Goal: Task Accomplishment & Management: Use online tool/utility

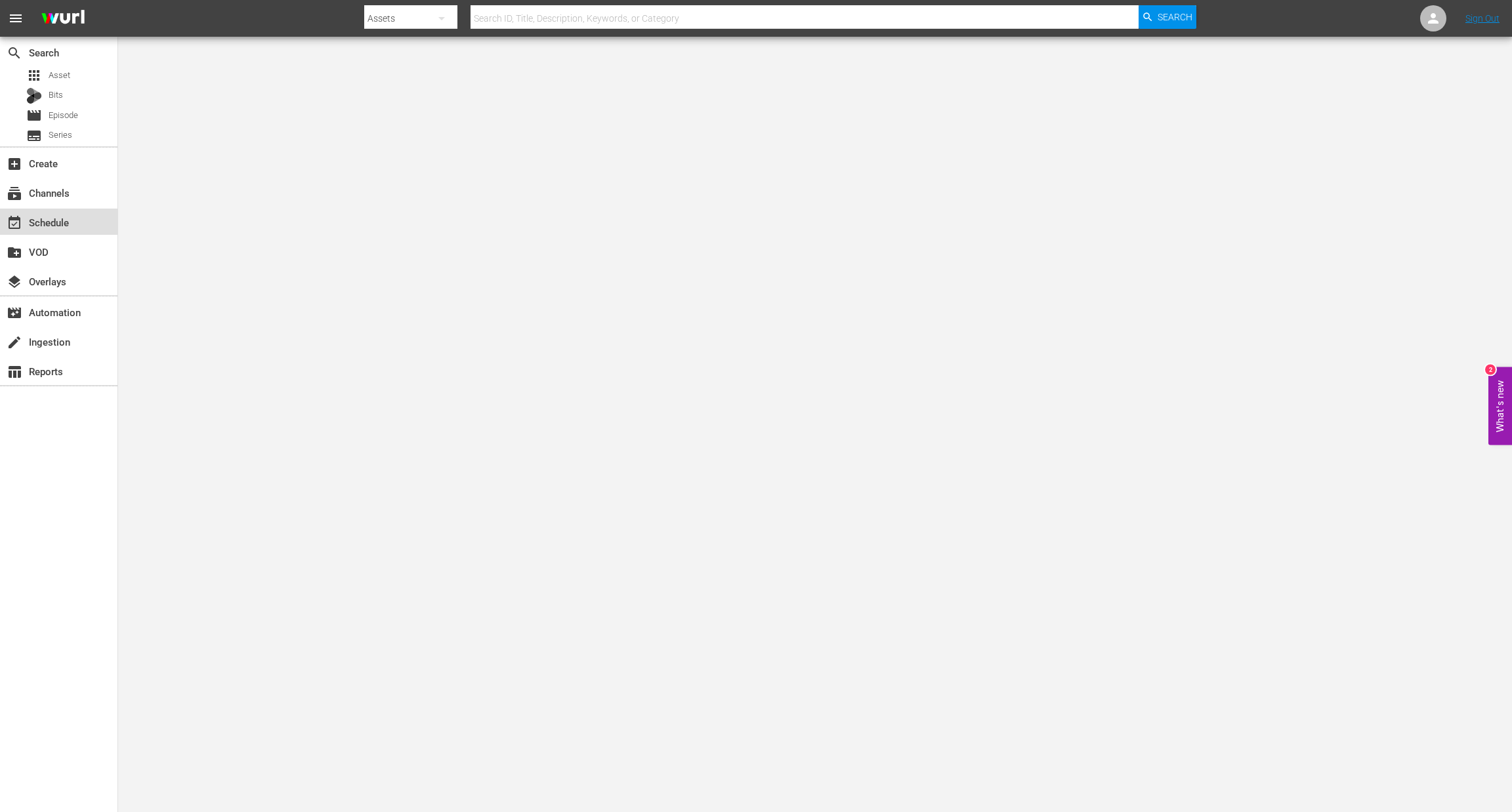
click at [63, 226] on div "event_available Schedule" at bounding box center [37, 220] width 74 height 12
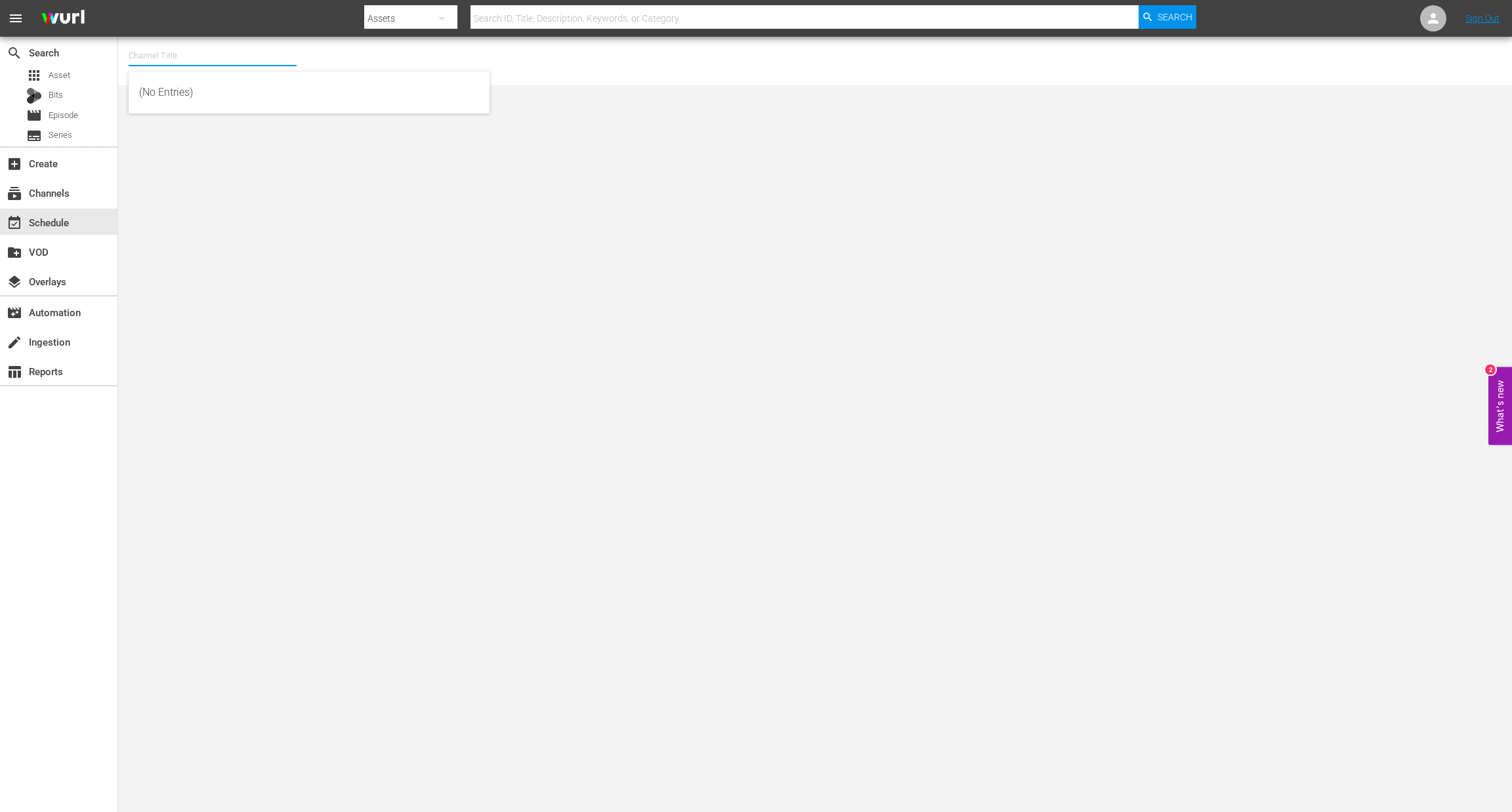
click at [168, 61] on input "text" at bounding box center [213, 56] width 168 height 32
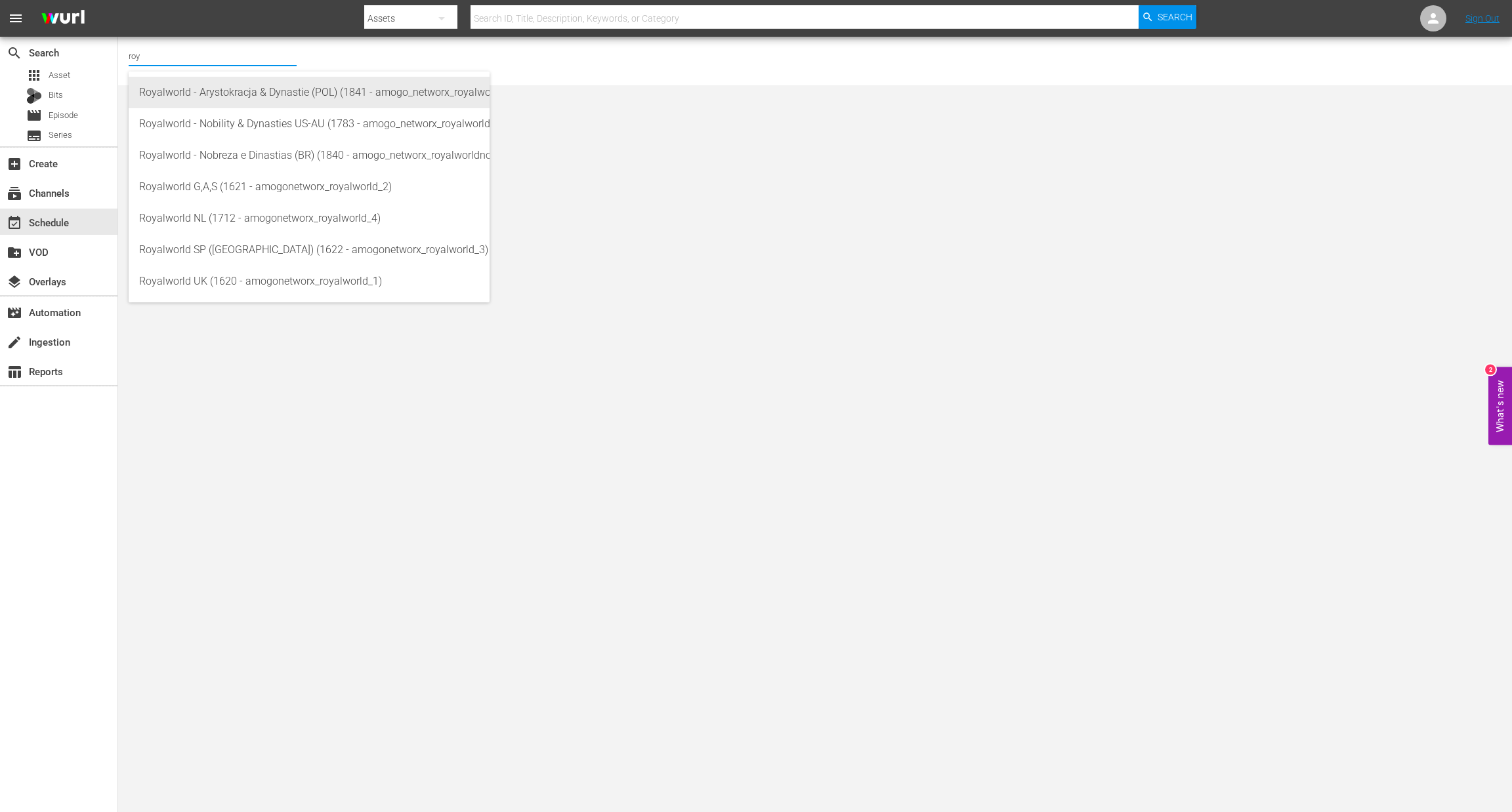
click at [265, 100] on div "Royalworld - Arystokracja & Dynastie (POL) (1841 - amogo_networx_royalworldarys…" at bounding box center [309, 93] width 340 height 32
type input "Royalworld - Arystokracja & Dynastie (POL) (1841 - amogo_networx_royalworldarys…"
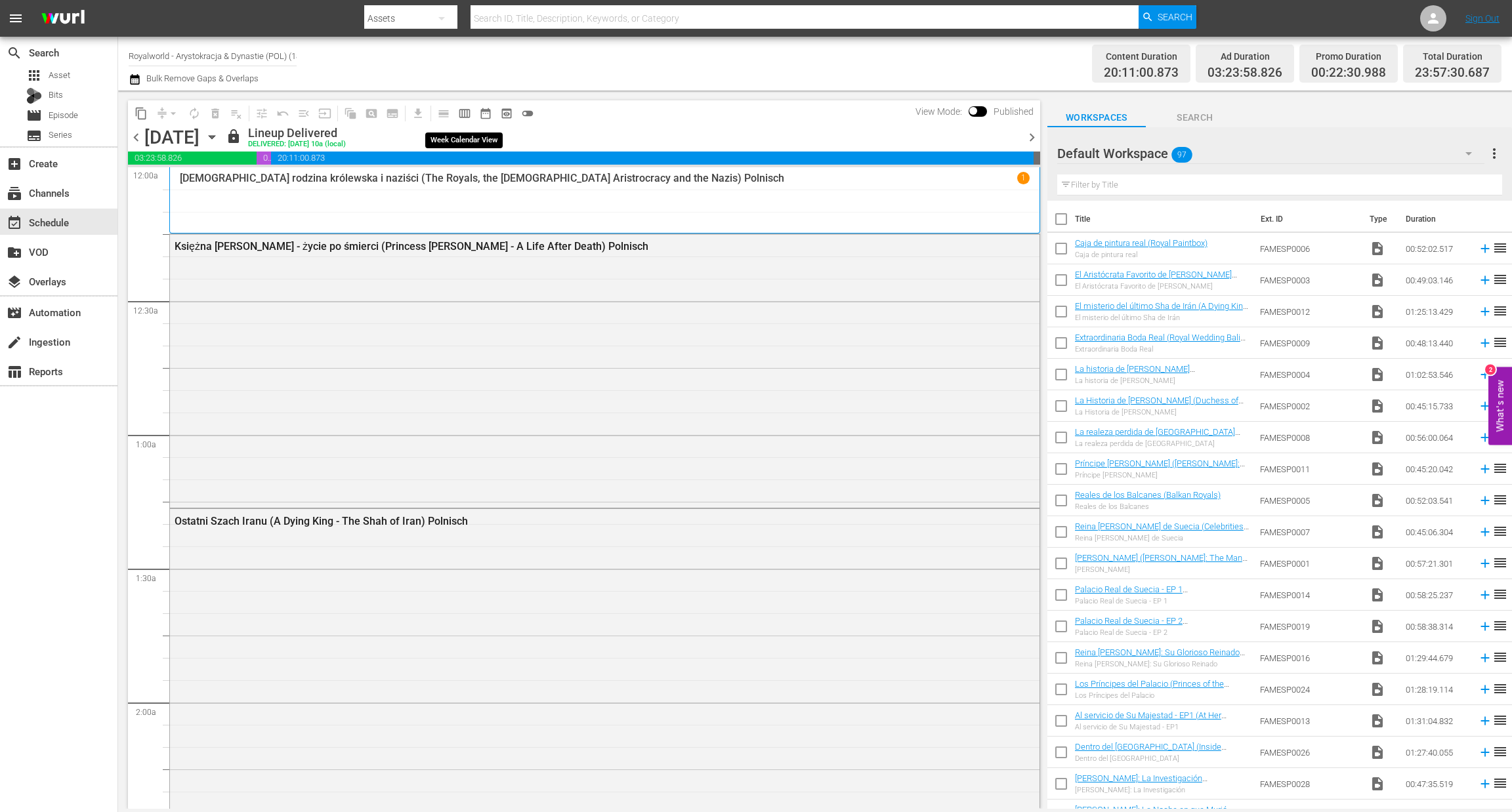
click at [464, 111] on span "calendar_view_week_outlined" at bounding box center [465, 114] width 13 height 13
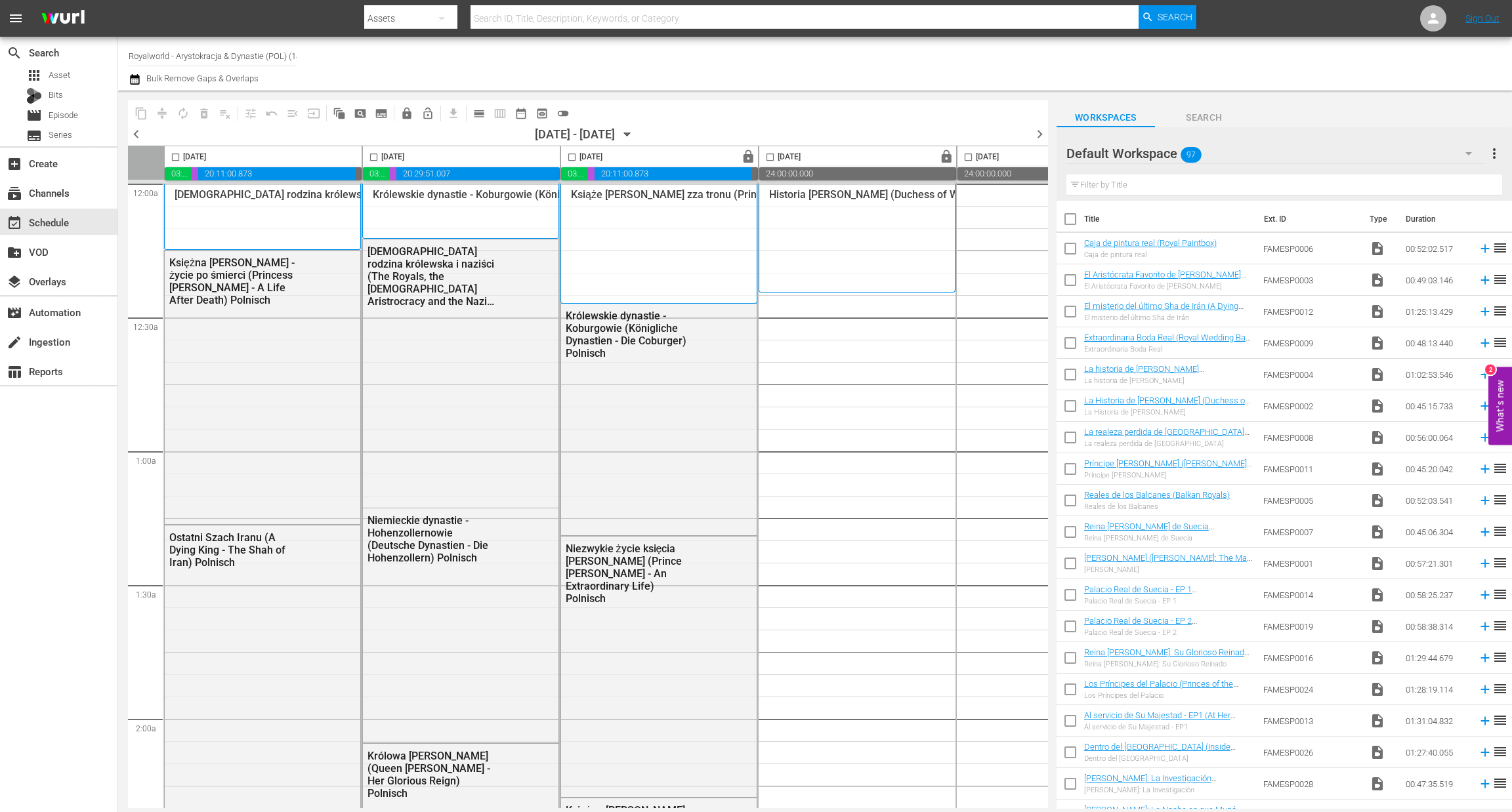
click at [375, 156] on input "checkbox" at bounding box center [374, 160] width 15 height 15
checkbox input "true"
click at [139, 110] on span "content_copy" at bounding box center [141, 114] width 13 height 13
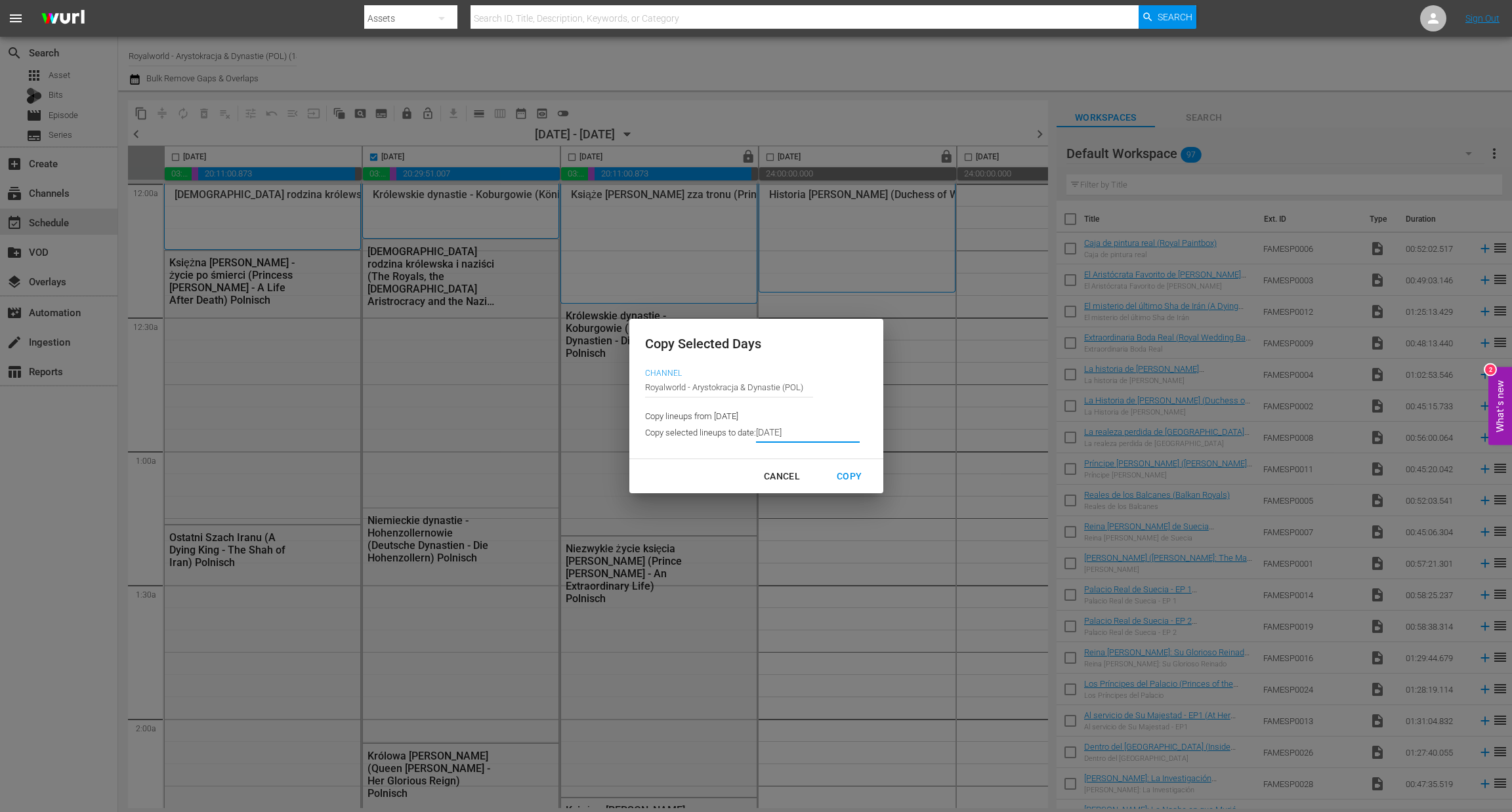
click at [839, 431] on input "[DATE]" at bounding box center [808, 433] width 104 height 20
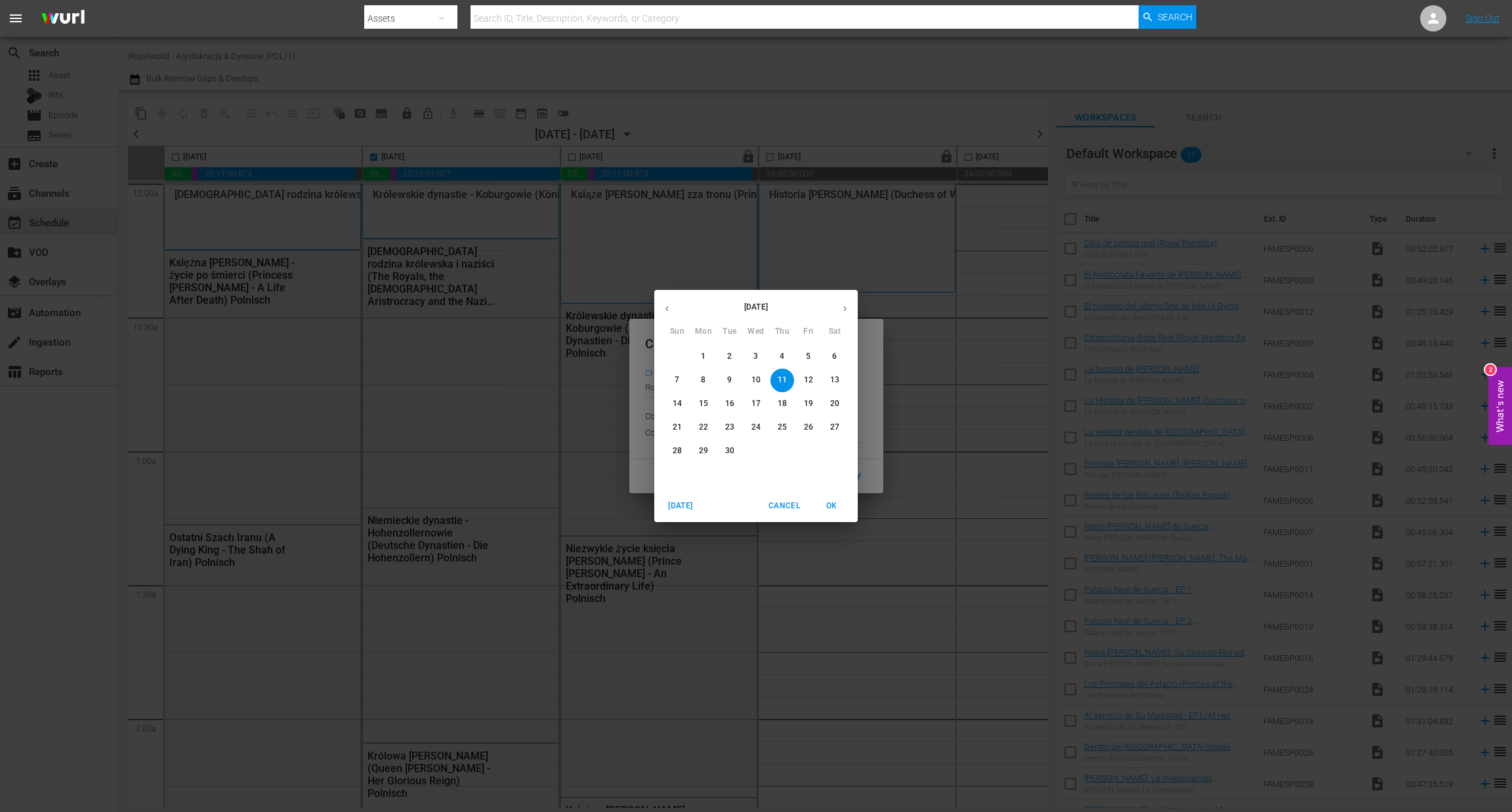
click at [676, 399] on p "14" at bounding box center [677, 403] width 9 height 11
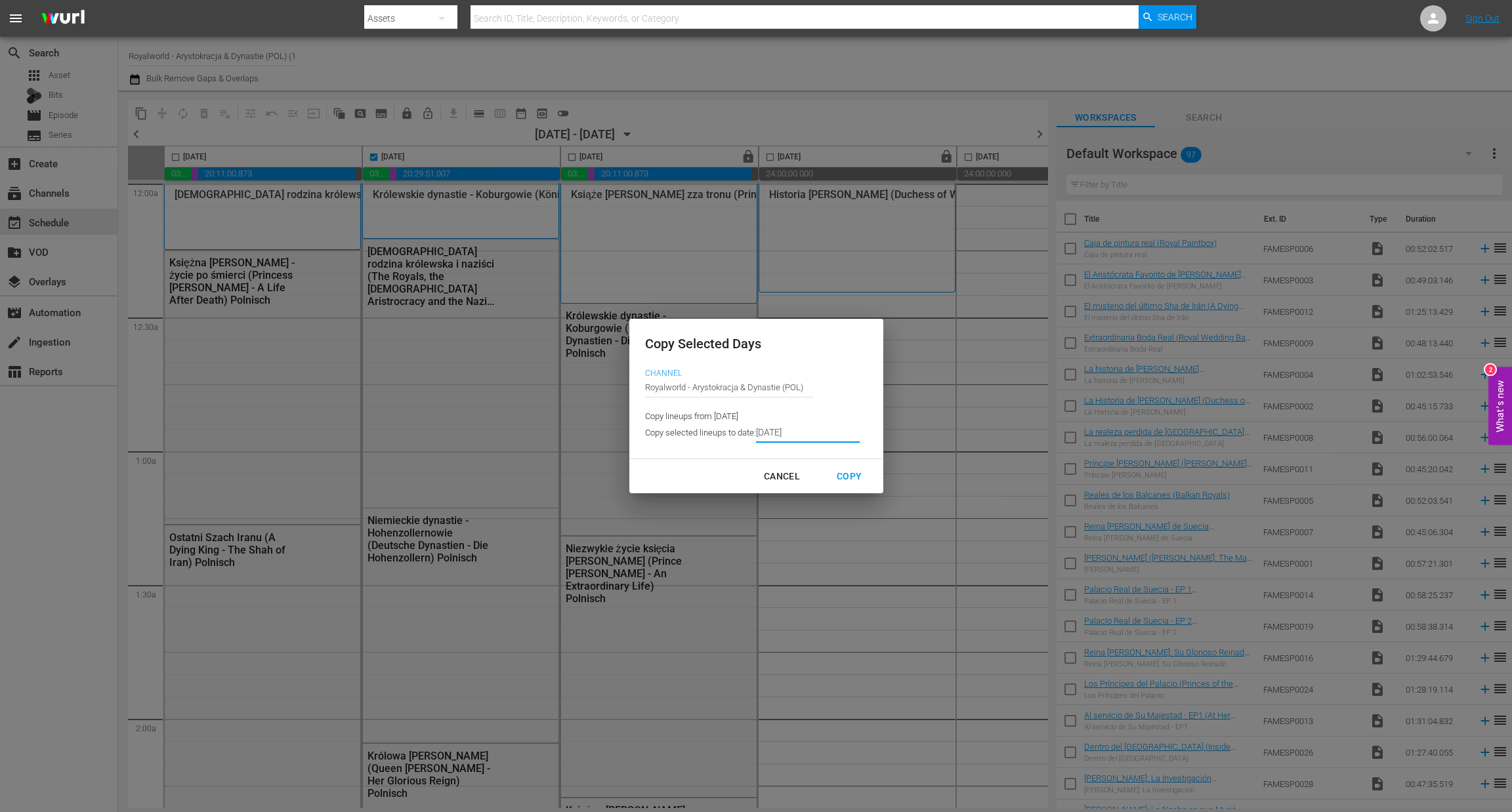
click at [834, 464] on button "Copy" at bounding box center [848, 476] width 56 height 24
type input "9/12/2025"
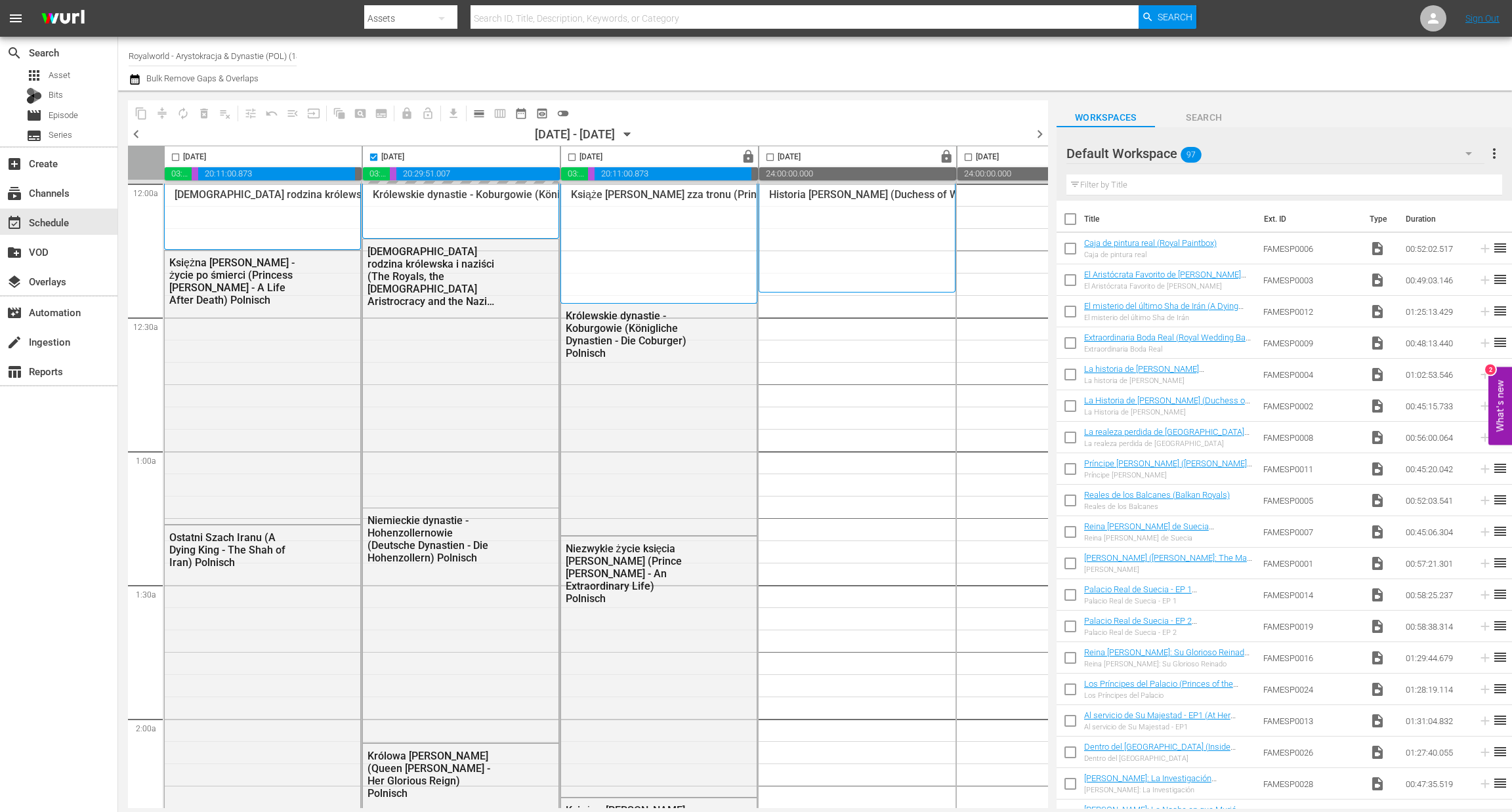
checkbox input "false"
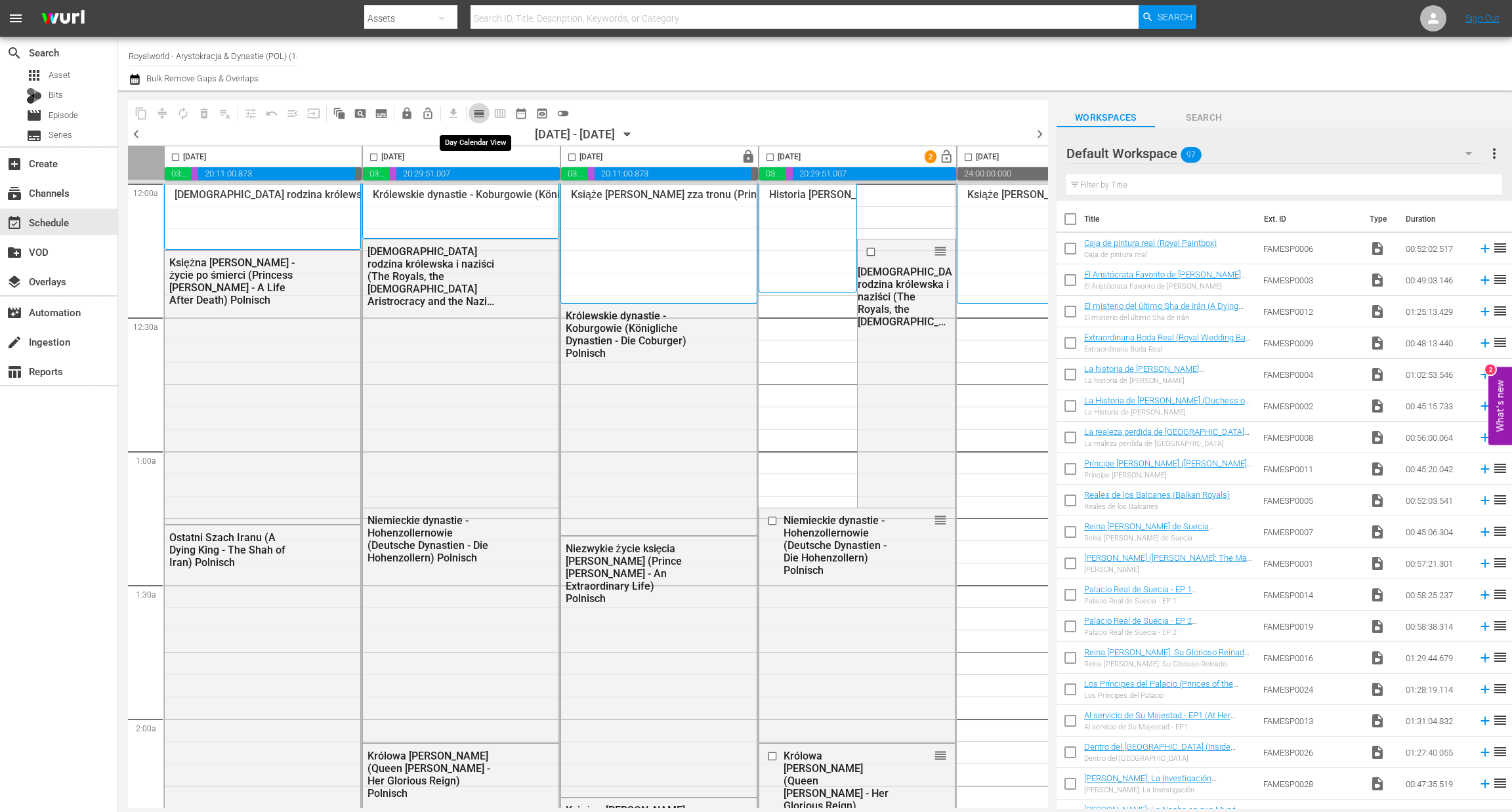
click at [484, 119] on span "calendar_view_day_outlined" at bounding box center [479, 114] width 13 height 13
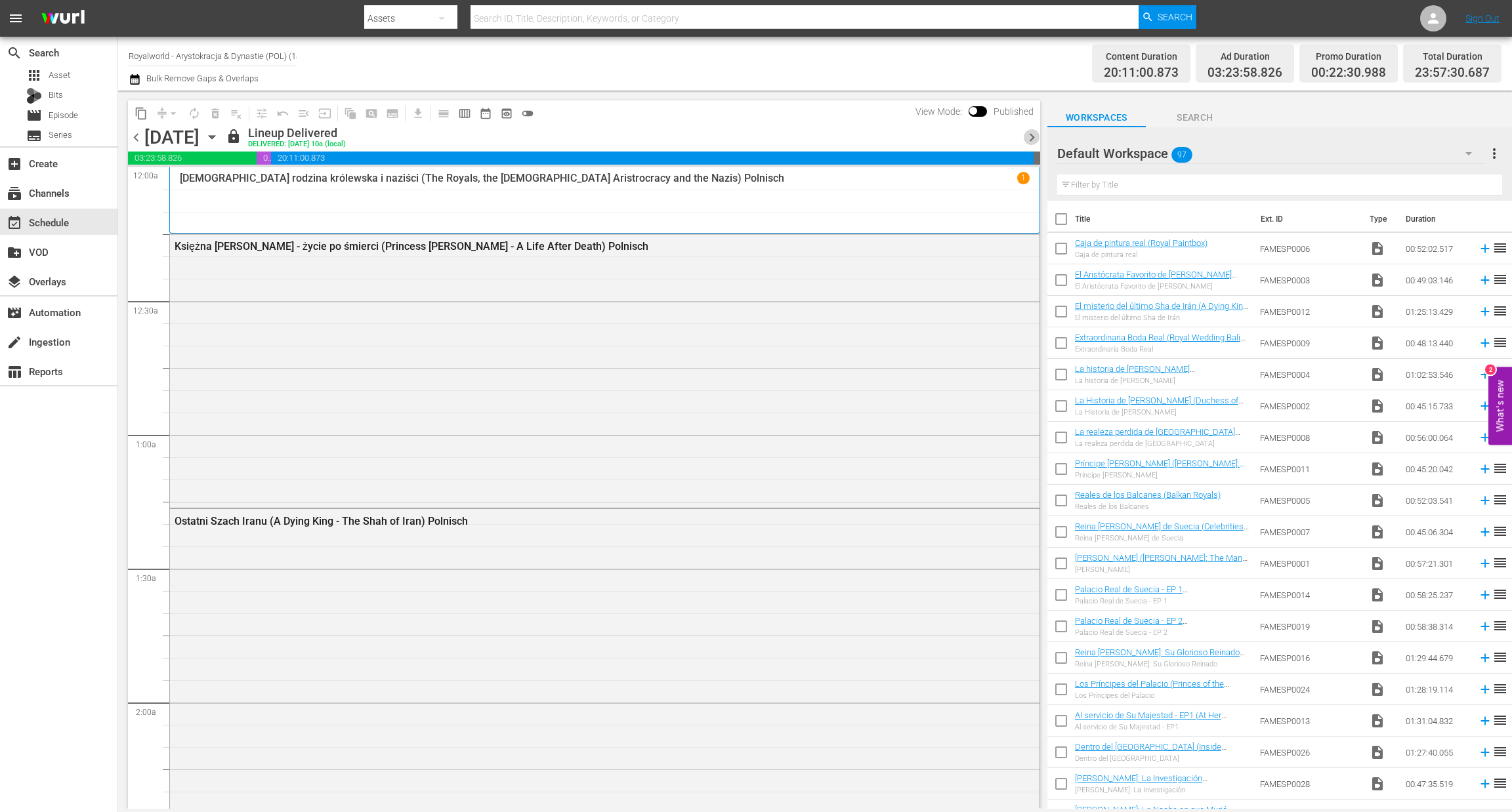
click at [1035, 139] on span "chevron_right" at bounding box center [1033, 138] width 17 height 17
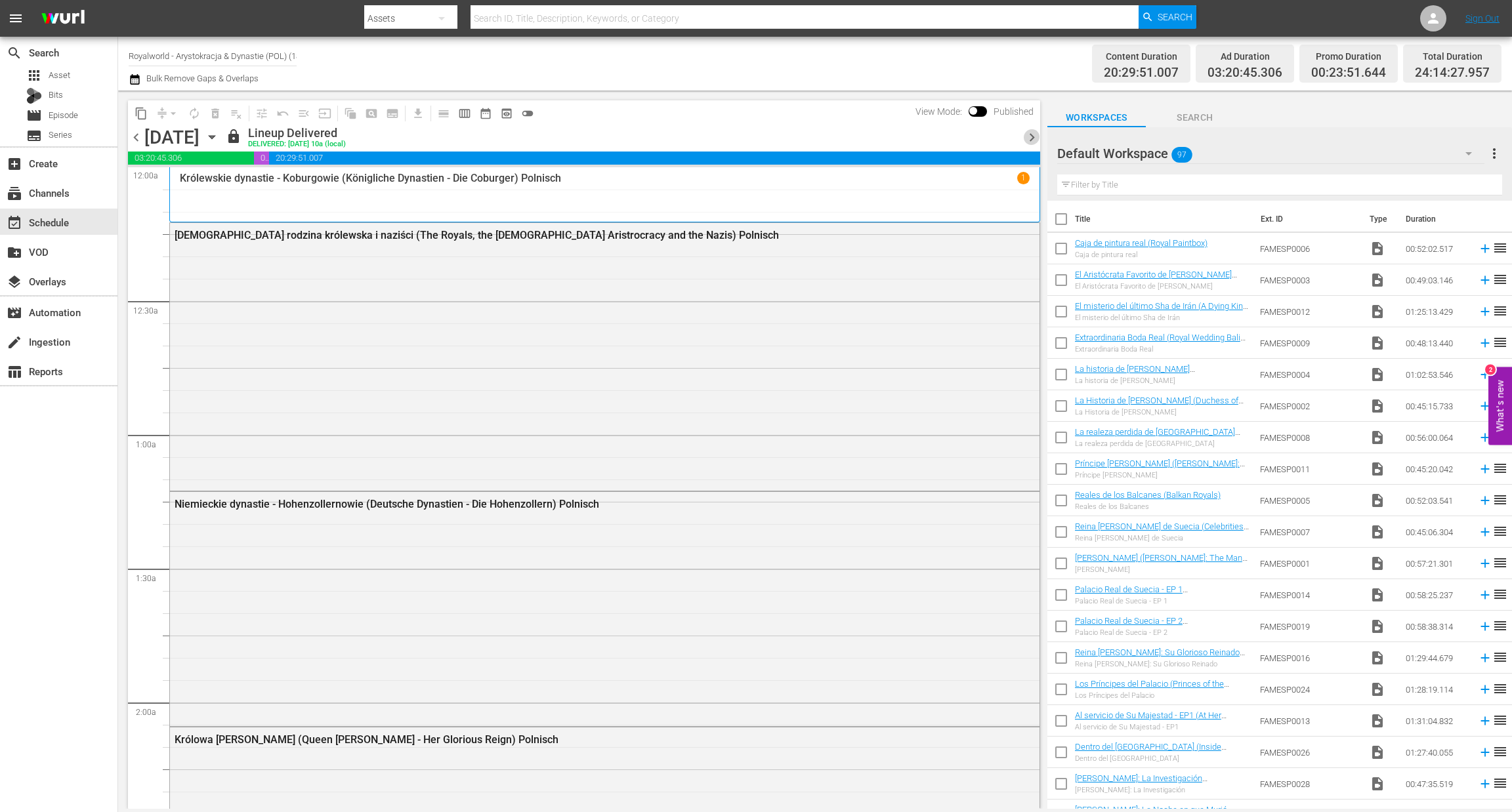
click at [1035, 139] on span "chevron_right" at bounding box center [1033, 138] width 17 height 17
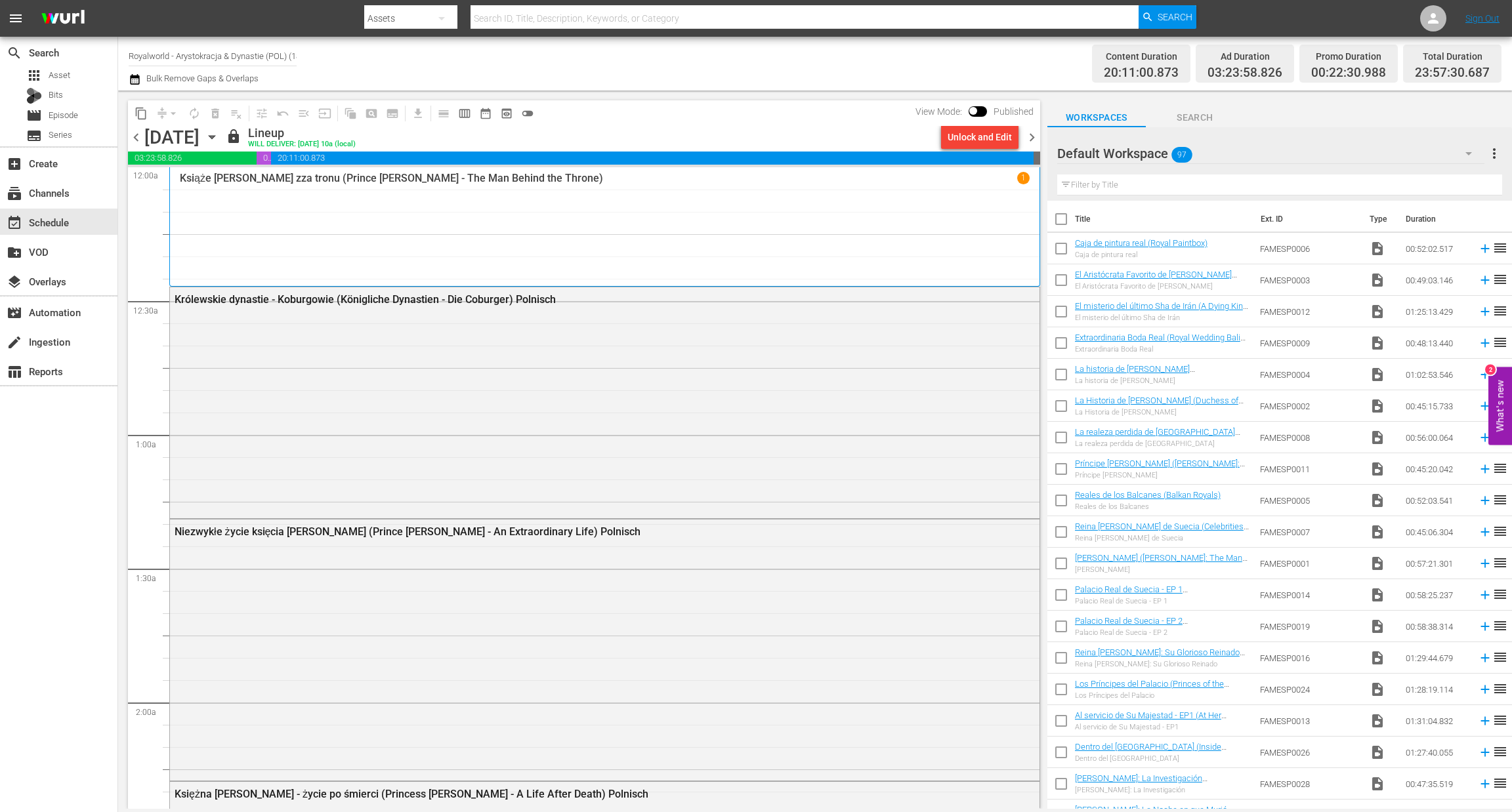
click at [1035, 139] on span "chevron_right" at bounding box center [1033, 138] width 17 height 17
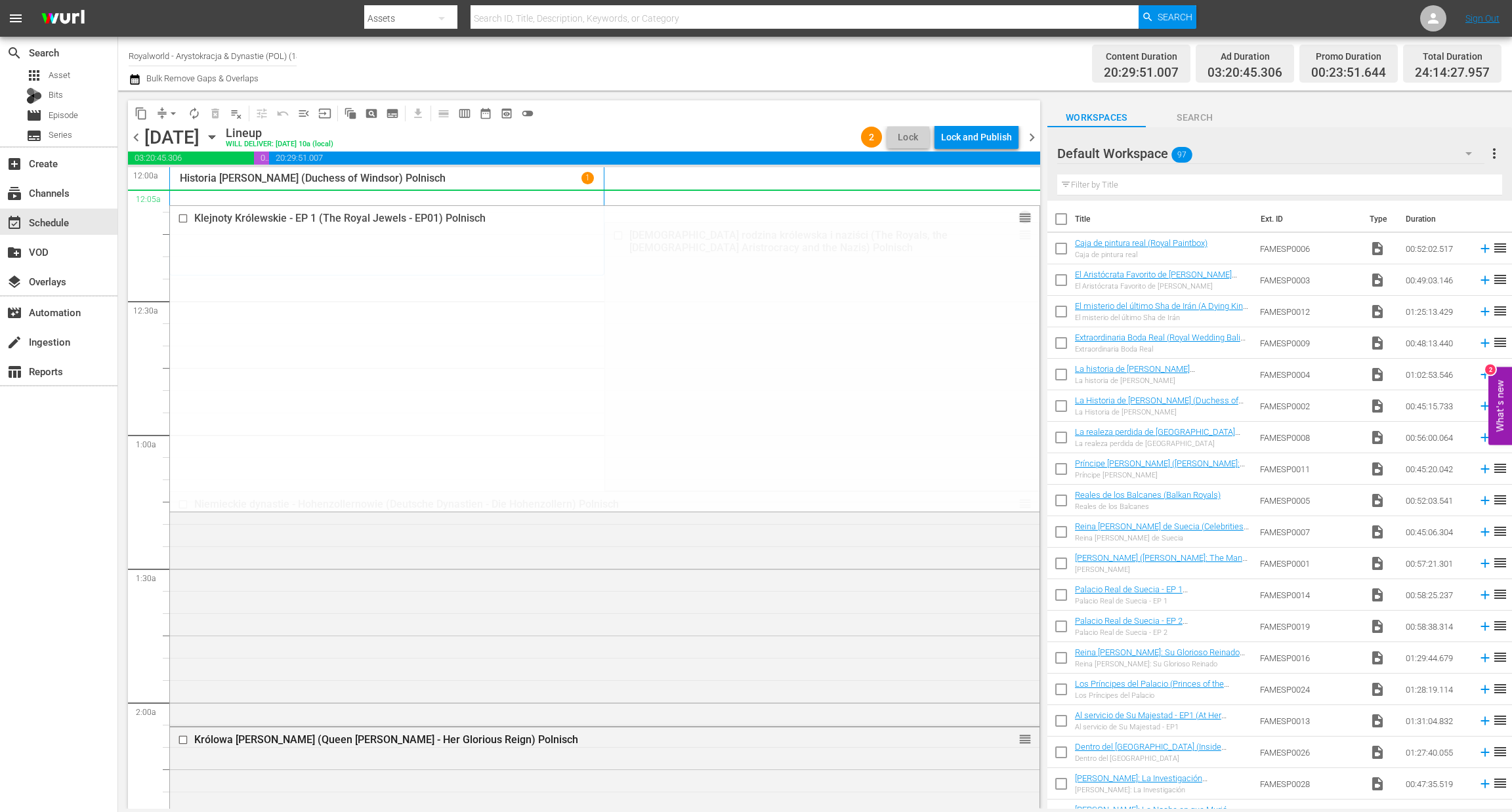
drag, startPoint x: 1006, startPoint y: 351, endPoint x: 842, endPoint y: 197, distance: 225.0
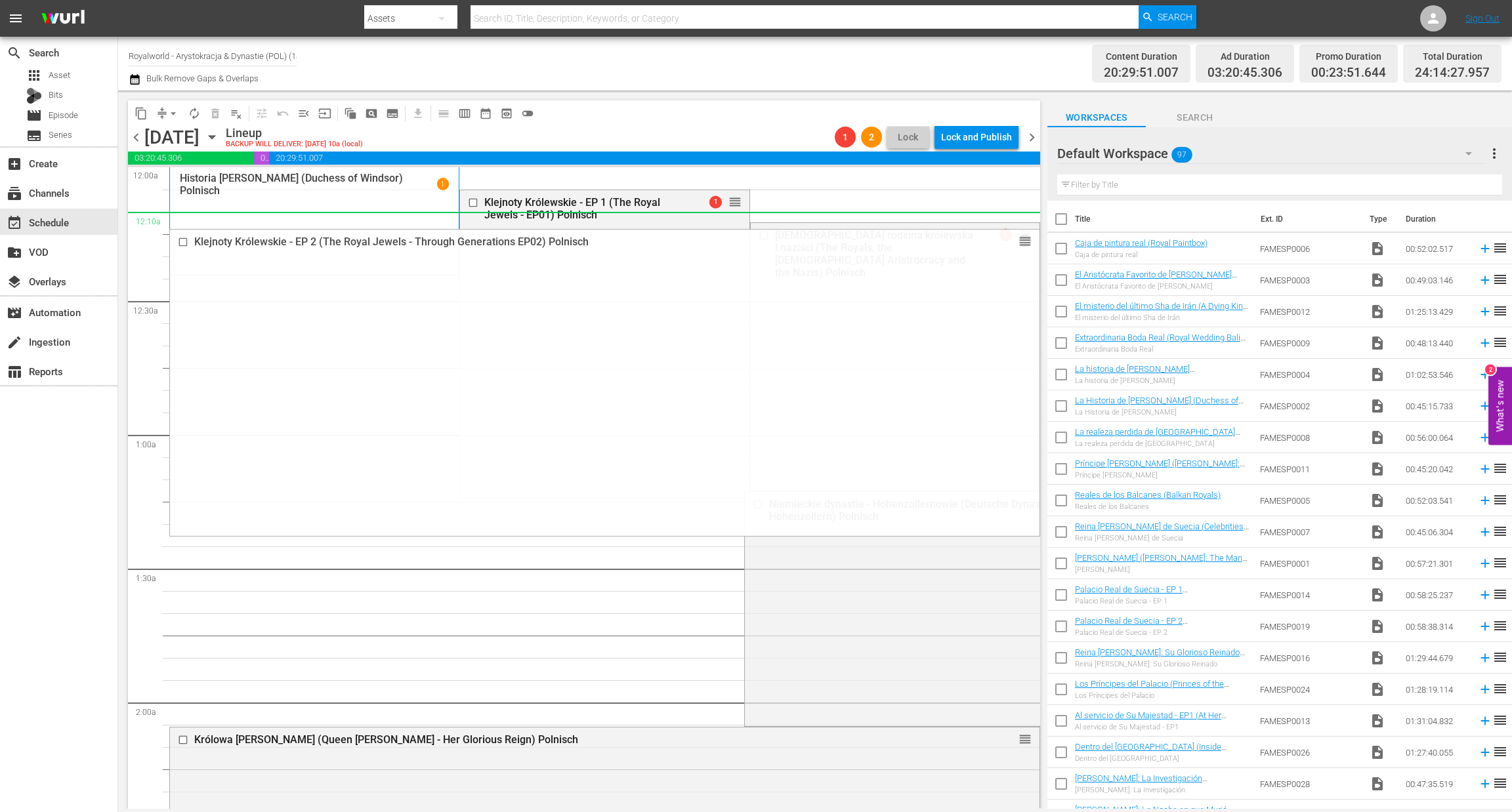
drag, startPoint x: 1011, startPoint y: 315, endPoint x: 884, endPoint y: 218, distance: 159.8
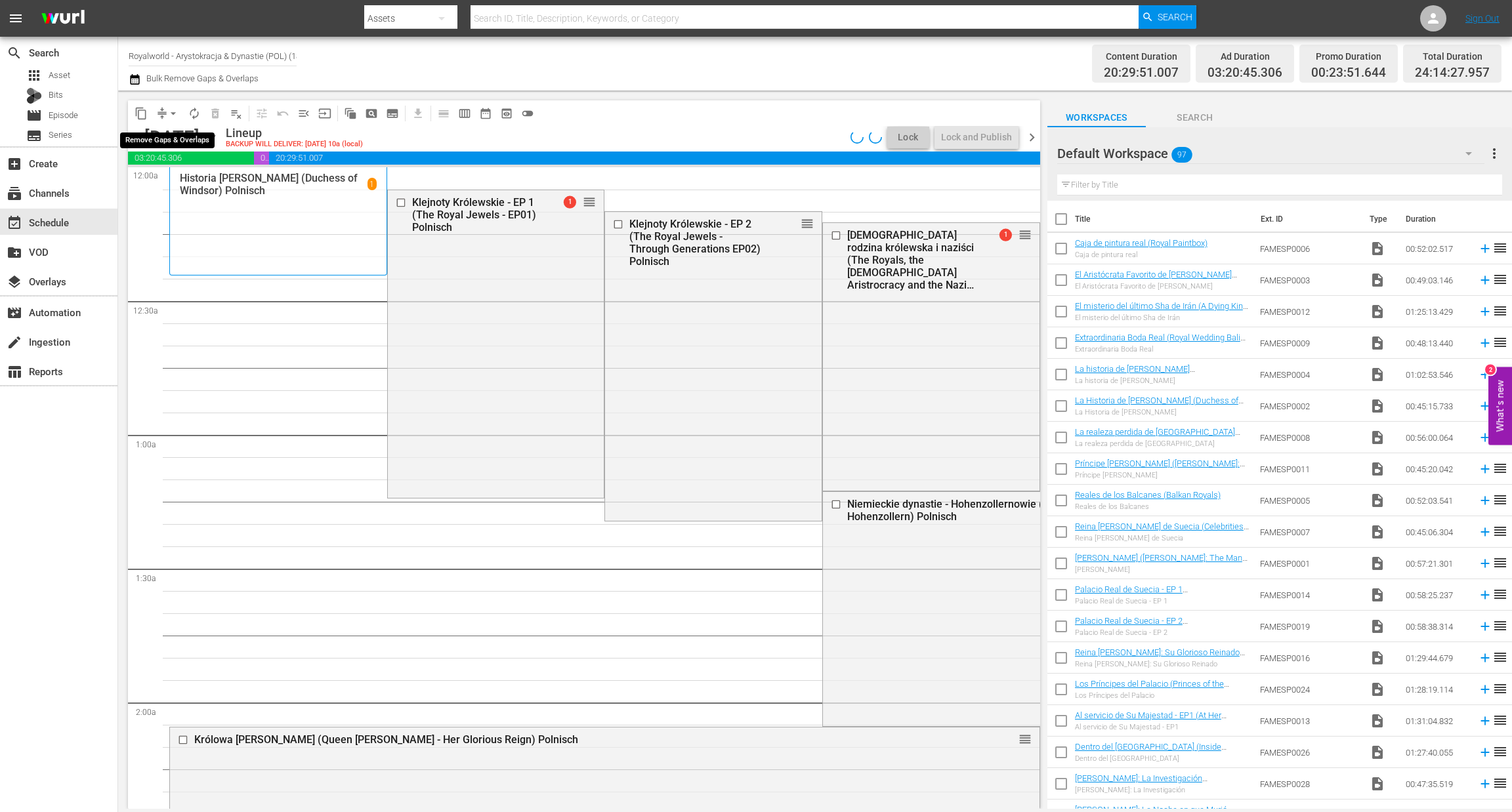
click at [171, 114] on span "arrow_drop_down" at bounding box center [173, 114] width 13 height 13
click at [175, 181] on li "Align to End of Previous Day" at bounding box center [174, 183] width 138 height 22
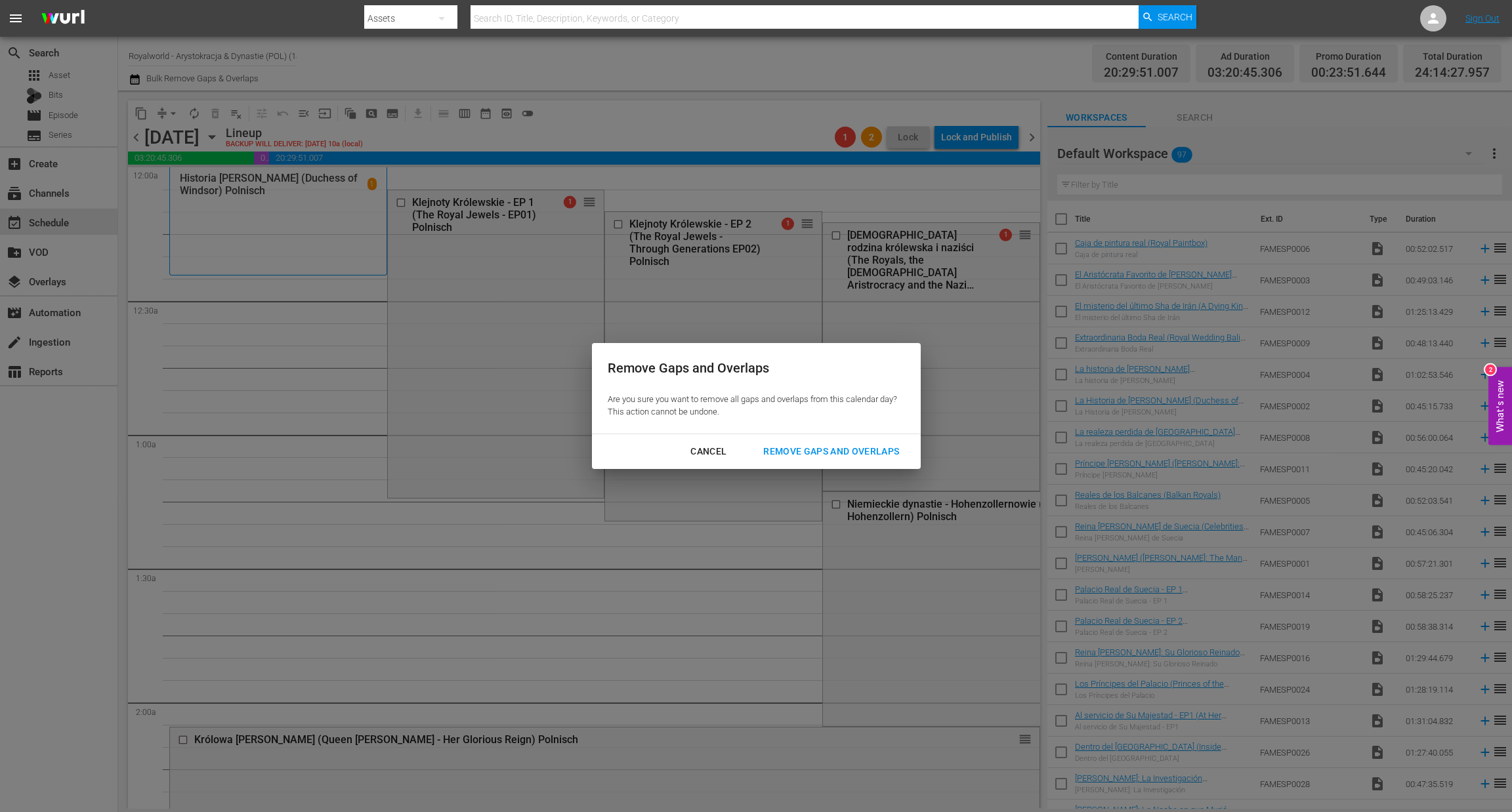
click at [802, 456] on div "Remove Gaps and Overlaps" at bounding box center [831, 452] width 156 height 17
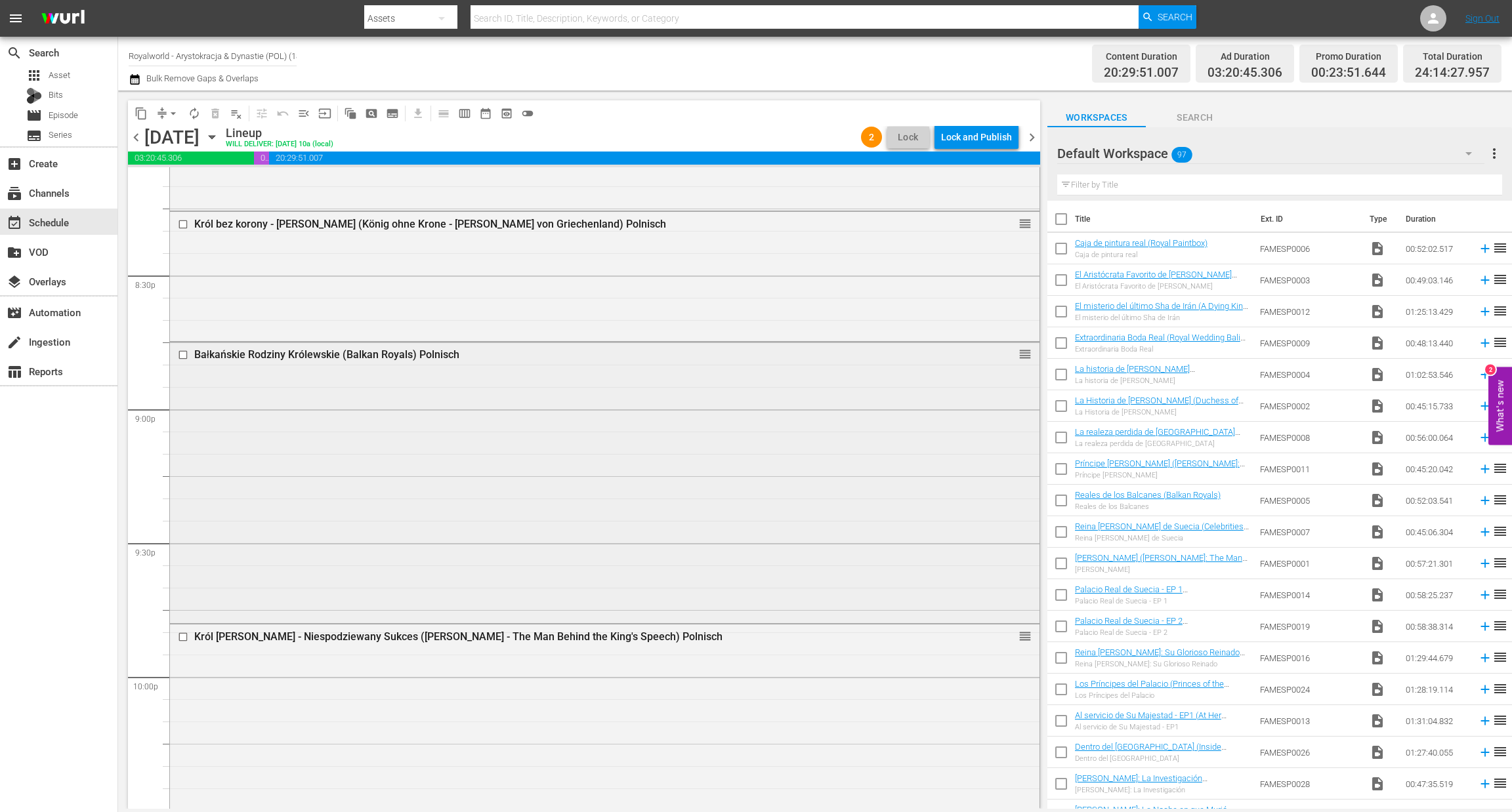
scroll to position [5363, 0]
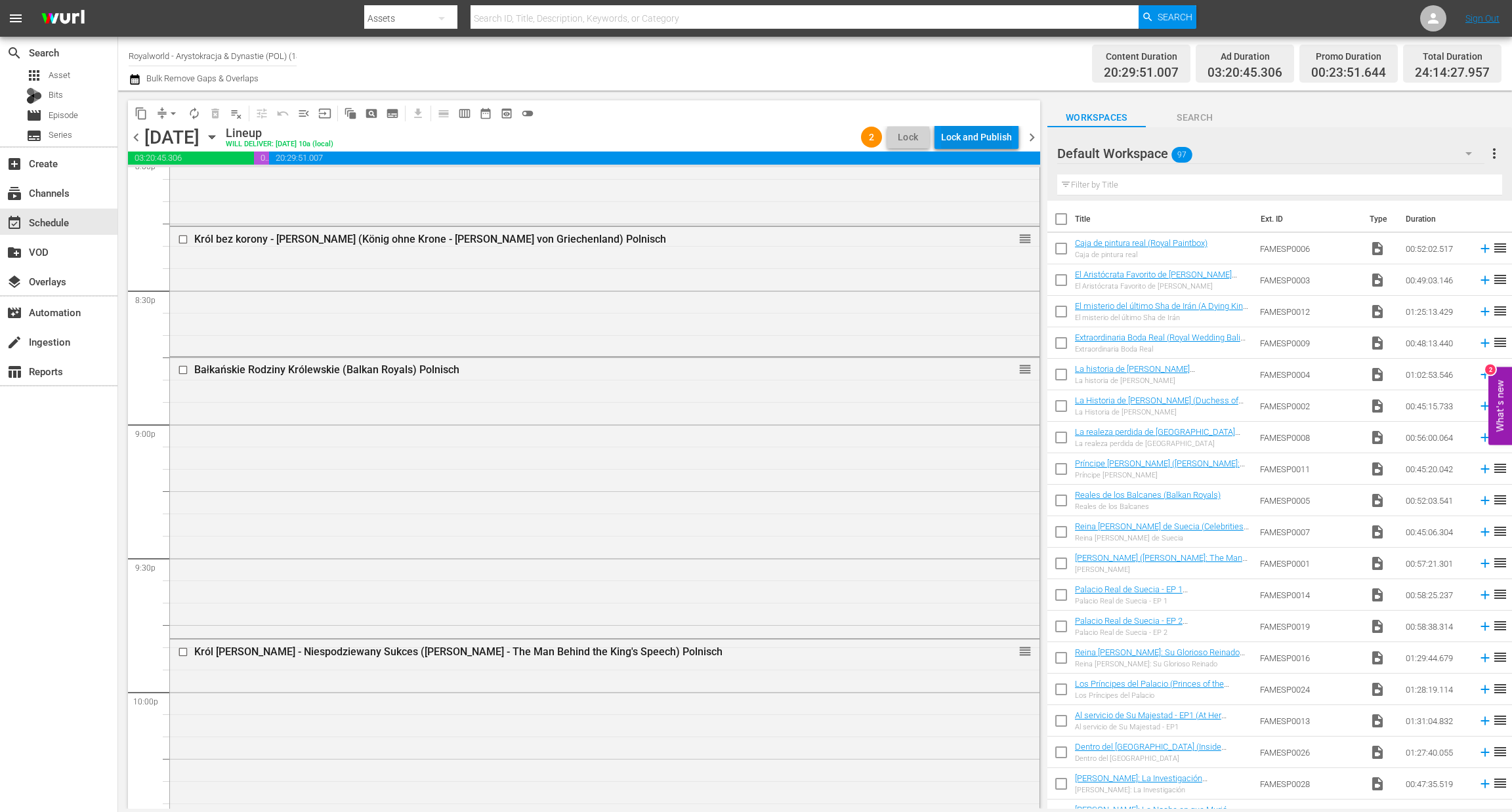
click at [954, 143] on div "Lock and Publish" at bounding box center [976, 137] width 71 height 23
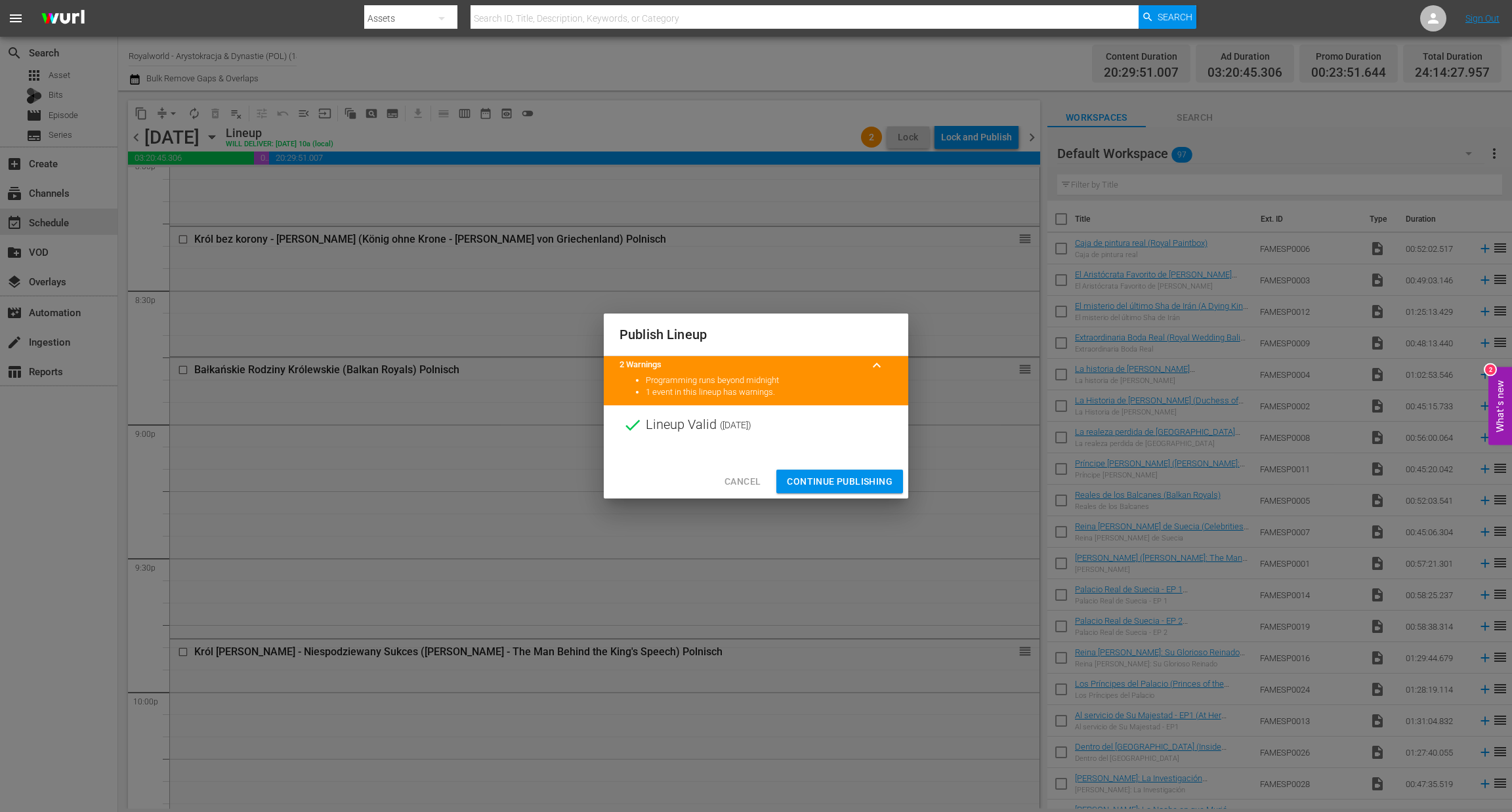
click at [849, 476] on span "Continue Publishing" at bounding box center [839, 482] width 105 height 17
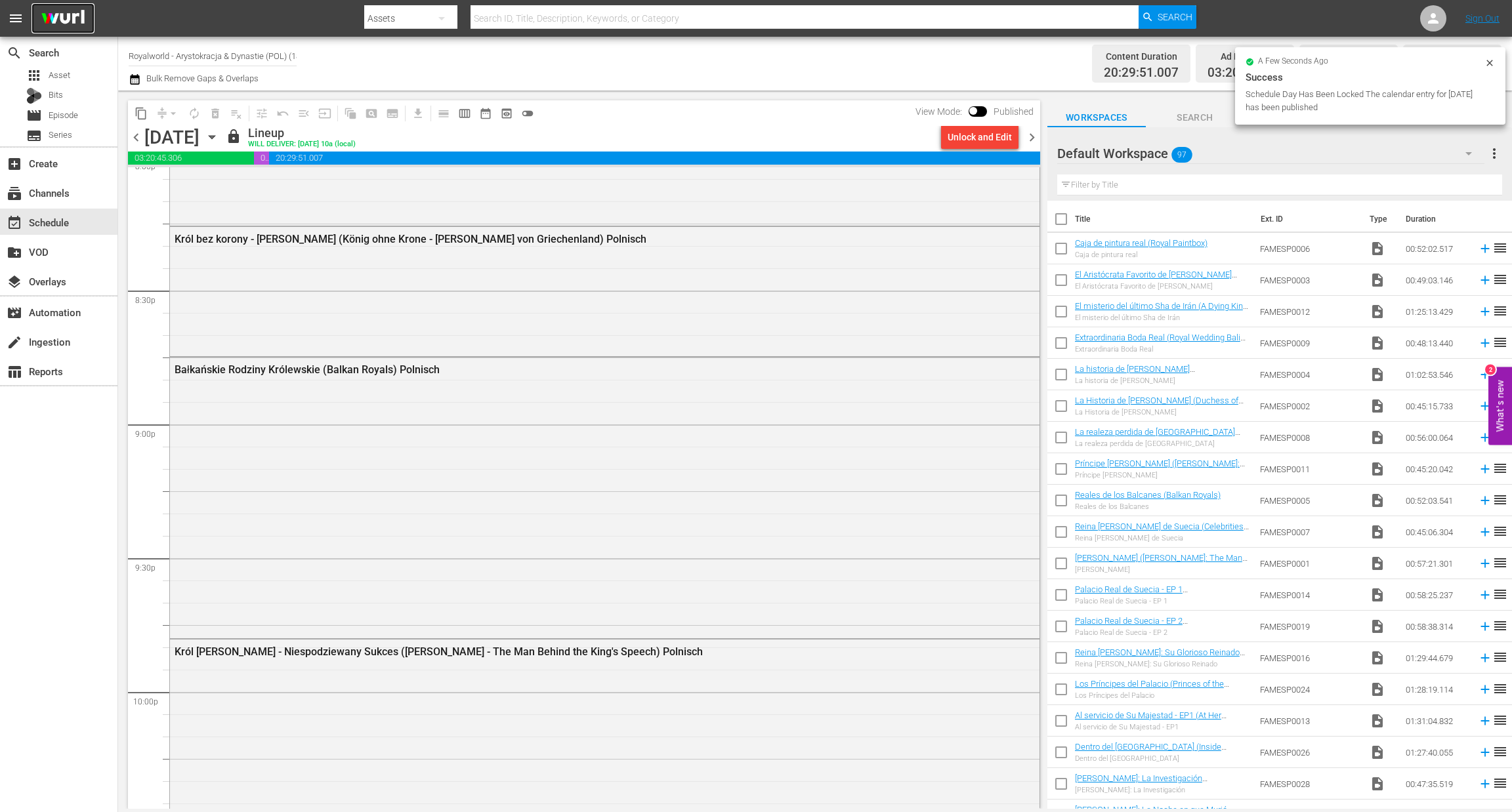
click at [68, 19] on img at bounding box center [63, 18] width 63 height 31
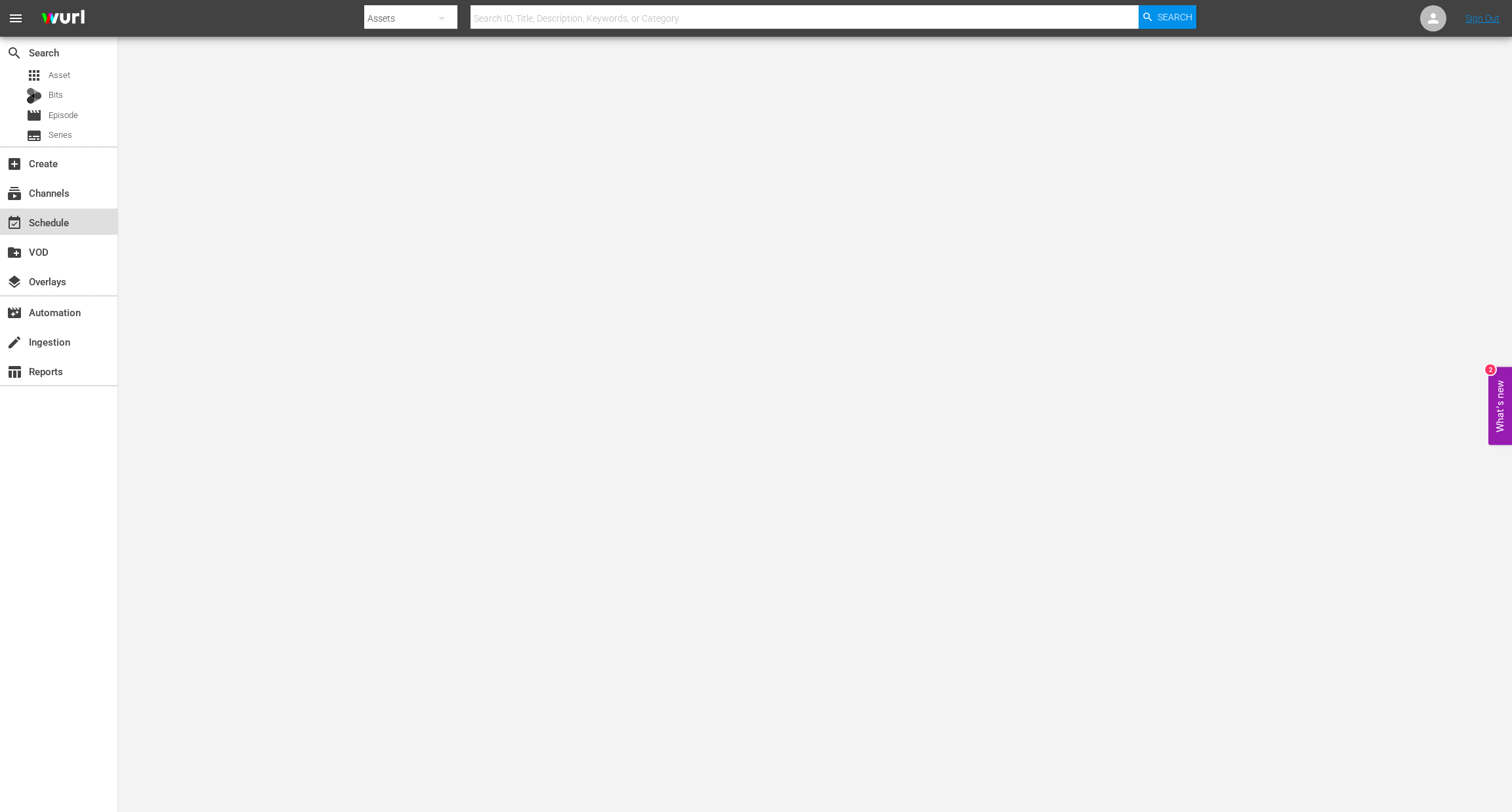
click at [54, 214] on div "event_available Schedule" at bounding box center [37, 220] width 74 height 12
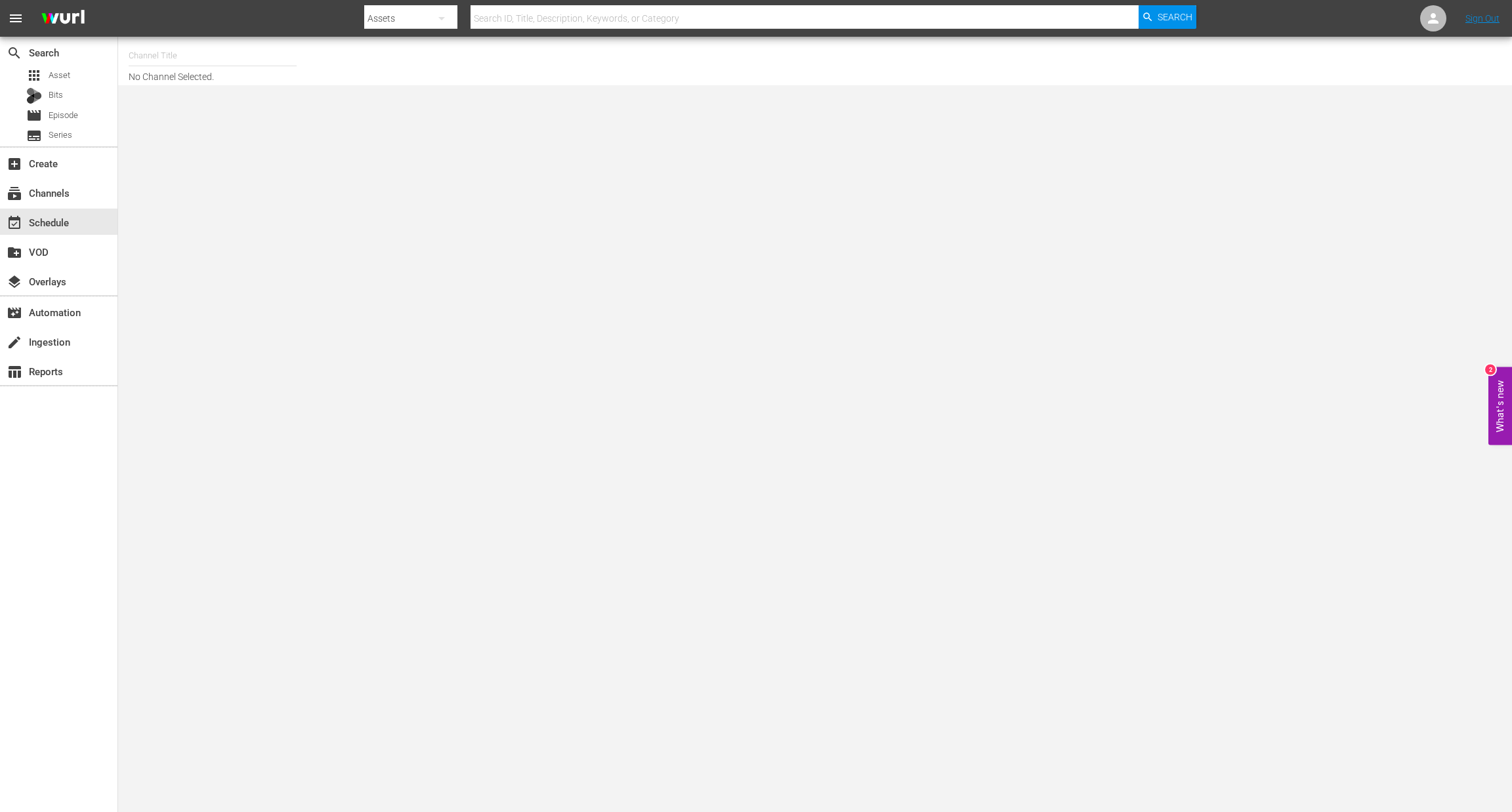
click at [151, 57] on input "text" at bounding box center [213, 56] width 168 height 32
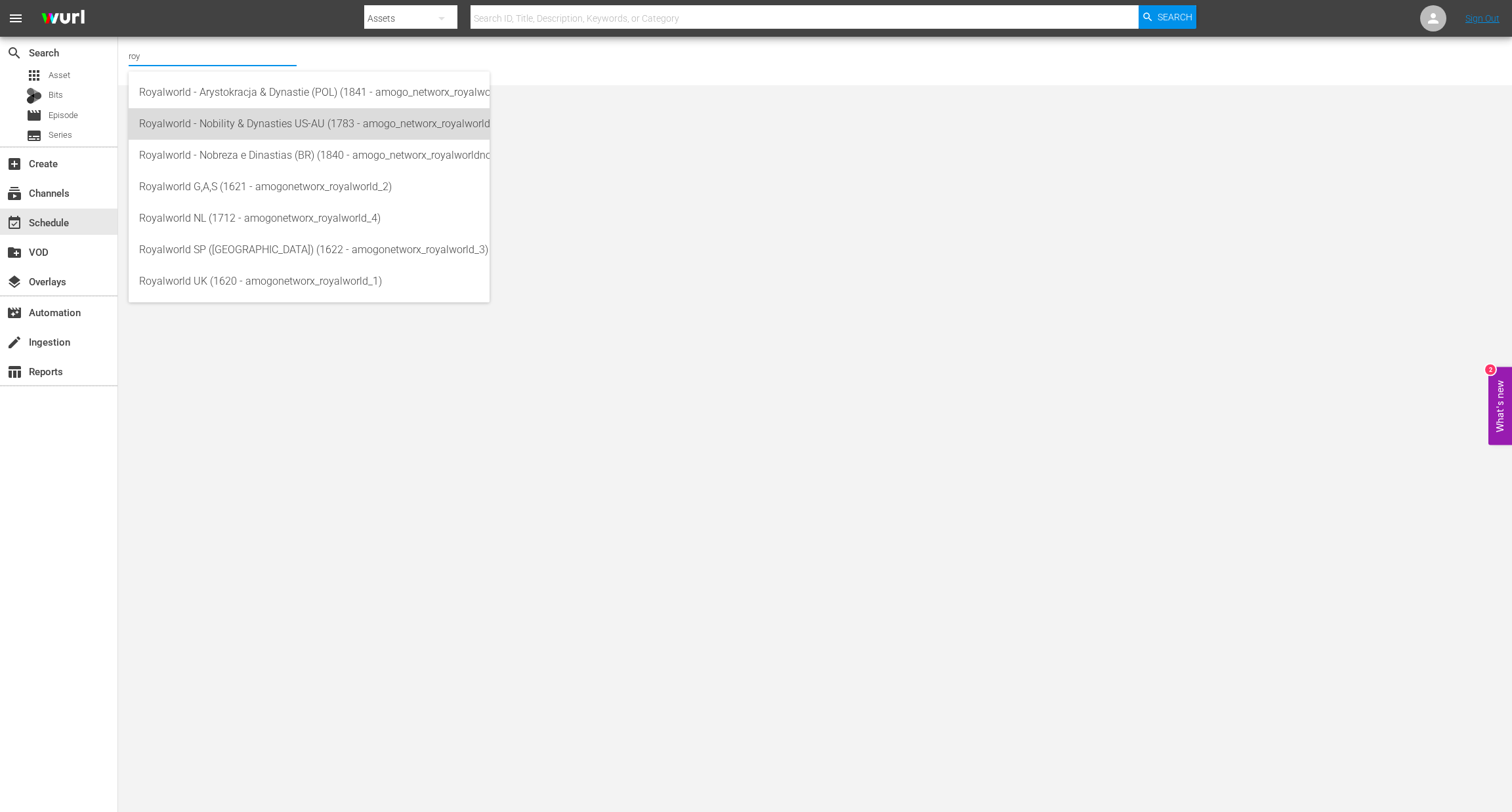
click at [218, 133] on div "Royalworld - Nobility & Dynasties US-AU (1783 - amogo_networx_royalworldnobilit…" at bounding box center [309, 124] width 340 height 32
type input "Royalworld - Nobility & Dynasties US-AU (1783 - amogo_networx_royalworldnobilit…"
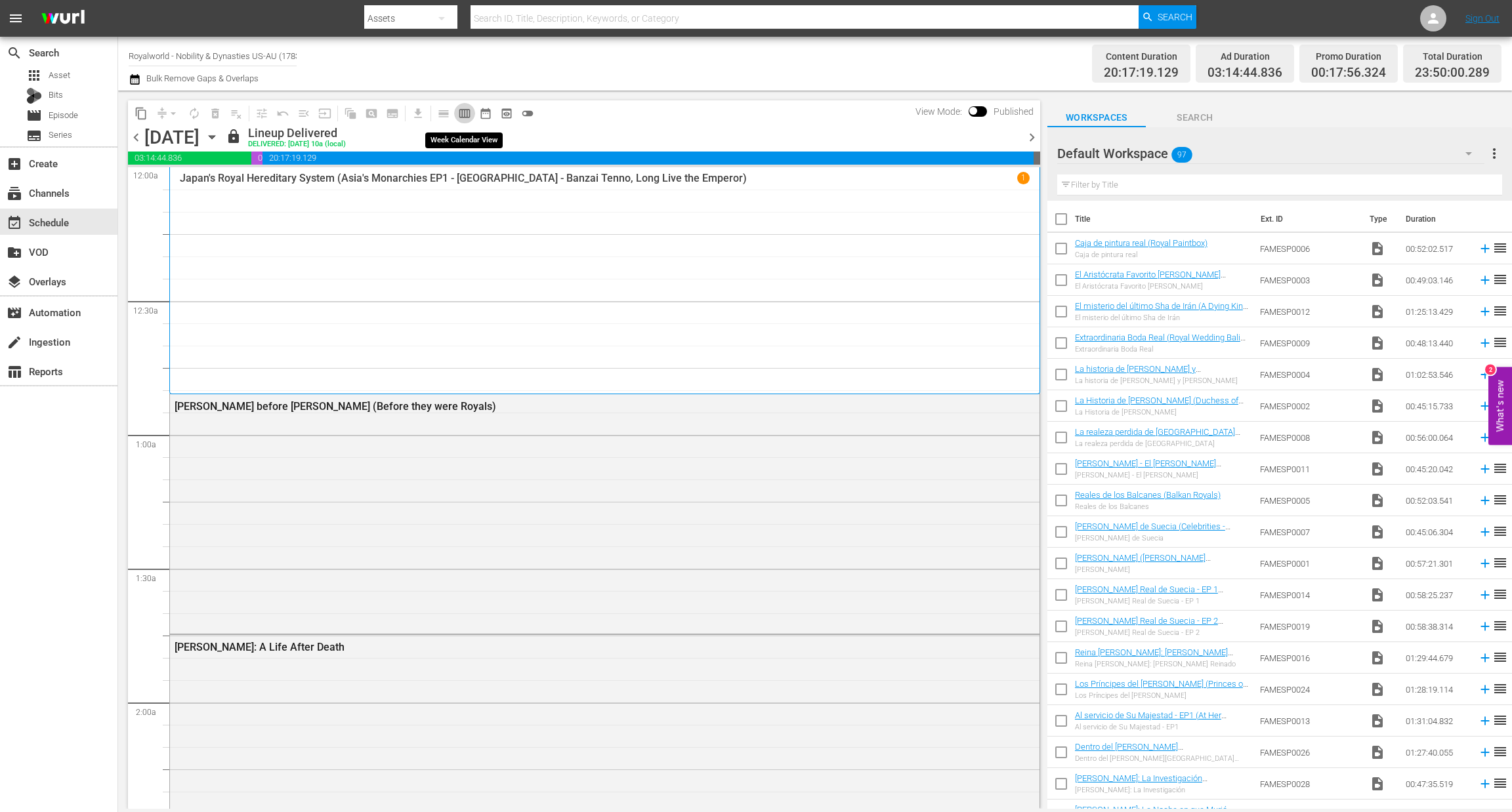
click at [463, 111] on span "calendar_view_week_outlined" at bounding box center [465, 114] width 13 height 13
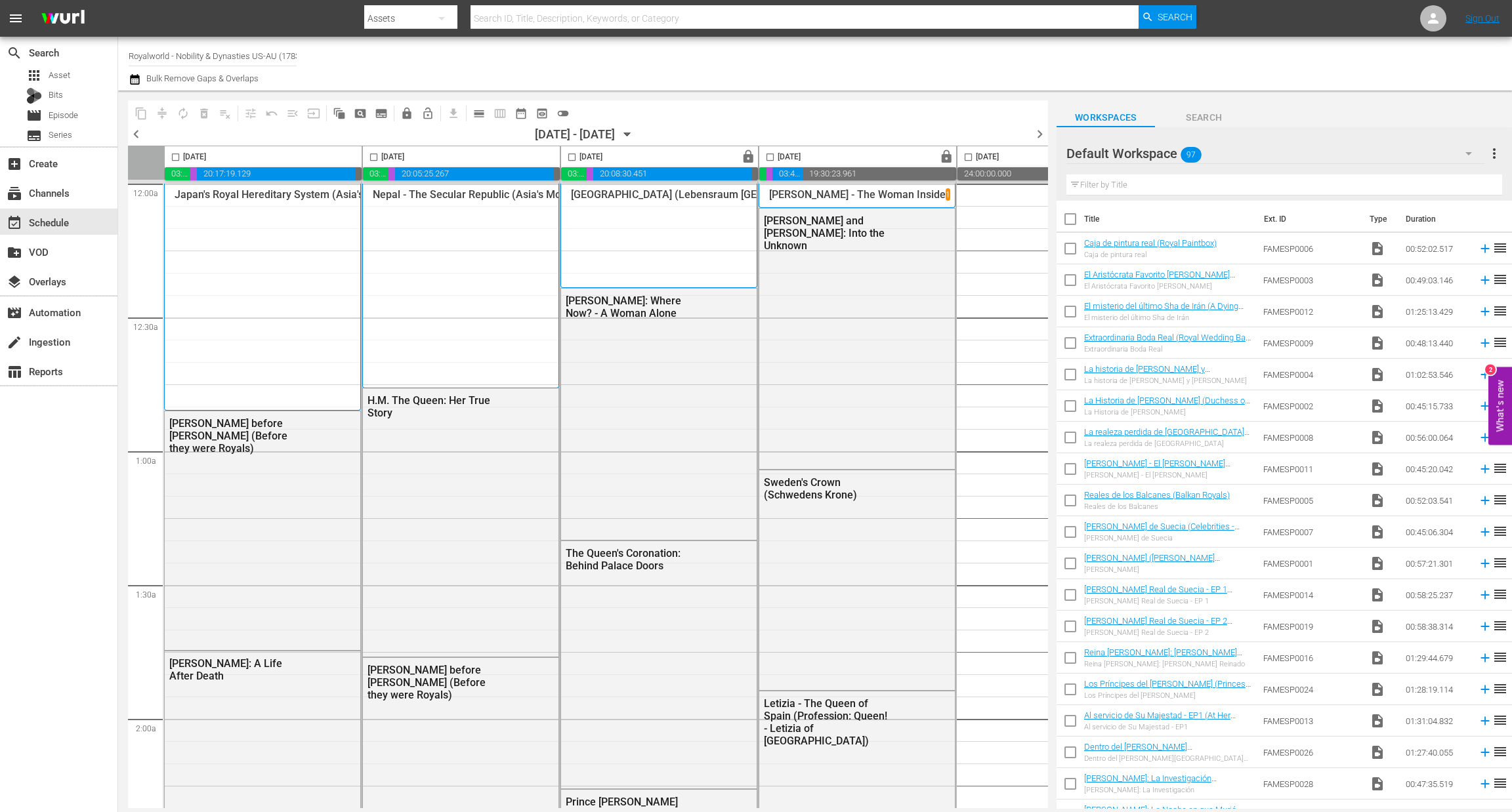
click at [133, 130] on span "chevron_left" at bounding box center [136, 135] width 17 height 17
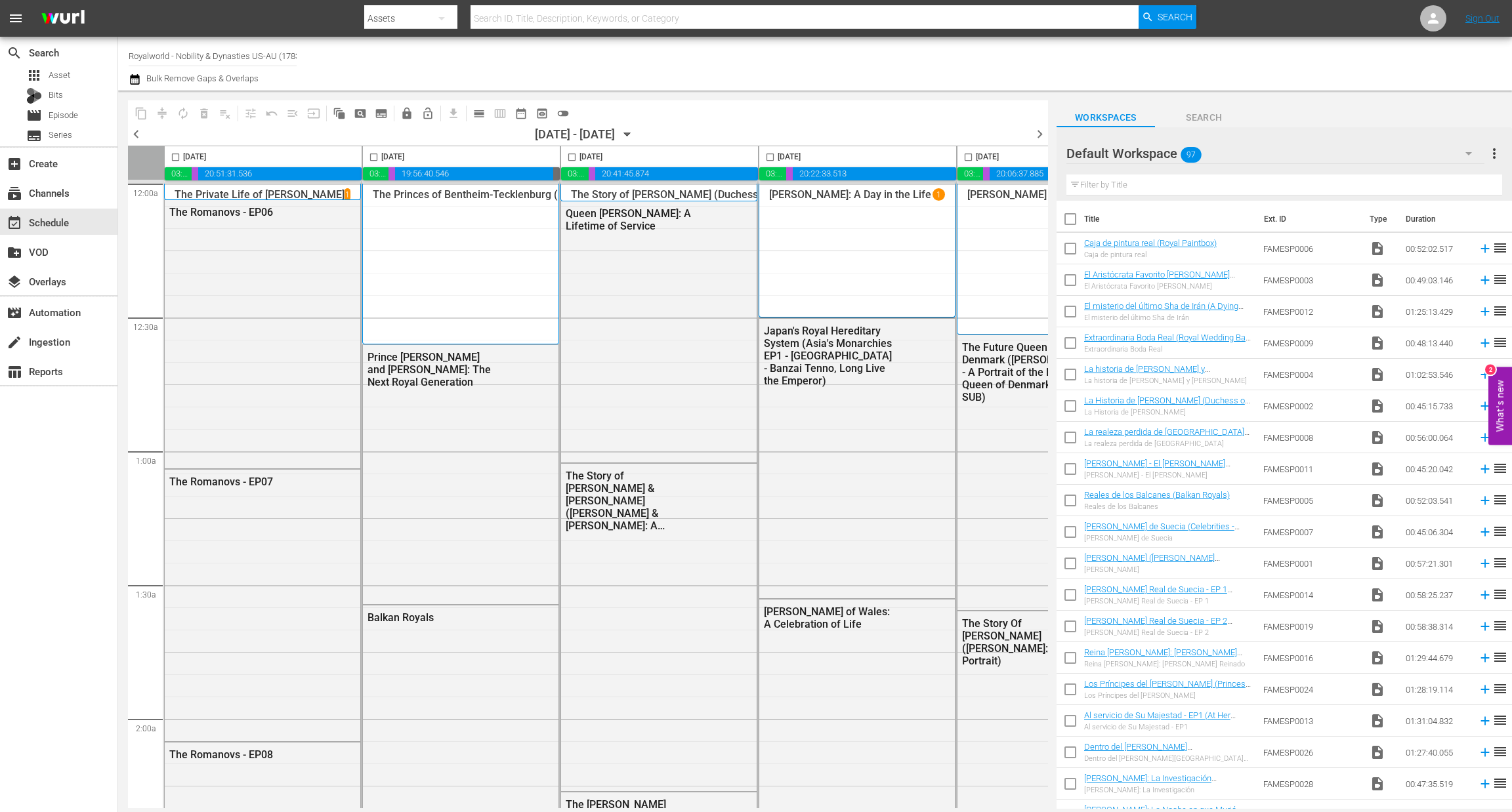
click at [570, 156] on input "checkbox" at bounding box center [572, 160] width 15 height 15
checkbox input "true"
click at [135, 110] on span "content_copy" at bounding box center [141, 114] width 13 height 13
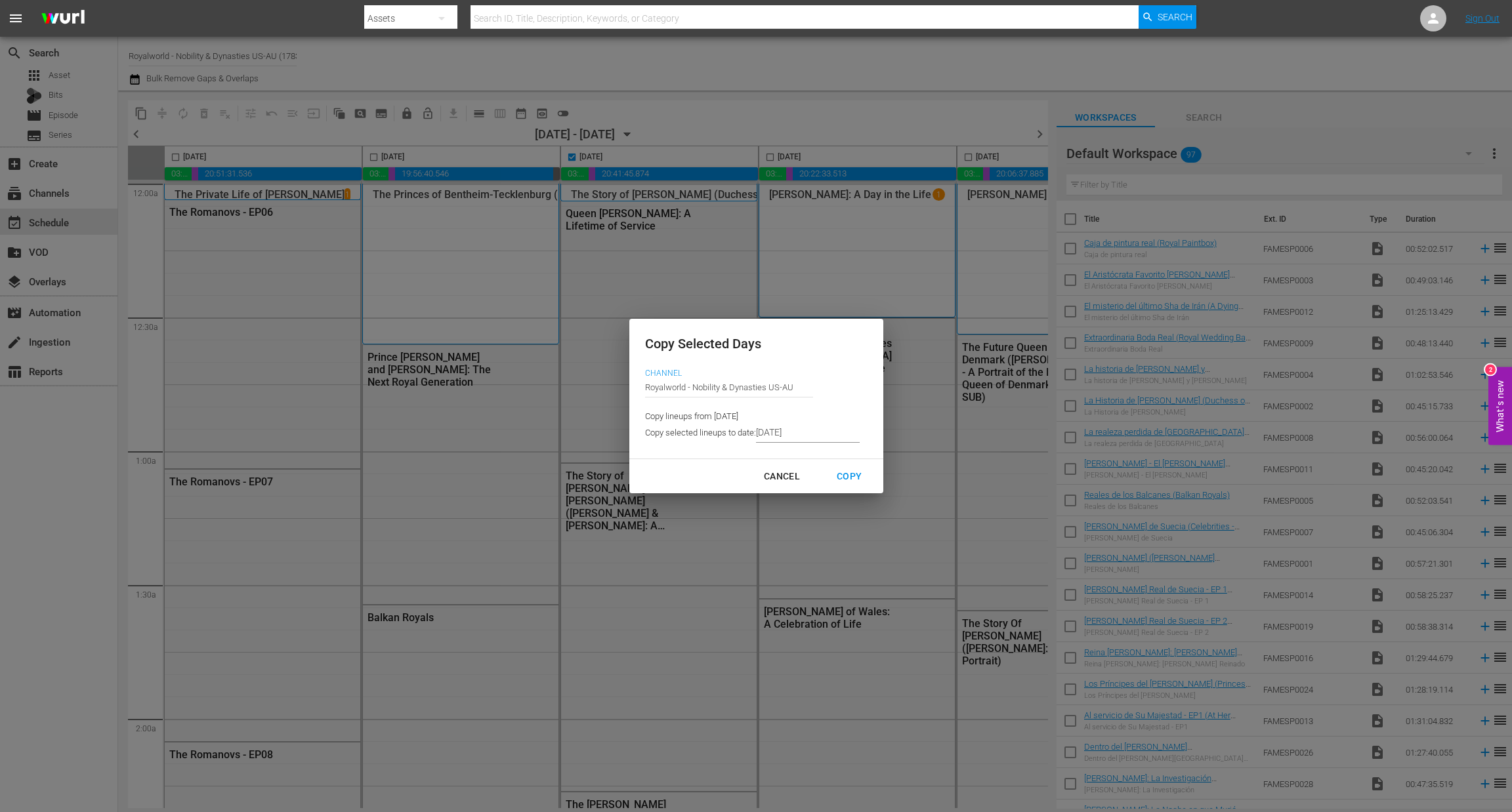
click at [814, 441] on input "[DATE]" at bounding box center [808, 433] width 104 height 20
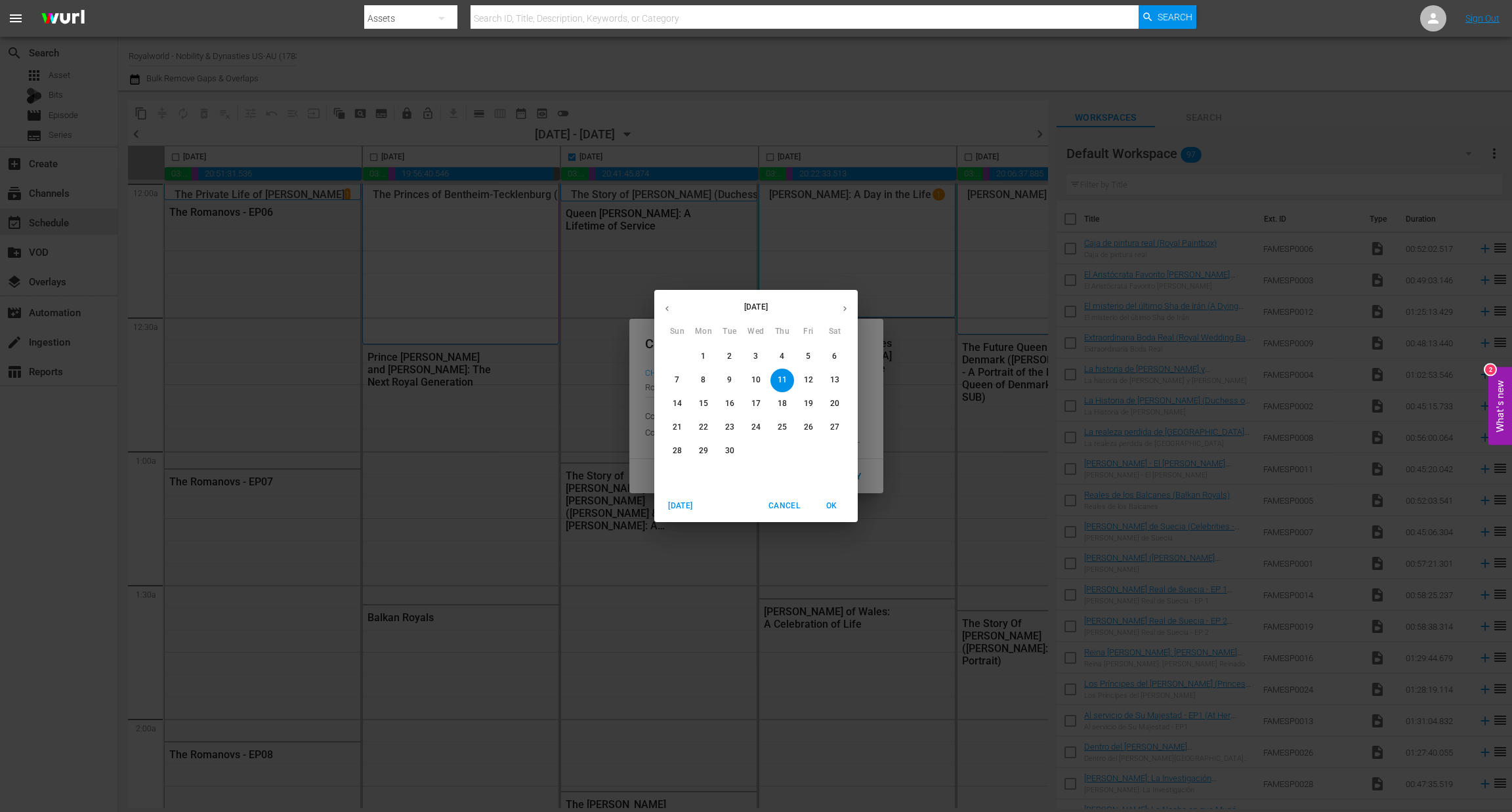
click at [665, 402] on span "14" at bounding box center [677, 403] width 23 height 11
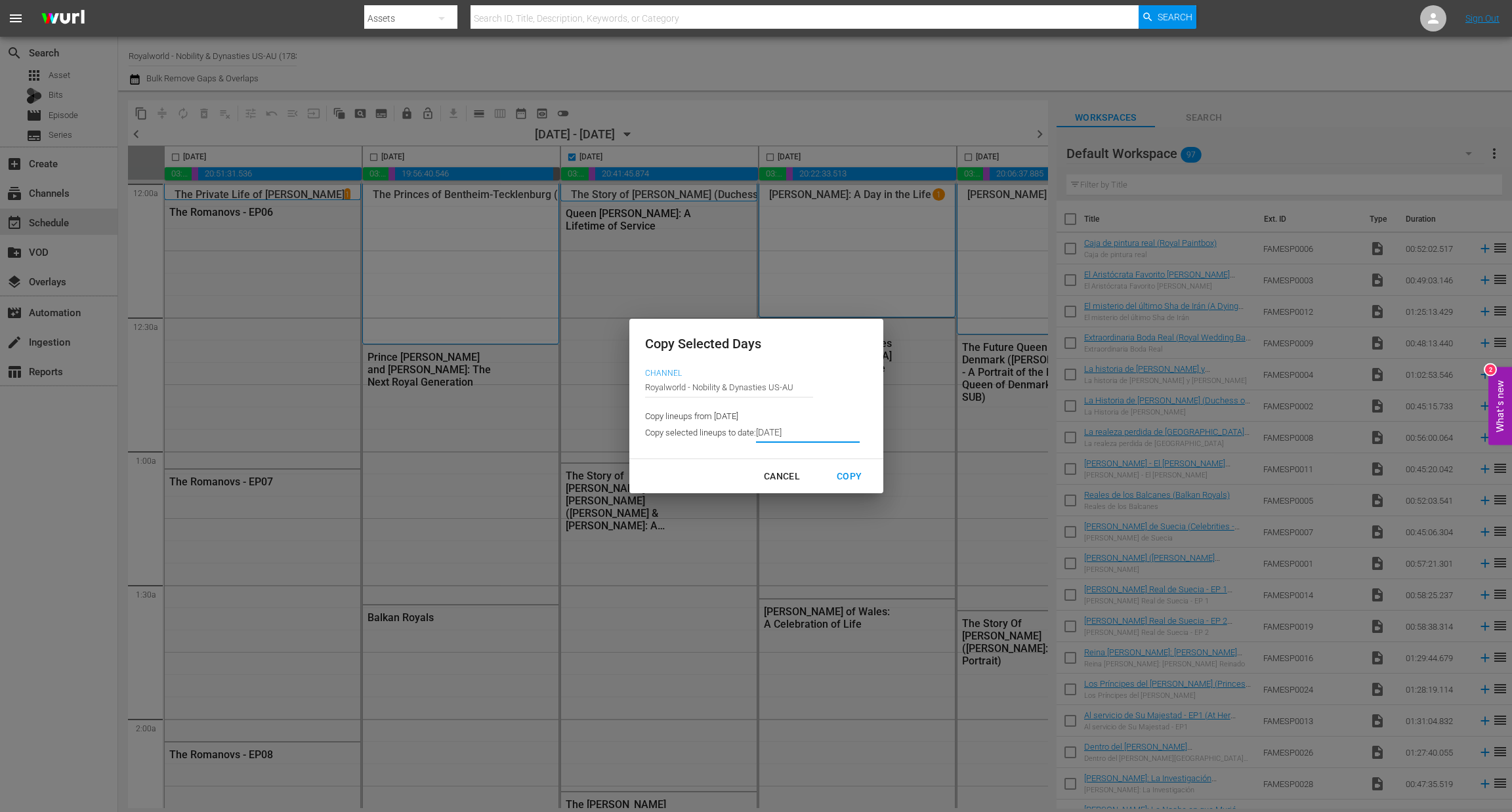
click at [848, 476] on div "Copy" at bounding box center [849, 477] width 46 height 17
type input "9/06/2025"
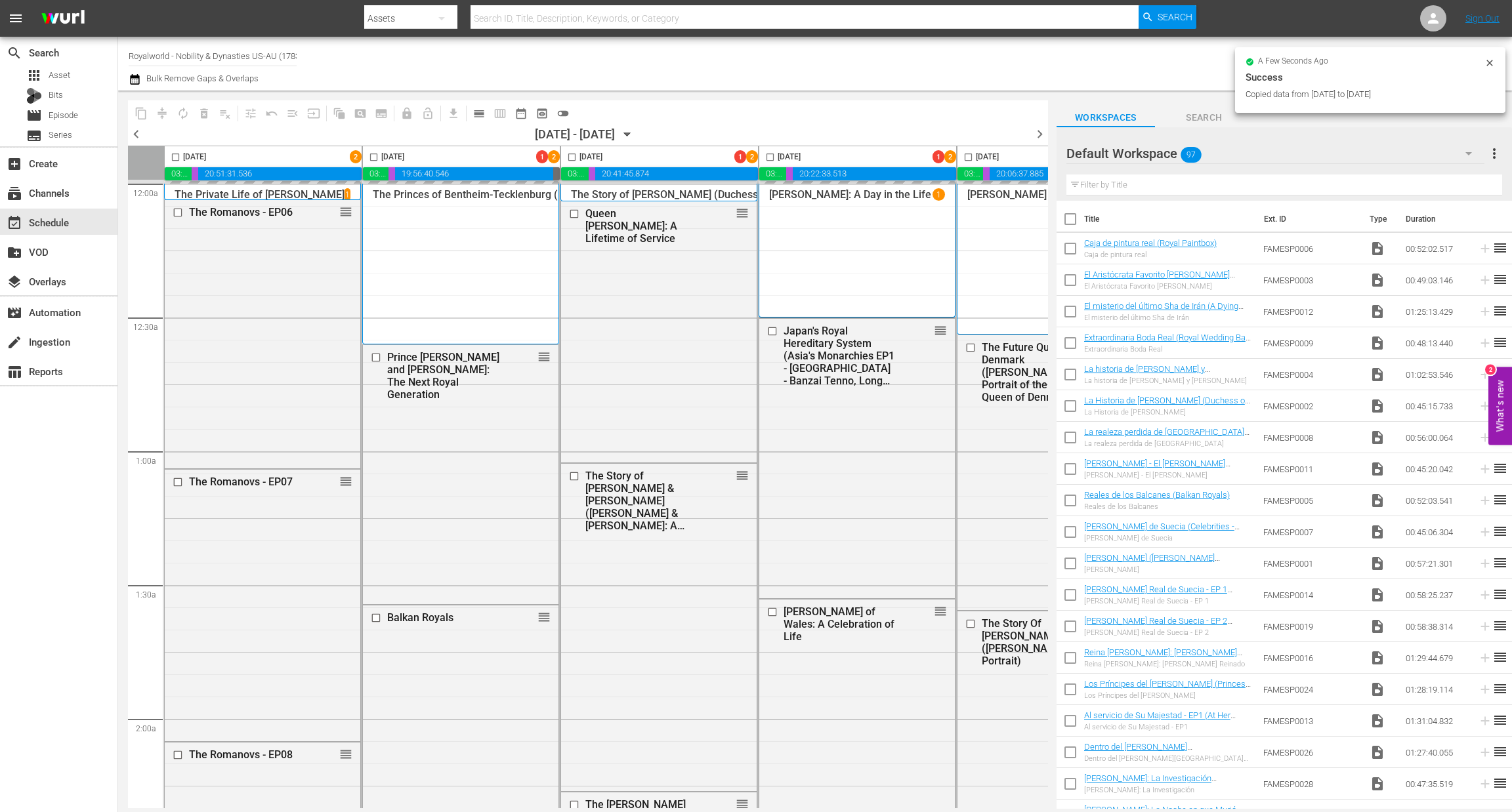
checkbox input "false"
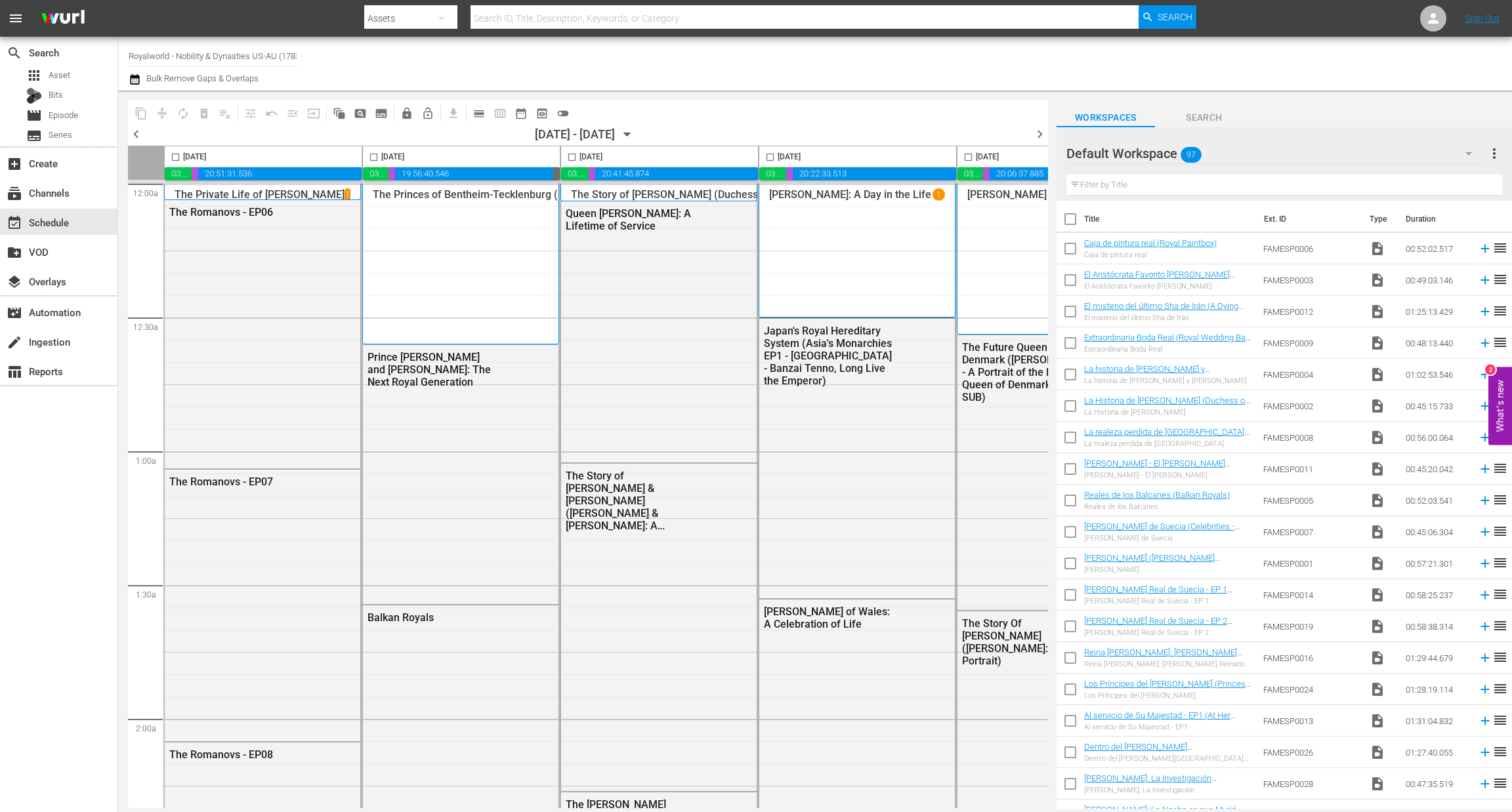
click at [1046, 130] on span "chevron_right" at bounding box center [1040, 135] width 17 height 17
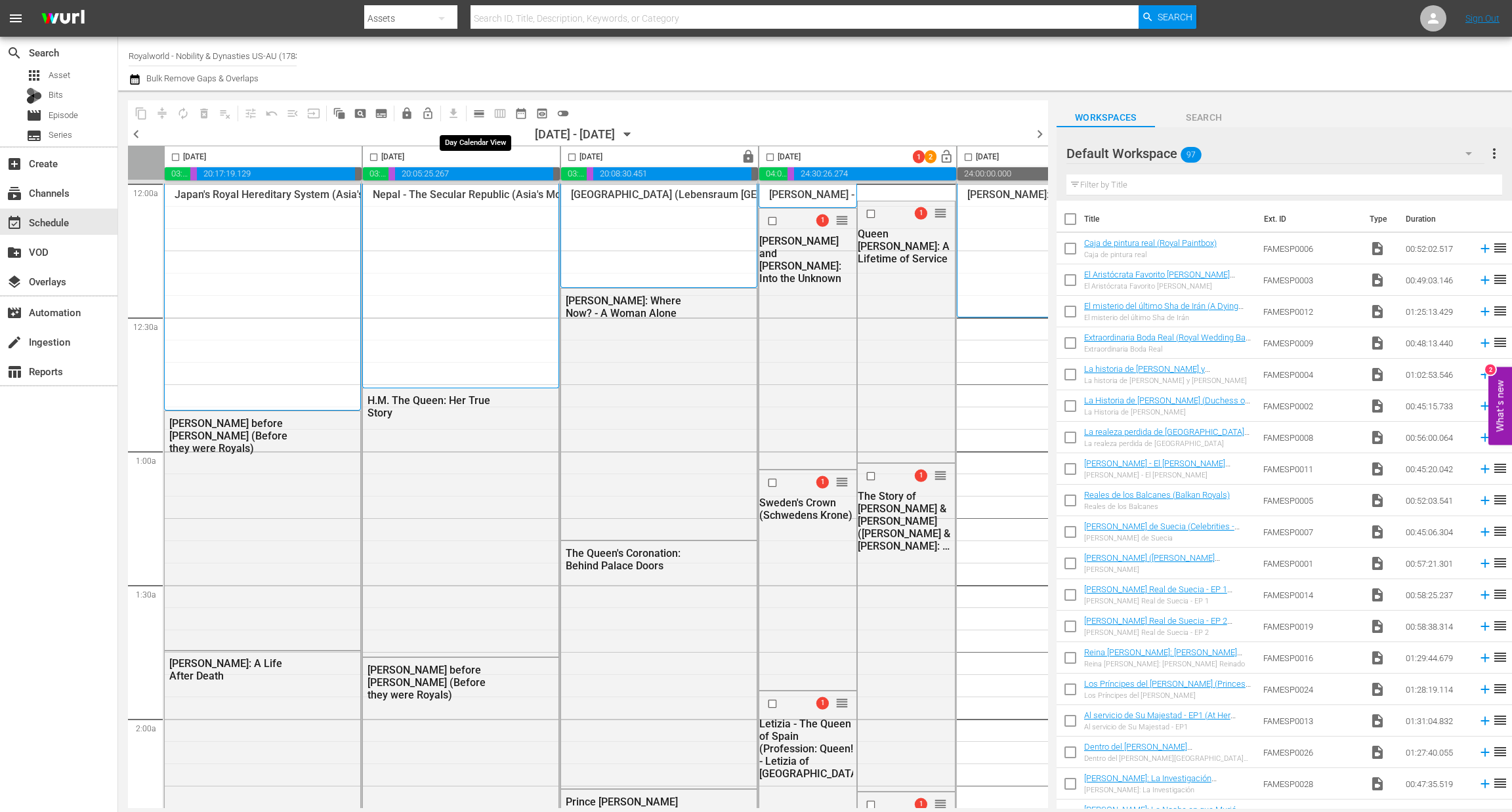
click at [481, 116] on span "calendar_view_day_outlined" at bounding box center [479, 114] width 13 height 13
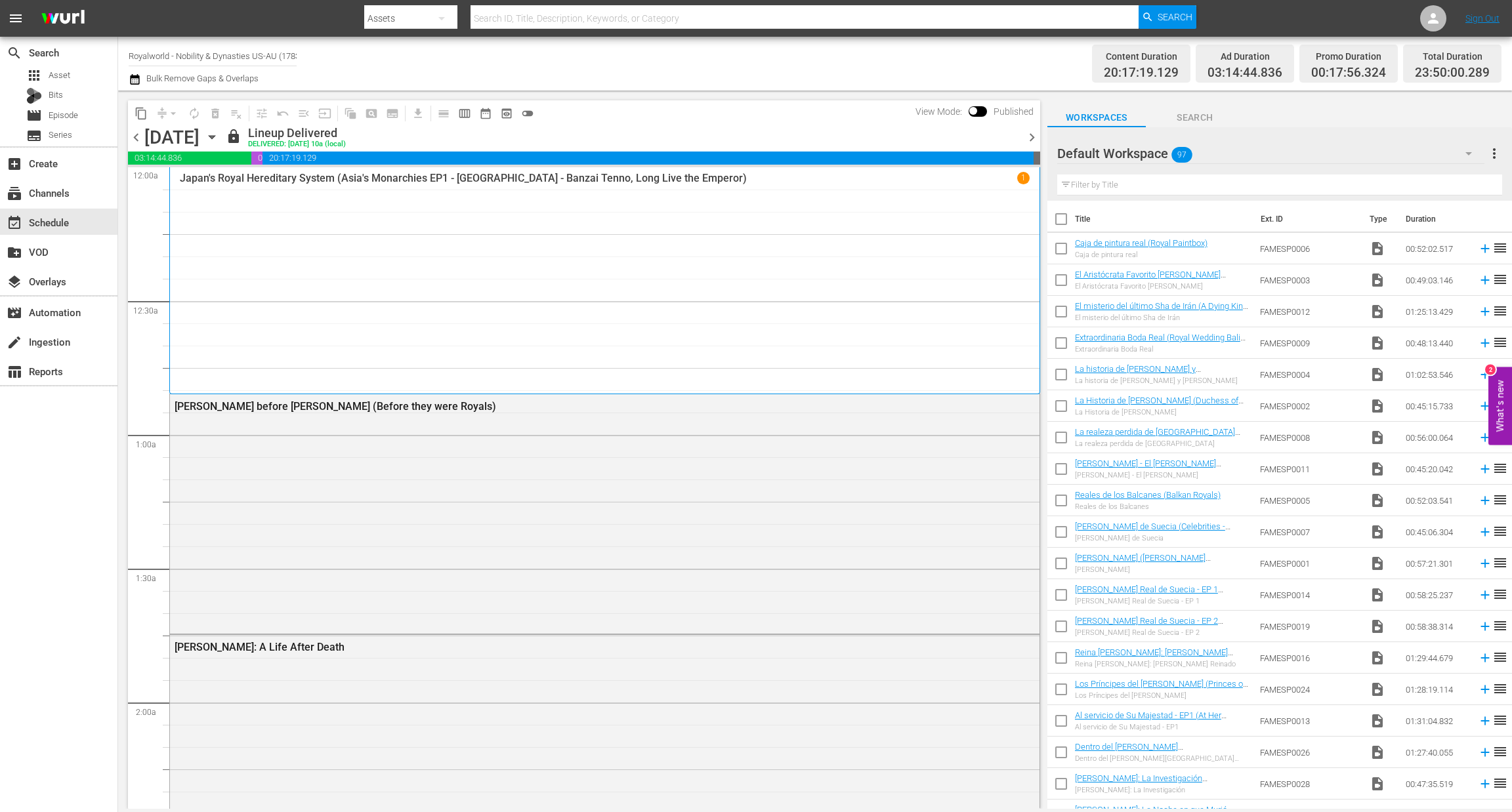
click at [1029, 135] on span "chevron_right" at bounding box center [1033, 138] width 17 height 17
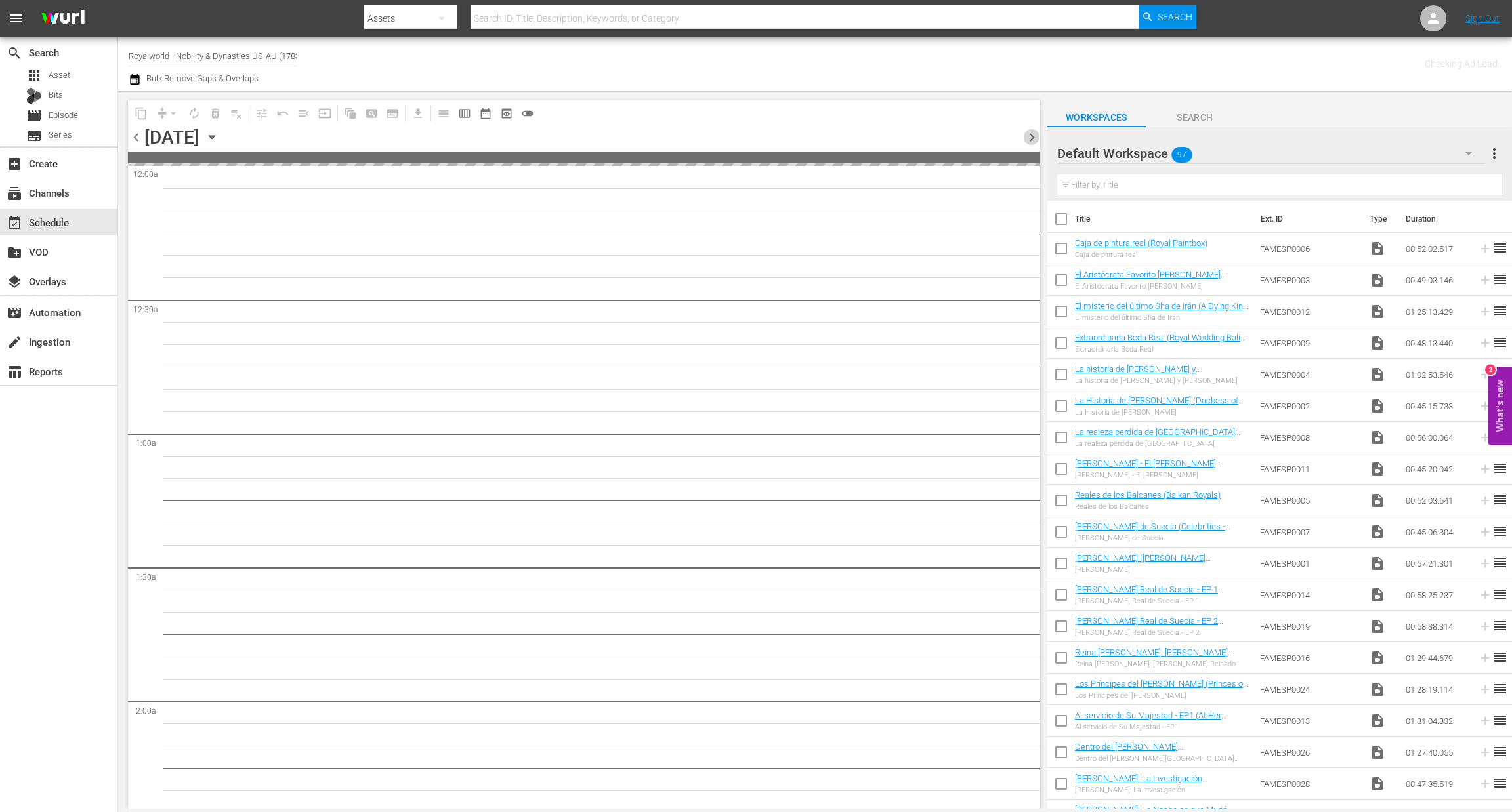
click at [1029, 135] on span "chevron_right" at bounding box center [1033, 138] width 17 height 17
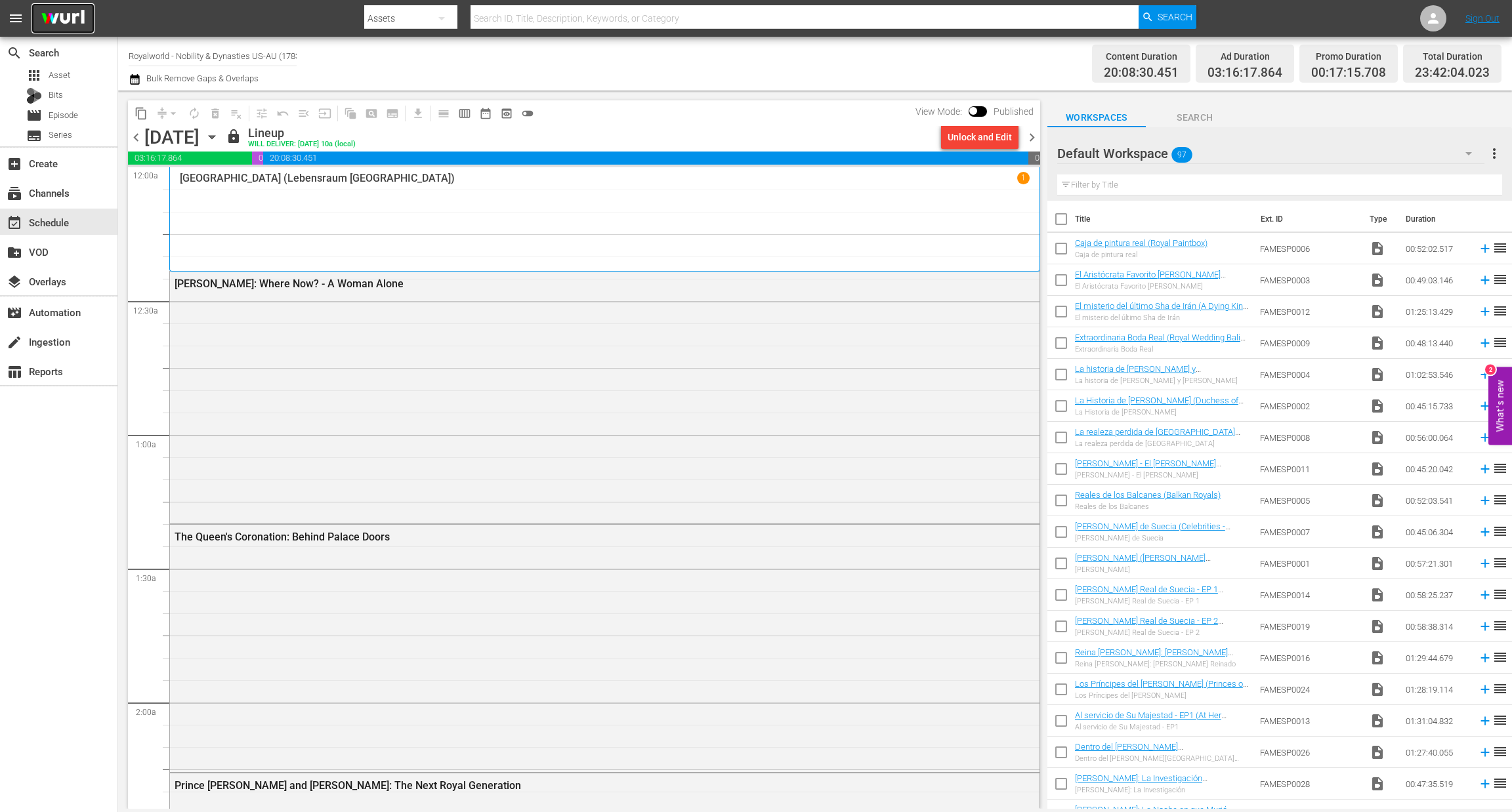
click at [74, 13] on img at bounding box center [63, 18] width 63 height 31
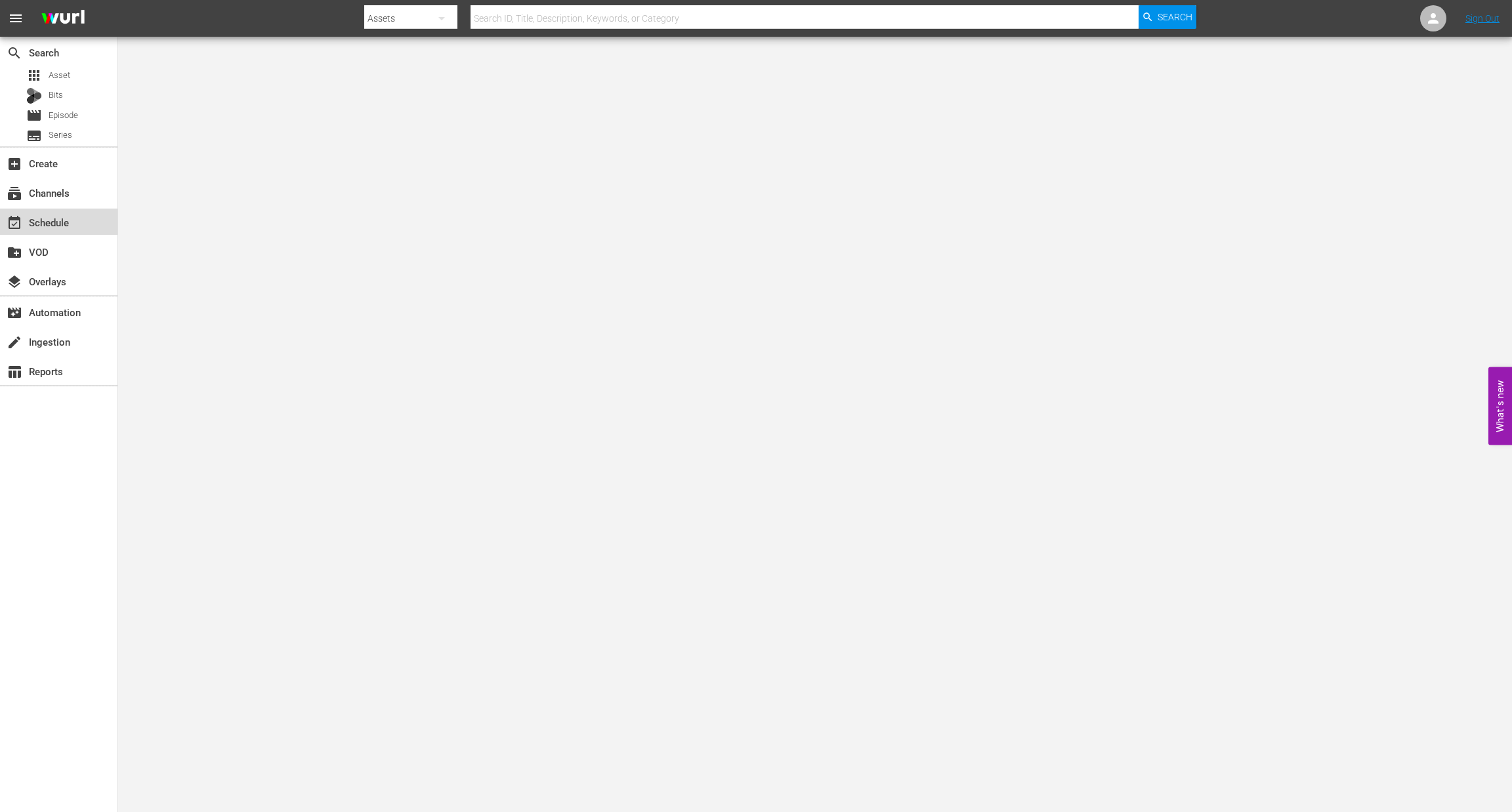
click at [64, 227] on div "event_available Schedule" at bounding box center [37, 220] width 74 height 12
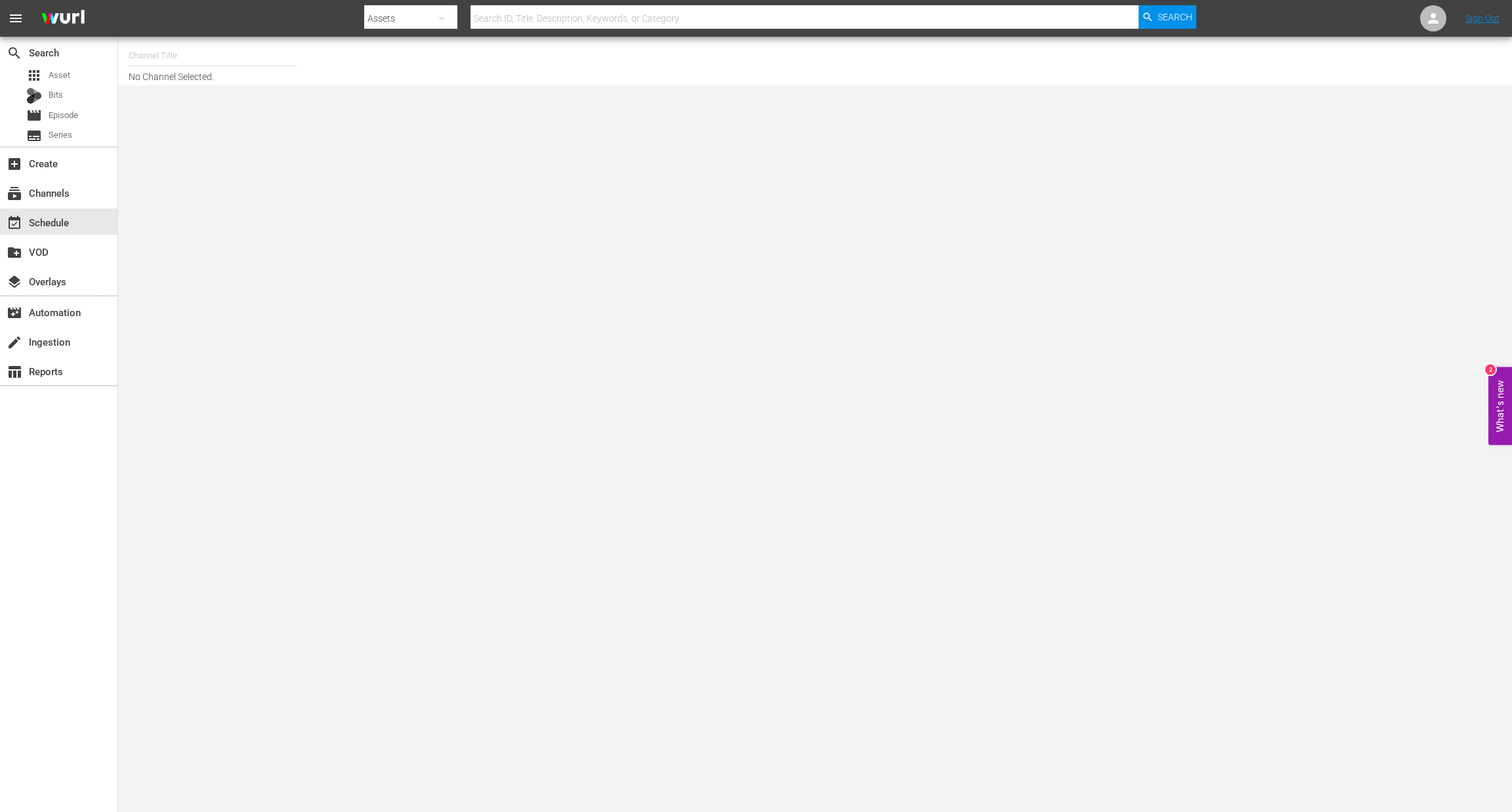
click at [175, 59] on input "text" at bounding box center [213, 56] width 168 height 32
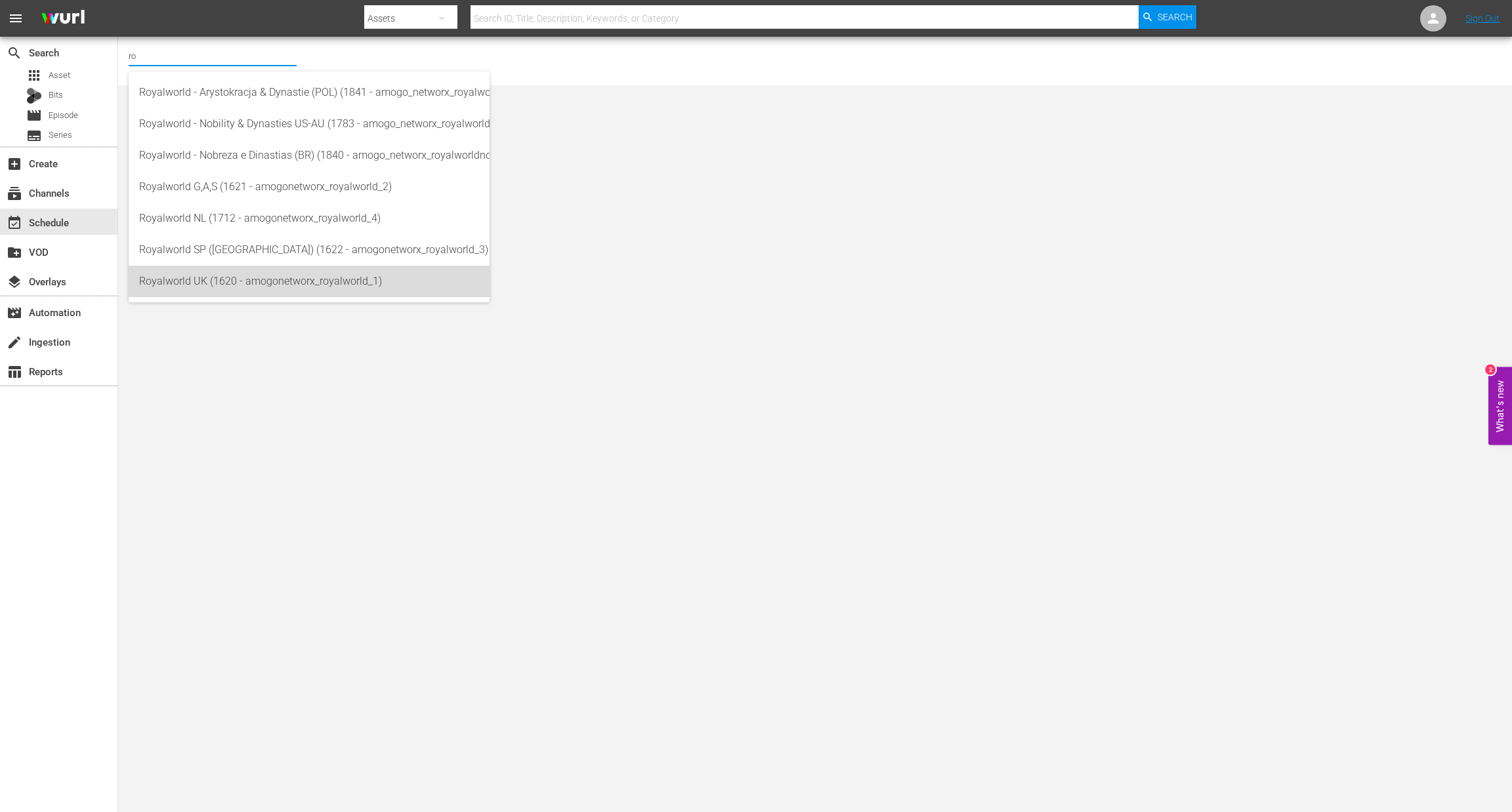
click at [221, 280] on div "Royalworld UK (1620 - amogonetworx_royalworld_1)" at bounding box center [309, 282] width 340 height 32
type input "Royalworld UK (1620 - amogonetworx_royalworld_1)"
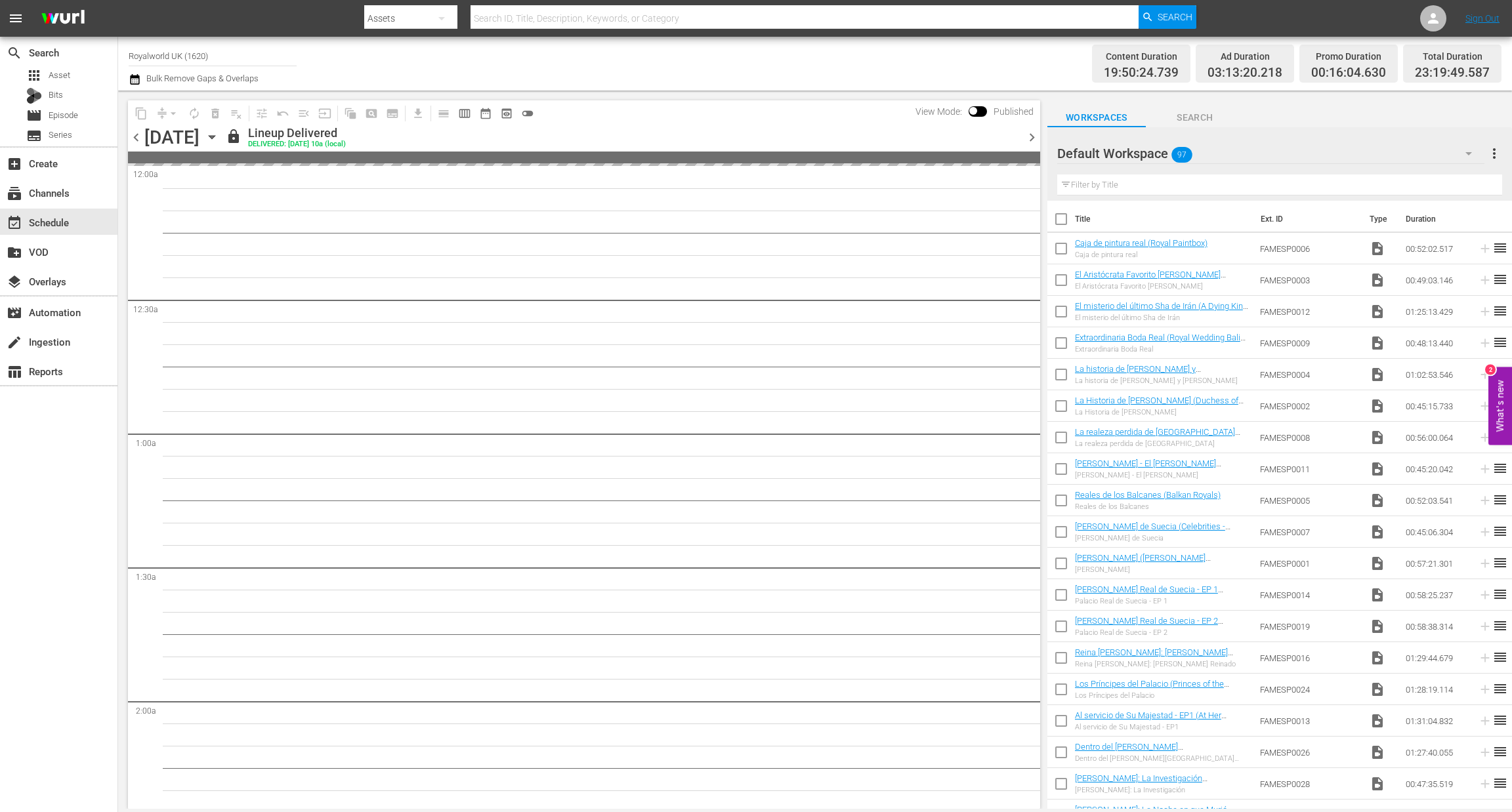
click at [462, 111] on span "calendar_view_week_outlined" at bounding box center [465, 114] width 13 height 13
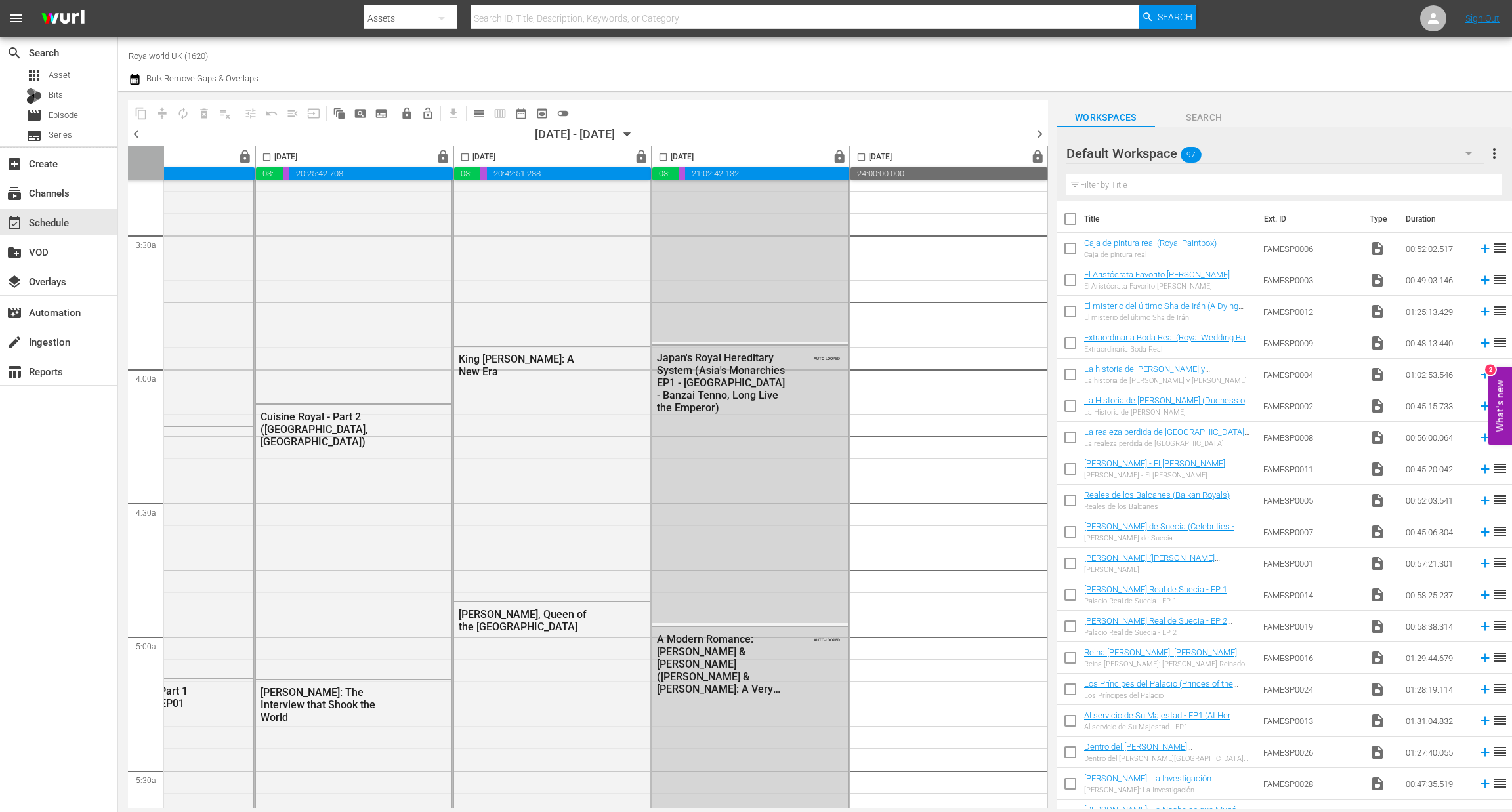
scroll to position [0, 510]
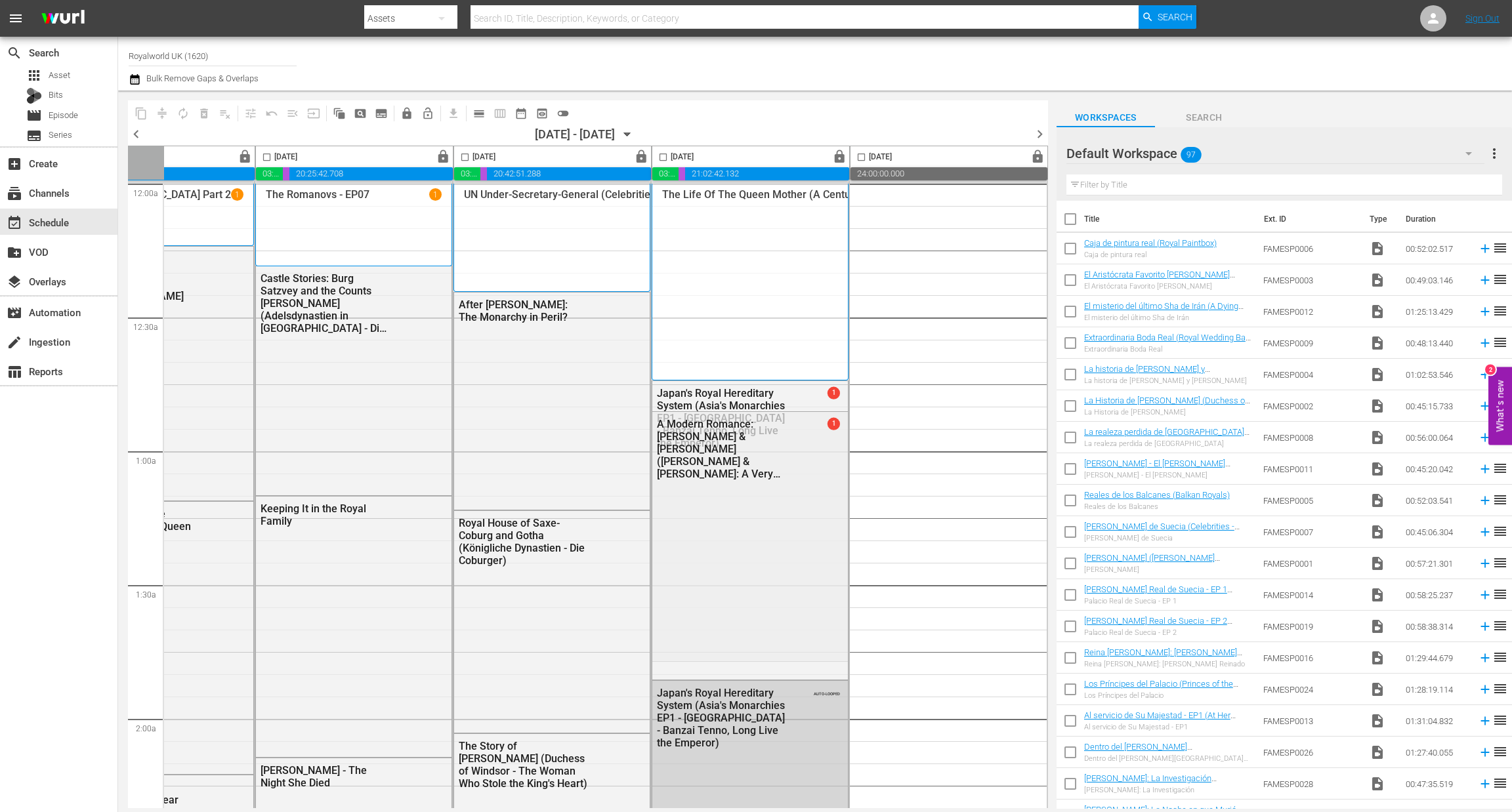
click at [839, 155] on span "lock" at bounding box center [840, 157] width 15 height 15
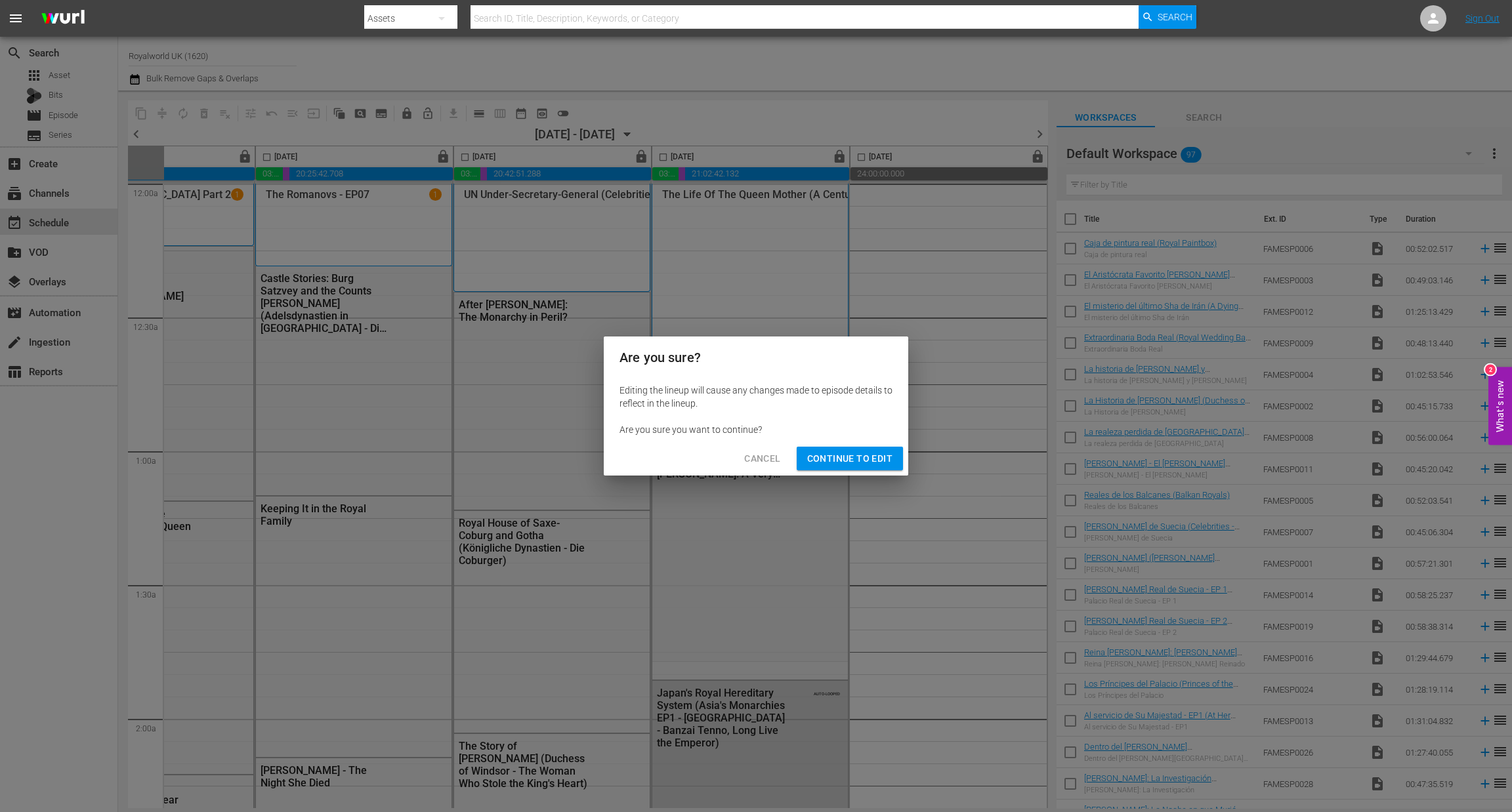
click at [855, 456] on span "Continue to Edit" at bounding box center [850, 459] width 85 height 17
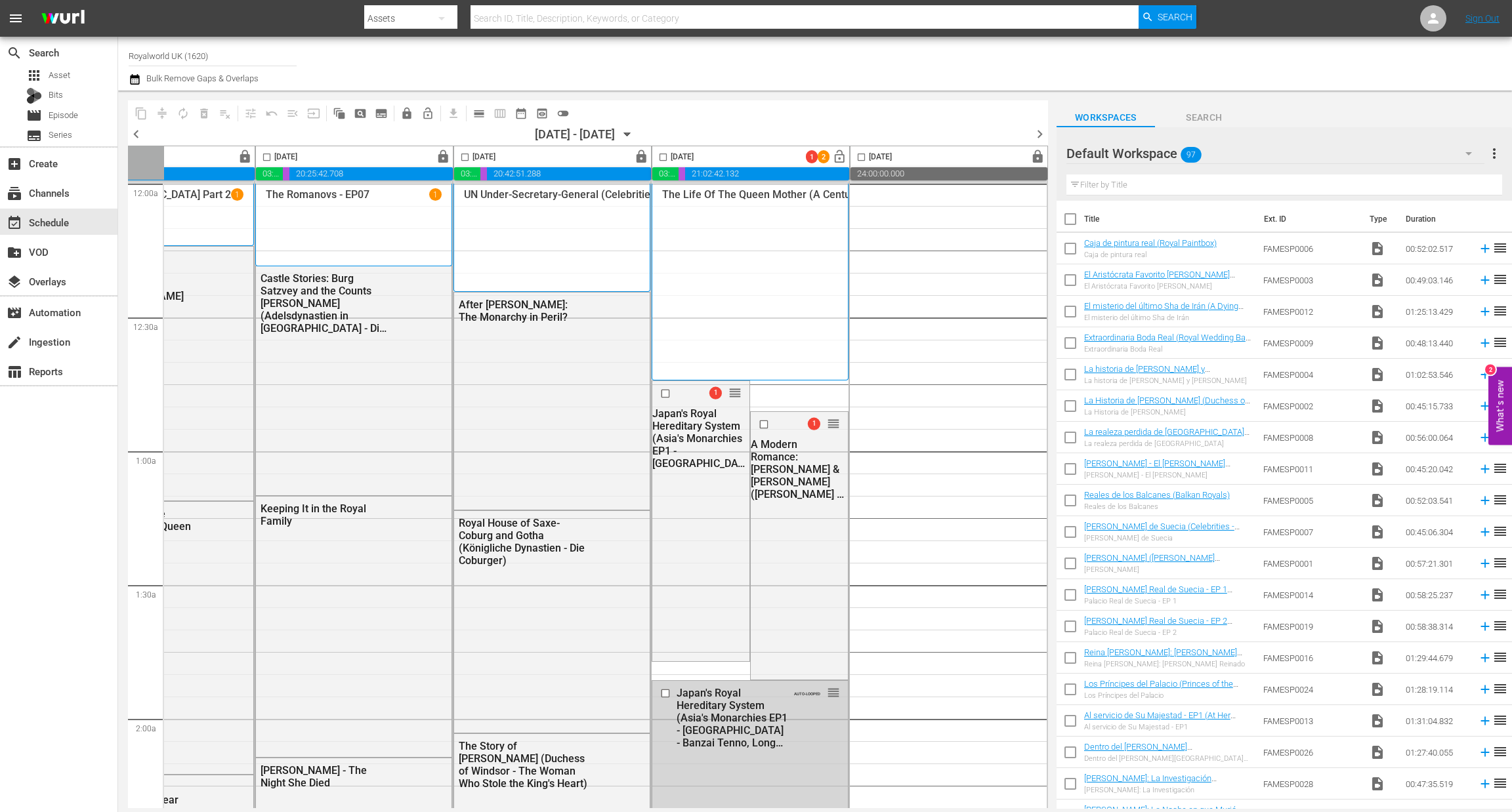
click at [659, 155] on input "checkbox" at bounding box center [664, 160] width 15 height 15
click at [660, 395] on input "checkbox" at bounding box center [667, 393] width 13 height 11
click at [759, 422] on input "checkbox" at bounding box center [766, 423] width 13 height 11
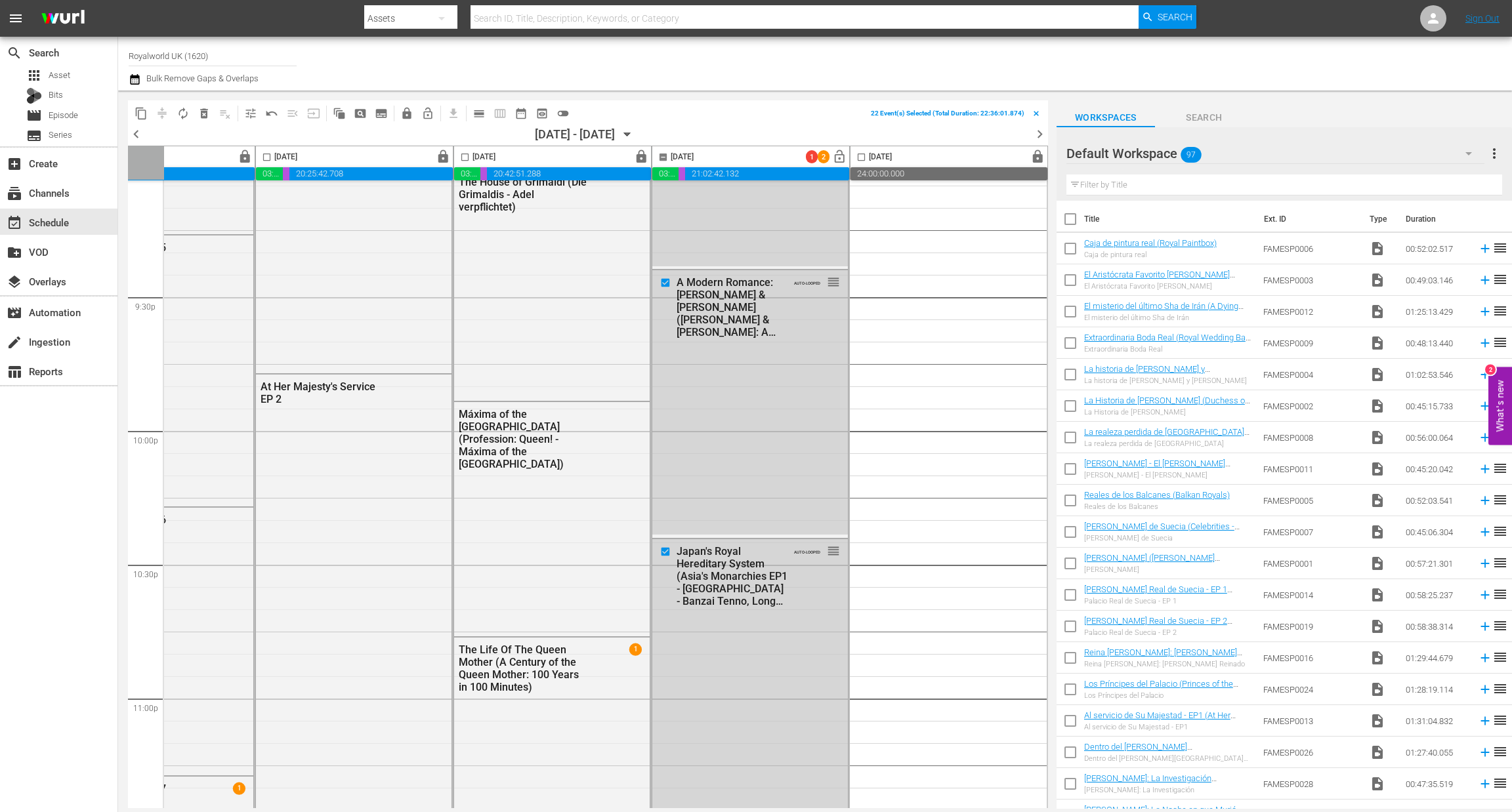
scroll to position [5803, 510]
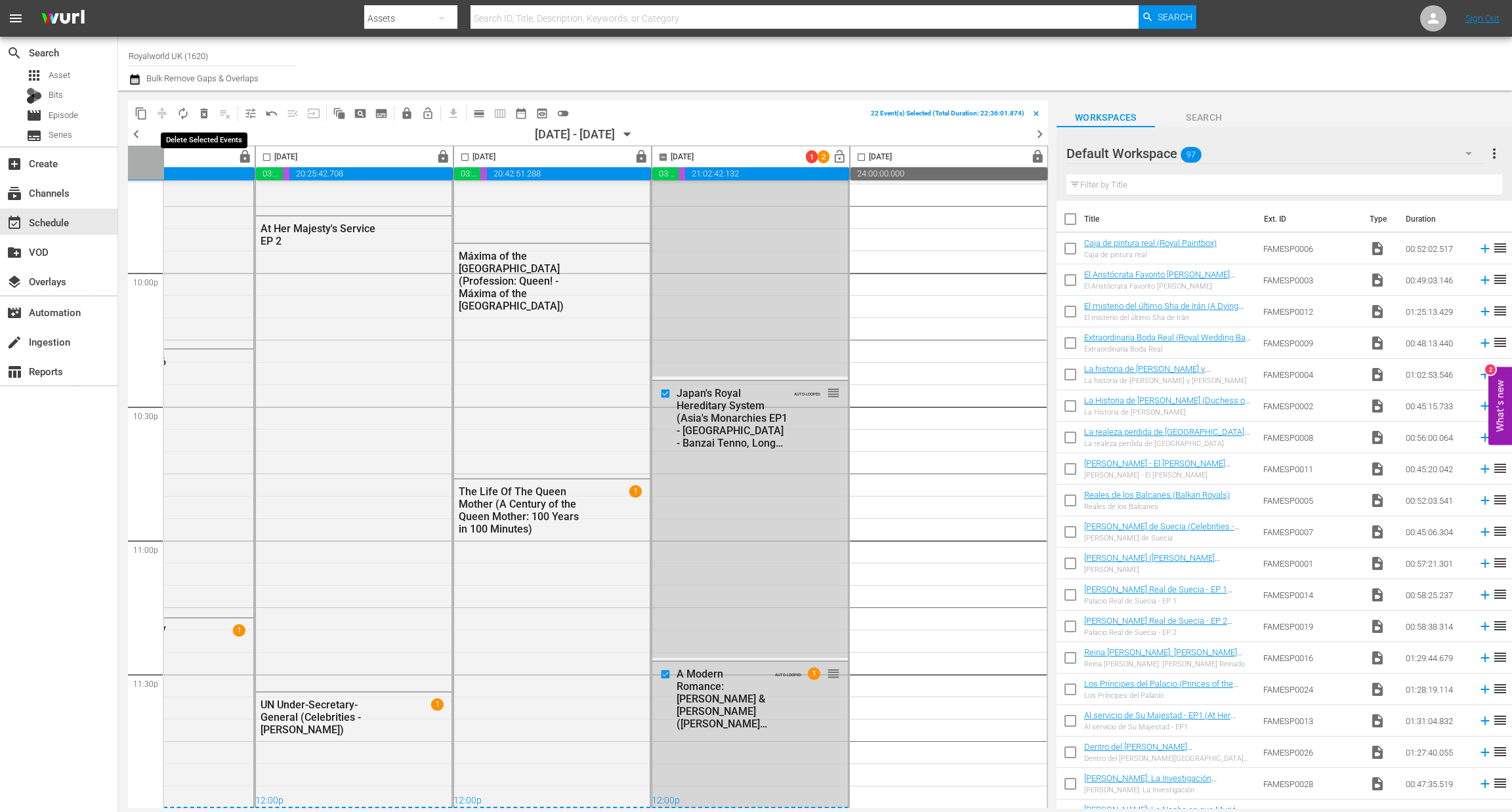
click at [206, 110] on span "delete_forever_outlined" at bounding box center [204, 114] width 13 height 13
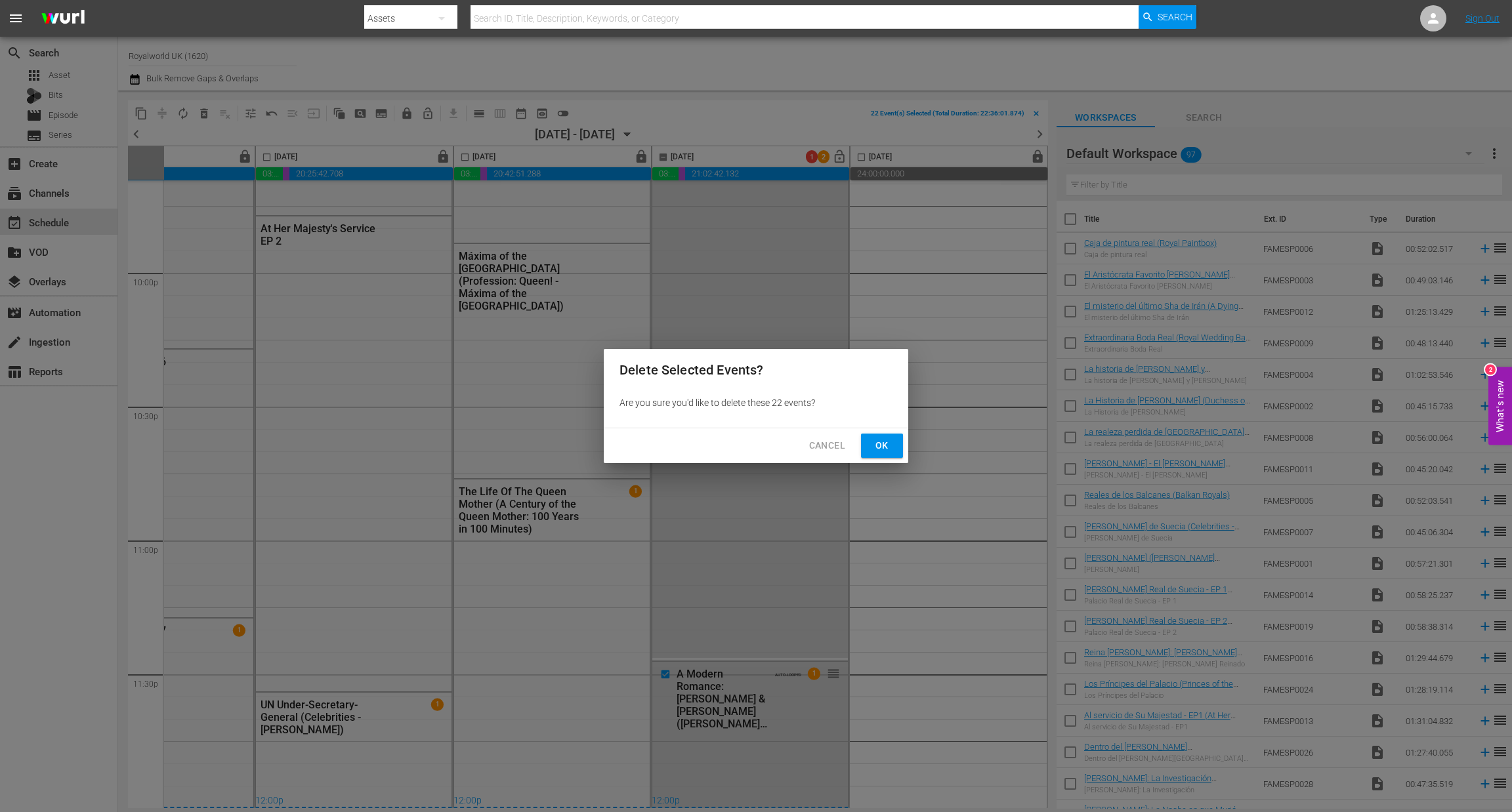
click at [879, 439] on span "Ok" at bounding box center [882, 446] width 21 height 17
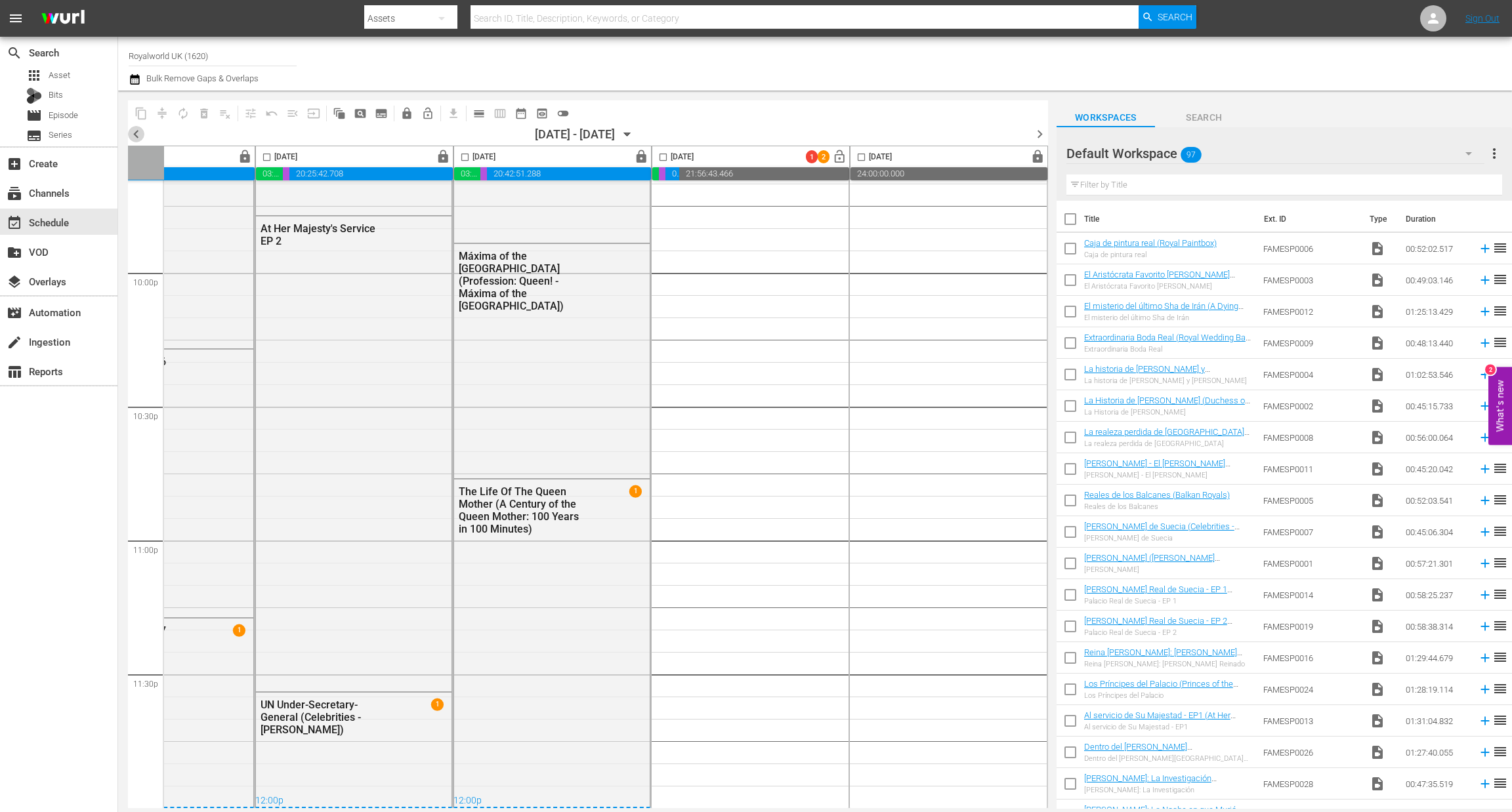
click at [136, 135] on span "chevron_left" at bounding box center [136, 135] width 17 height 17
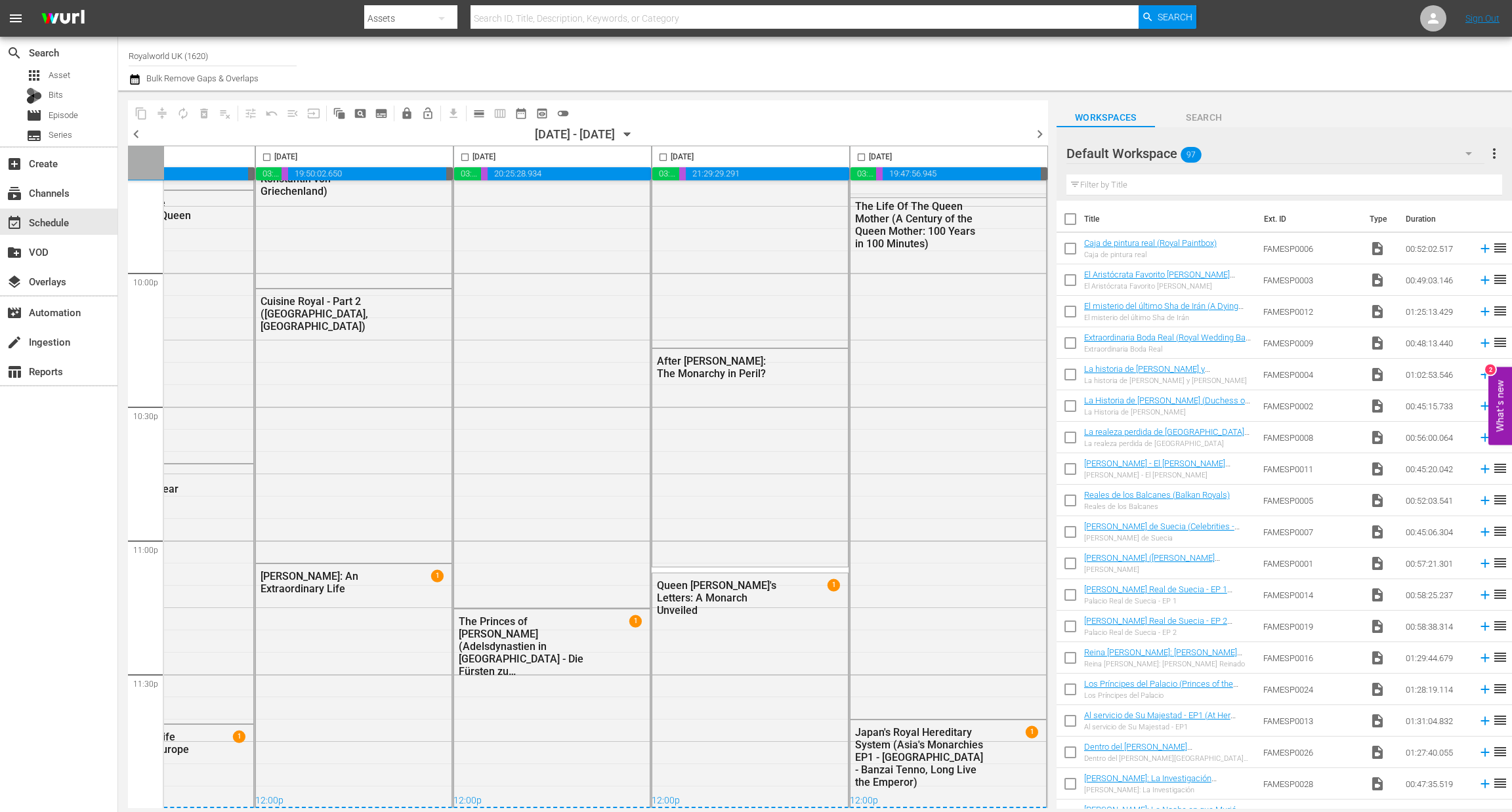
click at [657, 156] on input "checkbox" at bounding box center [664, 160] width 15 height 15
checkbox input "true"
click at [141, 114] on span "content_copy" at bounding box center [141, 114] width 13 height 13
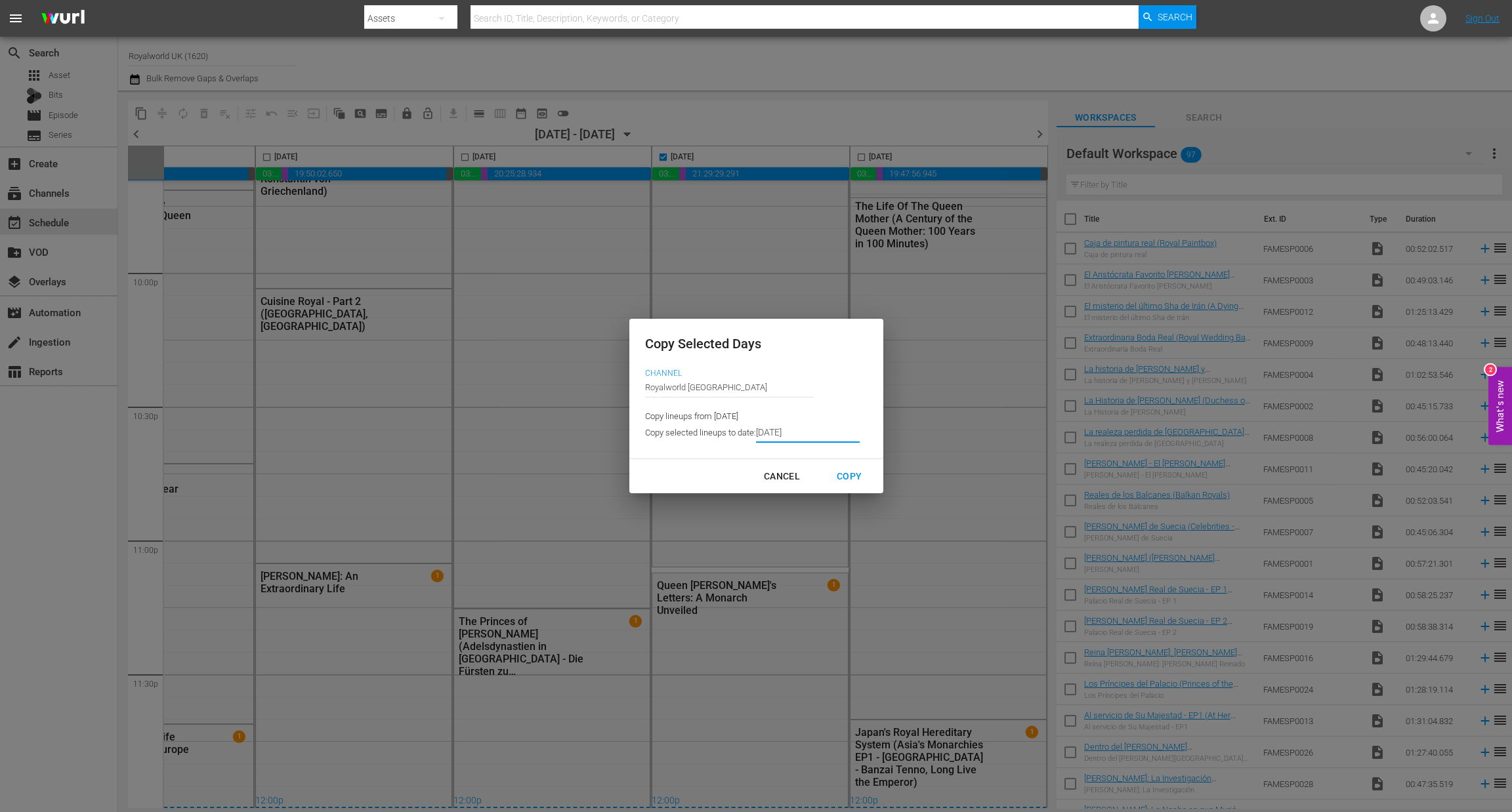
click at [773, 428] on input "9/11/2025" at bounding box center [808, 433] width 104 height 20
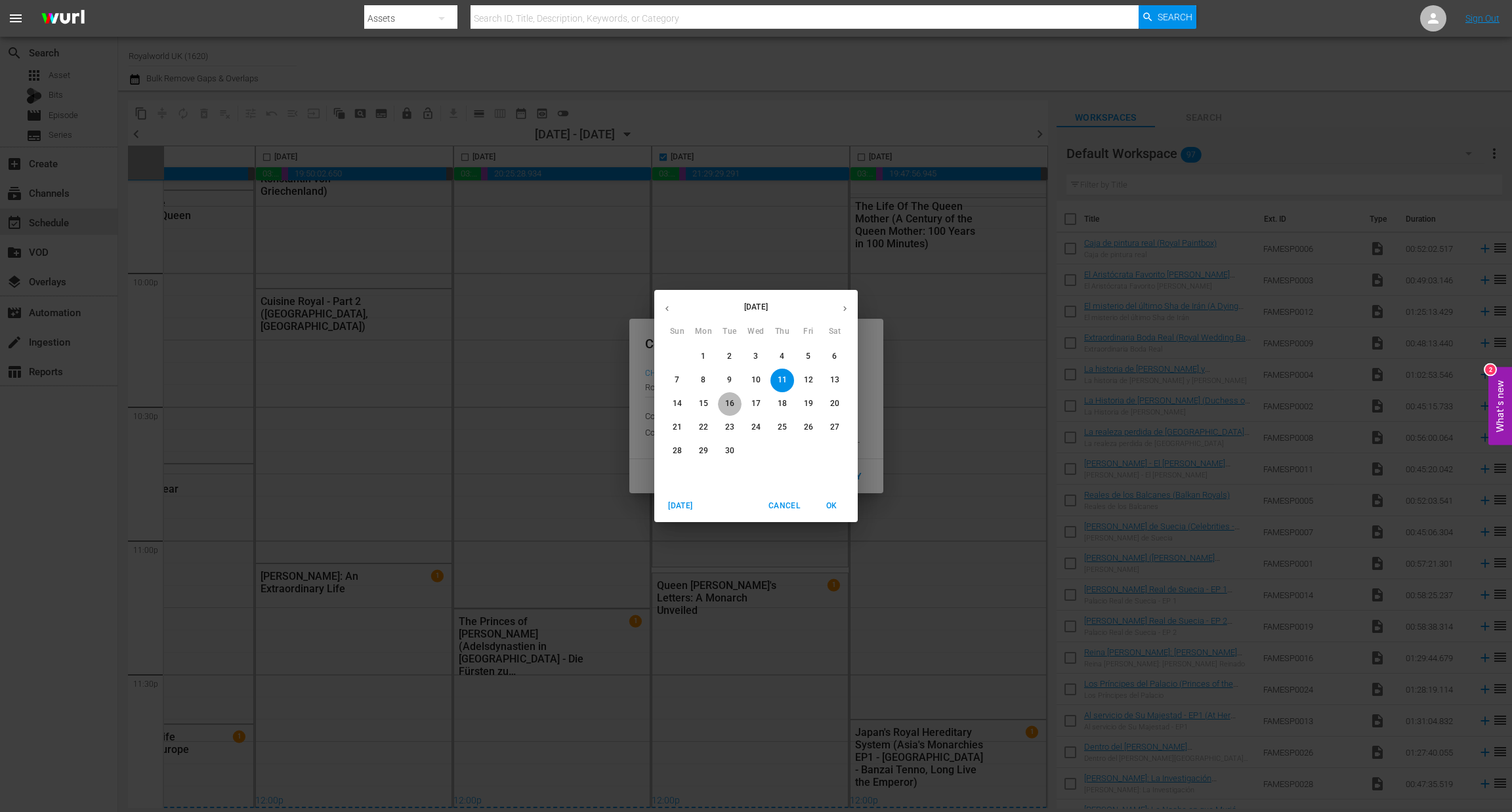
click at [722, 403] on span "16" at bounding box center [730, 403] width 23 height 11
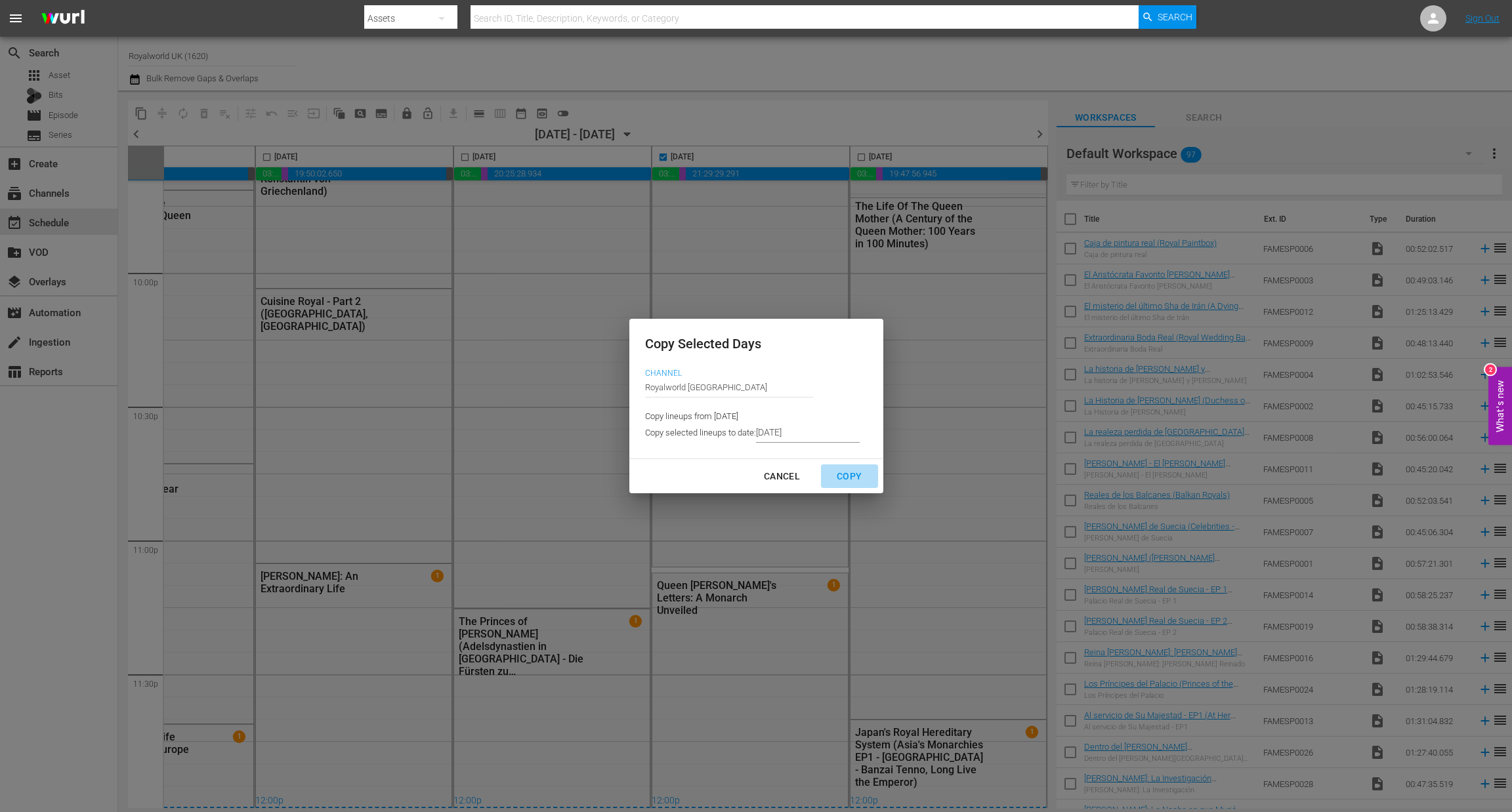
click at [833, 472] on div "Copy" at bounding box center [849, 477] width 46 height 17
type input "9/09/2025"
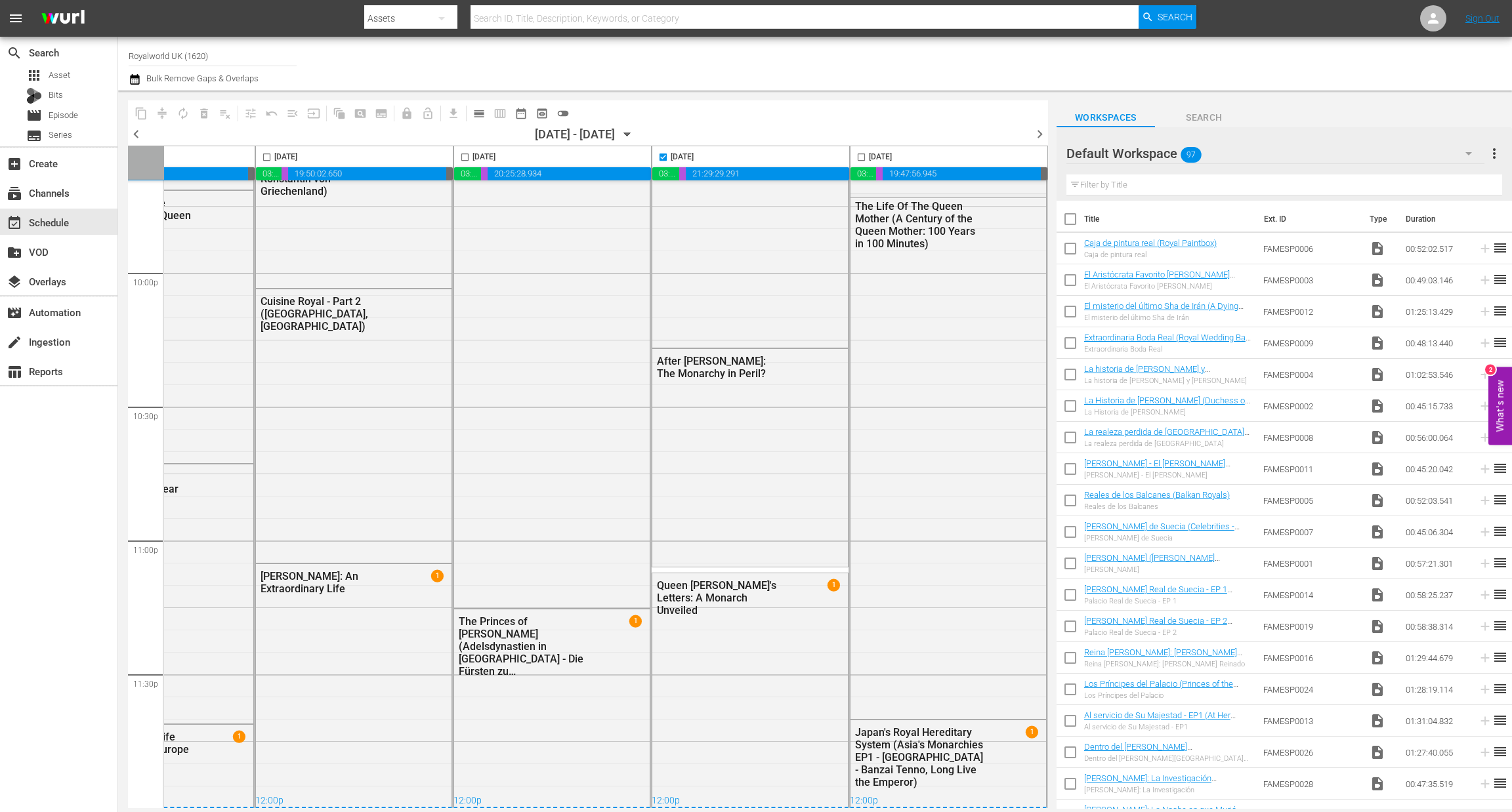
checkbox input "false"
click at [1038, 131] on span "chevron_right" at bounding box center [1040, 135] width 17 height 17
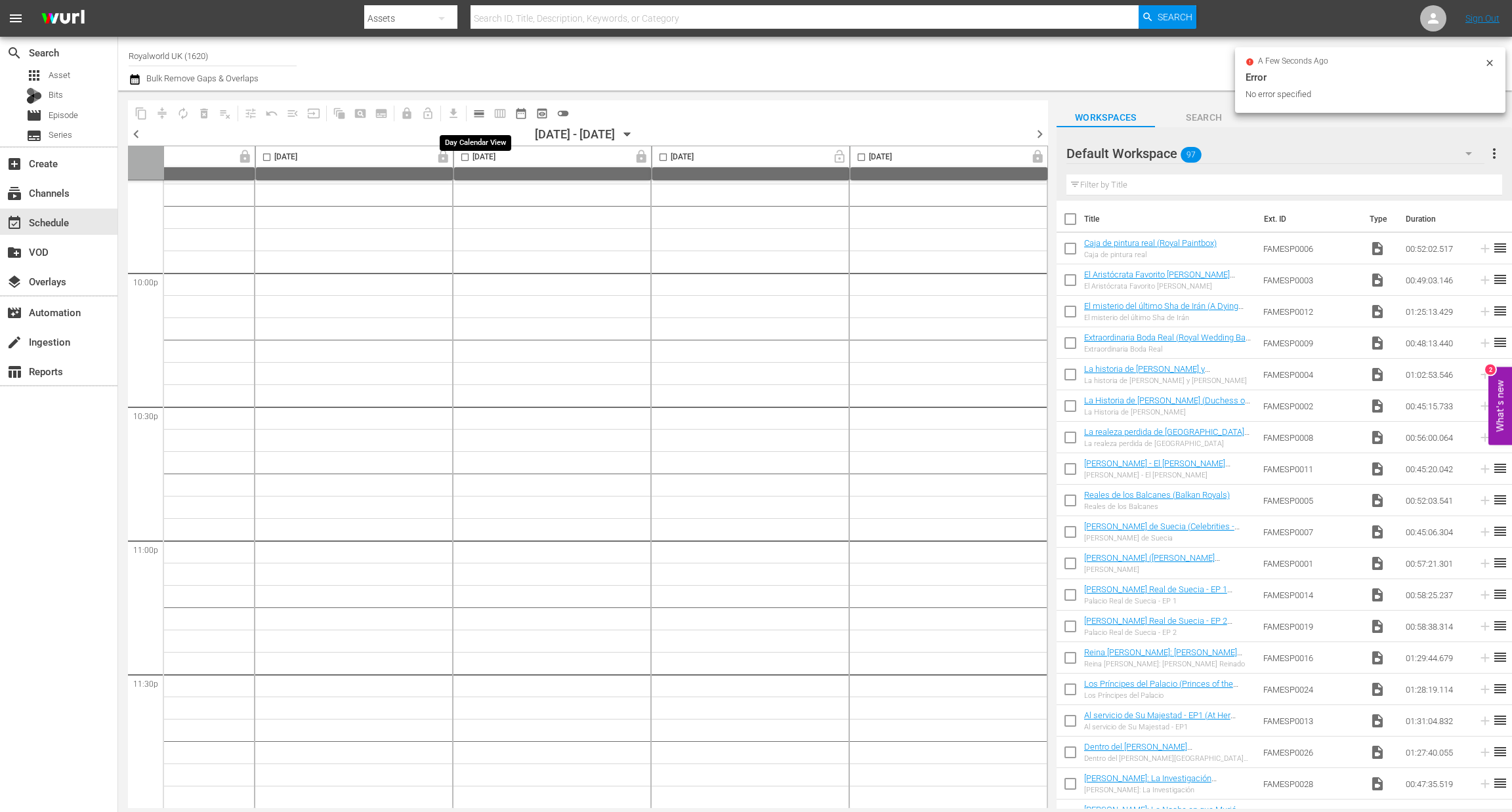
click at [482, 114] on span "calendar_view_day_outlined" at bounding box center [479, 114] width 13 height 13
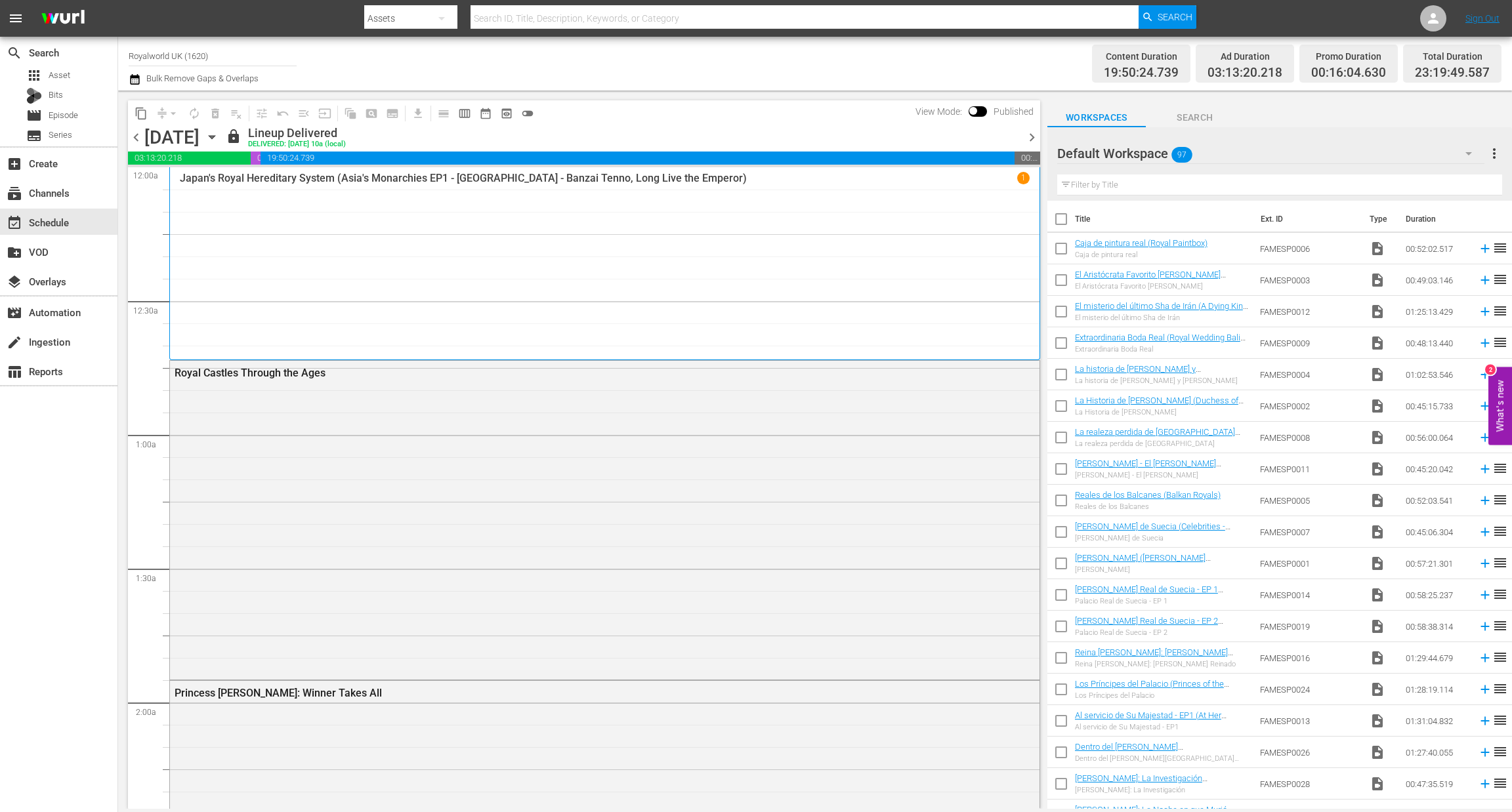
click at [1035, 133] on span "chevron_right" at bounding box center [1033, 138] width 17 height 17
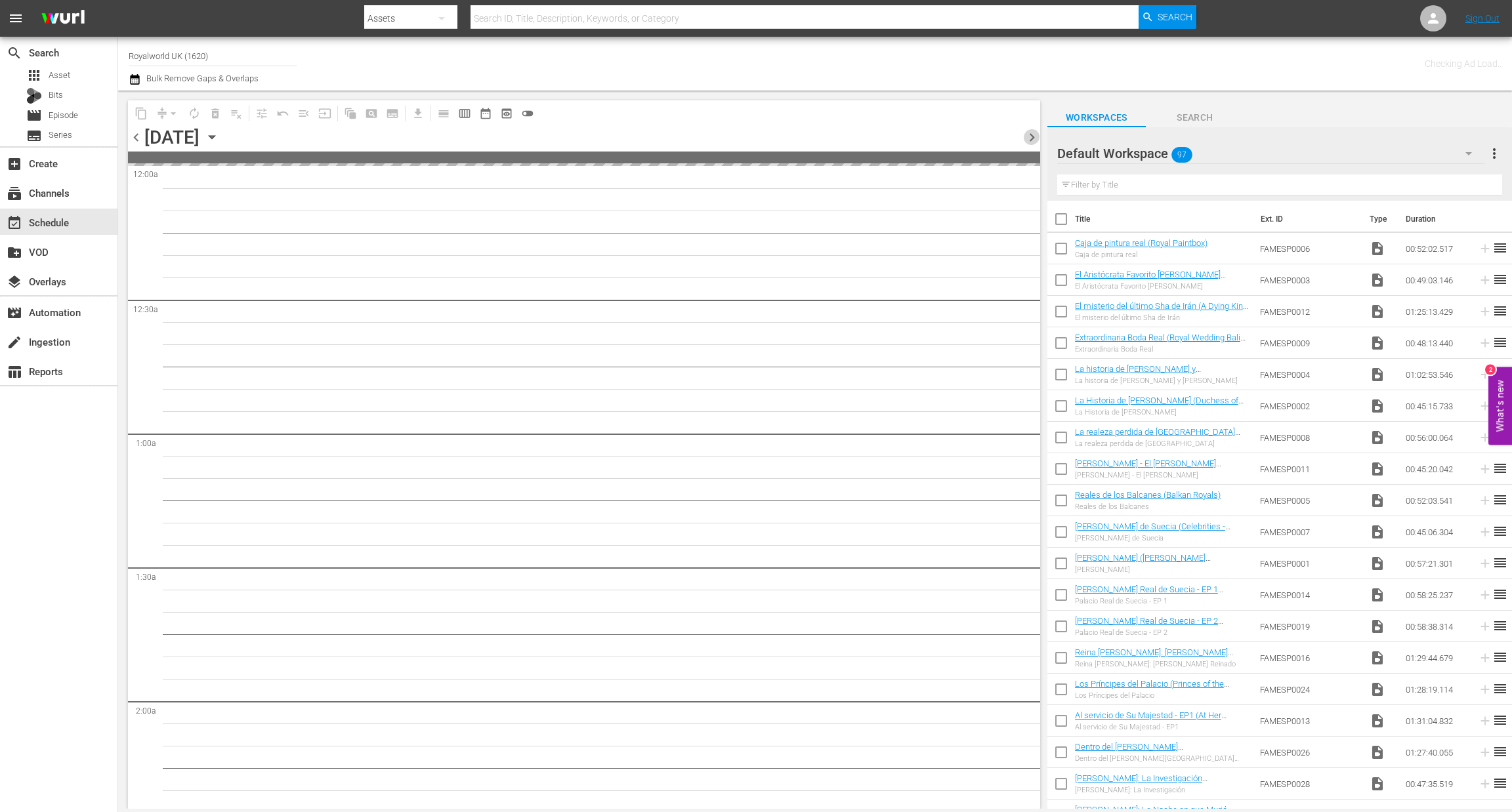
click at [1035, 133] on span "chevron_right" at bounding box center [1033, 138] width 17 height 17
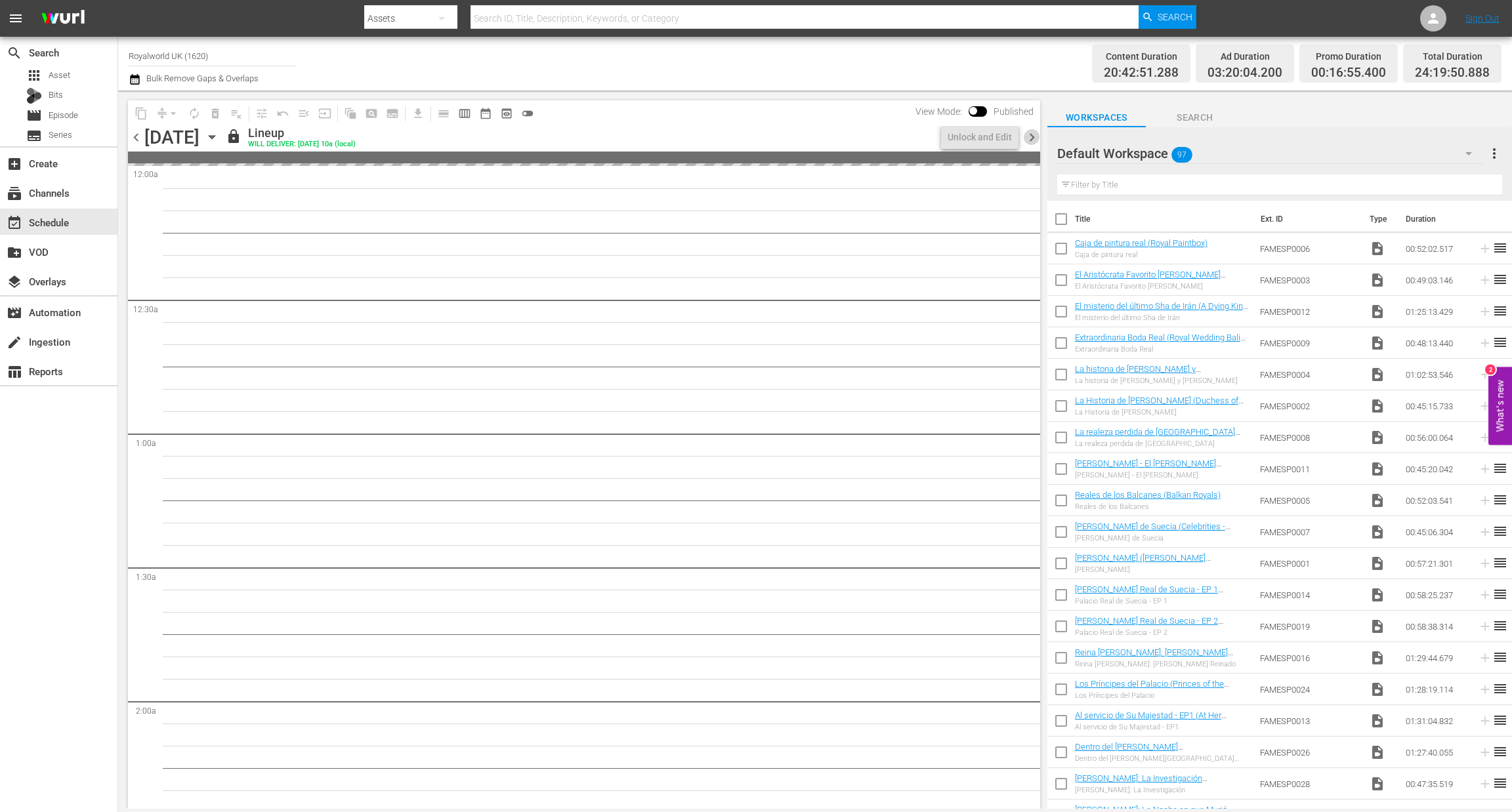
click at [1035, 133] on span "chevron_right" at bounding box center [1033, 138] width 17 height 17
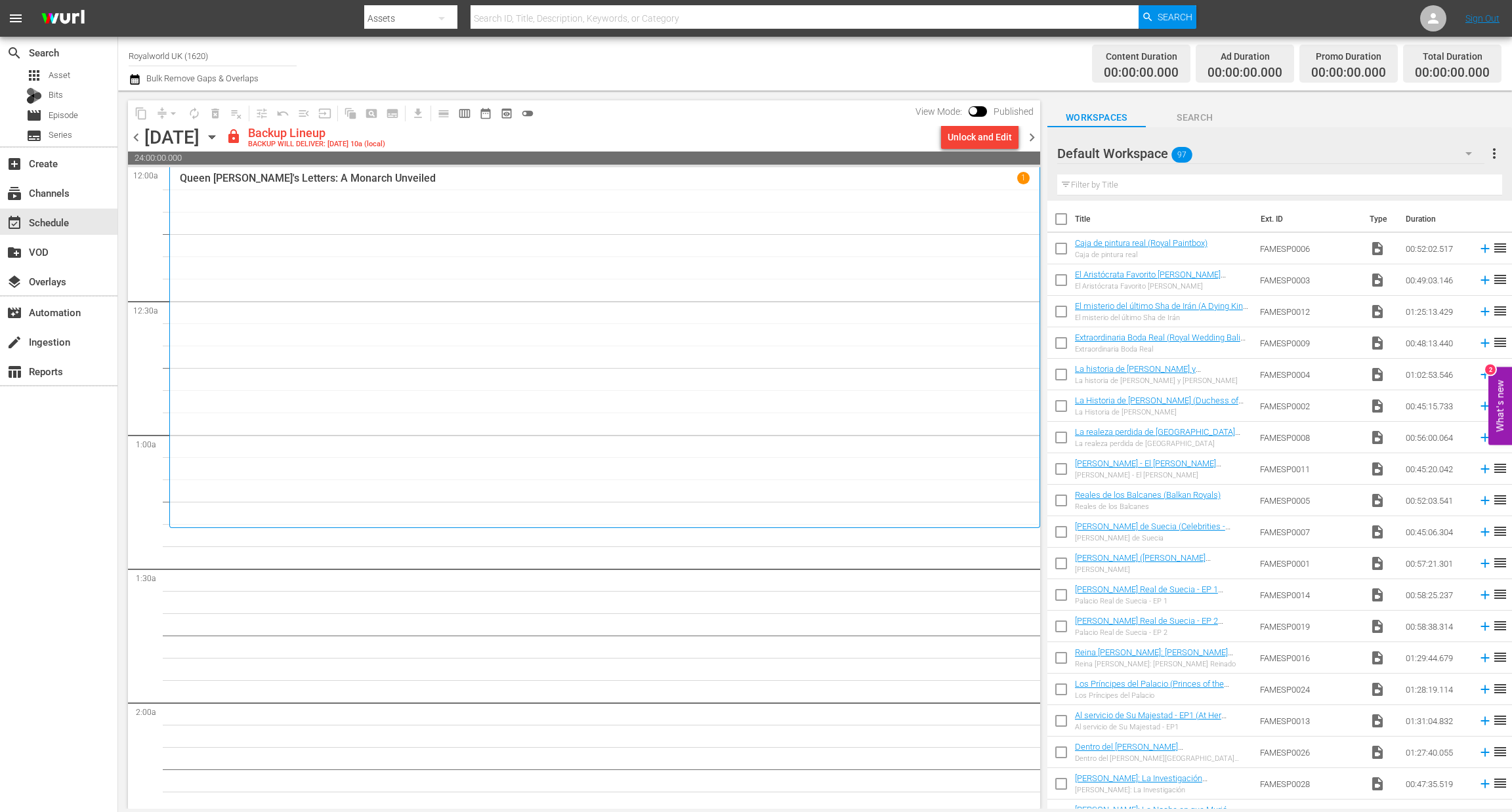
click at [123, 138] on div "content_copy compress arrow_drop_down autorenew_outlined delete_forever_outline…" at bounding box center [581, 449] width 925 height 718
click at [141, 139] on span "chevron_left" at bounding box center [136, 138] width 17 height 17
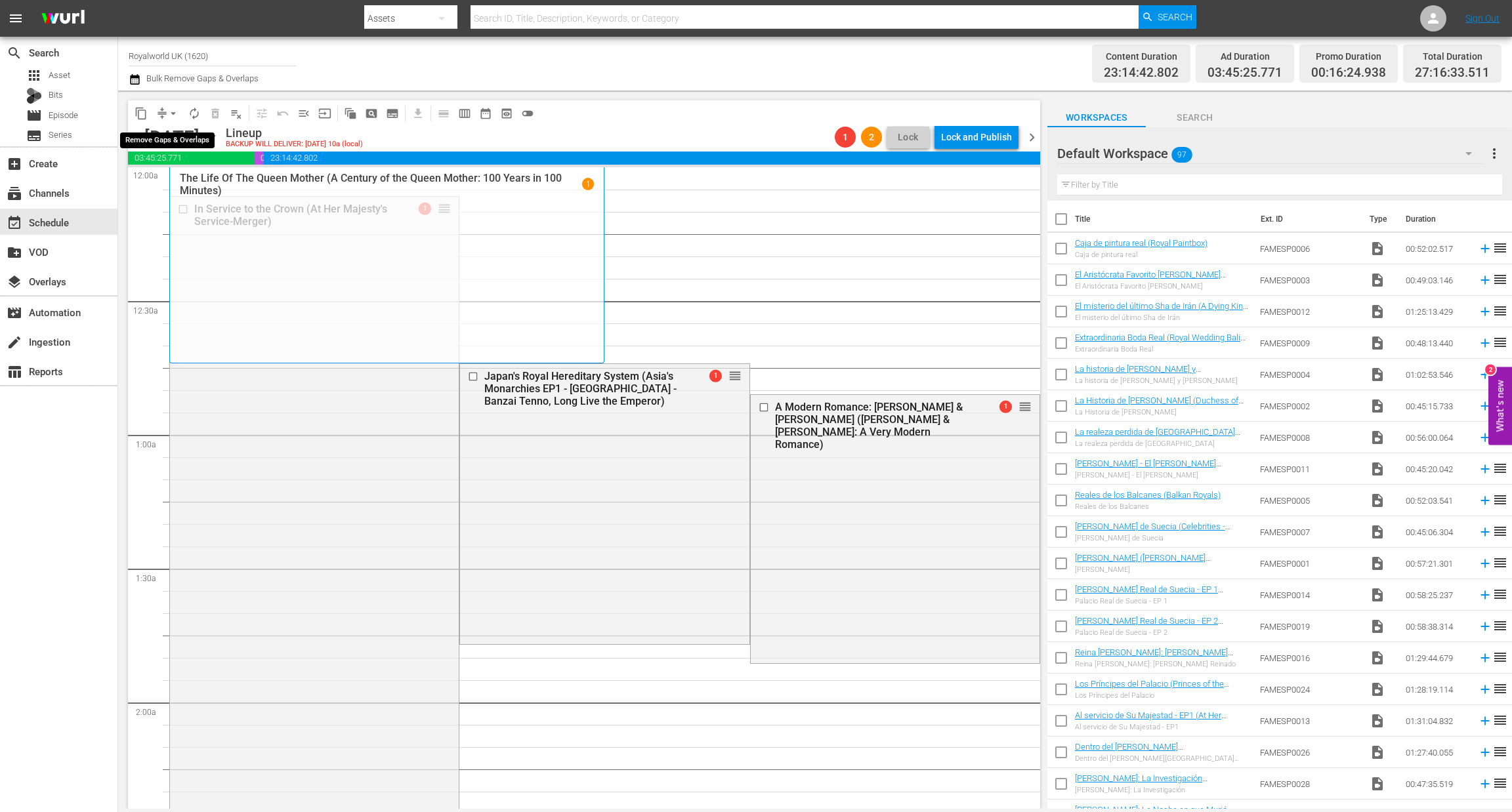
click at [171, 115] on span "arrow_drop_down" at bounding box center [173, 114] width 13 height 13
click at [190, 192] on li "Align to End of Previous Day" at bounding box center [174, 183] width 138 height 22
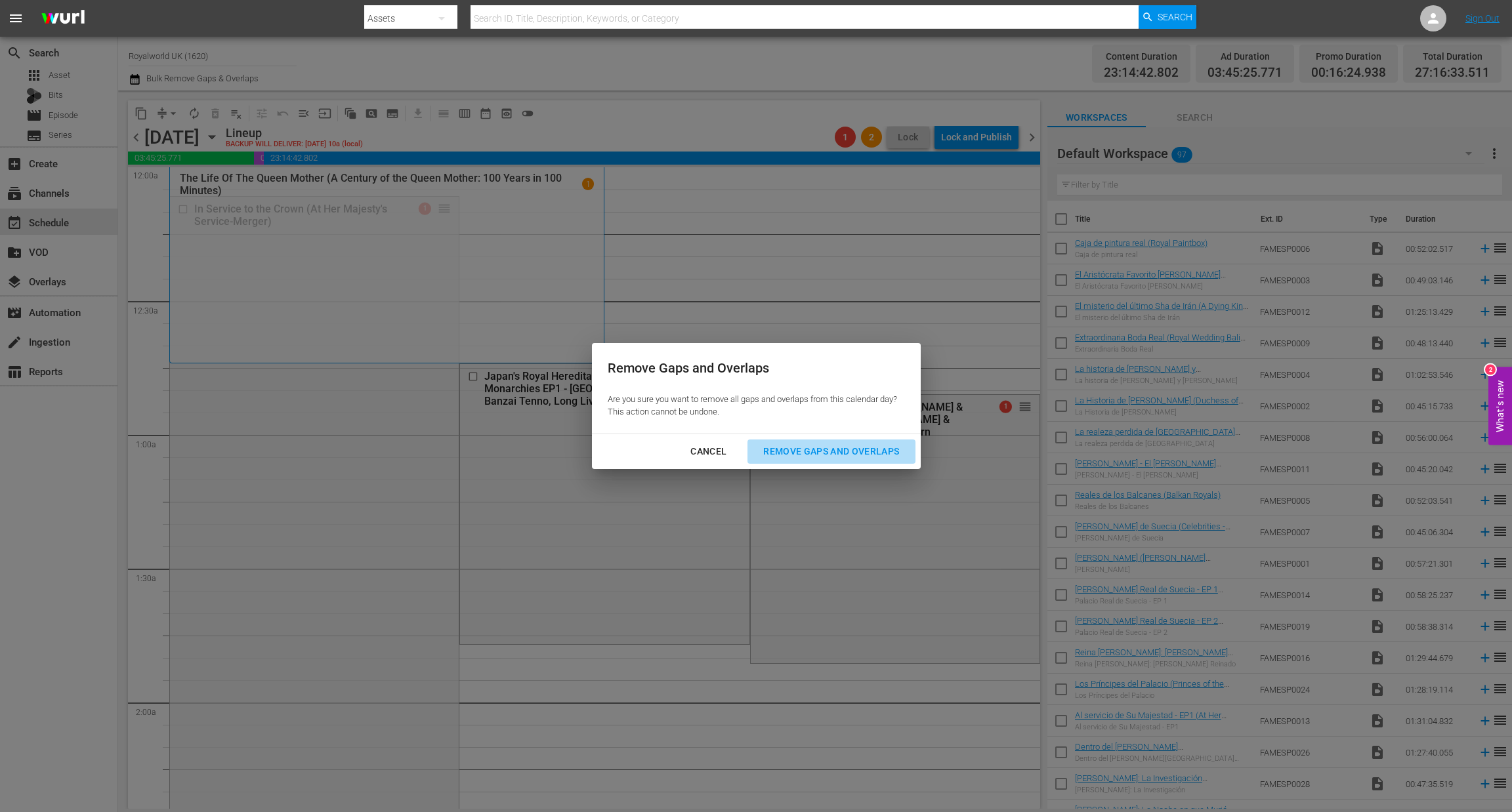
click at [794, 444] on div "Remove Gaps and Overlaps" at bounding box center [831, 452] width 156 height 17
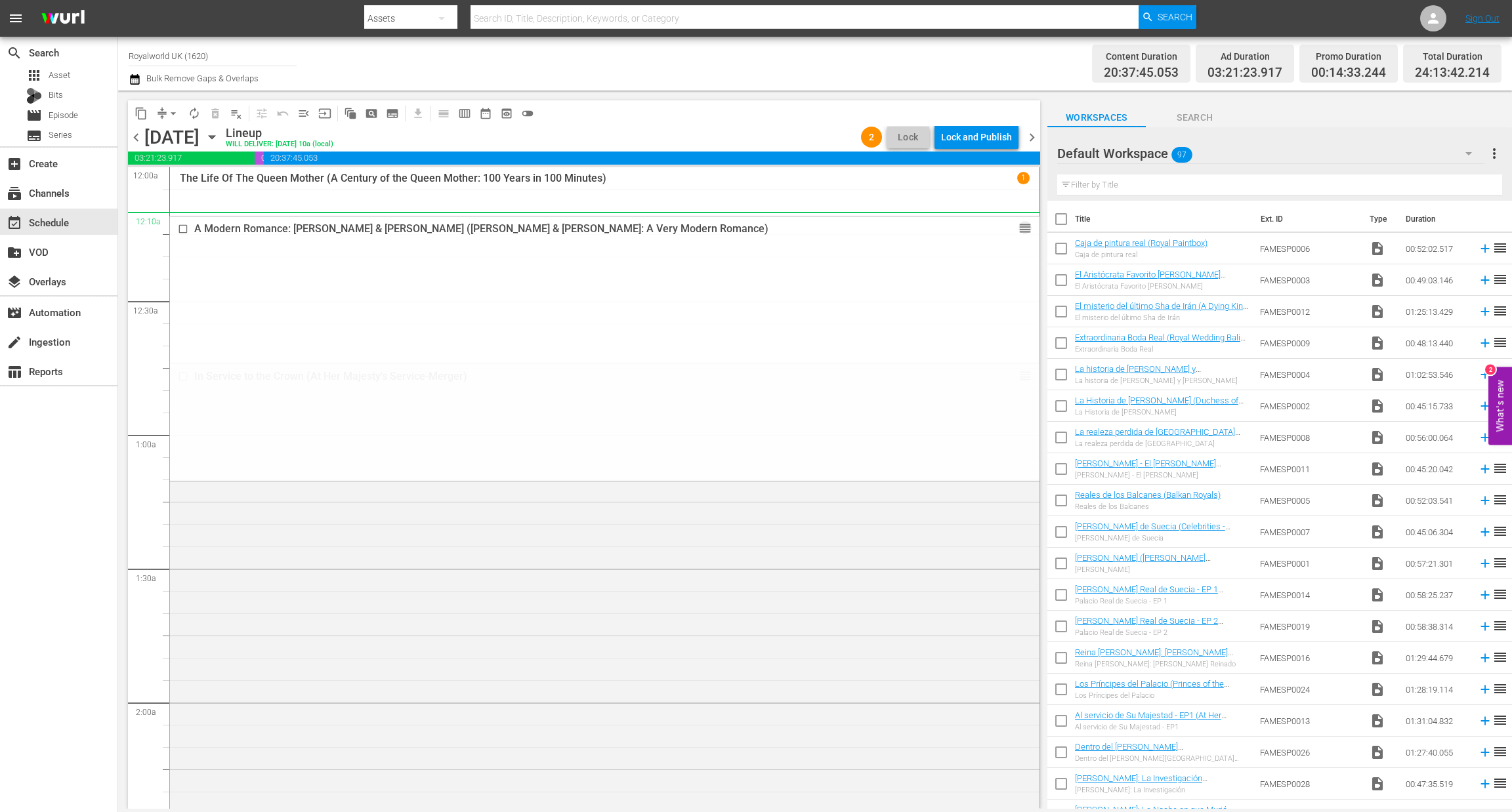
drag, startPoint x: 1007, startPoint y: 303, endPoint x: 912, endPoint y: 213, distance: 130.9
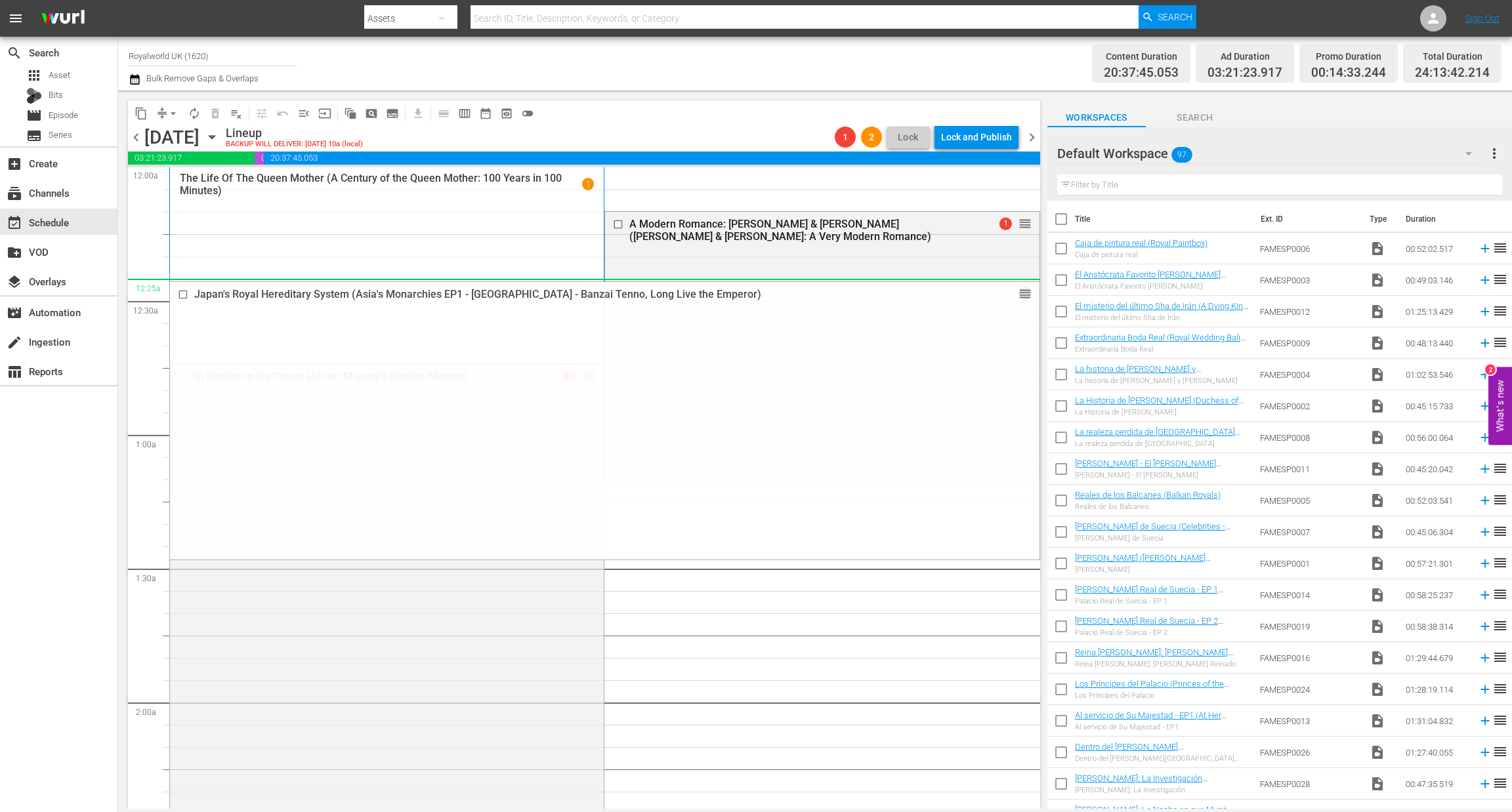
drag, startPoint x: 1006, startPoint y: 612, endPoint x: 912, endPoint y: 288, distance: 337.4
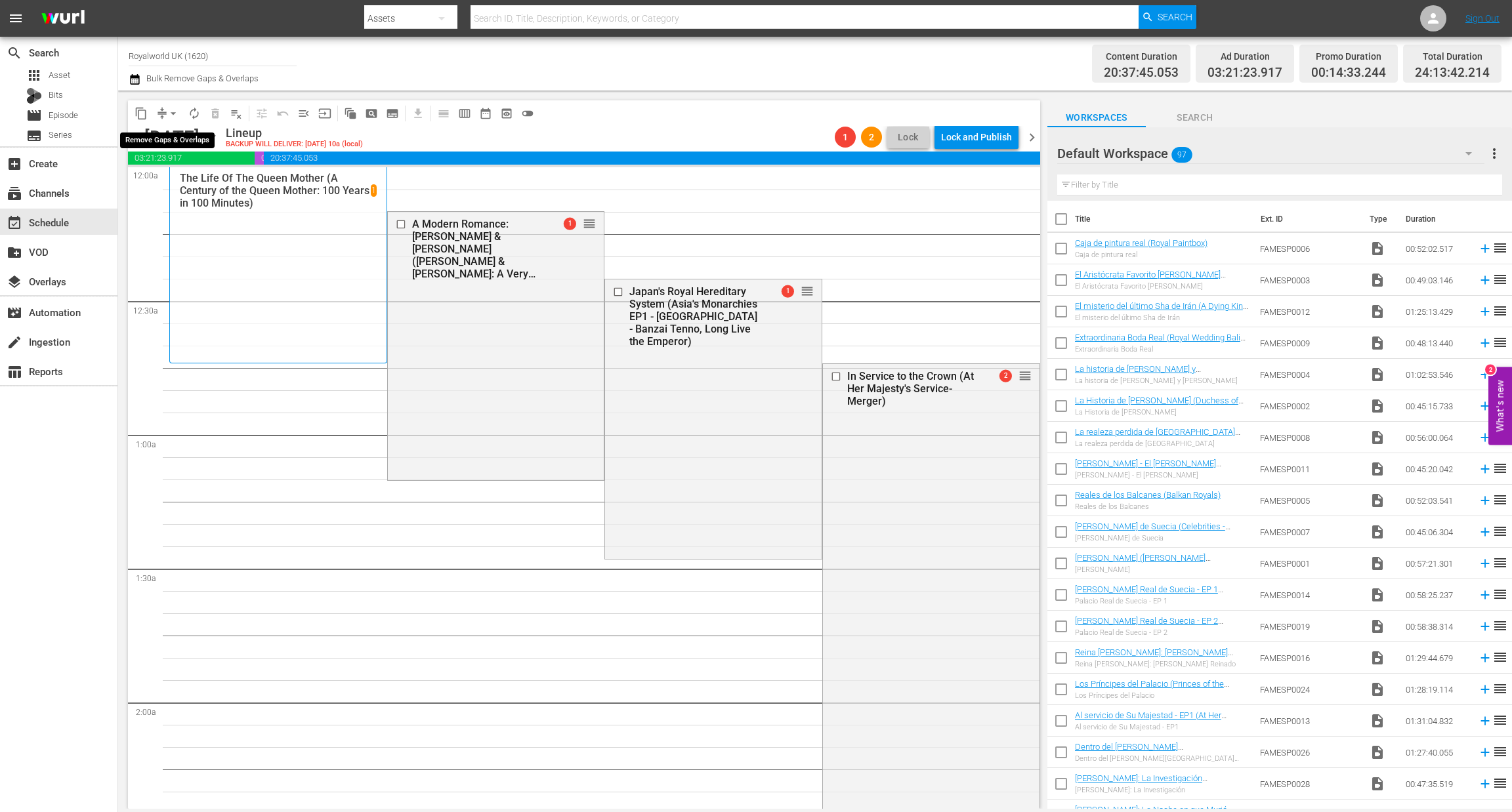
click at [172, 111] on span "arrow_drop_down" at bounding box center [173, 114] width 13 height 13
click at [178, 184] on li "Align to End of Previous Day" at bounding box center [174, 183] width 138 height 22
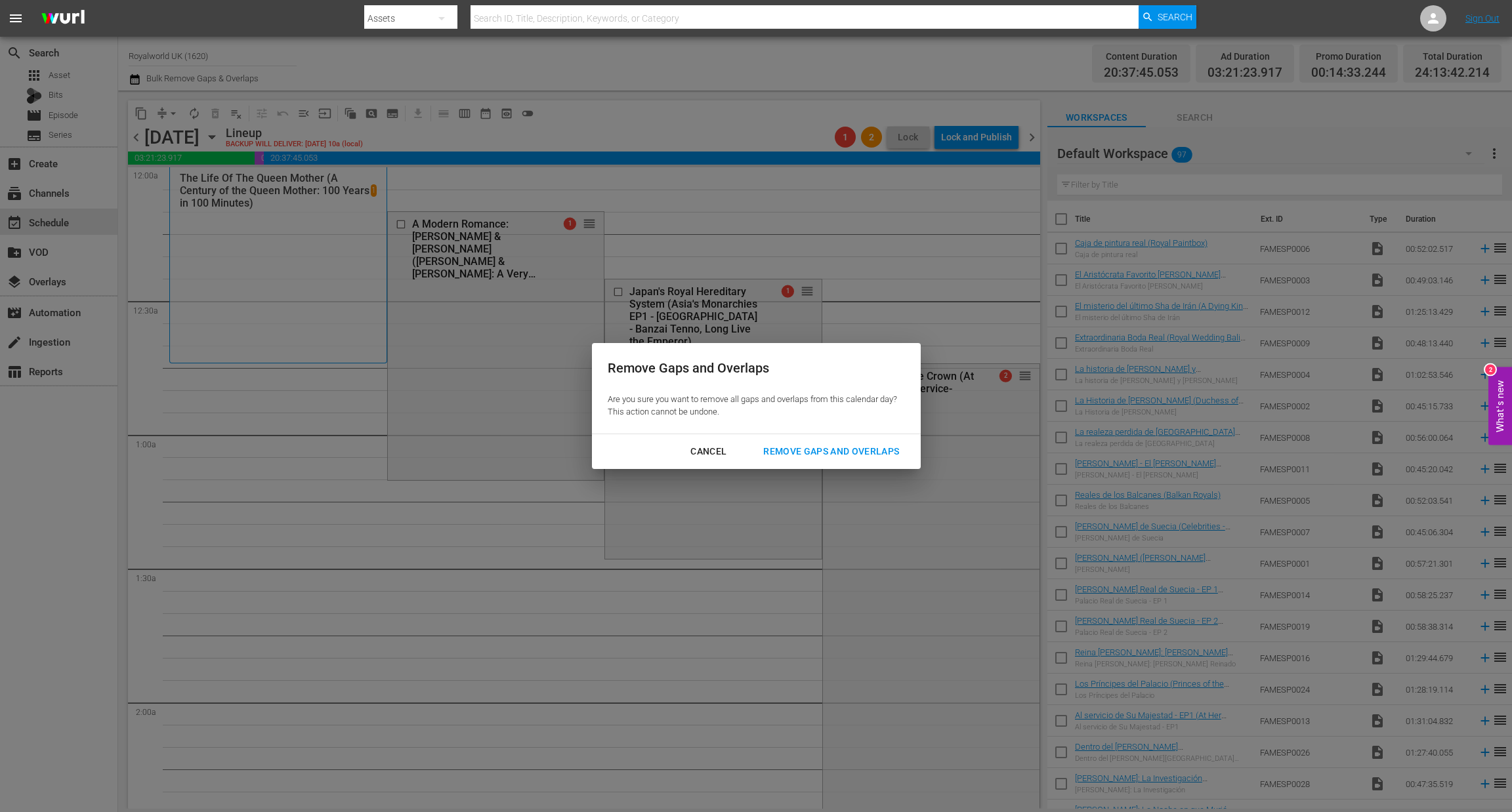
click at [810, 450] on div "Remove Gaps and Overlaps" at bounding box center [831, 452] width 156 height 17
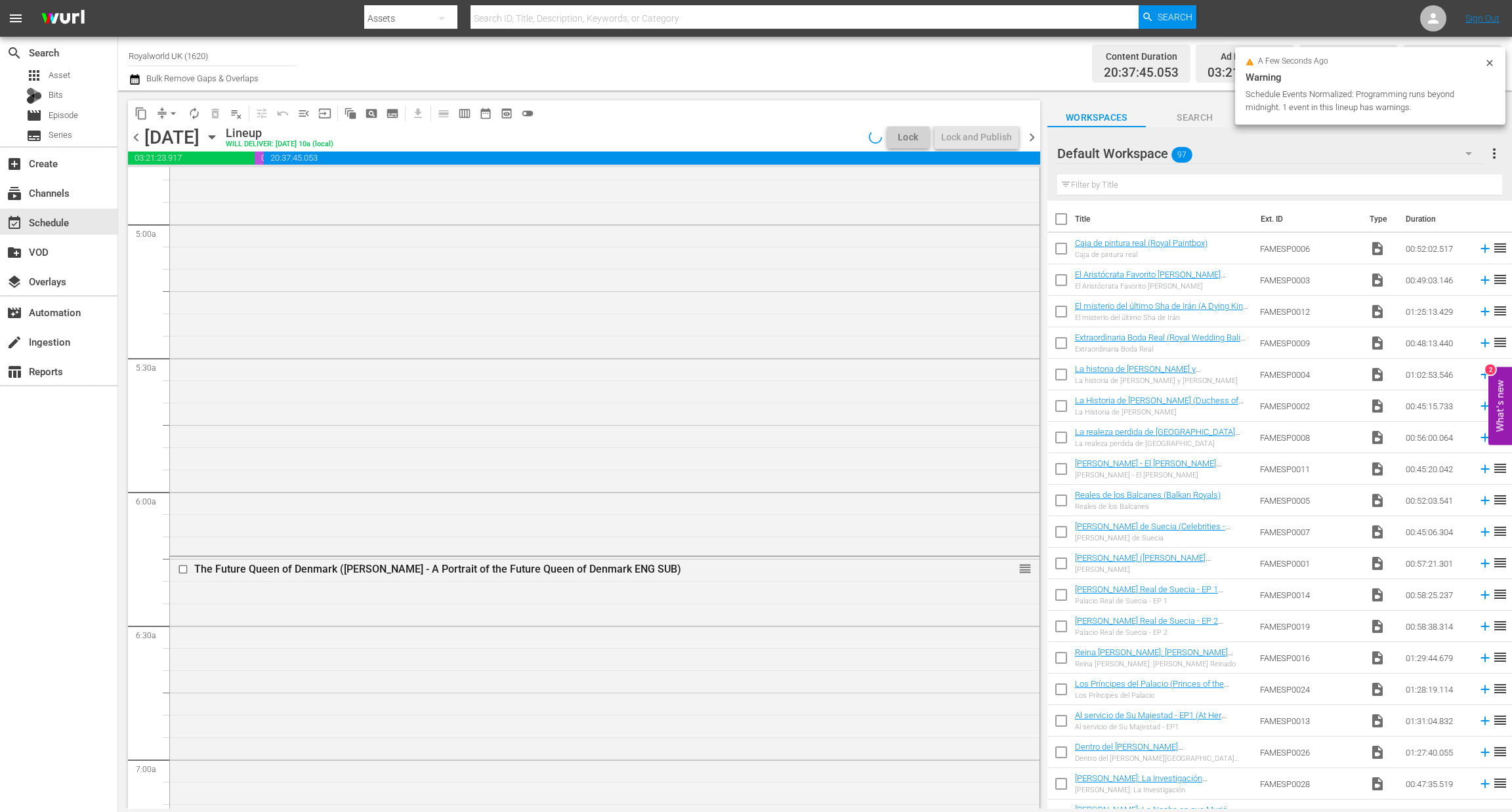
scroll to position [1585, 0]
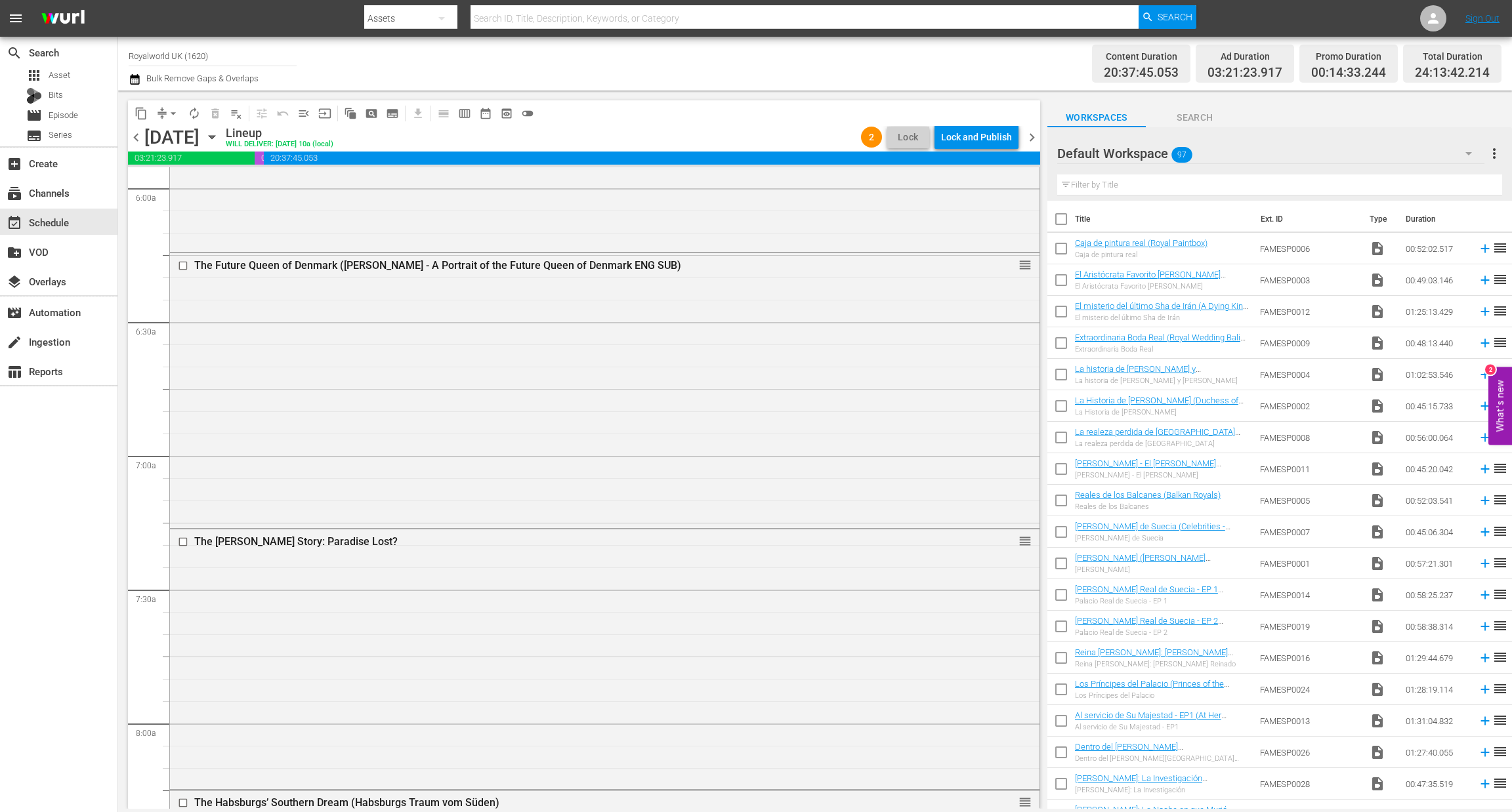
click at [1089, 181] on input "text" at bounding box center [1280, 185] width 445 height 21
paste input "The Romanovs EP03"
type input "The Romanovs EP03"
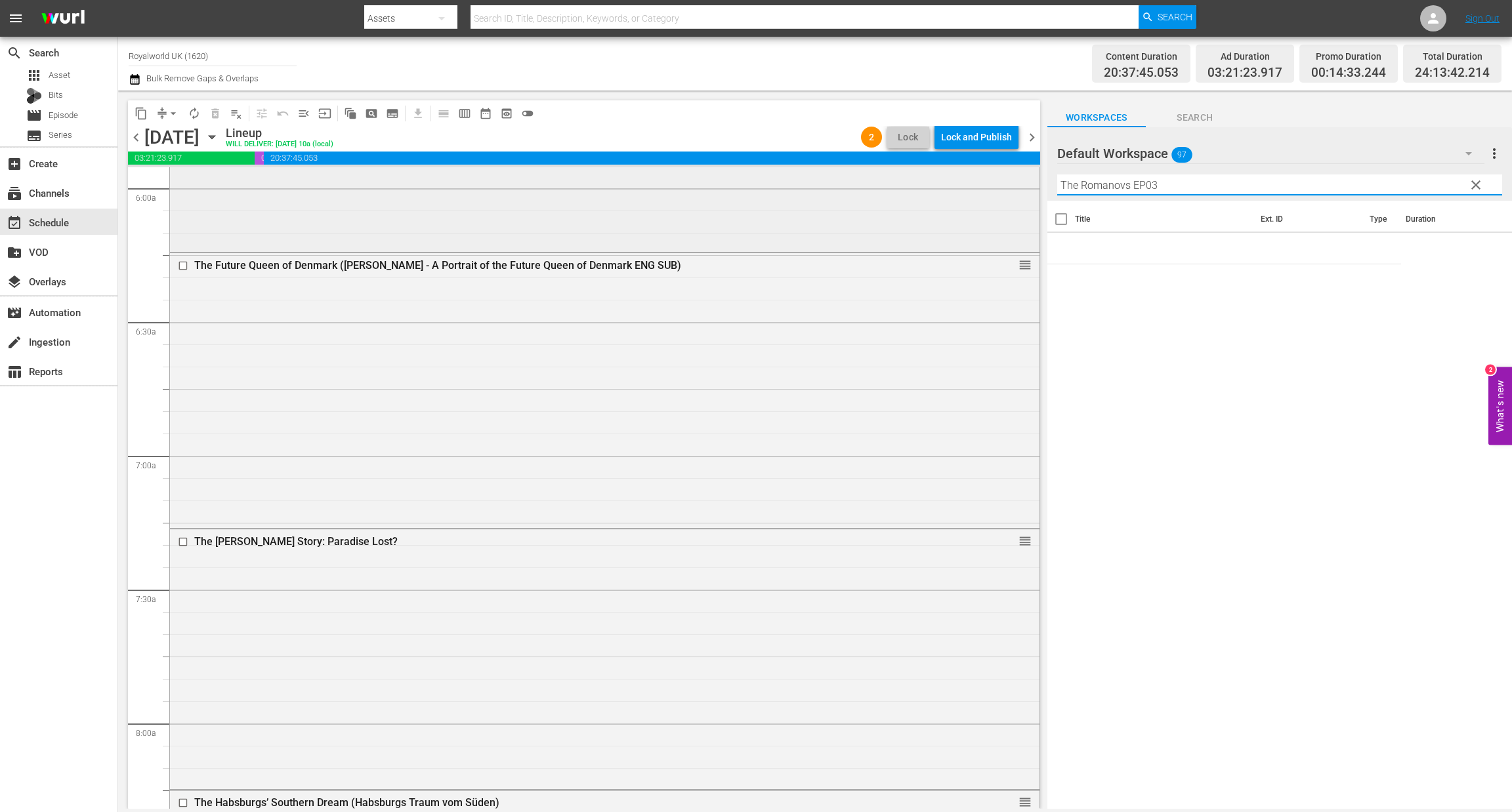
drag, startPoint x: 1069, startPoint y: 188, endPoint x: 1024, endPoint y: 186, distance: 45.0
click at [1024, 186] on div "content_copy compress arrow_drop_down autorenew_outlined delete_forever_outline…" at bounding box center [815, 449] width 1394 height 718
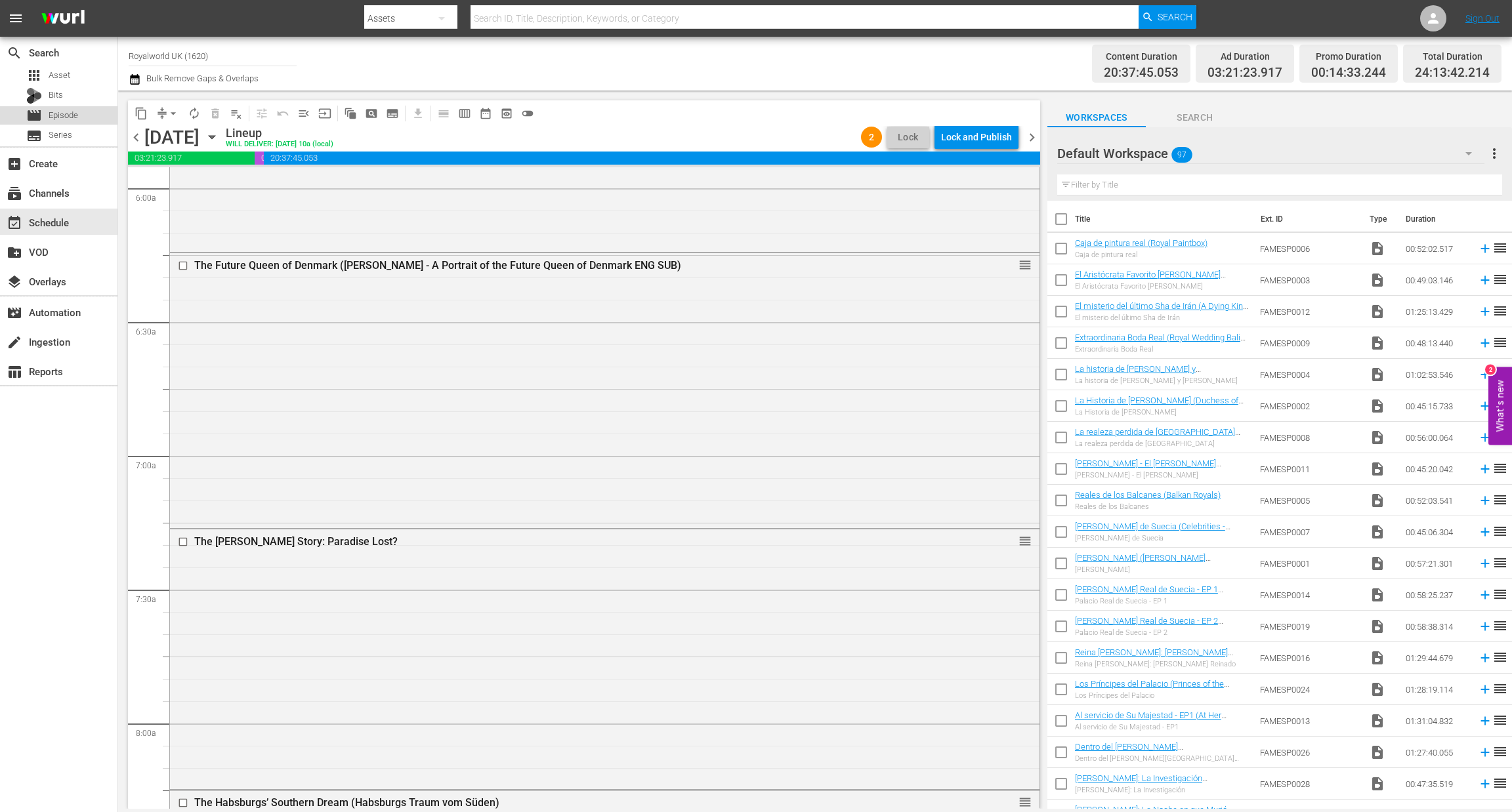
click at [68, 118] on span "Episode" at bounding box center [63, 115] width 29 height 13
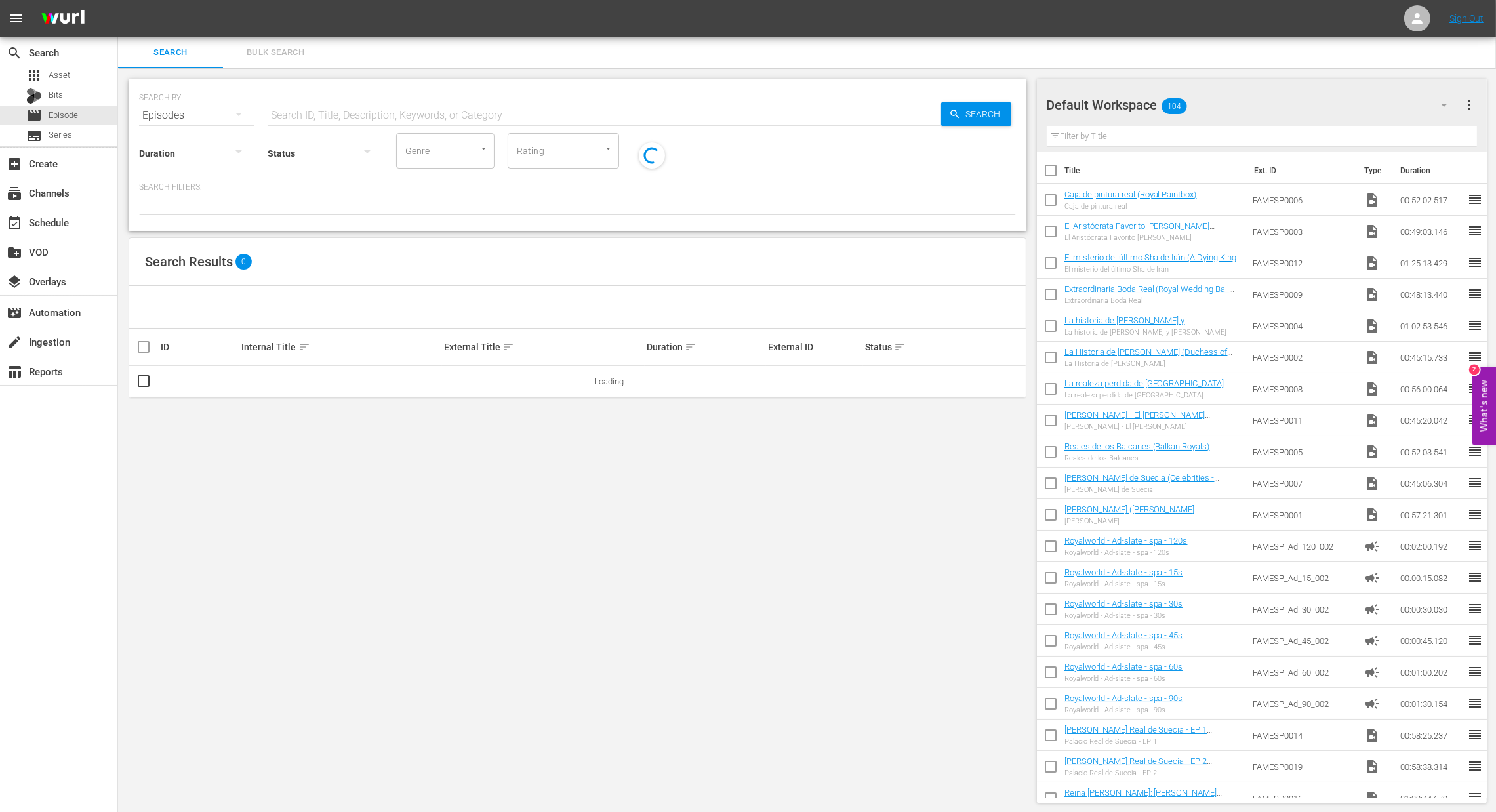
click at [351, 128] on div "Status" at bounding box center [325, 145] width 115 height 47
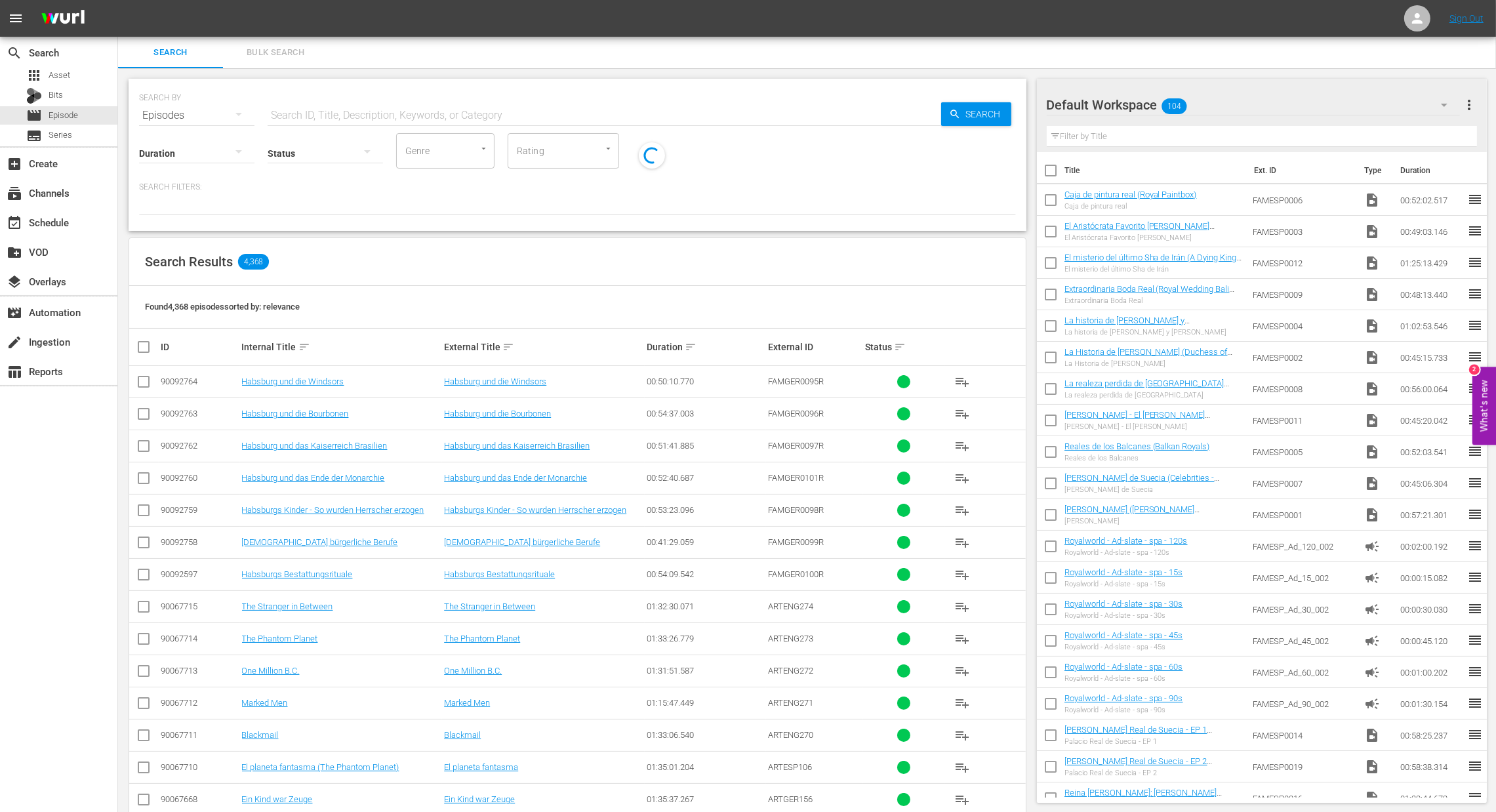
click at [350, 121] on div "Status" at bounding box center [325, 145] width 115 height 47
click at [348, 117] on input "text" at bounding box center [605, 115] width 674 height 32
paste input "The Romanovs EP03"
click at [965, 117] on span "Search" at bounding box center [986, 114] width 50 height 23
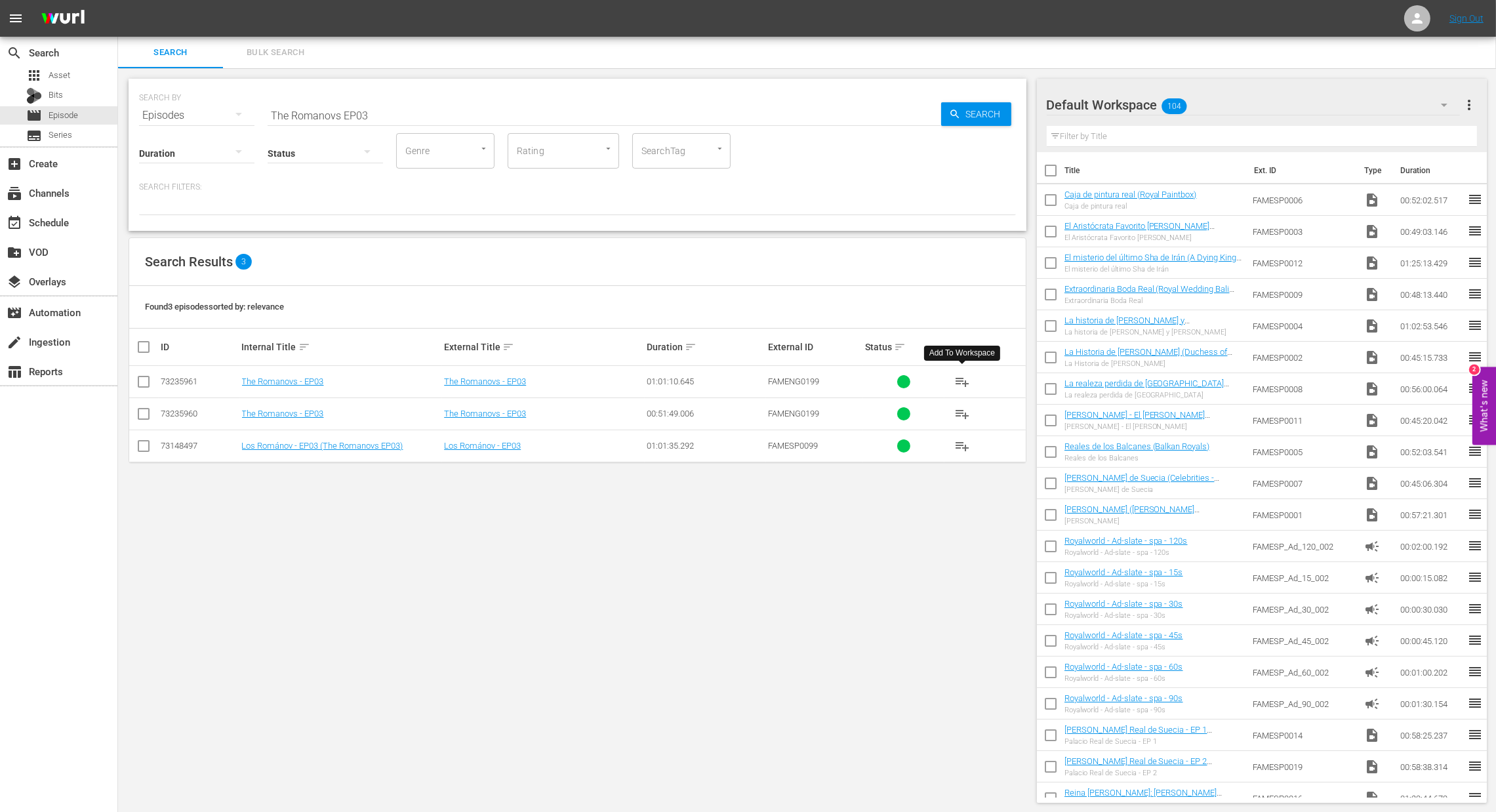
click at [969, 383] on span "playlist_add" at bounding box center [962, 381] width 16 height 16
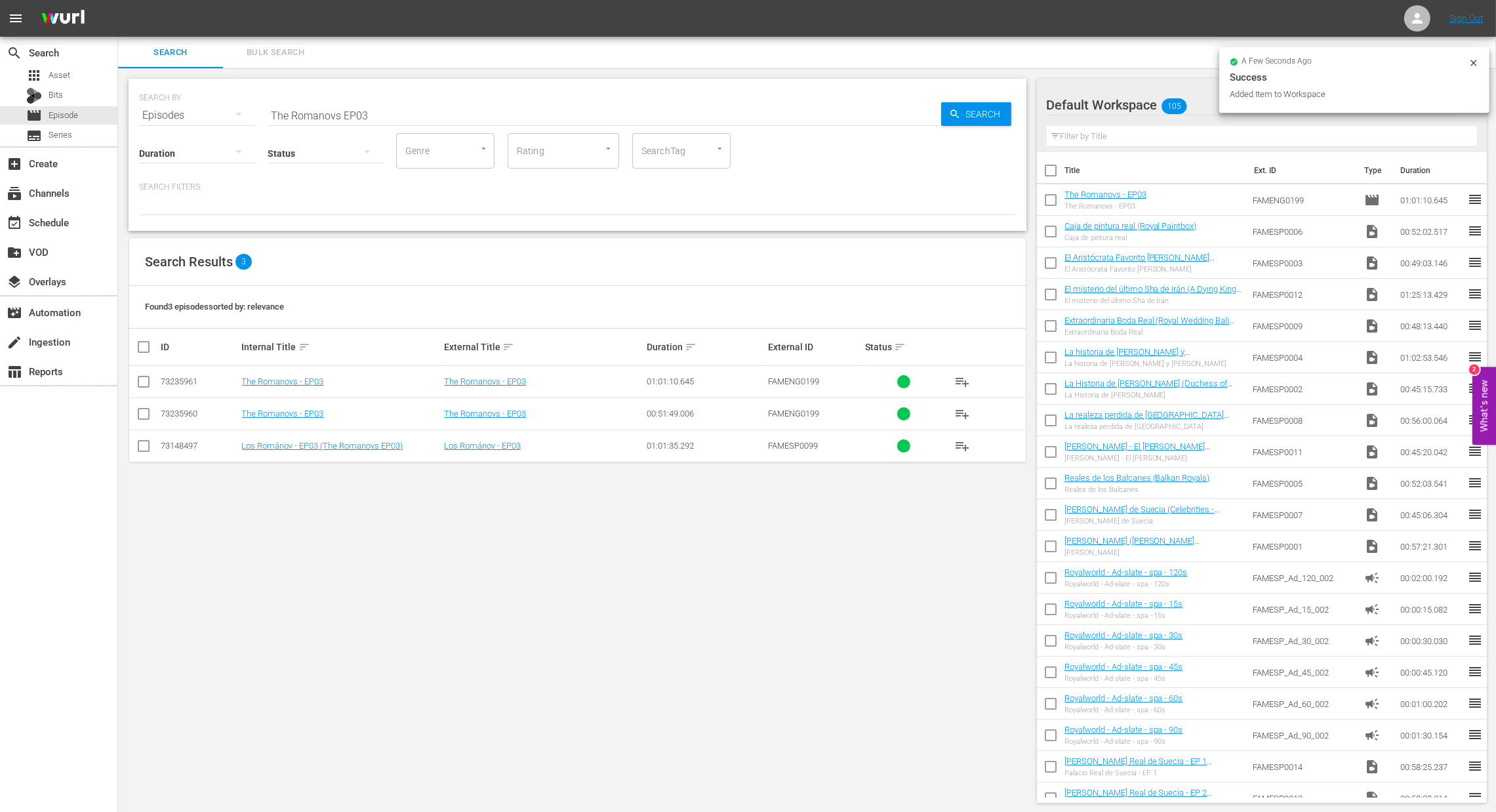
click at [443, 122] on input "The Romanovs EP03" at bounding box center [605, 115] width 674 height 32
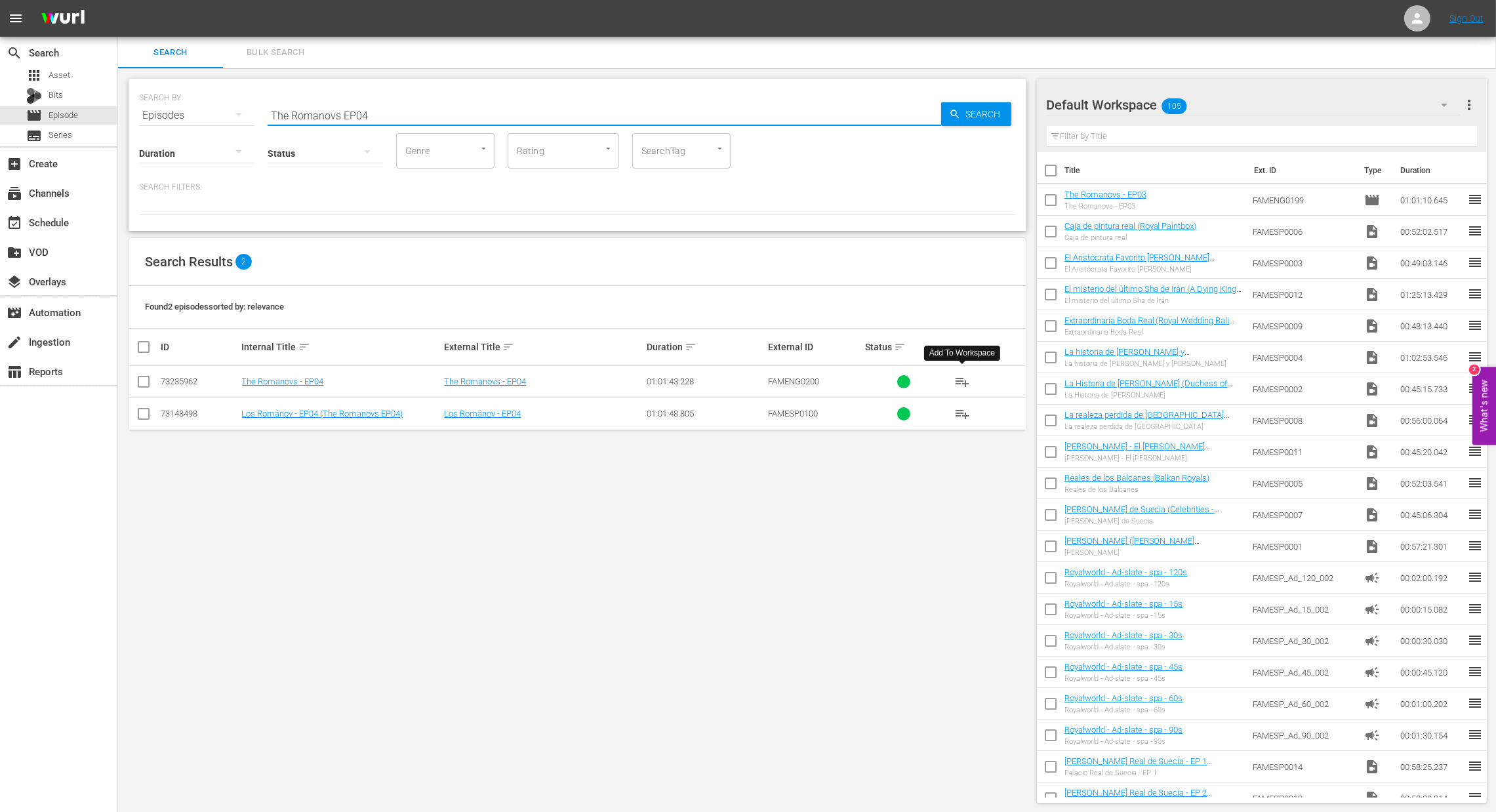
type input "The Romanovs EP04"
click at [967, 383] on span "playlist_add" at bounding box center [962, 381] width 16 height 16
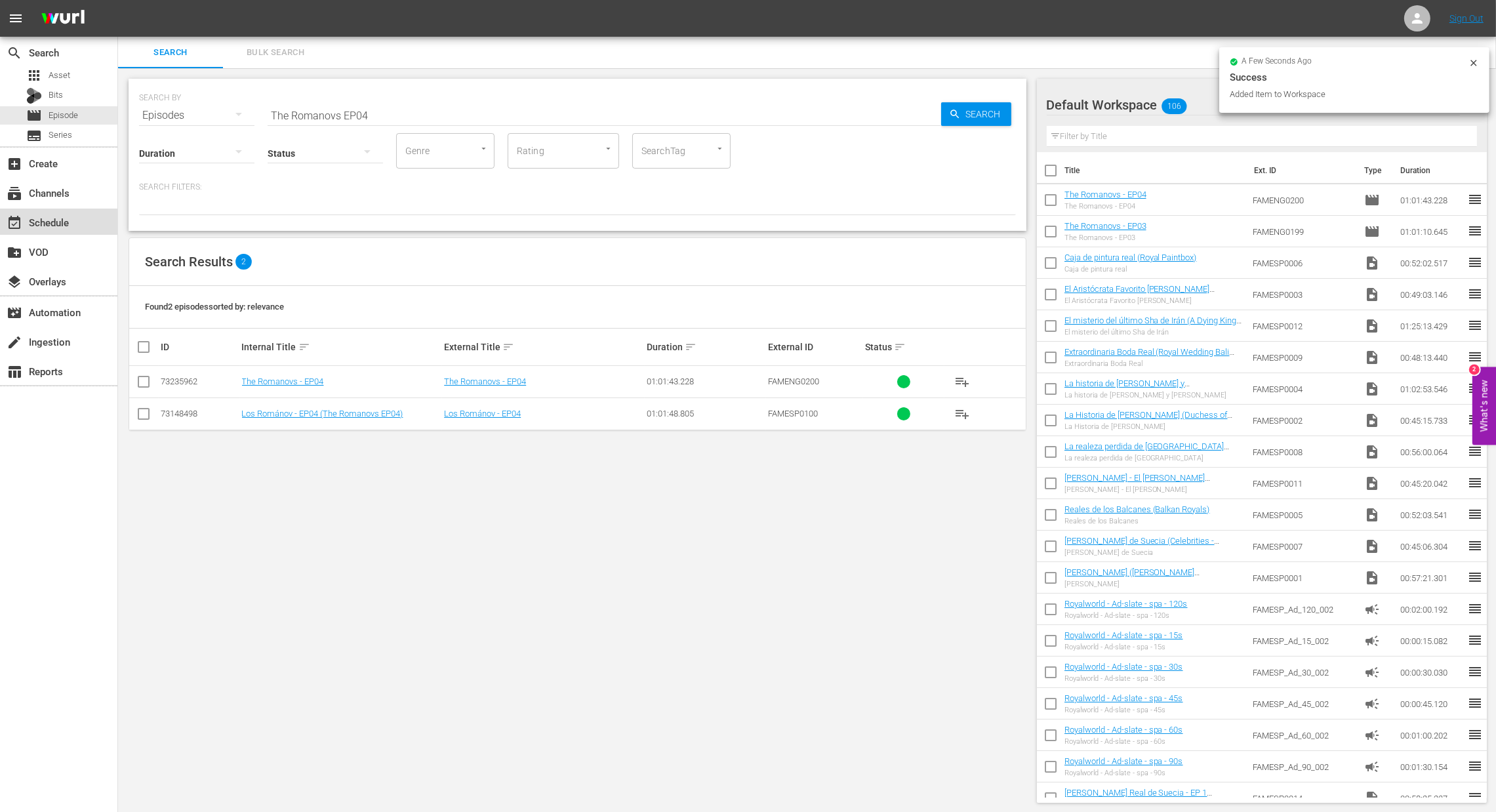
click at [64, 223] on div "event_available Schedule" at bounding box center [37, 220] width 74 height 12
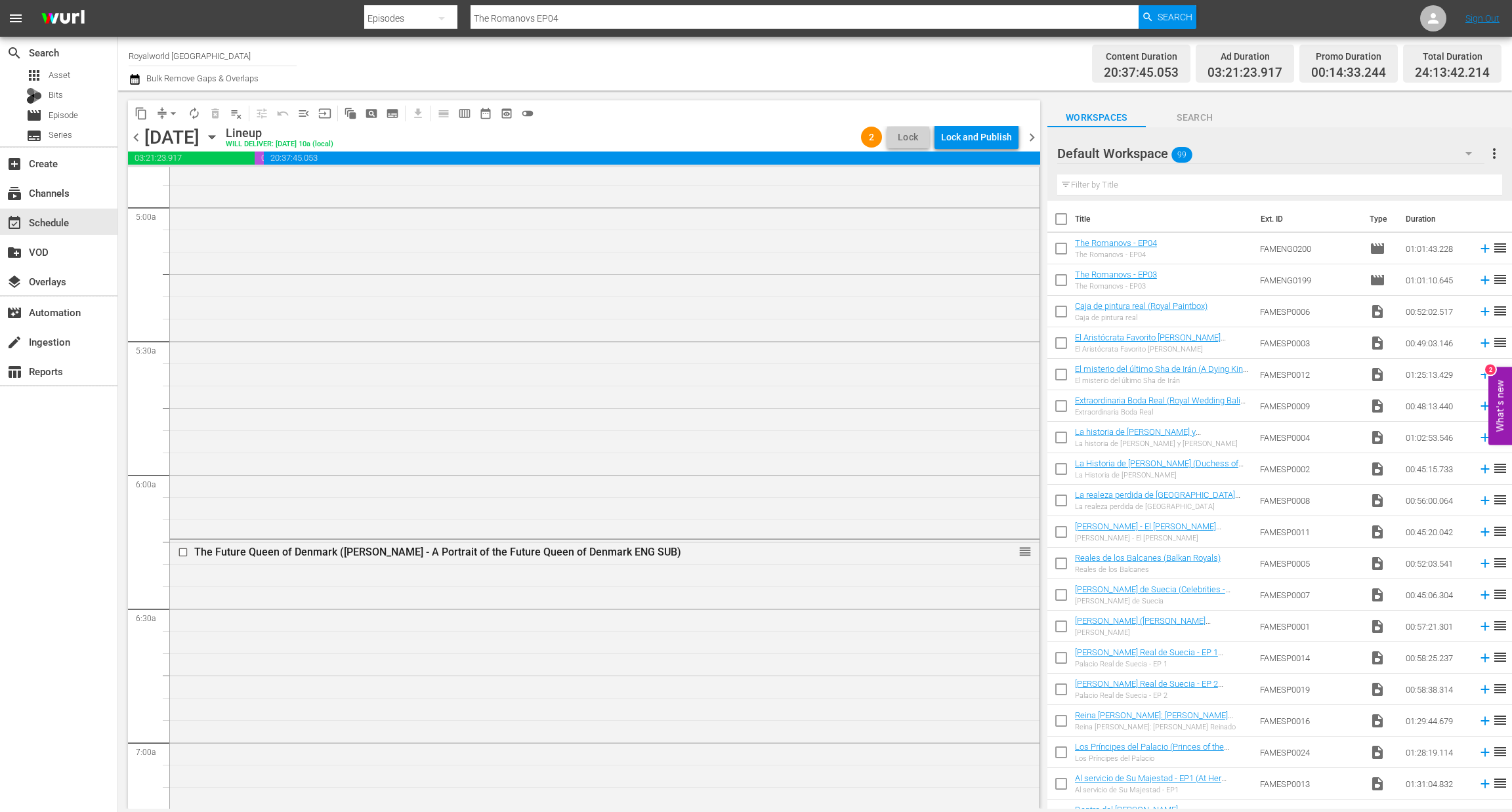
scroll to position [1473, 0]
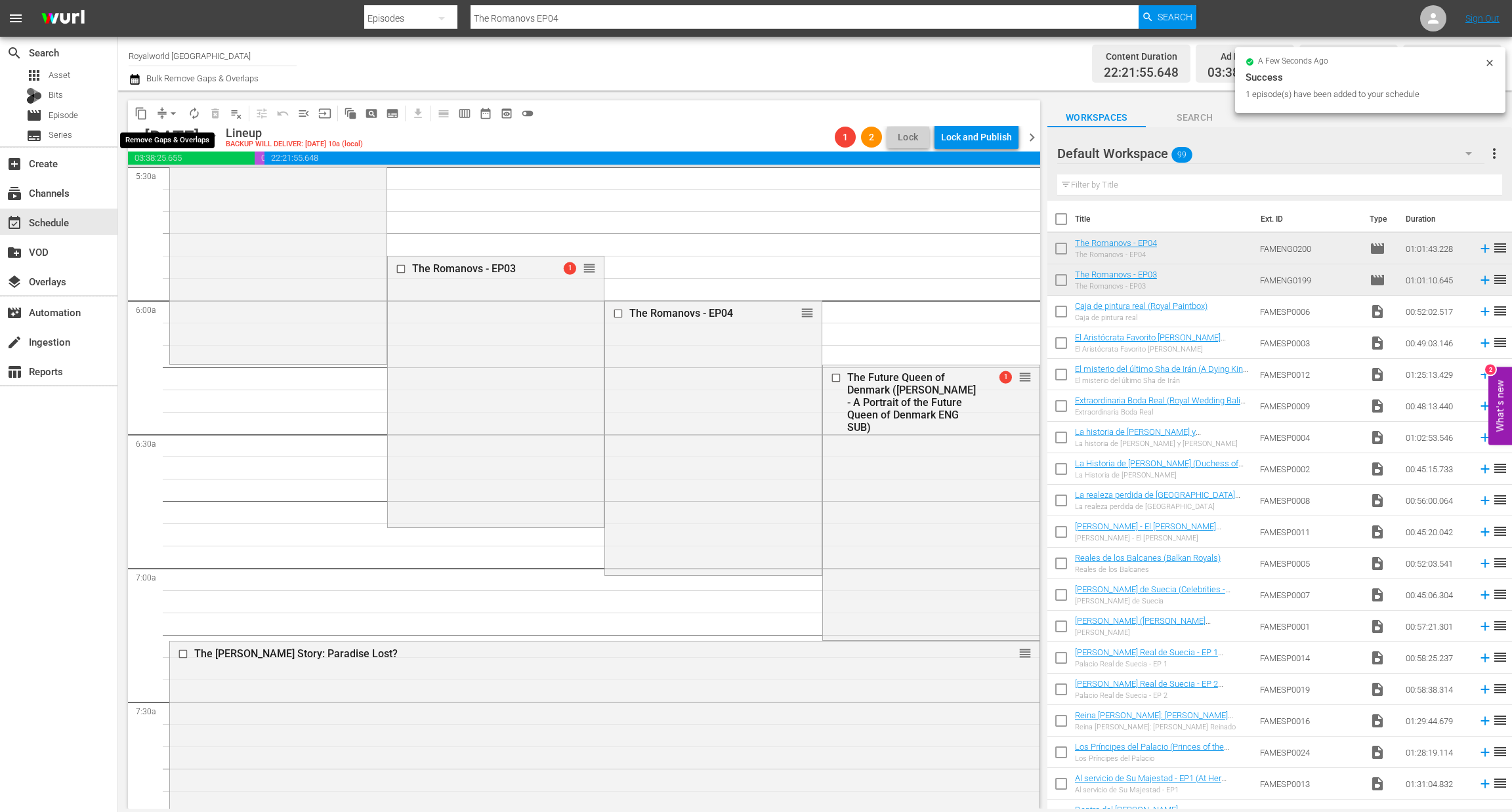
click at [175, 118] on span "arrow_drop_down" at bounding box center [173, 114] width 13 height 13
click at [193, 190] on li "Align to End of Previous Day" at bounding box center [174, 183] width 138 height 22
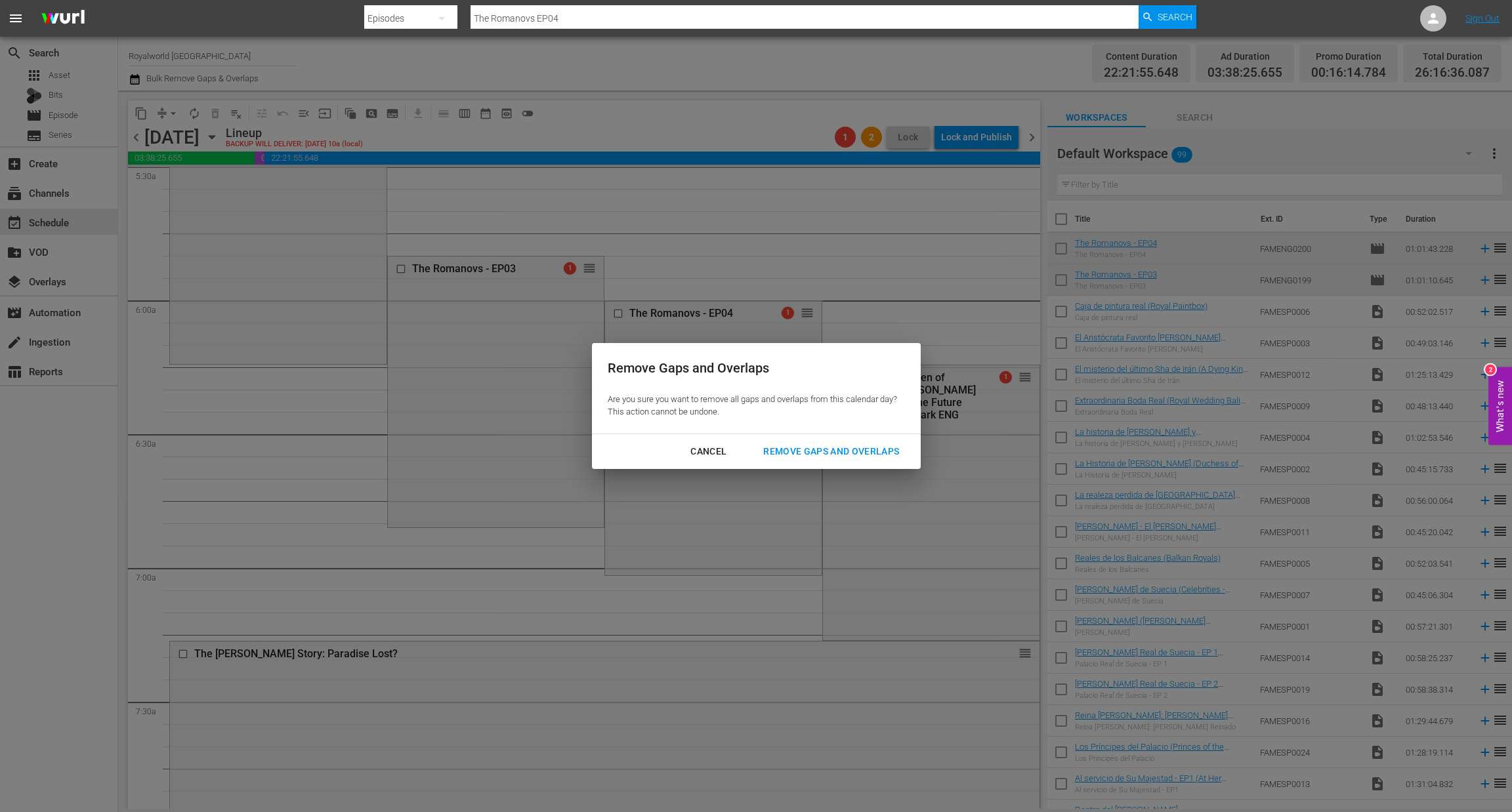
click at [824, 446] on div "Remove Gaps and Overlaps" at bounding box center [831, 452] width 156 height 17
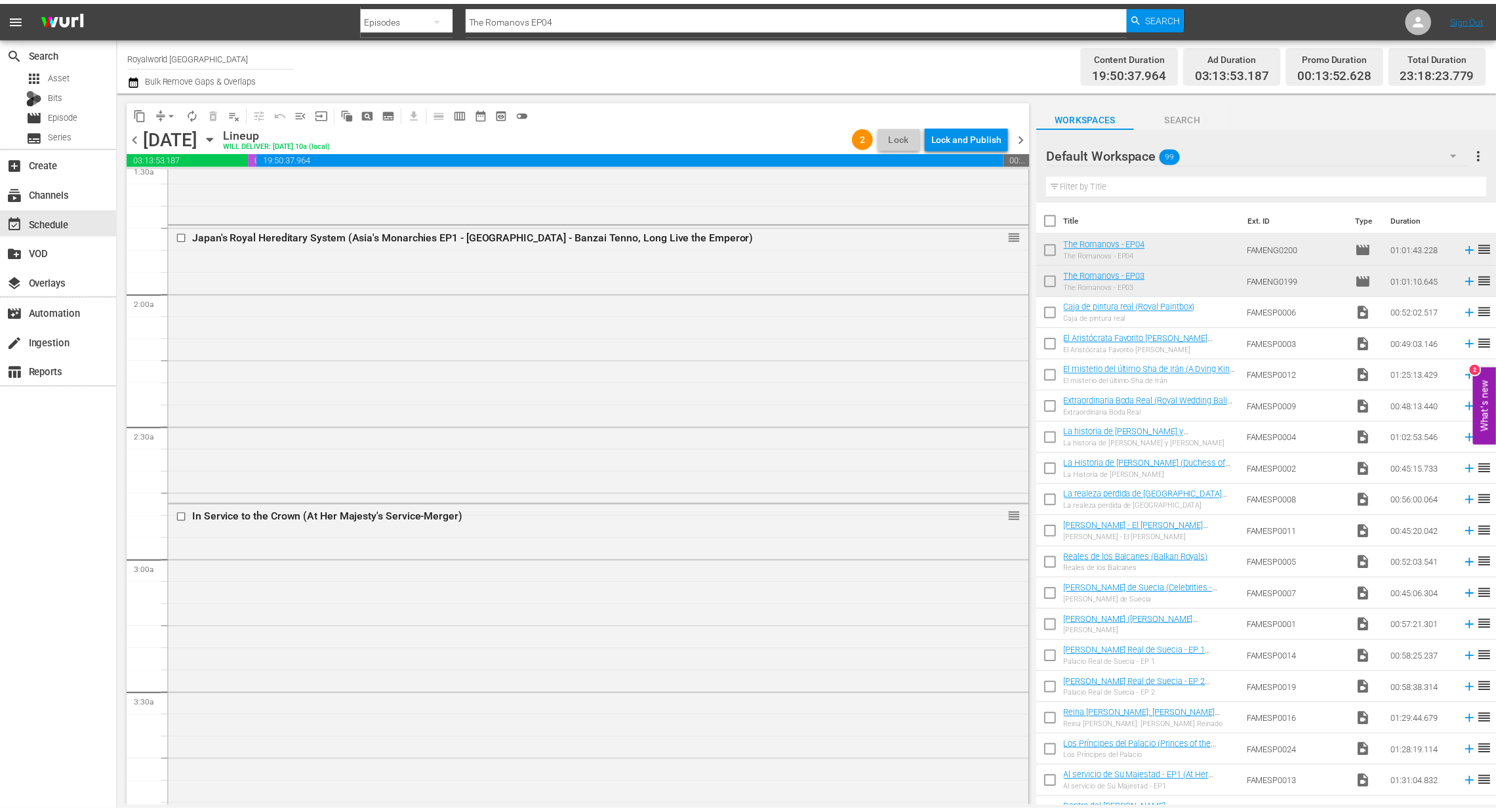
scroll to position [0, 0]
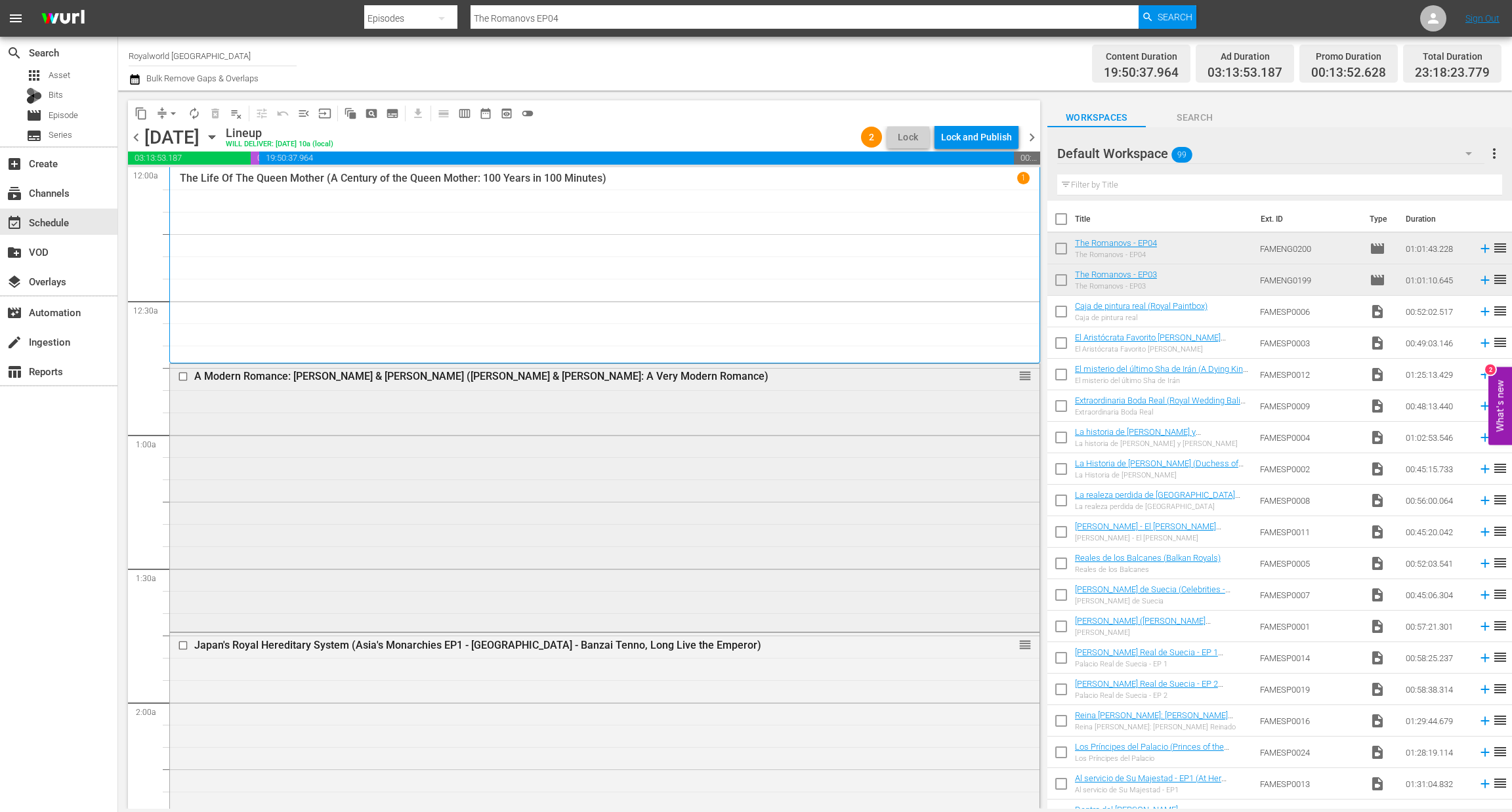
click at [461, 377] on div "A Modern Romance: Harry & Meghan (Harry & Meghan: A Very Modern Romance)" at bounding box center [580, 375] width 771 height 13
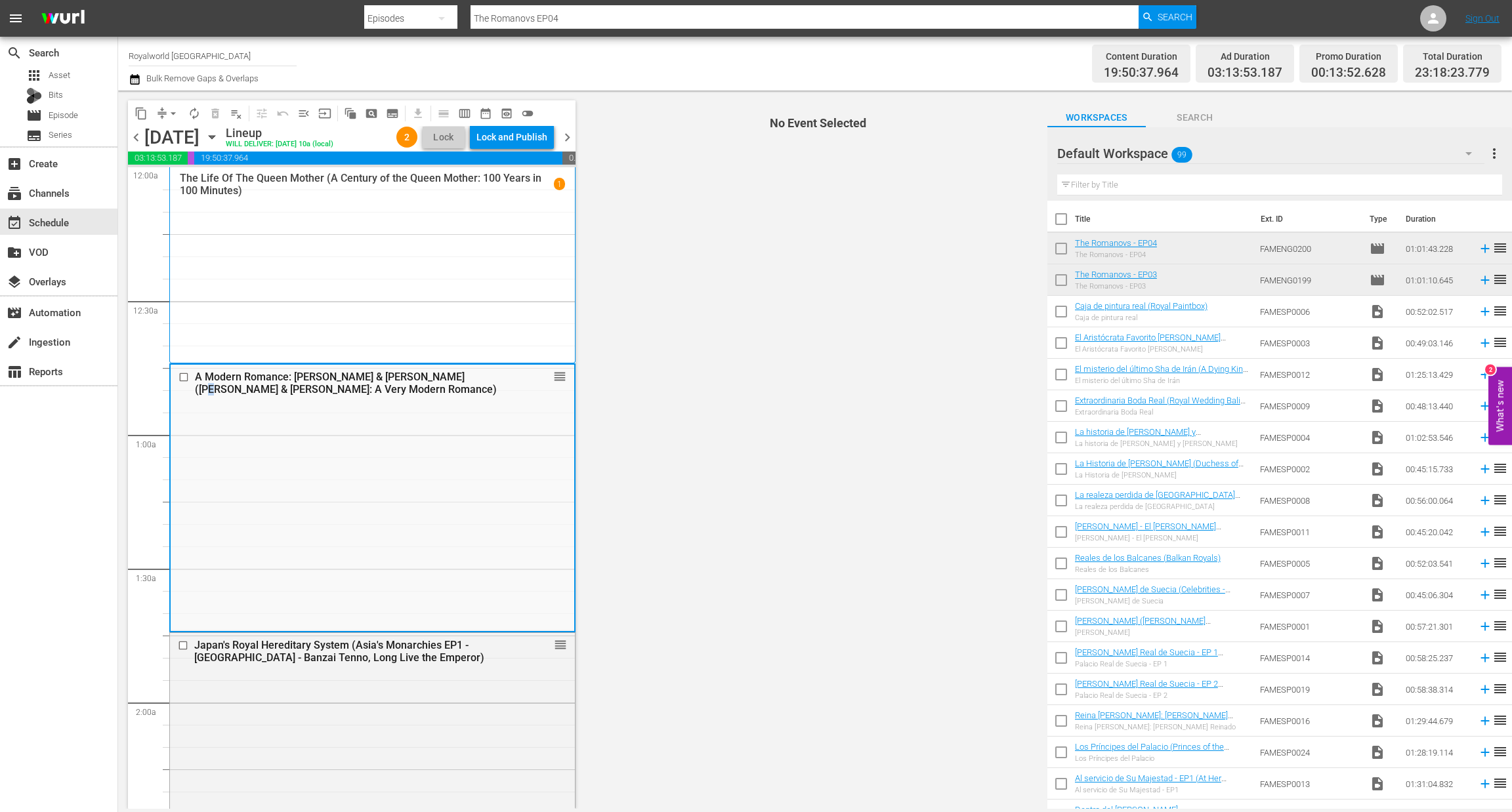
click at [461, 377] on div "A Modern Romance: Harry & Meghan (Harry & Meghan: A Very Modern Romance)" at bounding box center [351, 383] width 311 height 25
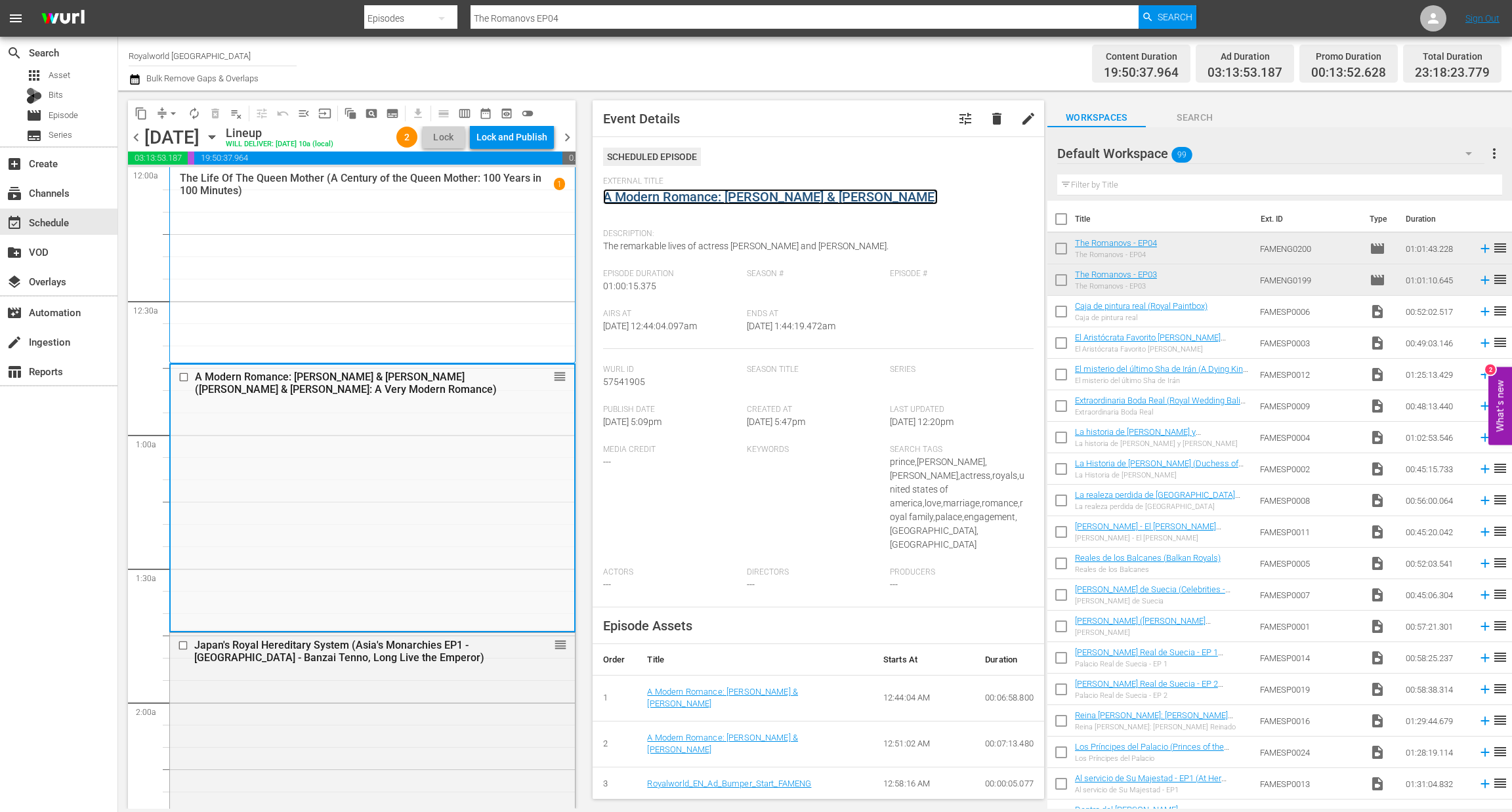
click at [716, 199] on link "A Modern Romance: Harry & Meghan" at bounding box center [771, 197] width 335 height 16
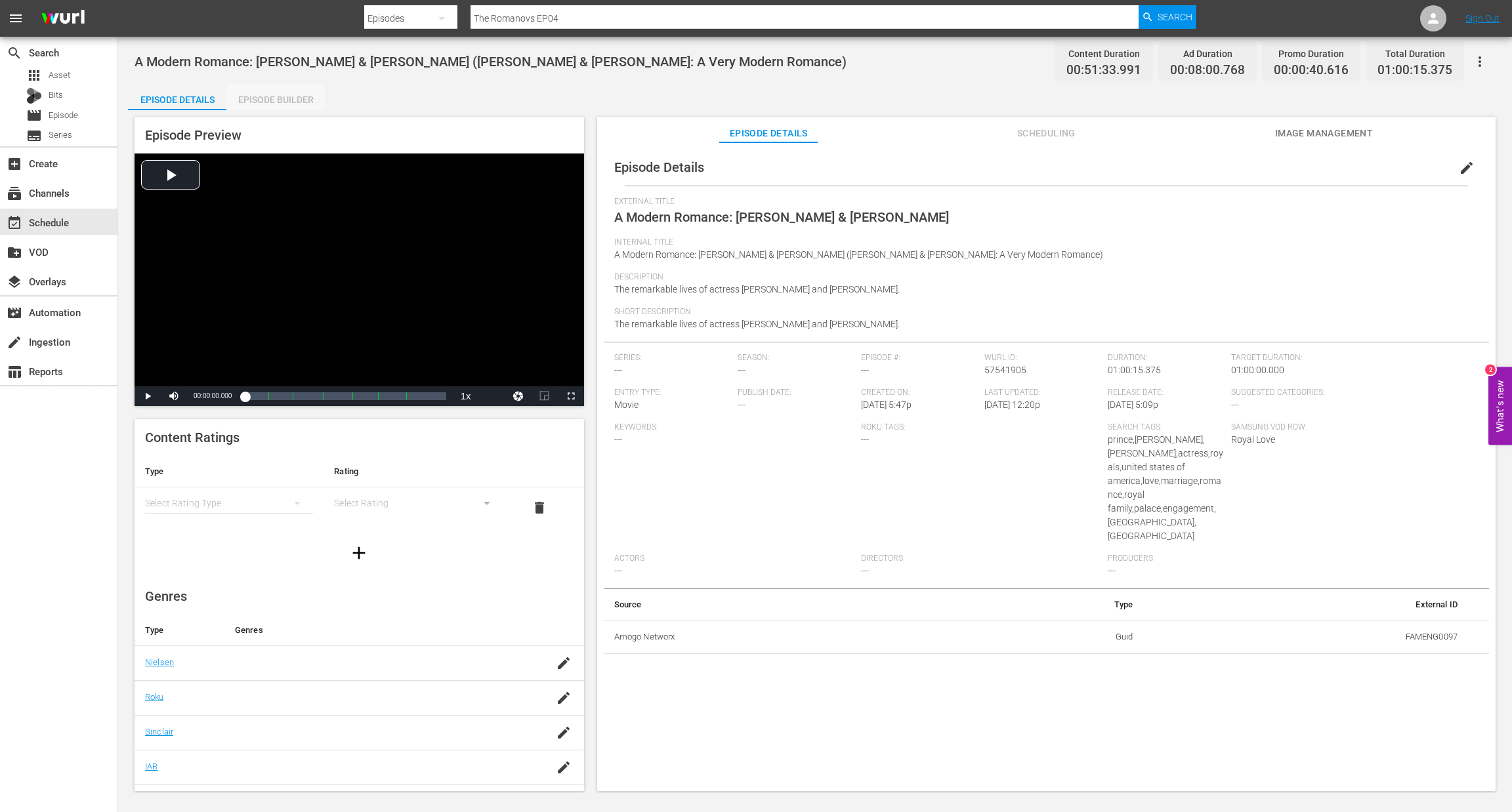
click at [294, 100] on div "Episode Builder" at bounding box center [276, 100] width 99 height 32
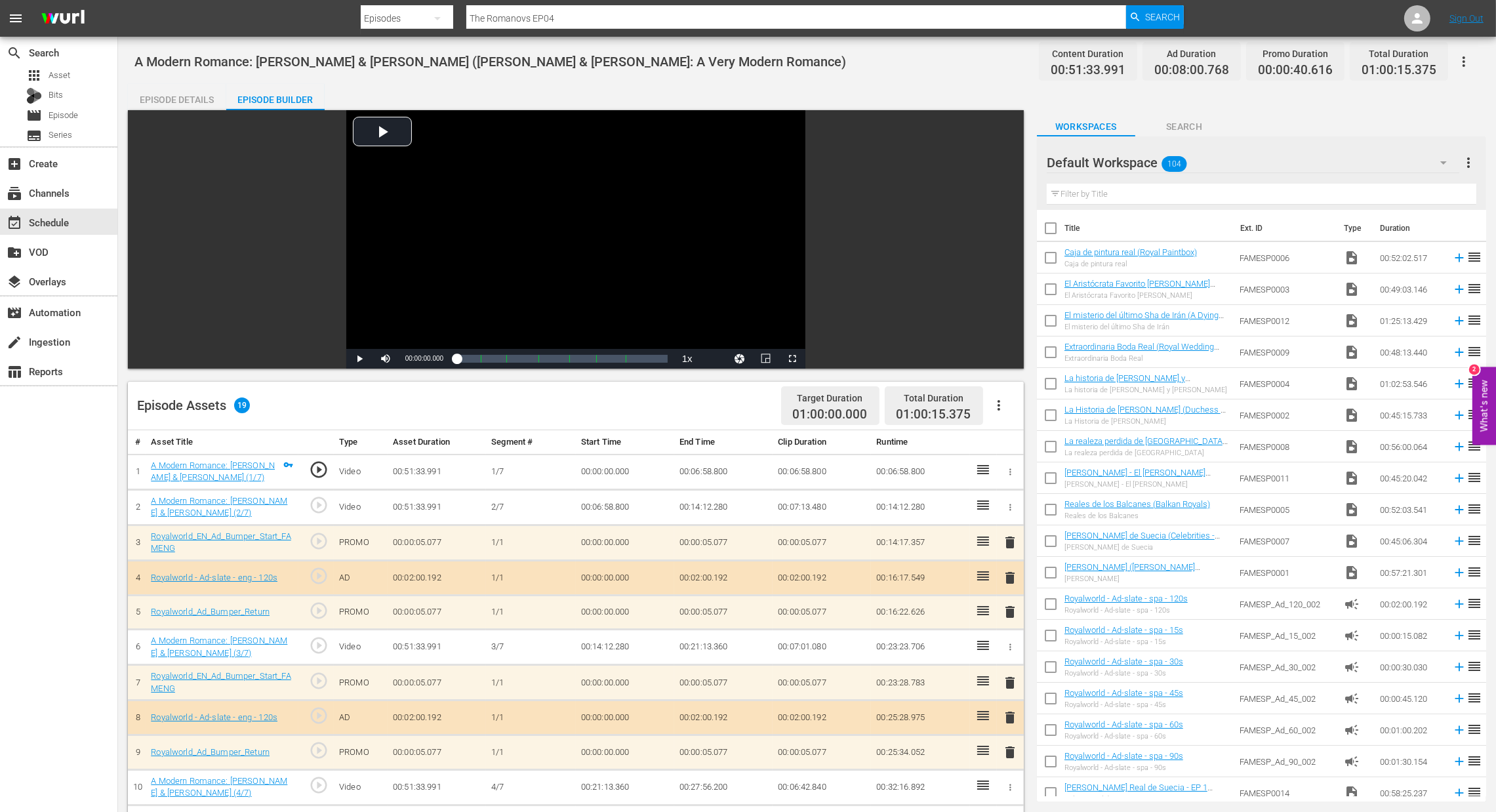
click at [1002, 406] on icon "button" at bounding box center [998, 405] width 16 height 16
click at [1001, 448] on div "Clear Ads" at bounding box center [1038, 442] width 89 height 32
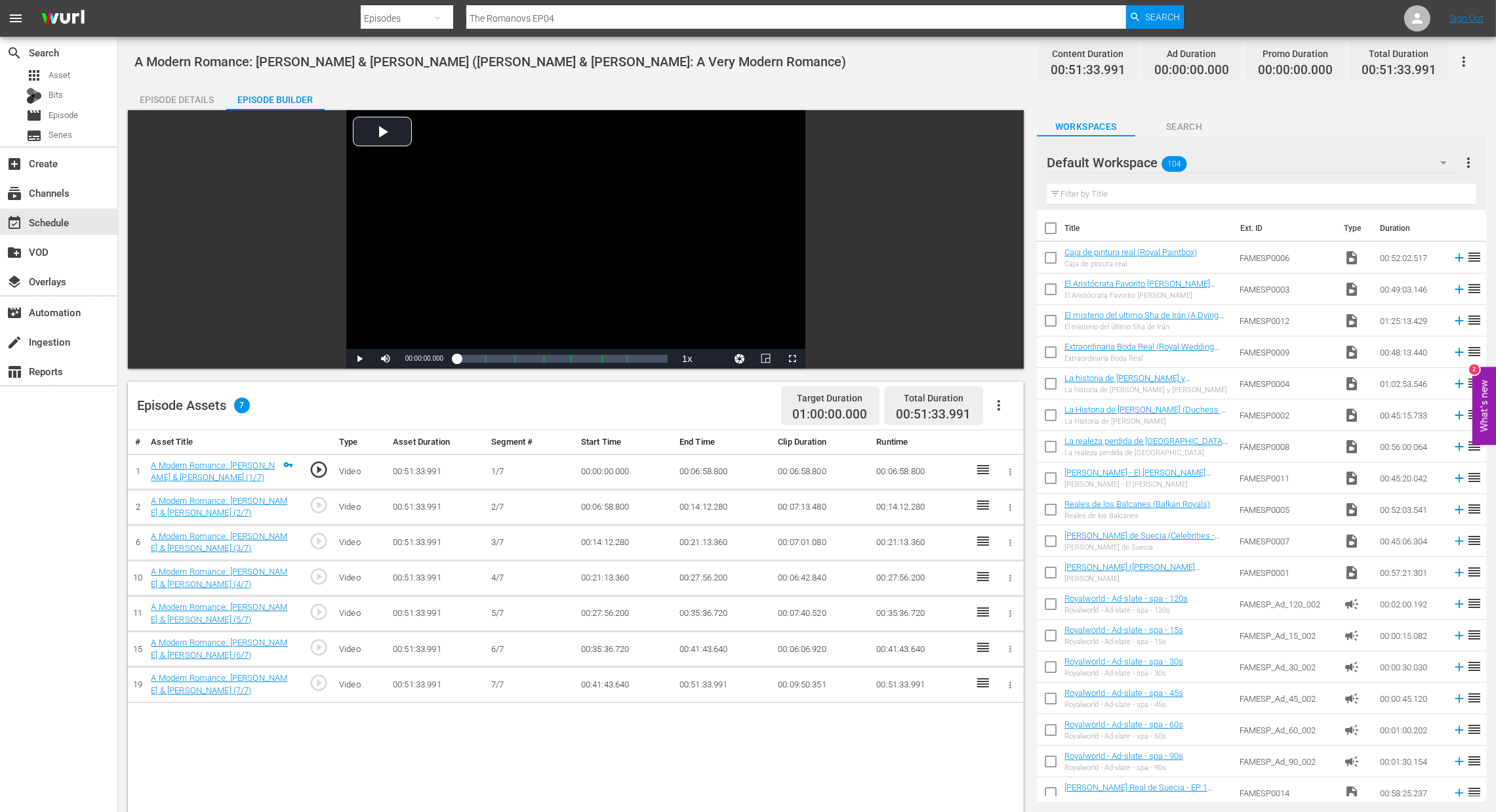
click at [1001, 410] on icon "button" at bounding box center [998, 405] width 16 height 16
click at [1006, 416] on div "Fill with Ads" at bounding box center [1038, 411] width 89 height 32
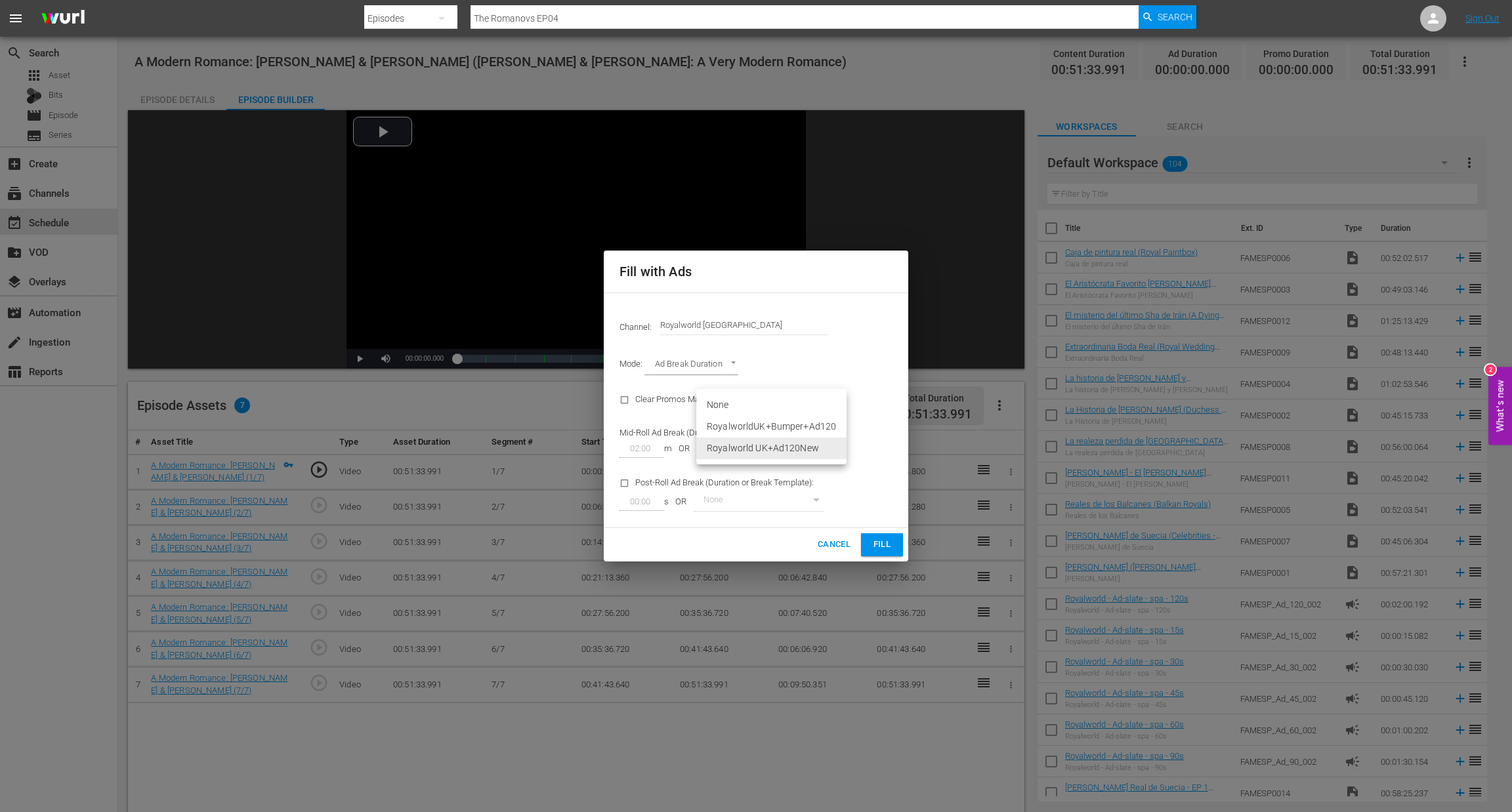
click at [807, 449] on body "menu Search By Episodes Search ID, Title, Description, Keywords, or Category Th…" at bounding box center [756, 406] width 1512 height 812
click at [820, 446] on li "Royalworld UK+Ad120New" at bounding box center [771, 448] width 151 height 22
click at [884, 544] on span "Fill" at bounding box center [882, 544] width 21 height 15
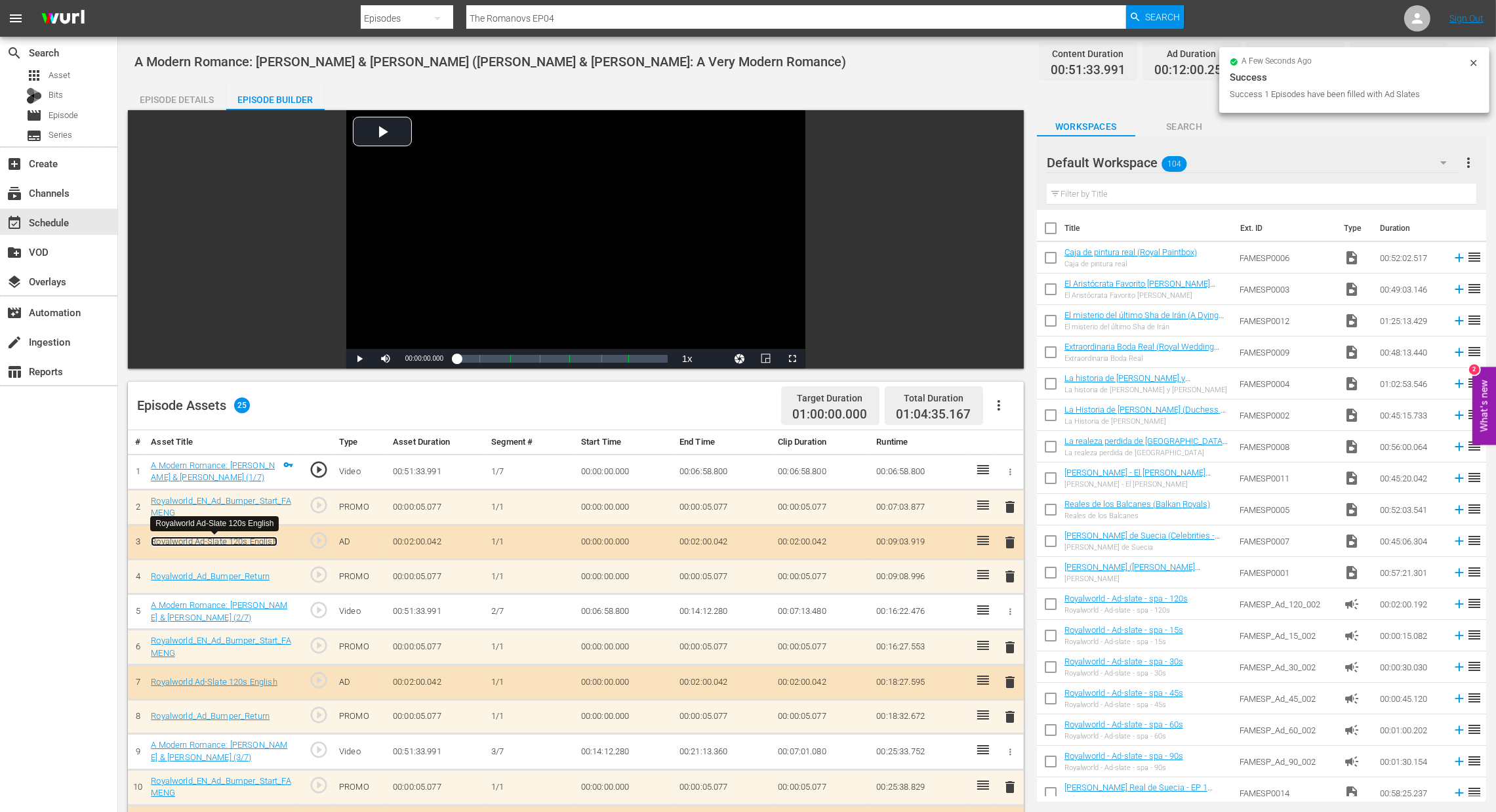
click at [233, 539] on link "Royalworld Ad-Slate 120s English" at bounding box center [213, 542] width 126 height 10
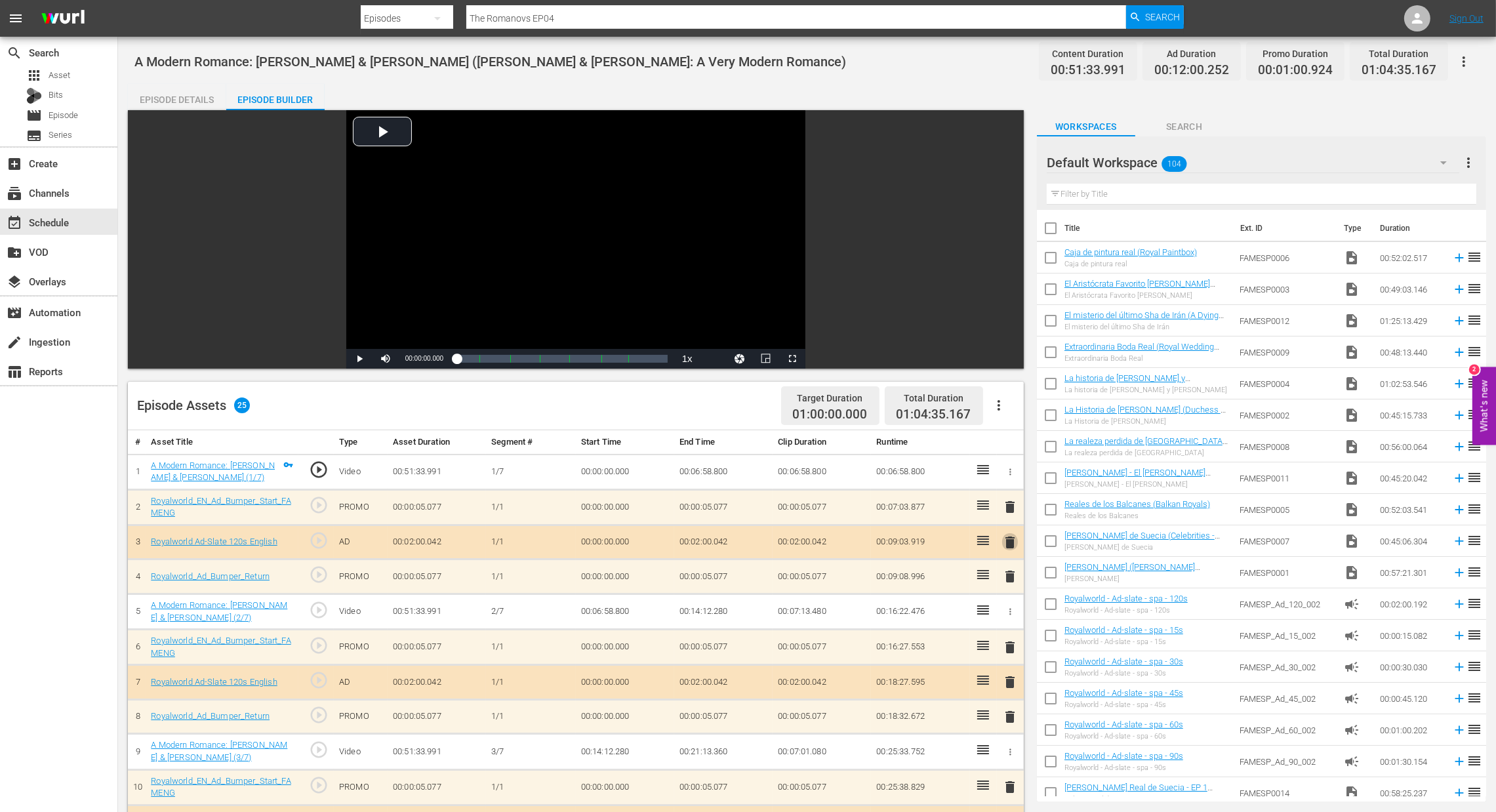
click at [1014, 543] on span "delete" at bounding box center [1010, 542] width 16 height 16
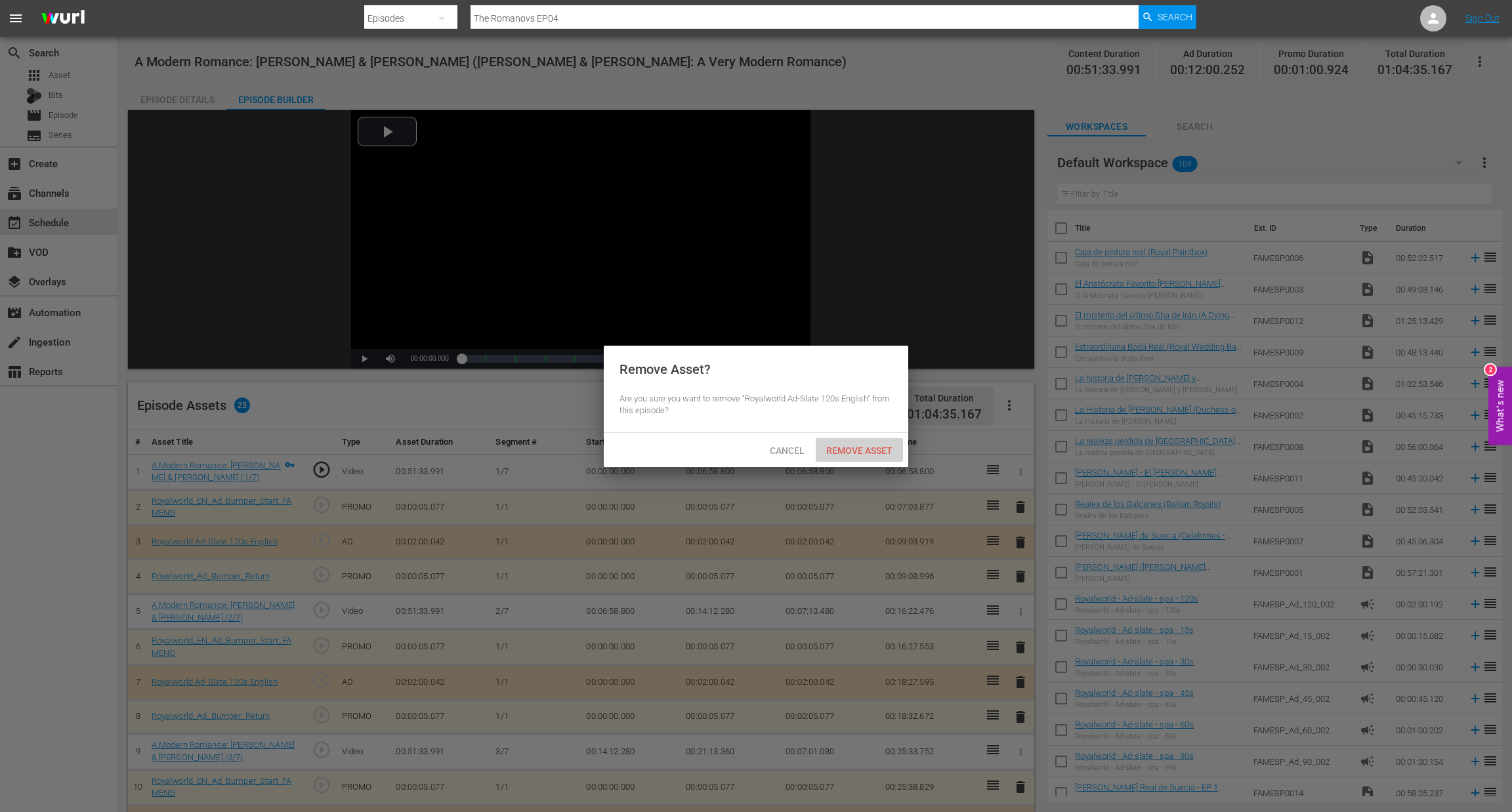
click at [865, 442] on div "Remove Asset" at bounding box center [859, 450] width 87 height 24
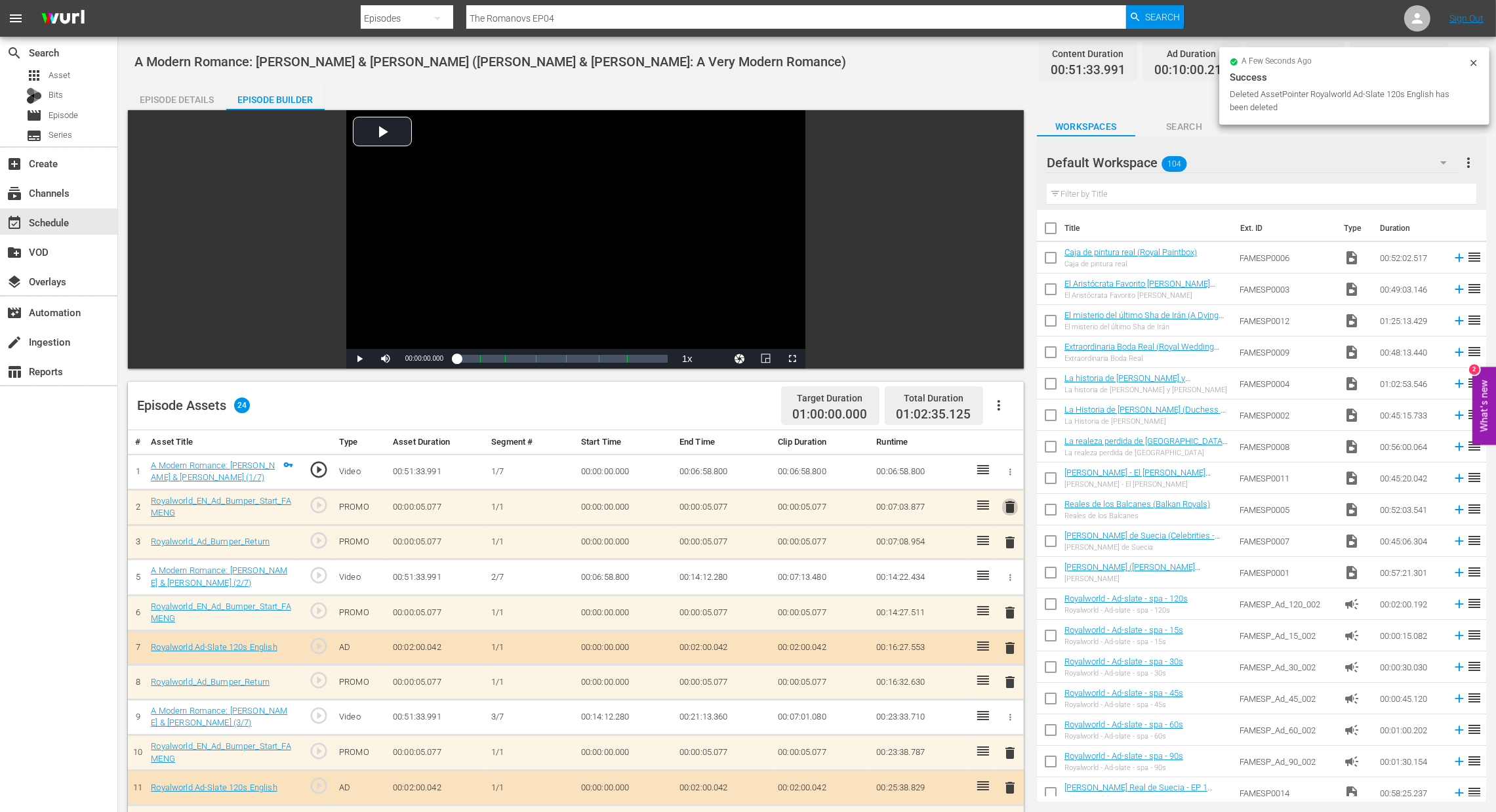
click at [1005, 501] on span "delete" at bounding box center [1010, 507] width 16 height 16
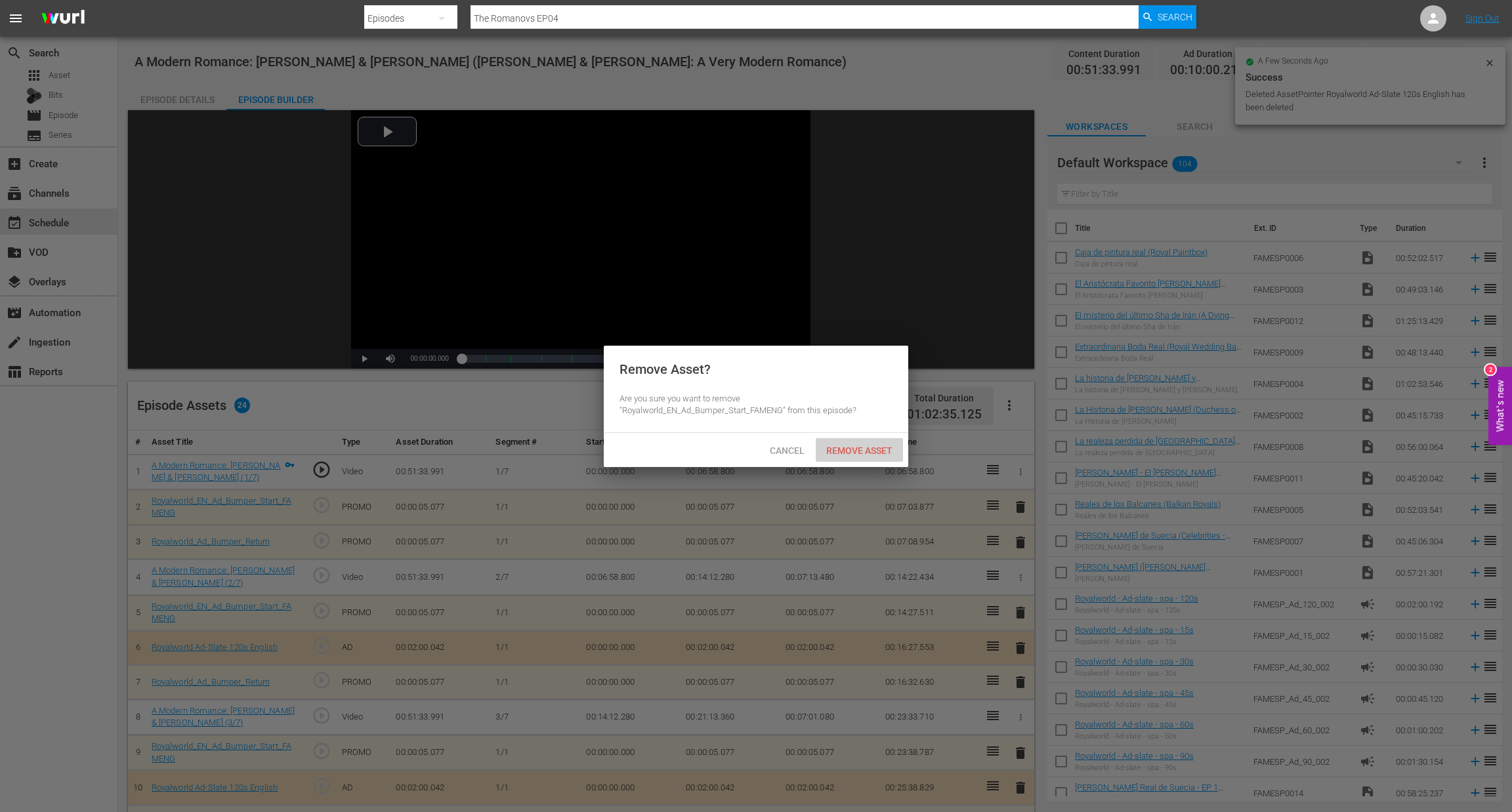
click at [837, 458] on div "Remove Asset" at bounding box center [859, 450] width 87 height 24
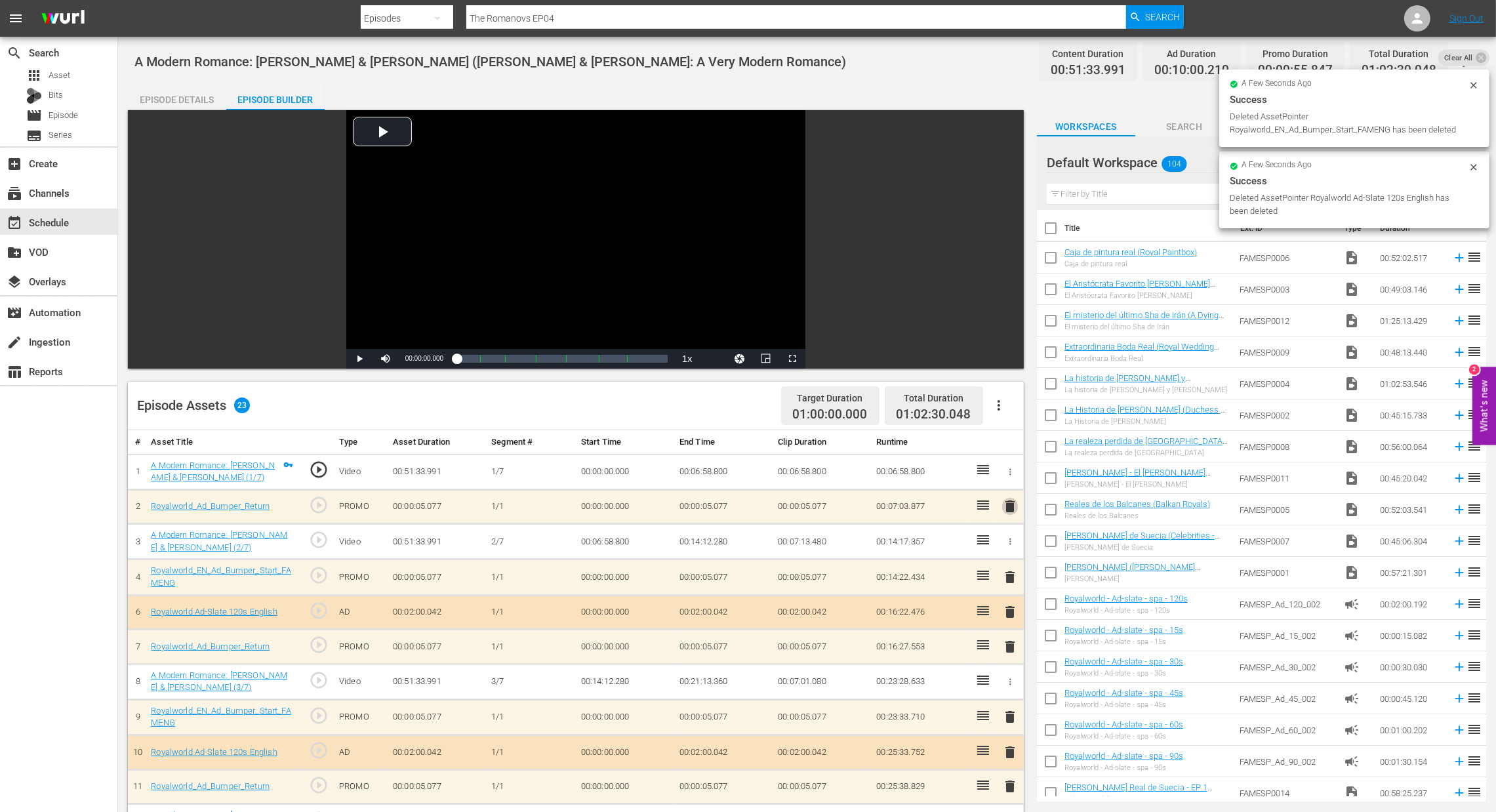
click at [1009, 513] on span "delete" at bounding box center [1010, 506] width 16 height 16
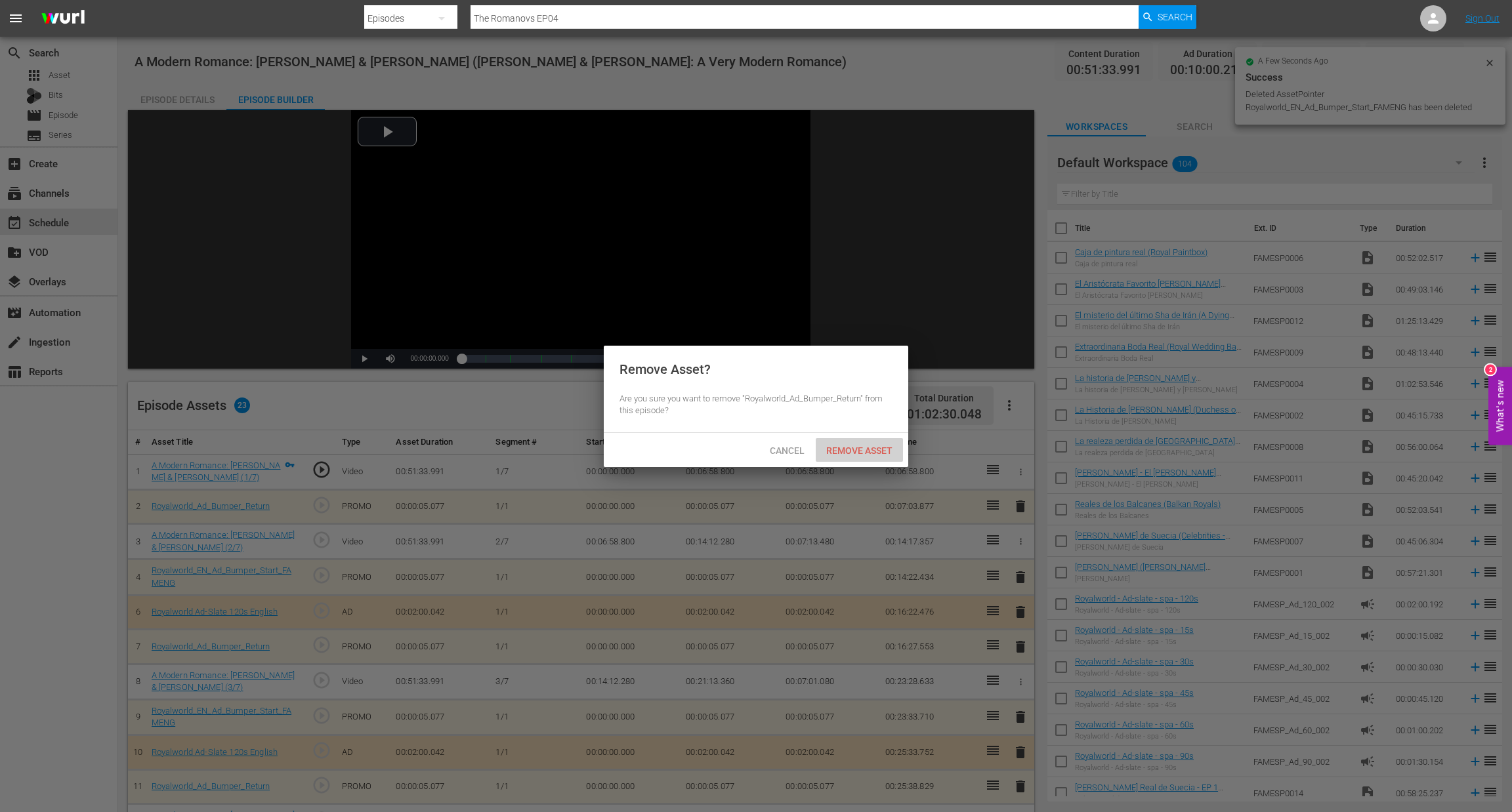
click at [880, 452] on span "Remove Asset" at bounding box center [859, 451] width 87 height 11
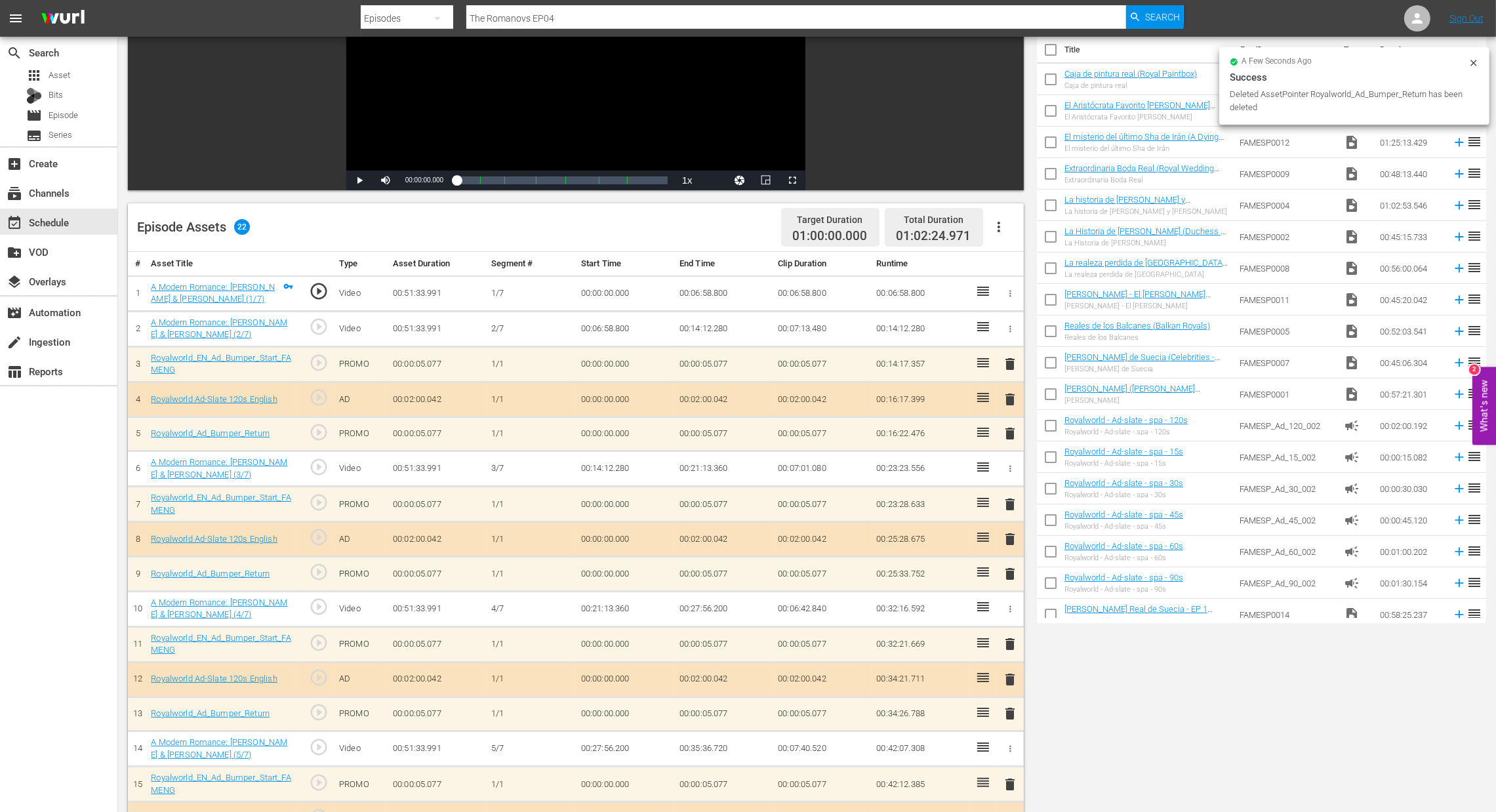
scroll to position [197, 0]
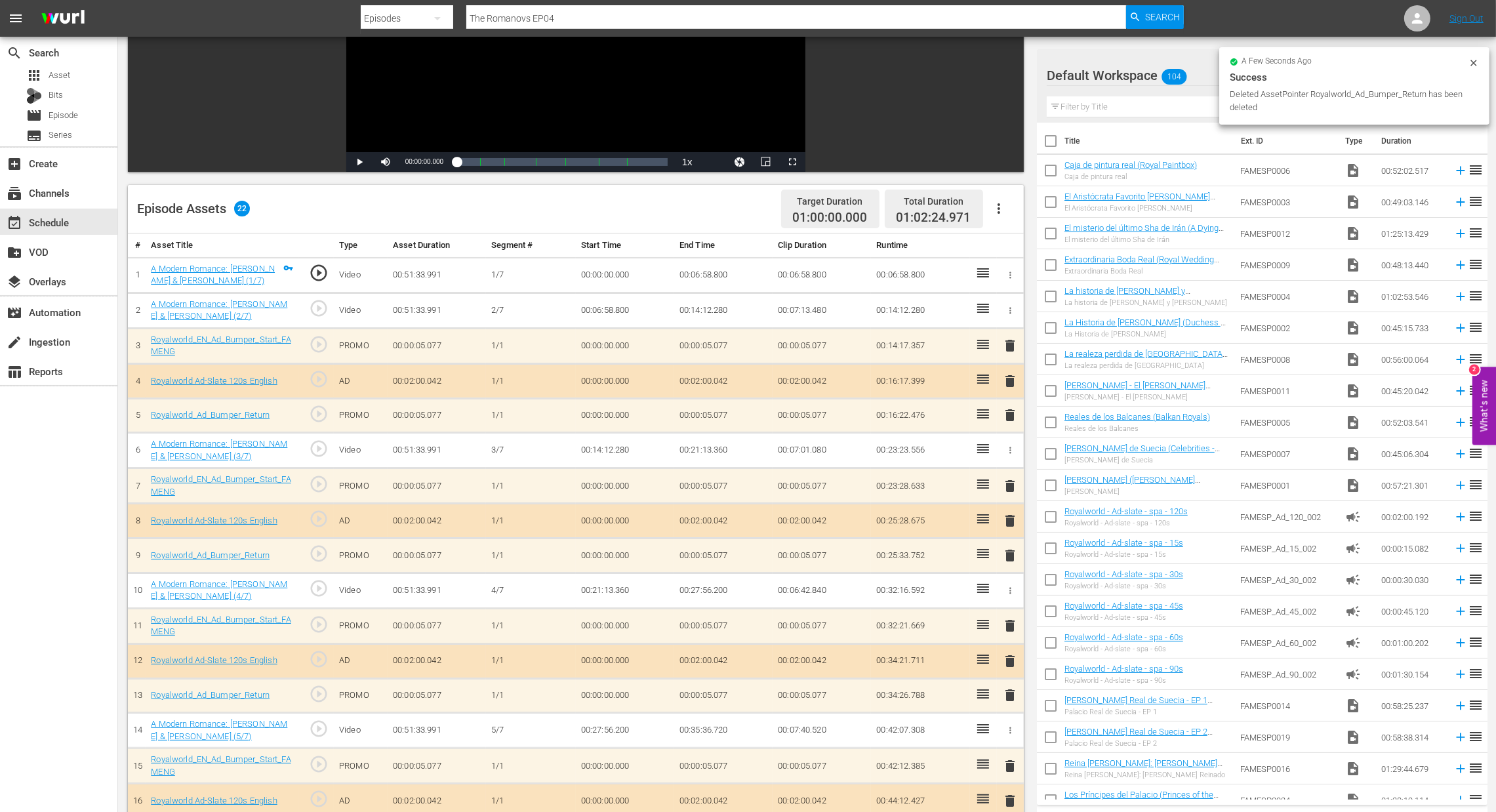
click at [1014, 519] on span "delete" at bounding box center [1010, 520] width 16 height 16
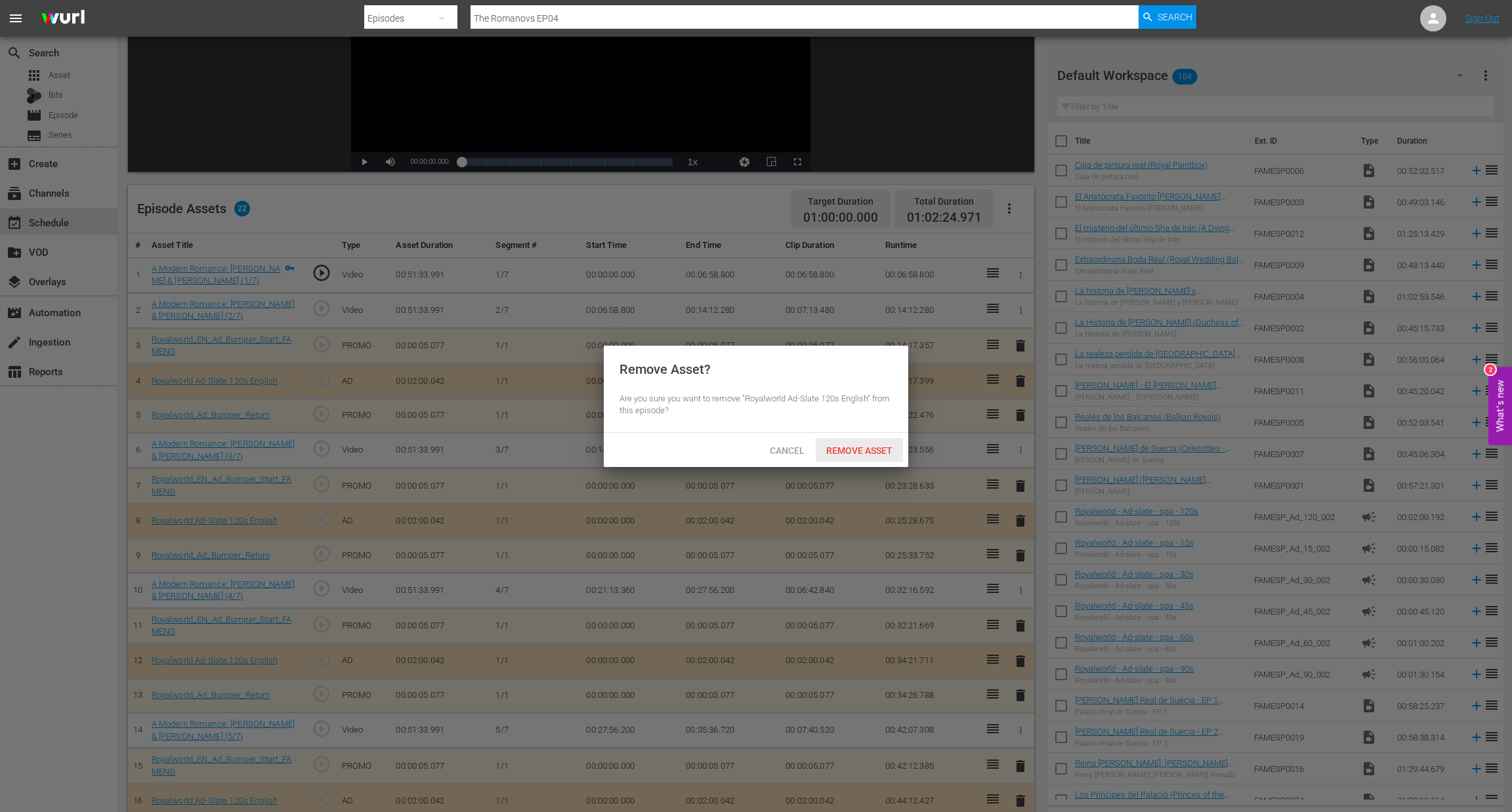
click at [895, 457] on div "Remove Asset" at bounding box center [859, 450] width 87 height 24
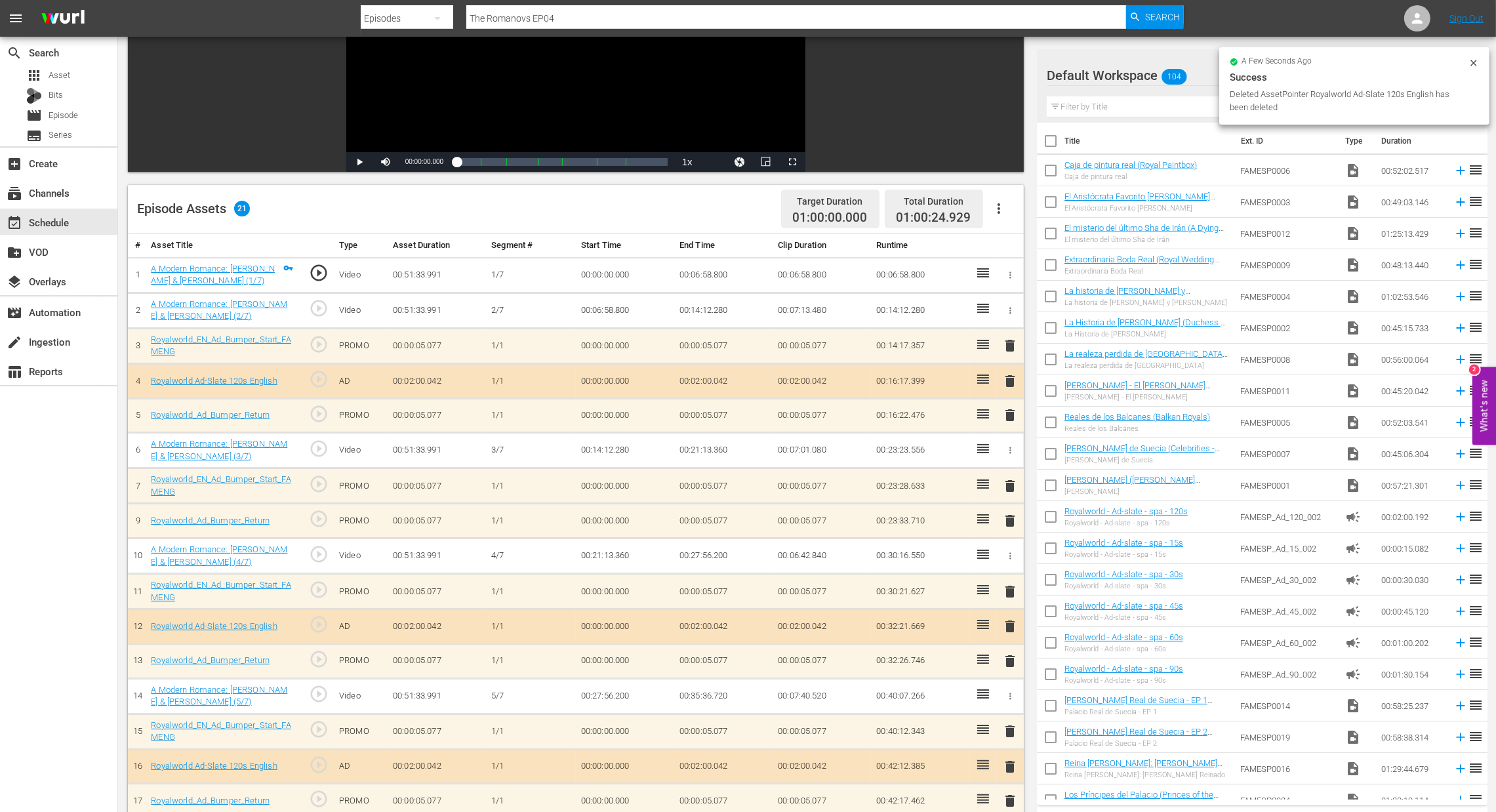
click at [1005, 488] on span "delete" at bounding box center [1010, 486] width 16 height 16
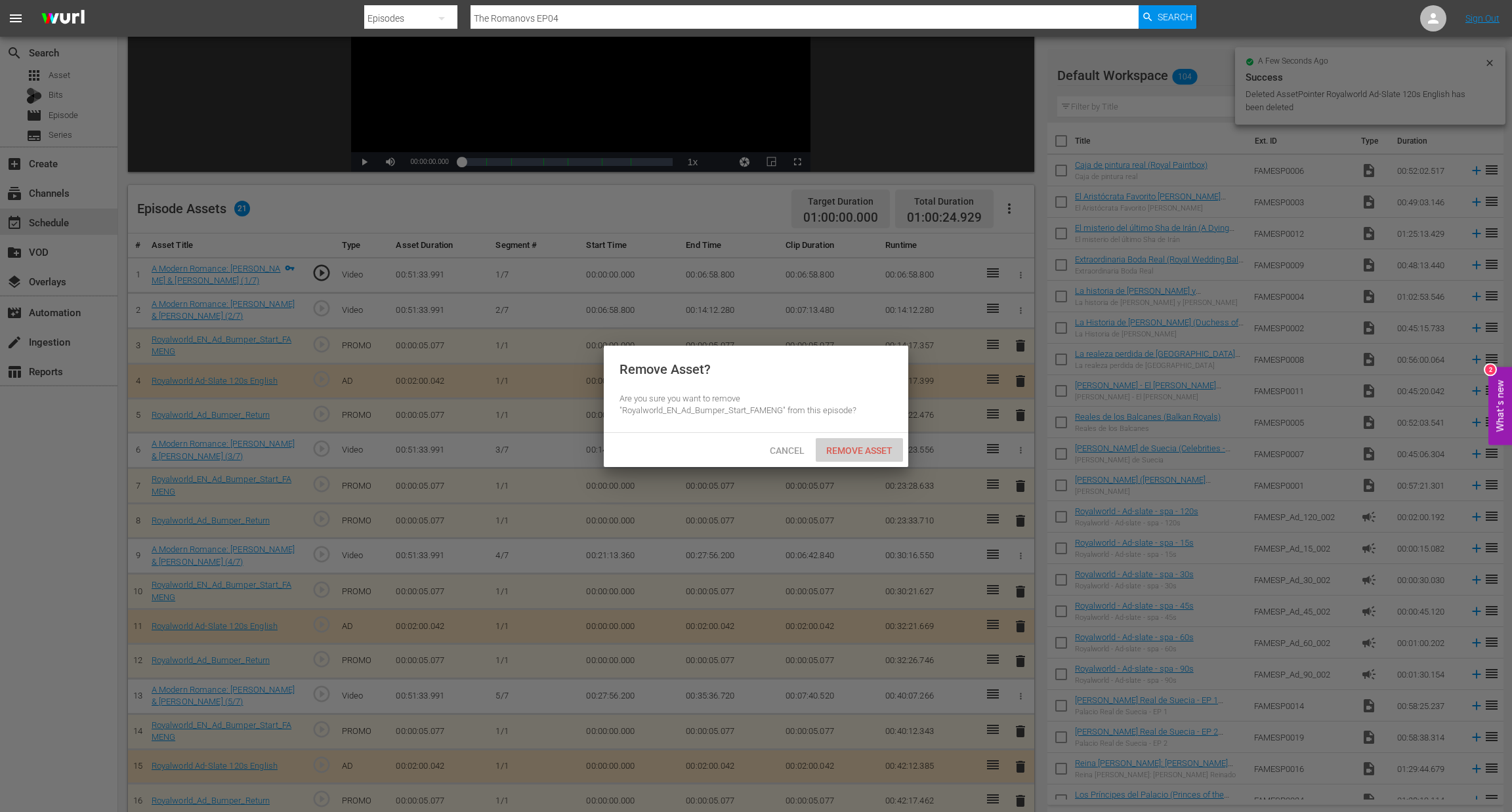
click at [875, 446] on span "Remove Asset" at bounding box center [859, 451] width 87 height 11
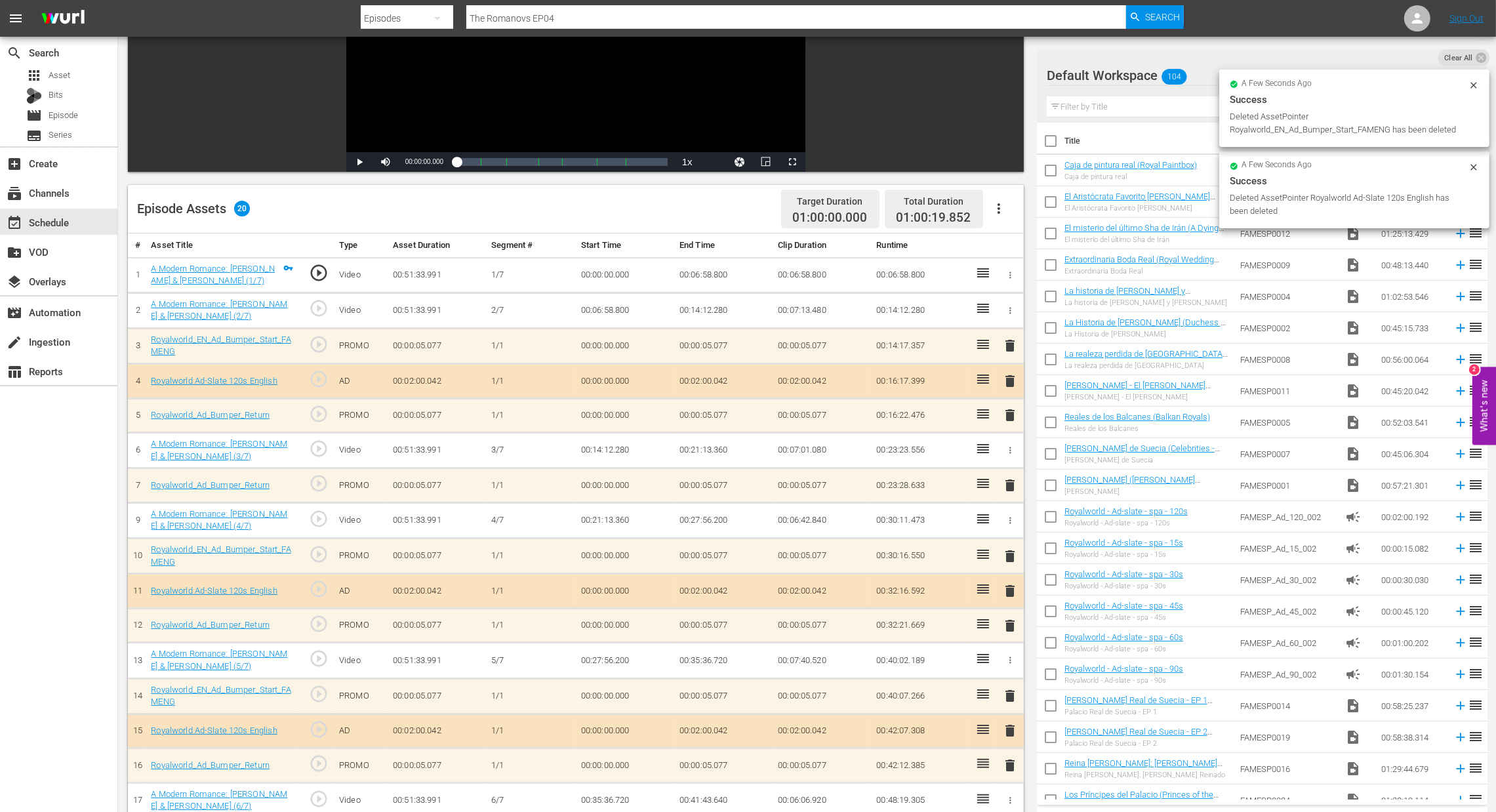
click at [1008, 488] on span "delete" at bounding box center [1010, 485] width 16 height 16
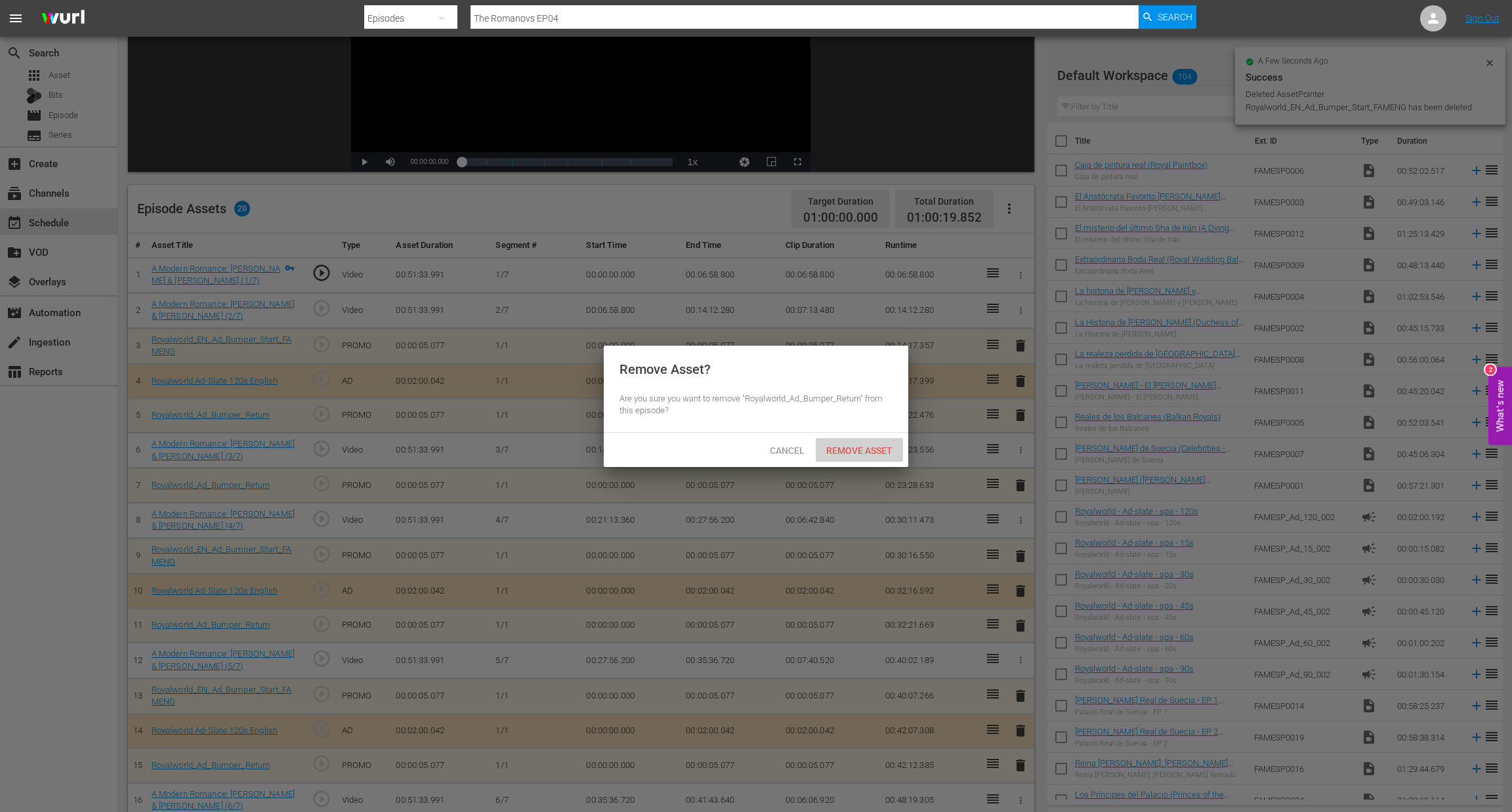
click at [883, 452] on span "Remove Asset" at bounding box center [859, 451] width 87 height 11
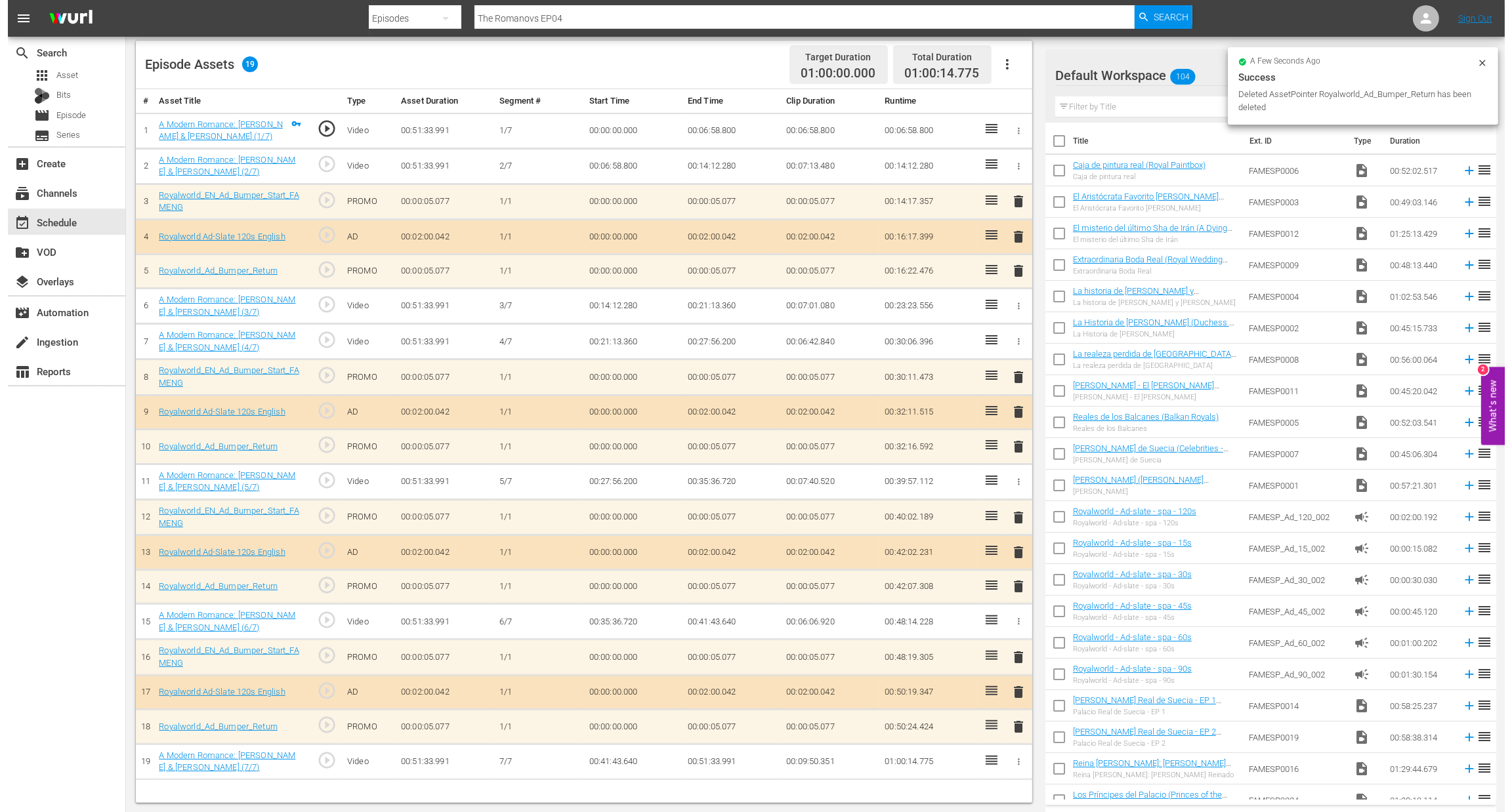
scroll to position [0, 0]
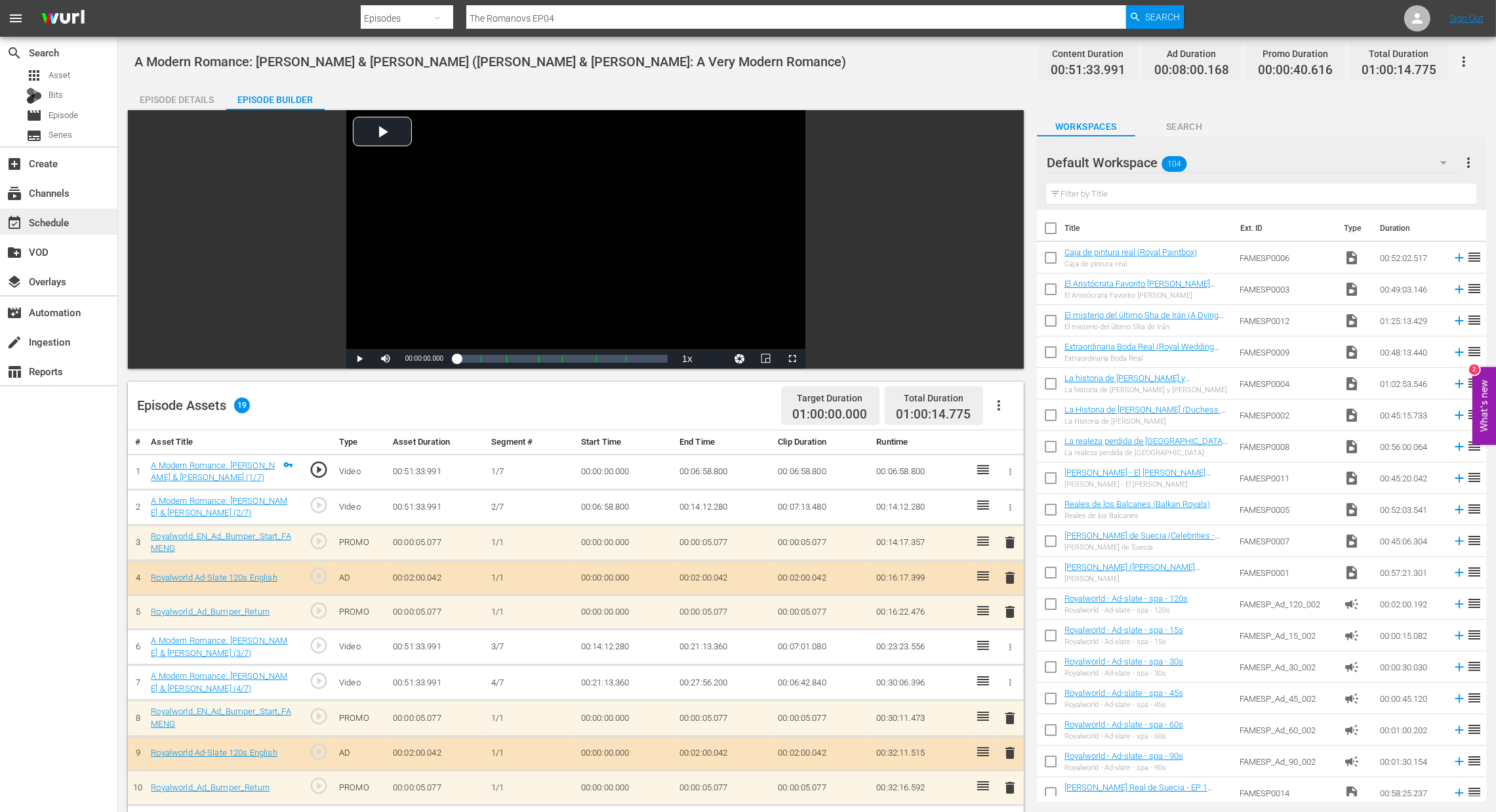
click at [54, 218] on div "event_available Schedule" at bounding box center [37, 220] width 74 height 12
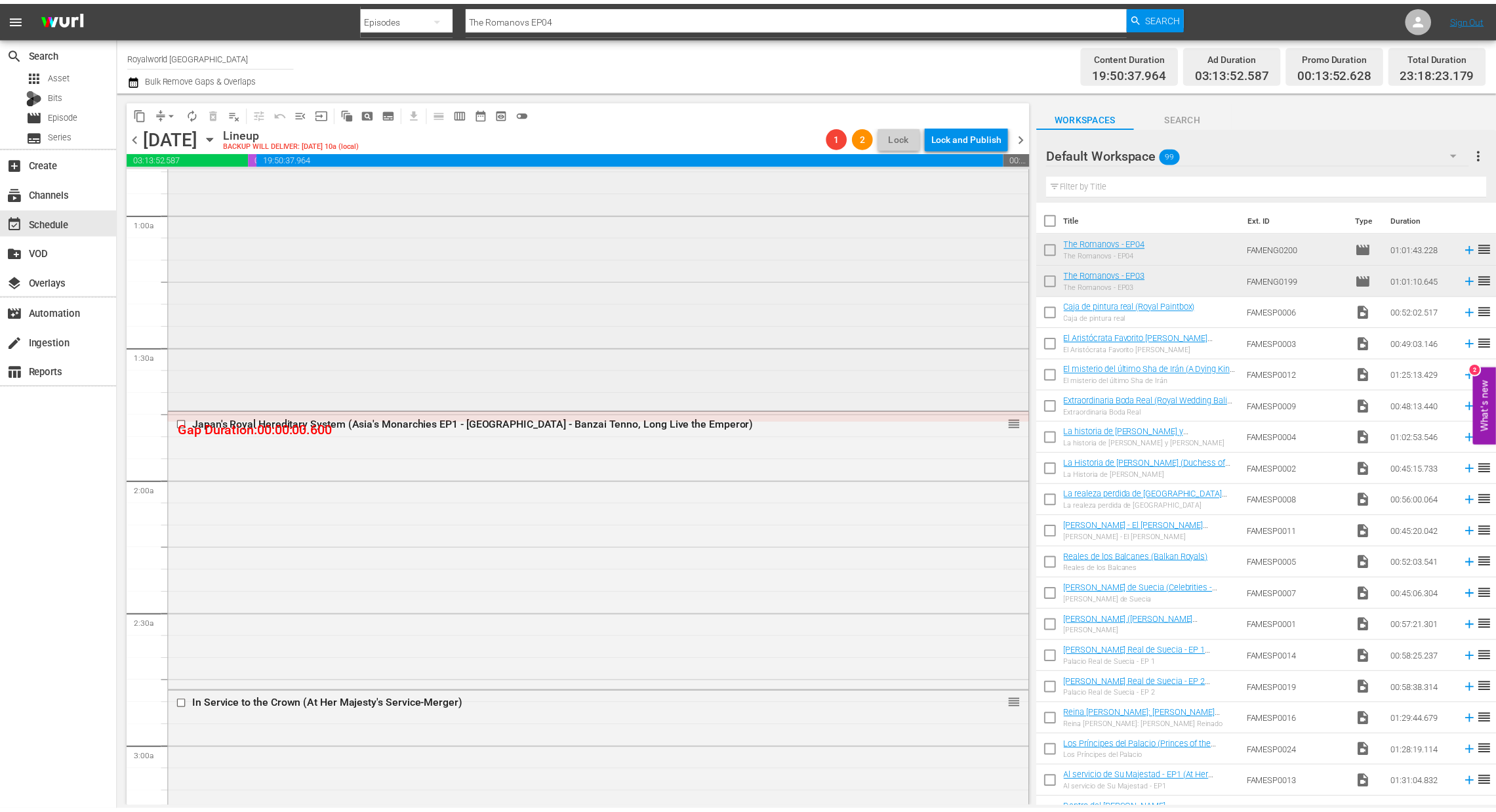
scroll to position [294, 0]
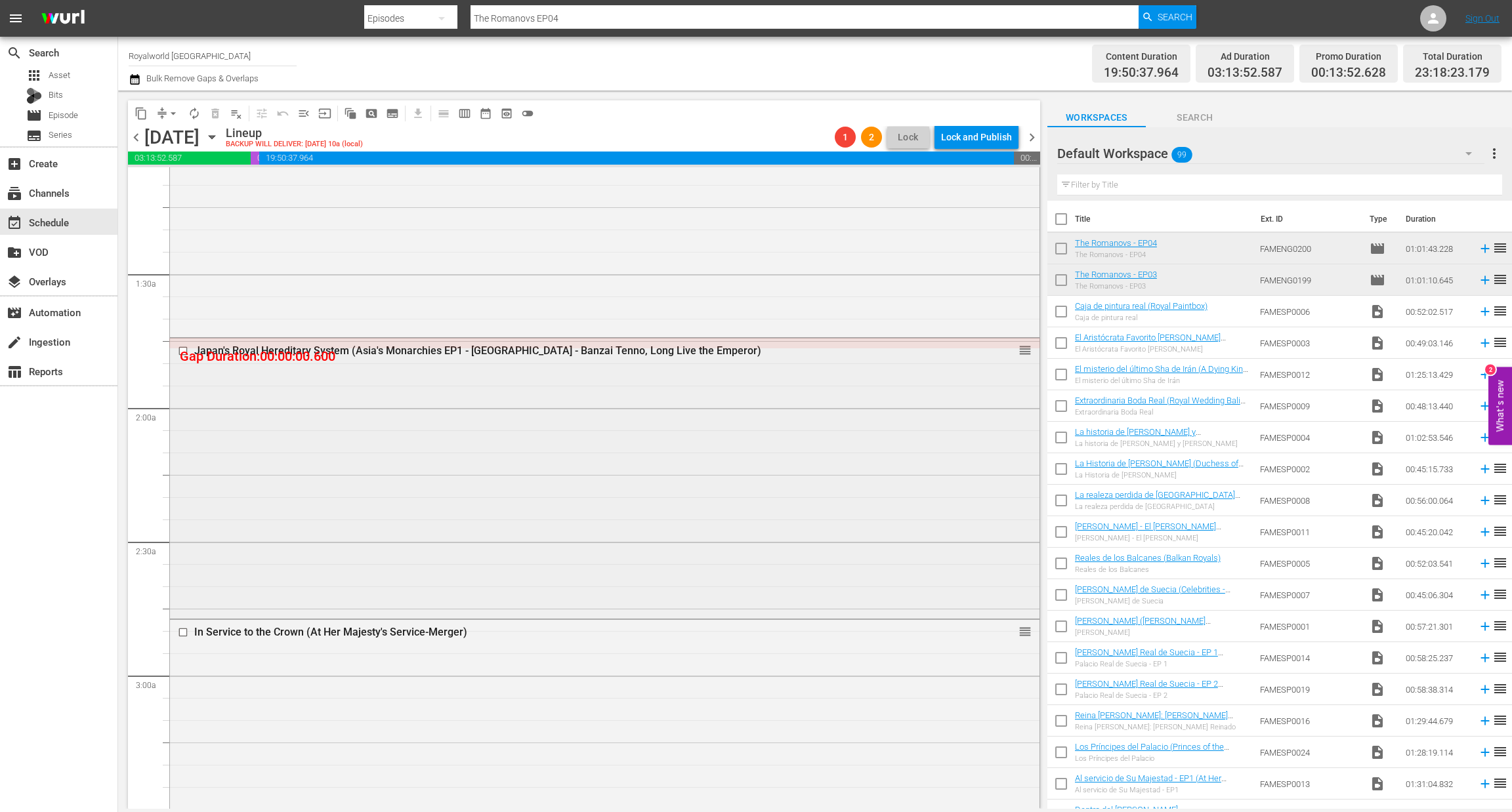
click at [636, 364] on div "Japan's Royal Hereditary System (Asia's Monarchies EP1 - Japan - Banzai Tenno, …" at bounding box center [604, 477] width 869 height 278
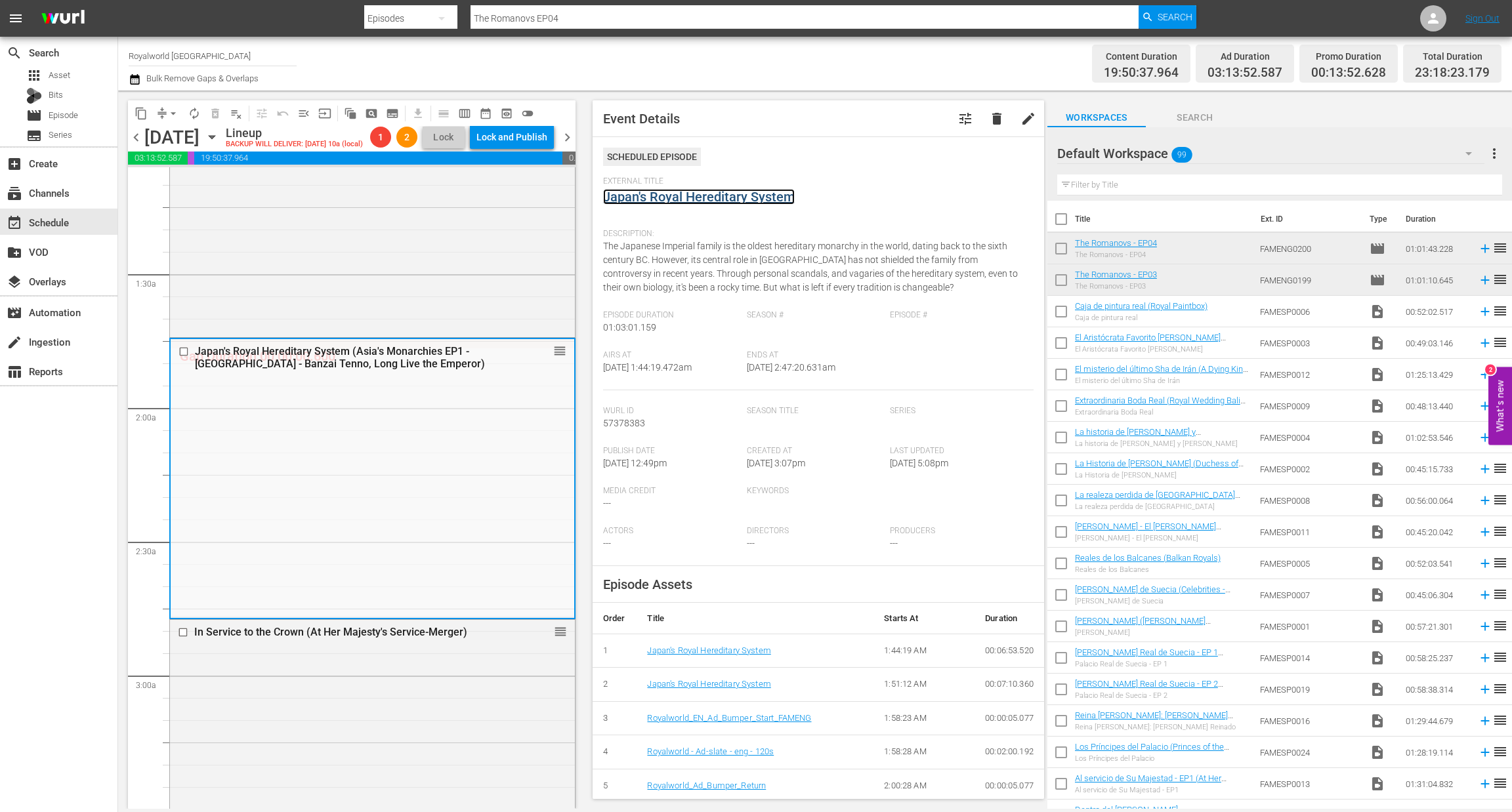
click at [698, 199] on link "Japan's Royal Hereditary System" at bounding box center [699, 197] width 192 height 16
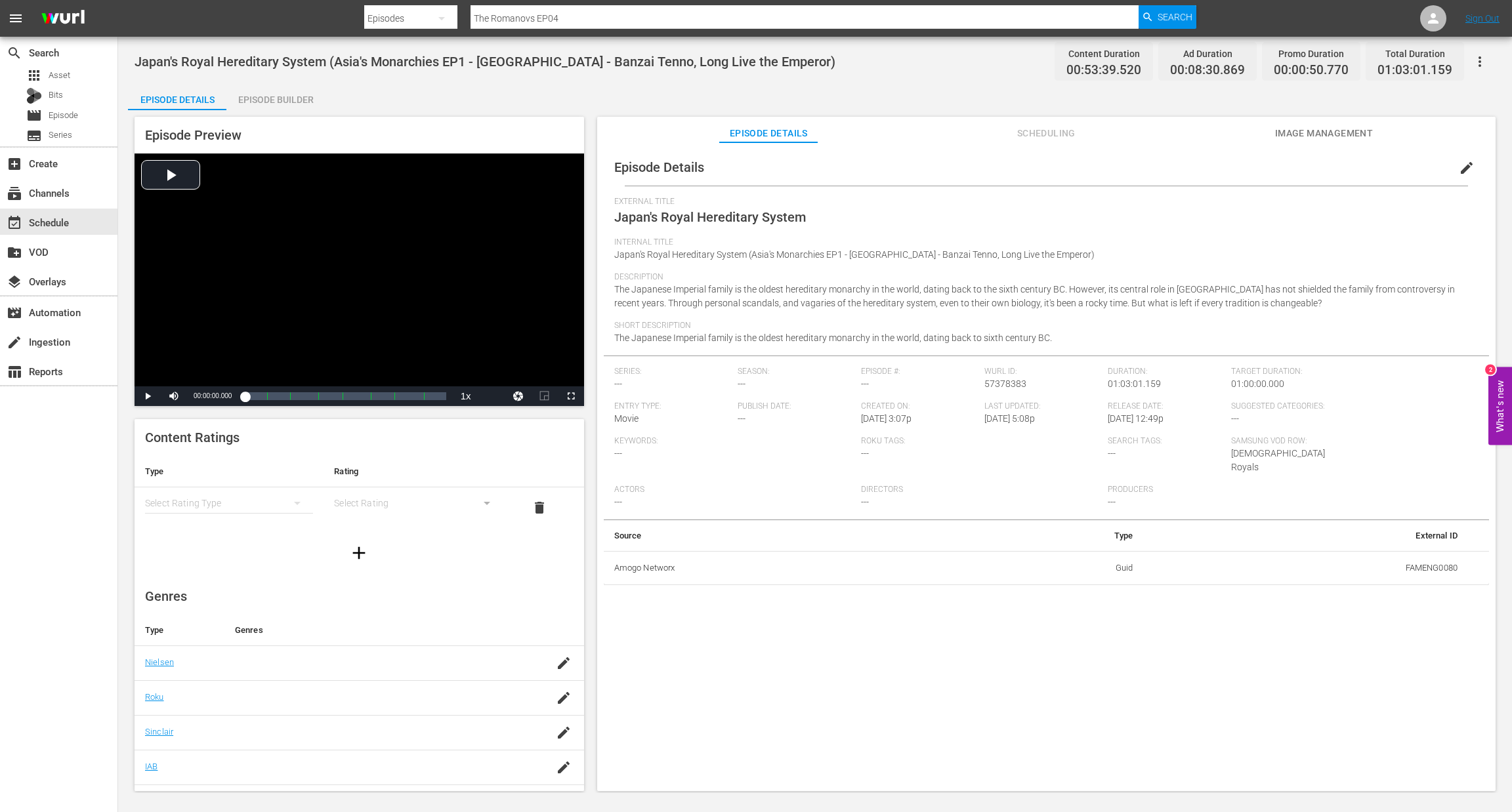
click at [273, 100] on div "Episode Builder" at bounding box center [276, 100] width 99 height 32
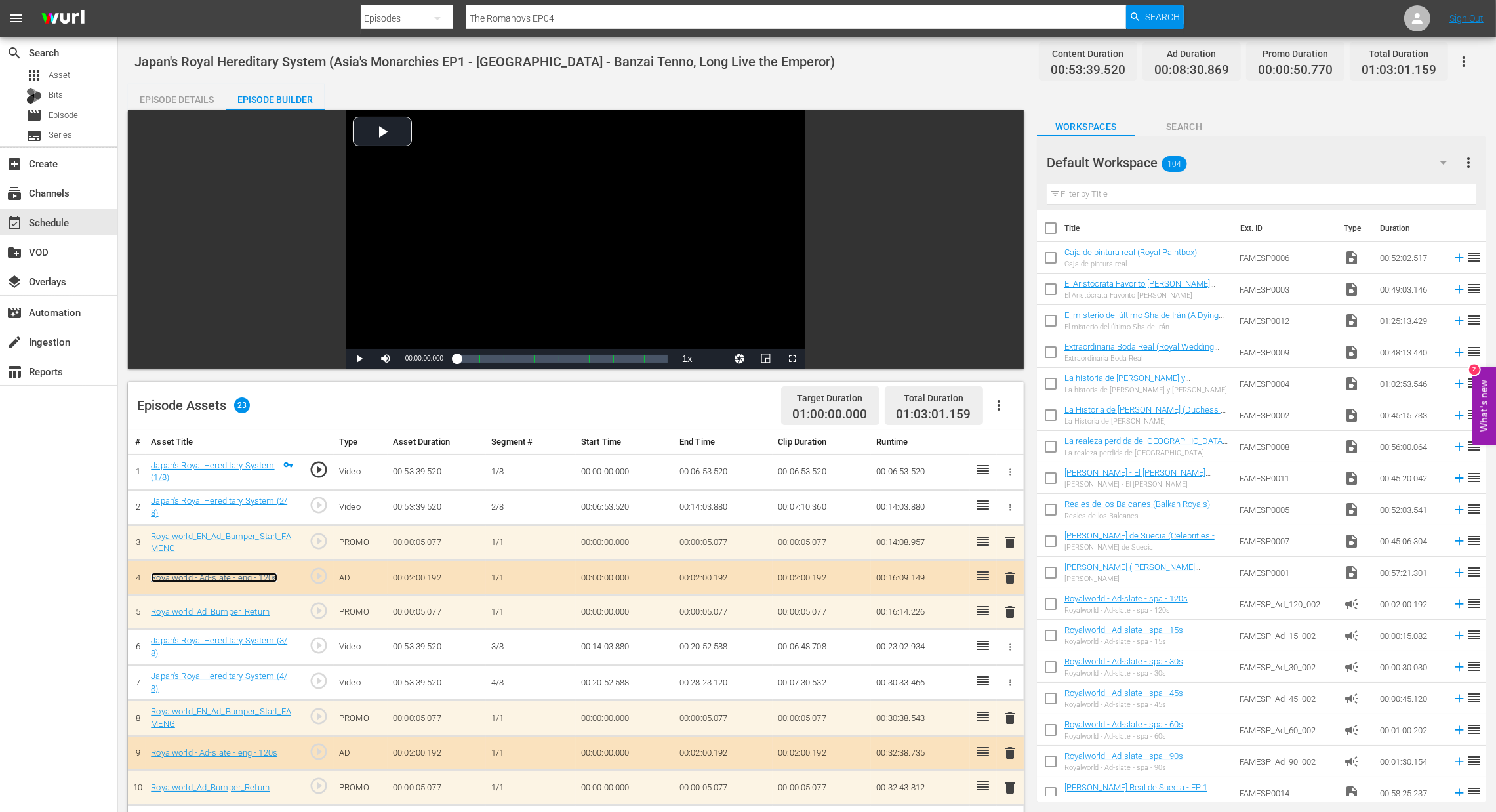
click at [264, 582] on link "Royalworld - Ad-slate - eng - 120s" at bounding box center [213, 578] width 126 height 10
click at [1004, 415] on button "button" at bounding box center [999, 406] width 32 height 32
click at [1013, 442] on div "Clear Ads" at bounding box center [1038, 442] width 89 height 32
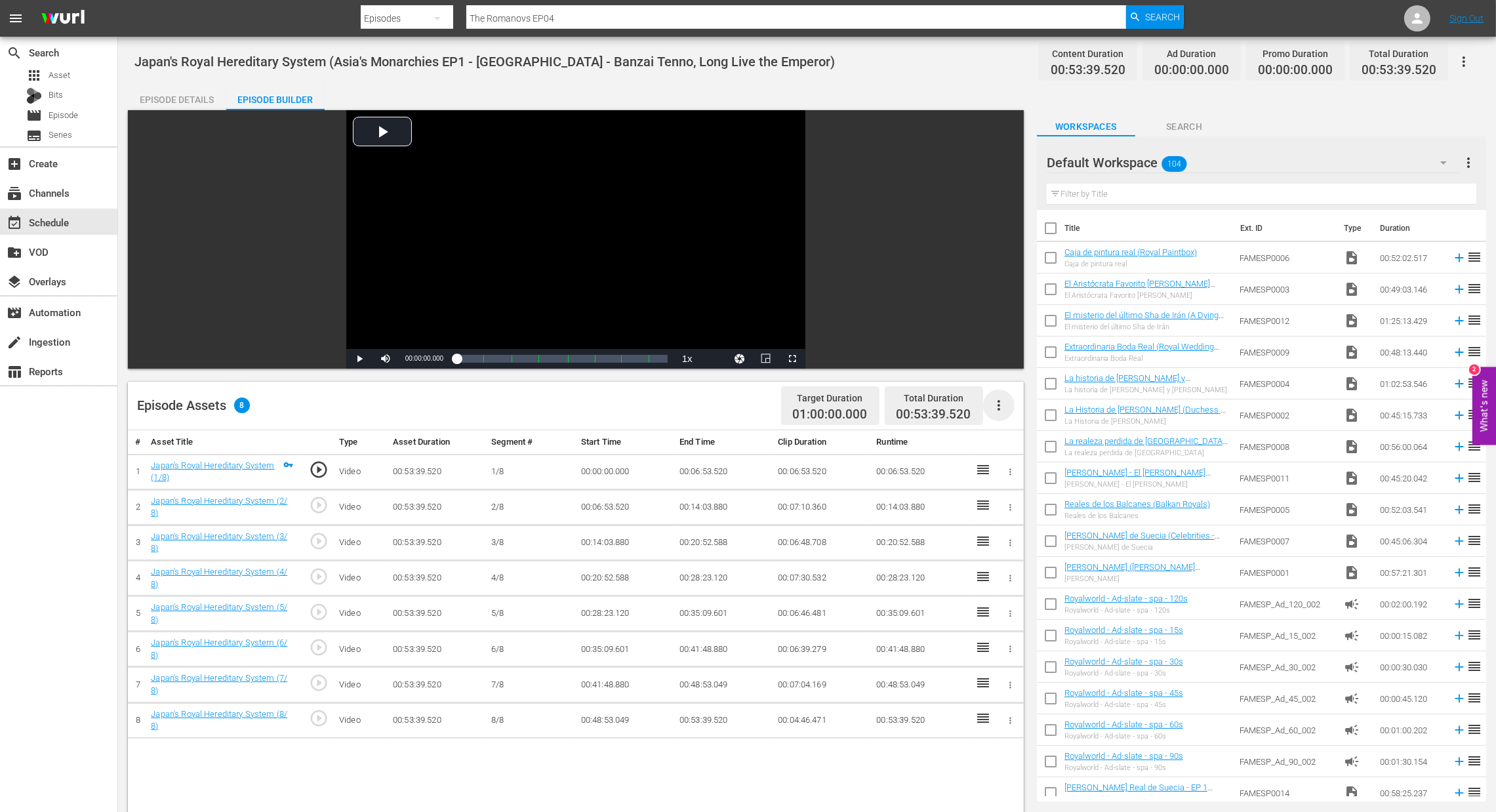
click at [998, 406] on icon "button" at bounding box center [998, 405] width 3 height 11
click at [1021, 418] on div "Fill with Ads" at bounding box center [1038, 411] width 89 height 32
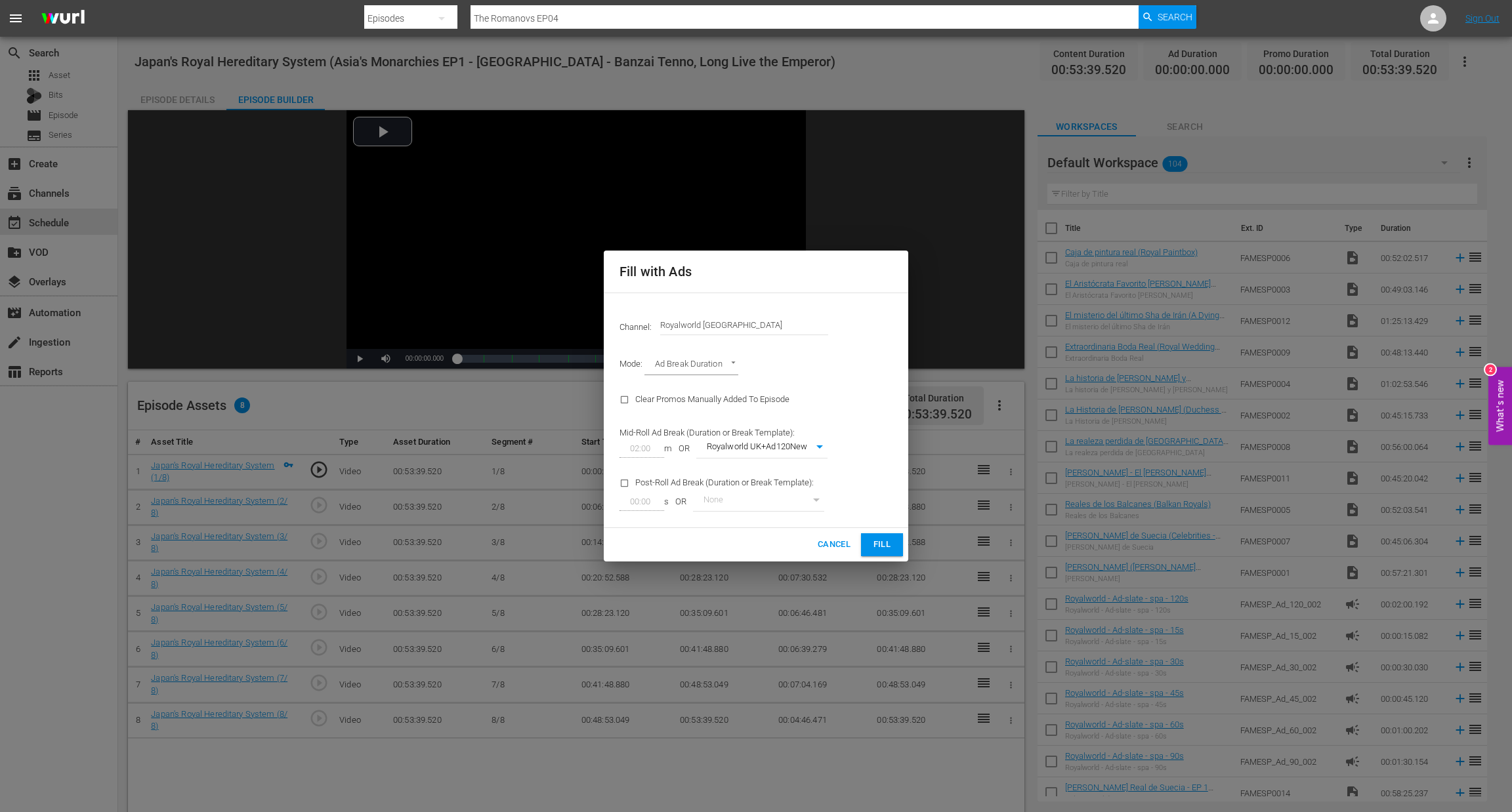
click at [878, 540] on span "Fill" at bounding box center [882, 544] width 21 height 15
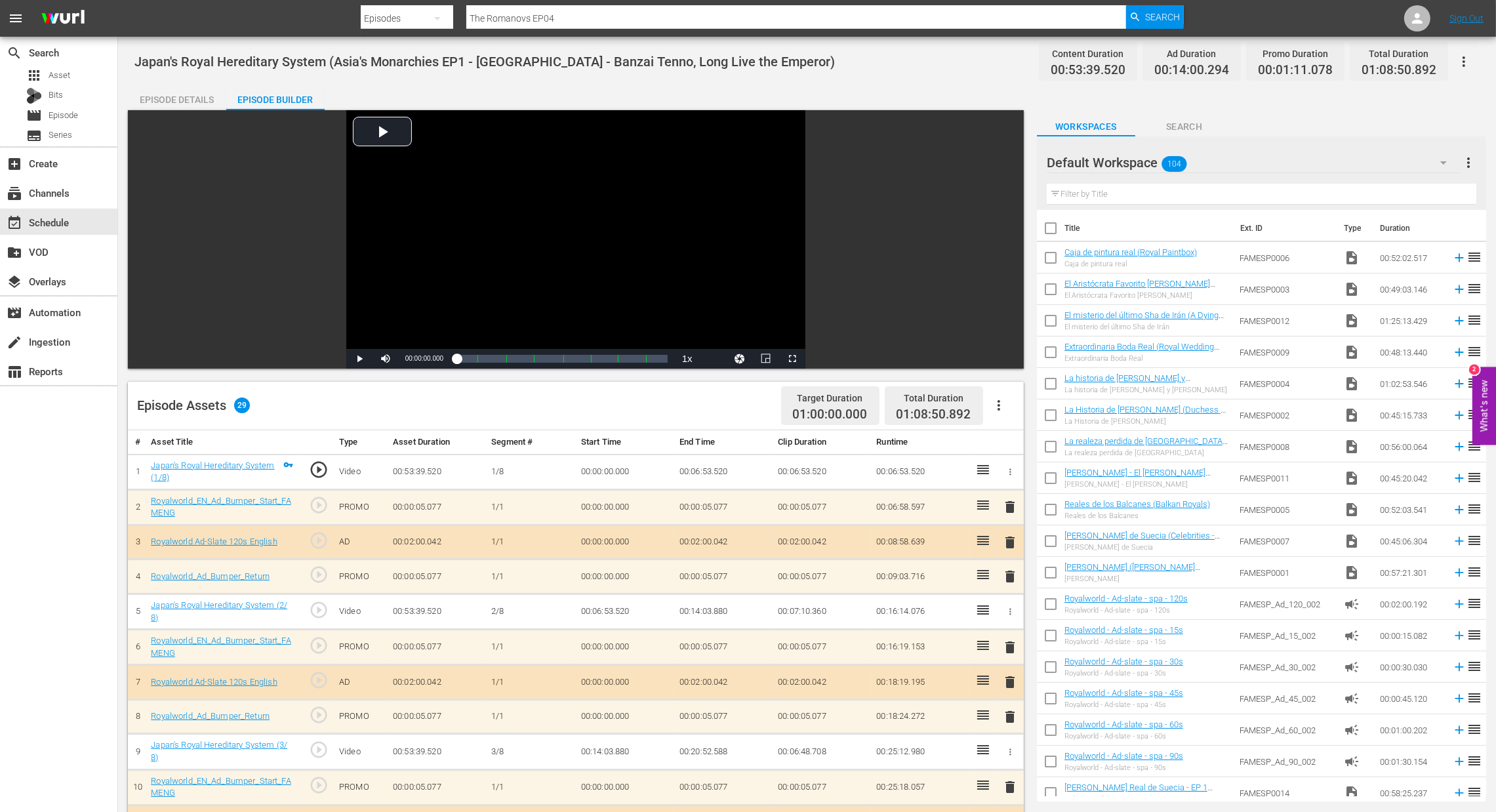
click at [1012, 543] on span "delete" at bounding box center [1010, 542] width 16 height 16
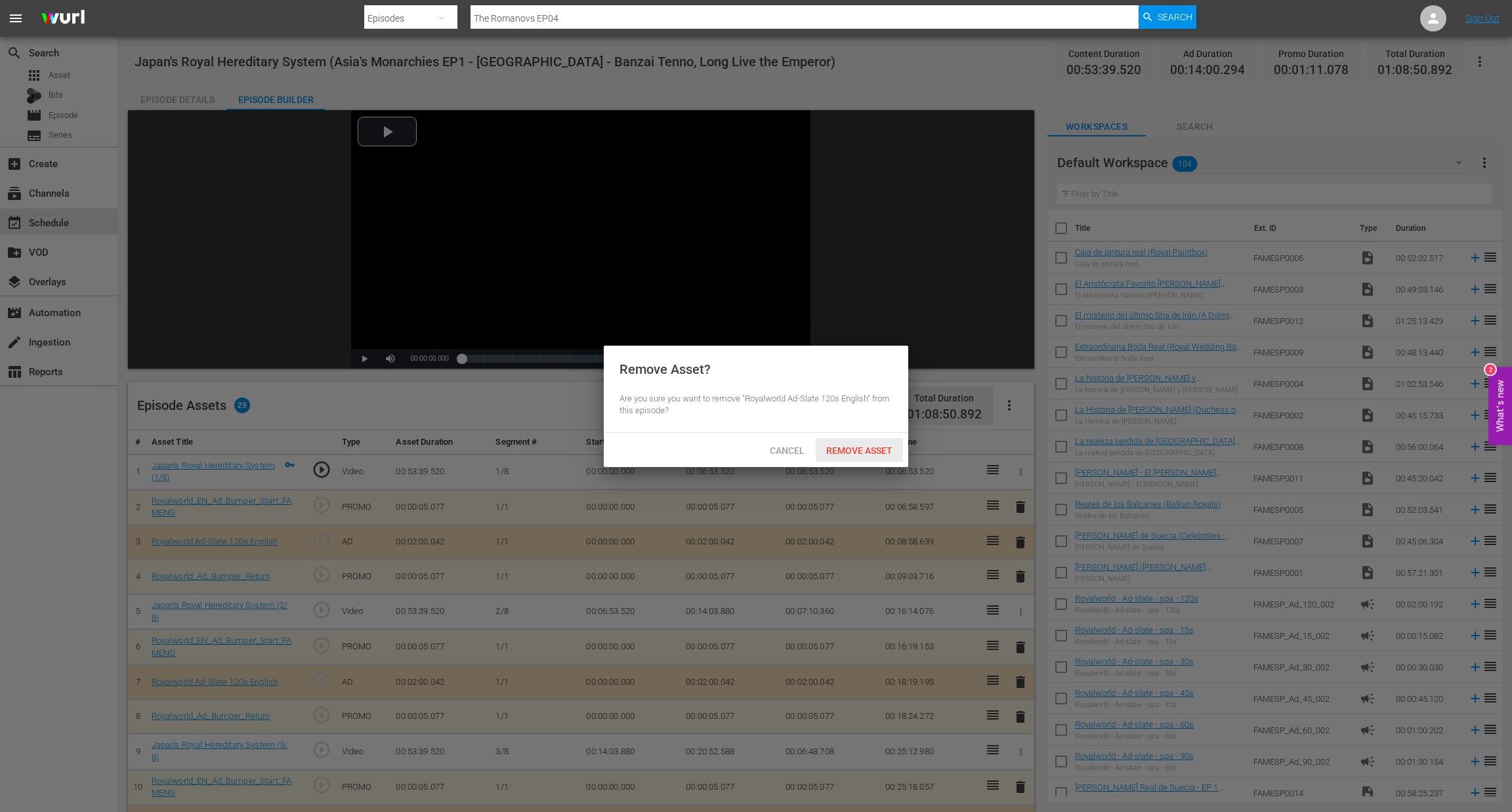
click at [861, 449] on span "Remove Asset" at bounding box center [859, 451] width 87 height 11
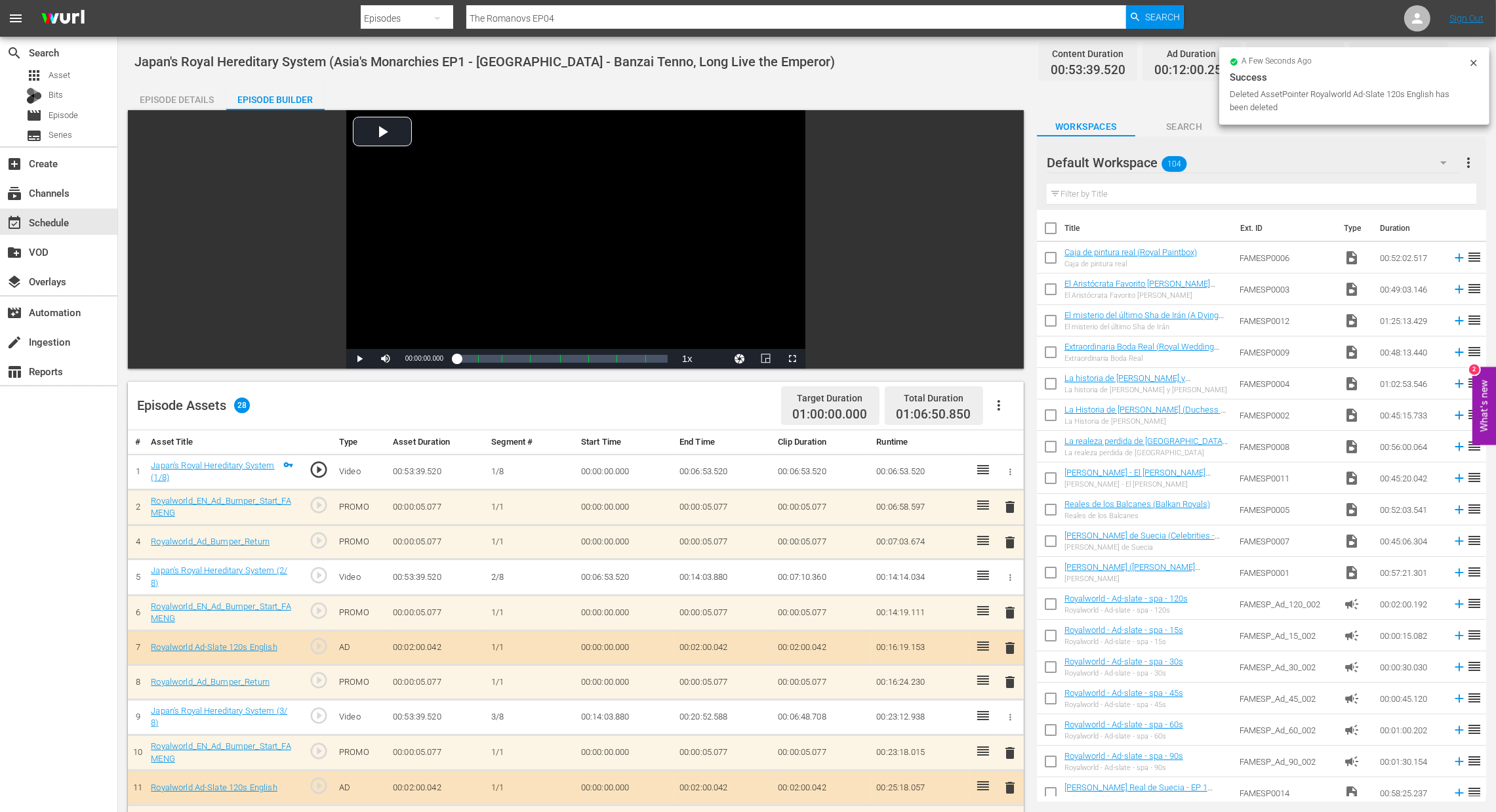
scroll to position [99, 0]
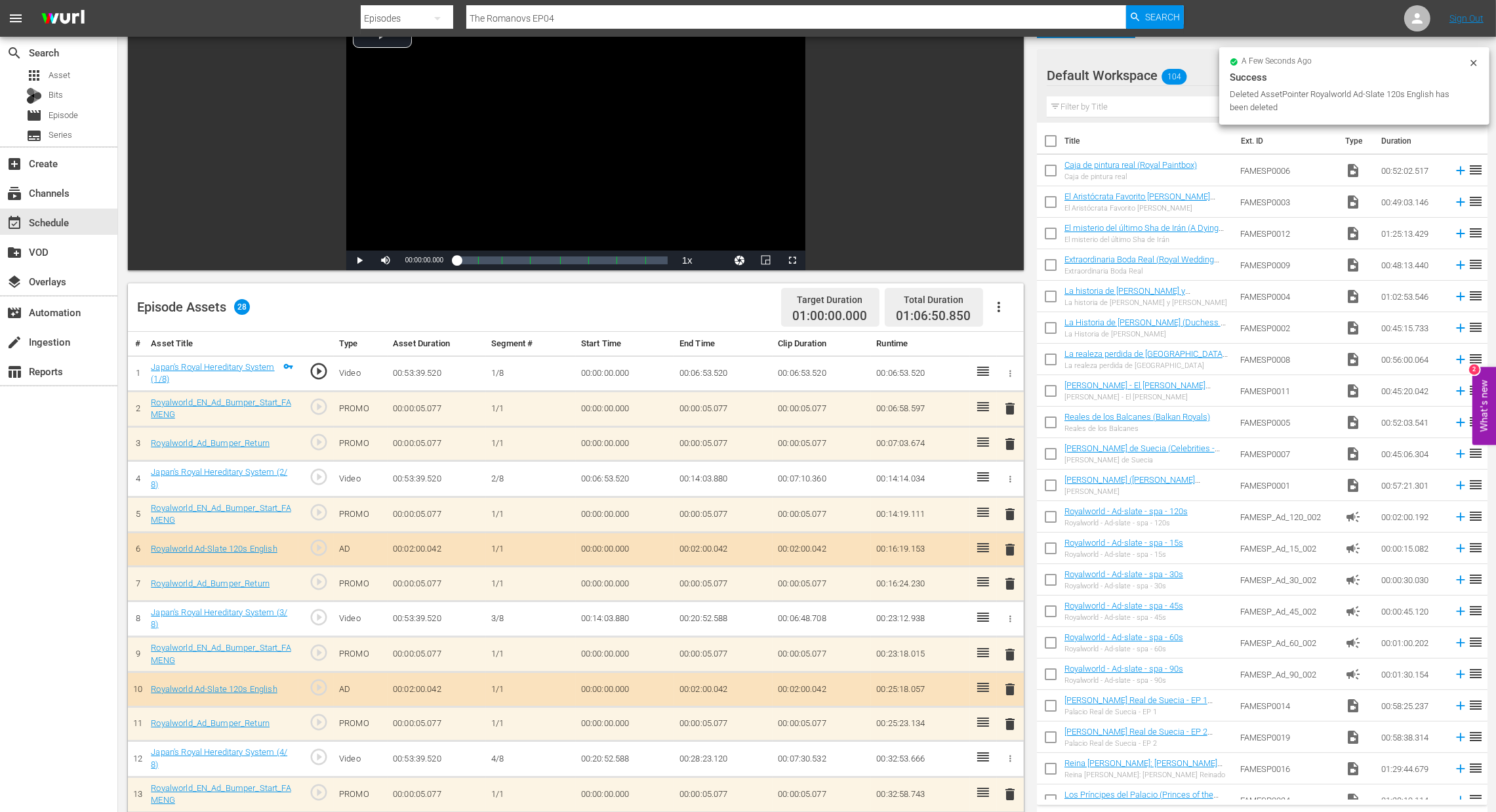
click at [1007, 694] on span "delete" at bounding box center [1010, 689] width 16 height 16
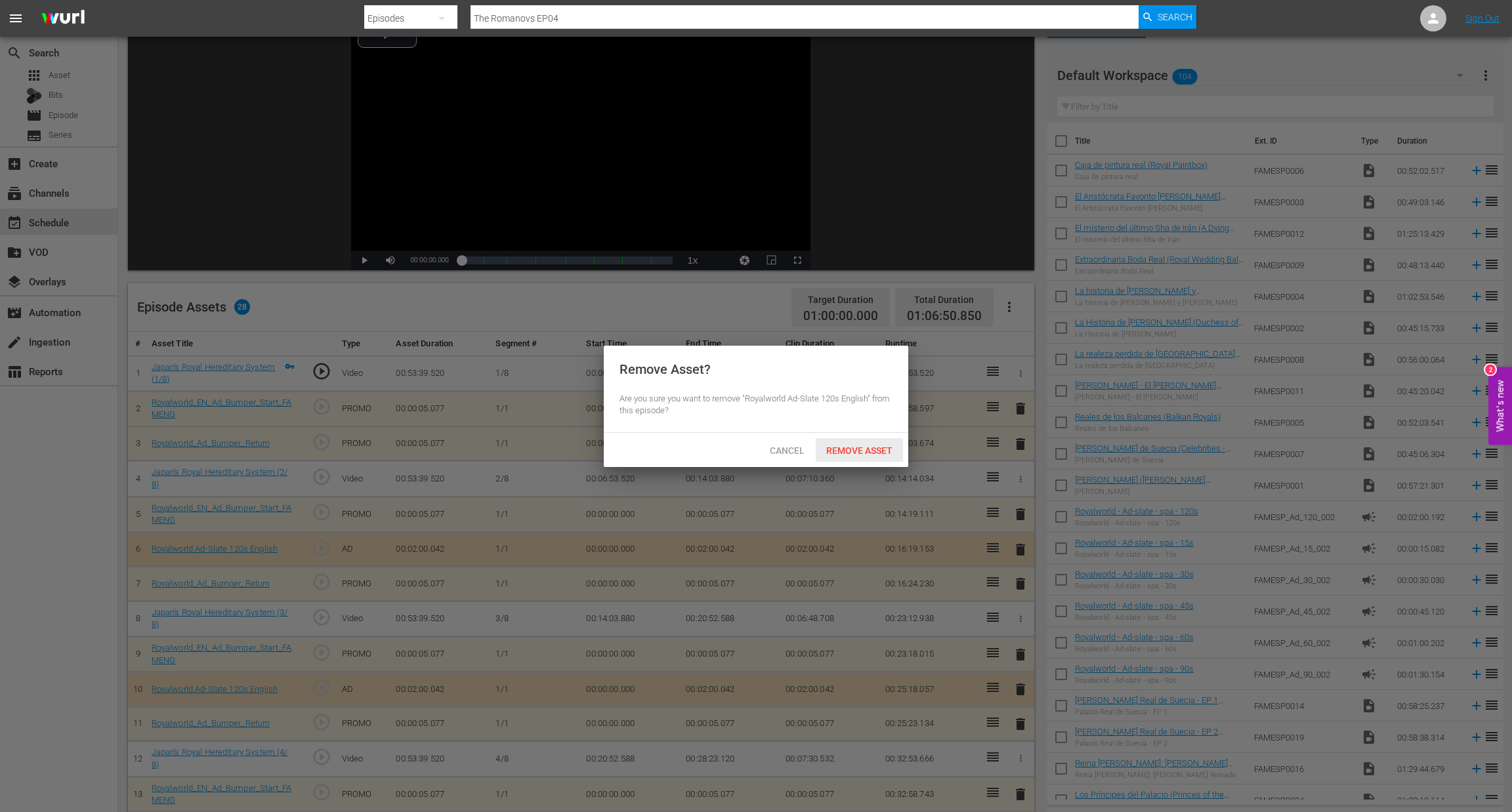
click at [833, 458] on div "Remove Asset" at bounding box center [859, 450] width 87 height 24
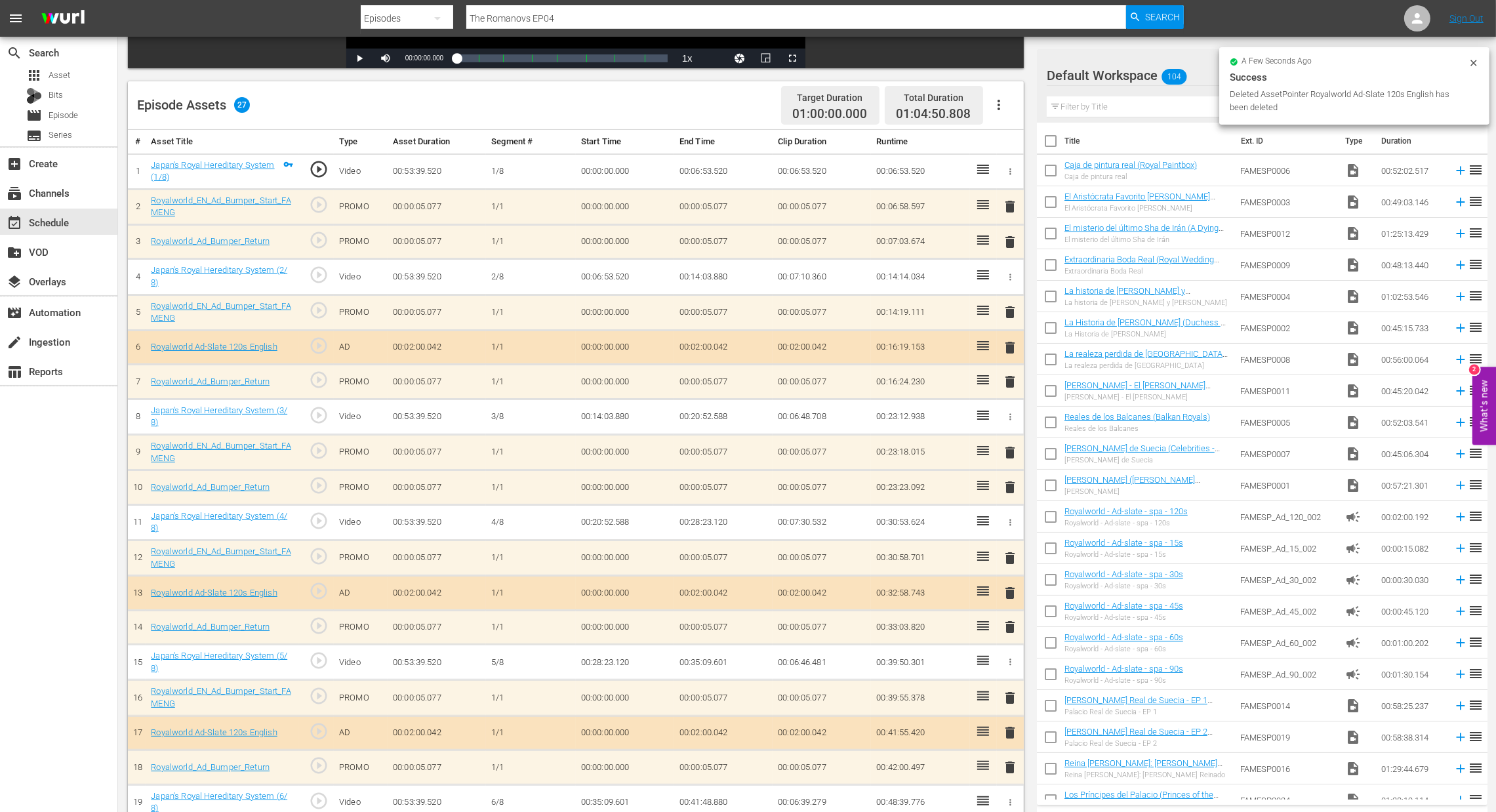
scroll to position [394, 0]
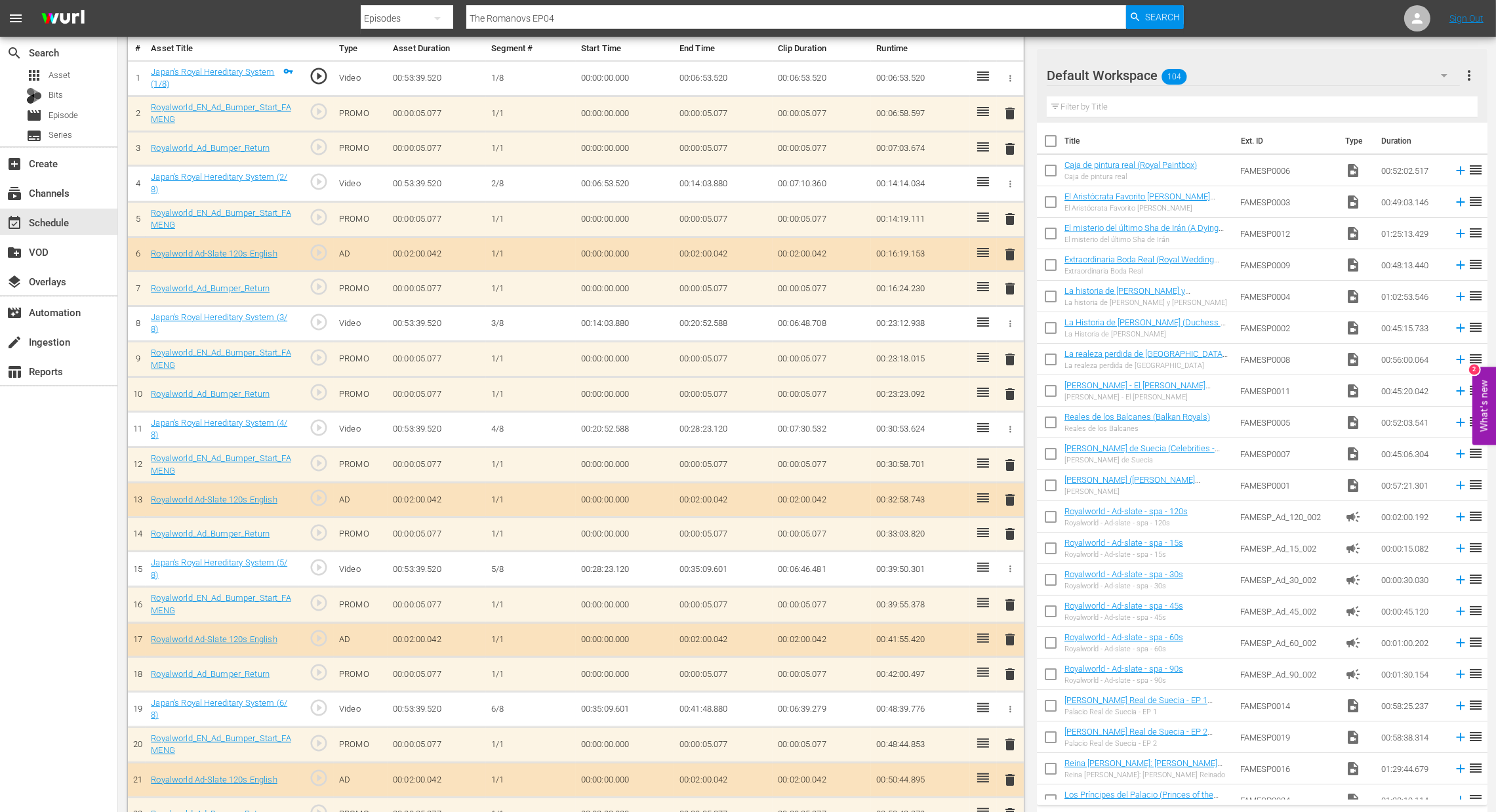
click at [1014, 638] on span "delete" at bounding box center [1010, 639] width 16 height 16
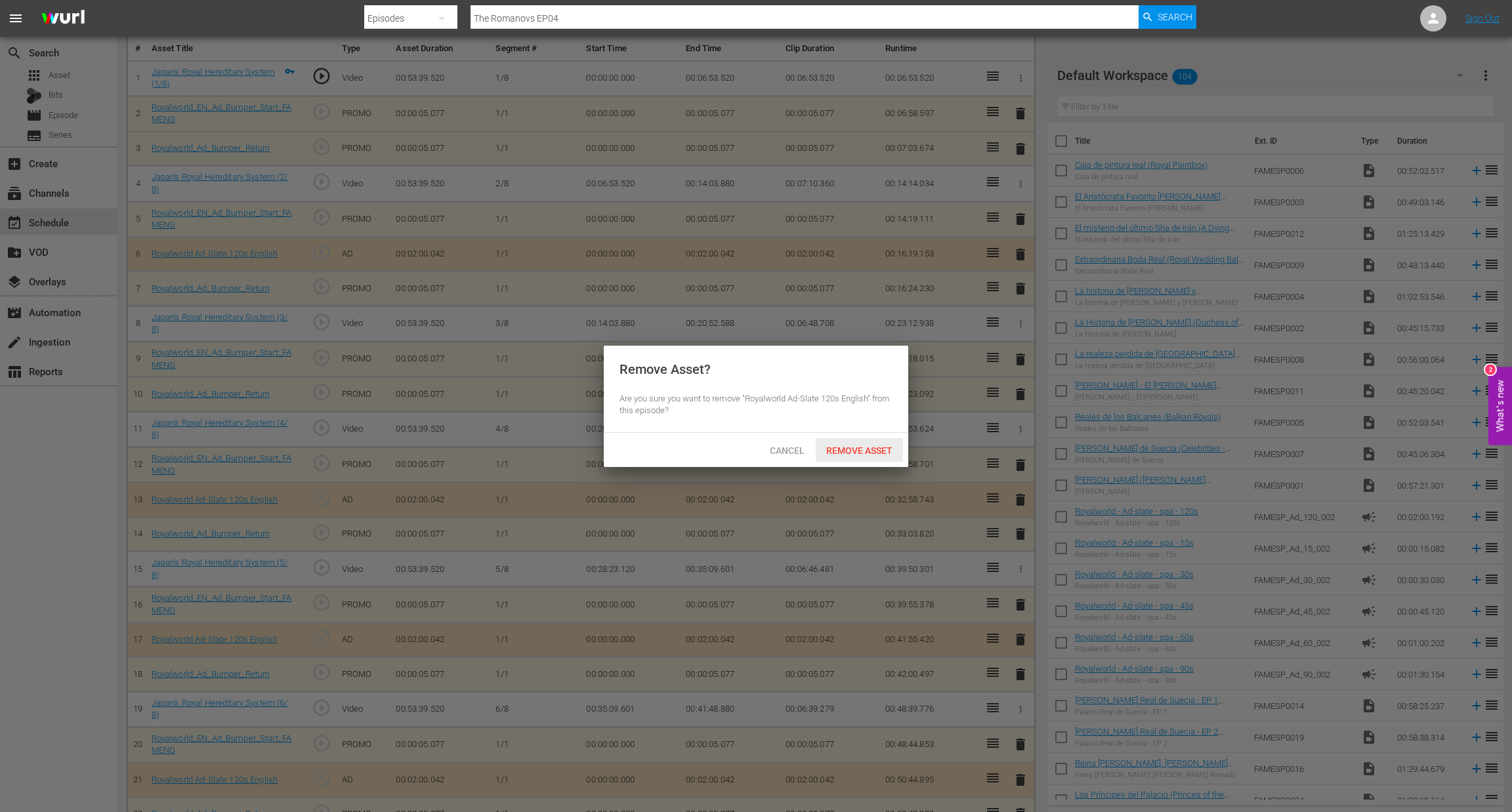
click at [838, 457] on div "Remove Asset" at bounding box center [859, 450] width 87 height 24
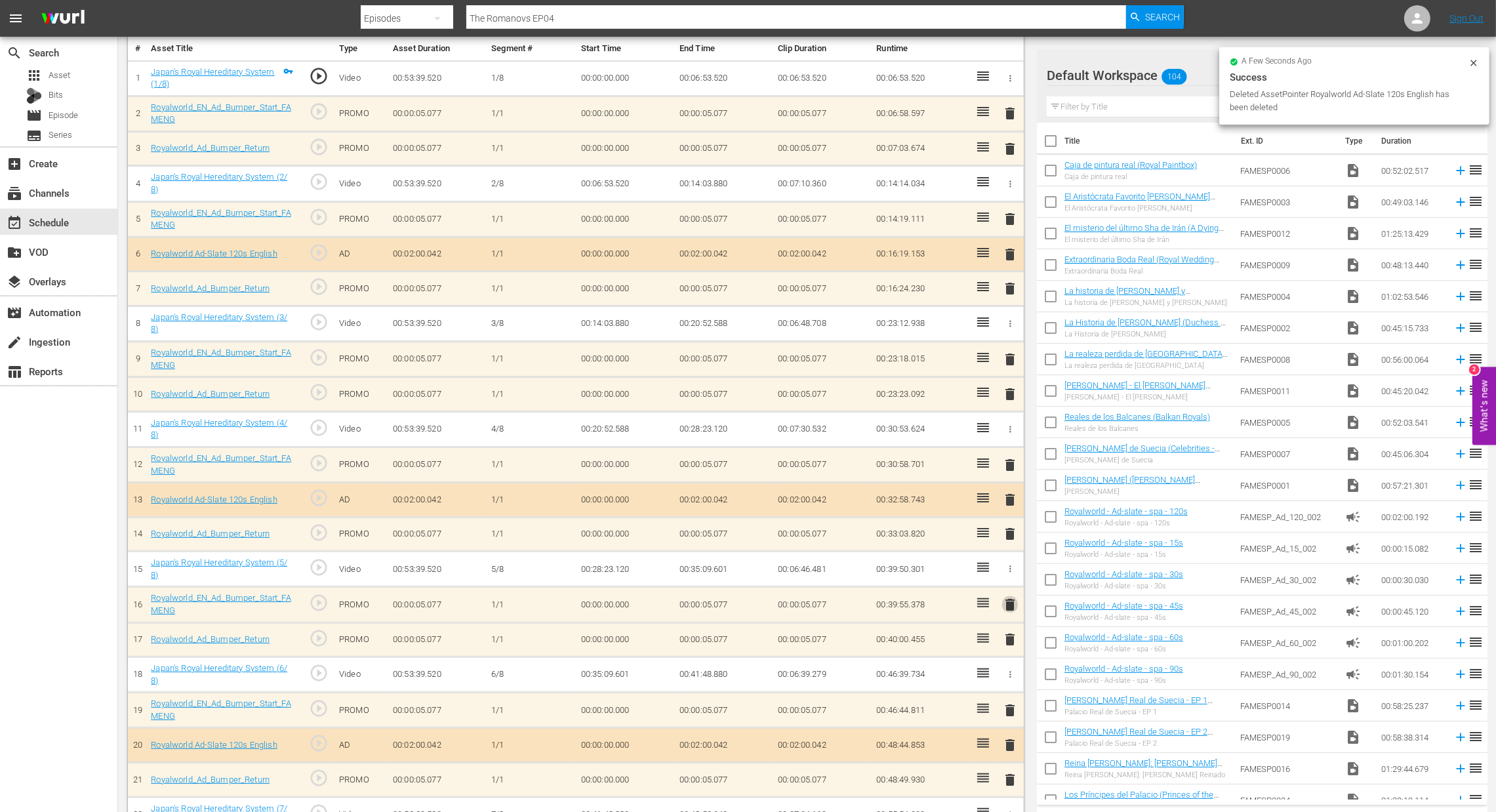
click at [1016, 608] on span "delete" at bounding box center [1010, 605] width 16 height 16
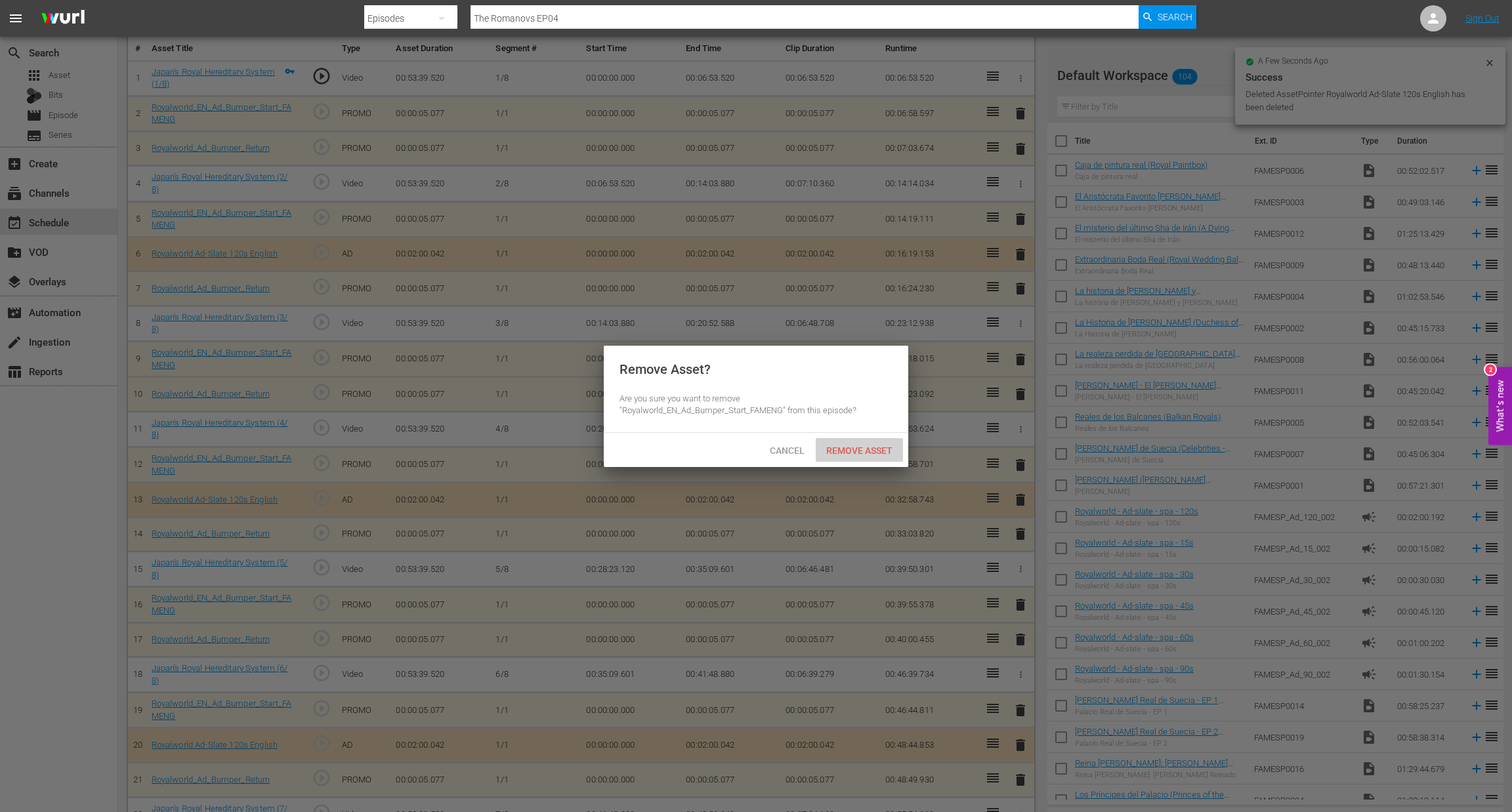
click at [853, 452] on span "Remove Asset" at bounding box center [859, 451] width 87 height 11
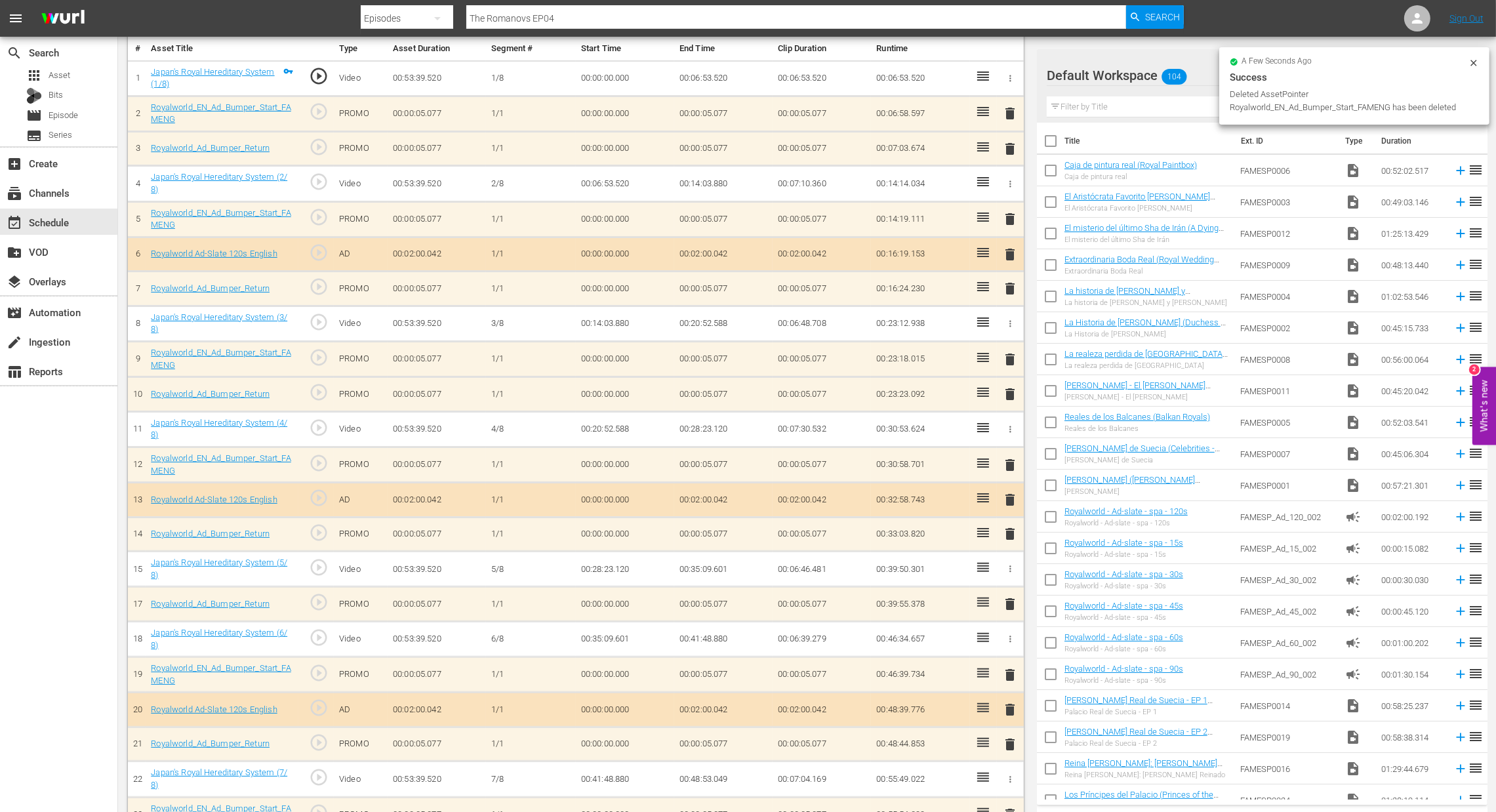
click at [1009, 610] on span "delete" at bounding box center [1010, 604] width 16 height 16
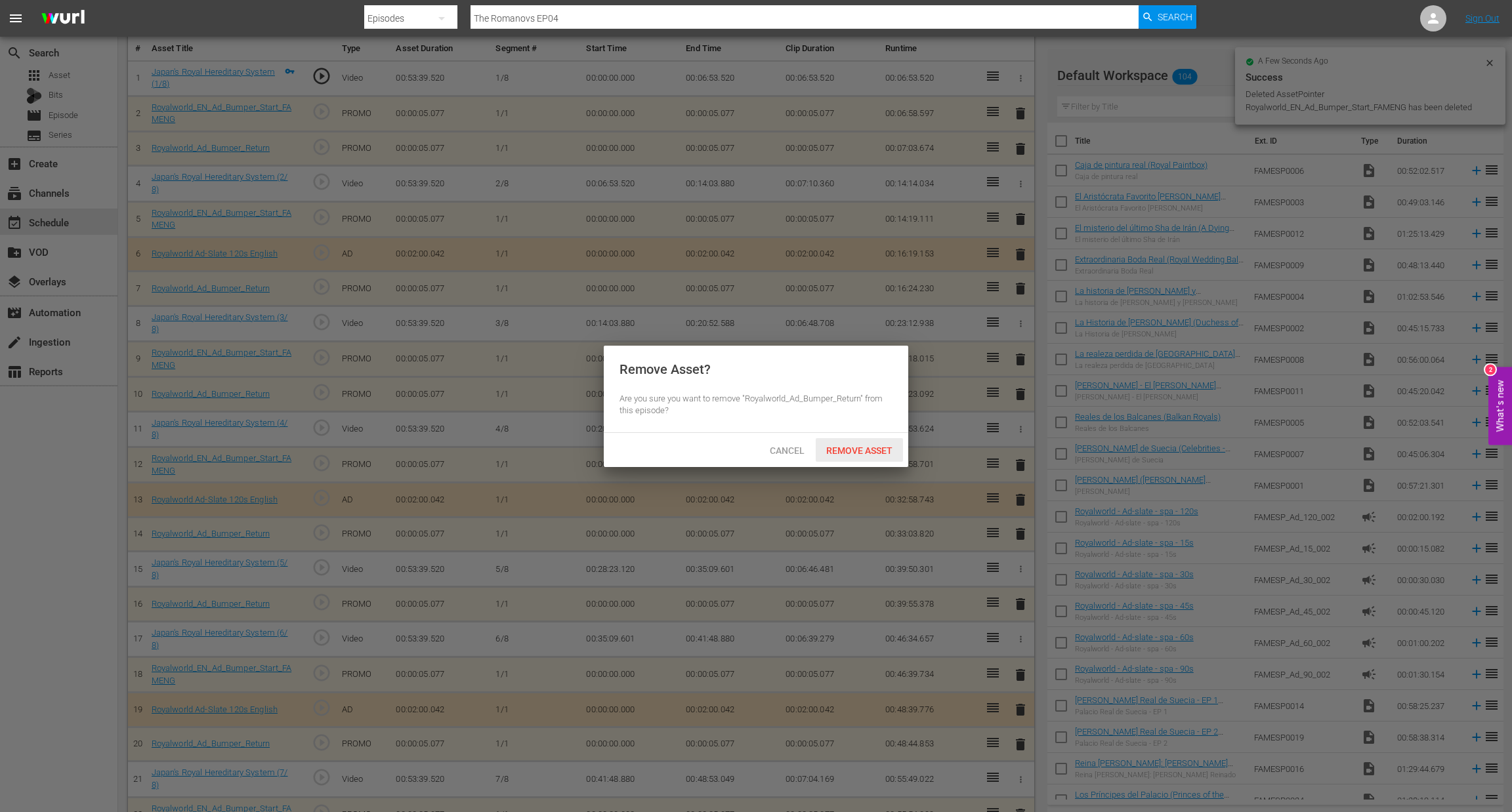
click at [843, 452] on span "Remove Asset" at bounding box center [859, 451] width 87 height 11
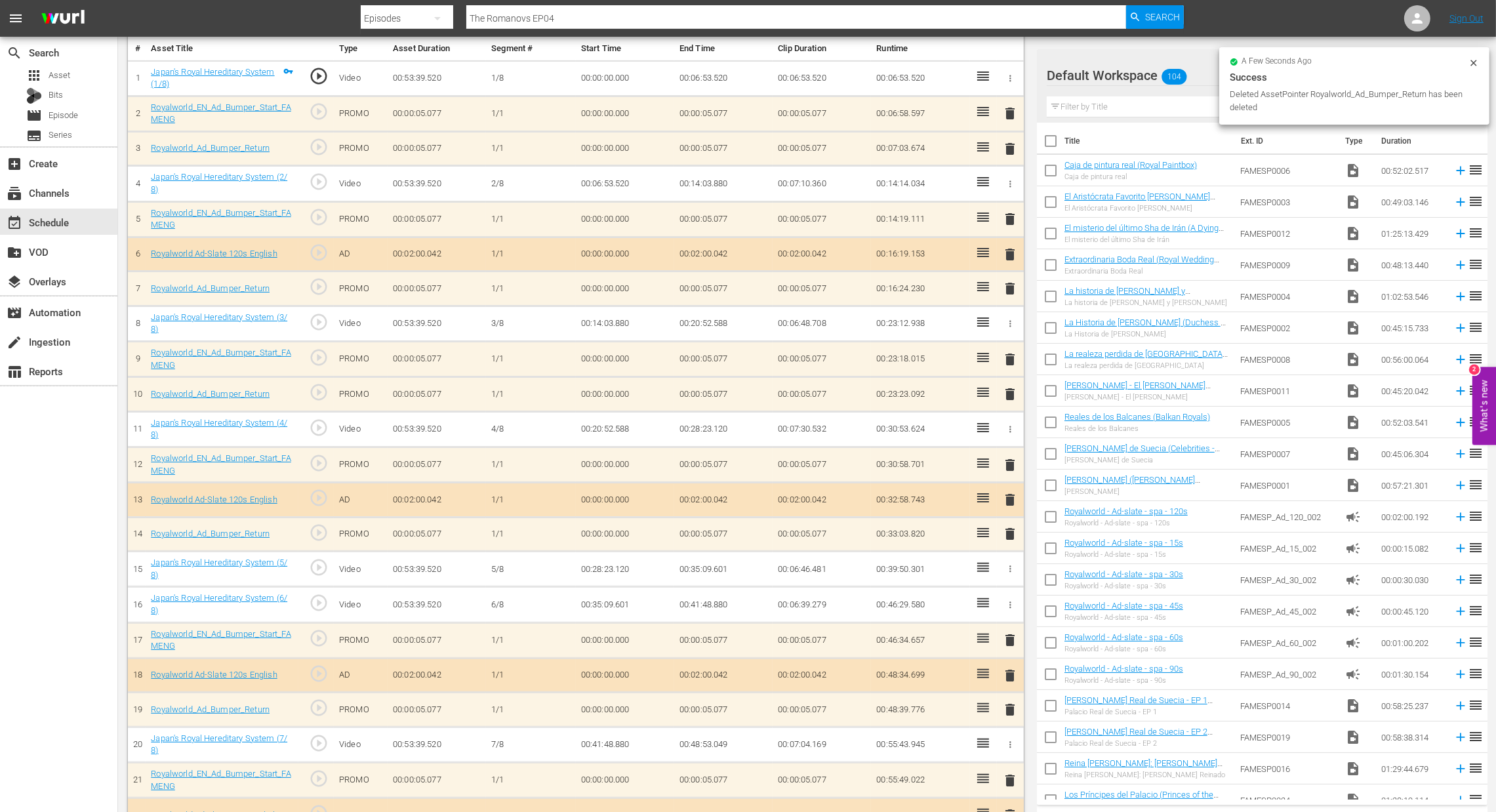
click at [1005, 390] on span "delete" at bounding box center [1010, 394] width 16 height 16
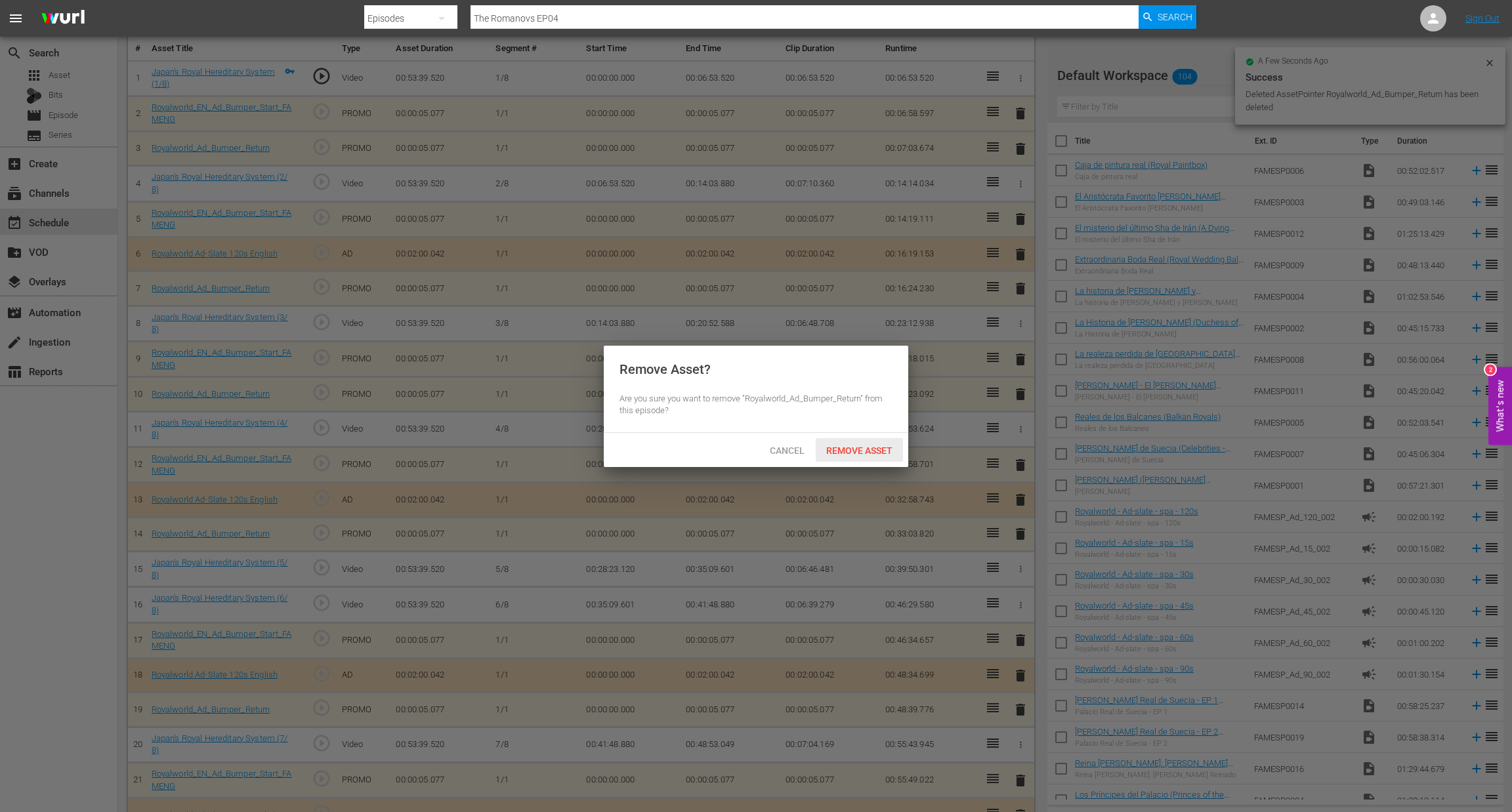
click at [867, 455] on span "Remove Asset" at bounding box center [859, 451] width 87 height 11
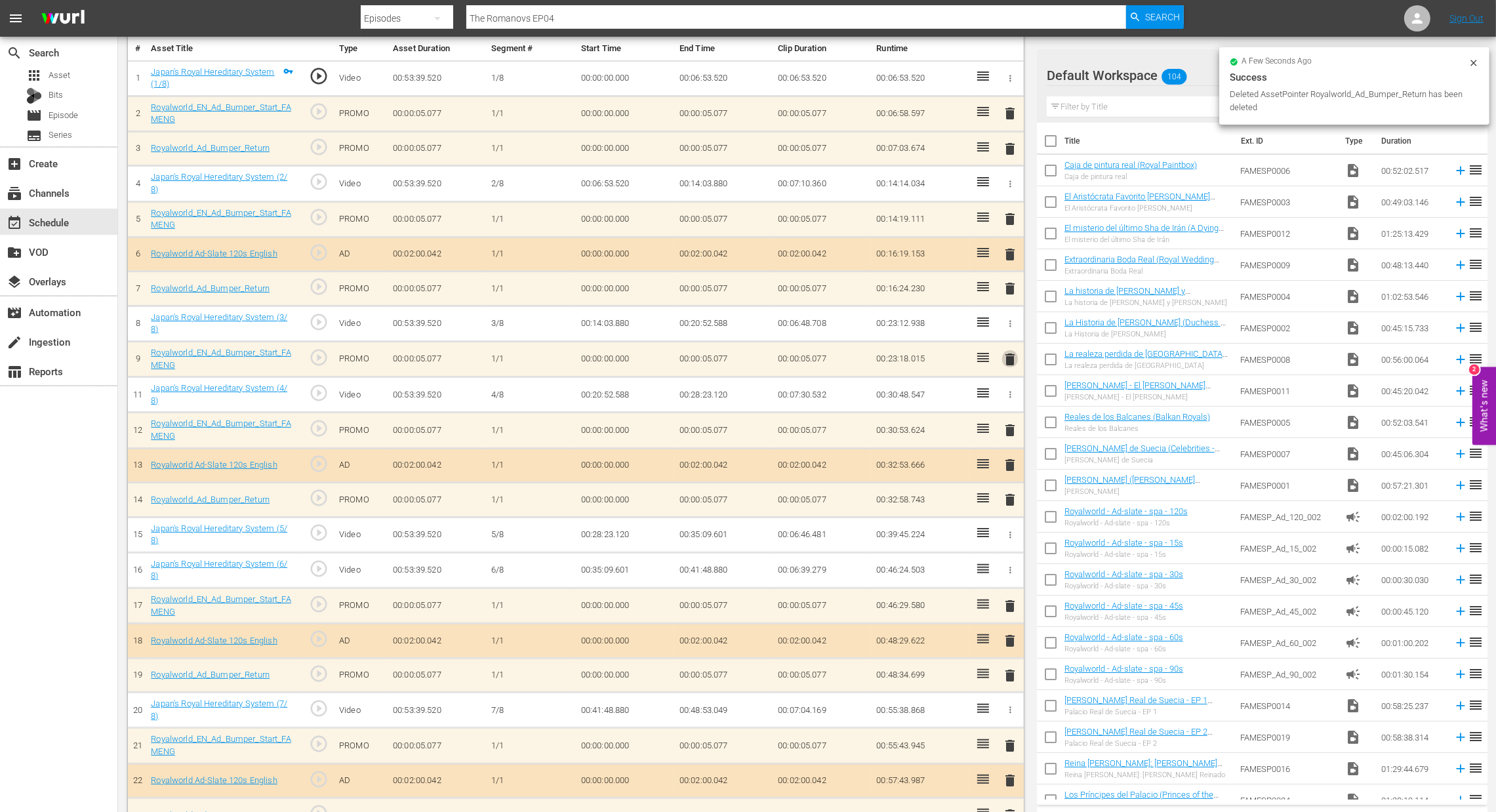
click at [1006, 362] on span "delete" at bounding box center [1010, 359] width 16 height 16
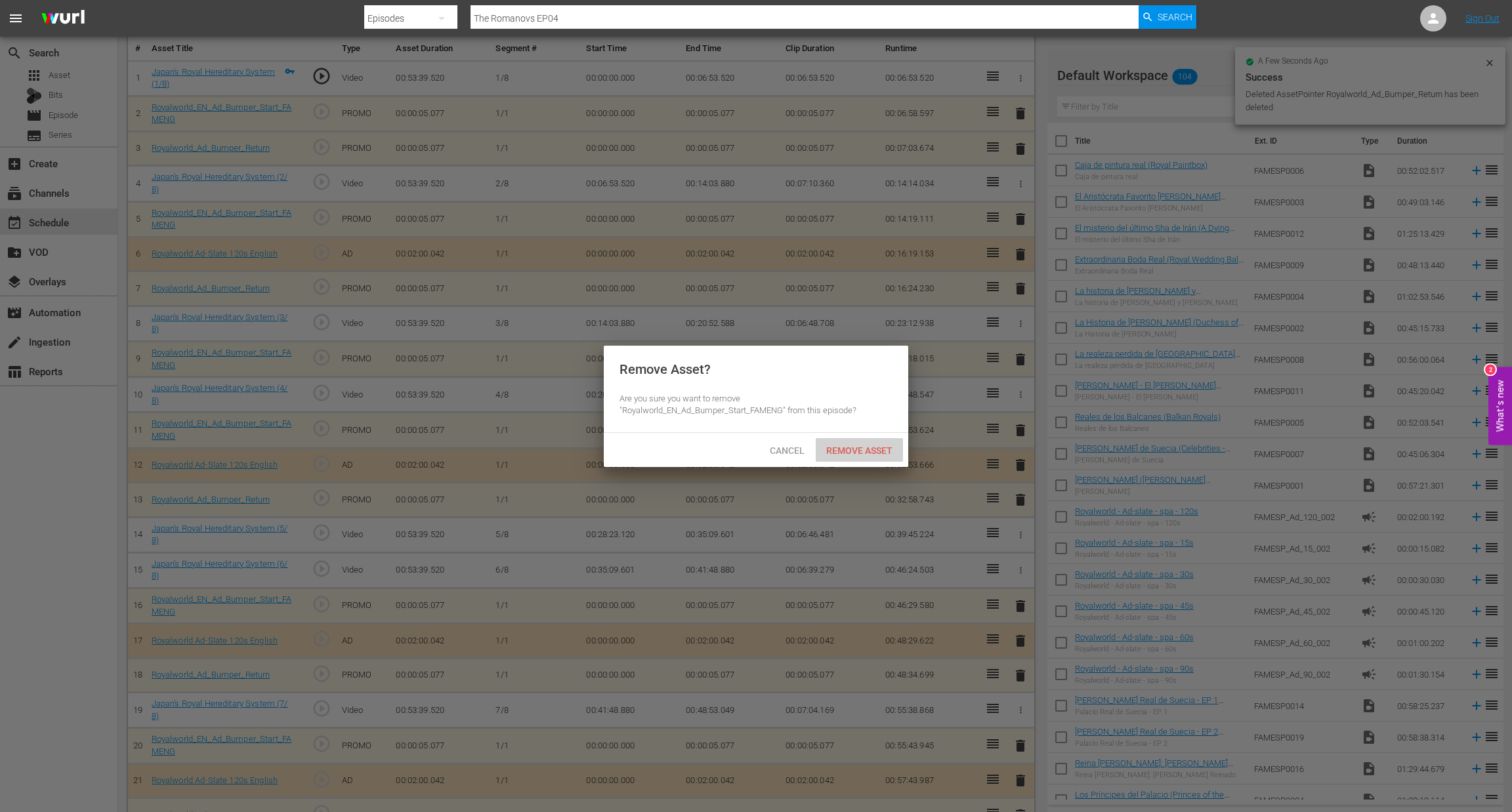
click at [876, 441] on div "Remove Asset" at bounding box center [859, 450] width 87 height 24
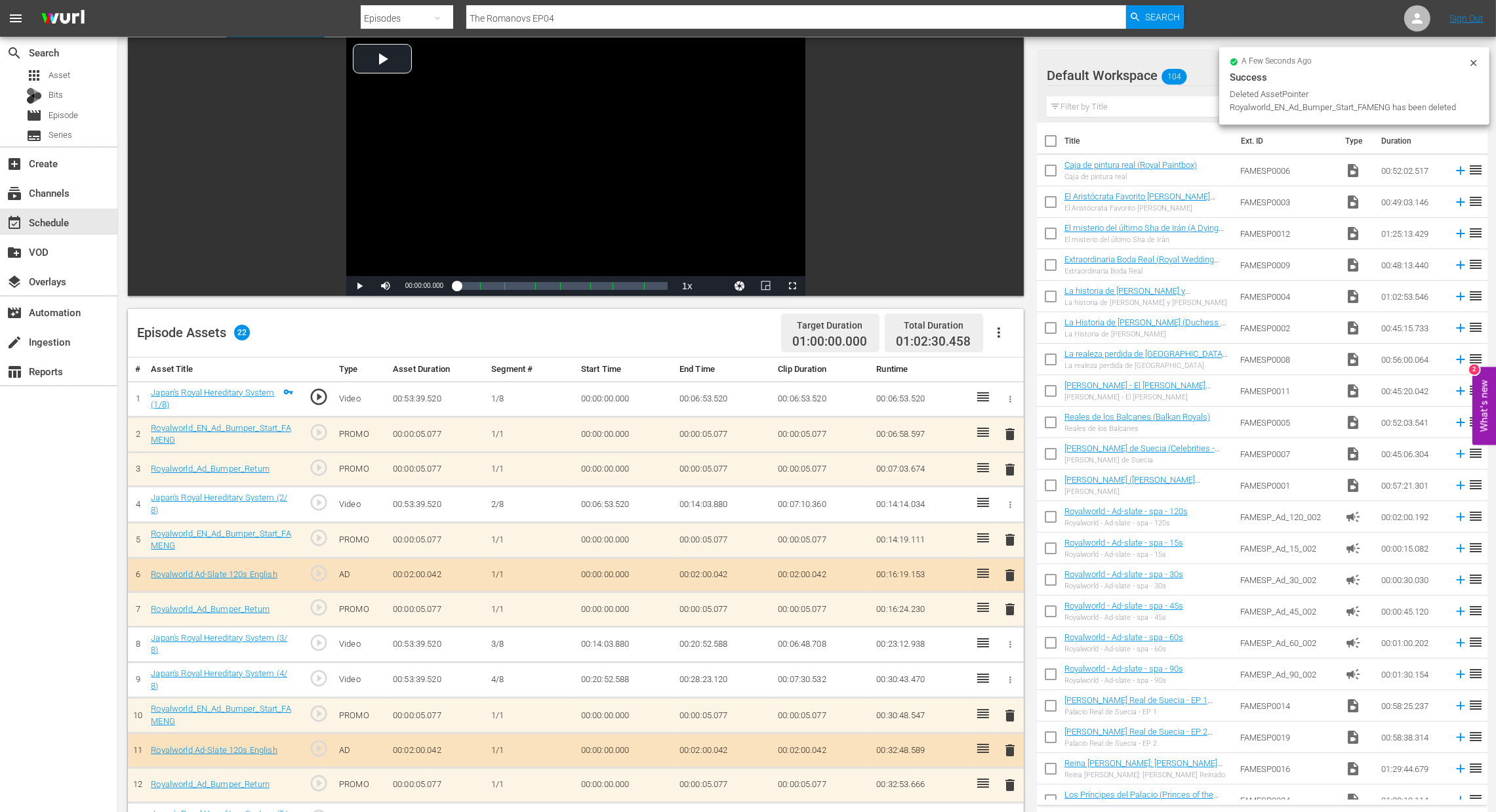
scroll to position [31, 0]
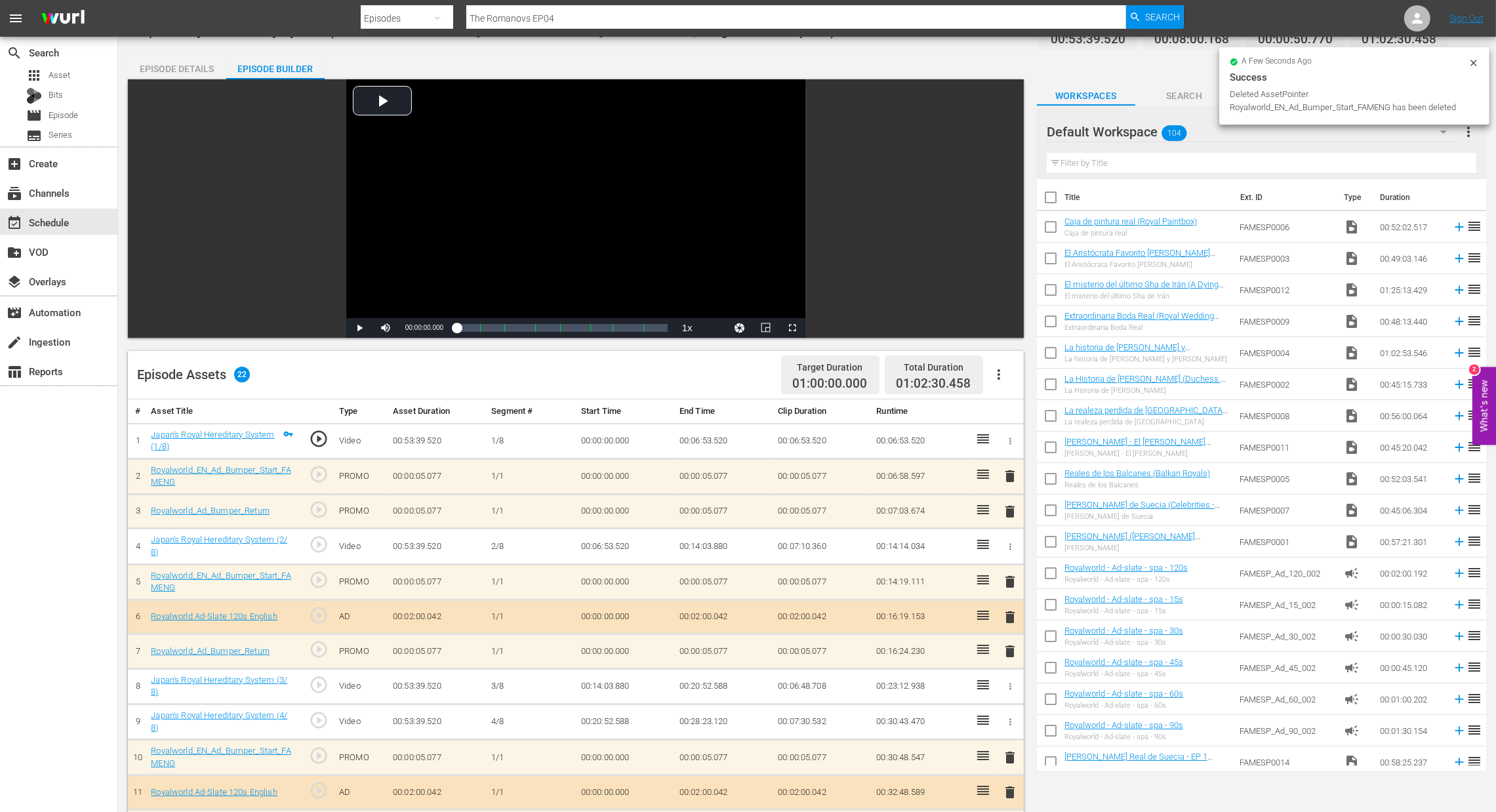
click at [1006, 504] on span "delete" at bounding box center [1010, 511] width 16 height 16
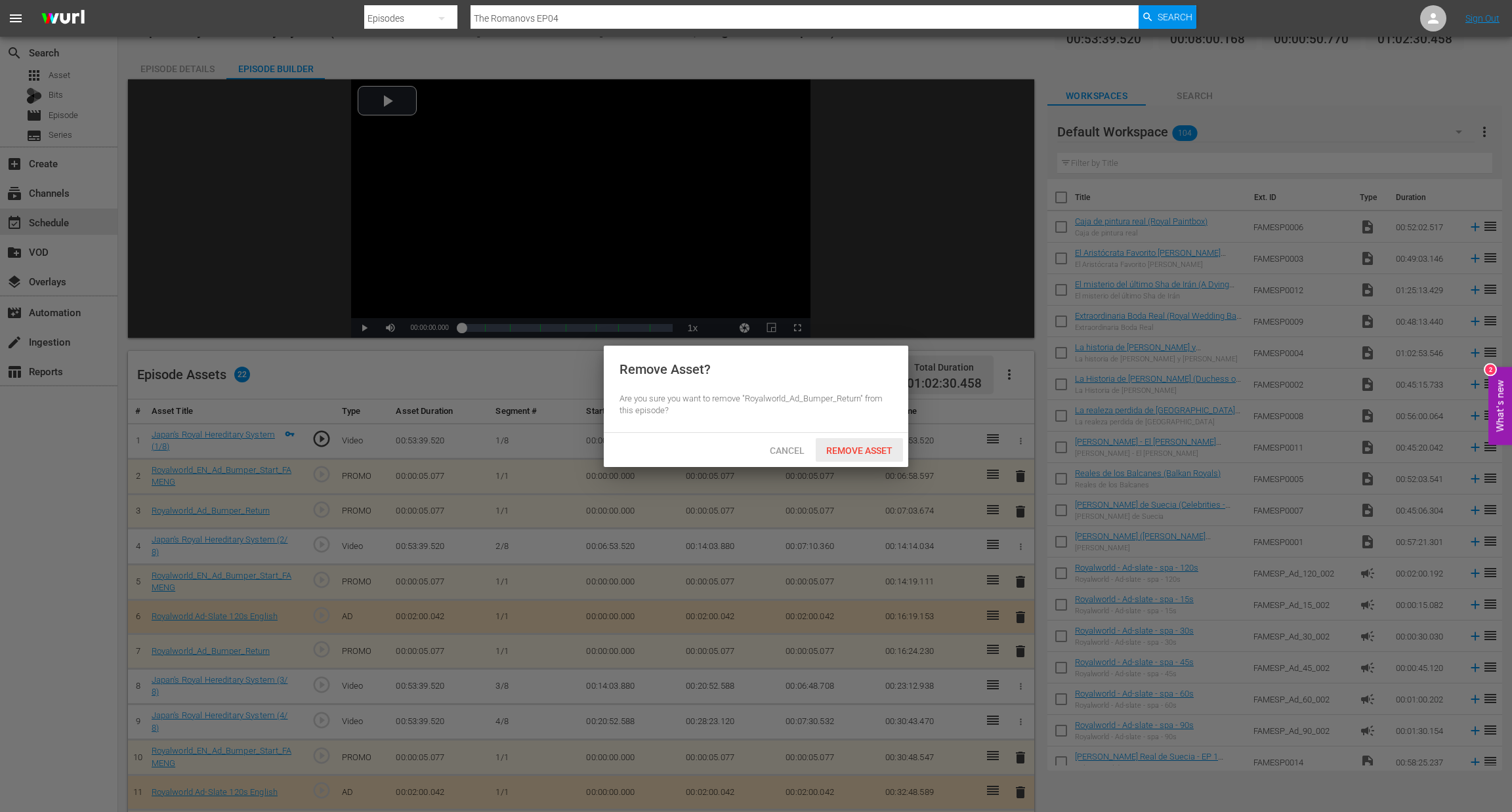
click at [883, 457] on div "Remove Asset" at bounding box center [859, 450] width 87 height 24
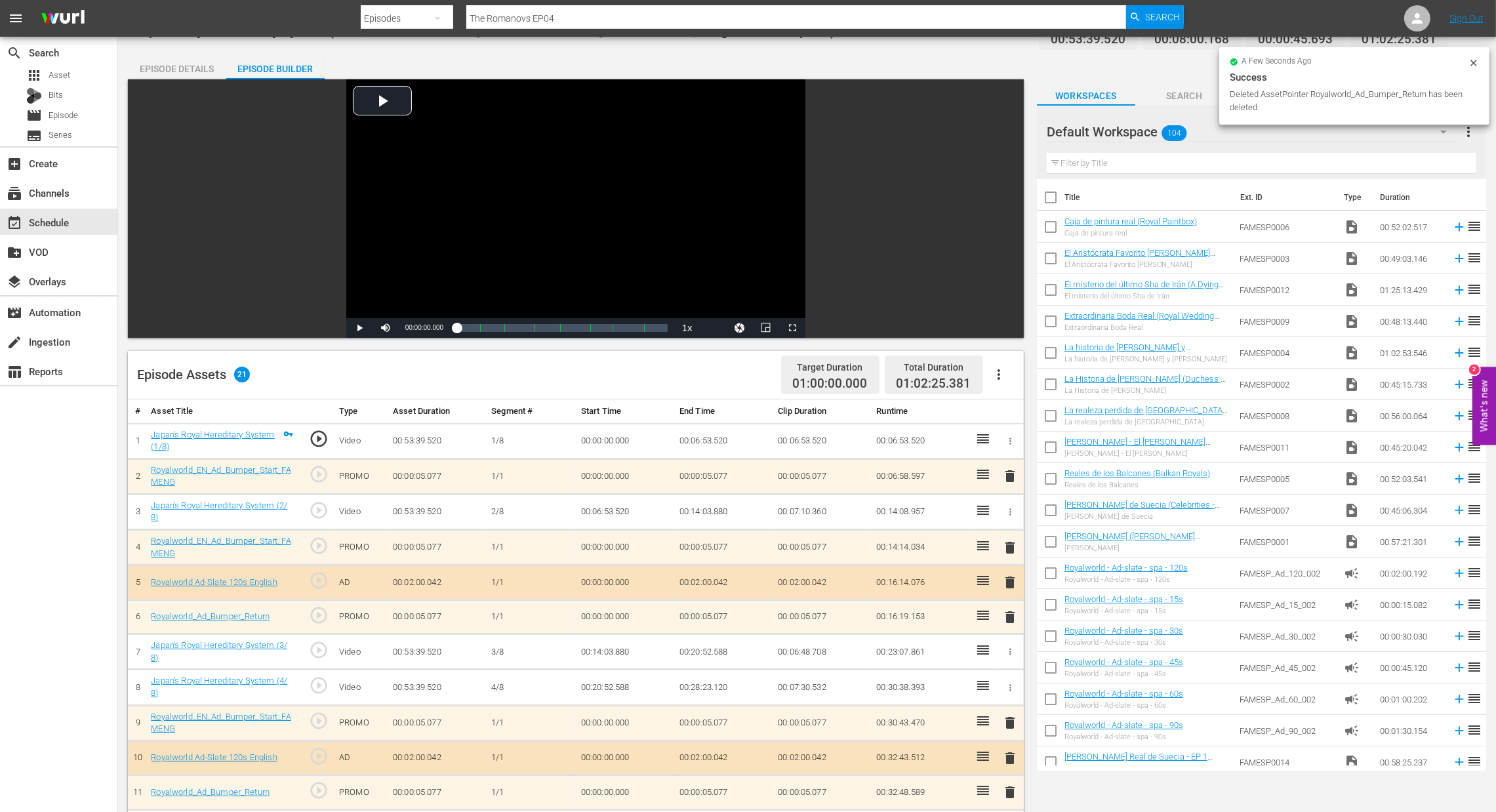
click at [1010, 482] on span "delete" at bounding box center [1010, 476] width 16 height 16
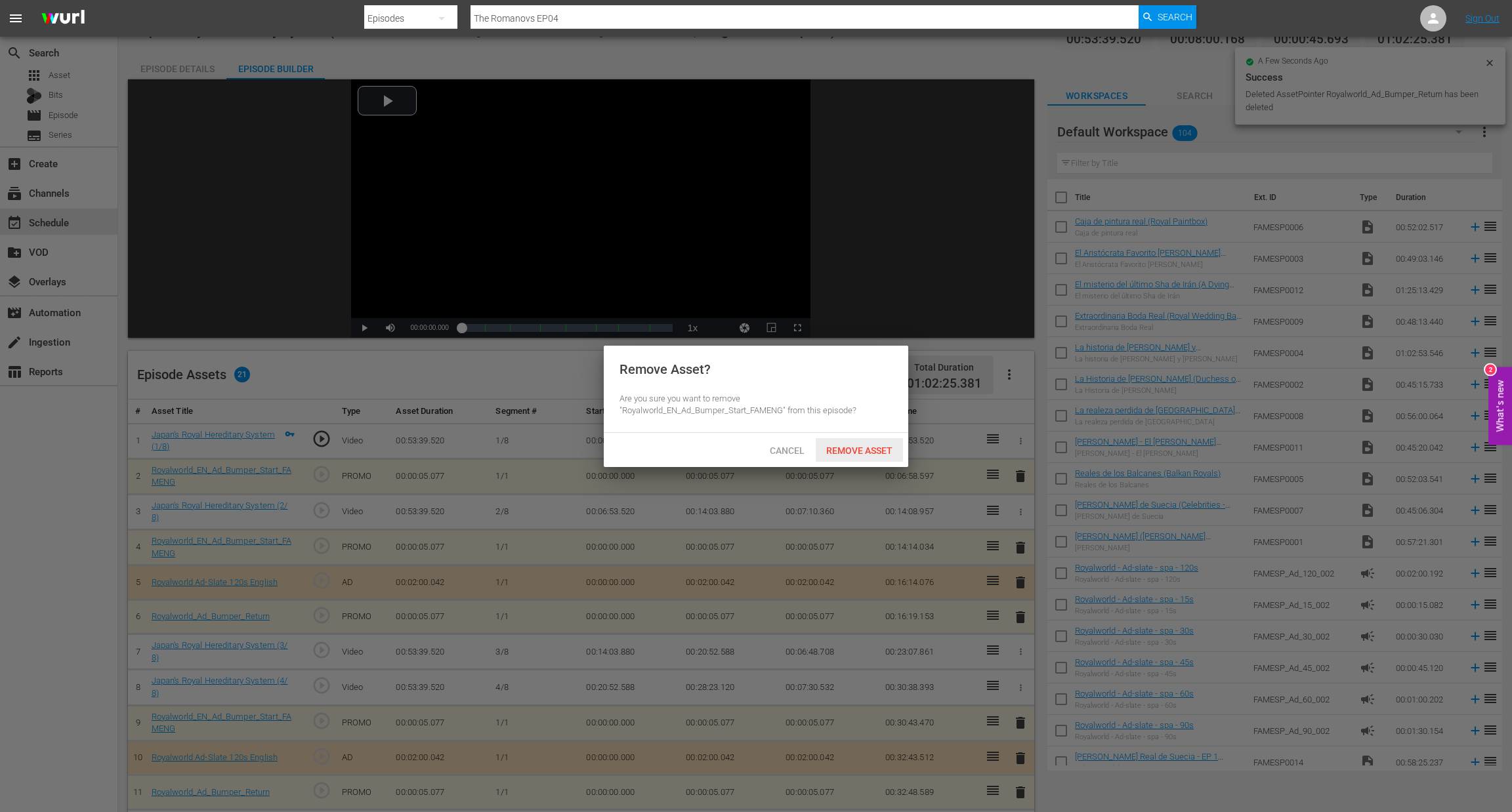
click at [889, 449] on span "Remove Asset" at bounding box center [859, 451] width 87 height 11
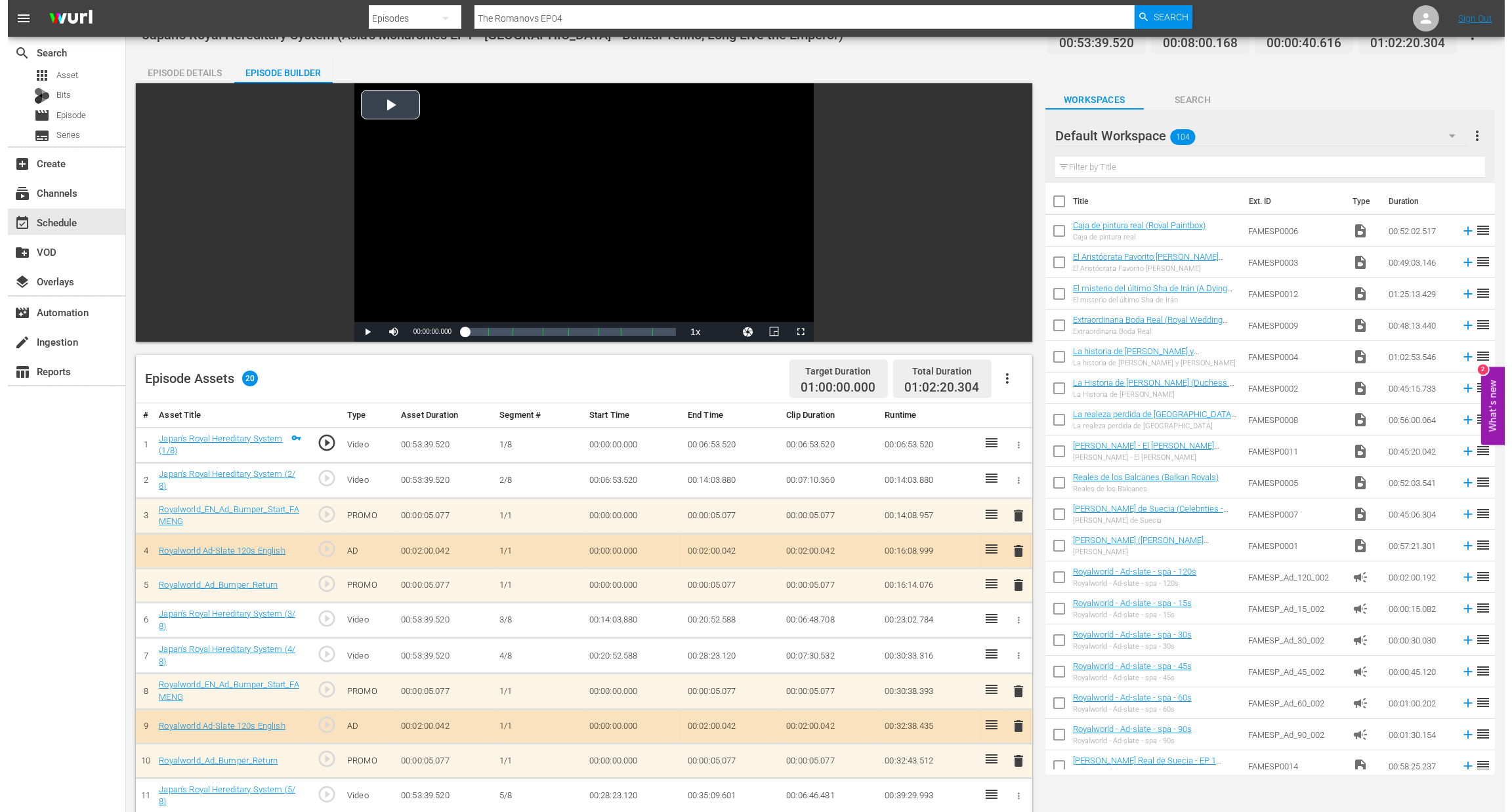
scroll to position [0, 0]
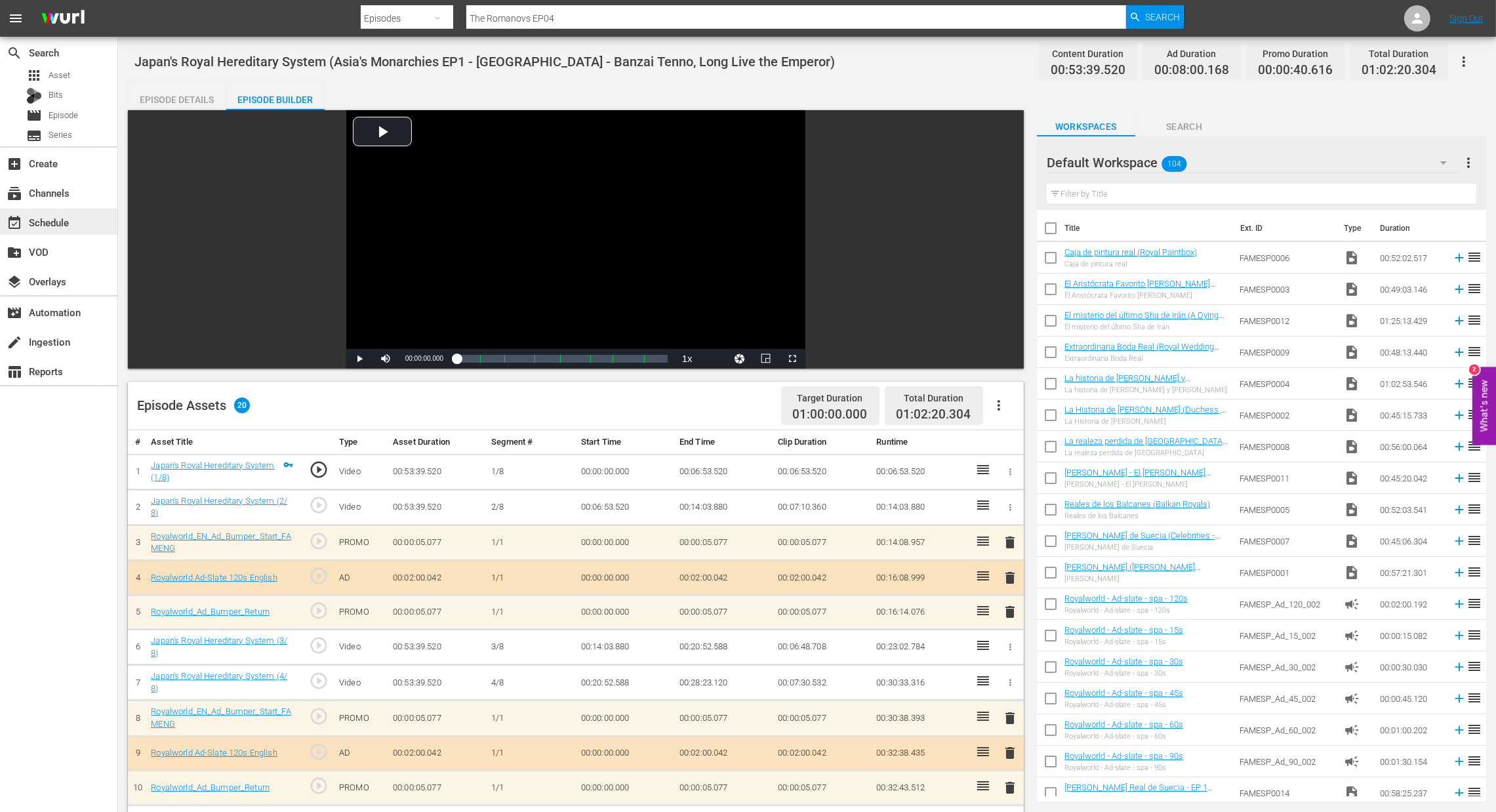
click at [53, 223] on div "event_available Schedule" at bounding box center [37, 220] width 74 height 12
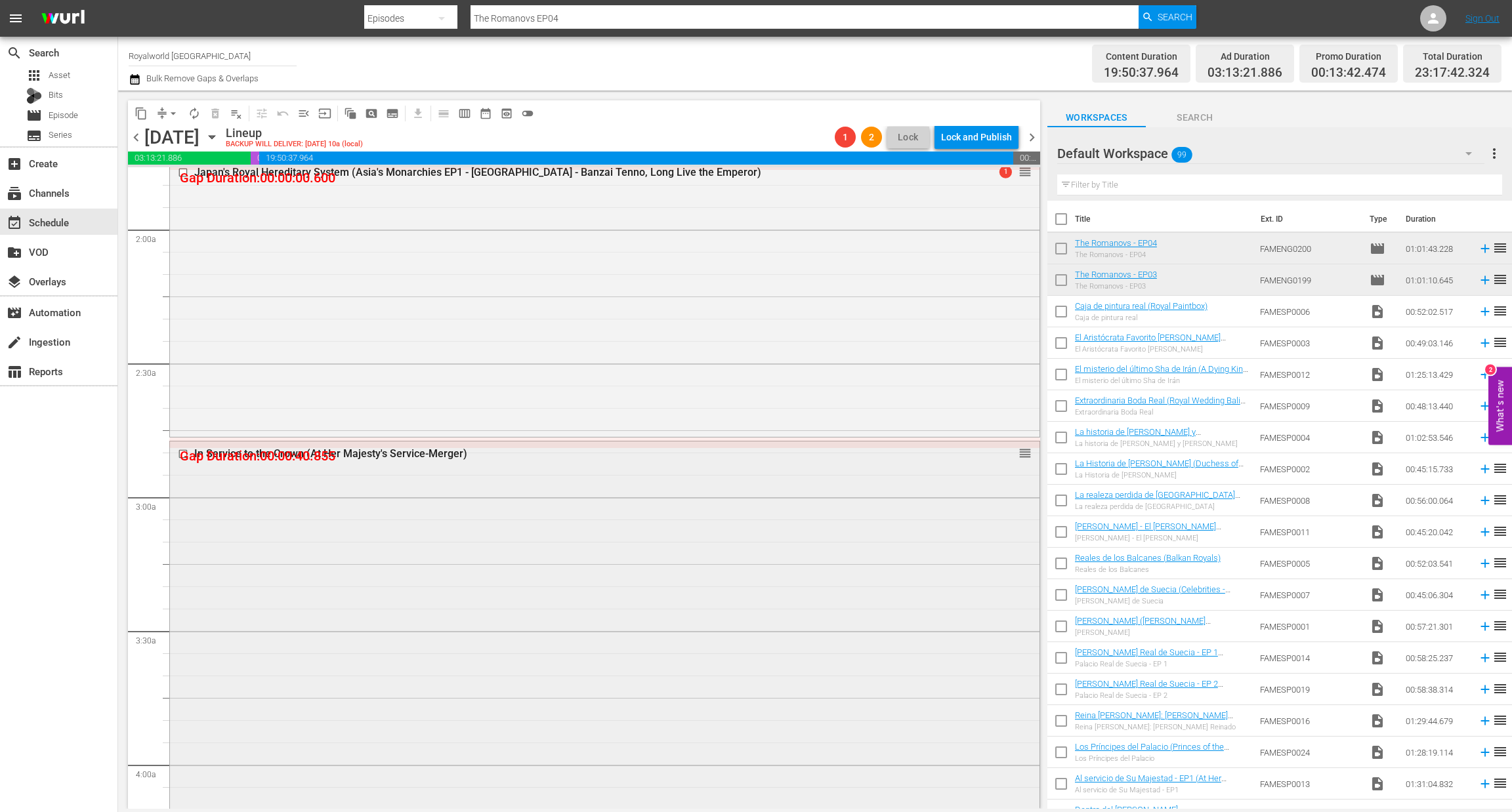
scroll to position [492, 0]
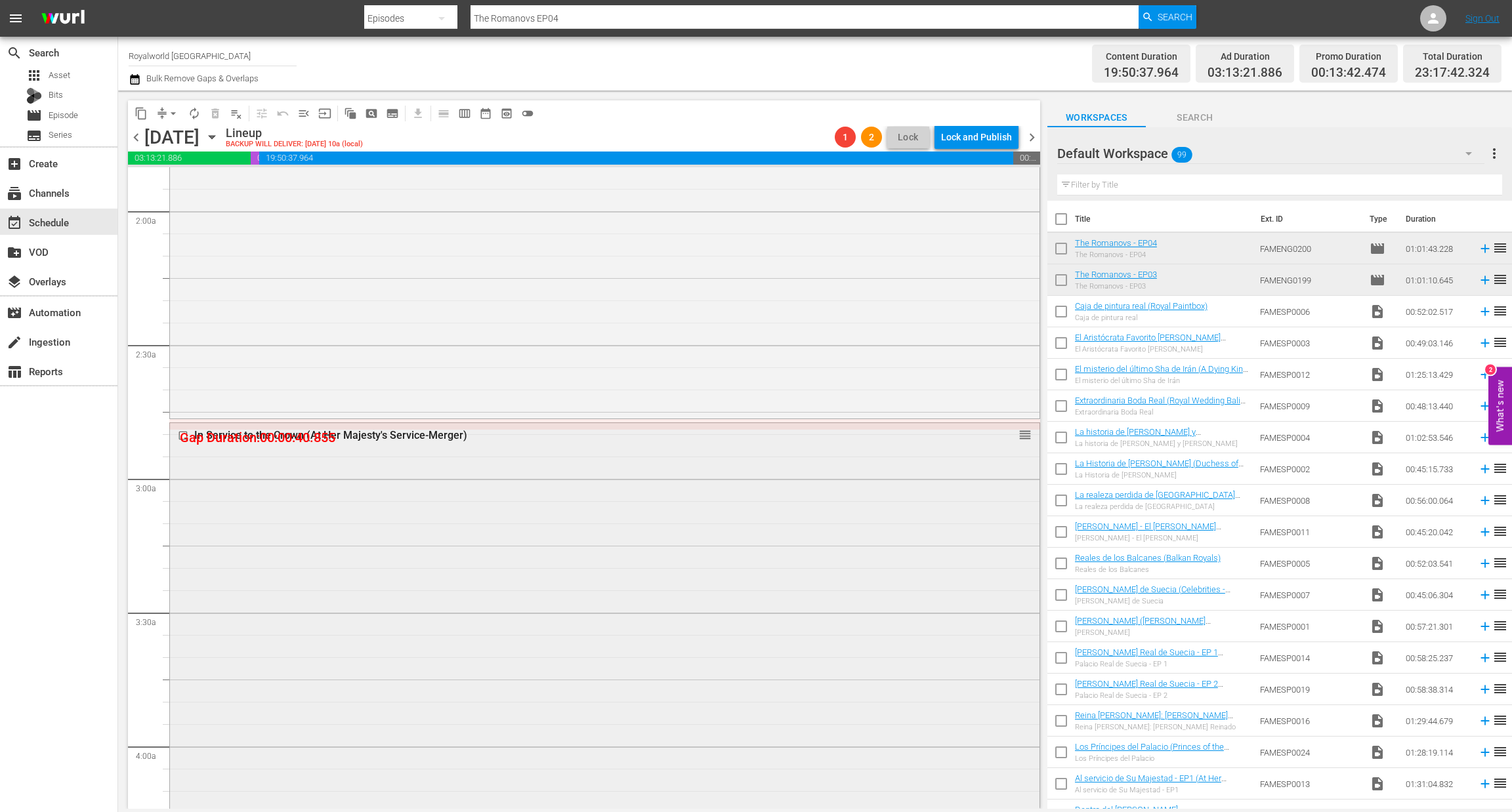
click at [402, 434] on div "In Service to the Crown (At Her Majesty's Service-Merger)" at bounding box center [580, 435] width 771 height 13
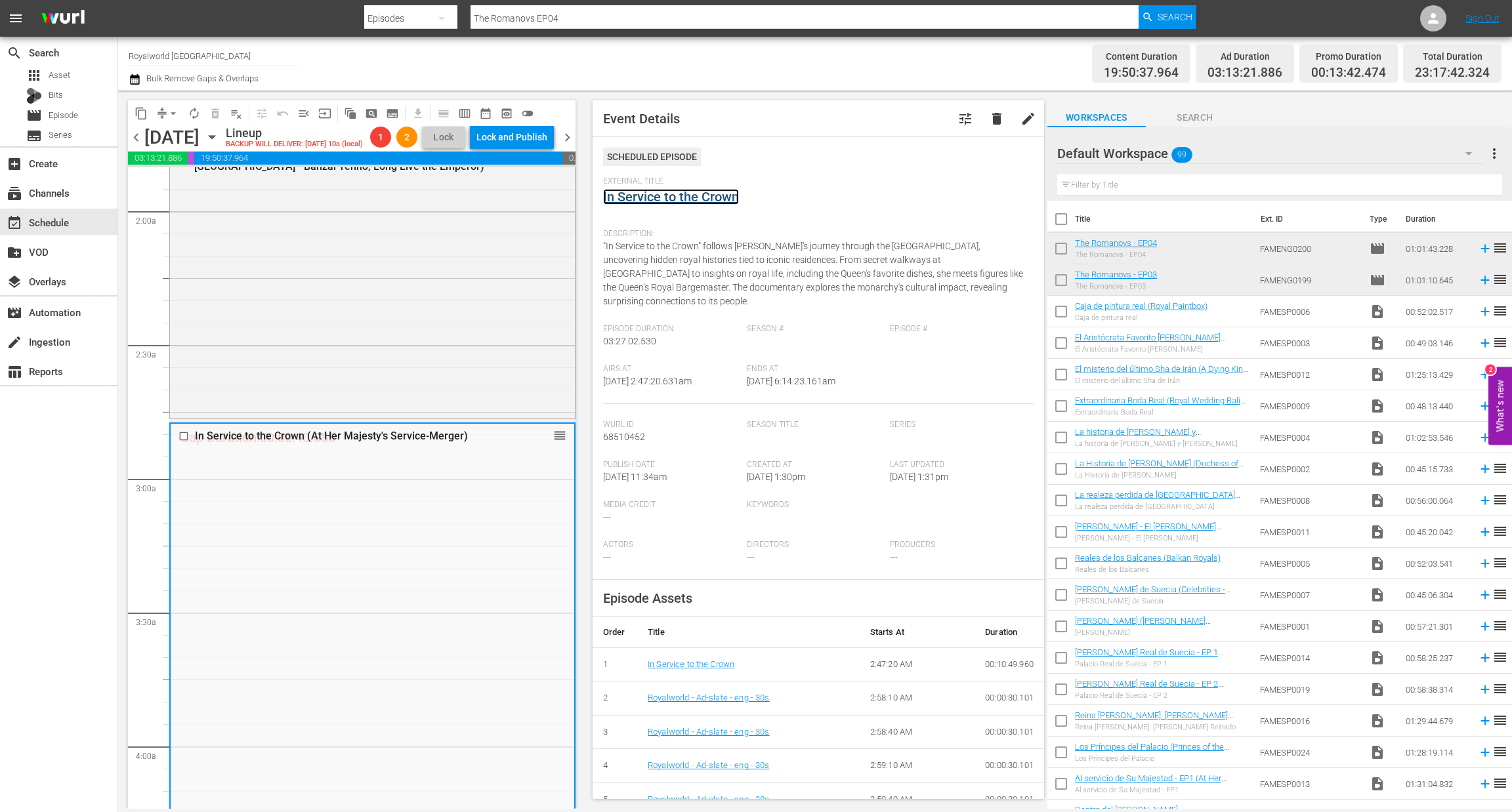
click at [684, 192] on link "In Service to the Crown" at bounding box center [671, 197] width 136 height 16
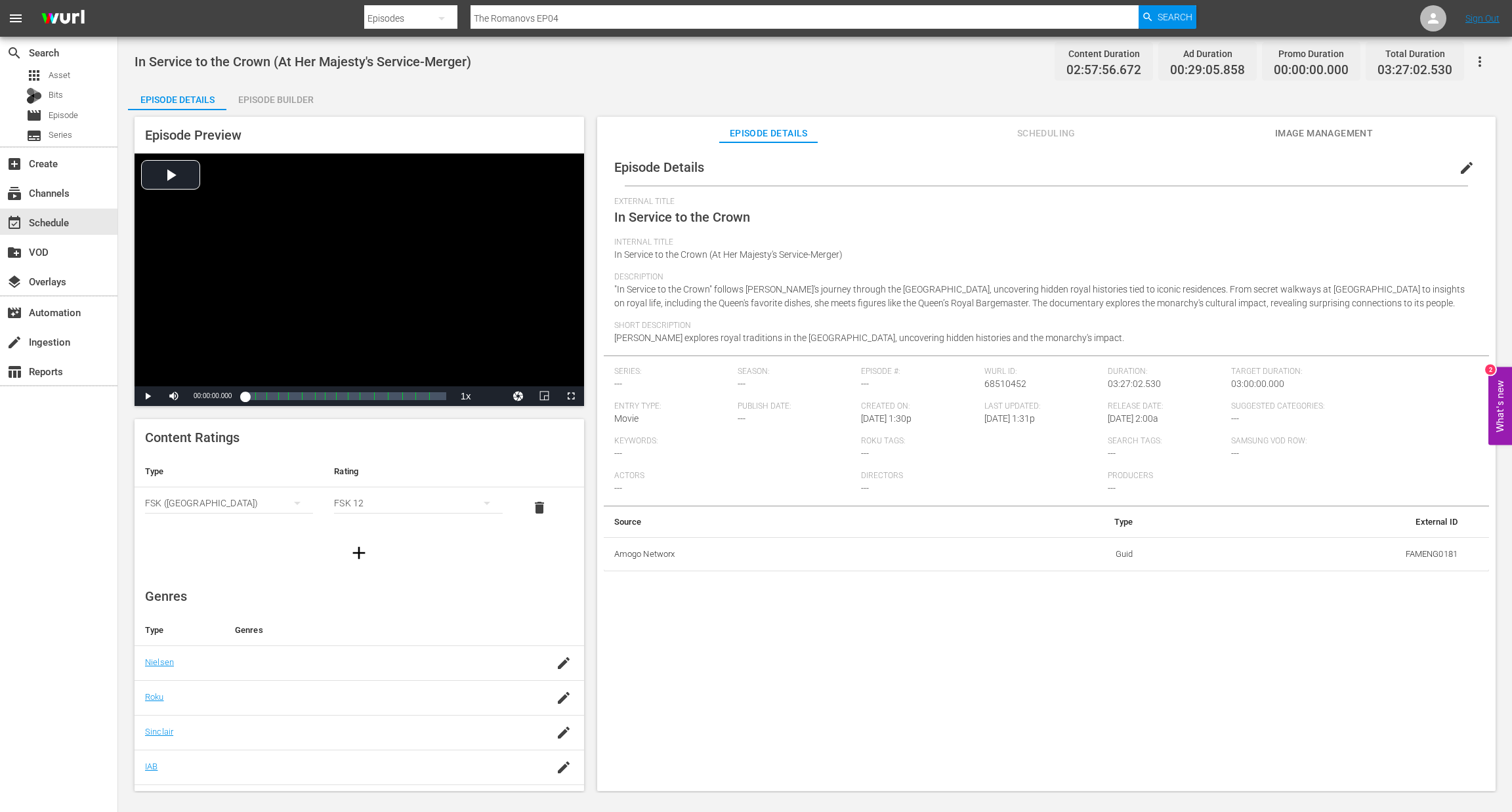
click at [297, 99] on div "Episode Builder" at bounding box center [276, 100] width 99 height 32
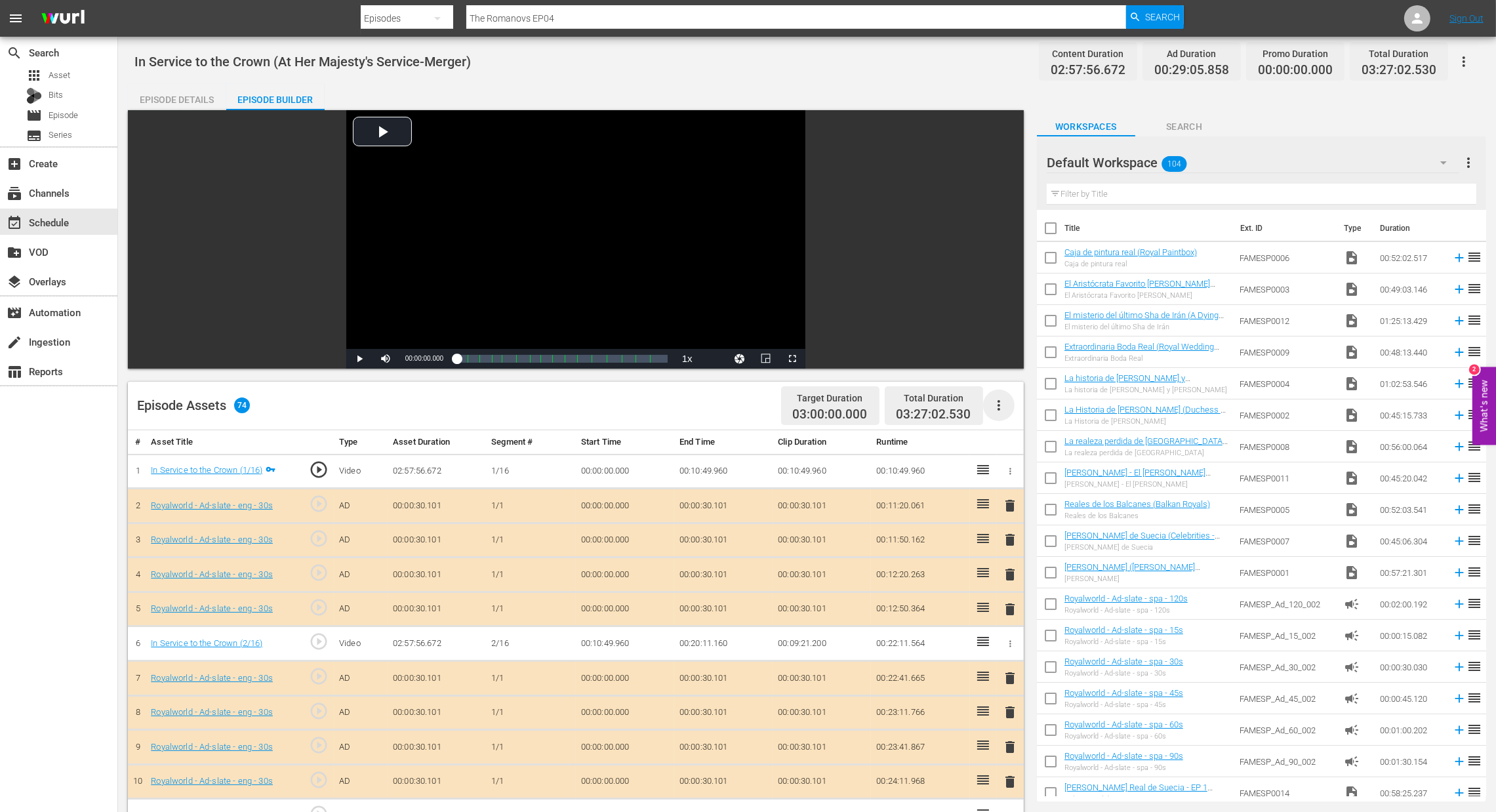
click at [999, 407] on icon "button" at bounding box center [998, 405] width 16 height 16
click at [1014, 447] on div "Clear Ads" at bounding box center [1038, 442] width 89 height 32
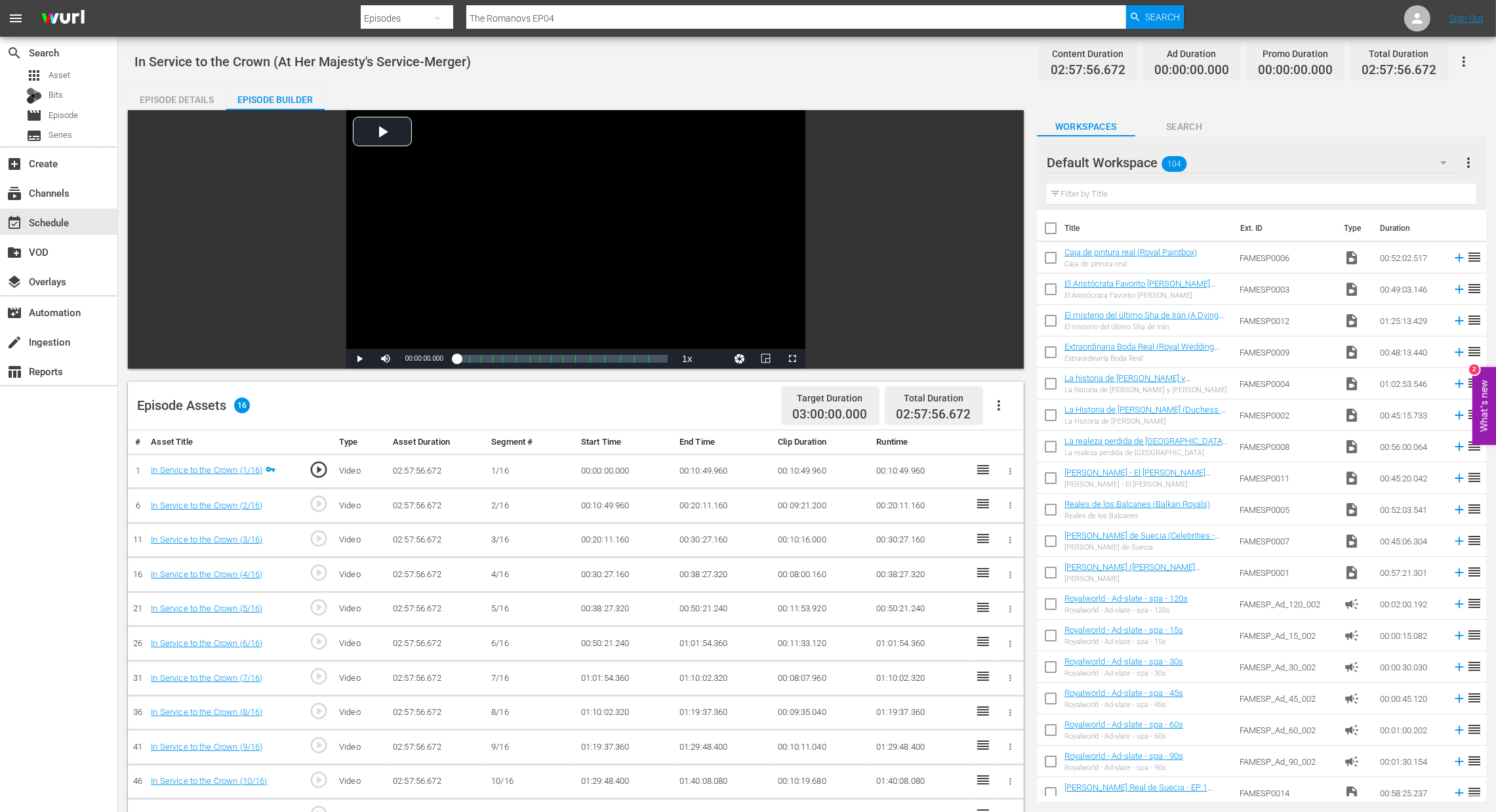
click at [997, 409] on icon "button" at bounding box center [998, 405] width 16 height 16
click at [1003, 415] on div "Fill with Ads" at bounding box center [1038, 411] width 89 height 32
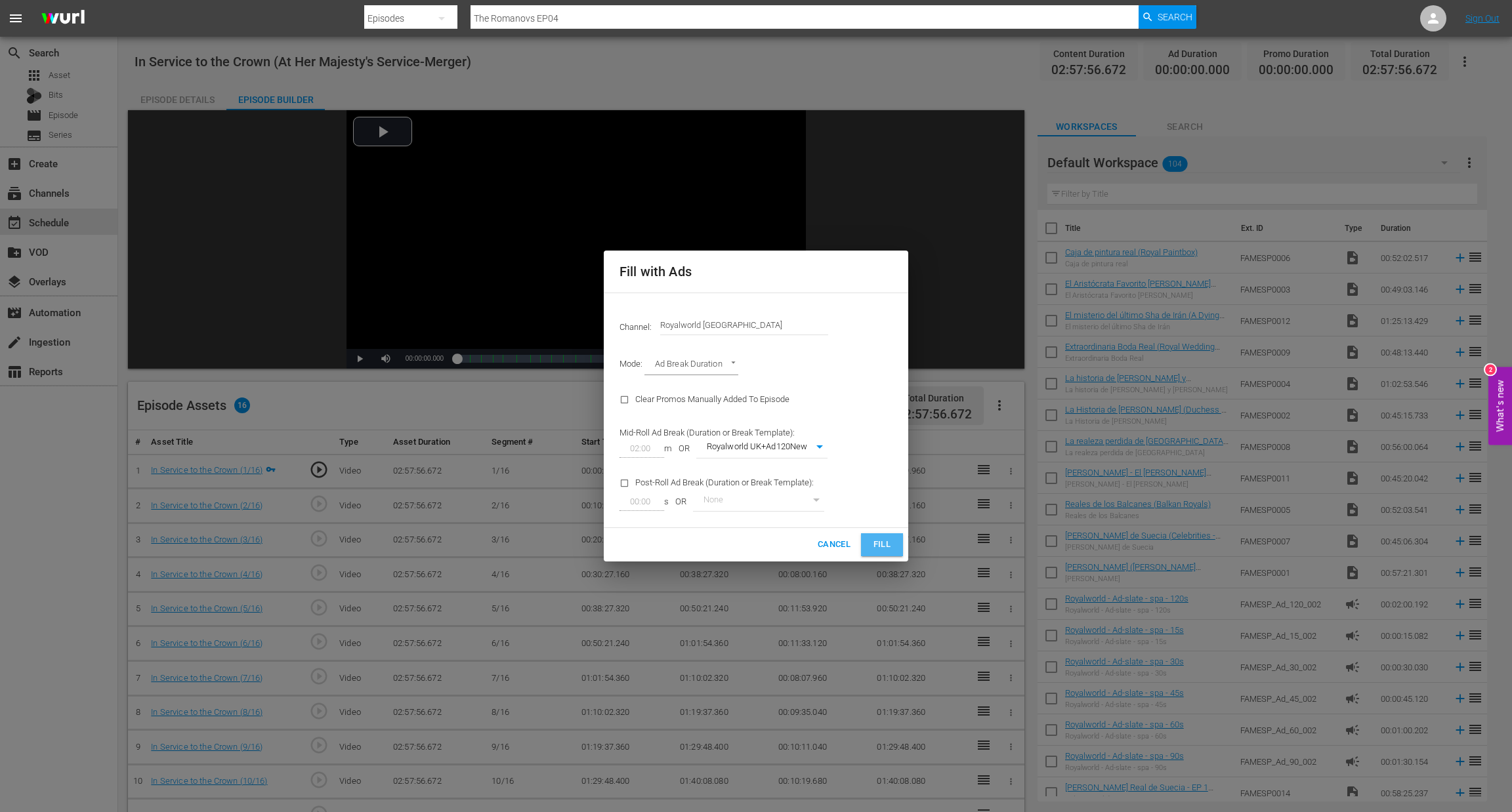
click at [888, 544] on span "Fill" at bounding box center [882, 544] width 21 height 15
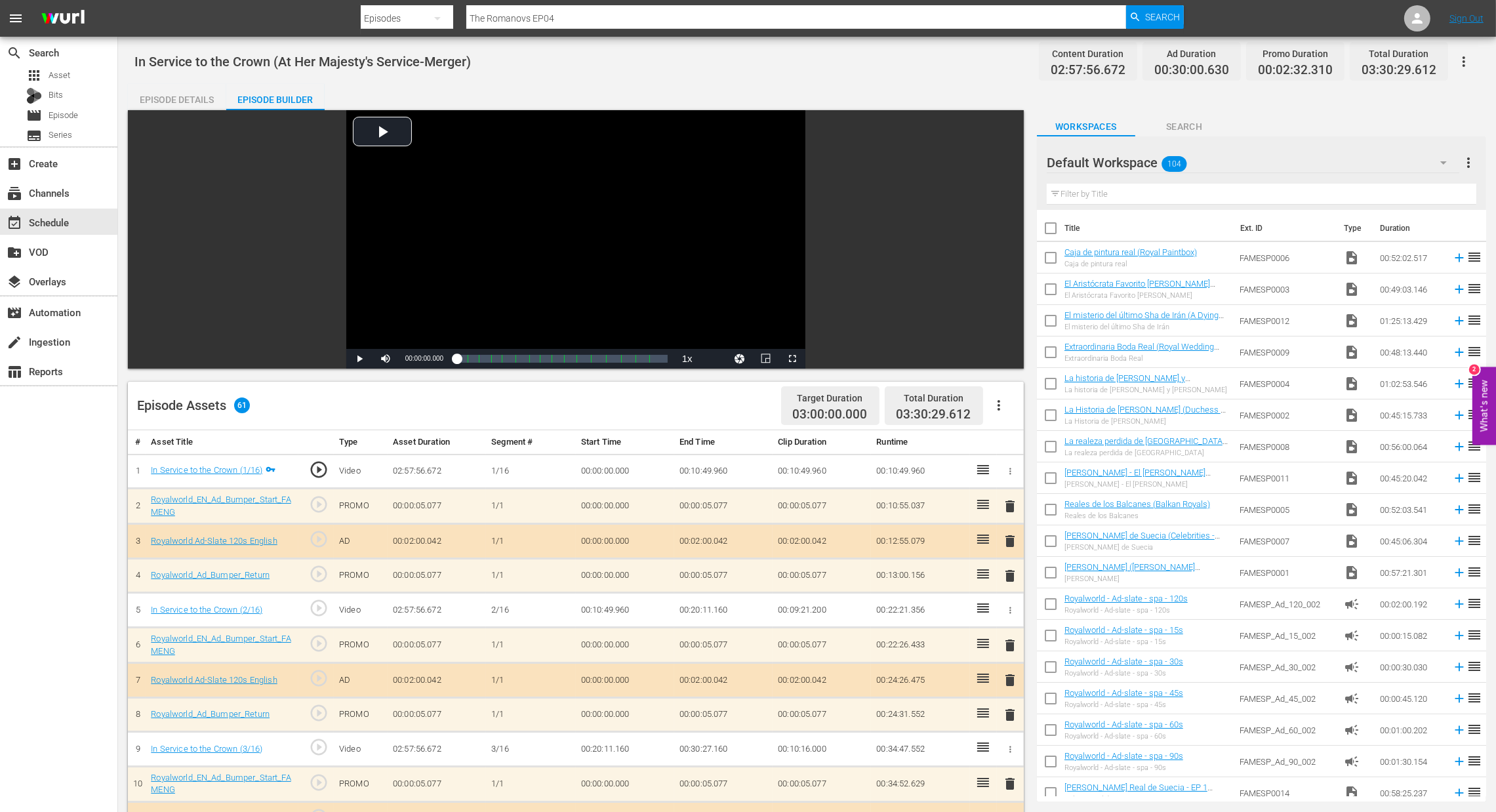
click at [1018, 685] on span "delete" at bounding box center [1010, 680] width 16 height 16
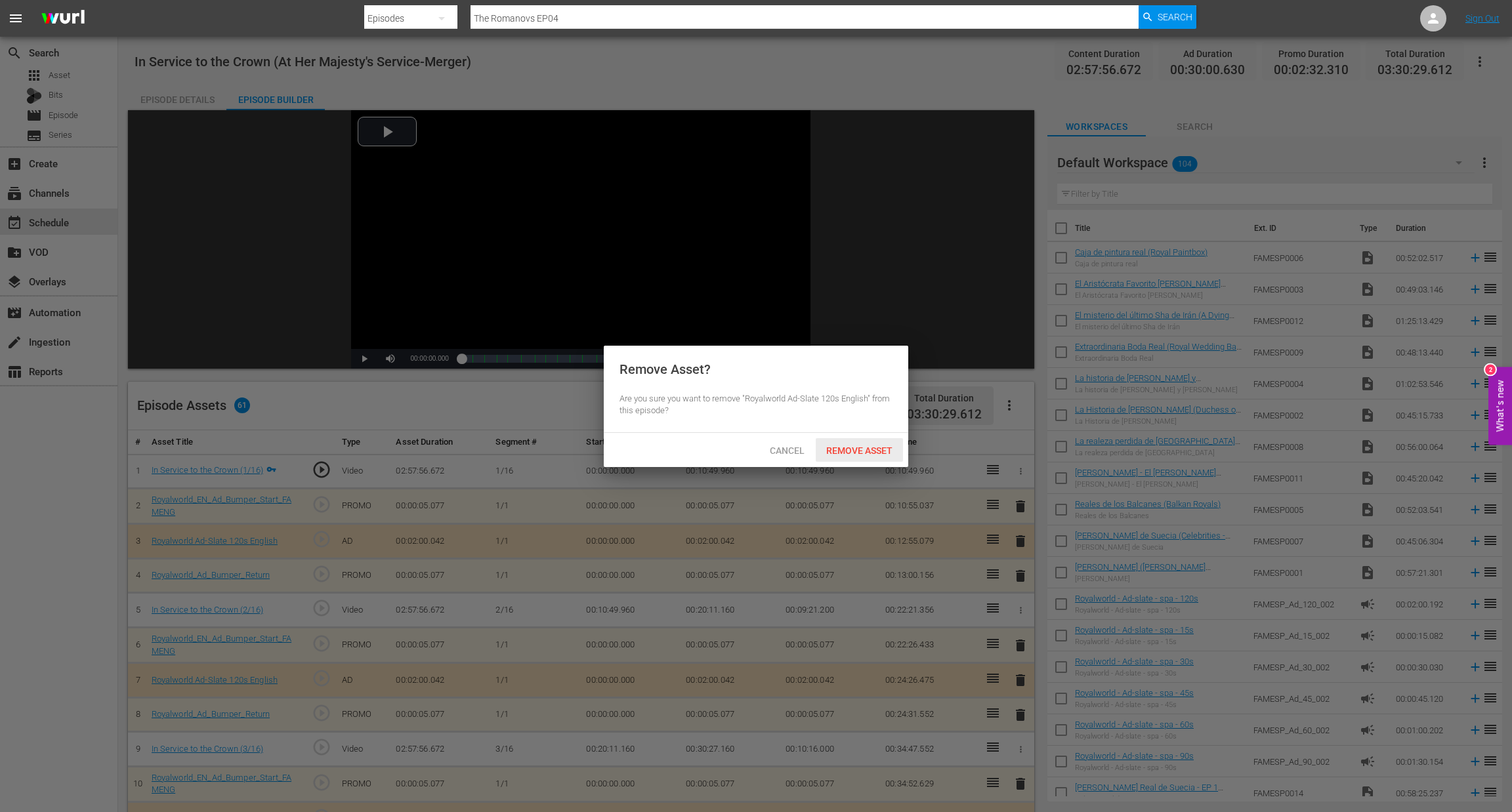
click at [864, 455] on span "Remove Asset" at bounding box center [859, 451] width 87 height 11
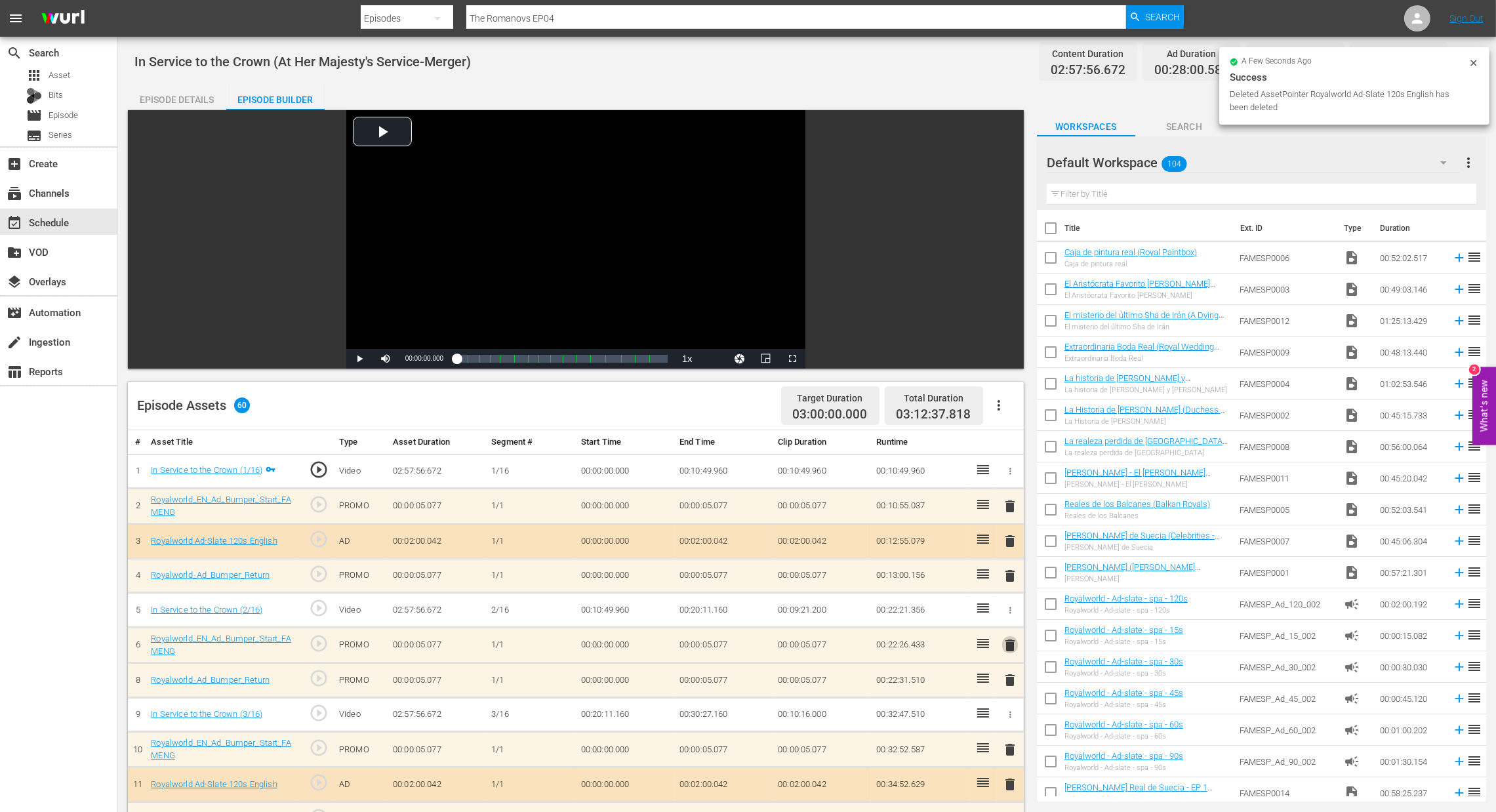
click at [1014, 639] on span "delete" at bounding box center [1010, 645] width 16 height 16
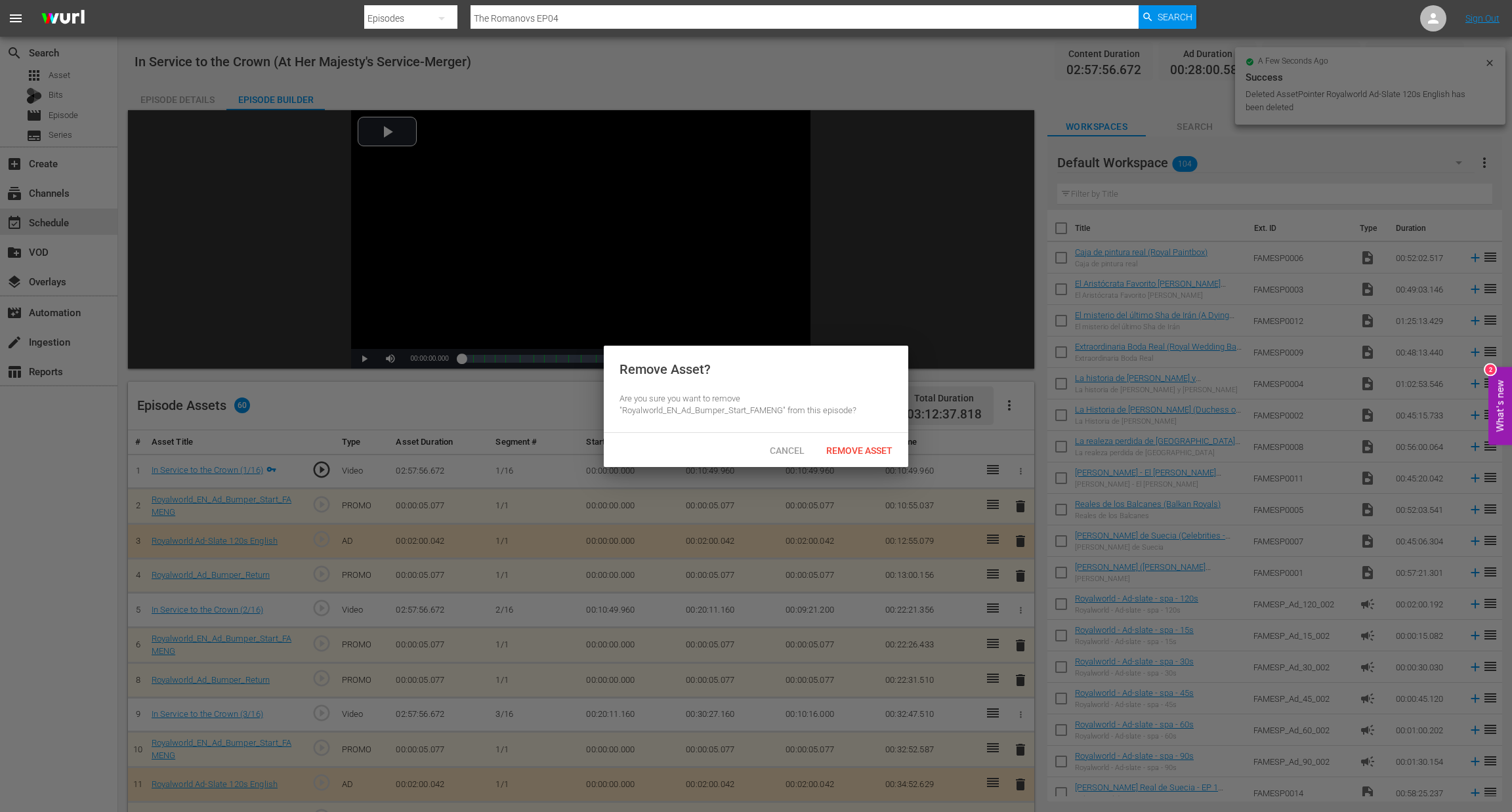
click at [845, 447] on span "Remove Asset" at bounding box center [859, 451] width 87 height 11
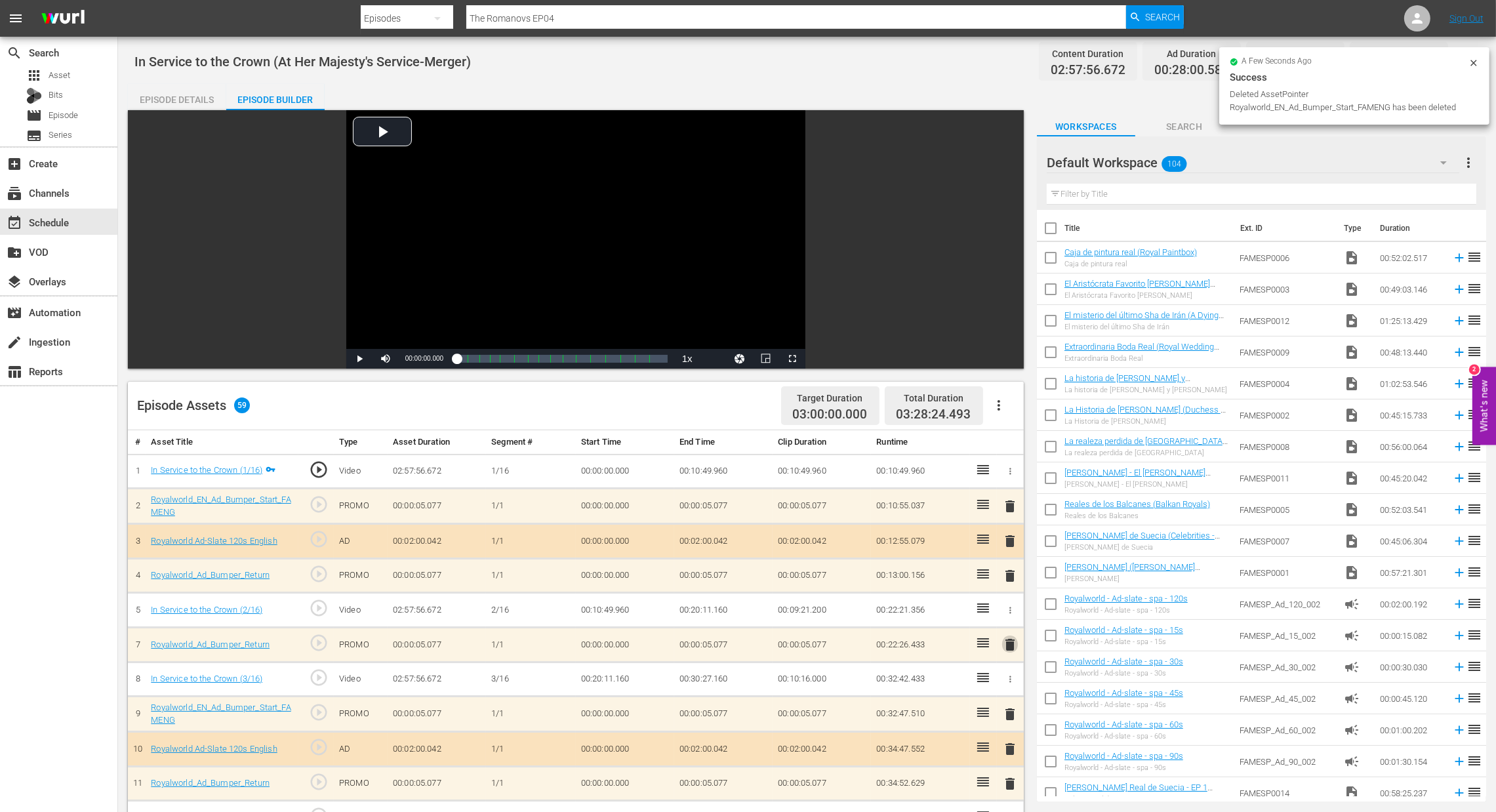
click at [1003, 643] on span "delete" at bounding box center [1010, 645] width 16 height 16
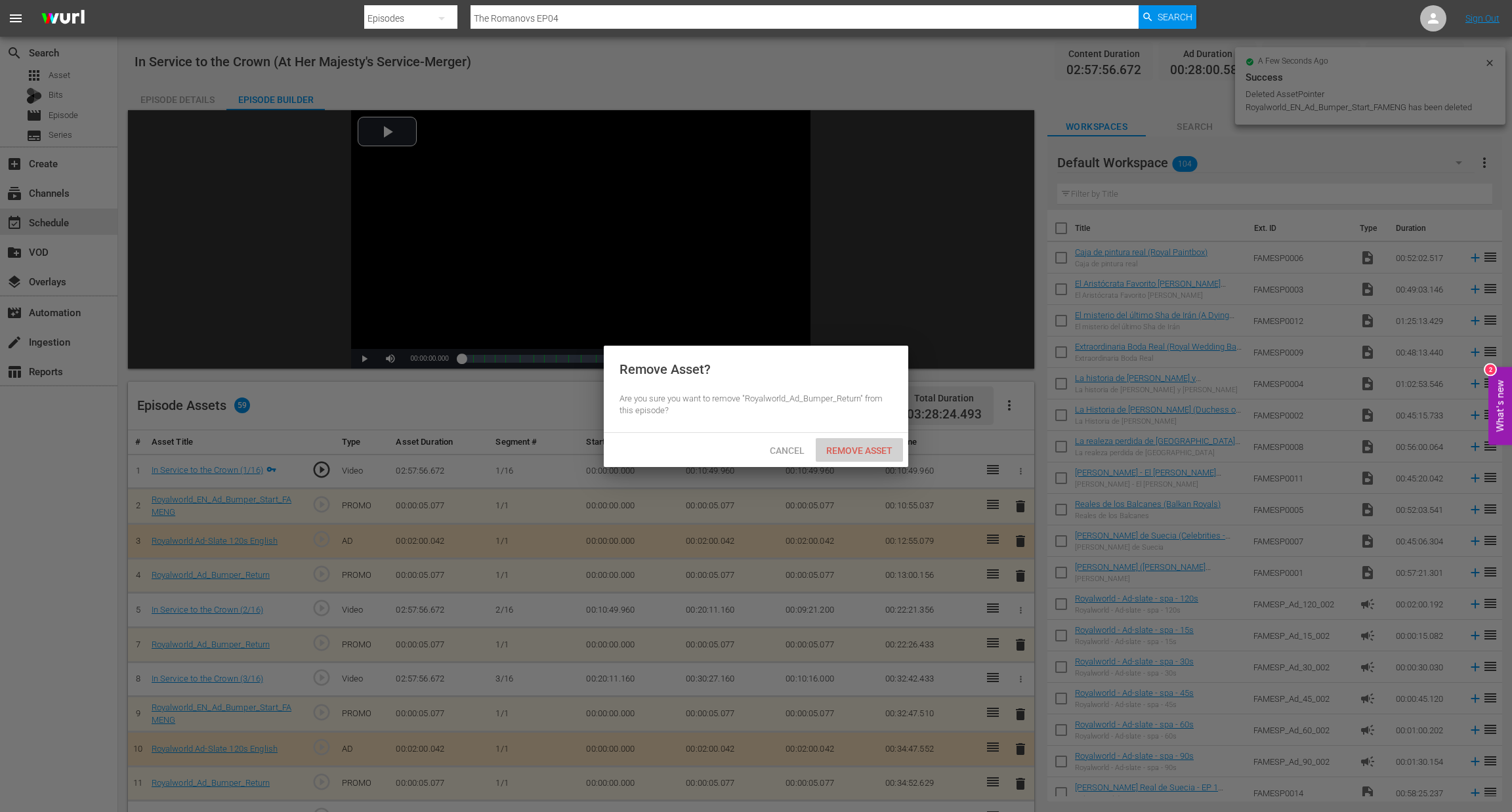
click at [832, 449] on span "Remove Asset" at bounding box center [859, 451] width 87 height 11
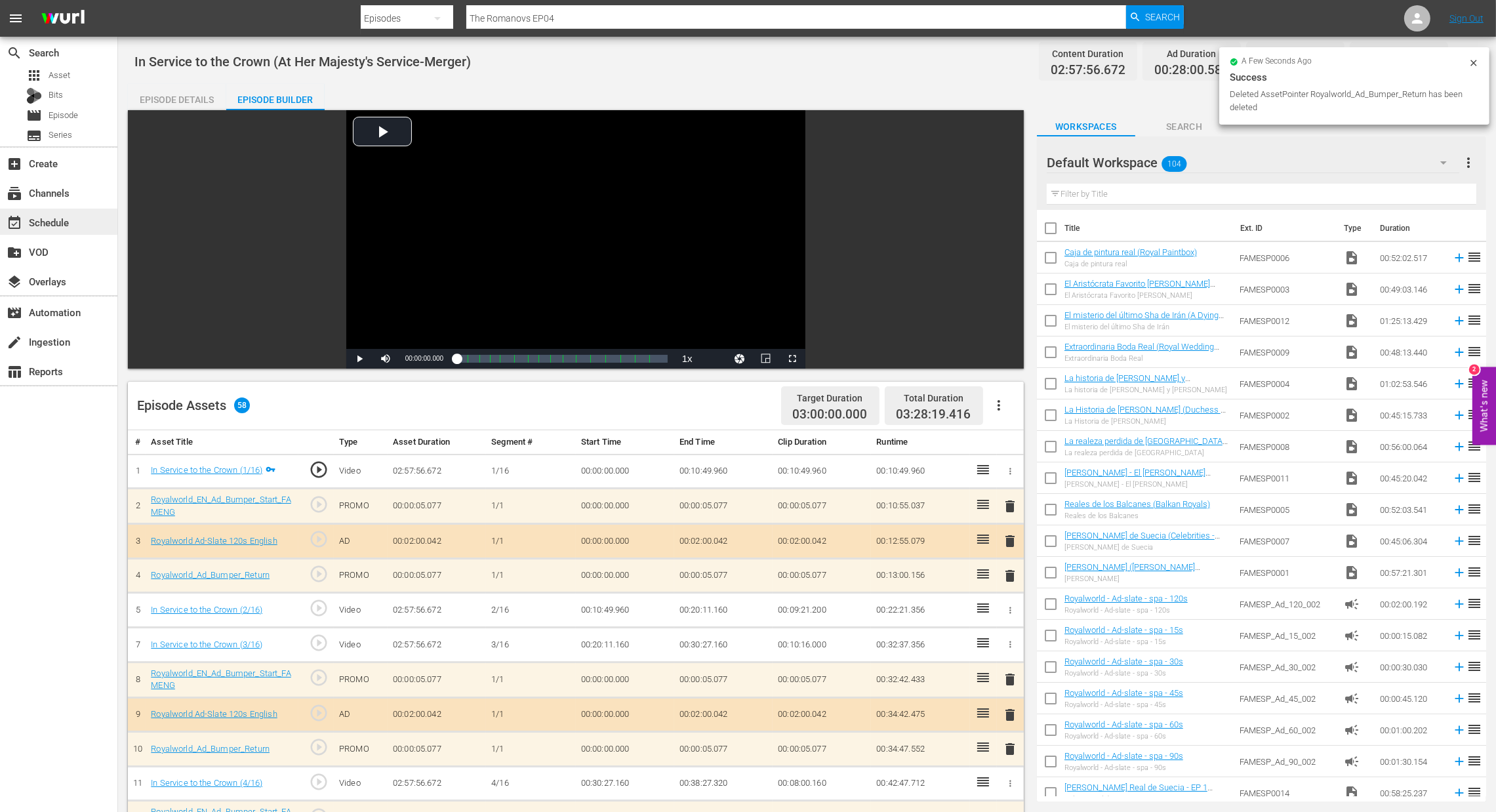
click at [64, 222] on div "event_available Schedule" at bounding box center [37, 220] width 74 height 12
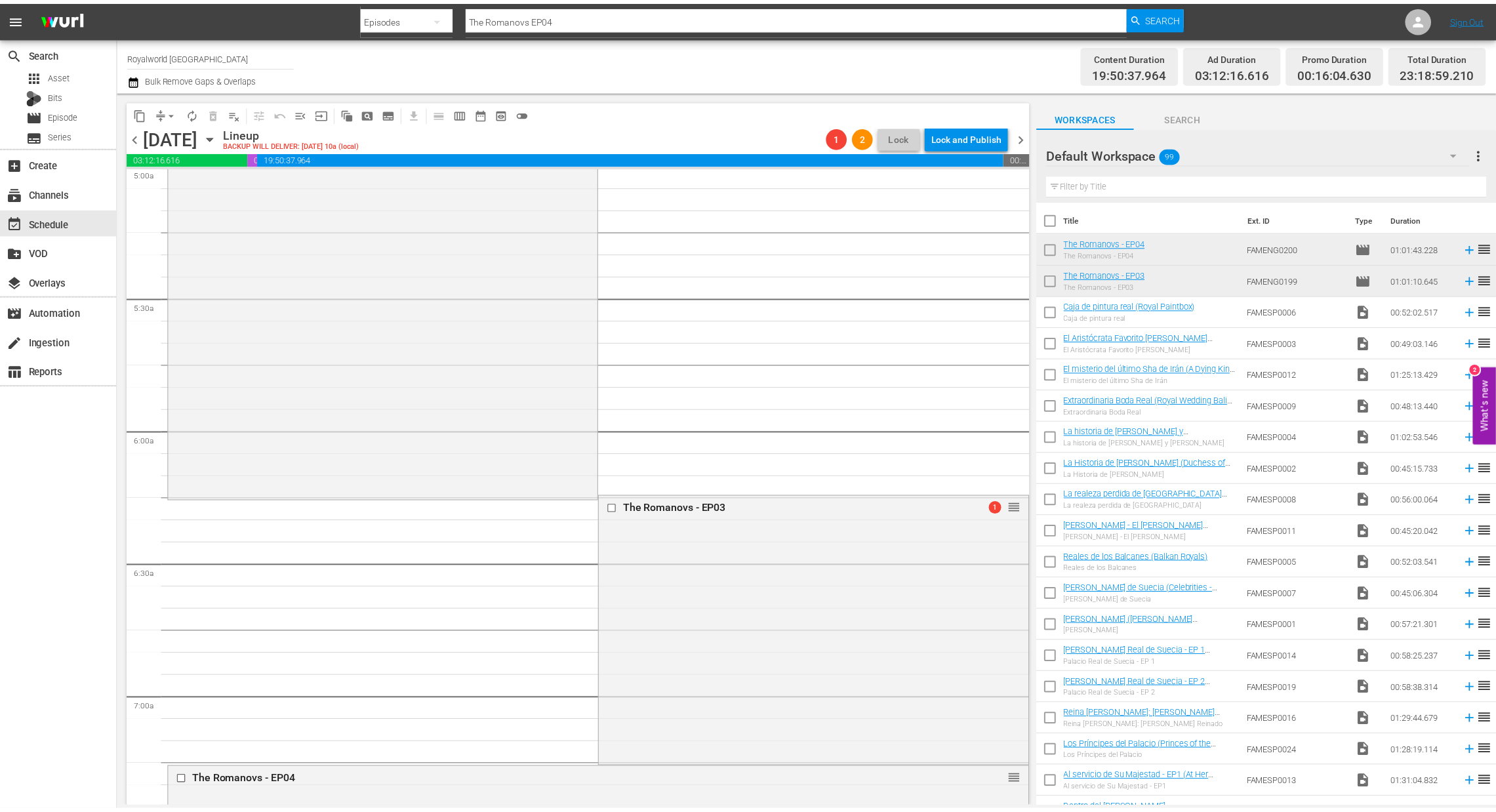
scroll to position [1476, 0]
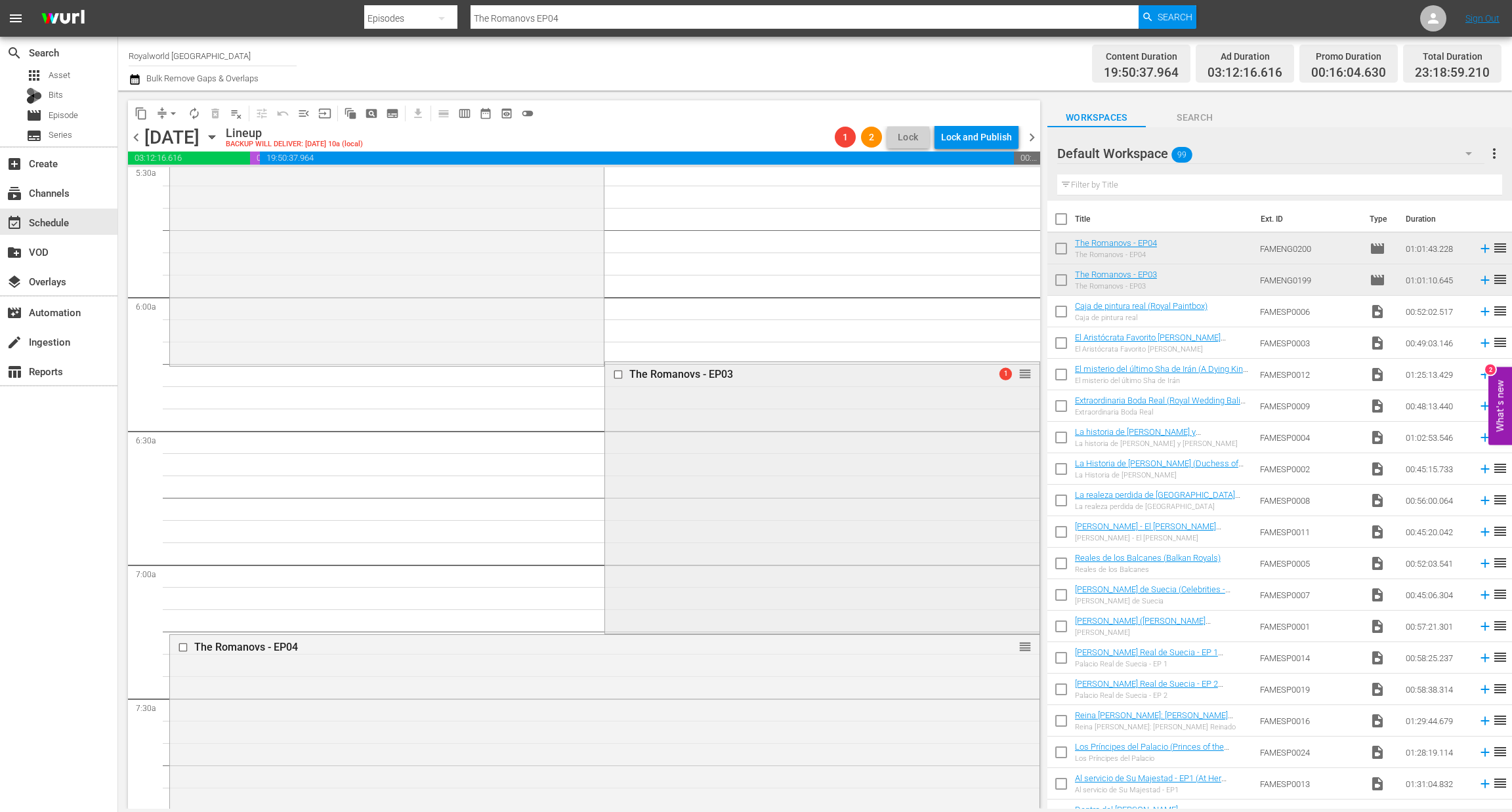
click at [704, 377] on div "The Romanovs - EP03" at bounding box center [799, 374] width 341 height 13
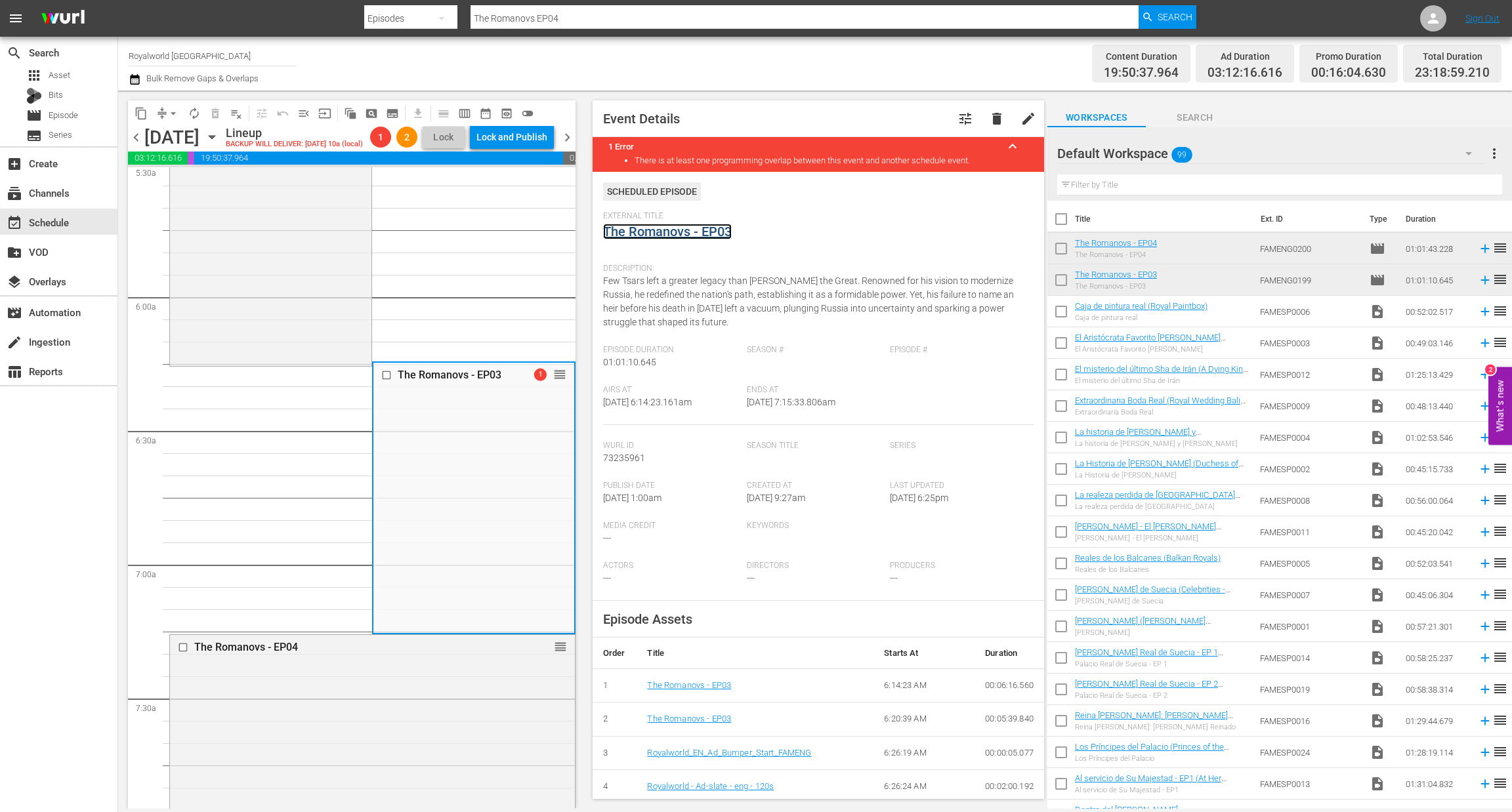
click at [699, 232] on link "The Romanovs - EP03" at bounding box center [668, 231] width 129 height 16
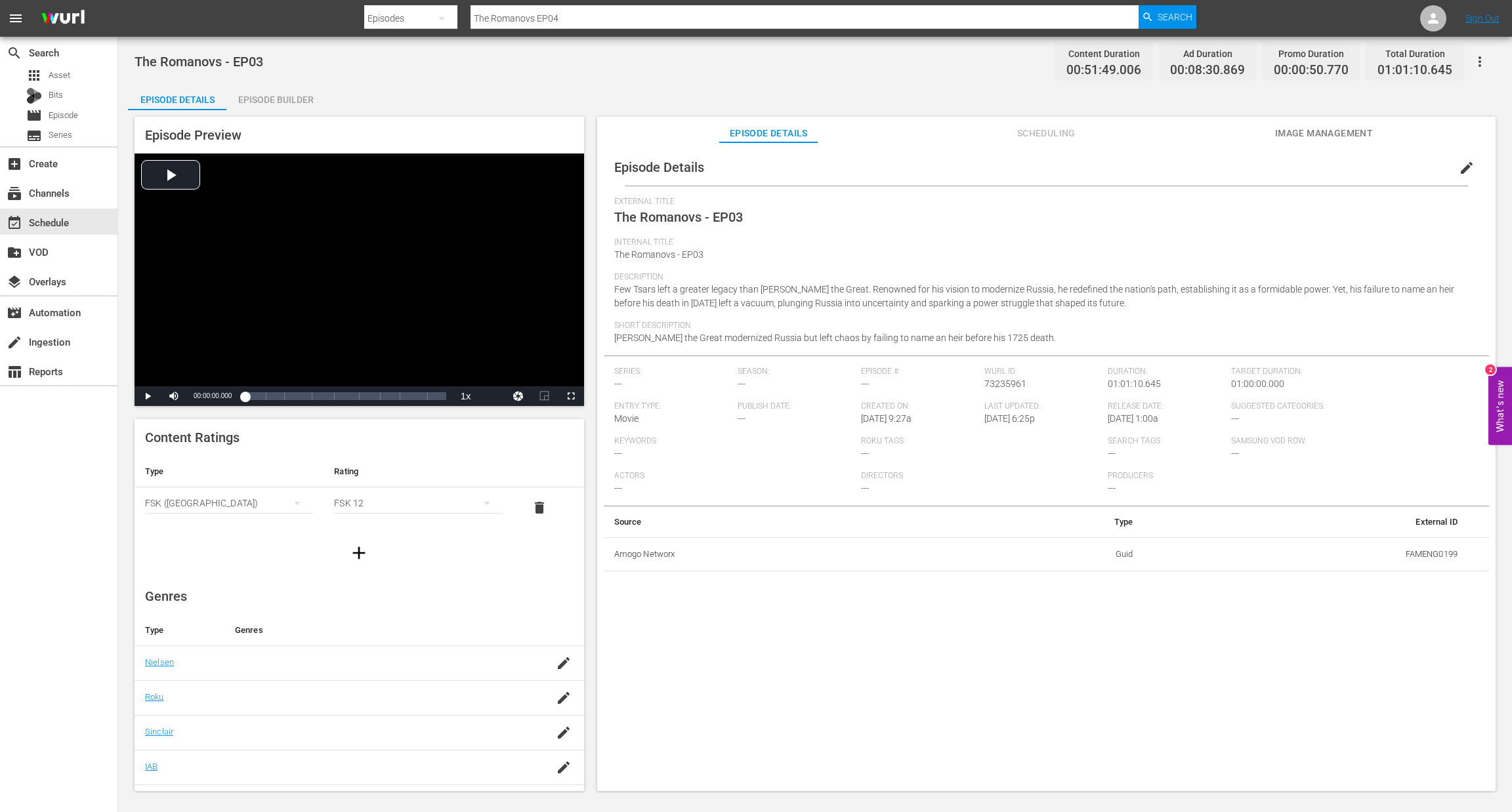
click at [294, 95] on div "Episode Builder" at bounding box center [276, 100] width 99 height 32
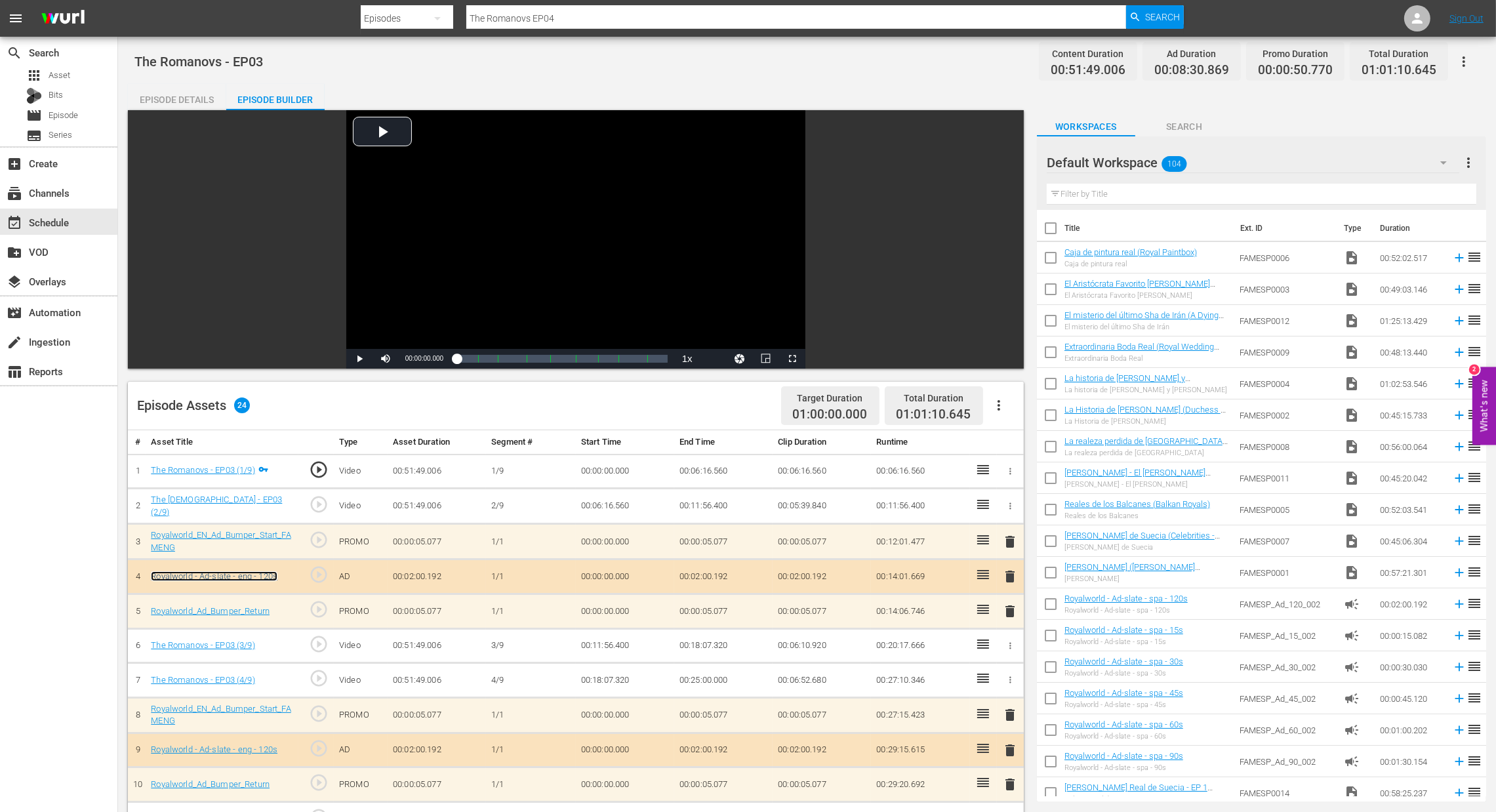
click at [214, 571] on link "Royalworld - Ad-slate - eng - 120s" at bounding box center [213, 576] width 126 height 10
click at [1001, 406] on icon "button" at bounding box center [998, 405] width 16 height 16
click at [1021, 442] on div "Clear Ads" at bounding box center [1038, 442] width 89 height 32
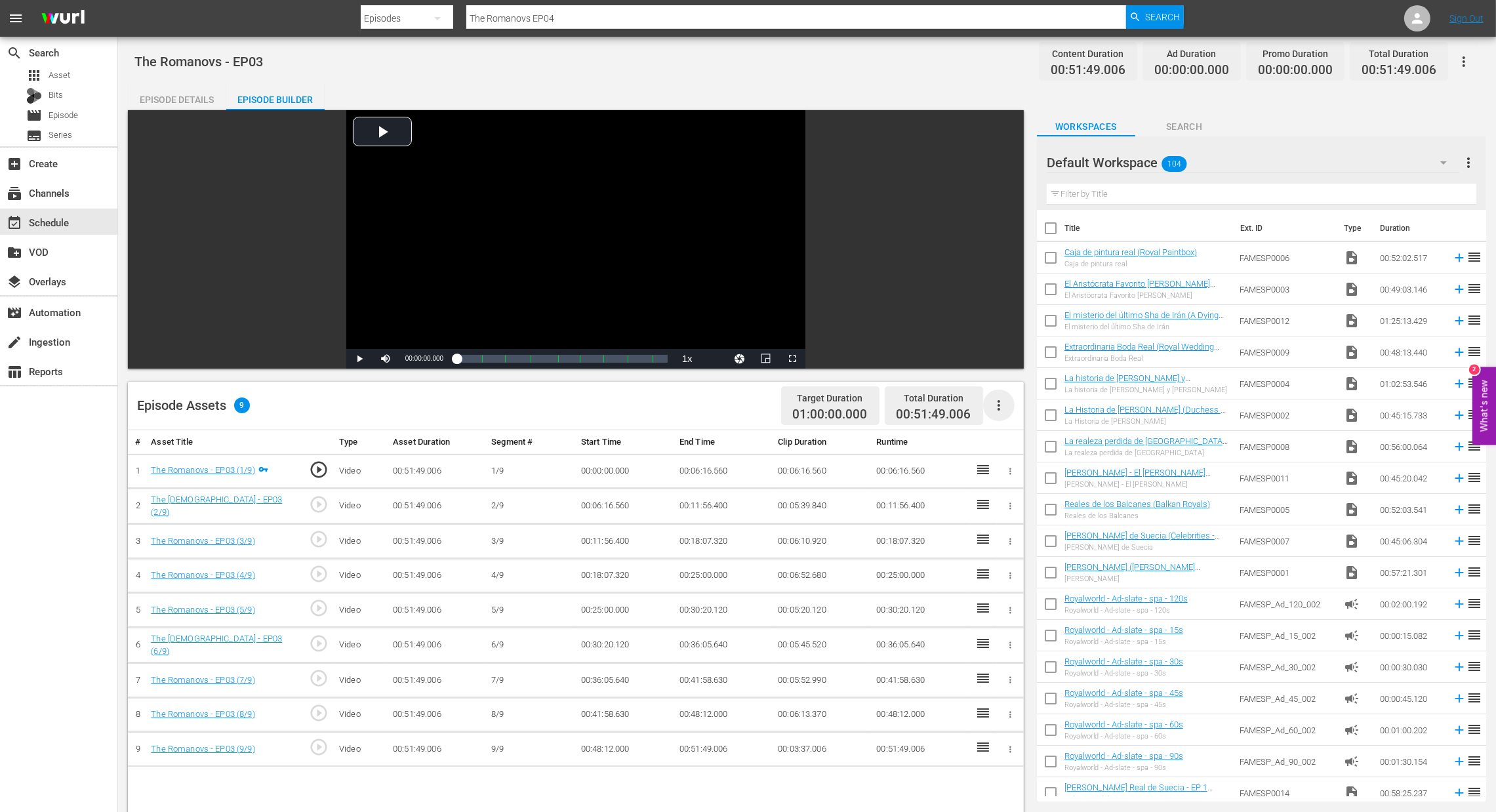
click at [1003, 401] on icon "button" at bounding box center [998, 405] width 16 height 16
click at [1034, 414] on div "Fill with Ads" at bounding box center [1038, 411] width 89 height 32
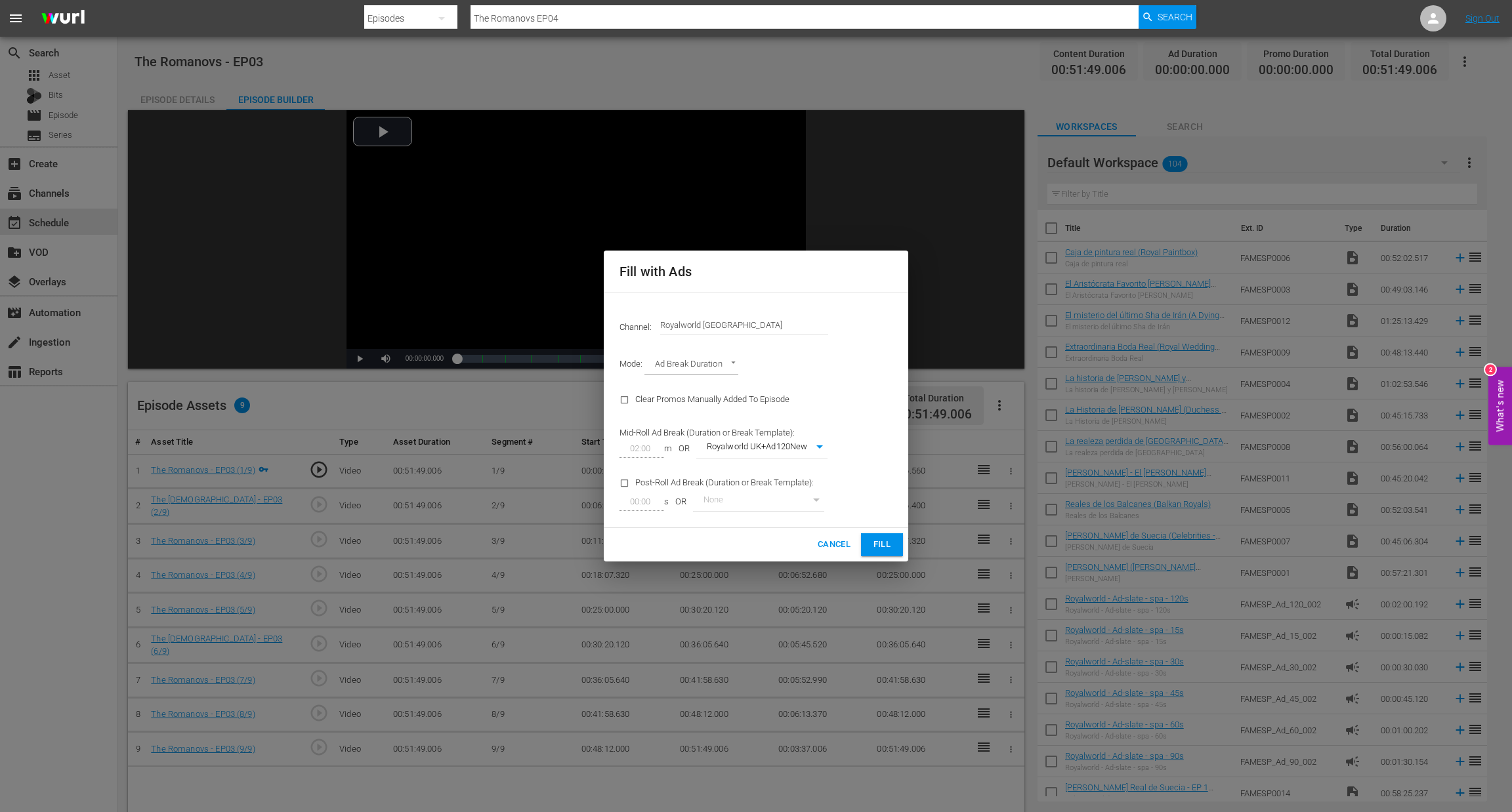
click at [885, 543] on span "Fill" at bounding box center [882, 544] width 21 height 15
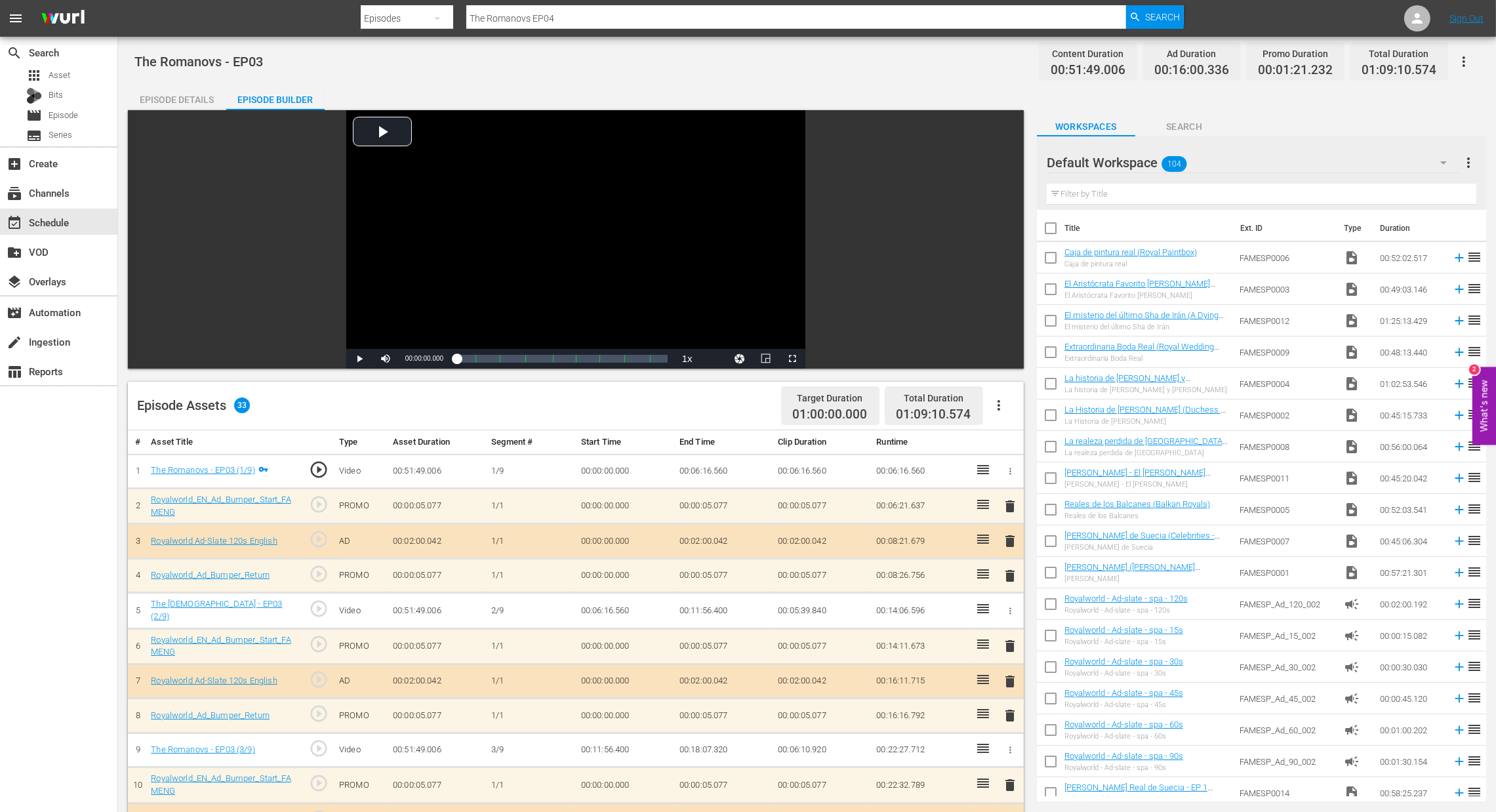
click at [1004, 540] on span "delete" at bounding box center [1010, 541] width 16 height 16
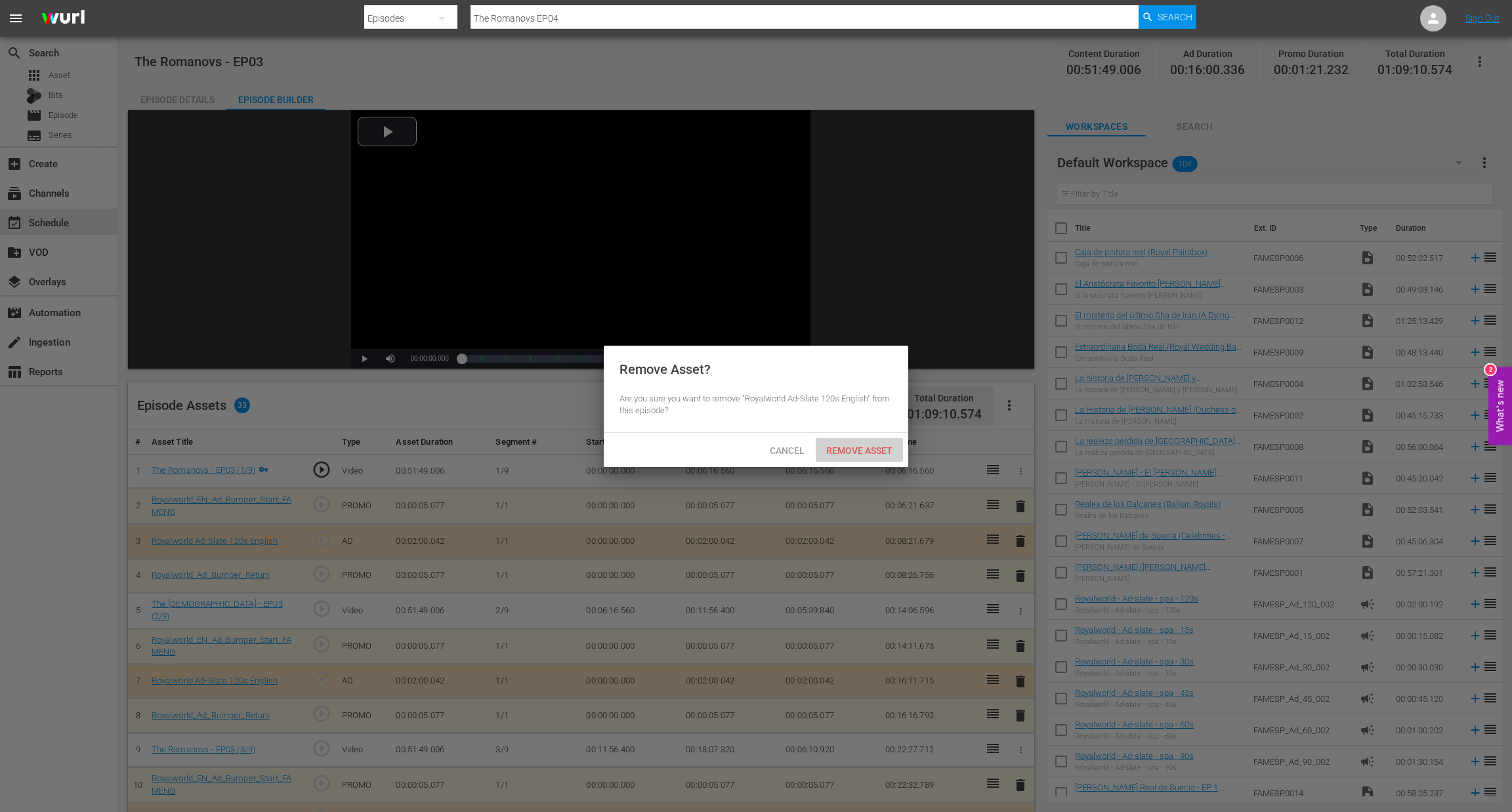
click at [860, 448] on span "Remove Asset" at bounding box center [859, 451] width 87 height 11
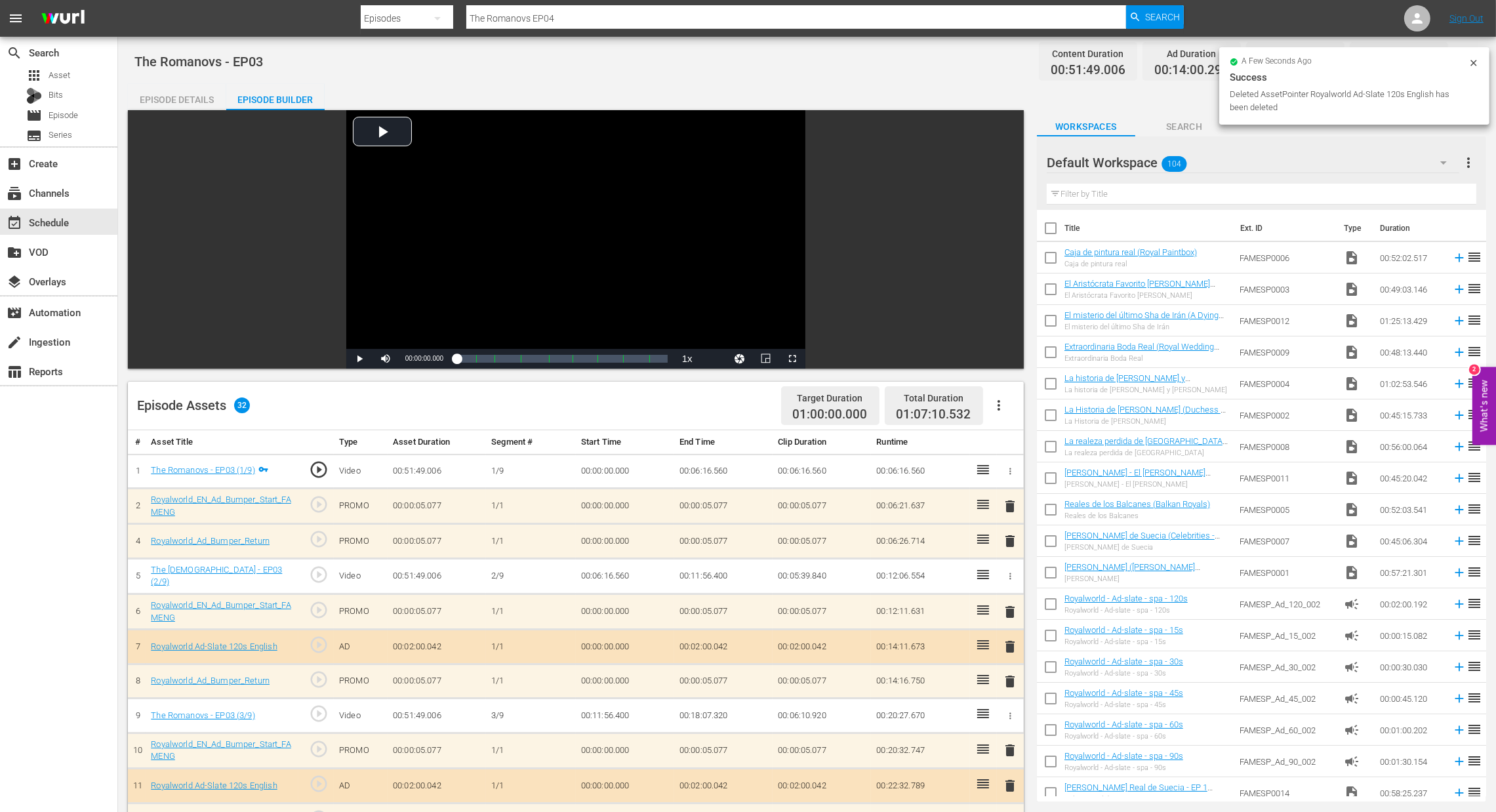
click at [1003, 783] on span "delete" at bounding box center [1010, 785] width 16 height 16
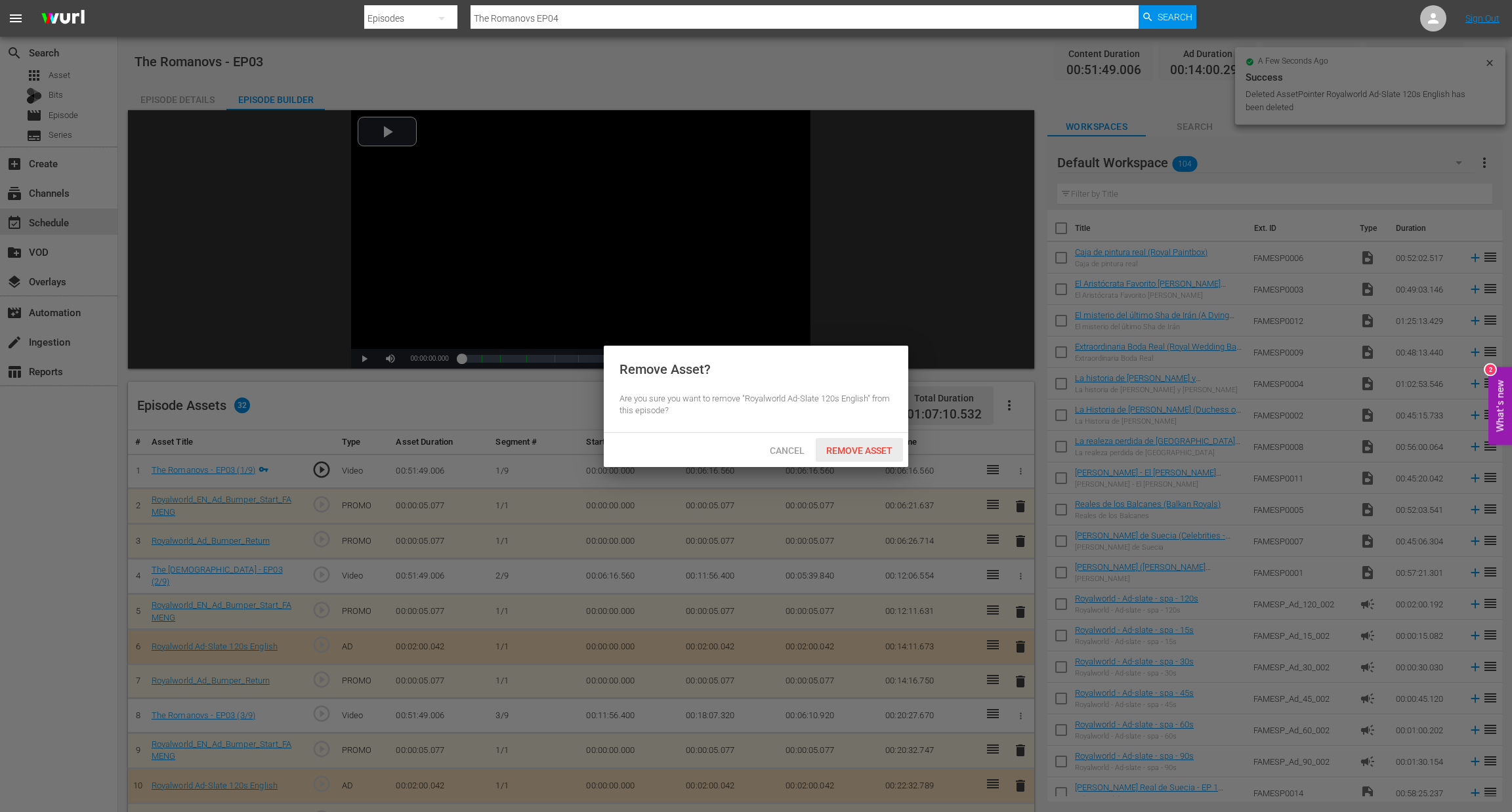
click at [868, 450] on span "Remove Asset" at bounding box center [859, 451] width 87 height 11
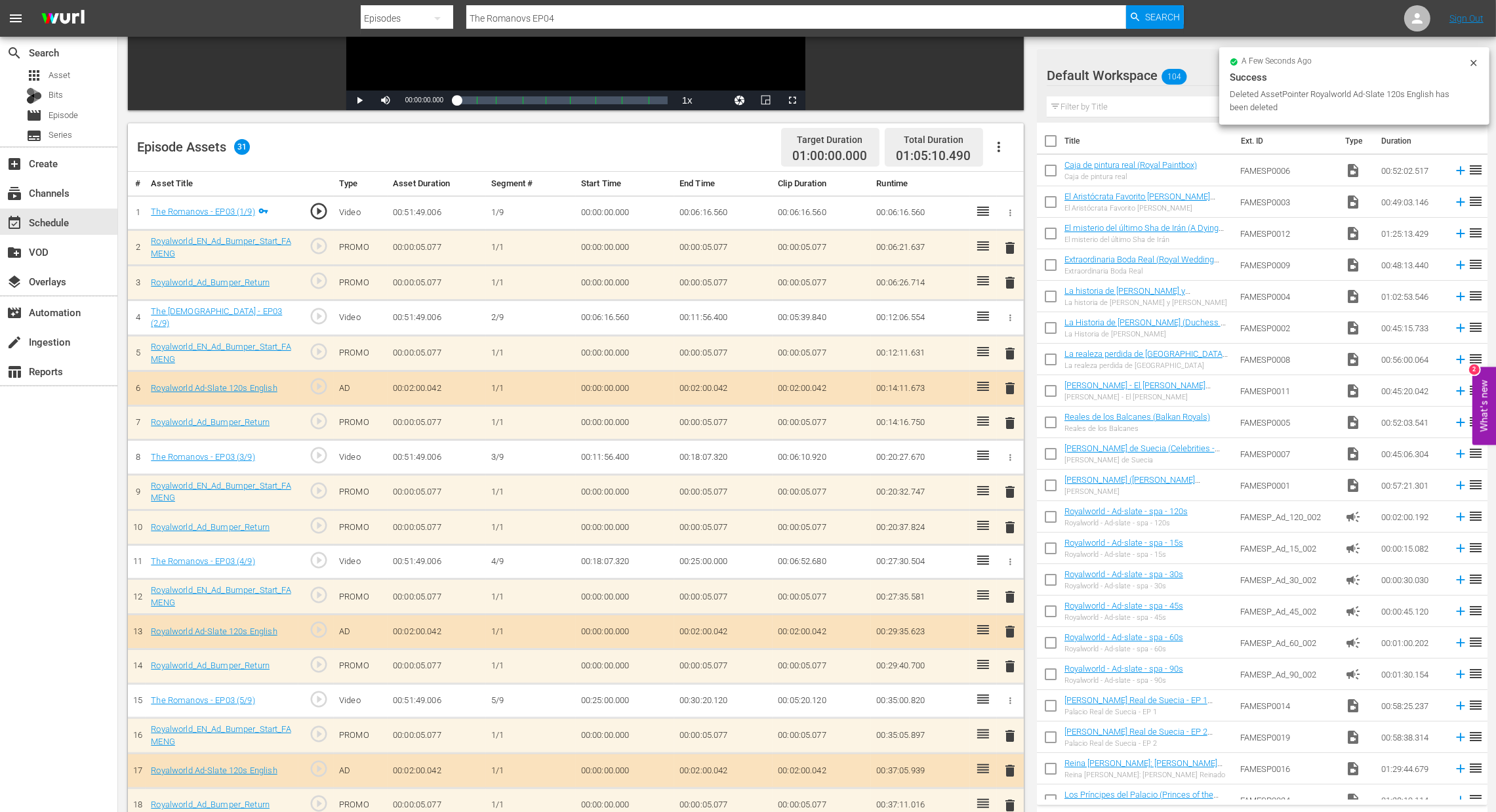
scroll to position [294, 0]
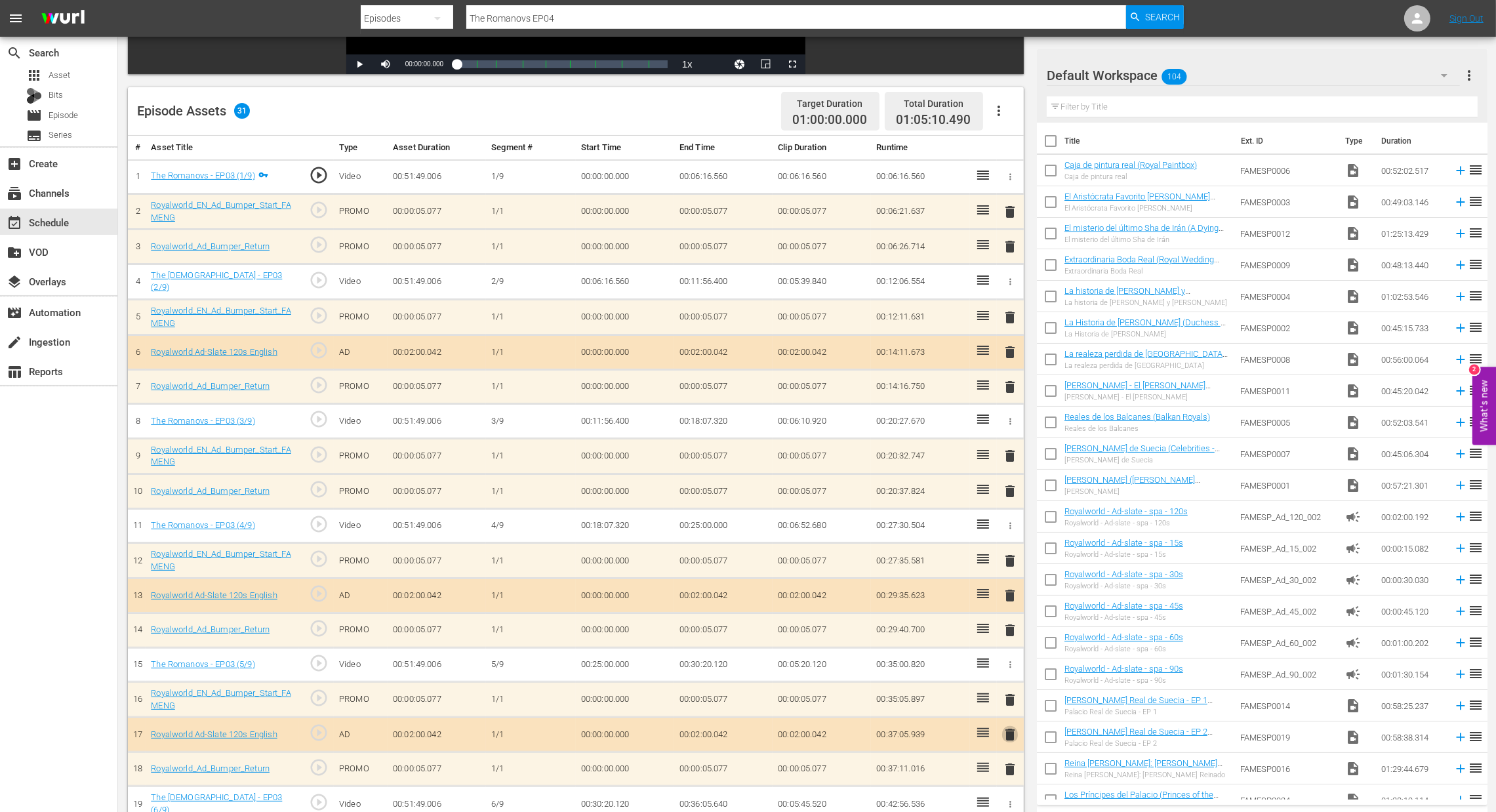
click at [1016, 737] on span "delete" at bounding box center [1010, 734] width 16 height 16
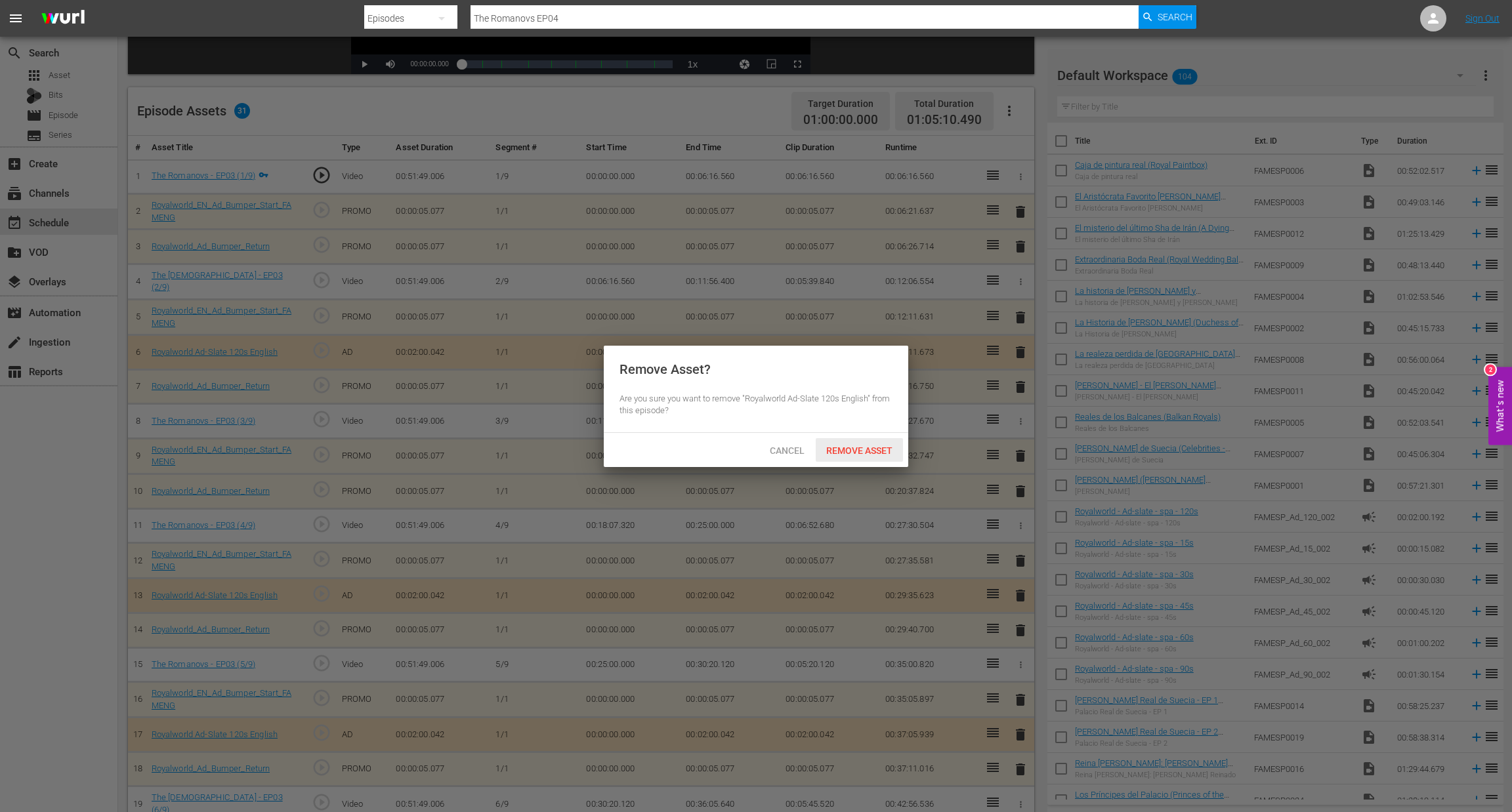
click at [853, 458] on div "Remove Asset" at bounding box center [859, 450] width 87 height 24
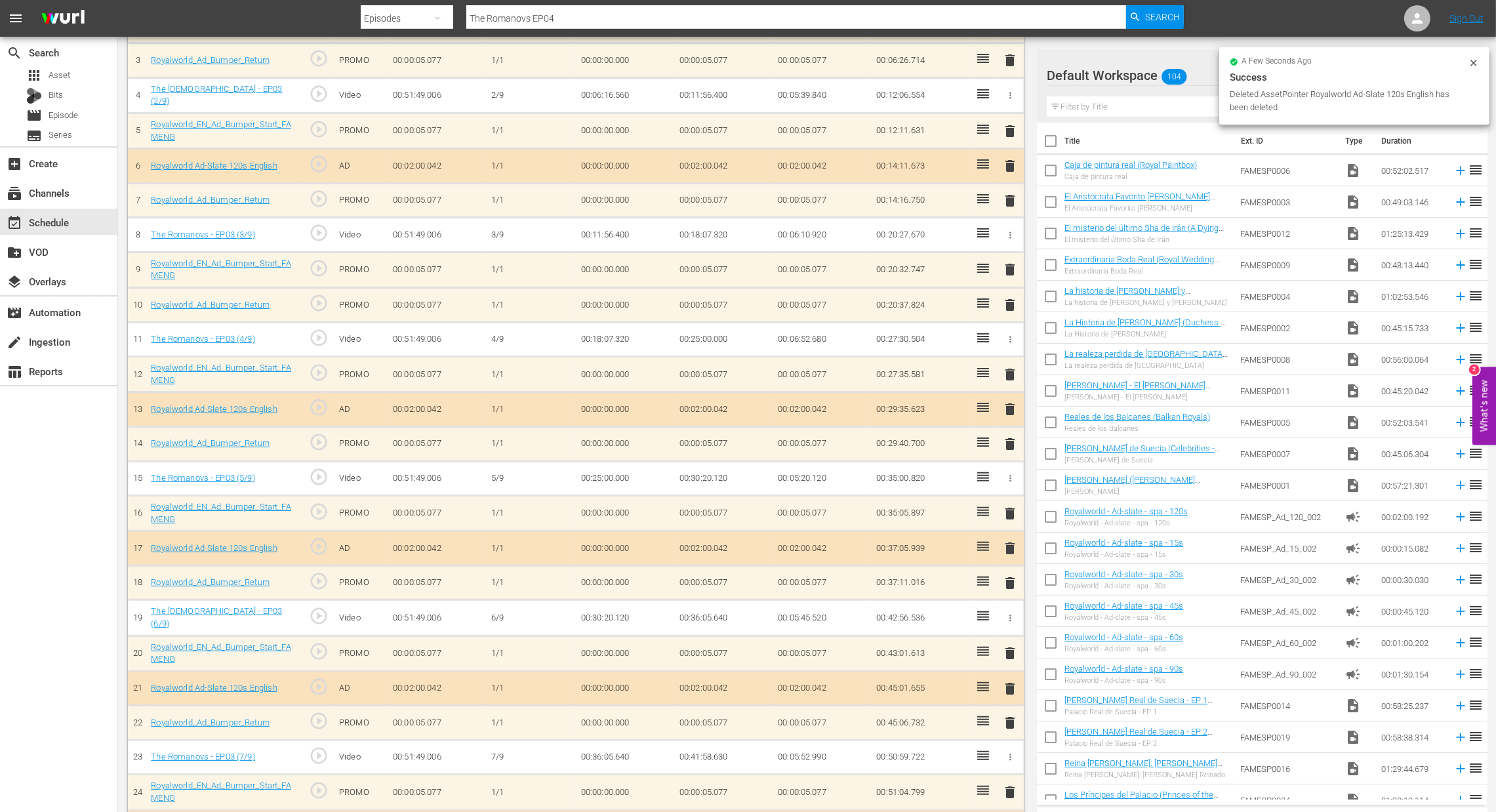
scroll to position [590, 0]
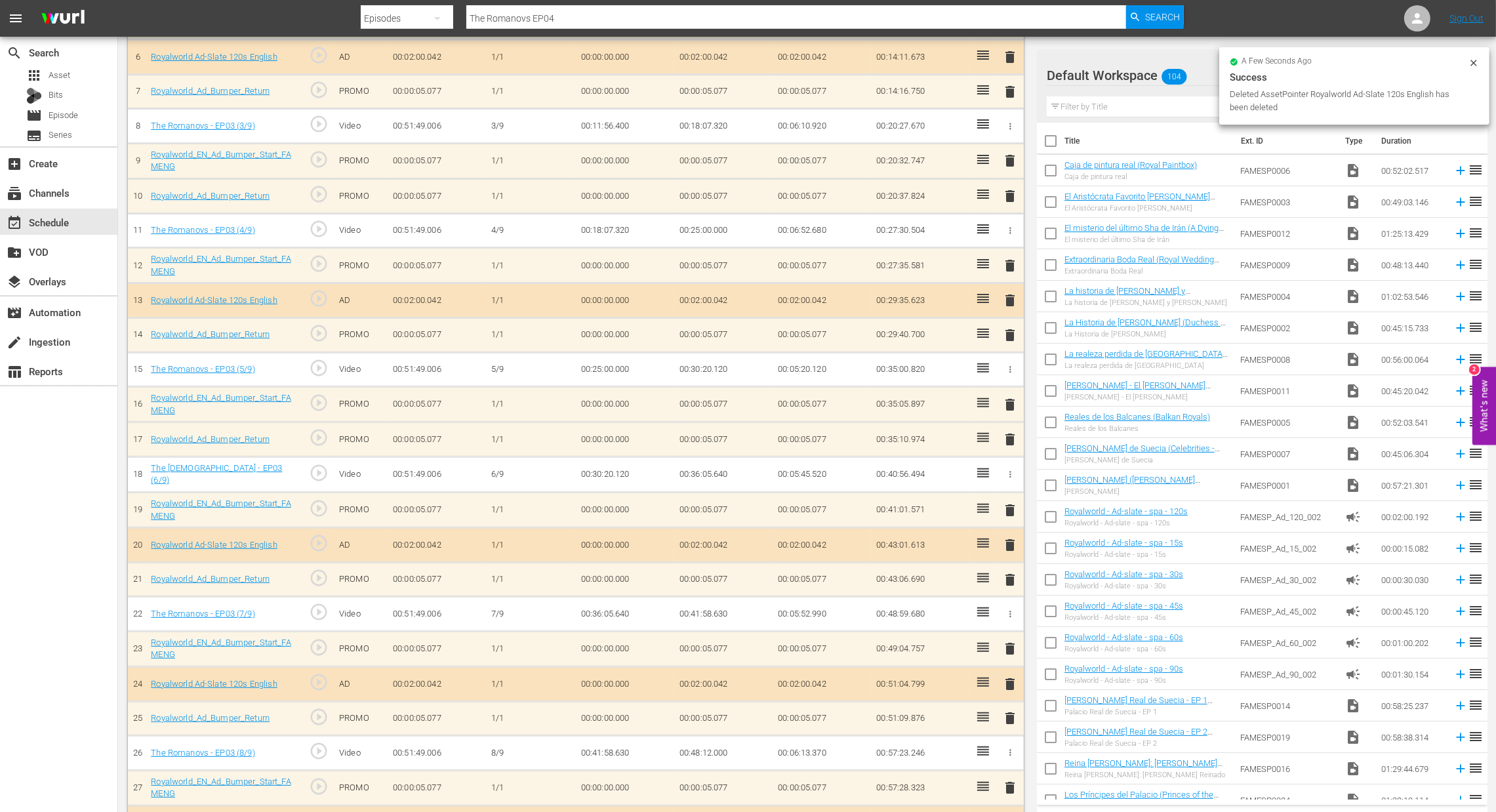
click at [1008, 682] on span "delete" at bounding box center [1010, 684] width 16 height 16
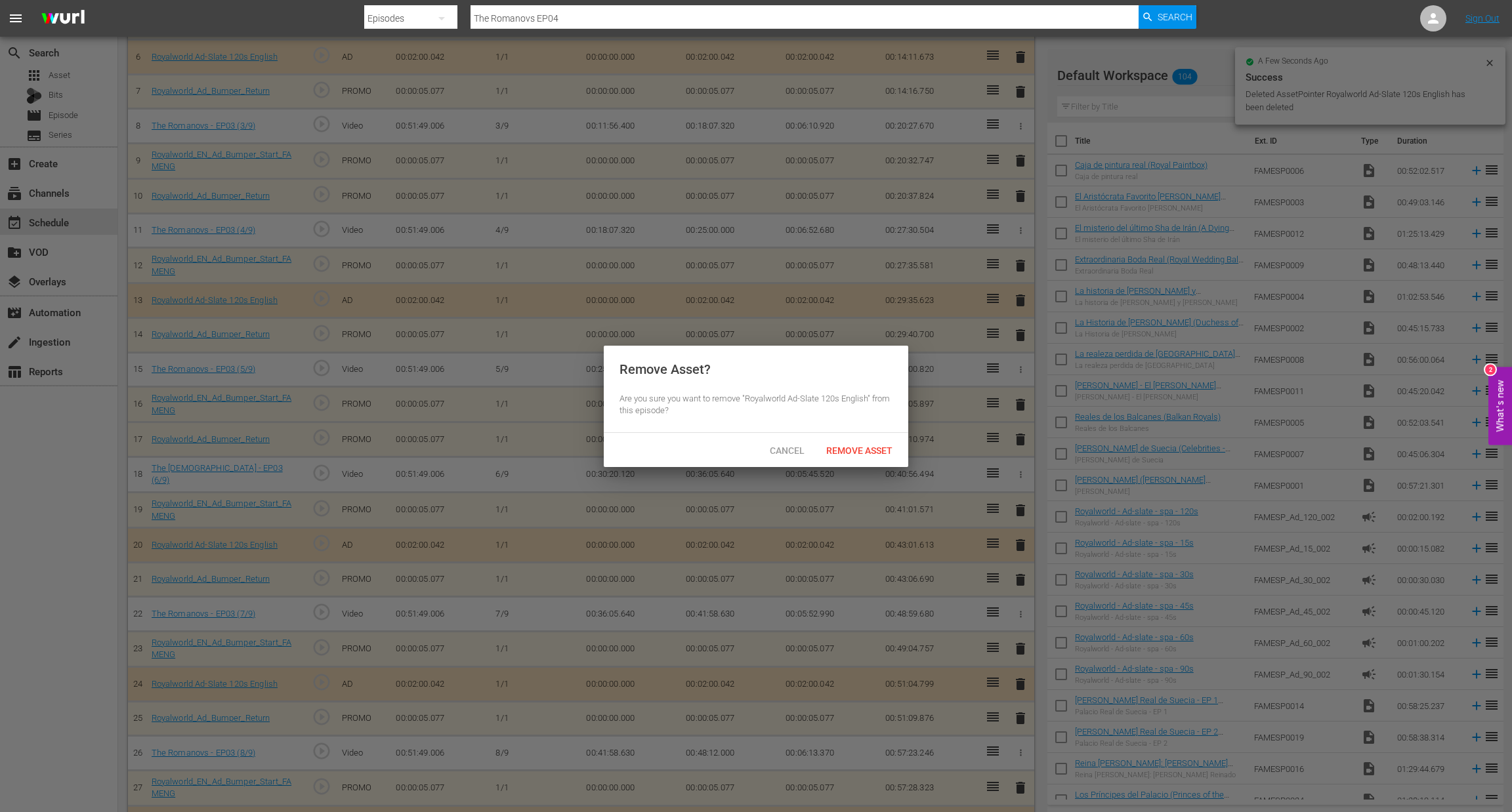
click at [868, 449] on span "Remove Asset" at bounding box center [859, 451] width 87 height 11
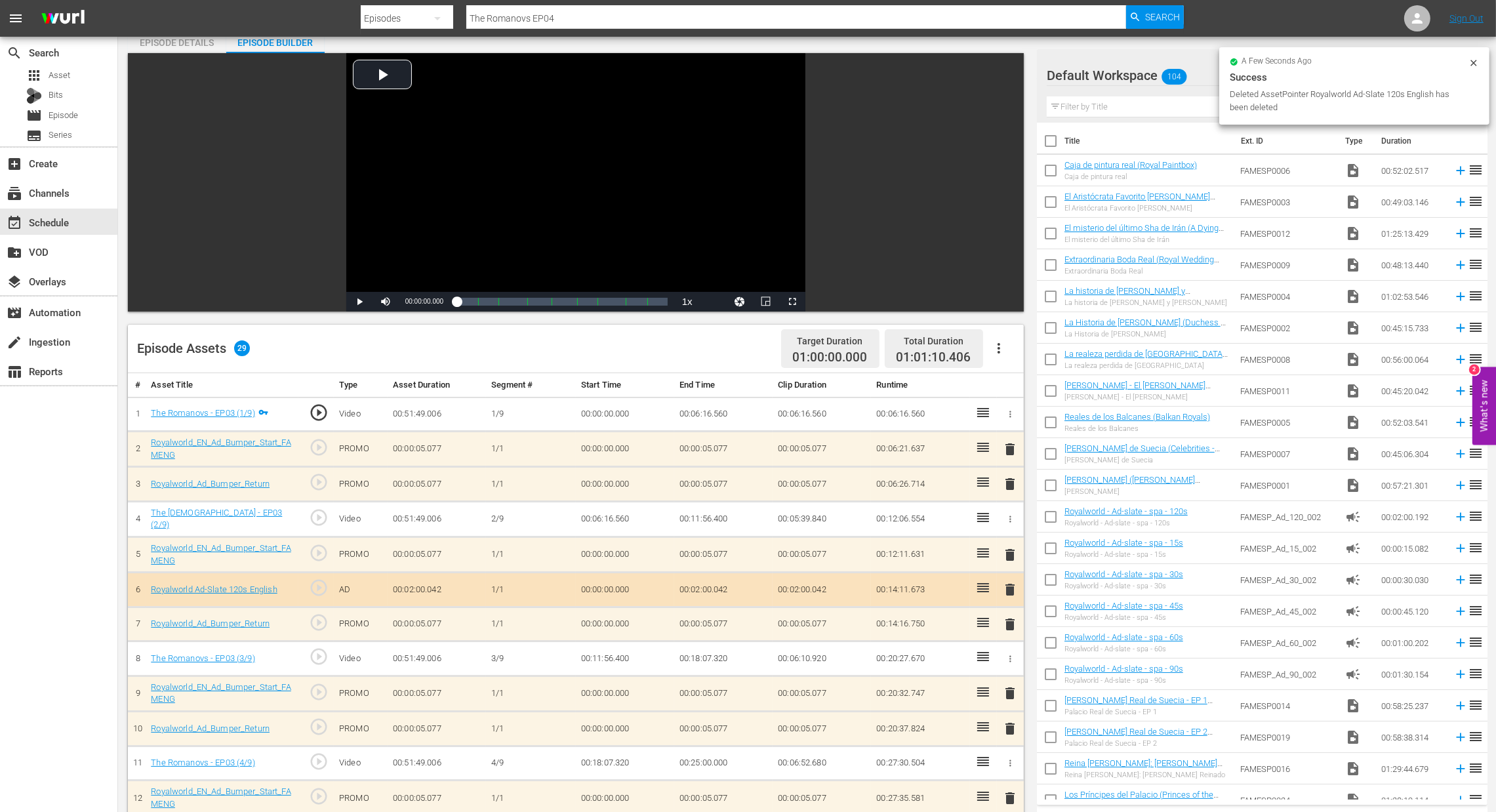
scroll to position [0, 0]
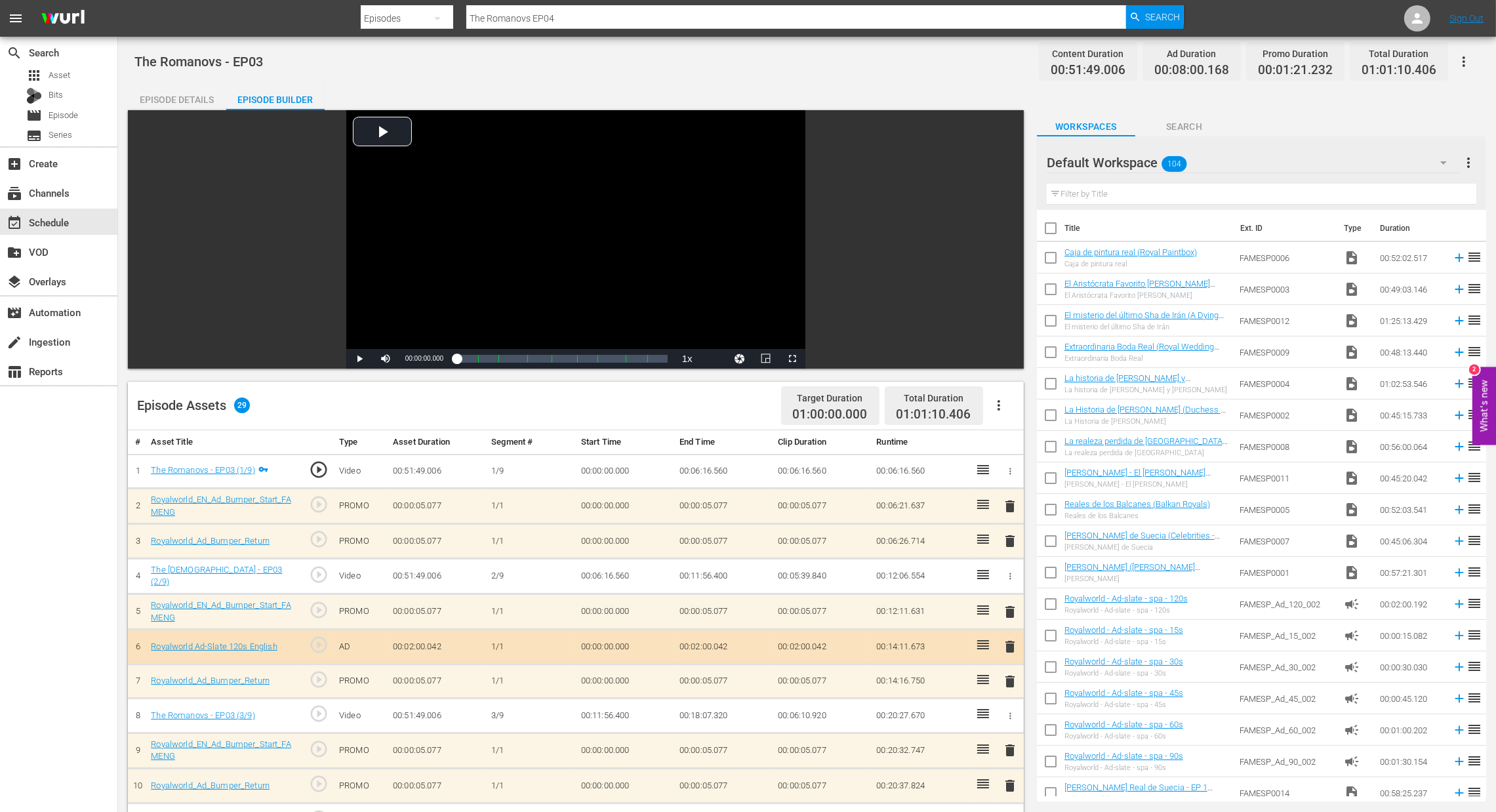
click at [1017, 509] on span "delete" at bounding box center [1010, 506] width 16 height 16
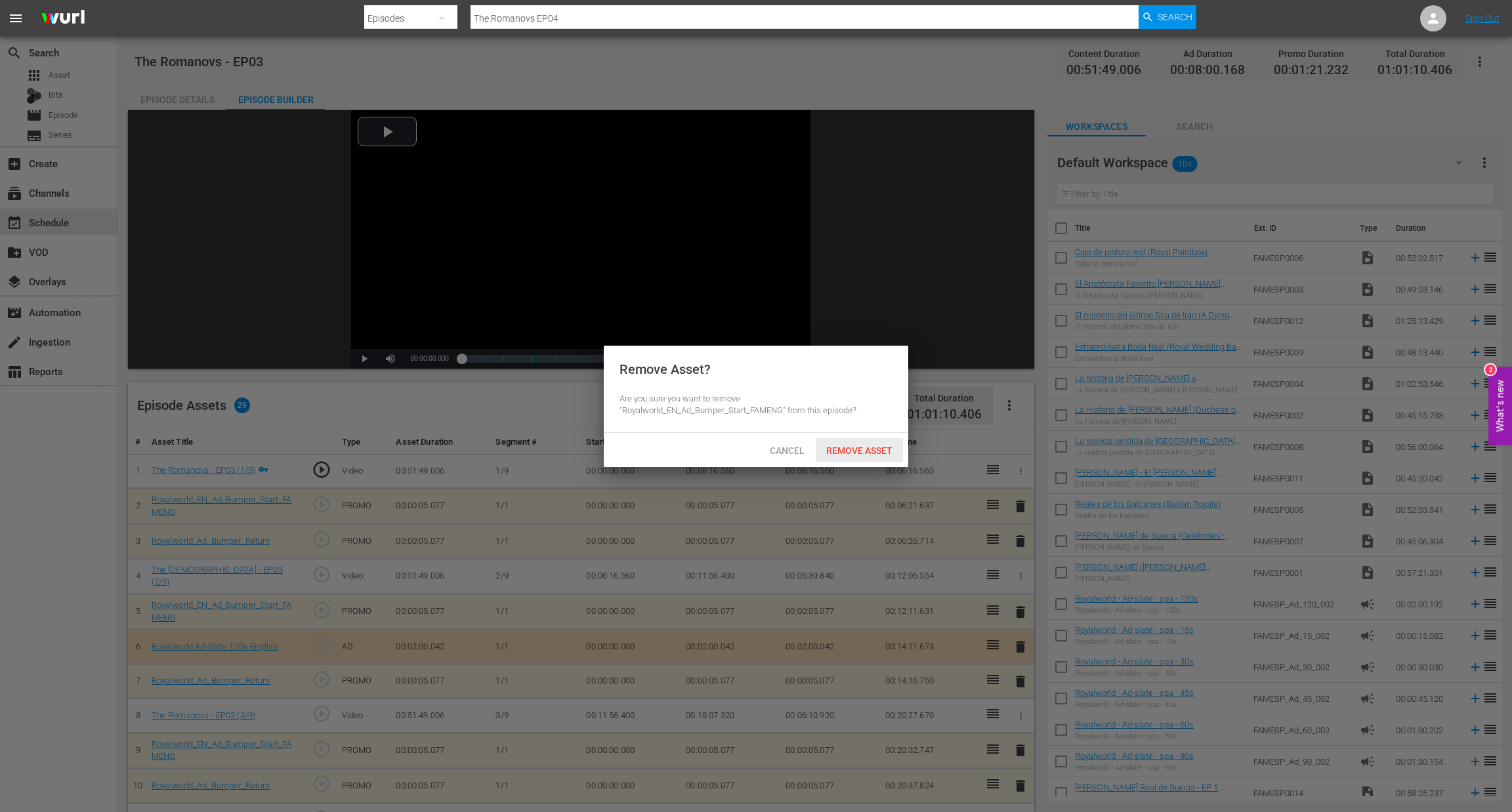
click at [876, 452] on span "Remove Asset" at bounding box center [859, 451] width 87 height 11
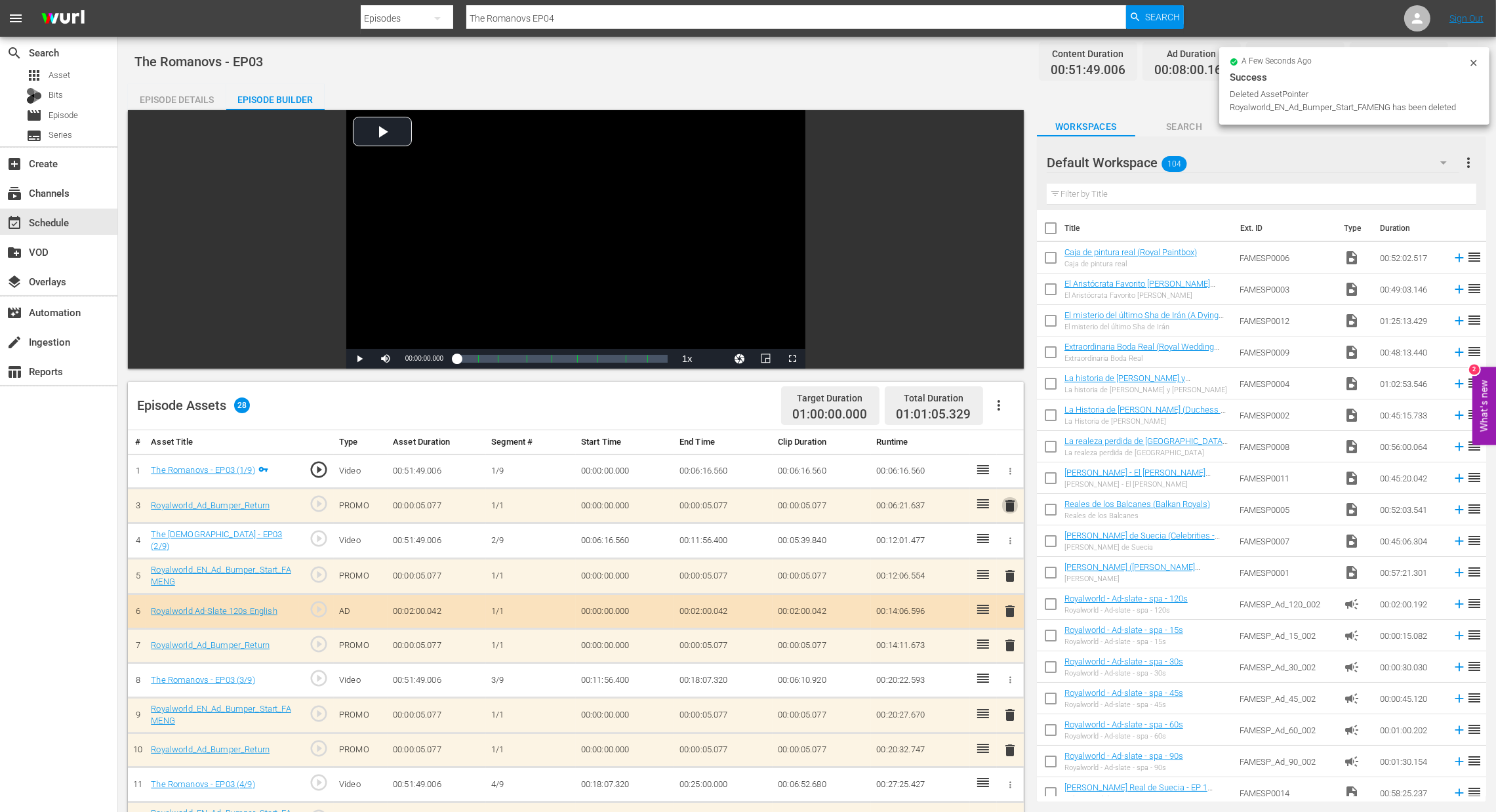
click at [1011, 504] on span "delete" at bounding box center [1010, 505] width 16 height 16
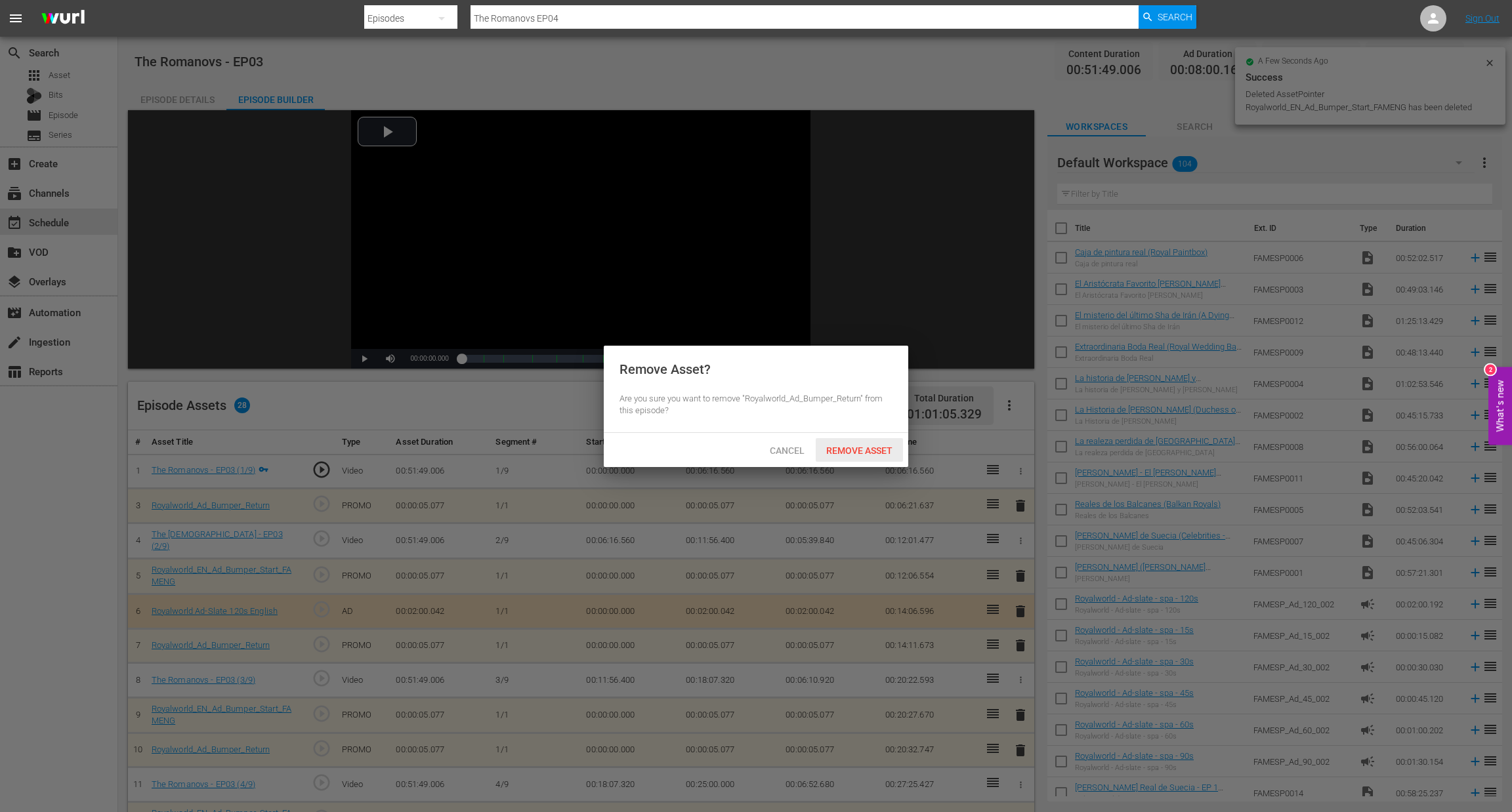
click at [864, 446] on span "Remove Asset" at bounding box center [859, 451] width 87 height 11
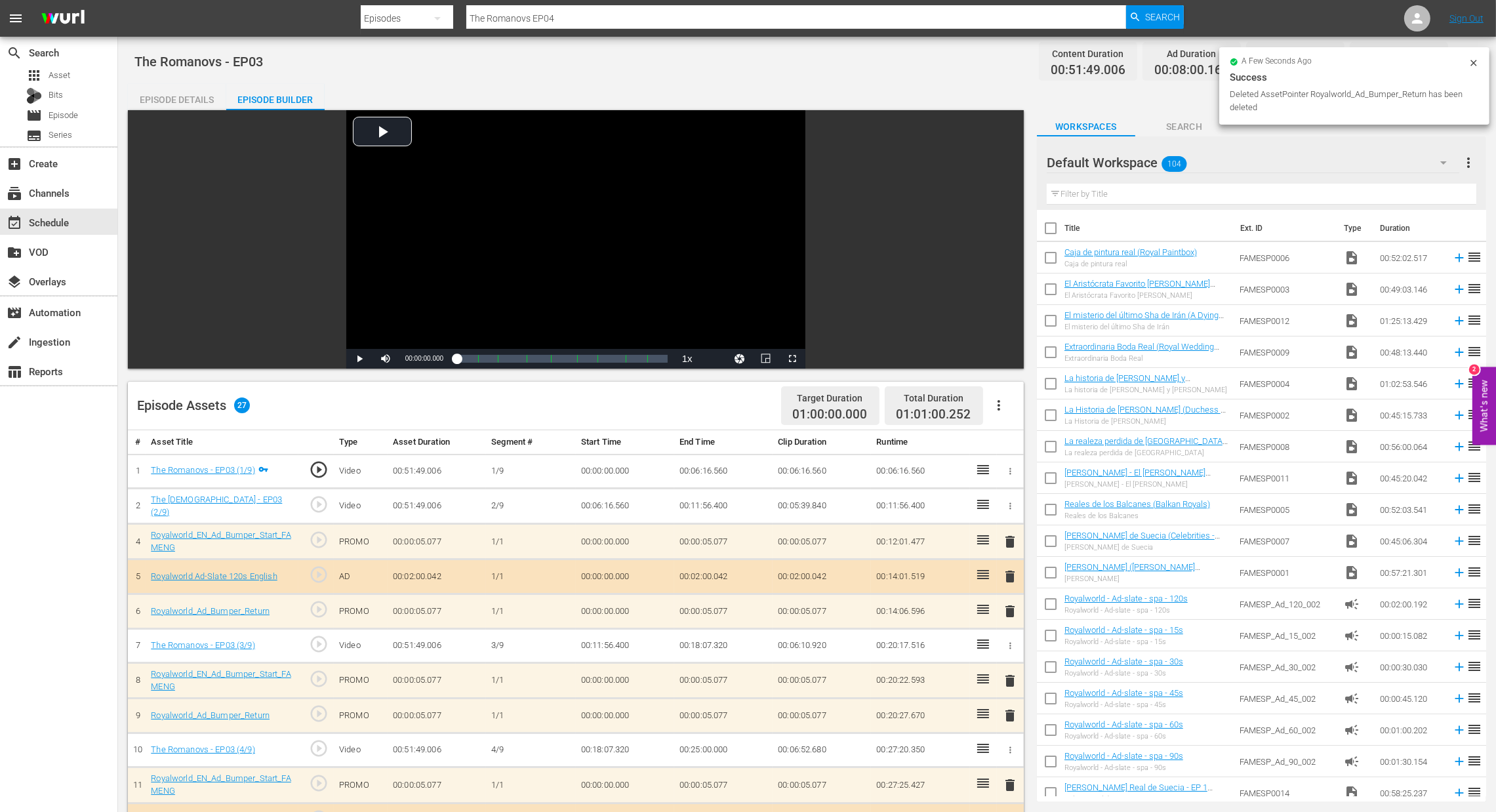
click at [1003, 677] on span "delete" at bounding box center [1010, 681] width 16 height 16
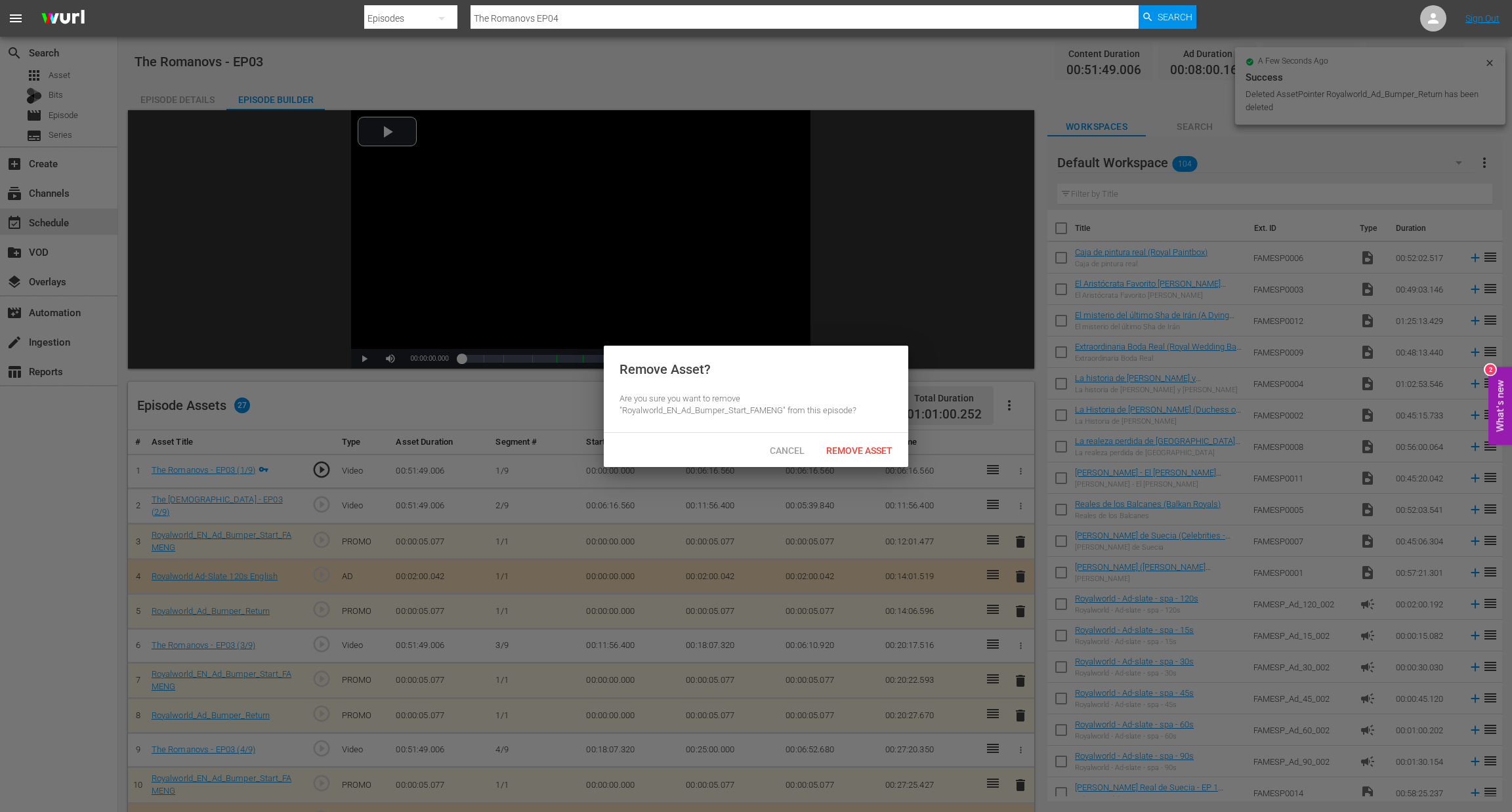
click at [879, 446] on span "Remove Asset" at bounding box center [859, 451] width 87 height 11
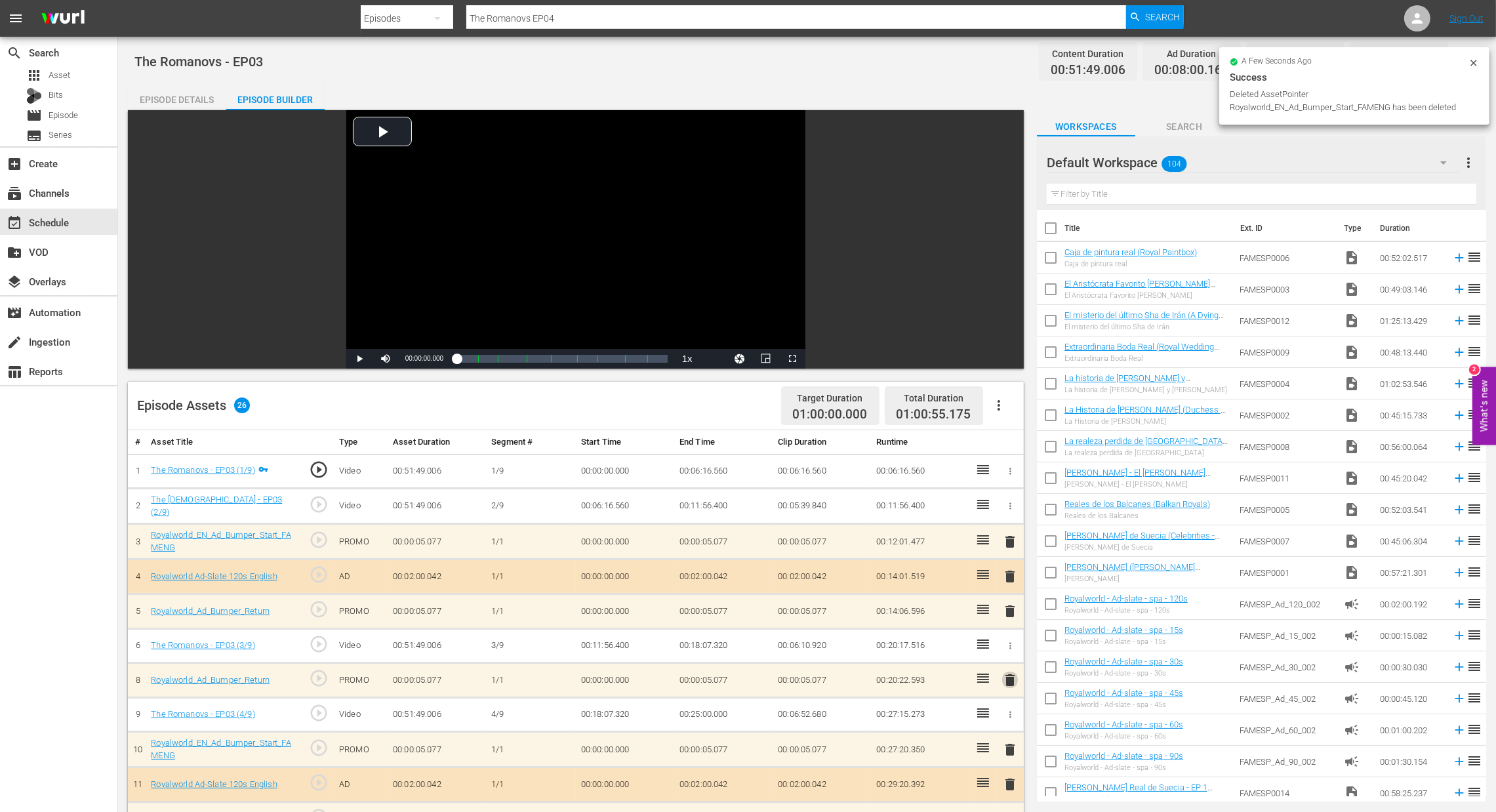
click at [1005, 672] on span "delete" at bounding box center [1010, 680] width 16 height 16
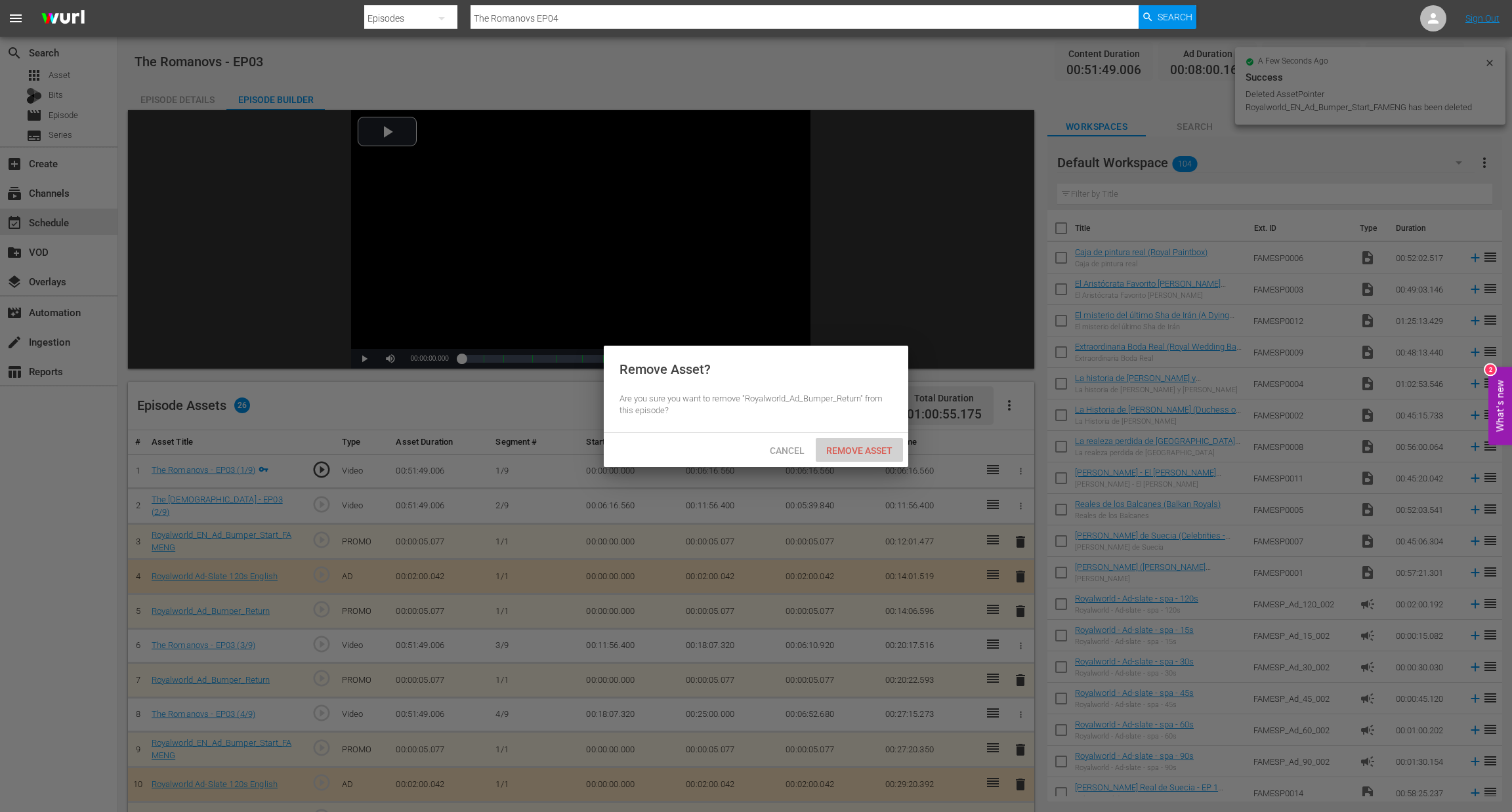
click at [853, 449] on span "Remove Asset" at bounding box center [859, 451] width 87 height 11
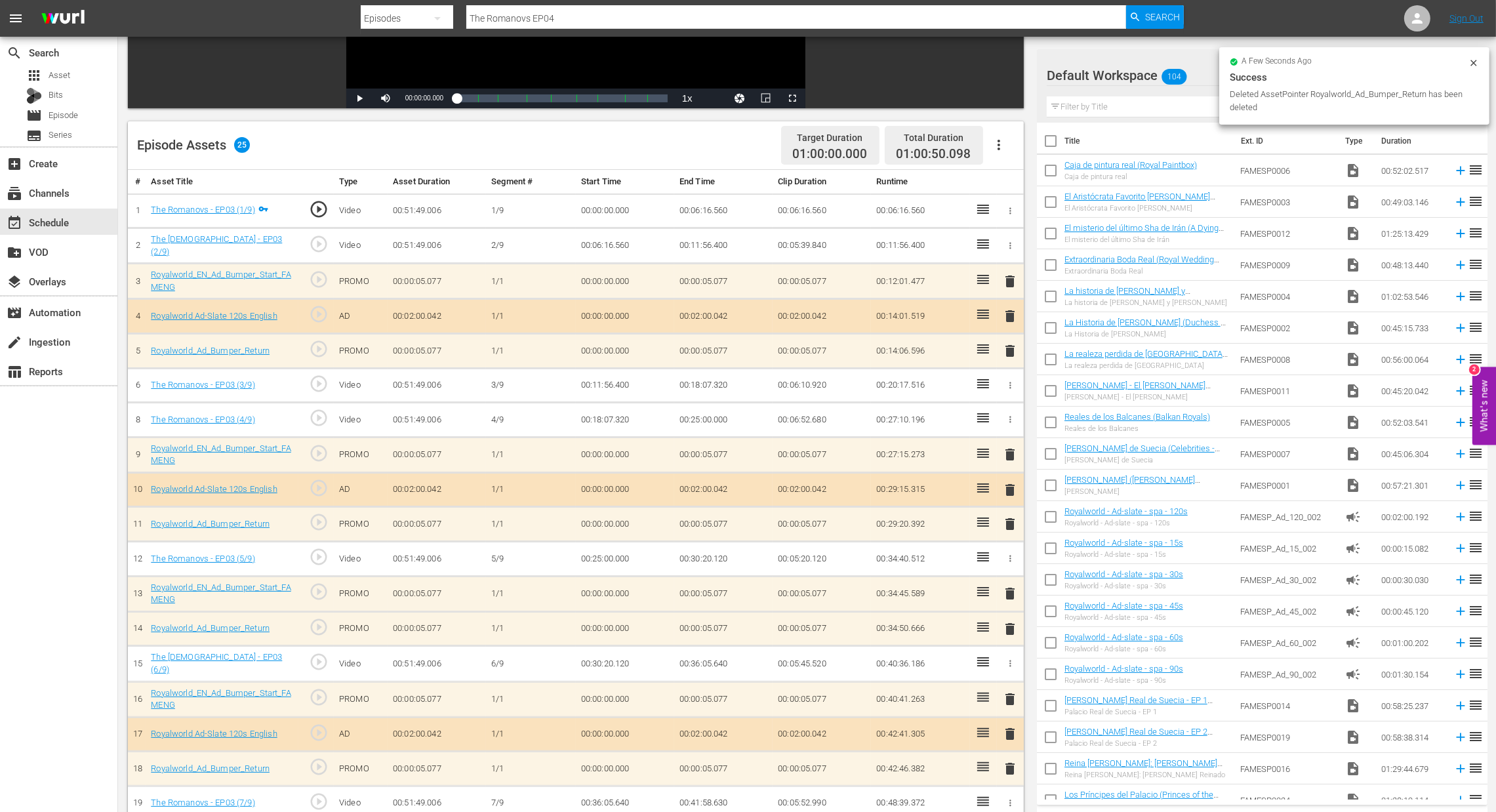
scroll to position [294, 0]
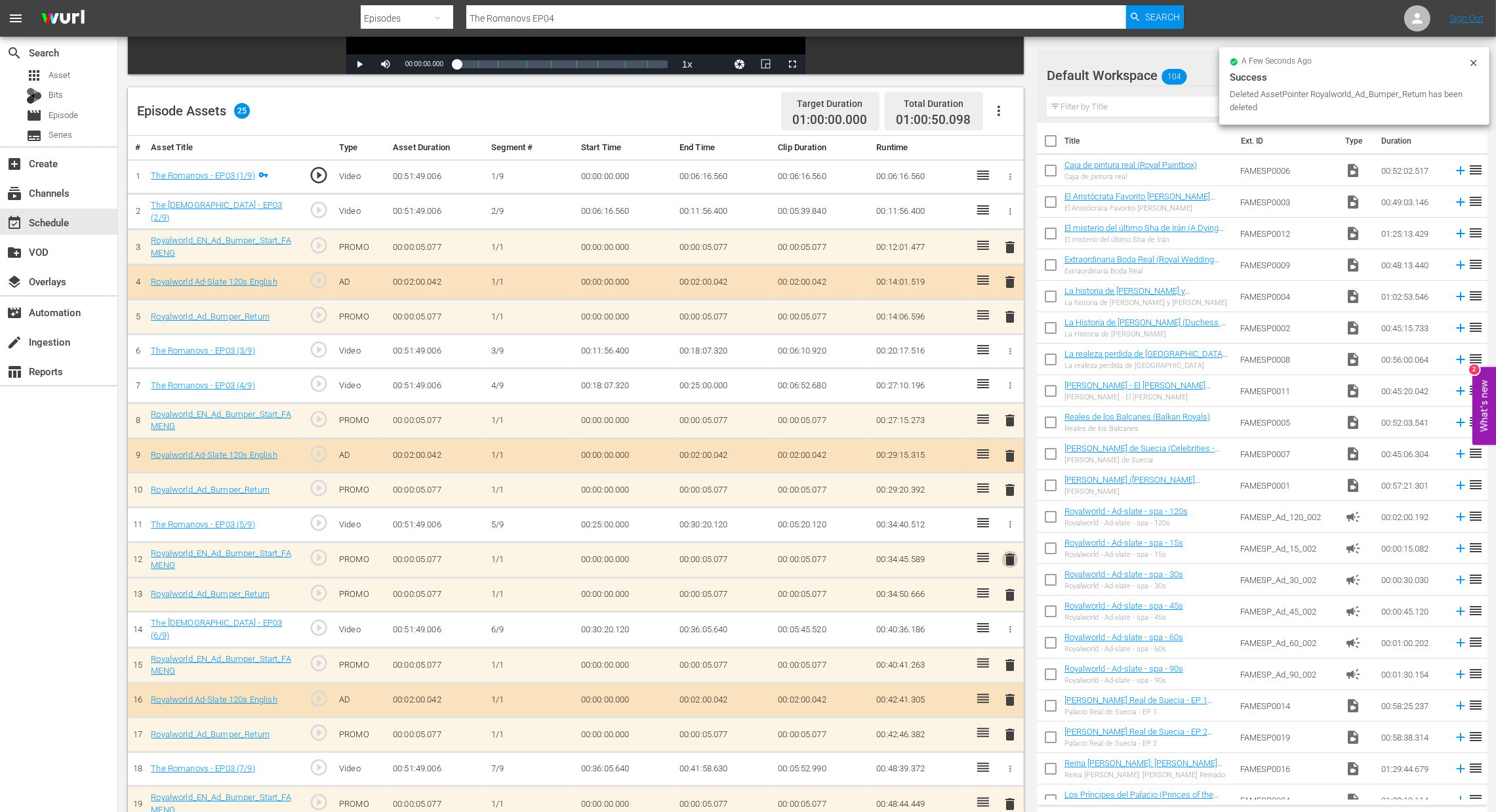
click at [1009, 552] on span "delete" at bounding box center [1010, 559] width 16 height 16
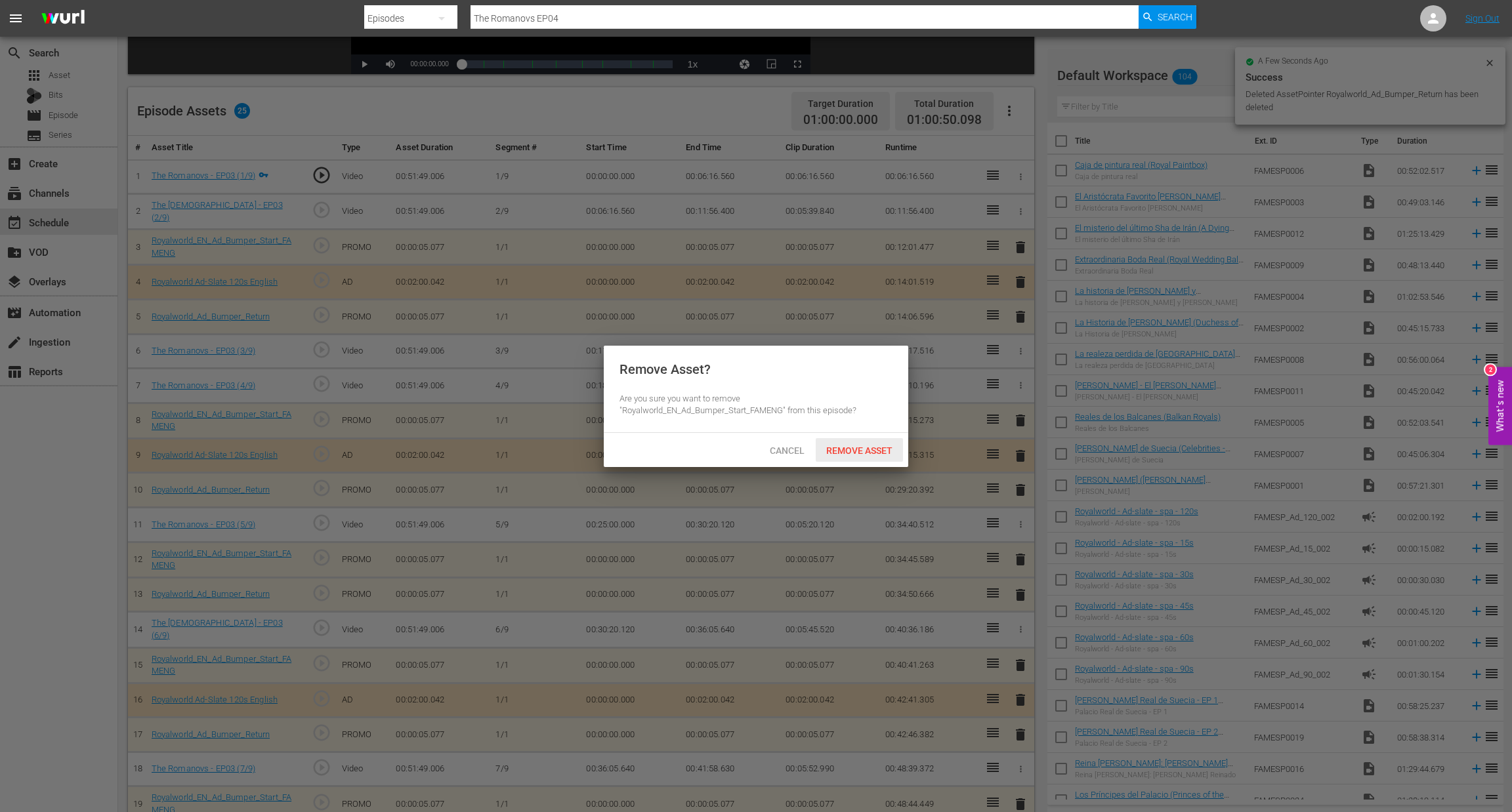
click at [856, 452] on span "Remove Asset" at bounding box center [859, 451] width 87 height 11
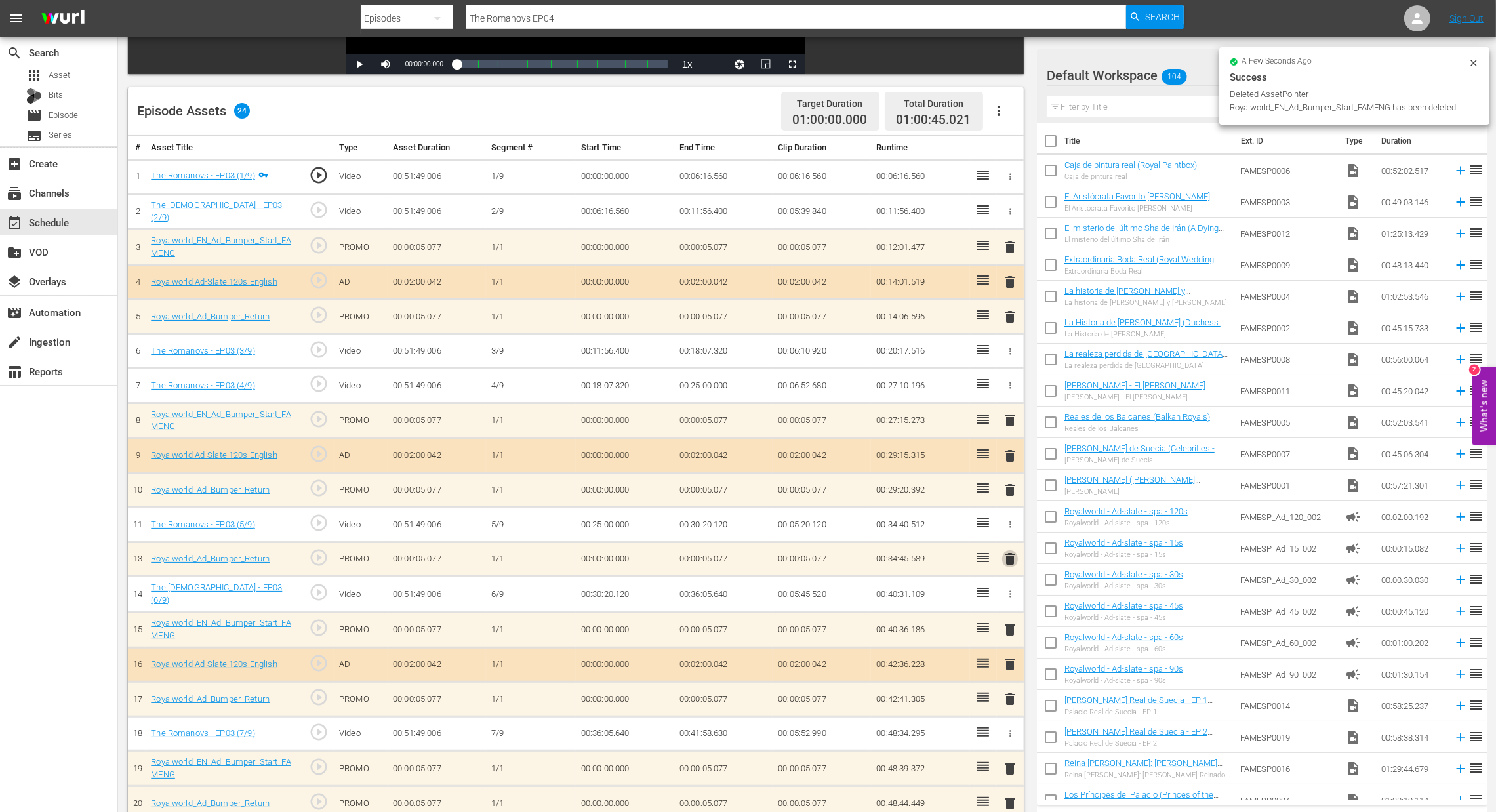
click at [1004, 561] on span "delete" at bounding box center [1010, 559] width 16 height 16
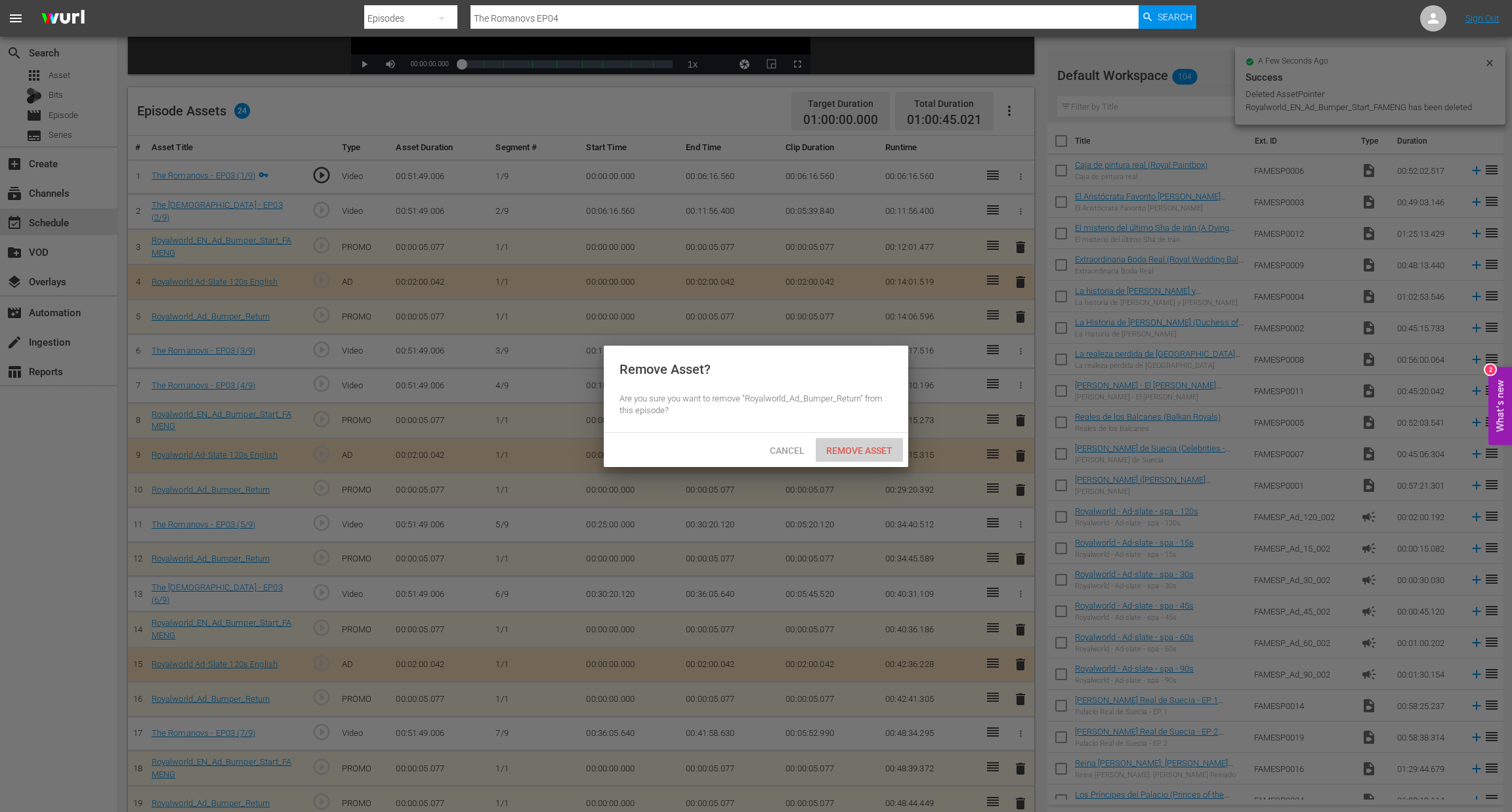
click at [857, 454] on span "Remove Asset" at bounding box center [859, 451] width 87 height 11
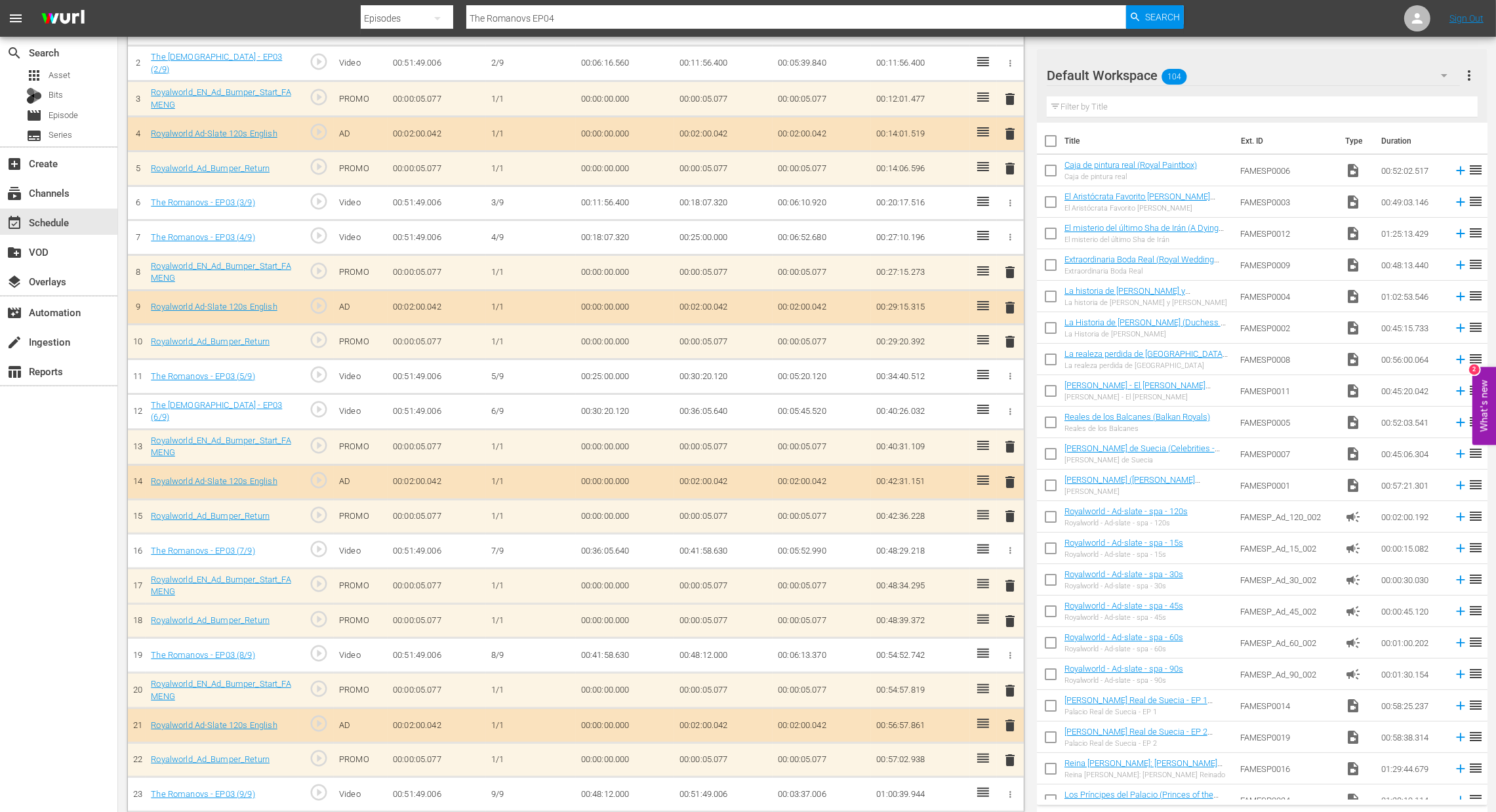
scroll to position [450, 0]
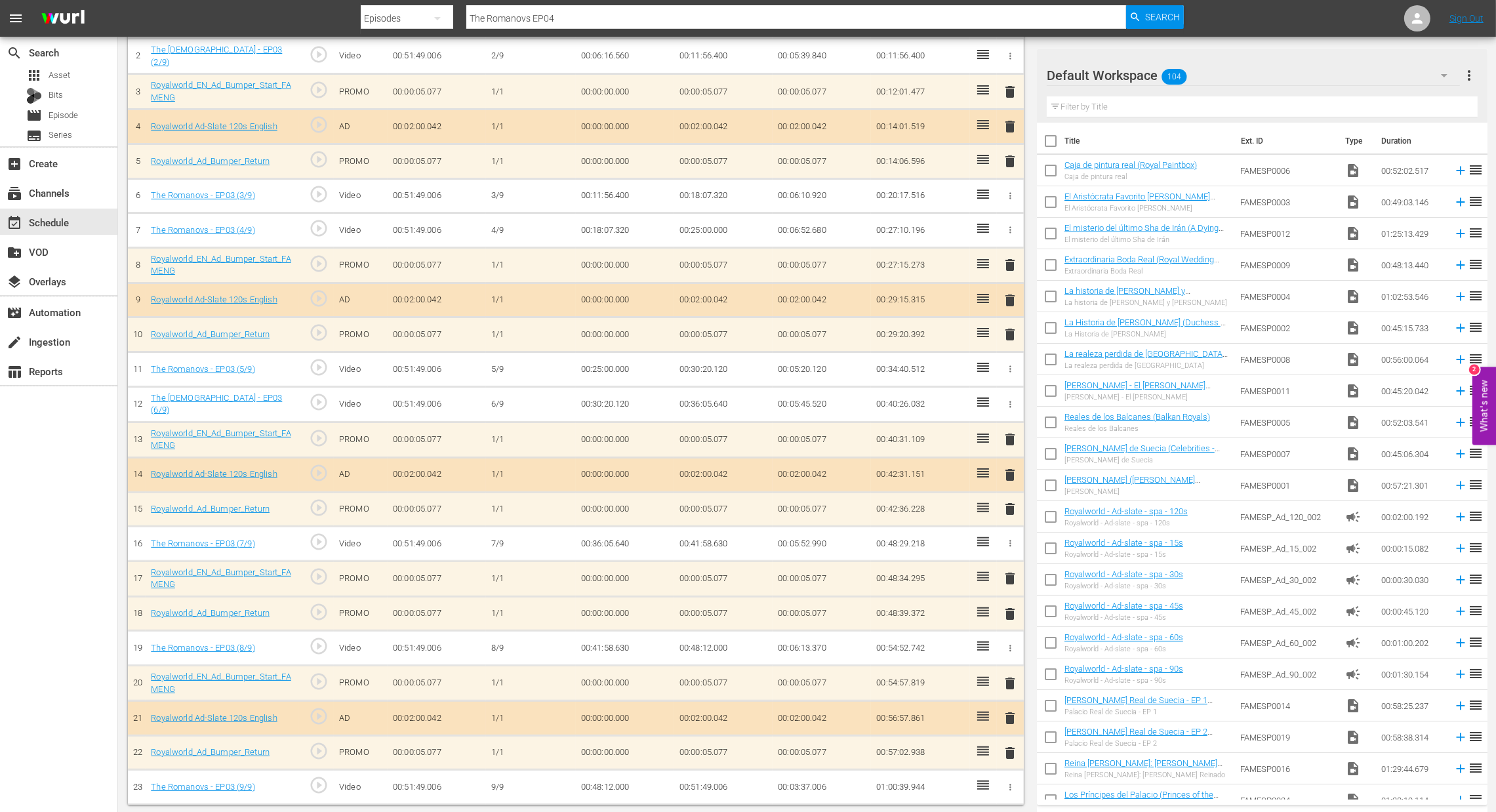
click at [1008, 575] on span "delete" at bounding box center [1010, 578] width 16 height 16
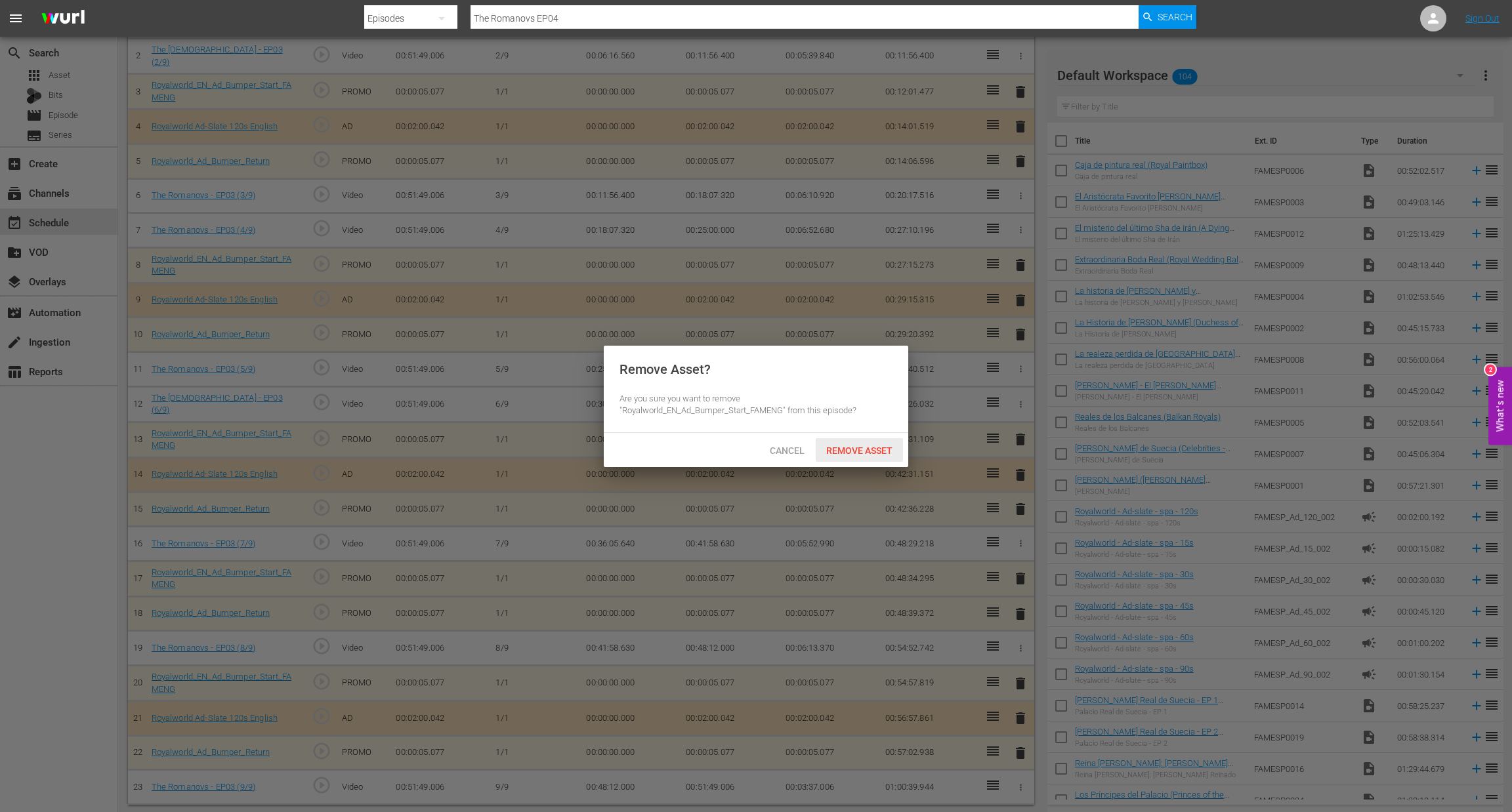
click at [862, 448] on span "Remove Asset" at bounding box center [859, 451] width 87 height 11
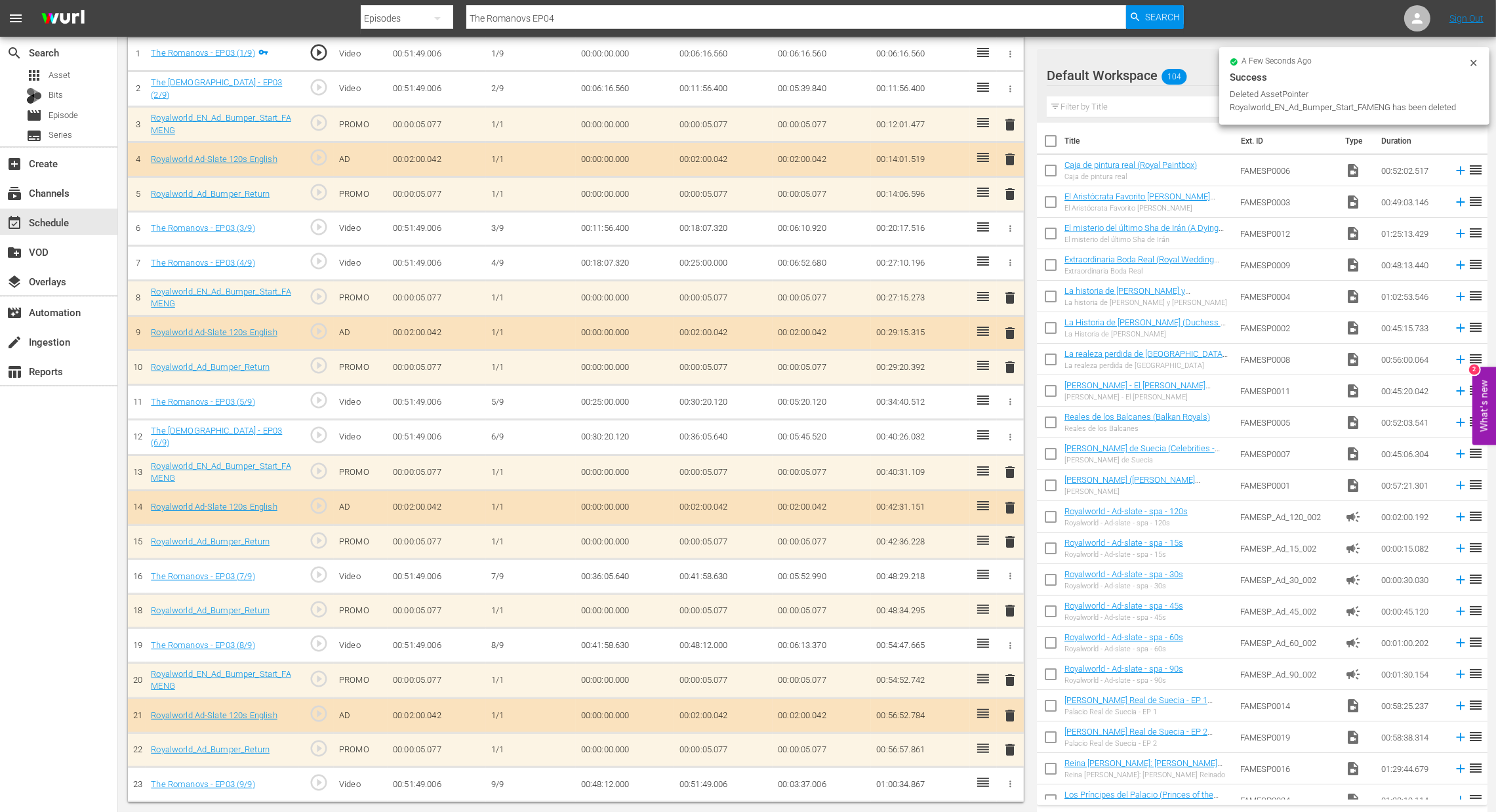
scroll to position [415, 0]
click at [1008, 615] on span "delete" at bounding box center [1010, 613] width 16 height 16
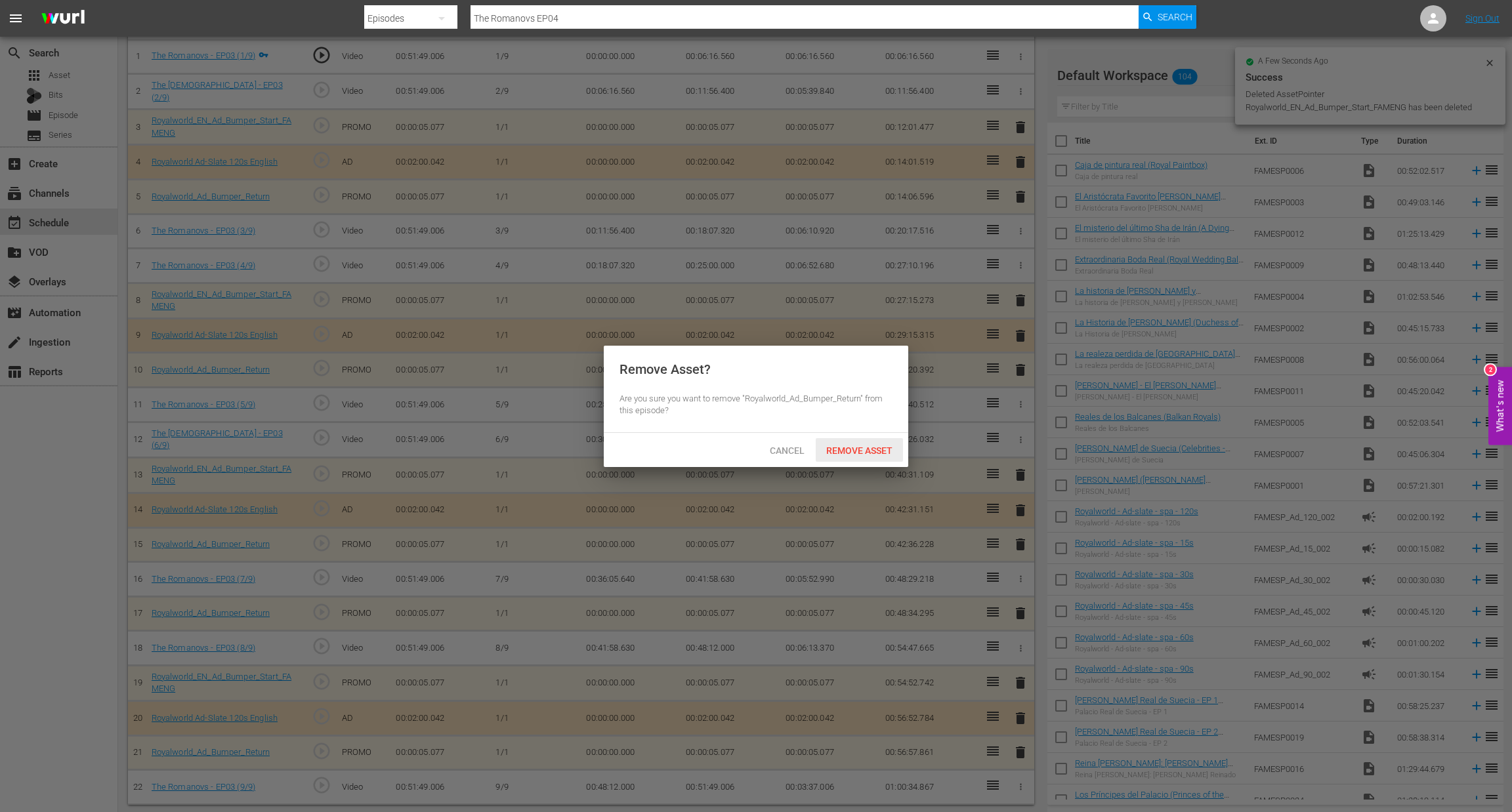
click at [820, 442] on div "Remove Asset" at bounding box center [859, 450] width 87 height 24
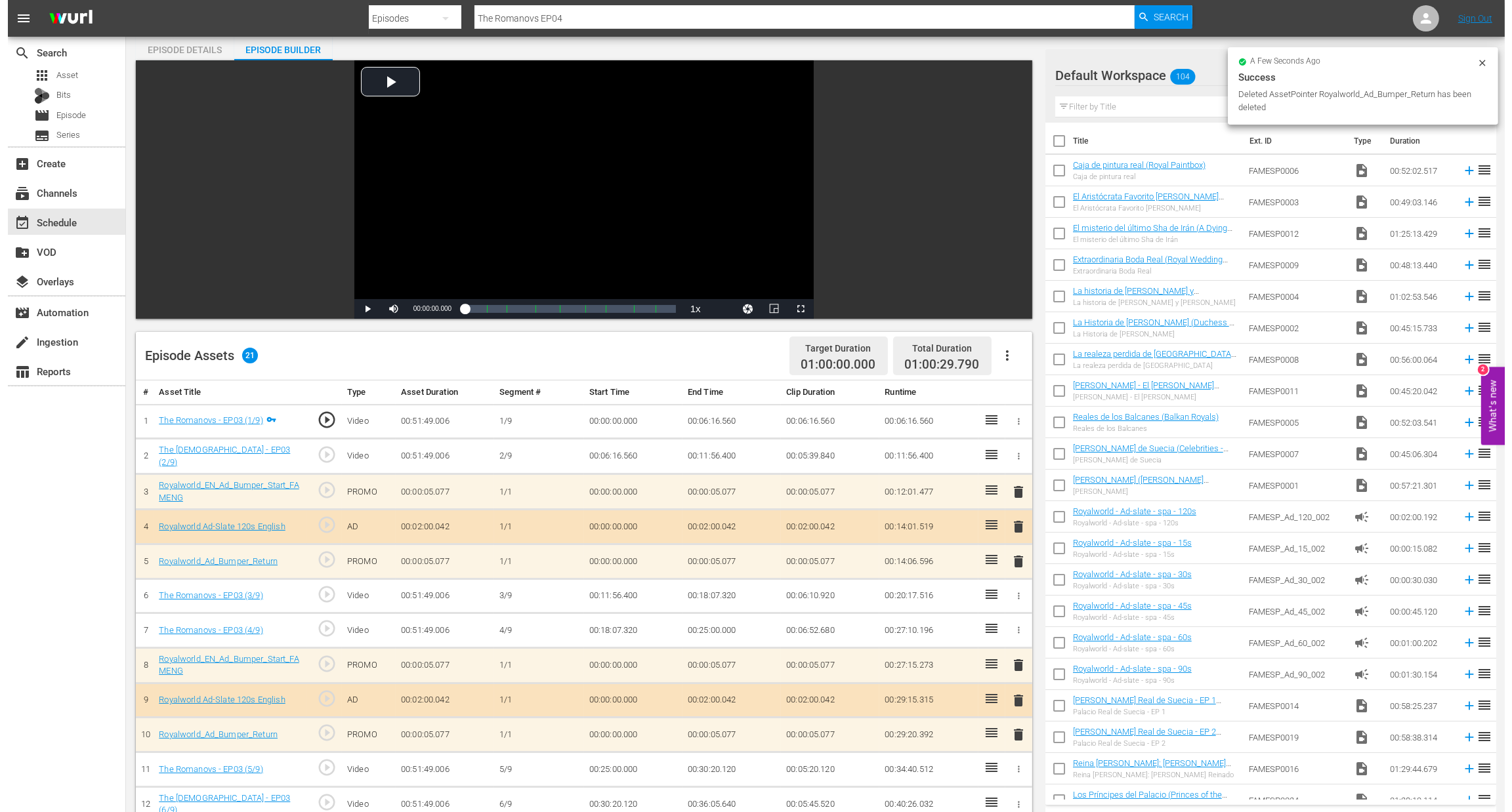
scroll to position [0, 0]
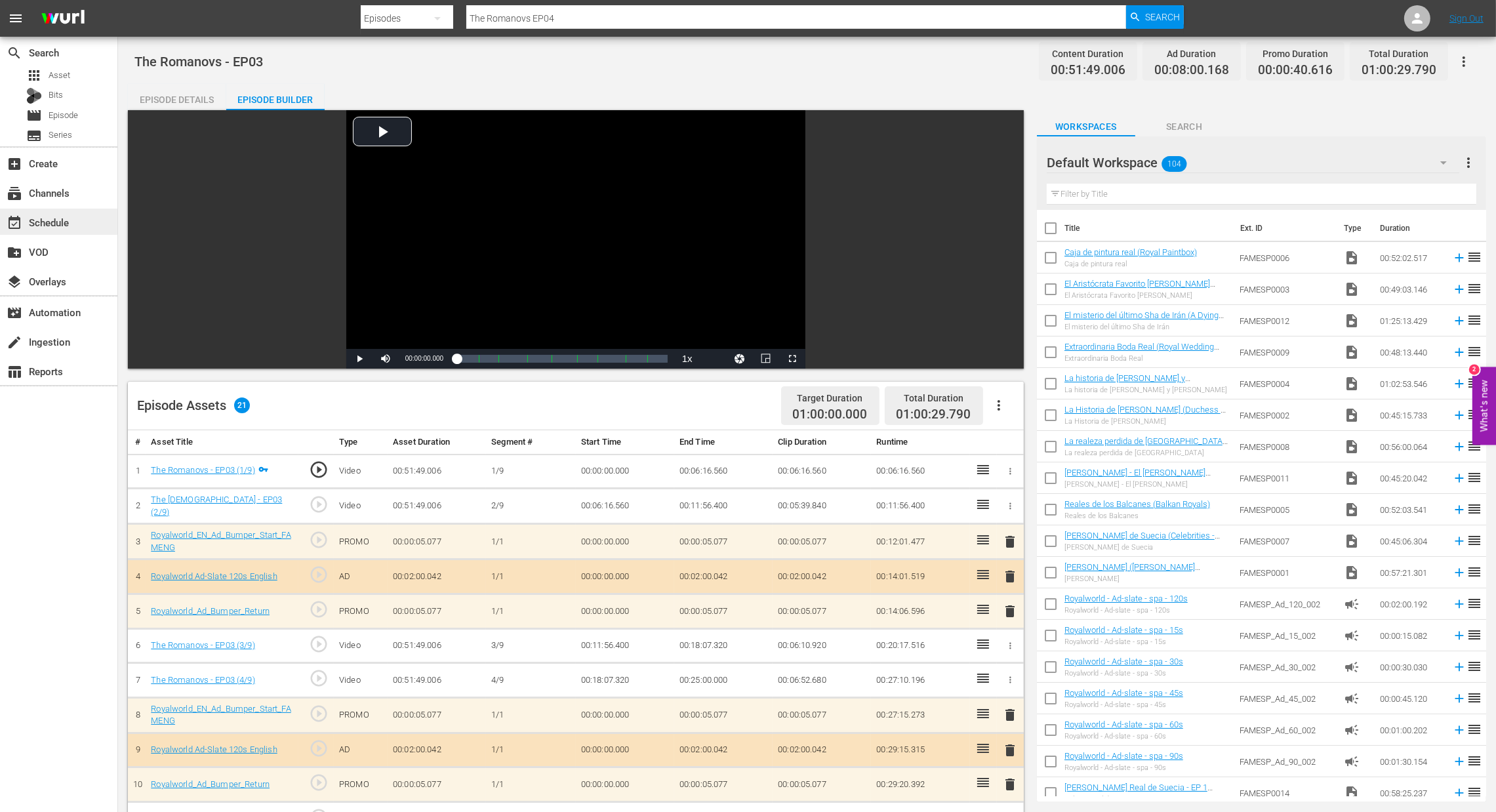
click at [45, 221] on div "event_available Schedule" at bounding box center [37, 220] width 74 height 12
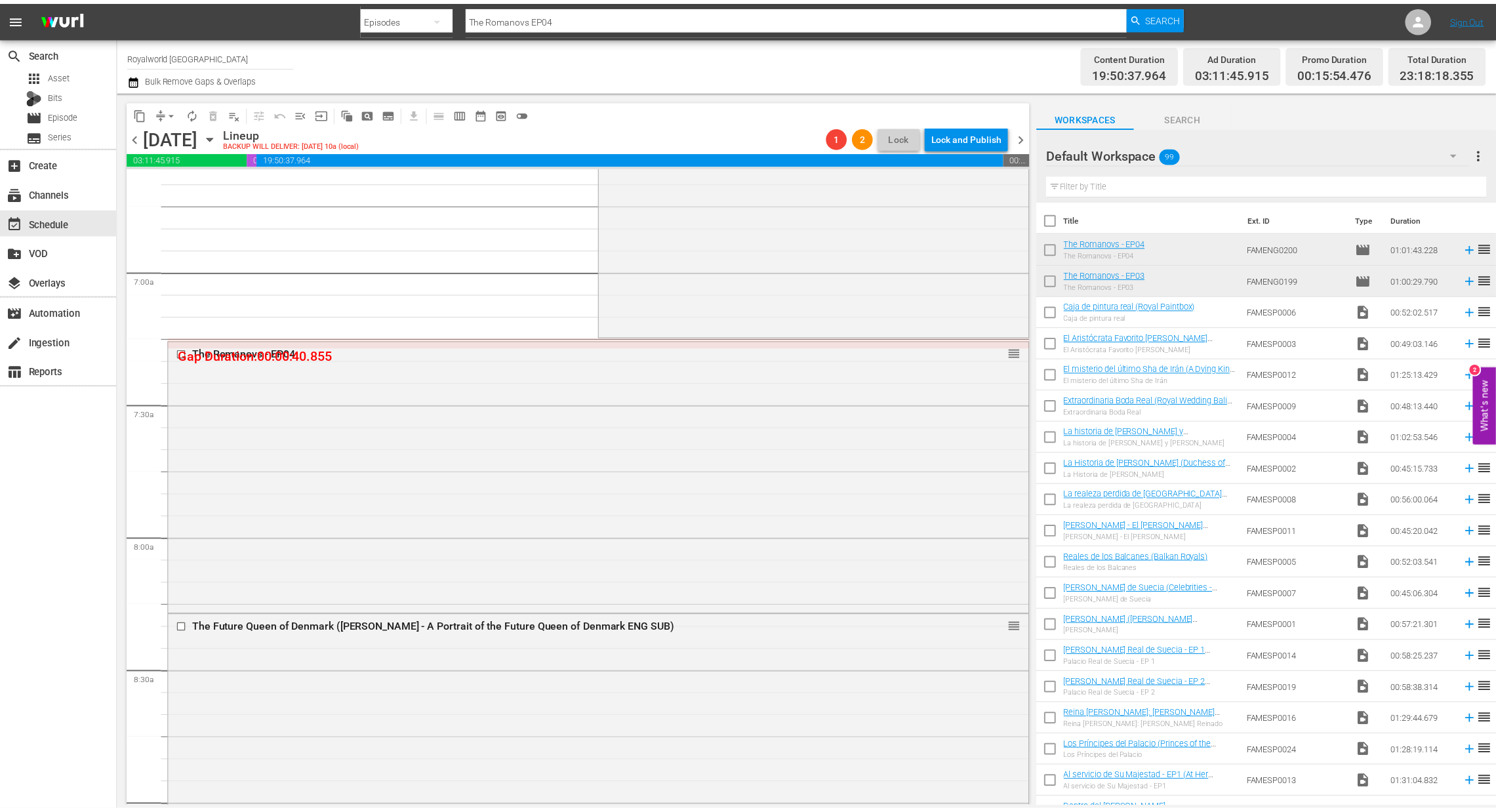
scroll to position [1770, 0]
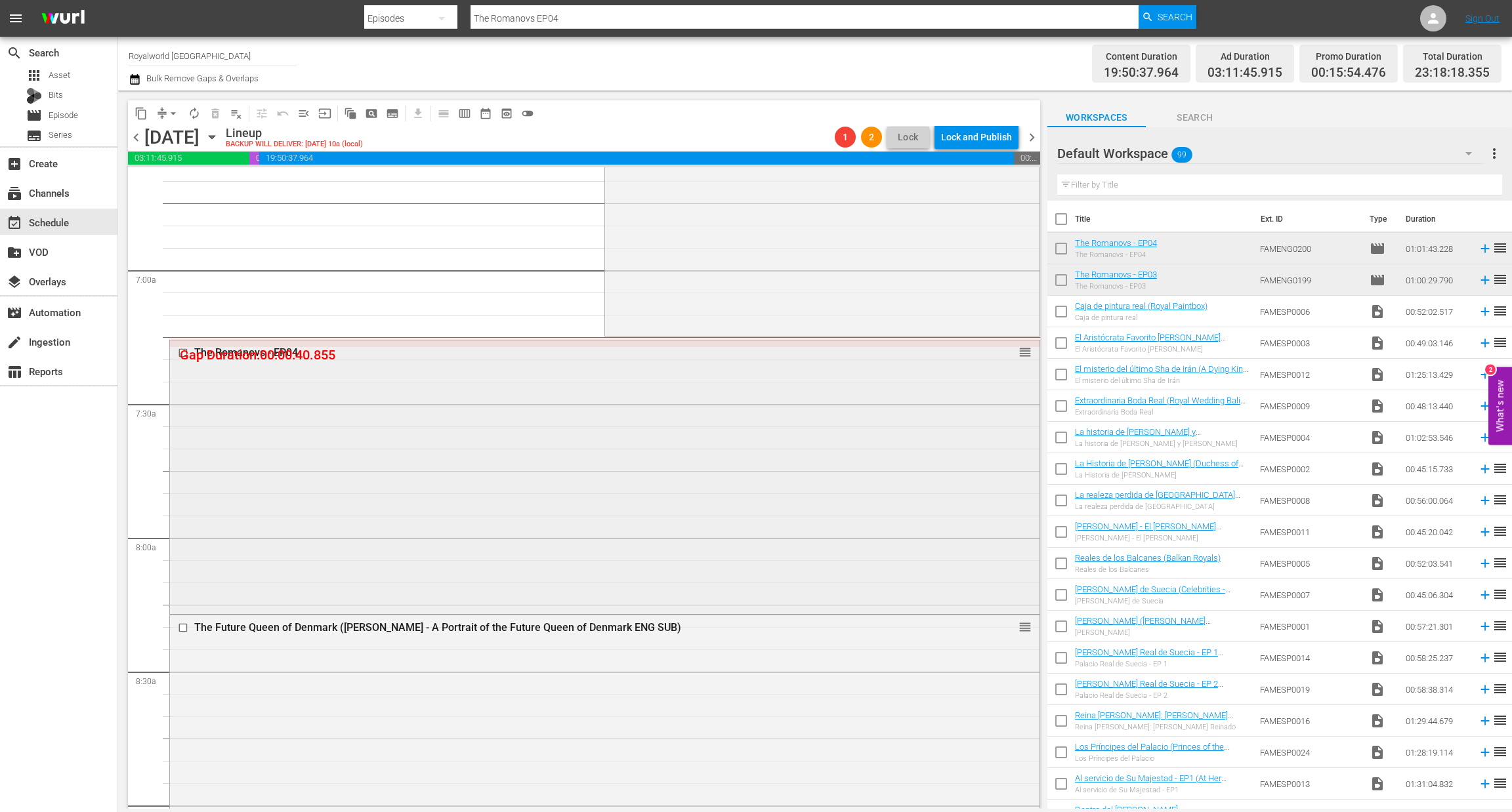
click at [282, 354] on div "The Romanovs - EP04" at bounding box center [580, 352] width 771 height 13
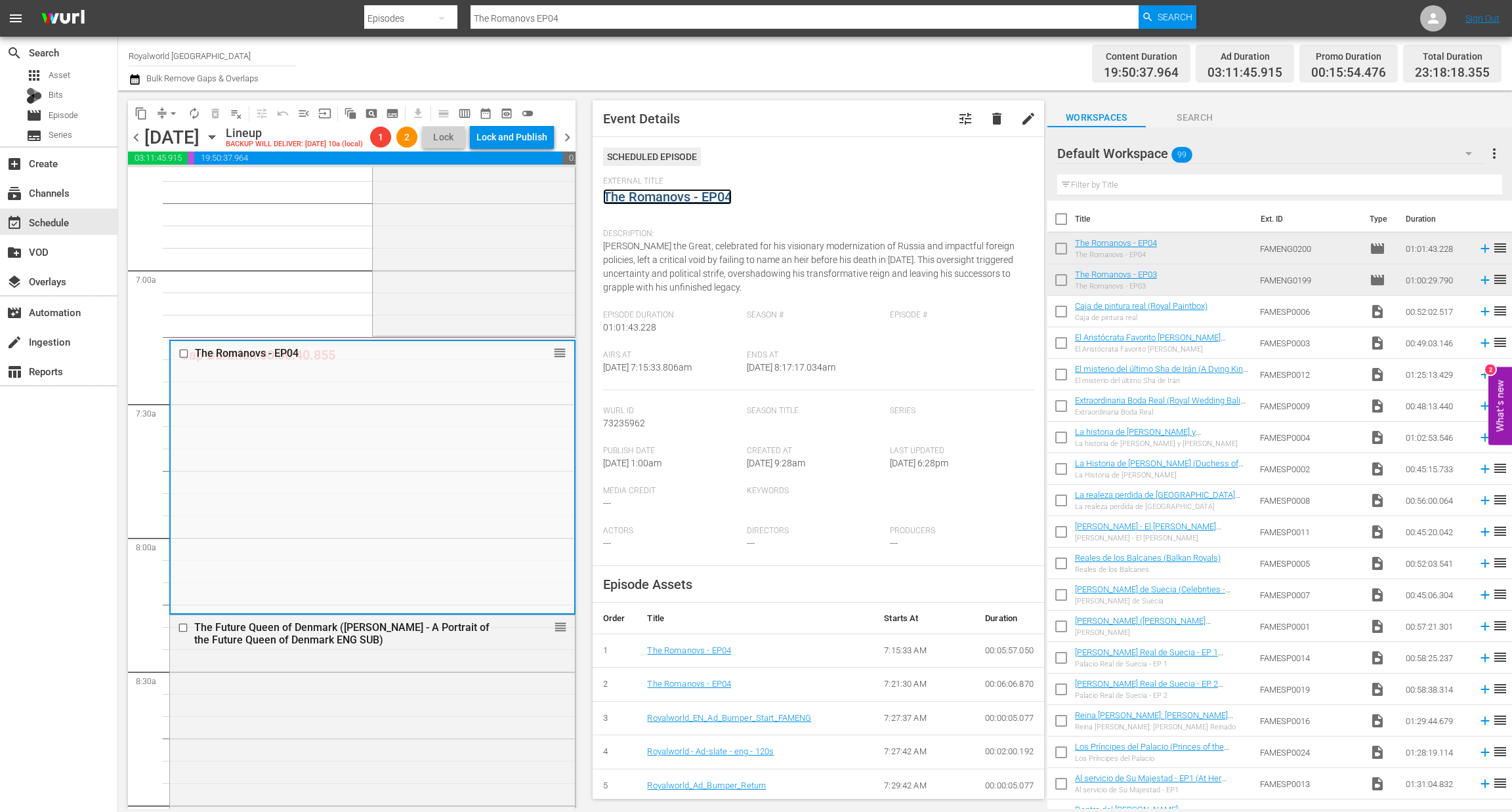
click at [708, 192] on link "The Romanovs - EP04" at bounding box center [668, 197] width 129 height 16
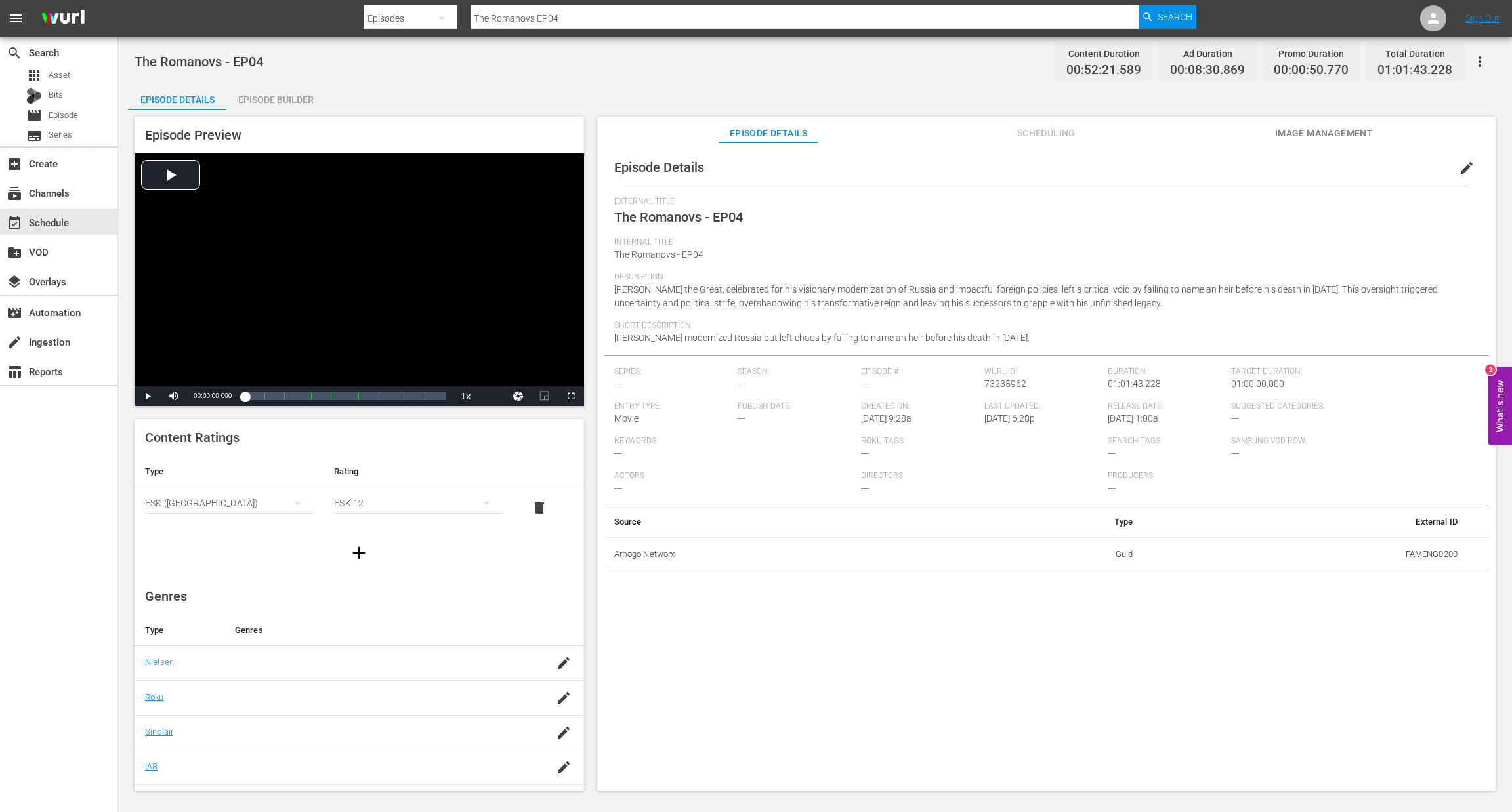
click at [266, 96] on div "Episode Builder" at bounding box center [276, 100] width 99 height 32
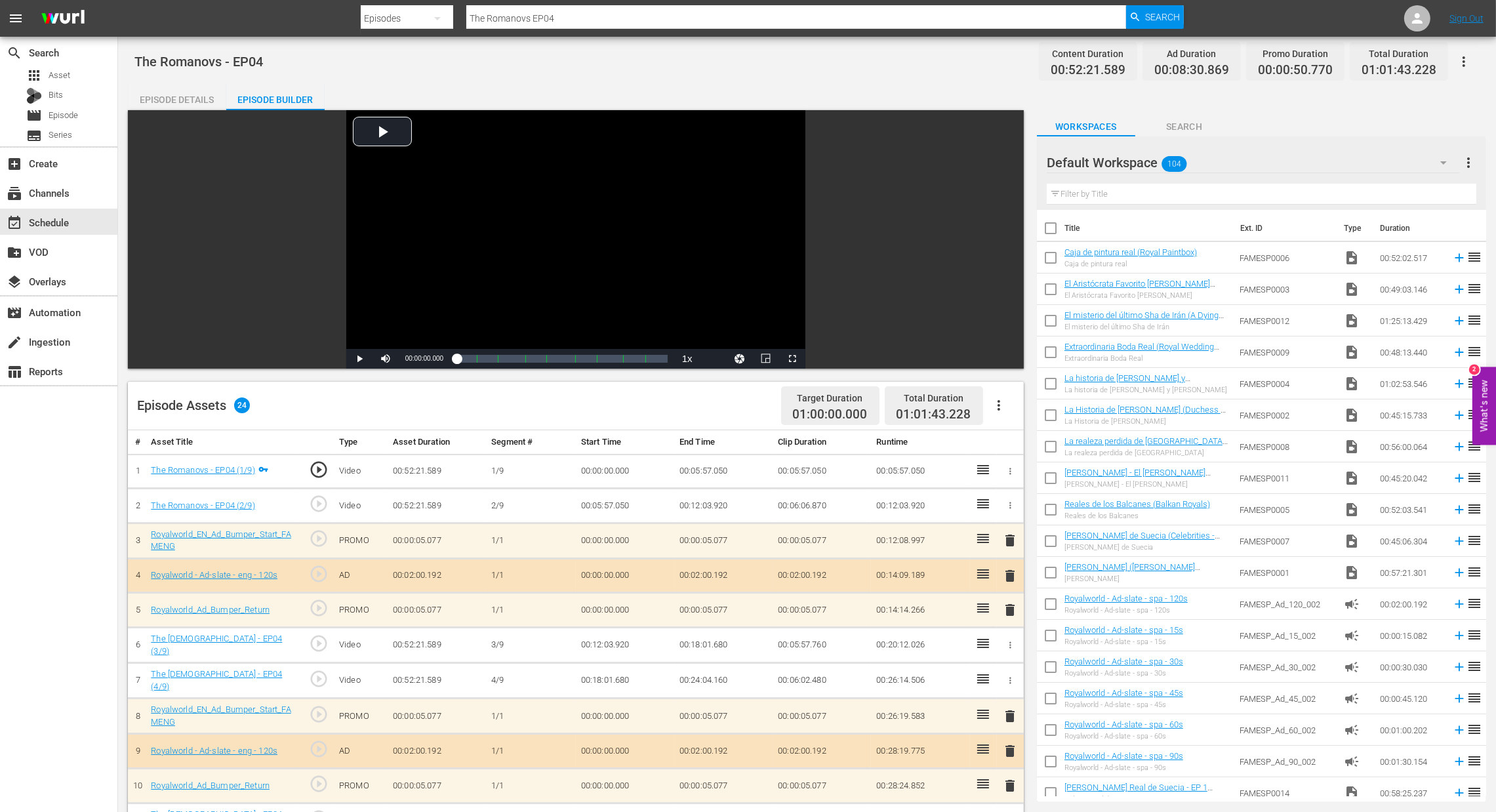
click at [989, 401] on button "button" at bounding box center [999, 406] width 32 height 32
click at [1002, 442] on div "Clear Ads" at bounding box center [1038, 442] width 89 height 32
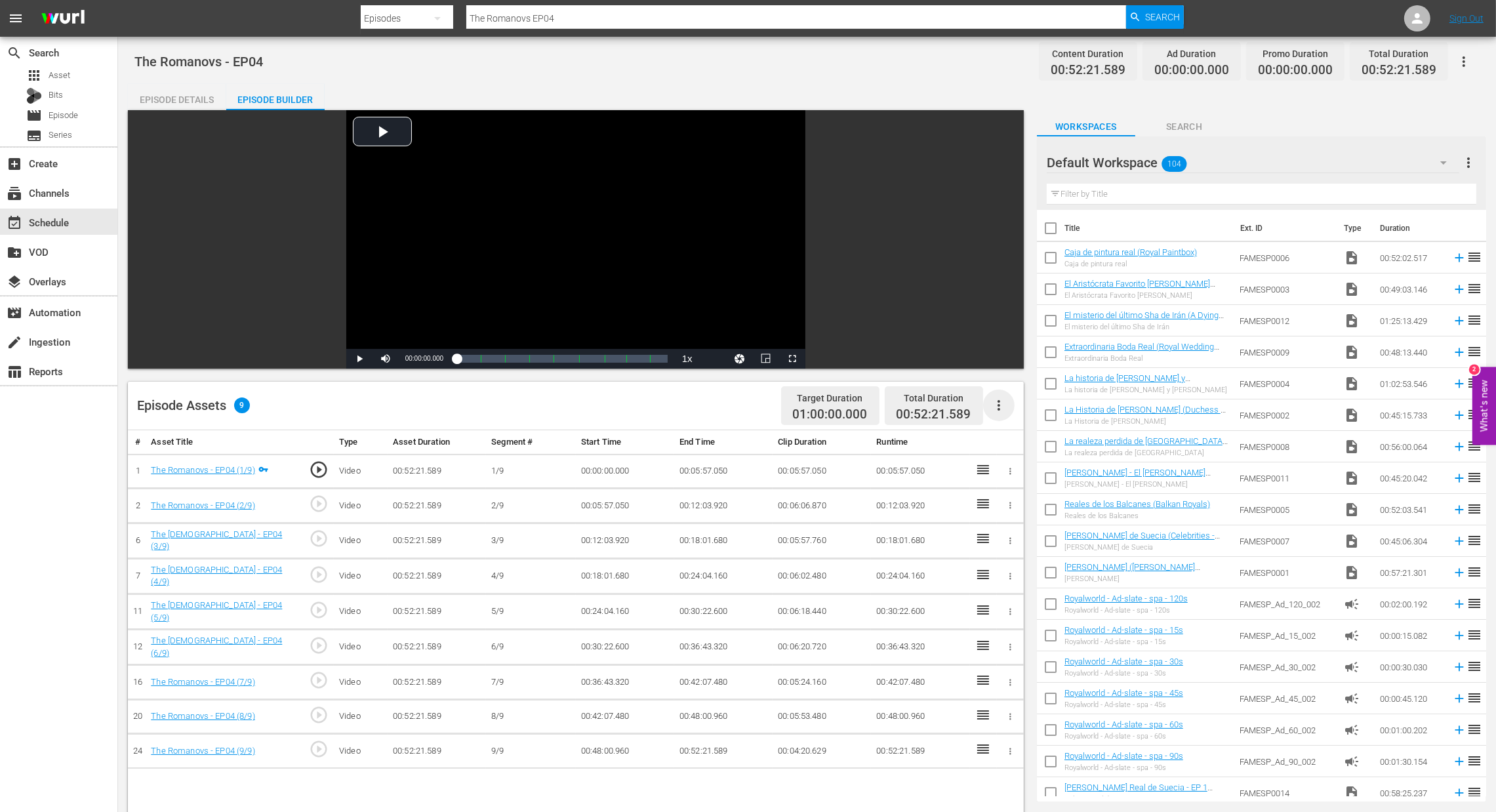
click at [995, 409] on icon "button" at bounding box center [998, 405] width 16 height 16
click at [1011, 421] on div "Fill with Ads" at bounding box center [1038, 411] width 89 height 32
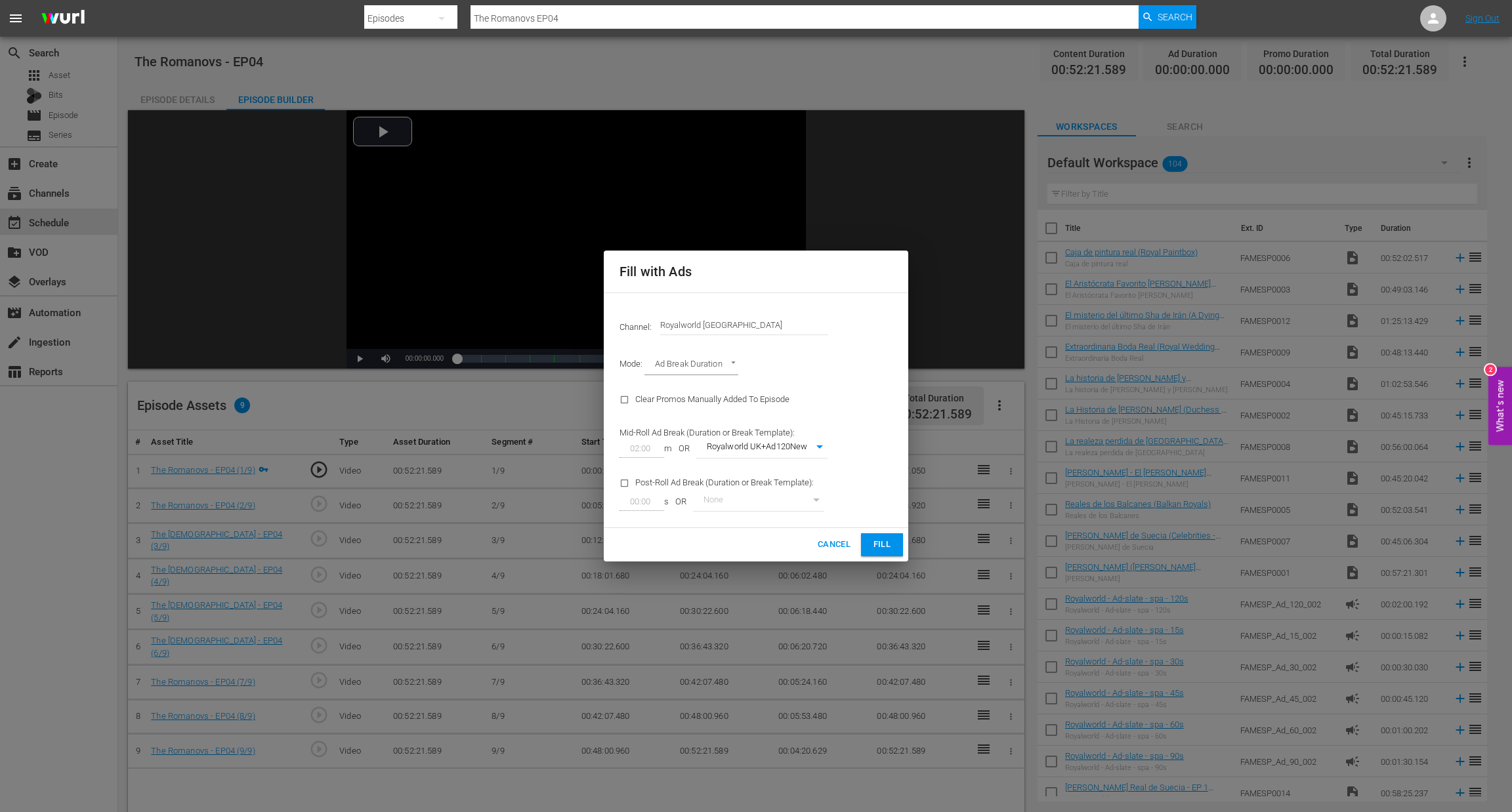
click at [881, 536] on button "Fill" at bounding box center [882, 544] width 42 height 23
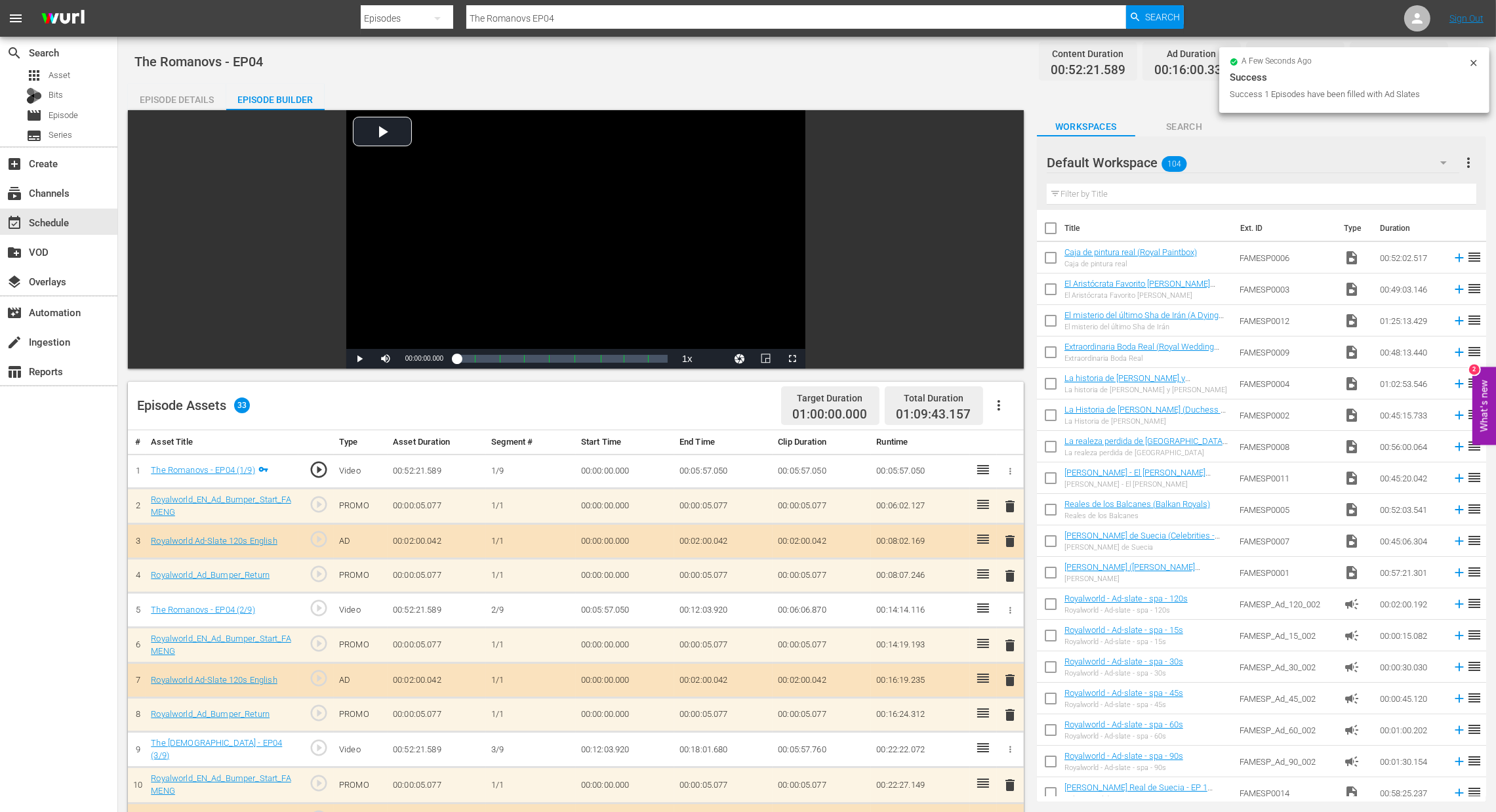
click at [1004, 543] on span "delete" at bounding box center [1010, 541] width 16 height 16
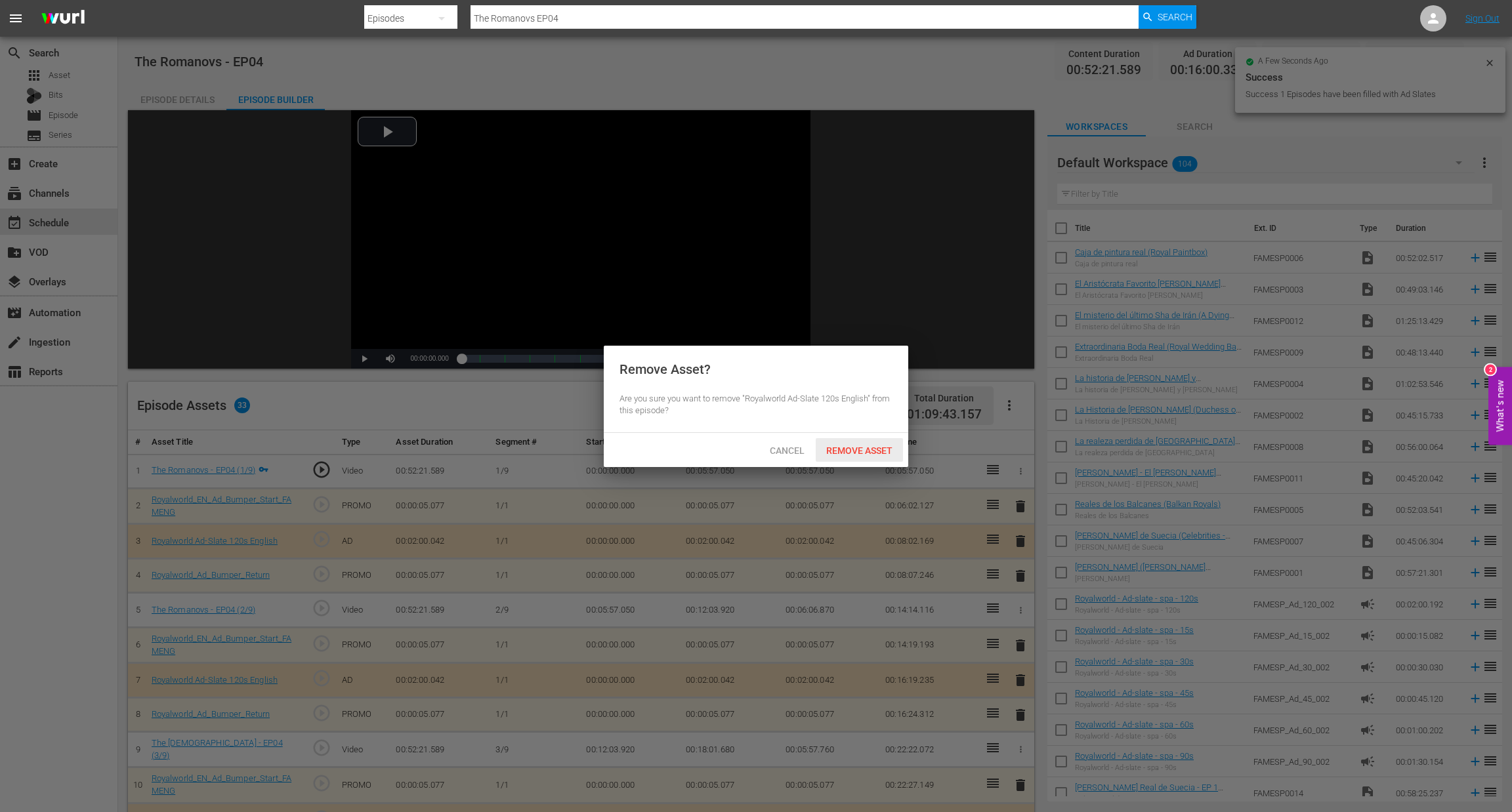
click at [842, 449] on span "Remove Asset" at bounding box center [859, 451] width 87 height 11
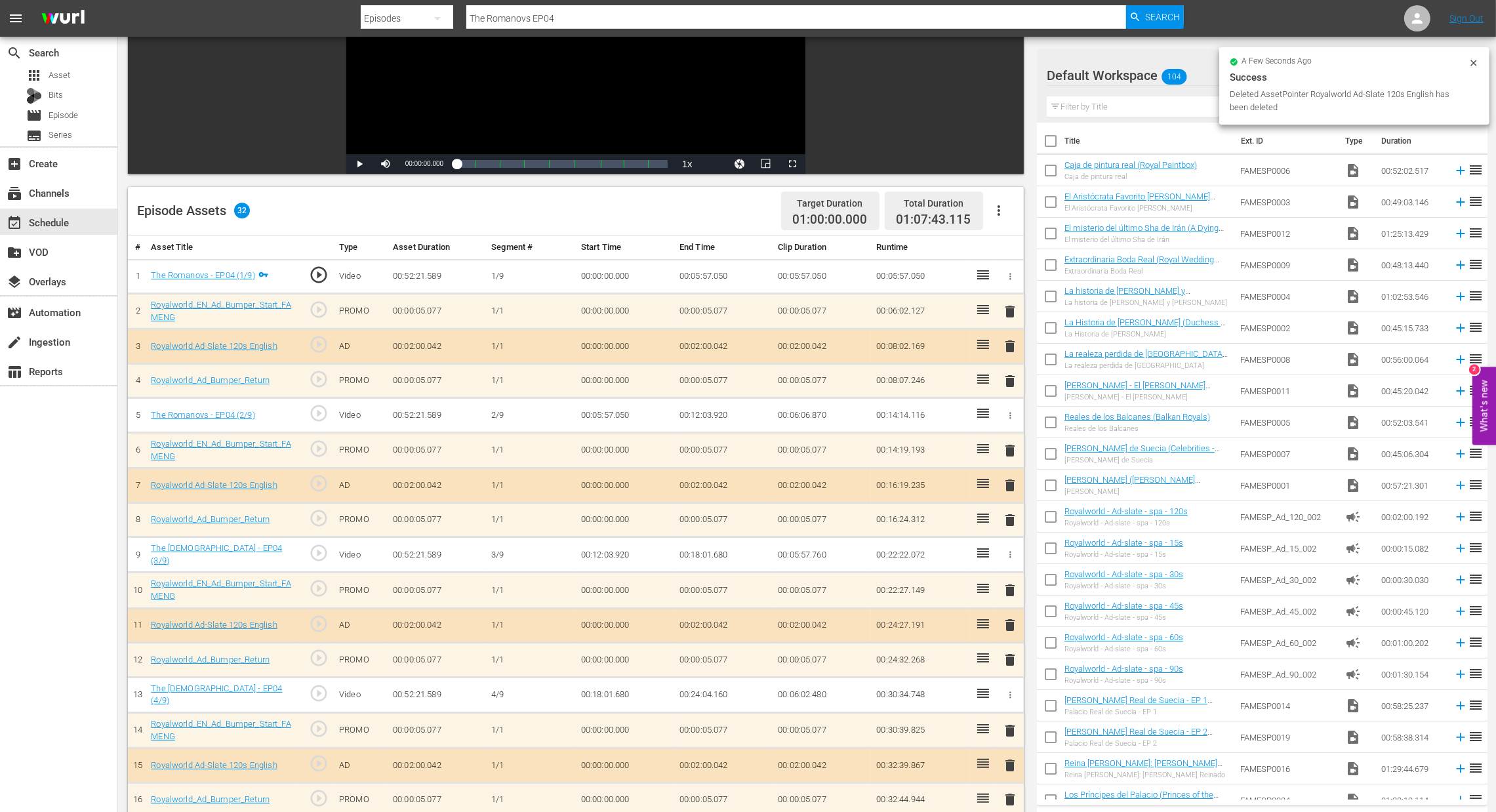
scroll to position [197, 0]
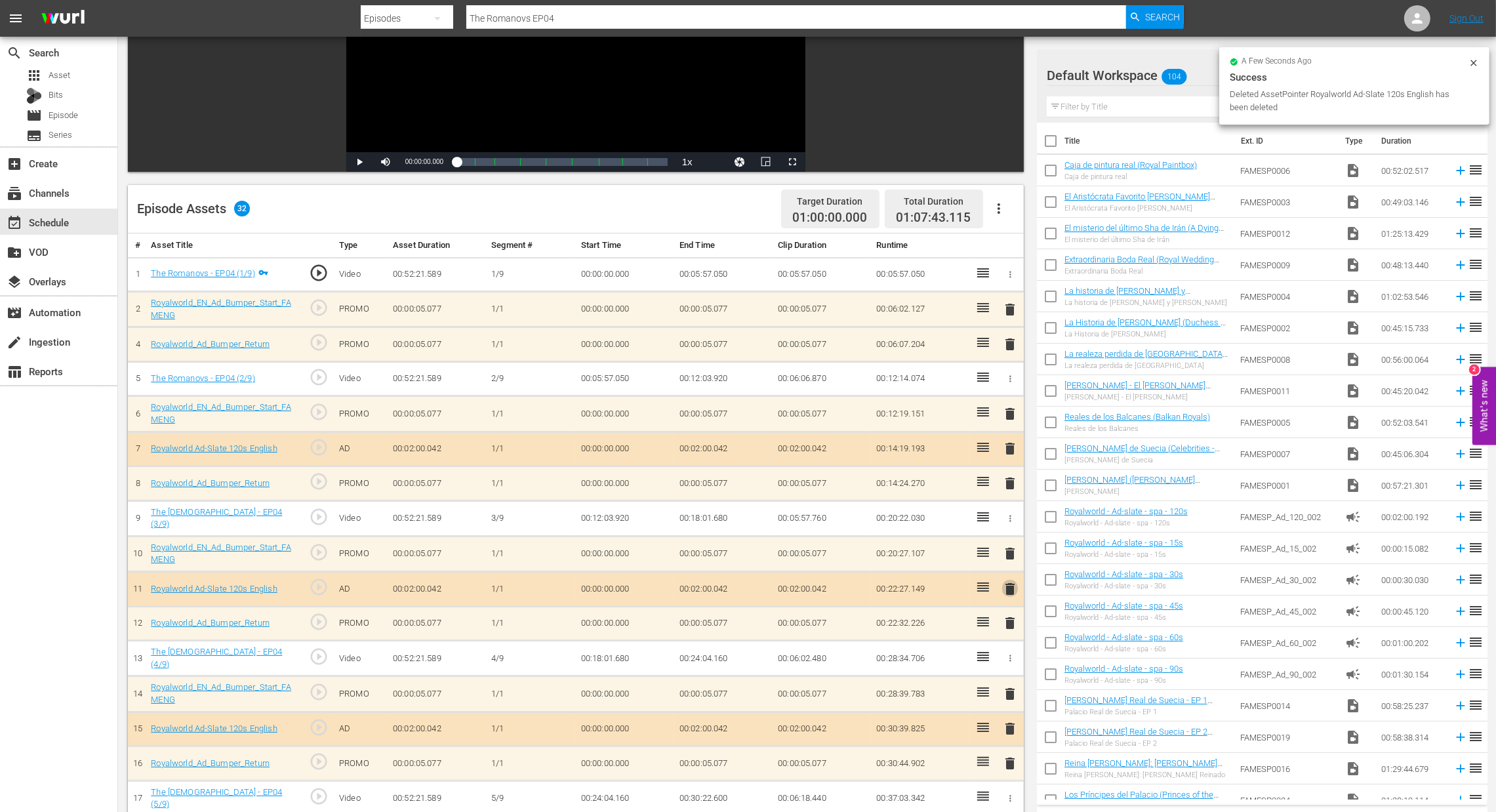
click at [1003, 595] on span "delete" at bounding box center [1010, 589] width 16 height 16
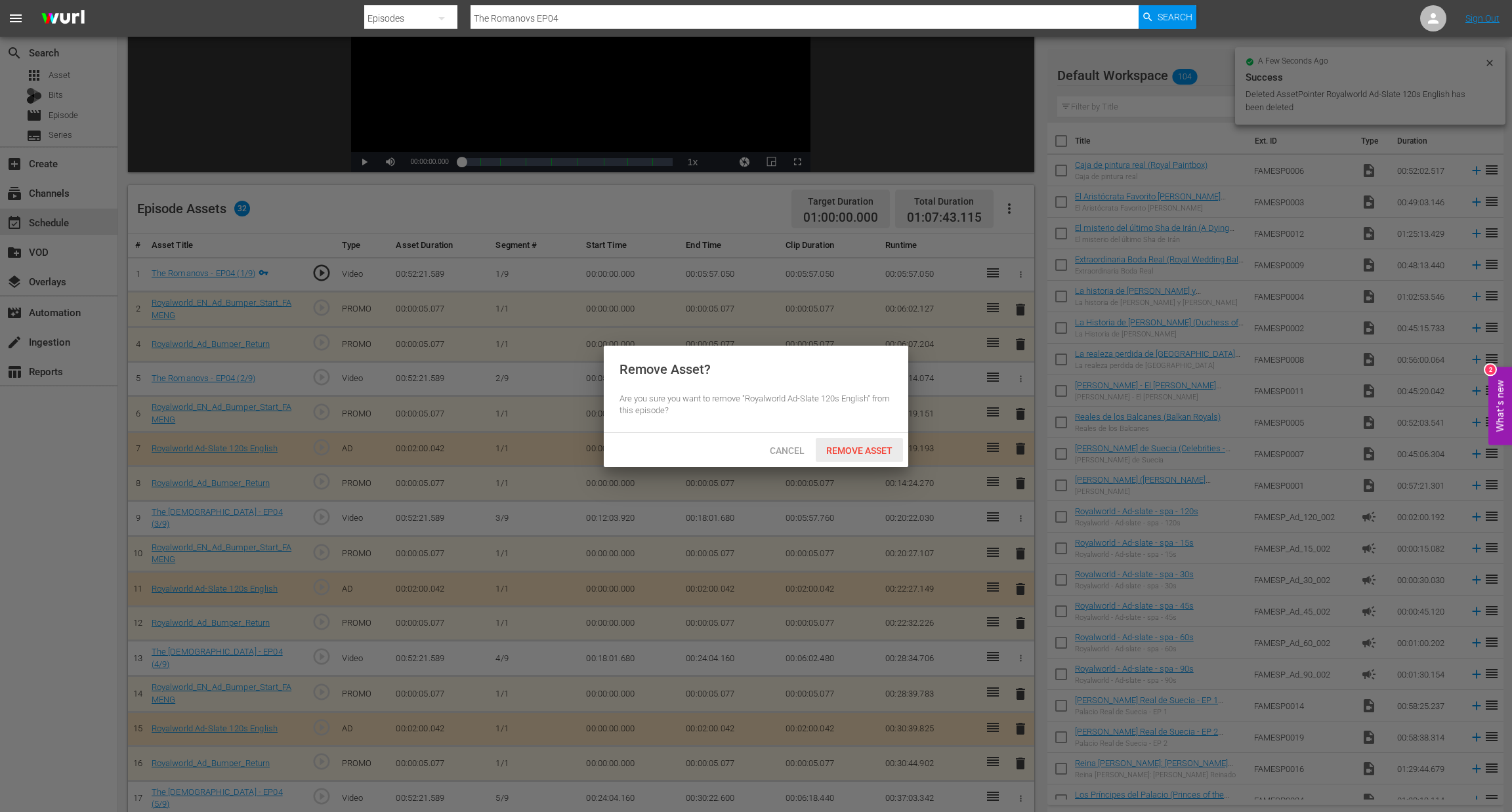
click at [863, 446] on span "Remove Asset" at bounding box center [859, 451] width 87 height 11
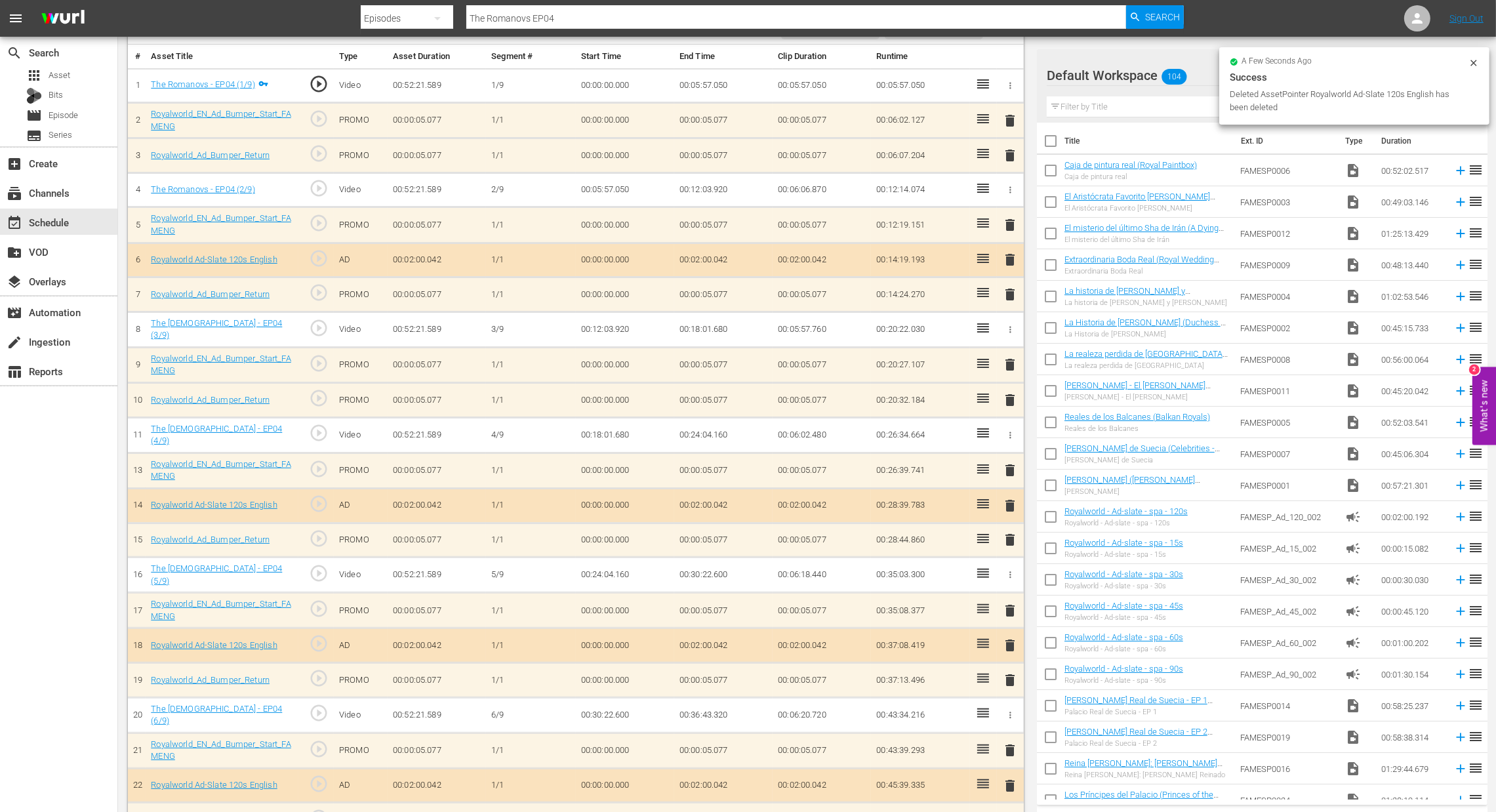
scroll to position [492, 0]
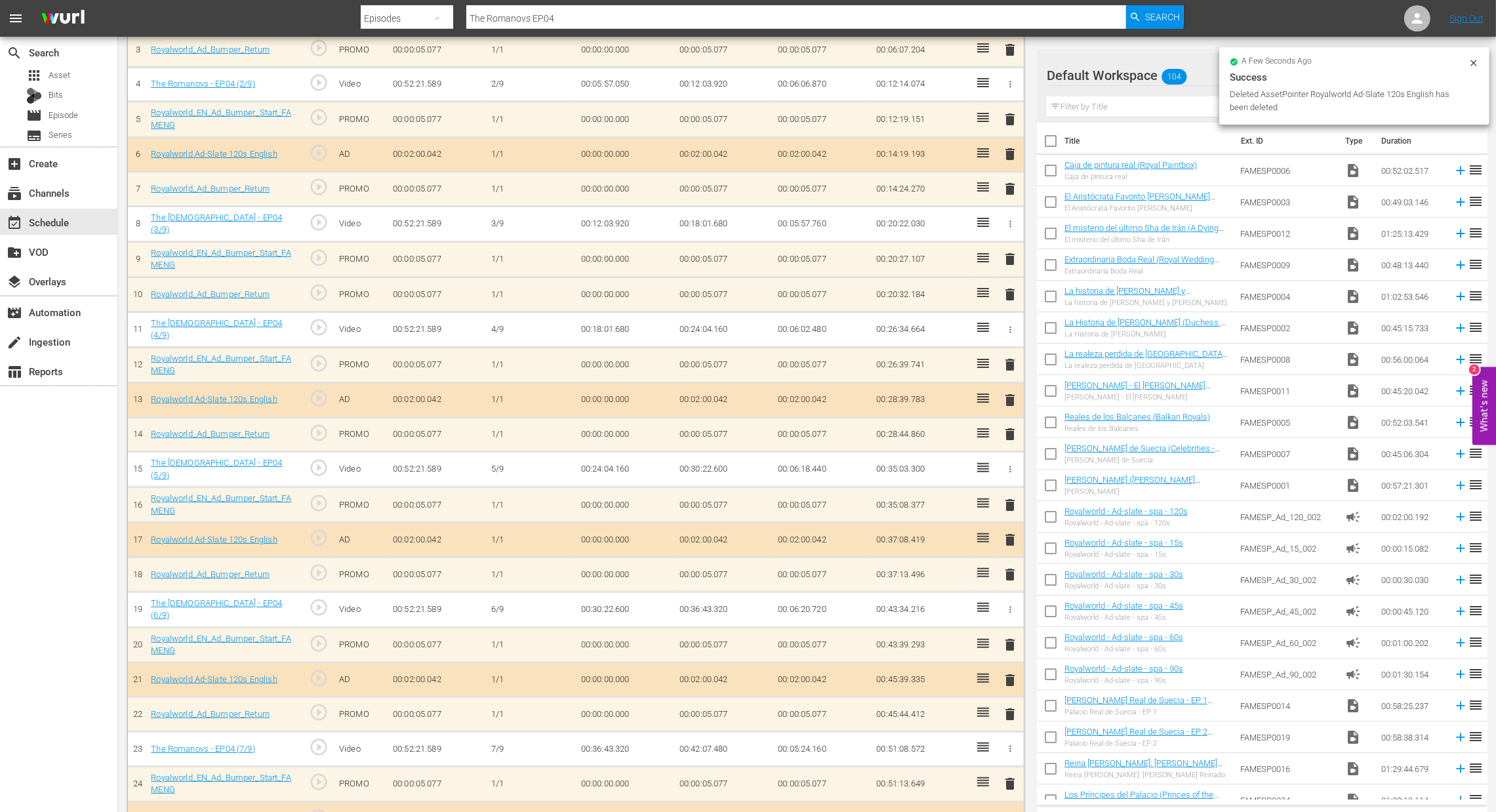
click at [1011, 534] on span "delete" at bounding box center [1010, 539] width 16 height 16
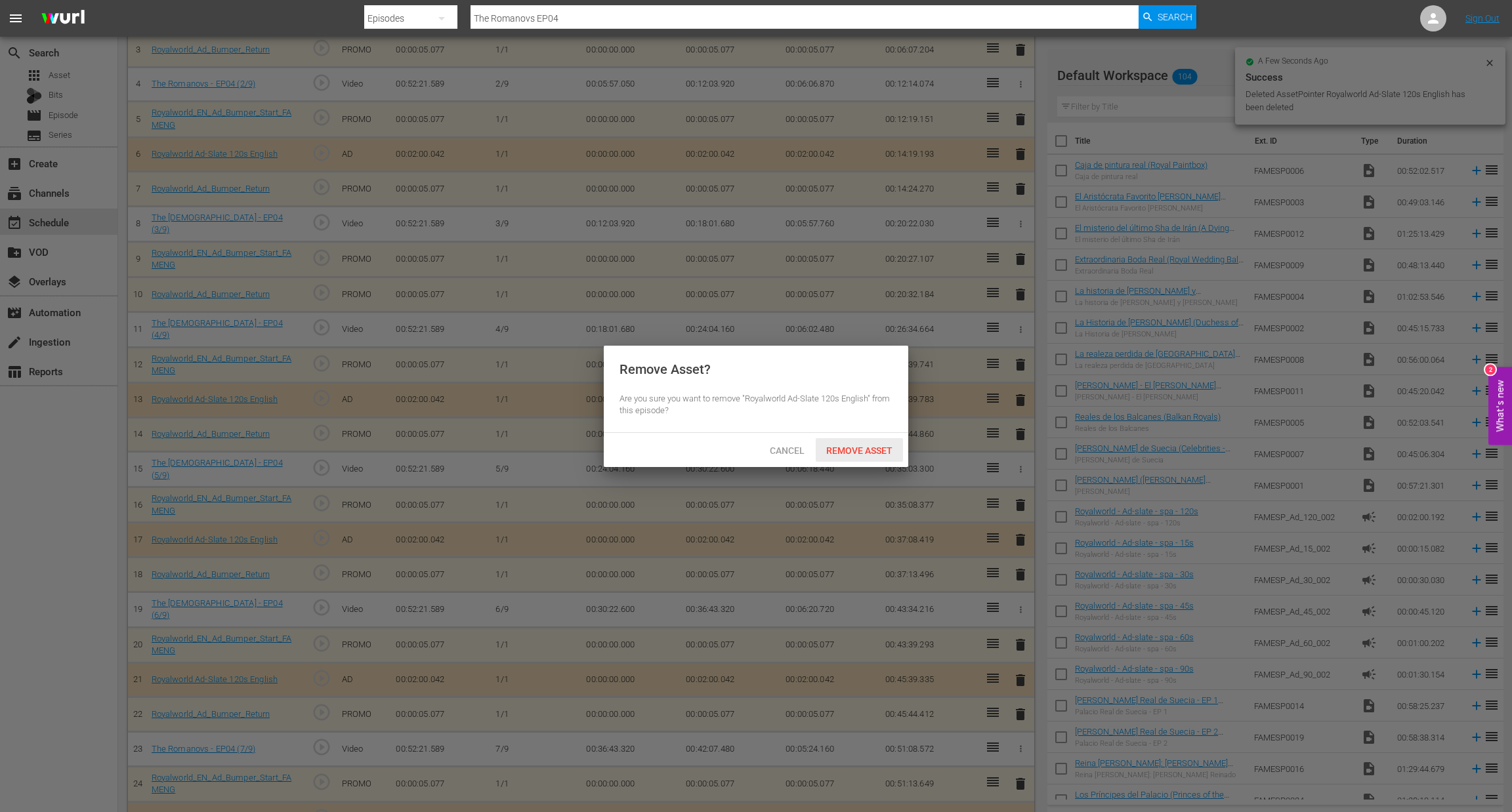
click at [852, 452] on span "Remove Asset" at bounding box center [859, 451] width 87 height 11
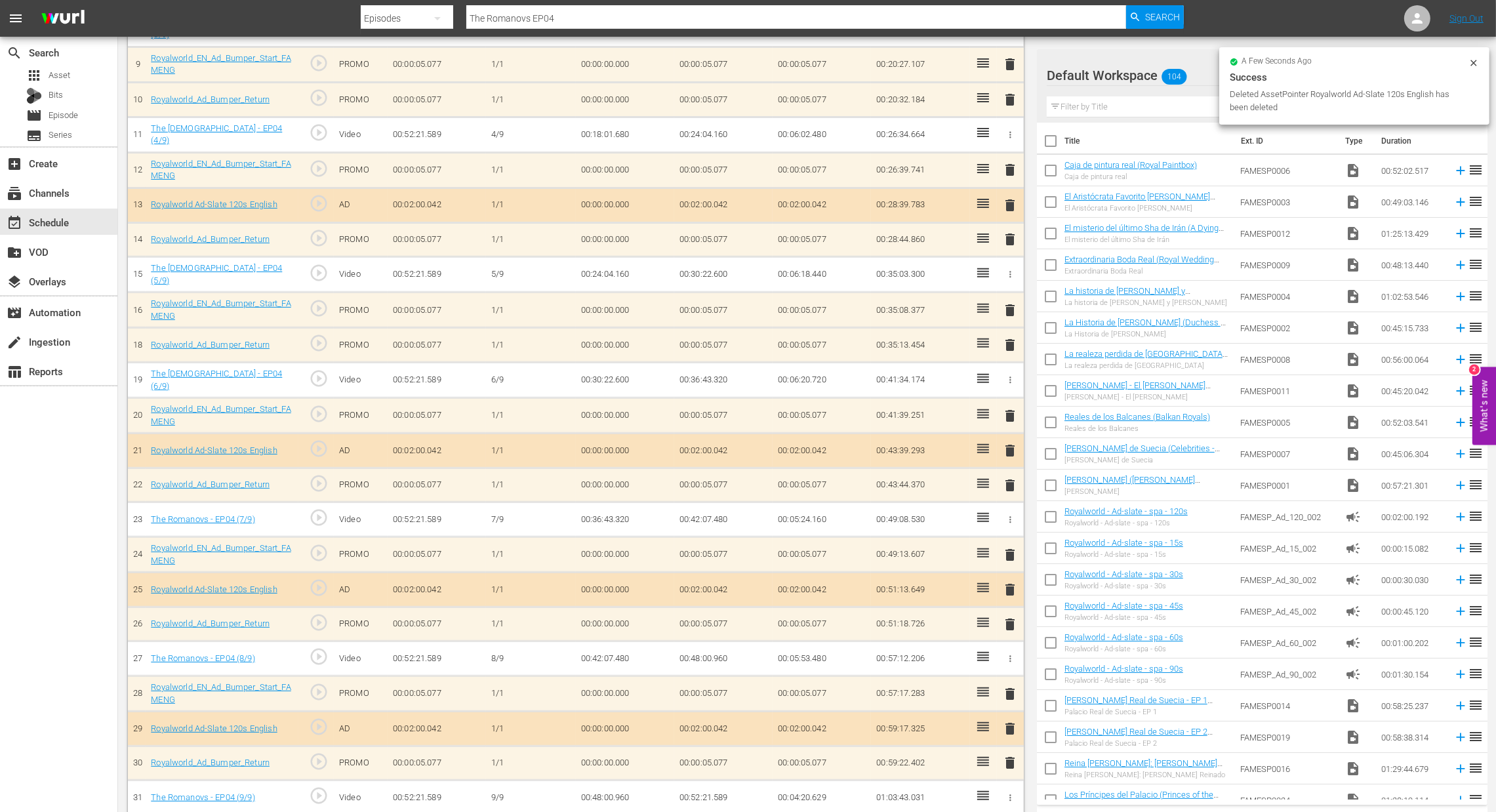
scroll to position [689, 0]
click at [1004, 585] on span "delete" at bounding box center [1010, 587] width 16 height 16
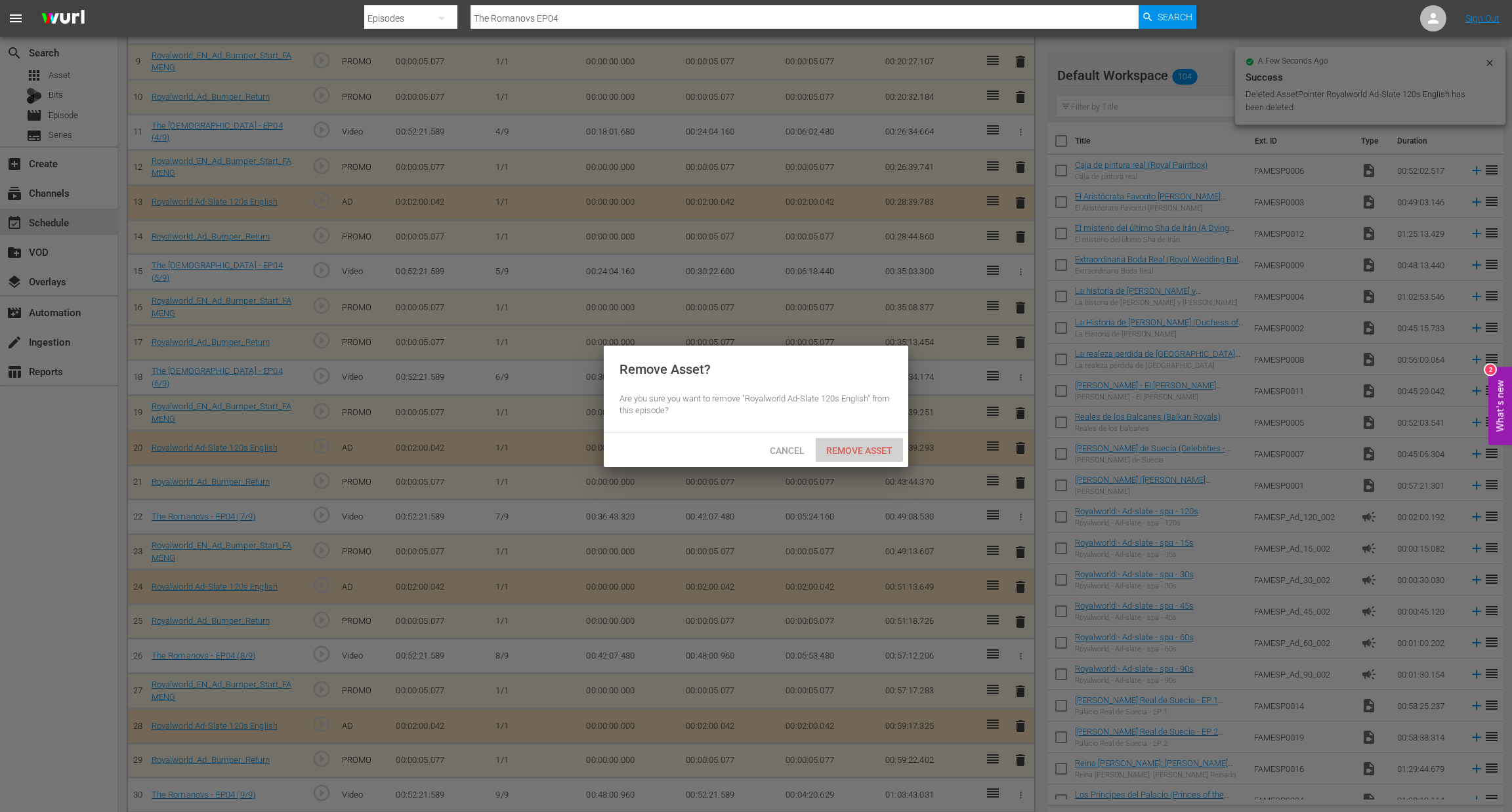
click at [867, 461] on div "Remove Asset" at bounding box center [859, 450] width 87 height 24
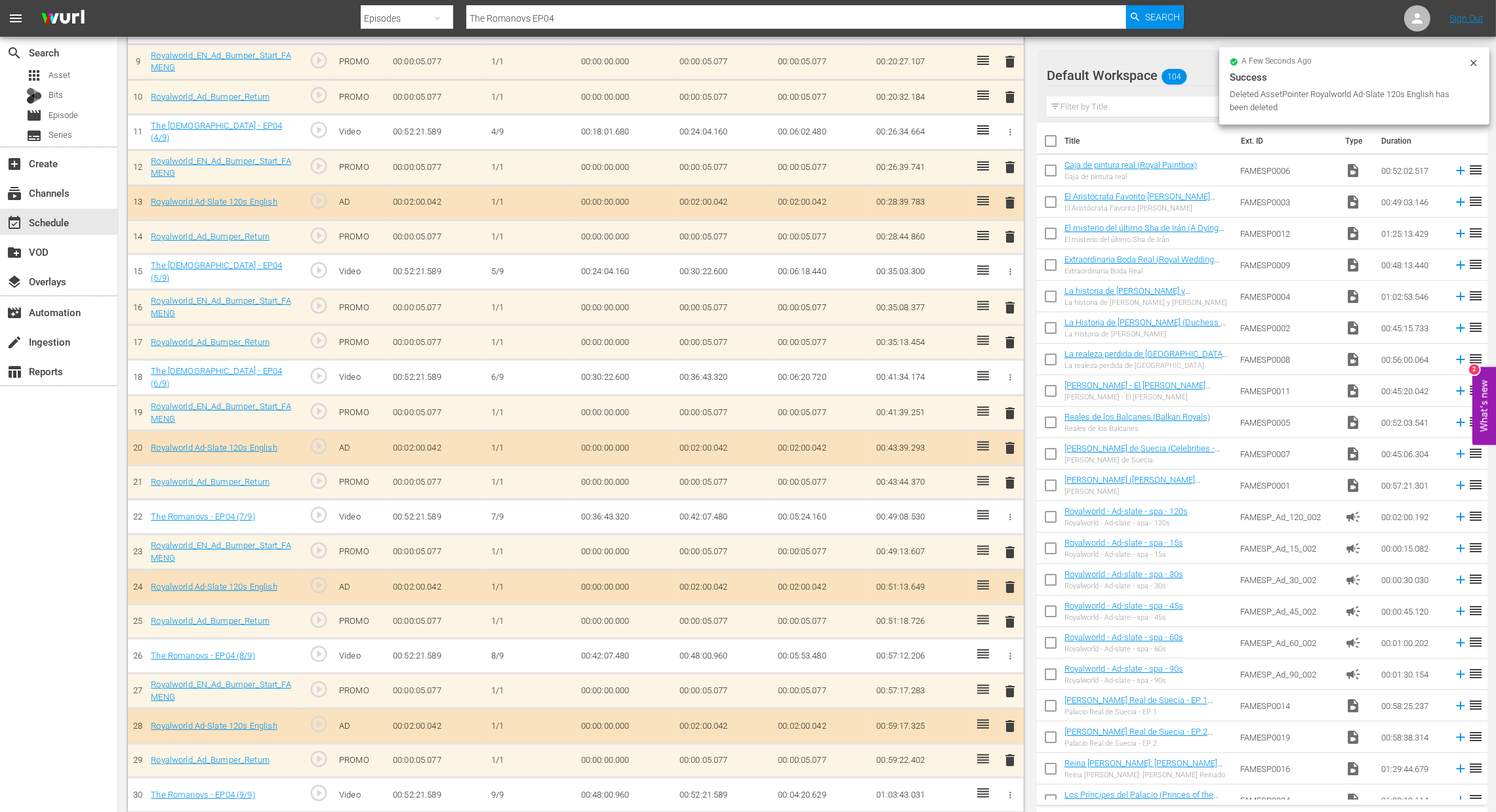
scroll to position [660, 0]
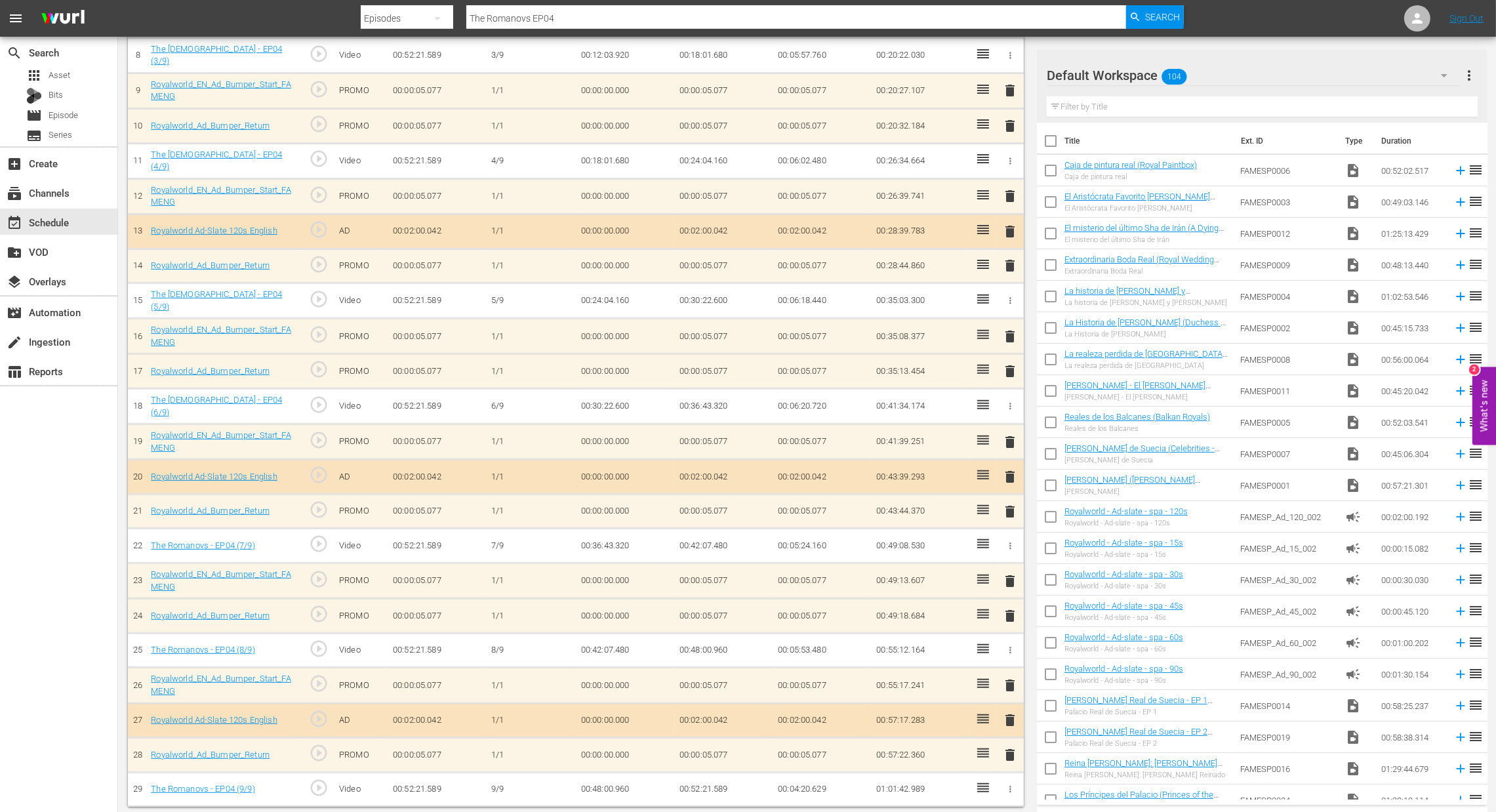
click at [998, 575] on td "delete" at bounding box center [1010, 581] width 27 height 35
click at [1011, 574] on span "delete" at bounding box center [1010, 581] width 16 height 16
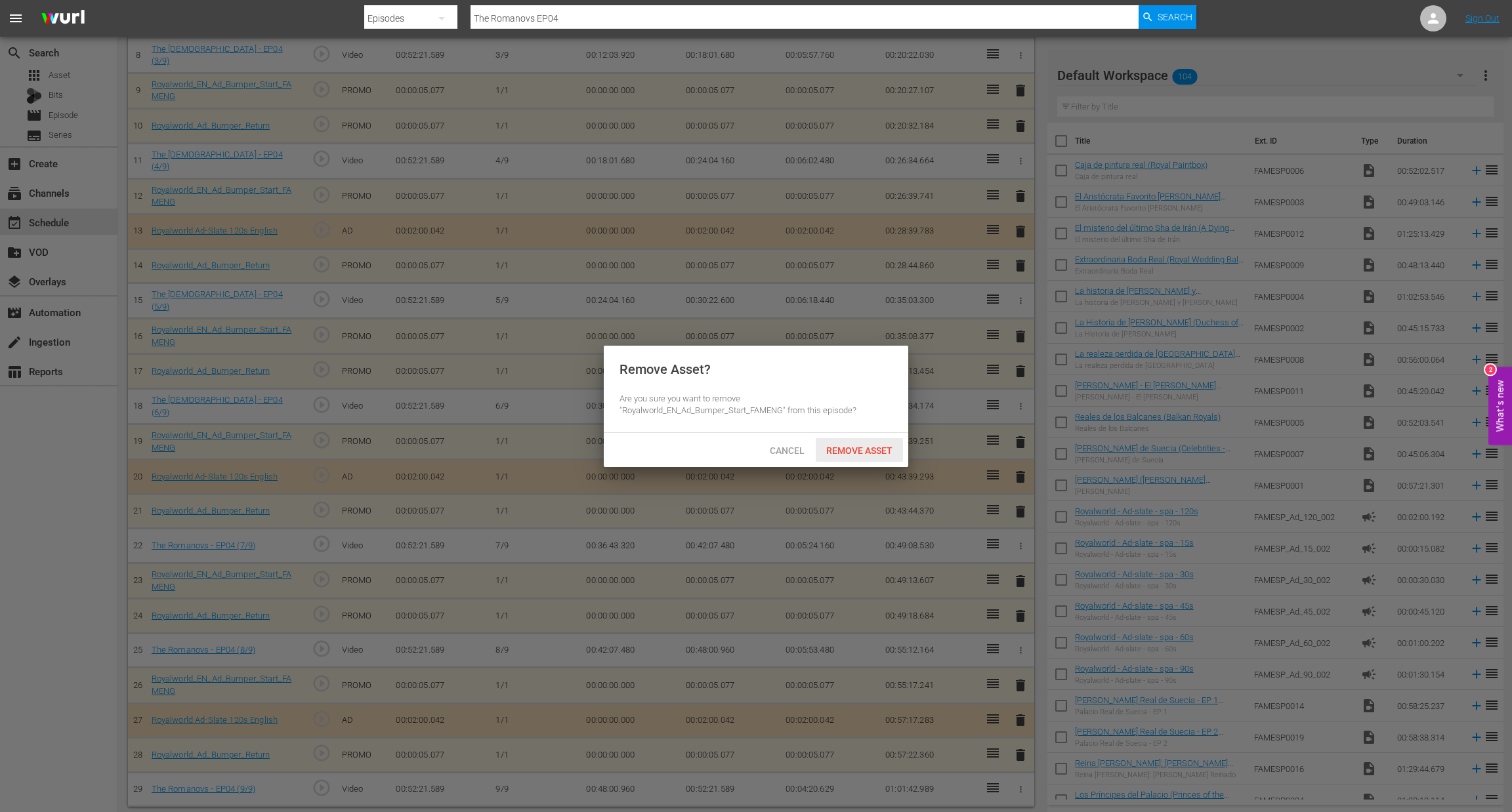
click at [864, 457] on div "Remove Asset" at bounding box center [859, 450] width 87 height 24
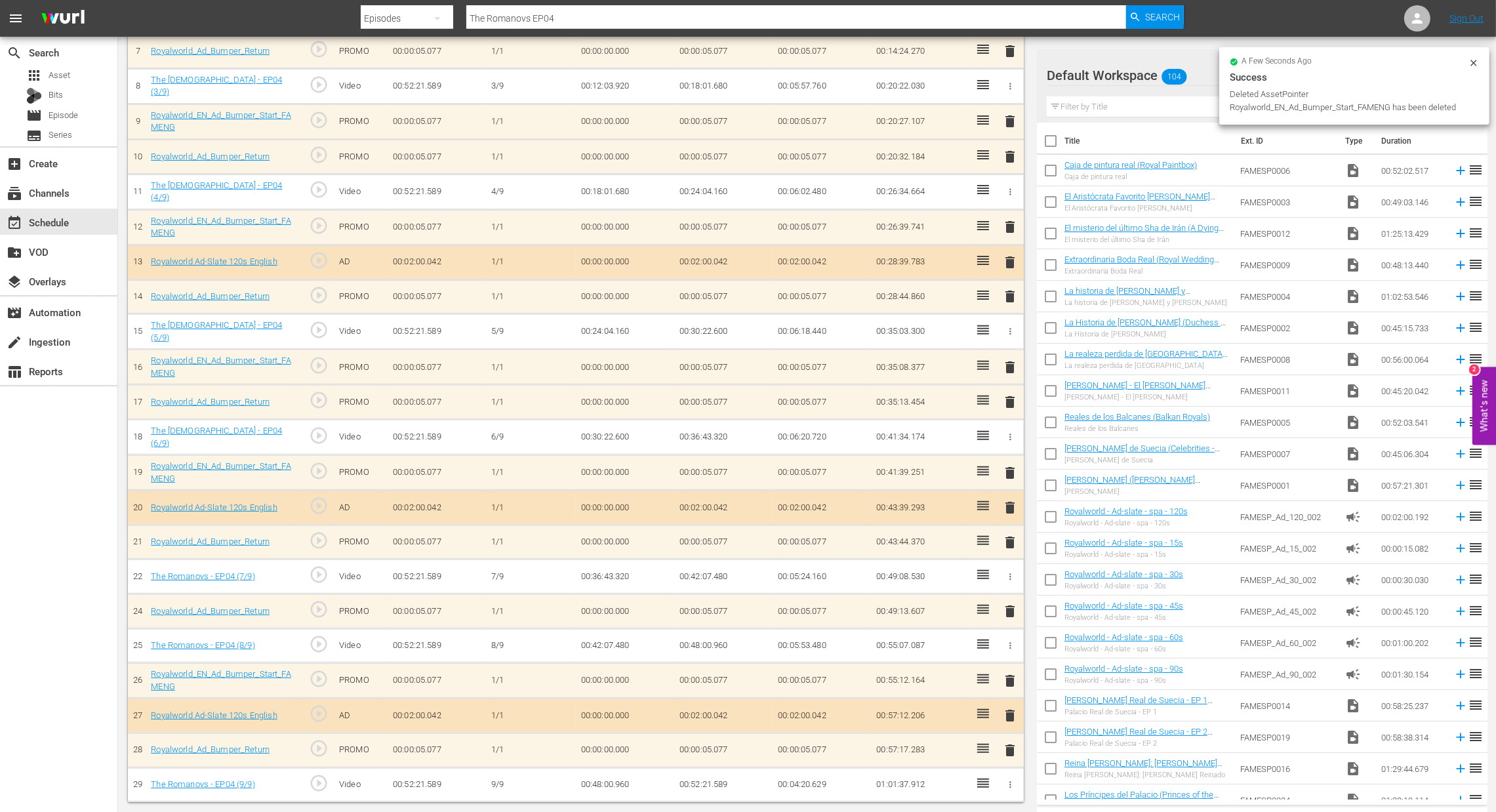
scroll to position [625, 0]
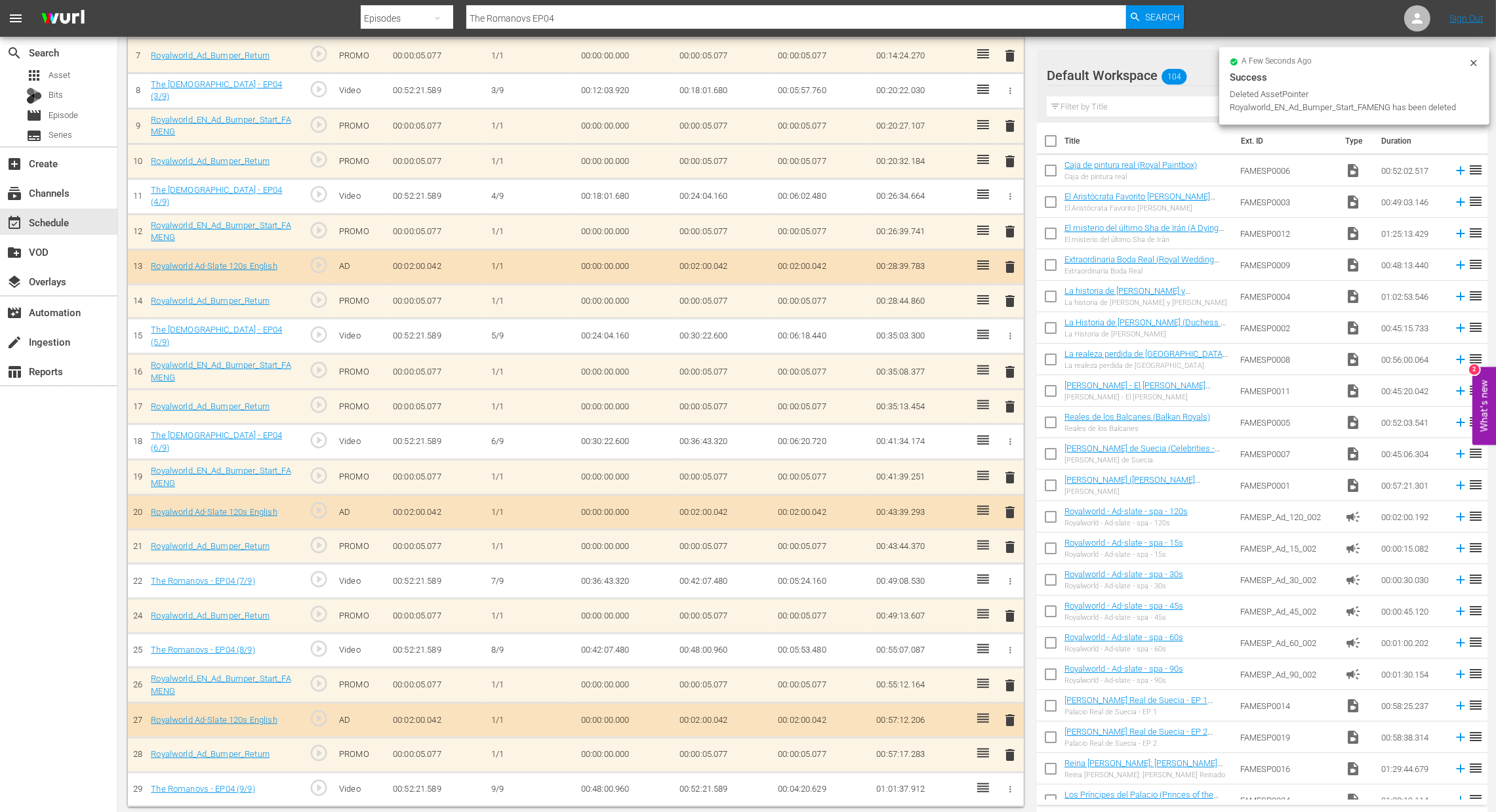
click at [1007, 608] on span "delete" at bounding box center [1010, 615] width 16 height 16
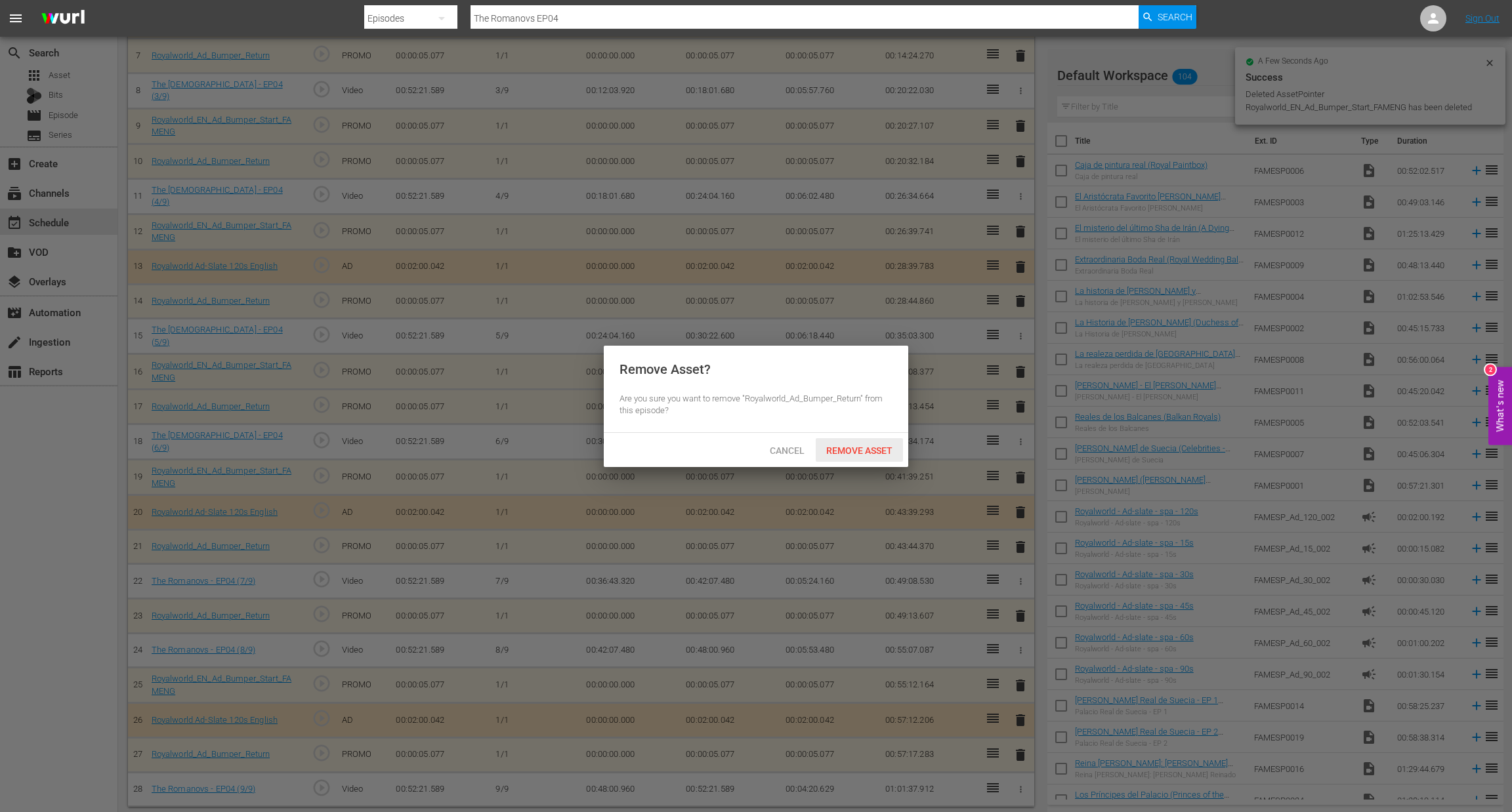
click at [860, 452] on span "Remove Asset" at bounding box center [859, 451] width 87 height 11
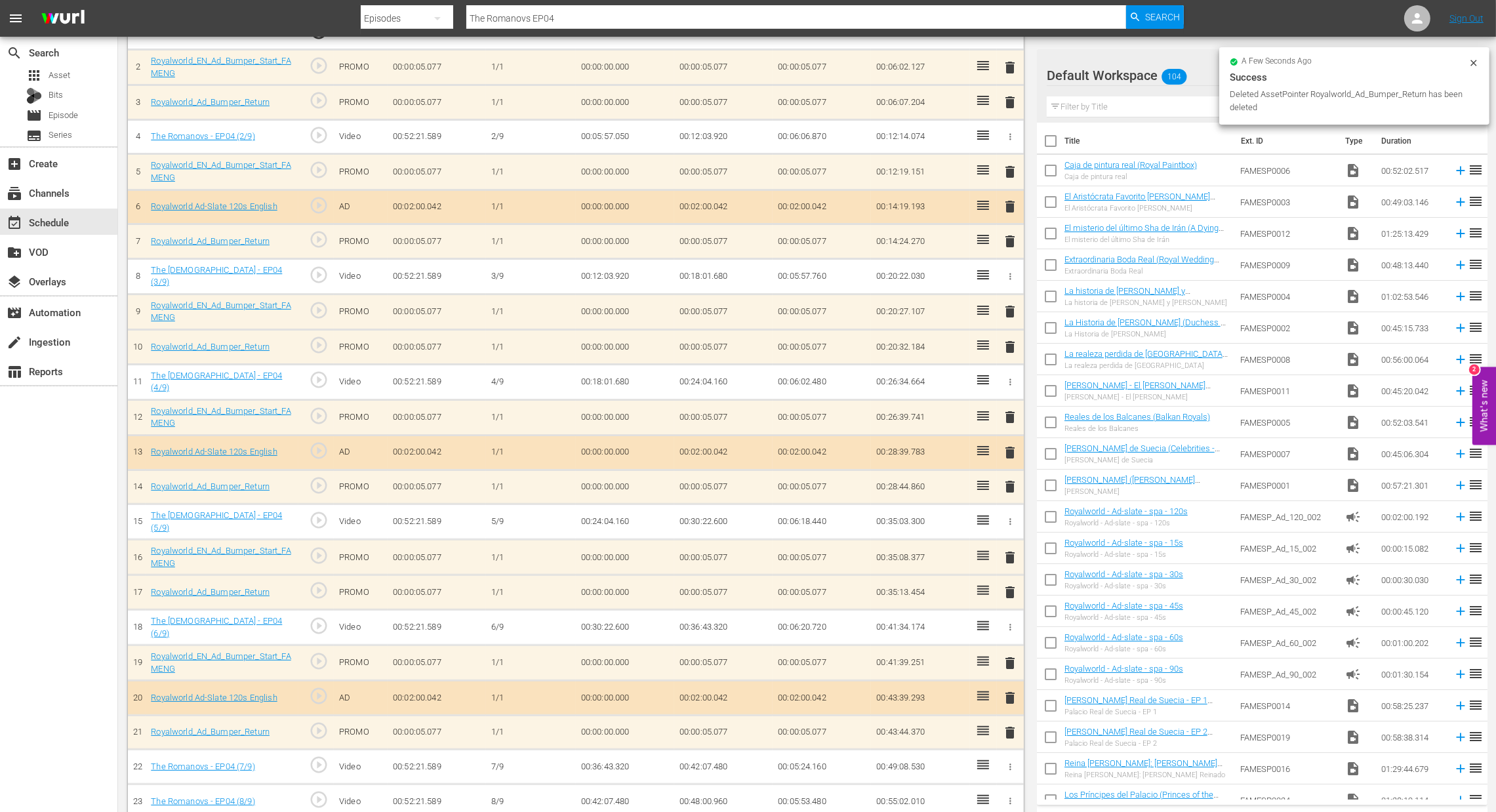
scroll to position [394, 0]
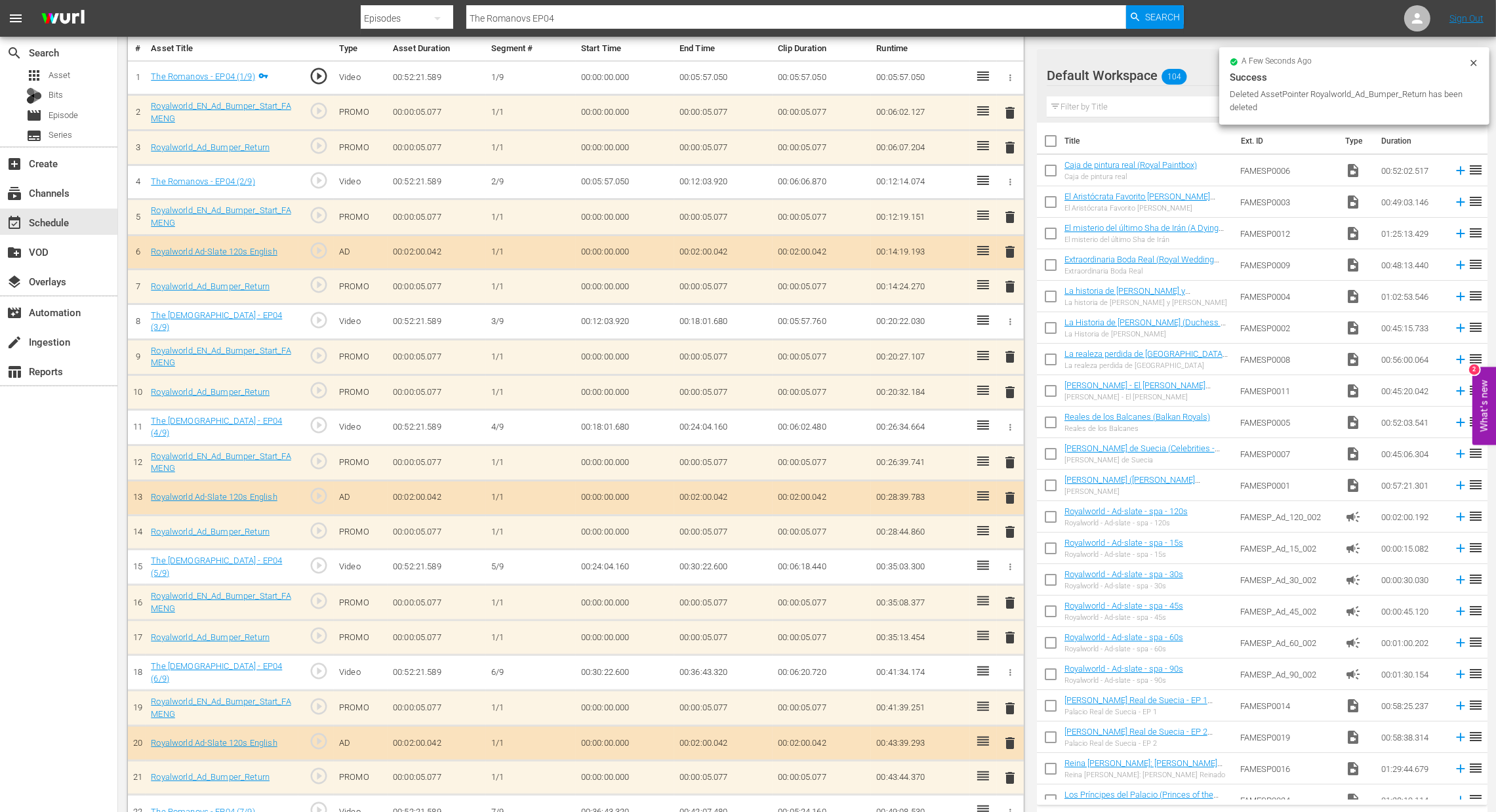
click at [1008, 596] on span "delete" at bounding box center [1010, 602] width 16 height 16
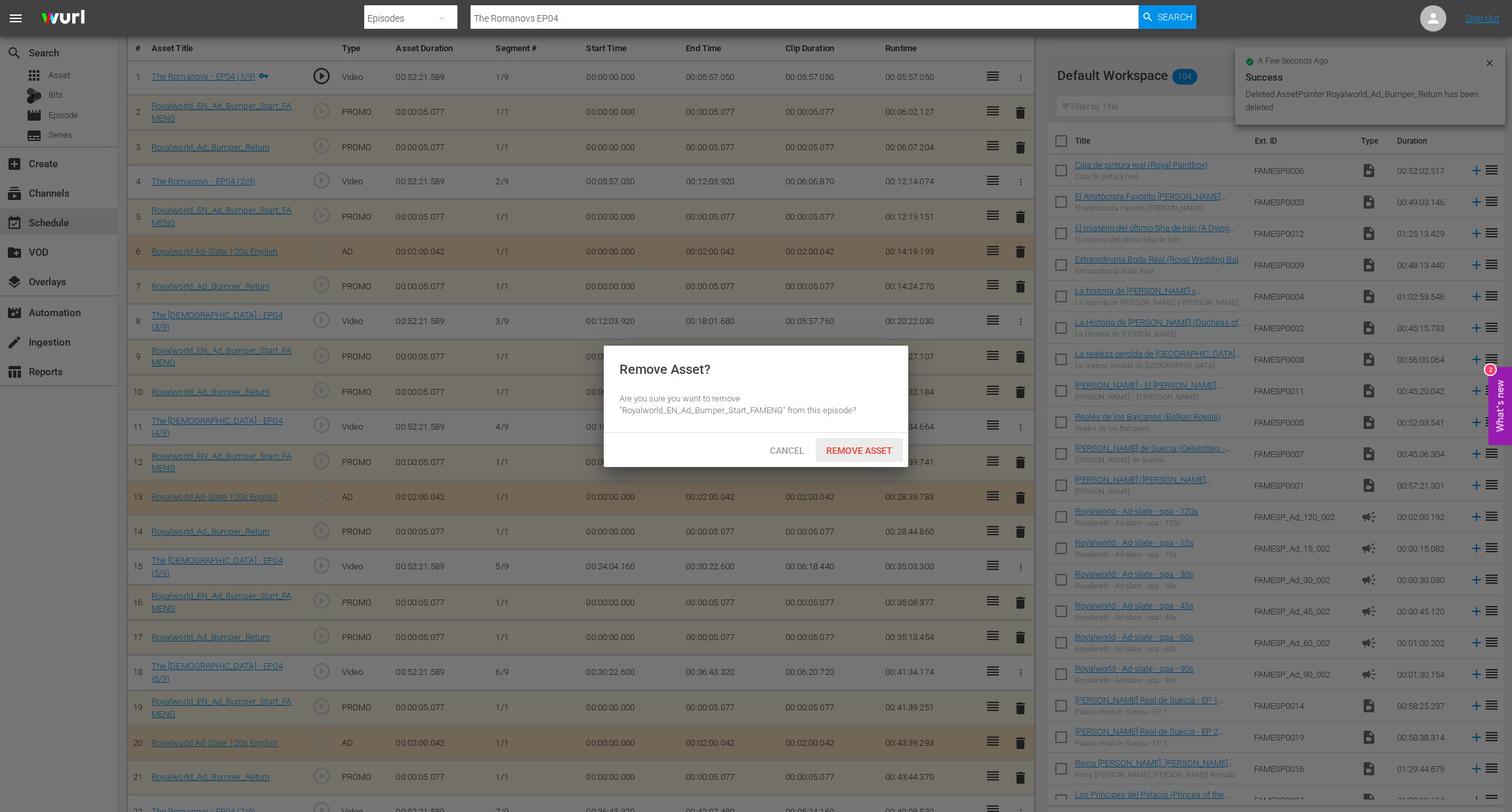
click at [869, 450] on span "Remove Asset" at bounding box center [859, 451] width 87 height 11
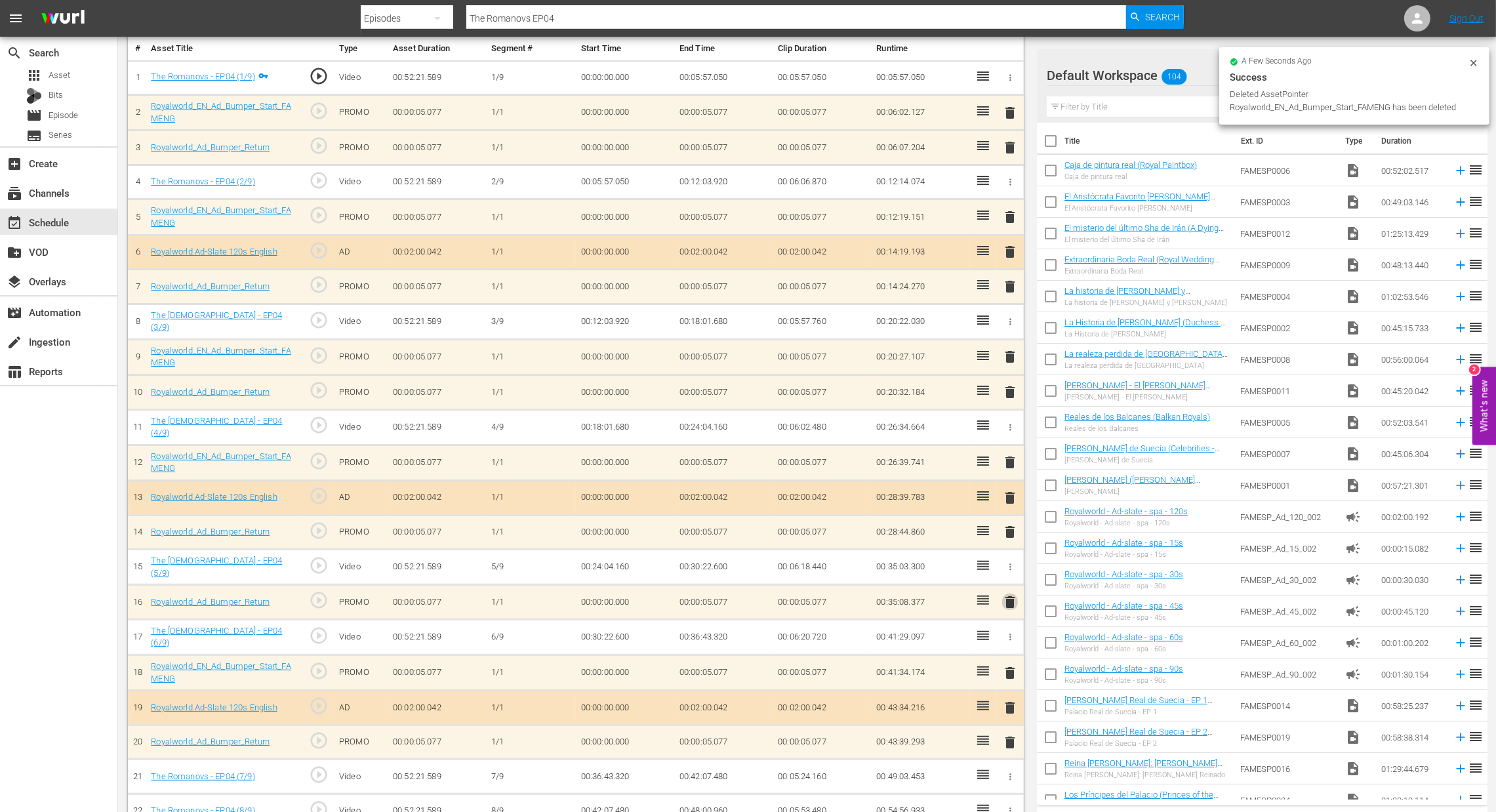
click at [1005, 600] on span "delete" at bounding box center [1010, 602] width 16 height 16
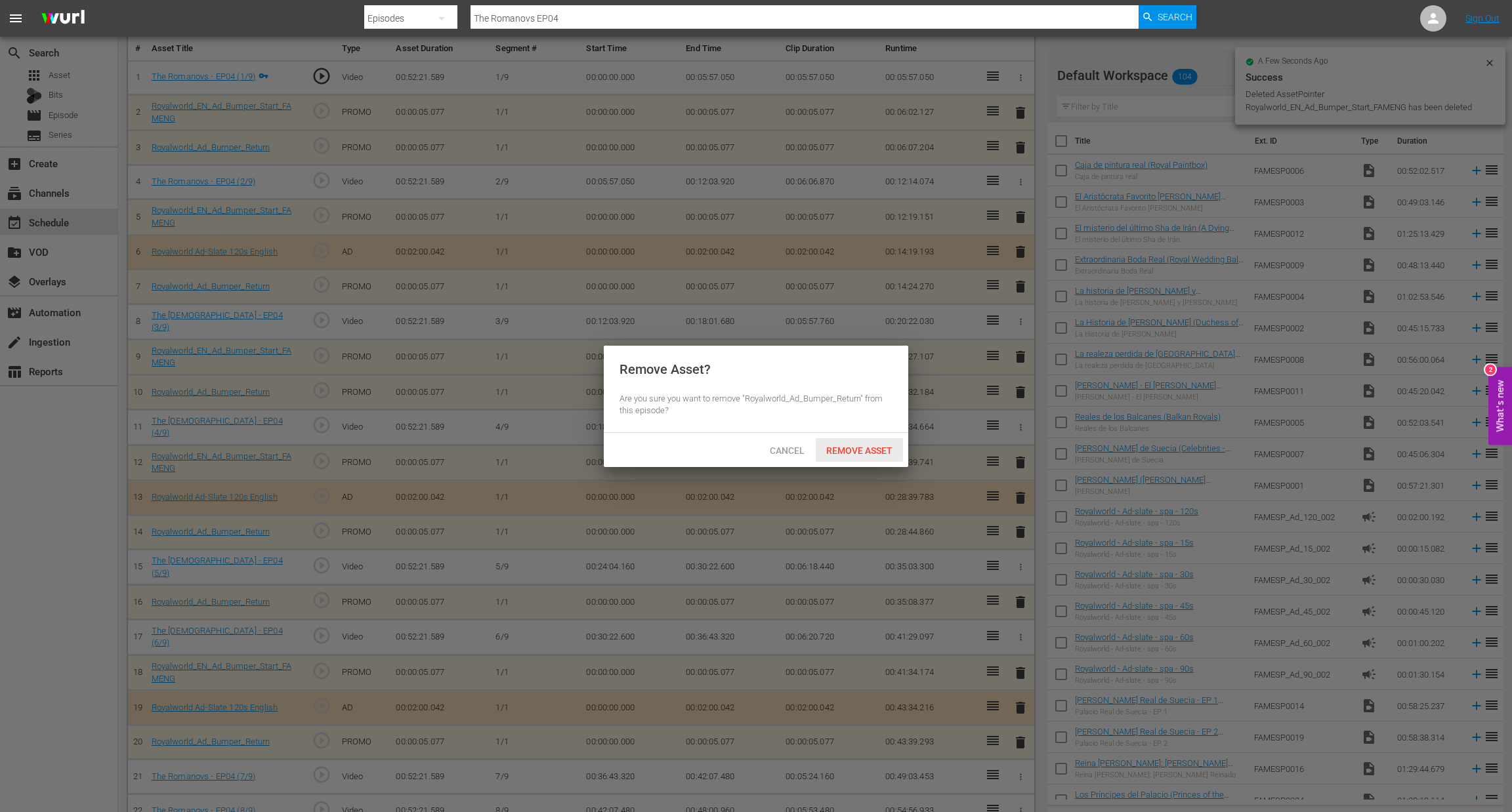
click at [872, 458] on div "Remove Asset" at bounding box center [859, 450] width 87 height 24
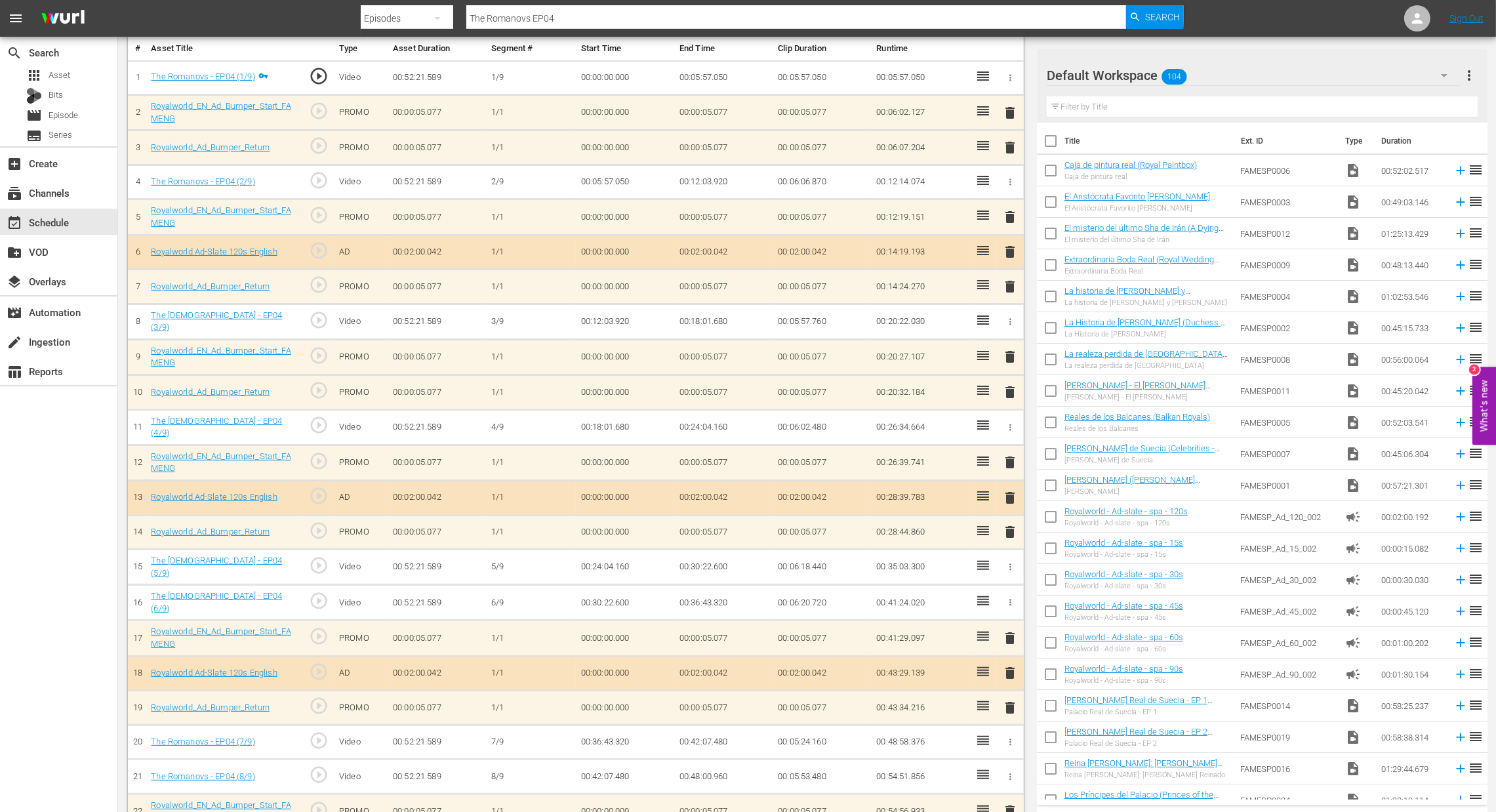
click at [999, 390] on td "delete" at bounding box center [1010, 393] width 27 height 35
click at [1003, 390] on span "delete" at bounding box center [1010, 392] width 16 height 16
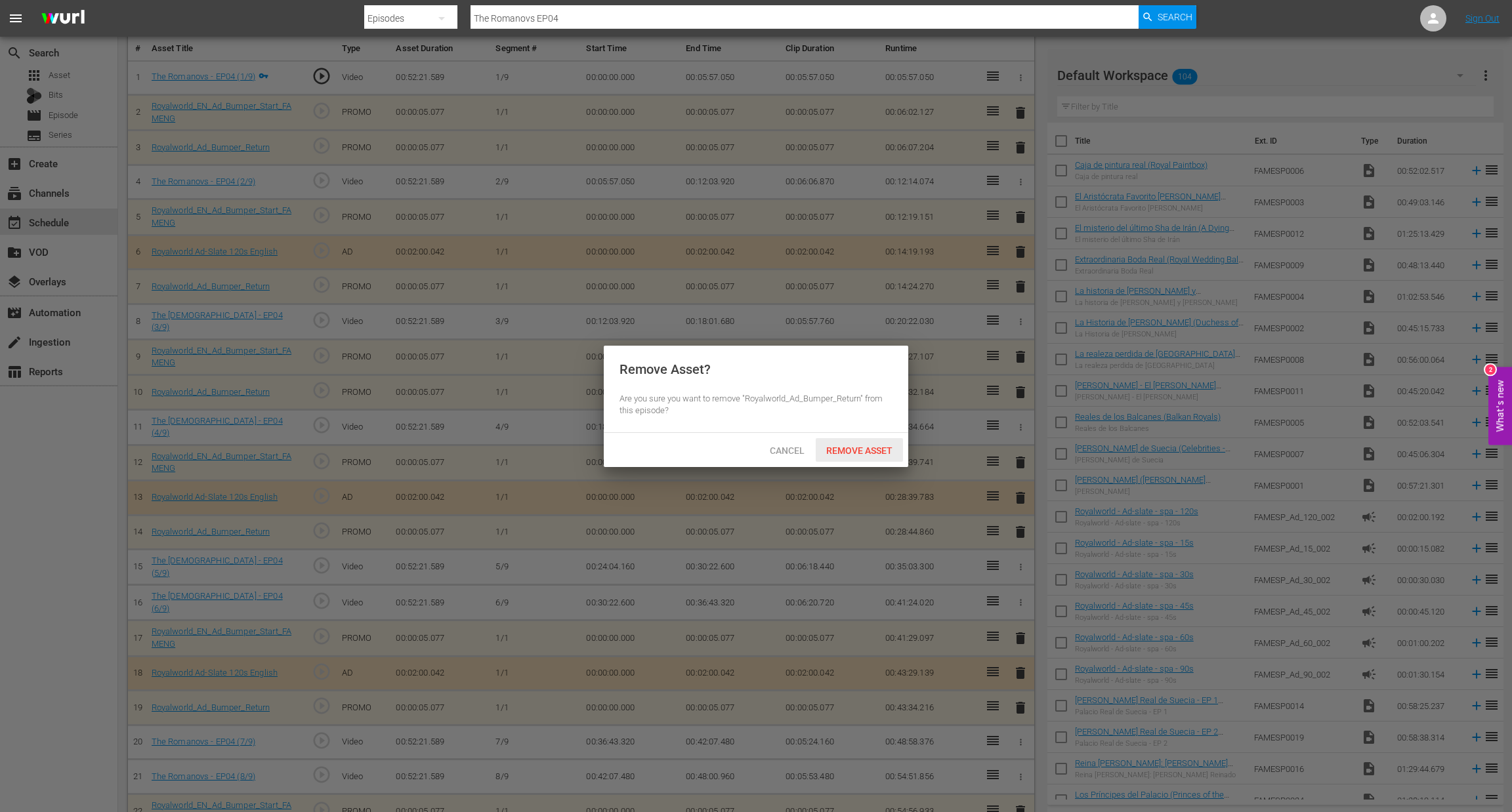
click at [862, 457] on div "Remove Asset" at bounding box center [859, 450] width 87 height 24
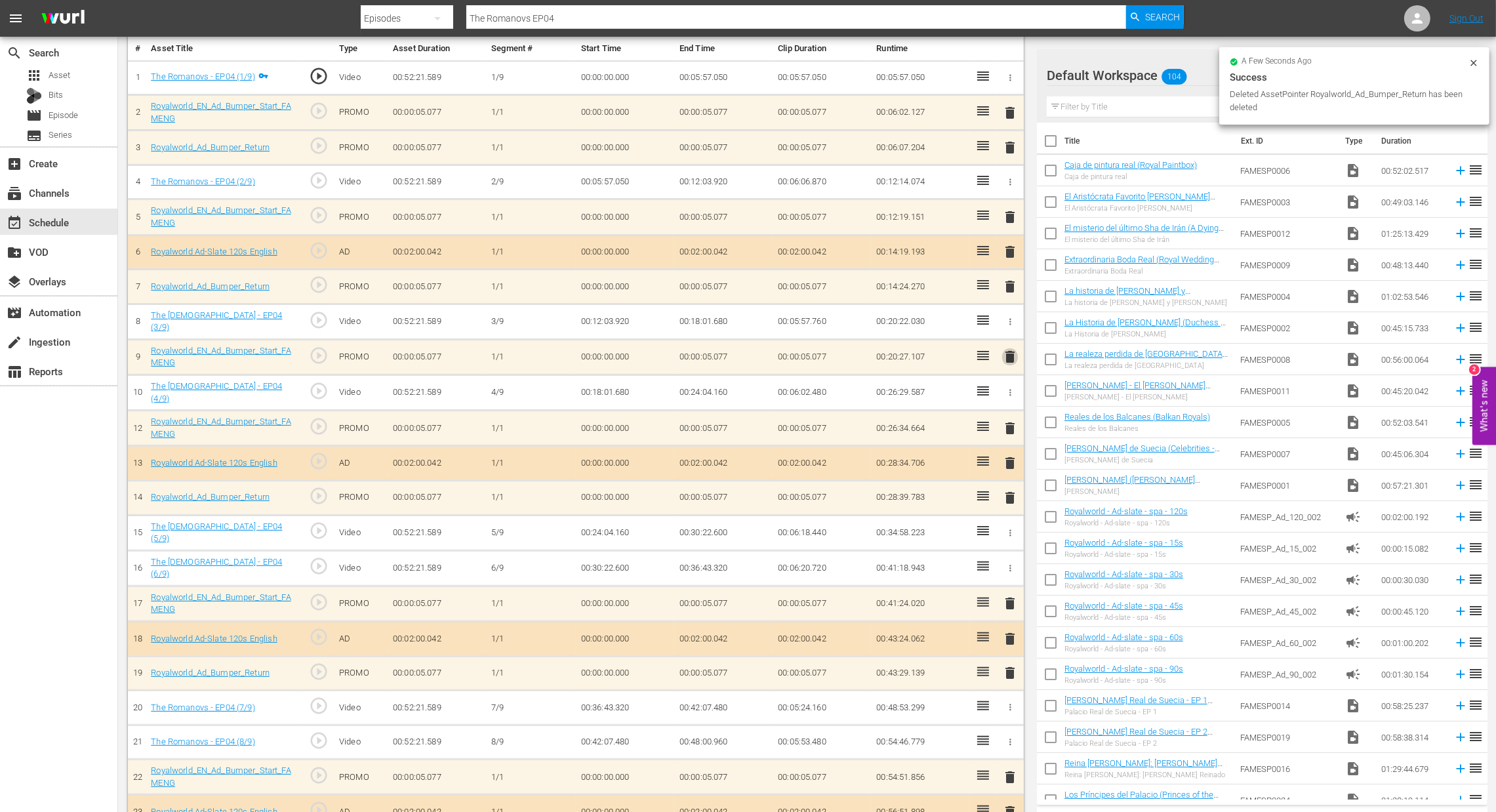
click at [1009, 359] on span "delete" at bounding box center [1010, 356] width 16 height 16
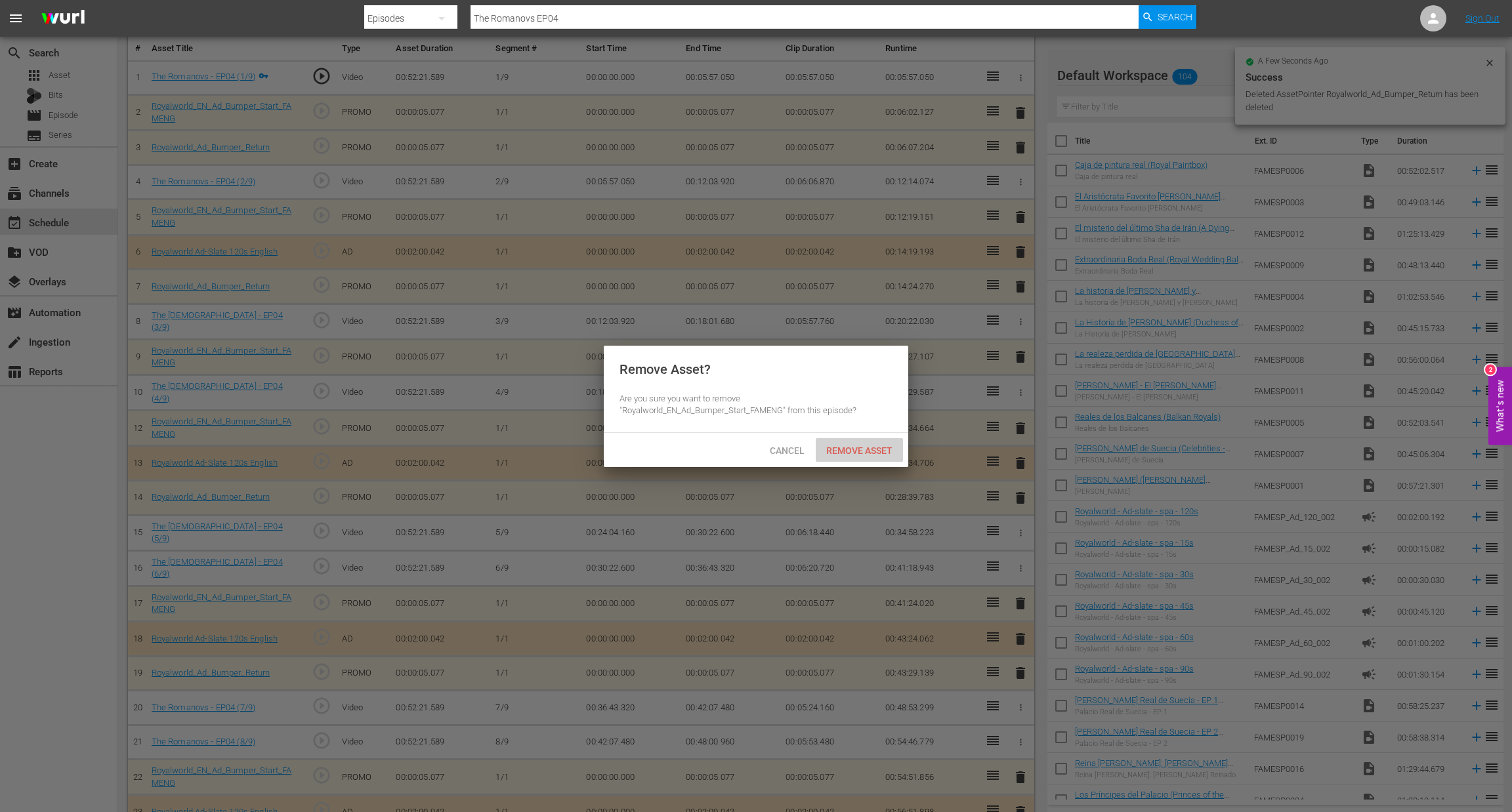
click at [864, 458] on div "Remove Asset" at bounding box center [859, 450] width 87 height 24
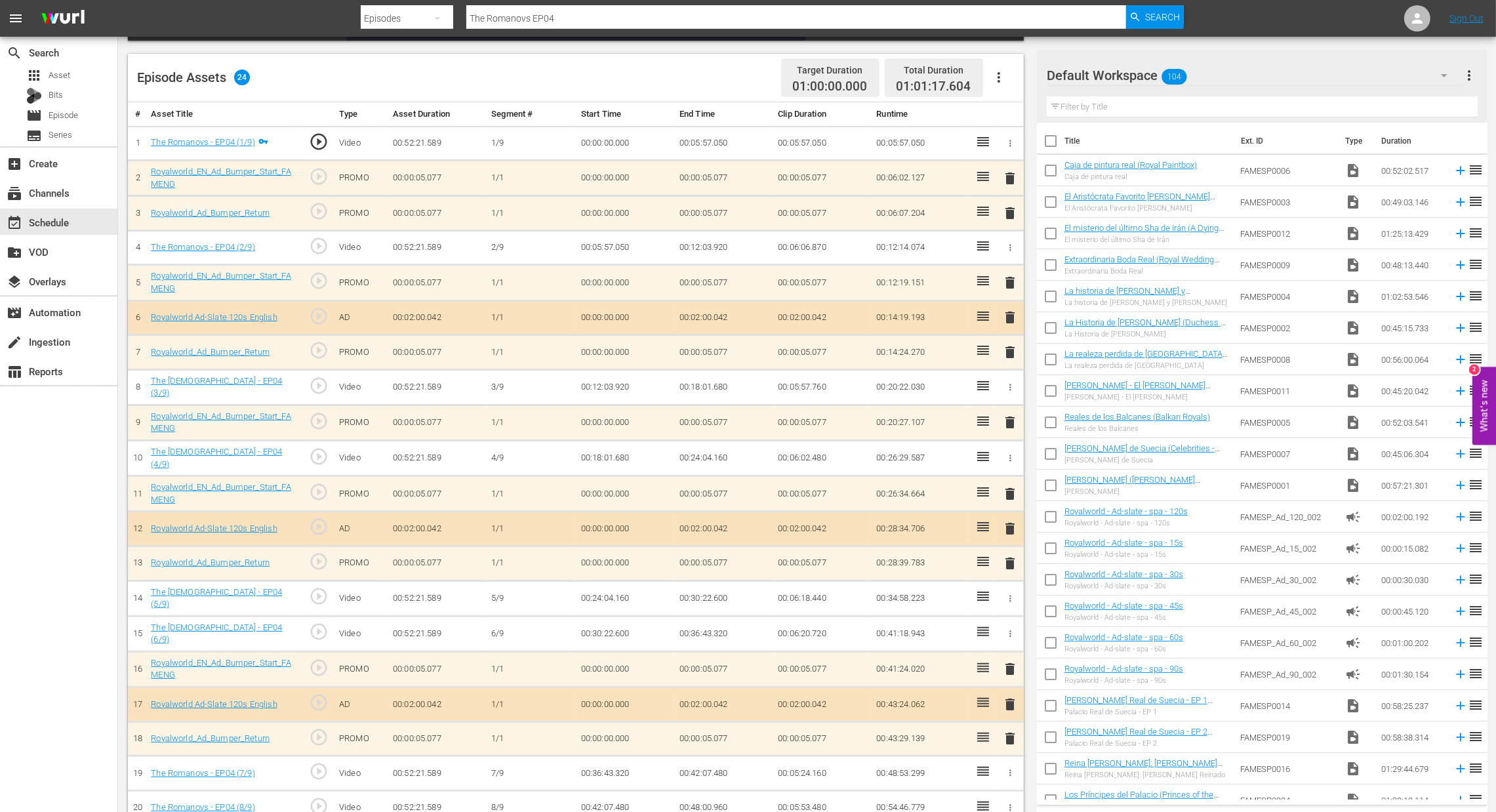
scroll to position [99, 0]
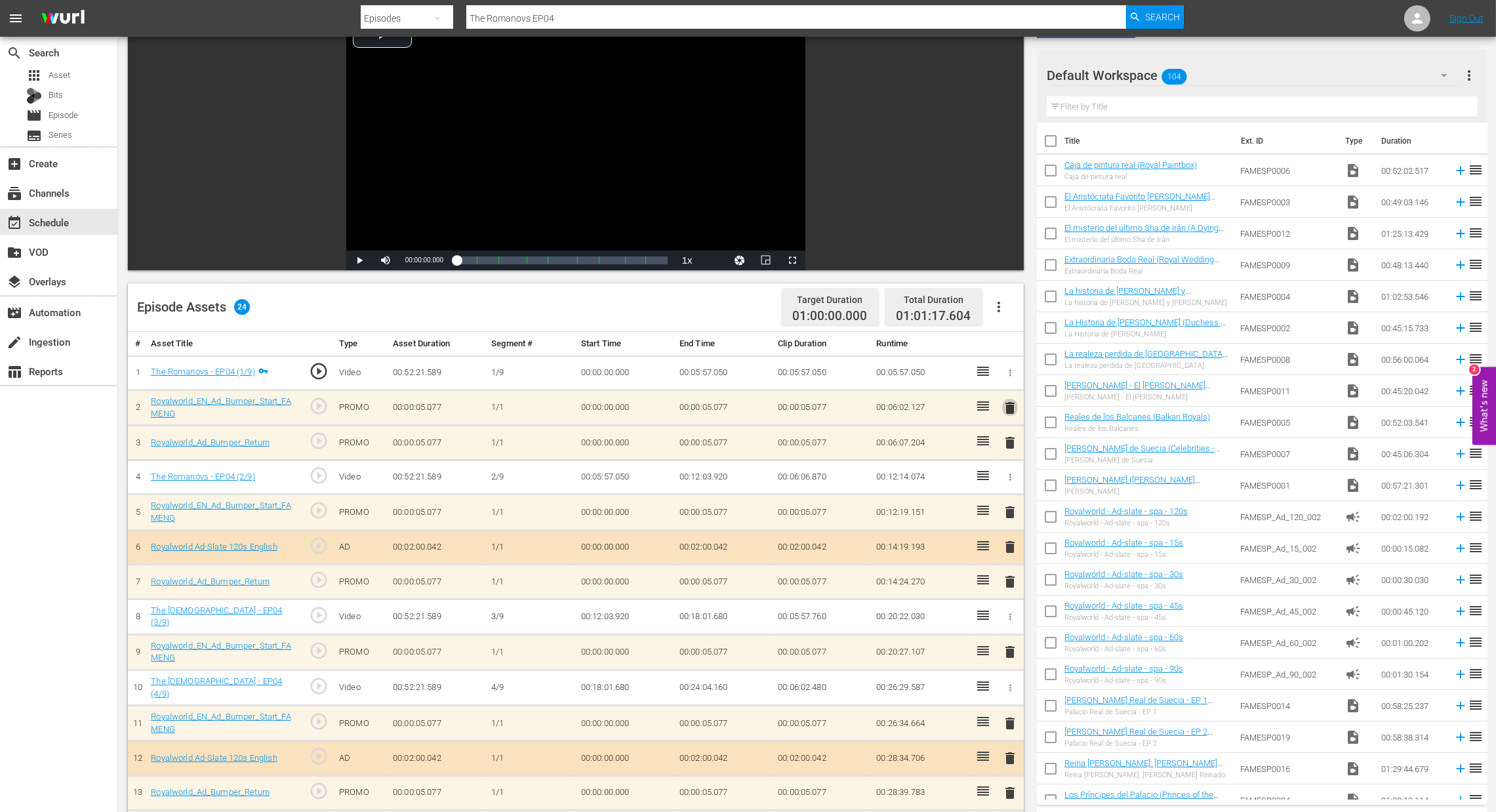
click at [1009, 403] on span "delete" at bounding box center [1010, 407] width 16 height 16
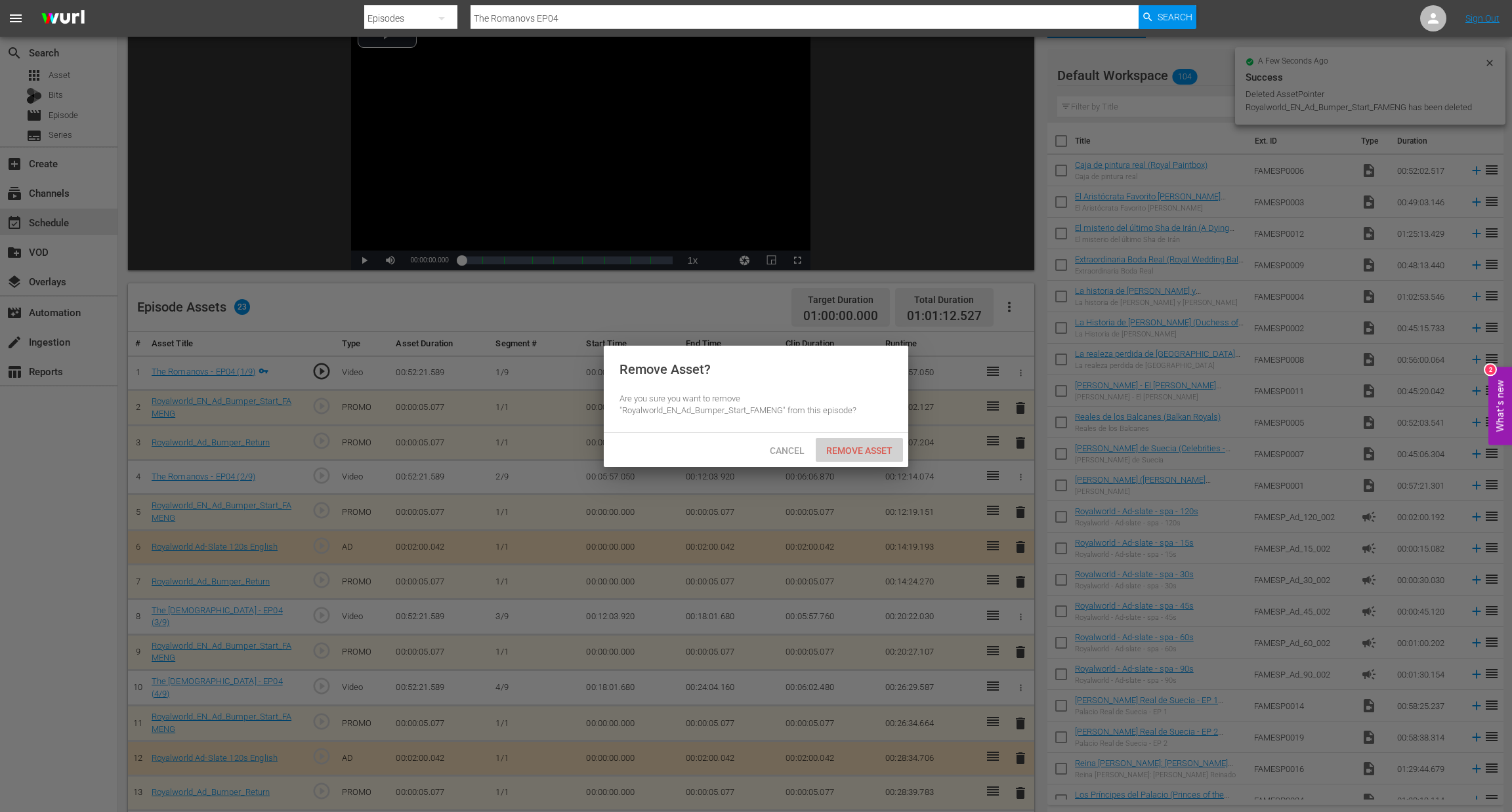
click at [833, 456] on span "Remove Asset" at bounding box center [859, 451] width 87 height 11
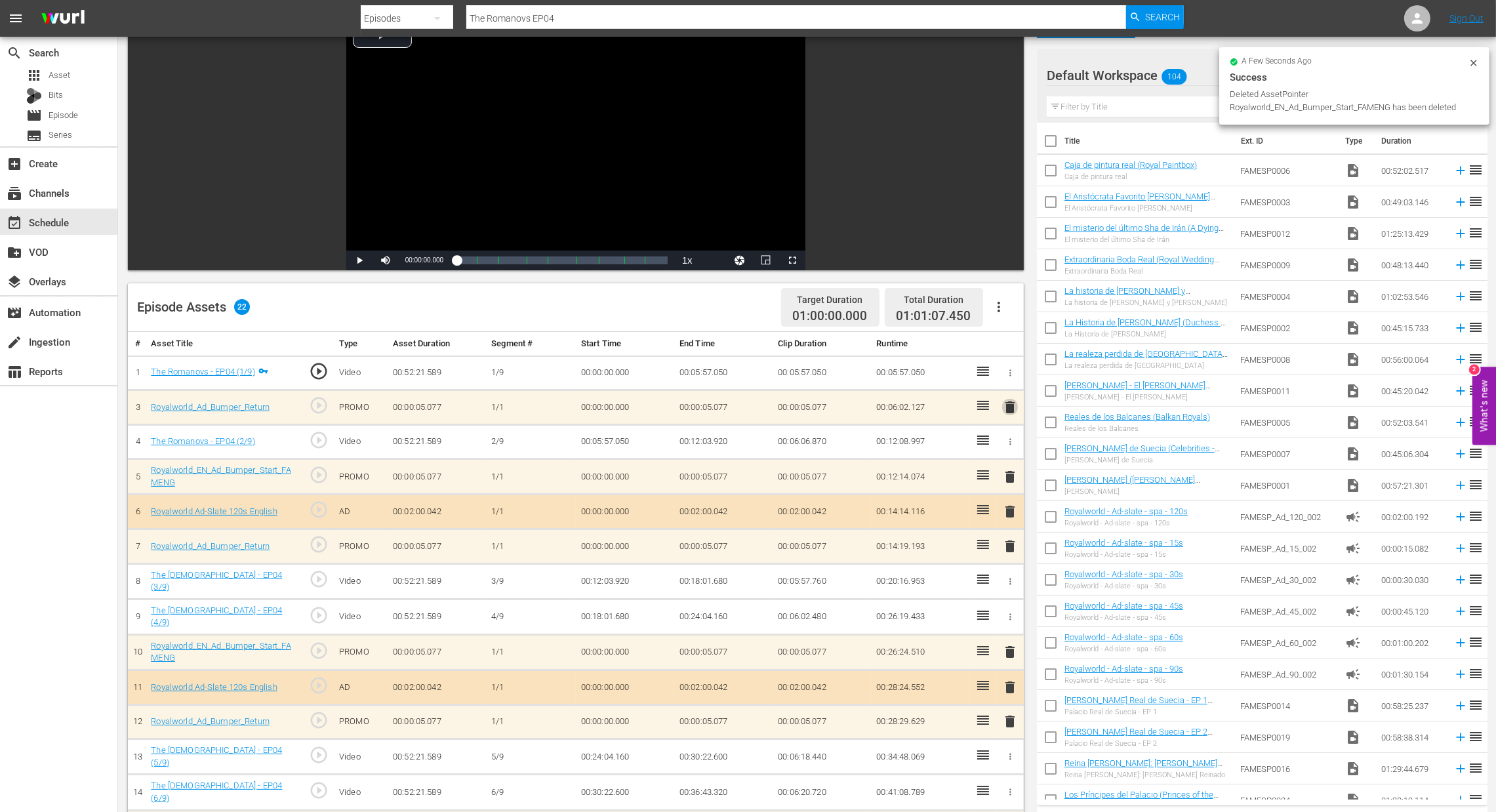
click at [1009, 416] on button "delete" at bounding box center [1010, 406] width 16 height 19
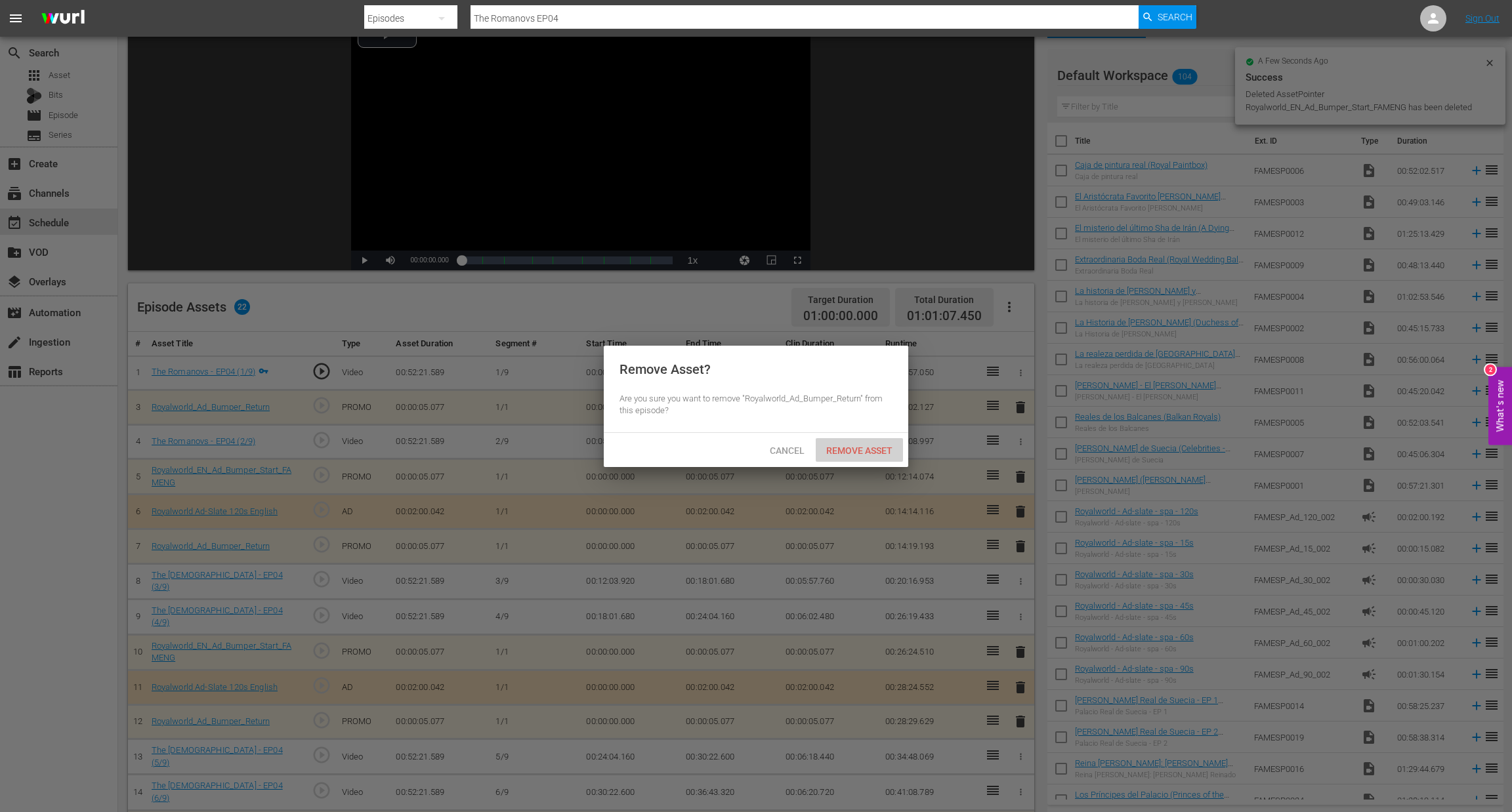
click at [880, 458] on div "Remove Asset" at bounding box center [859, 450] width 87 height 24
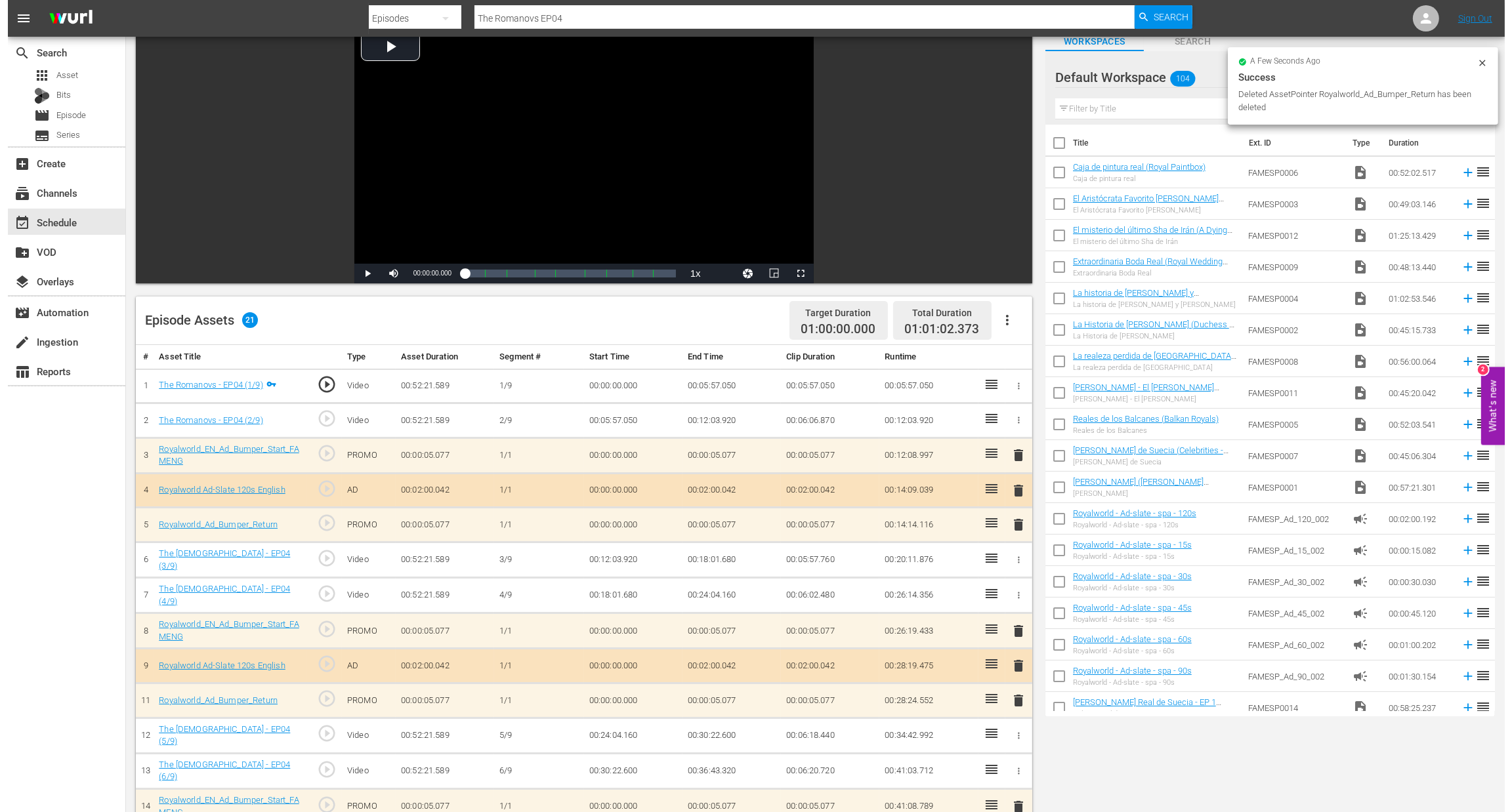
scroll to position [0, 0]
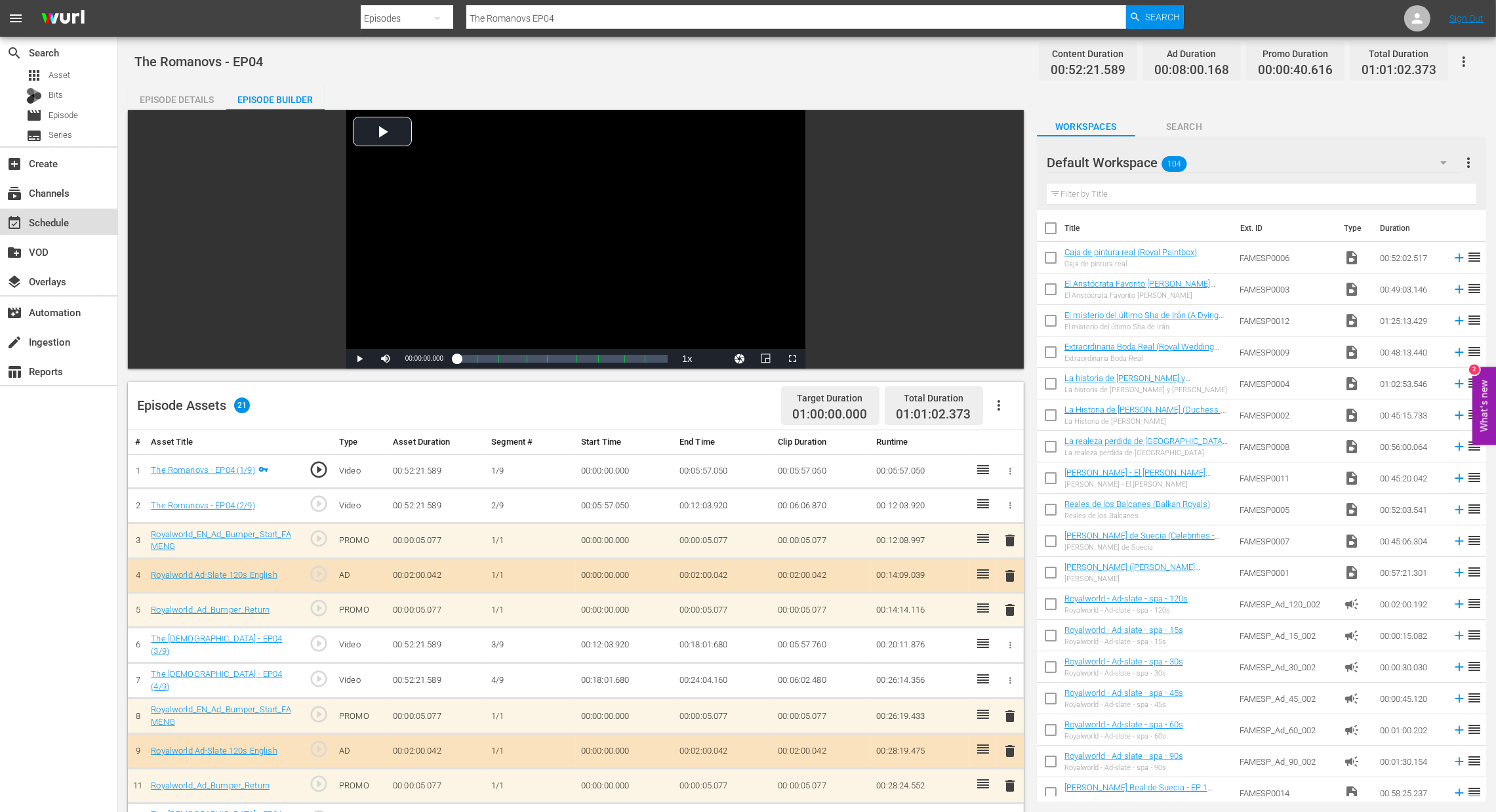
click at [59, 221] on div "event_available Schedule" at bounding box center [37, 220] width 74 height 12
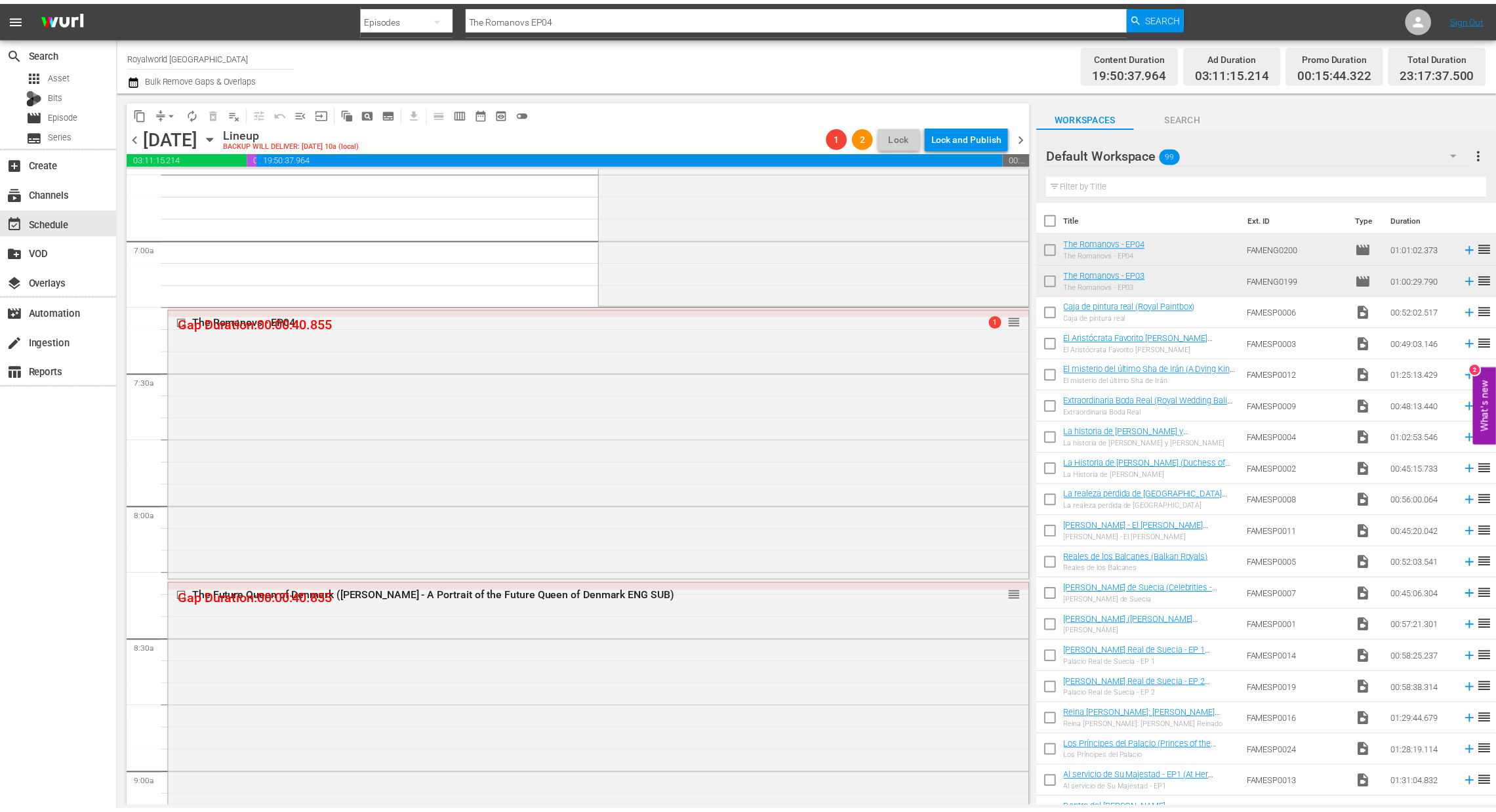
scroll to position [1967, 0]
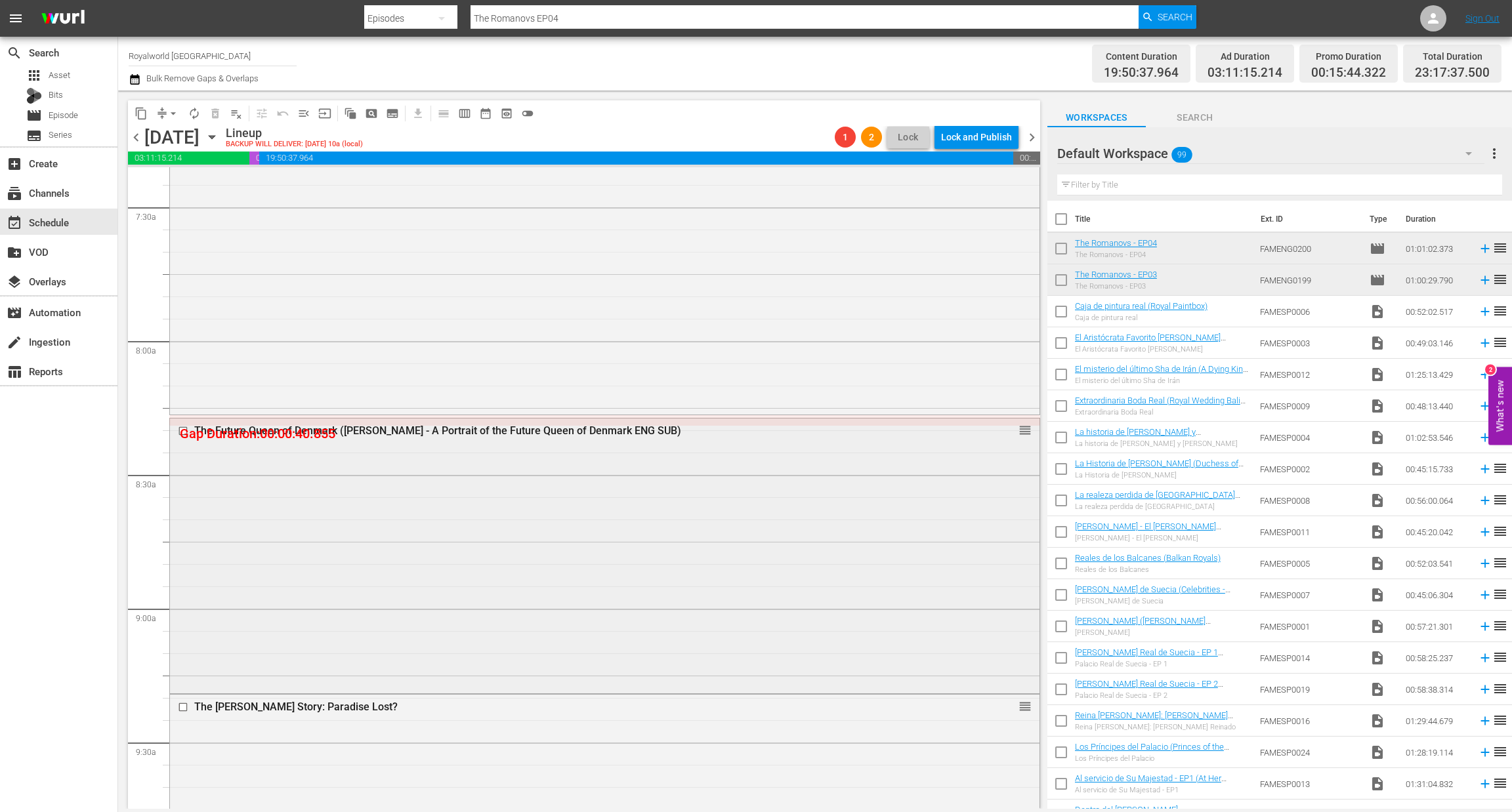
click at [561, 430] on div "The Future Queen of Denmark (Mary Donaldson - A Portrait of the Future Queen of…" at bounding box center [580, 431] width 771 height 13
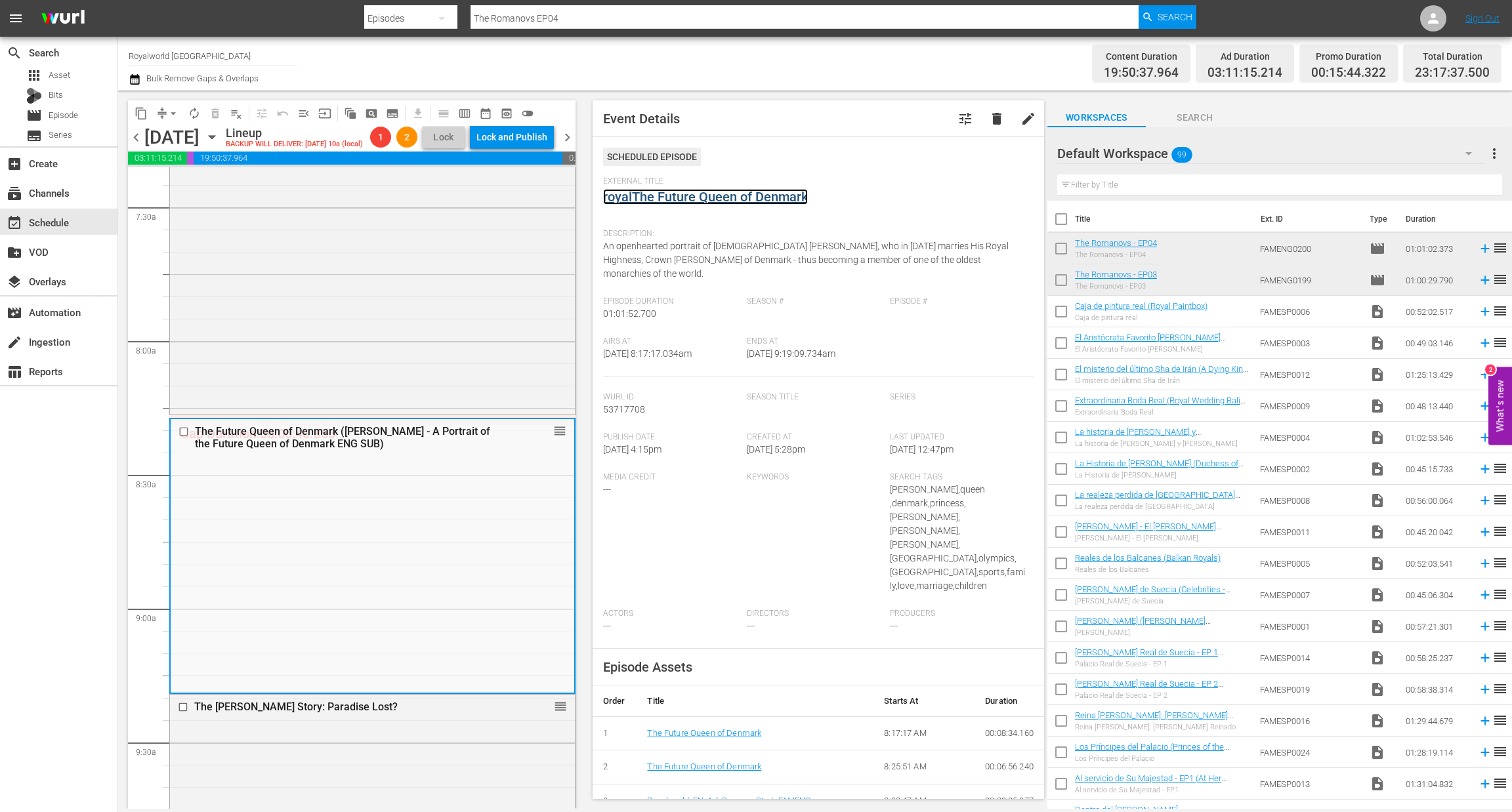
click at [671, 202] on link "royalThe Future Queen of Denmark" at bounding box center [705, 197] width 205 height 16
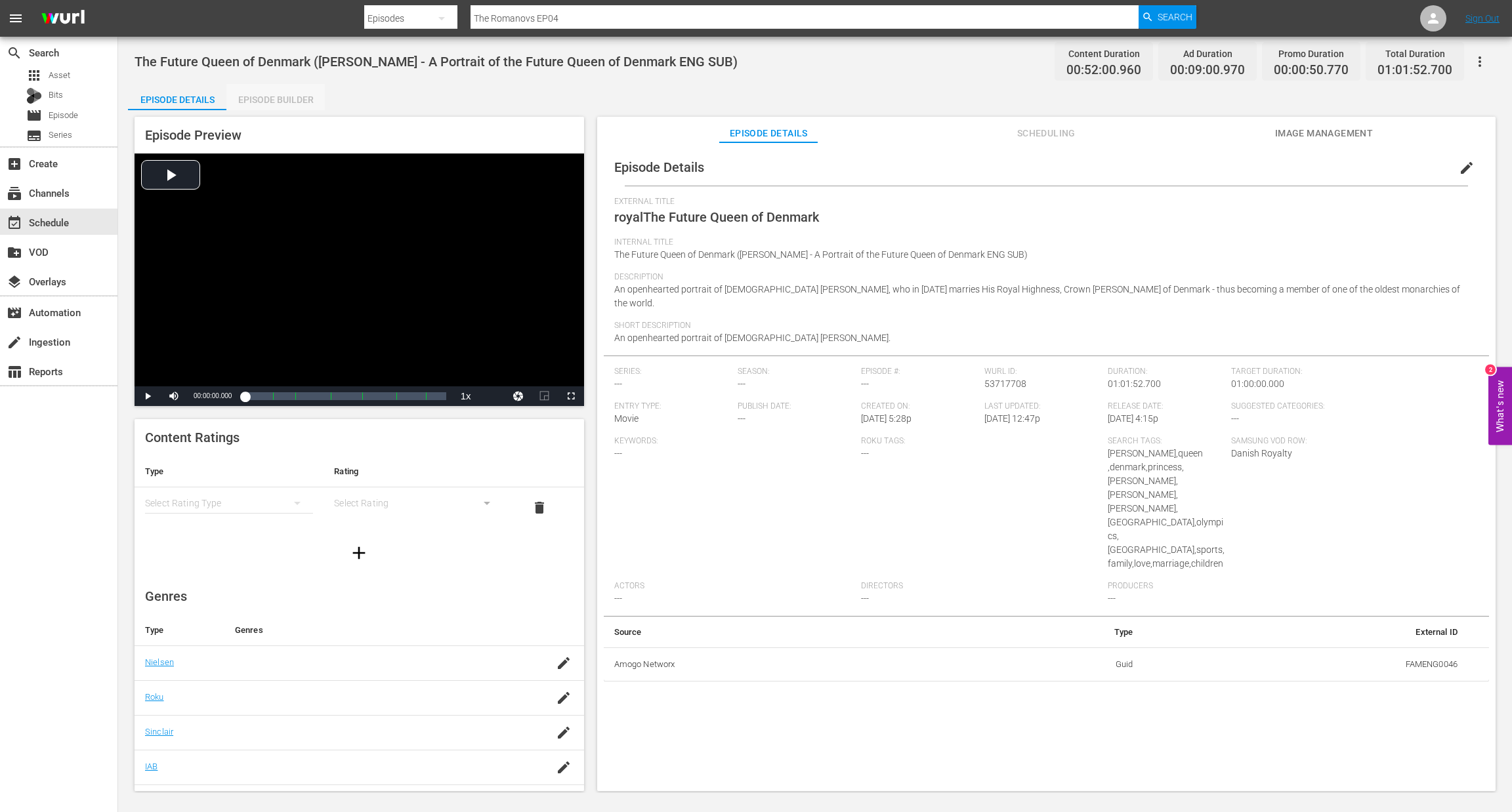
click at [276, 92] on div "Episode Builder" at bounding box center [276, 100] width 99 height 32
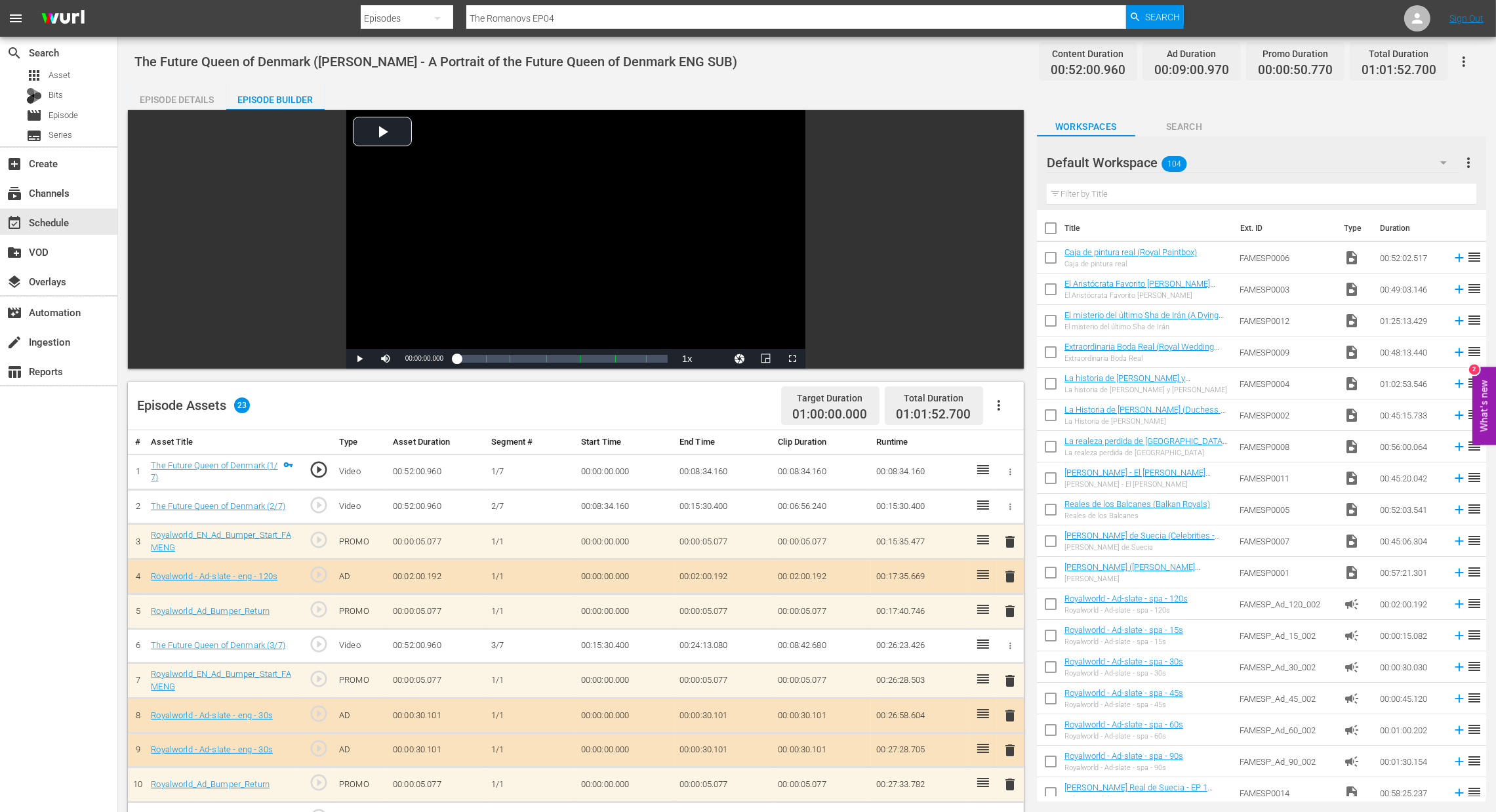
click at [993, 400] on icon "button" at bounding box center [998, 405] width 16 height 16
click at [988, 446] on div "Clear Ads" at bounding box center [1039, 442] width 110 height 32
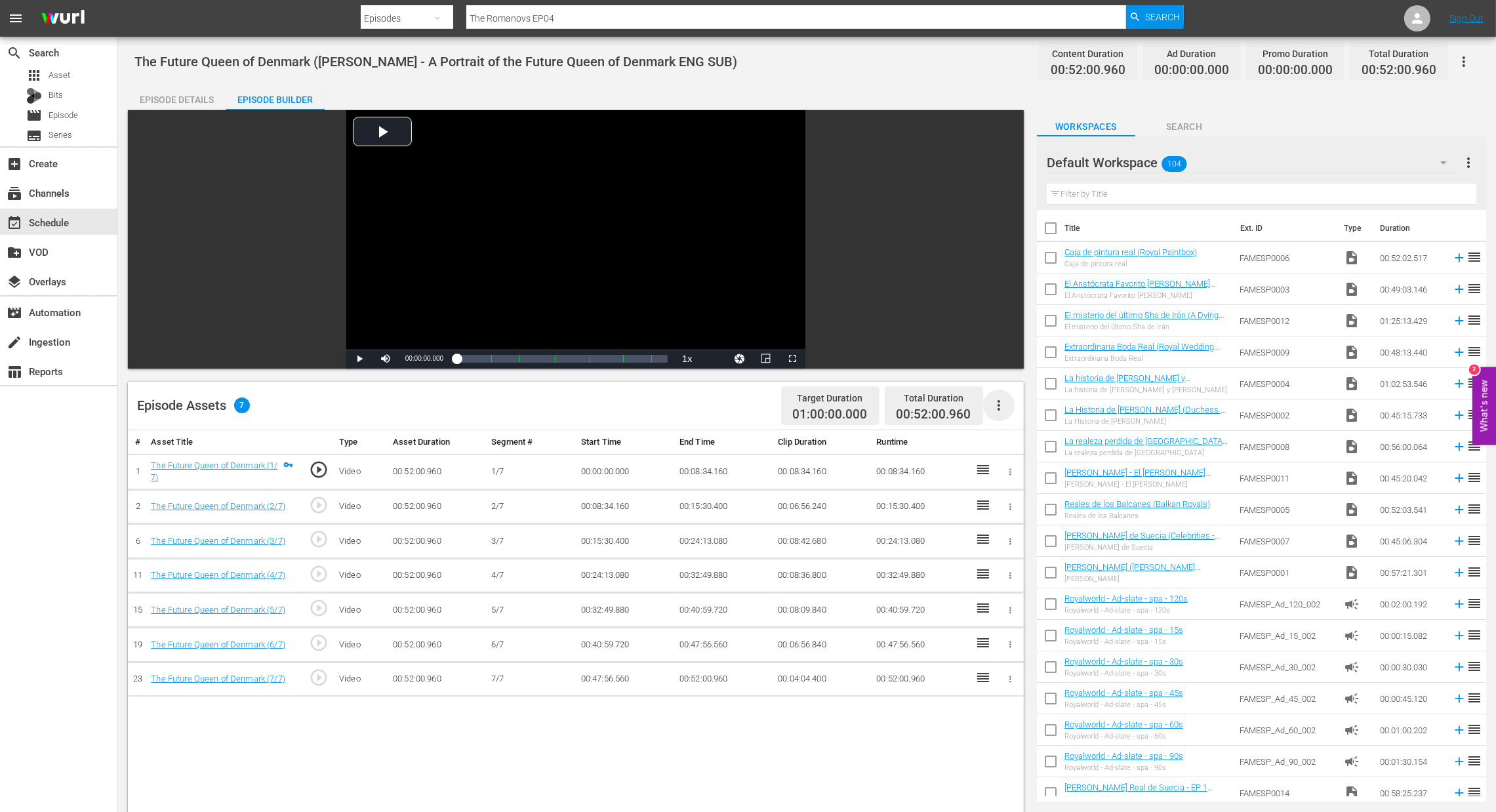
click at [997, 406] on icon "button" at bounding box center [998, 405] width 16 height 16
click at [1009, 410] on div "Fill with Ads" at bounding box center [1038, 411] width 89 height 32
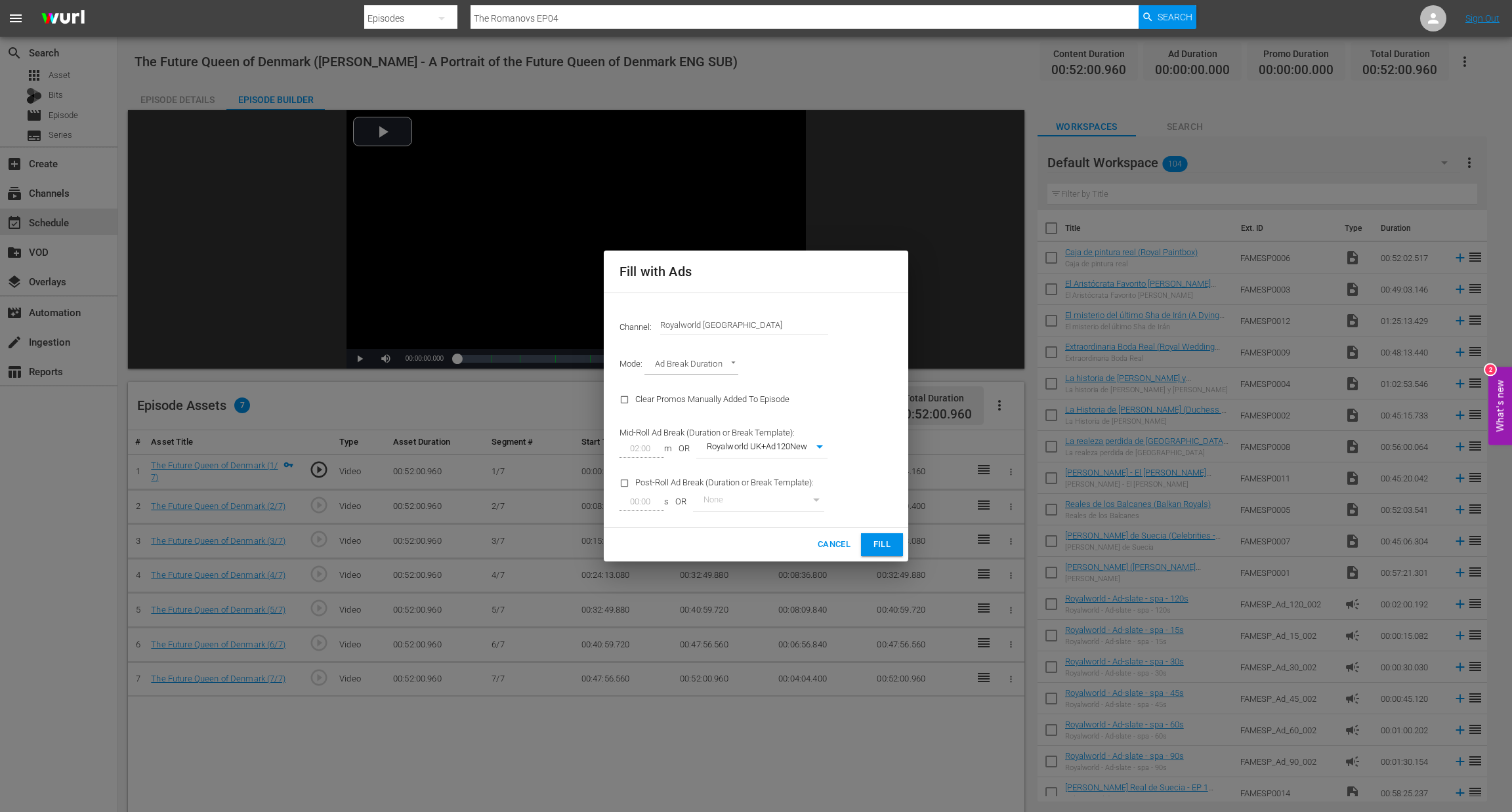
click at [872, 539] on span "Fill" at bounding box center [882, 544] width 21 height 15
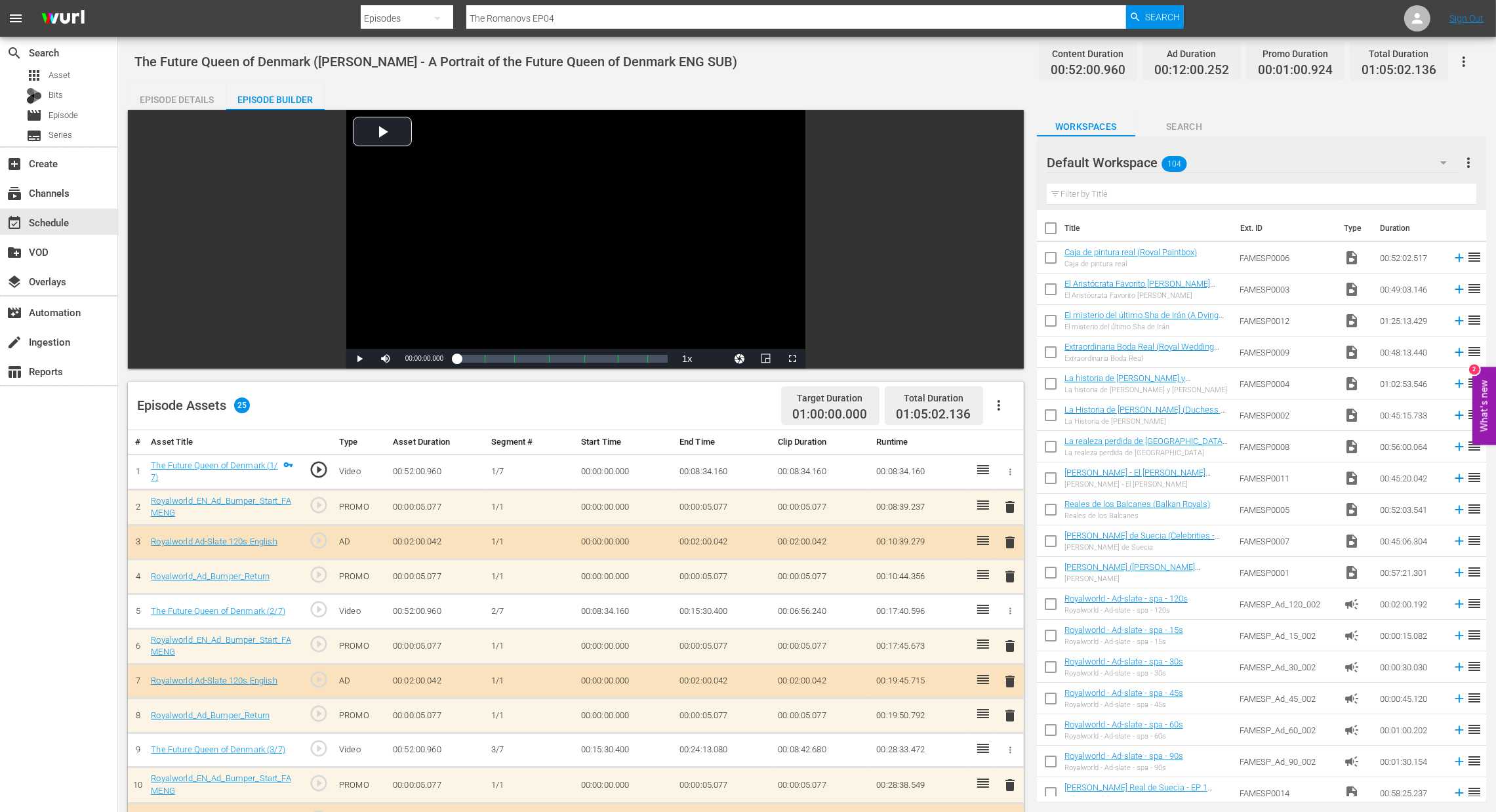
click at [1013, 536] on span "delete" at bounding box center [1010, 542] width 16 height 16
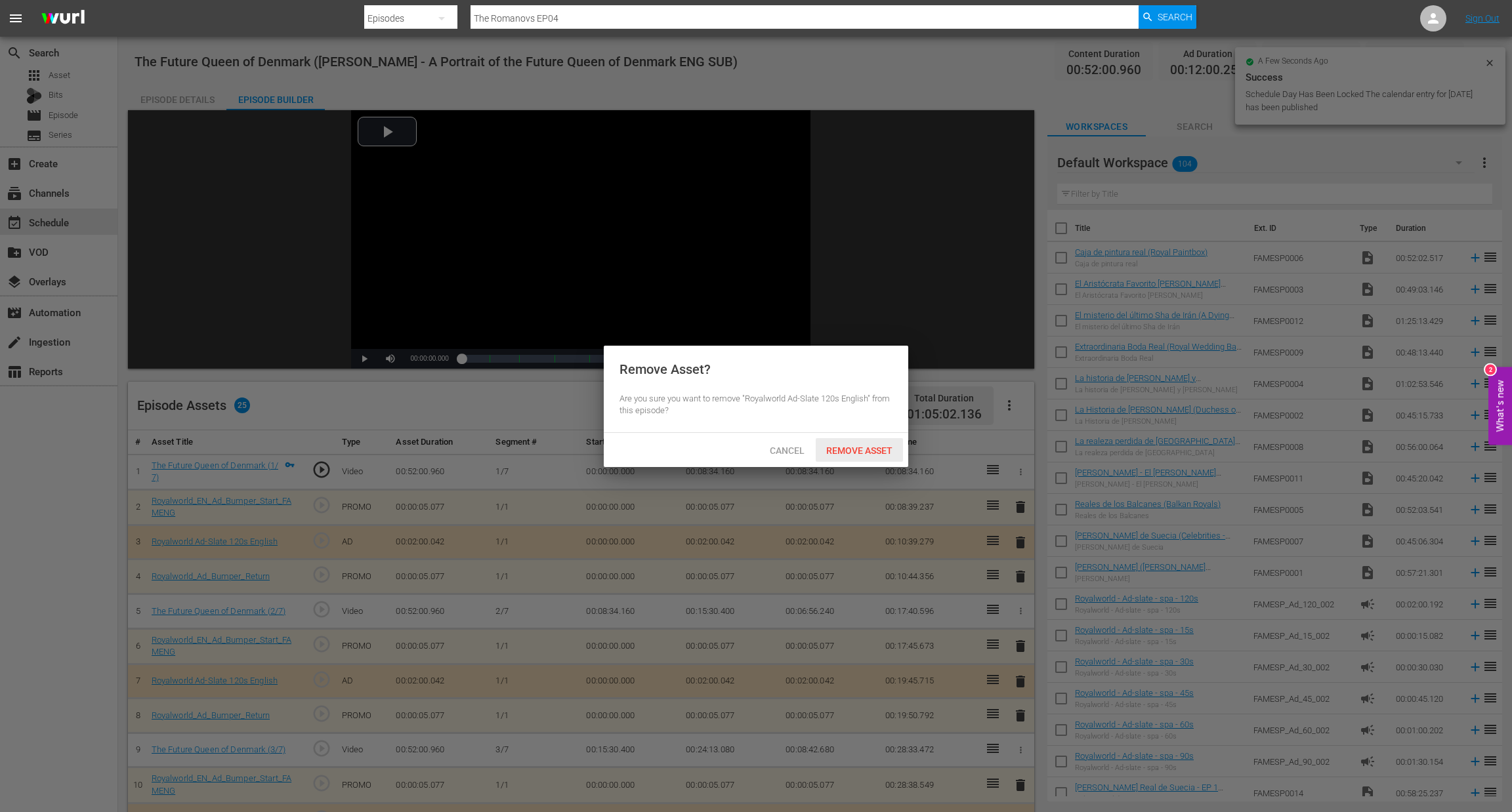
click at [888, 447] on span "Remove Asset" at bounding box center [859, 451] width 87 height 11
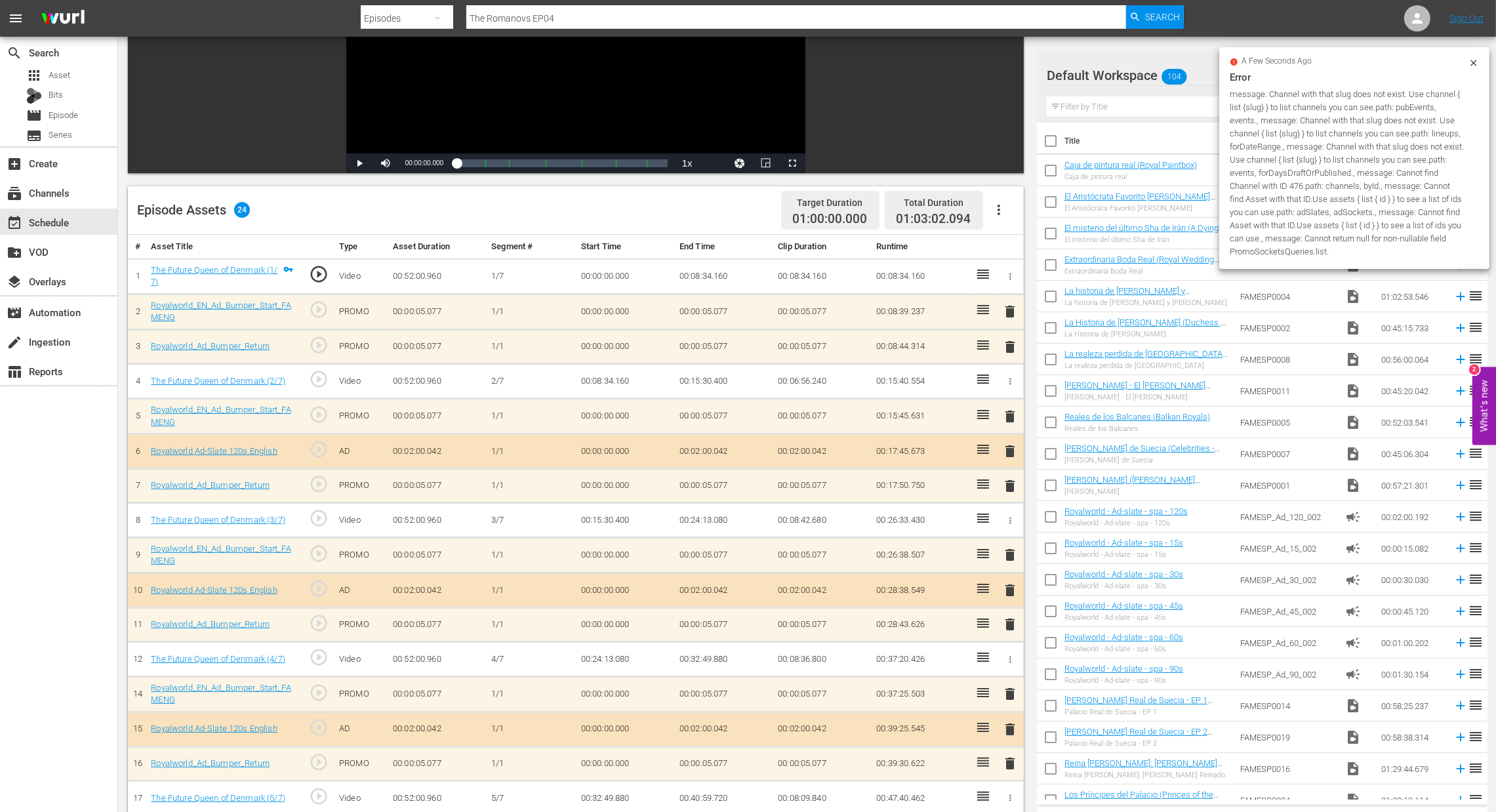
scroll to position [197, 0]
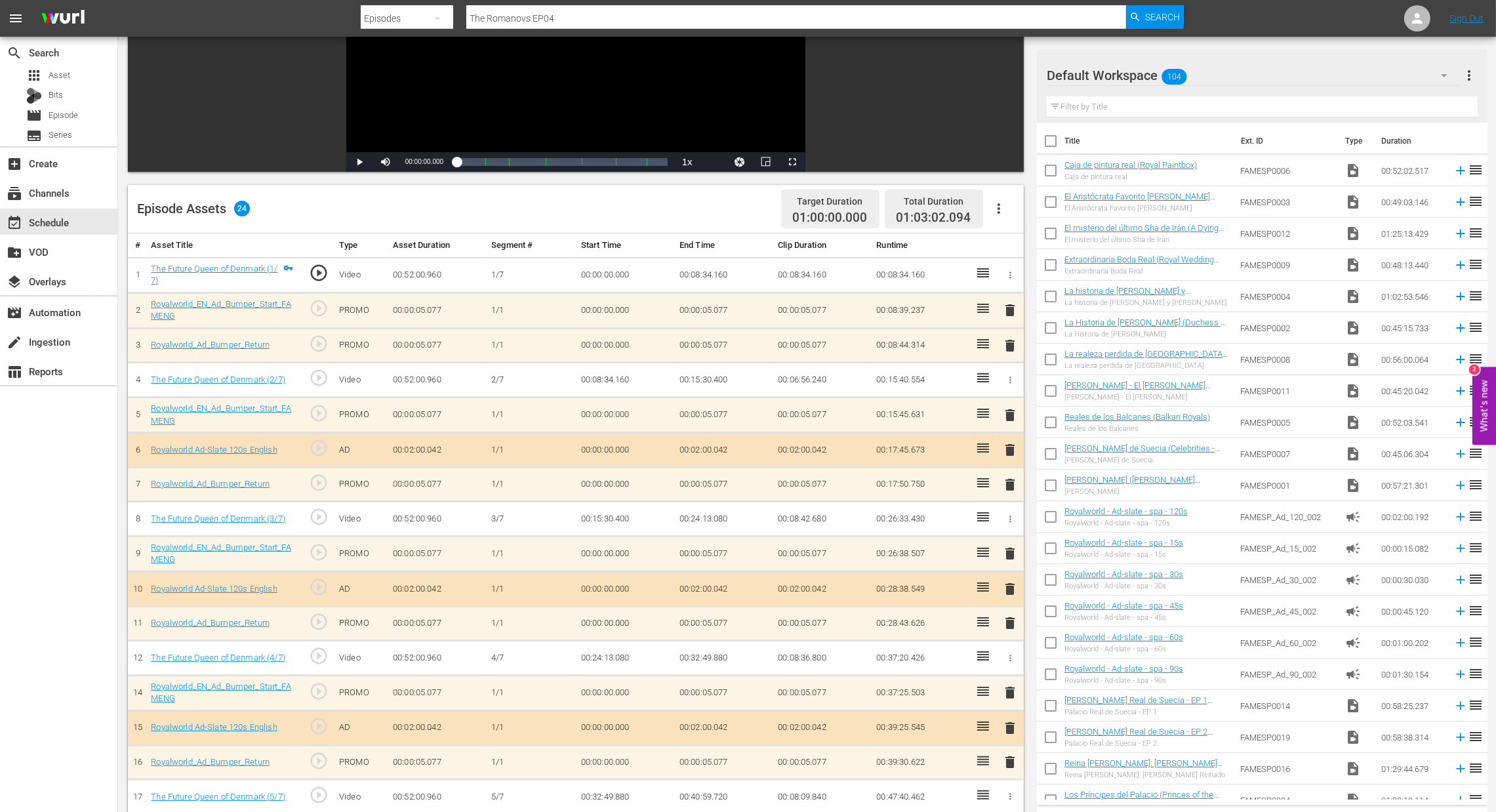
click at [1004, 591] on span "delete" at bounding box center [1010, 589] width 16 height 16
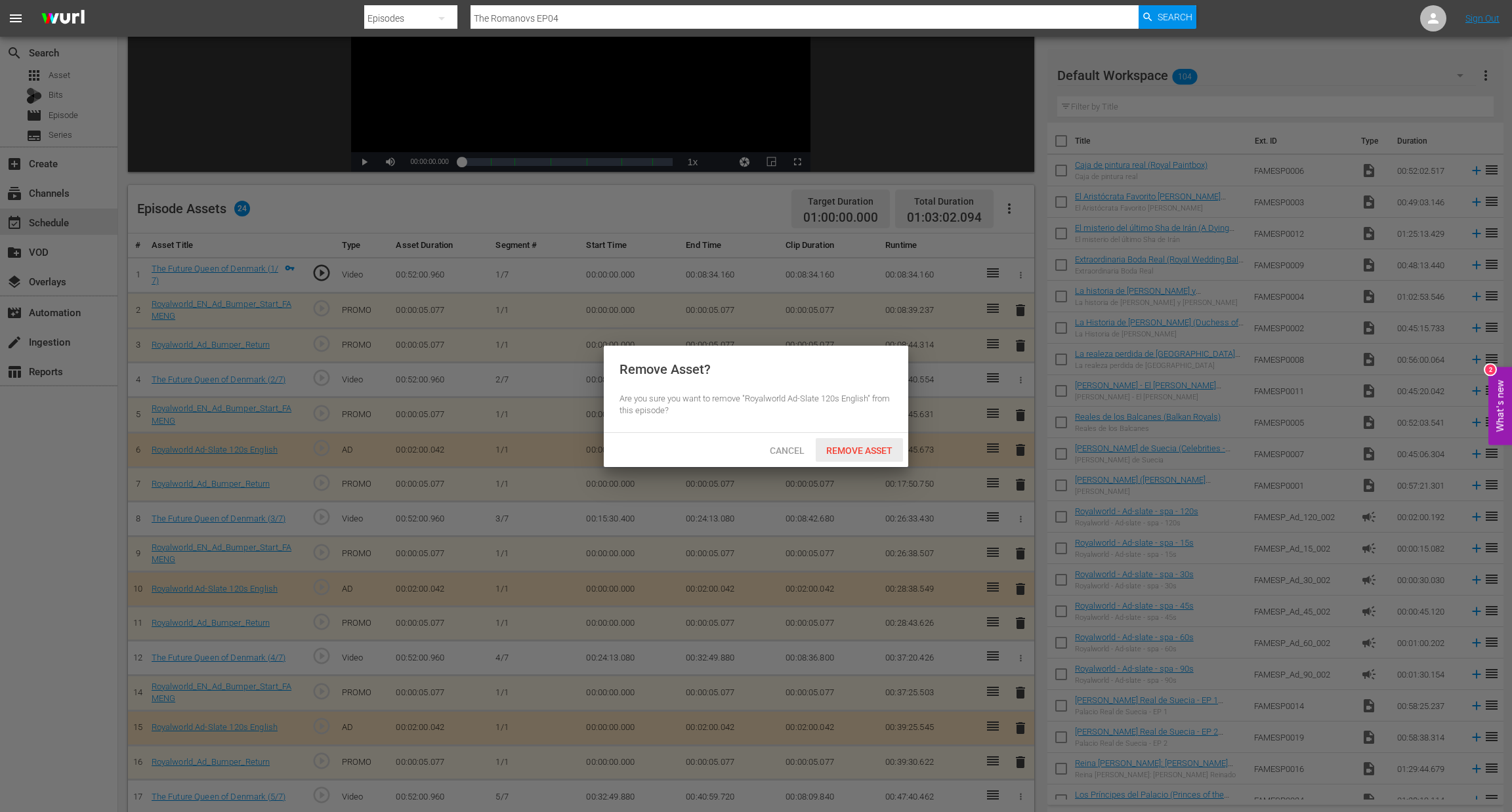
click at [872, 456] on span "Remove Asset" at bounding box center [859, 451] width 87 height 11
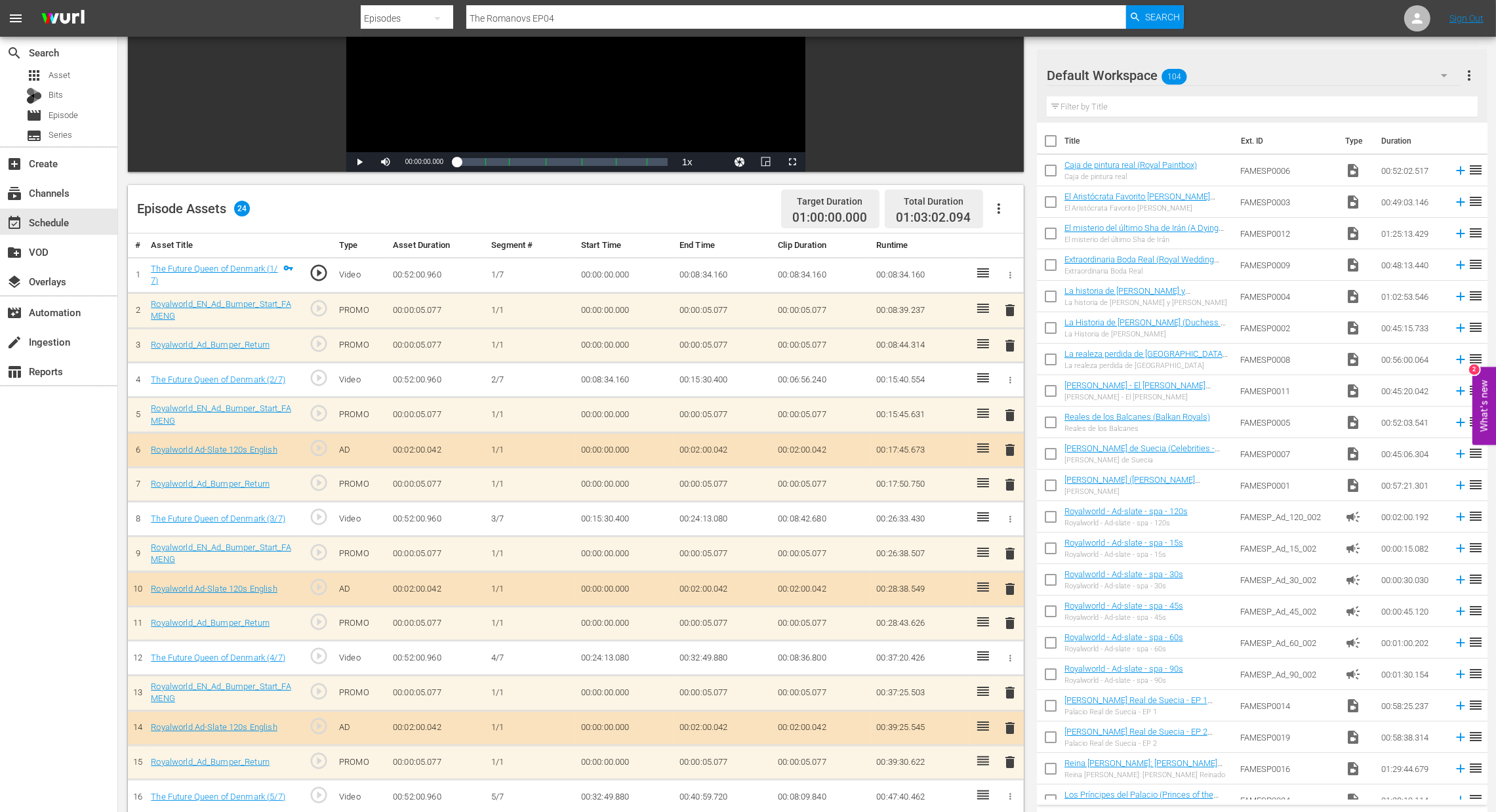
scroll to position [0, 0]
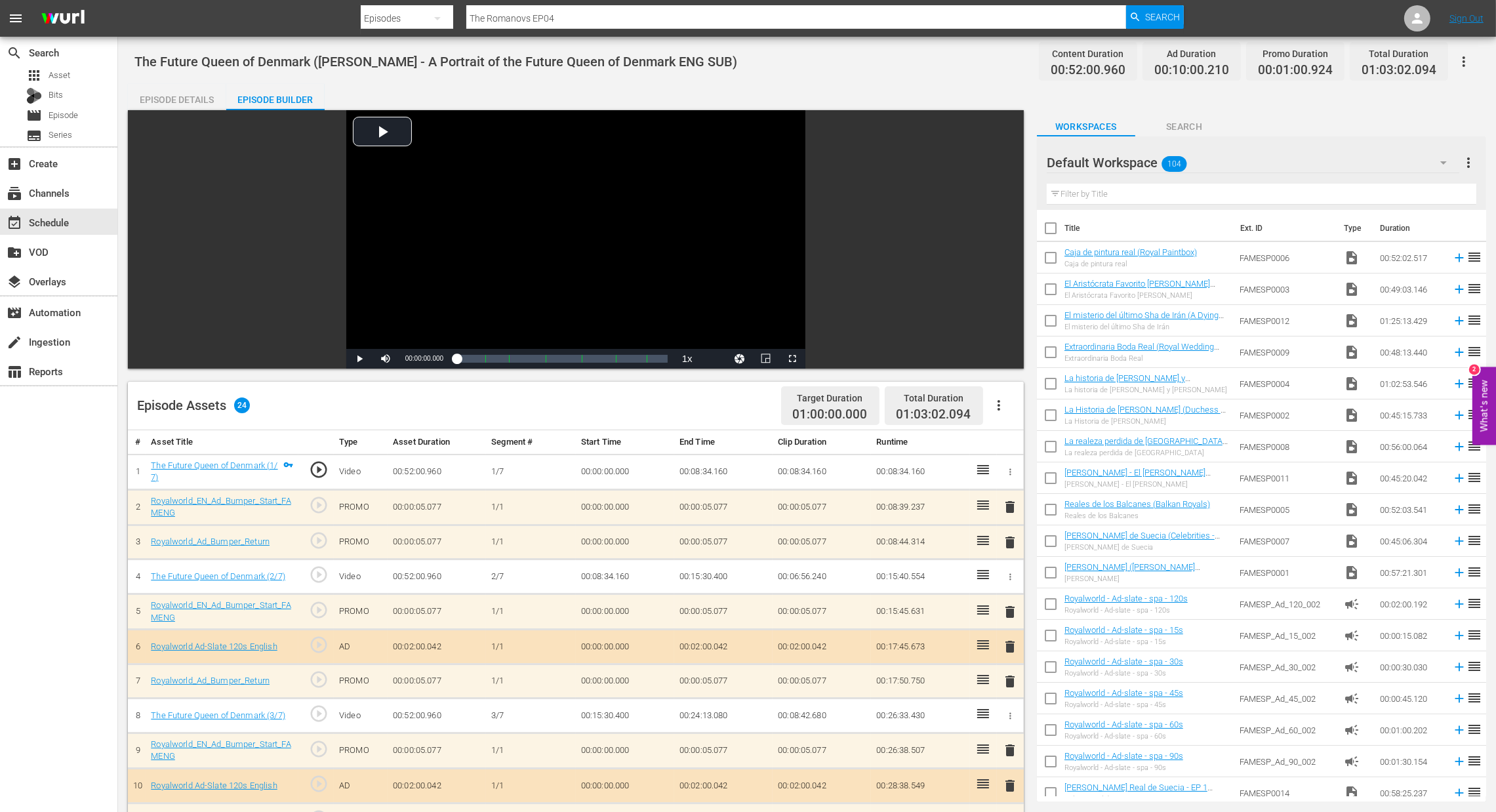
click at [1007, 513] on span "delete" at bounding box center [1010, 507] width 16 height 16
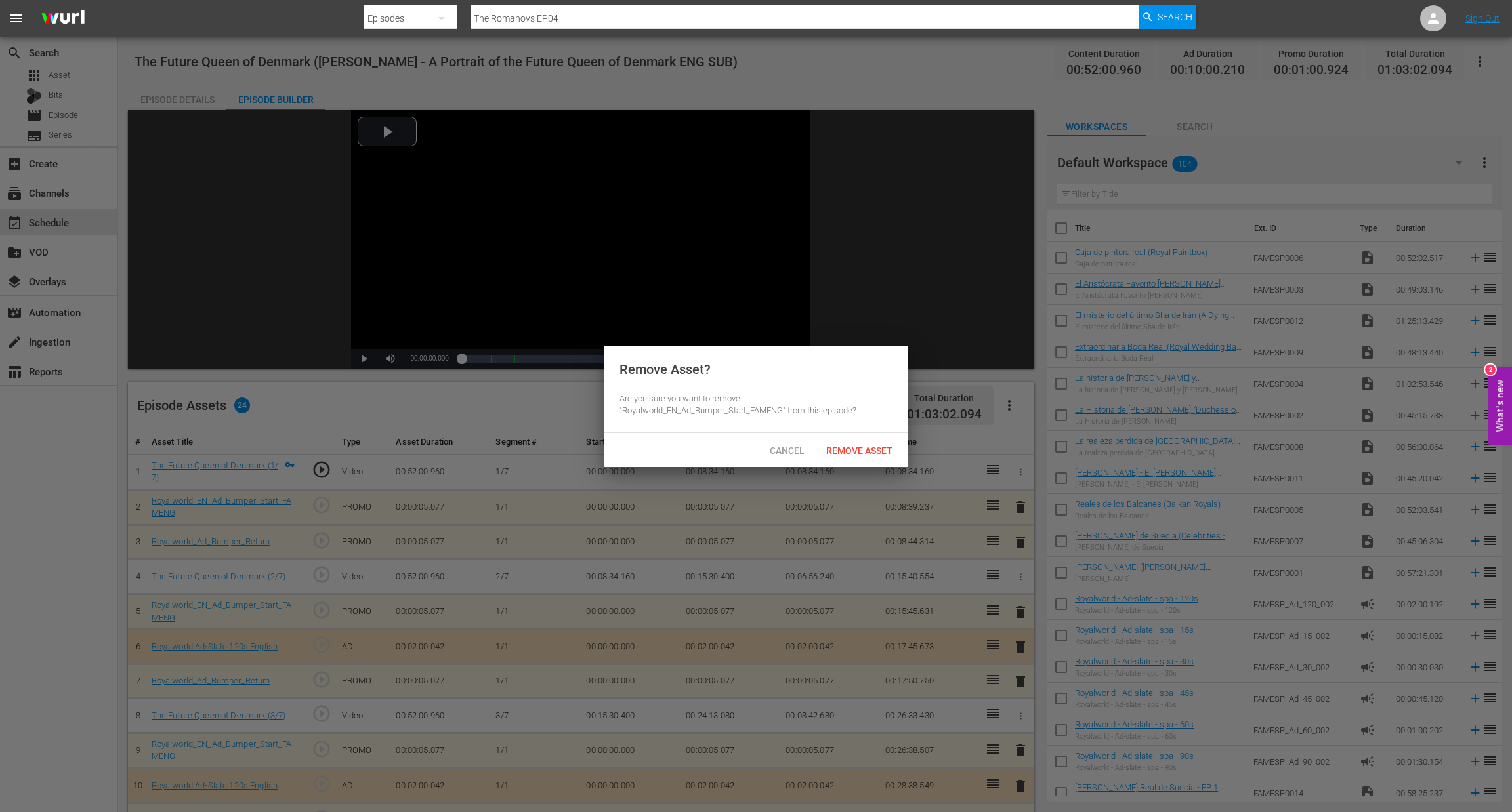
click at [864, 456] on span "Remove Asset" at bounding box center [859, 451] width 87 height 11
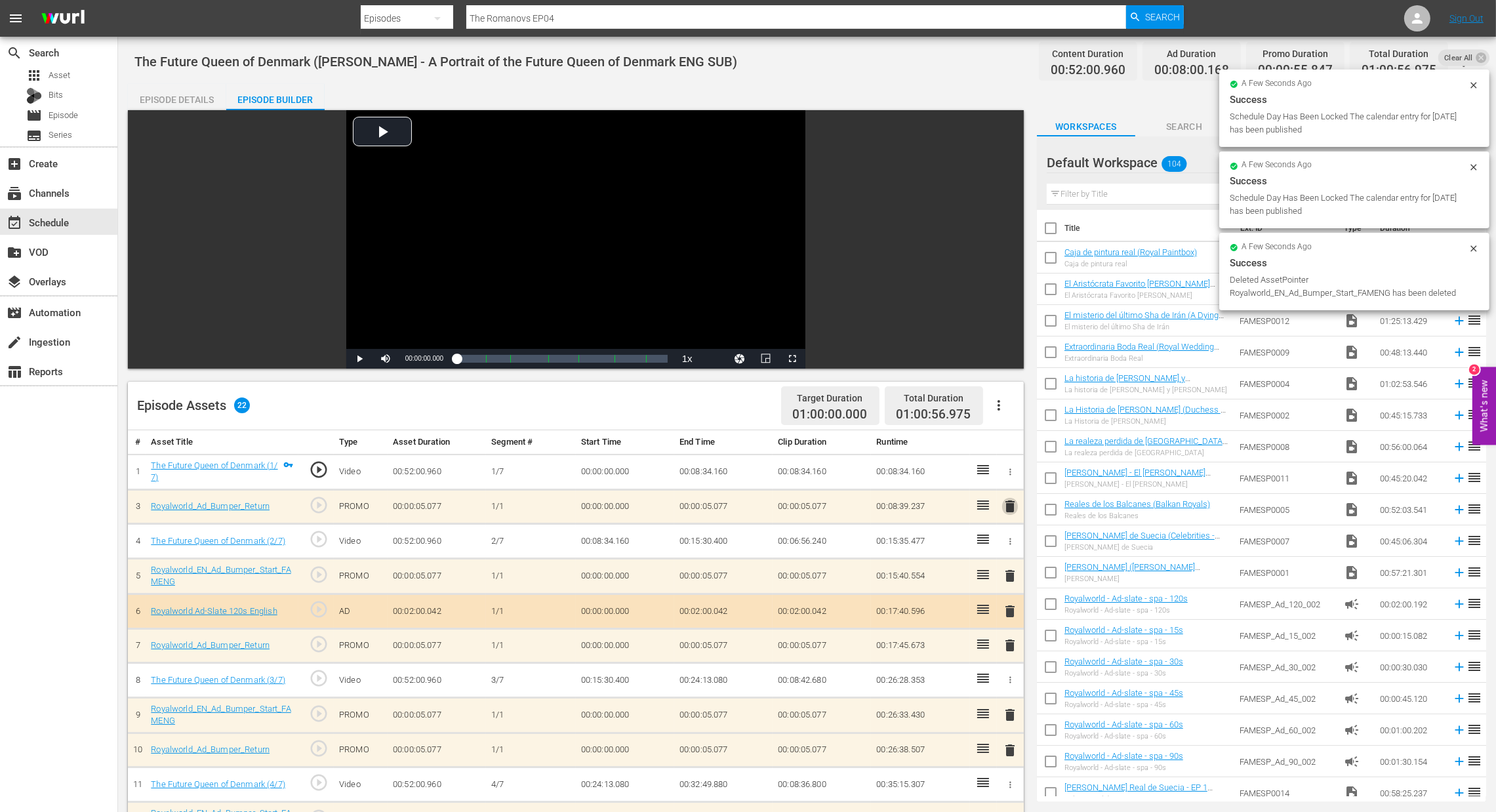
click at [1005, 508] on span "delete" at bounding box center [1010, 506] width 16 height 16
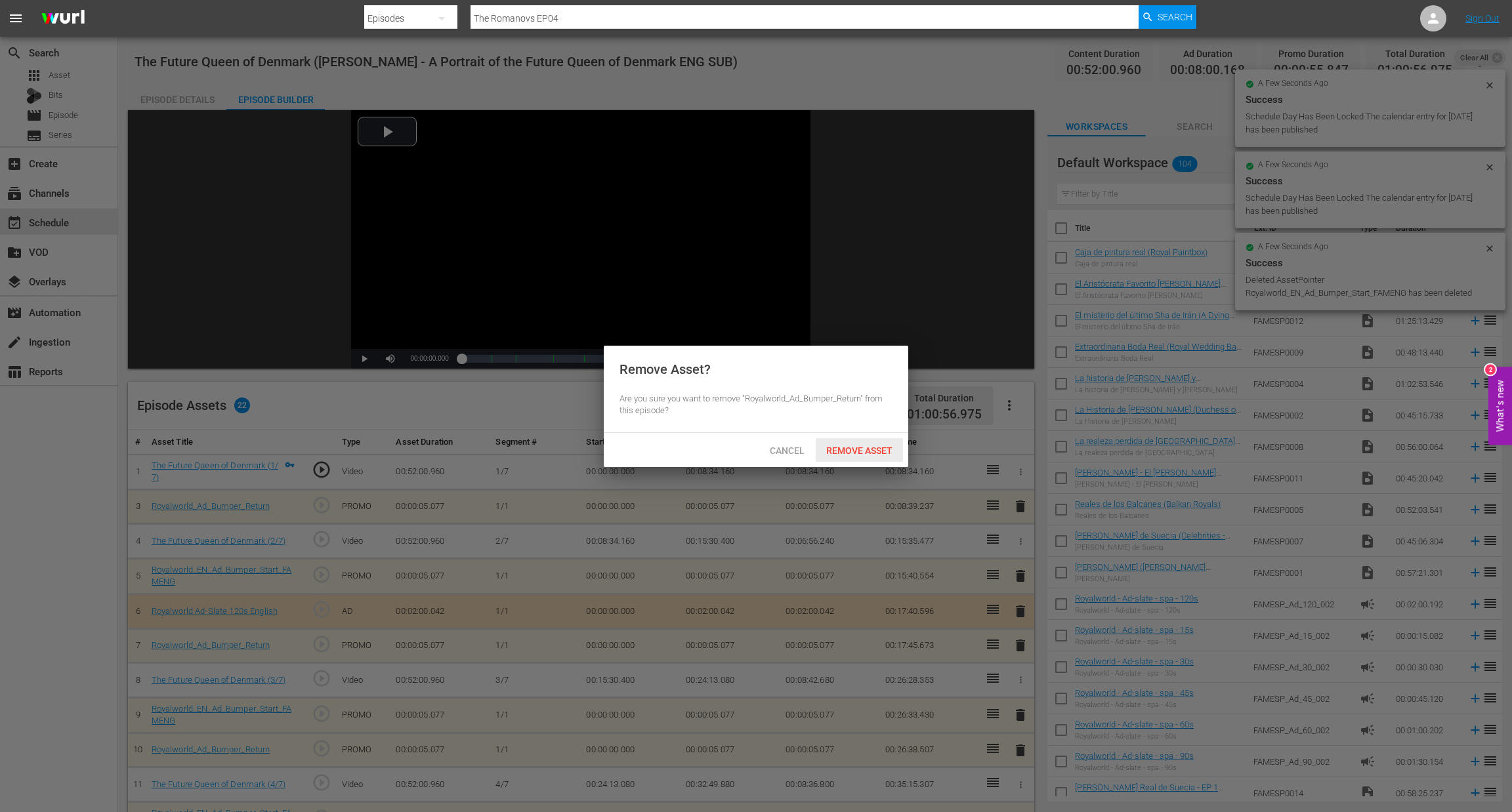
click at [893, 455] on span "Remove Asset" at bounding box center [859, 451] width 87 height 11
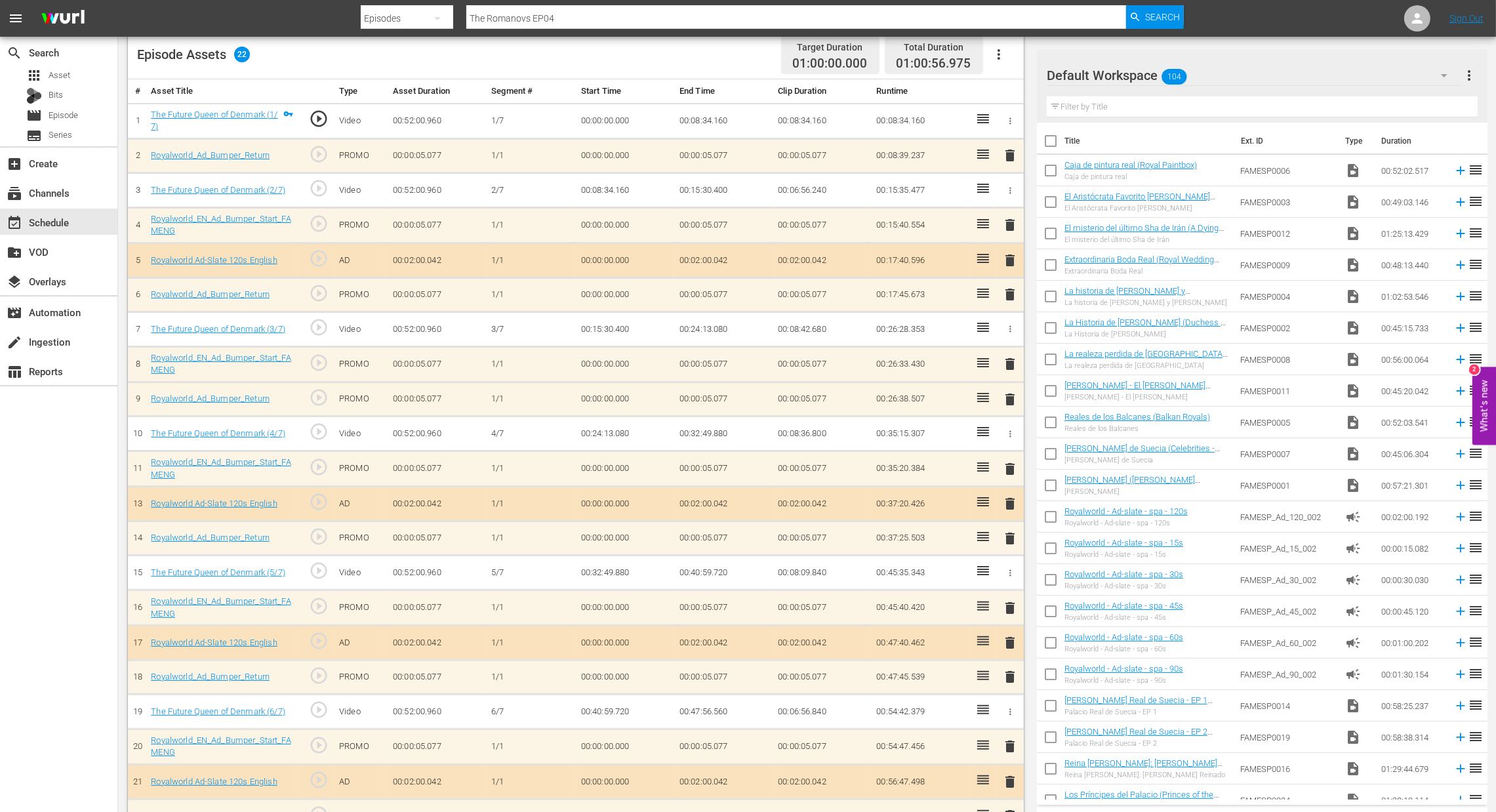
scroll to position [220, 0]
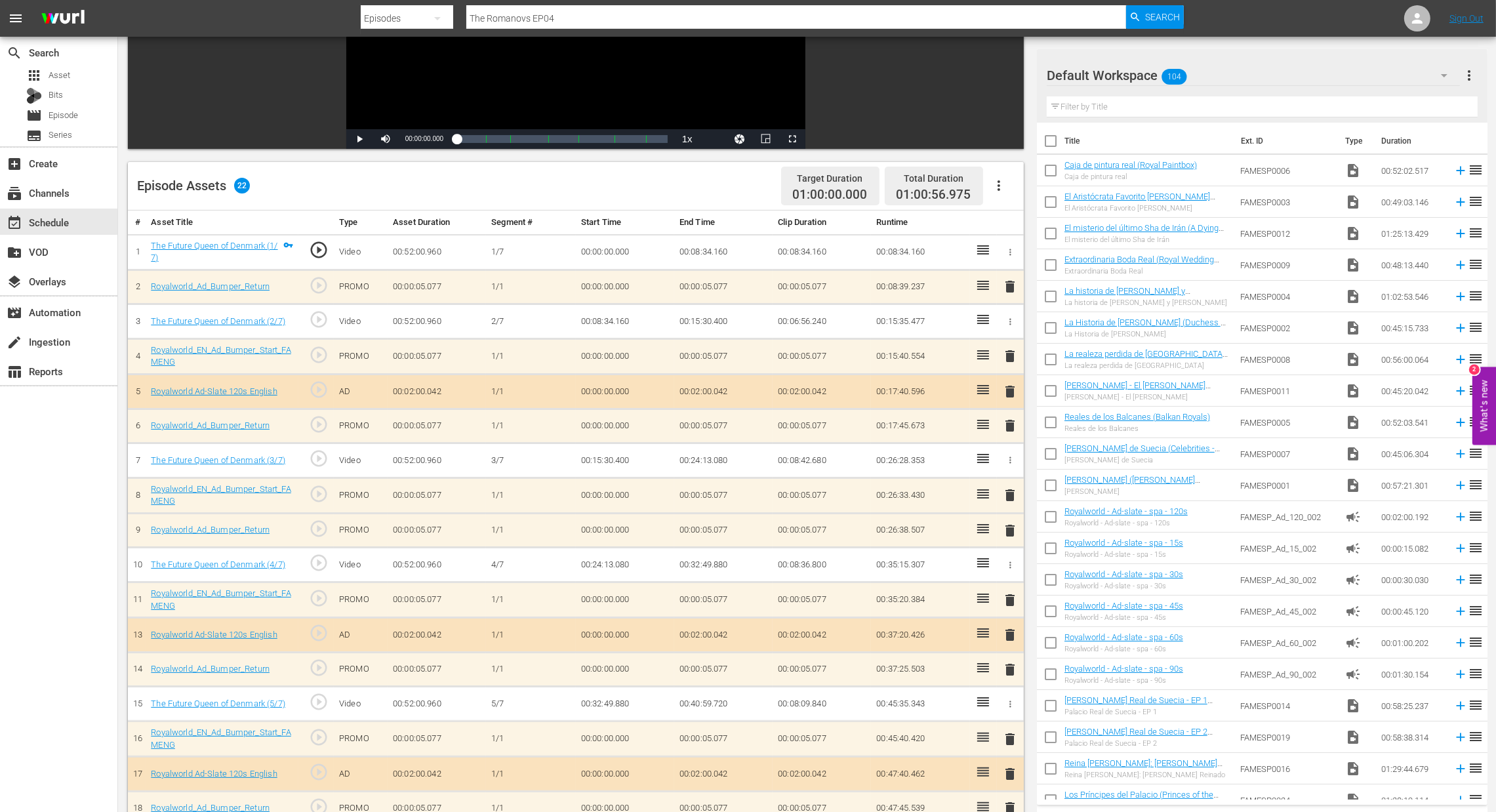
click at [1009, 529] on span "delete" at bounding box center [1010, 530] width 16 height 16
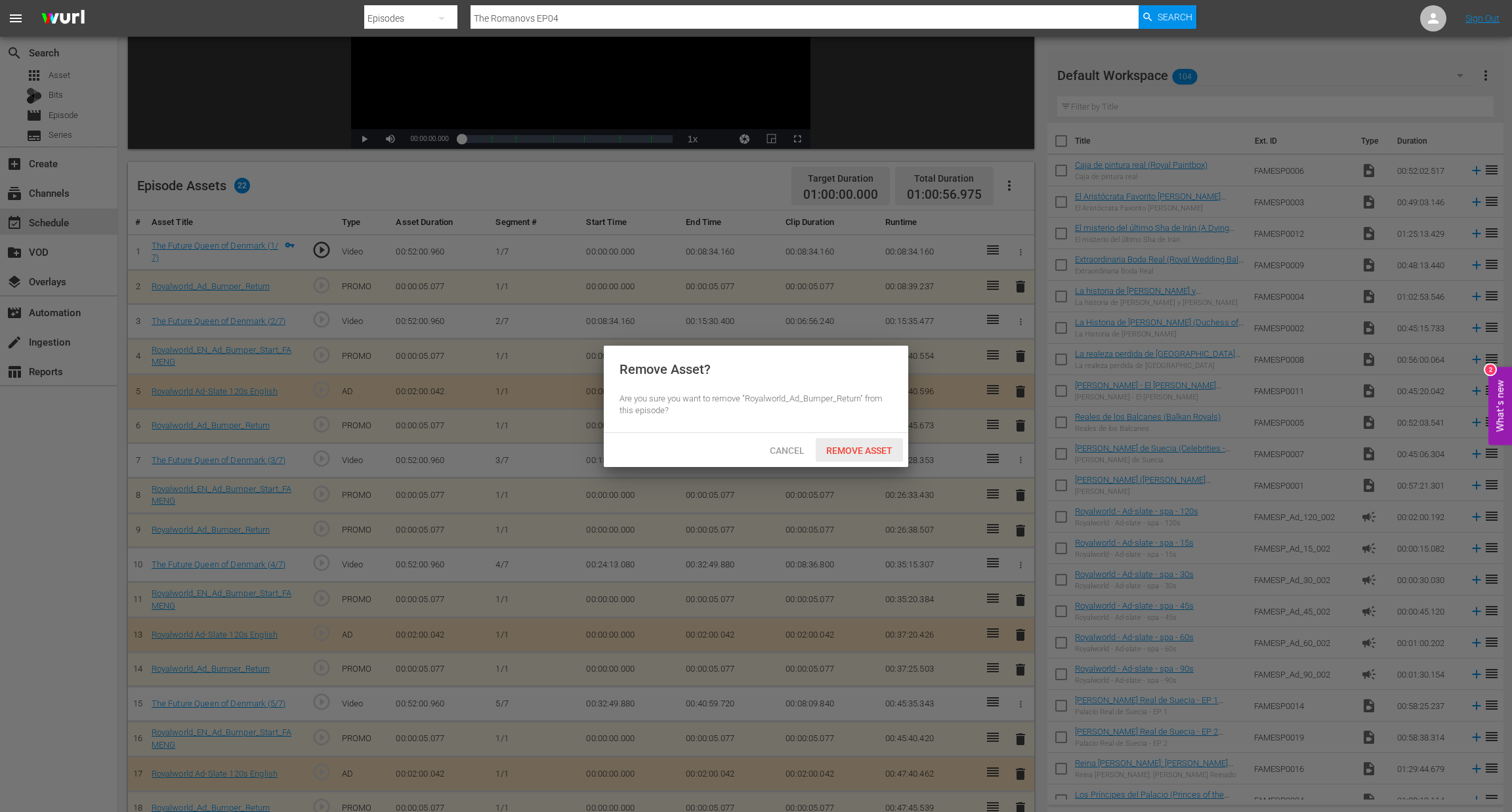
click at [852, 447] on span "Remove Asset" at bounding box center [859, 451] width 87 height 11
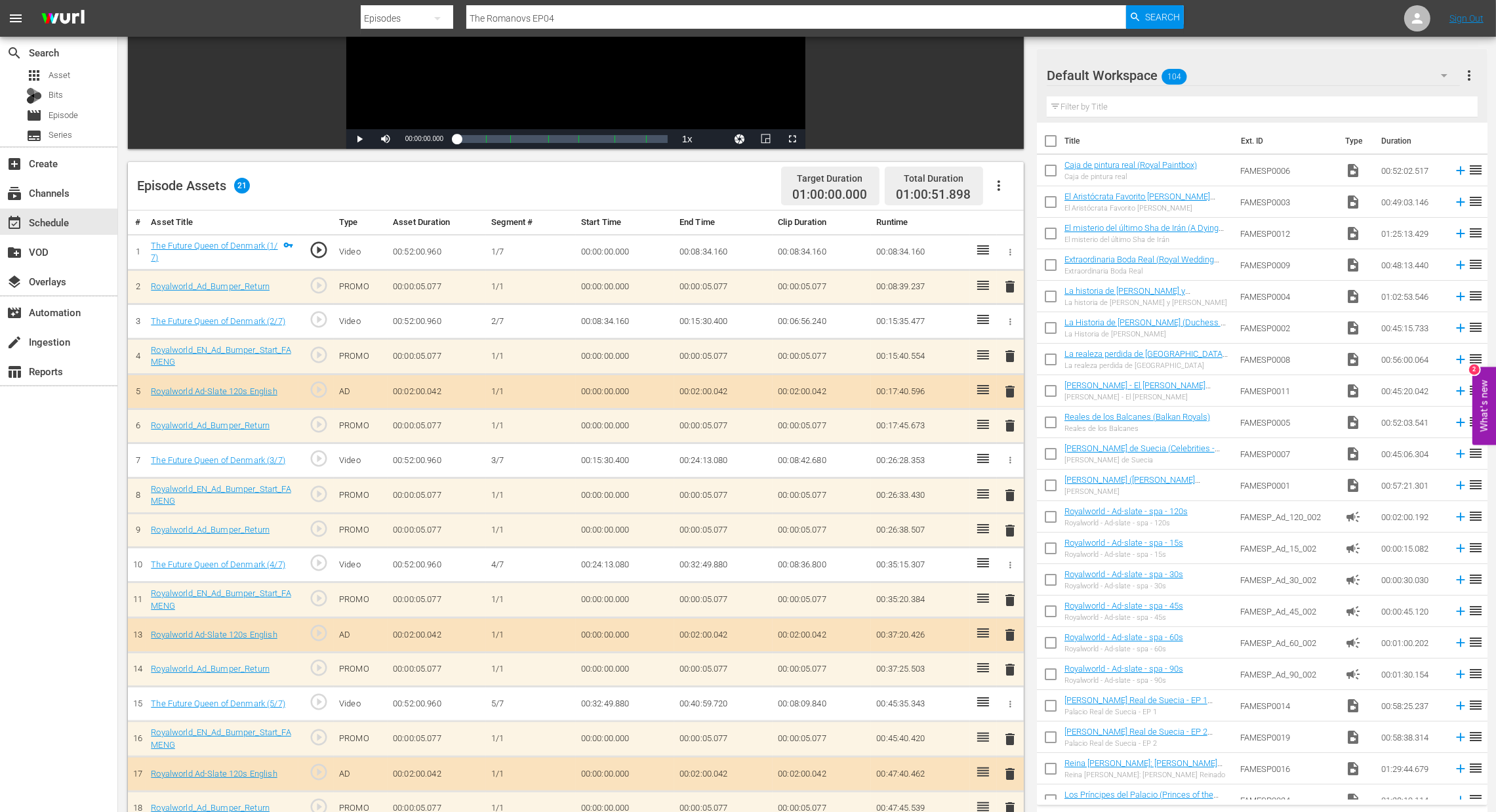
click at [1014, 499] on span "delete" at bounding box center [1010, 495] width 16 height 16
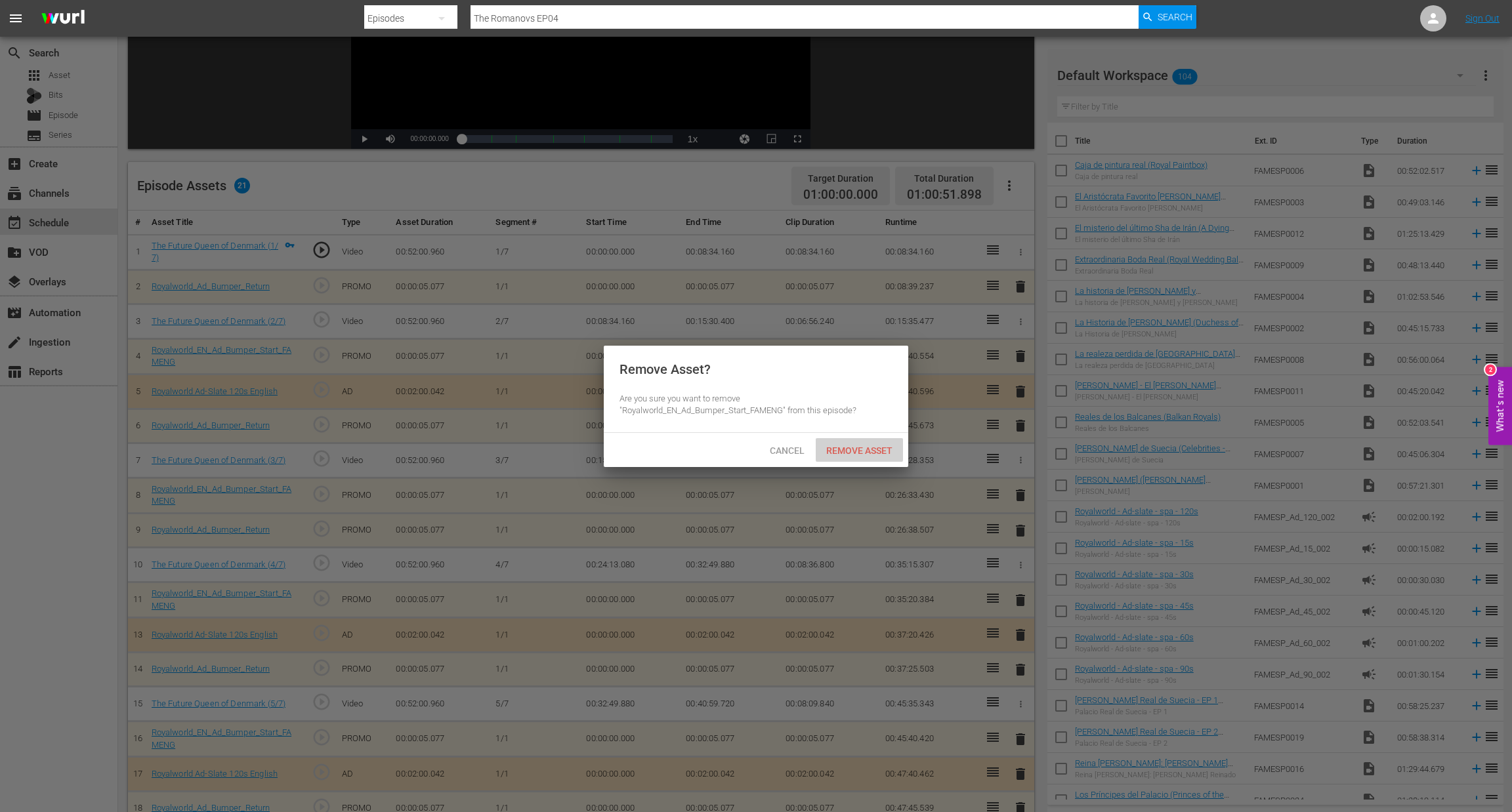
click at [867, 458] on div "Remove Asset" at bounding box center [859, 450] width 87 height 24
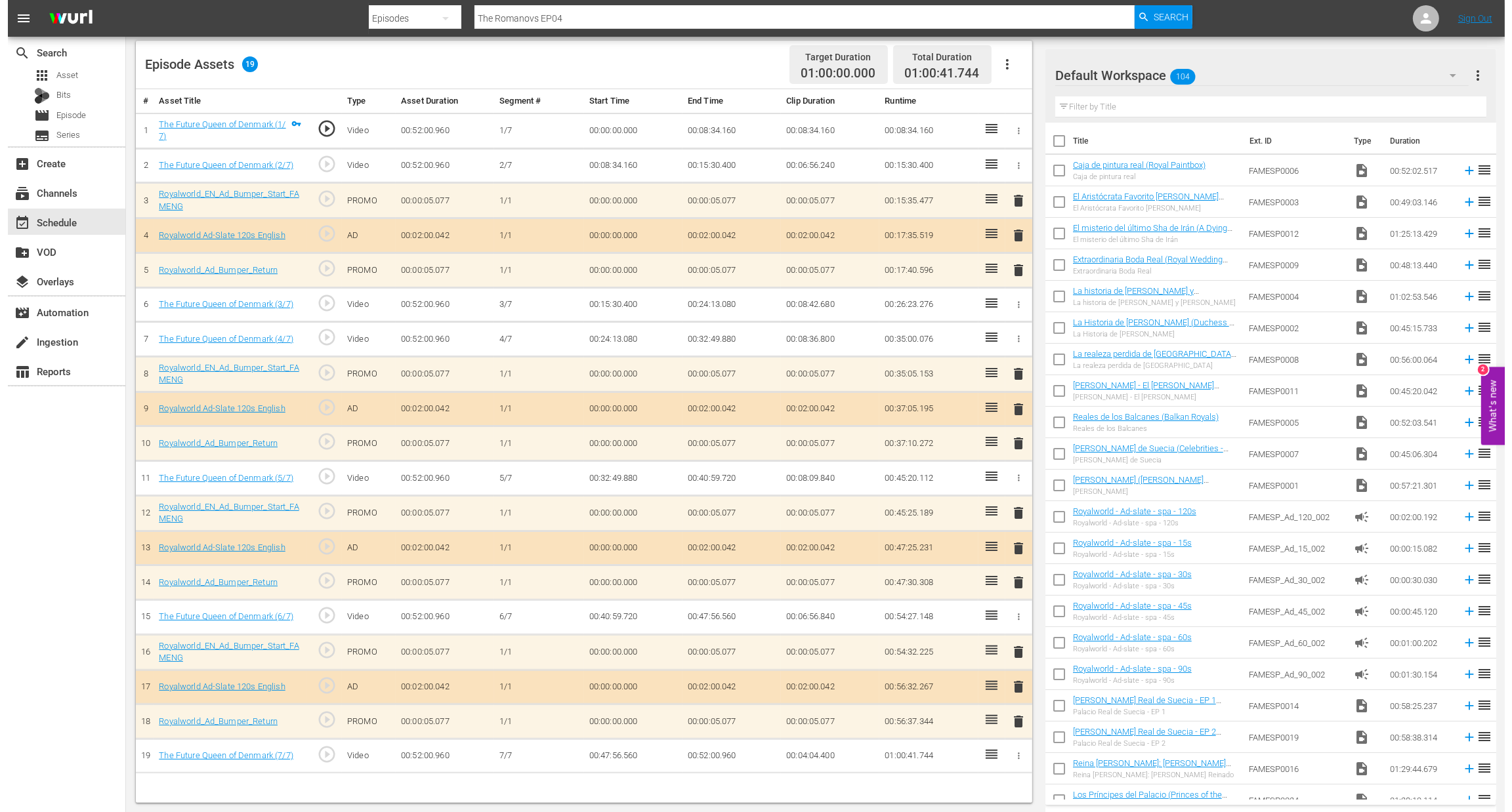
scroll to position [0, 0]
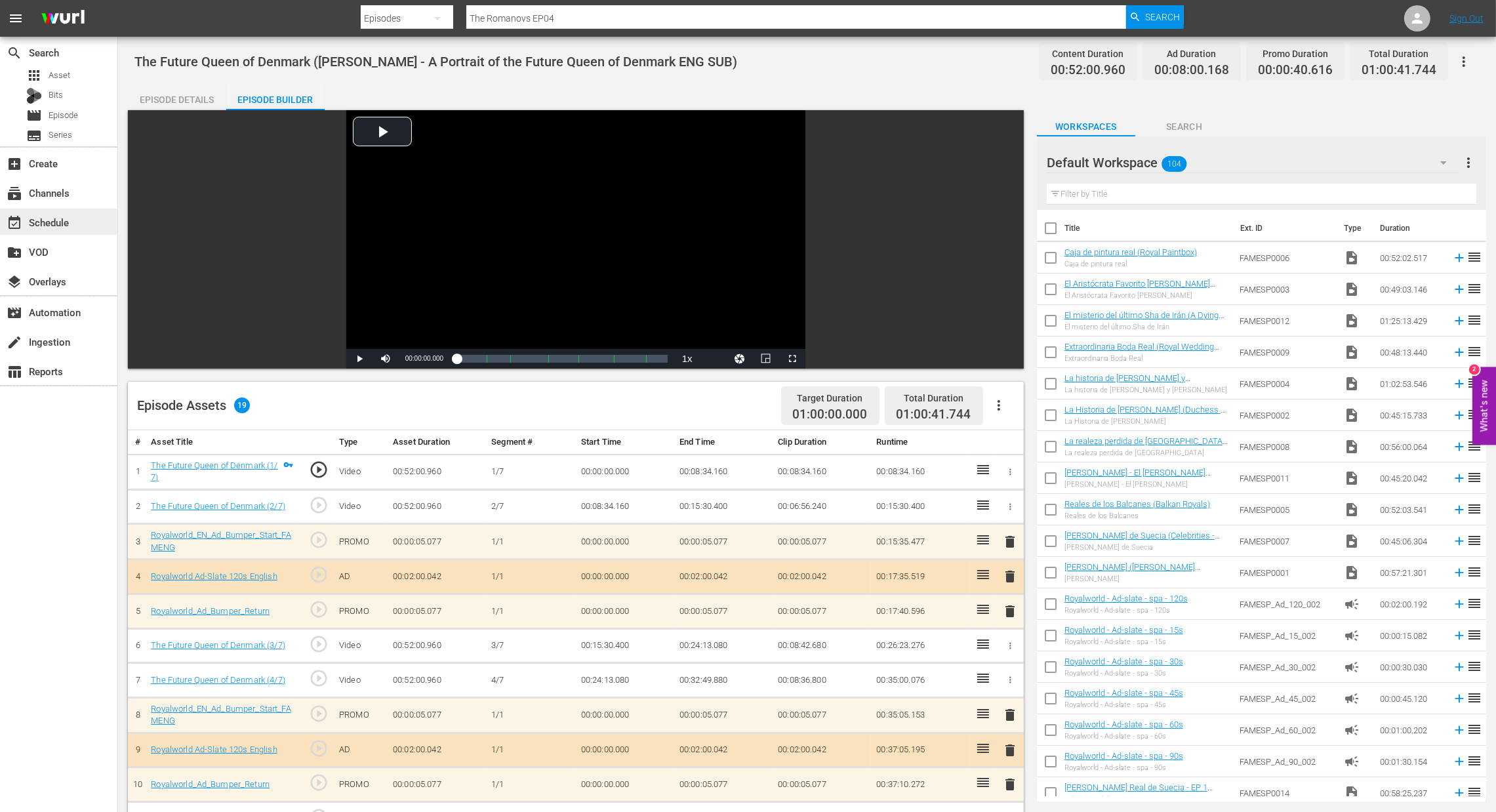
click at [26, 213] on div "event_available Schedule" at bounding box center [59, 221] width 117 height 26
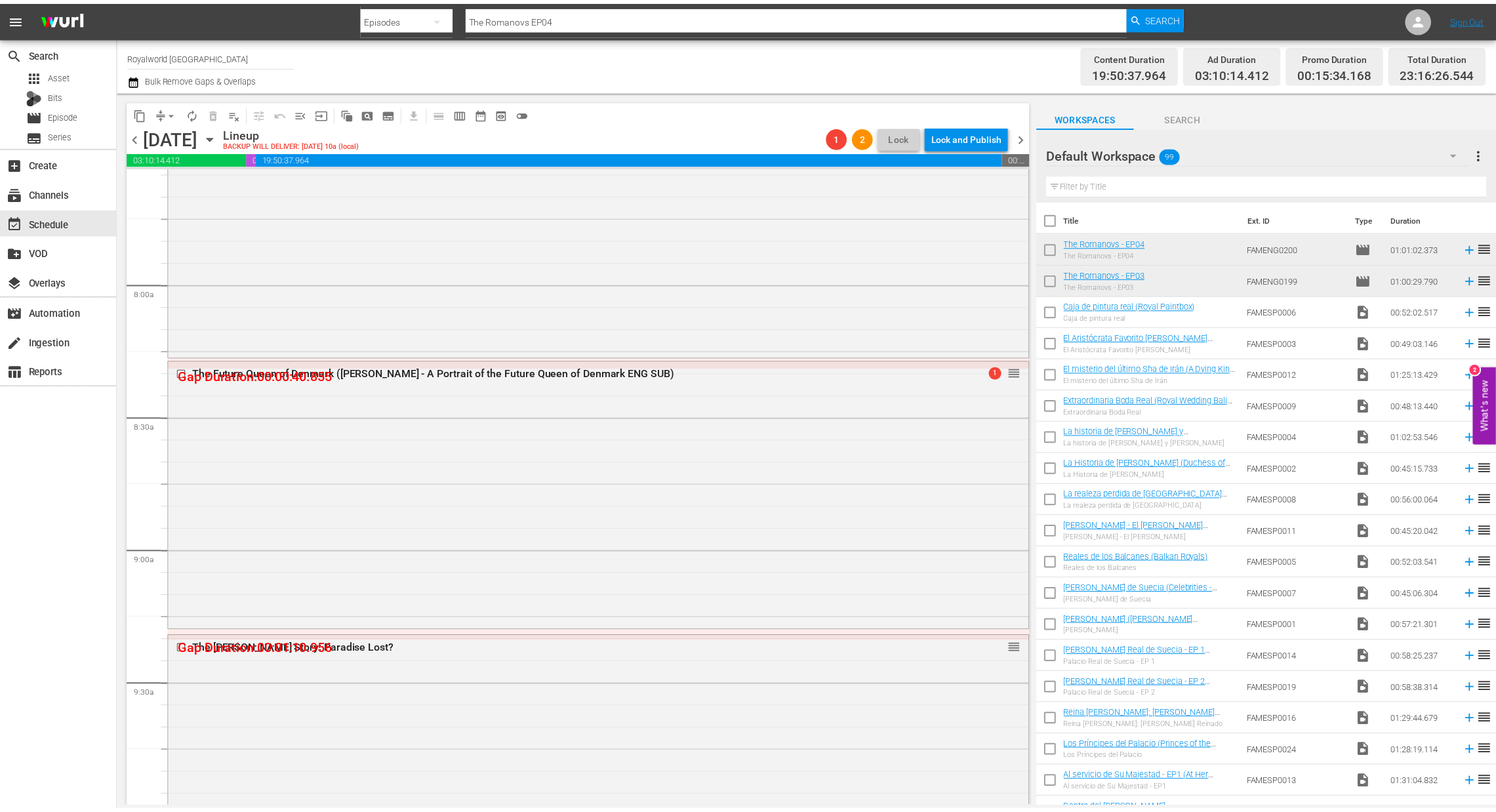
scroll to position [2164, 0]
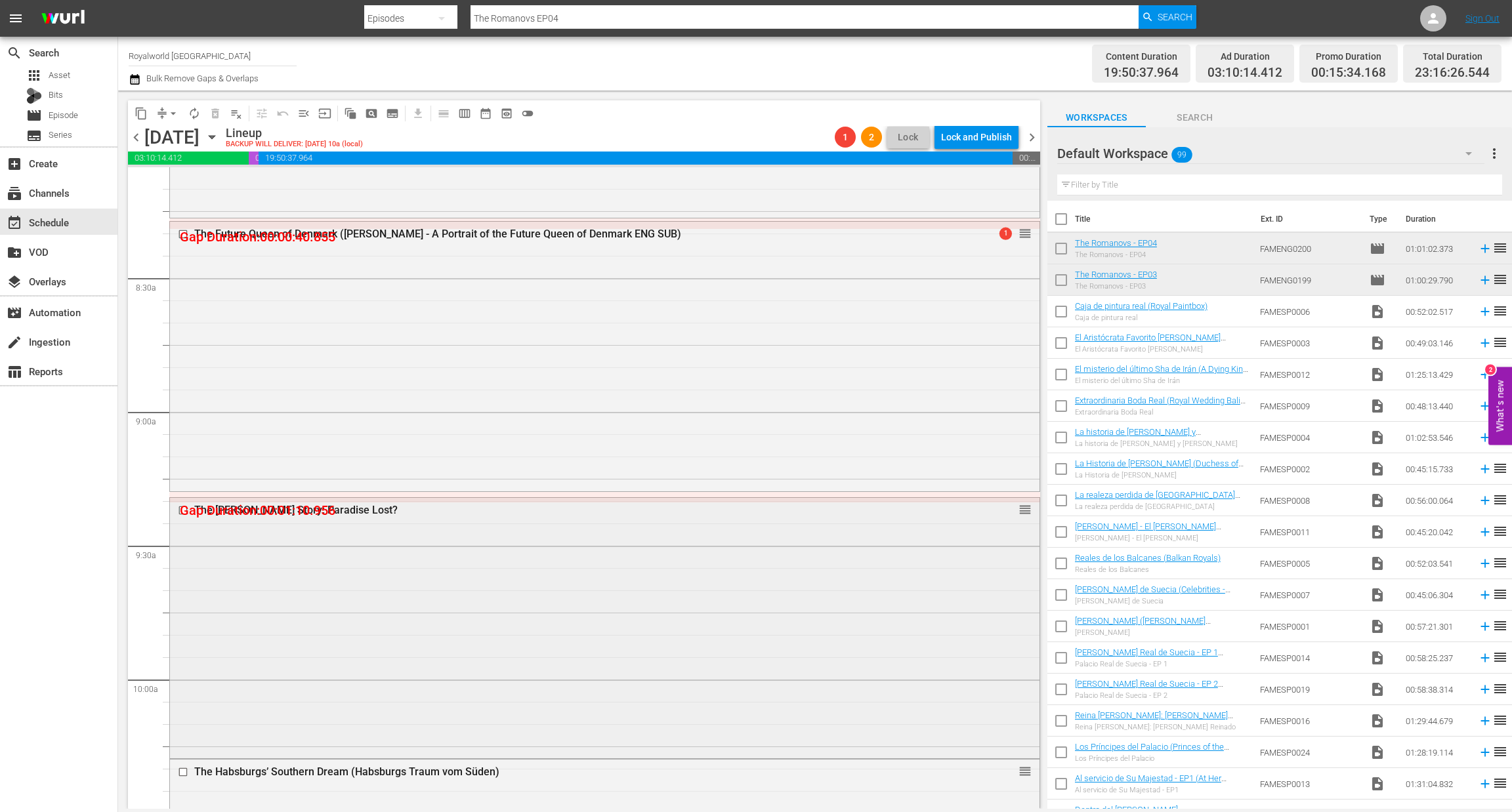
click at [303, 512] on div "The Fergie Story: Paradise Lost?" at bounding box center [580, 509] width 771 height 13
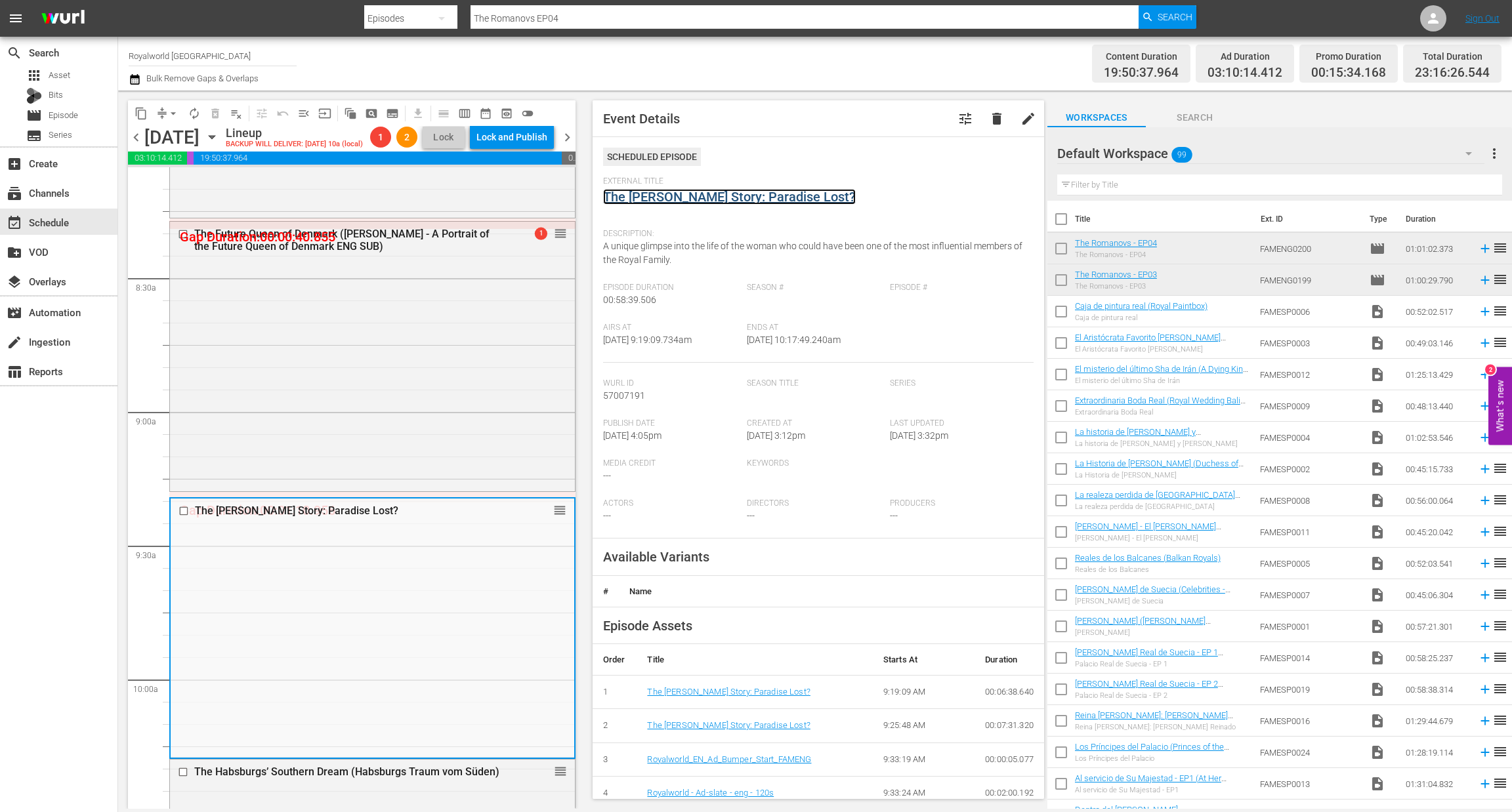
click at [725, 197] on link "The Fergie Story: Paradise Lost?" at bounding box center [730, 197] width 253 height 16
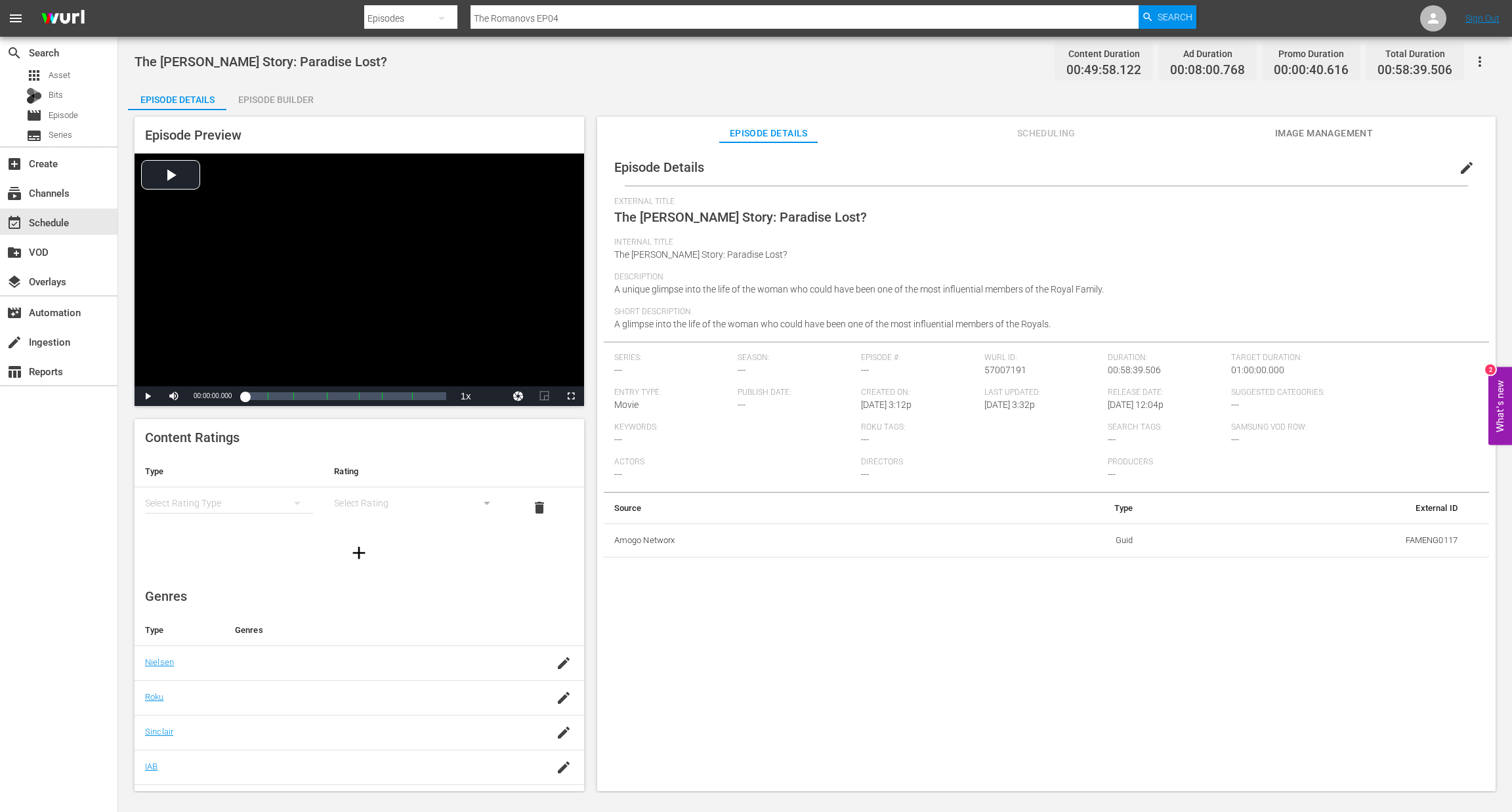
click at [260, 104] on div "Episode Builder" at bounding box center [276, 100] width 99 height 32
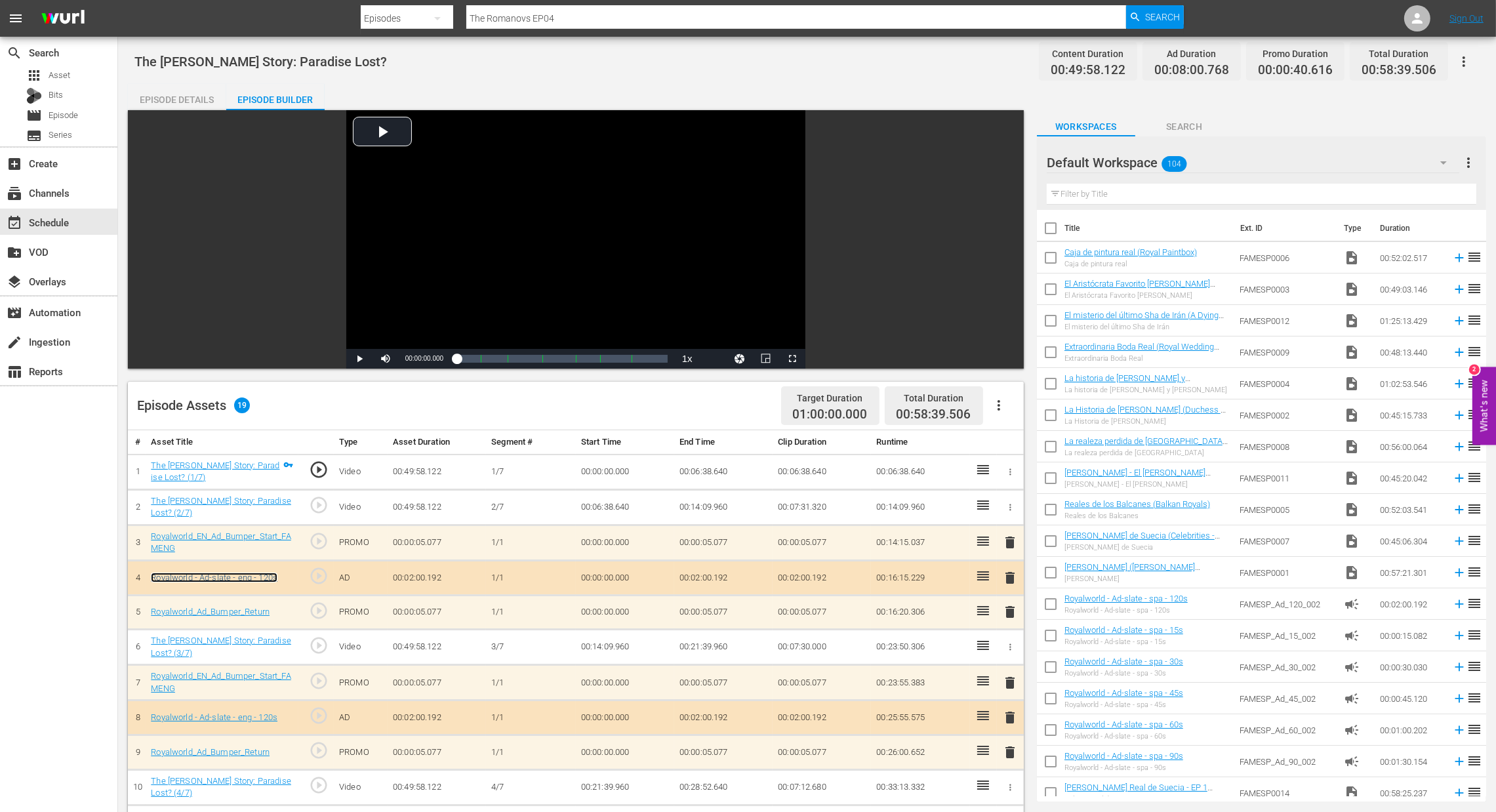
click at [236, 575] on link "Royalworld - Ad-slate - eng - 120s" at bounding box center [213, 578] width 126 height 10
click at [998, 407] on icon "button" at bounding box center [998, 405] width 16 height 16
click at [1036, 442] on div "Clear Ads" at bounding box center [1038, 442] width 89 height 32
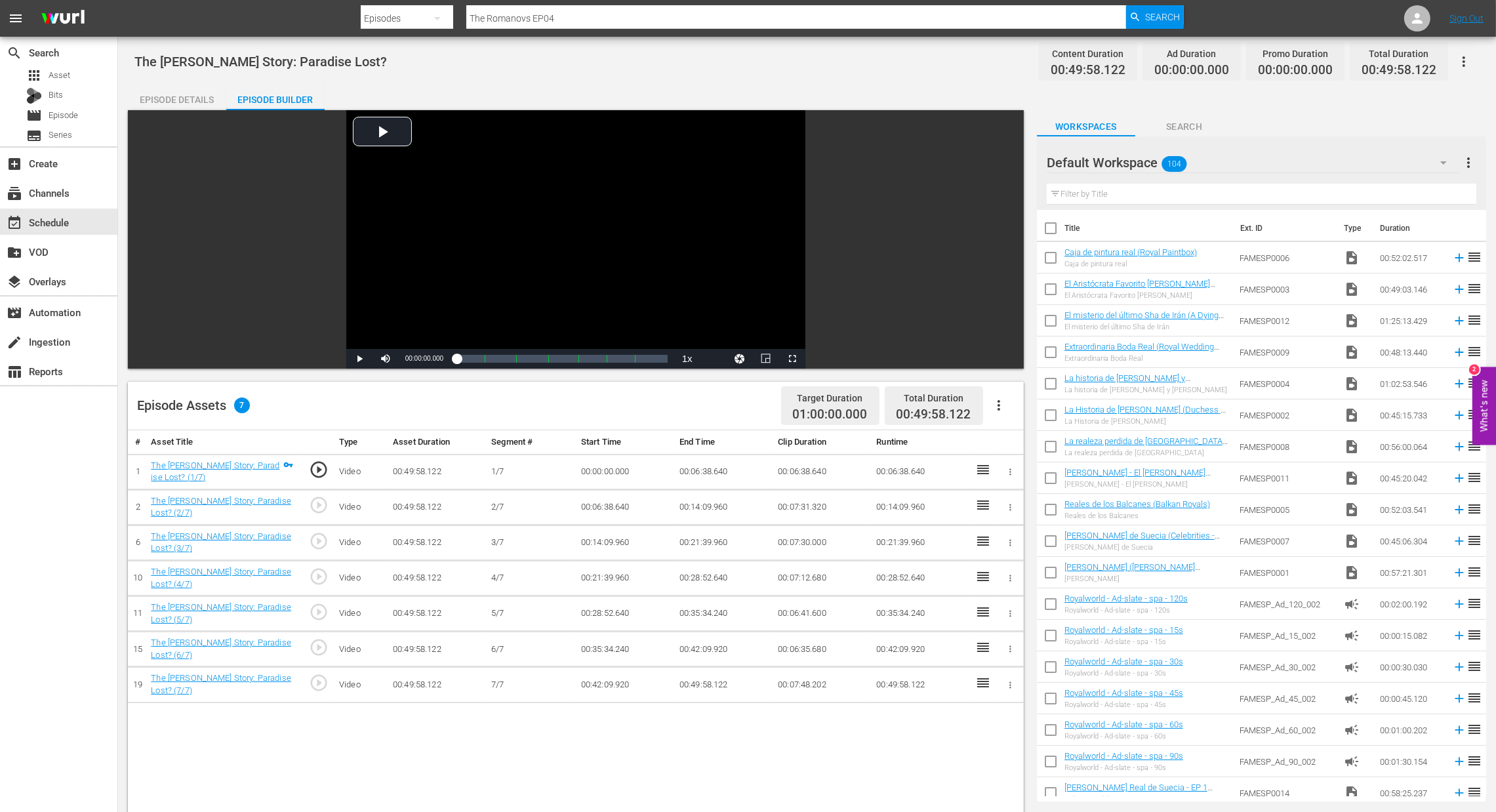
click at [998, 406] on icon "button" at bounding box center [998, 405] width 16 height 16
click at [998, 415] on div "Fill with Ads" at bounding box center [1038, 411] width 89 height 32
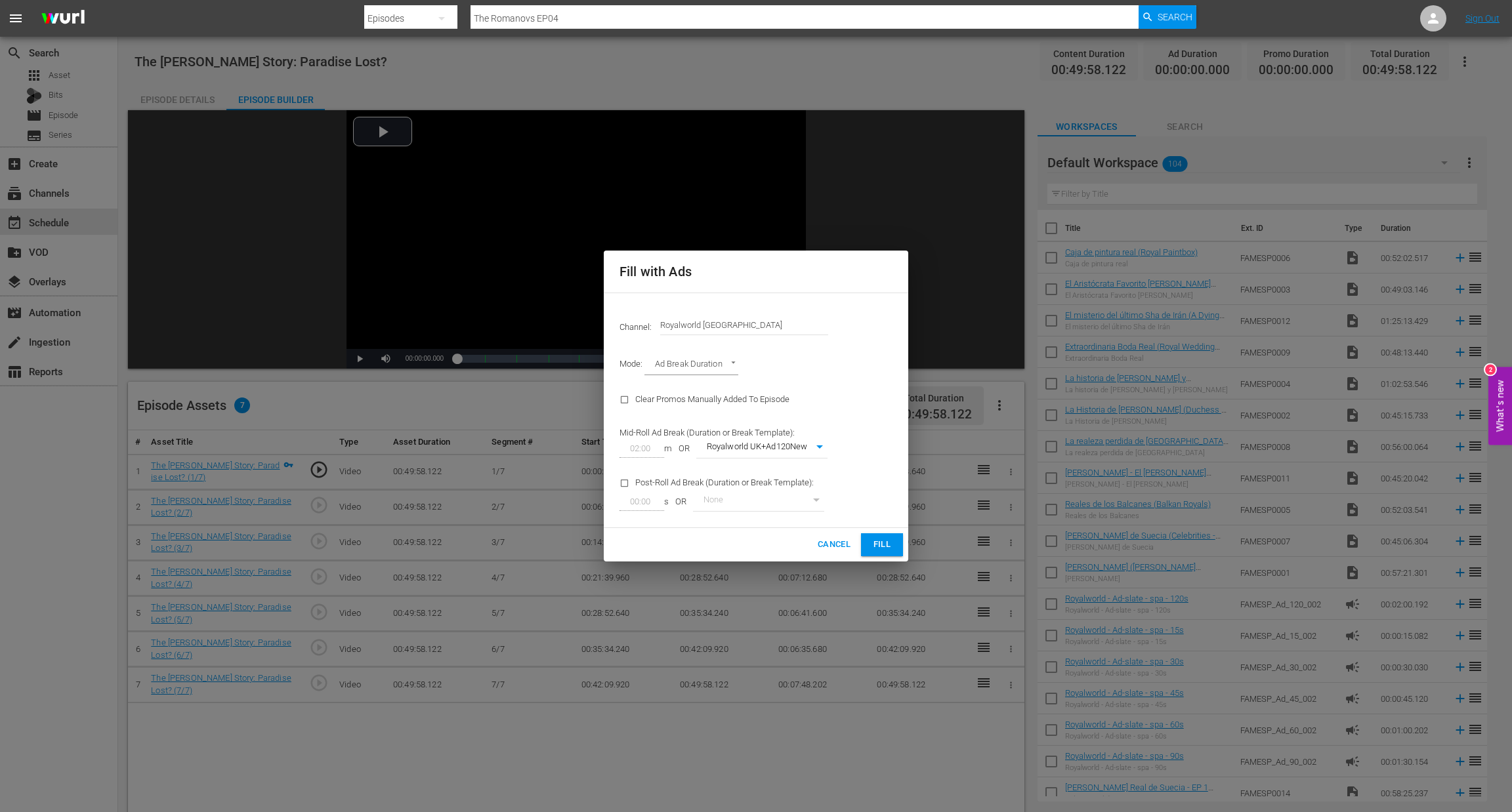
click at [881, 544] on span "Fill" at bounding box center [882, 544] width 21 height 15
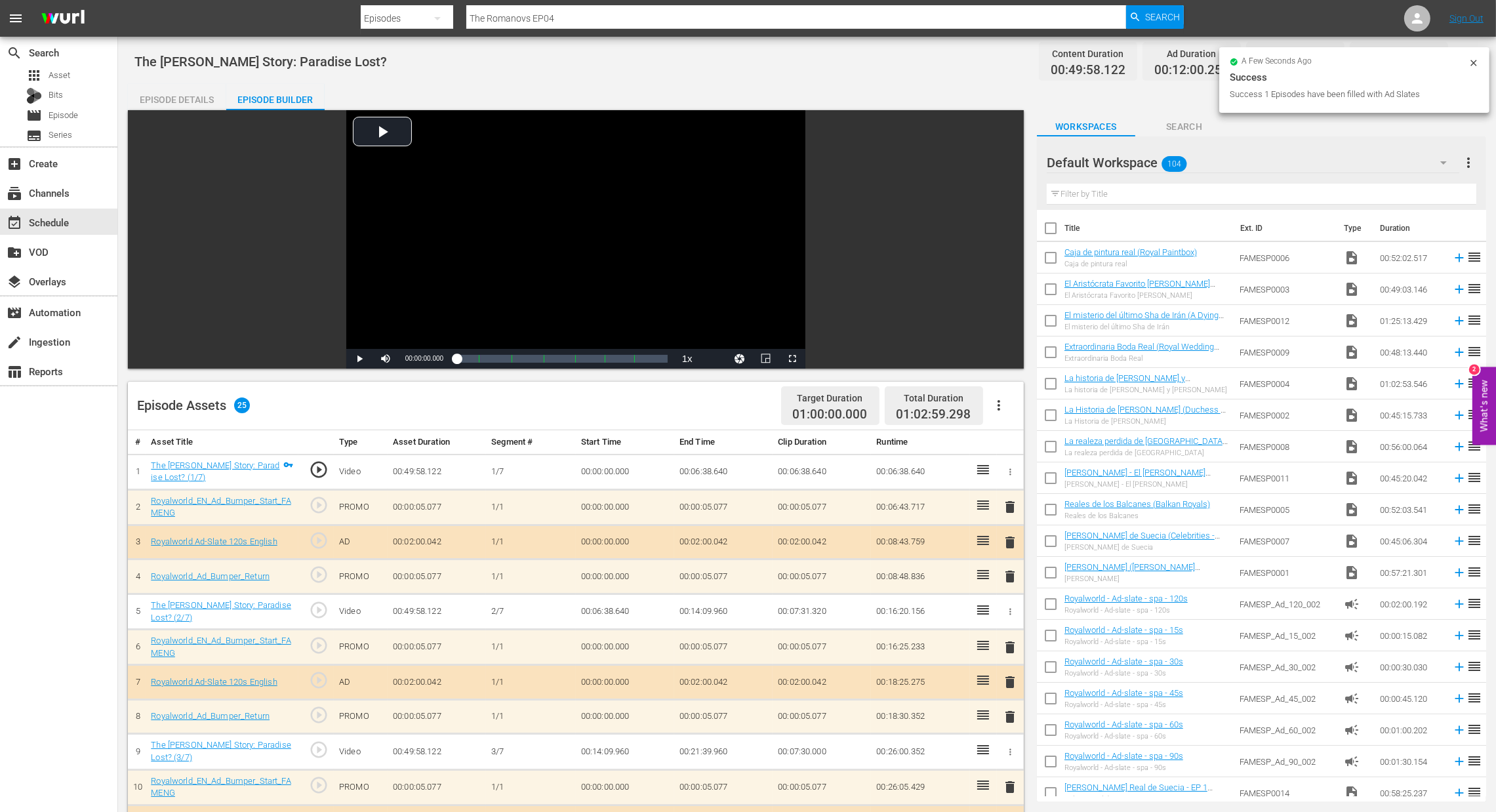
click at [1007, 540] on span "delete" at bounding box center [1010, 542] width 16 height 16
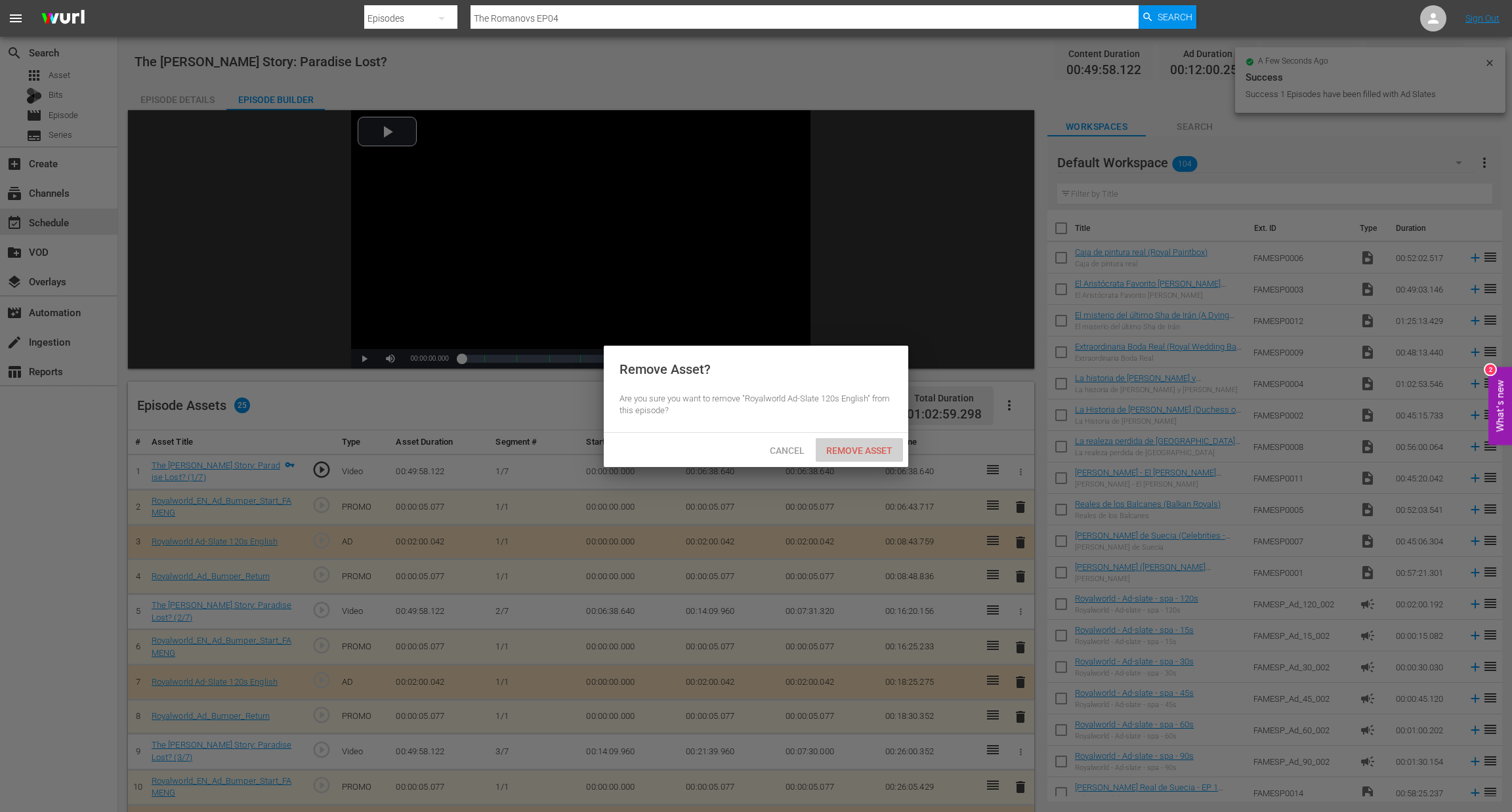
click at [866, 452] on span "Remove Asset" at bounding box center [859, 451] width 87 height 11
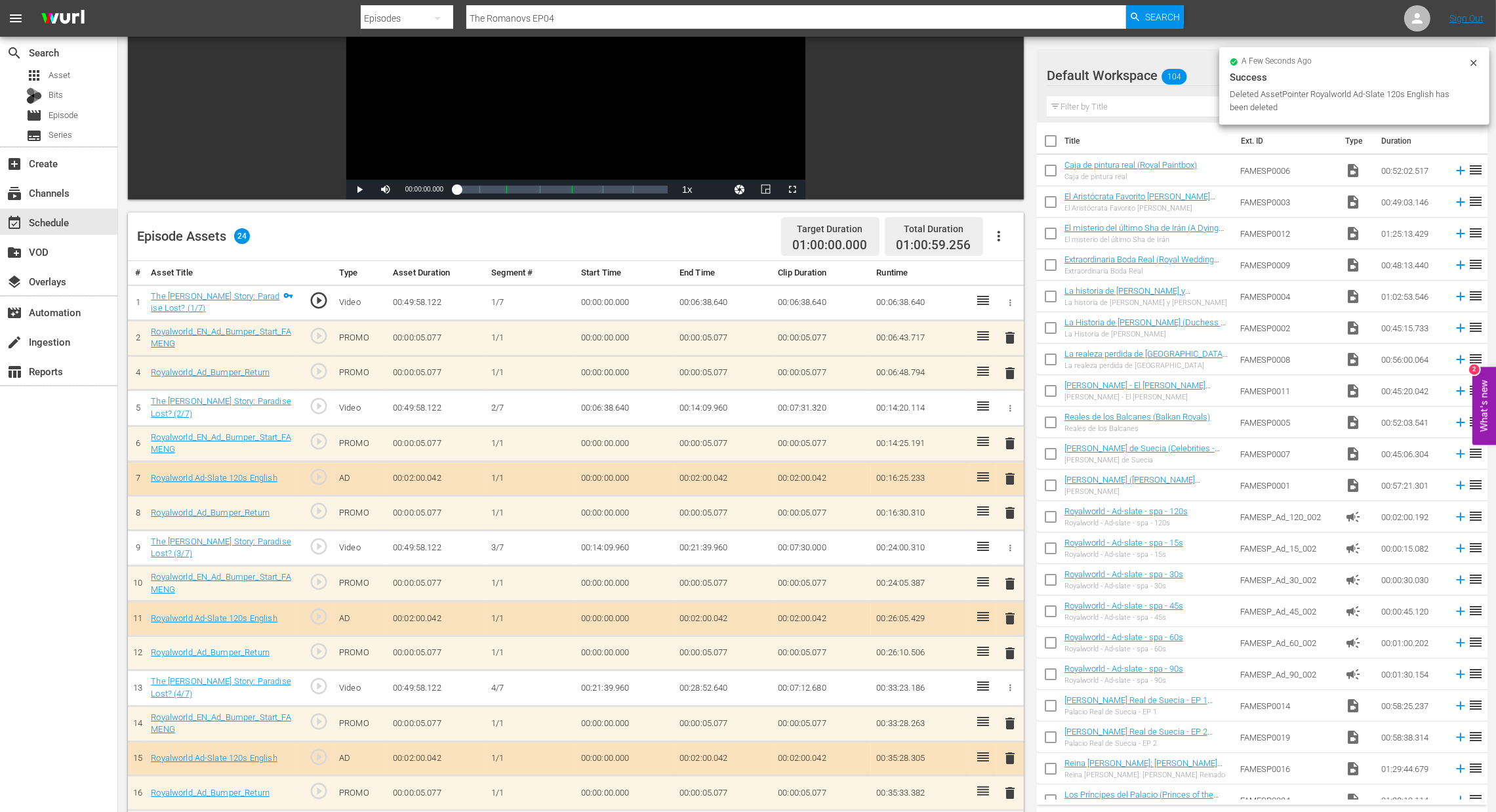
scroll to position [197, 0]
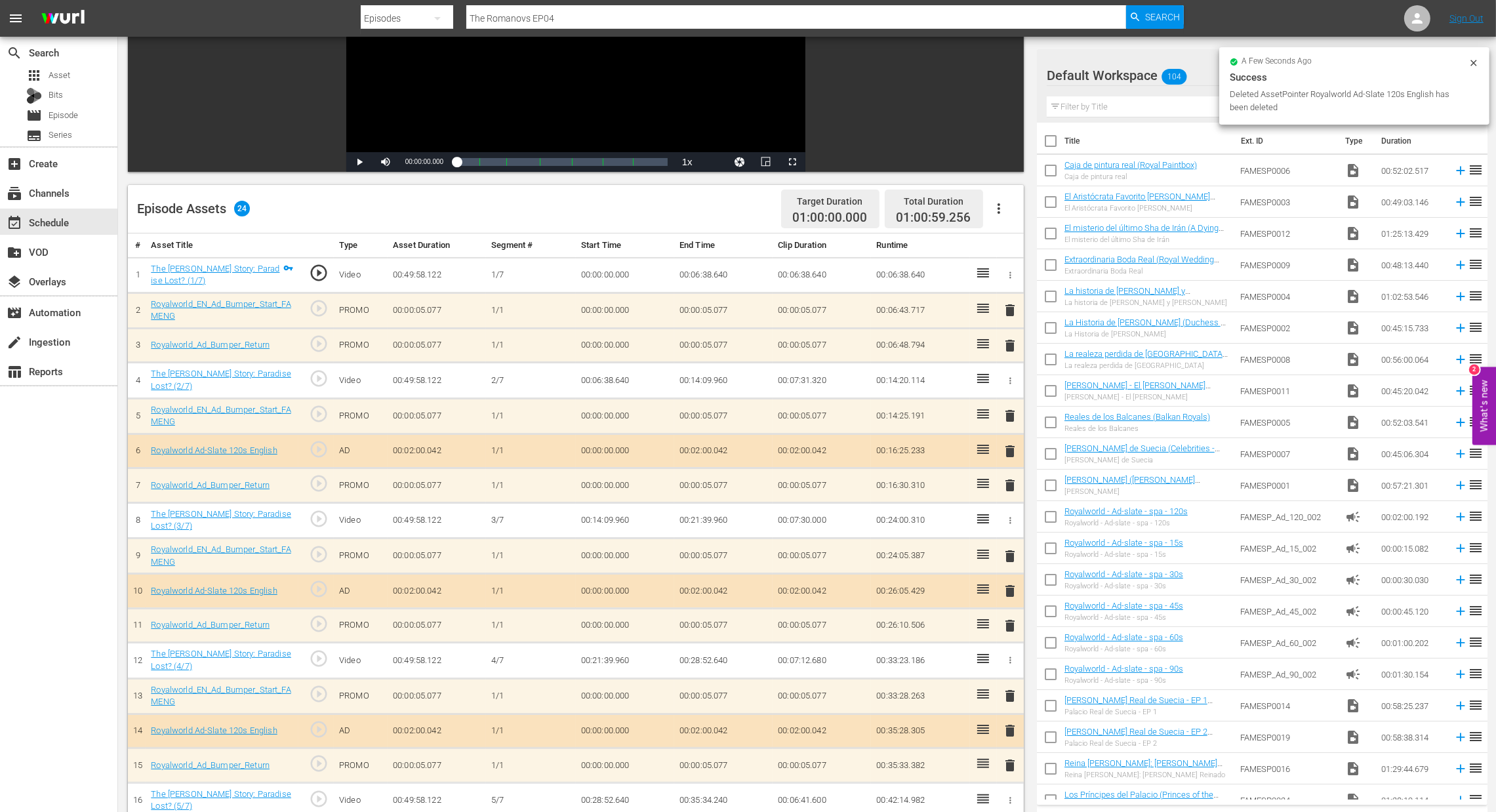
click at [1014, 575] on td "delete" at bounding box center [1010, 591] width 27 height 35
click at [1011, 580] on td "delete" at bounding box center [1010, 591] width 27 height 35
click at [1010, 586] on span "delete" at bounding box center [1010, 590] width 16 height 16
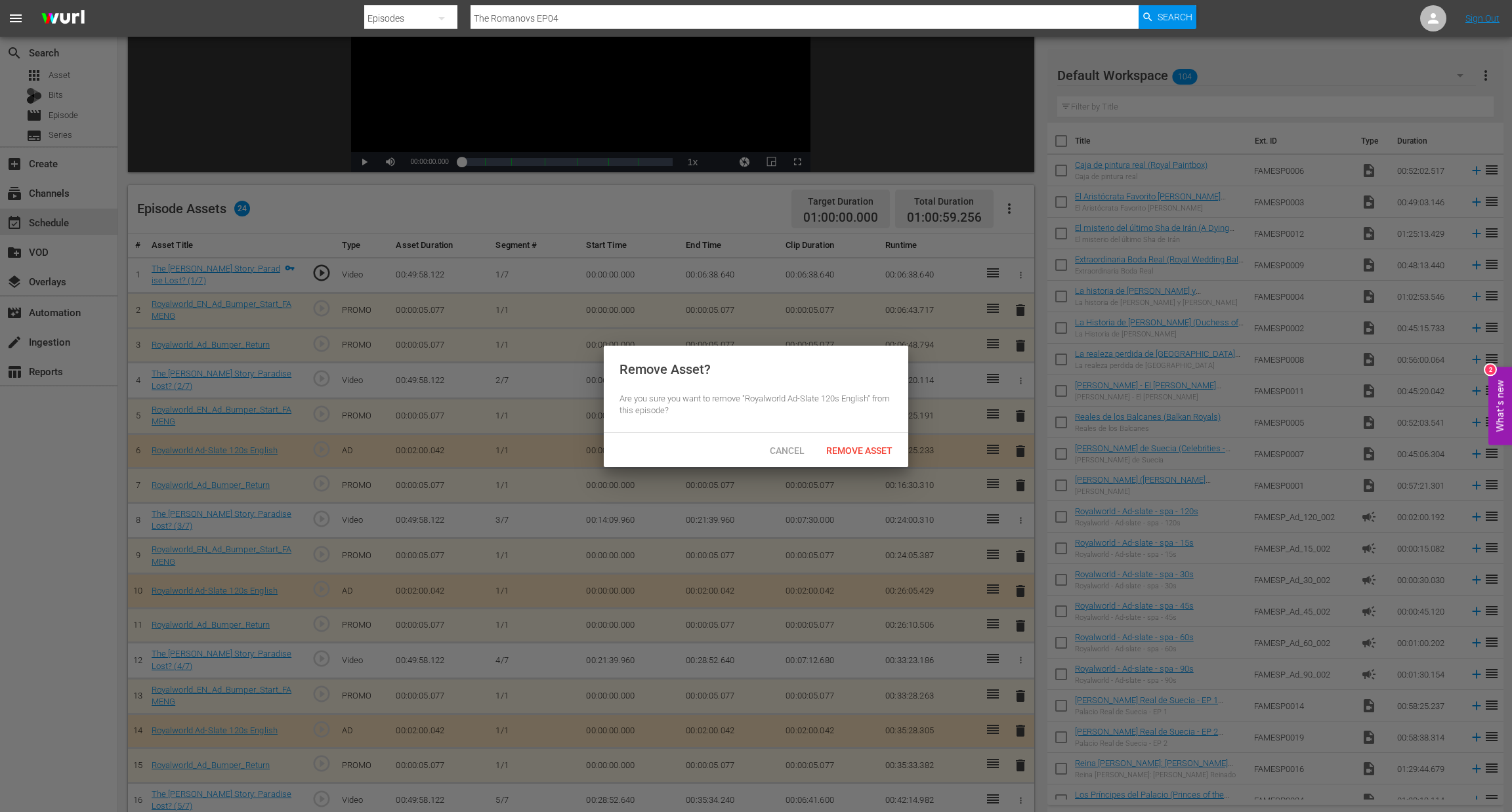
click at [857, 465] on div "Cancel Remove Asset" at bounding box center [756, 450] width 305 height 34
click at [860, 462] on div "Cancel Remove Asset" at bounding box center [756, 450] width 305 height 34
click at [860, 450] on span "Remove Asset" at bounding box center [859, 451] width 87 height 11
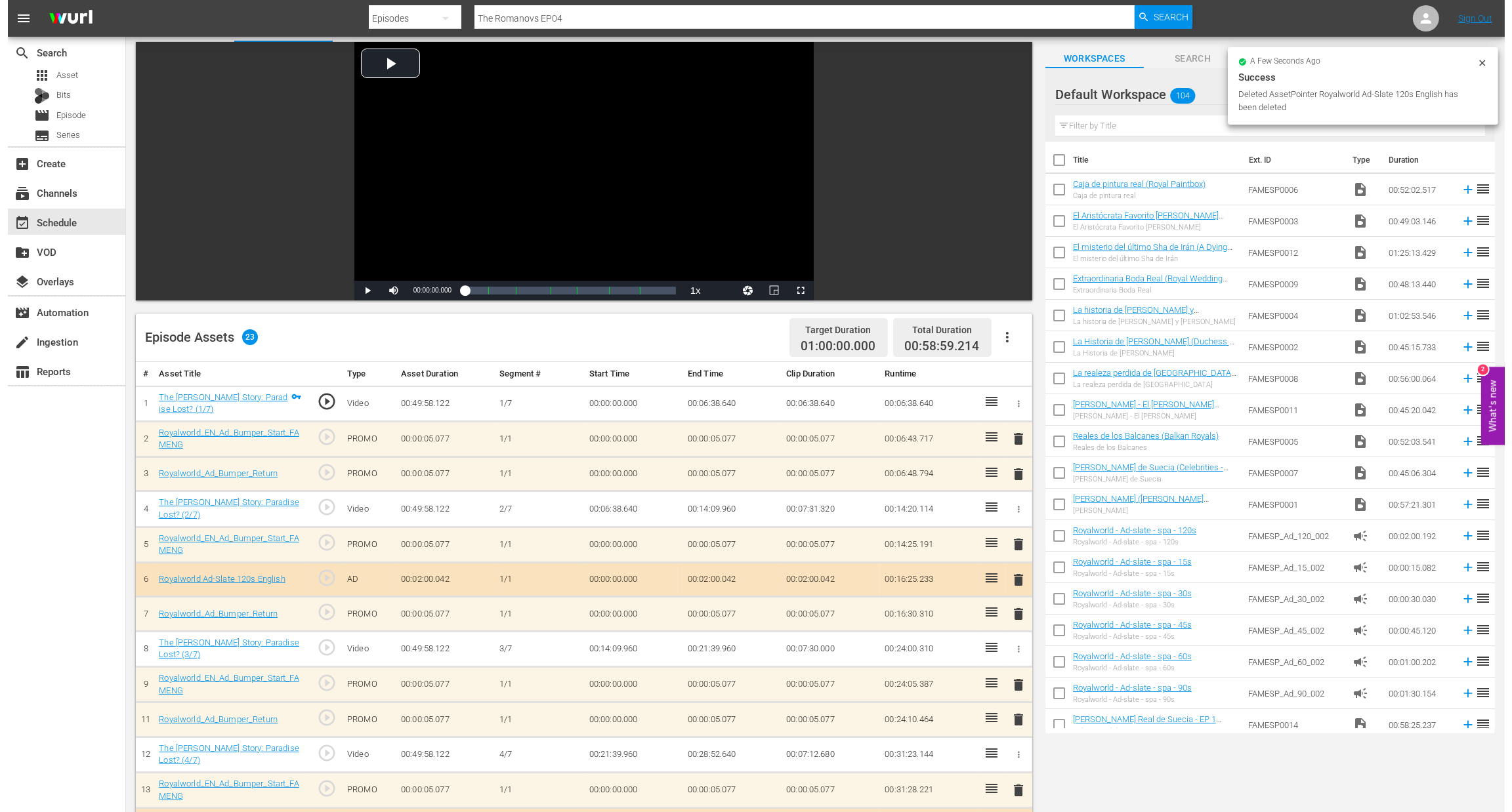
scroll to position [0, 0]
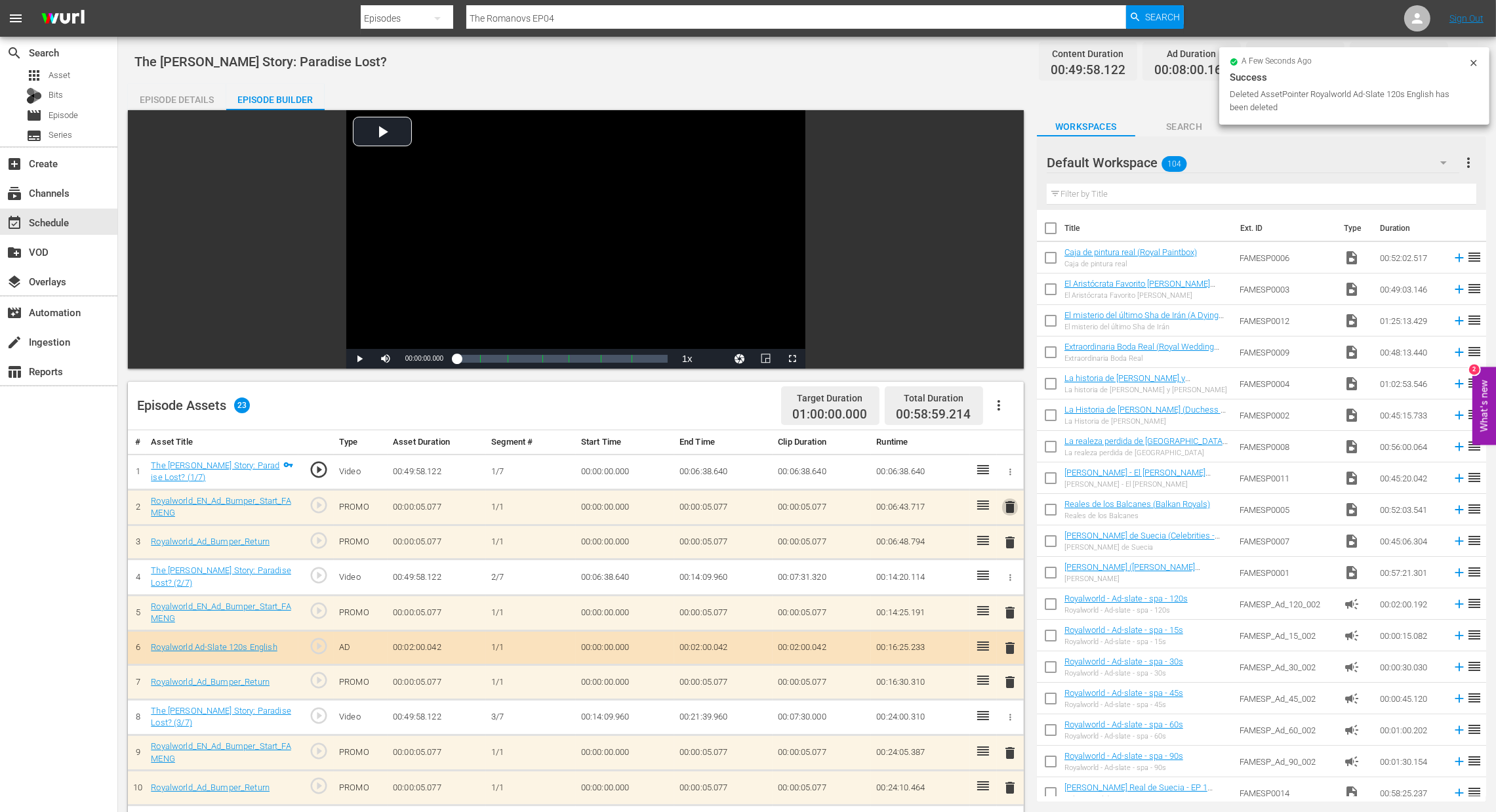
click at [1007, 506] on span "delete" at bounding box center [1010, 507] width 16 height 16
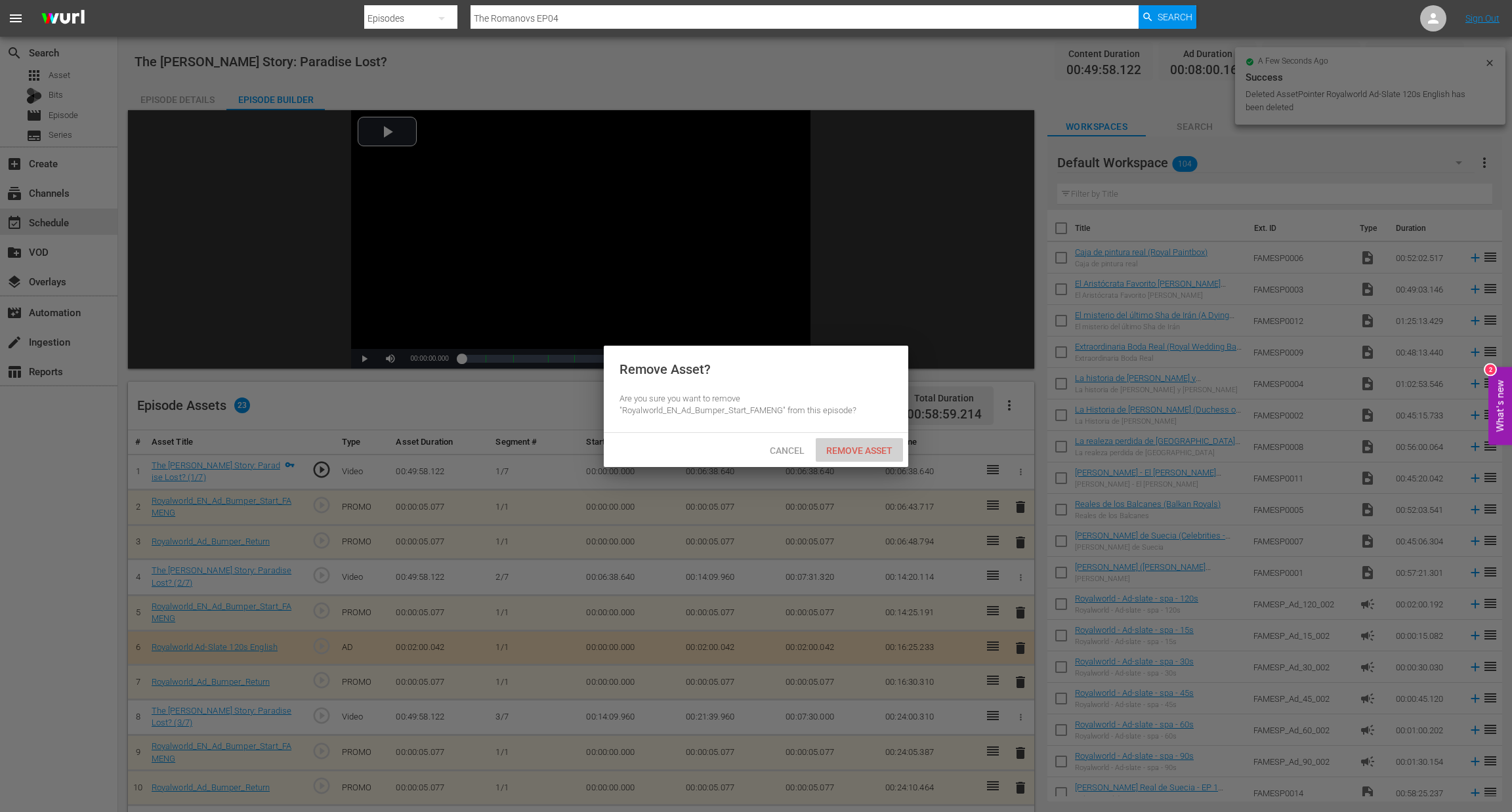
click at [874, 452] on span "Remove Asset" at bounding box center [859, 451] width 87 height 11
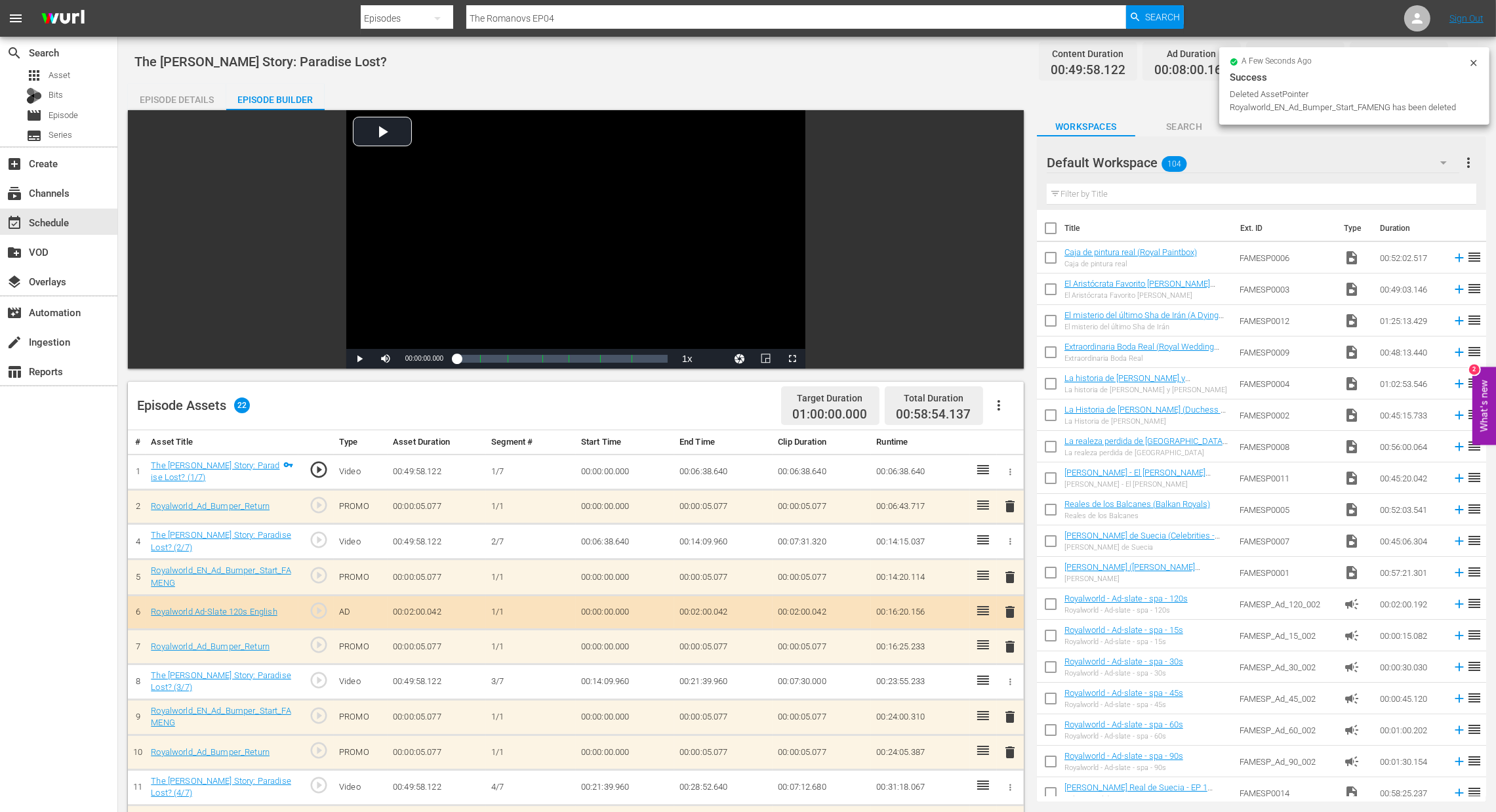
click at [1002, 494] on td "delete" at bounding box center [1010, 507] width 27 height 35
click at [1004, 502] on span "delete" at bounding box center [1010, 506] width 16 height 16
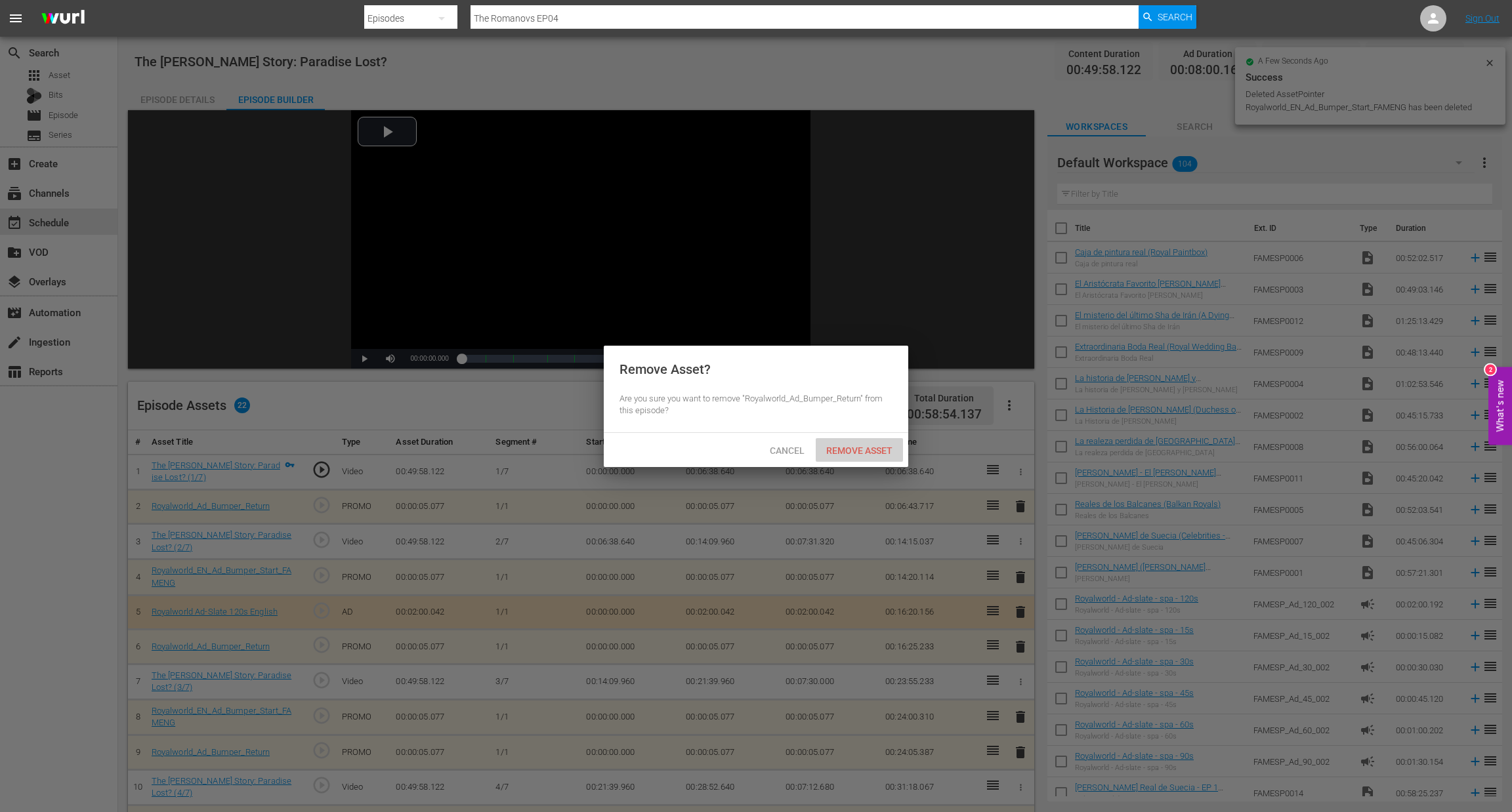
click at [868, 453] on span "Remove Asset" at bounding box center [859, 451] width 87 height 11
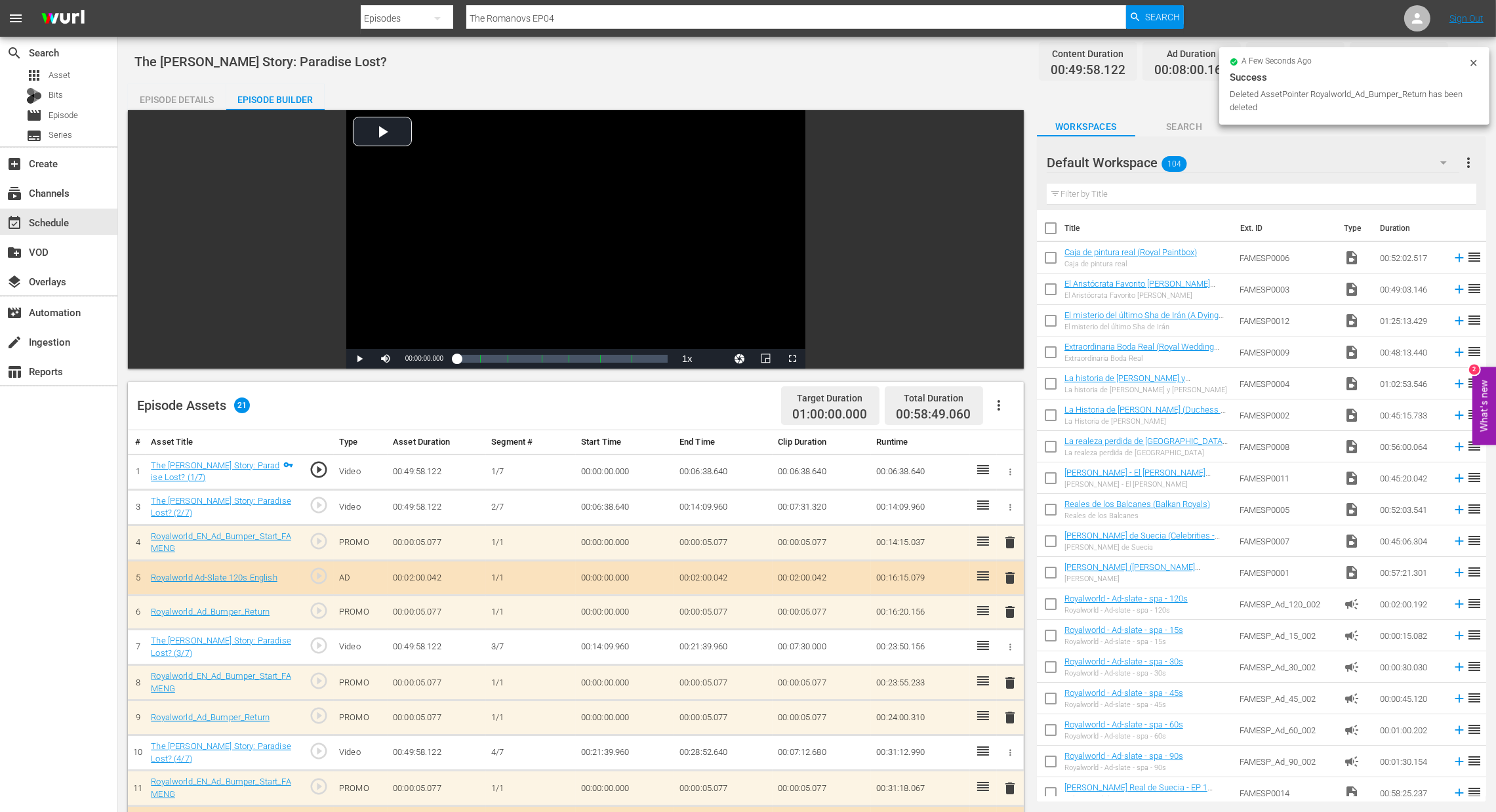
click at [1014, 679] on span "delete" at bounding box center [1010, 682] width 16 height 16
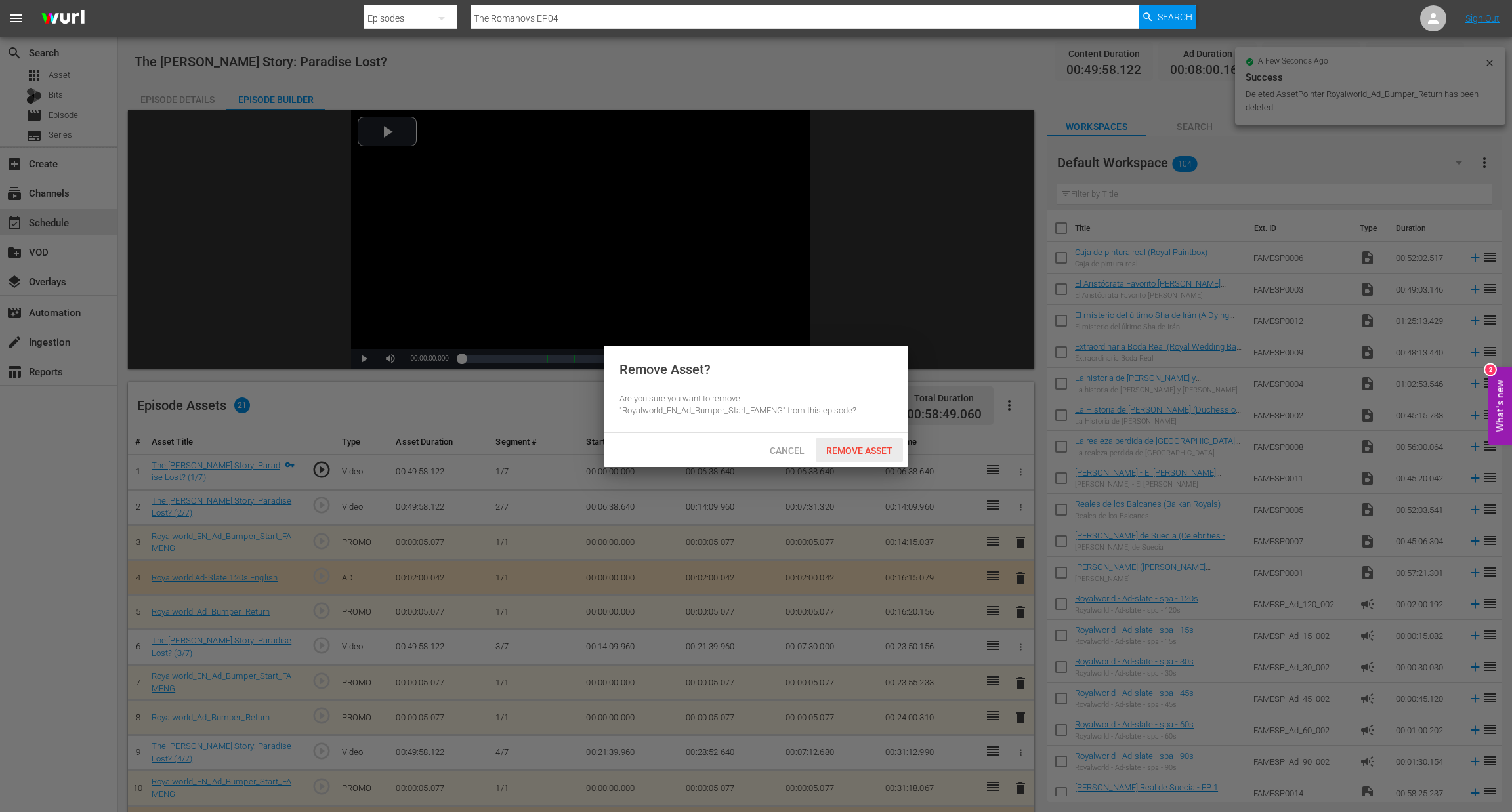
click at [853, 454] on span "Remove Asset" at bounding box center [859, 451] width 87 height 11
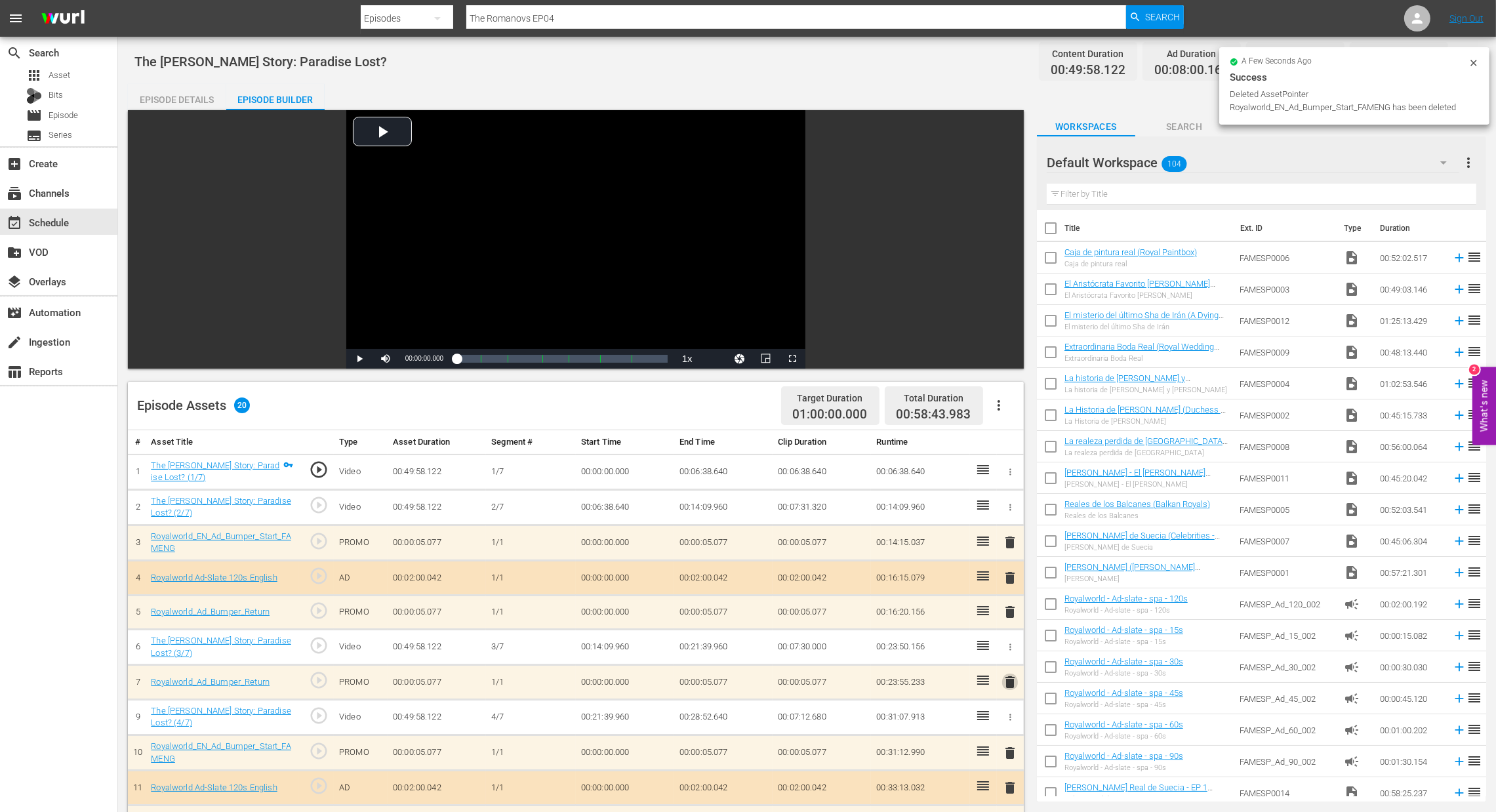
click at [1006, 686] on span "delete" at bounding box center [1010, 682] width 16 height 16
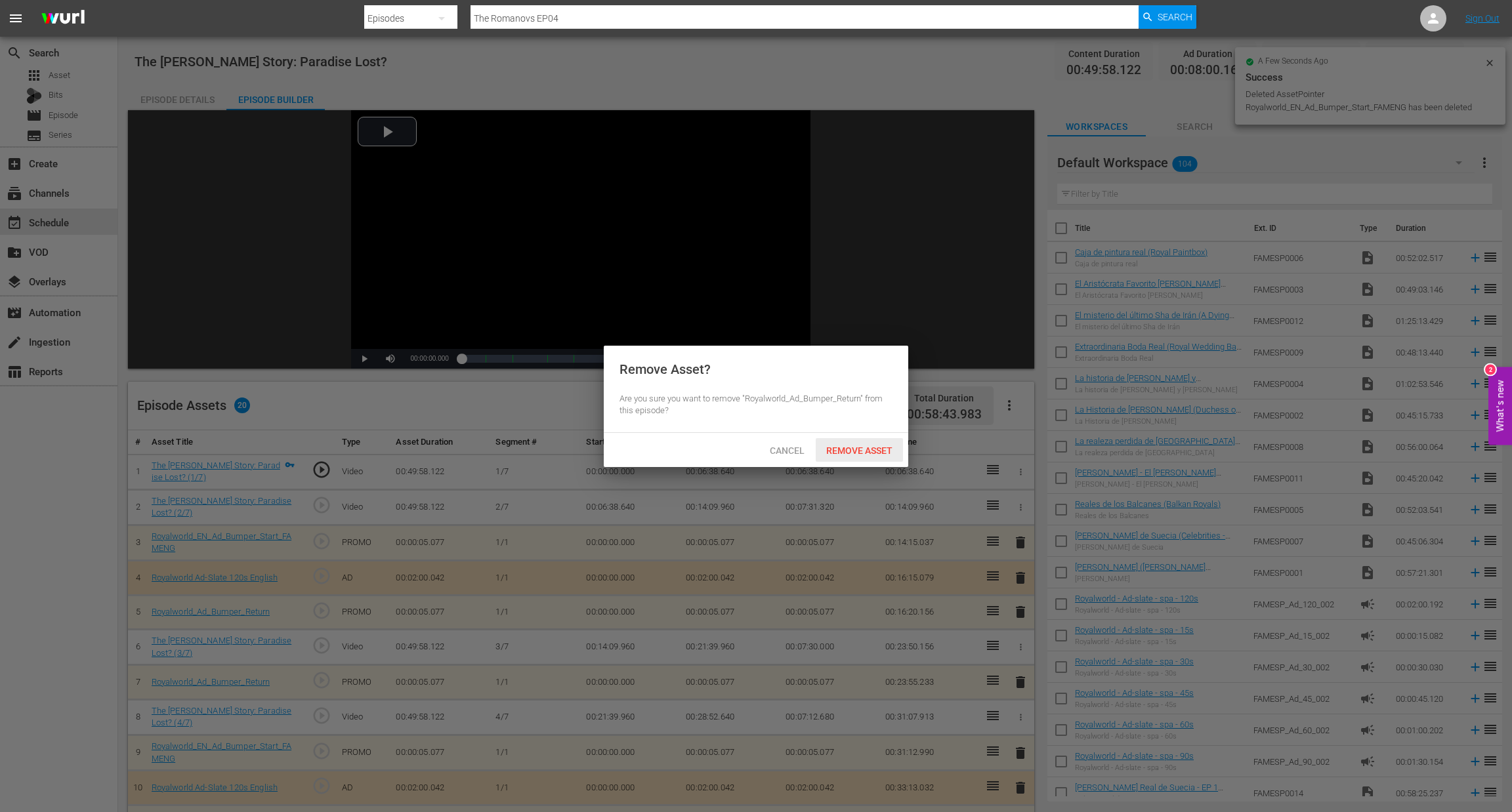
click at [830, 446] on span "Remove Asset" at bounding box center [859, 451] width 87 height 11
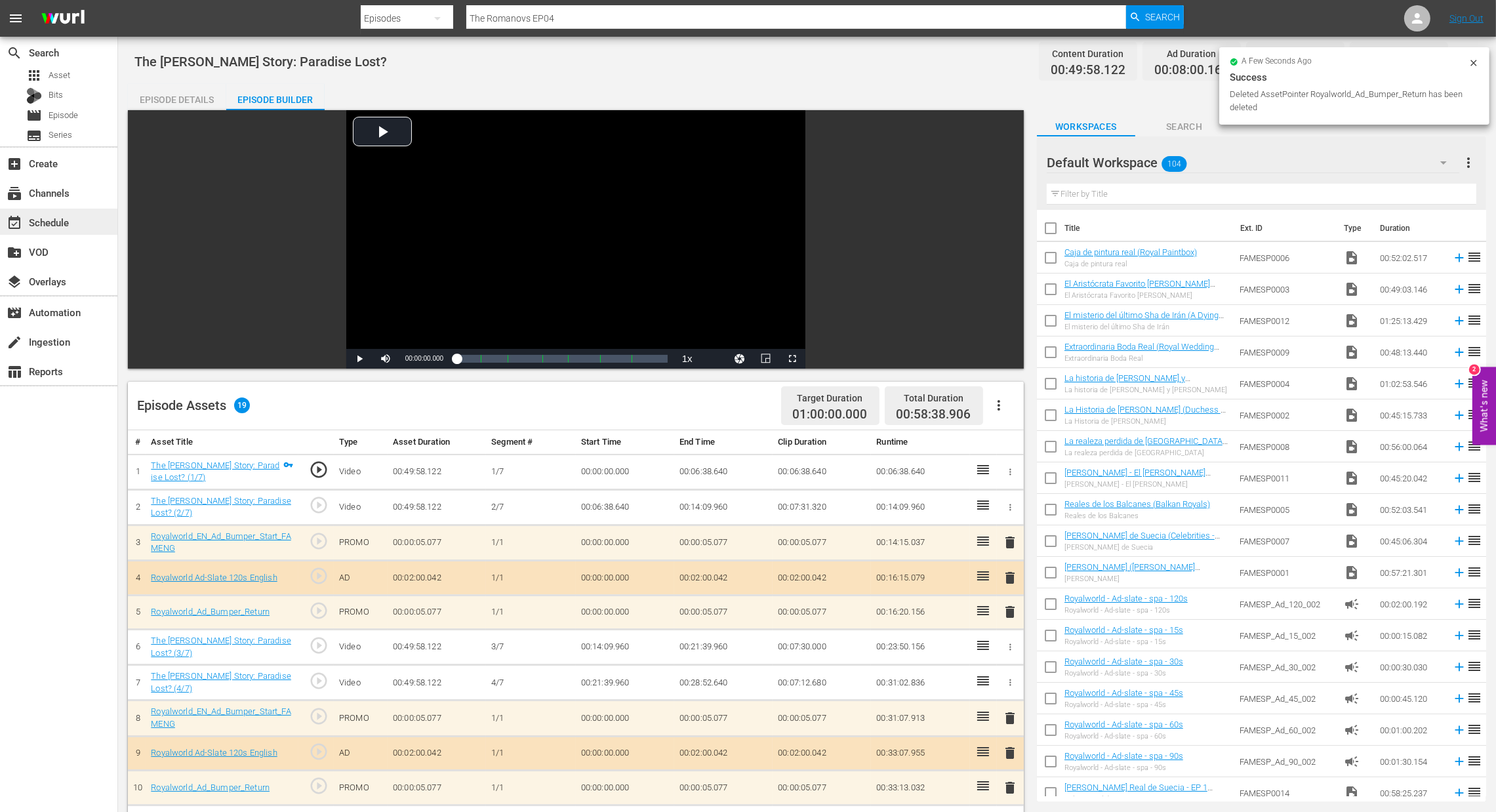
click at [56, 226] on div "event_available Schedule" at bounding box center [37, 220] width 74 height 12
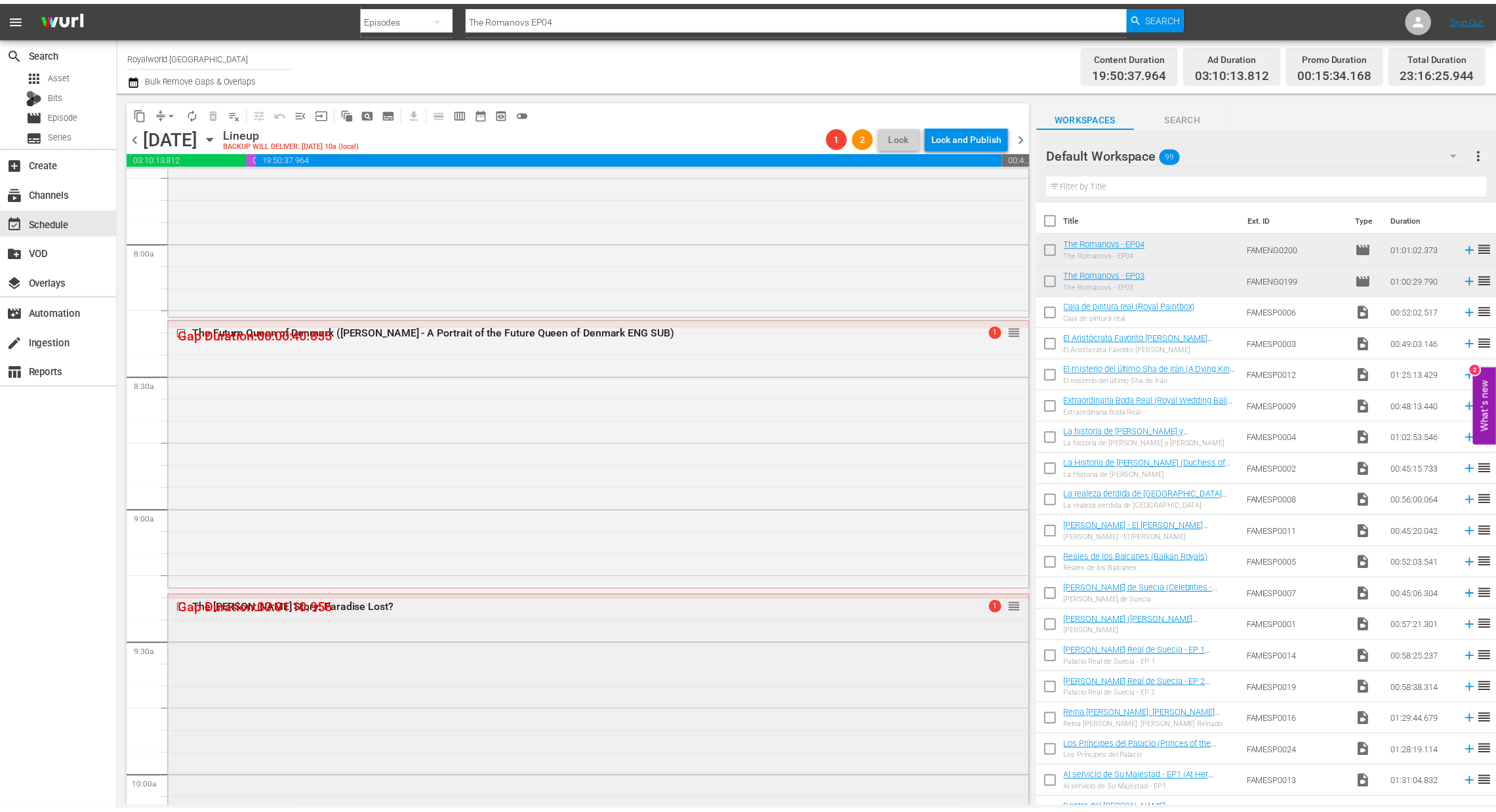
scroll to position [2557, 0]
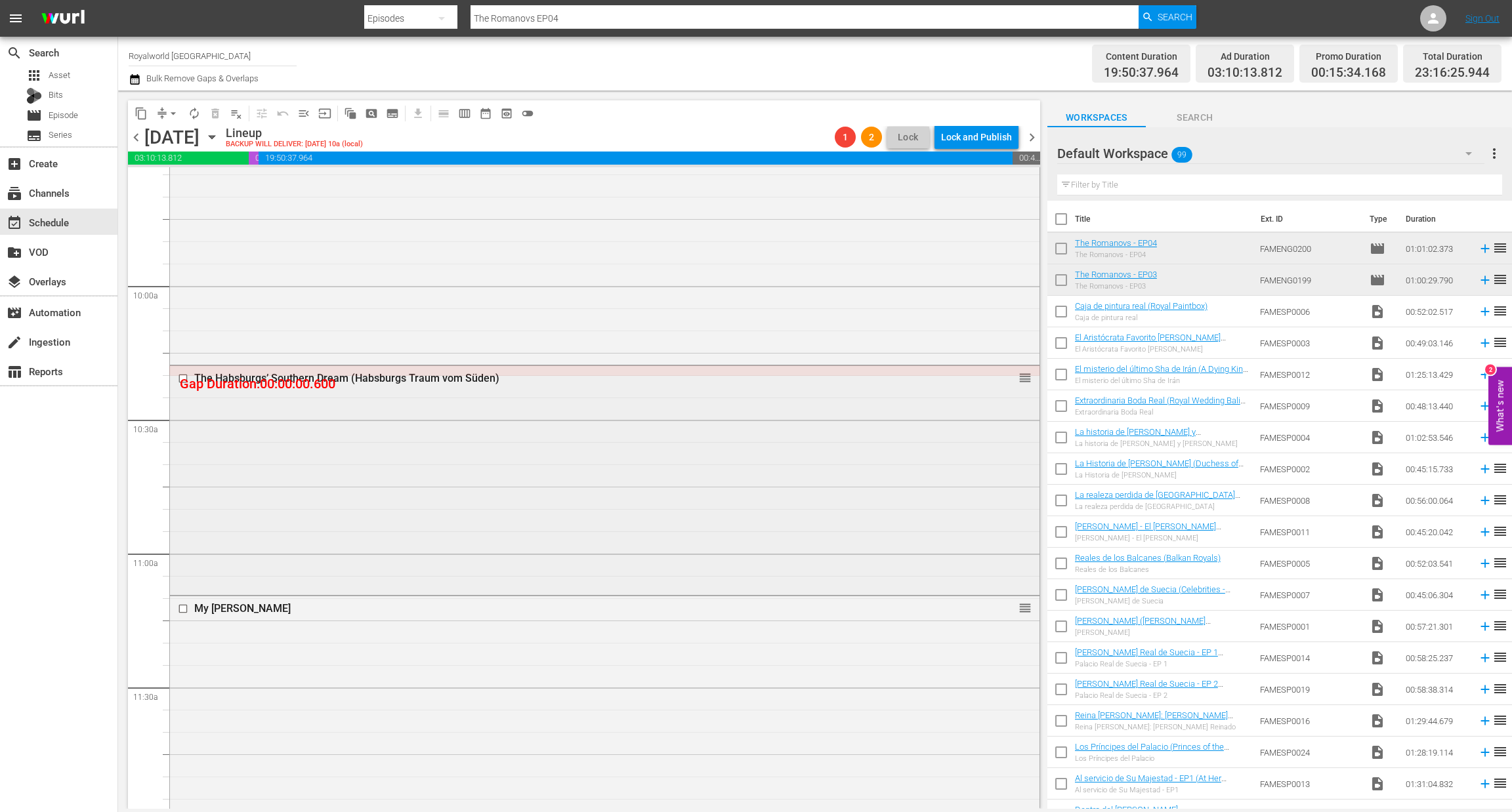
click at [419, 372] on div "The Habsburgs’ Southern Dream (Habsburgs Traum vom Süden)" at bounding box center [580, 378] width 771 height 13
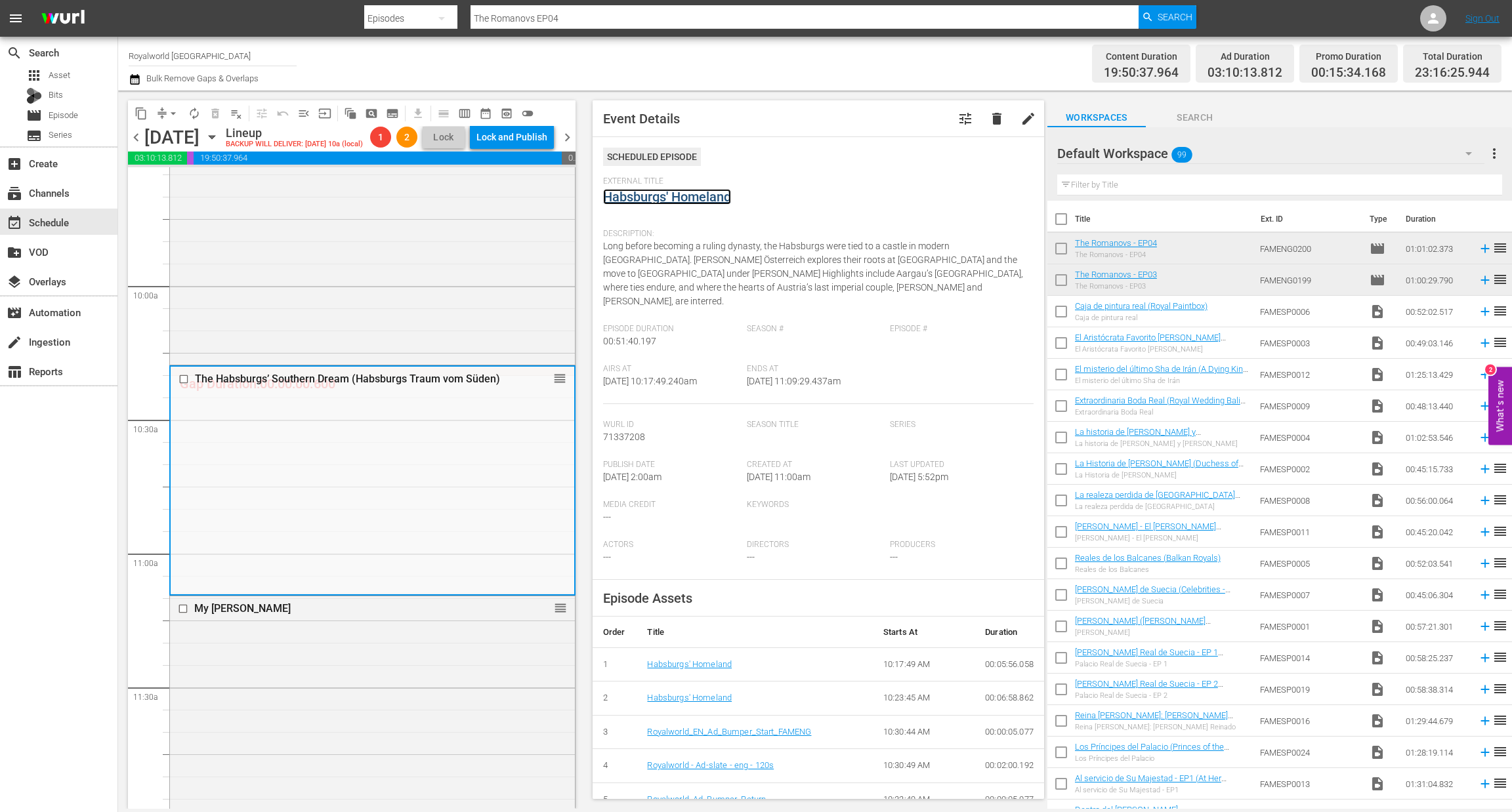
click at [648, 198] on link "Habsburgs' Homeland" at bounding box center [667, 197] width 128 height 16
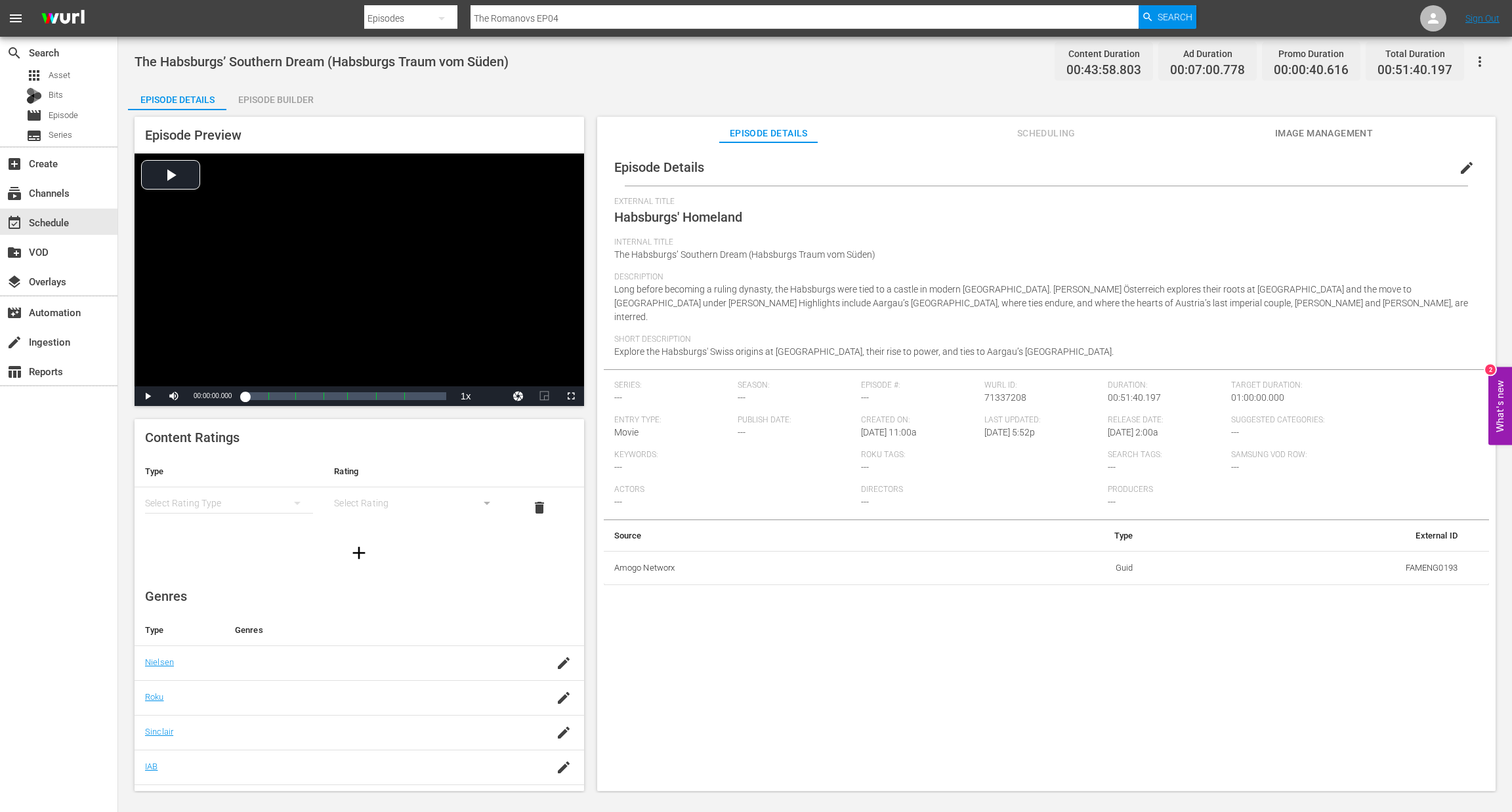
click at [294, 100] on div "Episode Builder" at bounding box center [276, 100] width 99 height 32
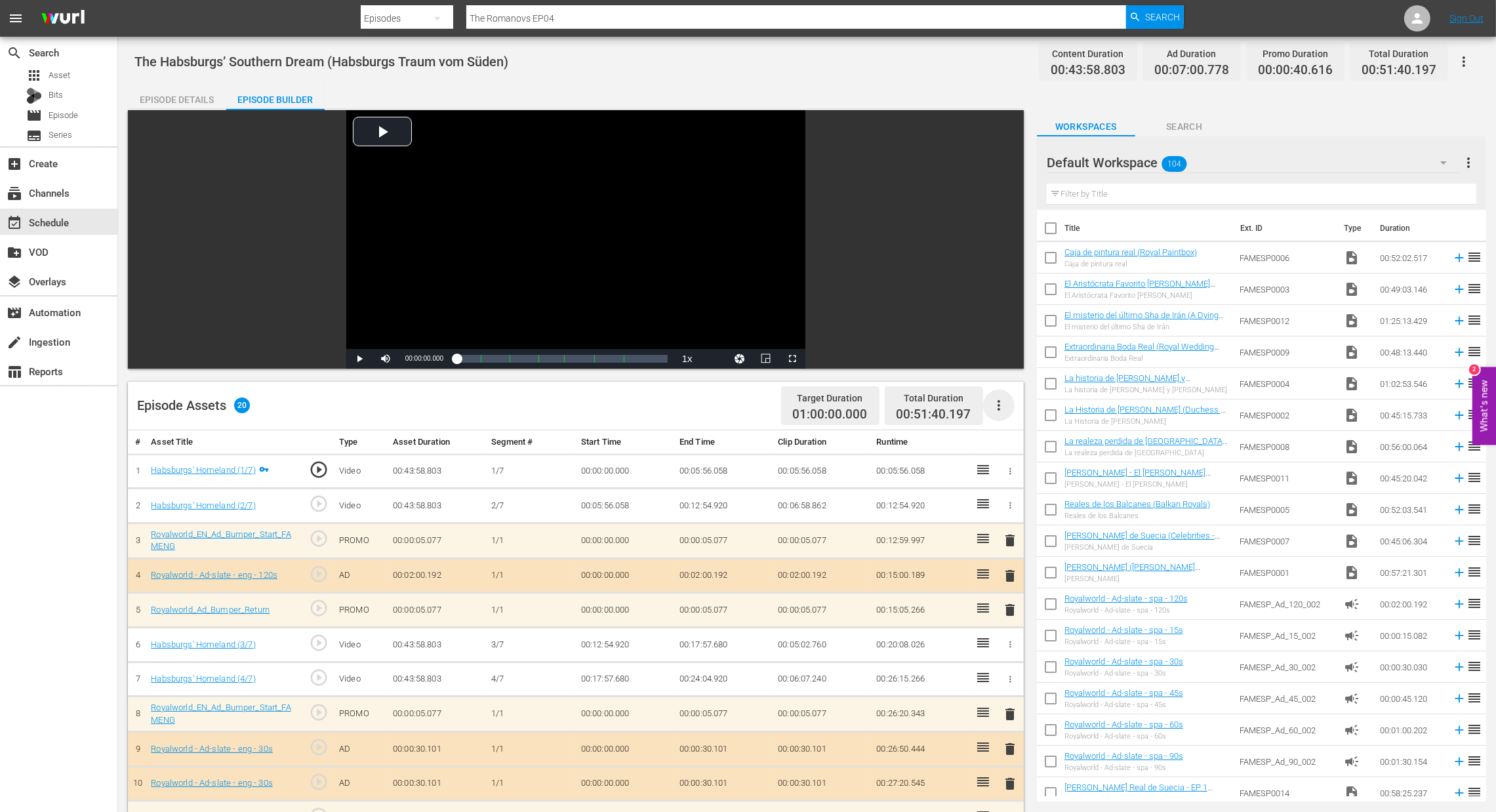
click at [1001, 406] on icon "button" at bounding box center [998, 405] width 16 height 16
click at [998, 440] on div "Clear Ads" at bounding box center [1038, 442] width 89 height 32
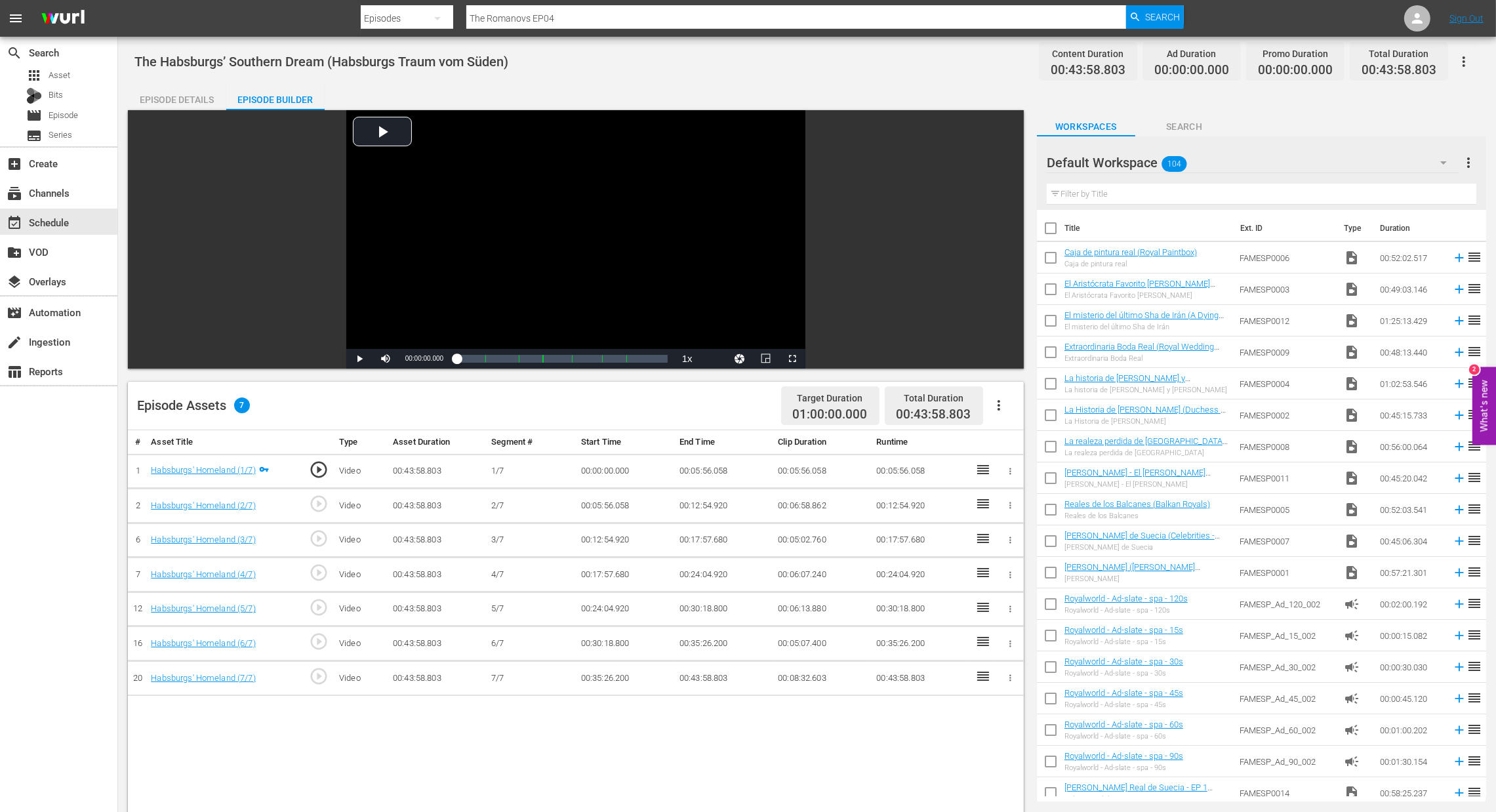
click at [995, 406] on icon "button" at bounding box center [998, 405] width 16 height 16
click at [1014, 409] on div "Fill with Ads" at bounding box center [1038, 411] width 89 height 32
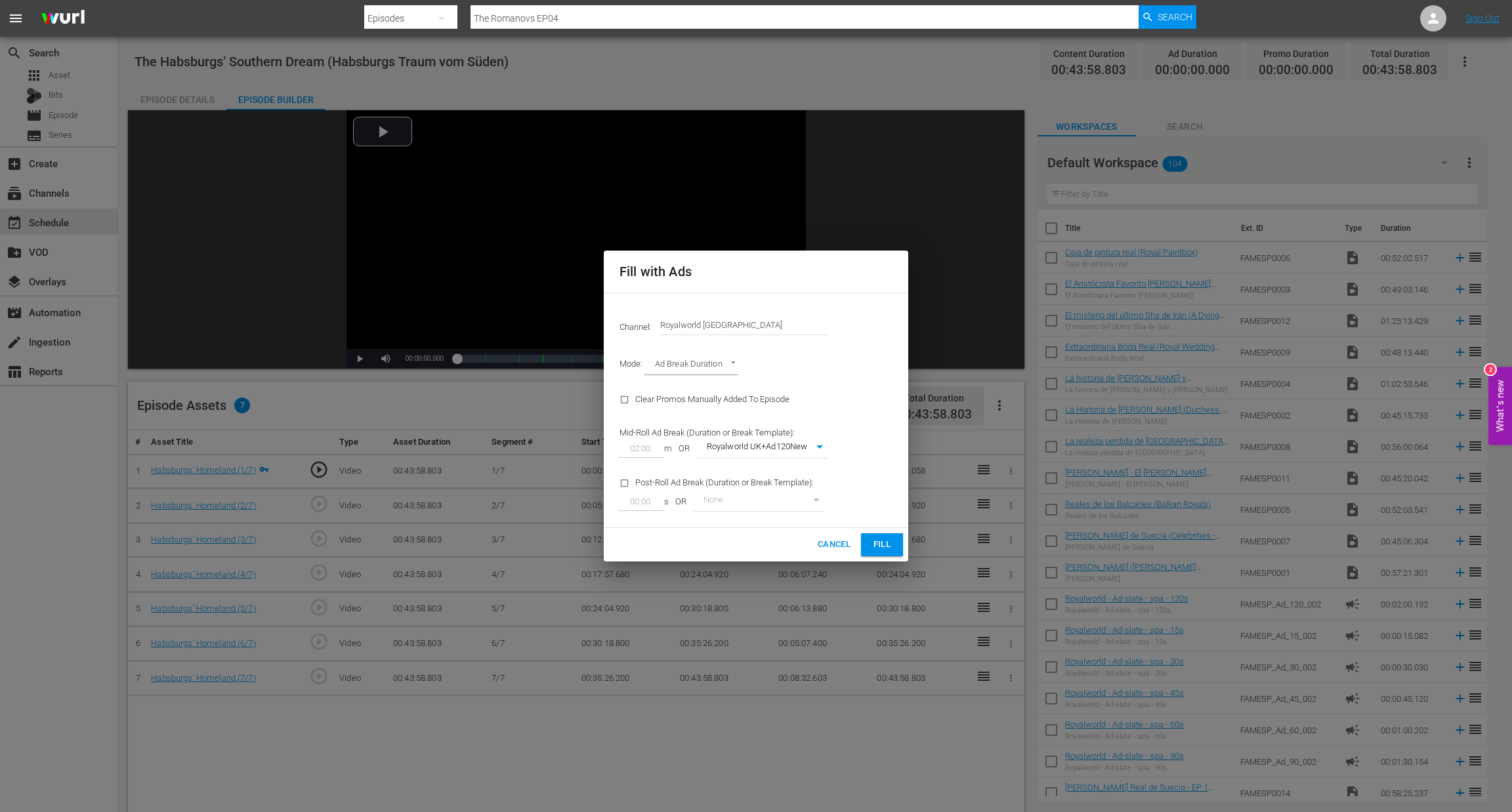
click at [899, 545] on button "Fill" at bounding box center [882, 544] width 42 height 23
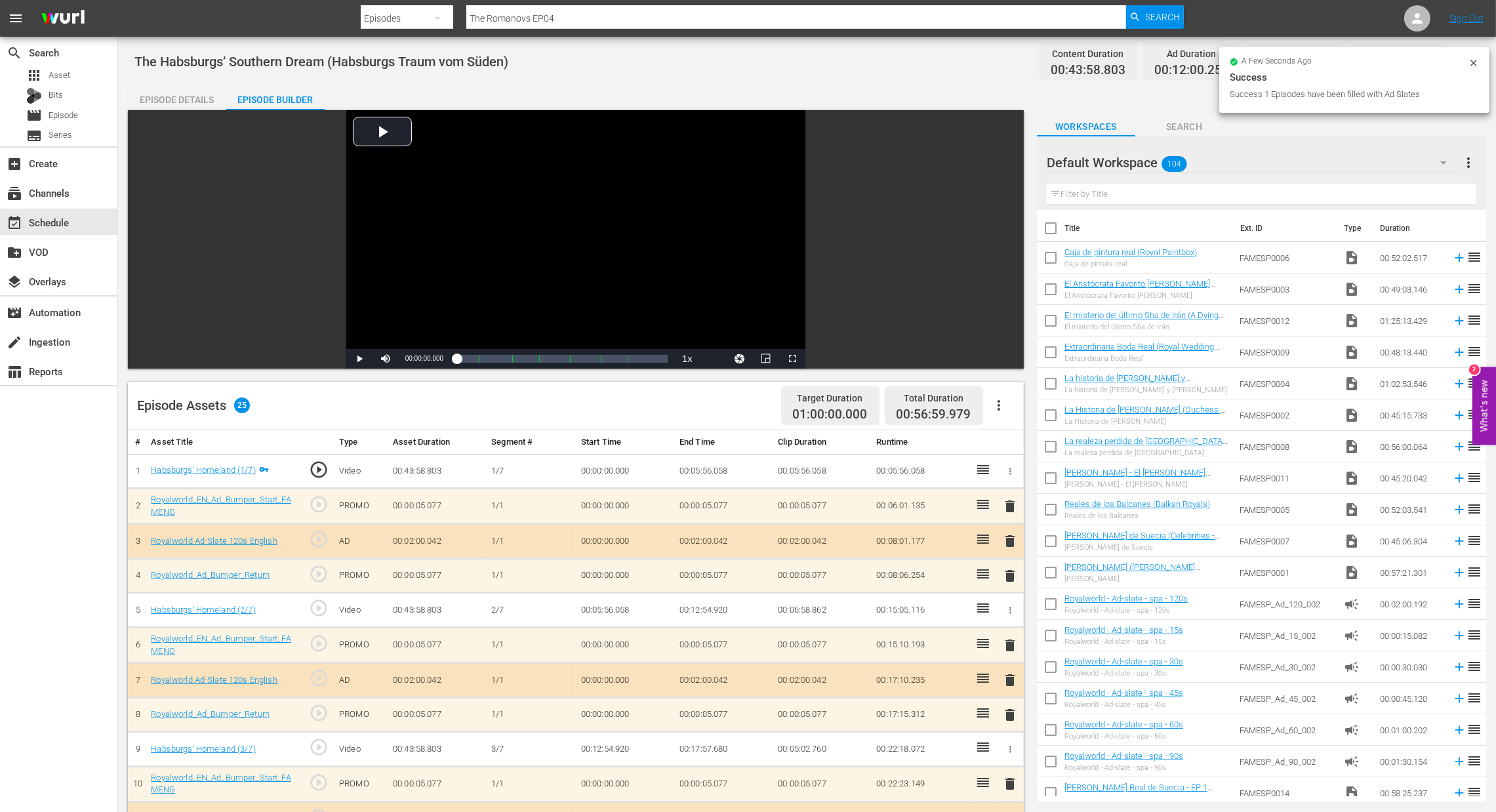
click at [1003, 543] on span "delete" at bounding box center [1010, 541] width 16 height 16
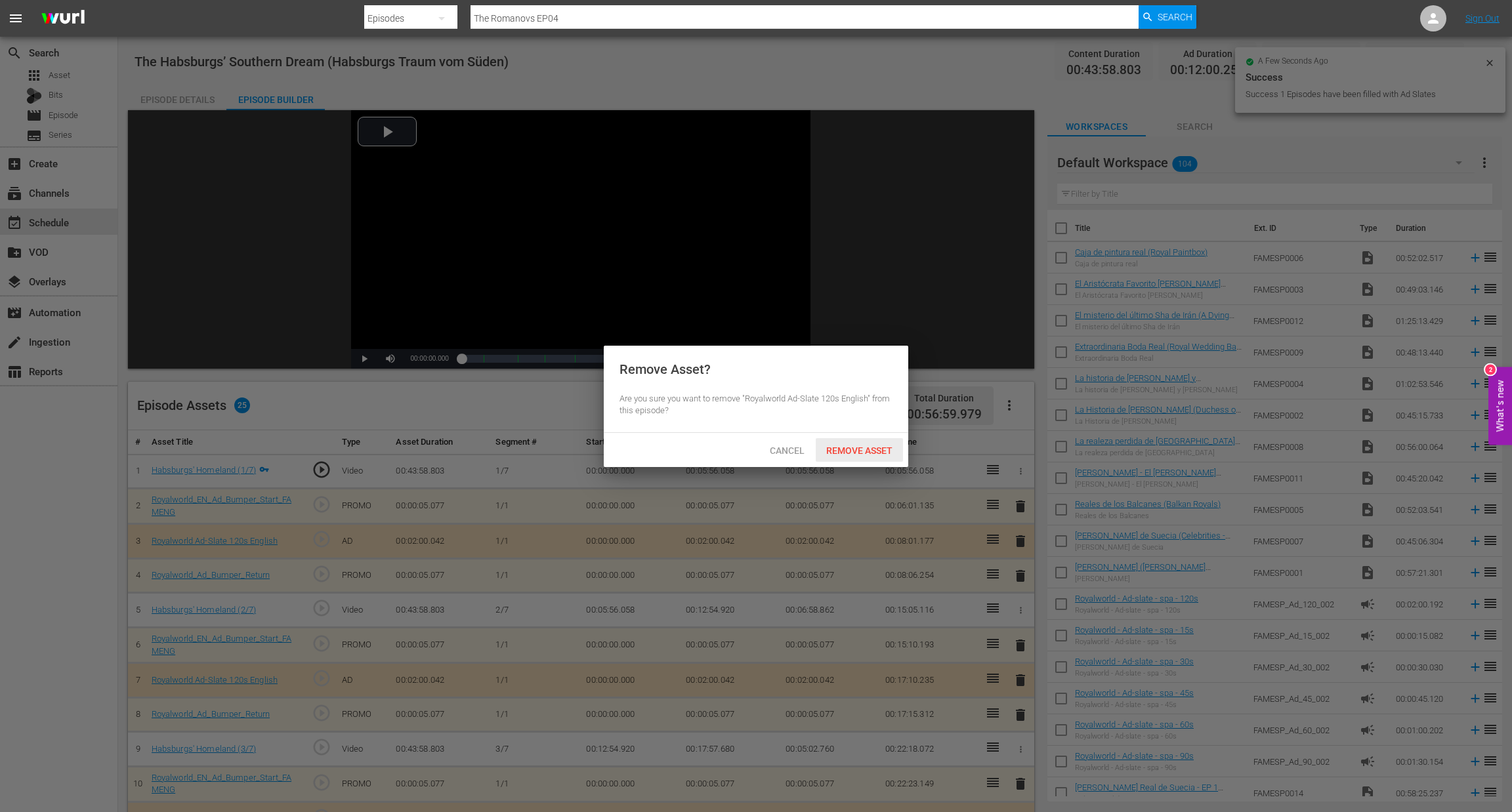
click at [830, 442] on div "Remove Asset" at bounding box center [859, 450] width 87 height 24
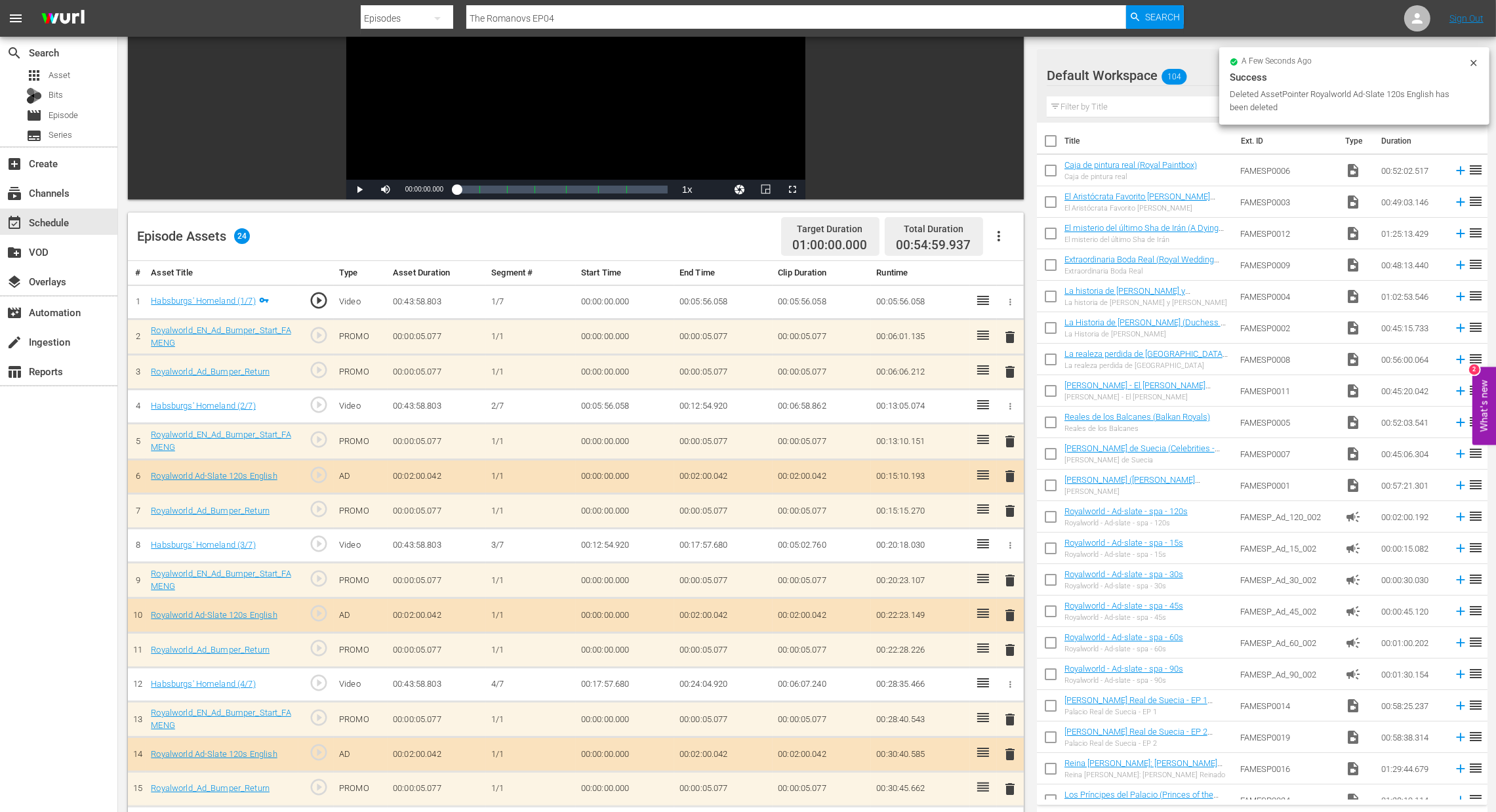
scroll to position [197, 0]
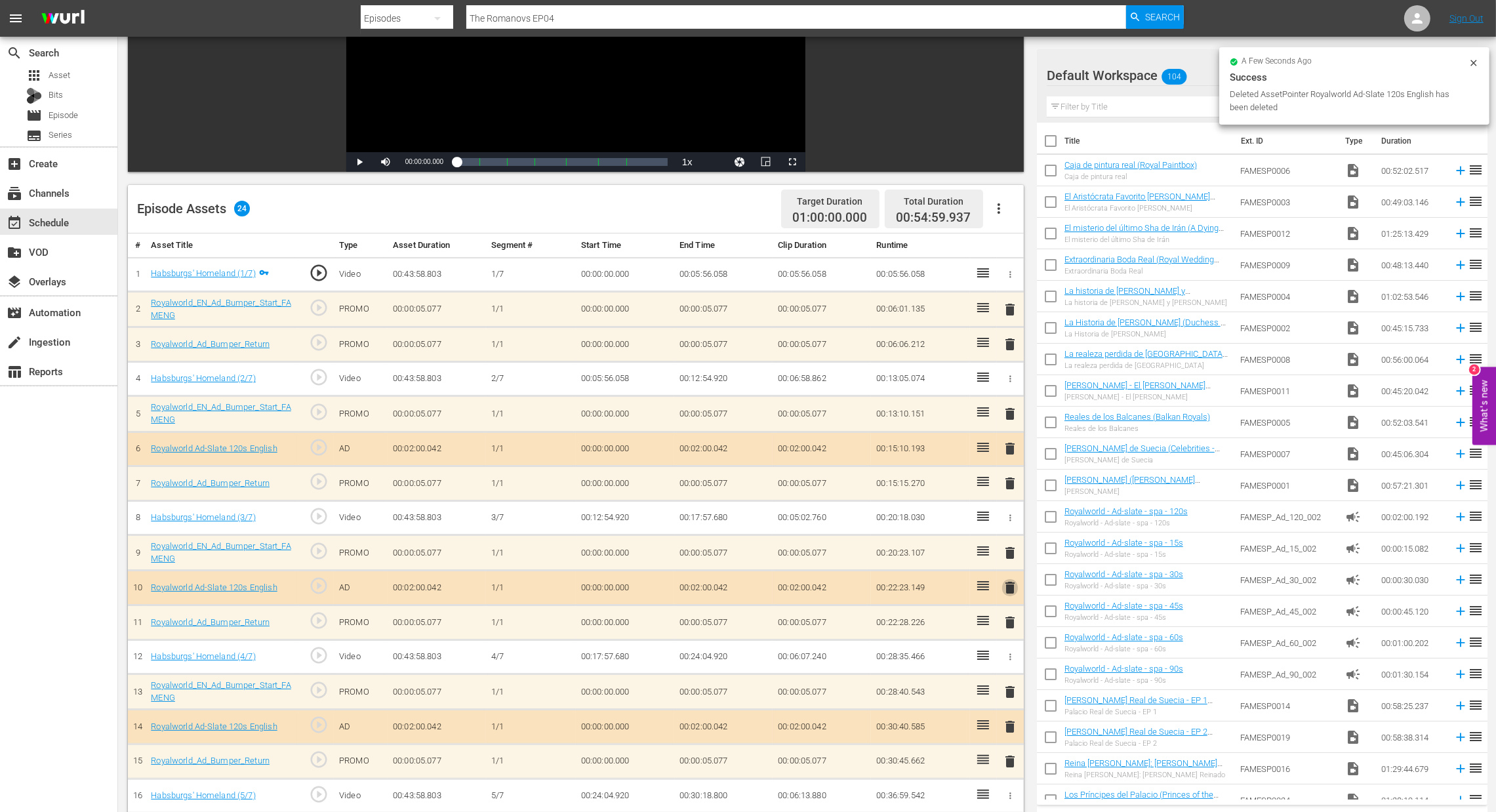
click at [1010, 583] on span "delete" at bounding box center [1010, 587] width 16 height 16
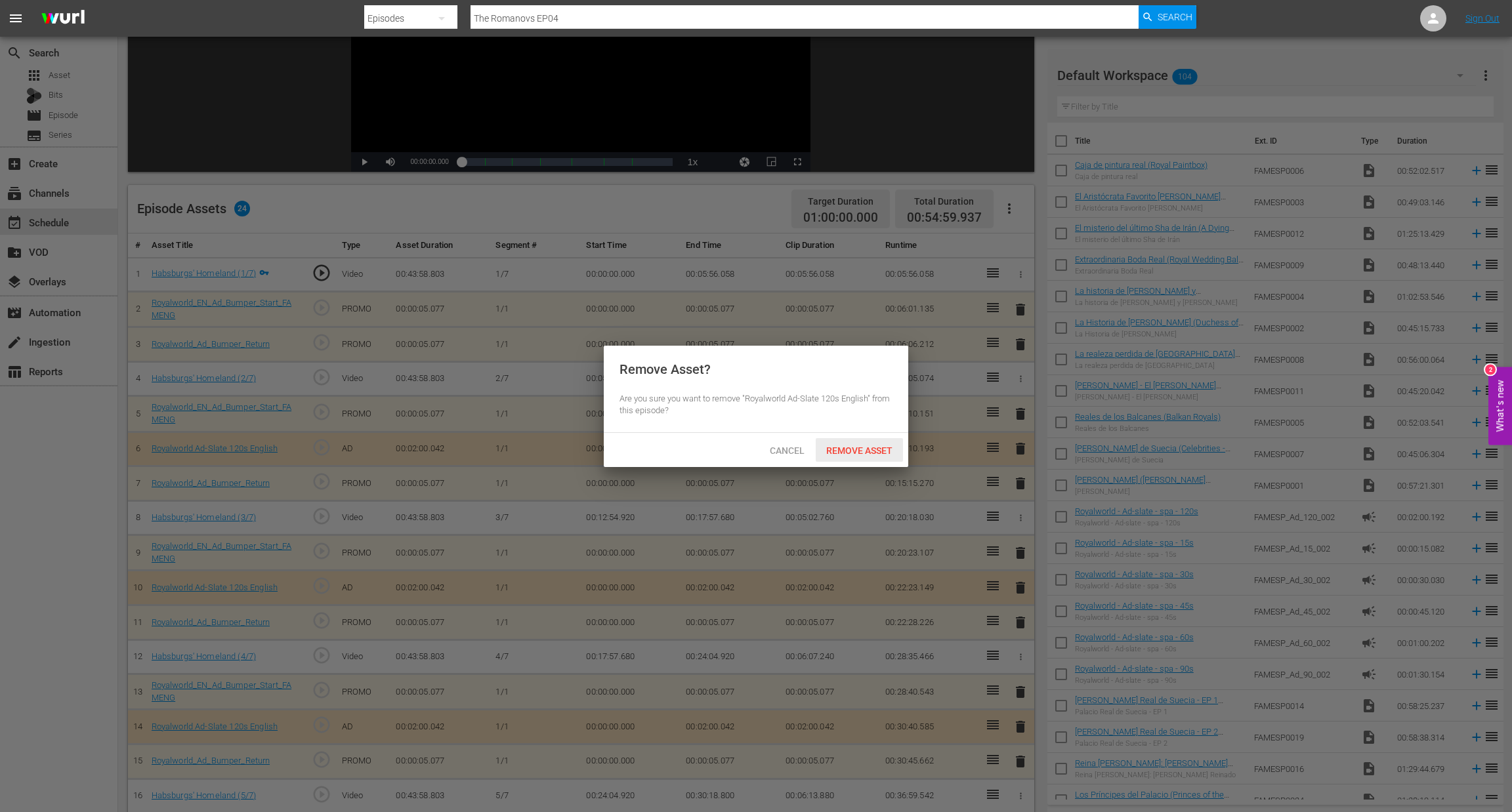
click at [868, 452] on span "Remove Asset" at bounding box center [859, 451] width 87 height 11
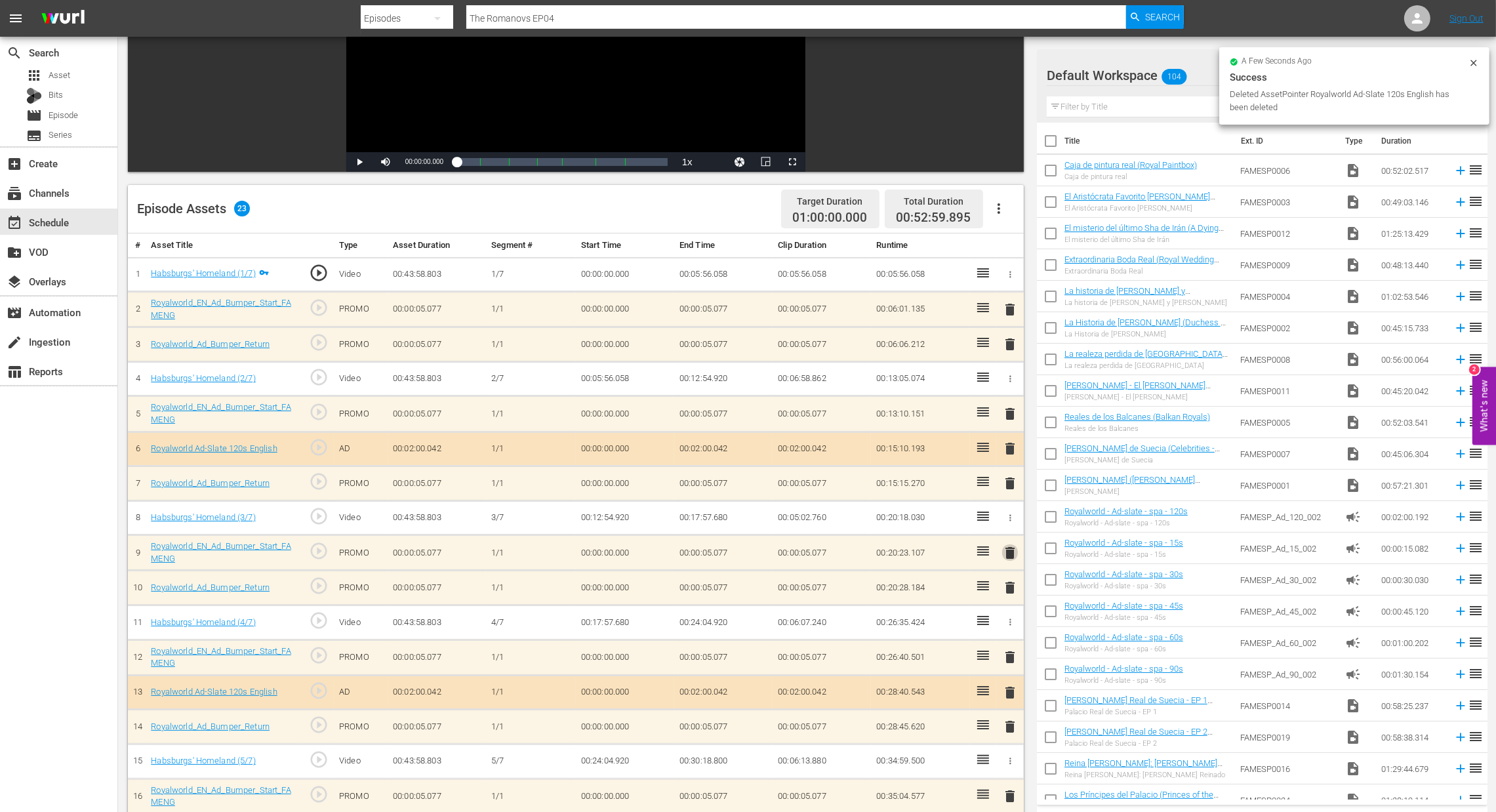
click at [1006, 549] on span "delete" at bounding box center [1010, 553] width 16 height 16
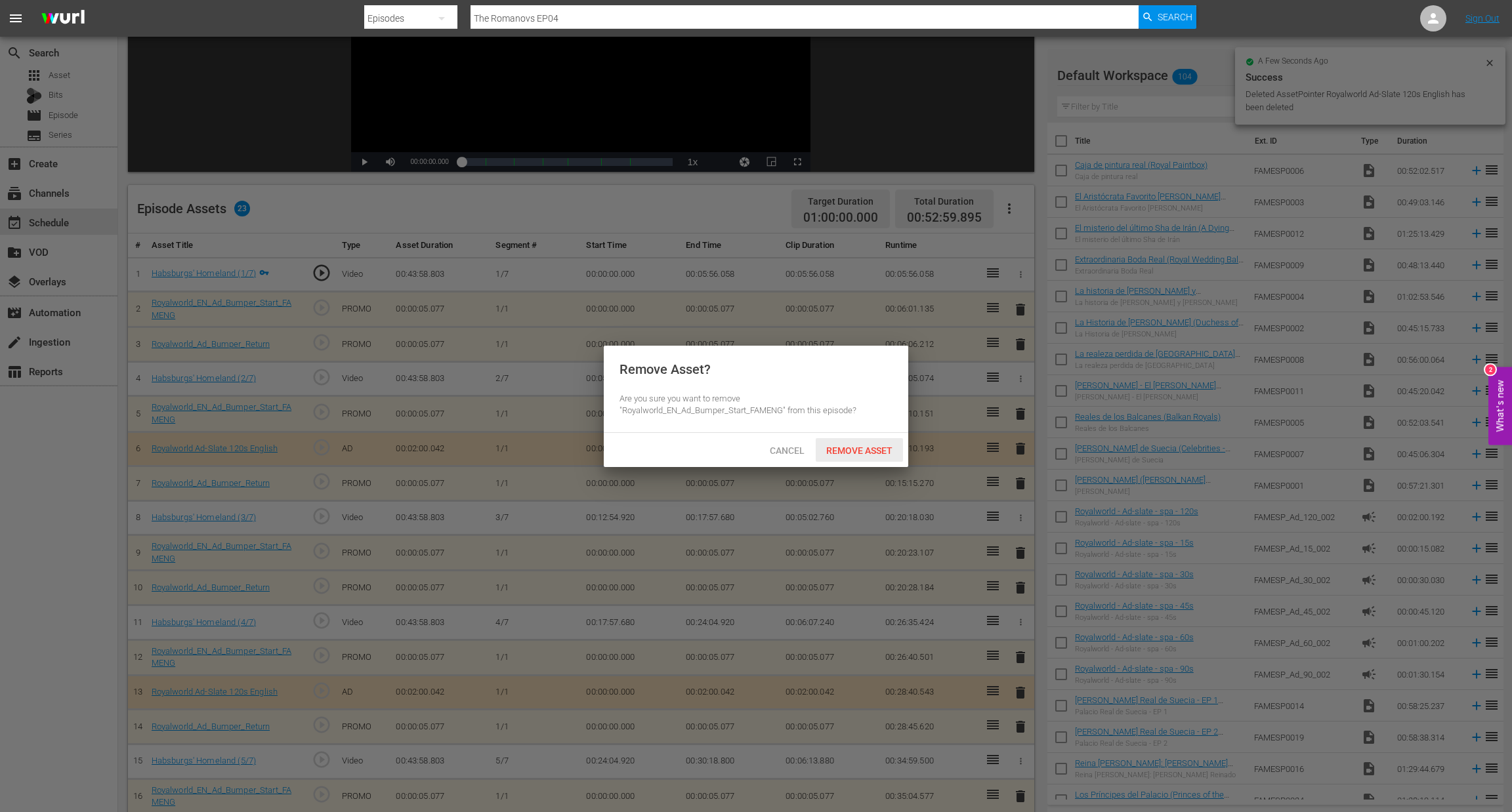
click at [860, 451] on span "Remove Asset" at bounding box center [859, 451] width 87 height 11
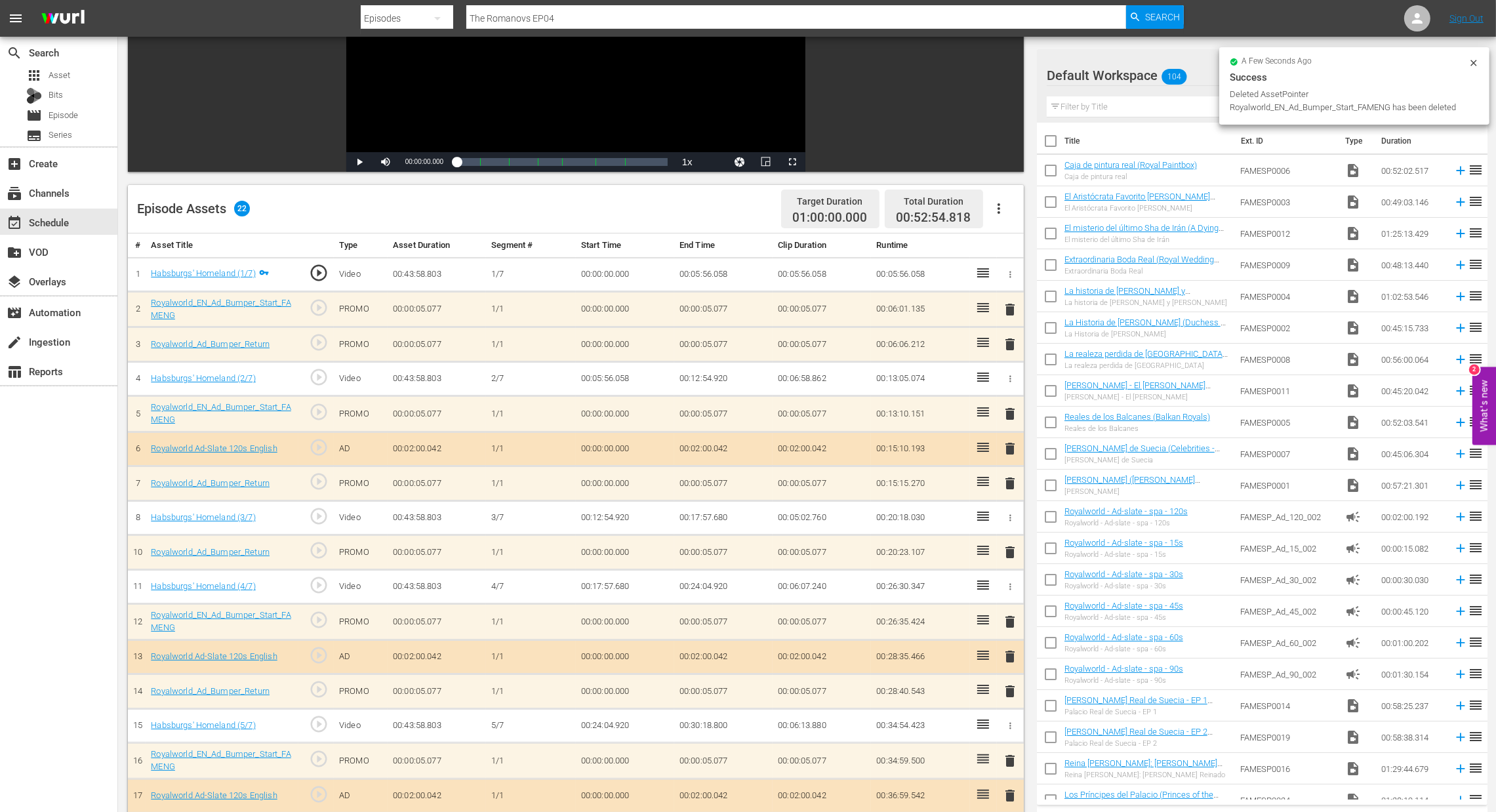
click at [1009, 552] on span "delete" at bounding box center [1010, 552] width 16 height 16
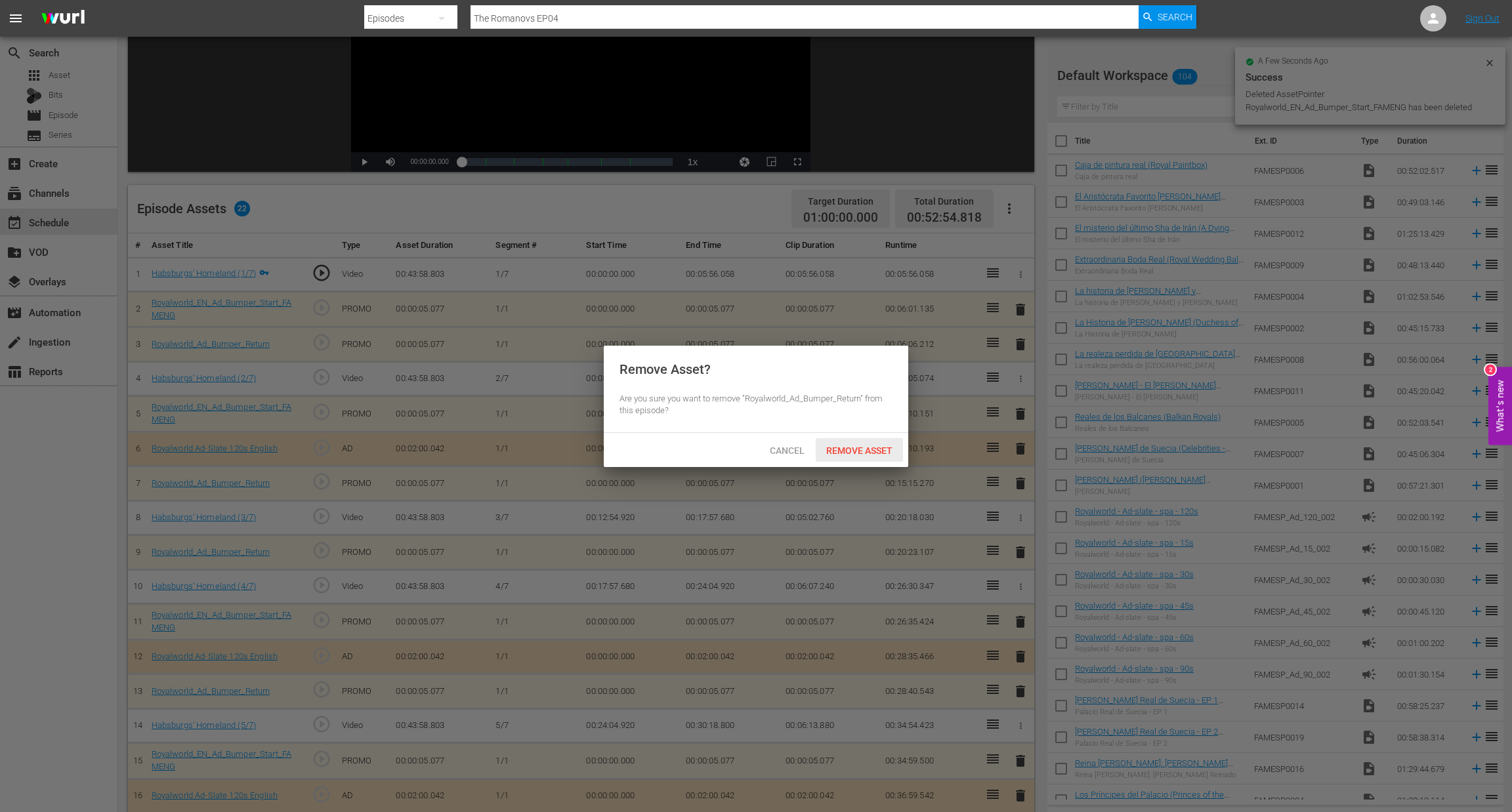
click at [869, 457] on div "Remove Asset" at bounding box center [859, 450] width 87 height 24
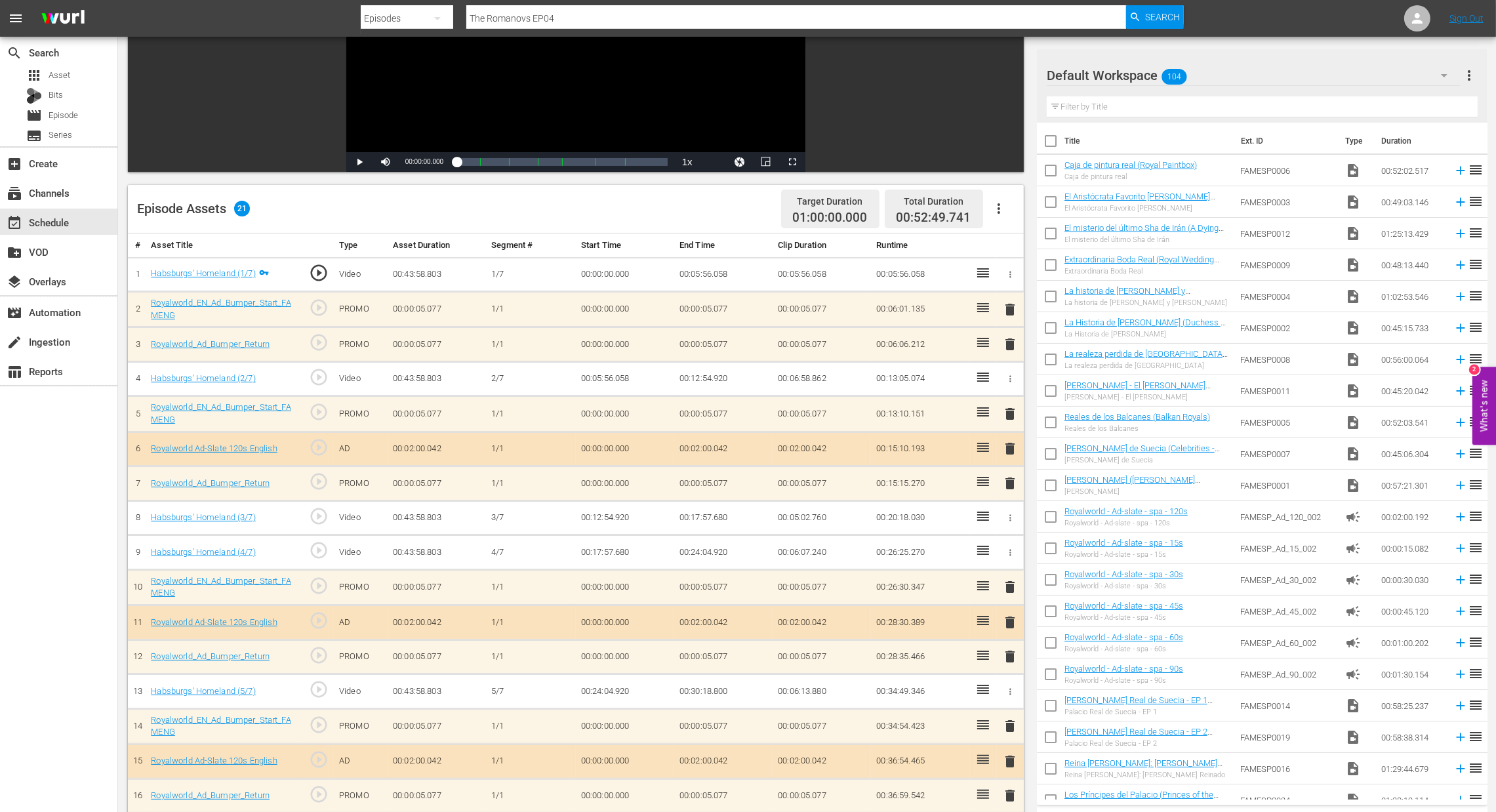
click at [1014, 349] on span "delete" at bounding box center [1010, 344] width 16 height 16
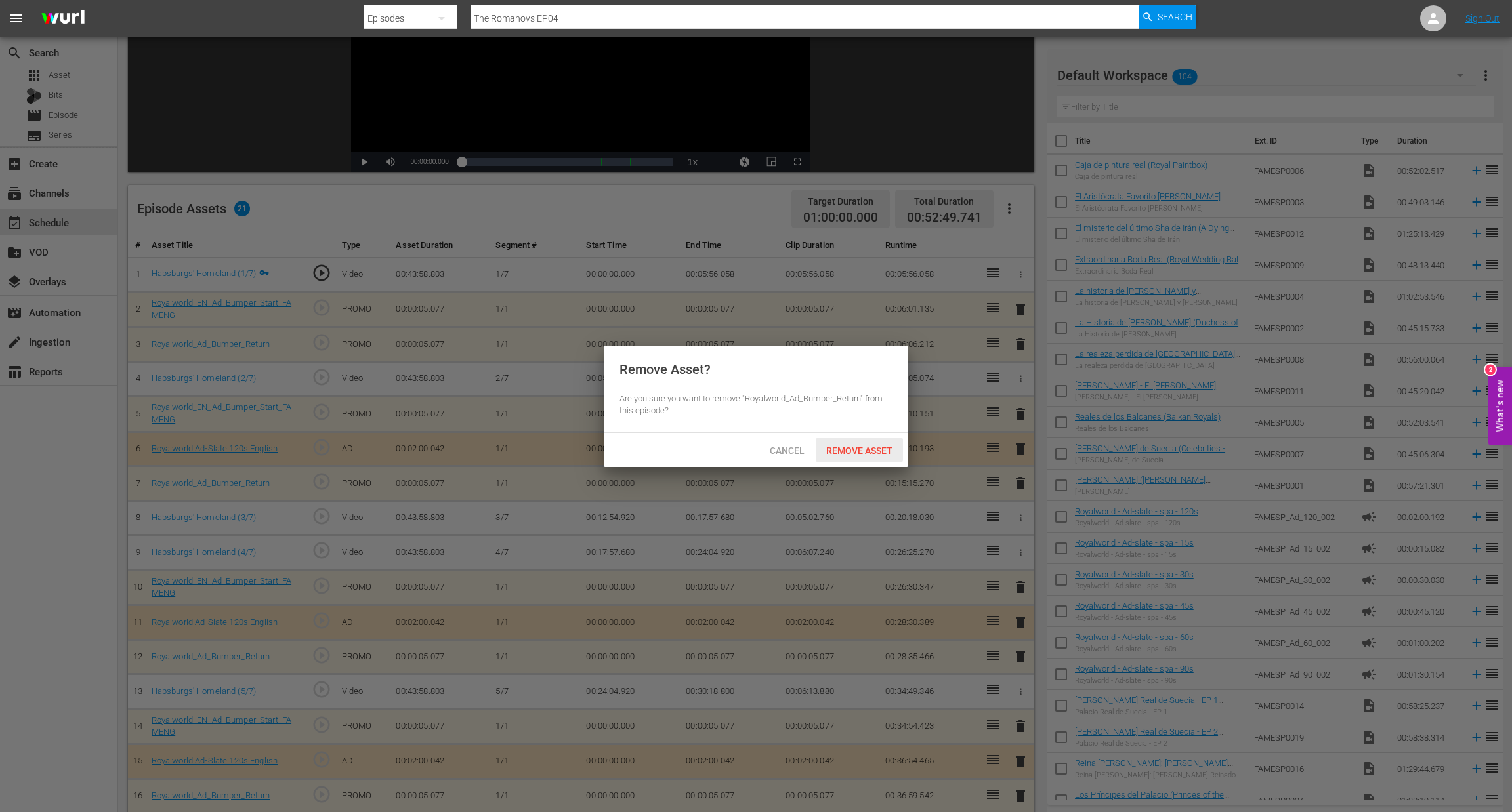
click at [846, 457] on div "Remove Asset" at bounding box center [859, 450] width 87 height 24
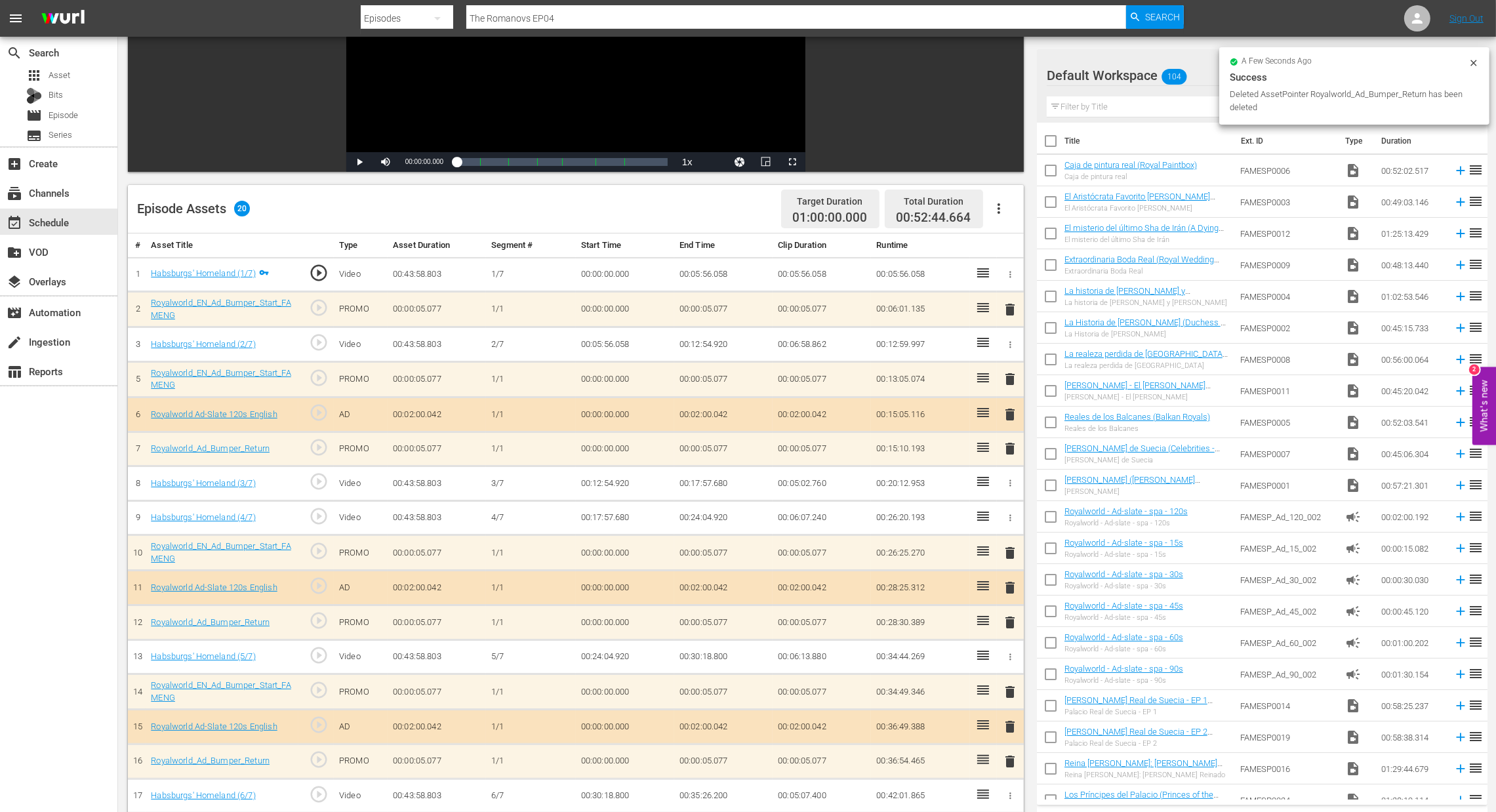
click at [1014, 315] on span "delete" at bounding box center [1010, 309] width 16 height 16
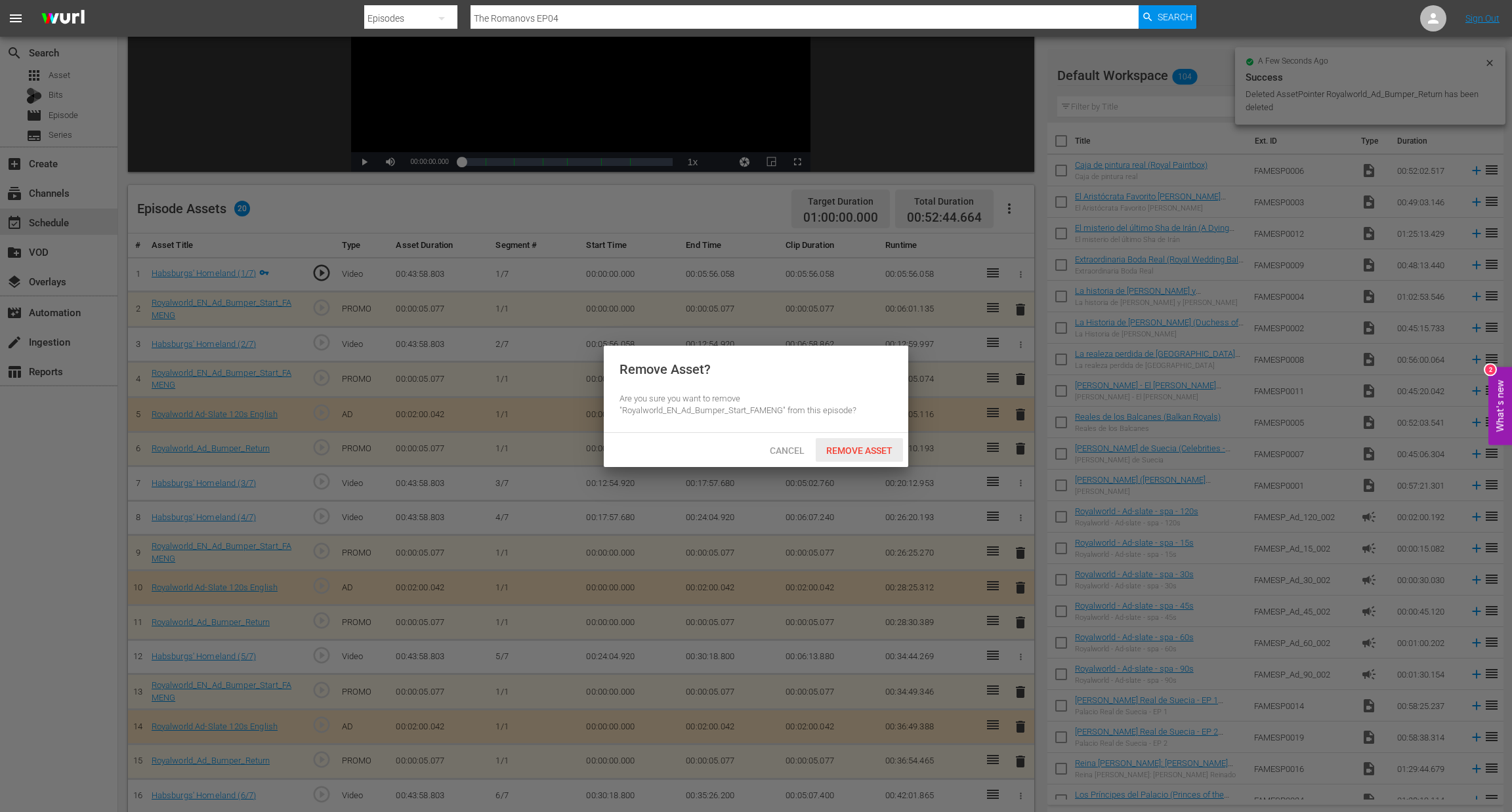
click at [865, 446] on span "Remove Asset" at bounding box center [859, 451] width 87 height 11
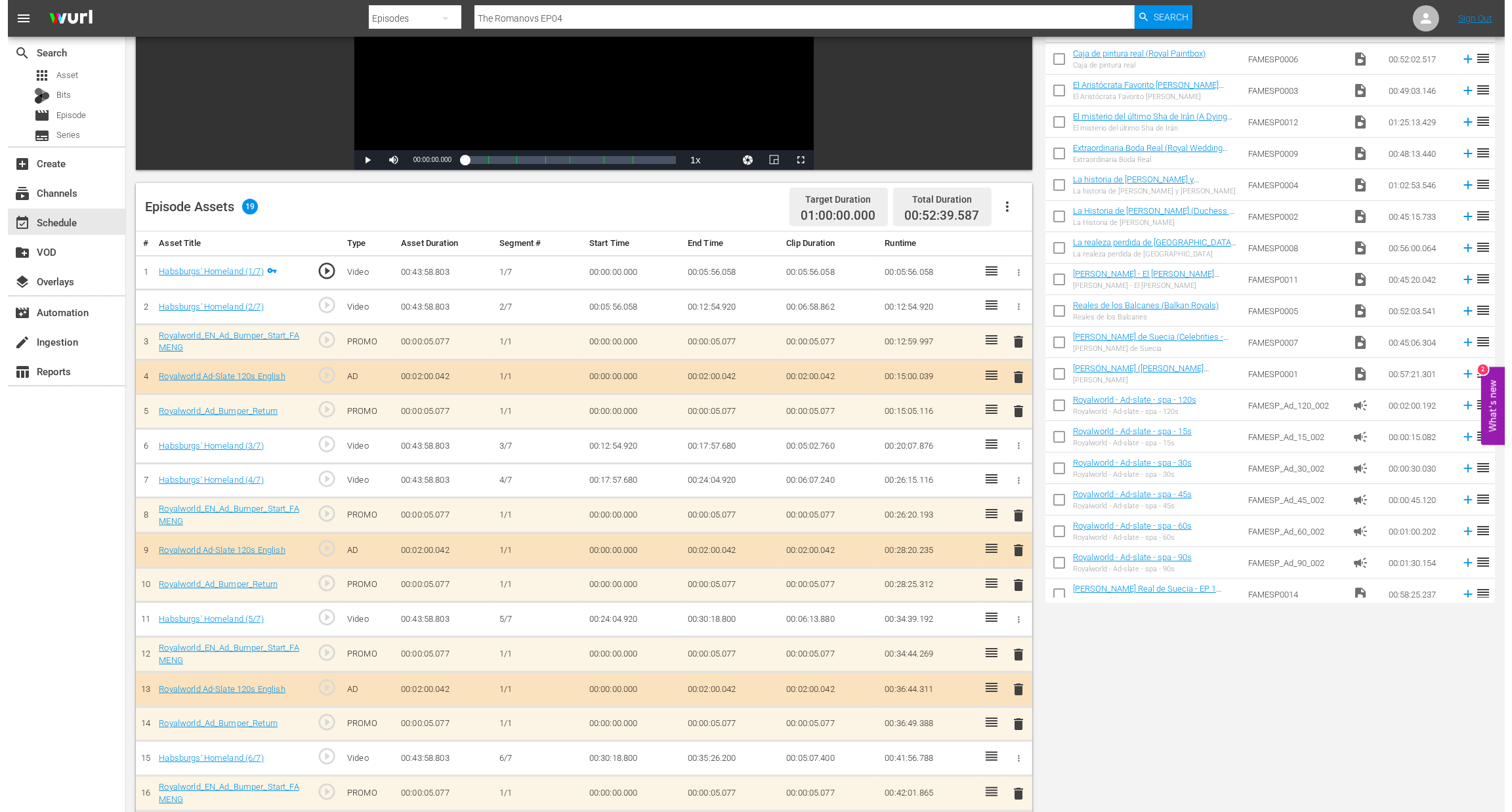
scroll to position [0, 0]
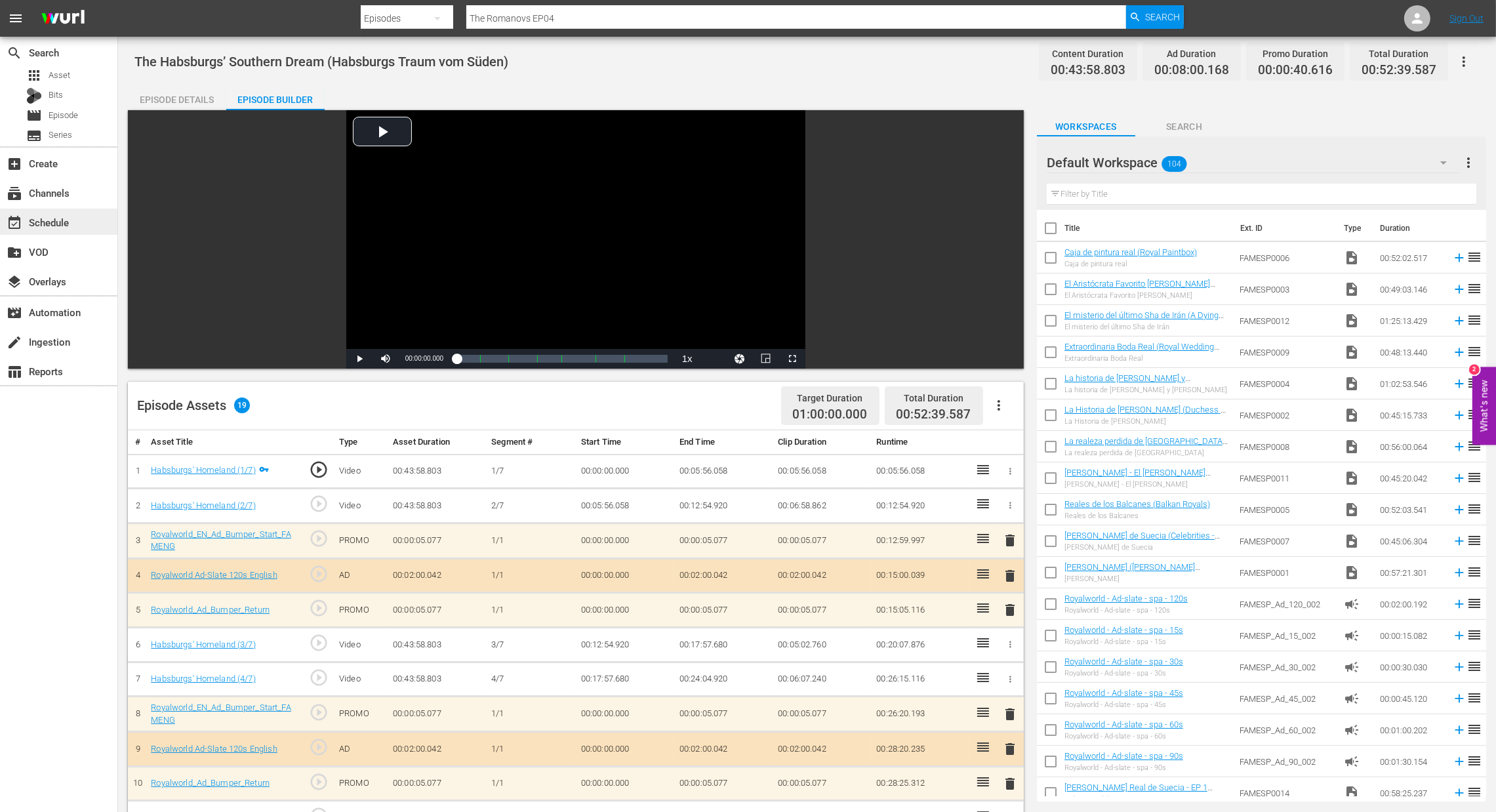
click at [54, 221] on div "event_available Schedule" at bounding box center [37, 220] width 74 height 12
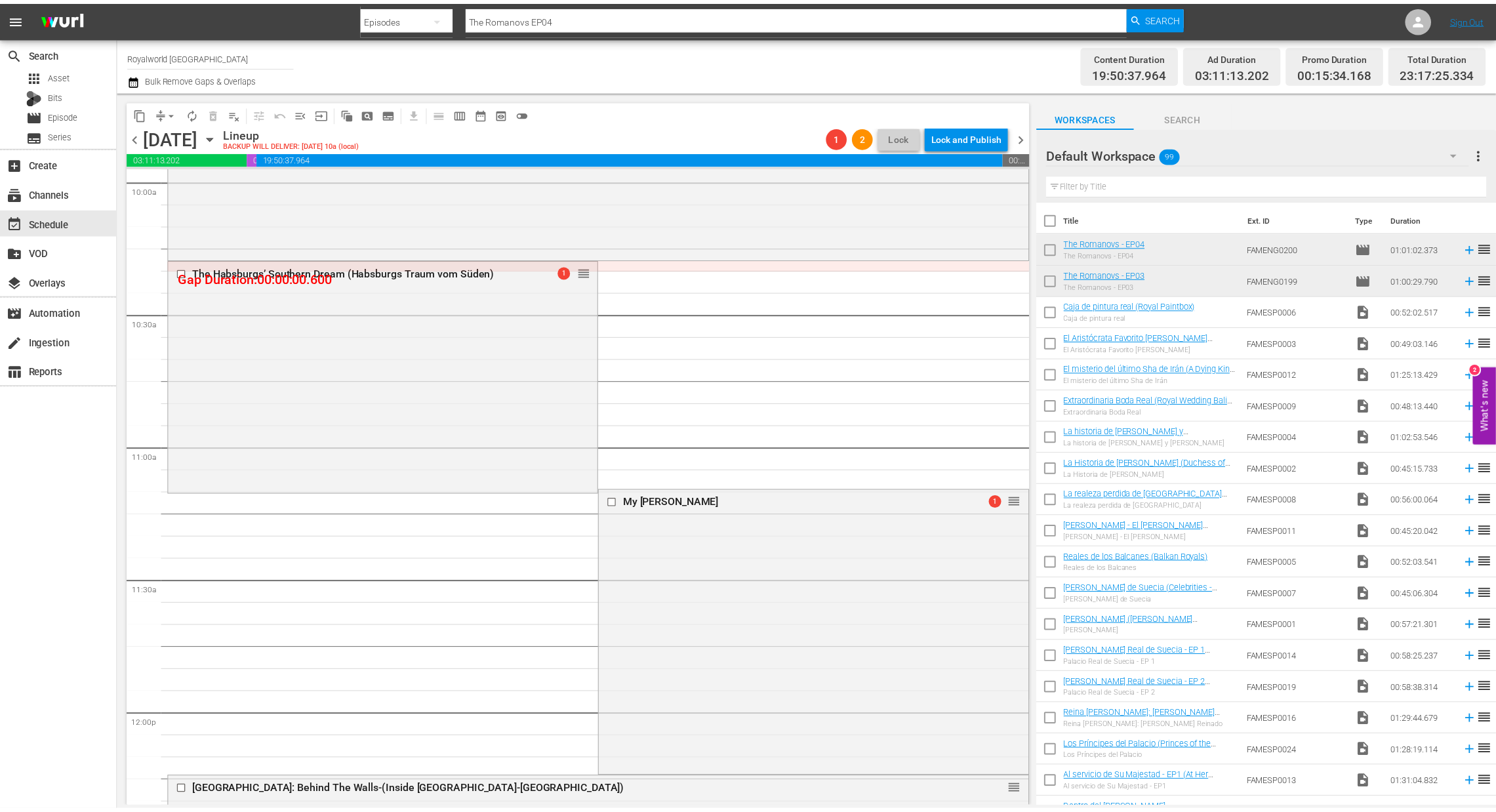
scroll to position [2588, 0]
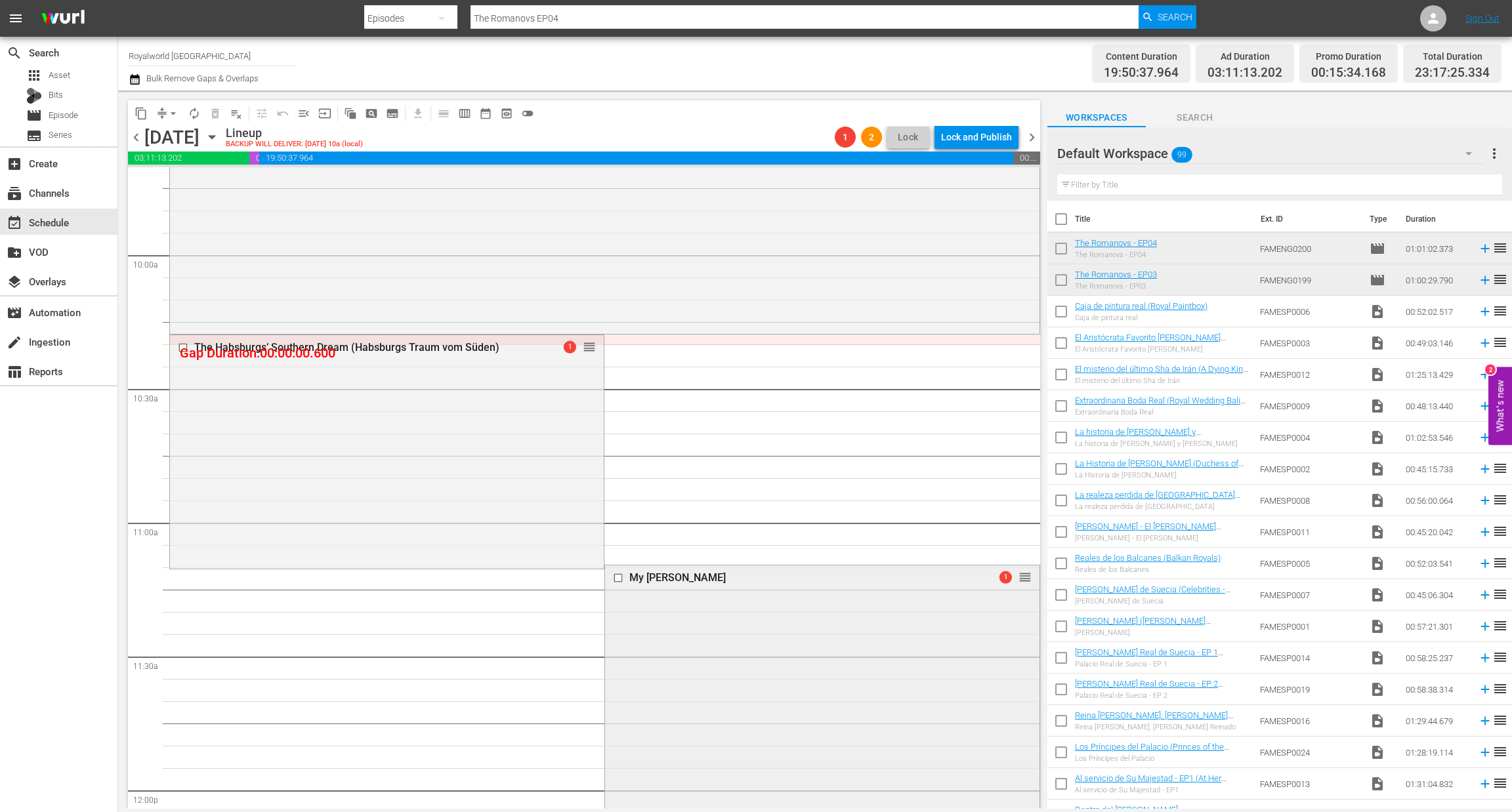
click at [687, 576] on div "My King Charles" at bounding box center [799, 577] width 341 height 13
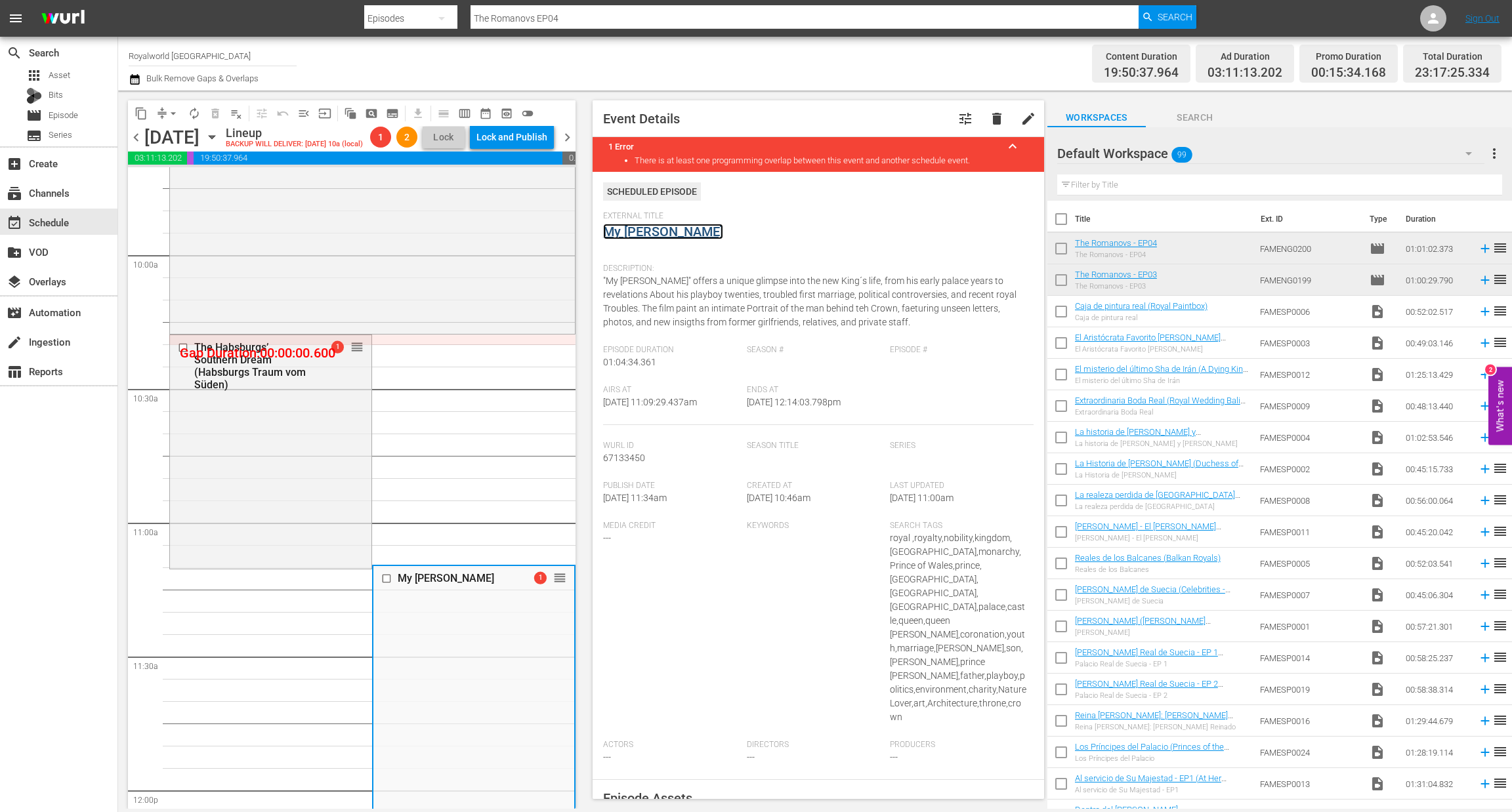
click at [689, 232] on link "My King Charles" at bounding box center [664, 231] width 120 height 16
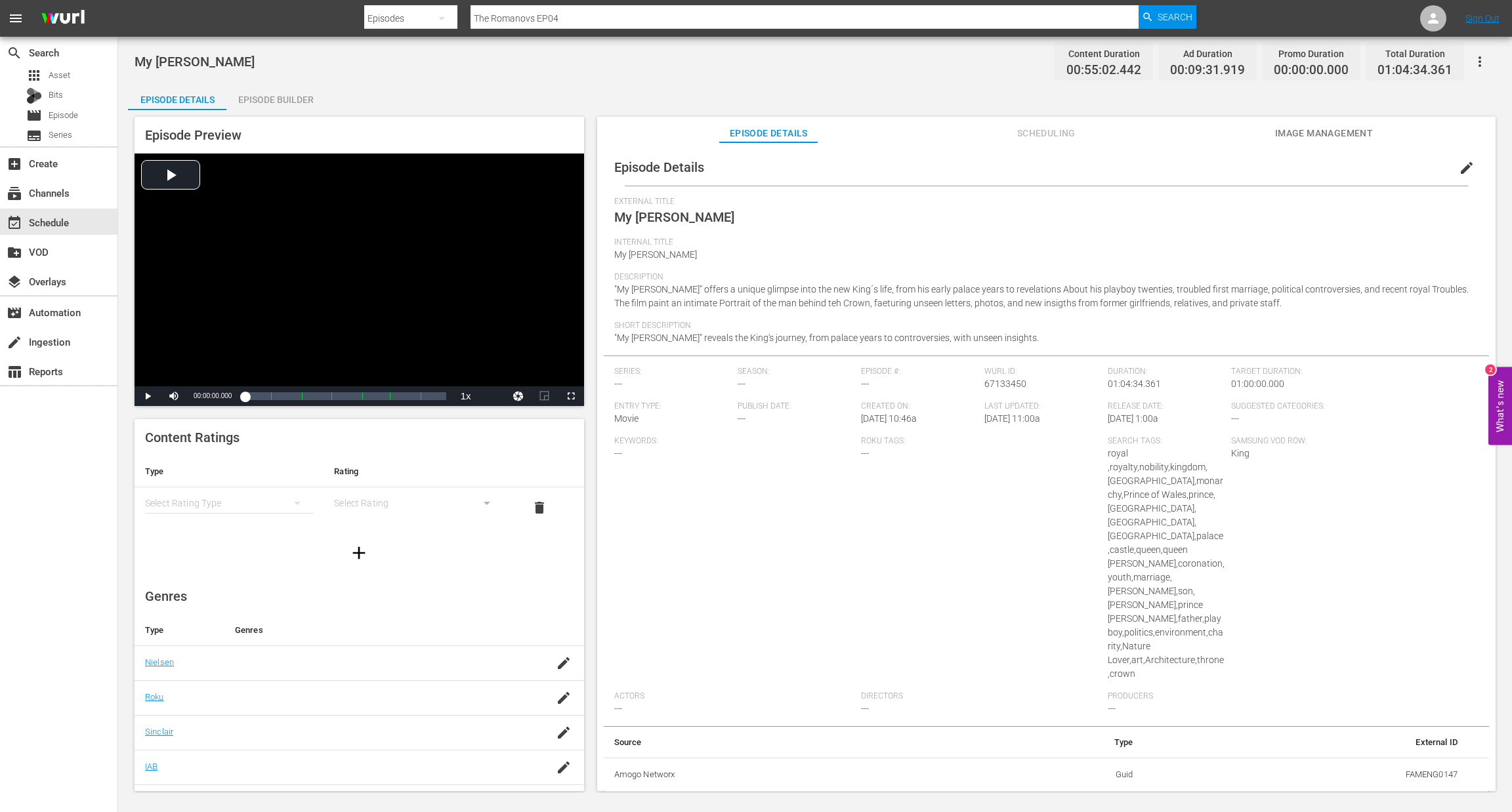
click at [296, 102] on div "Episode Builder" at bounding box center [276, 100] width 99 height 32
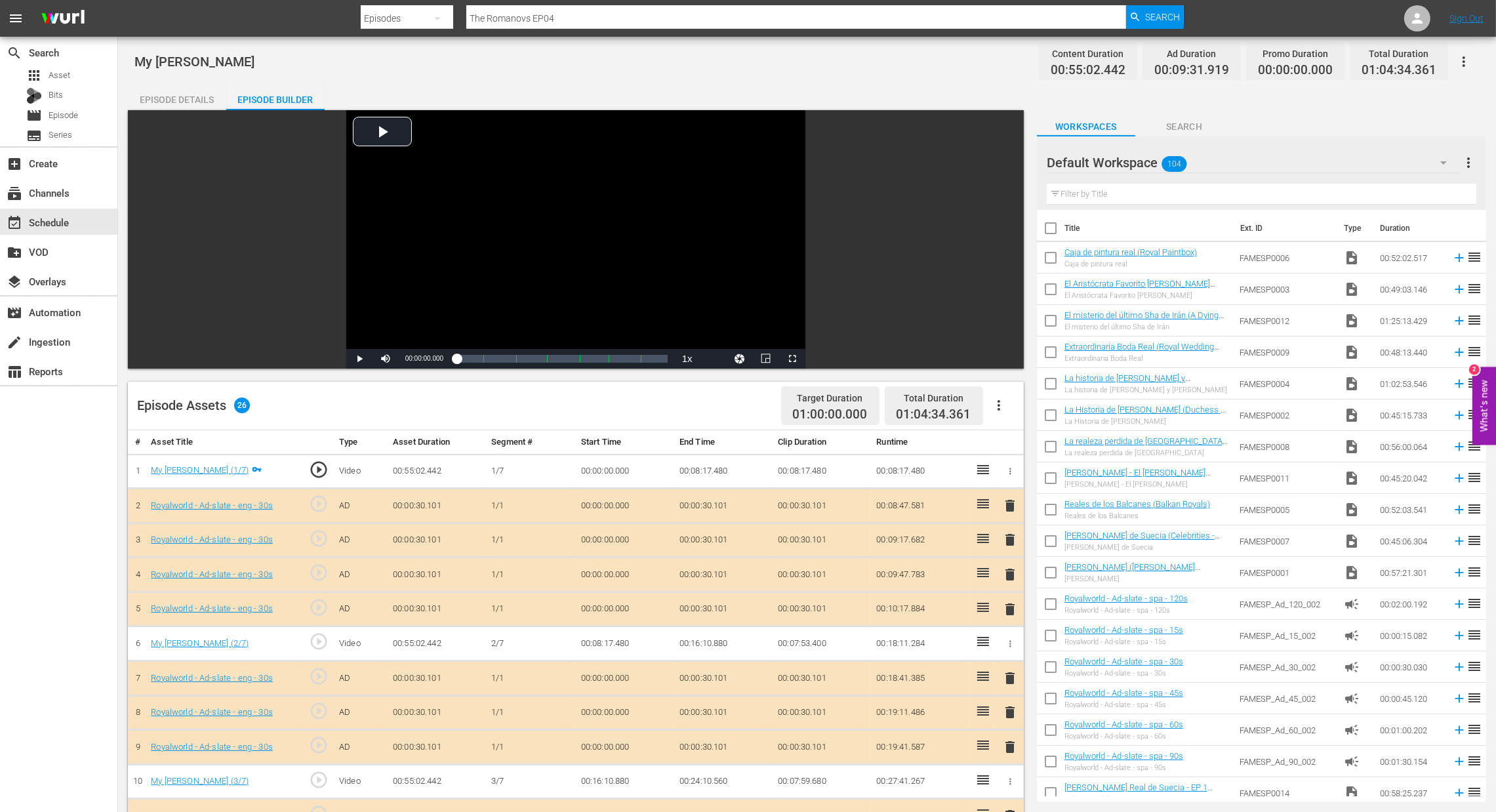
click at [1004, 402] on icon "button" at bounding box center [998, 405] width 16 height 16
click at [1006, 451] on div "Clear Ads" at bounding box center [1038, 442] width 89 height 32
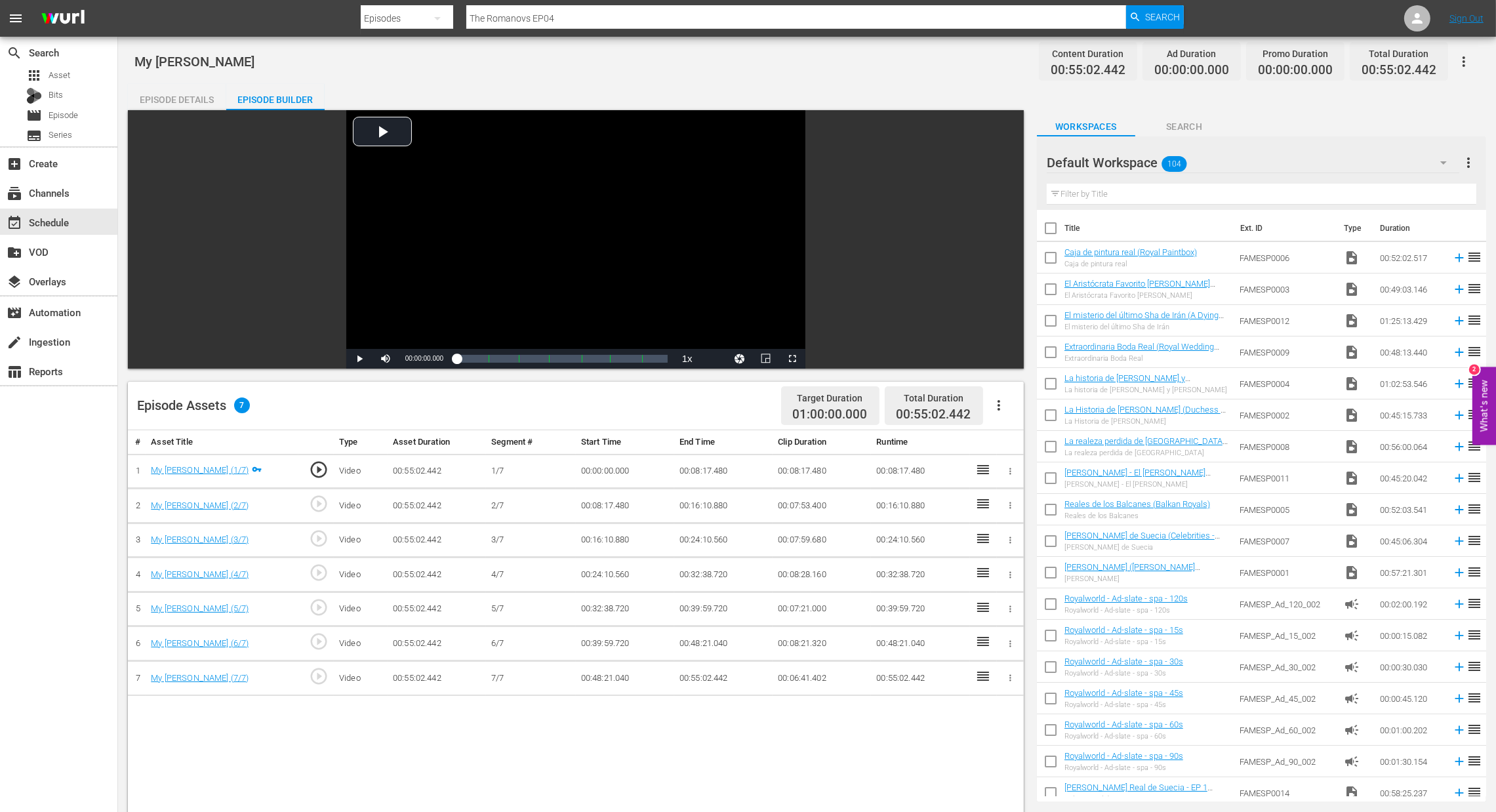
click at [998, 401] on icon "button" at bounding box center [998, 405] width 3 height 11
click at [1003, 418] on div "Fill with Ads" at bounding box center [1038, 411] width 89 height 32
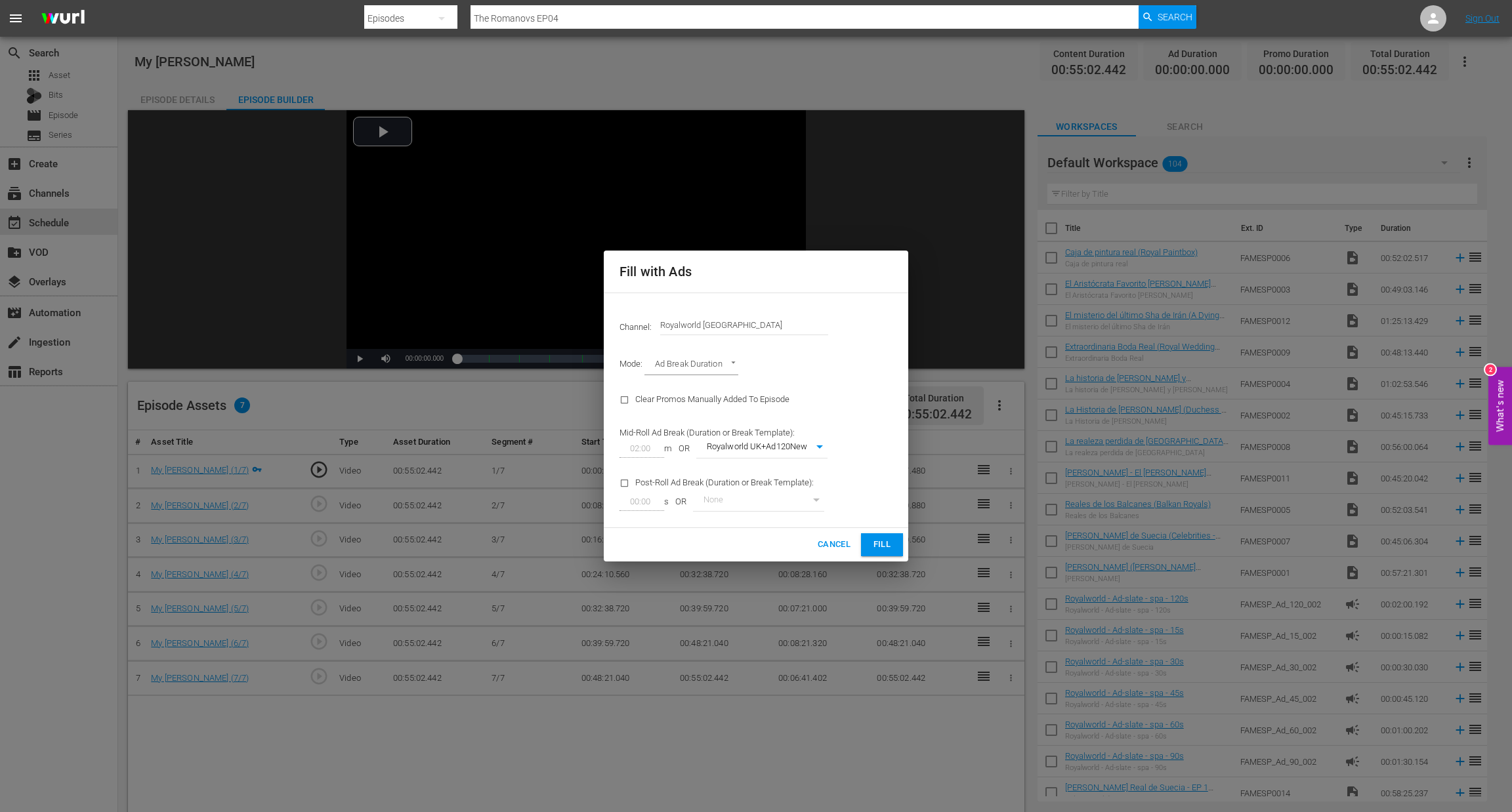
click at [885, 544] on span "Fill" at bounding box center [882, 544] width 21 height 15
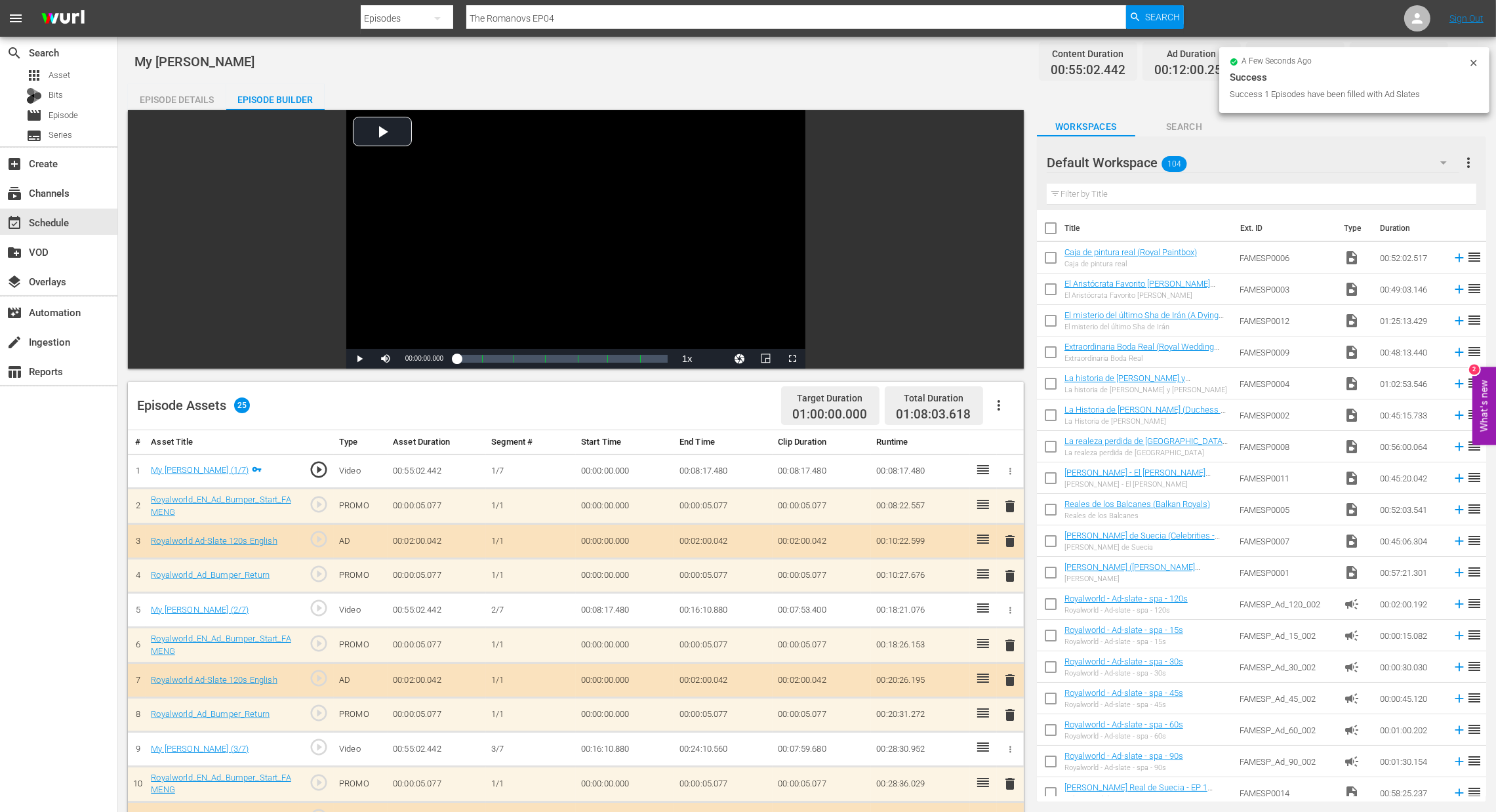
click at [1008, 539] on span "delete" at bounding box center [1010, 541] width 16 height 16
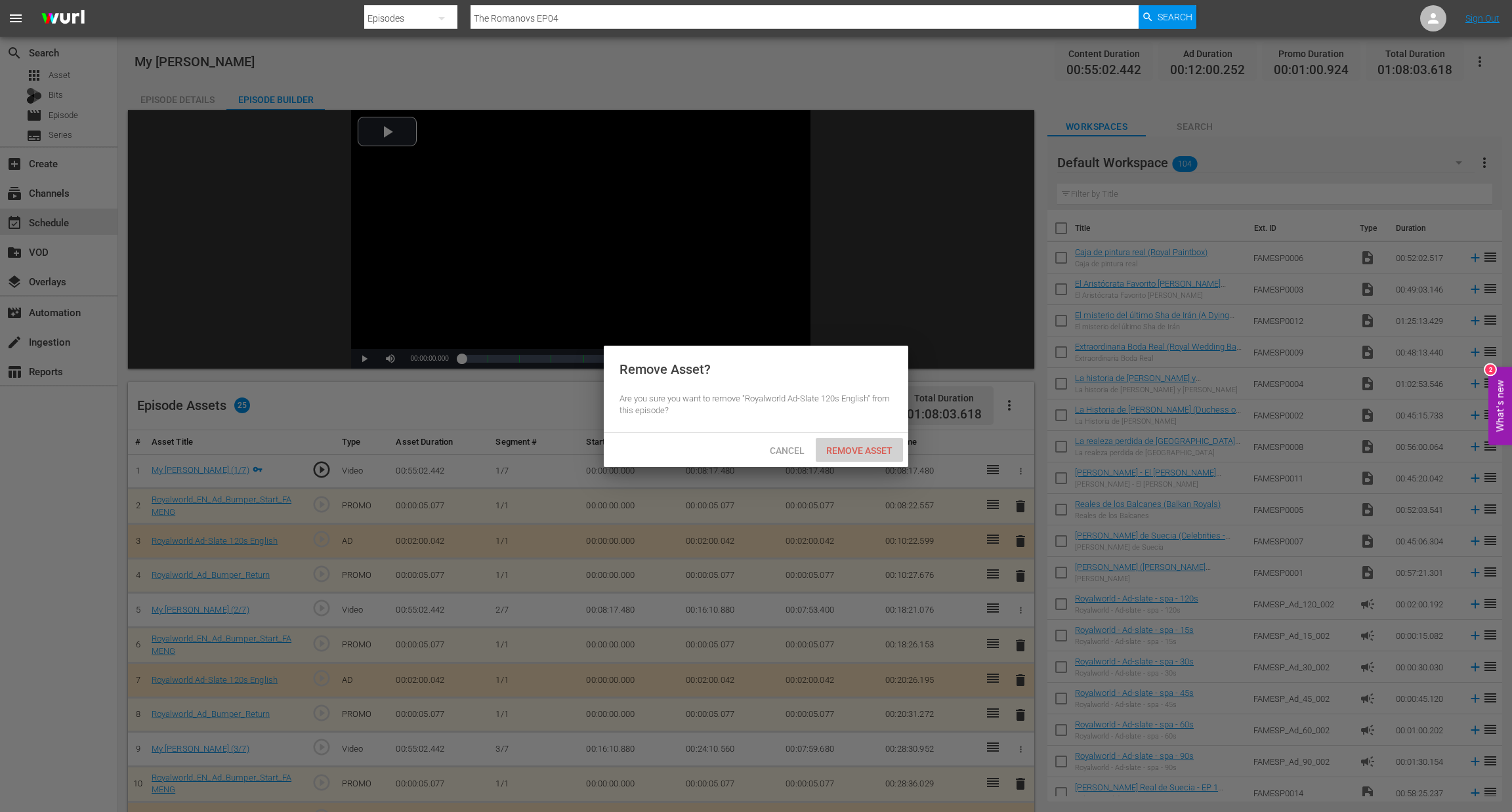
click at [877, 457] on div "Remove Asset" at bounding box center [859, 450] width 87 height 24
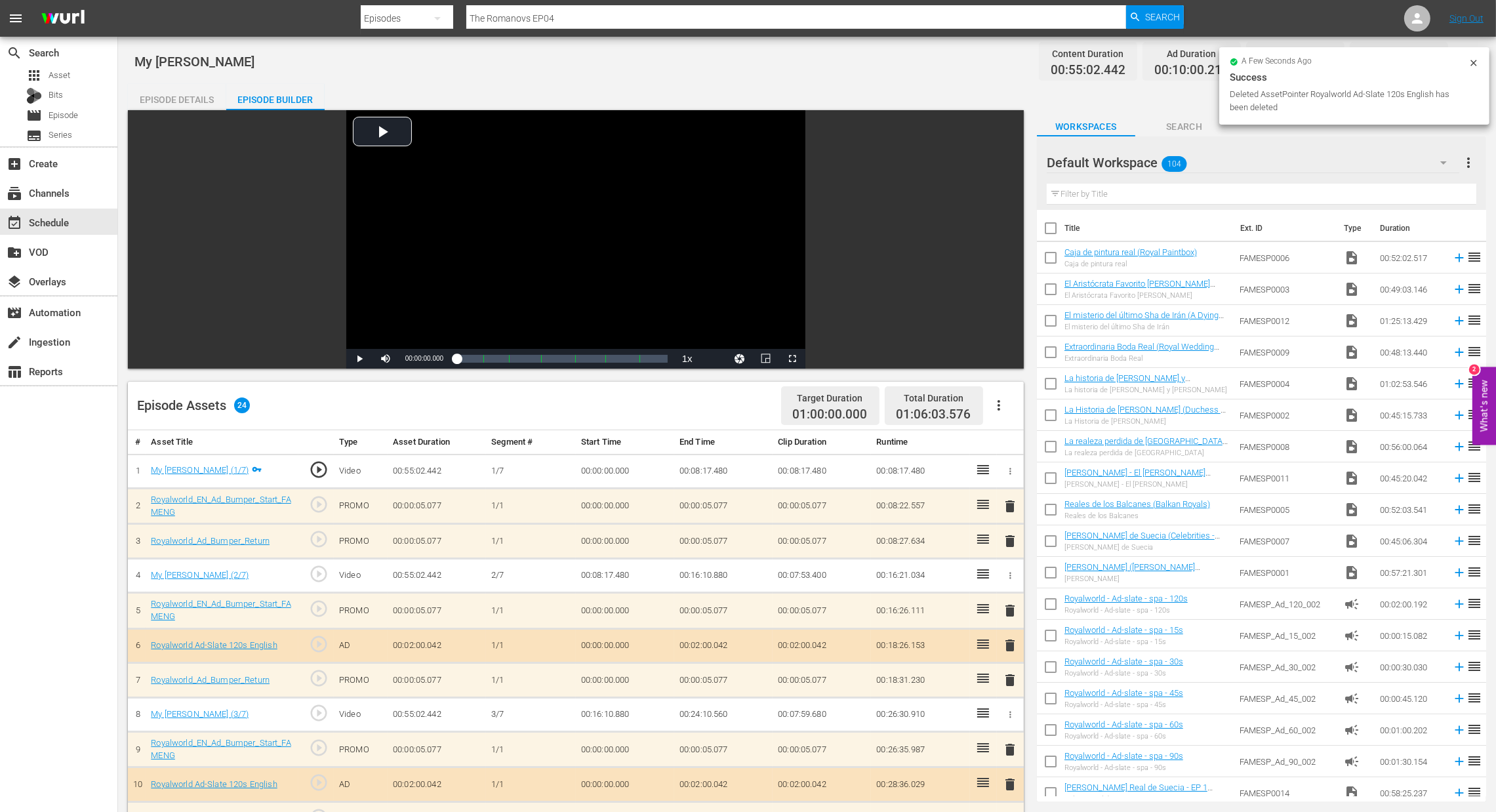
scroll to position [99, 0]
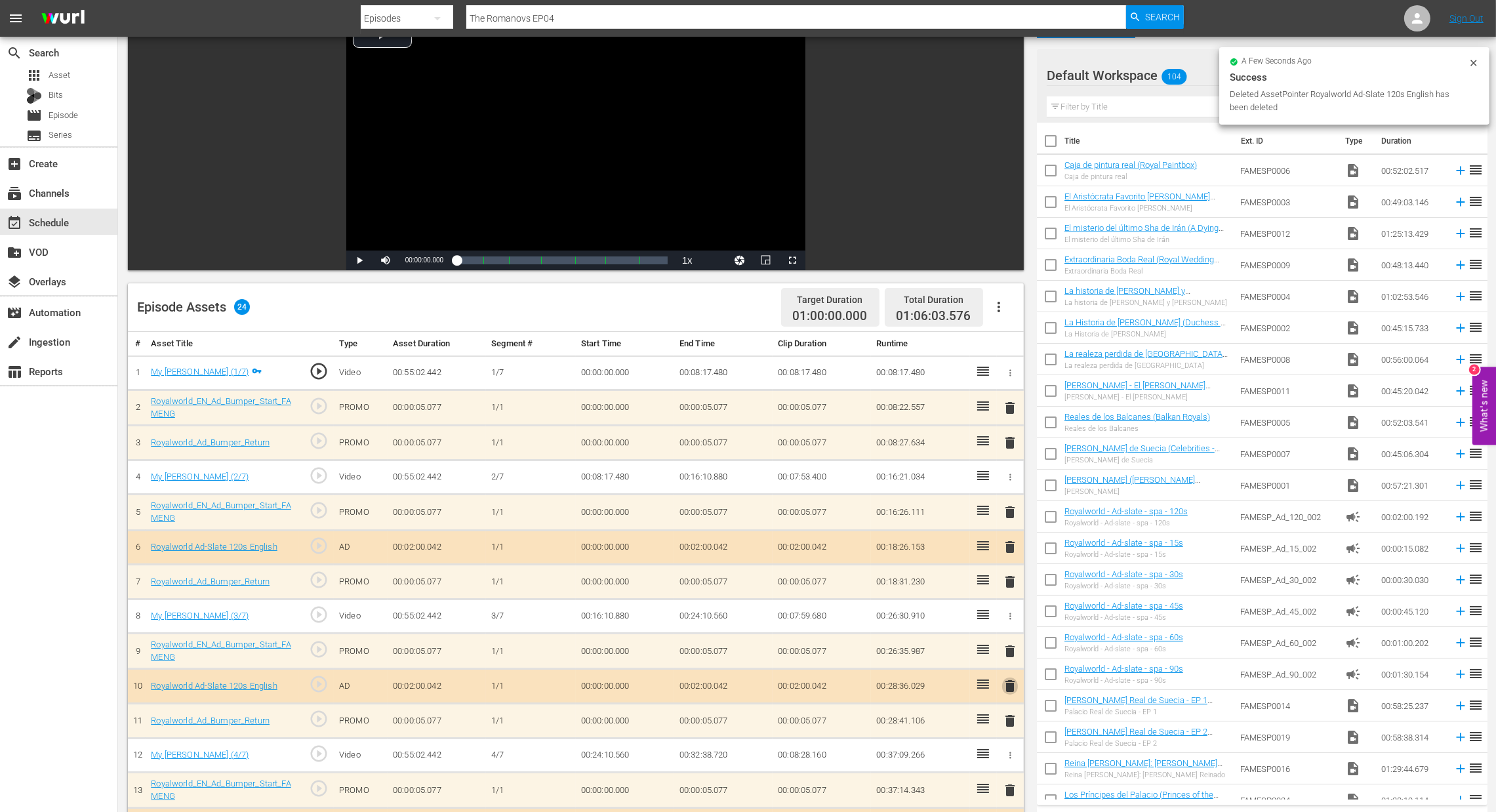
click at [1010, 688] on span "delete" at bounding box center [1010, 686] width 16 height 16
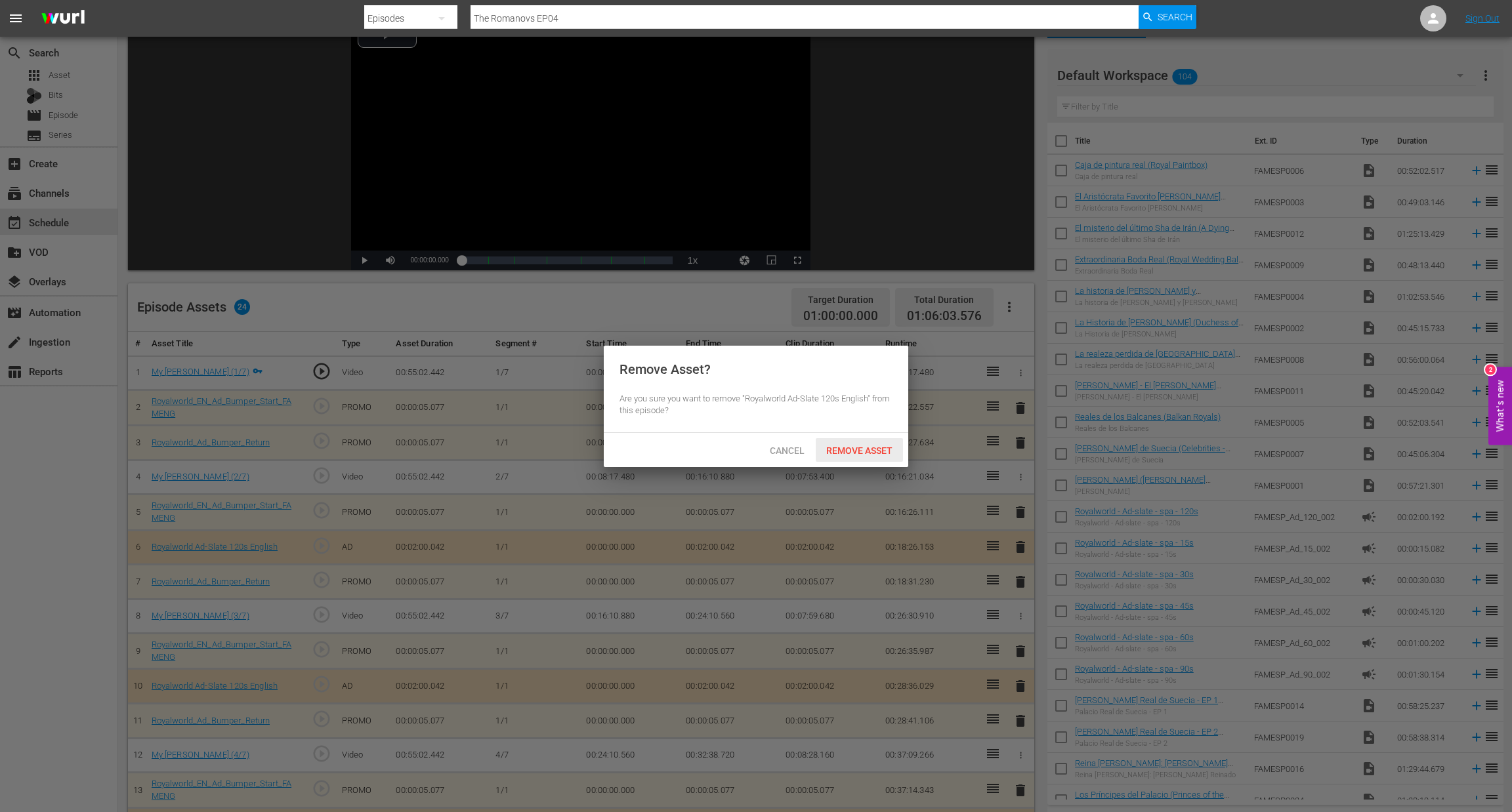
click at [877, 455] on span "Remove Asset" at bounding box center [859, 451] width 87 height 11
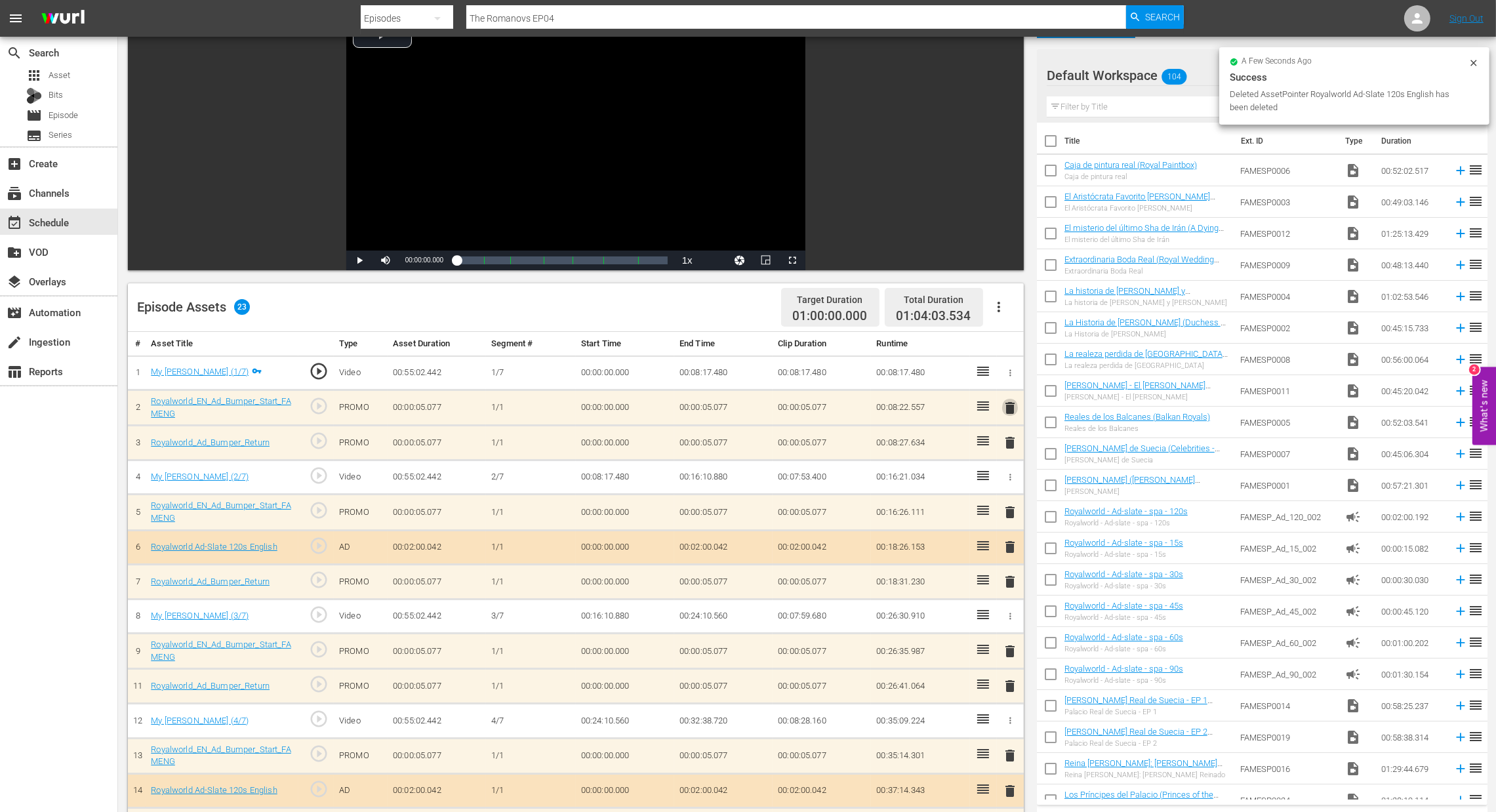
click at [1013, 414] on span "delete" at bounding box center [1010, 407] width 16 height 16
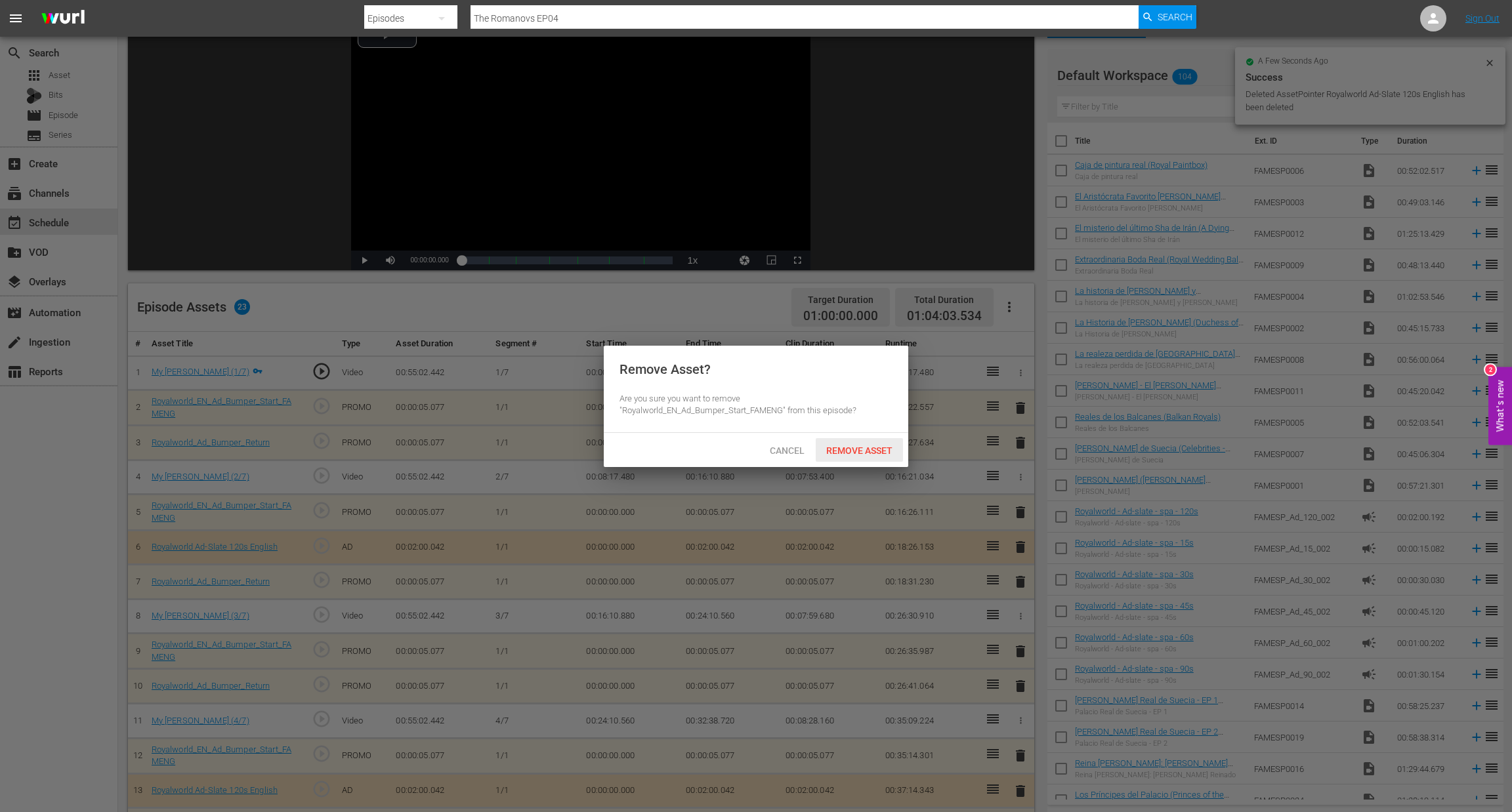
click at [879, 456] on span "Remove Asset" at bounding box center [859, 451] width 87 height 11
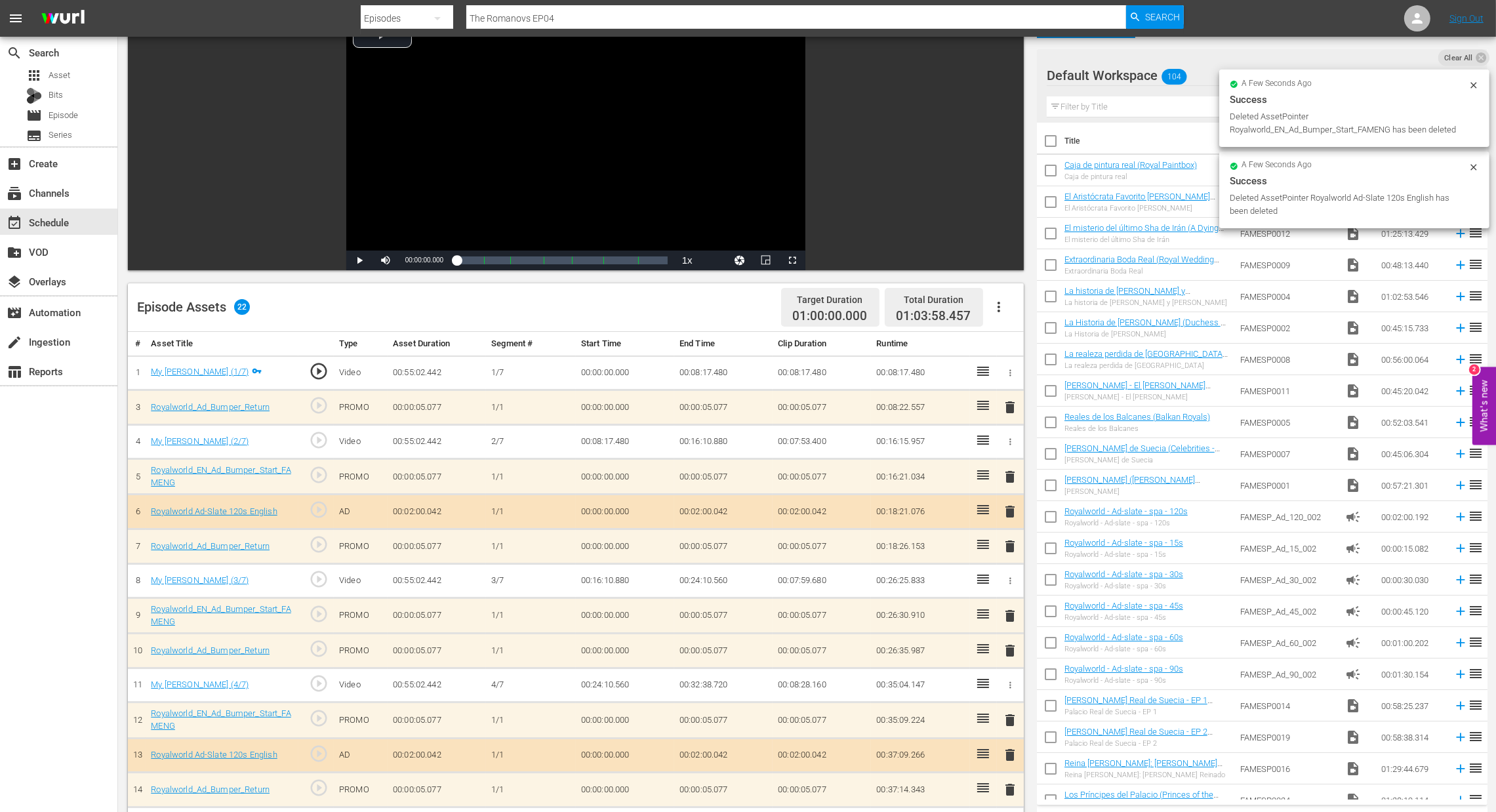
click at [1012, 406] on span "delete" at bounding box center [1010, 407] width 16 height 16
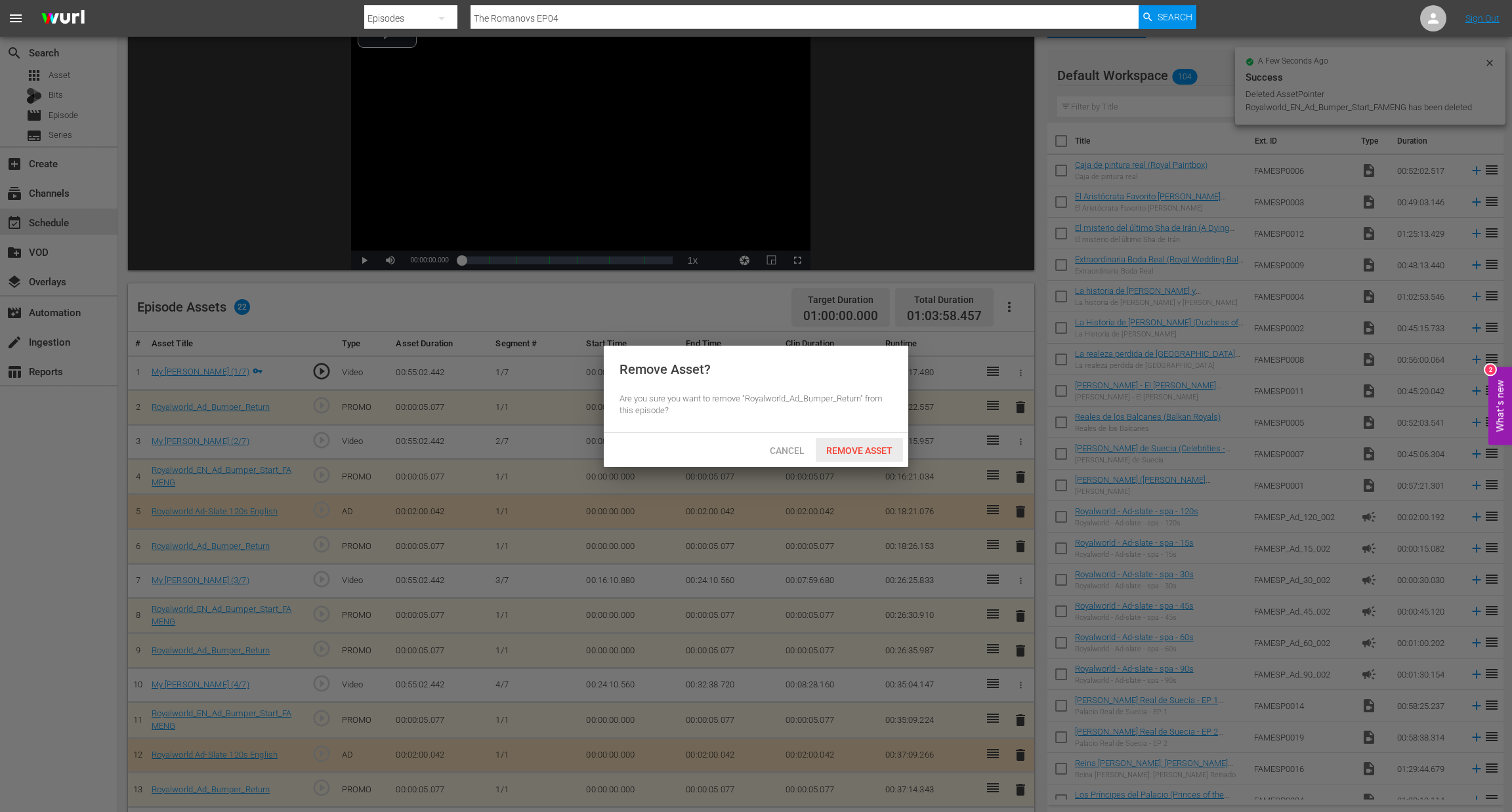
click at [856, 450] on span "Remove Asset" at bounding box center [859, 451] width 87 height 11
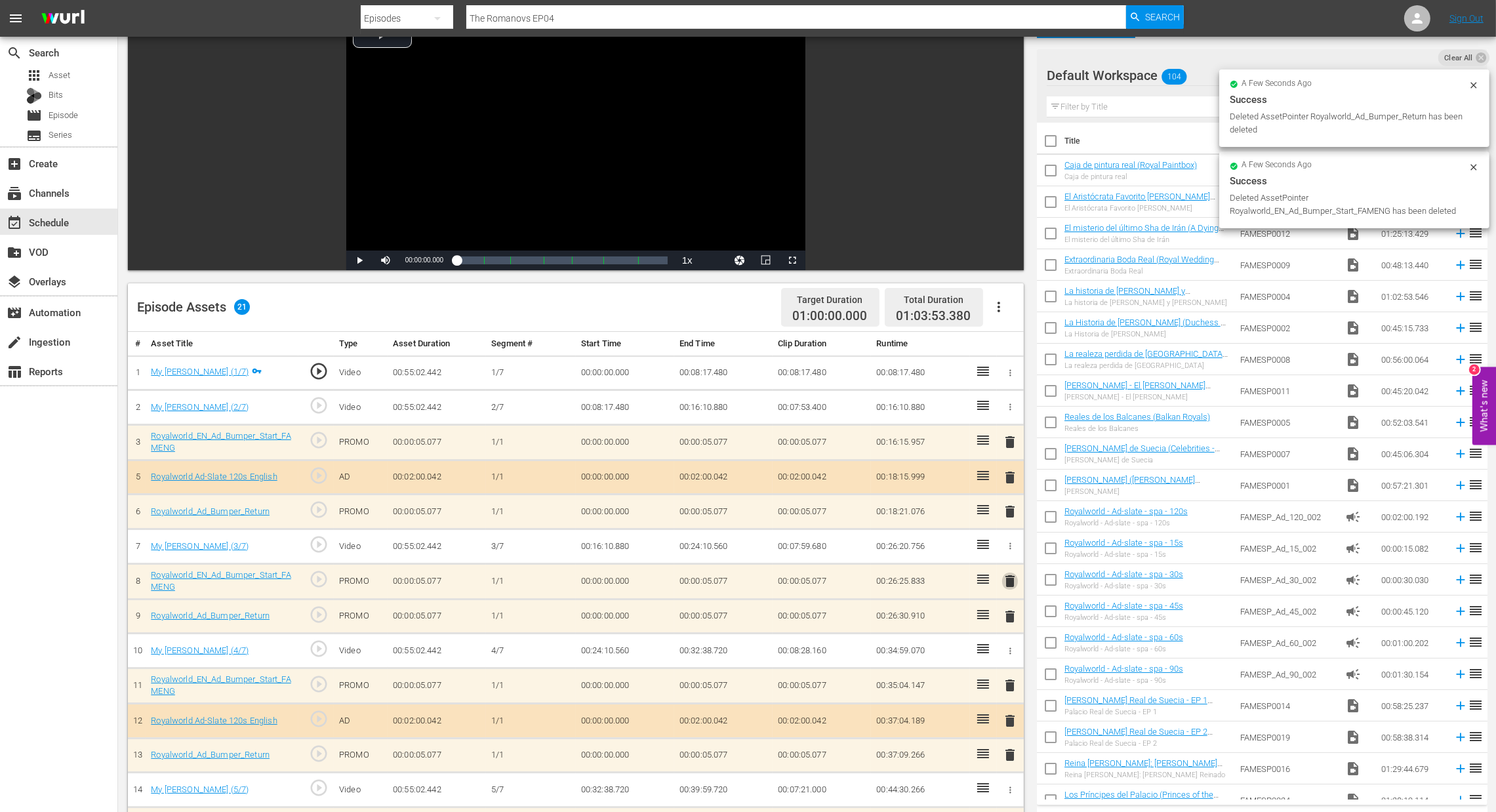
click at [1010, 576] on span "delete" at bounding box center [1010, 581] width 16 height 16
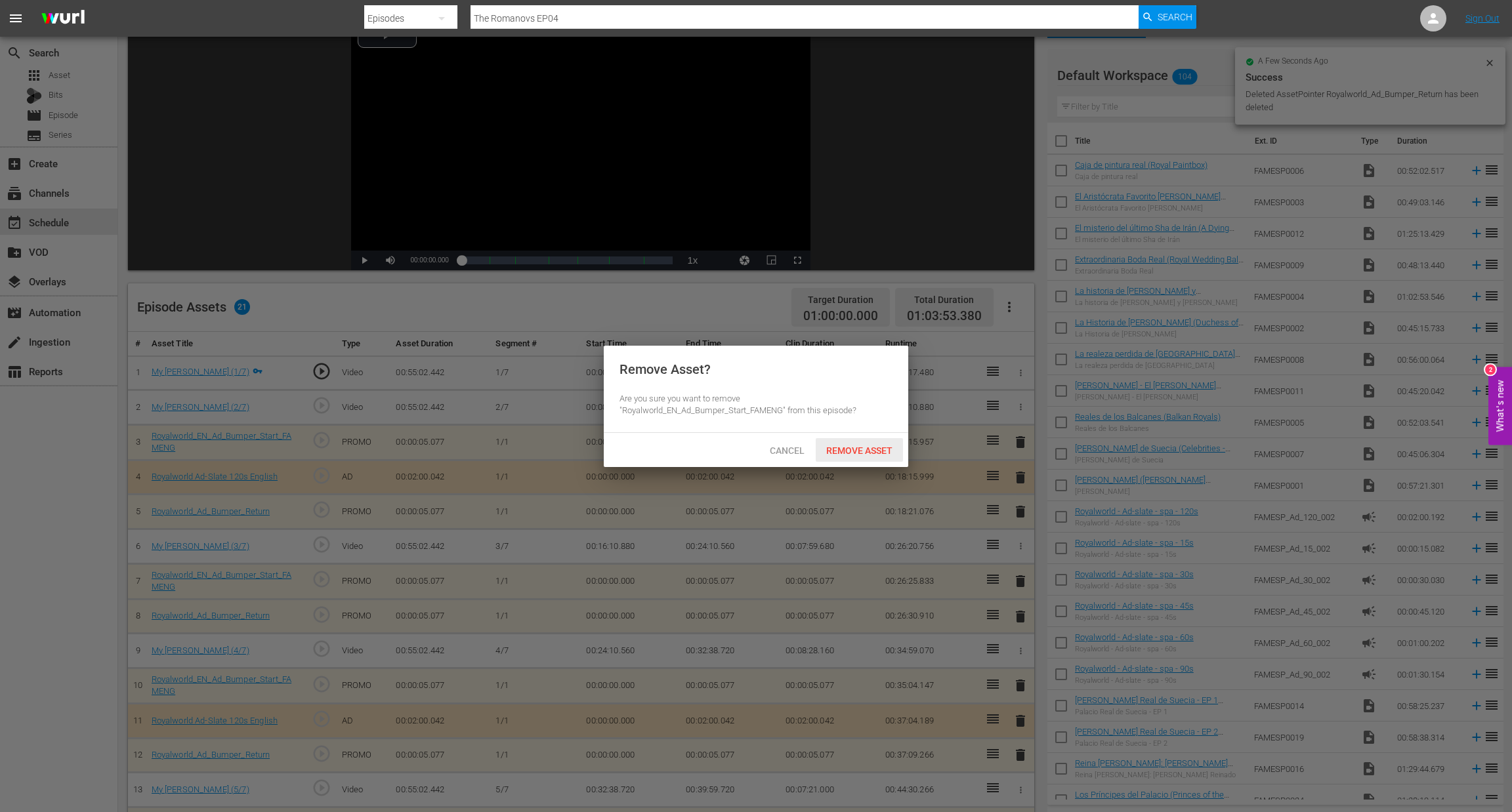
click at [866, 442] on div "Remove Asset" at bounding box center [859, 450] width 87 height 24
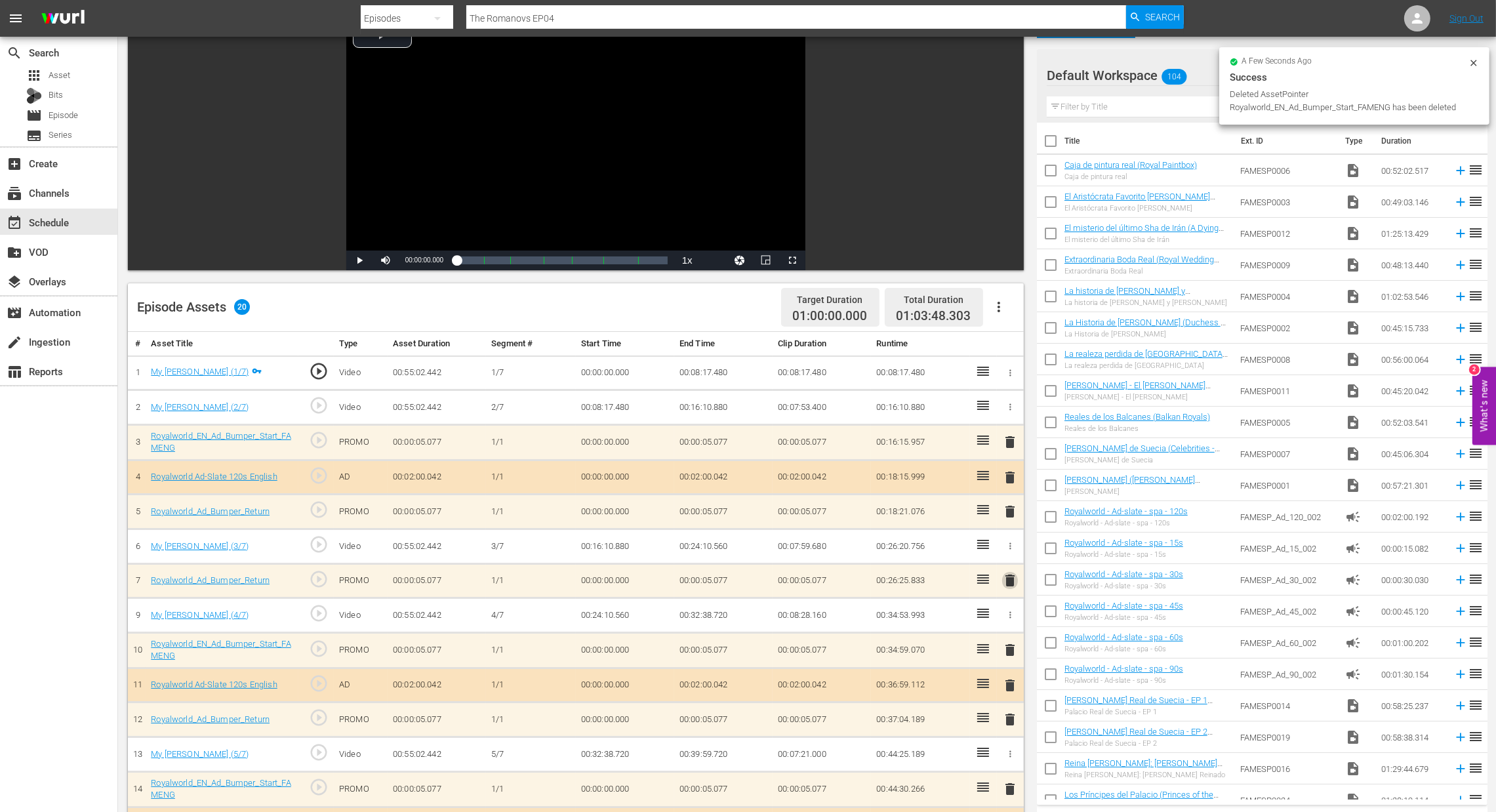
click at [1010, 578] on span "delete" at bounding box center [1010, 580] width 16 height 16
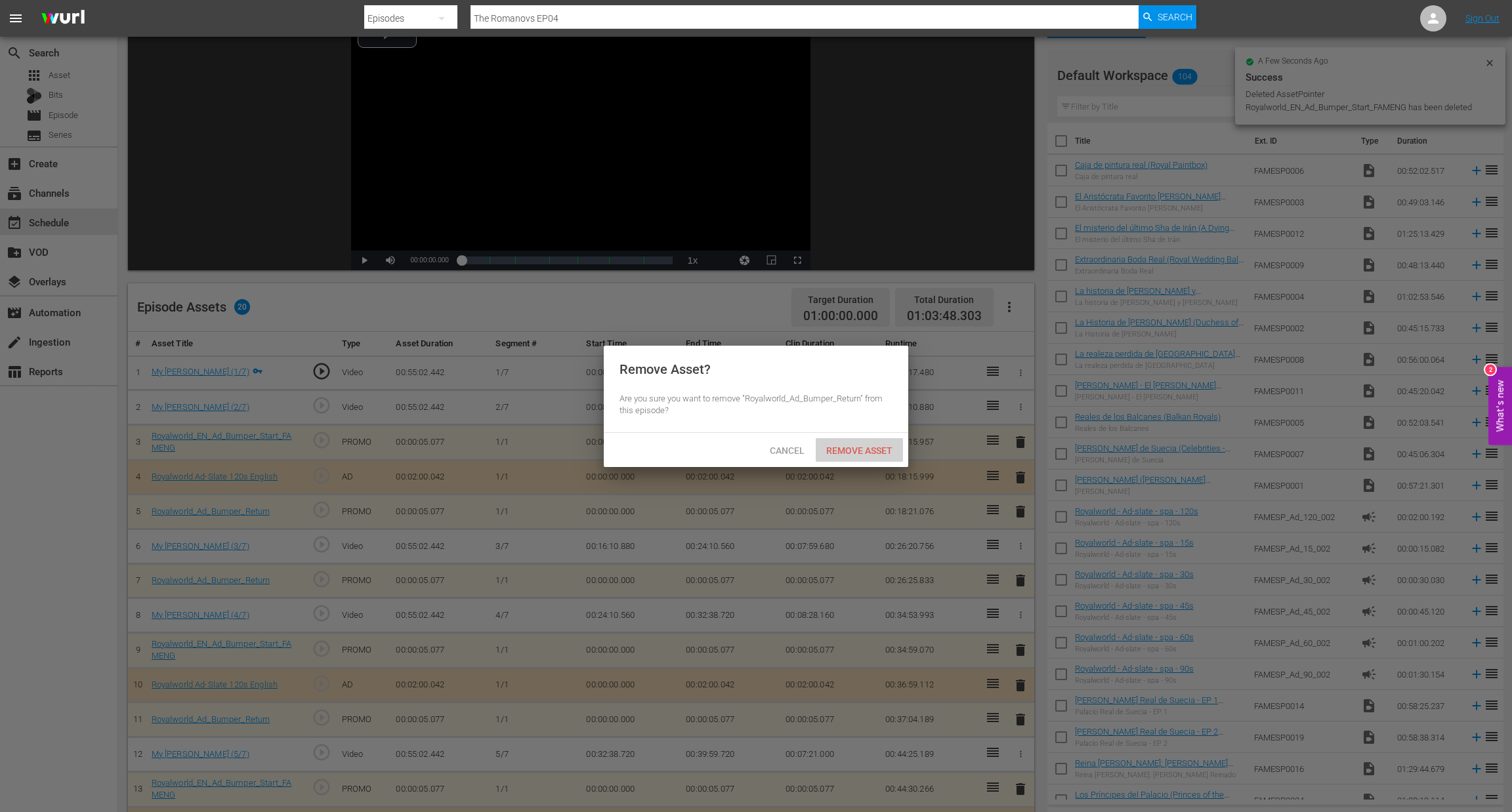
click at [857, 455] on span "Remove Asset" at bounding box center [859, 451] width 87 height 11
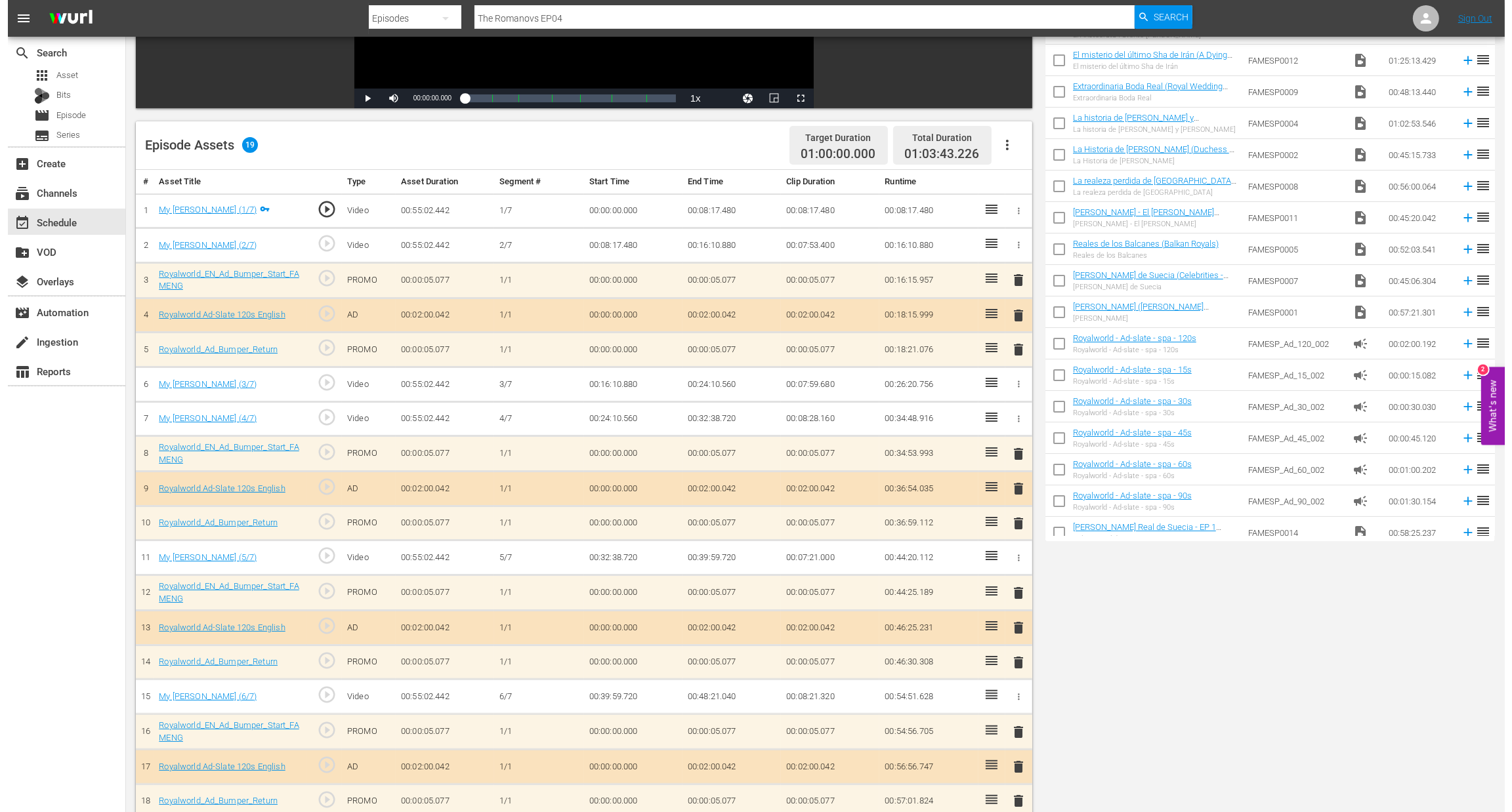
scroll to position [0, 0]
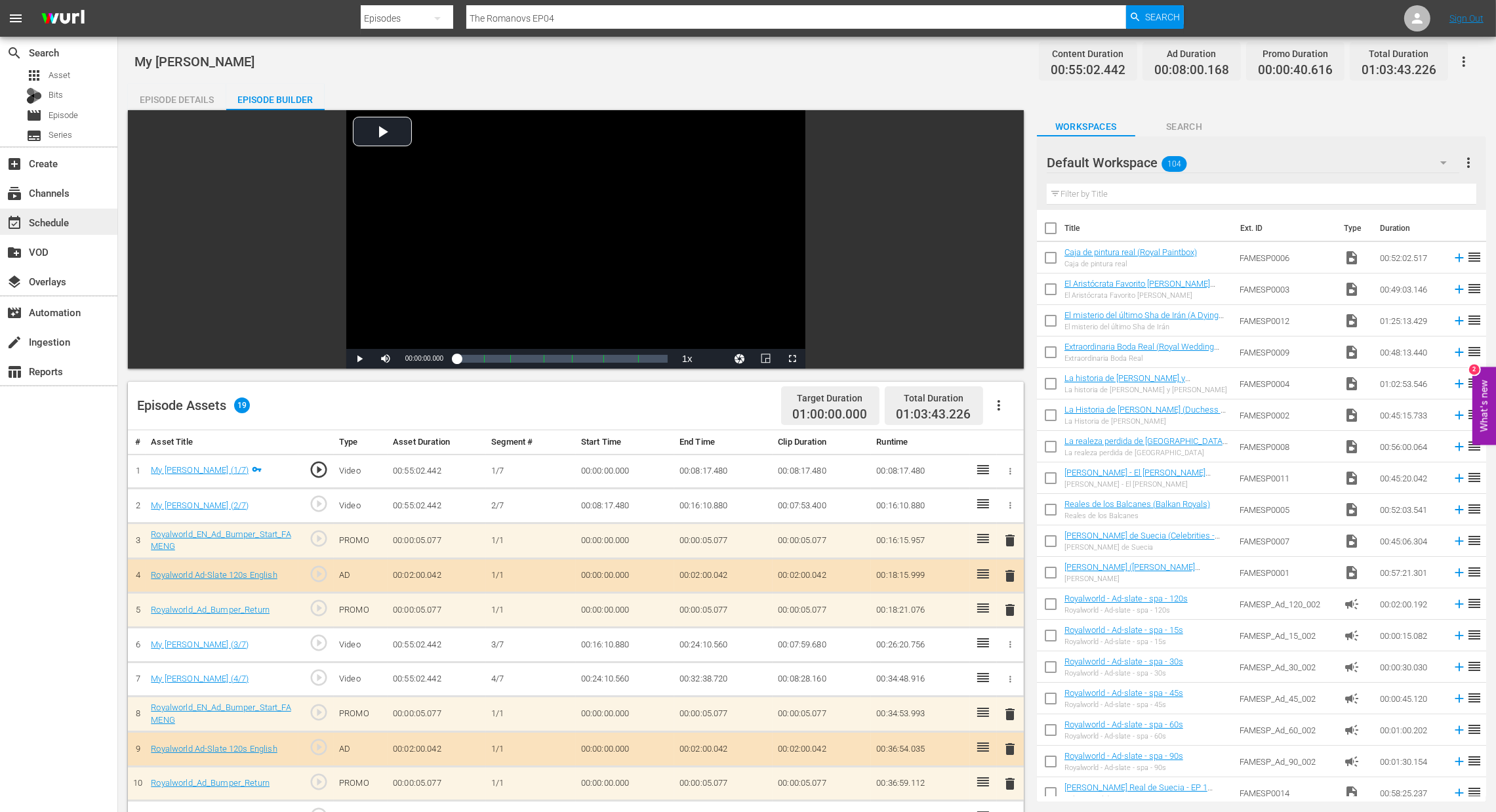
click at [52, 224] on div "event_available Schedule" at bounding box center [37, 220] width 74 height 12
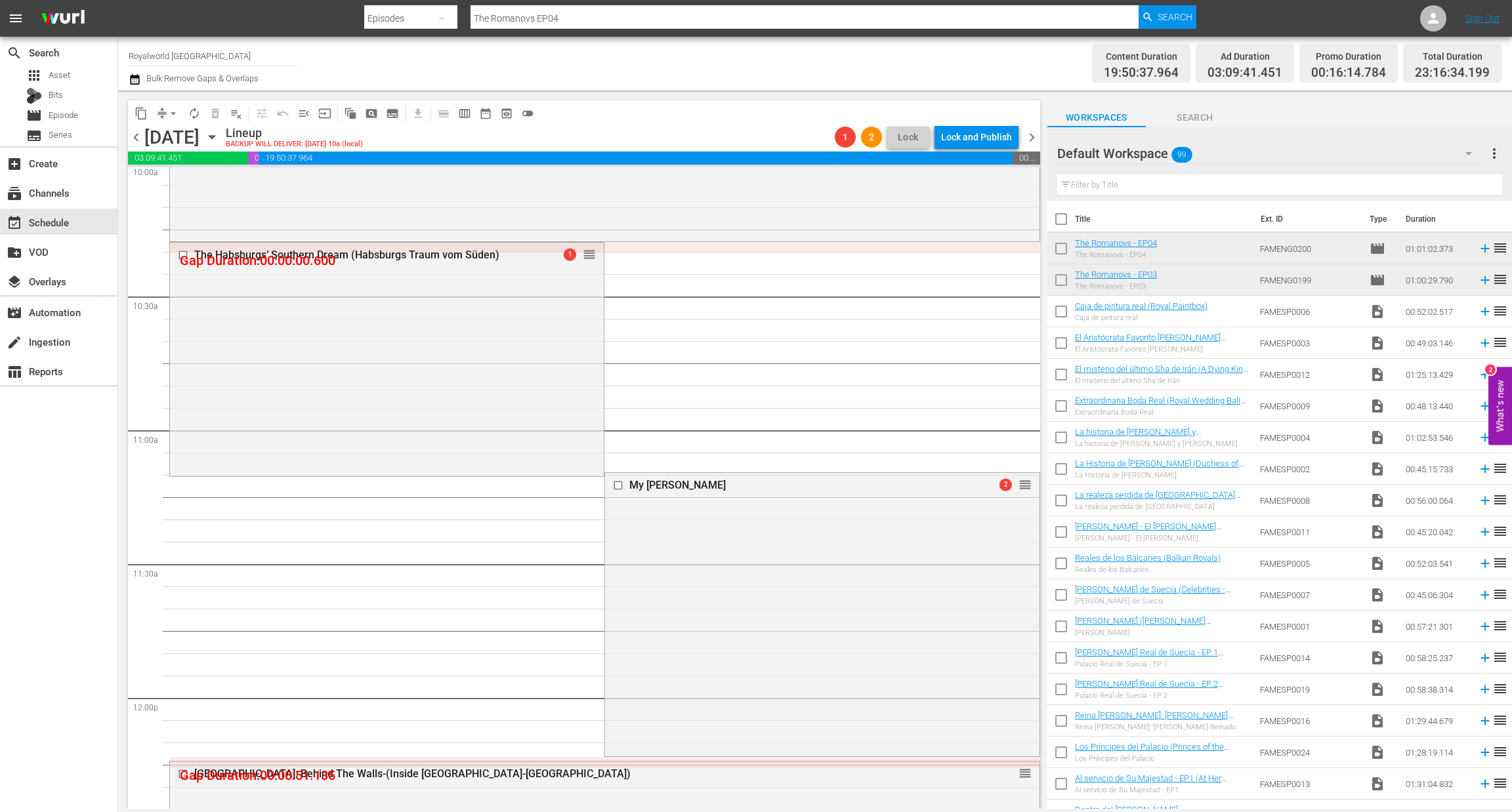
scroll to position [2981, 0]
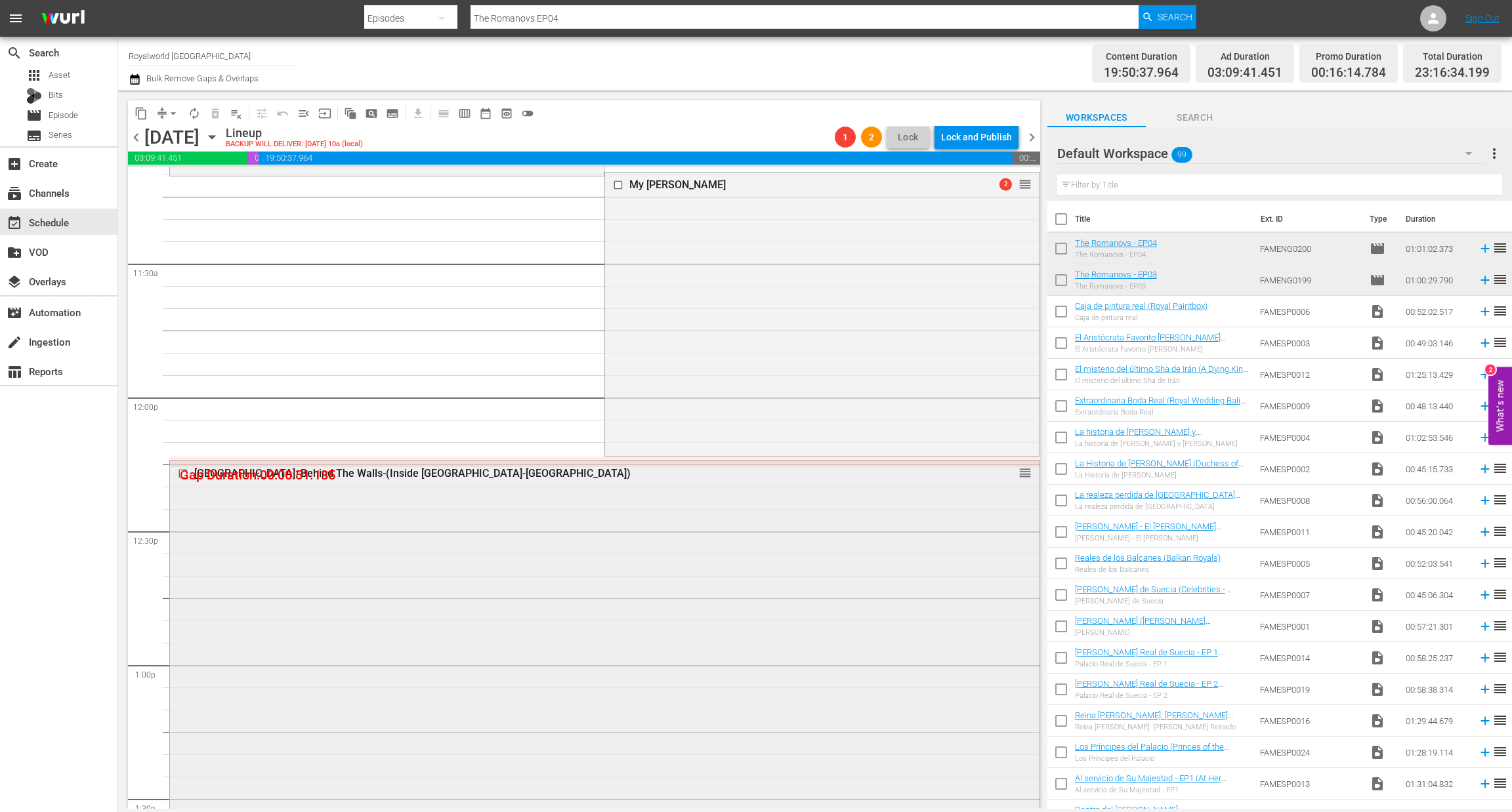
click at [403, 476] on div "Windsor Castle: Behind The Walls-(Inside Windsor Castle-Merger)" at bounding box center [580, 472] width 771 height 13
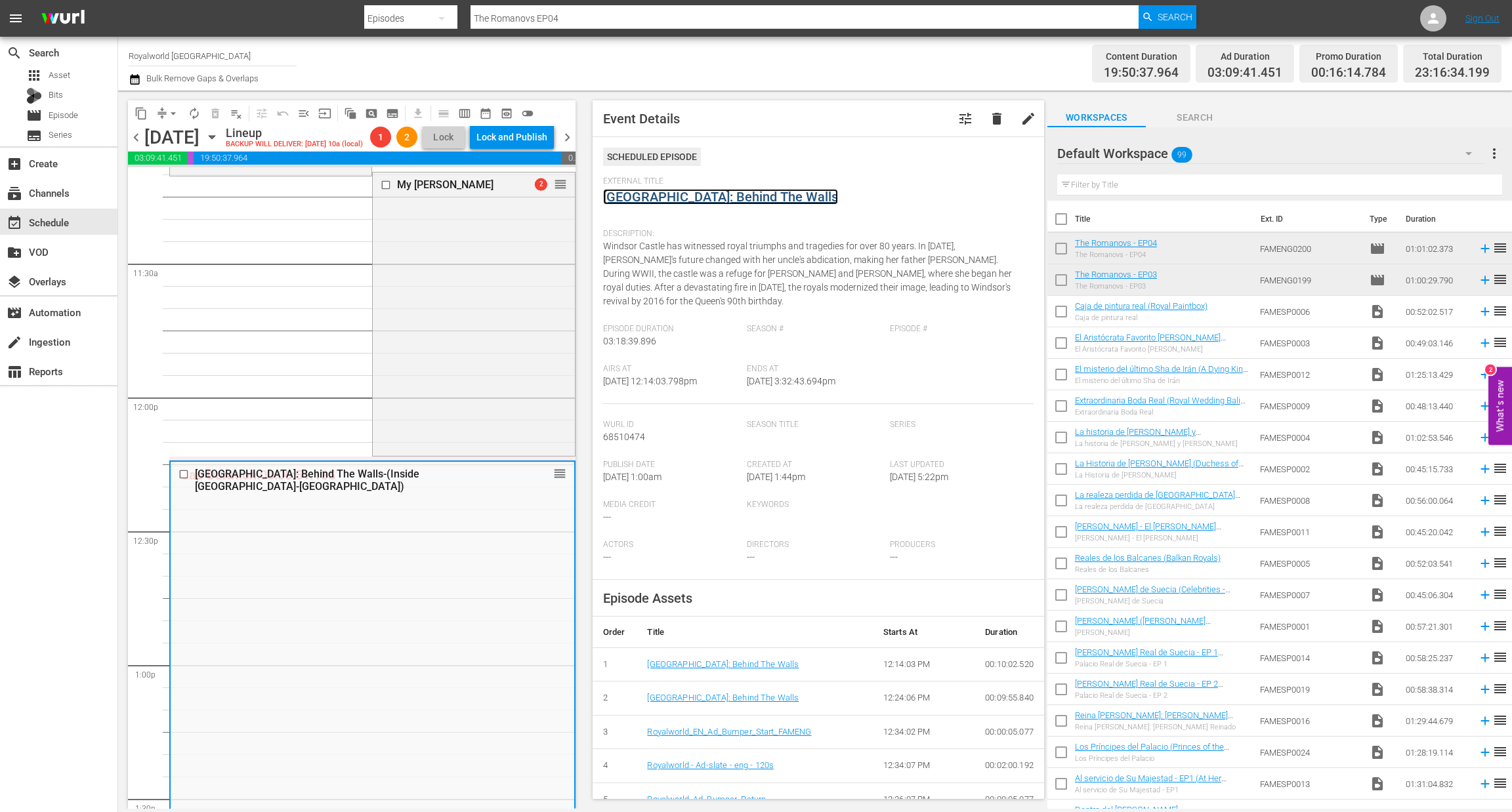
click at [730, 197] on link "Windsor Castle: Behind The Walls" at bounding box center [720, 197] width 235 height 16
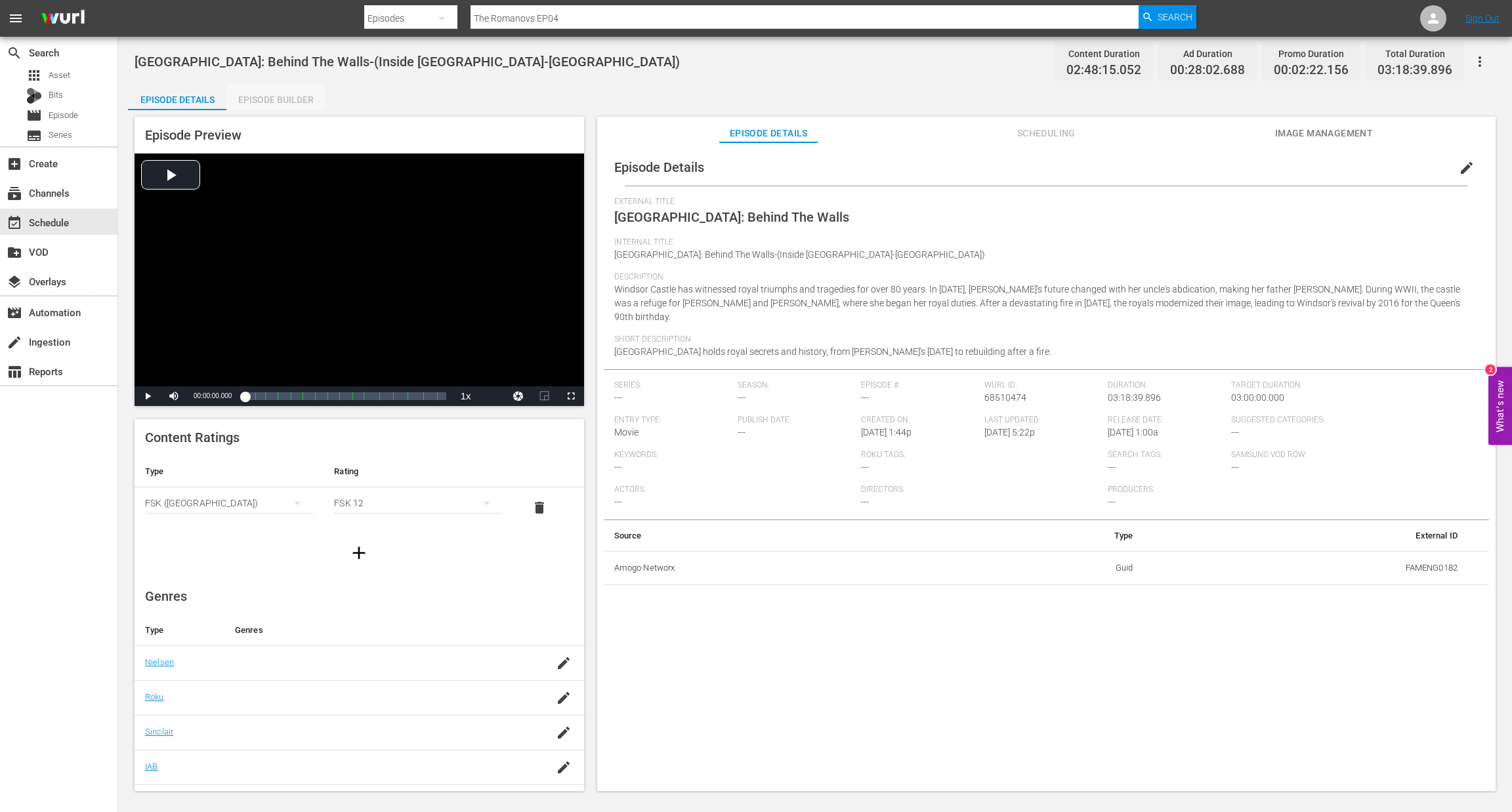
click at [305, 99] on div "Episode Builder" at bounding box center [276, 100] width 99 height 32
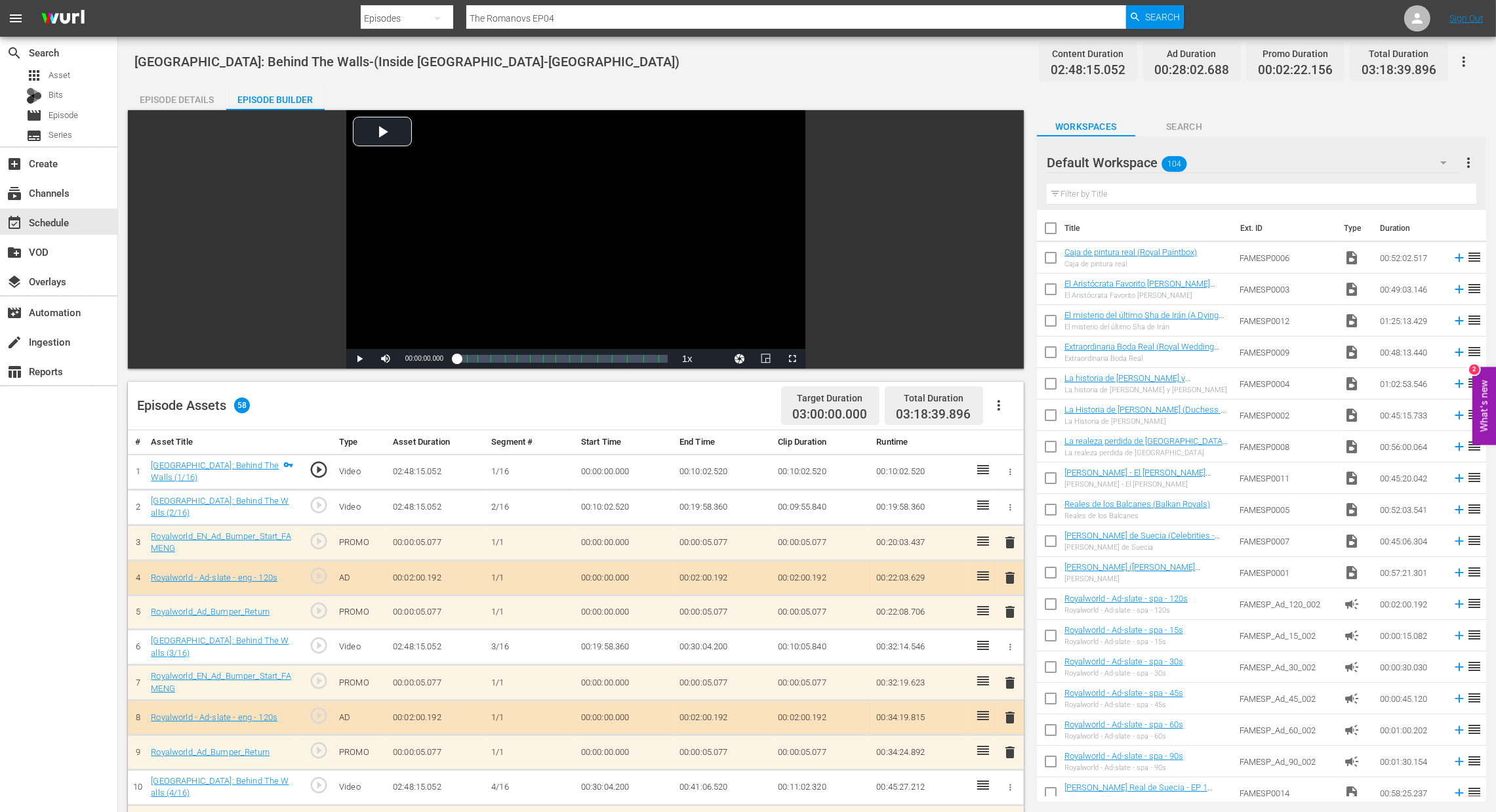
click at [1000, 403] on icon "button" at bounding box center [998, 405] width 16 height 16
click at [1009, 439] on div "Clear Ads" at bounding box center [1038, 442] width 89 height 32
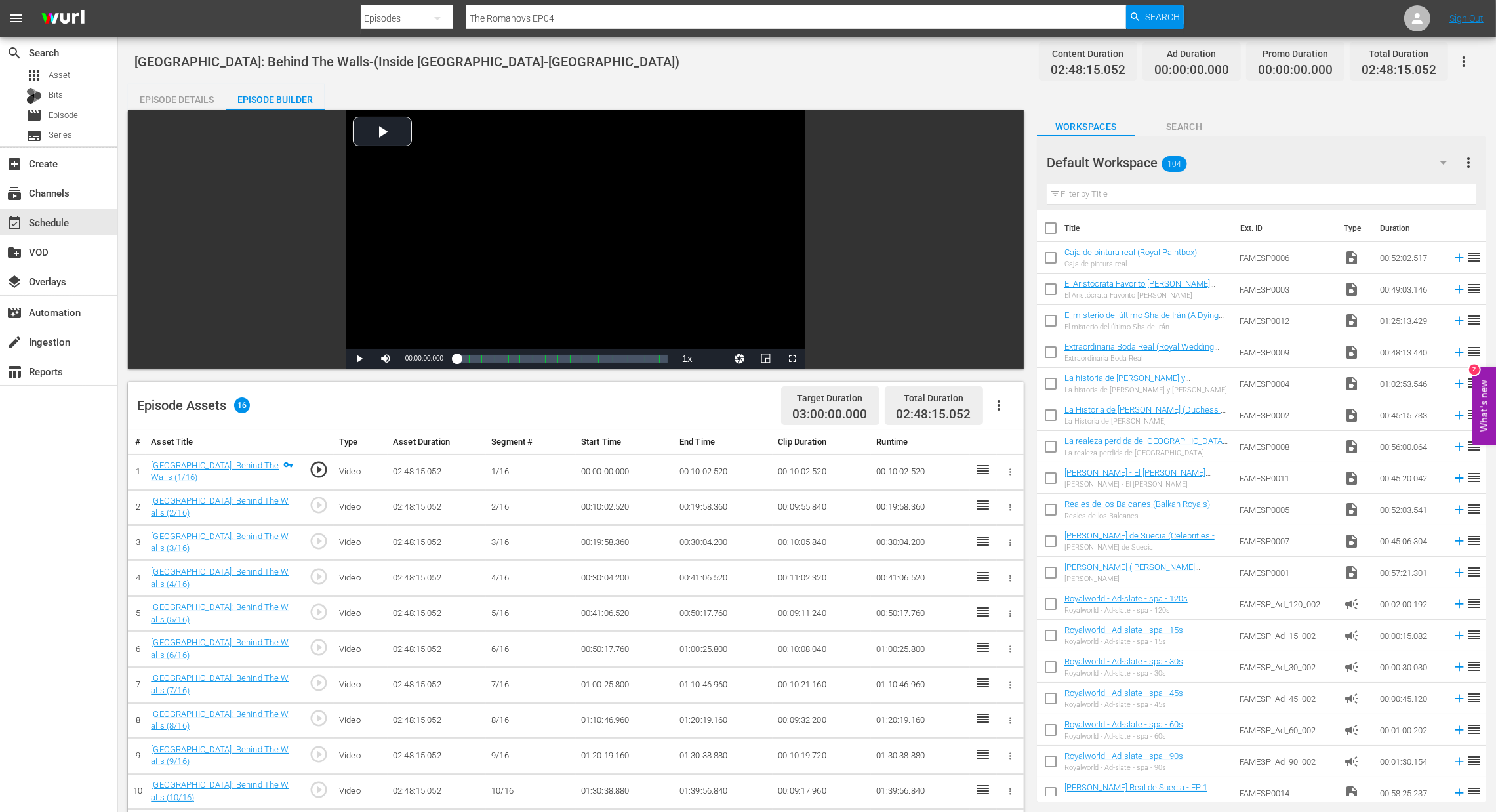
click at [998, 406] on icon "button" at bounding box center [998, 405] width 3 height 11
click at [1001, 415] on div "Fill with Ads" at bounding box center [1038, 411] width 89 height 32
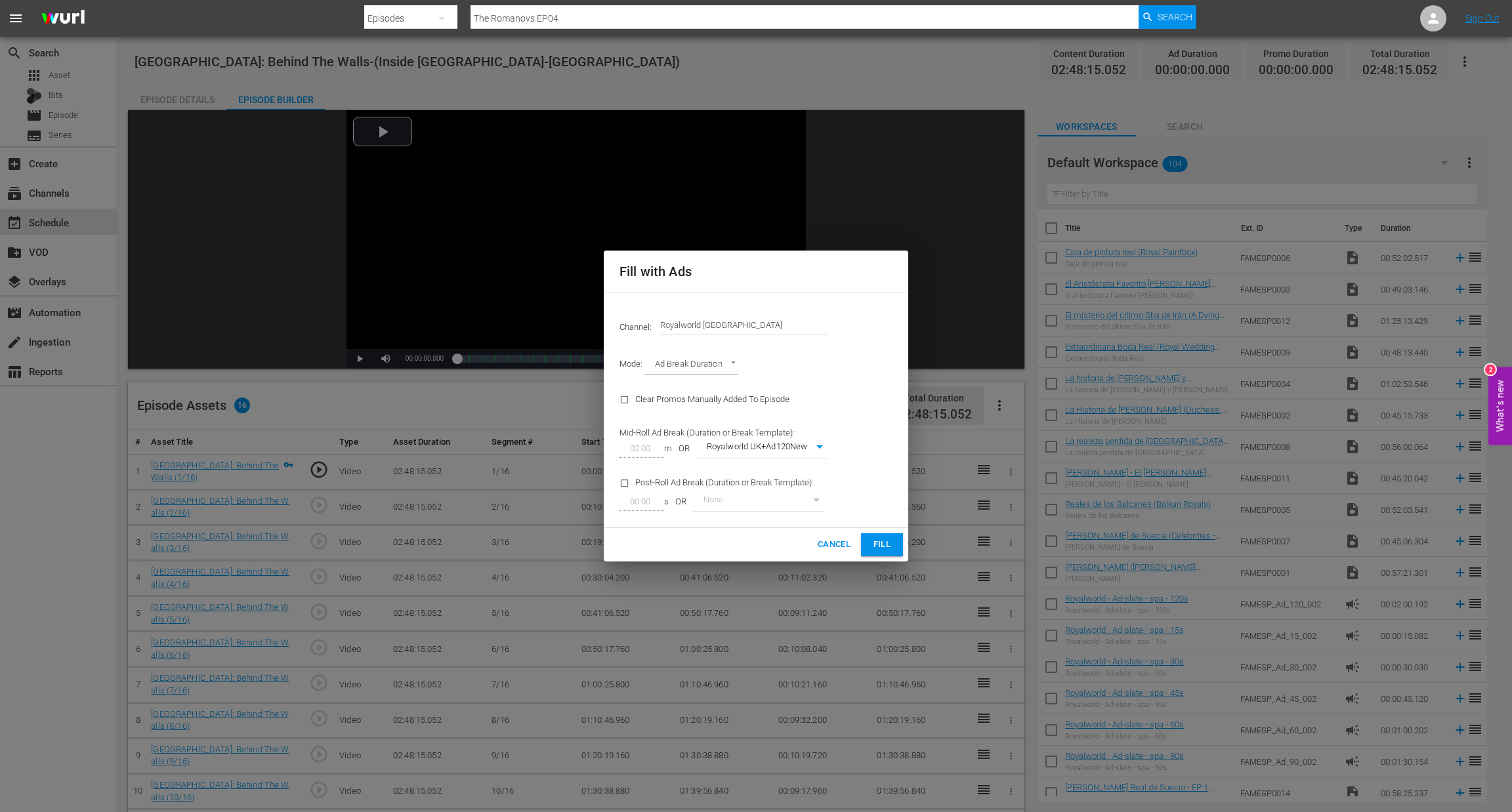
click at [877, 540] on span "Fill" at bounding box center [882, 544] width 21 height 15
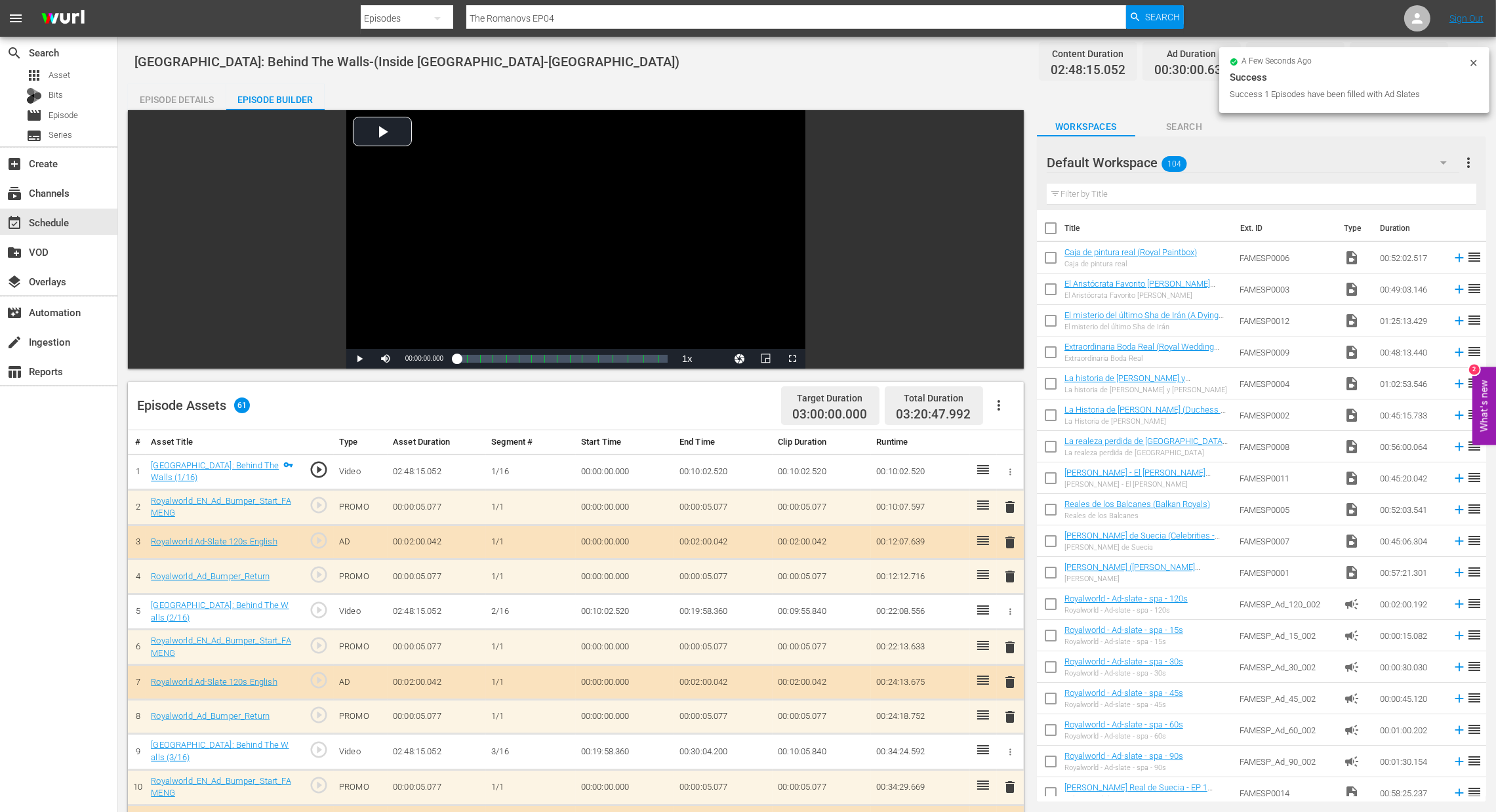
click at [1014, 541] on span "delete" at bounding box center [1010, 542] width 16 height 16
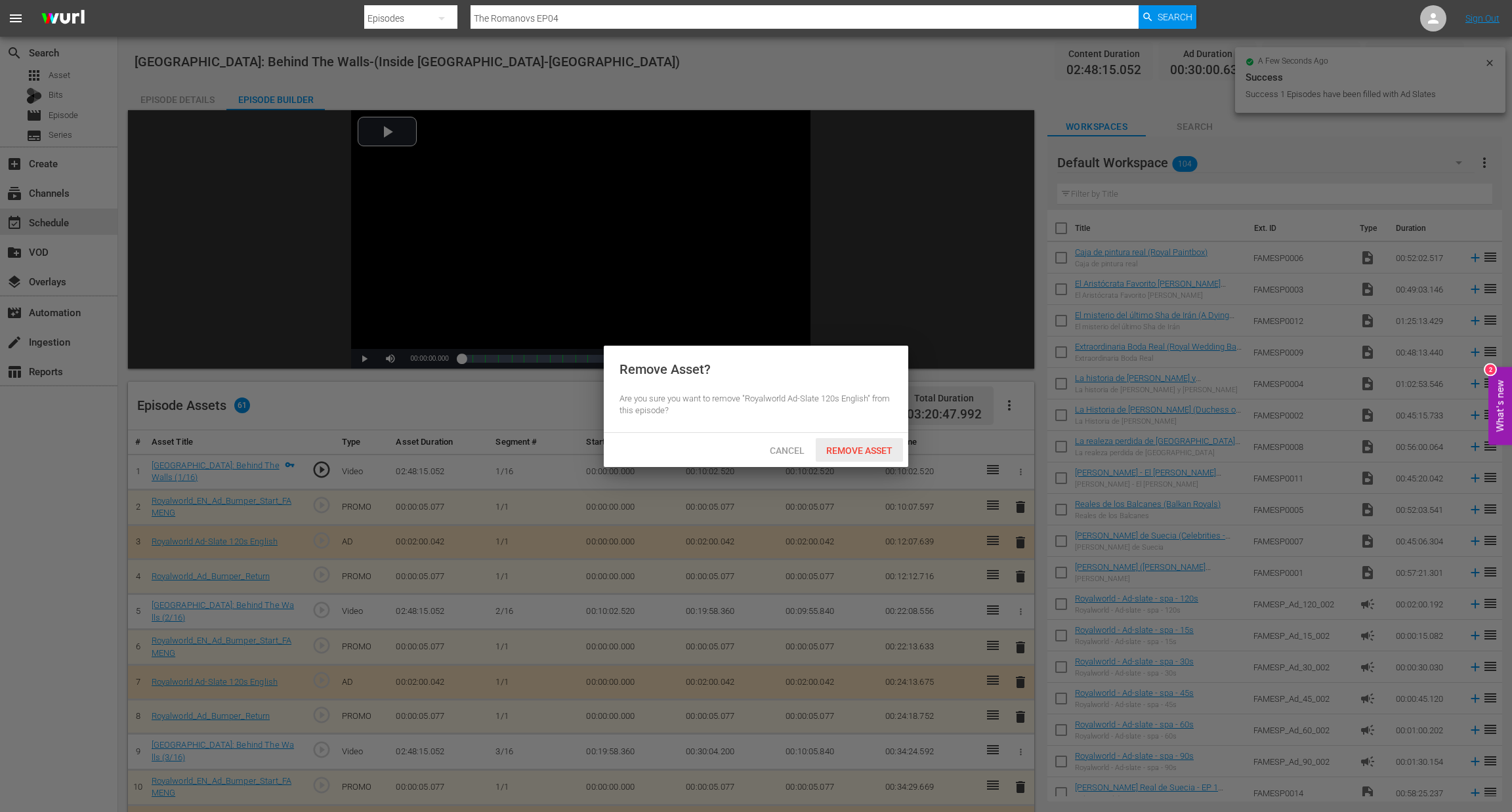
click at [869, 452] on span "Remove Asset" at bounding box center [859, 451] width 87 height 11
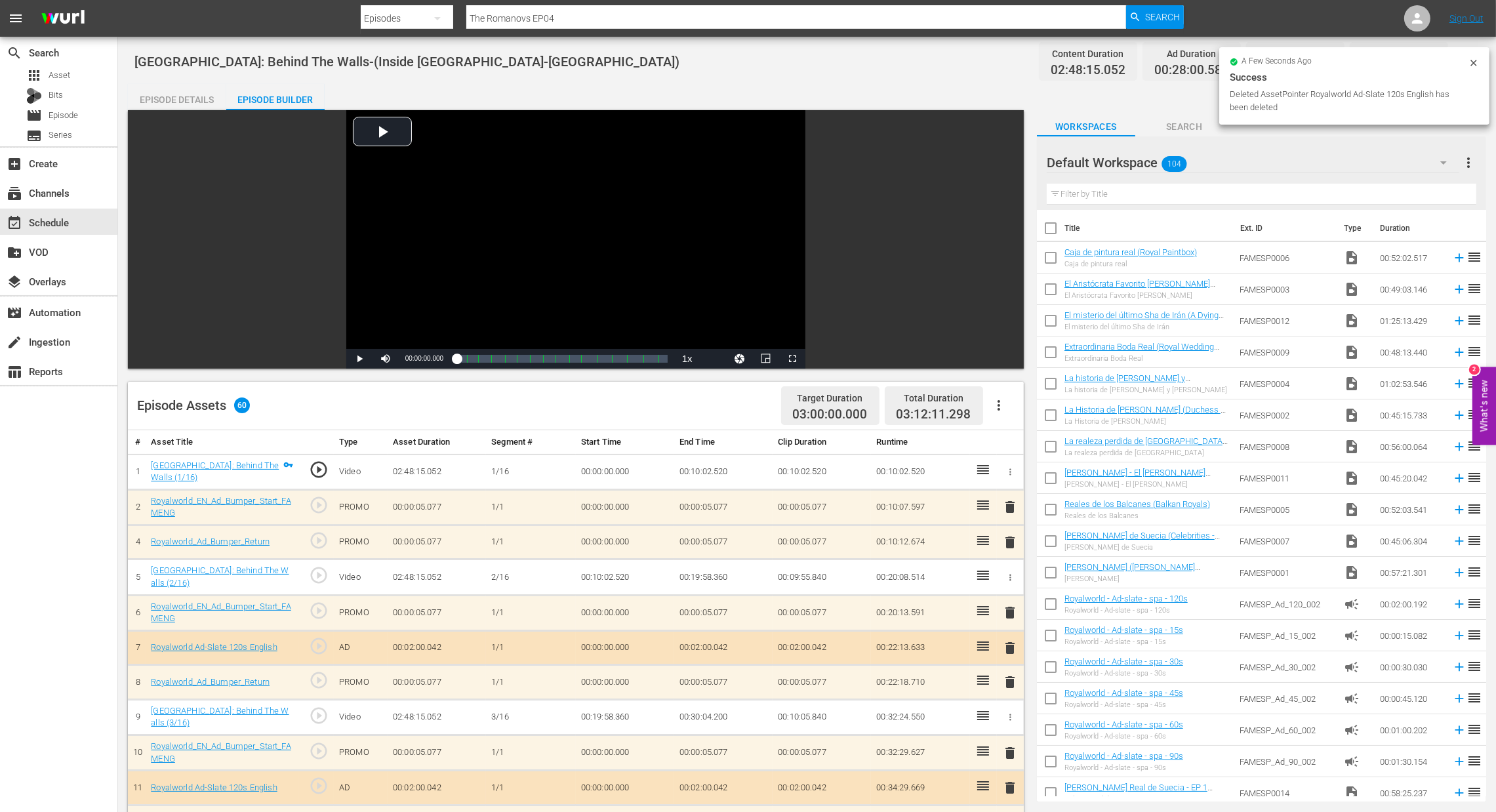
click at [1009, 512] on span "delete" at bounding box center [1010, 507] width 16 height 16
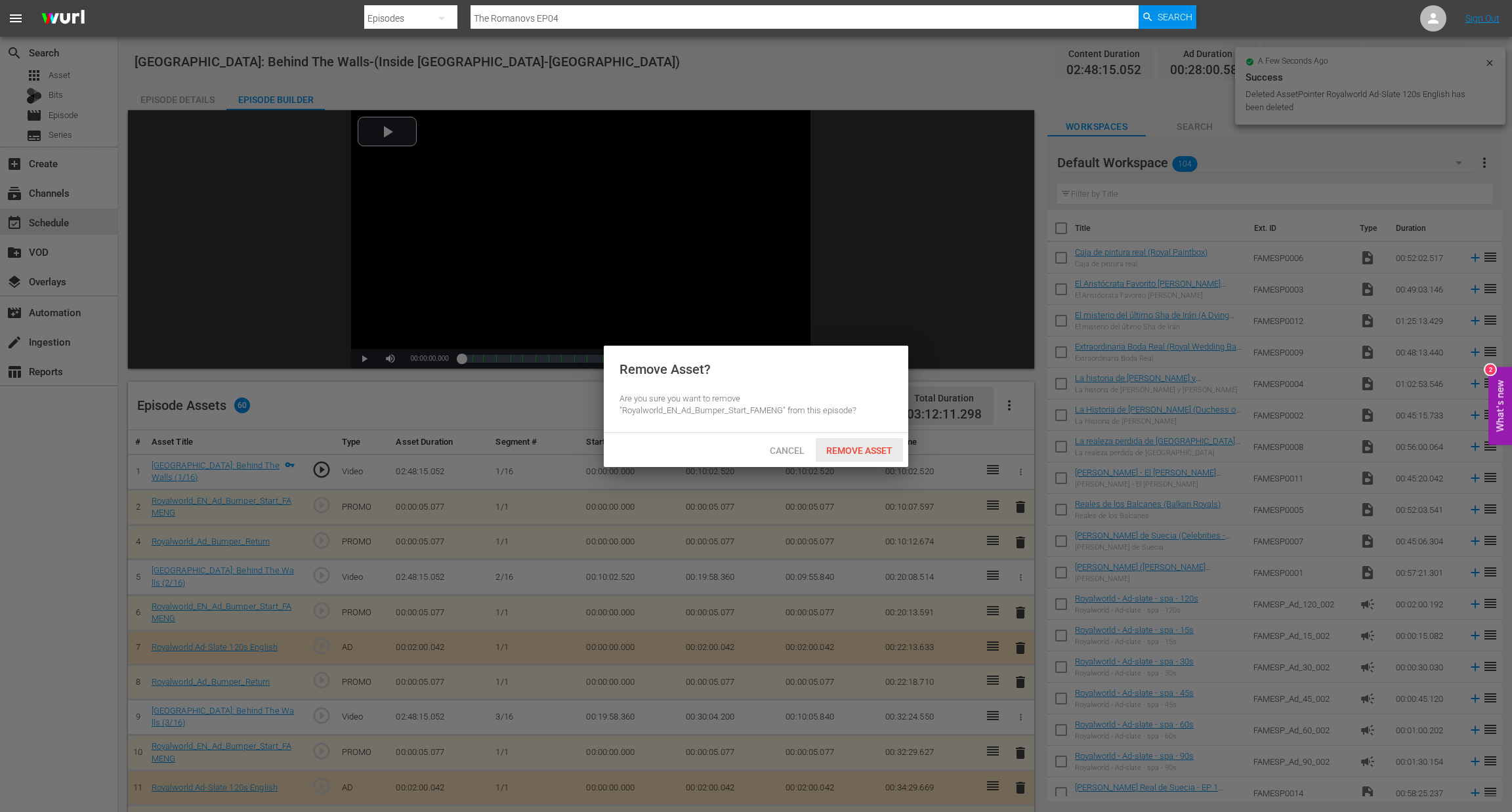
click at [838, 449] on span "Remove Asset" at bounding box center [859, 451] width 87 height 11
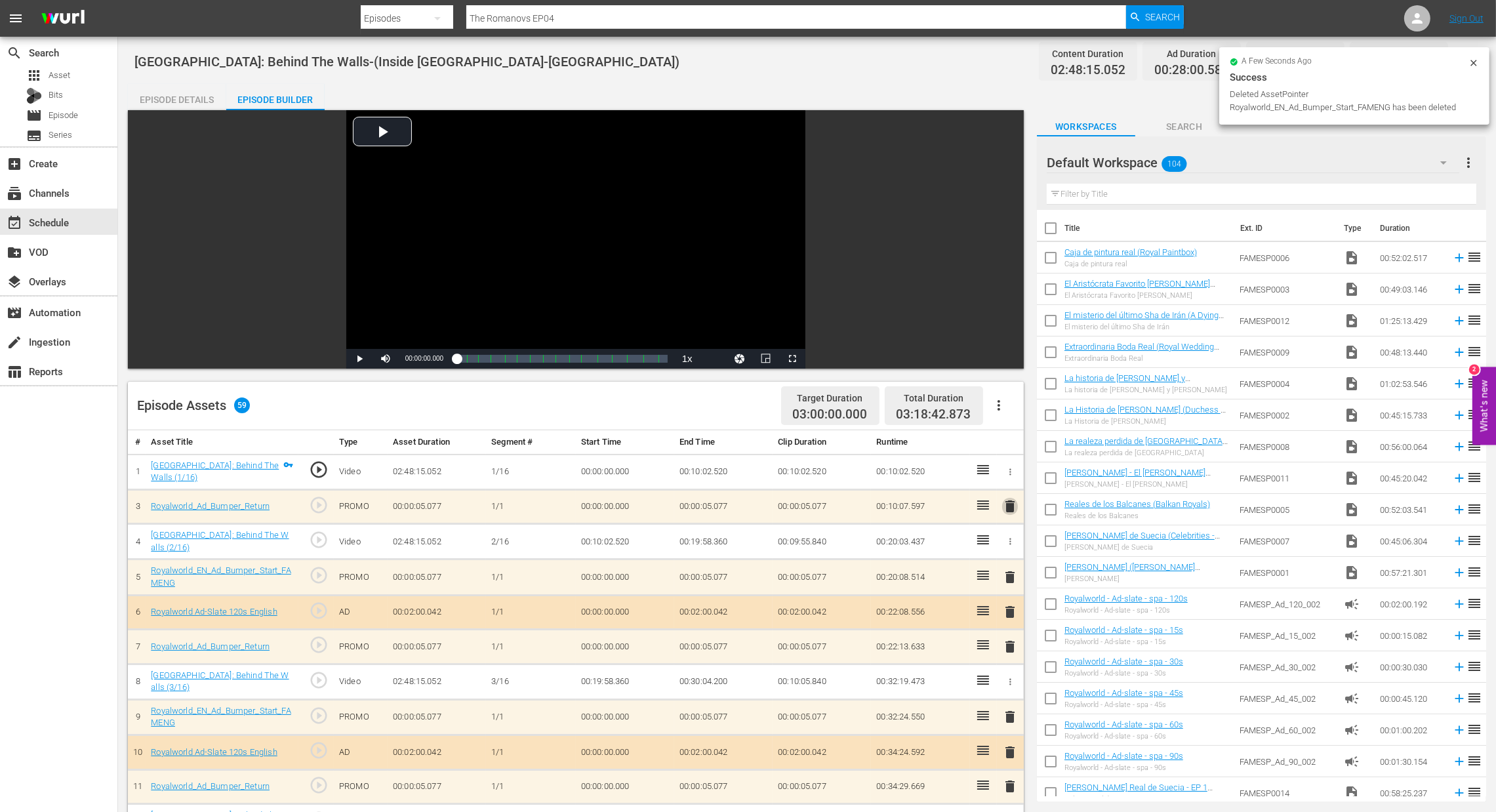
click at [1009, 508] on span "delete" at bounding box center [1010, 506] width 16 height 16
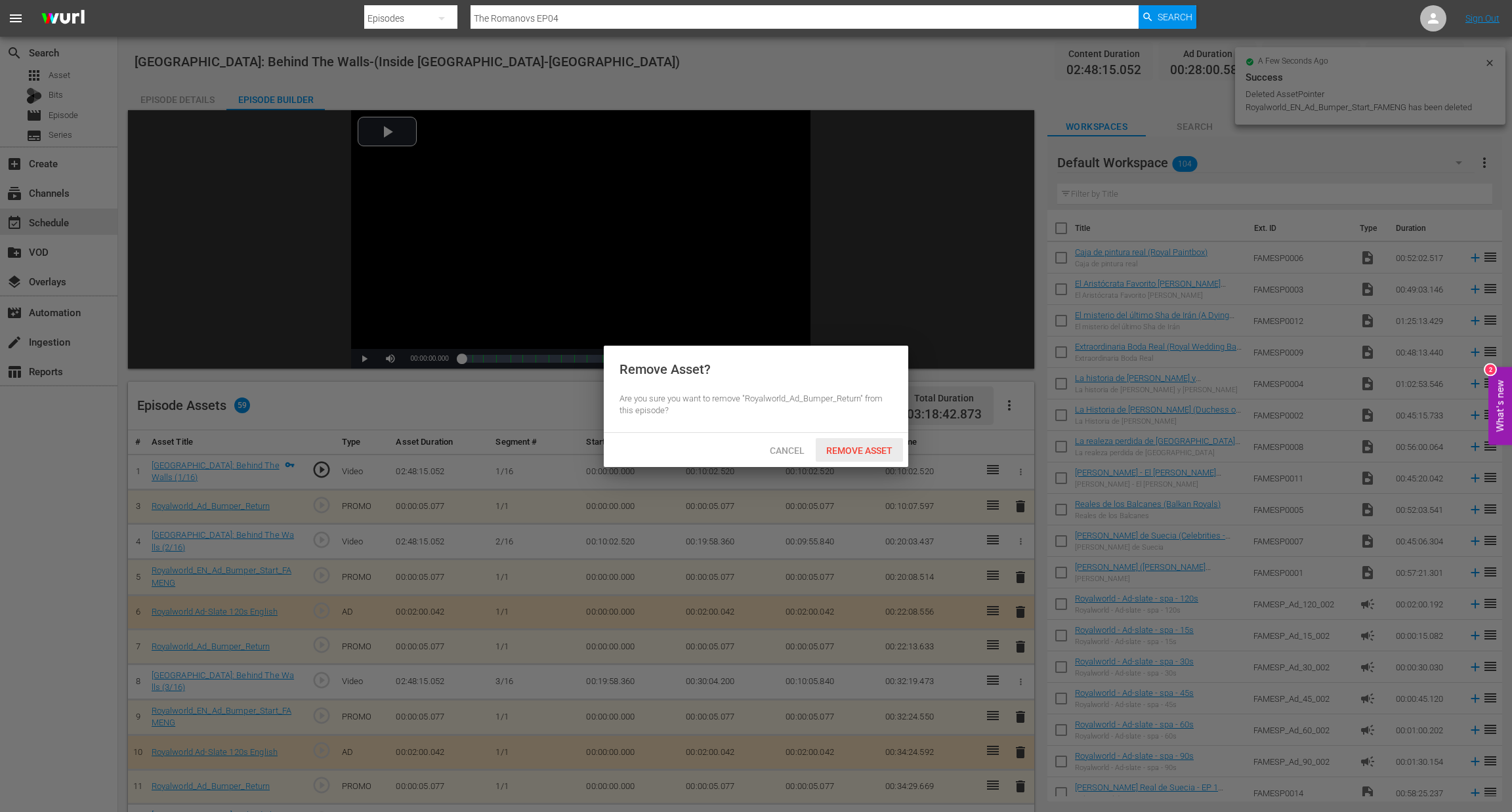
click at [871, 447] on span "Remove Asset" at bounding box center [859, 451] width 87 height 11
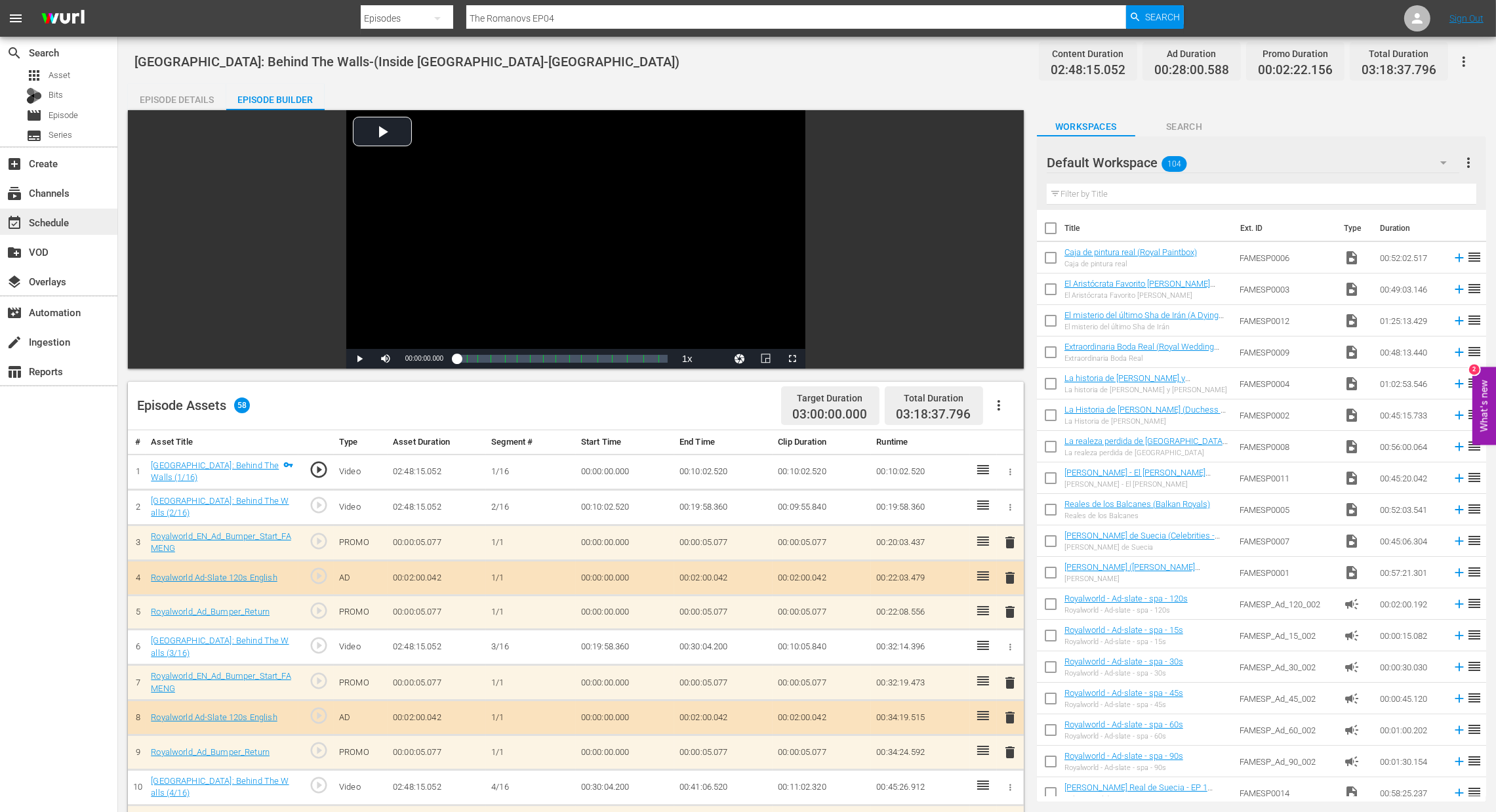
click at [33, 224] on div "event_available Schedule" at bounding box center [37, 220] width 74 height 12
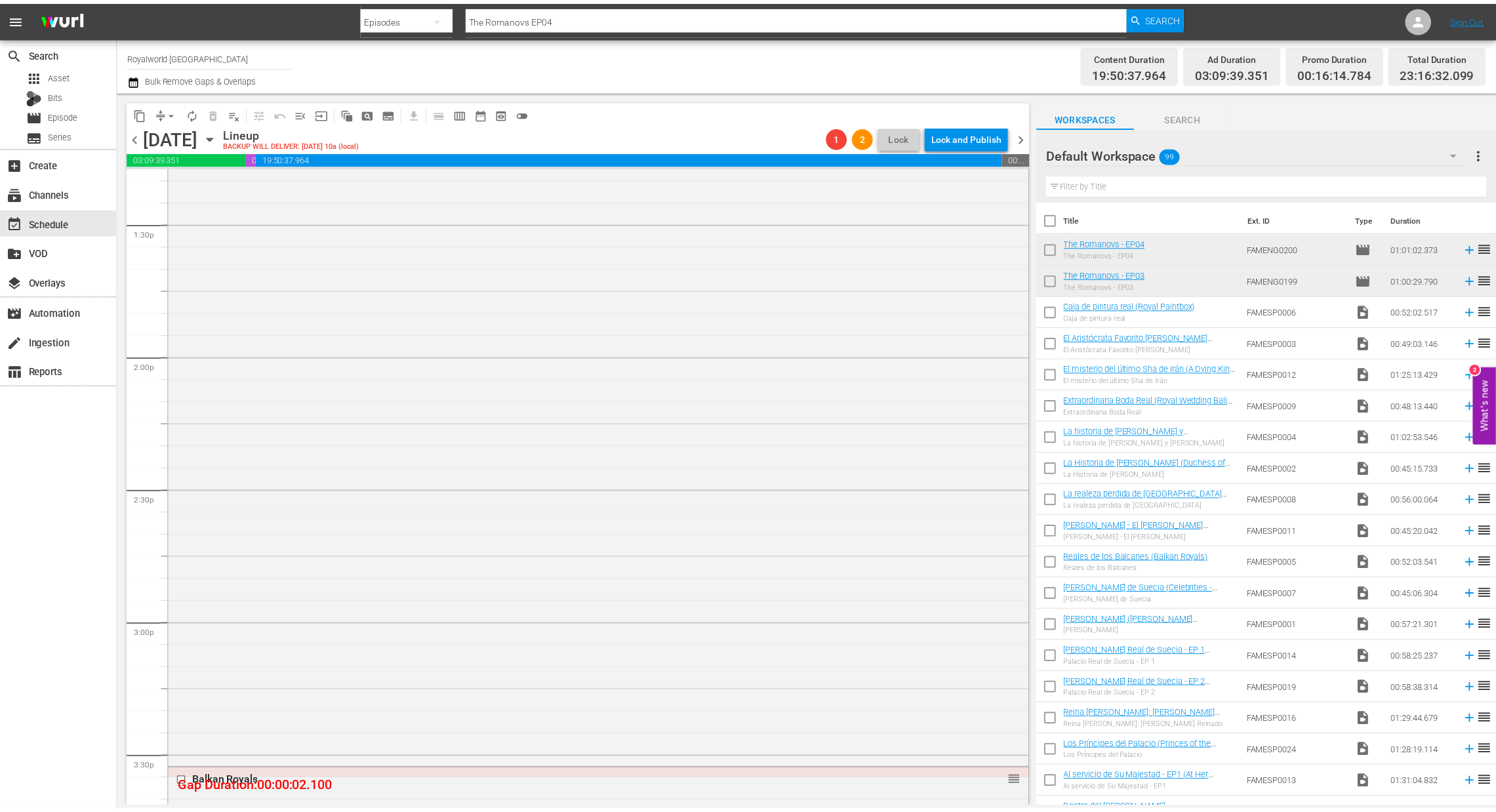
scroll to position [3800, 0]
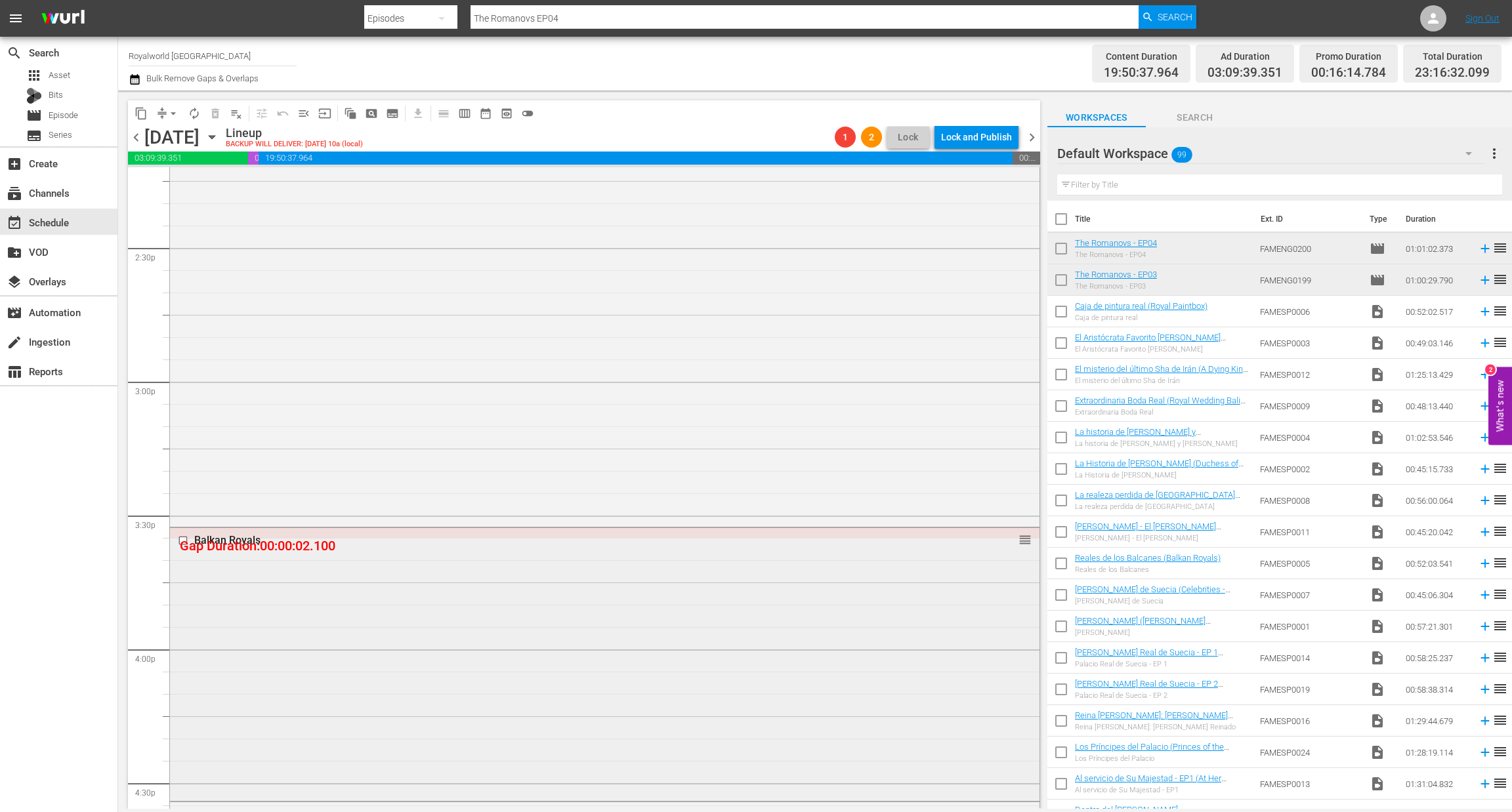
click at [228, 540] on div "Balkan Royals" at bounding box center [580, 539] width 771 height 13
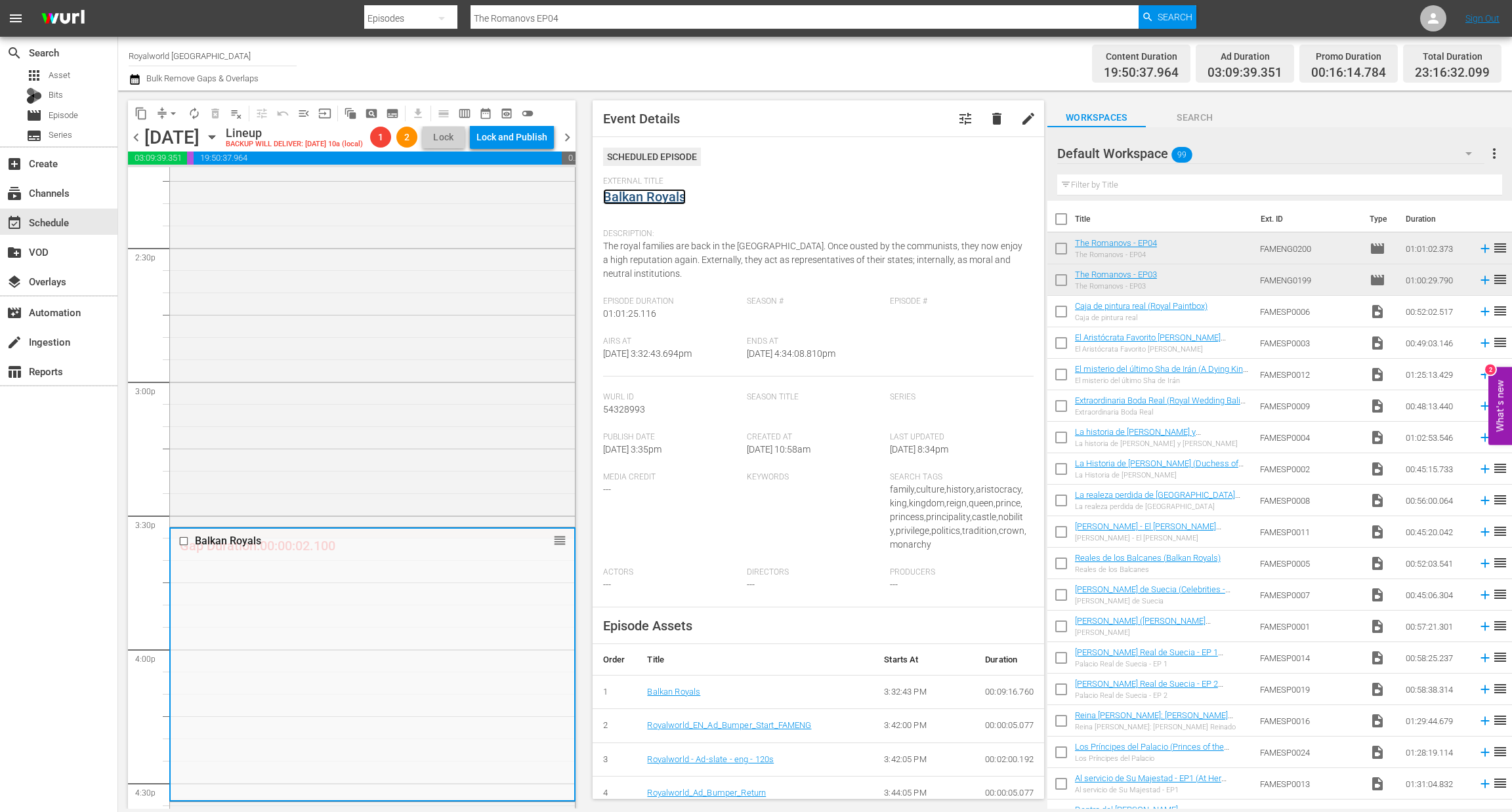
click at [671, 198] on link "Balkan Royals" at bounding box center [644, 197] width 83 height 16
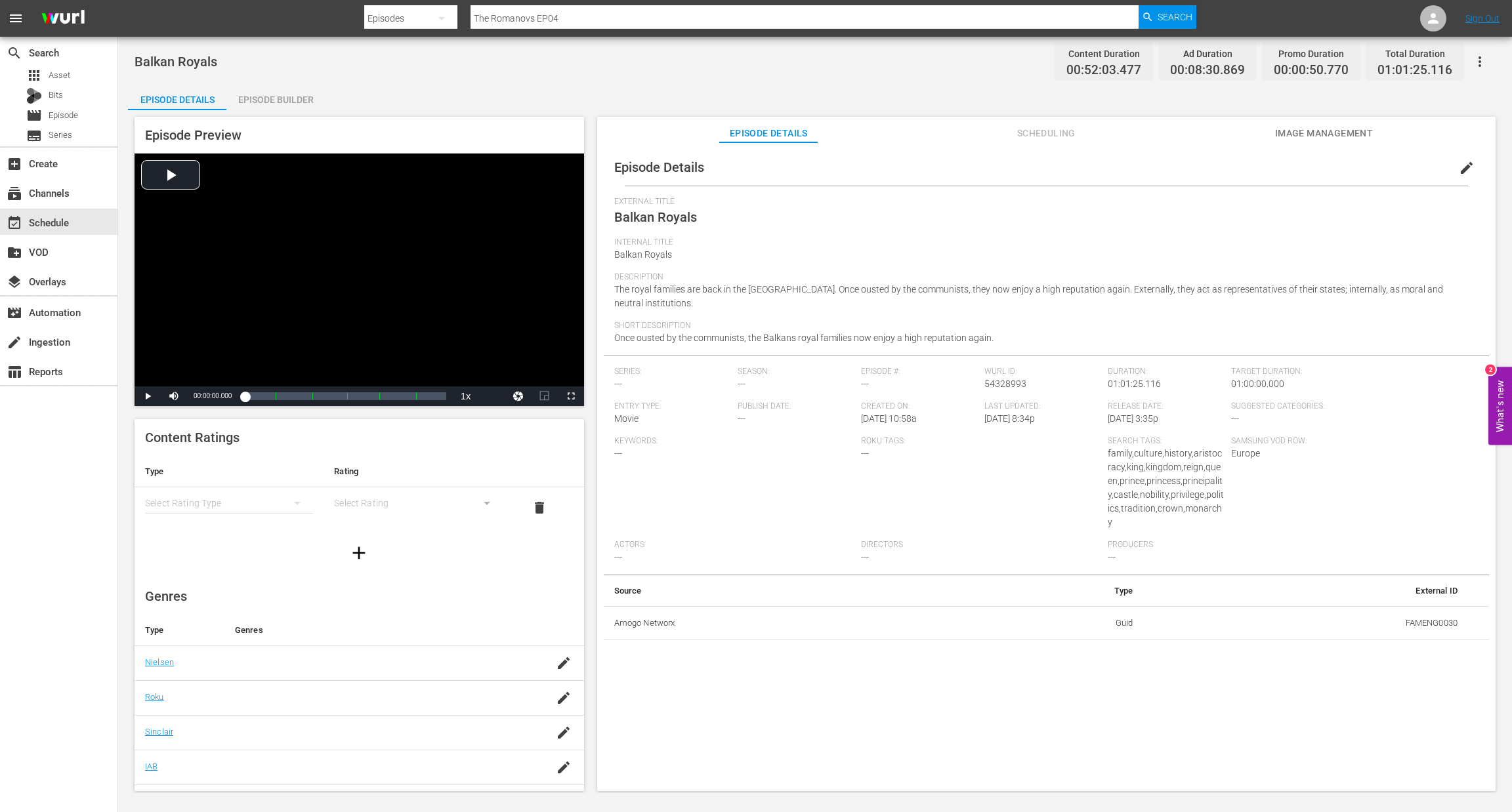
click at [289, 96] on div "Episode Builder" at bounding box center [276, 100] width 99 height 32
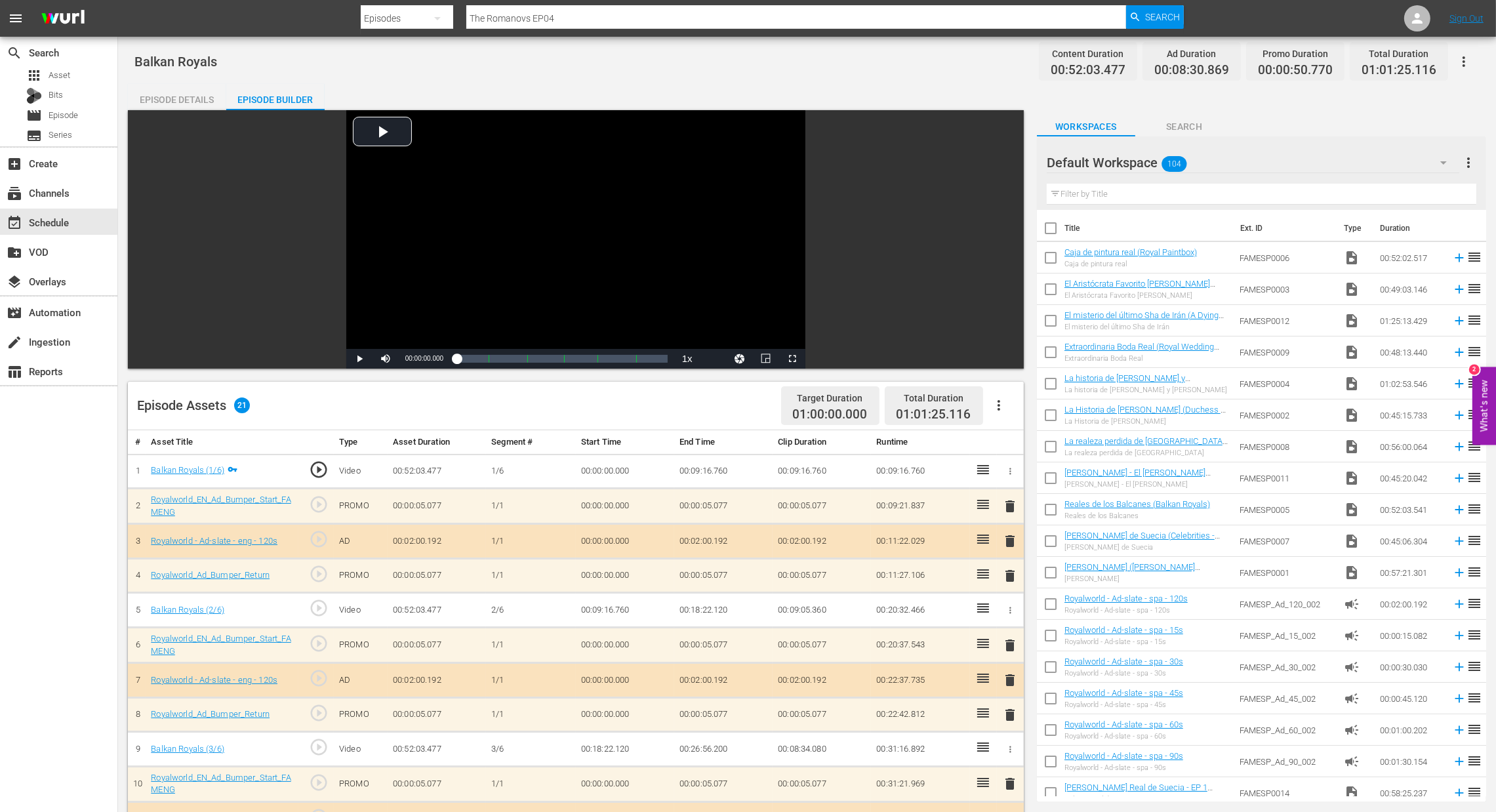
click at [999, 401] on icon "button" at bounding box center [998, 405] width 3 height 11
click at [1006, 442] on div "Clear Ads" at bounding box center [1038, 442] width 89 height 32
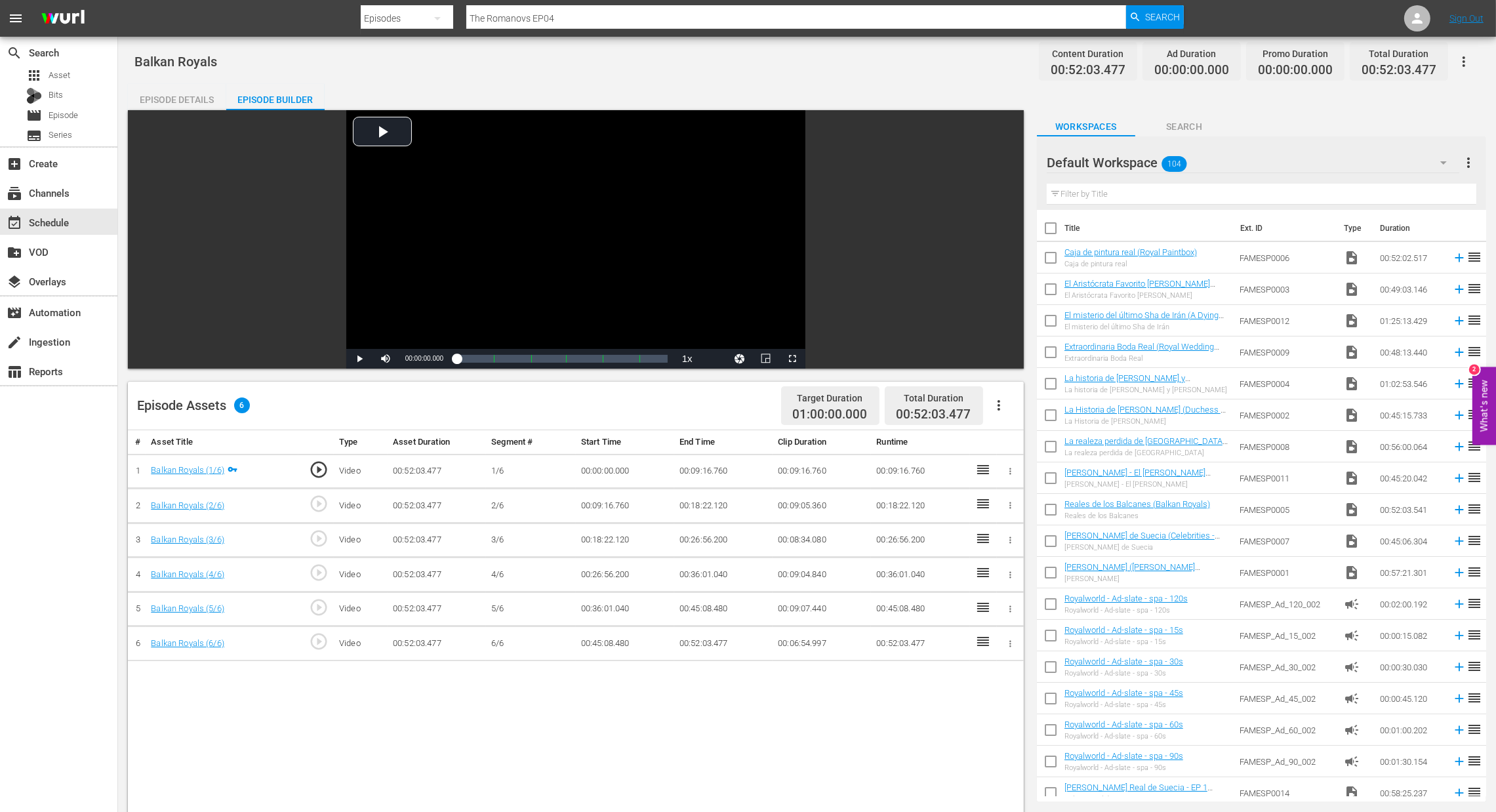
click at [999, 409] on icon "button" at bounding box center [998, 405] width 3 height 11
click at [1000, 409] on div "Fill with Ads" at bounding box center [1038, 411] width 89 height 32
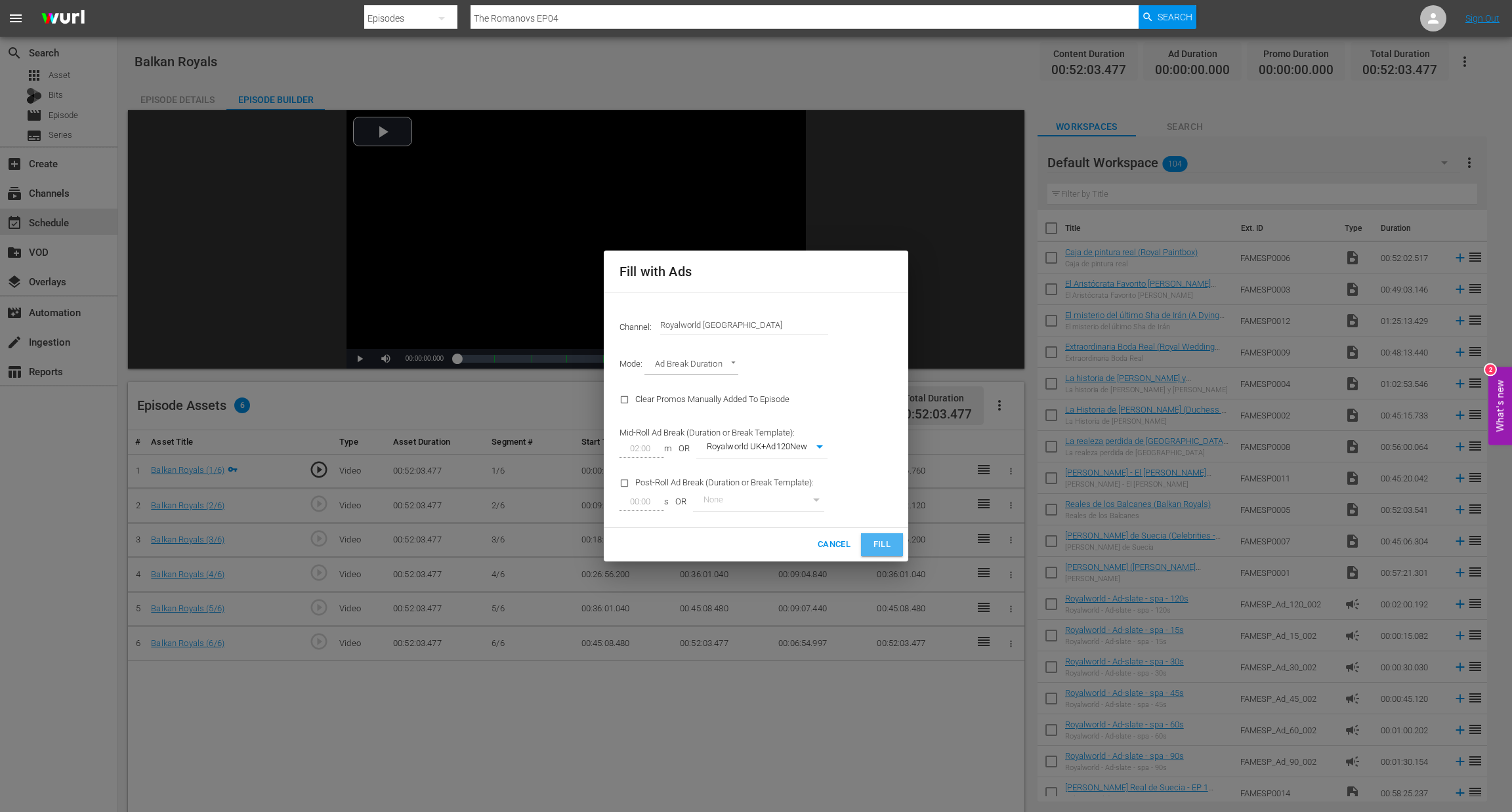
click at [883, 543] on span "Fill" at bounding box center [882, 544] width 21 height 15
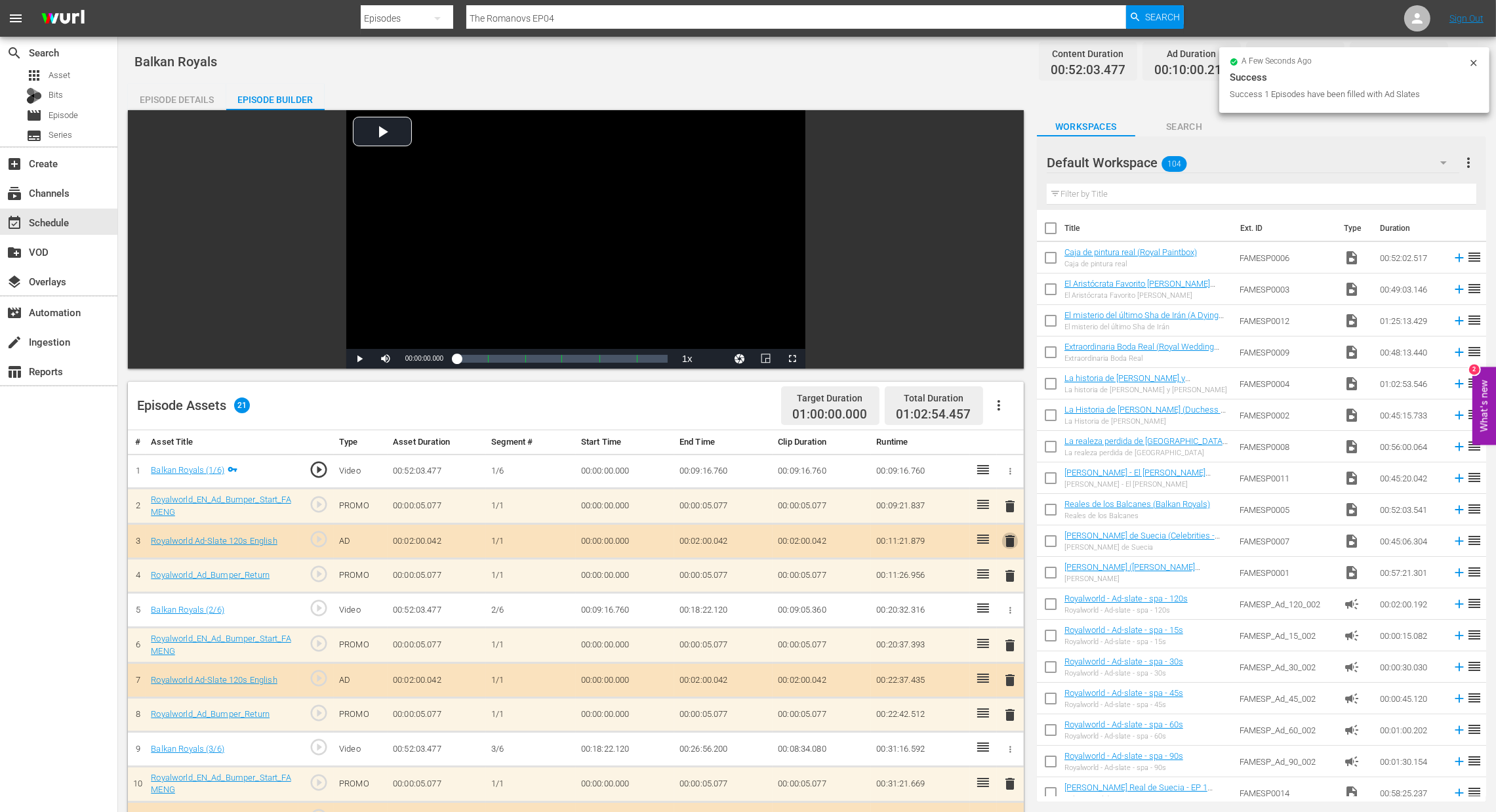
click at [1008, 540] on span "delete" at bounding box center [1010, 541] width 16 height 16
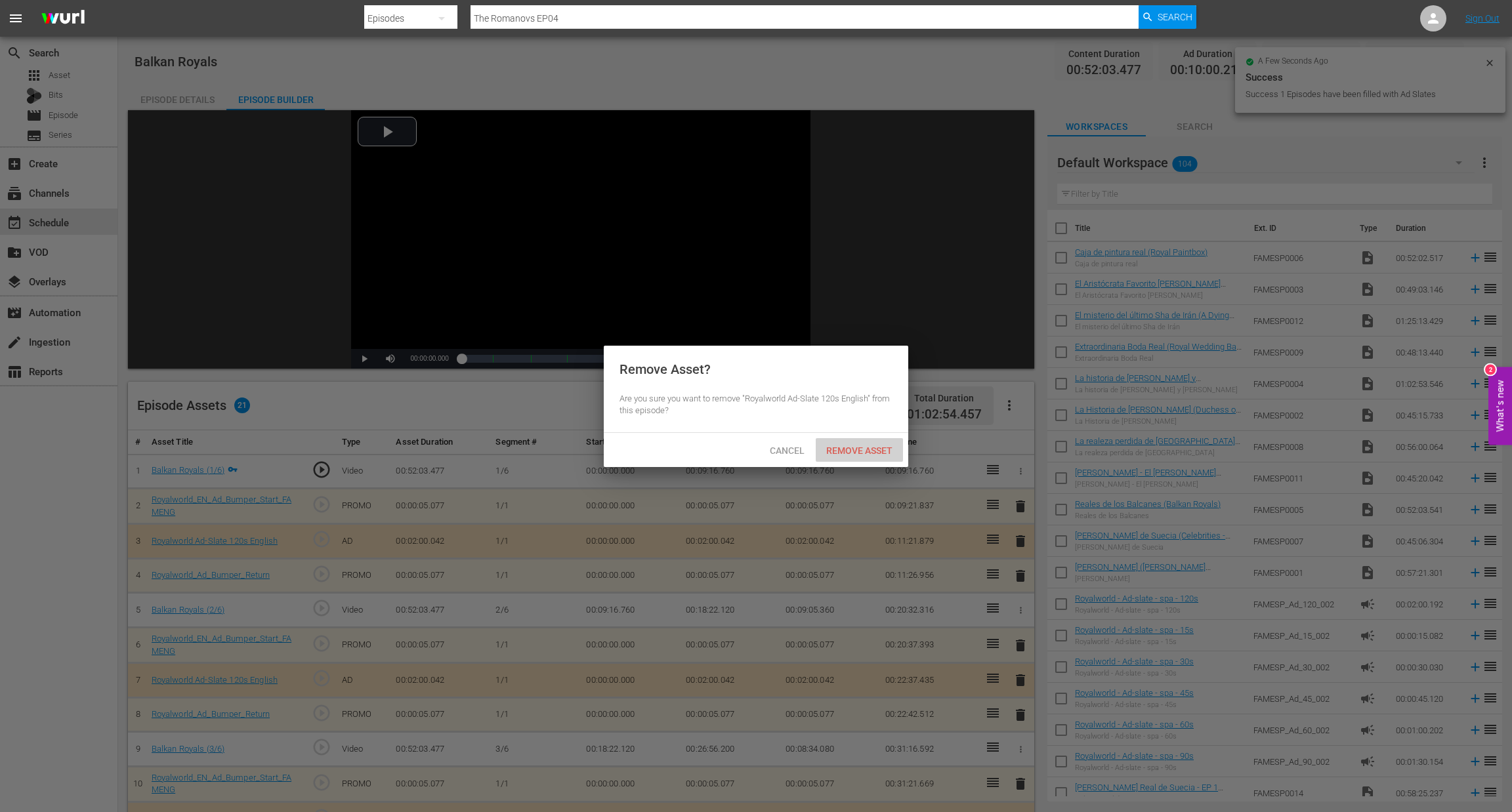
click at [888, 456] on span "Remove Asset" at bounding box center [859, 451] width 87 height 11
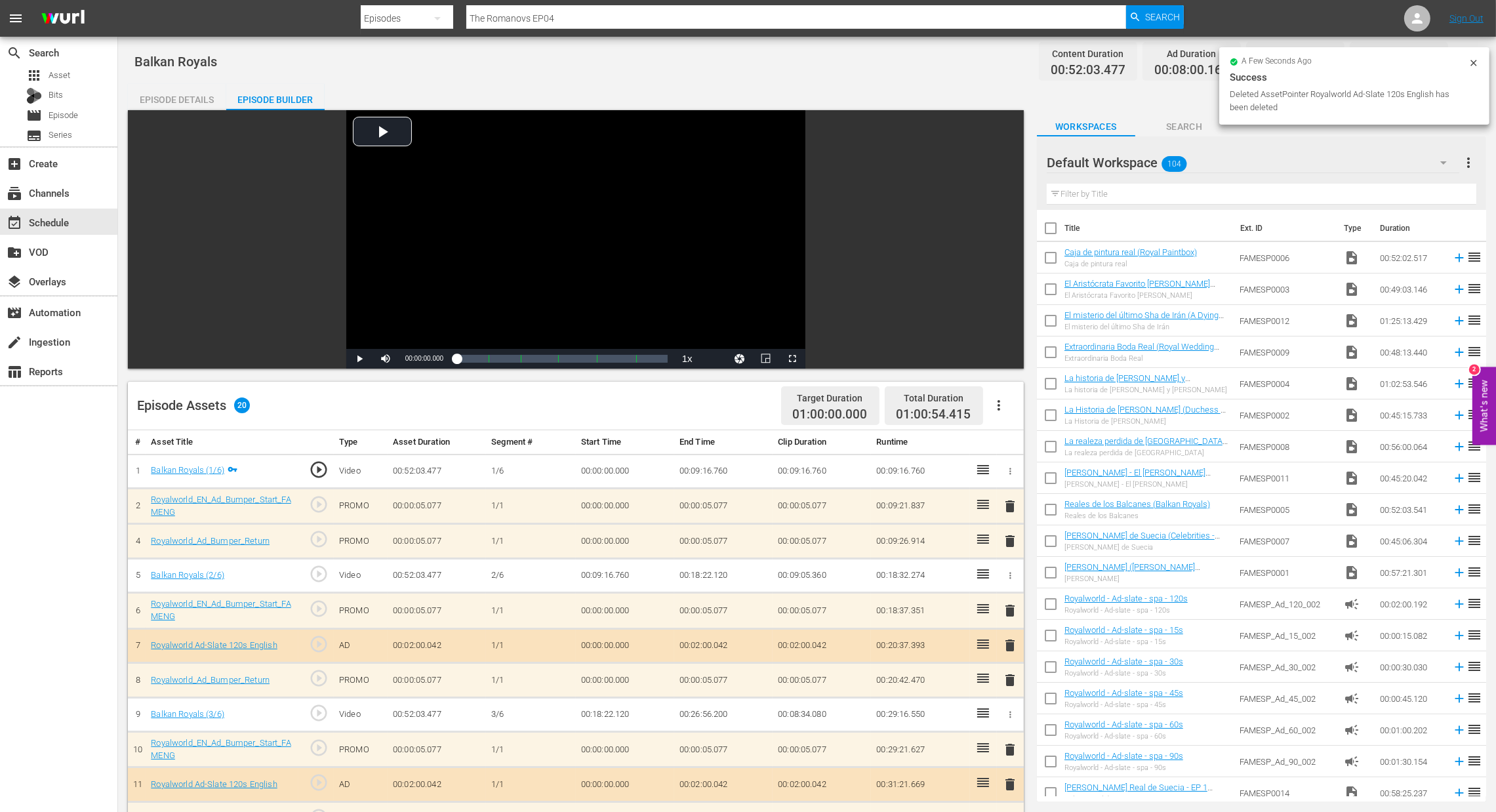
click at [1012, 513] on span "delete" at bounding box center [1010, 506] width 16 height 16
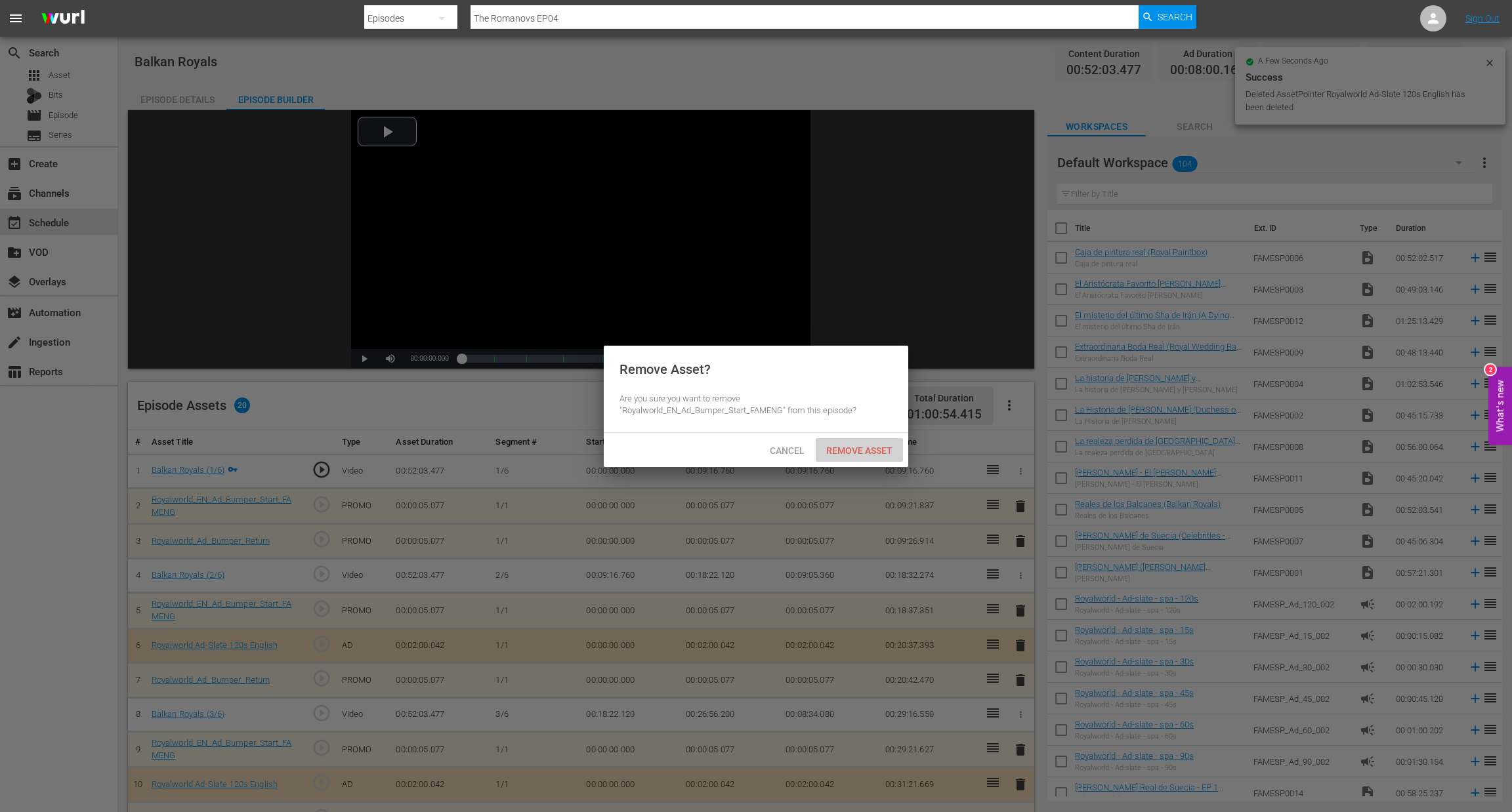
click at [865, 461] on div "Remove Asset" at bounding box center [859, 450] width 87 height 24
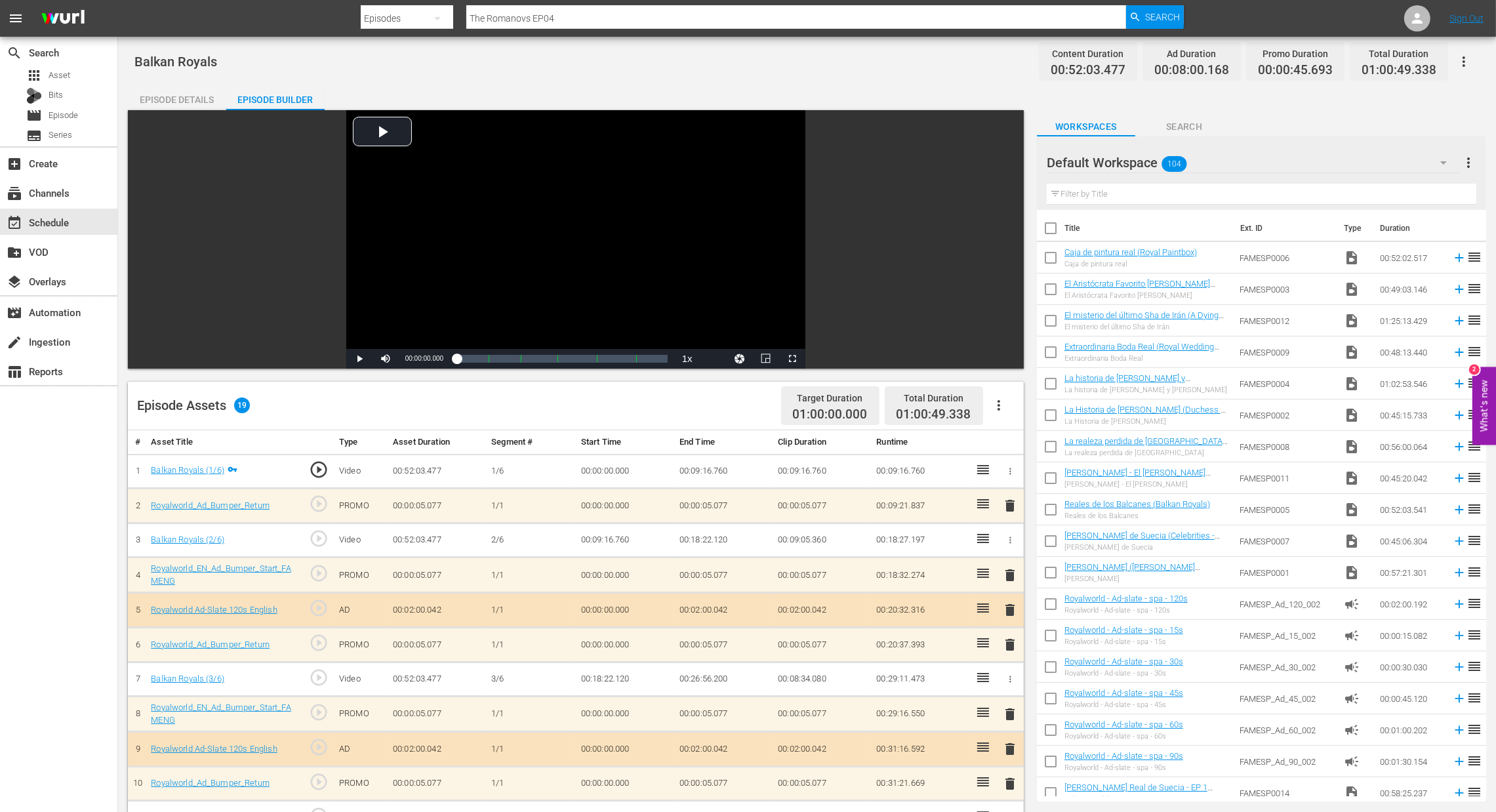
click at [1012, 494] on td "delete" at bounding box center [1010, 506] width 27 height 35
click at [1007, 507] on span "delete" at bounding box center [1010, 505] width 16 height 16
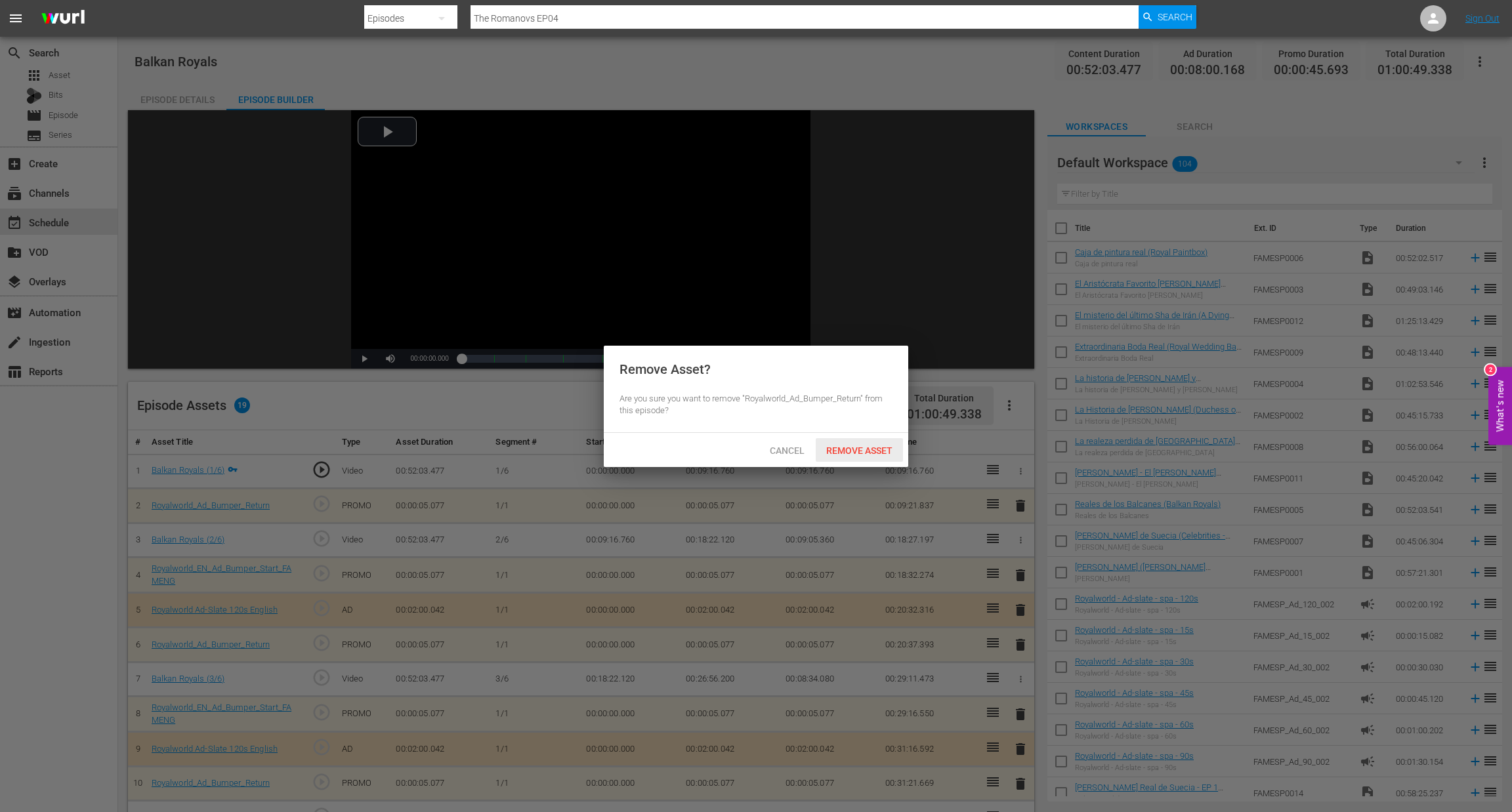
click at [876, 451] on span "Remove Asset" at bounding box center [859, 451] width 87 height 11
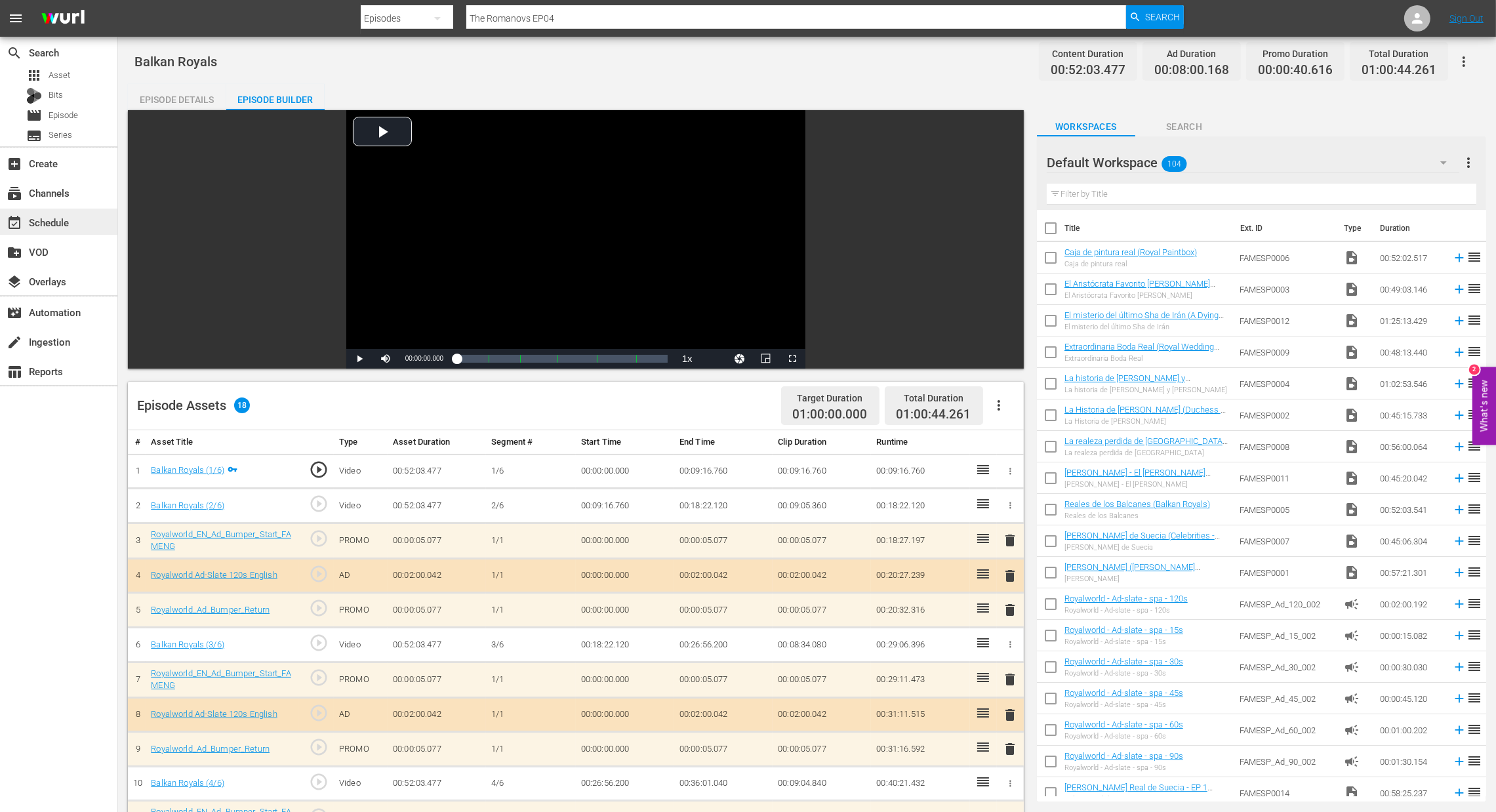
click at [65, 218] on div "event_available Schedule" at bounding box center [37, 220] width 74 height 12
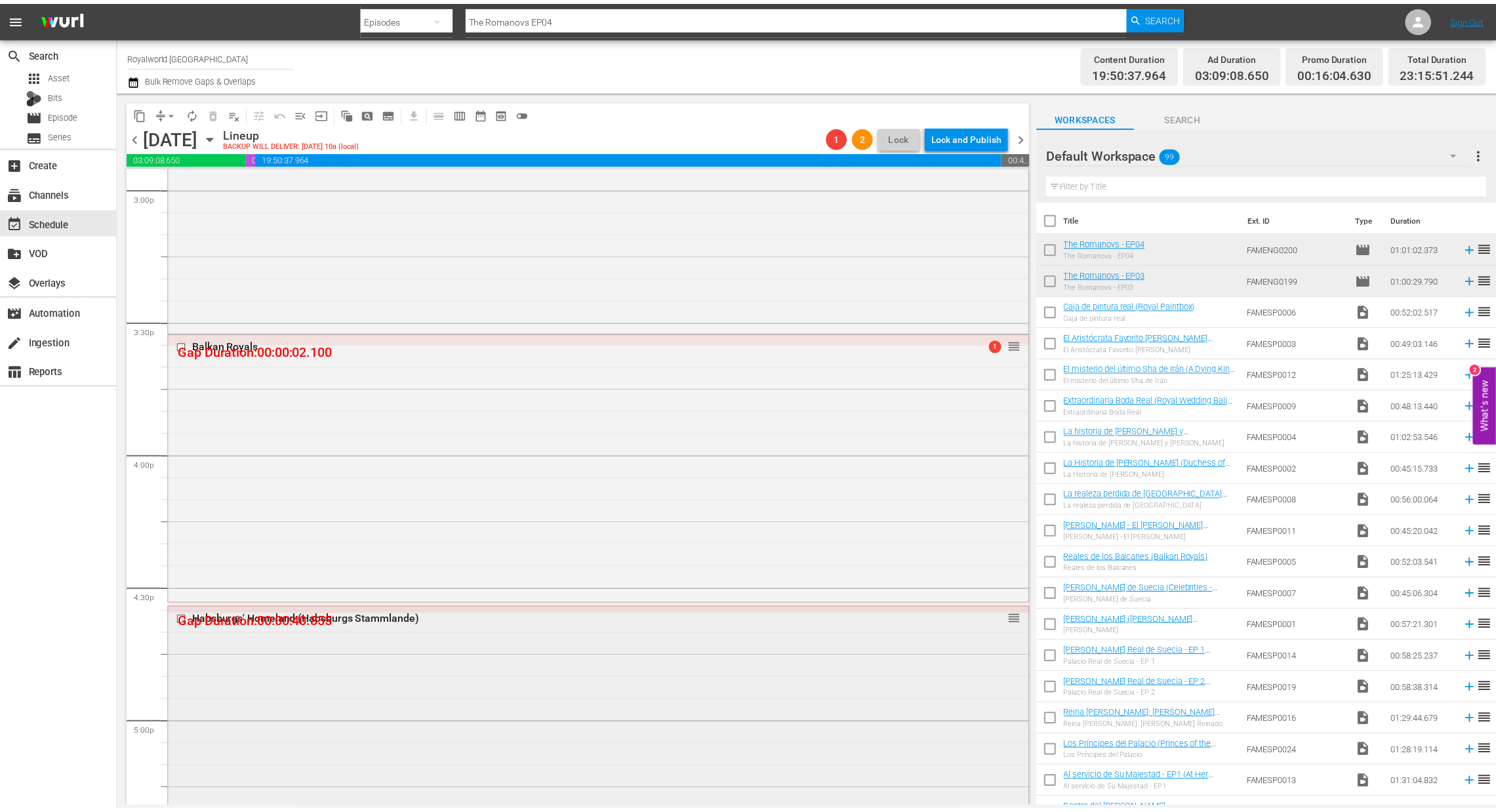
scroll to position [4114, 0]
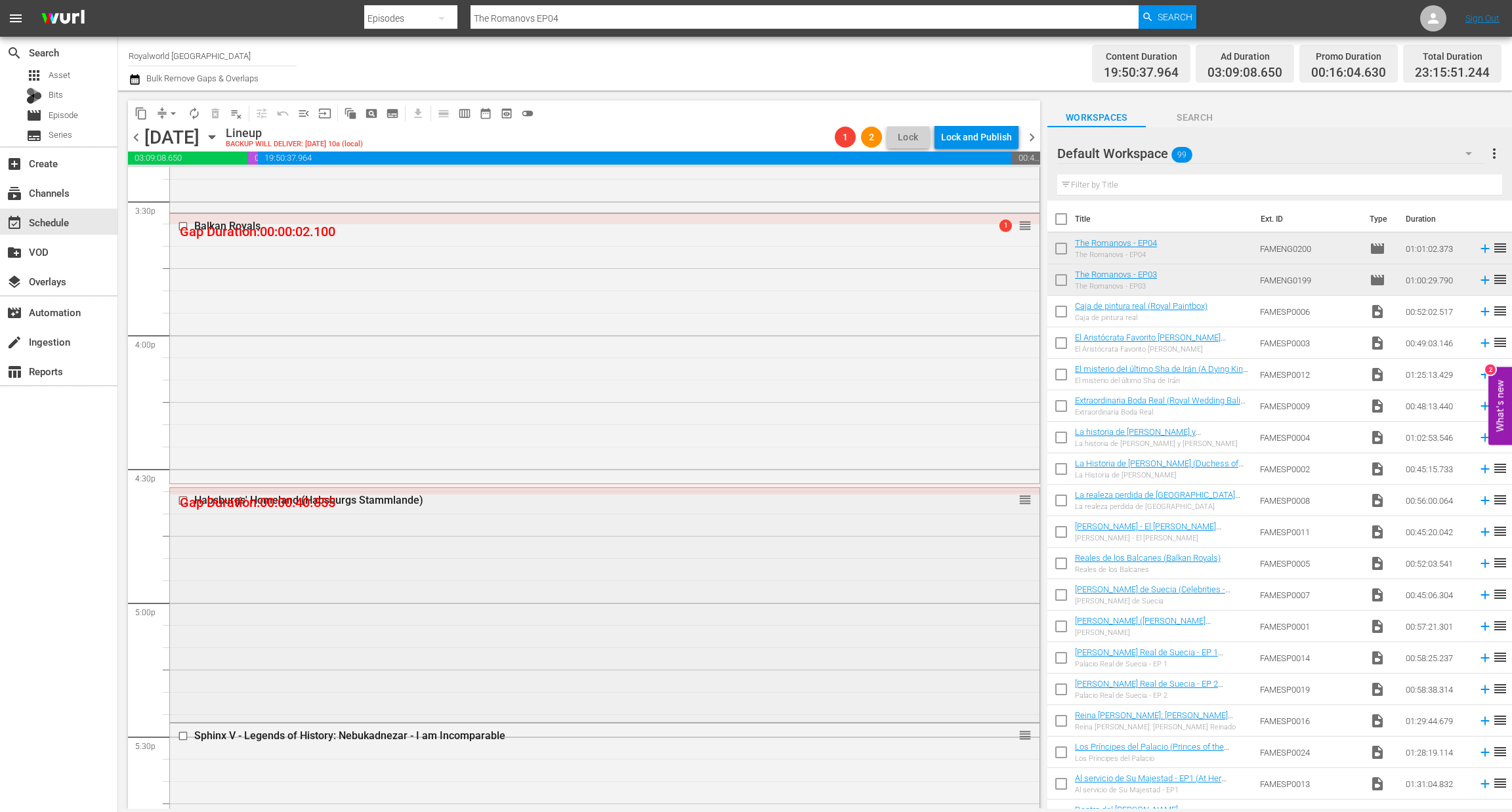
click at [404, 503] on div "Habsburgs' Homeland (Habsburgs Stammlande)" at bounding box center [580, 500] width 771 height 13
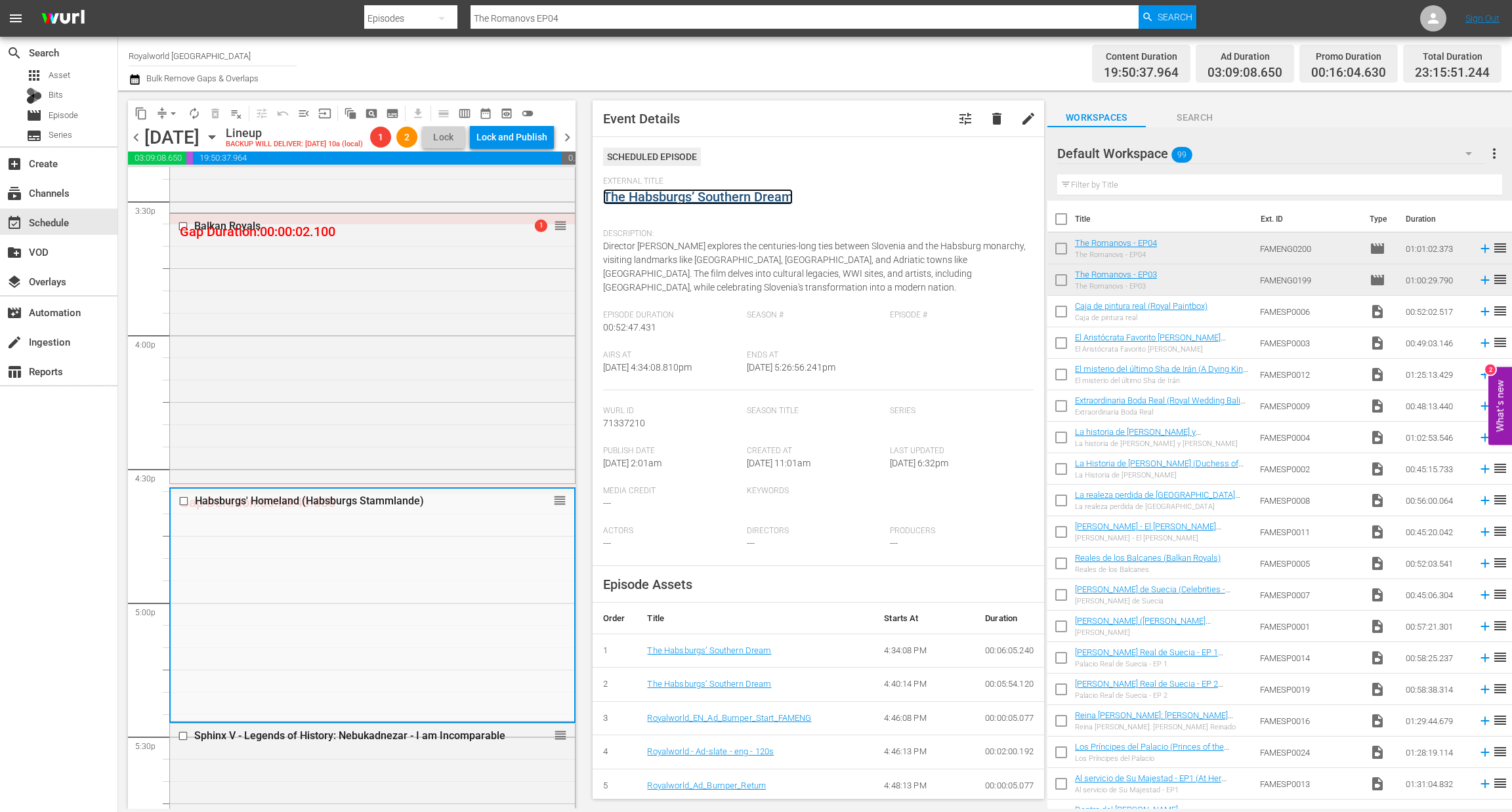
click at [647, 197] on link "The Habsburgs’ Southern Dream" at bounding box center [698, 197] width 190 height 16
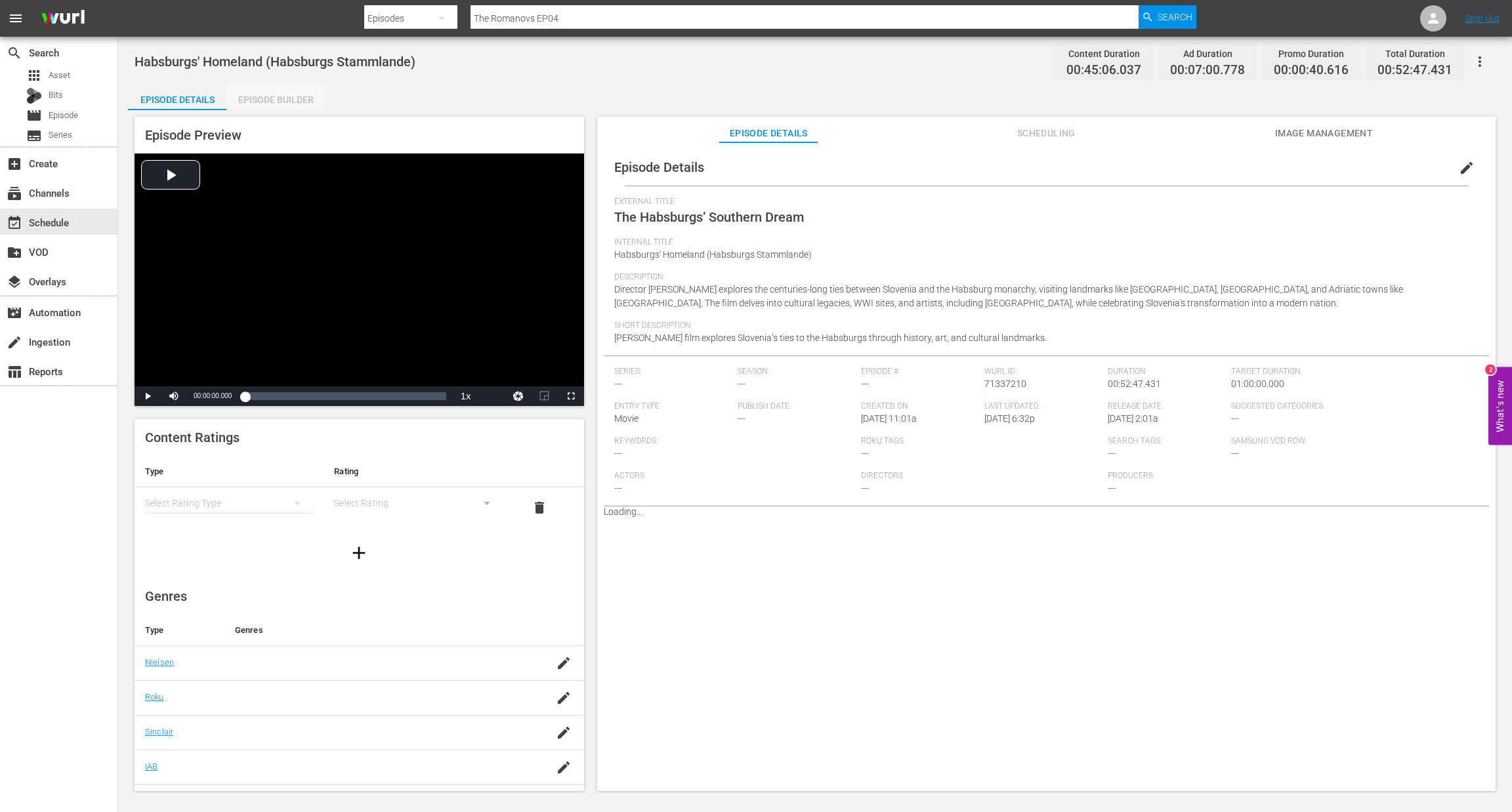
click at [275, 105] on div "Episode Builder" at bounding box center [276, 100] width 99 height 32
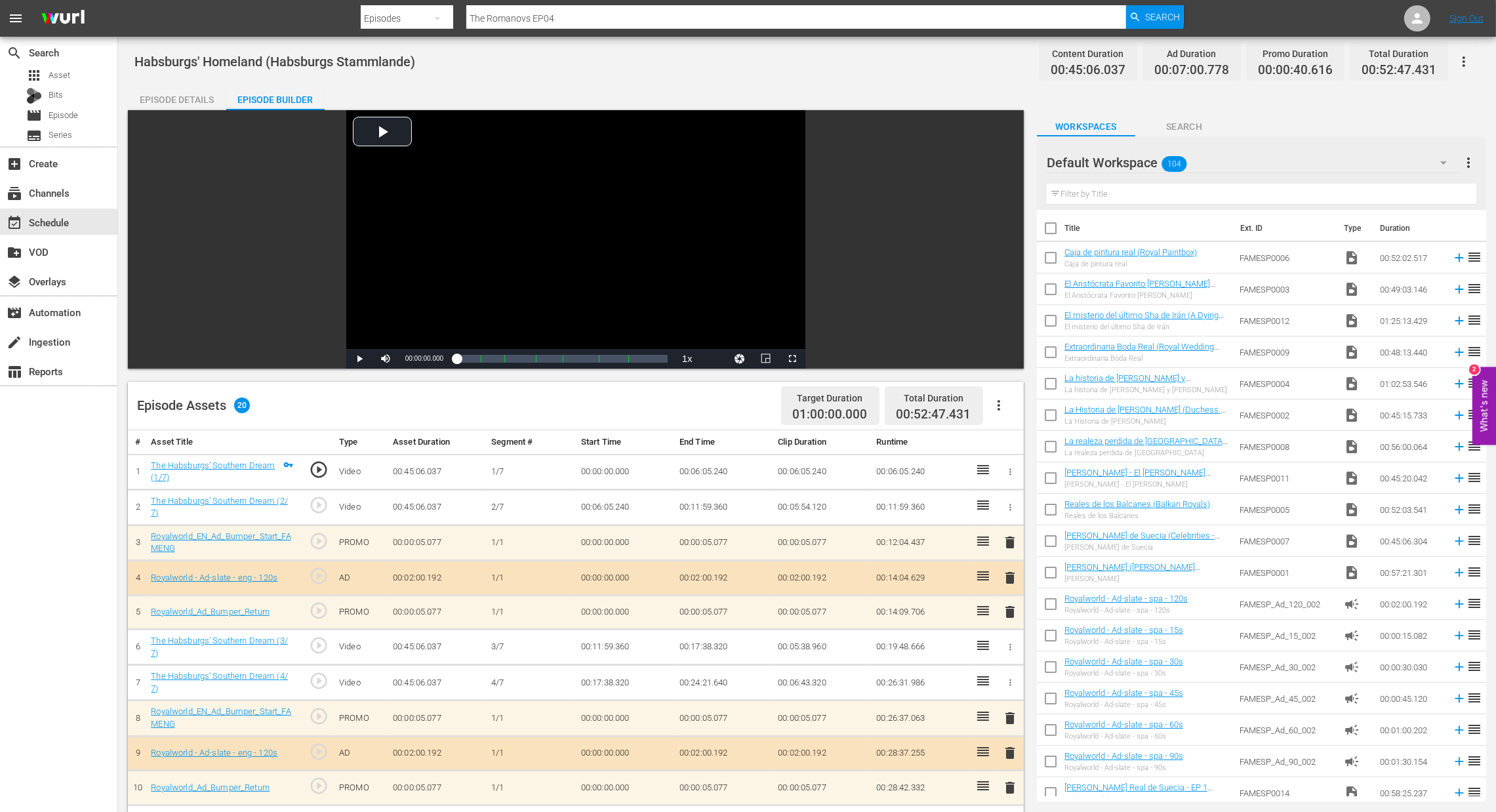
click at [1001, 409] on icon "button" at bounding box center [998, 405] width 16 height 16
click at [1014, 453] on div "Clear Ads" at bounding box center [1038, 442] width 89 height 32
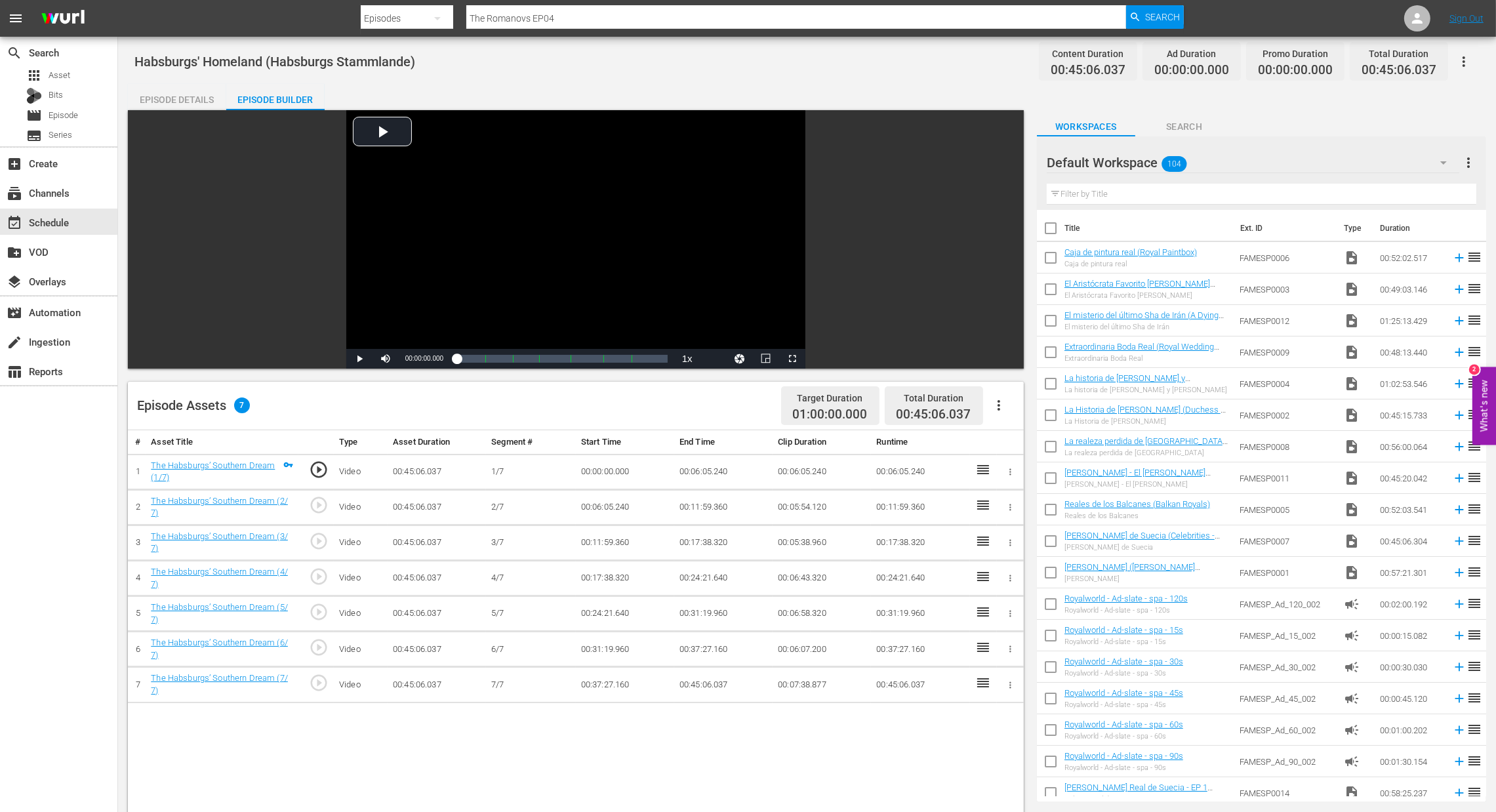
click at [1002, 403] on icon "button" at bounding box center [998, 405] width 16 height 16
click at [1003, 416] on div "Fill with Ads" at bounding box center [1038, 411] width 89 height 32
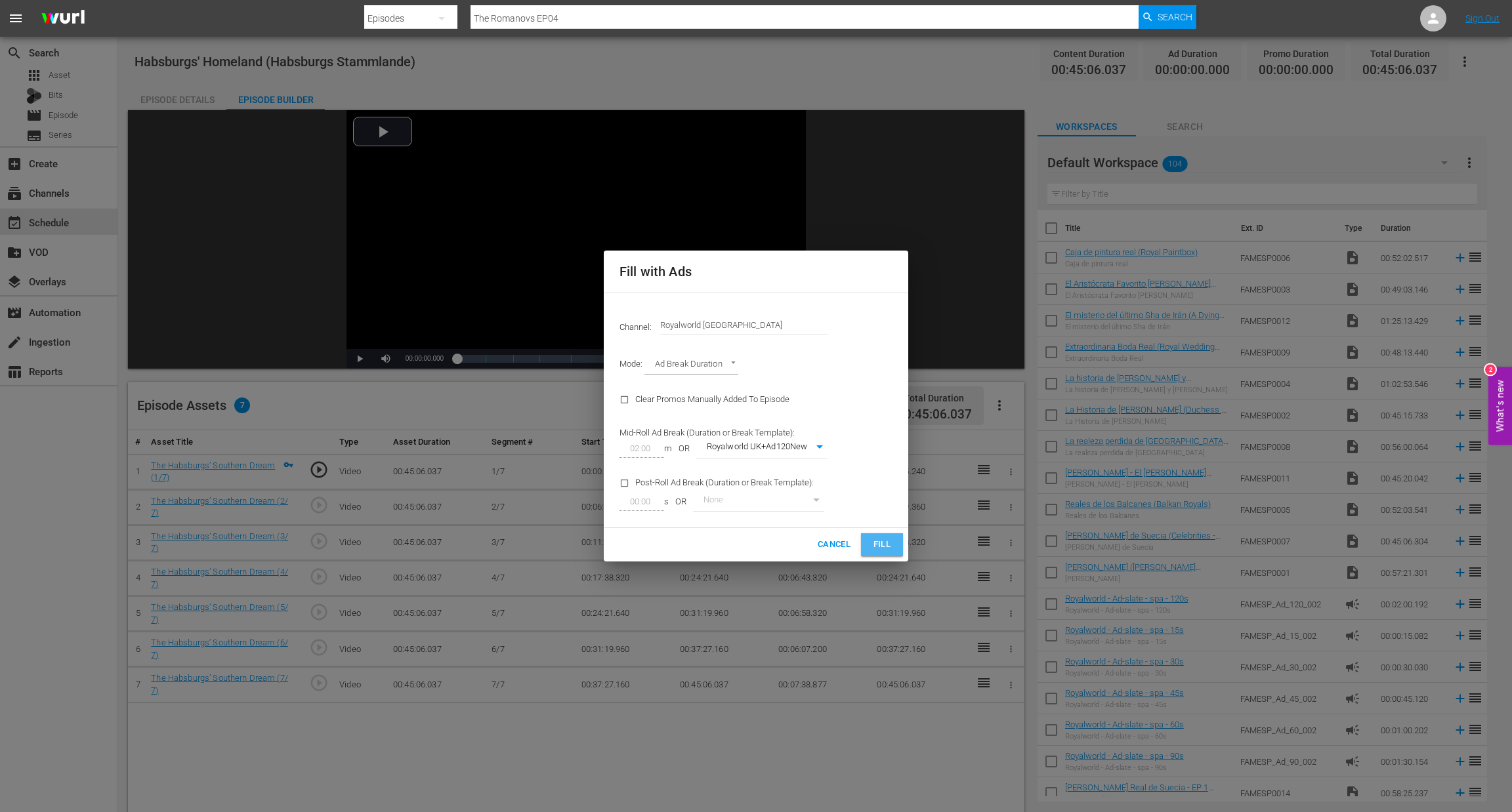
click at [883, 545] on span "Fill" at bounding box center [882, 544] width 21 height 15
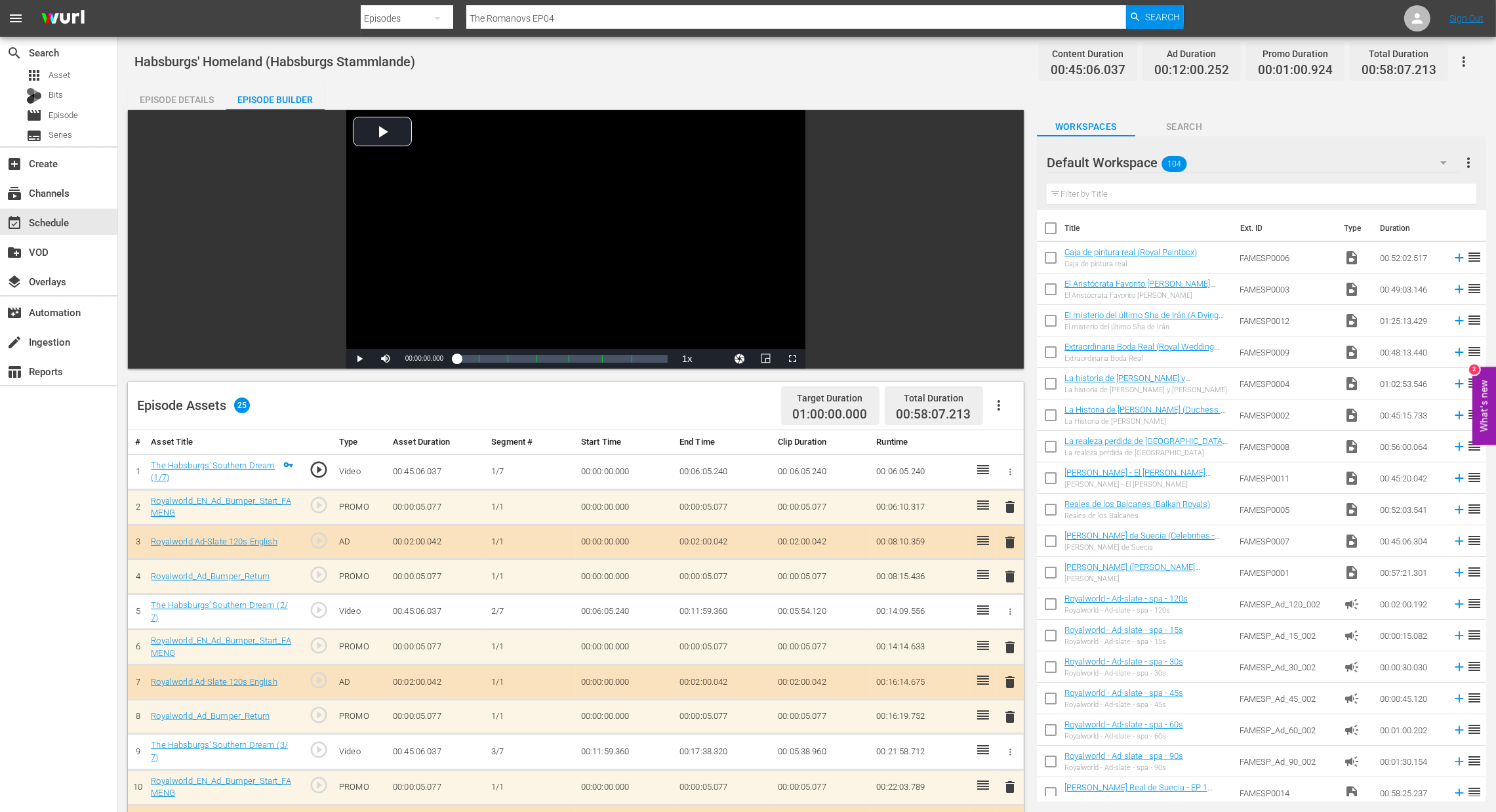
click at [1006, 546] on span "delete" at bounding box center [1010, 542] width 16 height 16
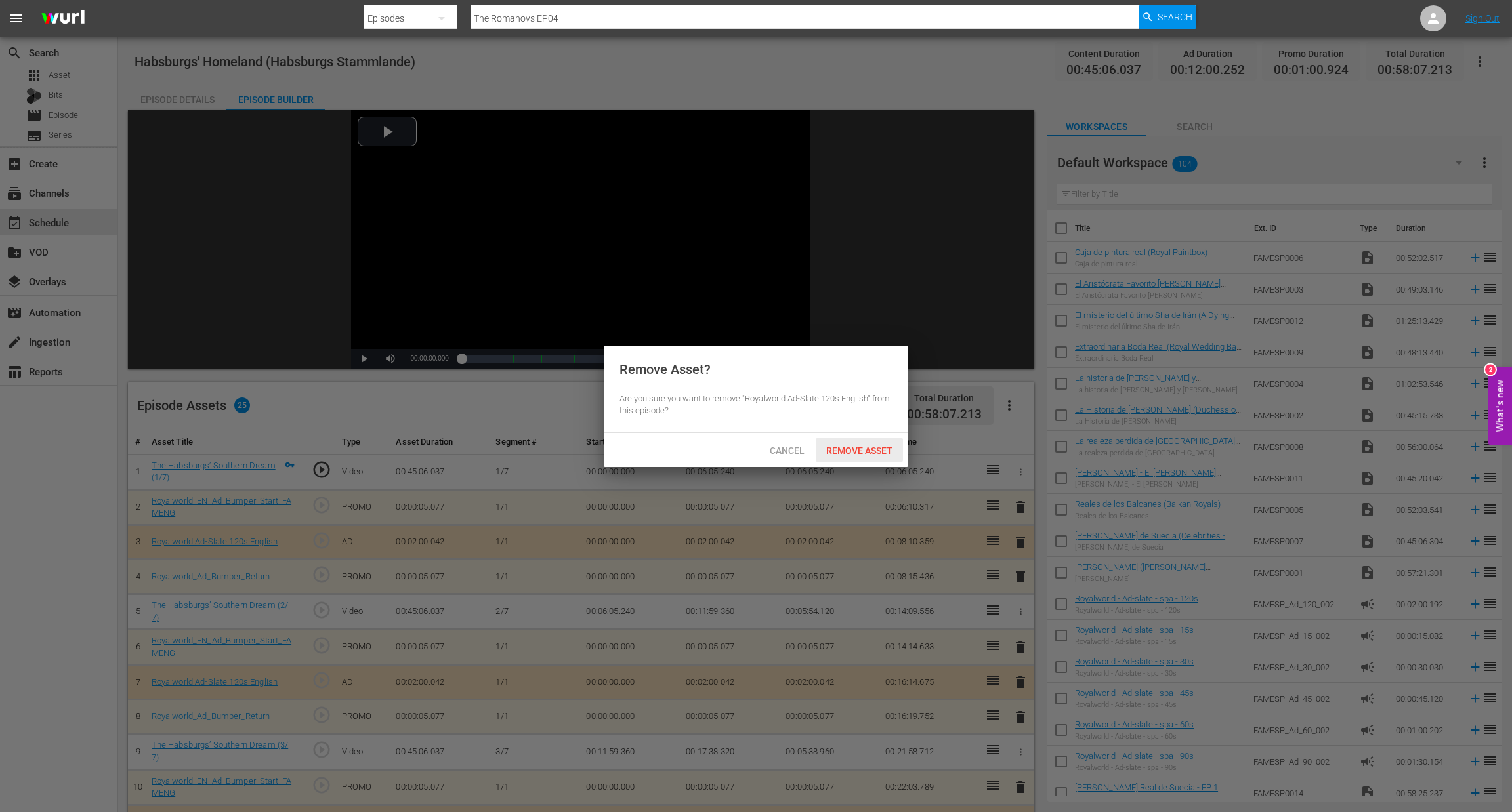
click at [853, 456] on span "Remove Asset" at bounding box center [859, 451] width 87 height 11
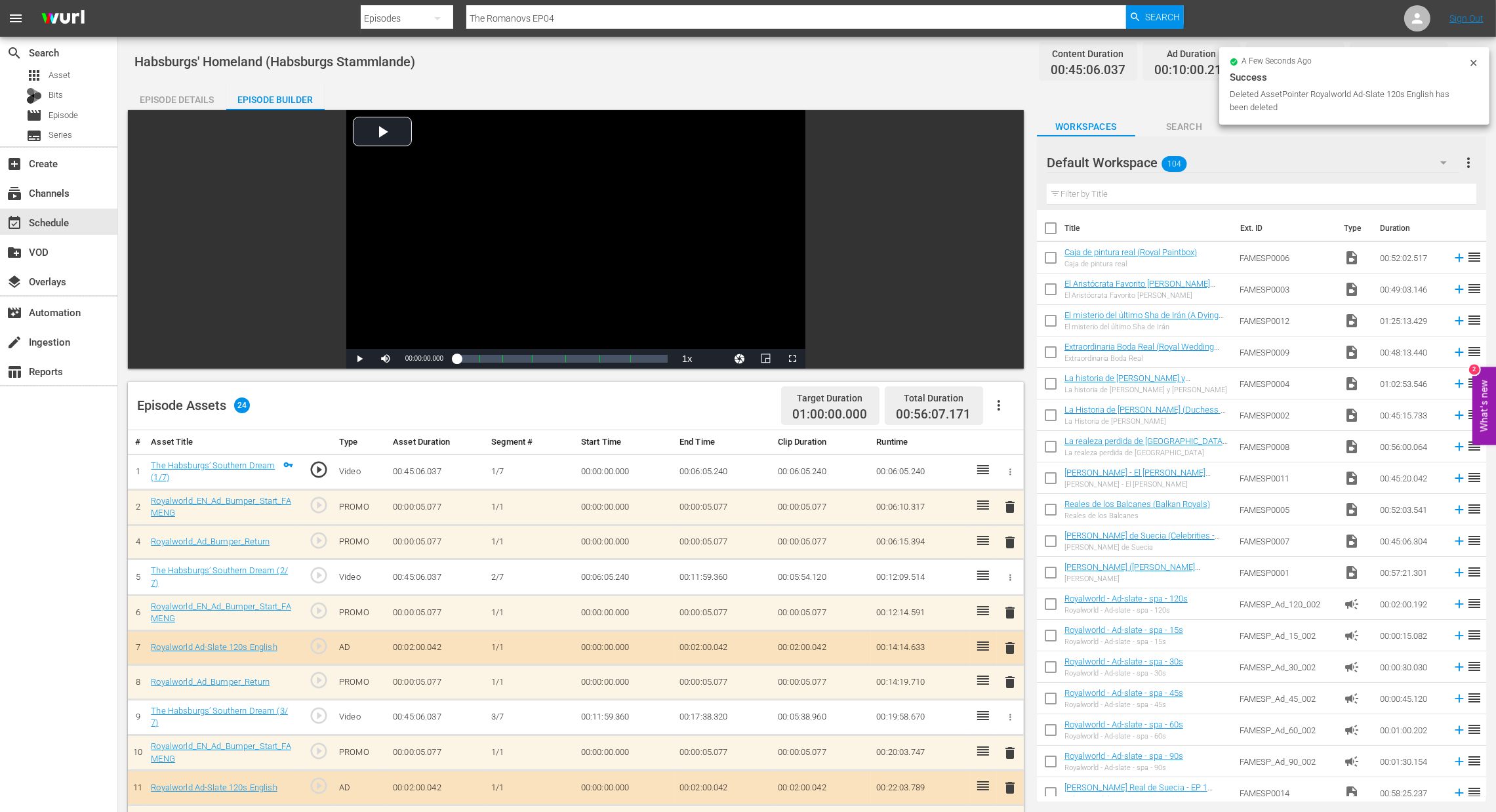
click at [1007, 512] on span "delete" at bounding box center [1010, 507] width 16 height 16
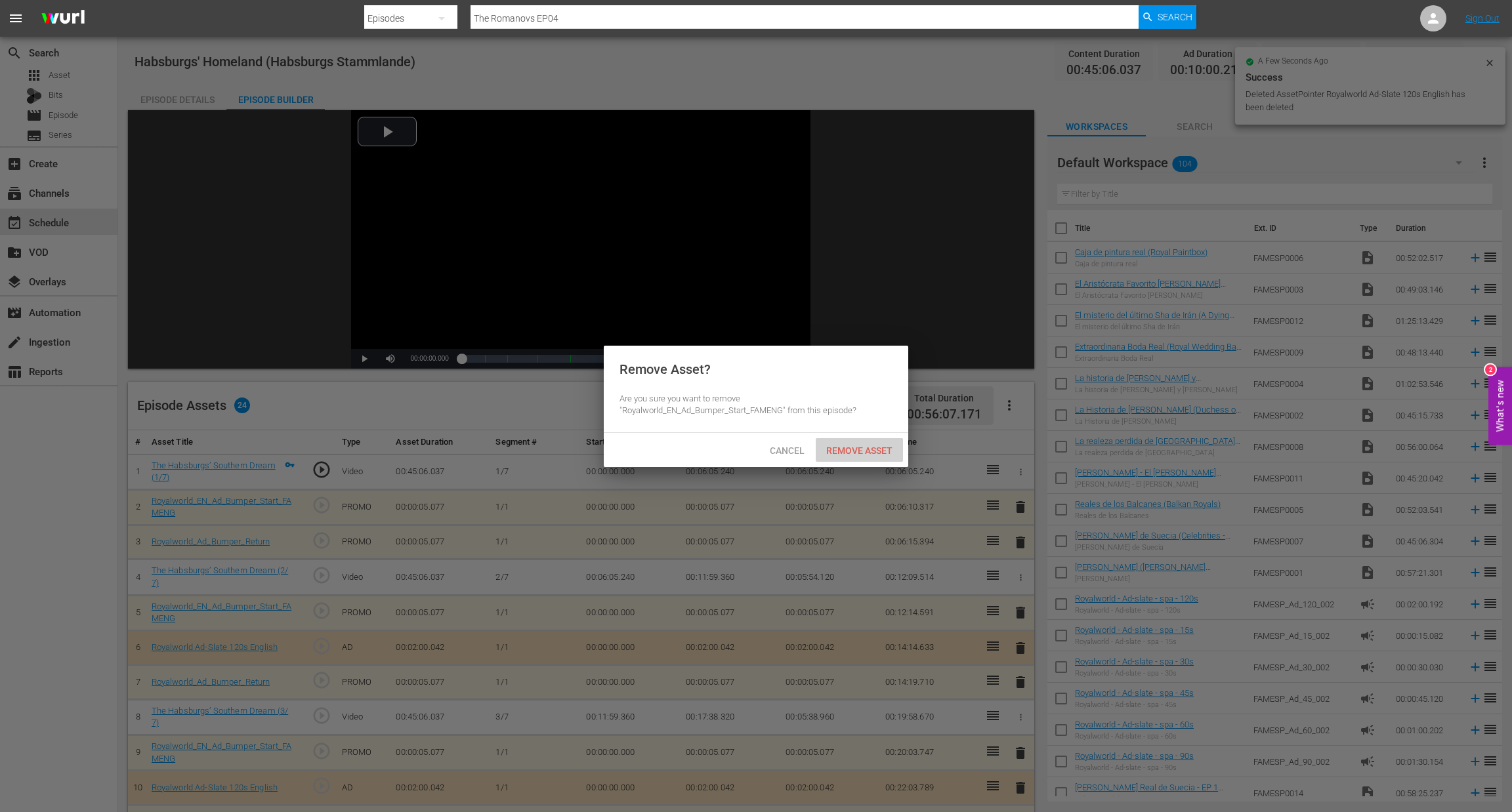
click at [877, 456] on span "Remove Asset" at bounding box center [859, 451] width 87 height 11
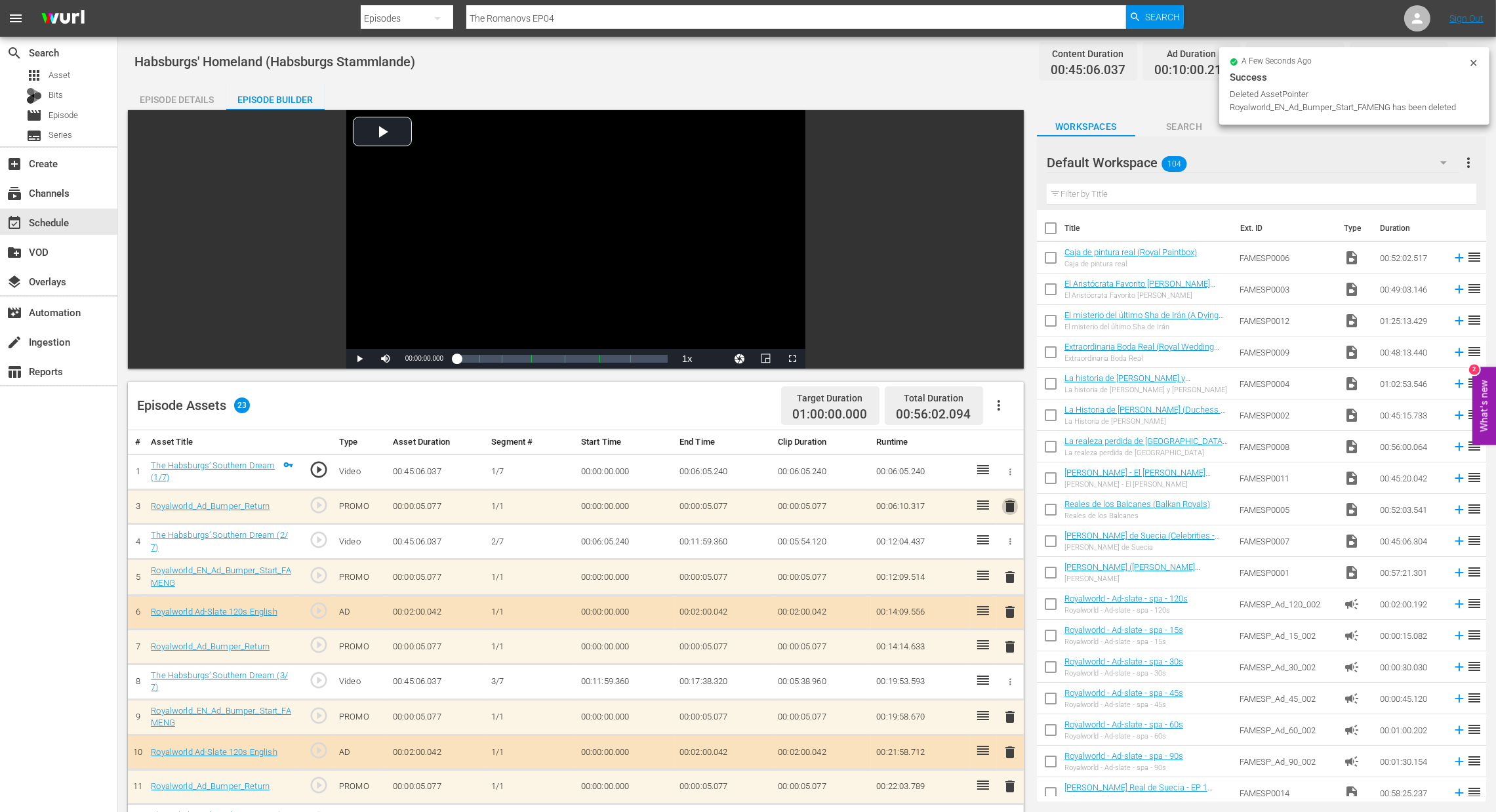
click at [1010, 509] on span "delete" at bounding box center [1010, 506] width 16 height 16
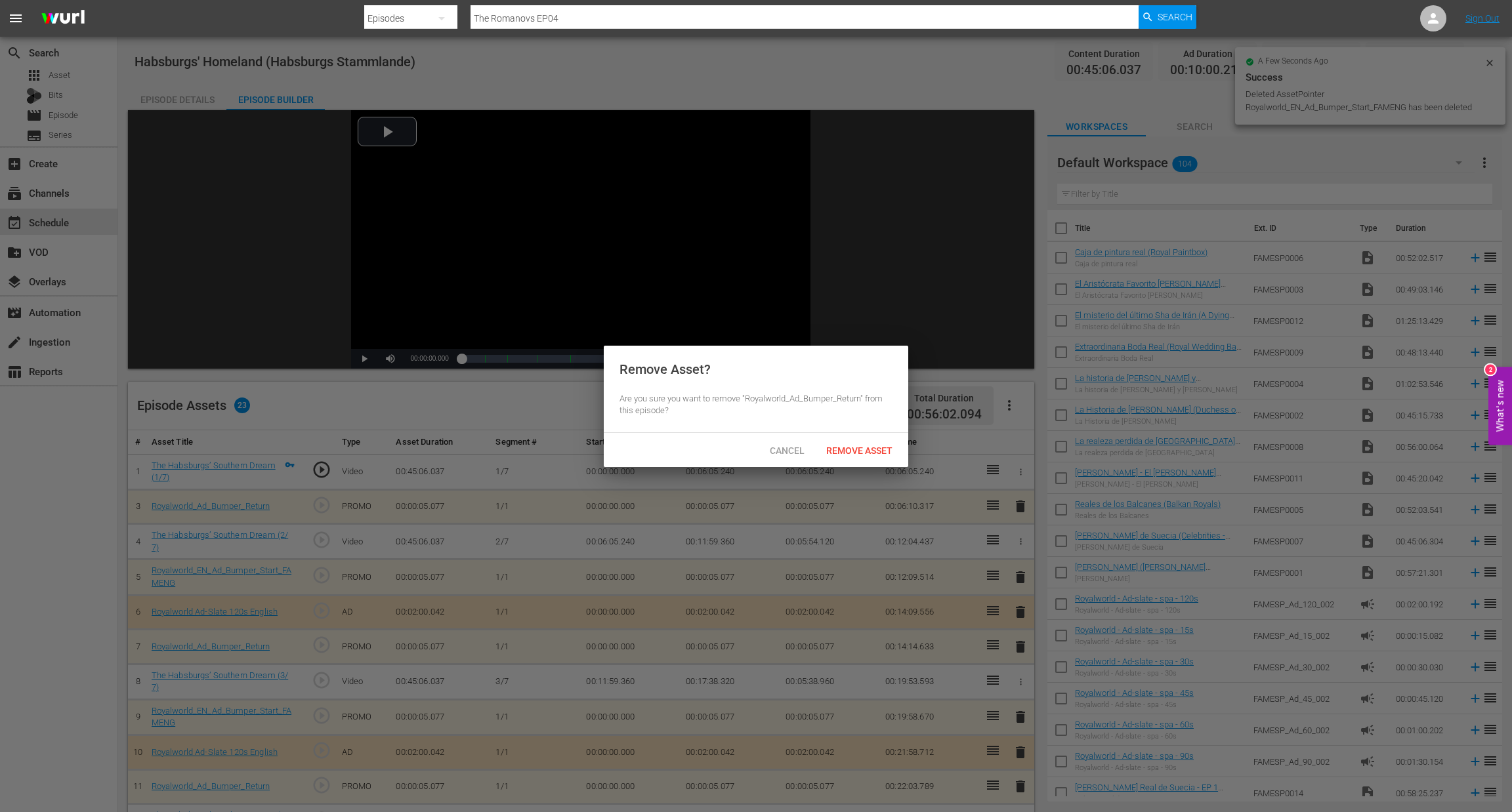
click at [881, 449] on span "Remove Asset" at bounding box center [859, 451] width 87 height 11
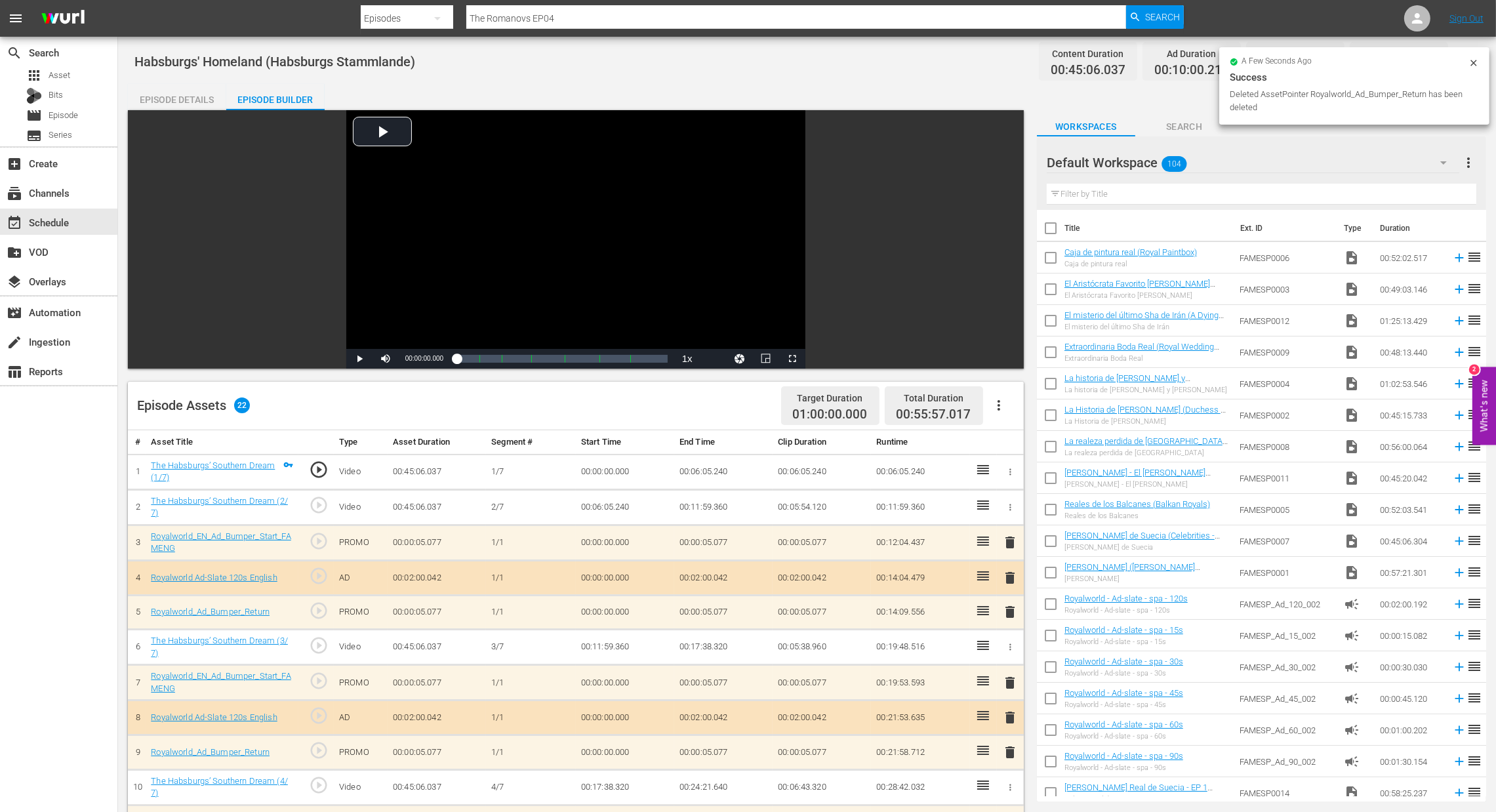
click at [1014, 714] on span "delete" at bounding box center [1010, 718] width 16 height 16
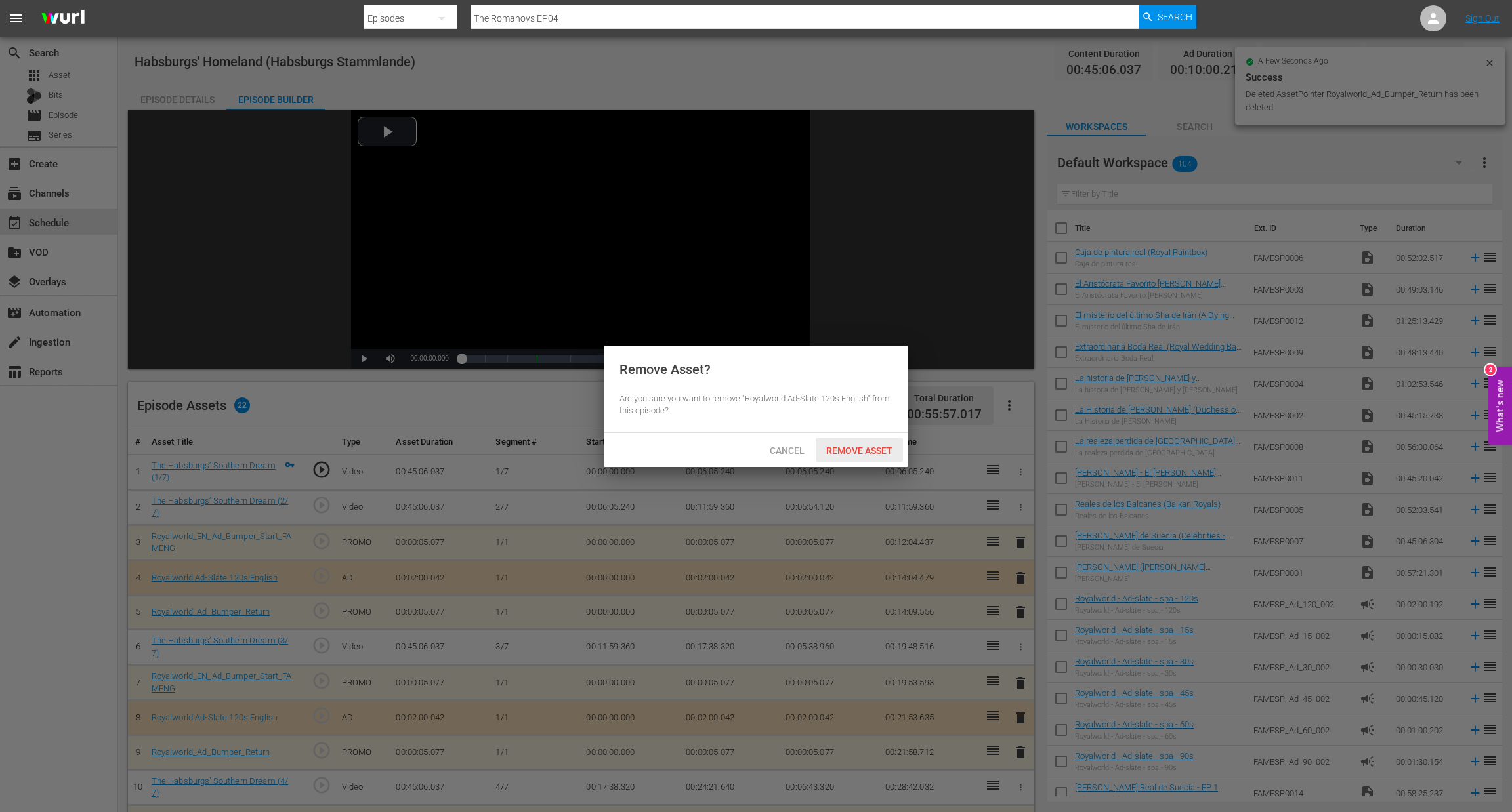
click at [871, 446] on span "Remove Asset" at bounding box center [859, 451] width 87 height 11
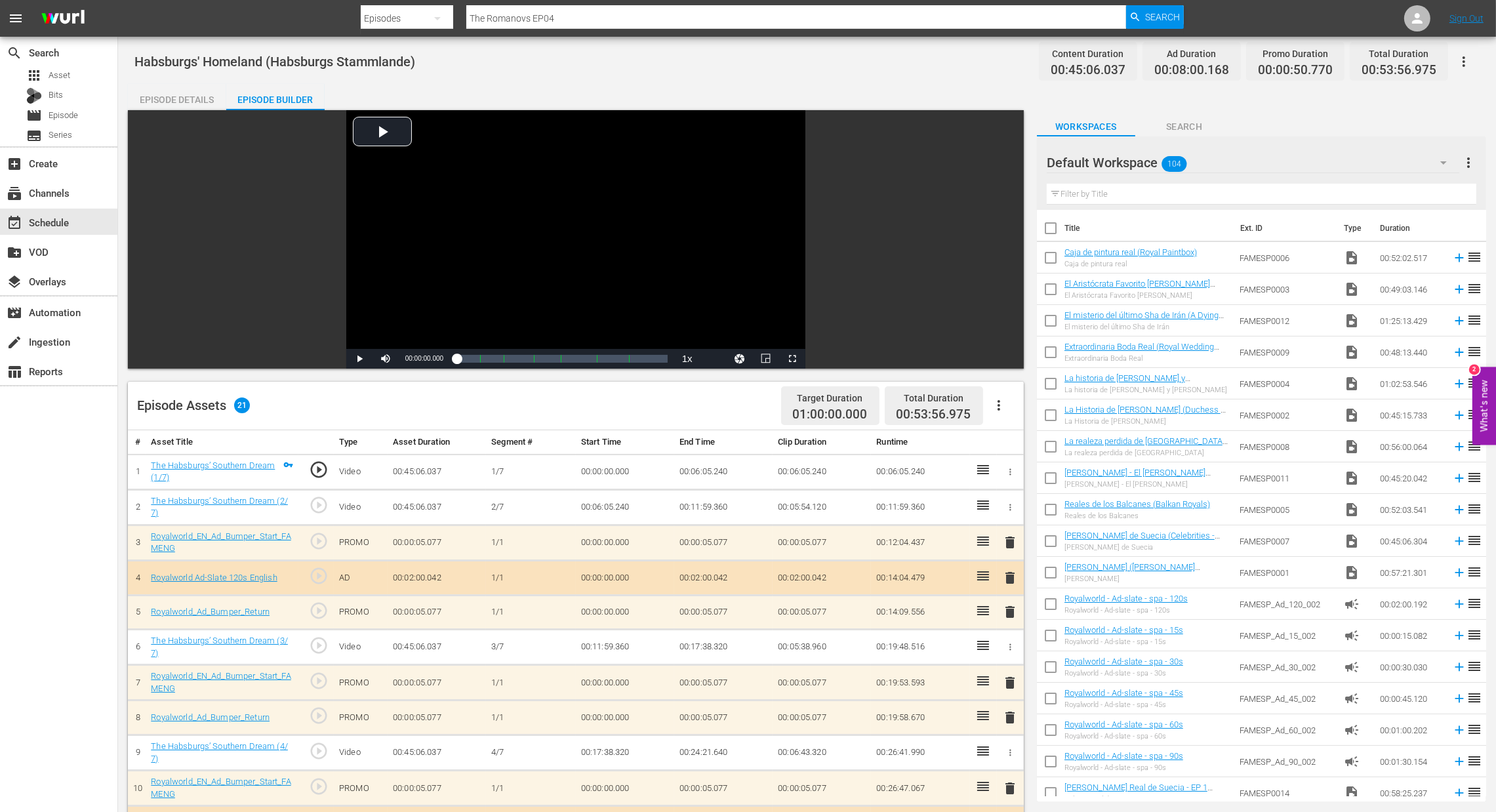
click at [1009, 713] on span "delete" at bounding box center [1010, 718] width 16 height 16
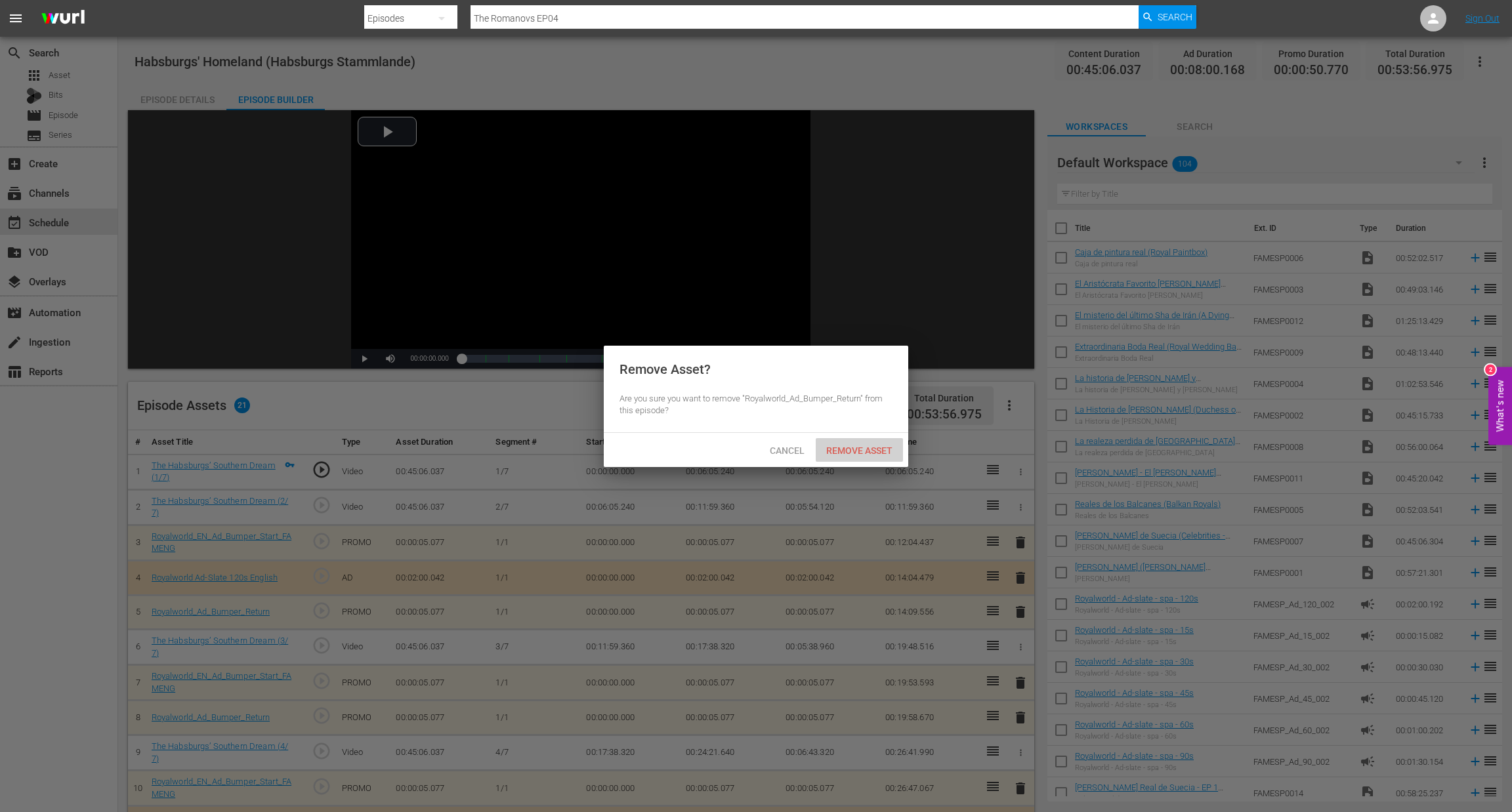
click at [856, 451] on span "Remove Asset" at bounding box center [859, 451] width 87 height 11
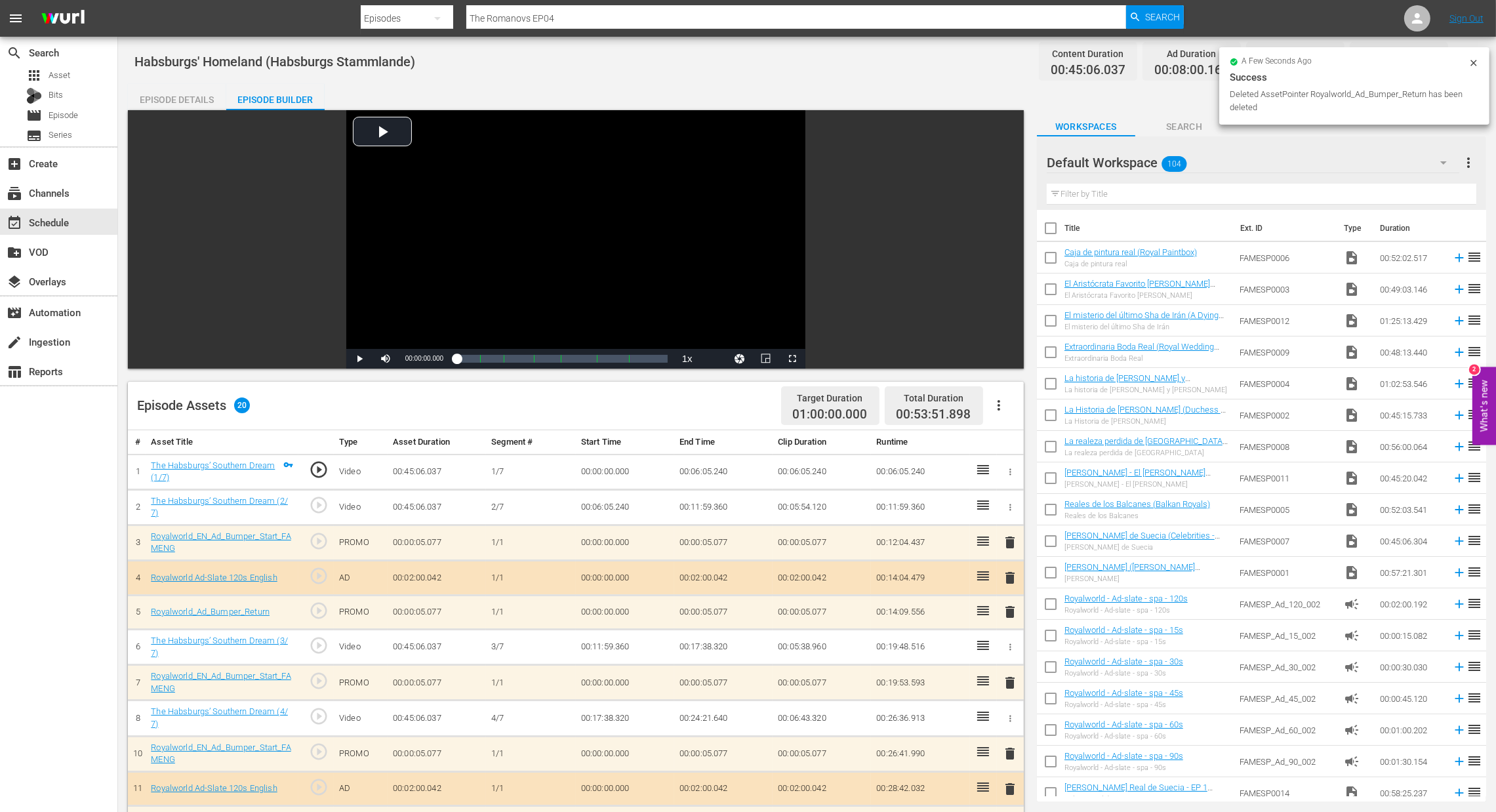
click at [1011, 679] on span "delete" at bounding box center [1010, 682] width 16 height 16
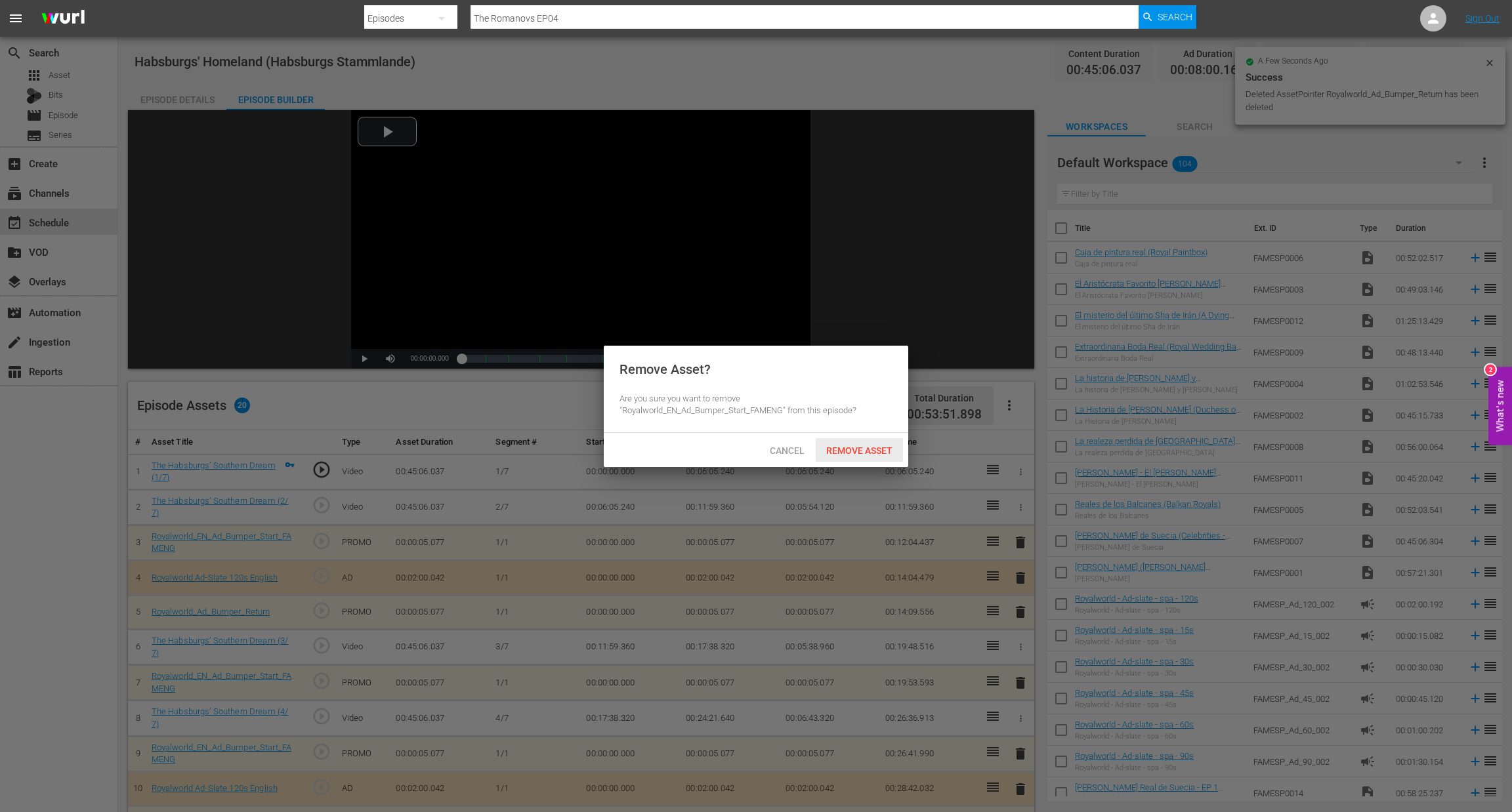
click at [881, 450] on span "Remove Asset" at bounding box center [859, 451] width 87 height 11
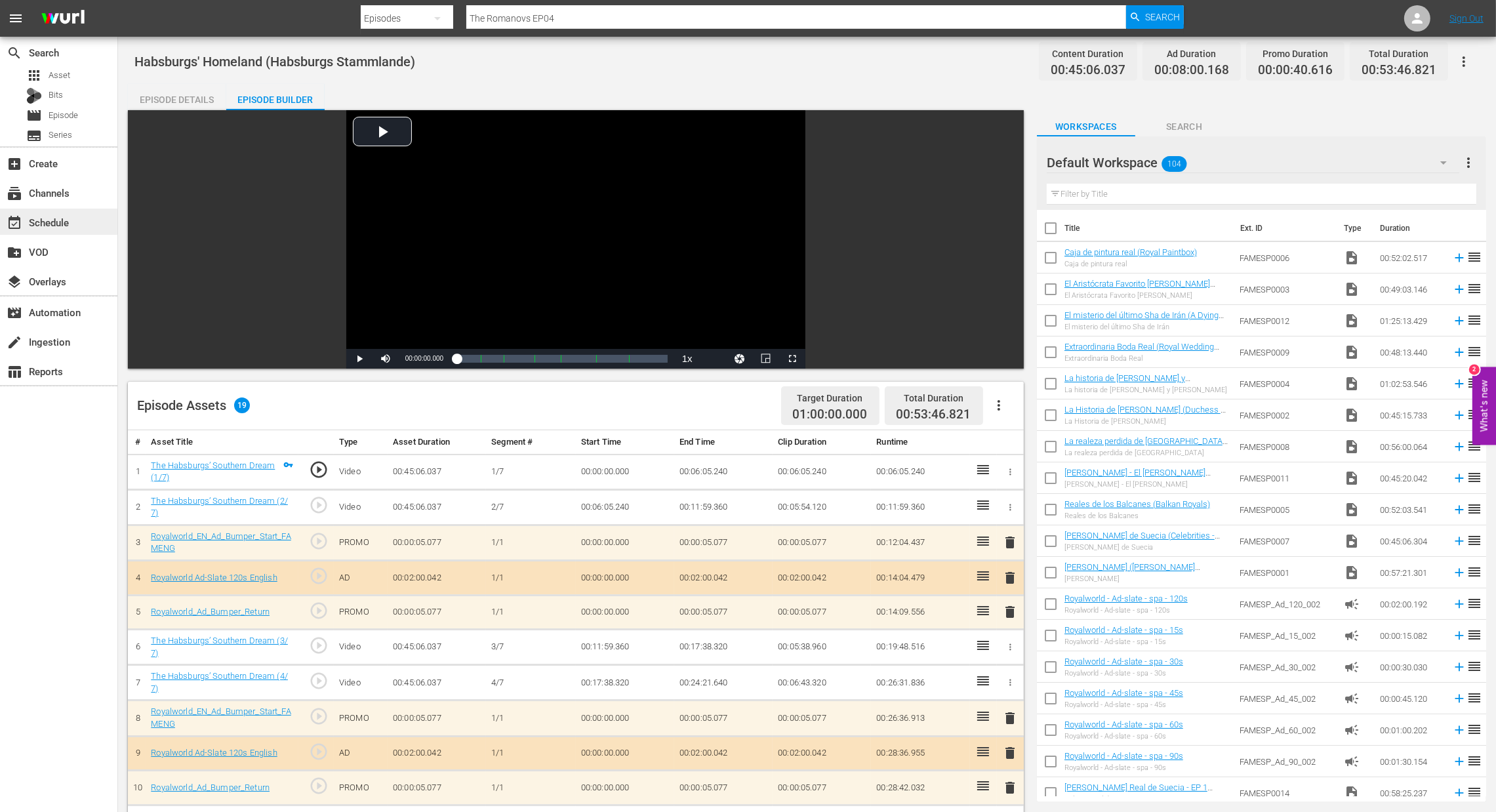
click at [50, 217] on div "event_available Schedule" at bounding box center [37, 220] width 74 height 12
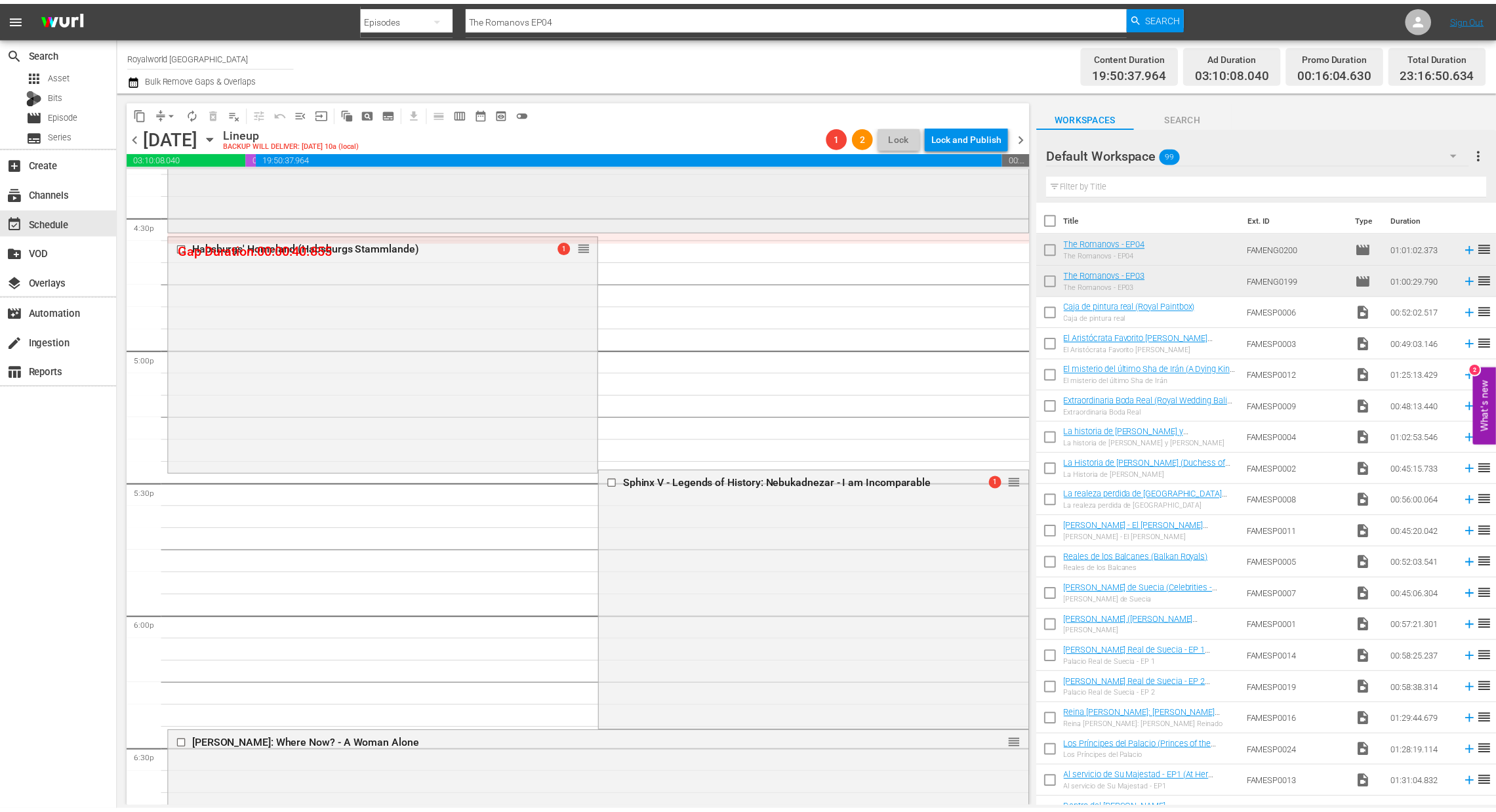
scroll to position [4427, 0]
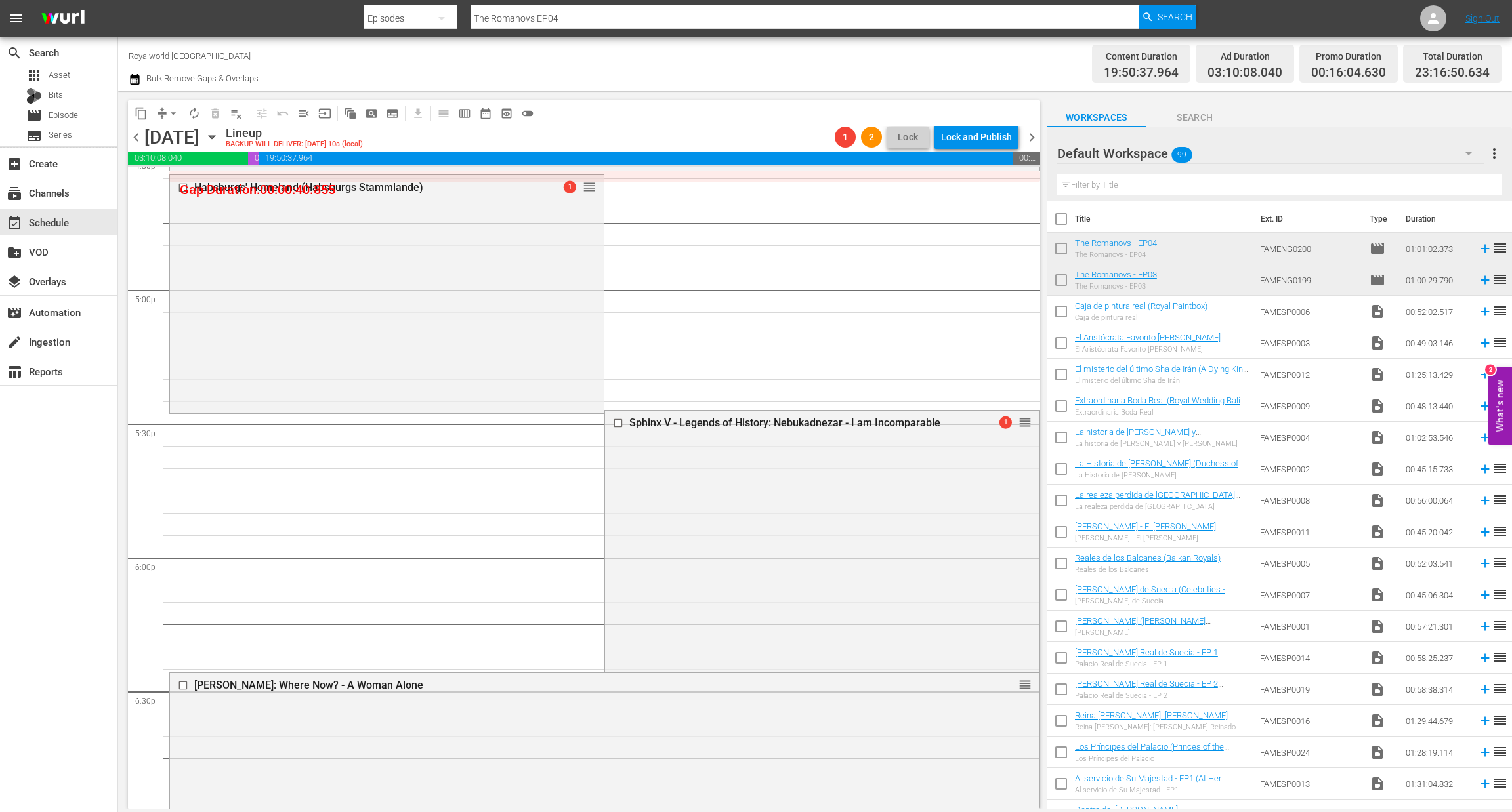
click at [908, 428] on div "Sphinx V - Legends of History: Nebukadnezar - I am Incomparable" at bounding box center [790, 423] width 361 height 16
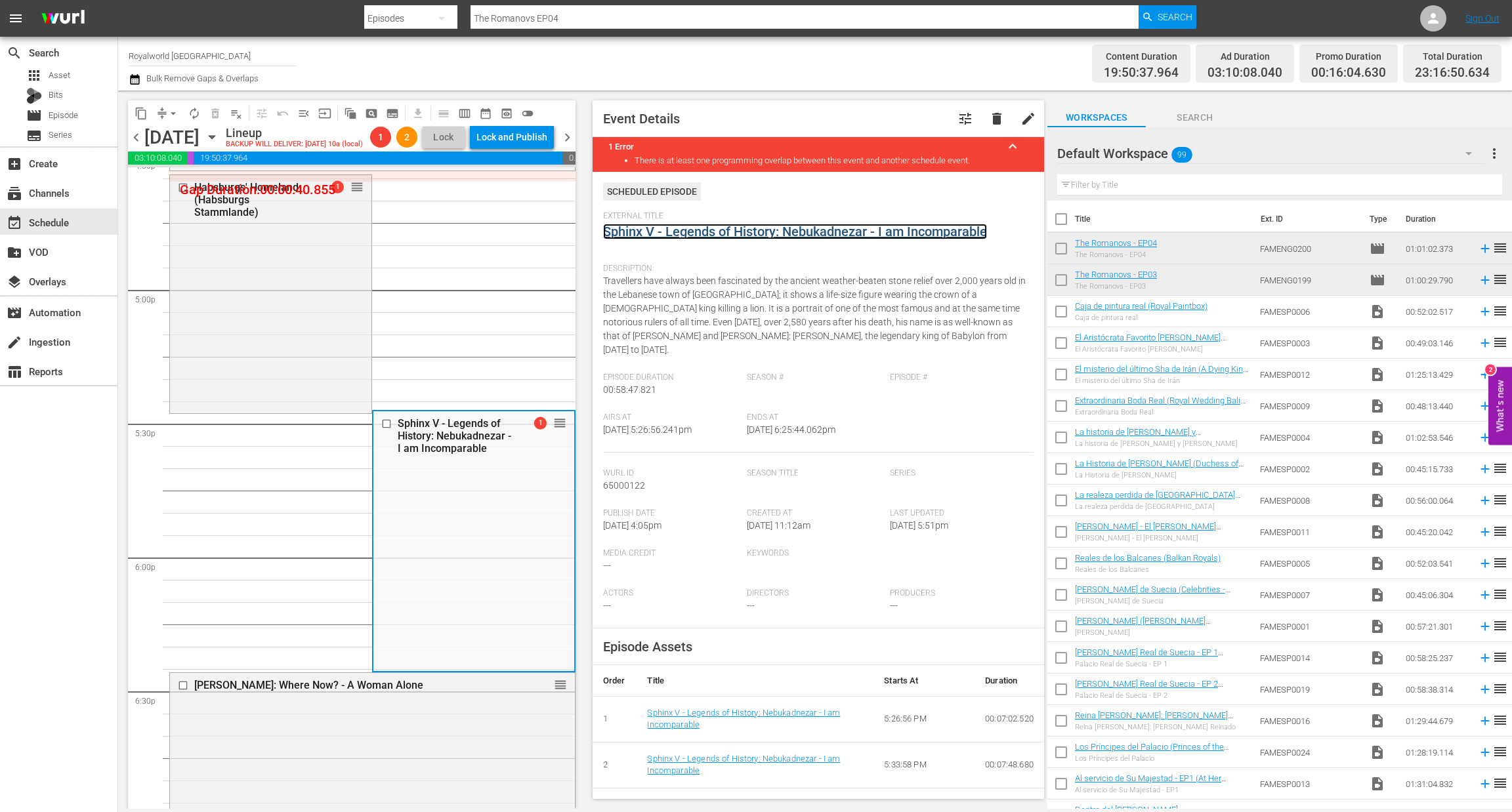
click at [679, 228] on link "Sphinx V - Legends of History: Nebukadnezar - I am Incomparable" at bounding box center [795, 231] width 384 height 16
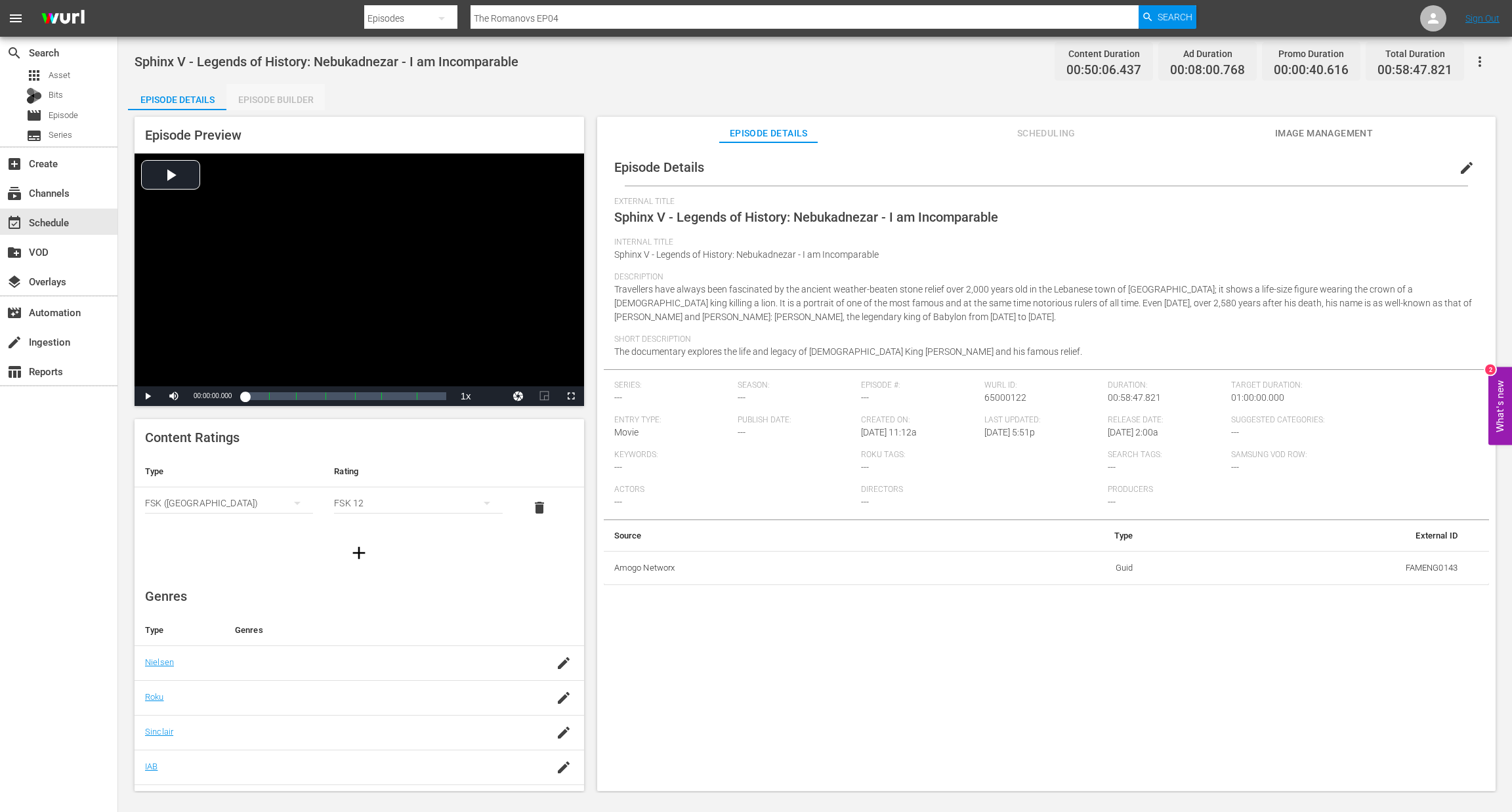
click at [260, 93] on div "Episode Builder" at bounding box center [276, 100] width 99 height 32
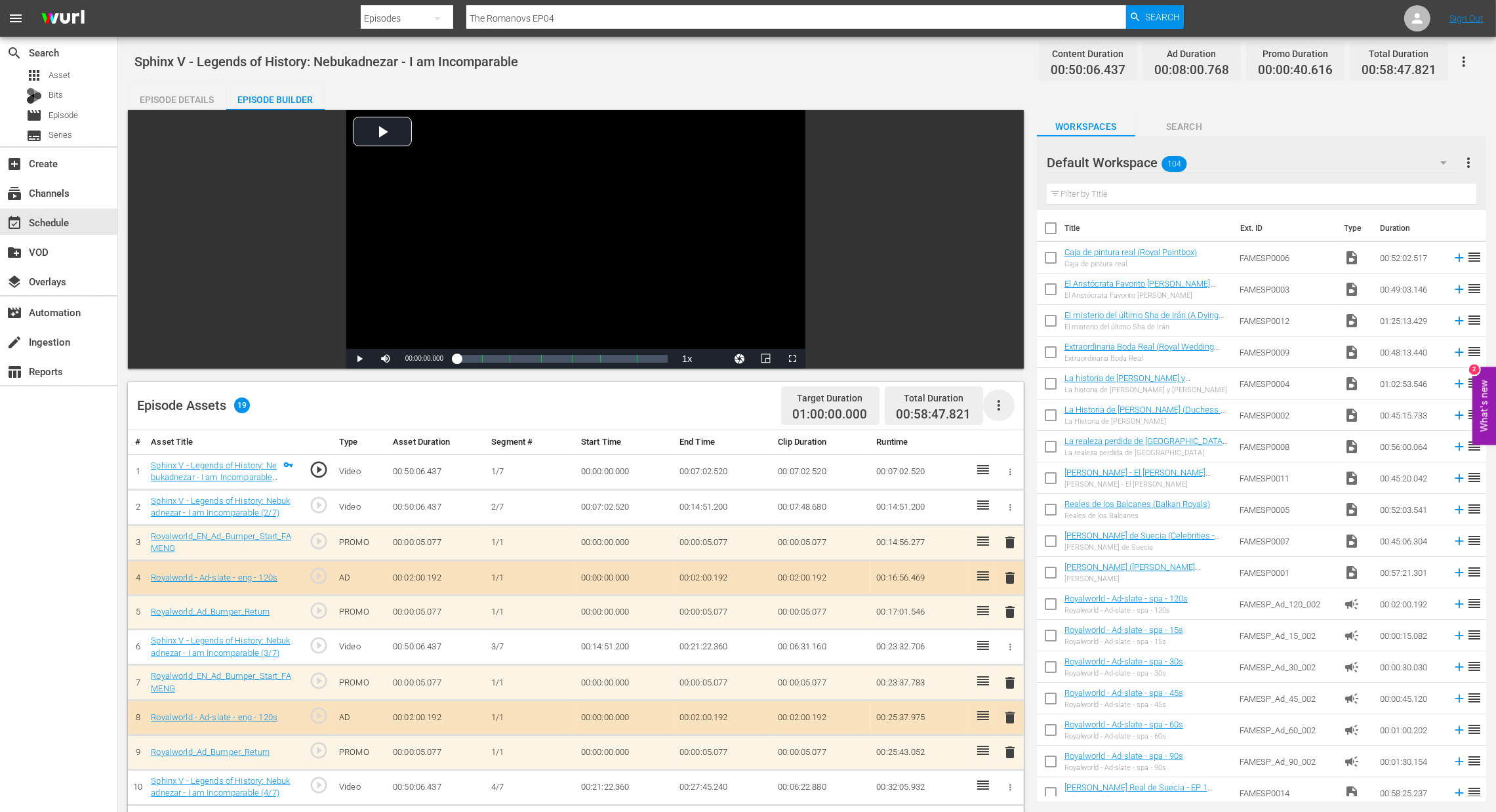
click at [997, 400] on icon "button" at bounding box center [998, 405] width 16 height 16
click at [1017, 446] on div "Clear Ads" at bounding box center [1038, 442] width 89 height 32
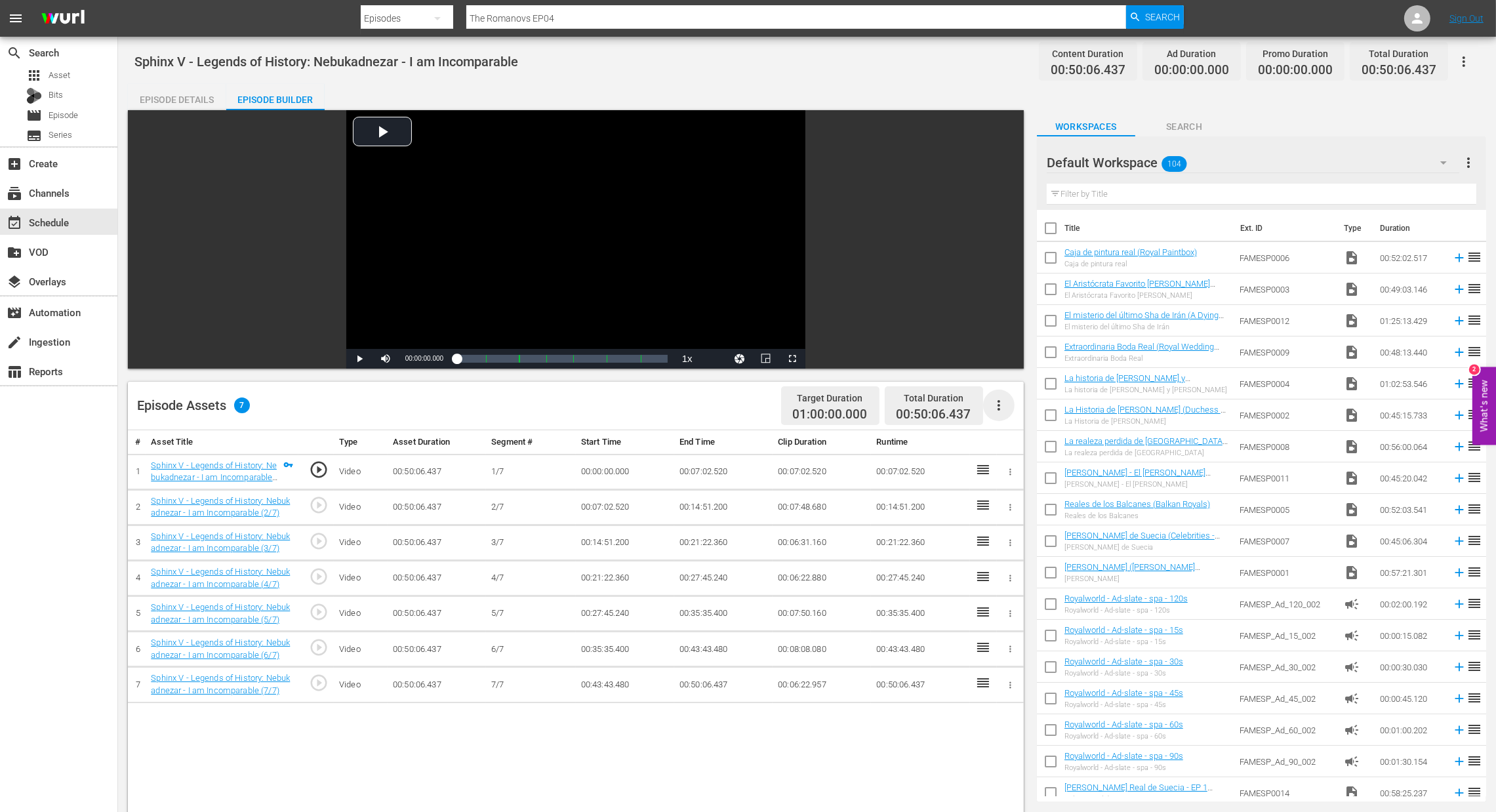
click at [1000, 401] on icon "button" at bounding box center [998, 405] width 16 height 16
click at [999, 407] on div "Fill with Ads" at bounding box center [1038, 411] width 89 height 32
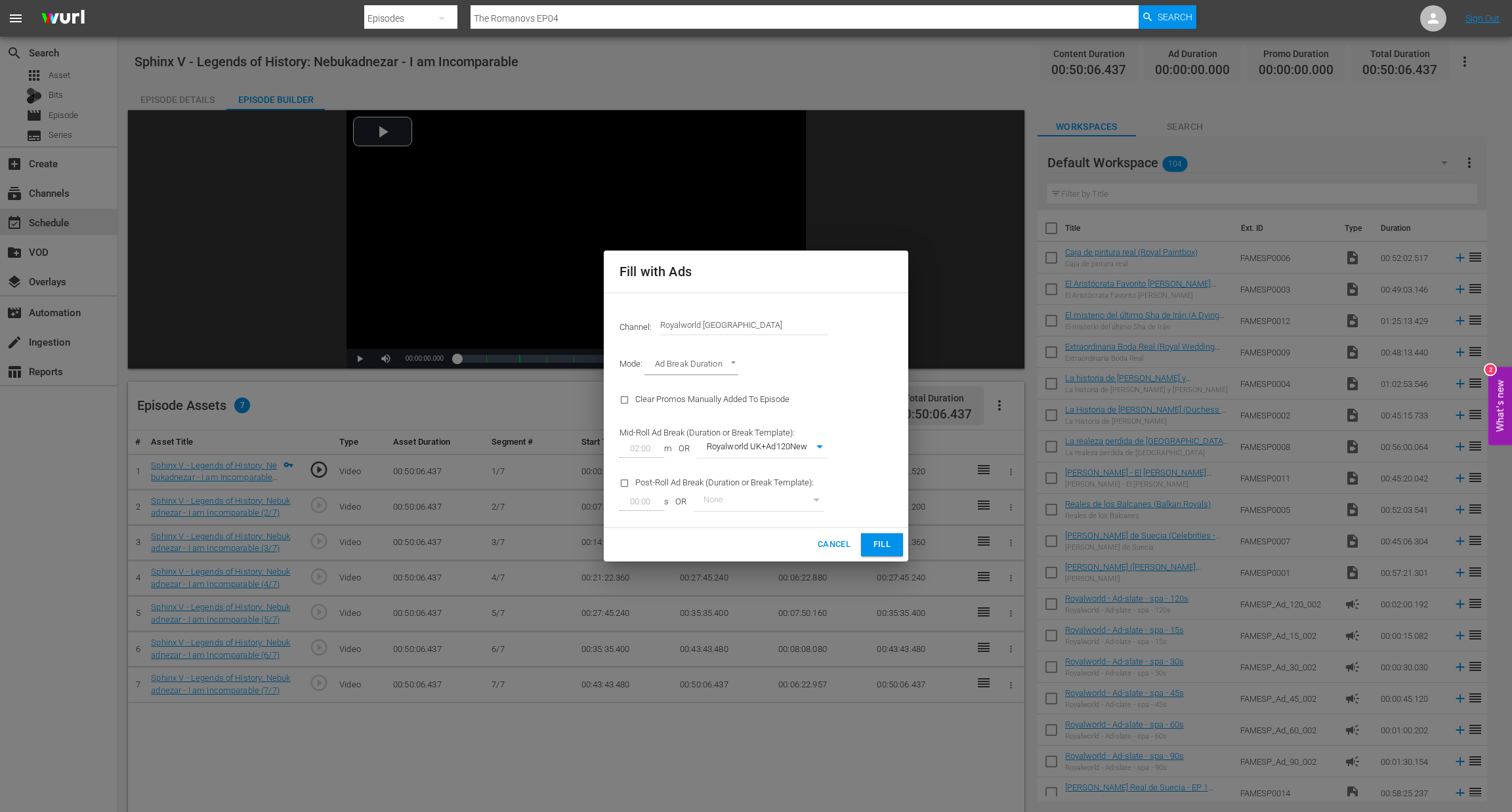
click at [903, 548] on button "Fill" at bounding box center [882, 544] width 42 height 23
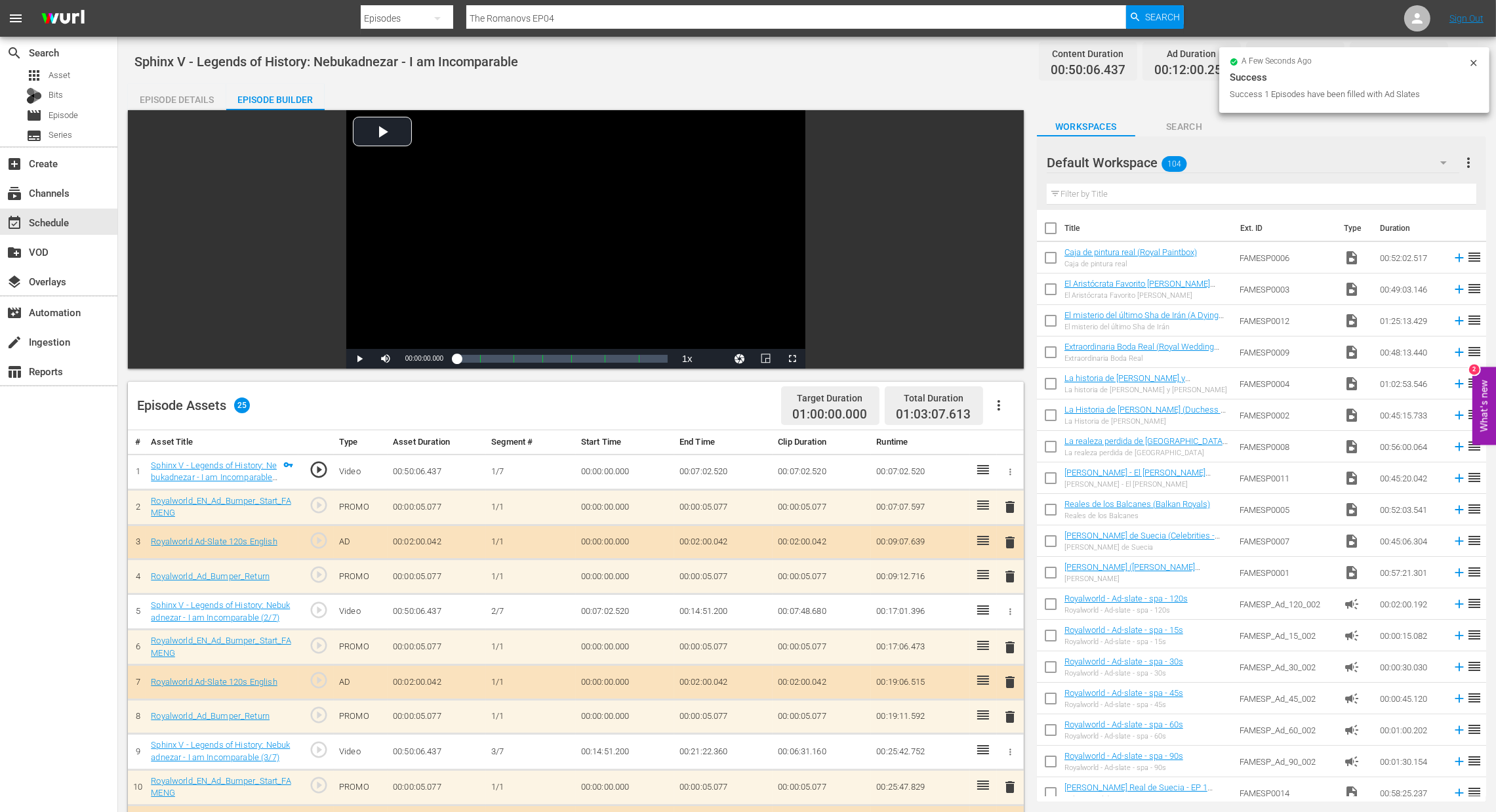
click at [1012, 541] on span "delete" at bounding box center [1010, 542] width 16 height 16
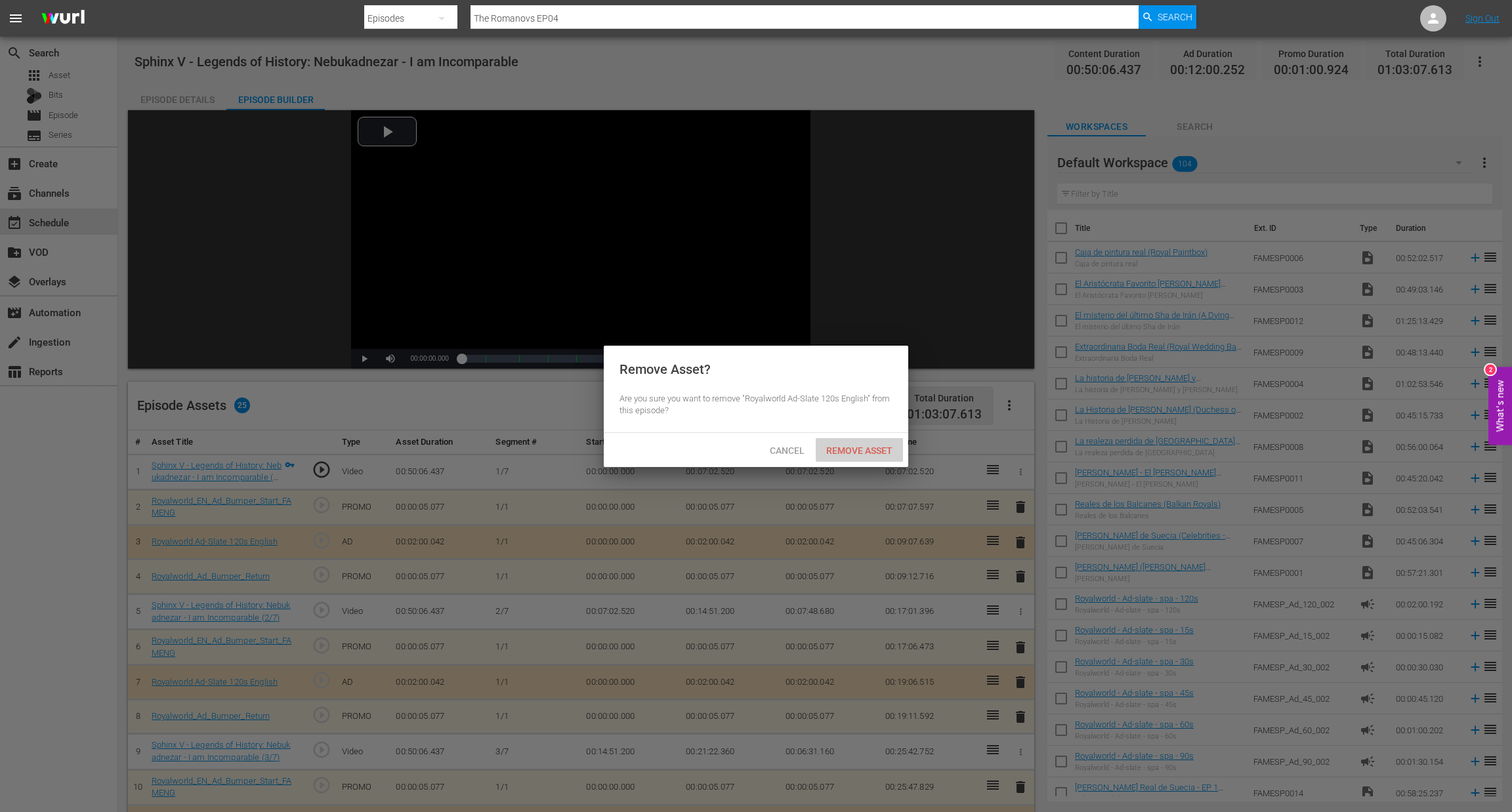
click at [843, 444] on div "Remove Asset" at bounding box center [859, 450] width 87 height 24
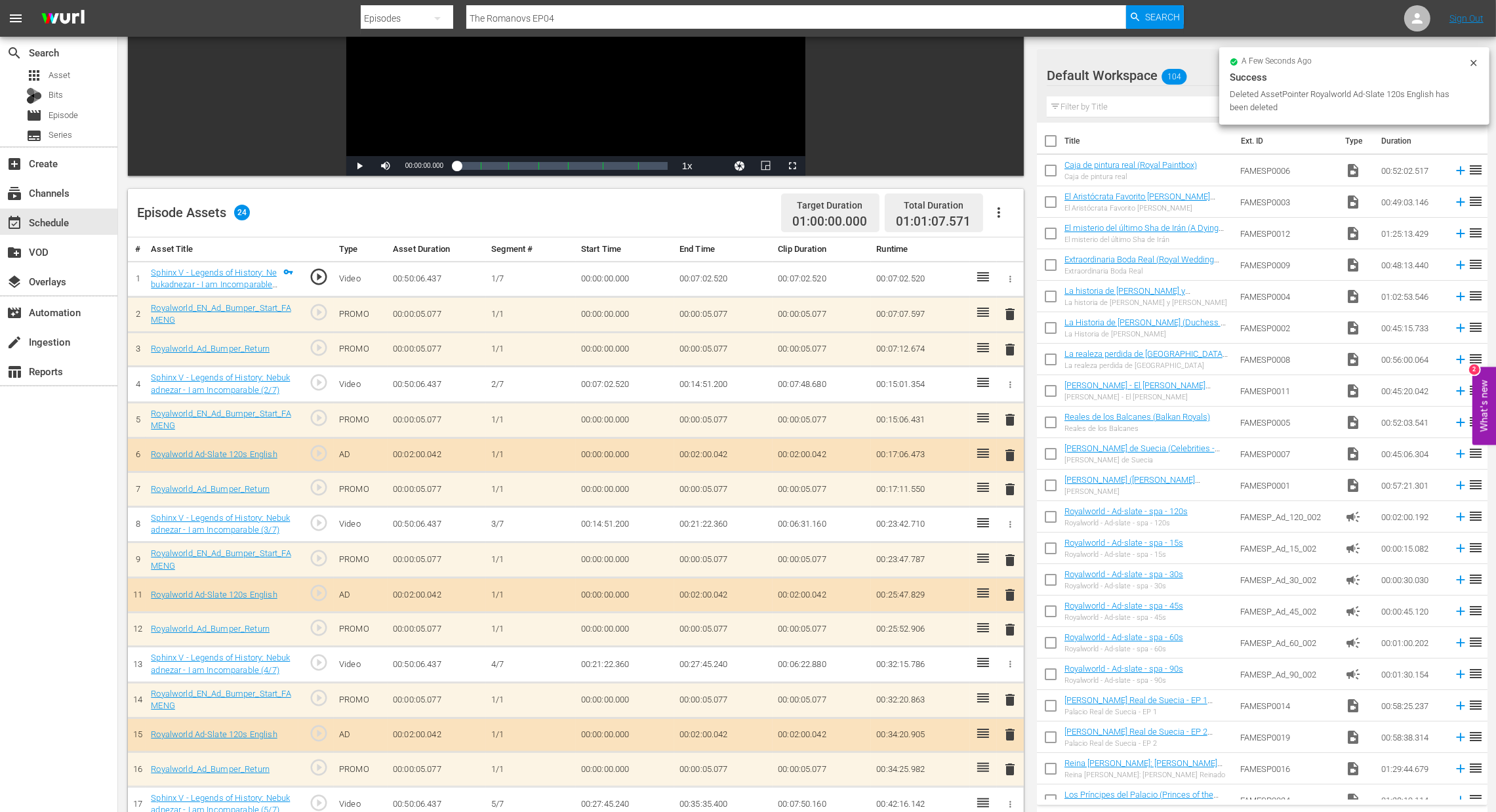
scroll to position [197, 0]
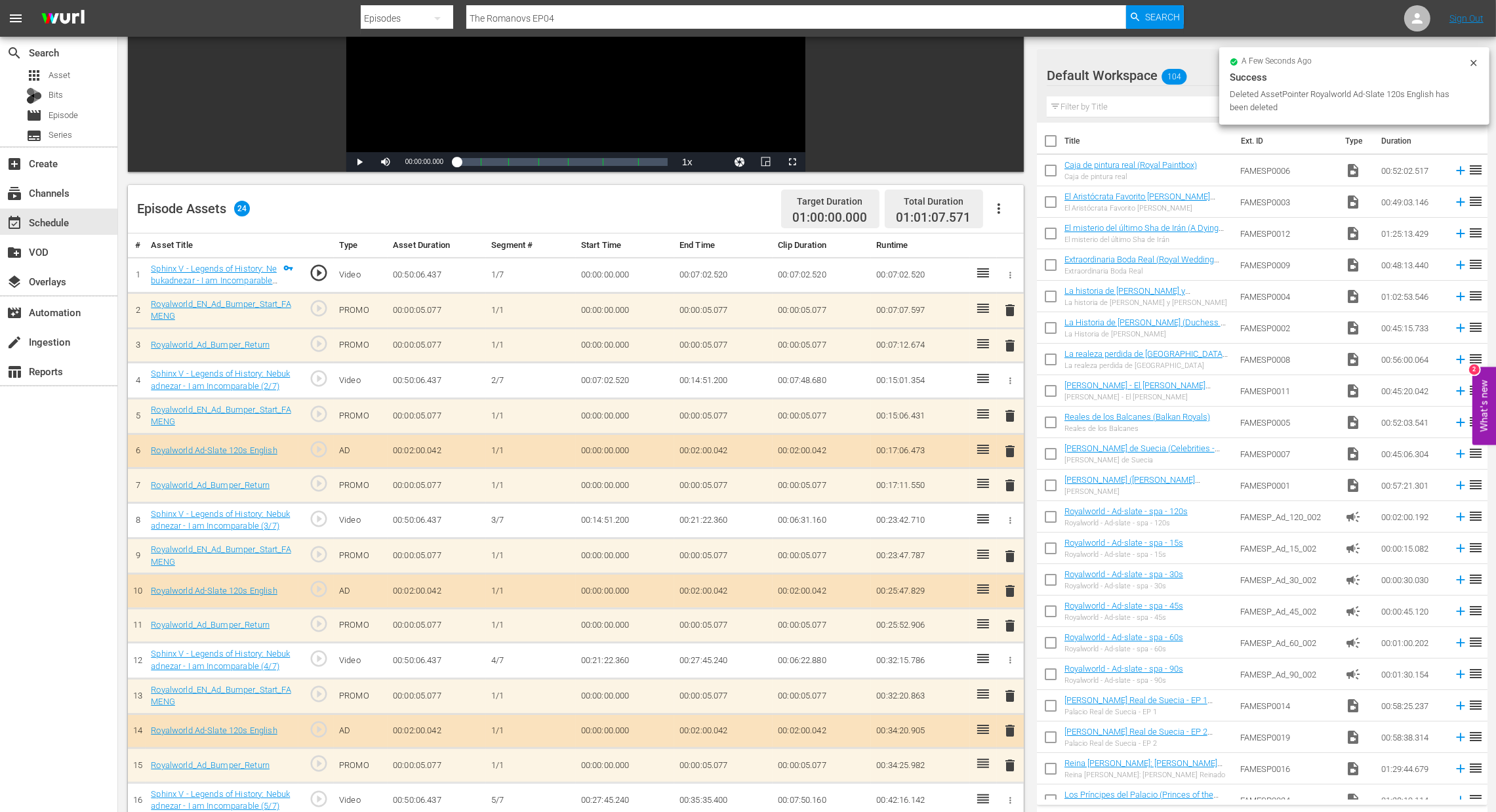
click at [1014, 600] on div "delete" at bounding box center [1011, 591] width 17 height 19
click at [1008, 585] on span "delete" at bounding box center [1010, 590] width 16 height 16
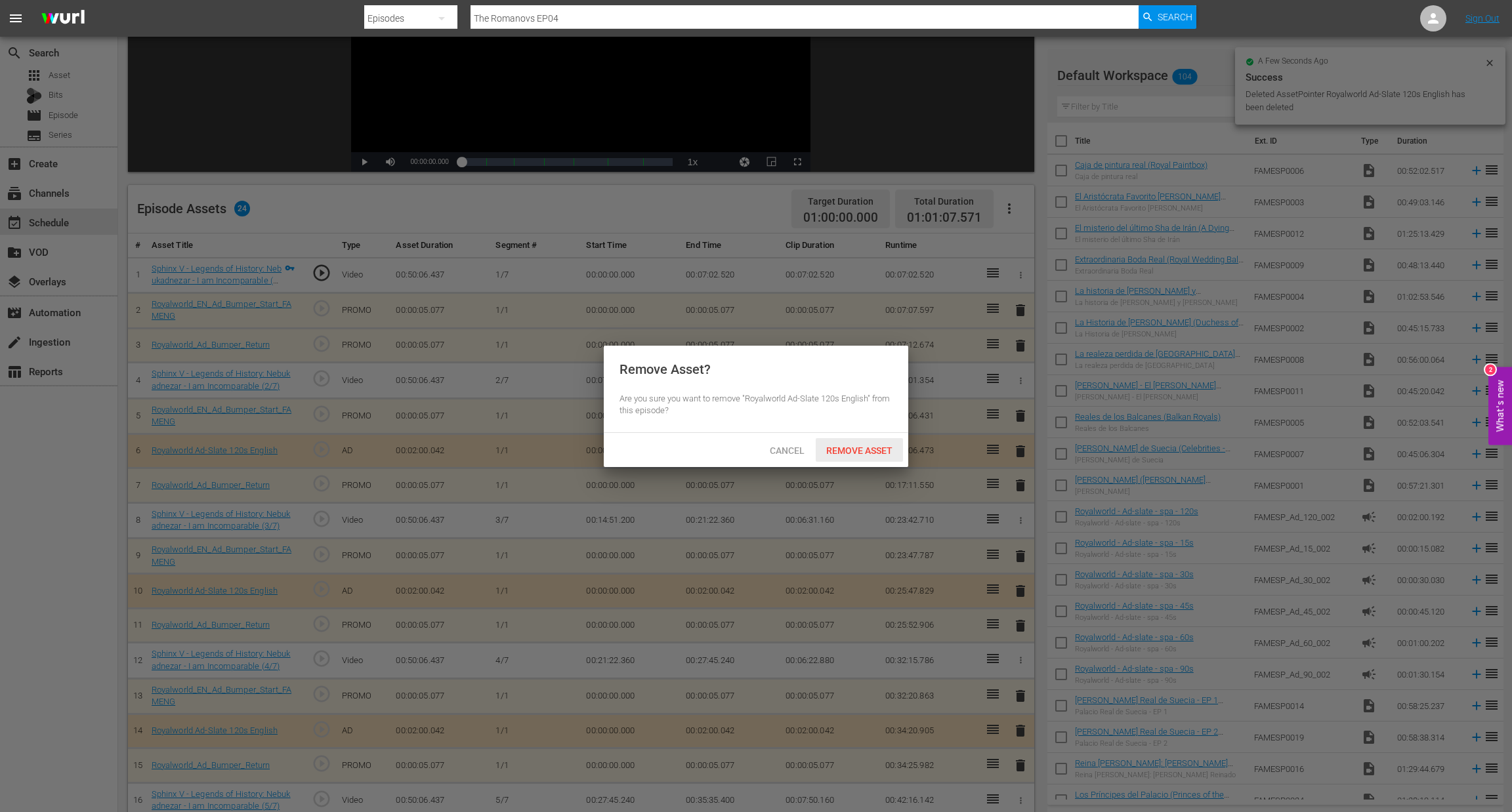
click at [855, 447] on span "Remove Asset" at bounding box center [859, 451] width 87 height 11
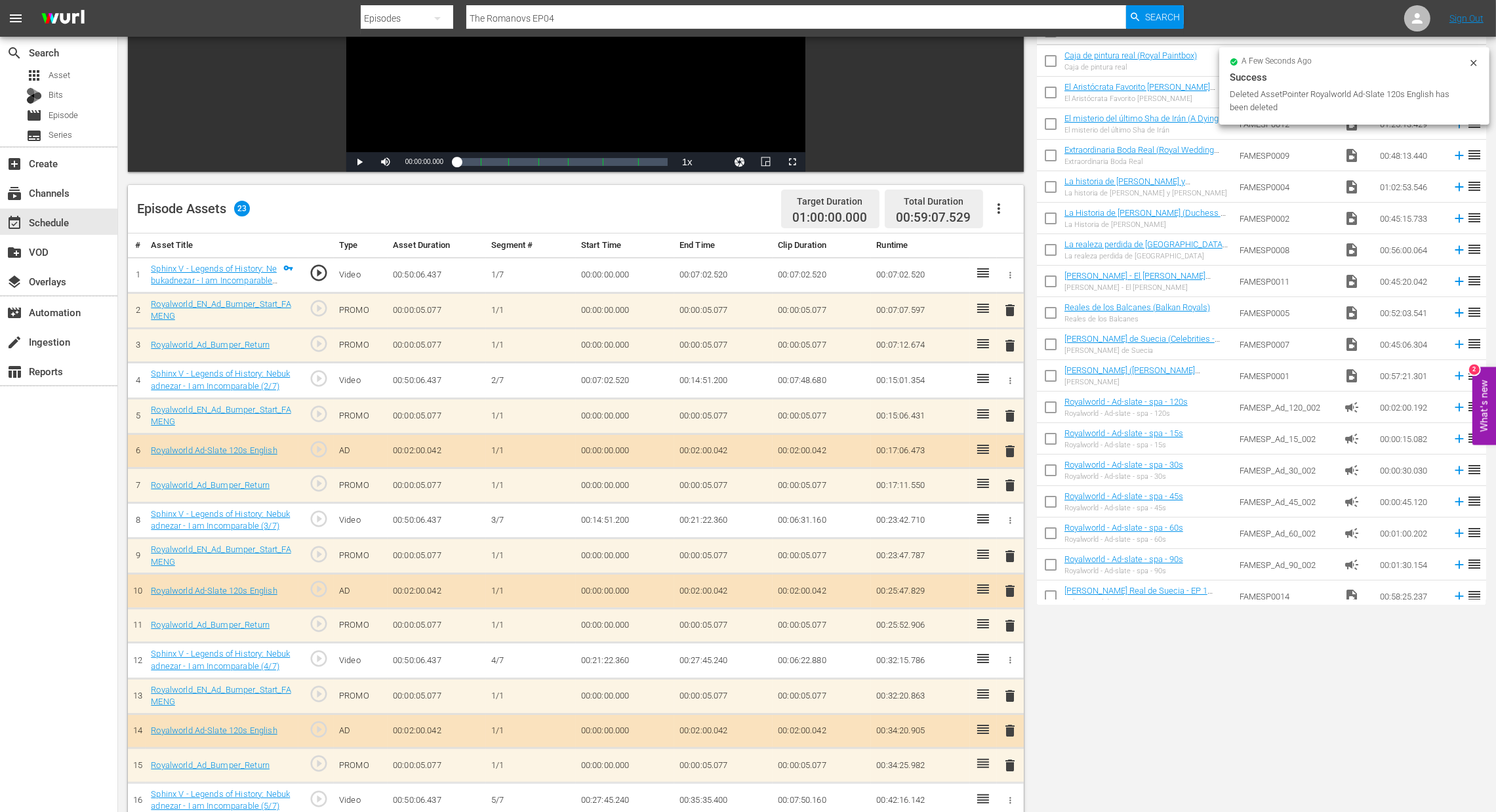
scroll to position [0, 0]
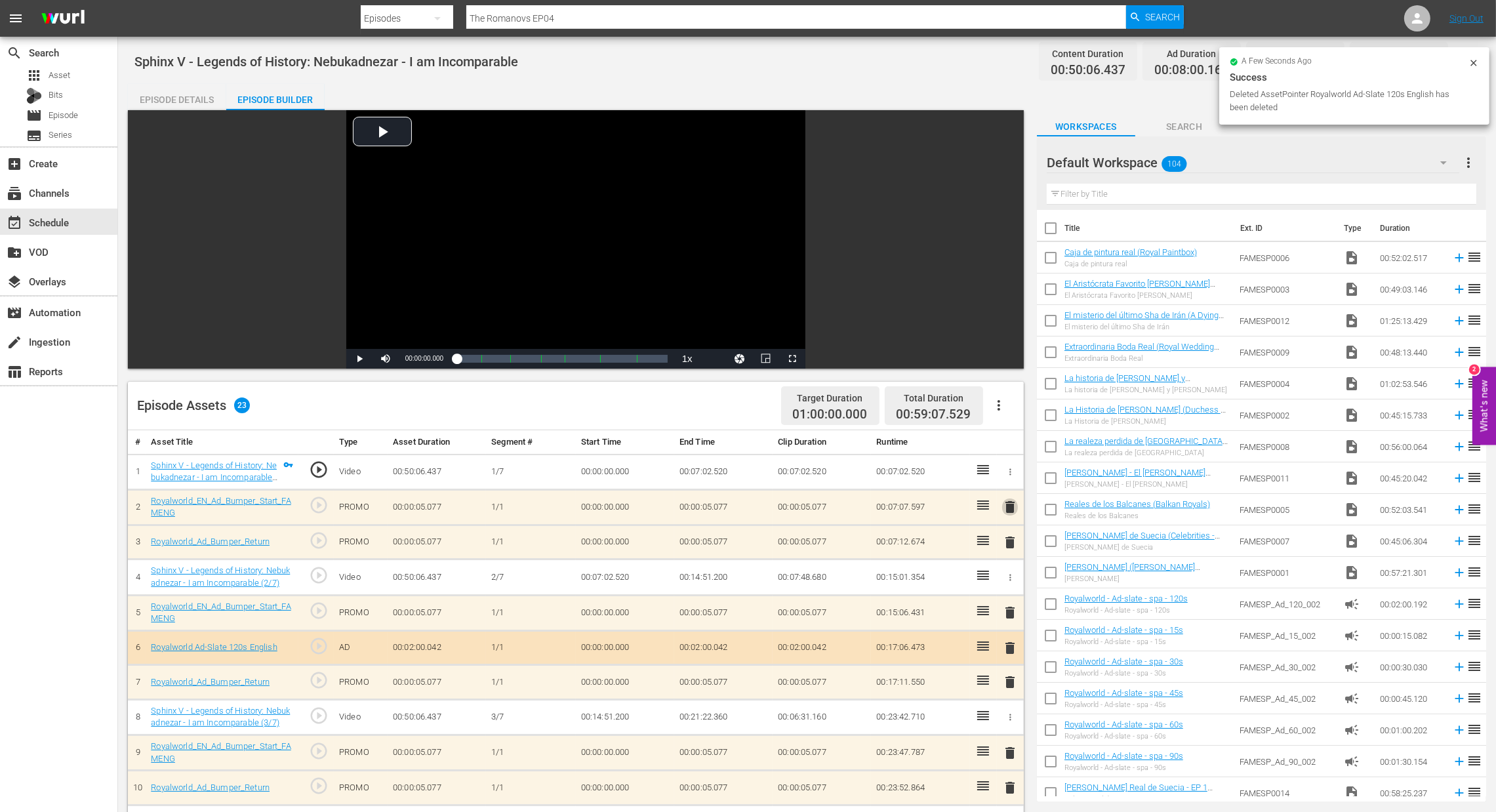
click at [1012, 507] on span "delete" at bounding box center [1010, 507] width 16 height 16
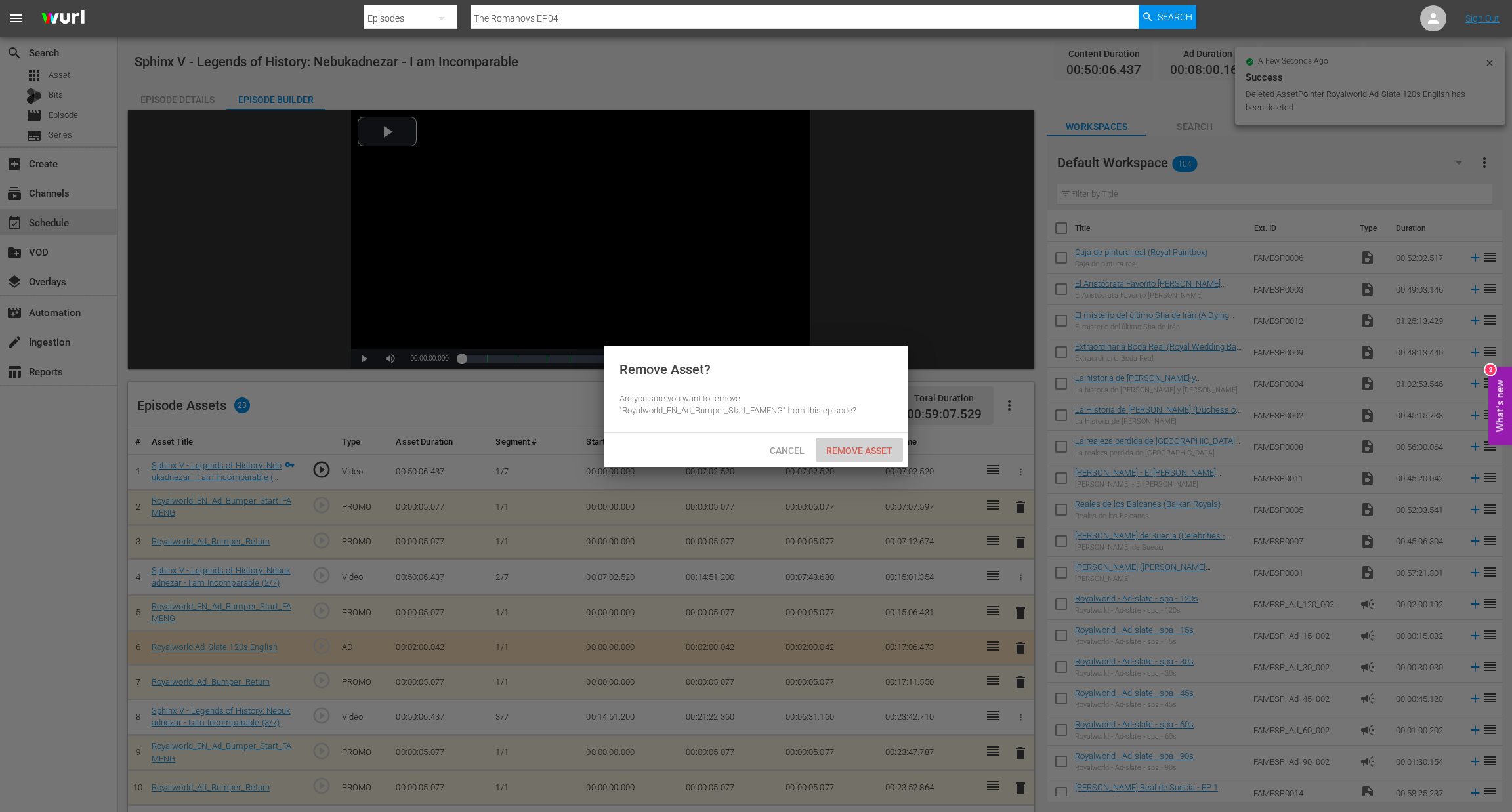
click at [867, 453] on span "Remove Asset" at bounding box center [859, 451] width 87 height 11
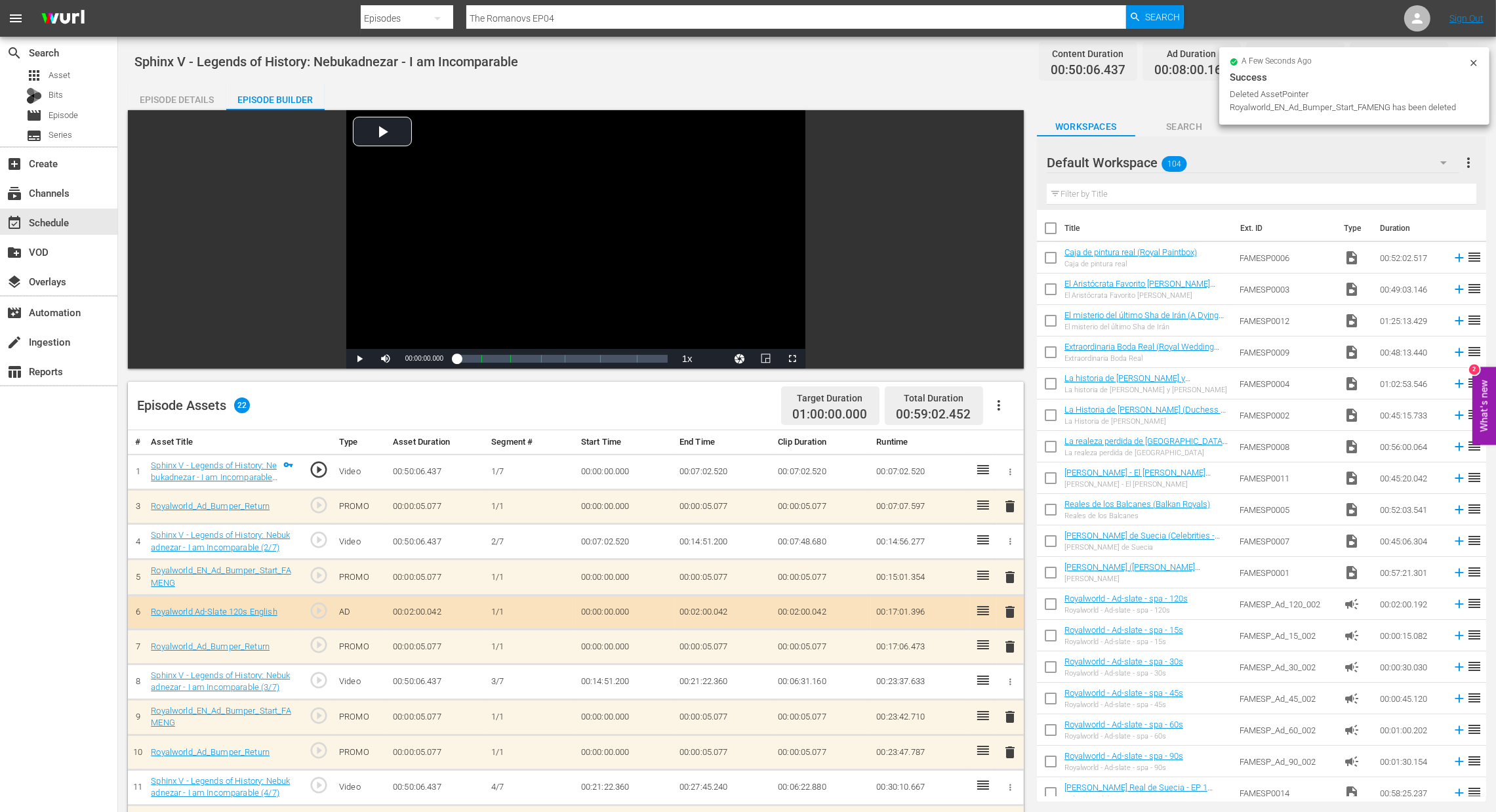
click at [1003, 503] on span "delete" at bounding box center [1010, 506] width 16 height 16
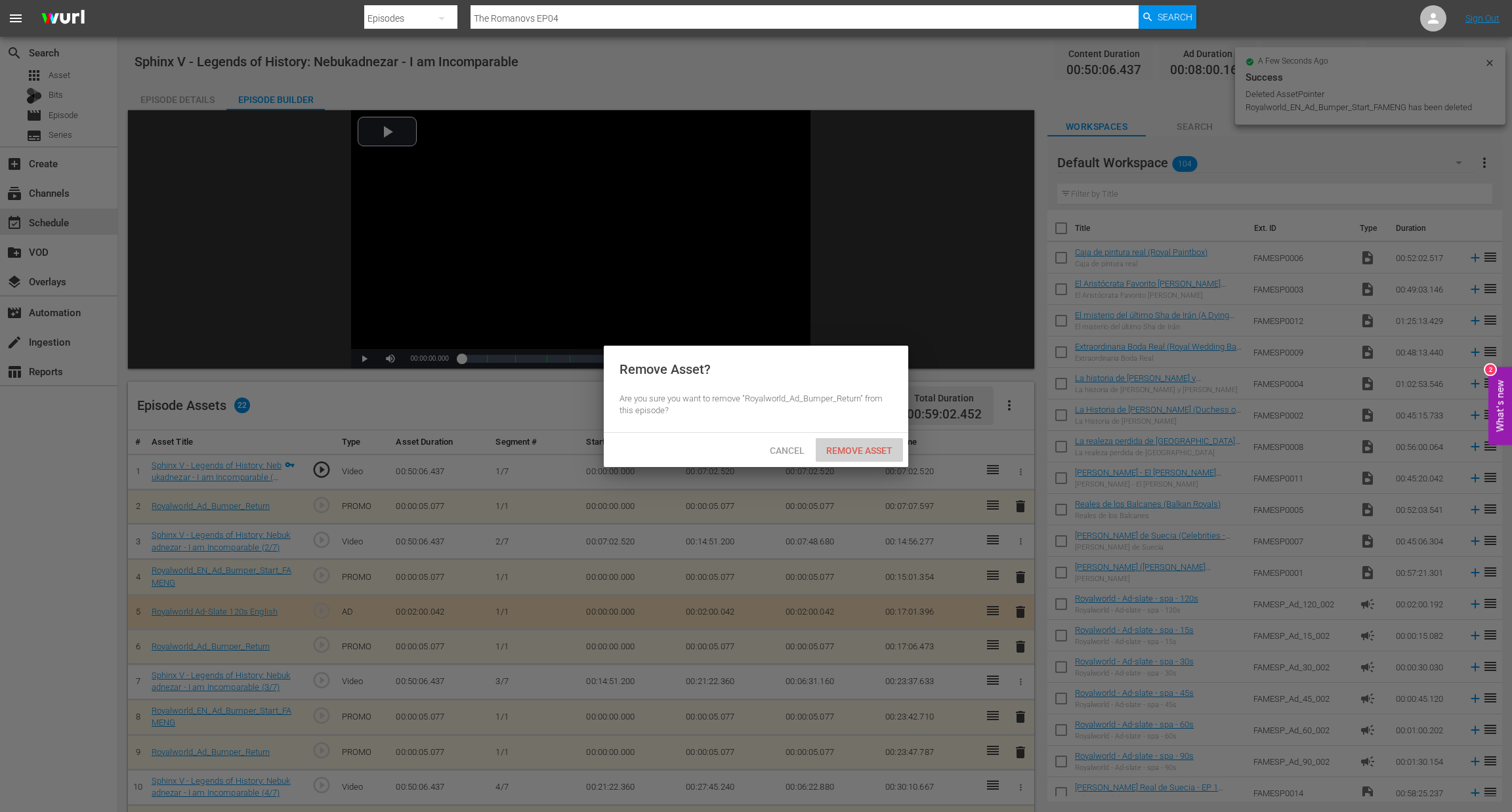
click at [878, 456] on span "Remove Asset" at bounding box center [859, 451] width 87 height 11
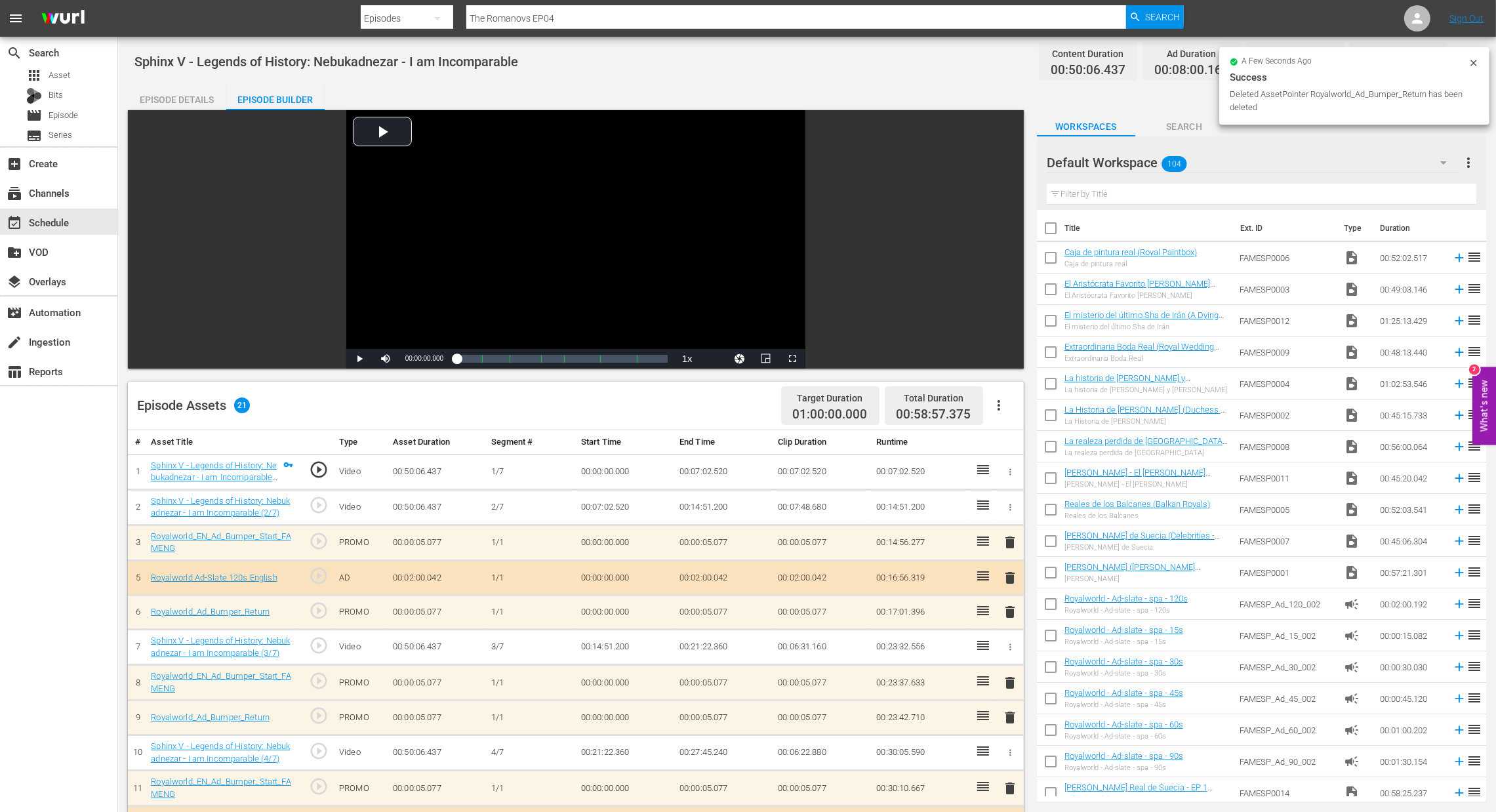
click at [999, 681] on td "delete" at bounding box center [1010, 682] width 27 height 35
click at [1004, 677] on span "delete" at bounding box center [1010, 682] width 16 height 16
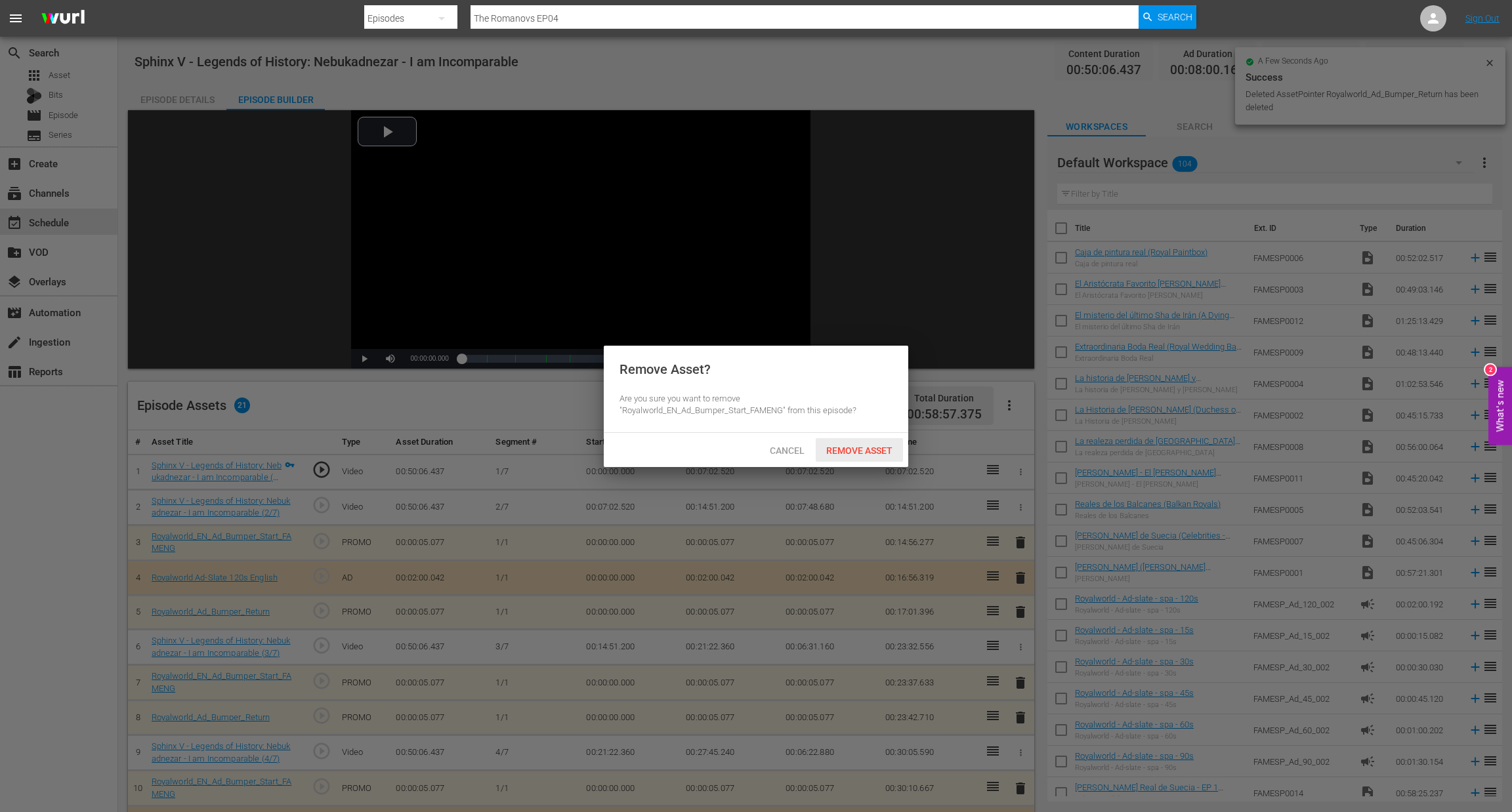
click at [861, 447] on span "Remove Asset" at bounding box center [859, 451] width 87 height 11
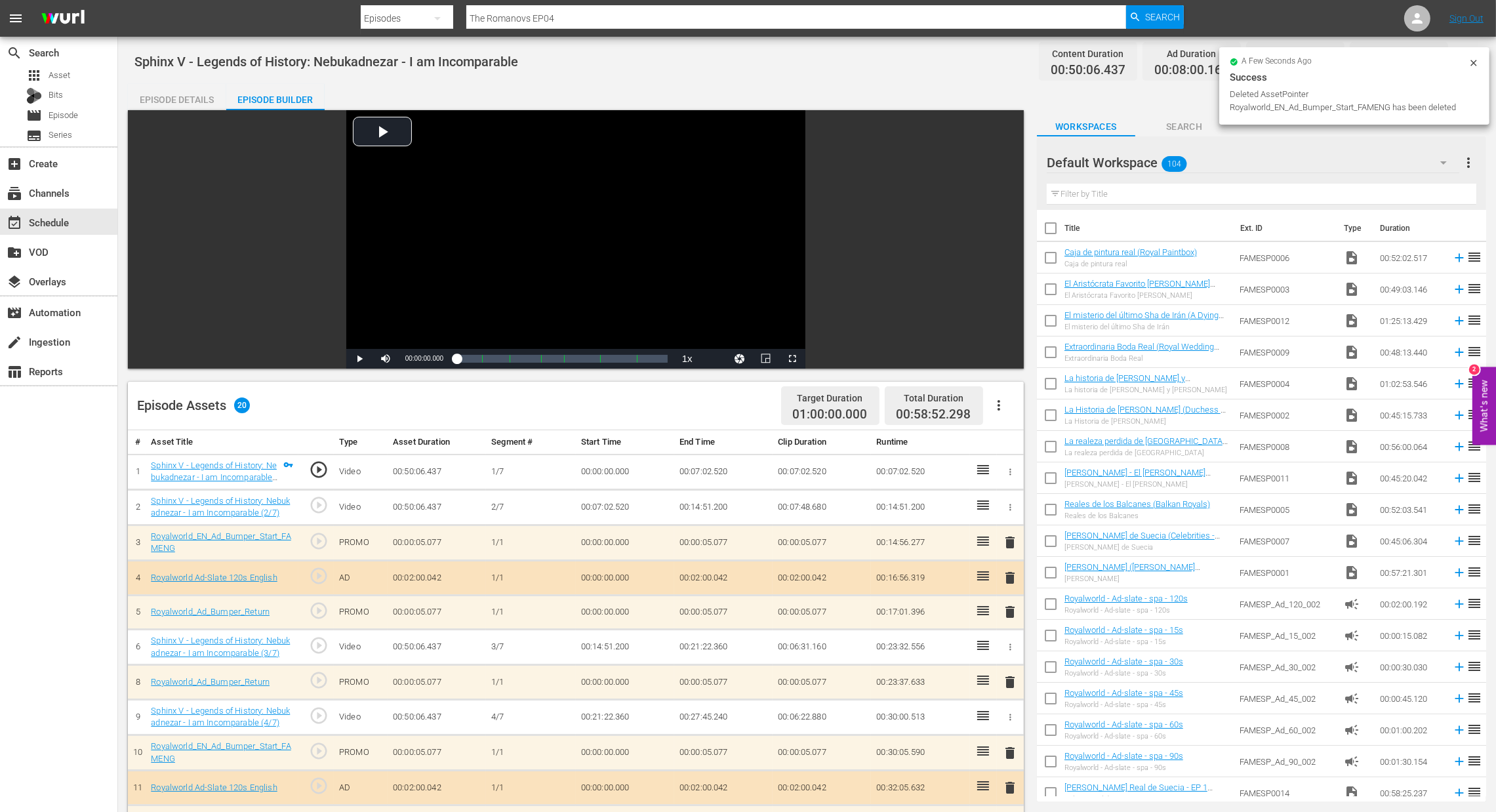
click at [1005, 678] on span "delete" at bounding box center [1010, 682] width 16 height 16
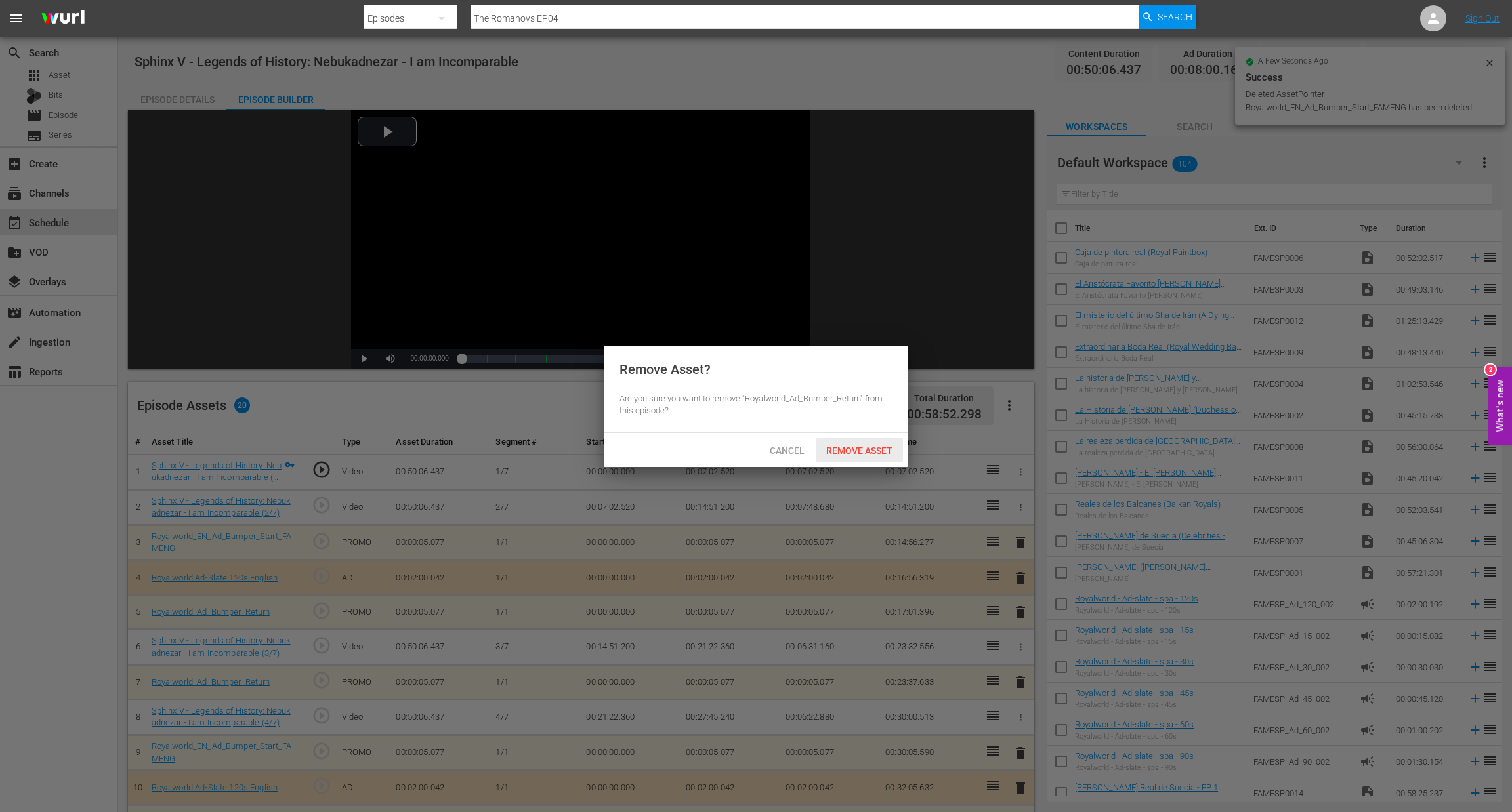
click at [873, 452] on span "Remove Asset" at bounding box center [859, 451] width 87 height 11
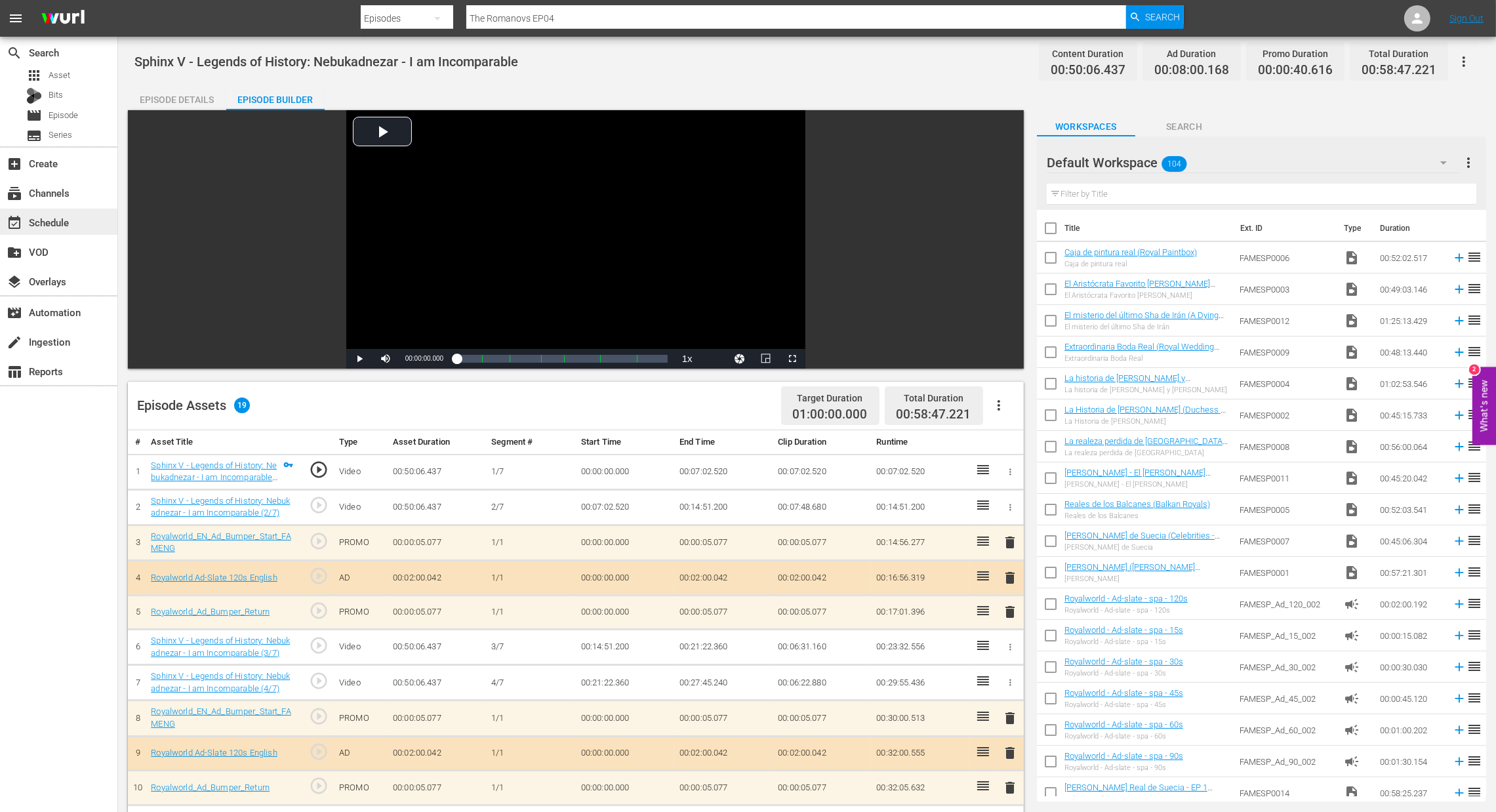
click at [64, 224] on div "event_available Schedule" at bounding box center [37, 220] width 74 height 12
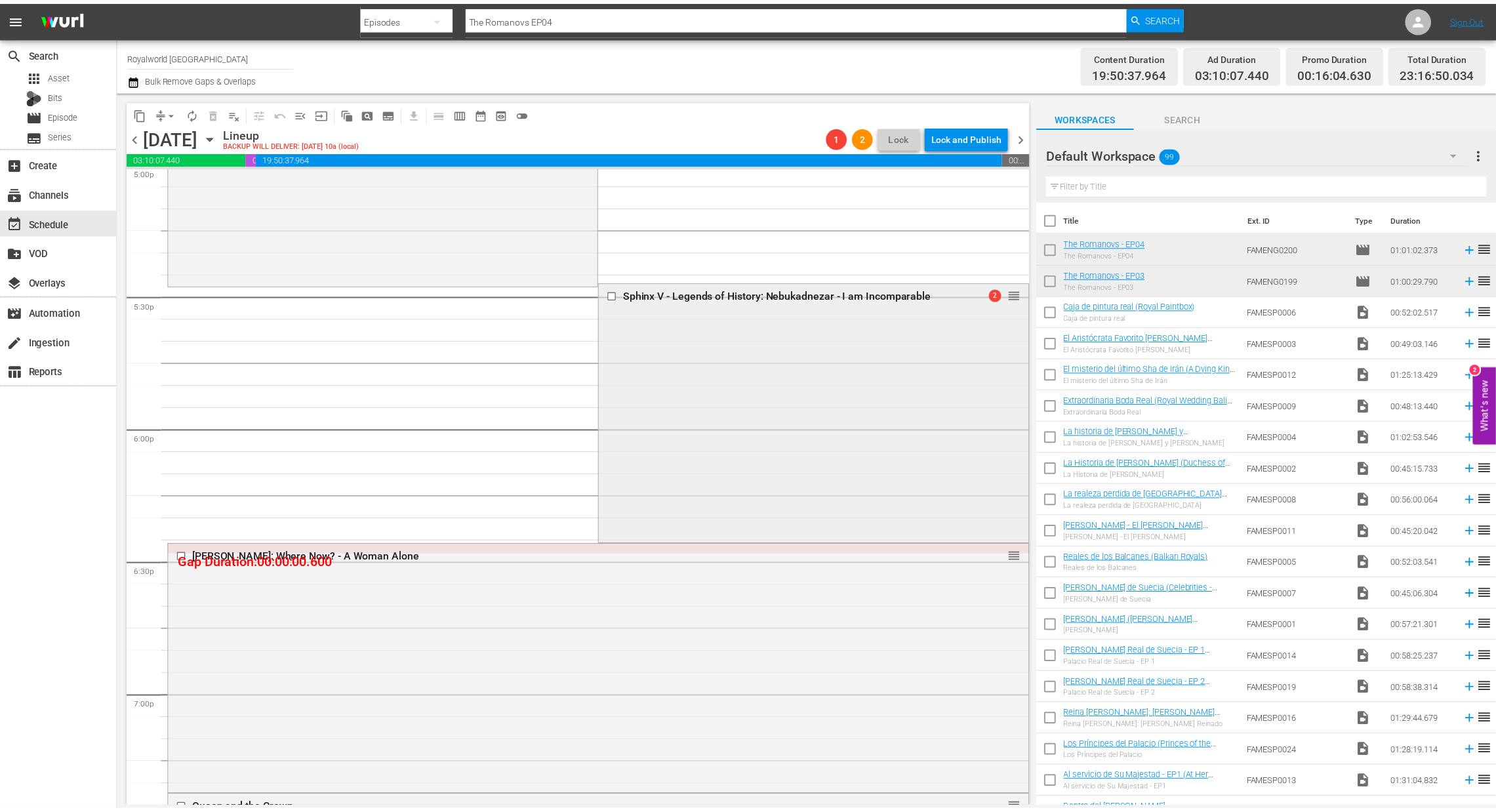
scroll to position [4653, 0]
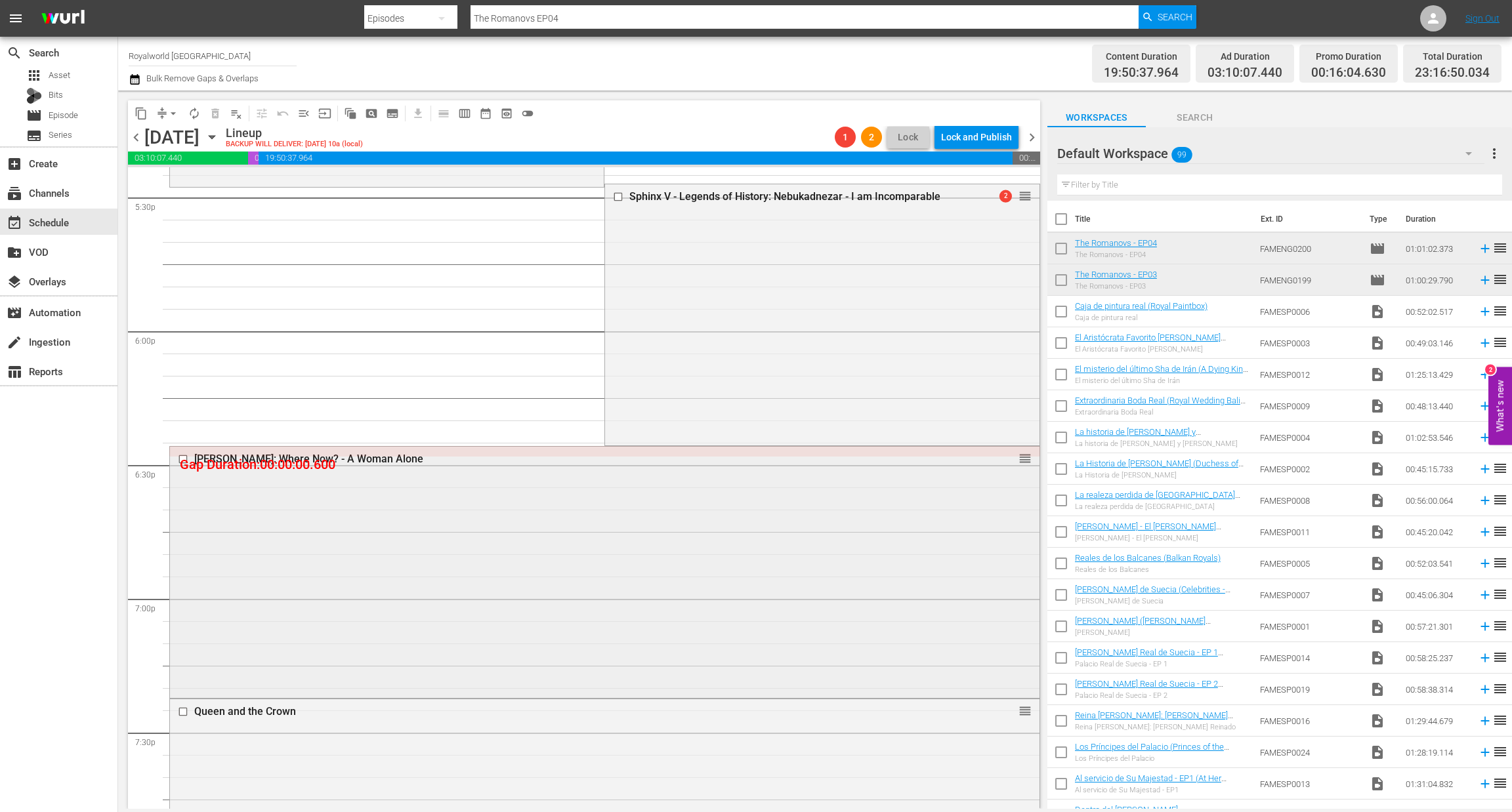
click at [365, 455] on div "Princess Diana: Where Now? - A Woman Alone" at bounding box center [580, 458] width 771 height 13
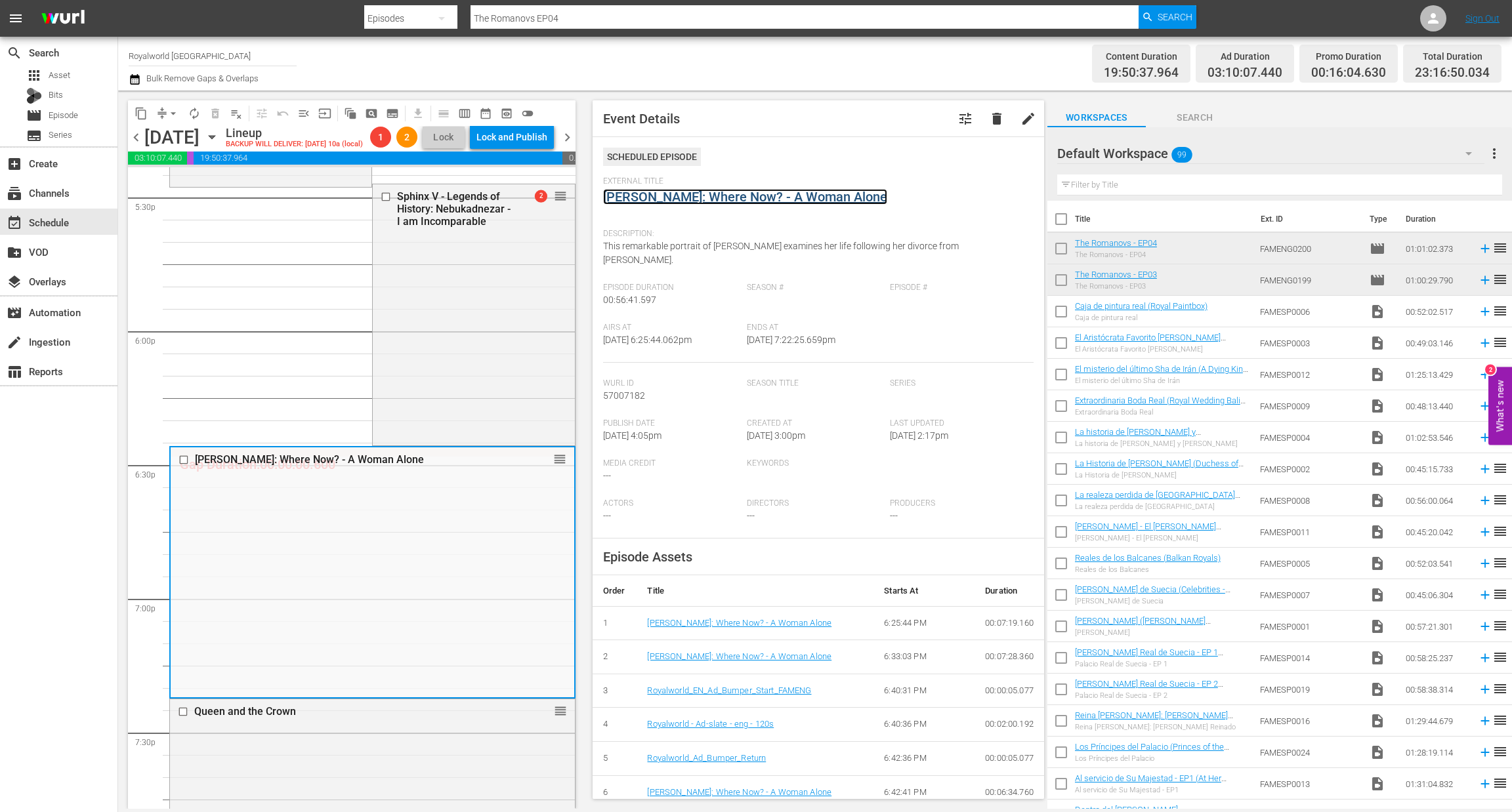
click at [754, 189] on link "Princess Diana: Where Now? - A Woman Alone" at bounding box center [746, 197] width 284 height 16
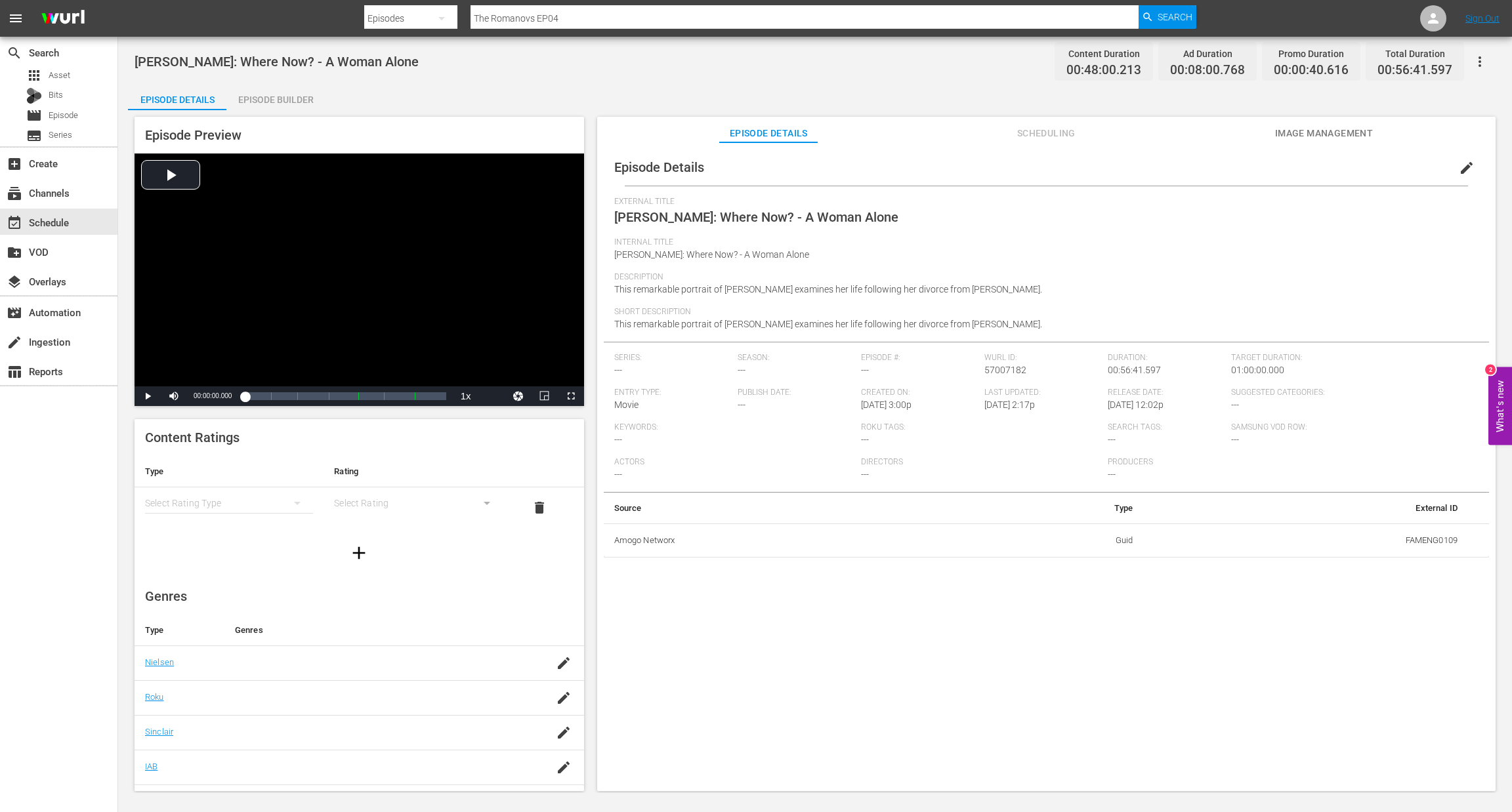
click at [308, 104] on div "Episode Builder" at bounding box center [276, 100] width 99 height 32
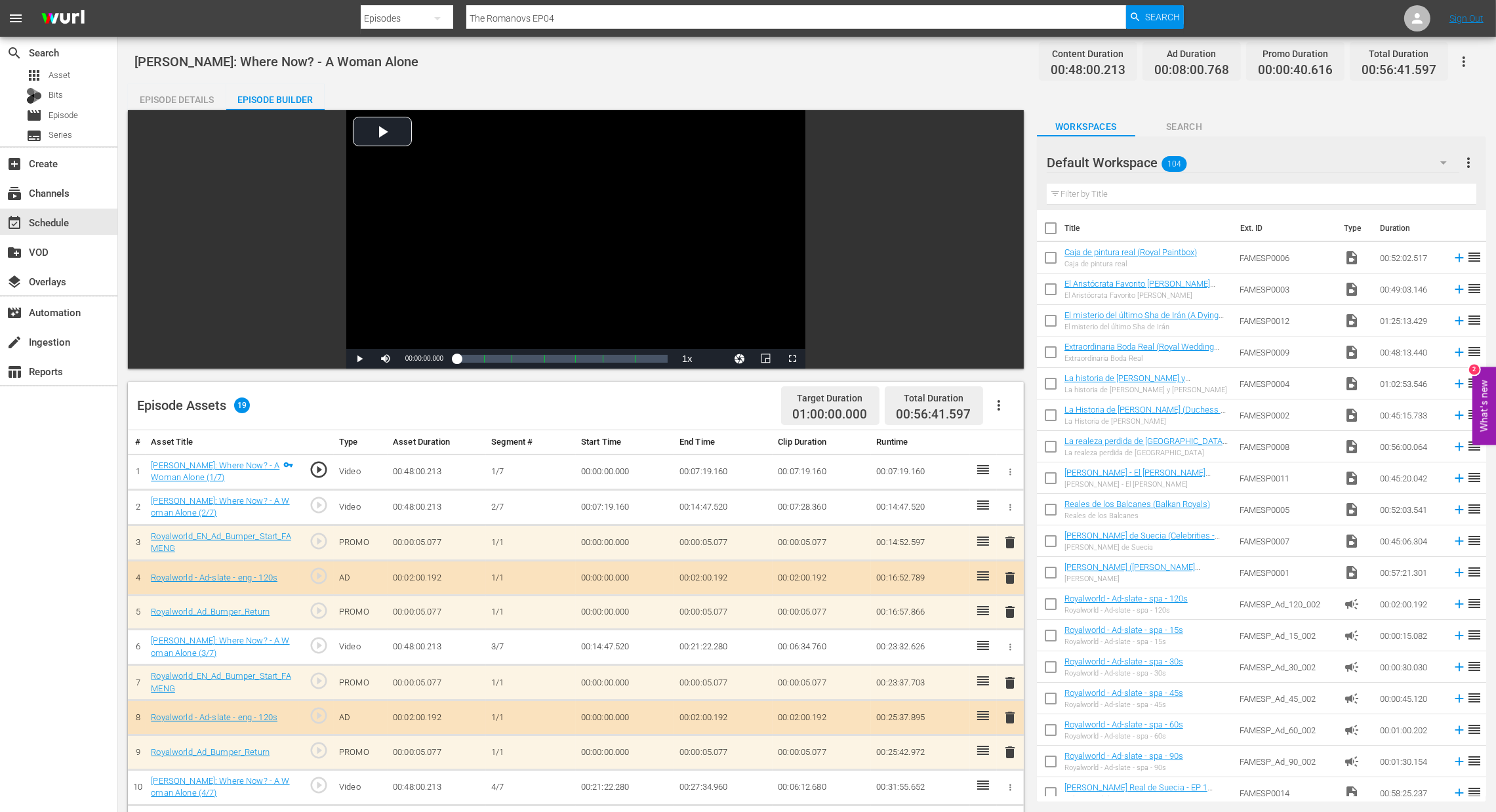
click at [1000, 406] on icon "button" at bounding box center [998, 405] width 16 height 16
click at [1002, 445] on div "Clear Ads" at bounding box center [1038, 442] width 89 height 32
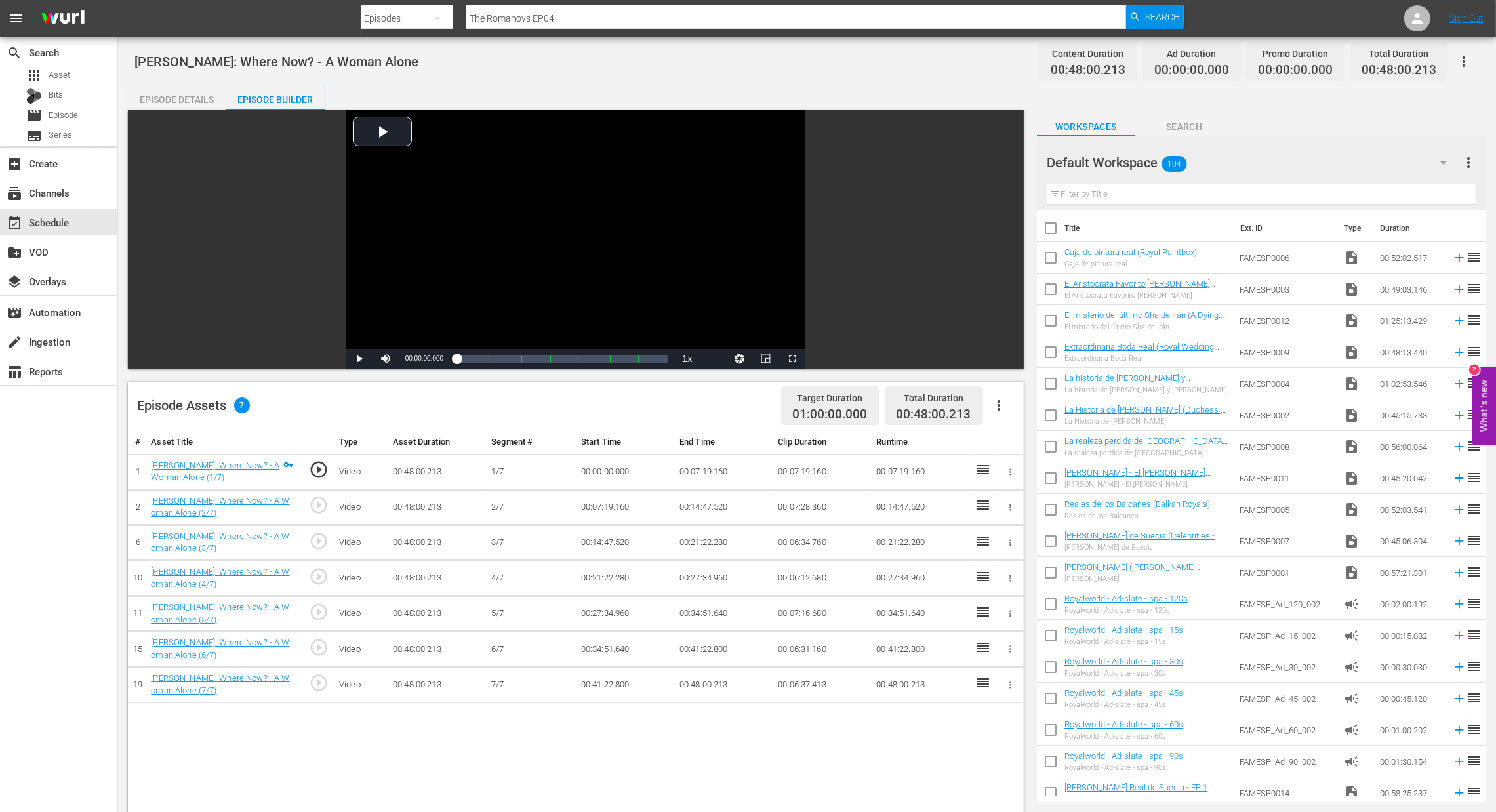
click at [1001, 402] on icon "button" at bounding box center [998, 405] width 16 height 16
click at [1018, 411] on div "Fill with Ads" at bounding box center [1038, 411] width 89 height 32
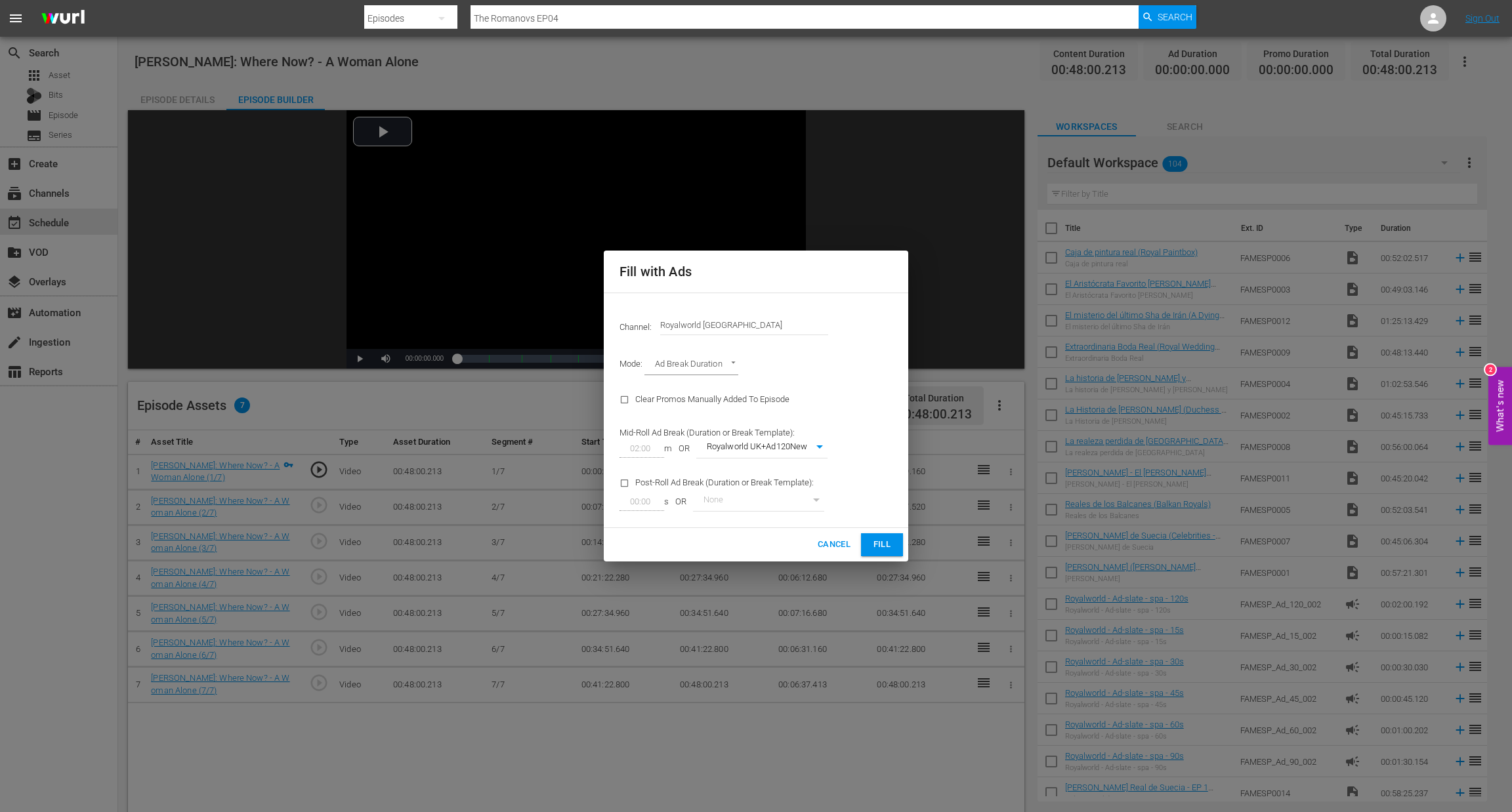
click at [896, 541] on button "Fill" at bounding box center [882, 544] width 42 height 23
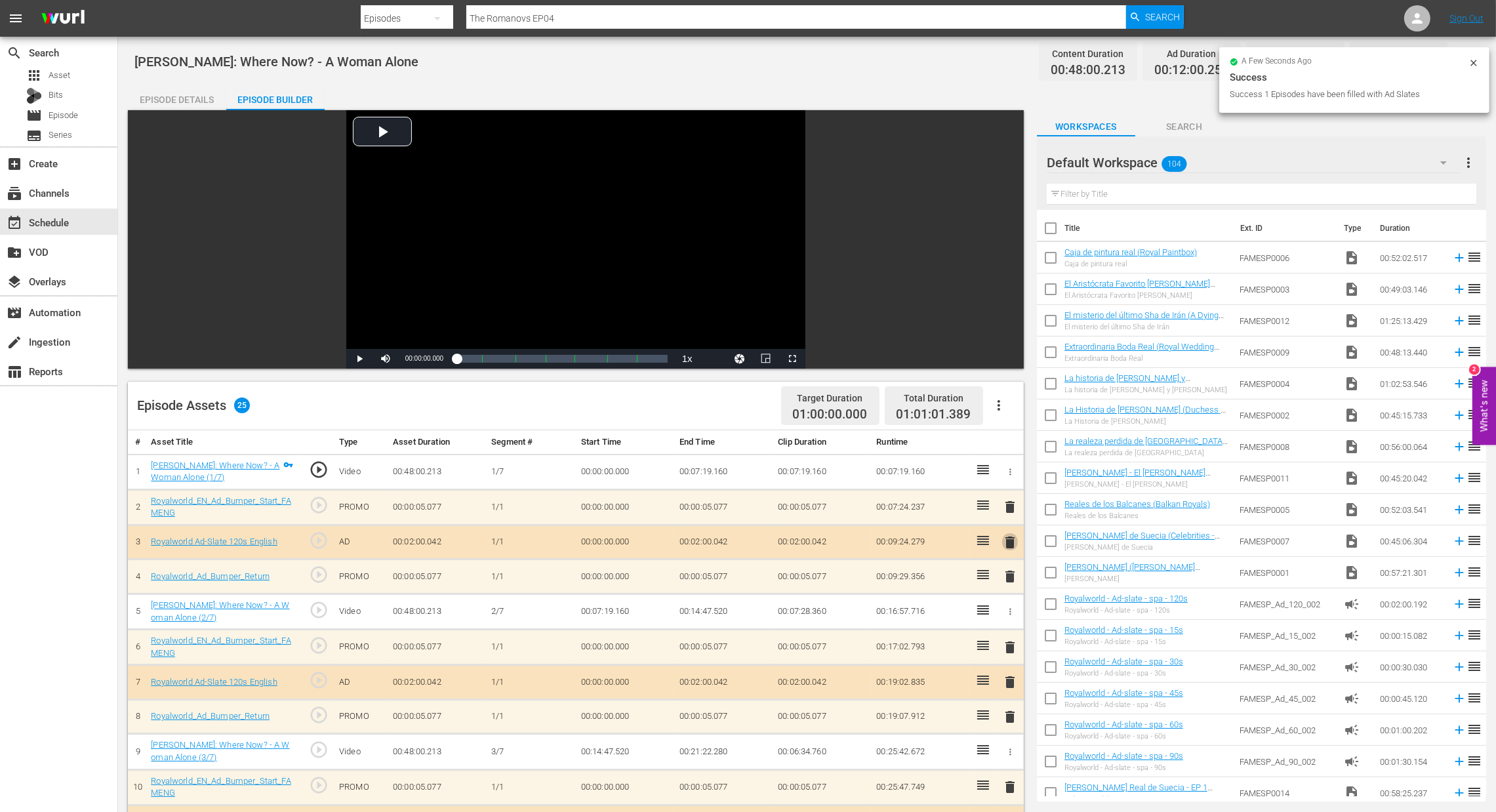
click at [1013, 534] on span "delete" at bounding box center [1010, 542] width 16 height 16
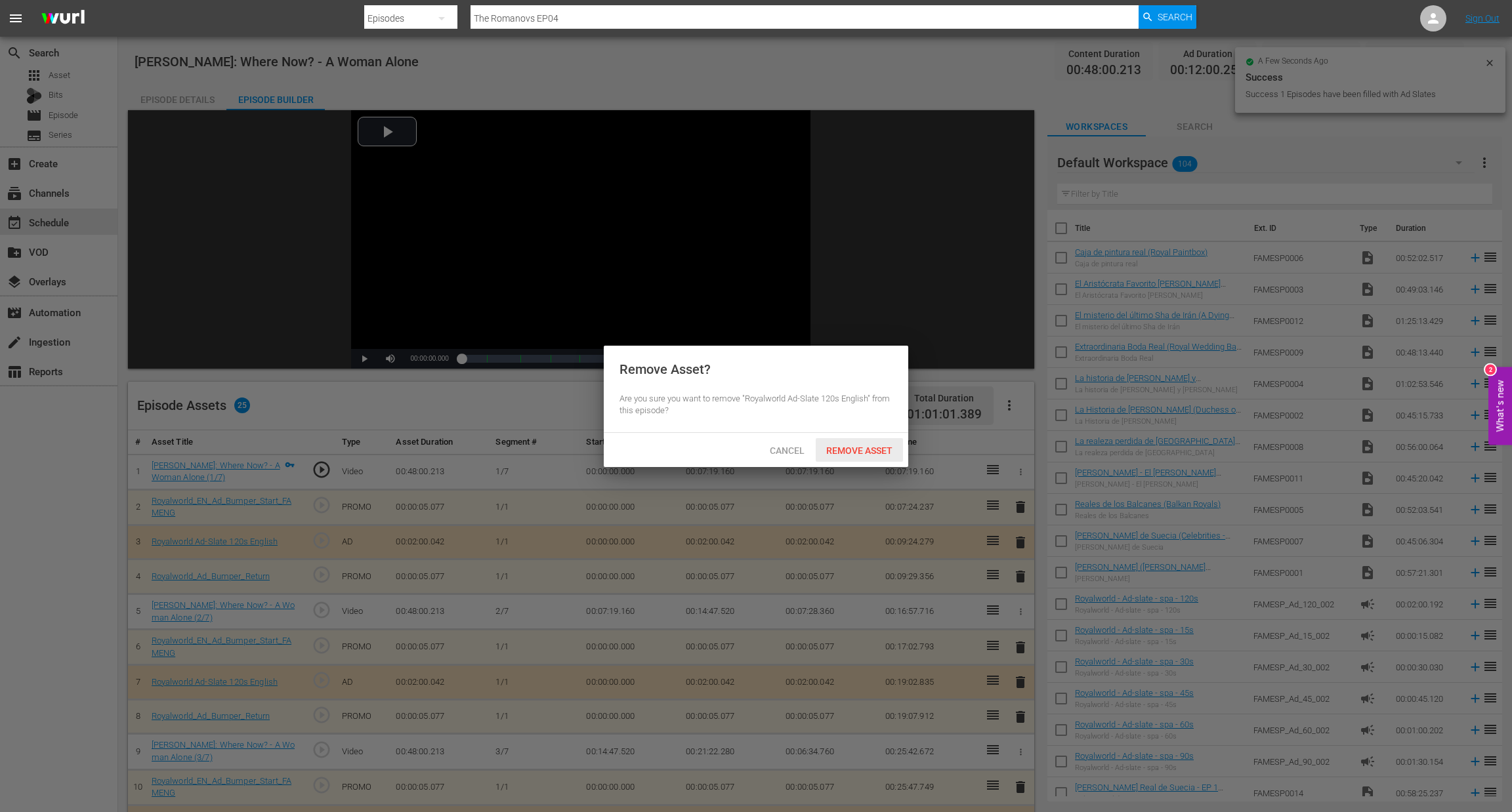
click at [868, 447] on span "Remove Asset" at bounding box center [859, 451] width 87 height 11
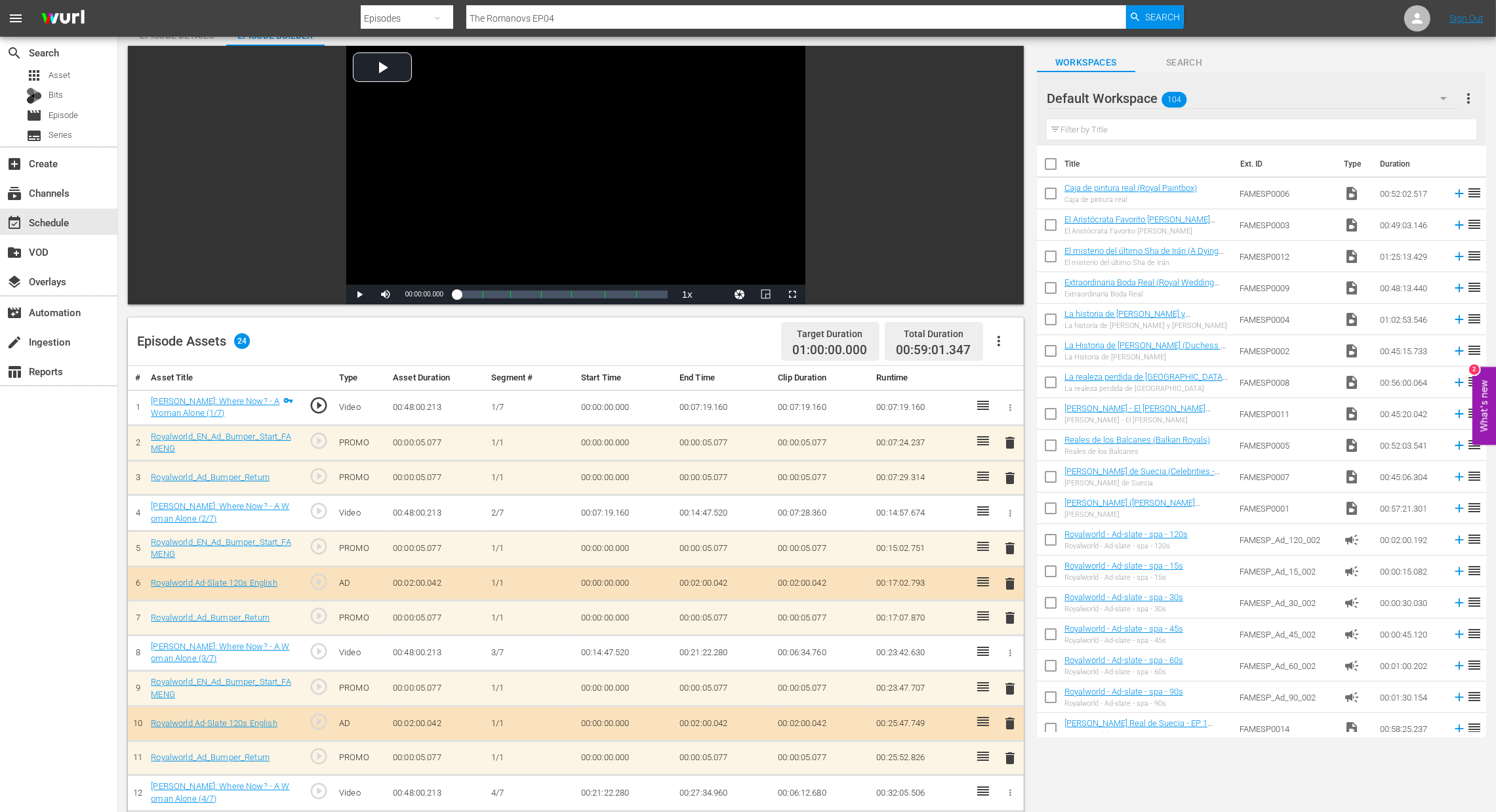
scroll to position [99, 0]
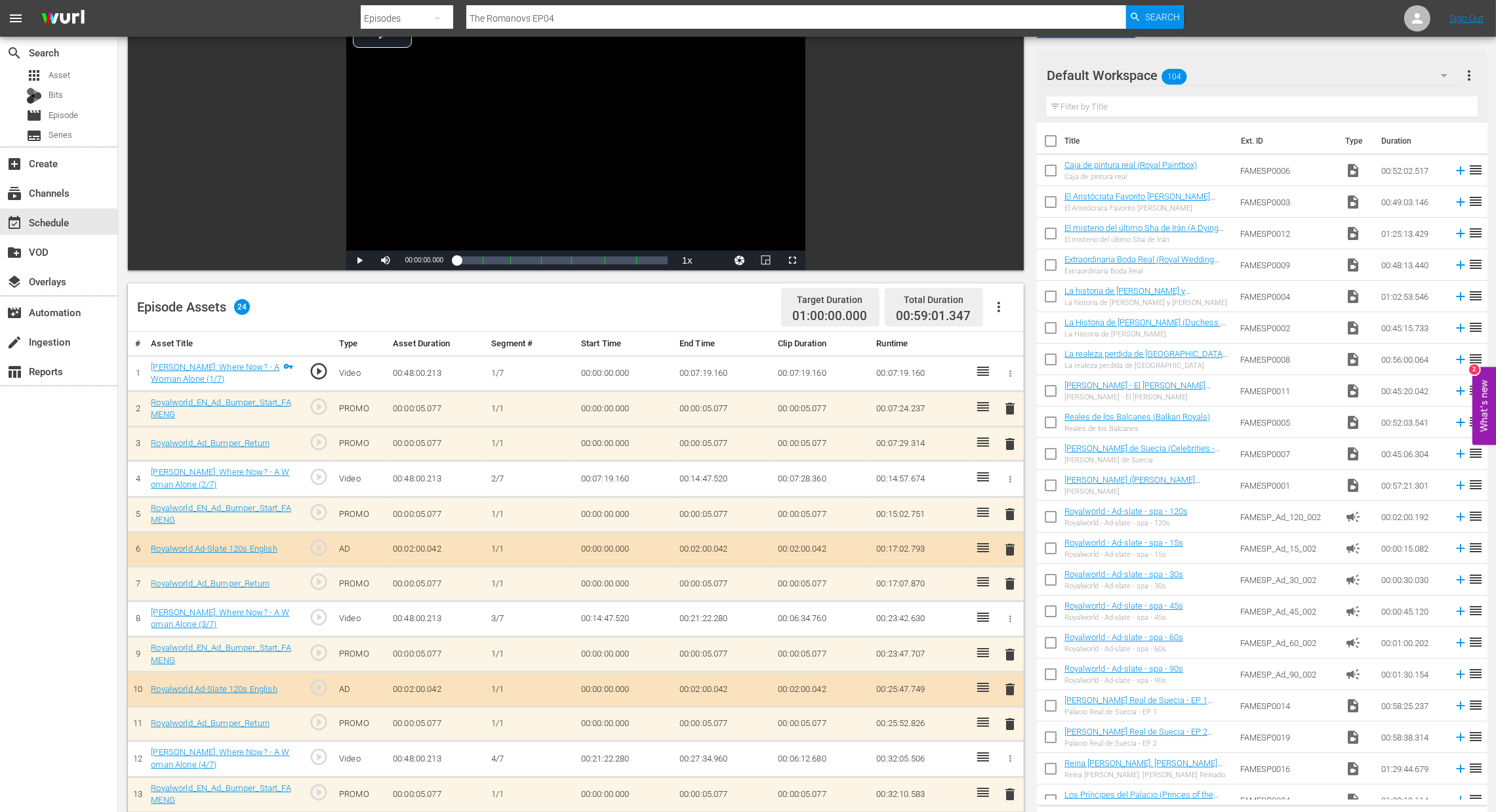
click at [1008, 691] on span "delete" at bounding box center [1010, 689] width 16 height 16
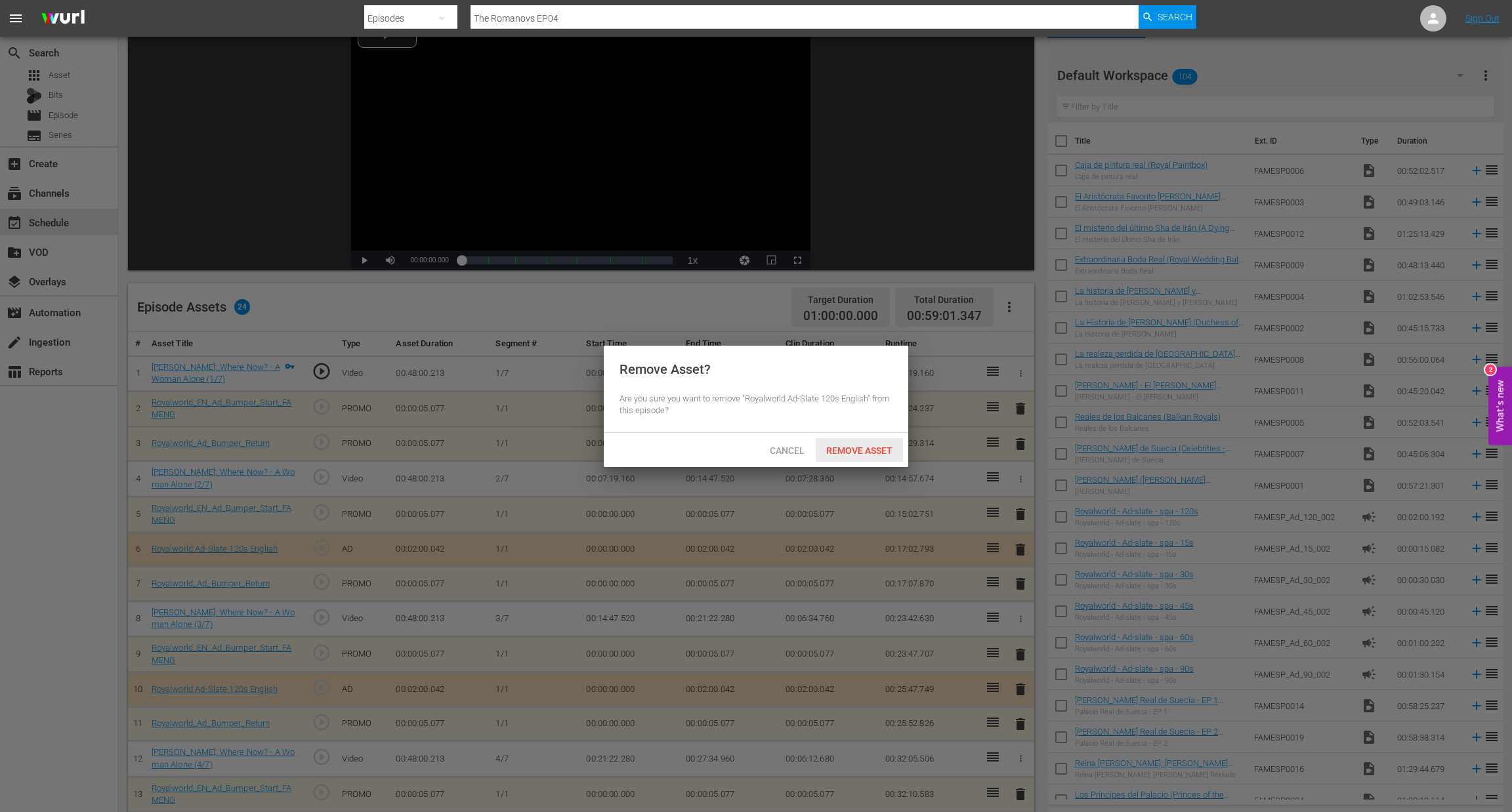
click at [869, 457] on div "Remove Asset" at bounding box center [859, 450] width 87 height 24
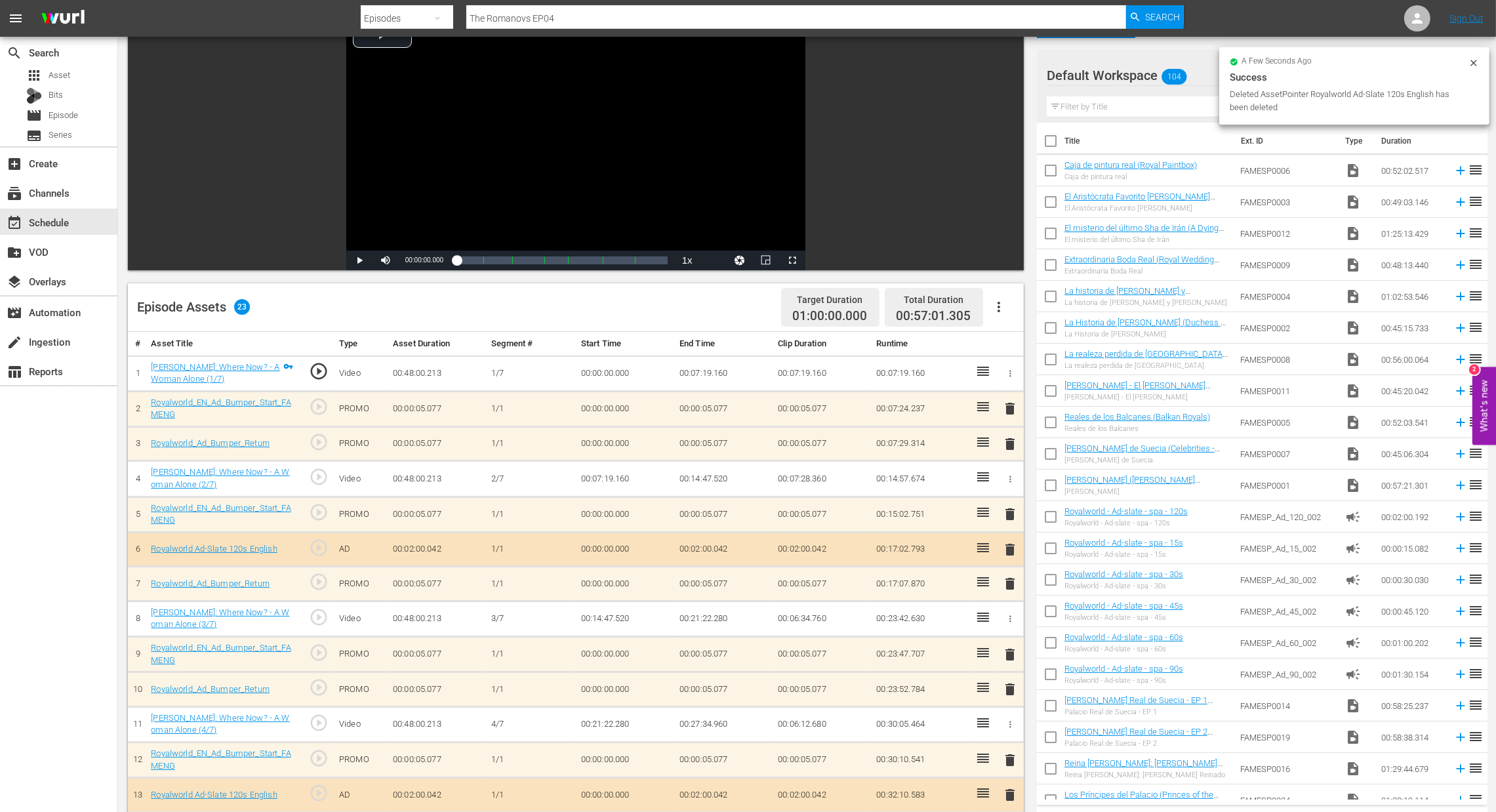
click at [1006, 412] on span "delete" at bounding box center [1010, 408] width 16 height 16
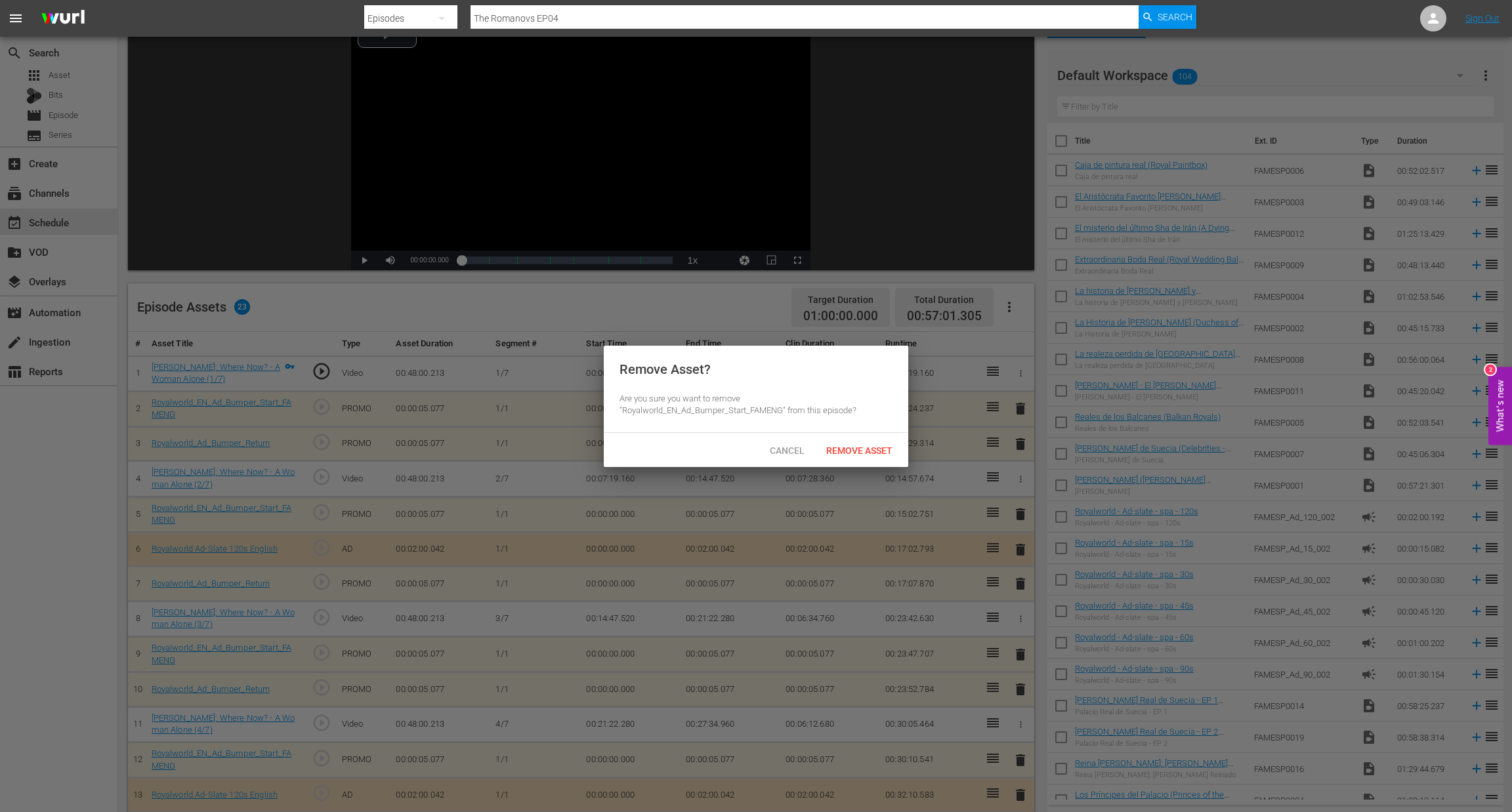
click at [857, 462] on div "Cancel Remove Asset" at bounding box center [756, 450] width 305 height 34
click at [860, 455] on span "Remove Asset" at bounding box center [859, 451] width 87 height 11
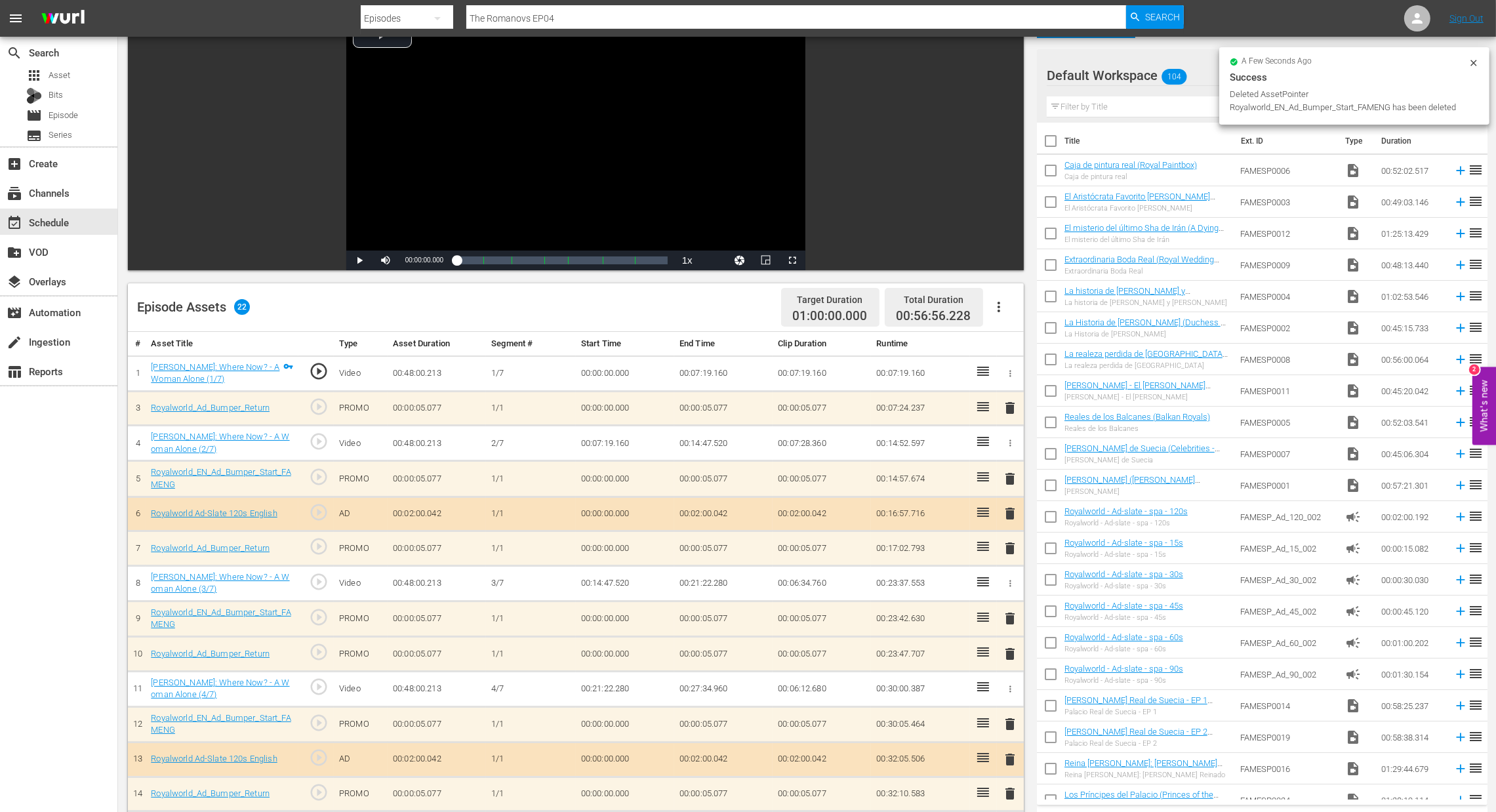
click at [1011, 412] on span "delete" at bounding box center [1010, 407] width 16 height 16
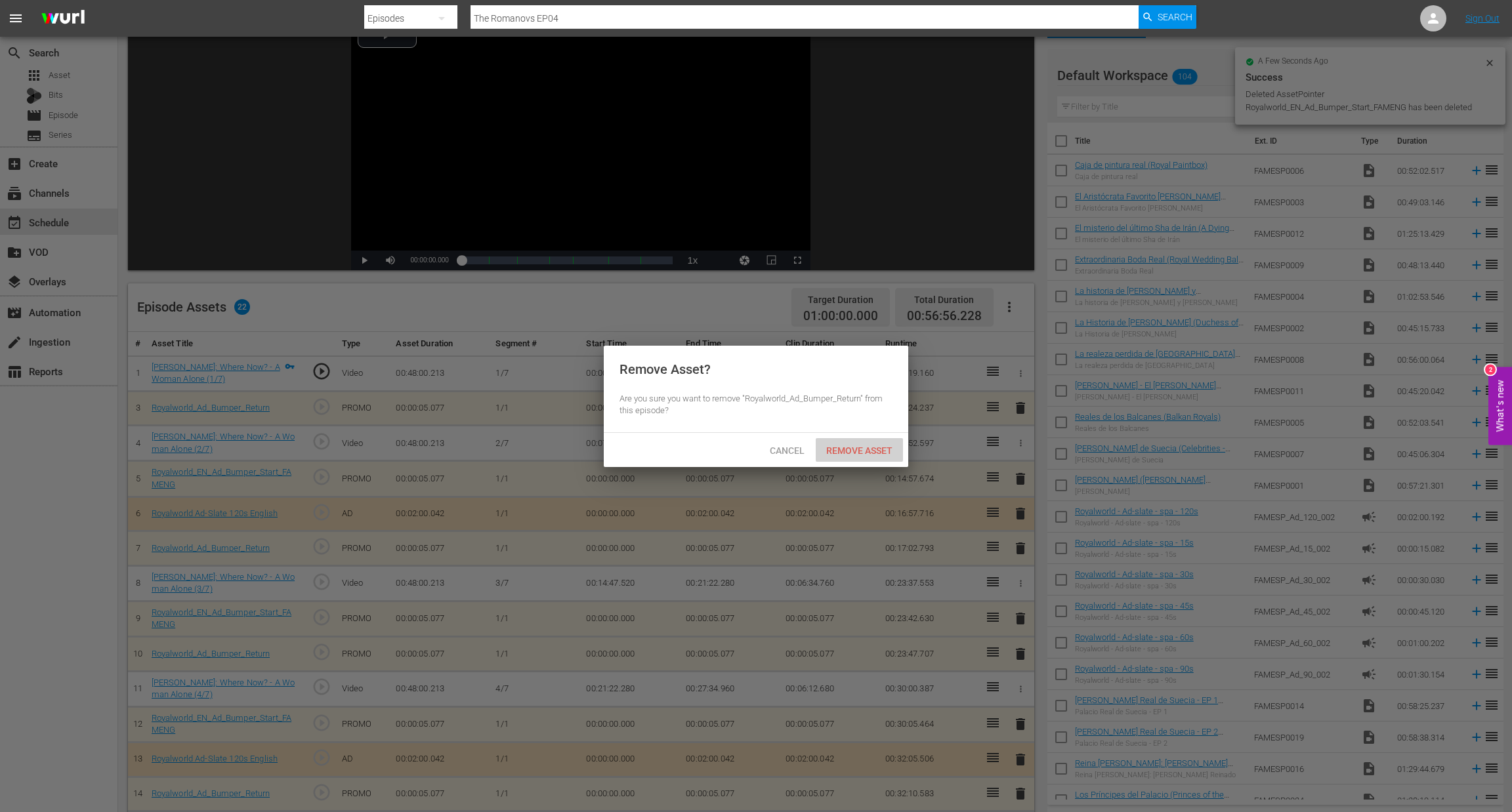
click at [850, 442] on div "Remove Asset" at bounding box center [859, 450] width 87 height 24
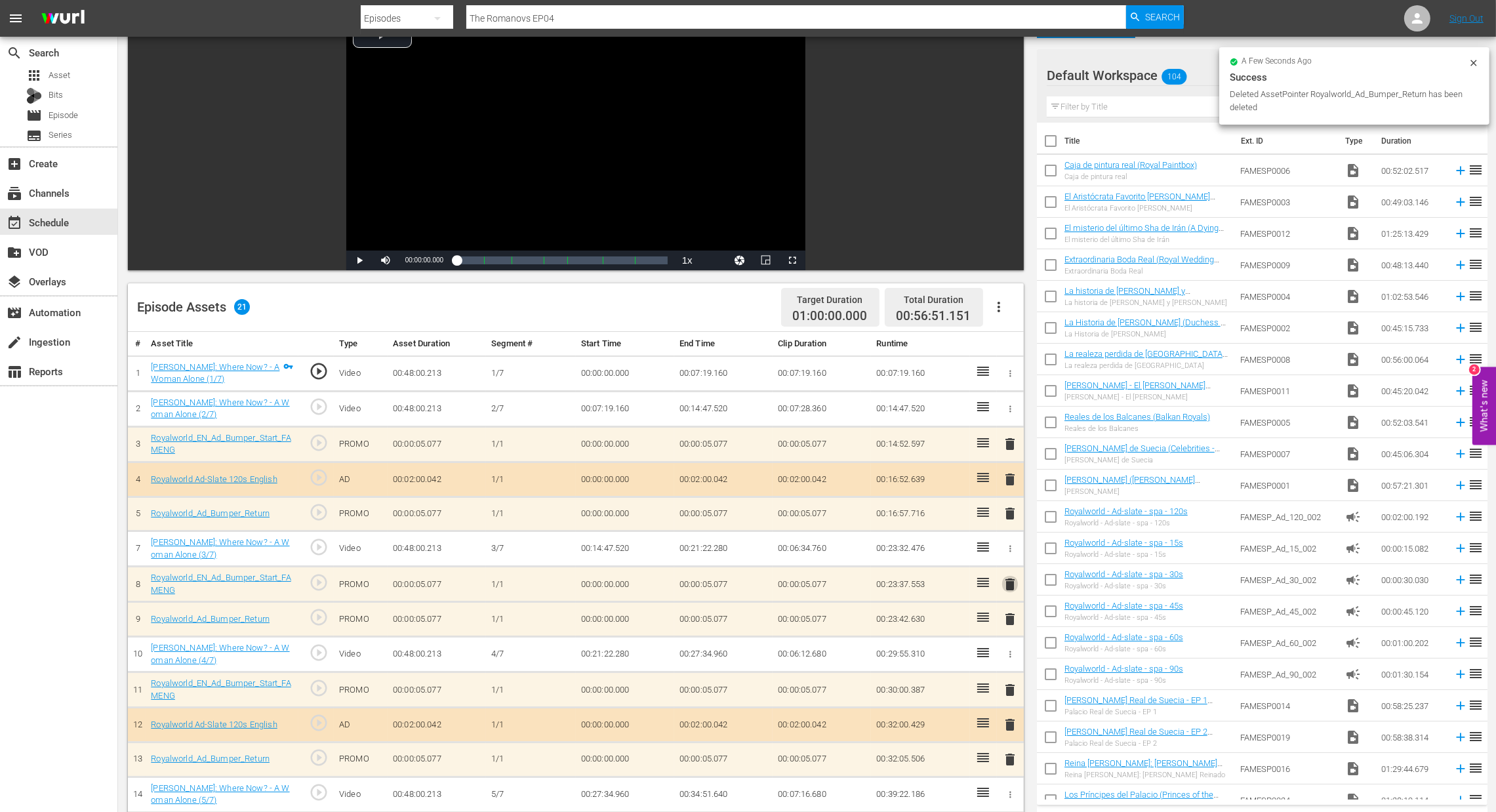
click at [1005, 578] on span "delete" at bounding box center [1010, 584] width 16 height 16
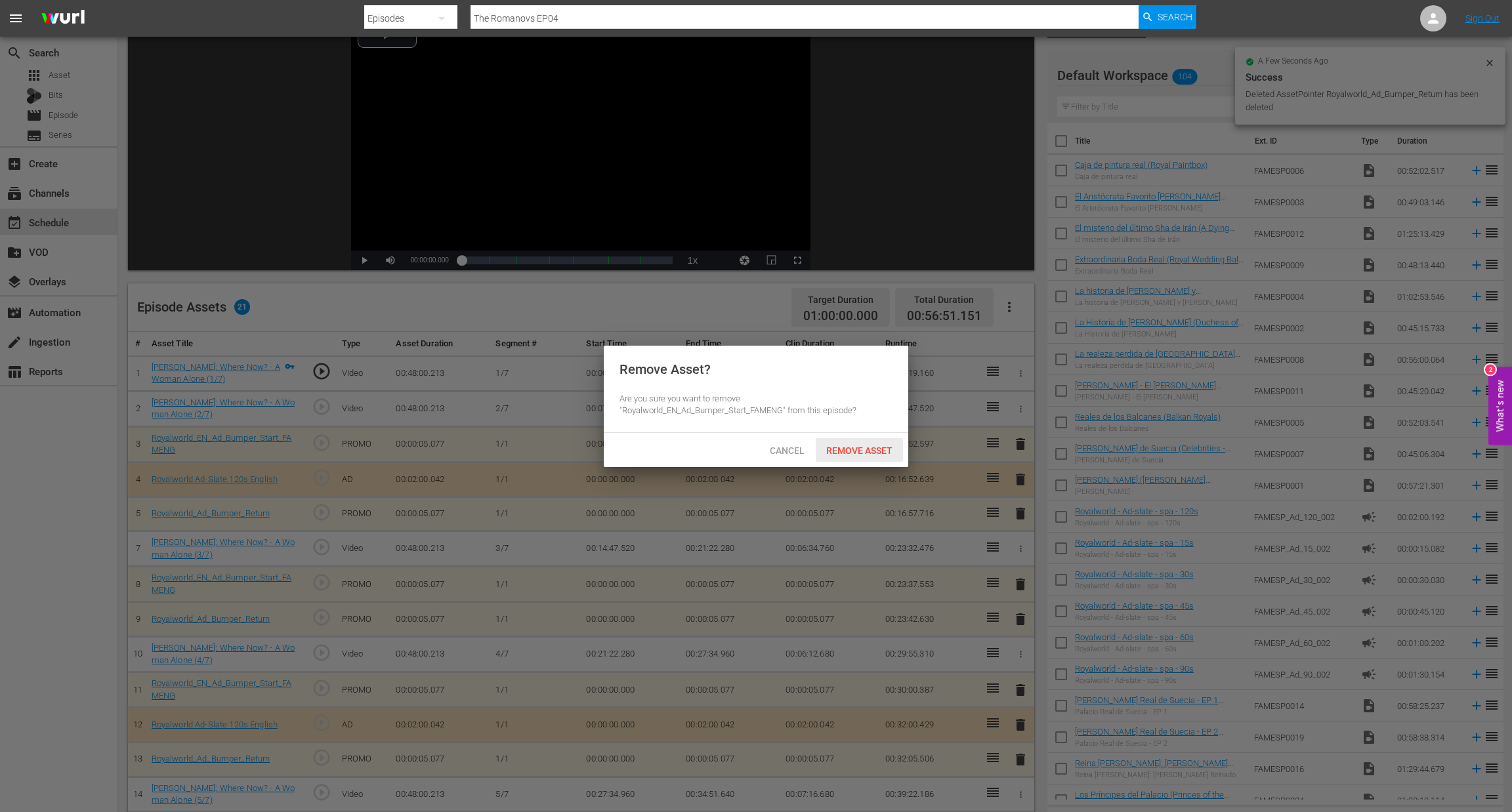
click at [844, 446] on span "Remove Asset" at bounding box center [859, 451] width 87 height 11
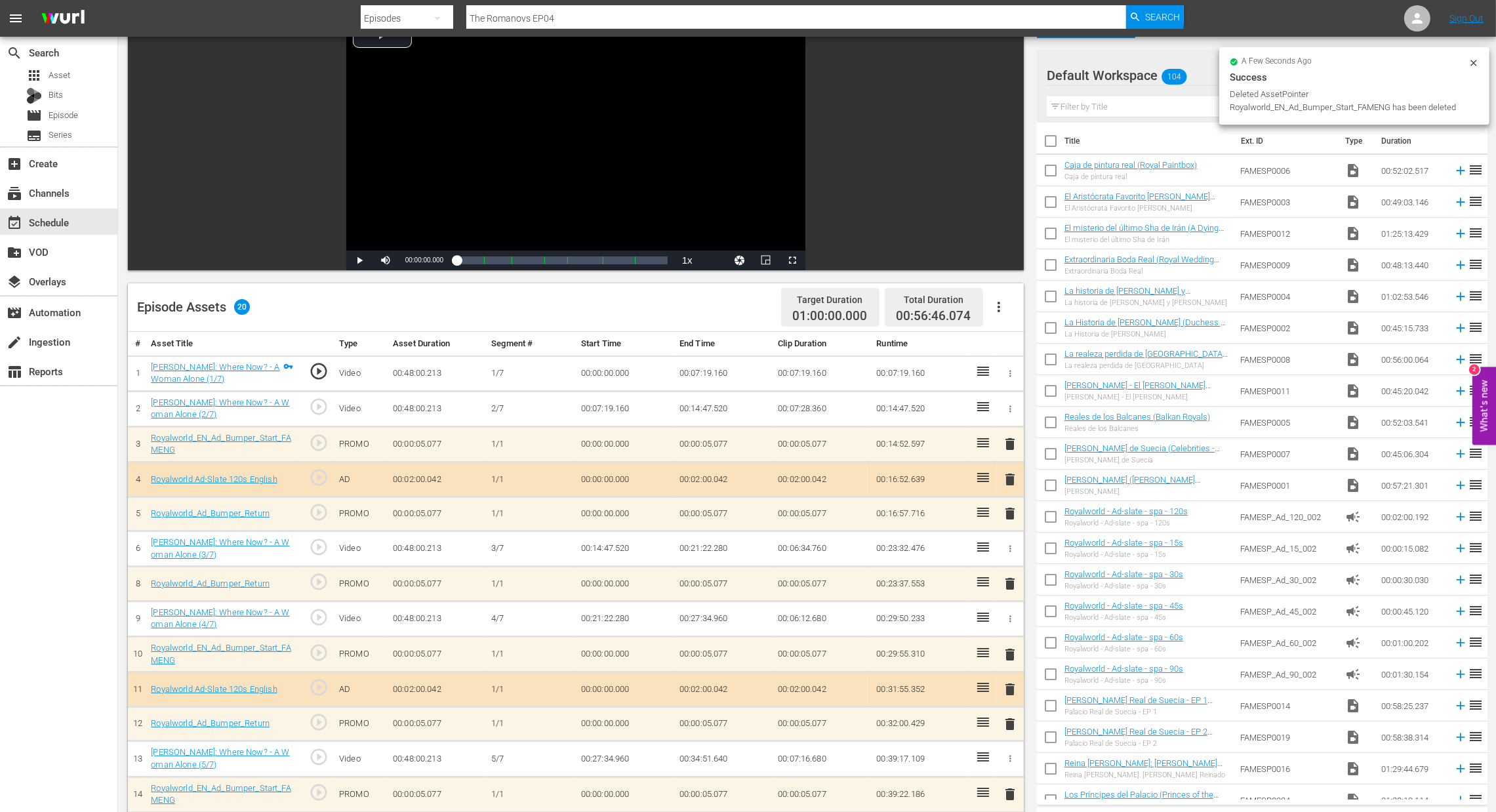
click at [1009, 584] on span "delete" at bounding box center [1010, 584] width 16 height 16
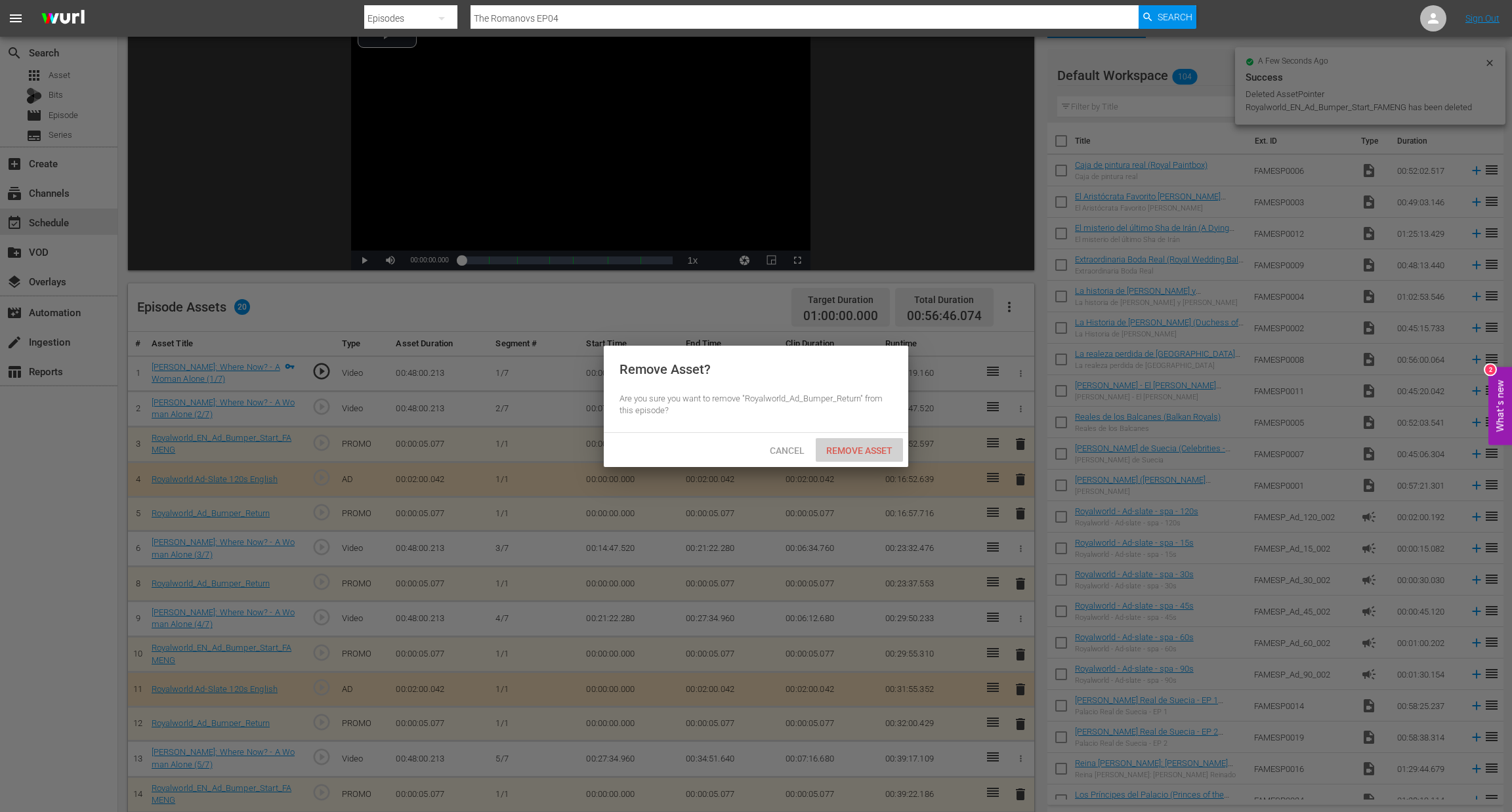
click at [853, 455] on span "Remove Asset" at bounding box center [859, 451] width 87 height 11
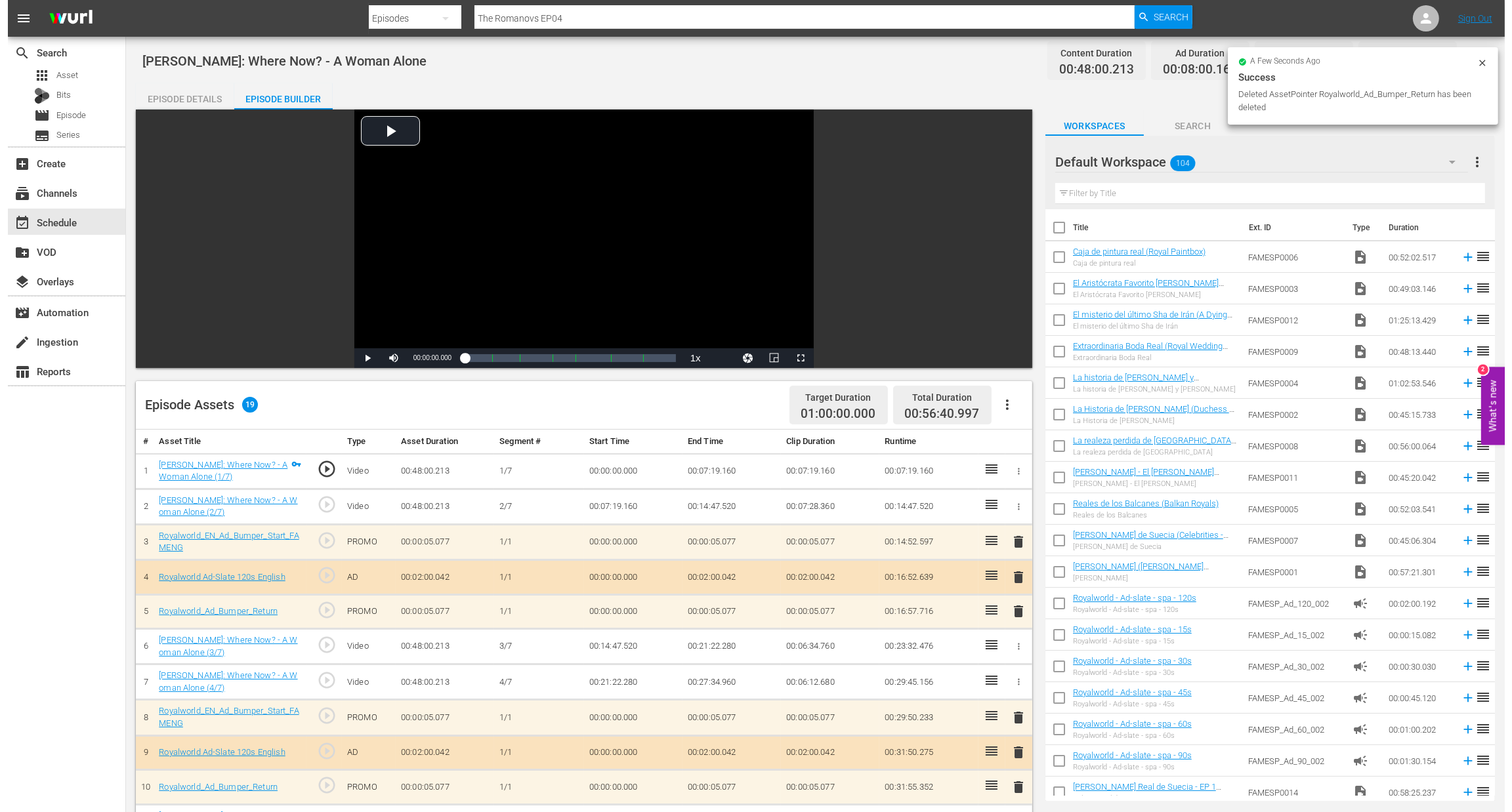
scroll to position [0, 0]
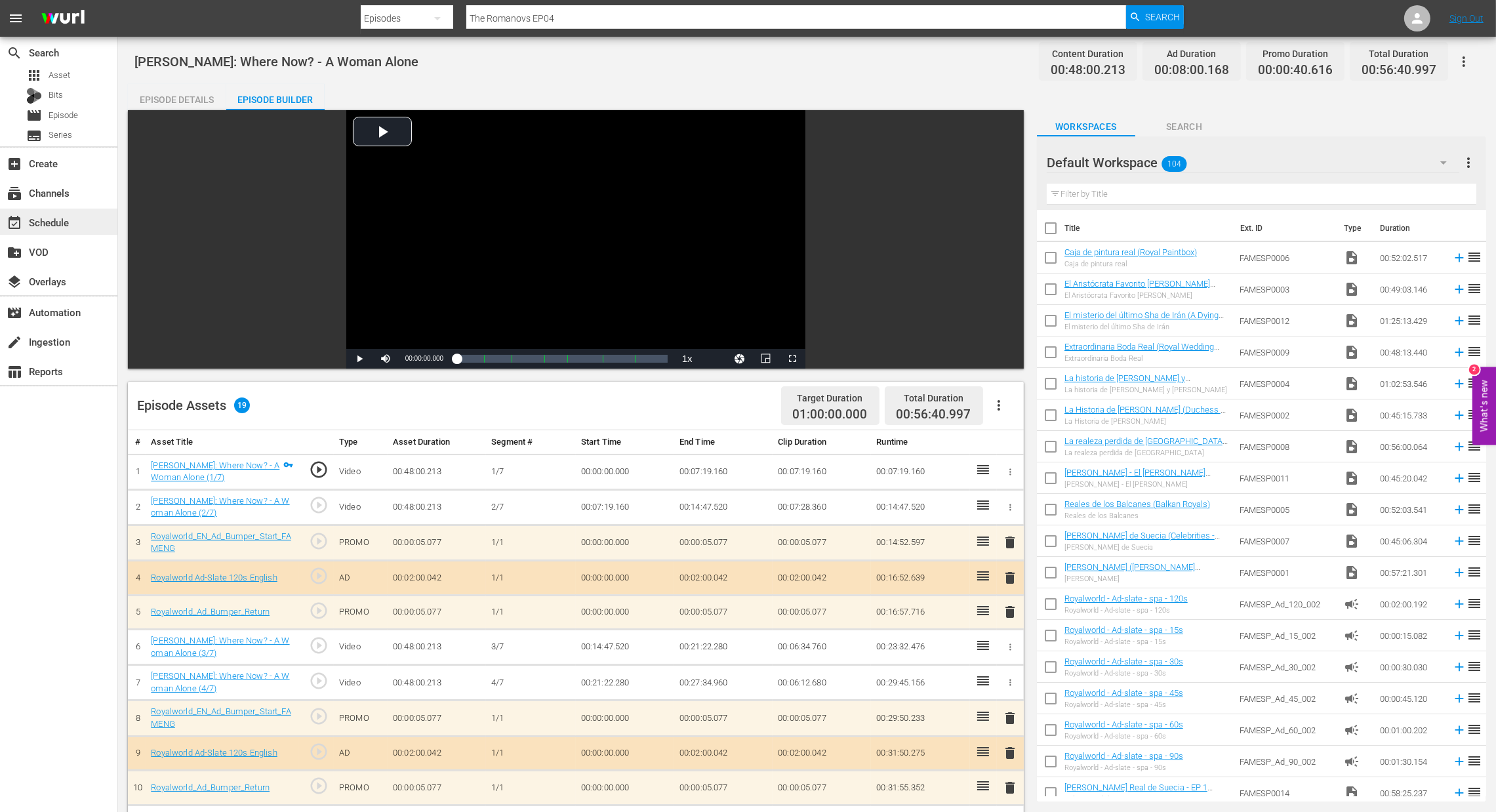
click at [30, 217] on div "event_available Schedule" at bounding box center [37, 220] width 74 height 12
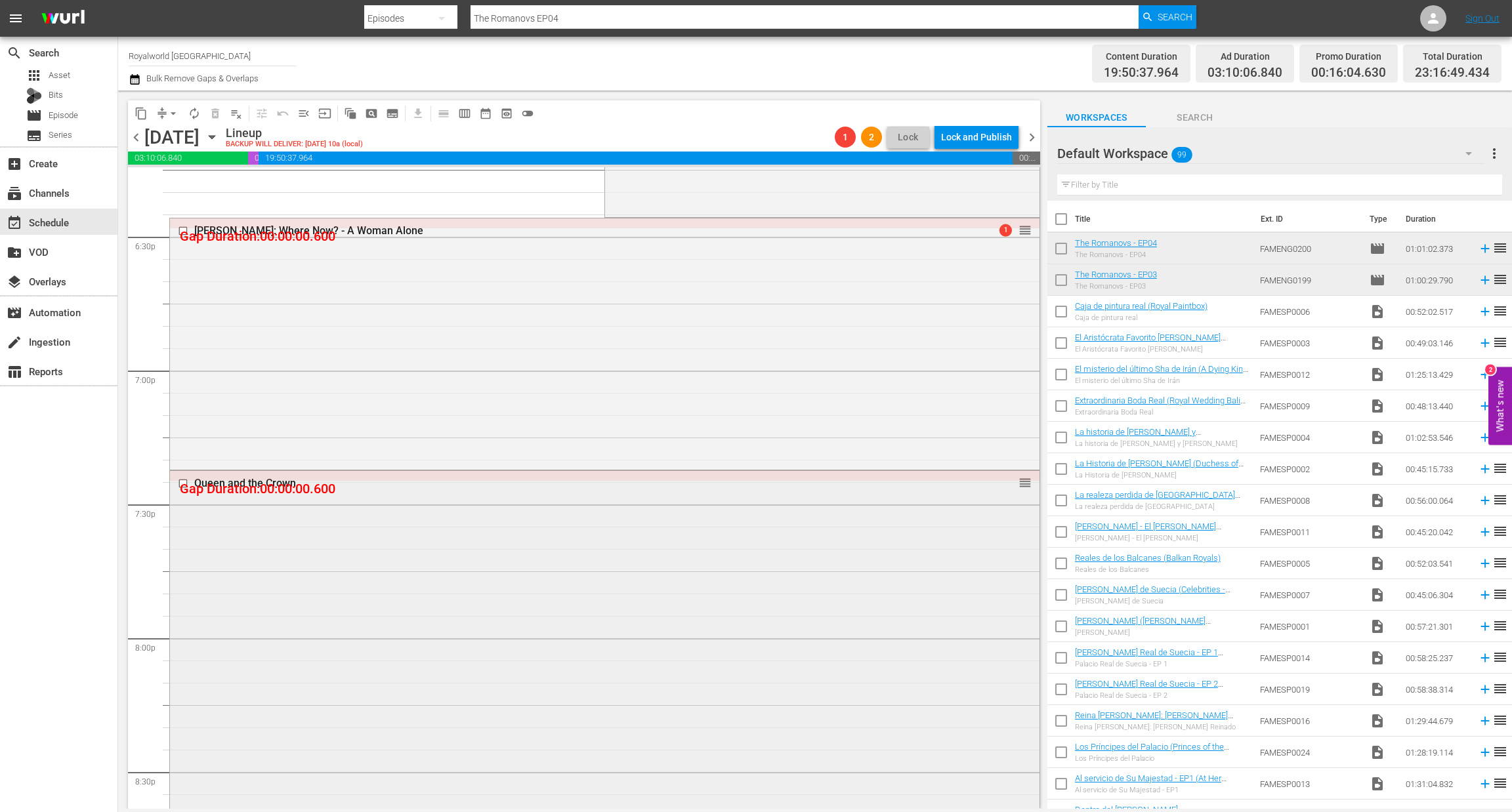
scroll to position [4885, 0]
click at [238, 477] on div "Queen and the Crown" at bounding box center [580, 479] width 771 height 13
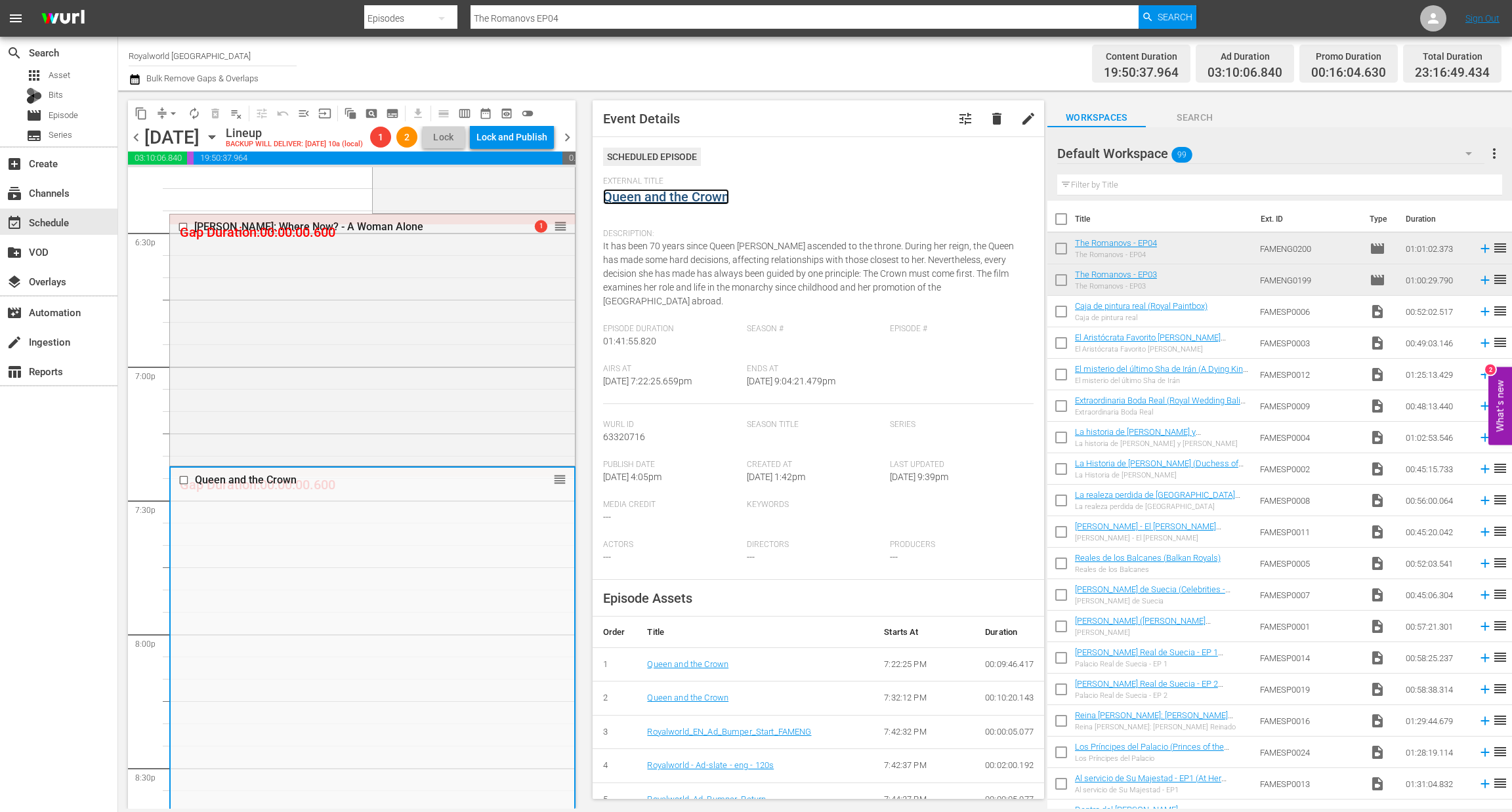
click at [702, 193] on link "Queen and the Crown" at bounding box center [666, 197] width 126 height 16
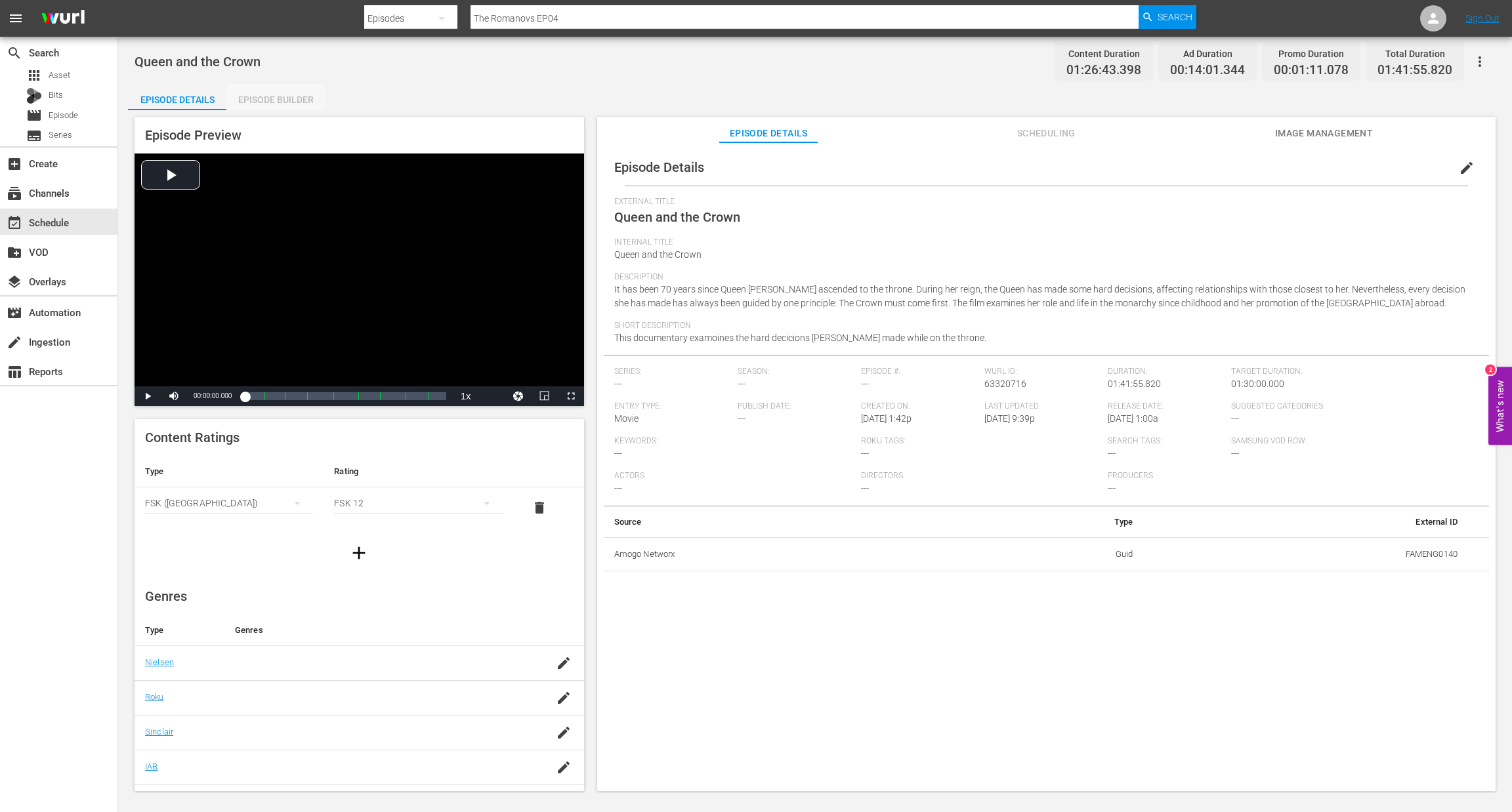
click at [305, 100] on div "Episode Builder" at bounding box center [276, 100] width 99 height 32
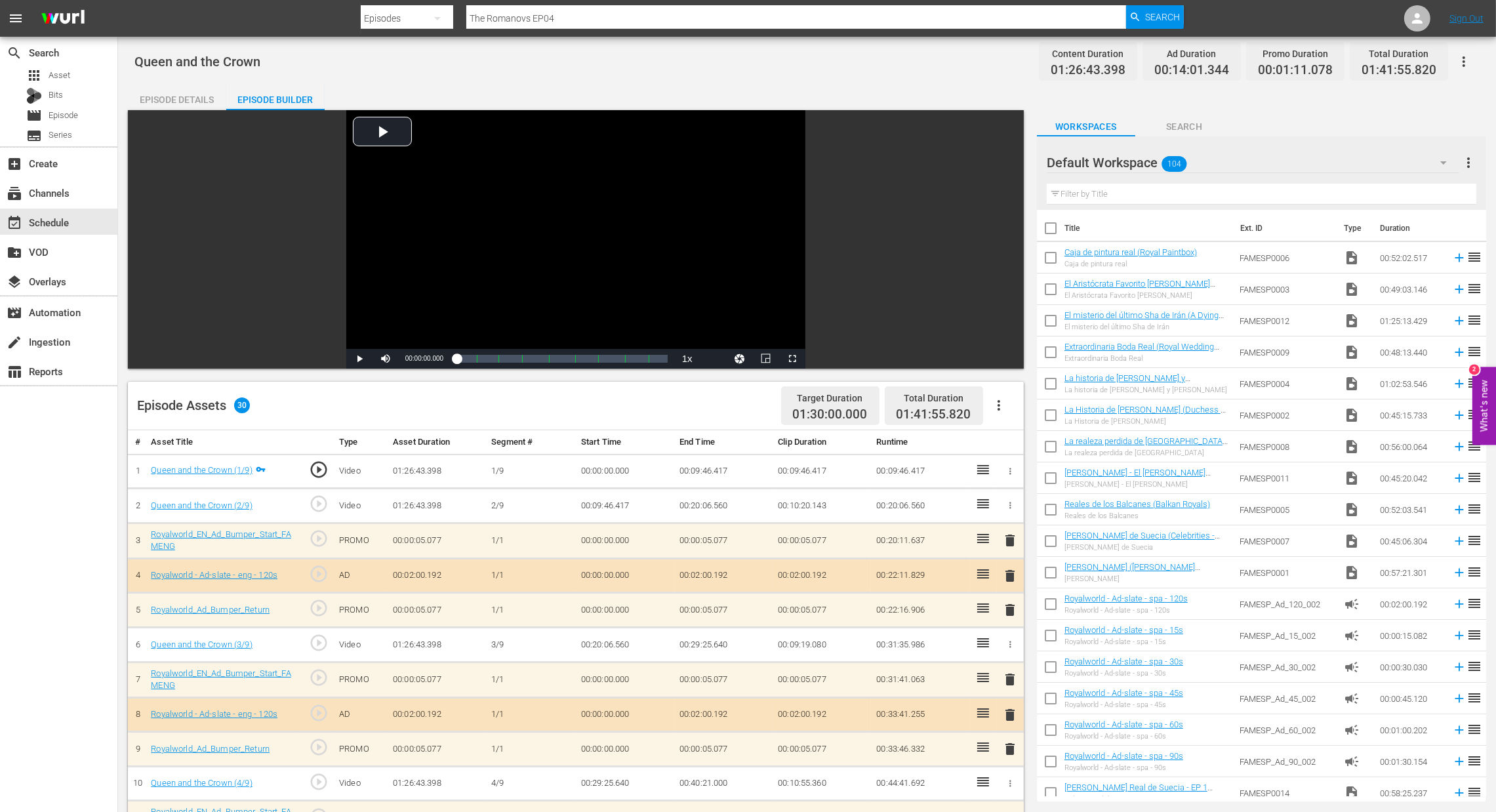
click at [993, 410] on icon "button" at bounding box center [998, 405] width 16 height 16
click at [1005, 446] on div "Clear Ads" at bounding box center [1038, 442] width 89 height 32
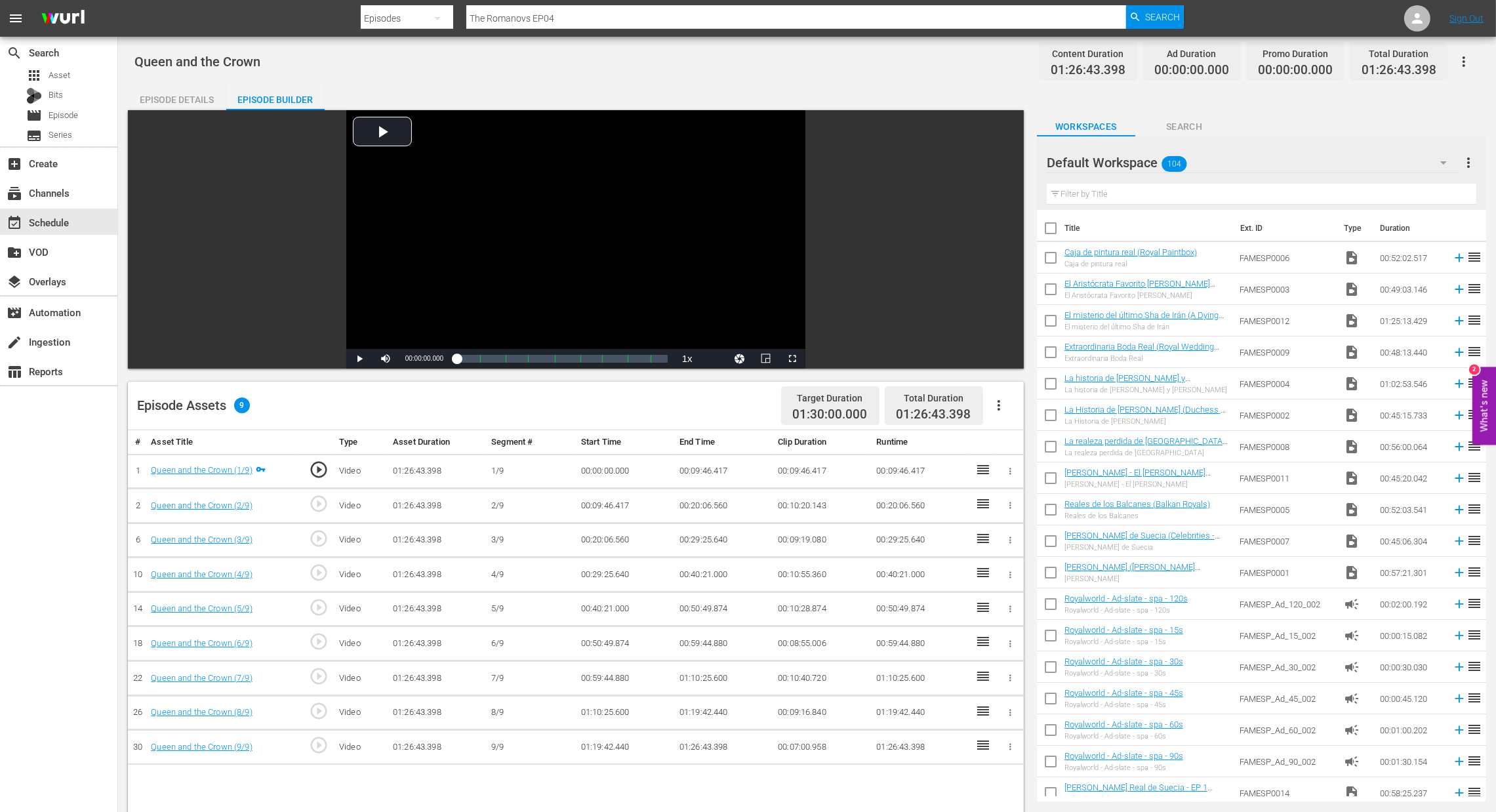
click at [998, 406] on icon "button" at bounding box center [998, 405] width 3 height 11
click at [999, 411] on div "Fill with Ads" at bounding box center [1038, 411] width 89 height 32
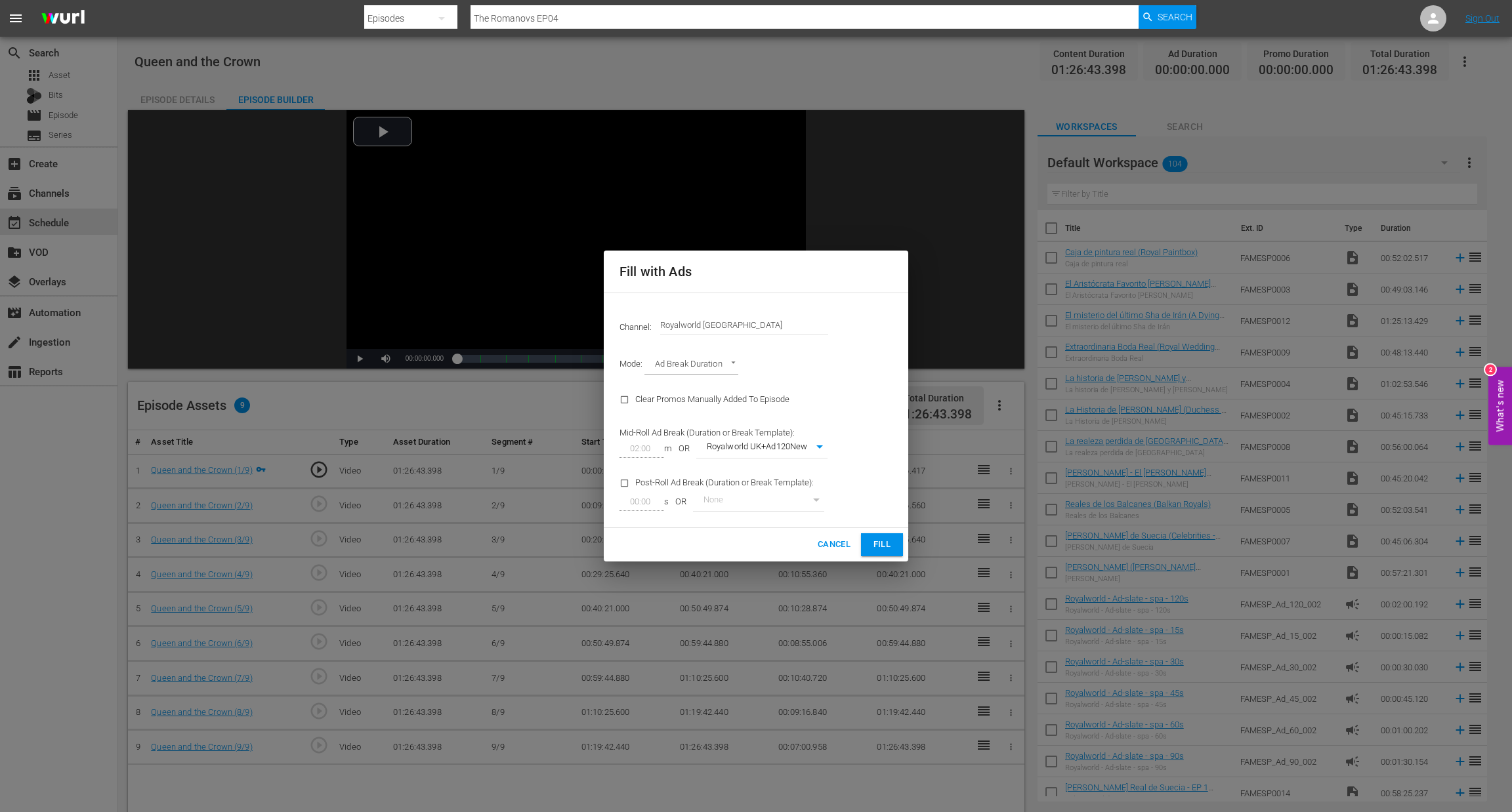
click at [869, 546] on button "Fill" at bounding box center [882, 544] width 42 height 23
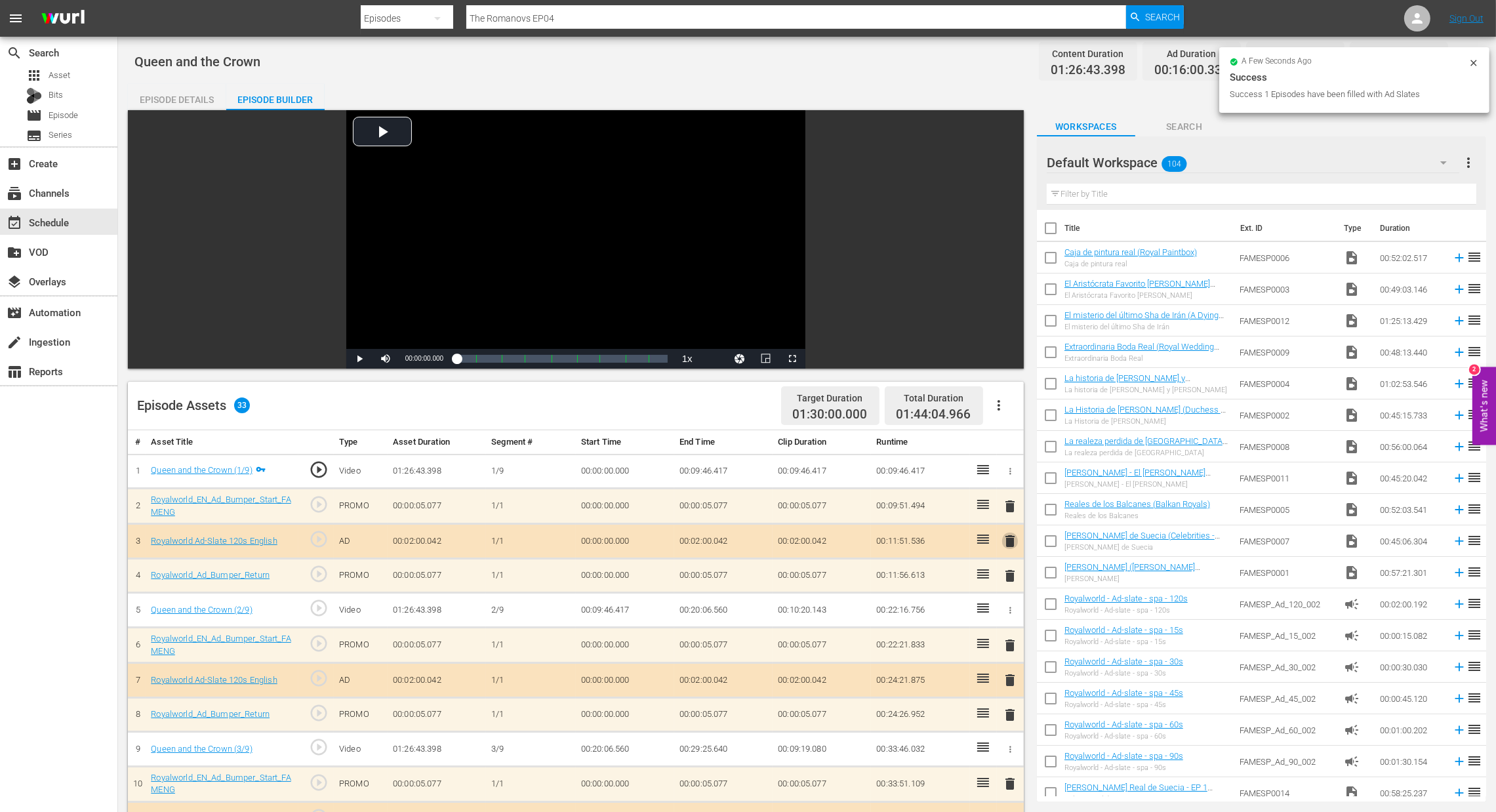
click at [1004, 543] on span "delete" at bounding box center [1010, 541] width 16 height 16
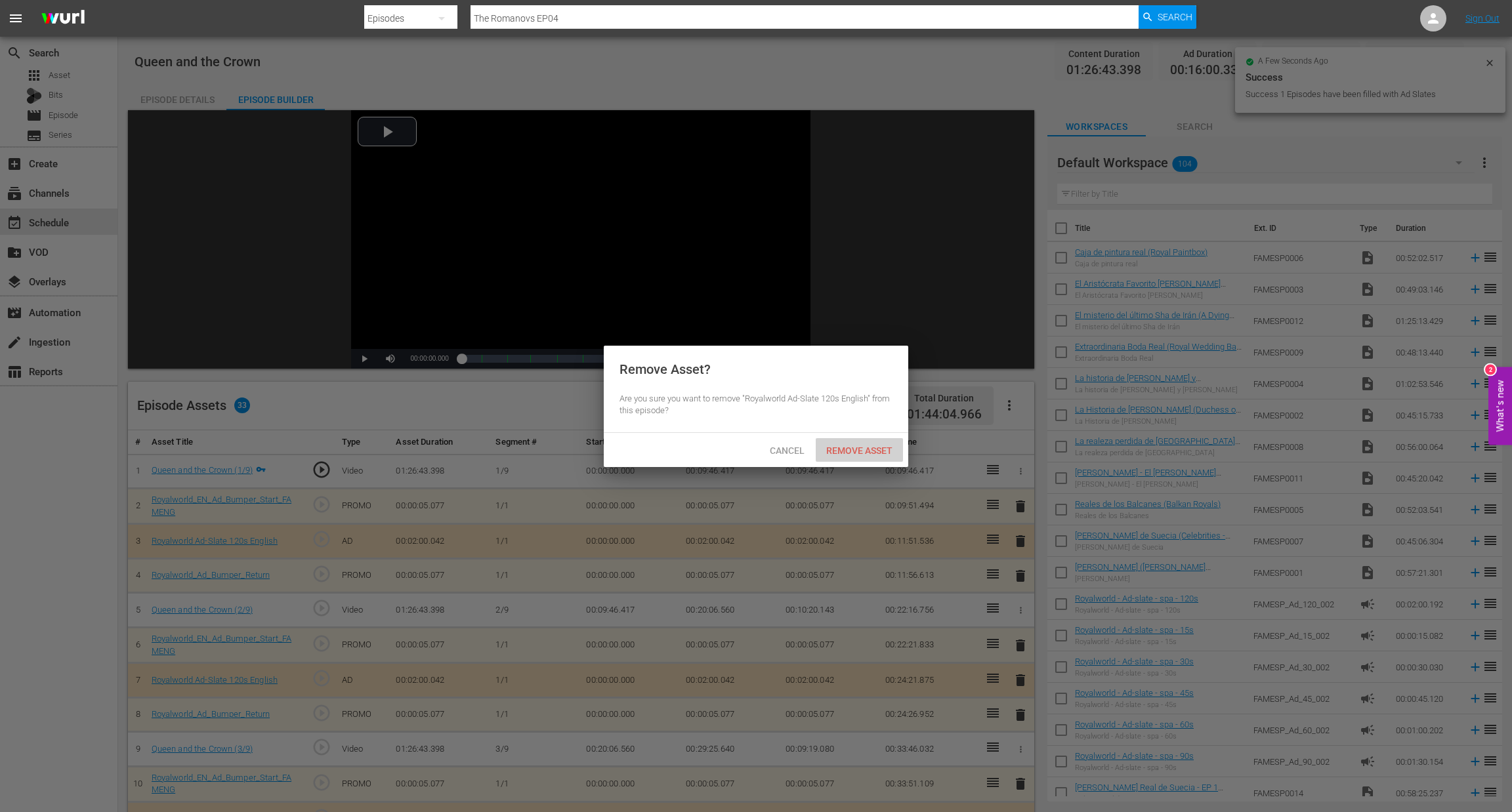
click at [857, 450] on span "Remove Asset" at bounding box center [859, 451] width 87 height 11
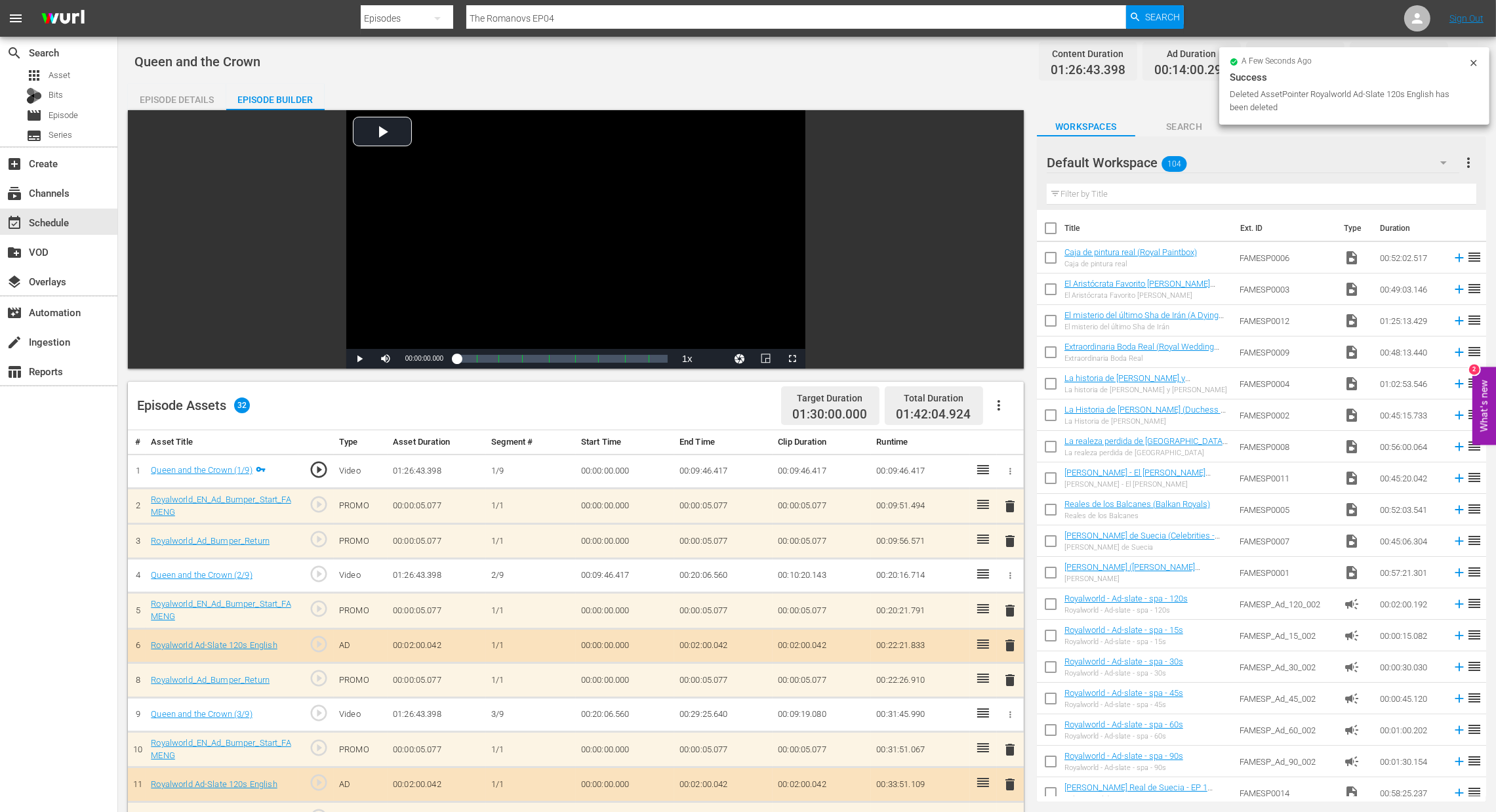
click at [1013, 508] on span "delete" at bounding box center [1010, 506] width 16 height 16
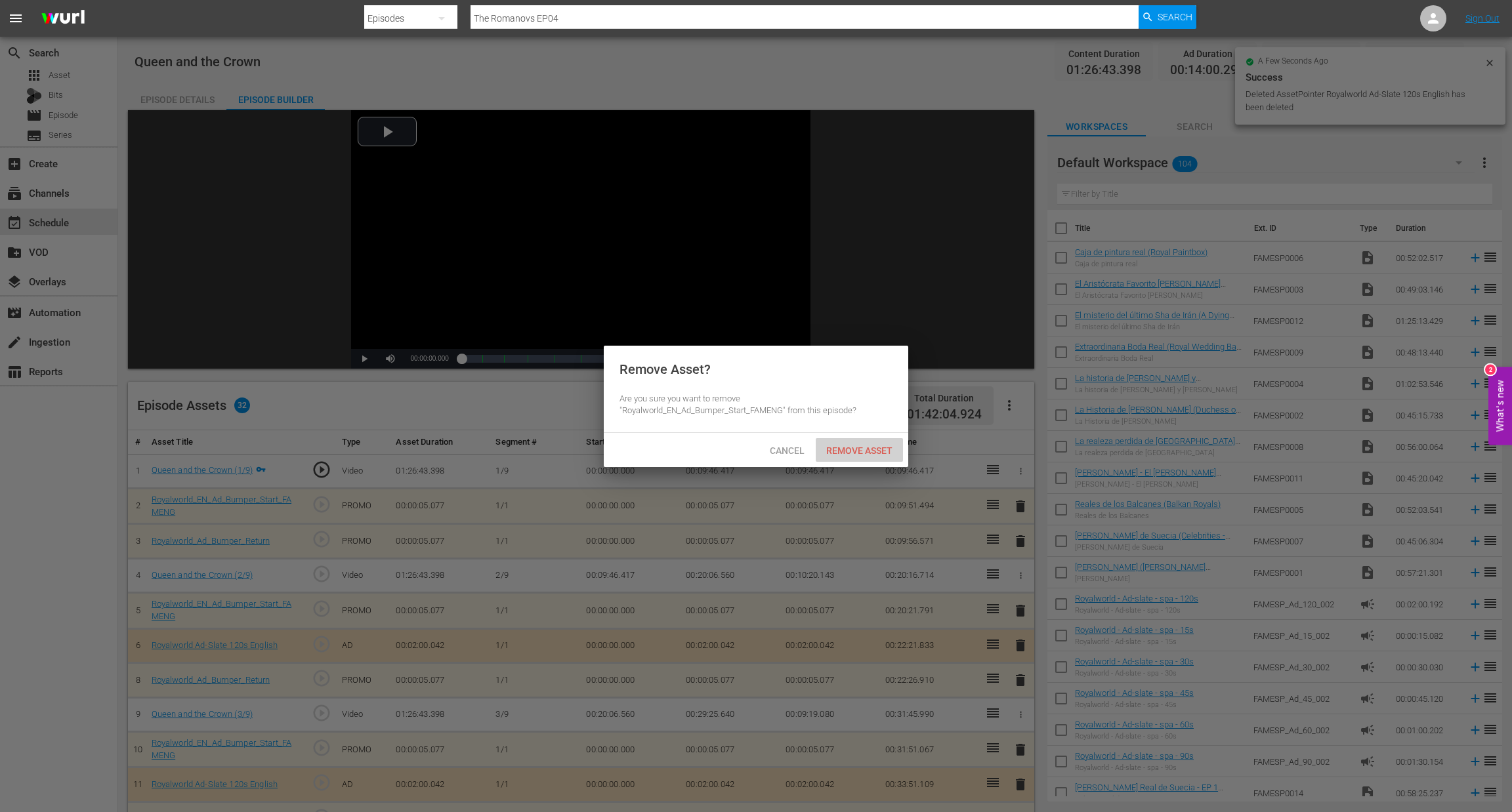
click at [881, 453] on span "Remove Asset" at bounding box center [859, 451] width 87 height 11
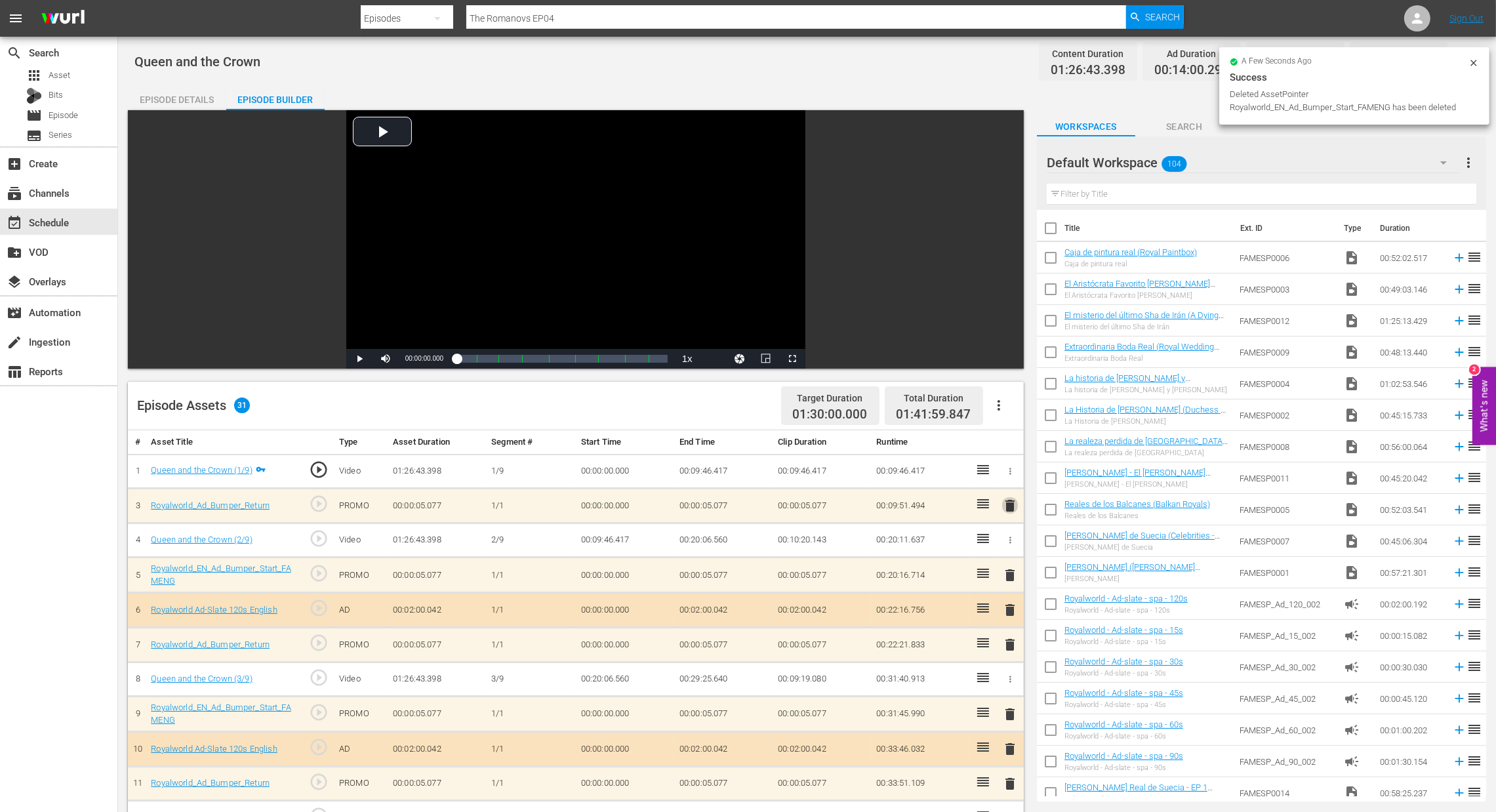
click at [1011, 512] on span "delete" at bounding box center [1010, 505] width 16 height 16
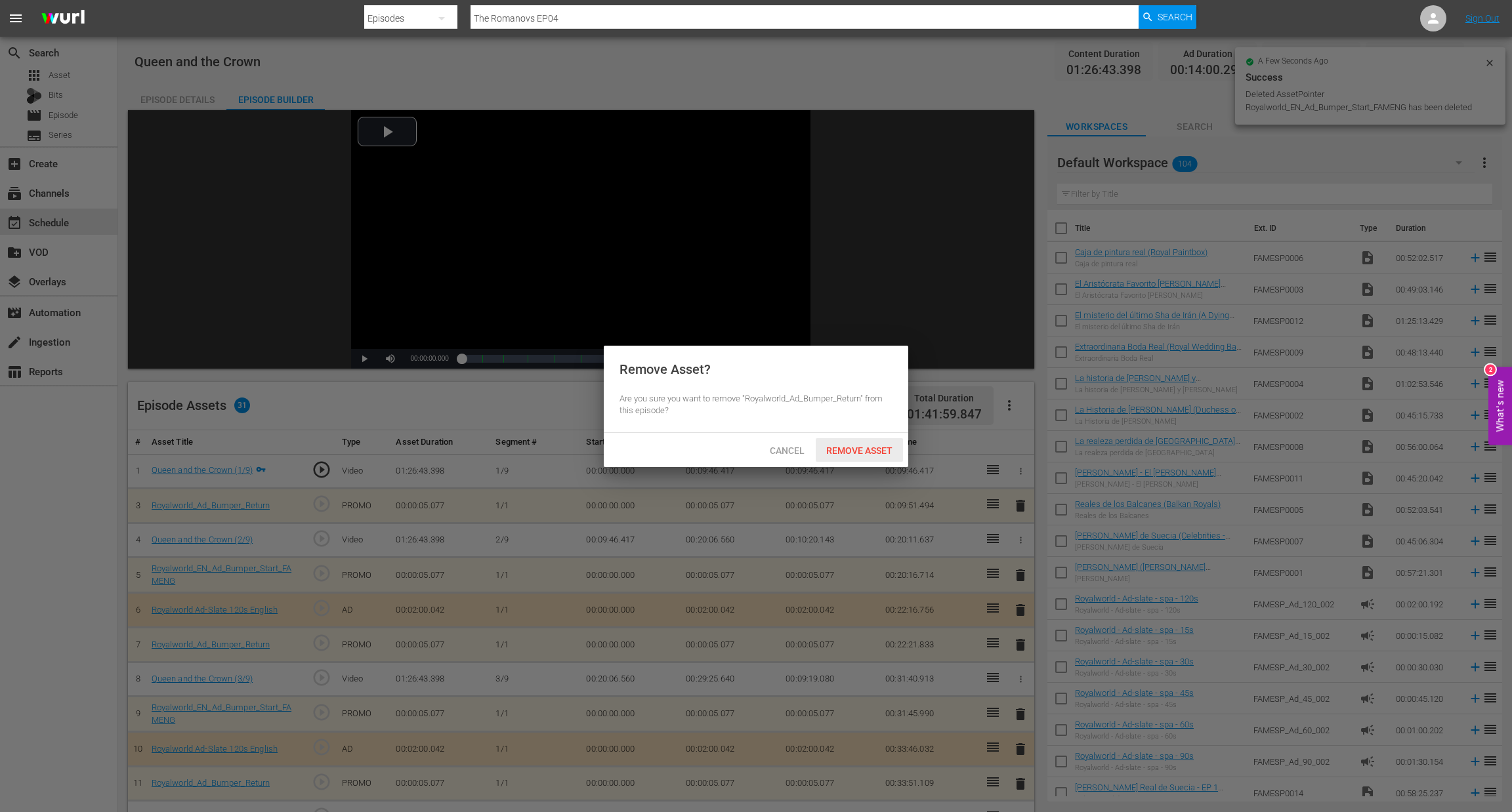
click at [872, 452] on span "Remove Asset" at bounding box center [859, 451] width 87 height 11
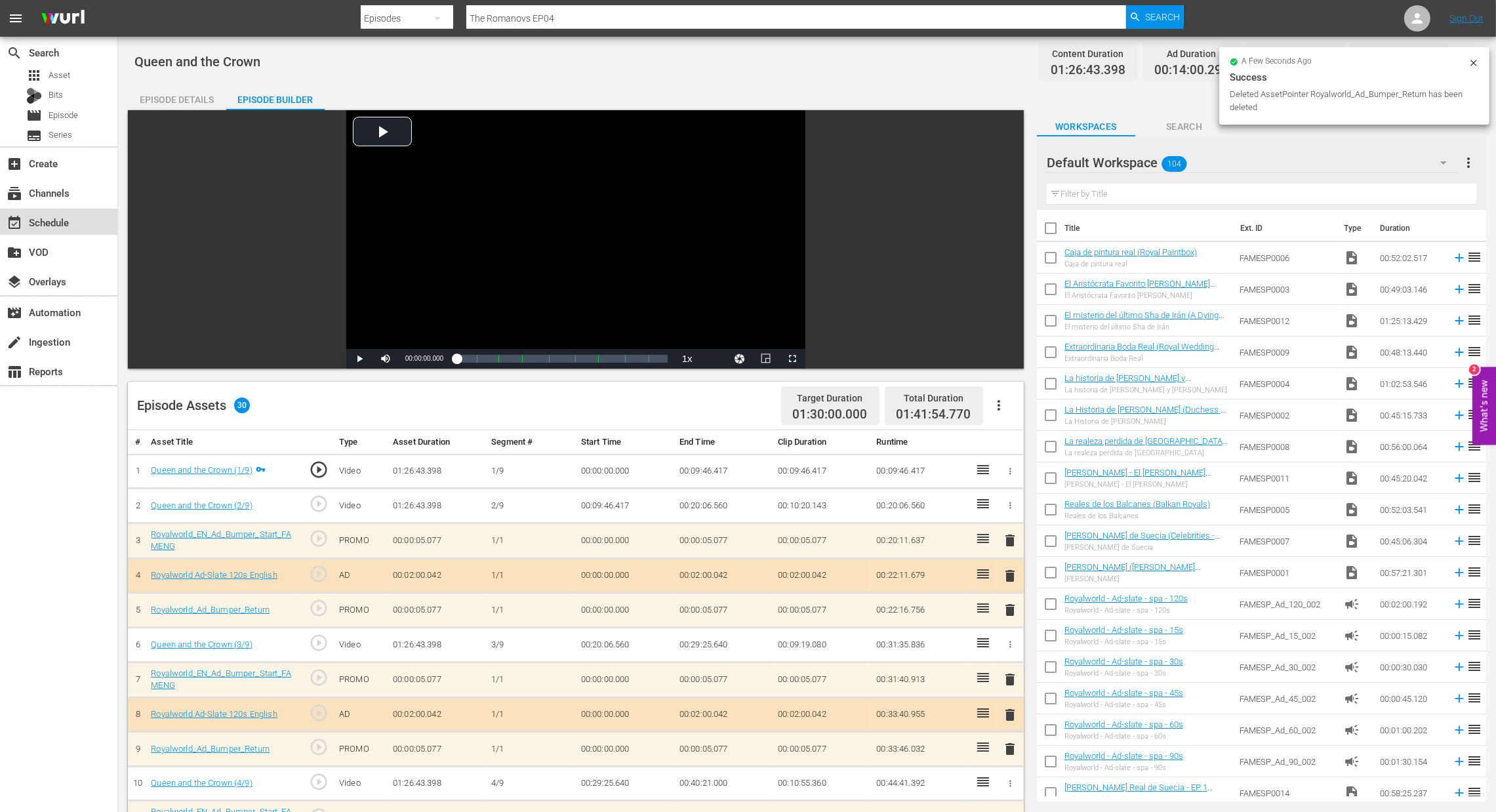
click at [38, 217] on div "event_available Schedule" at bounding box center [37, 220] width 74 height 12
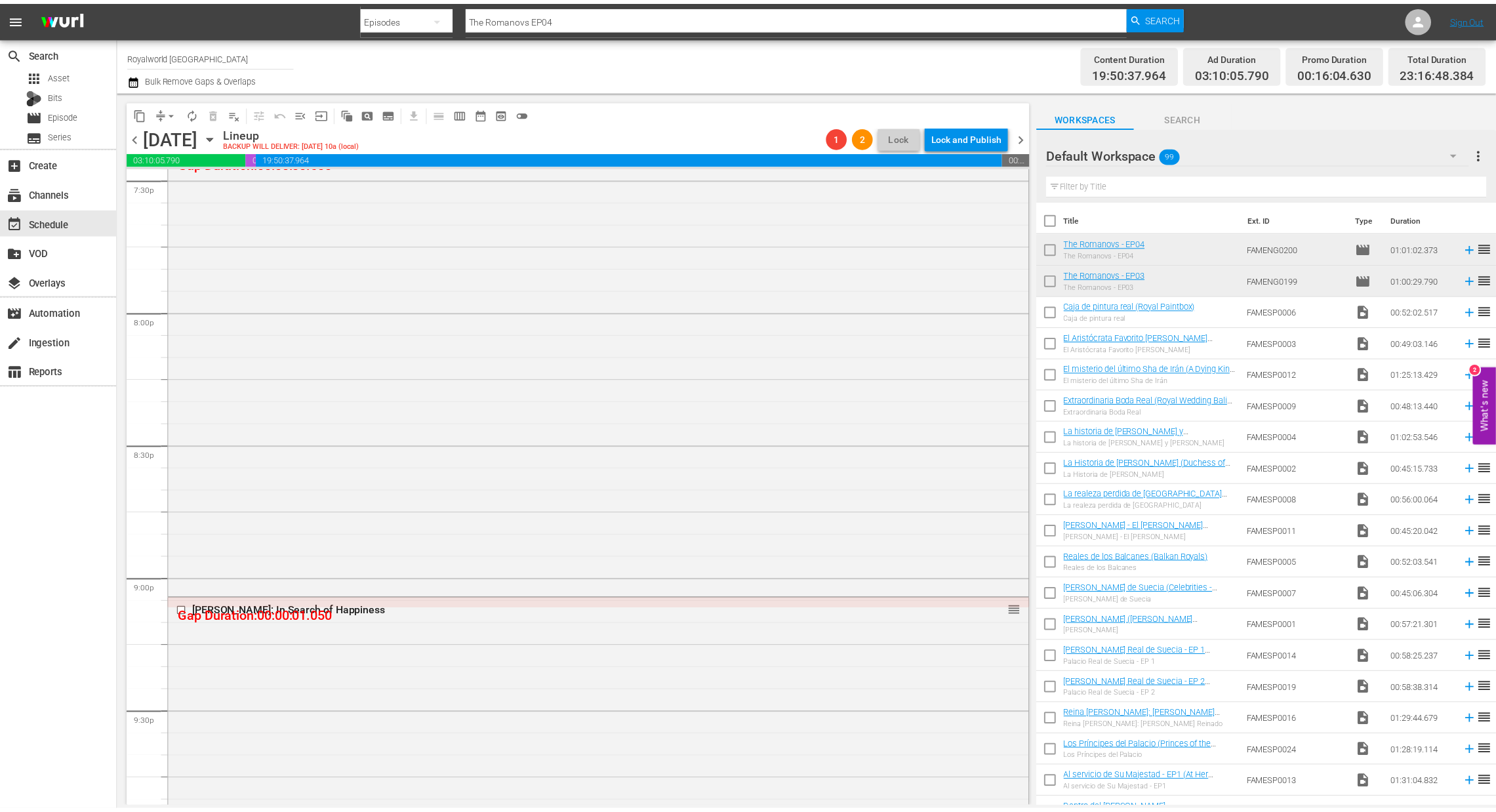
scroll to position [5250, 0]
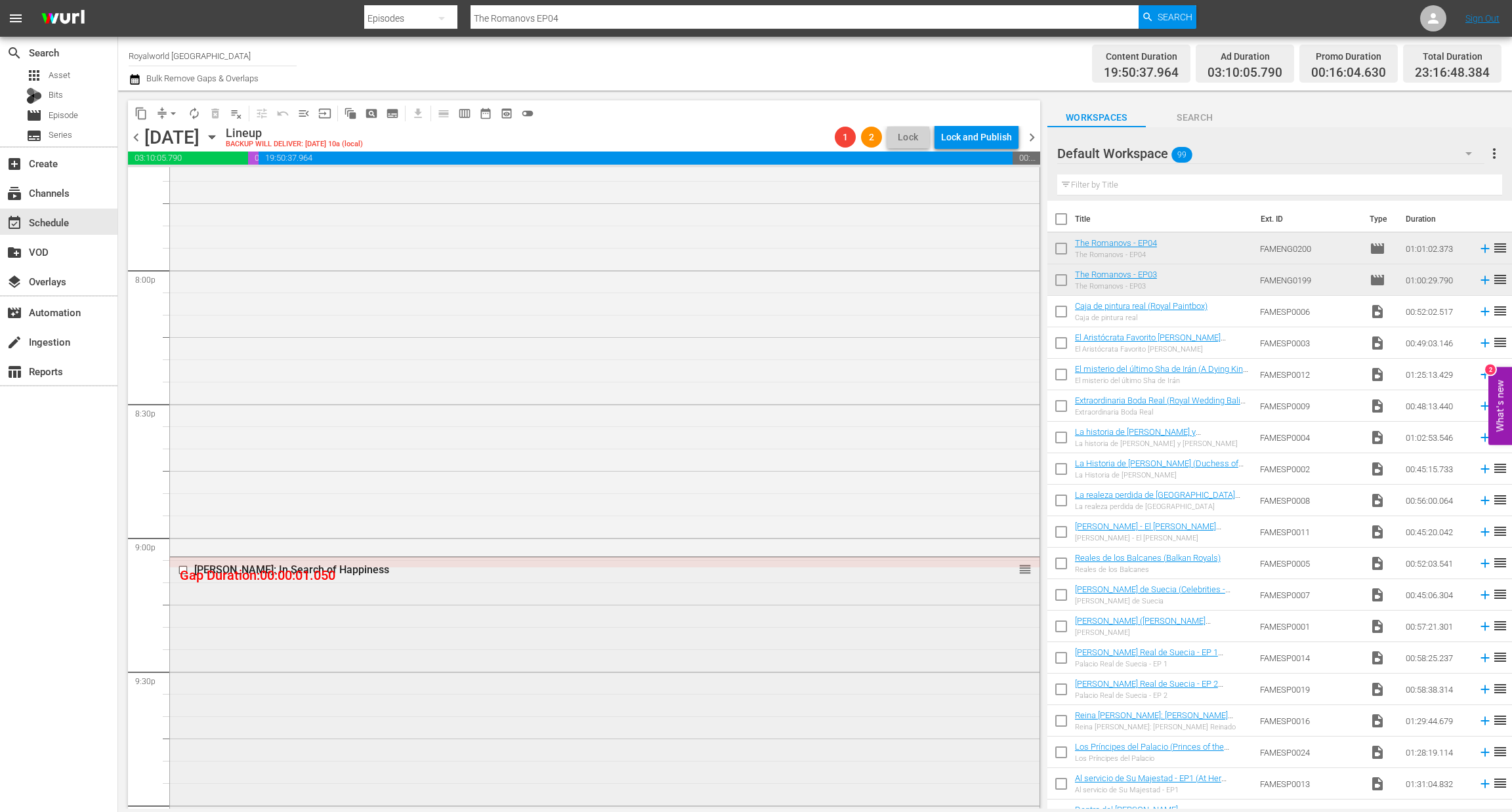
click at [343, 574] on div "Princess Diana: In Search of Happiness" at bounding box center [580, 569] width 771 height 13
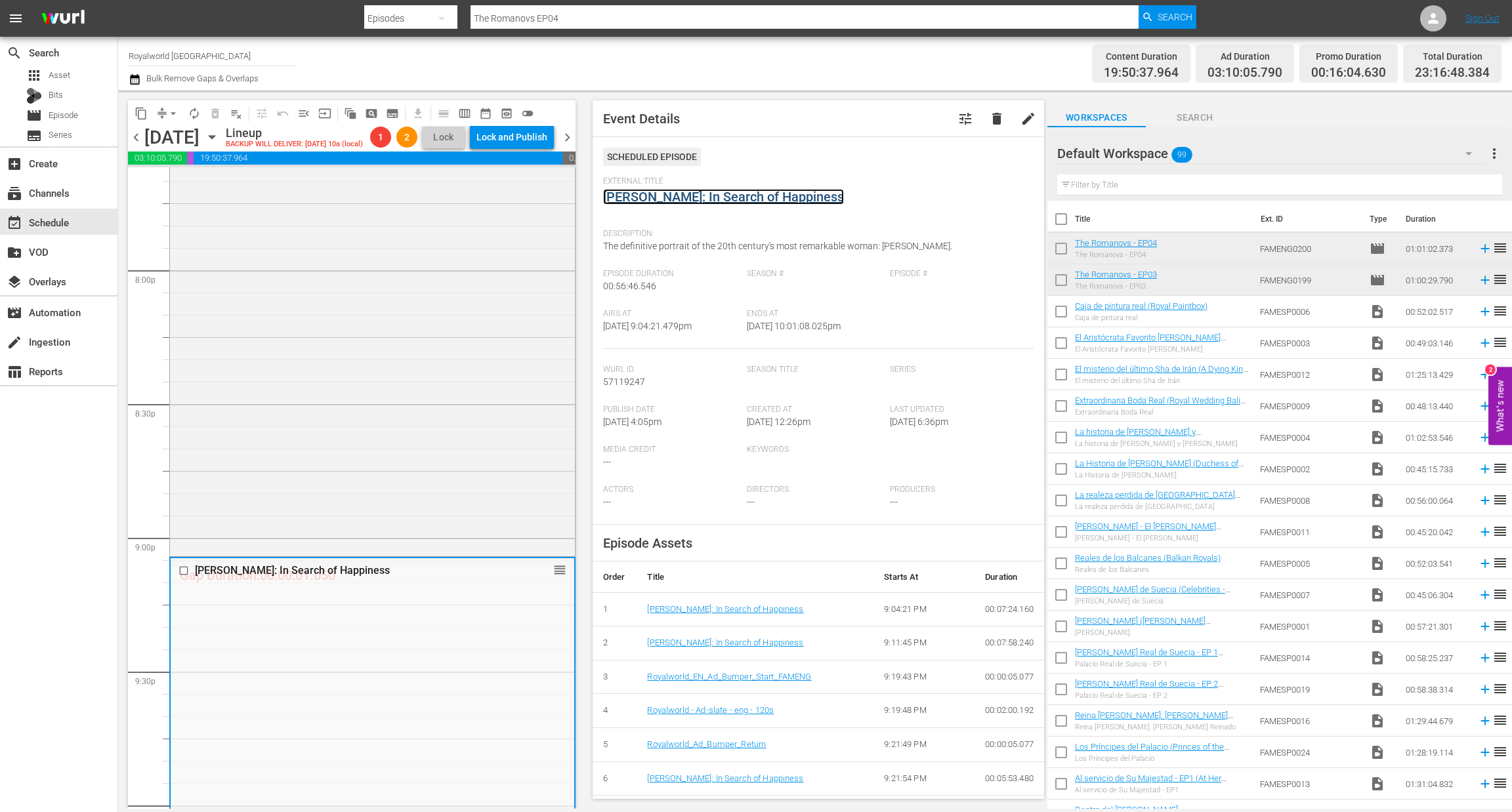
click at [689, 192] on link "Princess Diana: In Search of Happiness" at bounding box center [724, 197] width 241 height 16
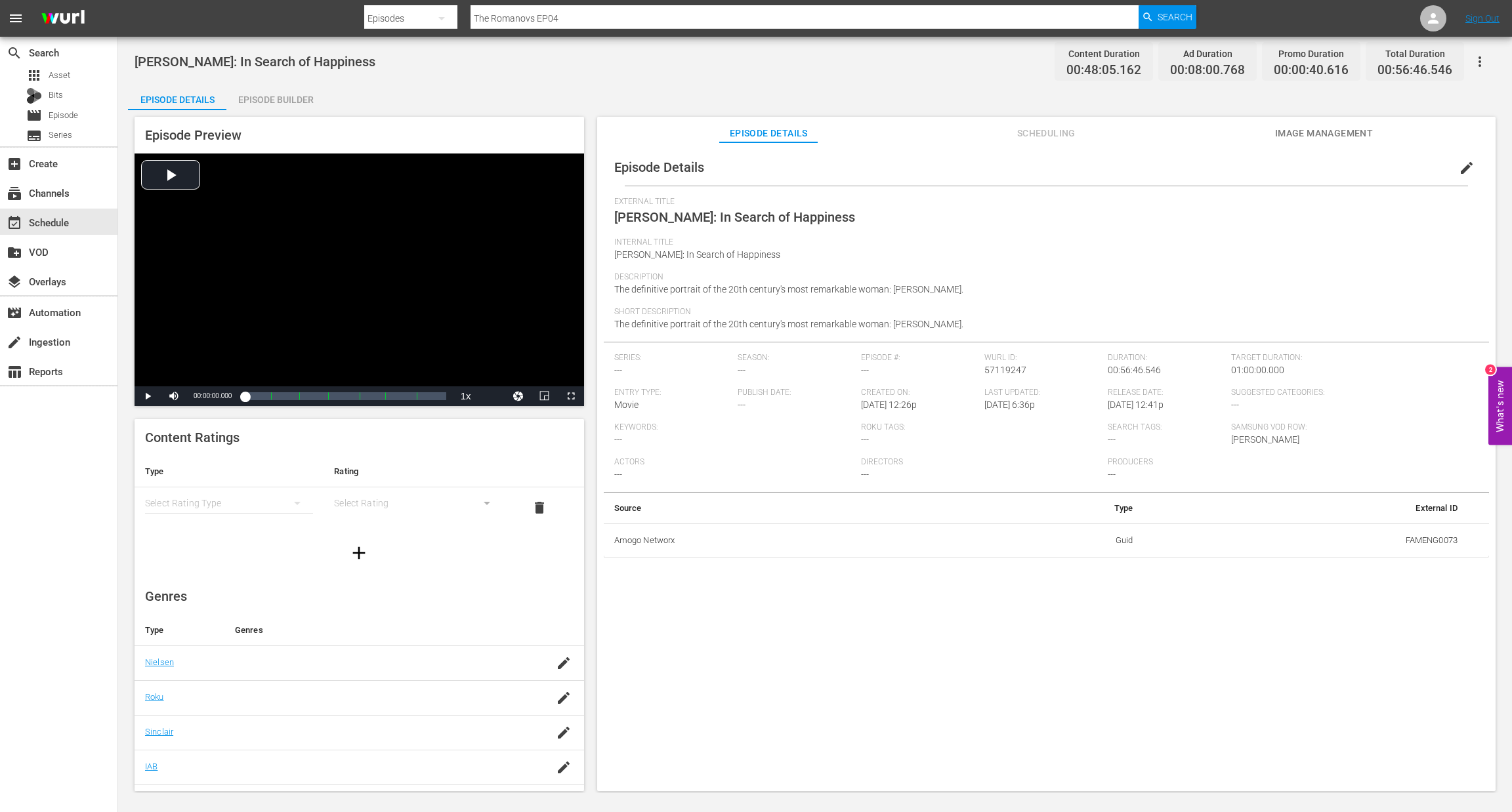
click at [282, 98] on div "Episode Builder" at bounding box center [276, 100] width 99 height 32
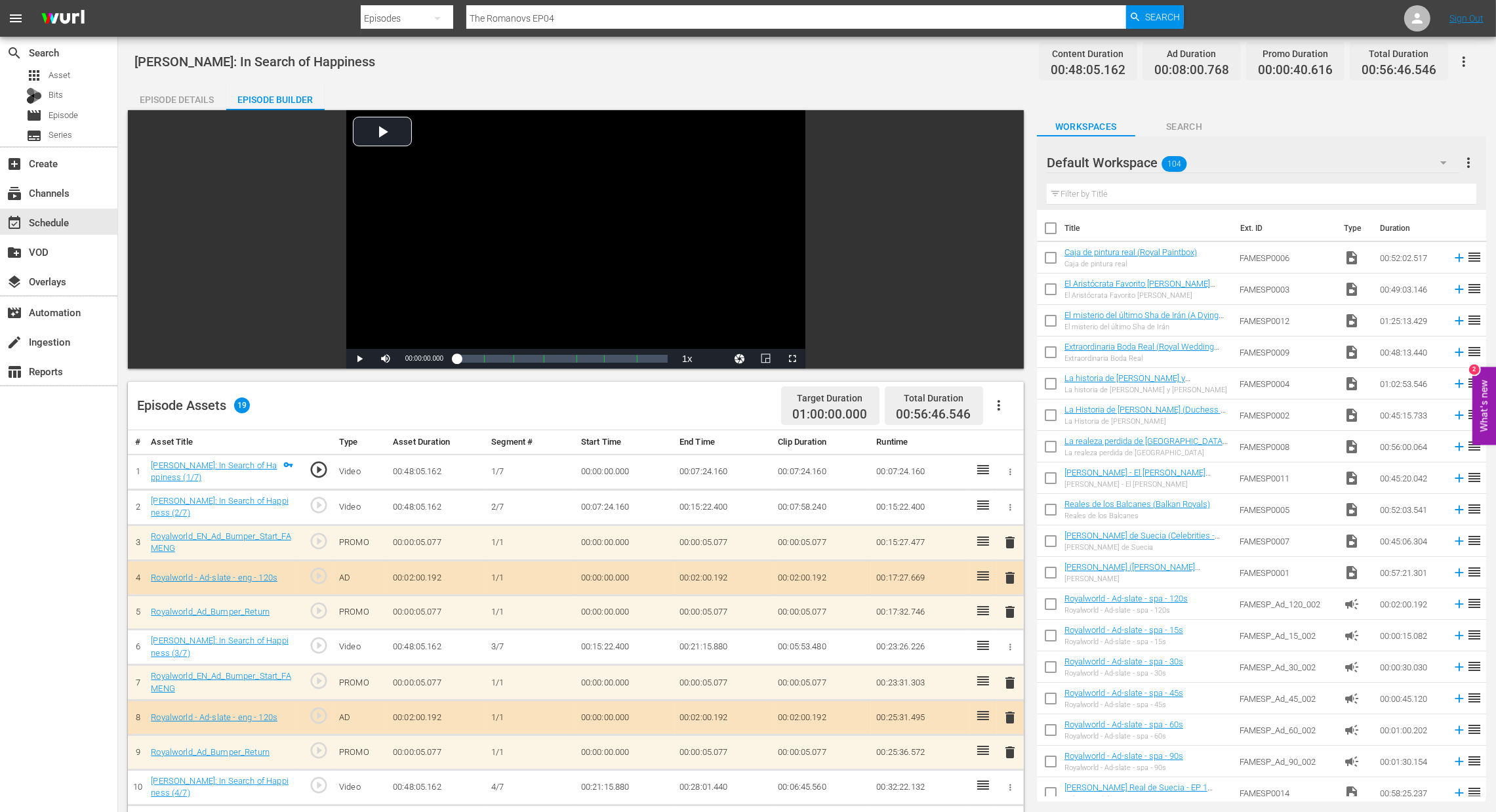
click at [1002, 405] on icon "button" at bounding box center [998, 405] width 16 height 16
click at [998, 444] on div "Clear Ads" at bounding box center [1038, 442] width 89 height 32
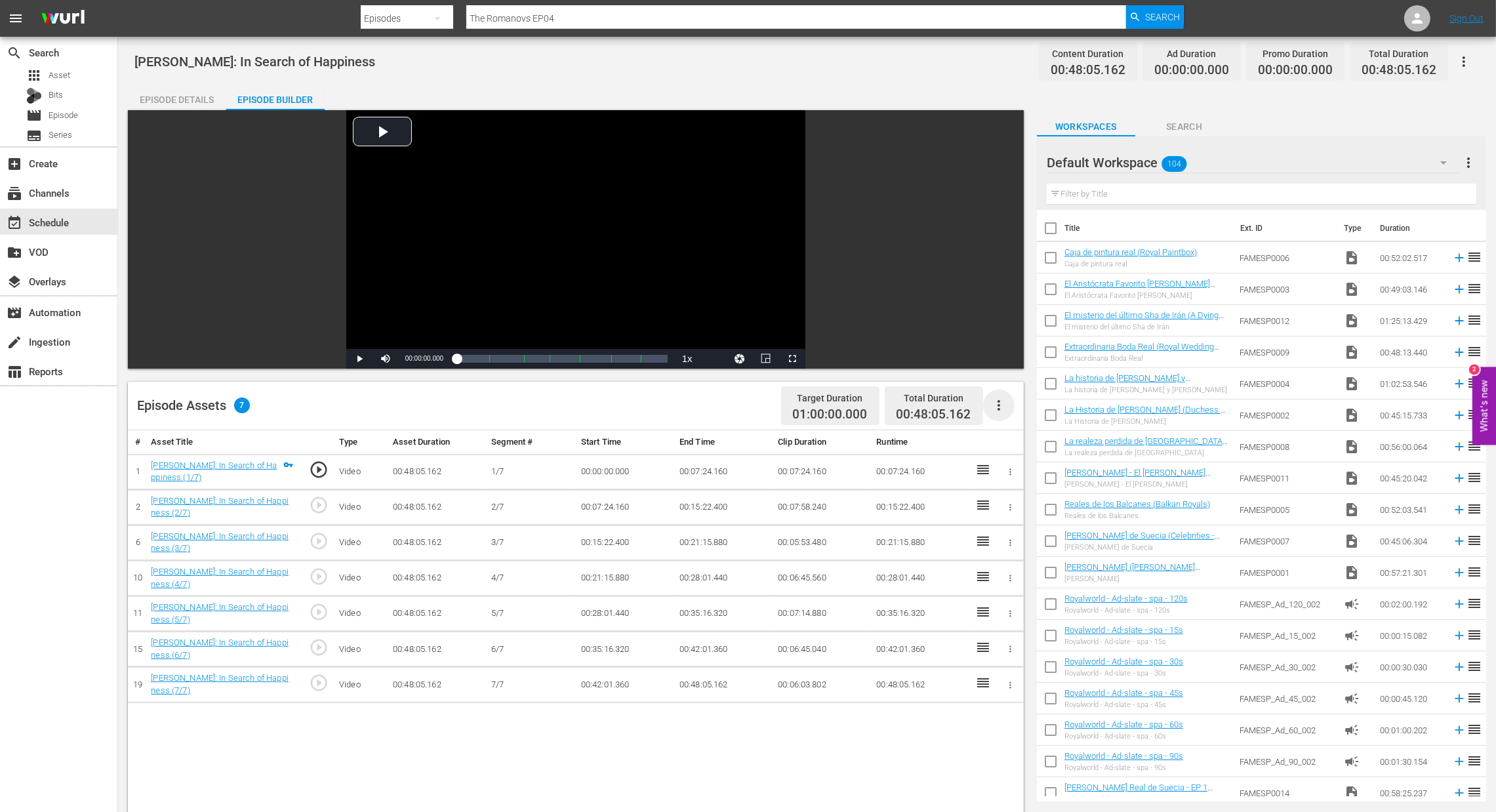
click at [998, 406] on icon "button" at bounding box center [998, 405] width 3 height 11
click at [1019, 414] on div "Fill with Ads" at bounding box center [1038, 411] width 89 height 32
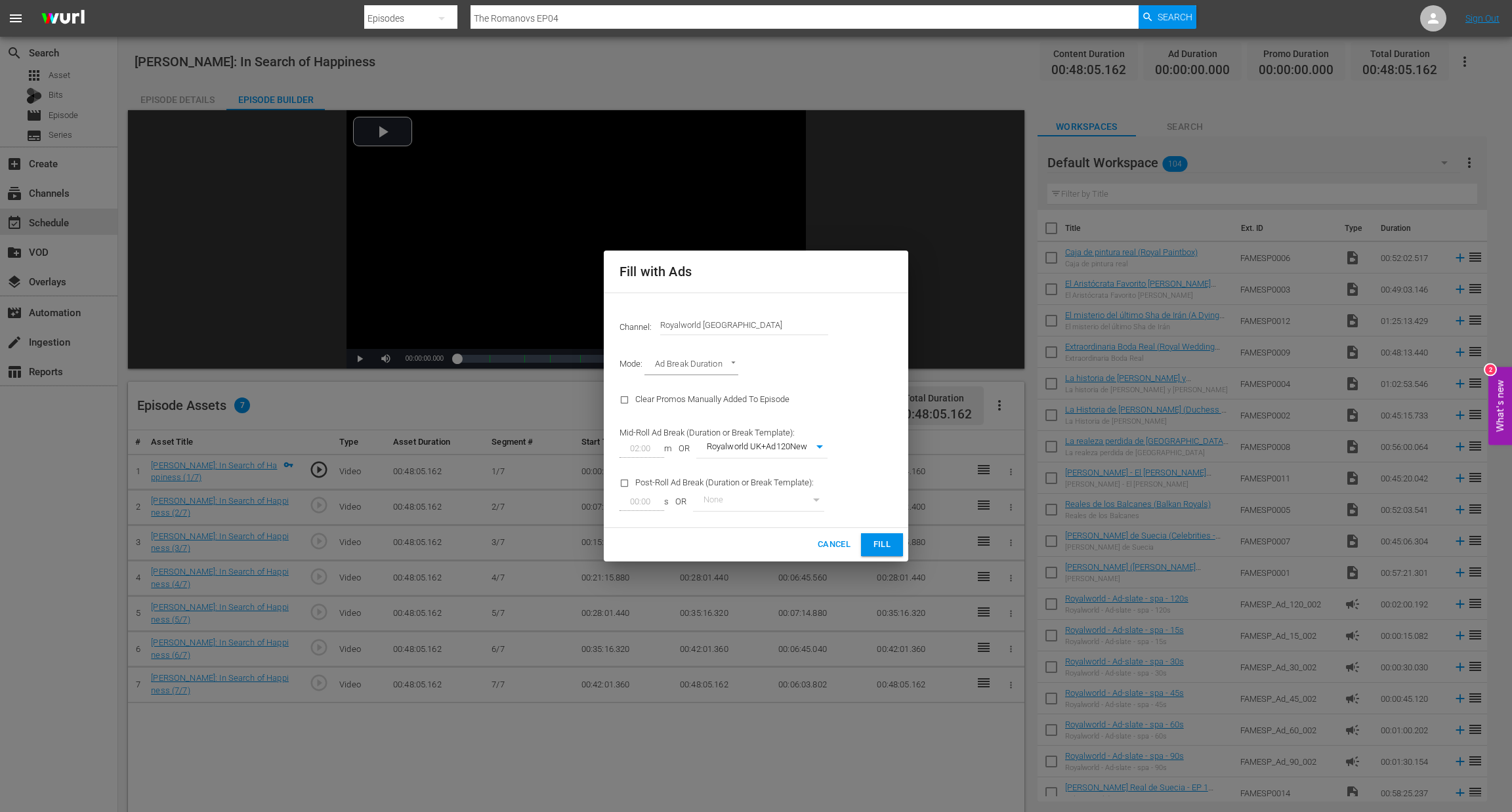
click at [889, 540] on span "Fill" at bounding box center [882, 544] width 21 height 15
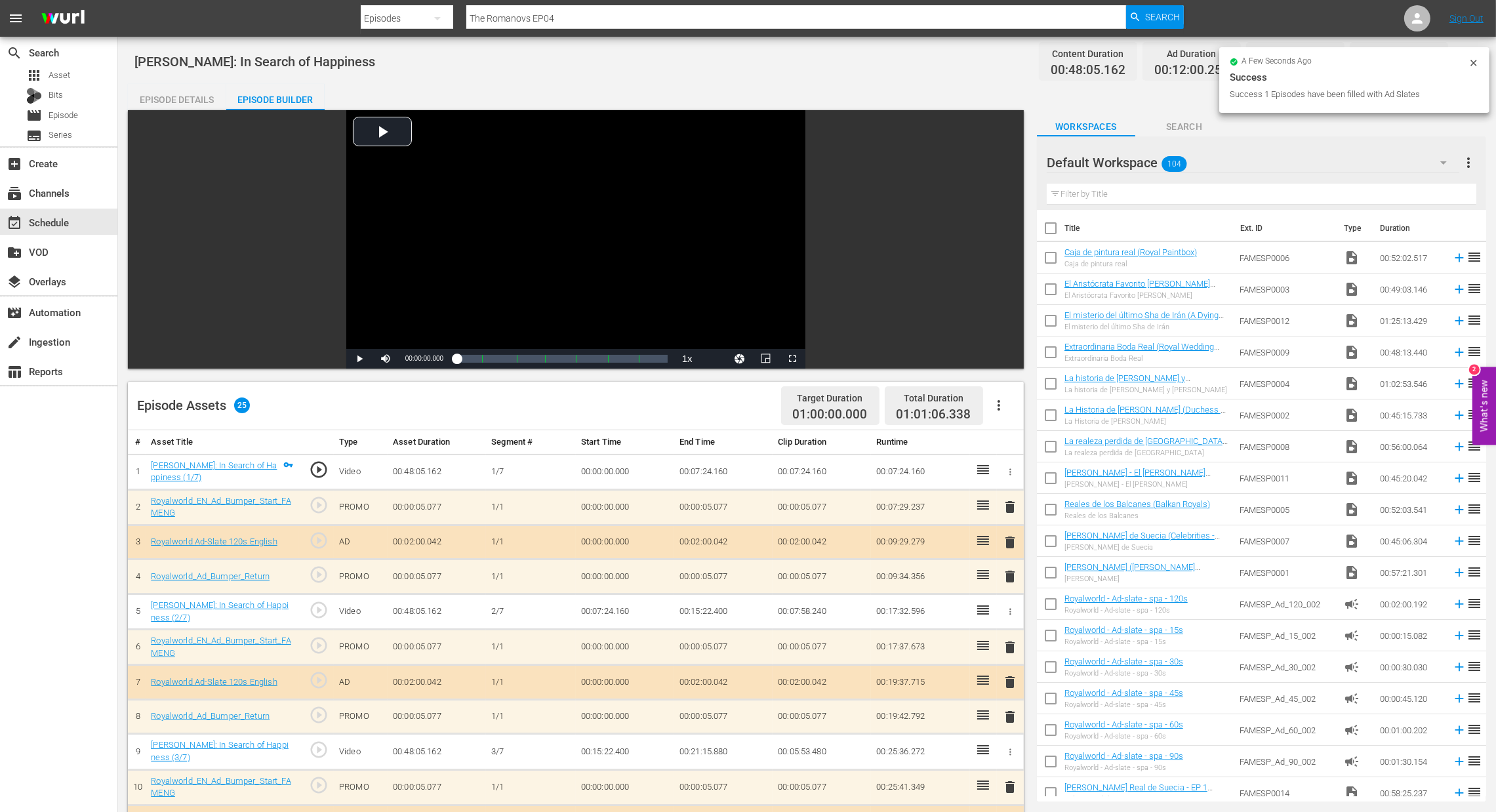
click at [1013, 536] on span "delete" at bounding box center [1010, 542] width 16 height 16
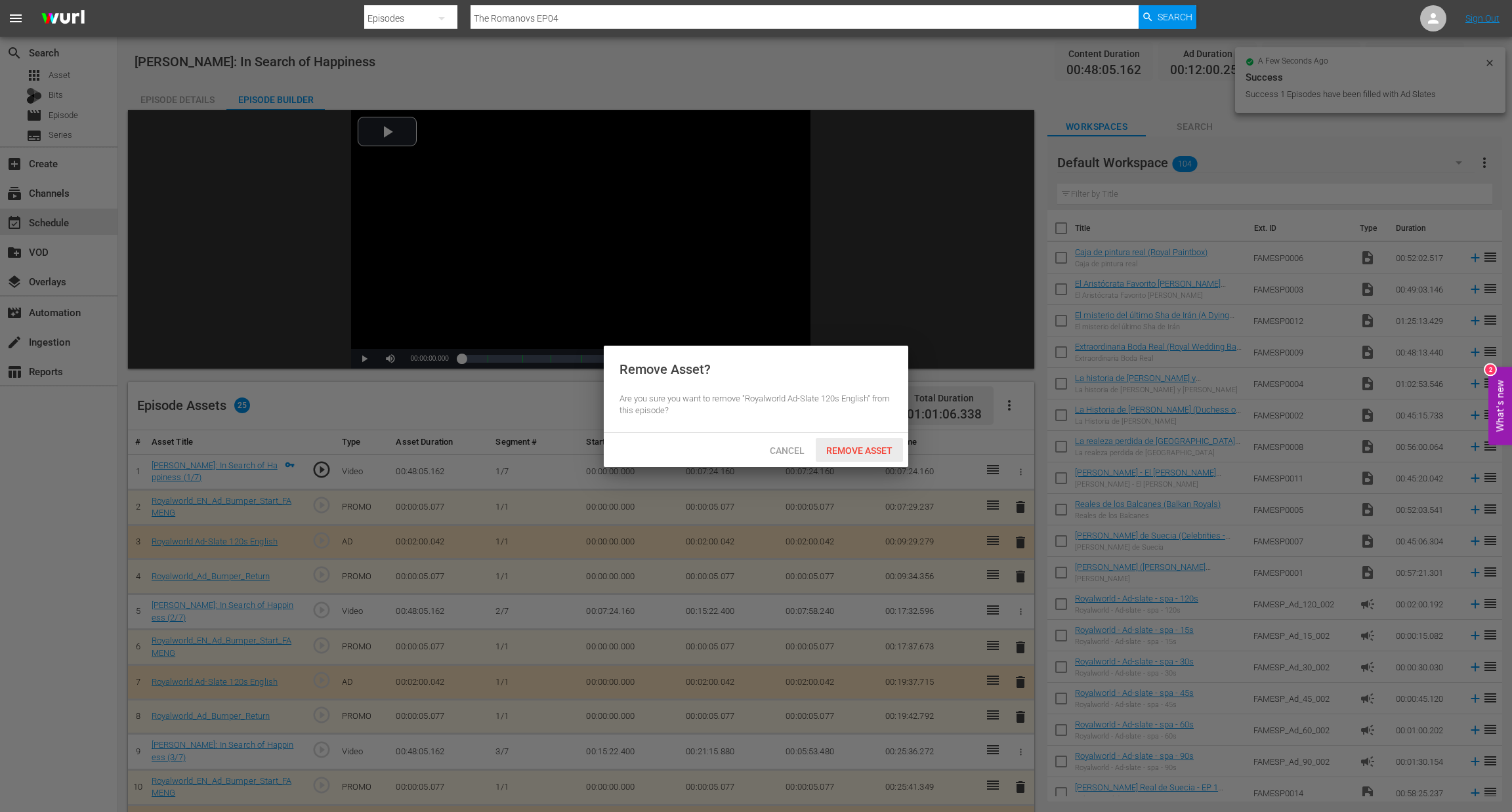
click at [856, 447] on span "Remove Asset" at bounding box center [859, 451] width 87 height 11
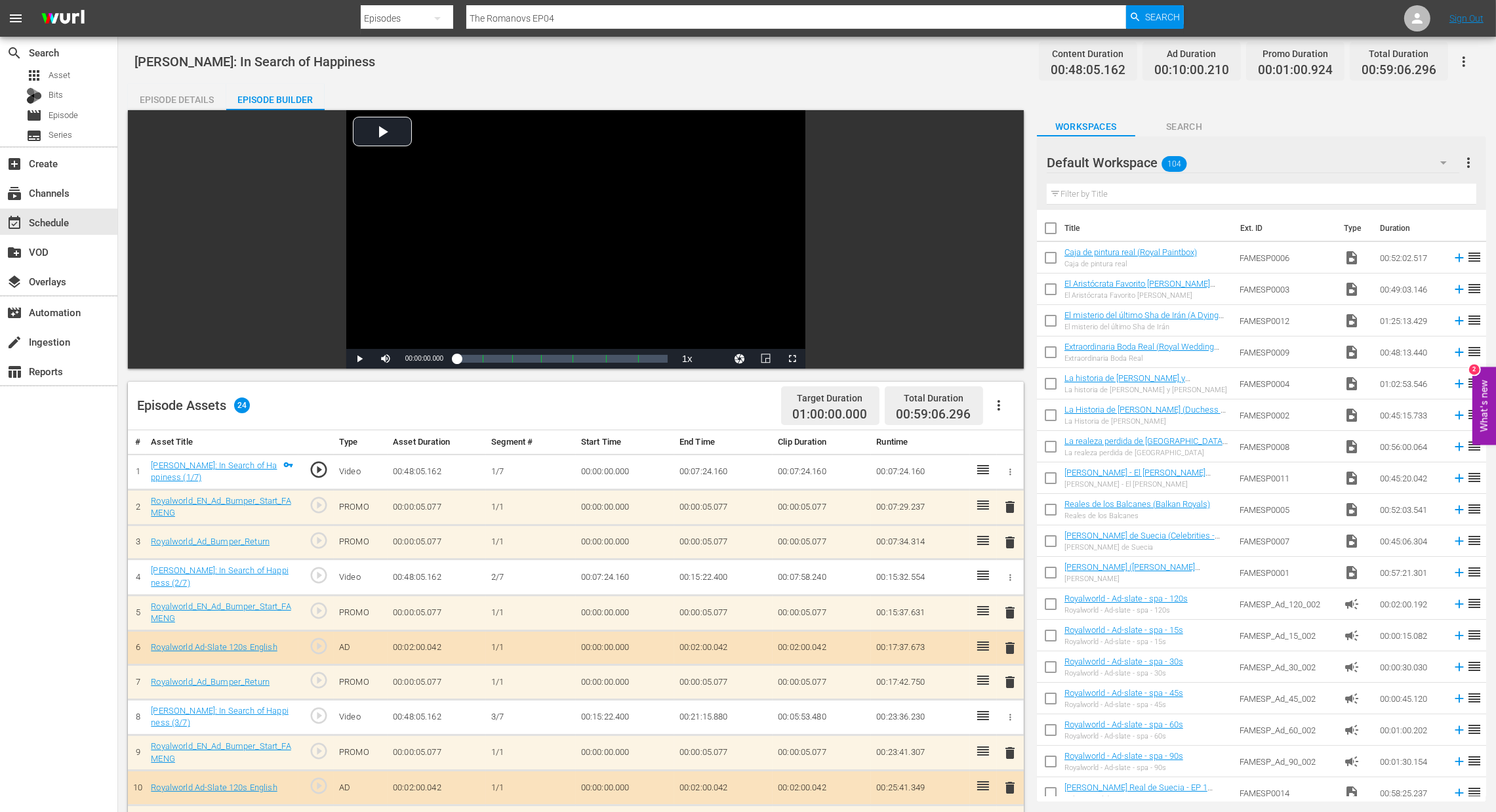
click at [1009, 550] on span "delete" at bounding box center [1010, 542] width 16 height 16
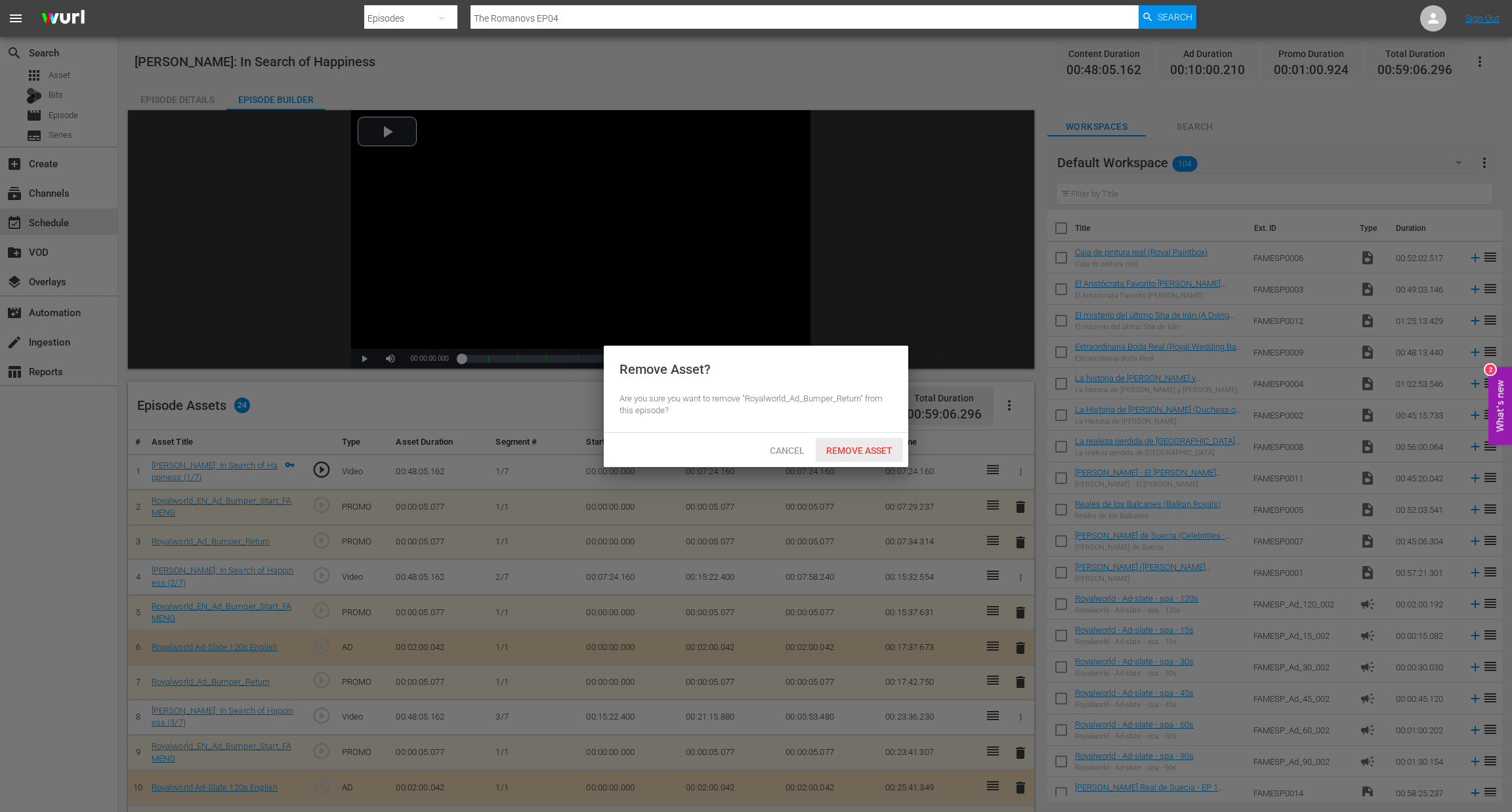
click at [860, 452] on span "Remove Asset" at bounding box center [859, 451] width 87 height 11
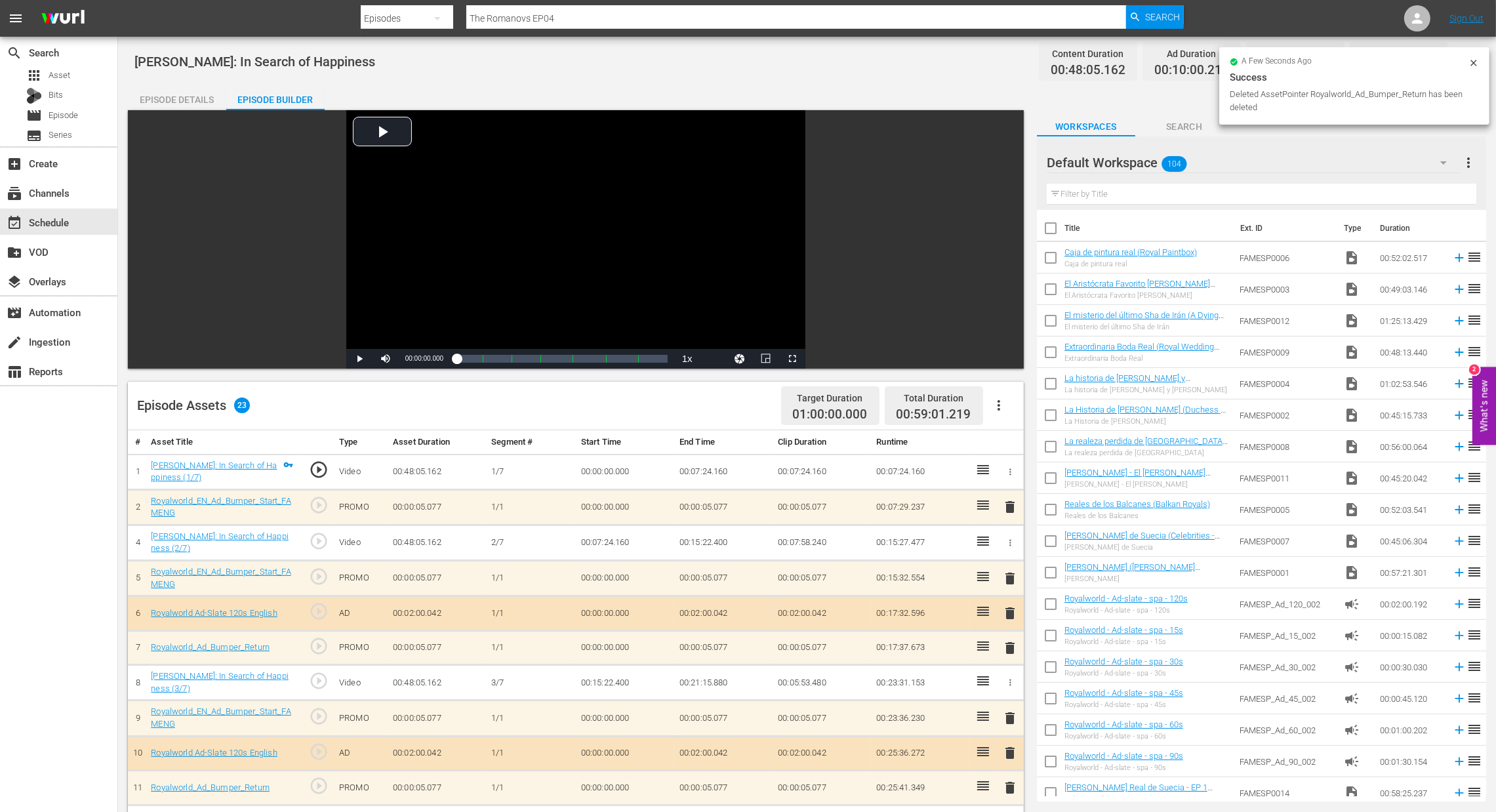
click at [1007, 503] on span "delete" at bounding box center [1010, 507] width 16 height 16
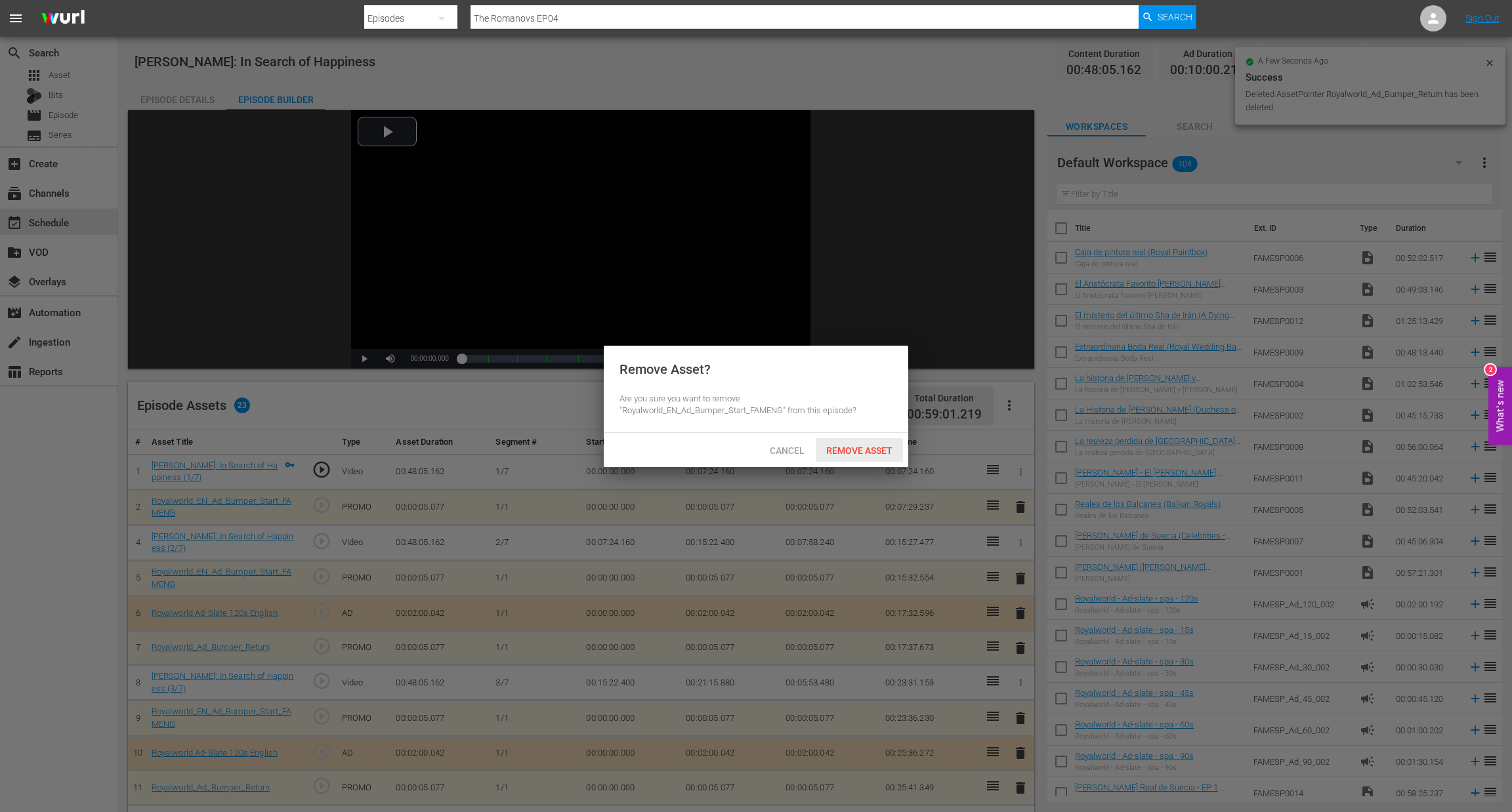
click at [869, 453] on span "Remove Asset" at bounding box center [859, 451] width 87 height 11
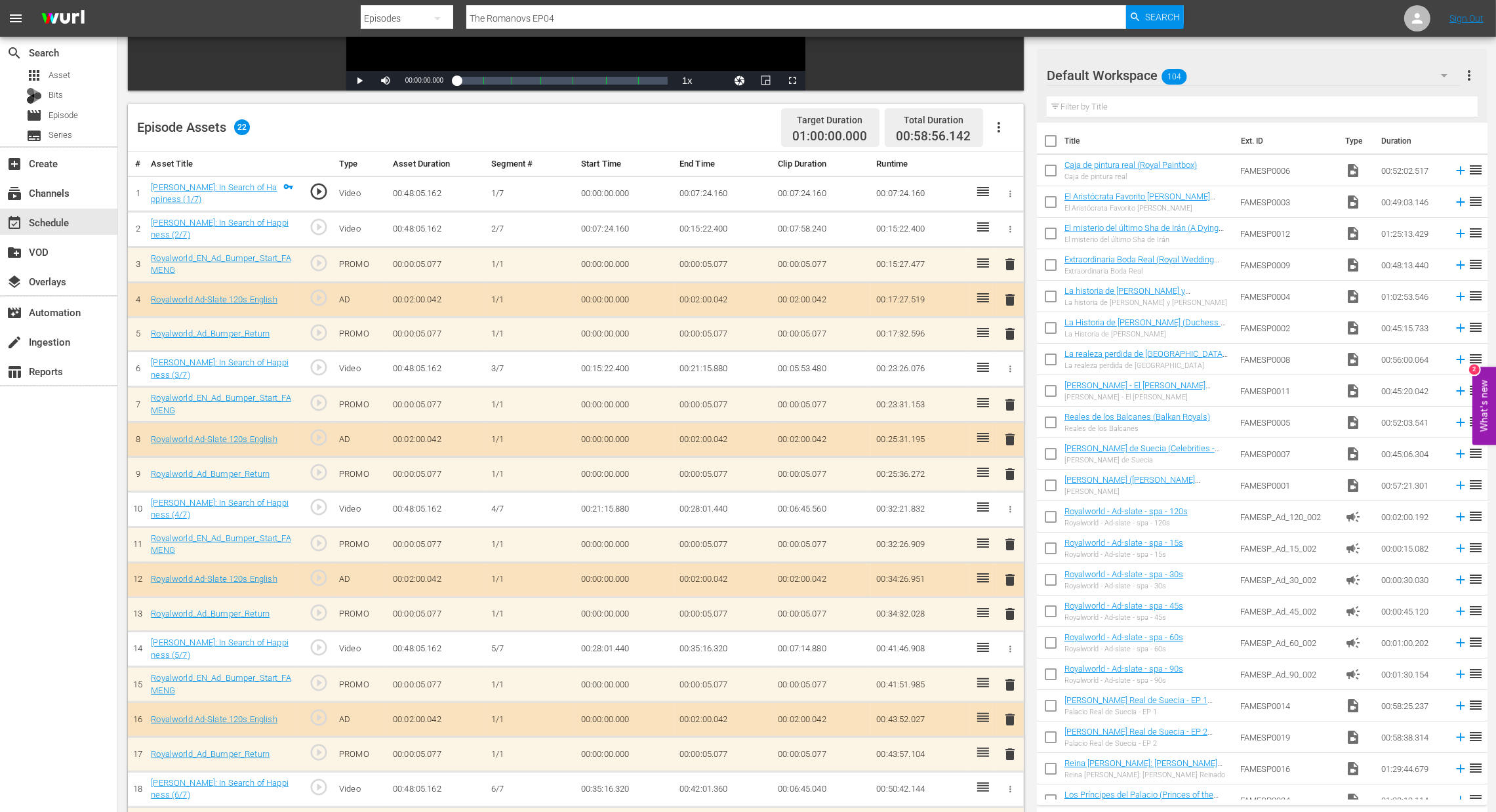
scroll to position [294, 0]
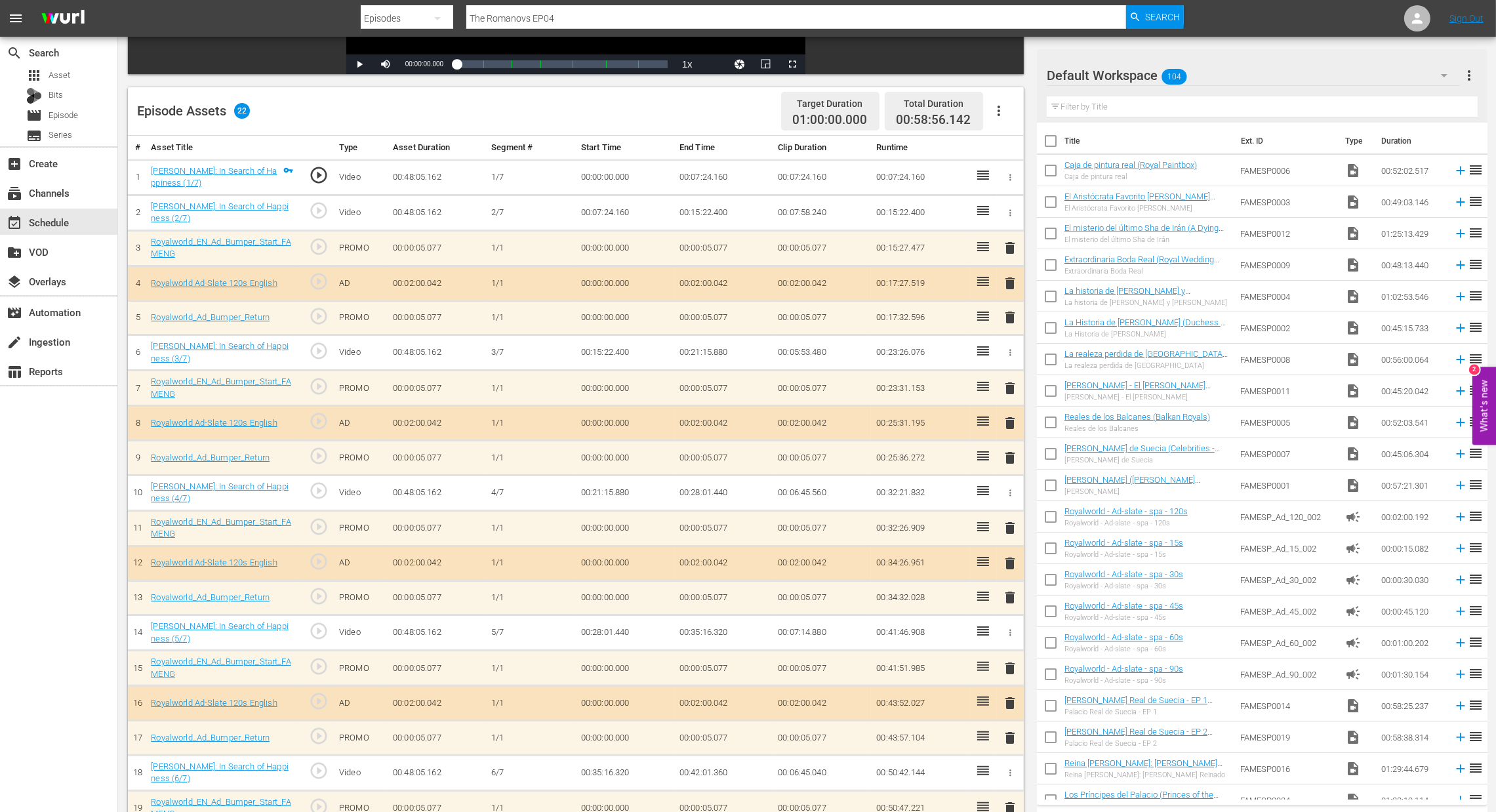
click at [1009, 425] on span "delete" at bounding box center [1010, 423] width 16 height 16
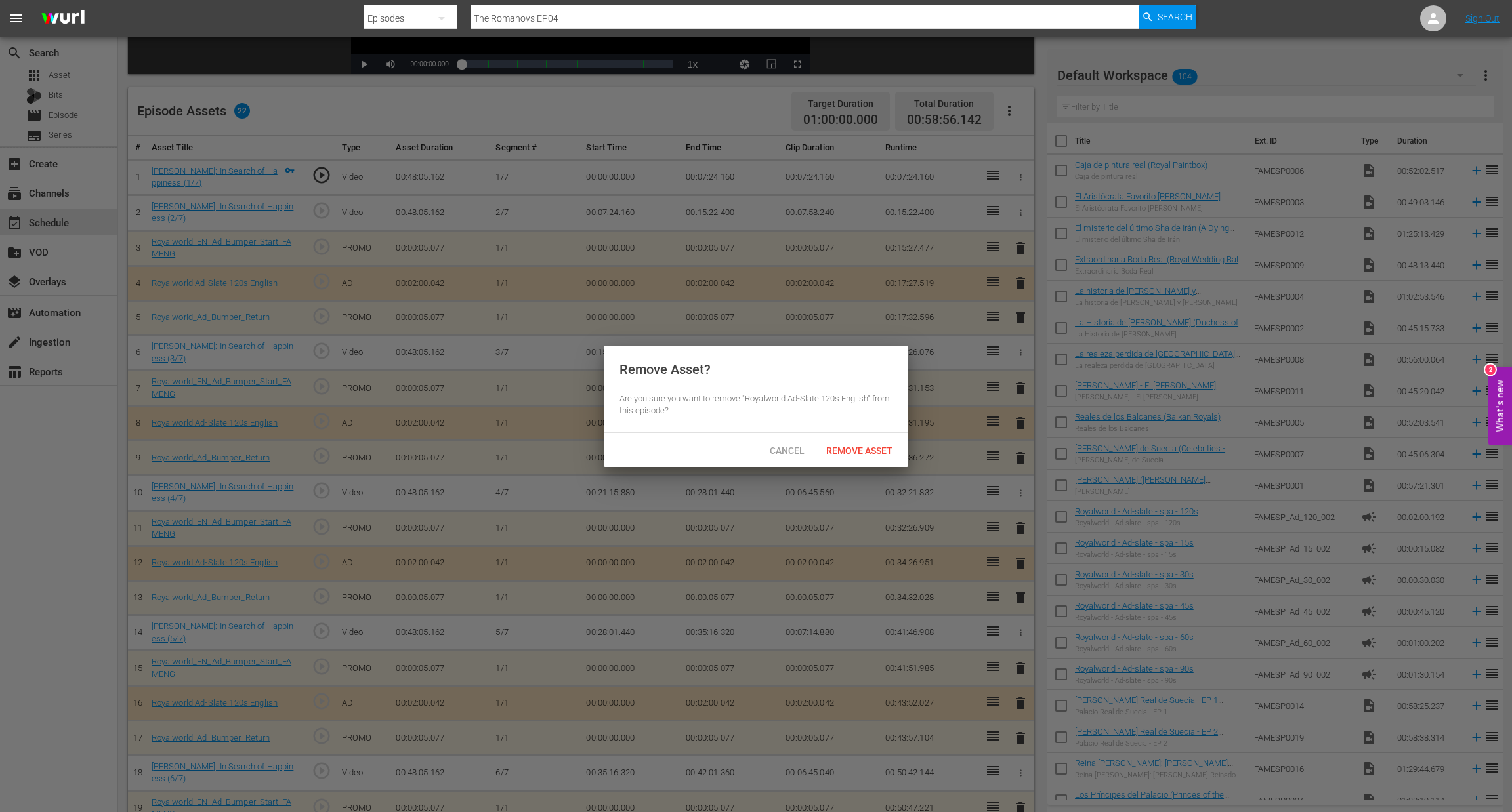
click at [867, 462] on div "Cancel Remove Asset" at bounding box center [756, 450] width 305 height 34
click at [877, 450] on span "Remove Asset" at bounding box center [859, 451] width 87 height 11
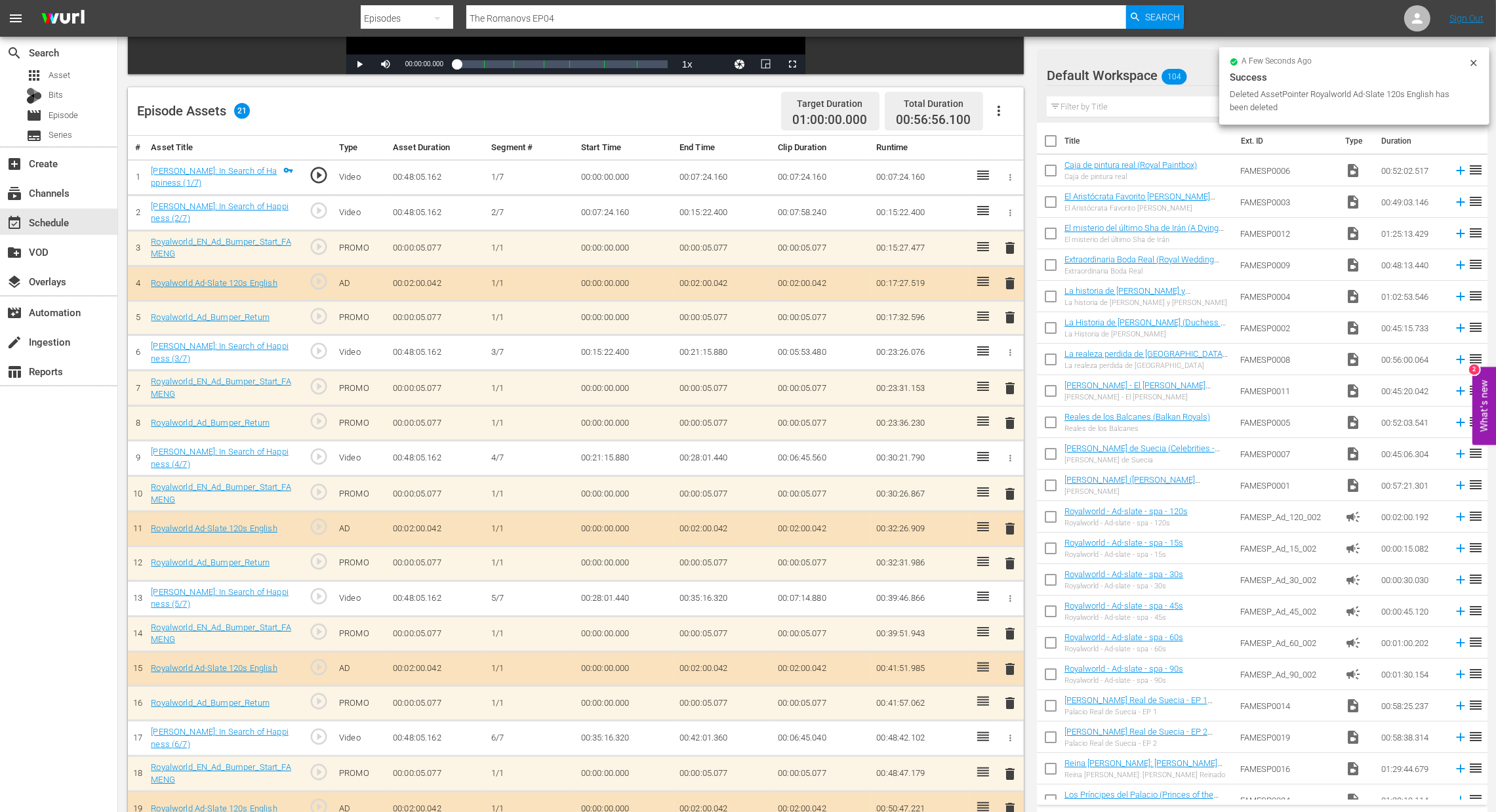
click at [1003, 433] on td "delete" at bounding box center [1010, 424] width 27 height 35
click at [1013, 426] on span "delete" at bounding box center [1010, 423] width 16 height 16
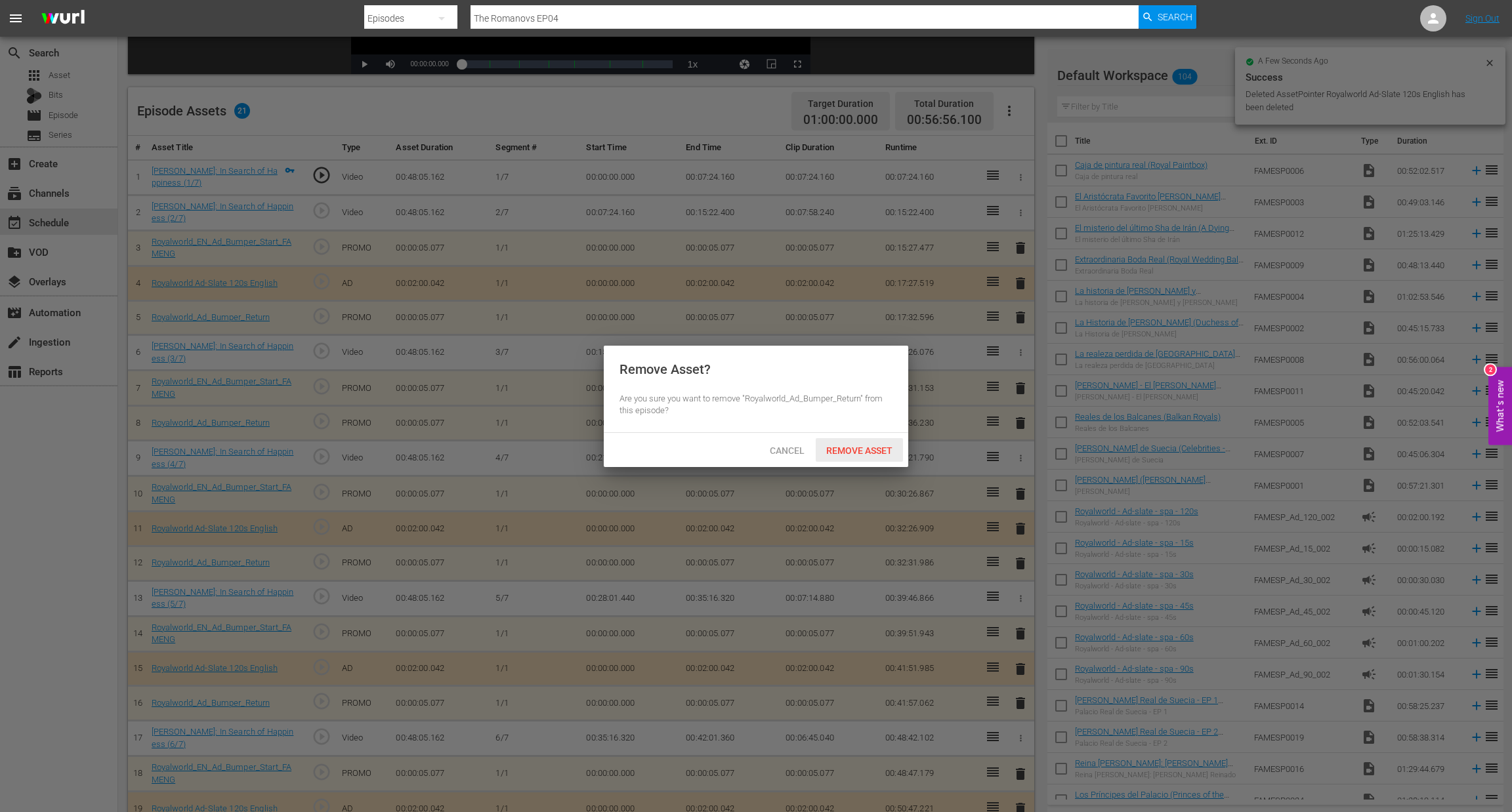
click at [857, 457] on div "Remove Asset" at bounding box center [859, 450] width 87 height 24
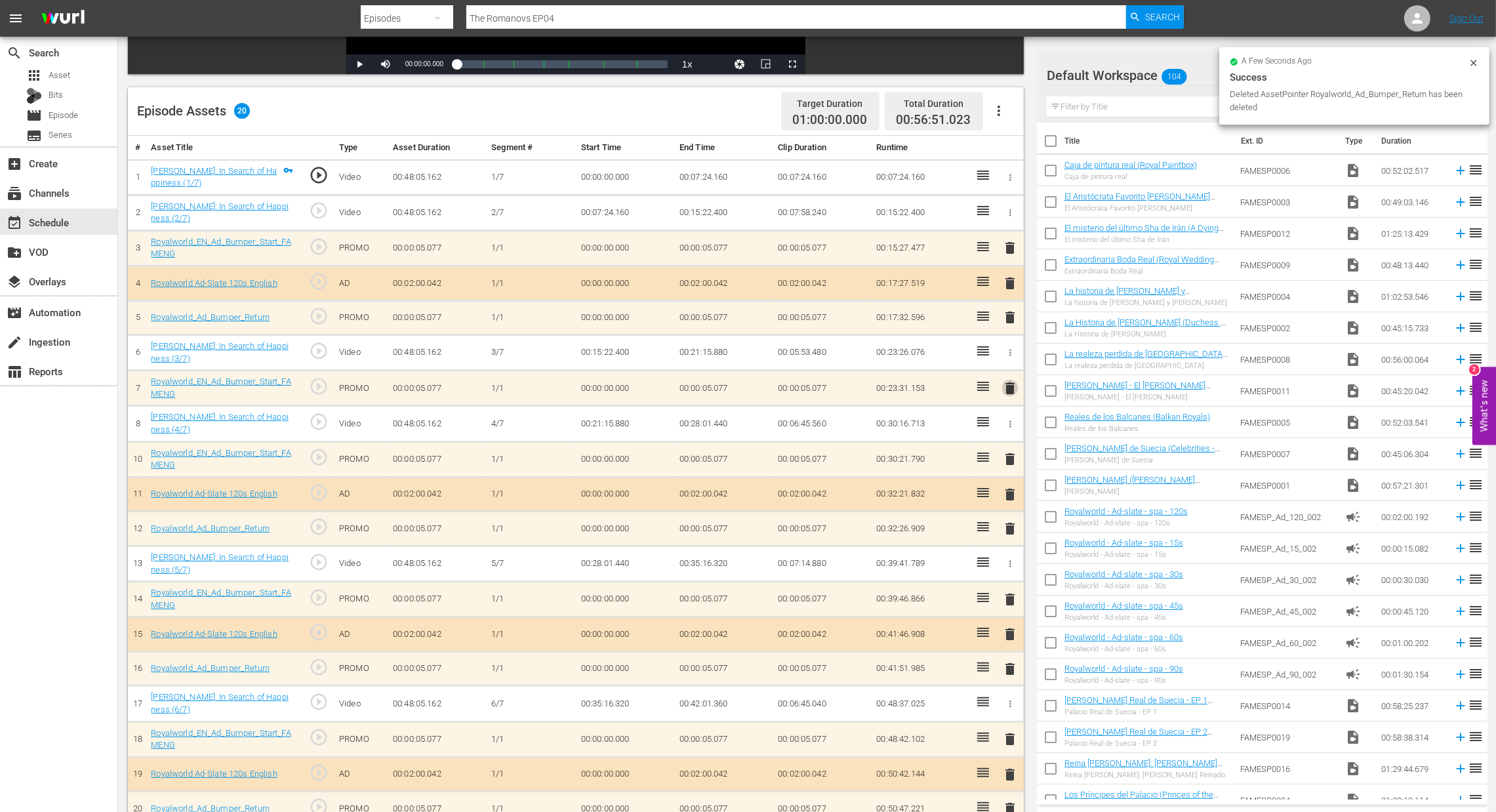
click at [1009, 388] on span "delete" at bounding box center [1010, 388] width 16 height 16
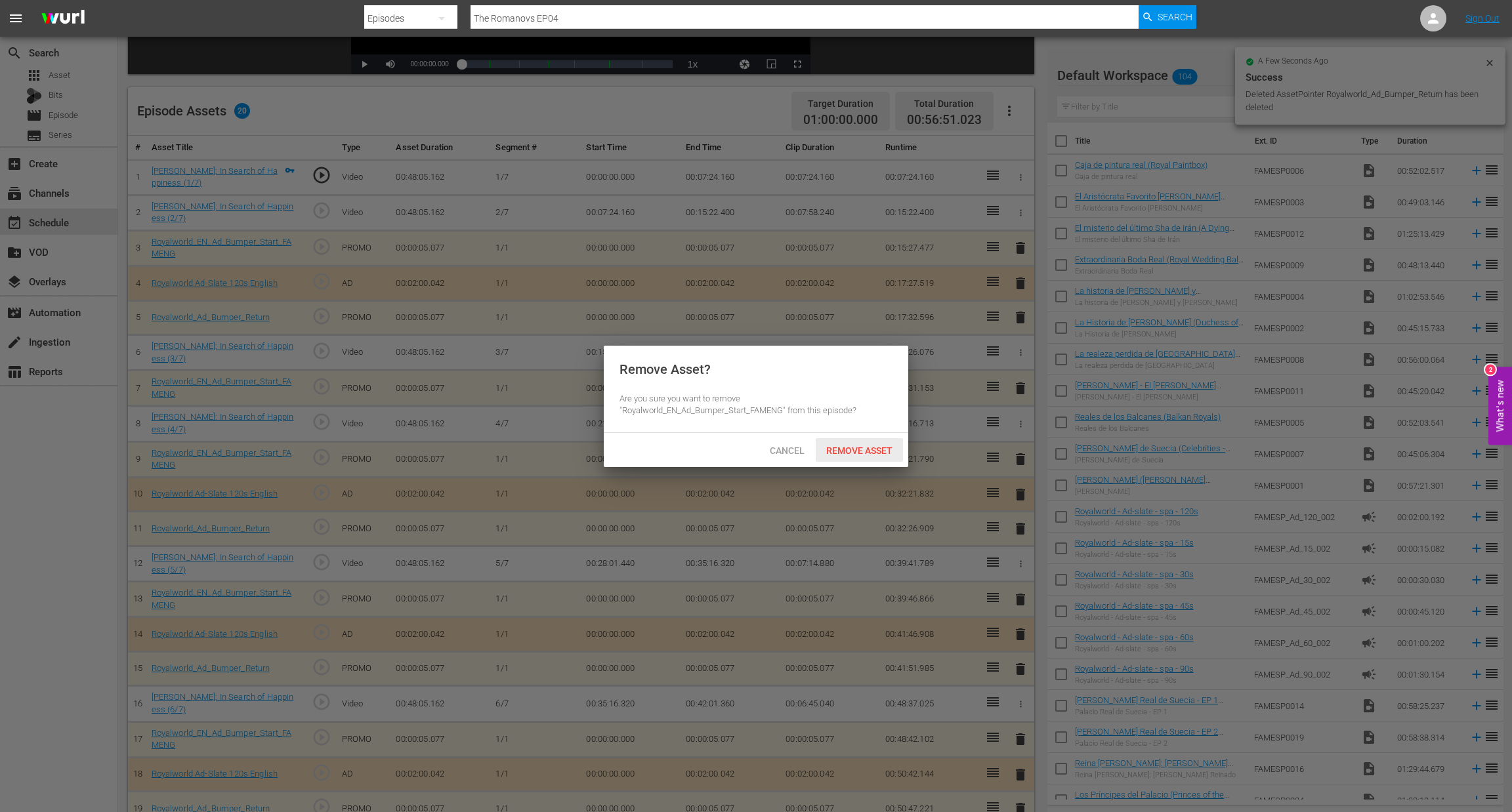
click at [859, 453] on span "Remove Asset" at bounding box center [859, 451] width 87 height 11
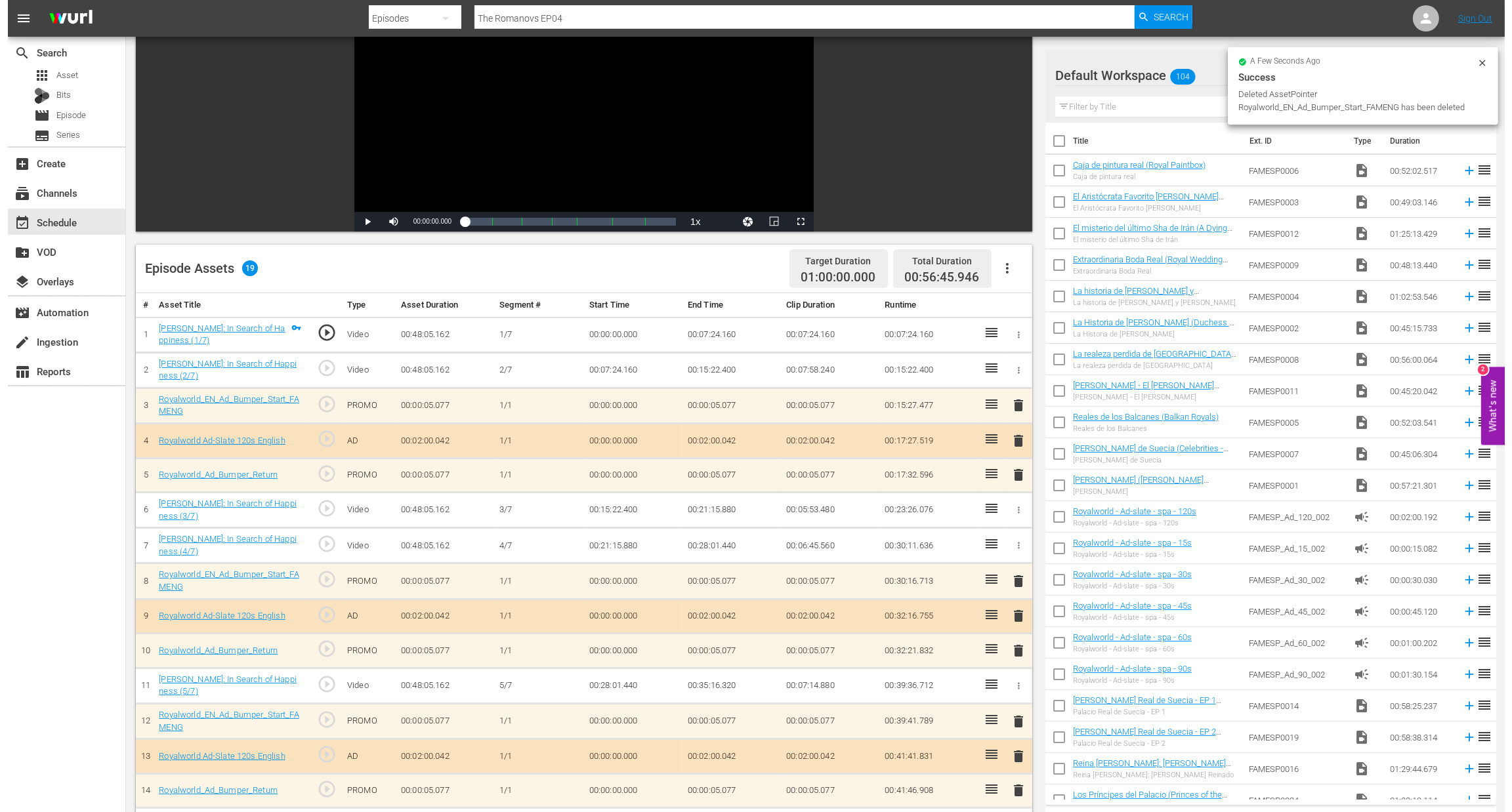
scroll to position [0, 0]
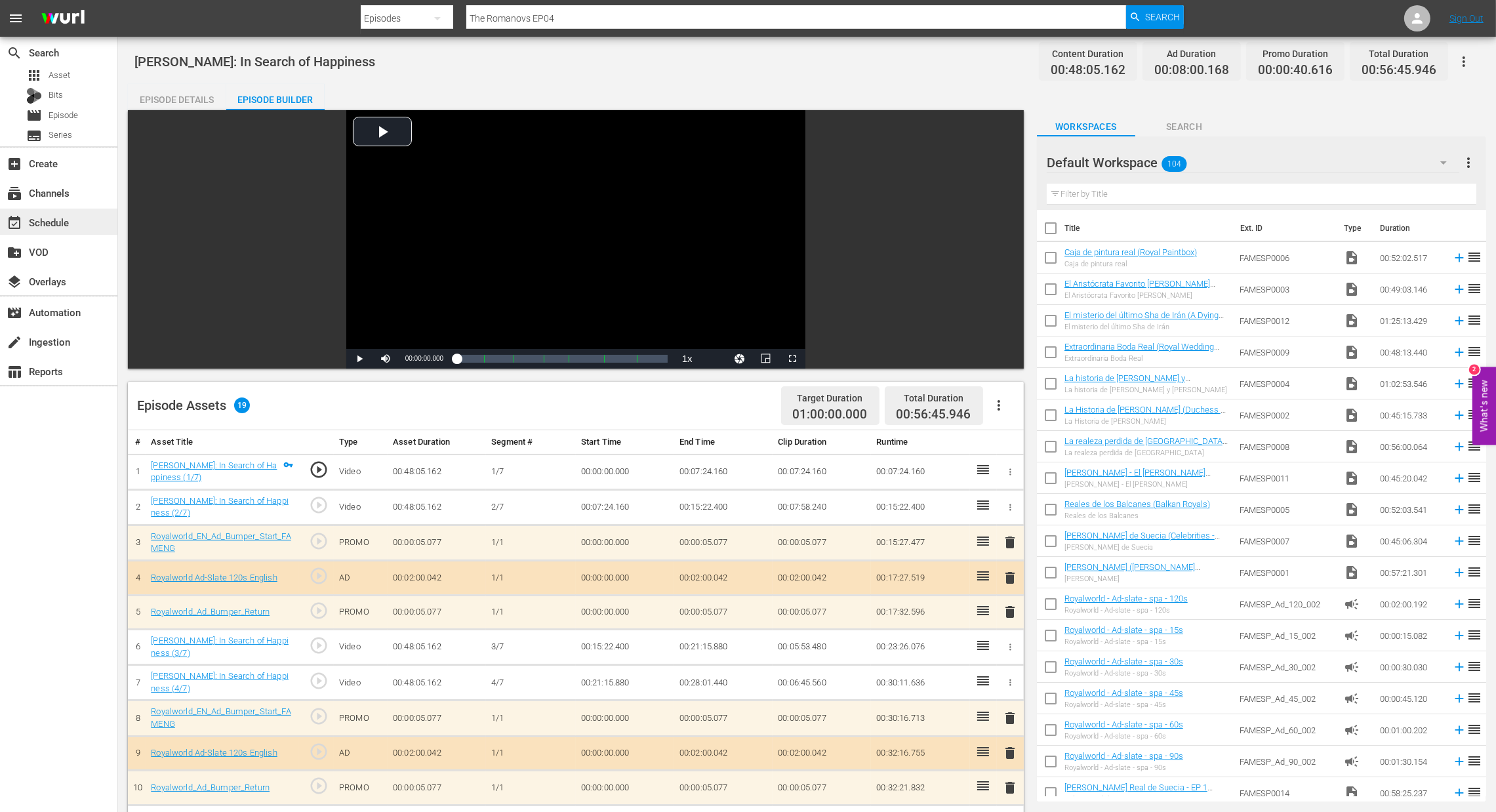
click at [43, 227] on div "event_available Schedule" at bounding box center [37, 220] width 74 height 12
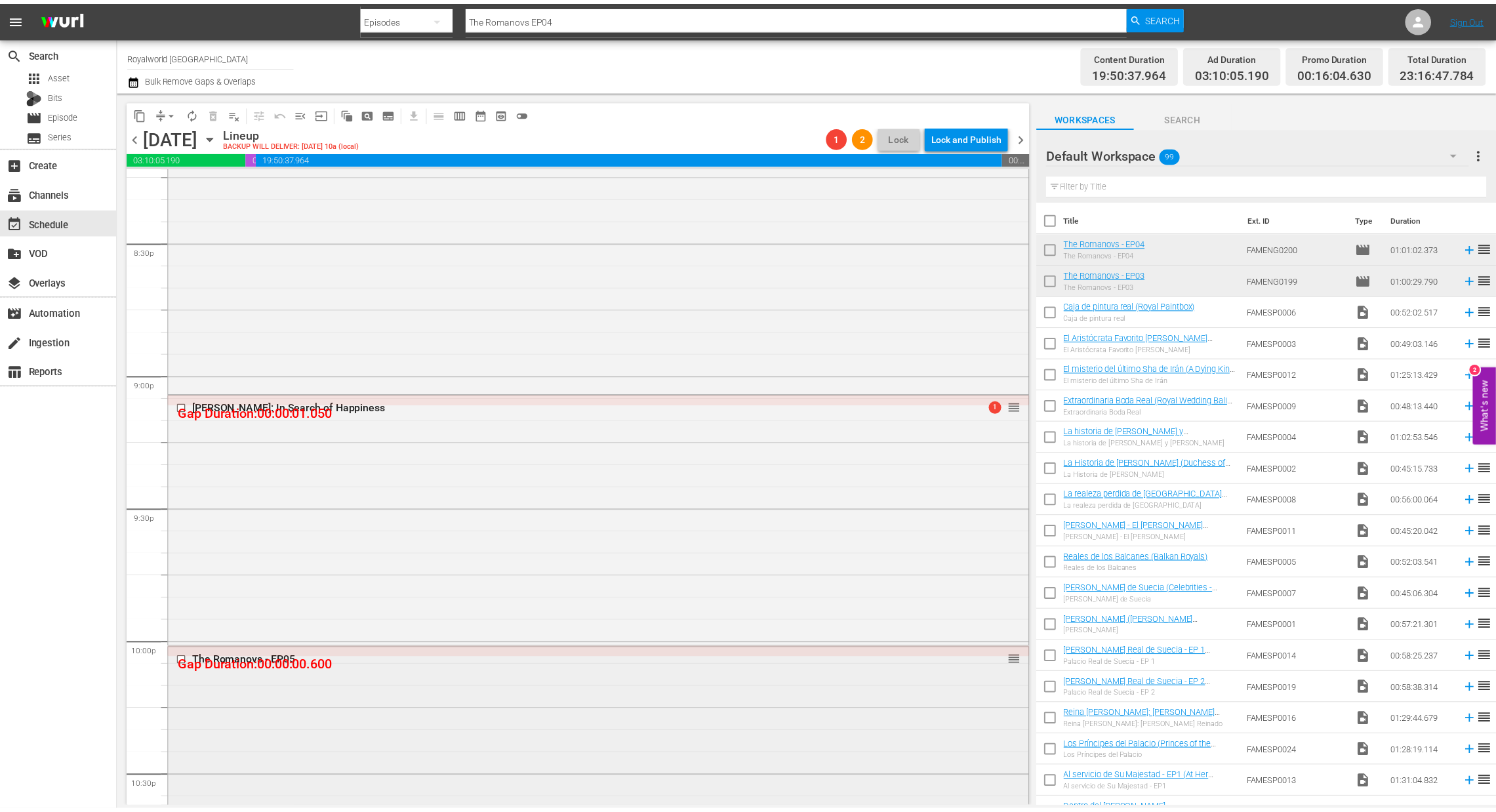
scroll to position [5707, 0]
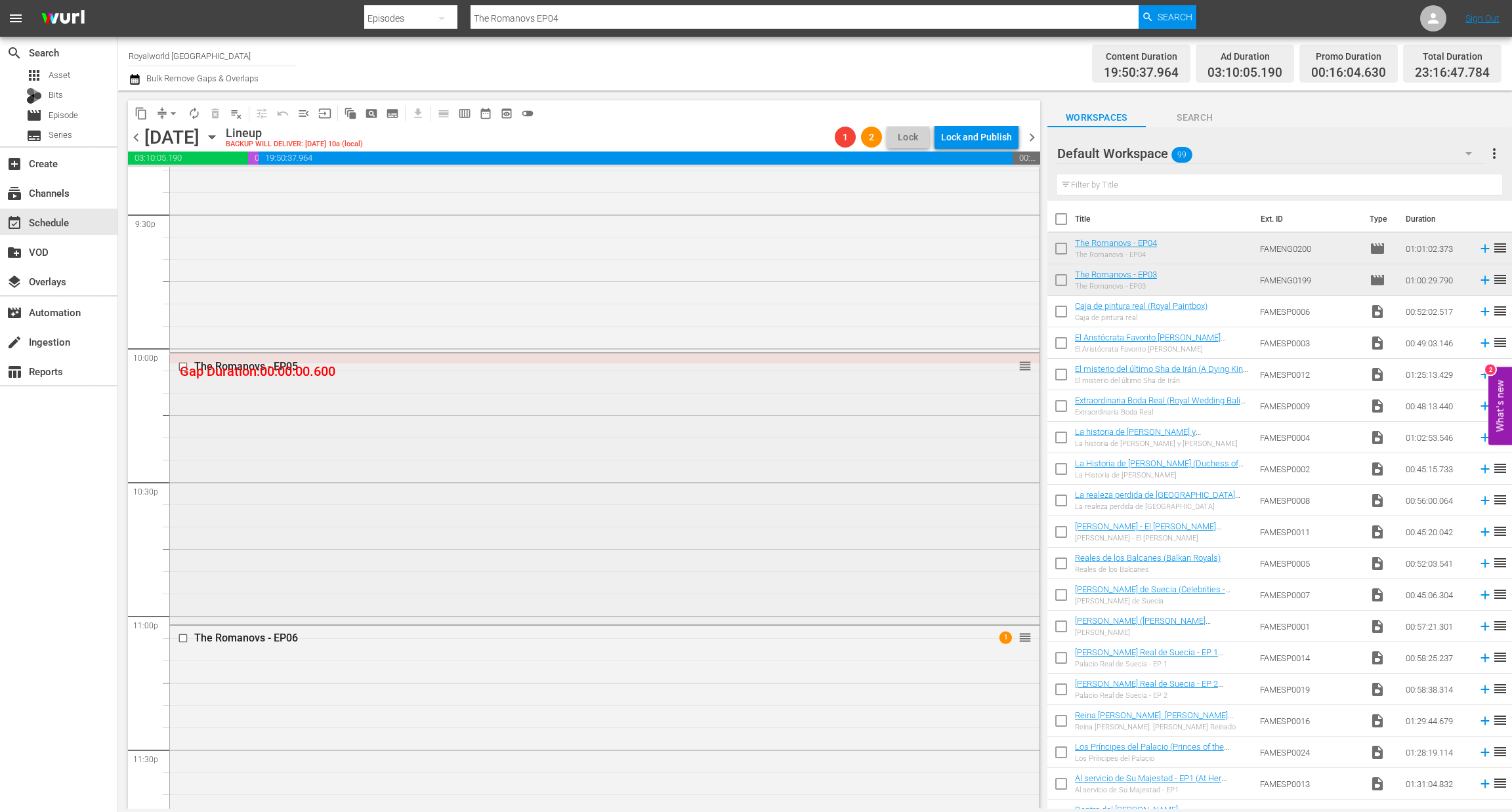
click at [280, 372] on div "The Romanovs - EP05" at bounding box center [580, 366] width 771 height 13
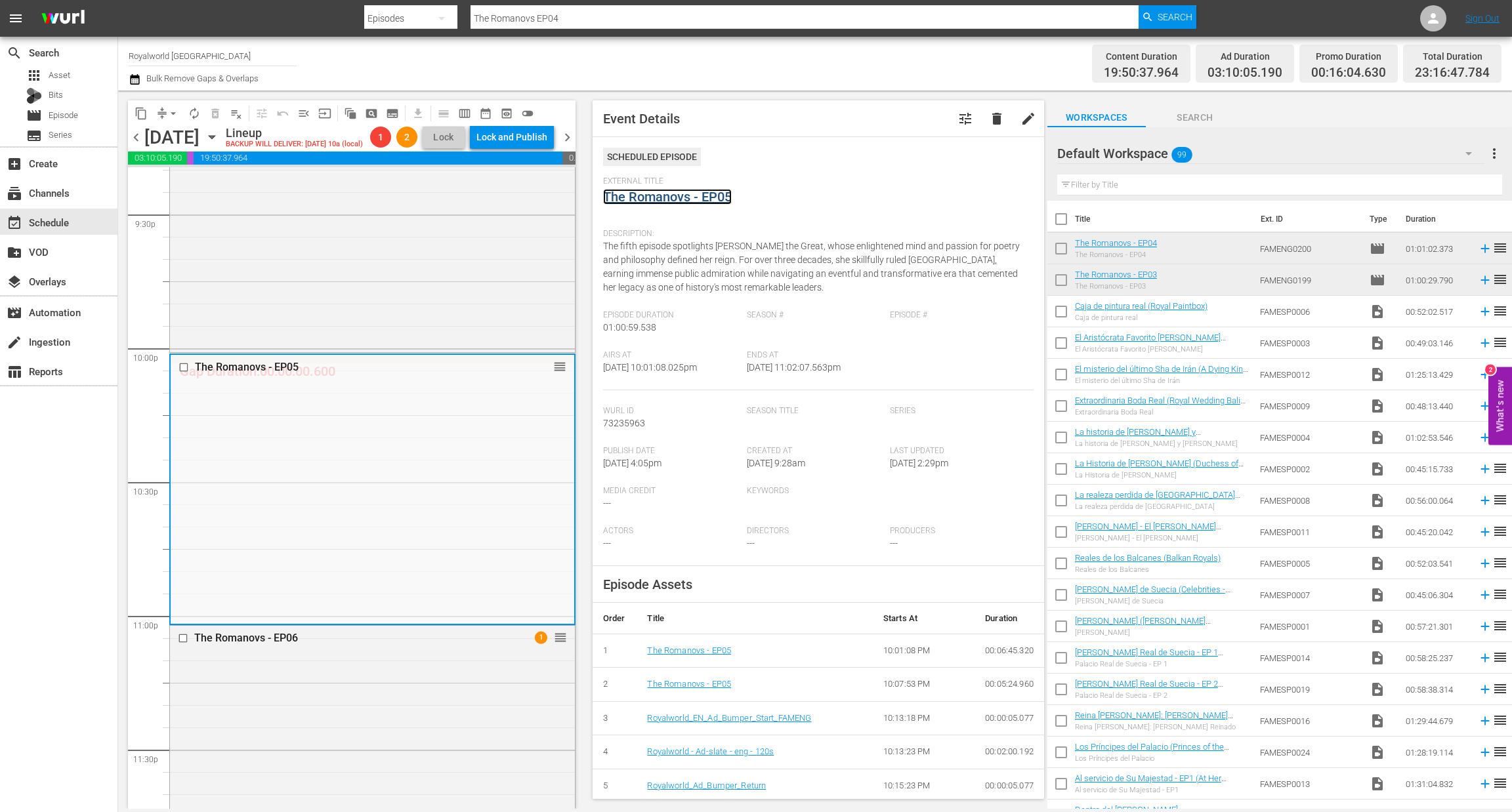
click at [693, 202] on link "The Romanovs - EP05" at bounding box center [668, 197] width 129 height 16
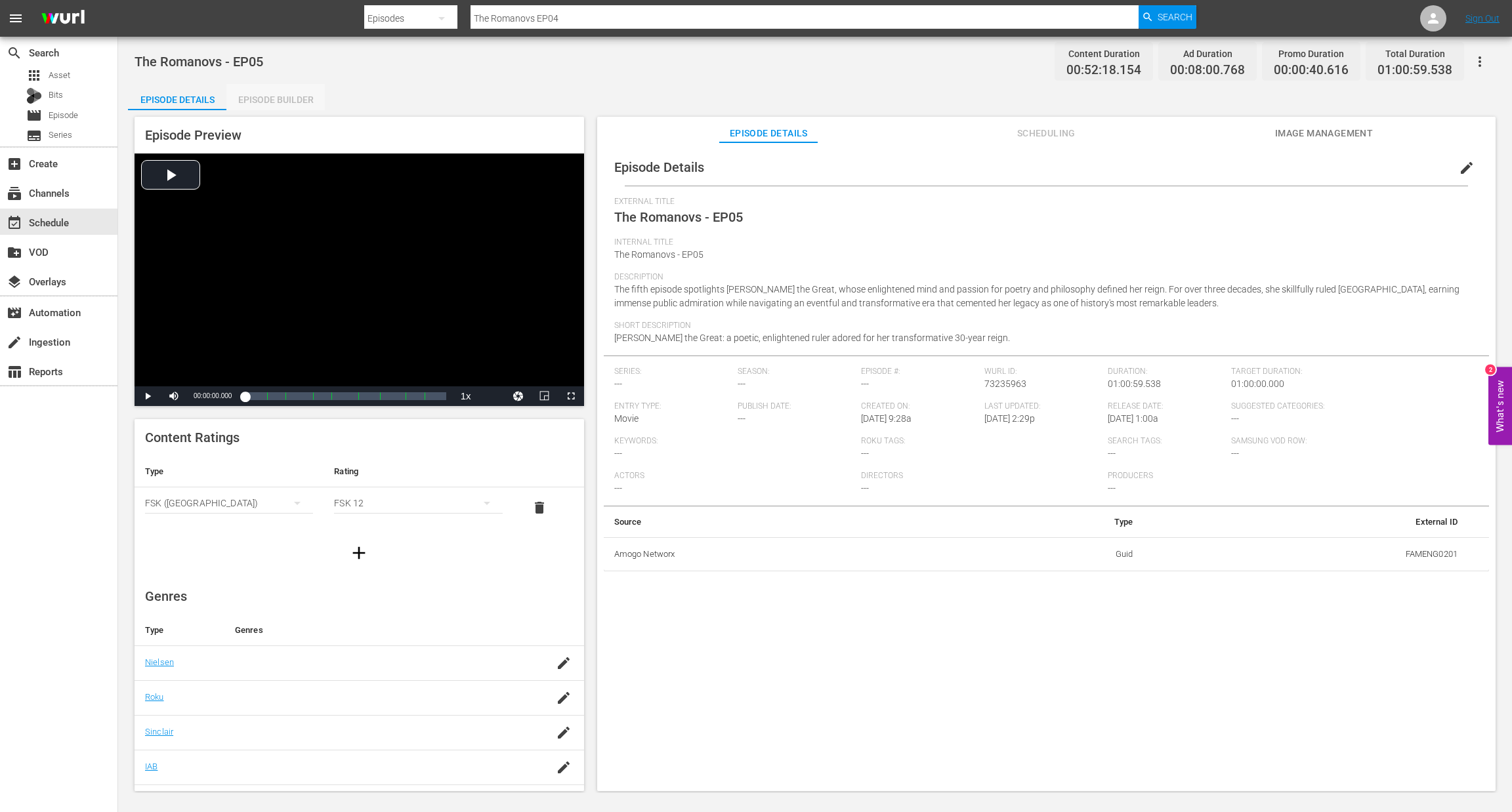
click at [265, 96] on div "Episode Builder" at bounding box center [276, 100] width 99 height 32
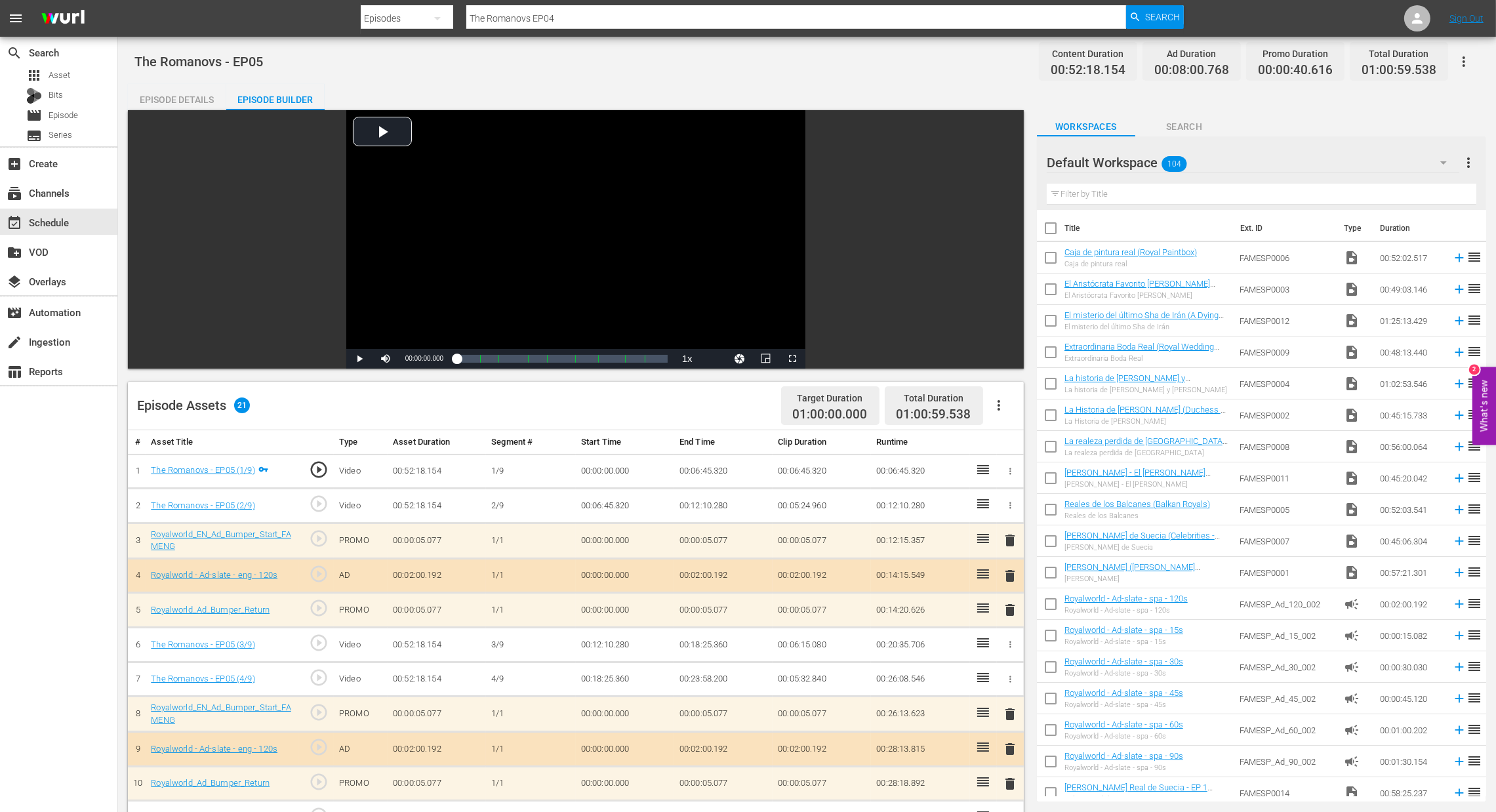
click at [1003, 403] on icon "button" at bounding box center [998, 405] width 16 height 16
click at [999, 445] on div "Clear Ads" at bounding box center [1038, 442] width 89 height 32
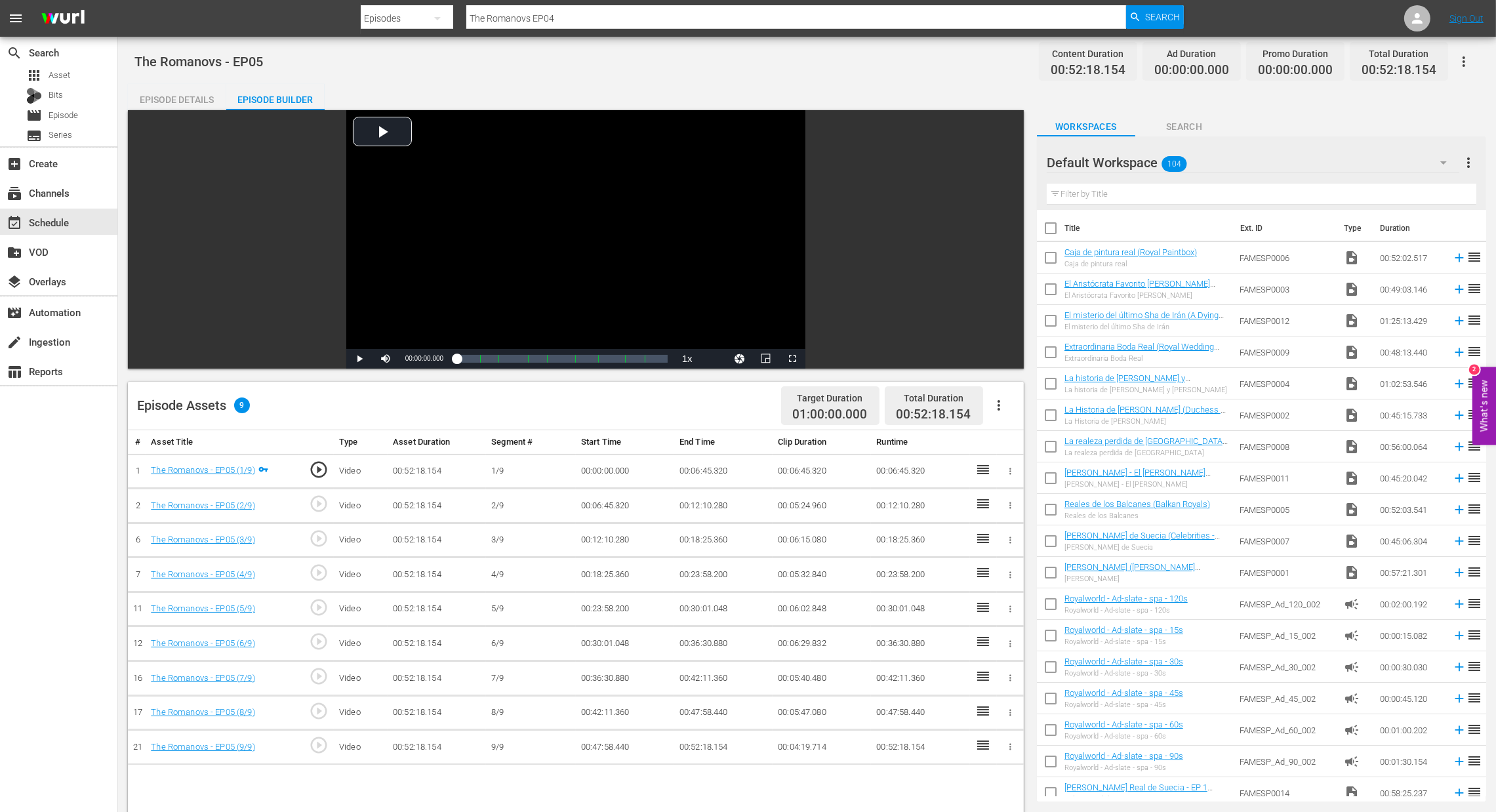
click at [1002, 406] on icon "button" at bounding box center [998, 405] width 16 height 16
click at [998, 416] on div "Fill with Ads" at bounding box center [1038, 411] width 89 height 32
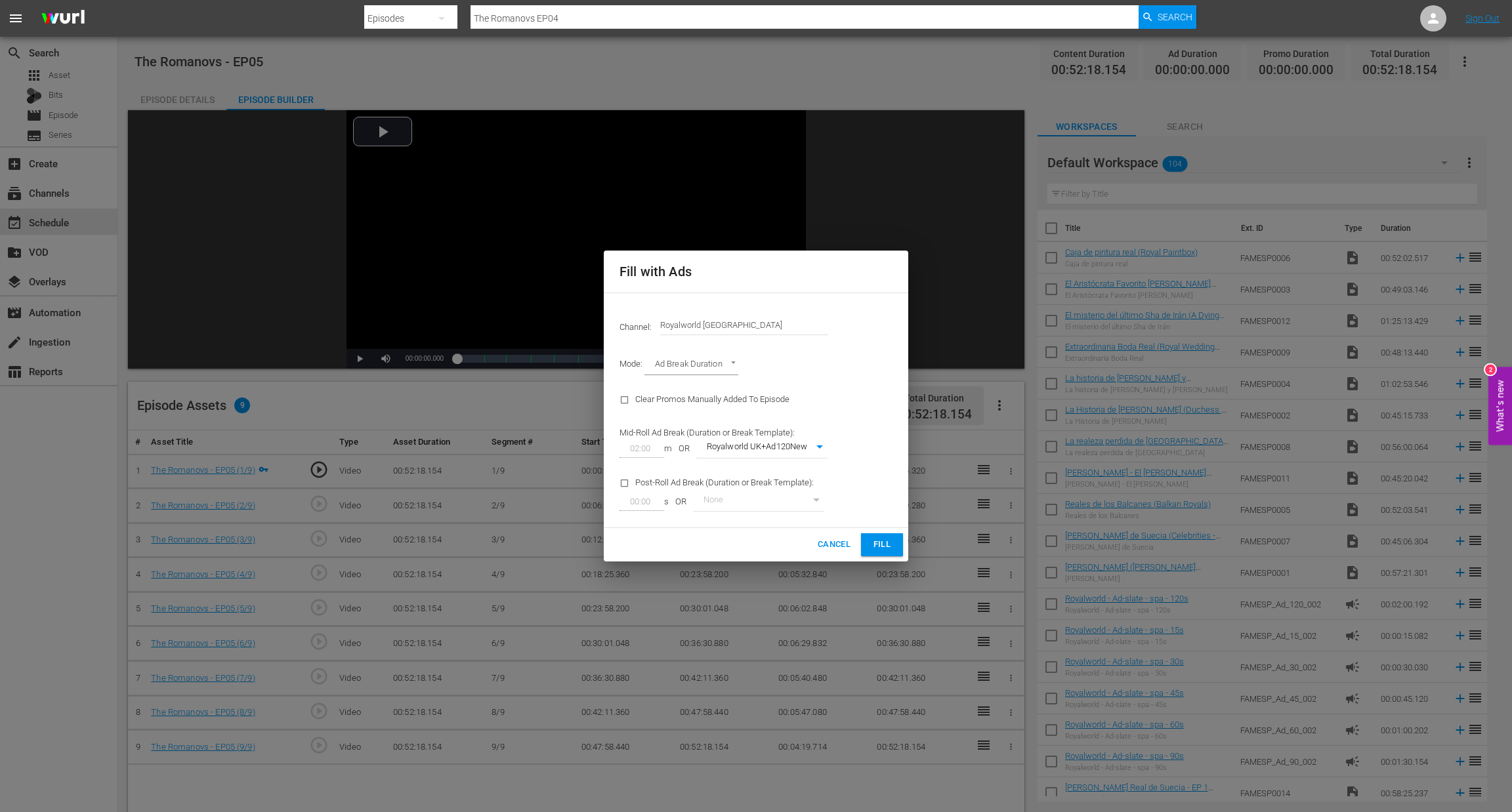
click at [868, 545] on button "Fill" at bounding box center [882, 544] width 42 height 23
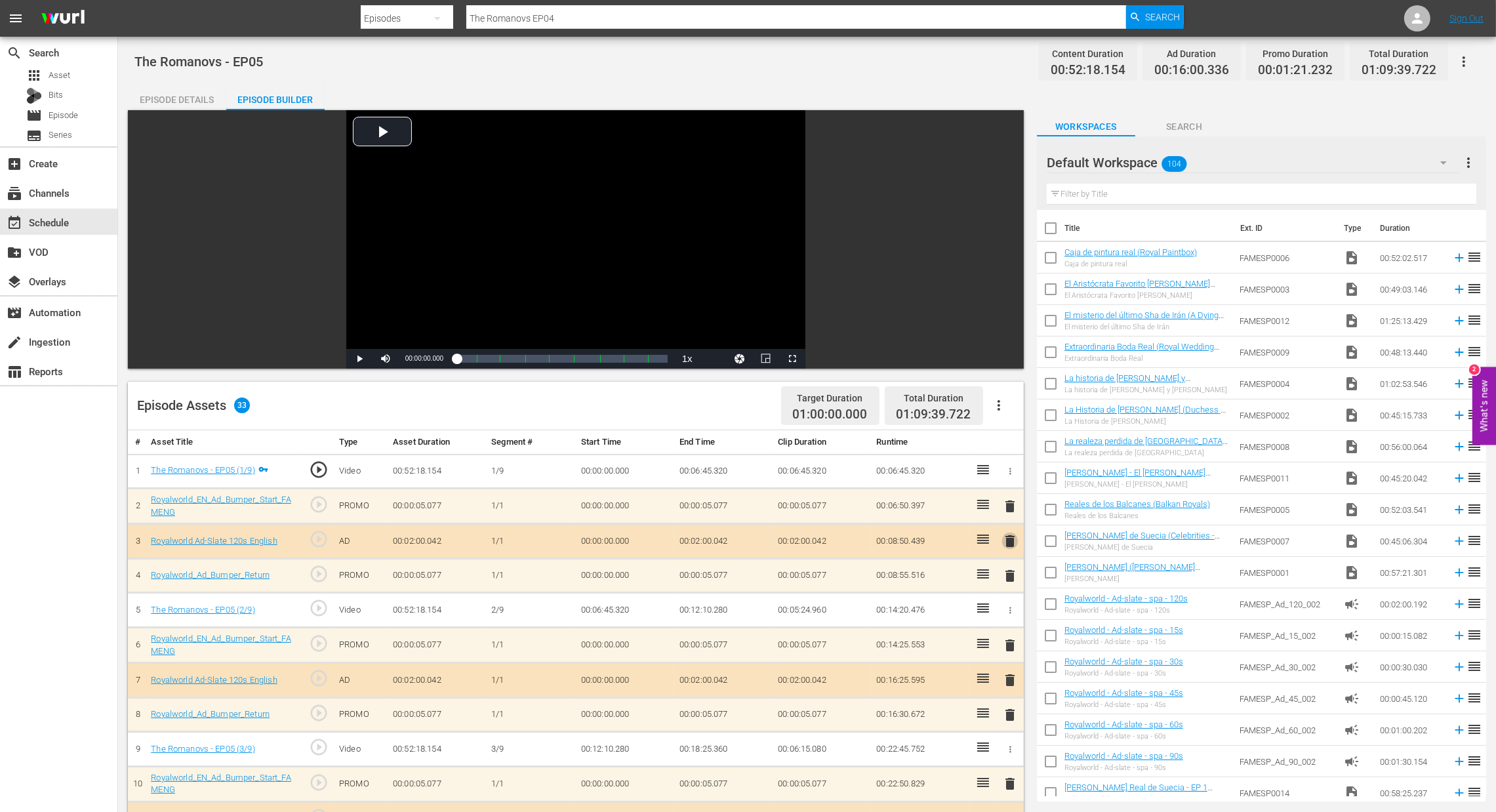
click at [1007, 548] on span "delete" at bounding box center [1010, 541] width 16 height 16
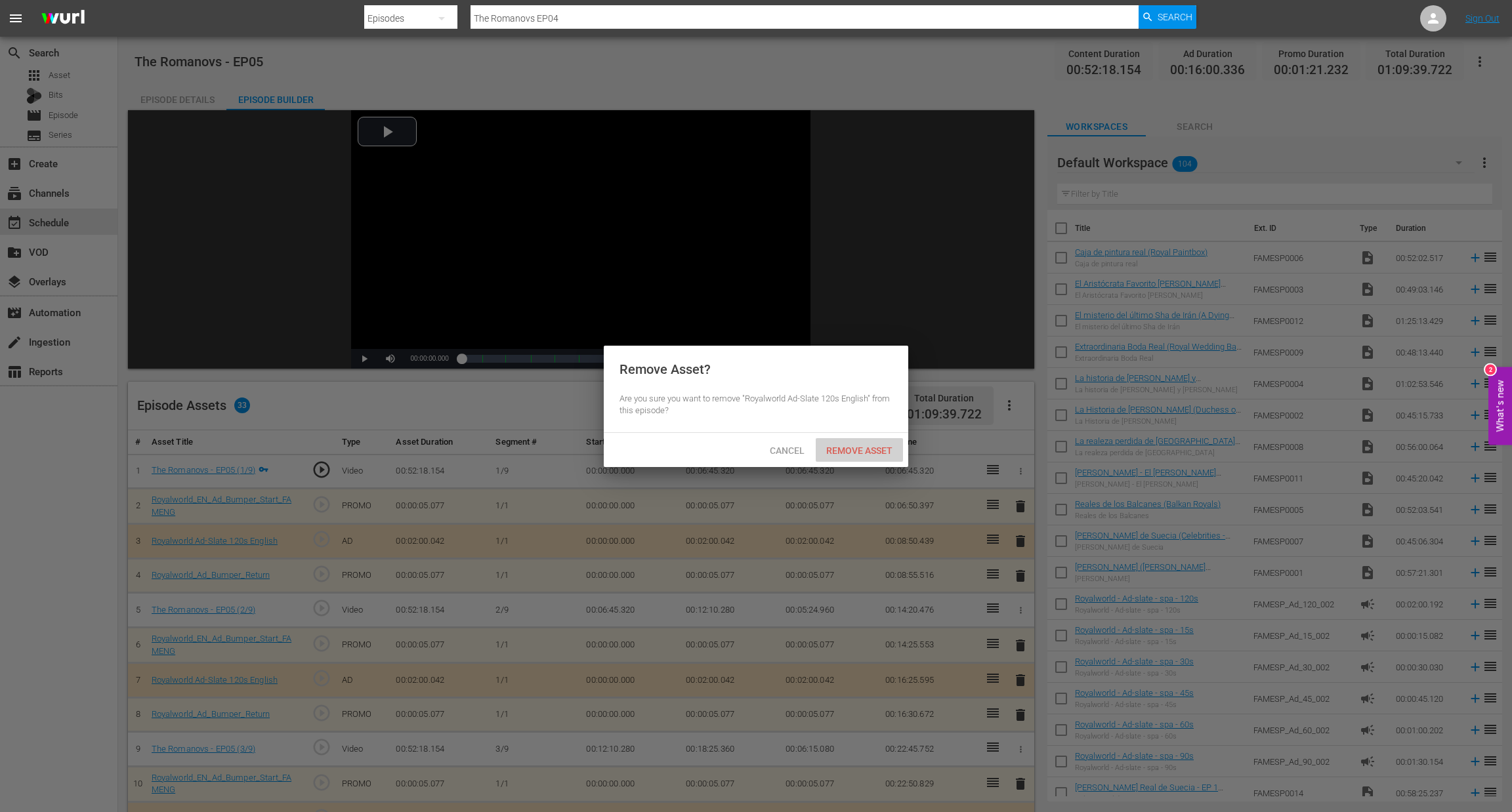
click at [862, 453] on span "Remove Asset" at bounding box center [859, 451] width 87 height 11
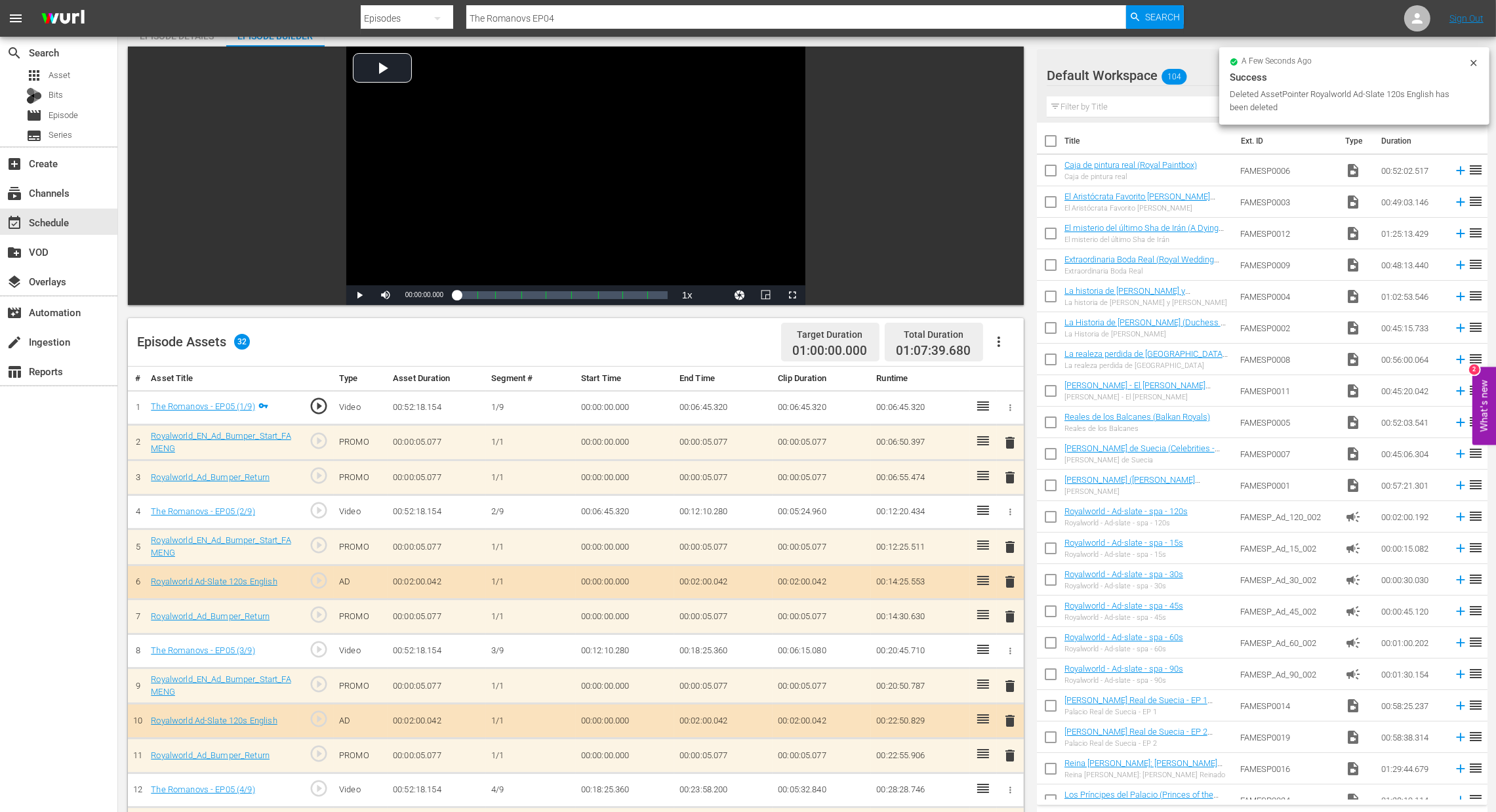
scroll to position [99, 0]
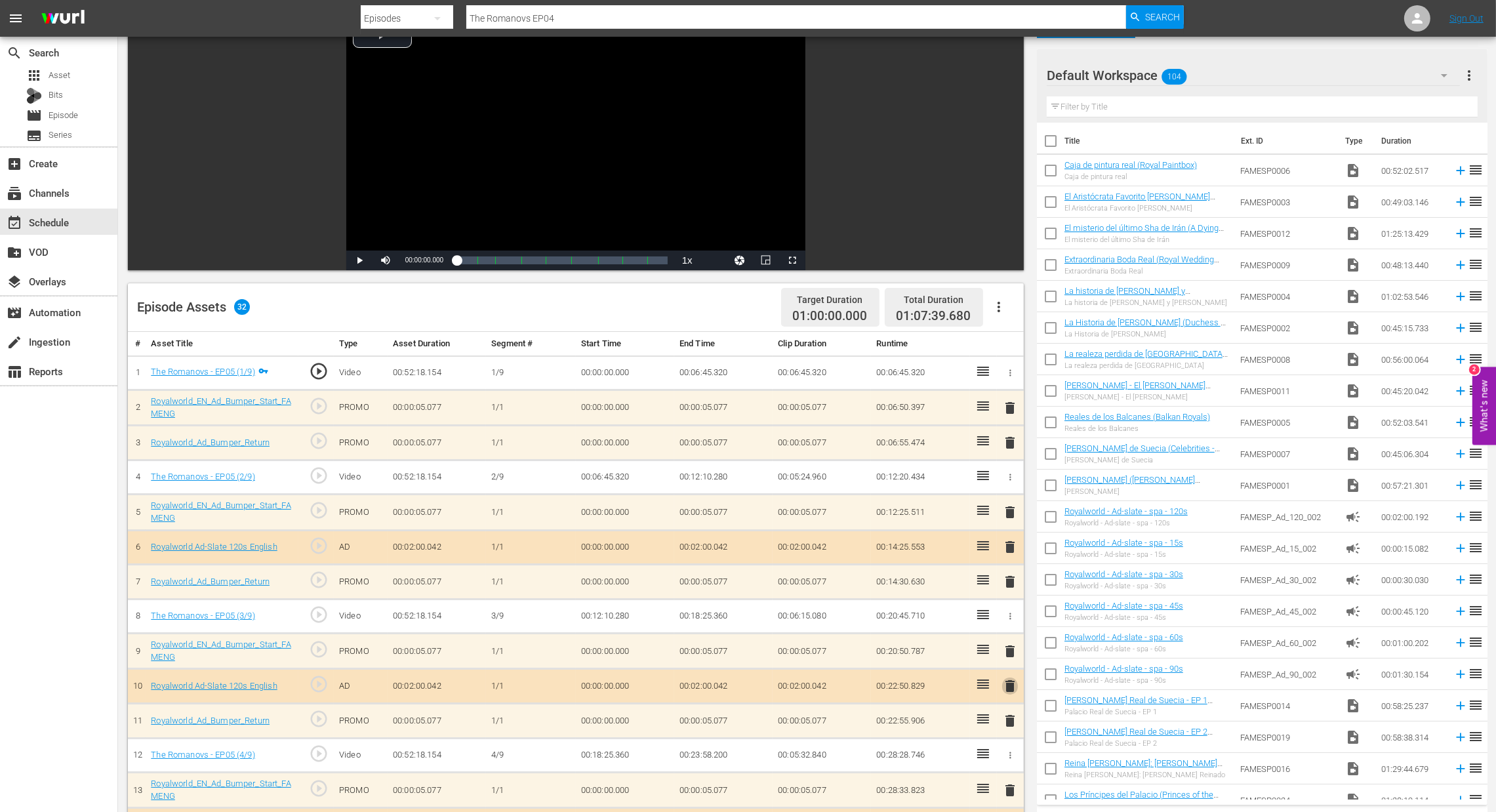
click at [1007, 686] on span "delete" at bounding box center [1010, 686] width 16 height 16
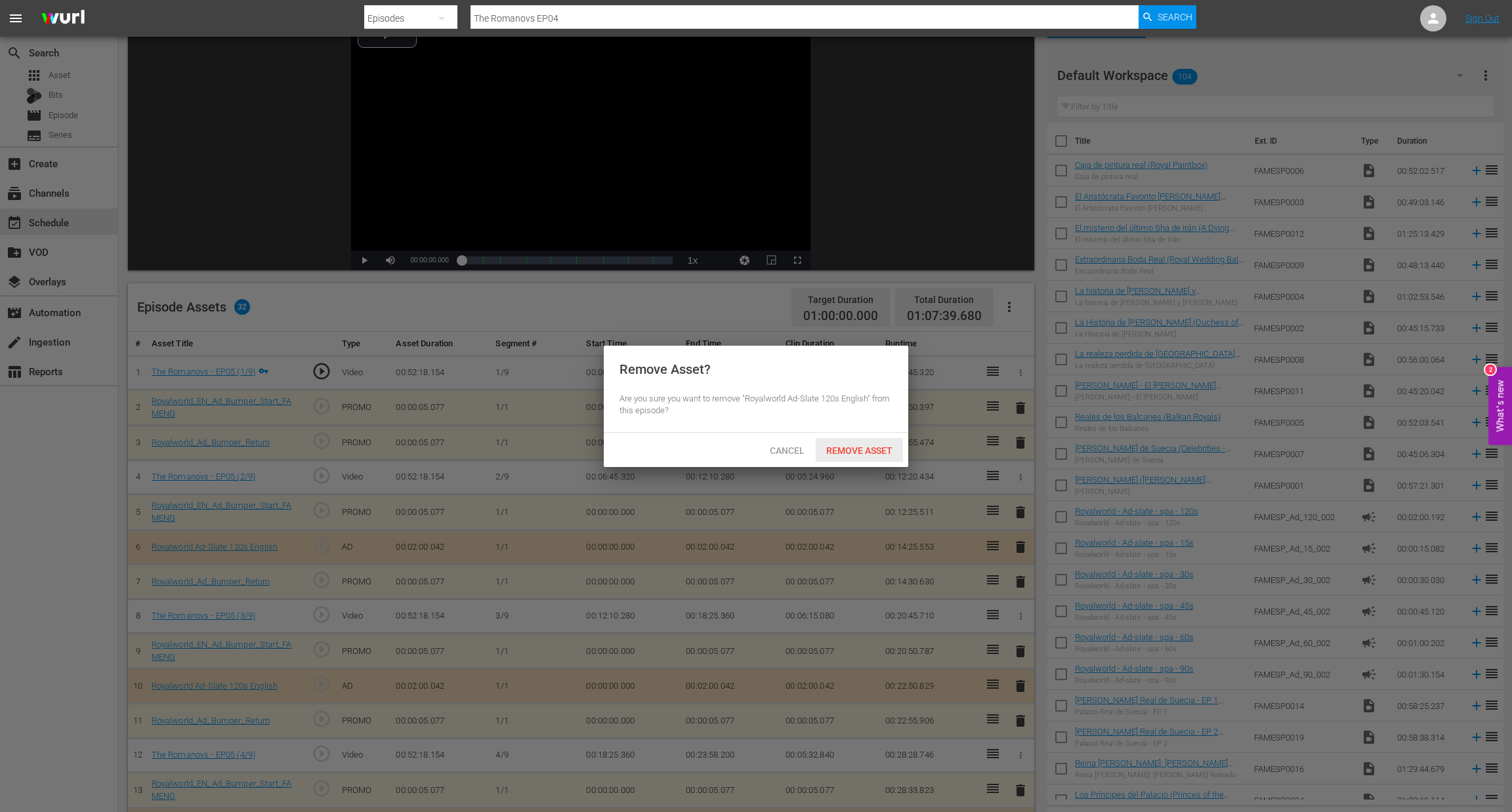
click at [867, 455] on span "Remove Asset" at bounding box center [859, 451] width 87 height 11
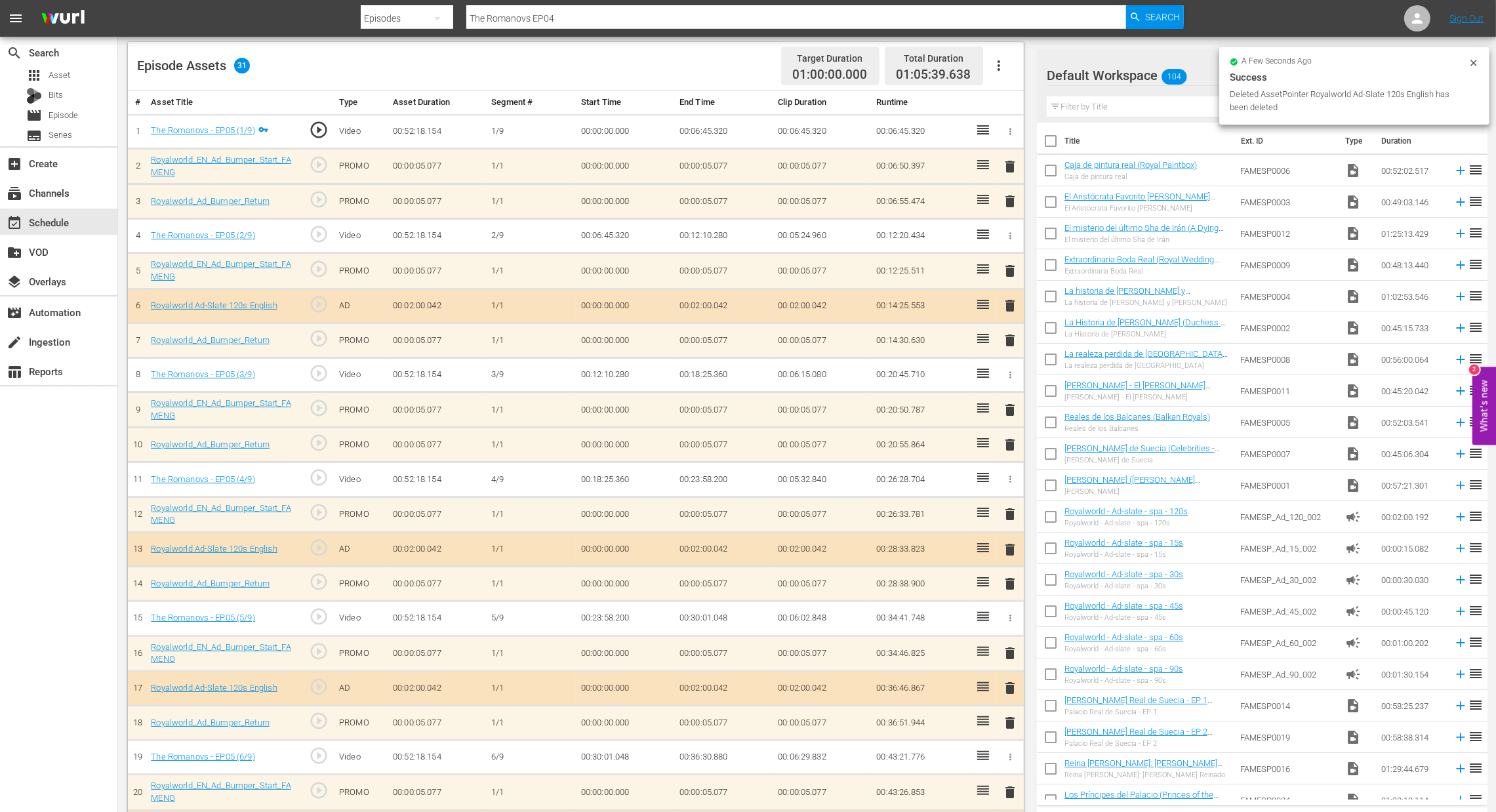
scroll to position [394, 0]
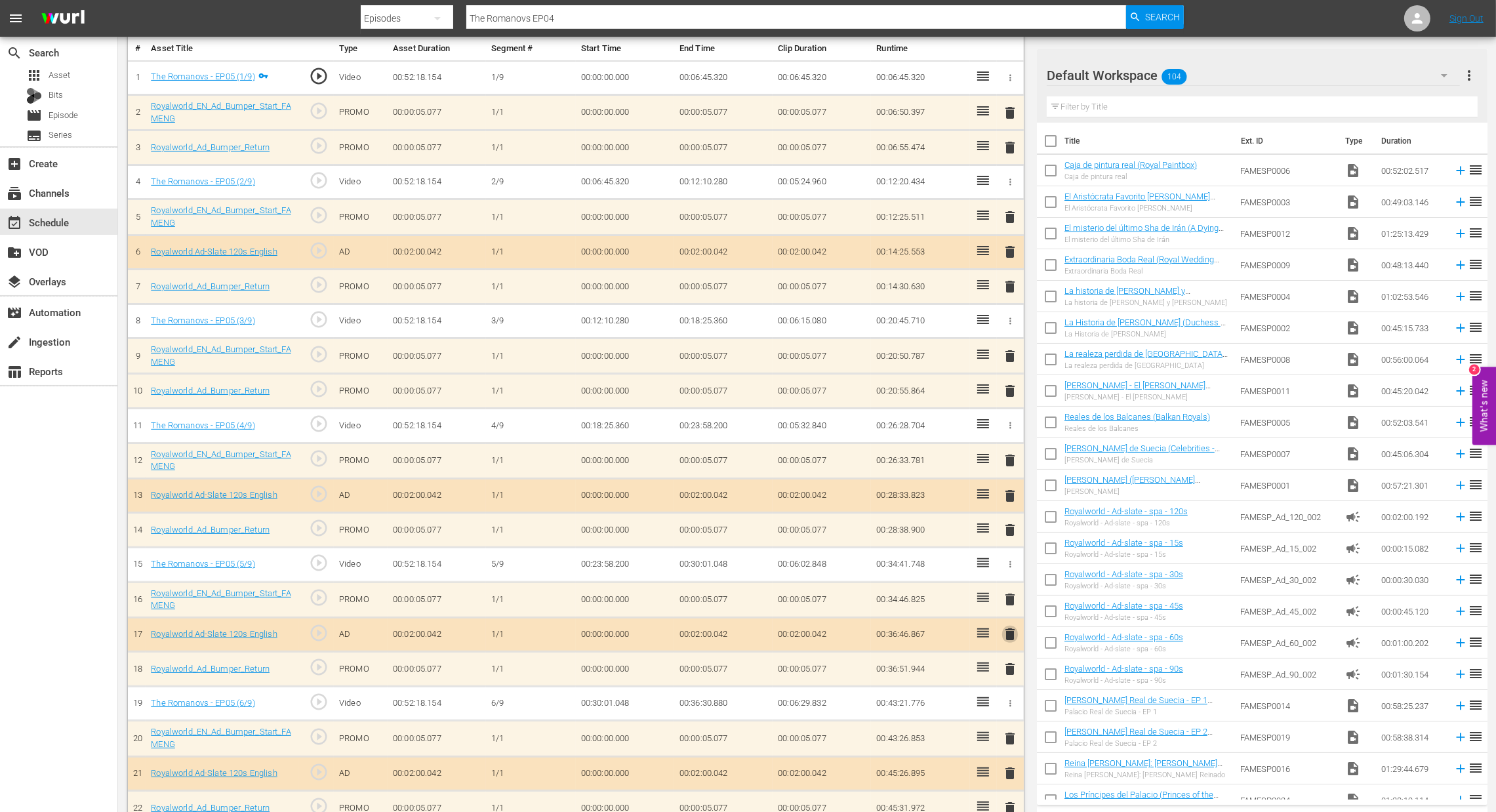
click at [1009, 635] on span "delete" at bounding box center [1010, 634] width 16 height 16
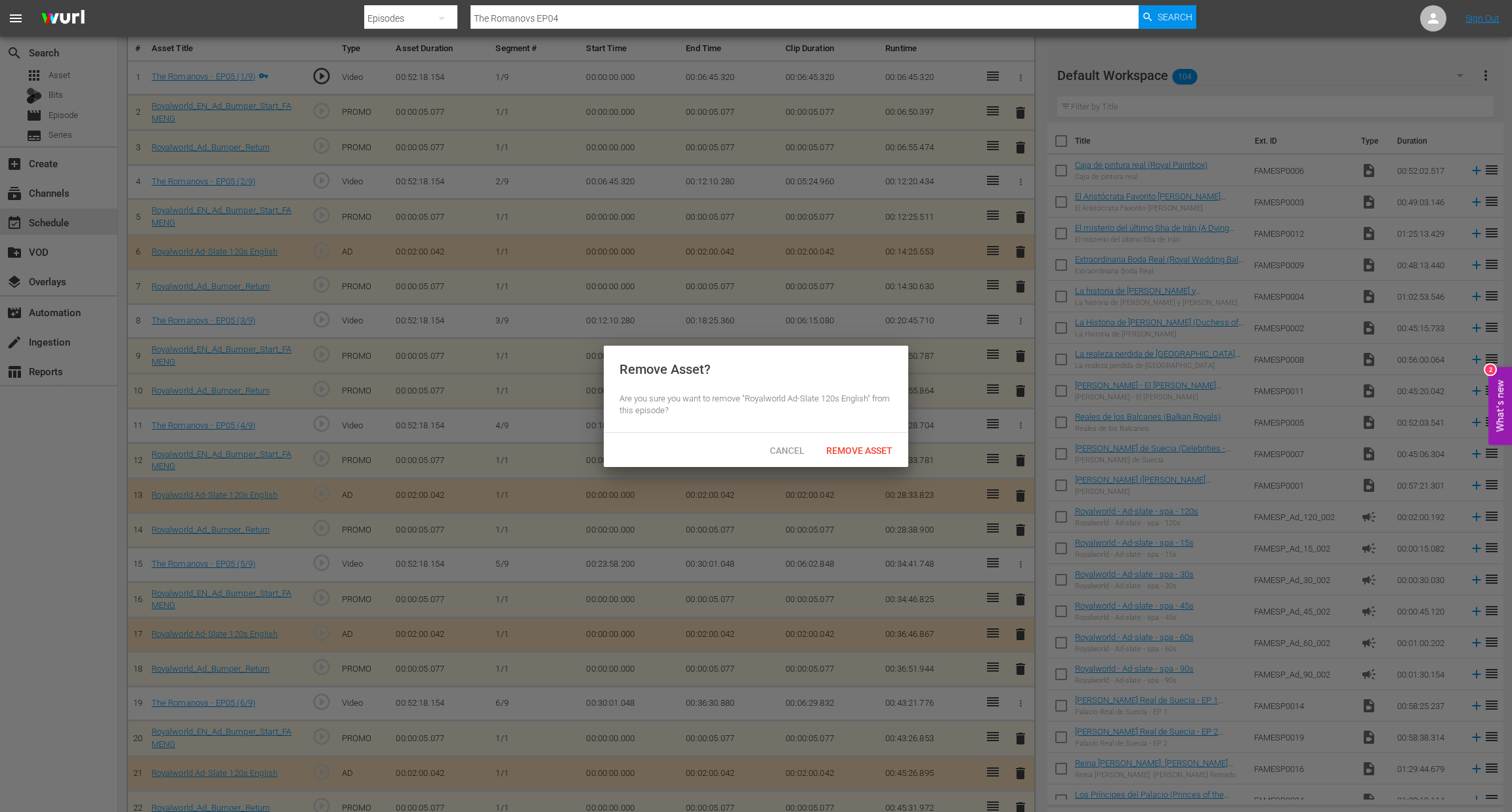
click at [860, 461] on div "Remove Asset" at bounding box center [859, 450] width 87 height 24
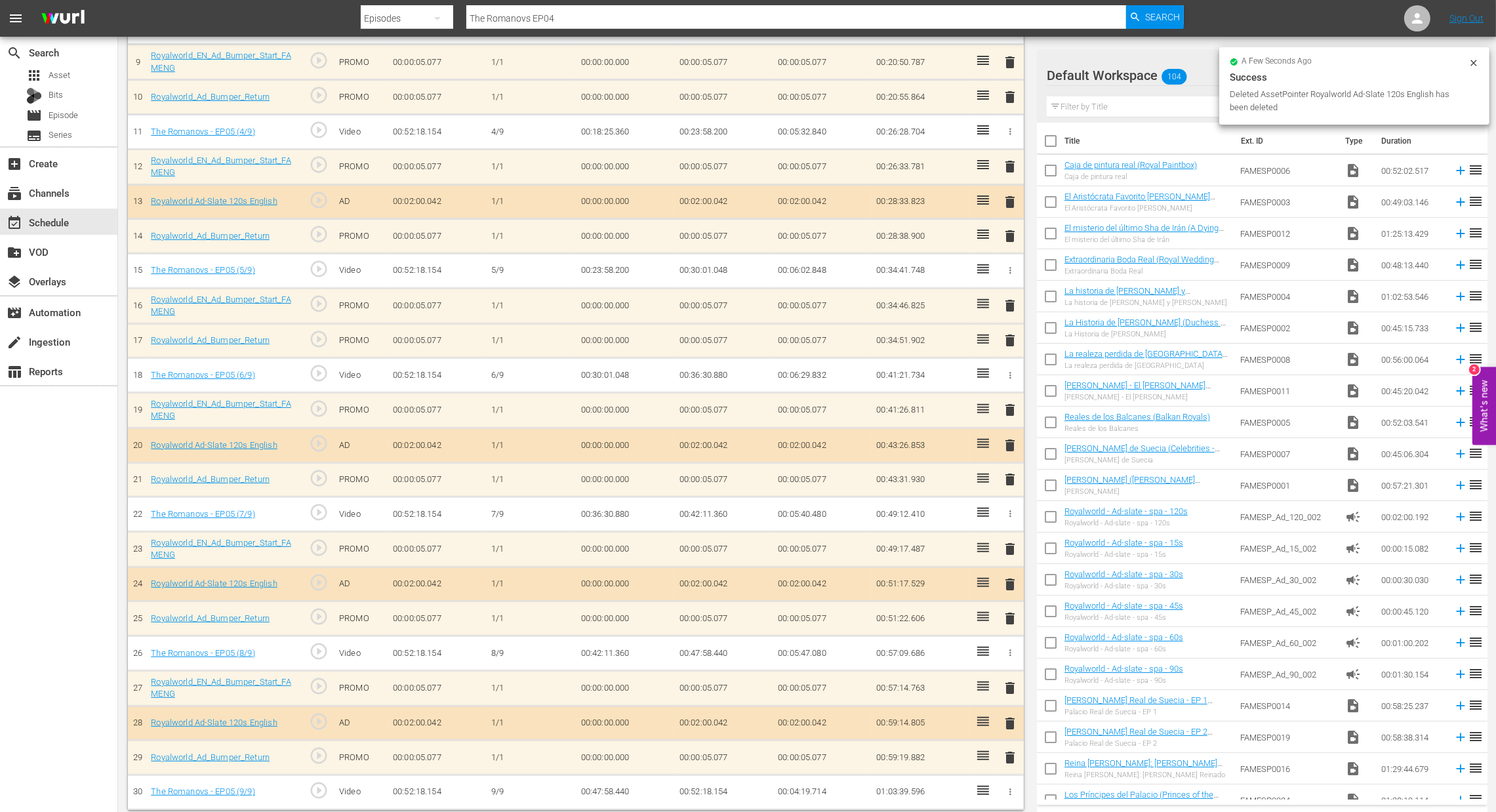
scroll to position [689, 0]
click at [1014, 580] on span "delete" at bounding box center [1010, 583] width 16 height 16
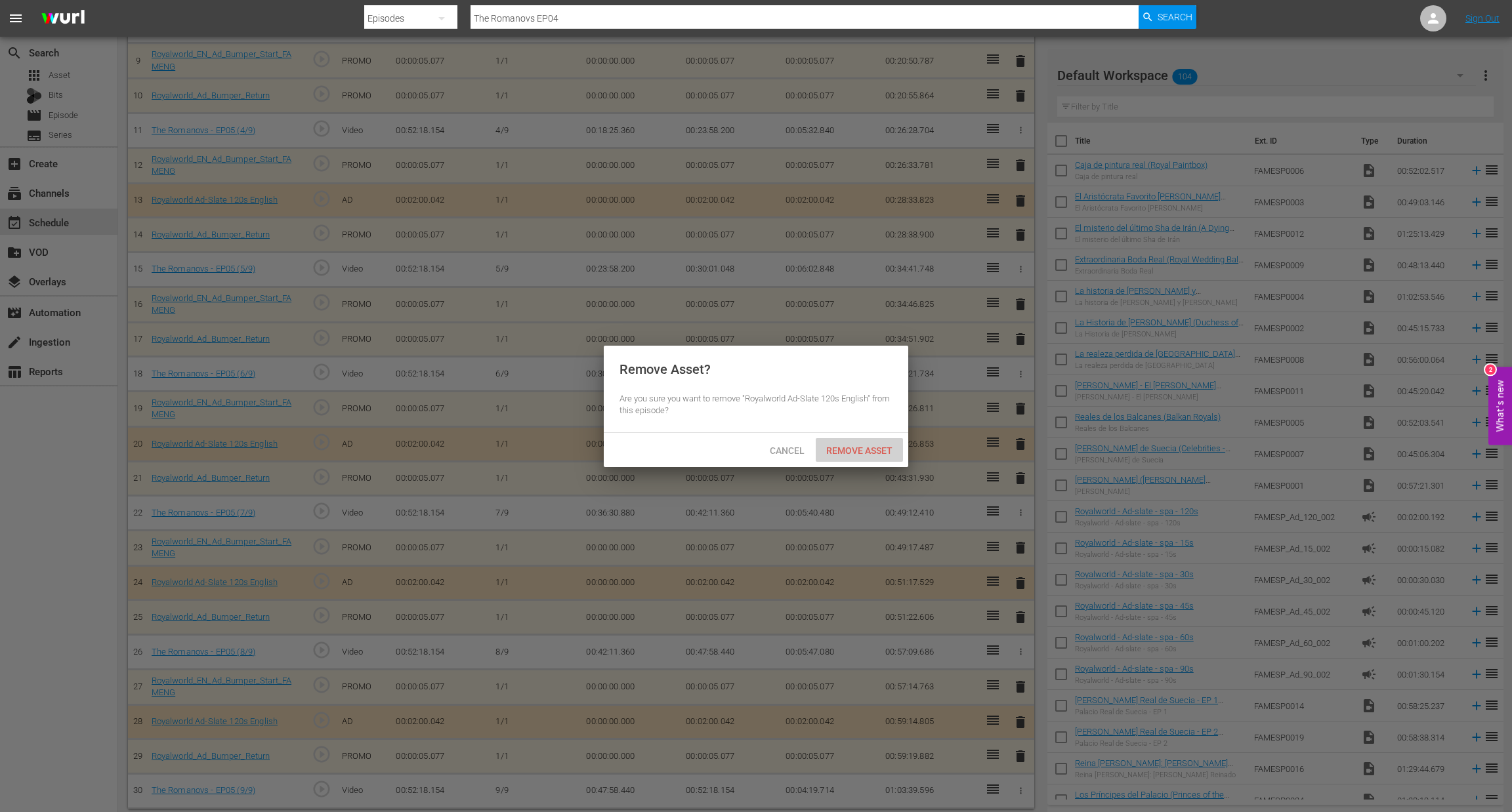
click at [864, 455] on span "Remove Asset" at bounding box center [859, 451] width 87 height 11
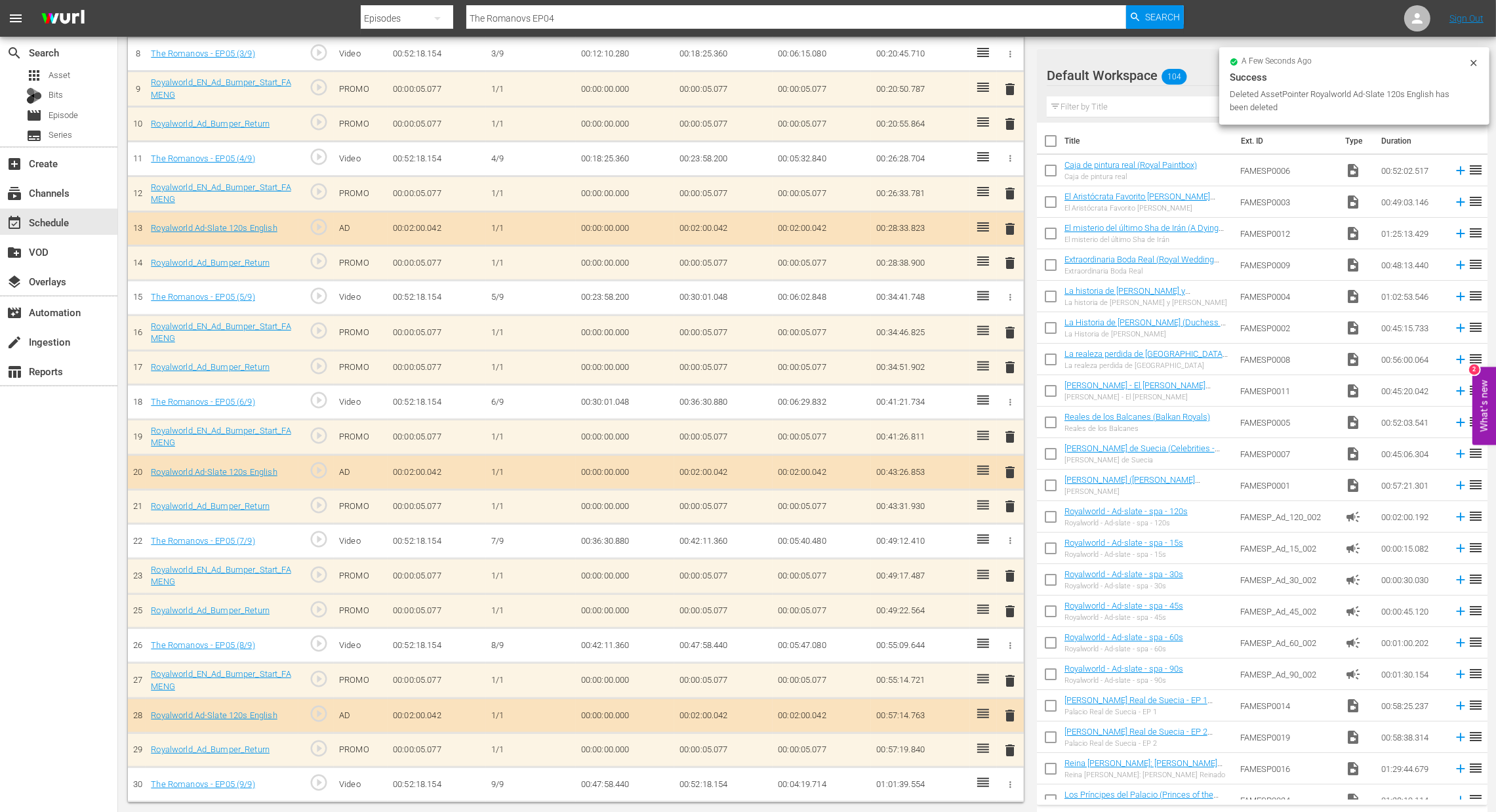
scroll to position [660, 0]
click at [1009, 580] on span "delete" at bounding box center [1010, 576] width 16 height 16
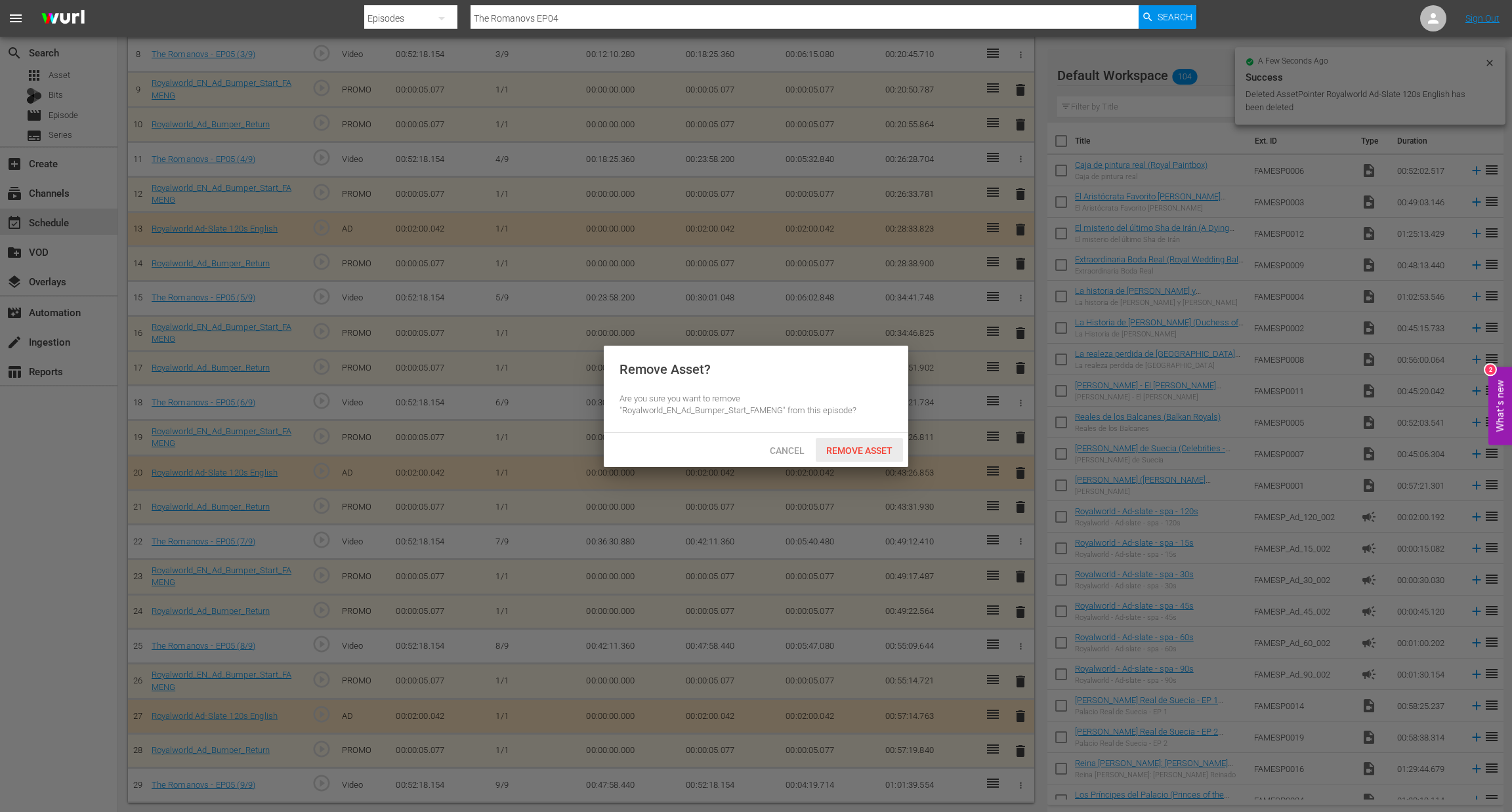
click at [868, 455] on span "Remove Asset" at bounding box center [859, 451] width 87 height 11
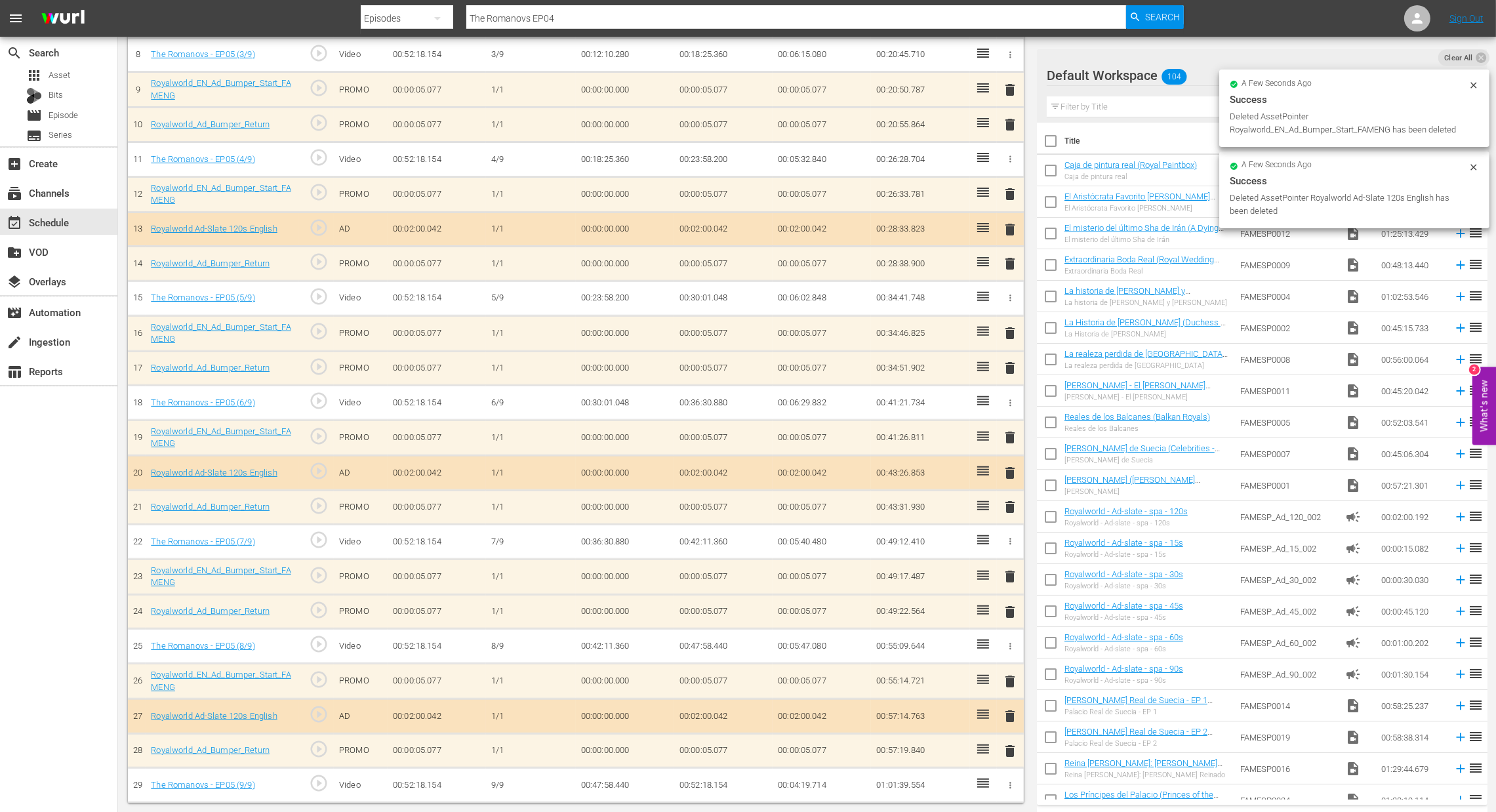
scroll to position [625, 0]
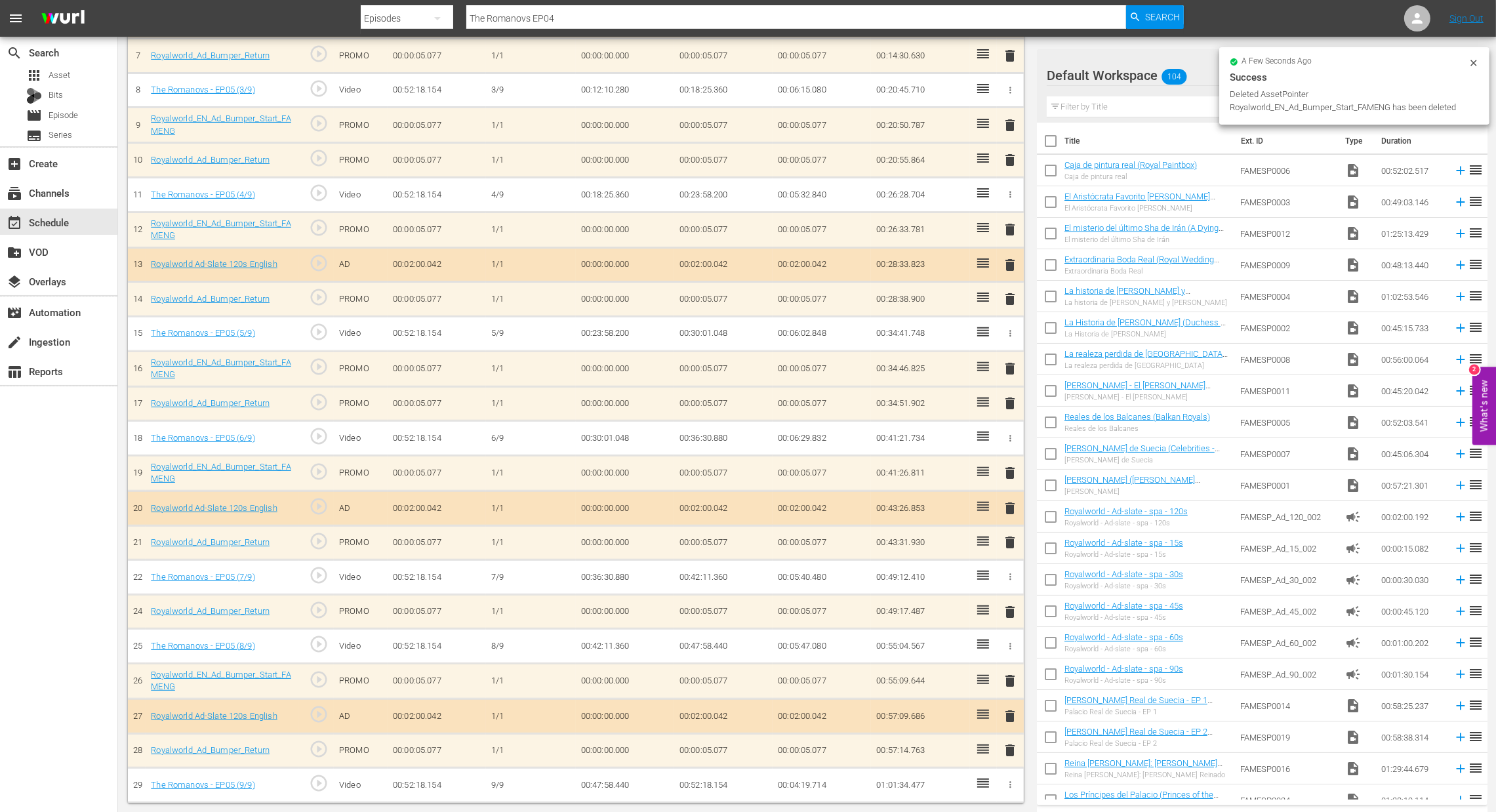
click at [1016, 607] on span "delete" at bounding box center [1010, 611] width 16 height 16
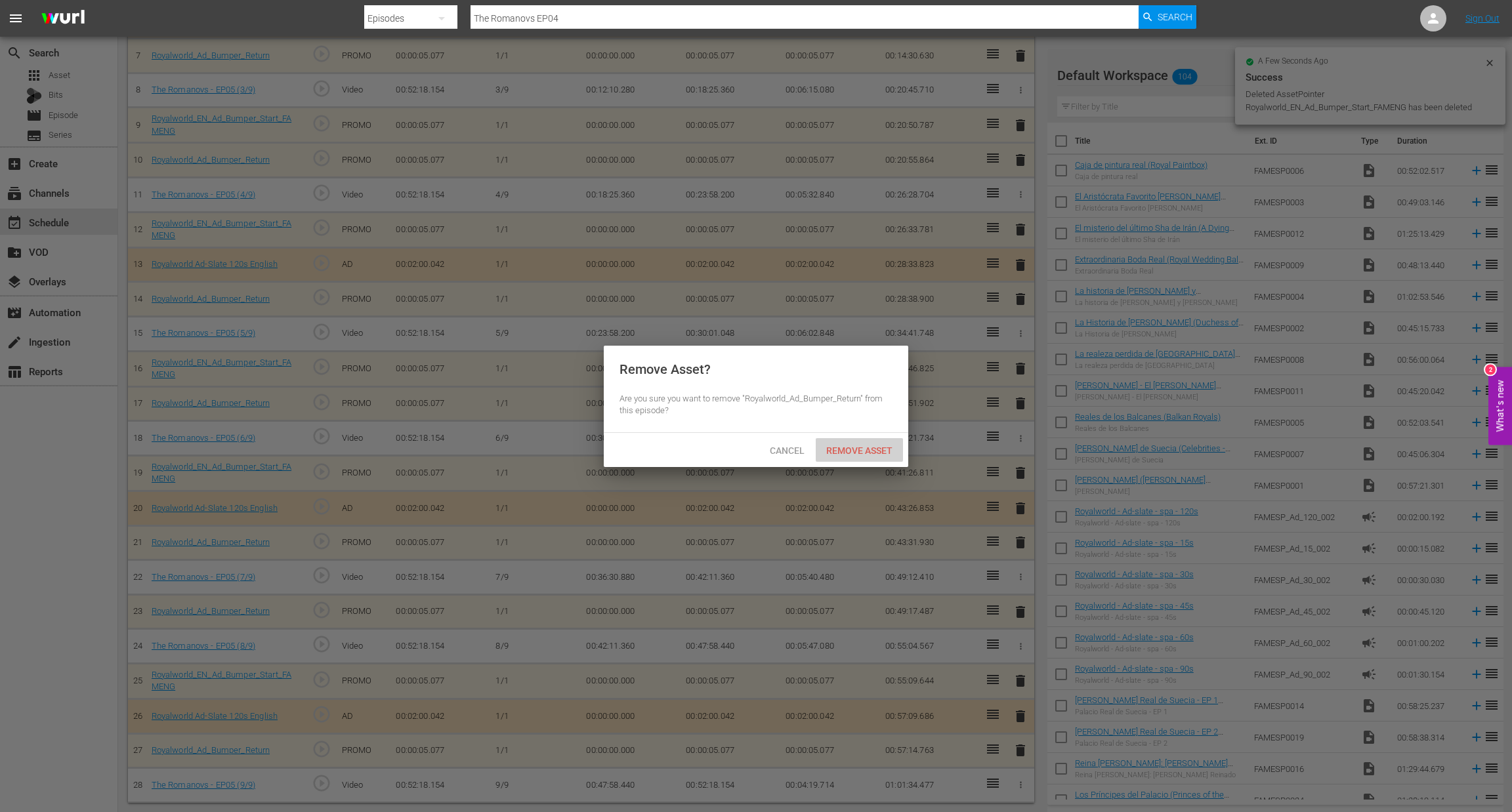
click at [850, 449] on span "Remove Asset" at bounding box center [859, 451] width 87 height 11
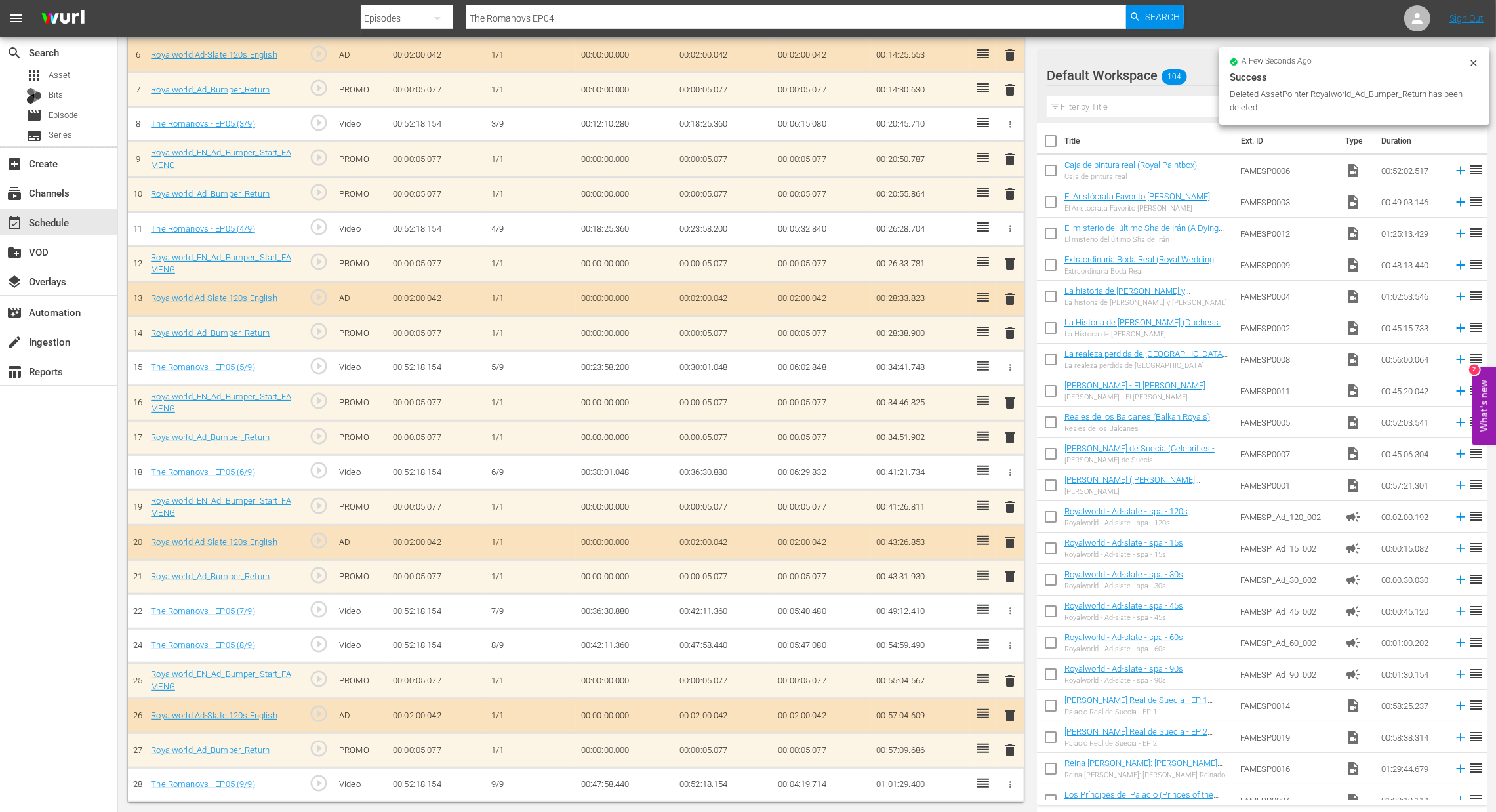
scroll to position [590, 0]
click at [1014, 400] on span "delete" at bounding box center [1010, 403] width 16 height 16
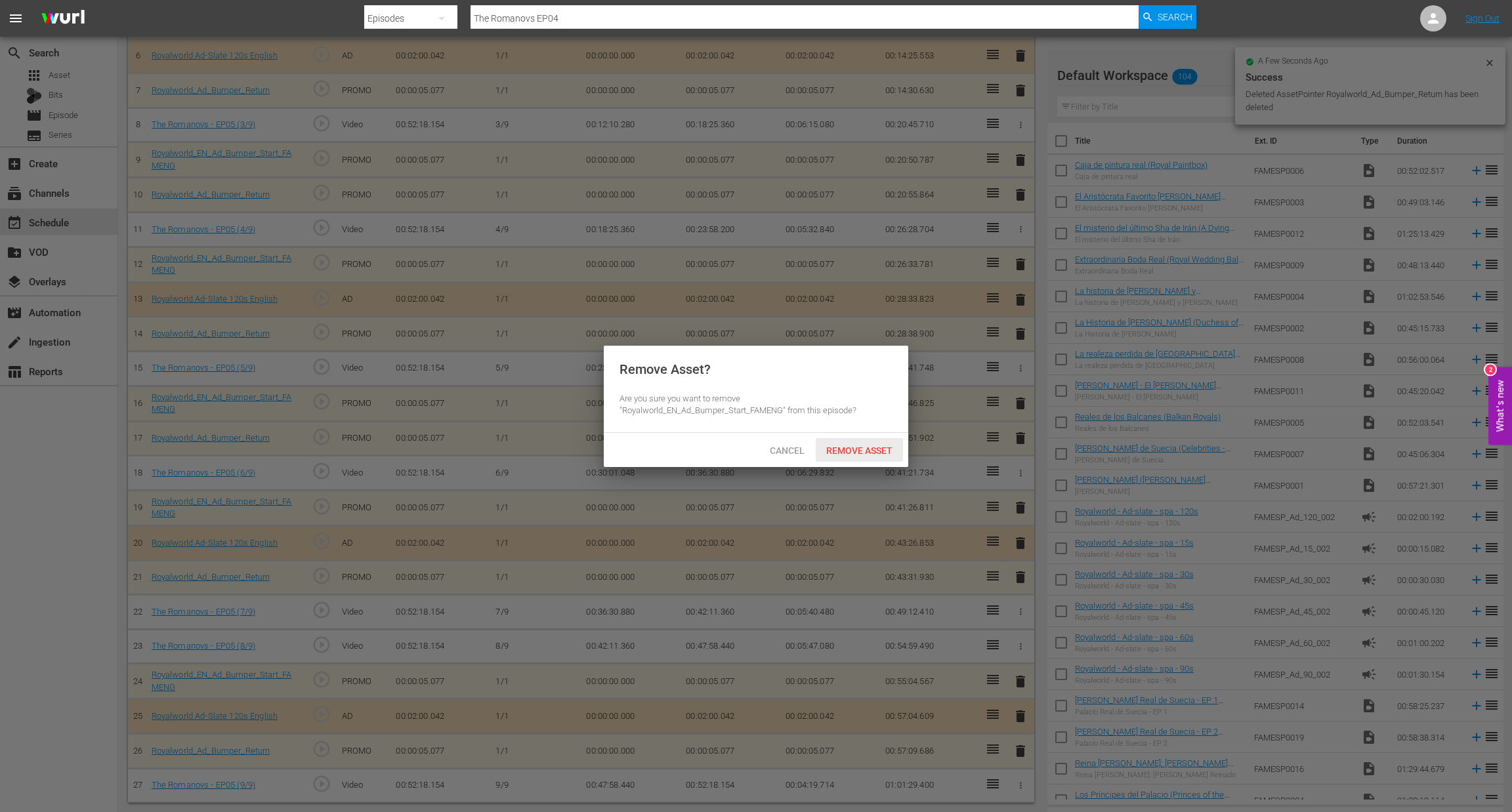
click at [872, 467] on div "Remove Asset? Are you sure you want to remove "Royalworld_EN_Ad_Bumper_Start_FA…" at bounding box center [756, 406] width 1512 height 812
click at [873, 454] on span "Remove Asset" at bounding box center [859, 451] width 87 height 11
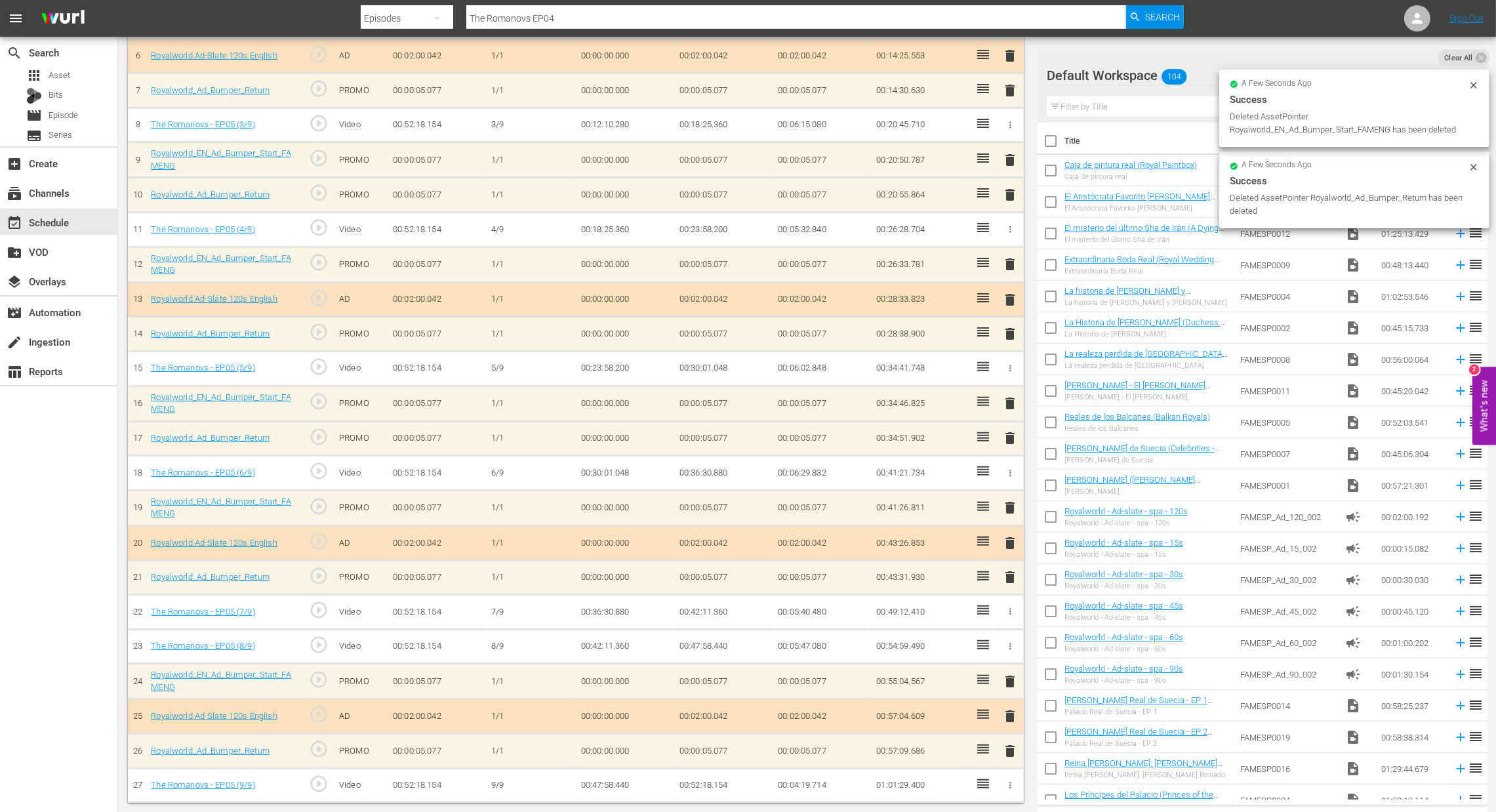
scroll to position [554, 0]
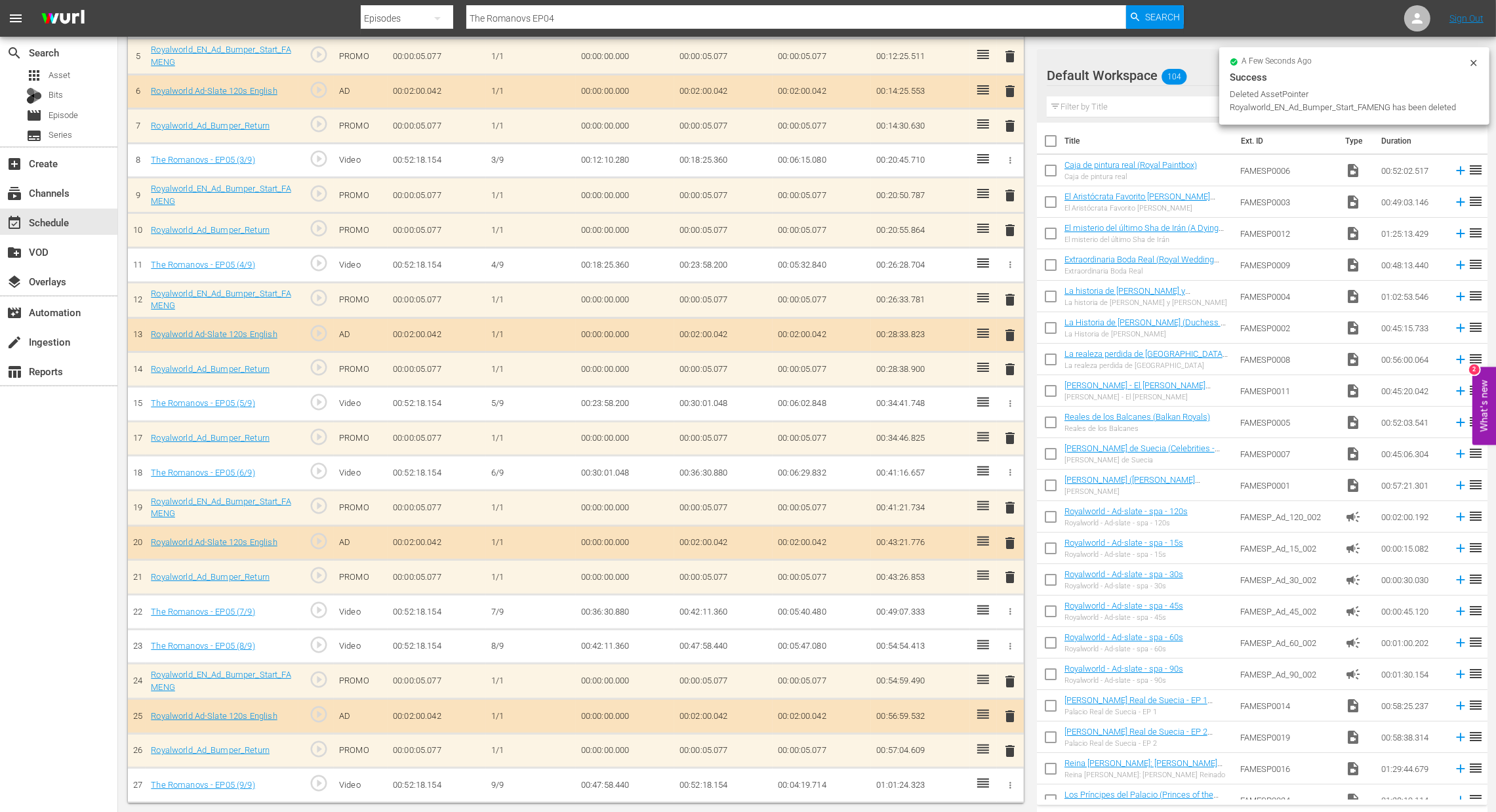
click at [1003, 439] on span "delete" at bounding box center [1010, 438] width 16 height 16
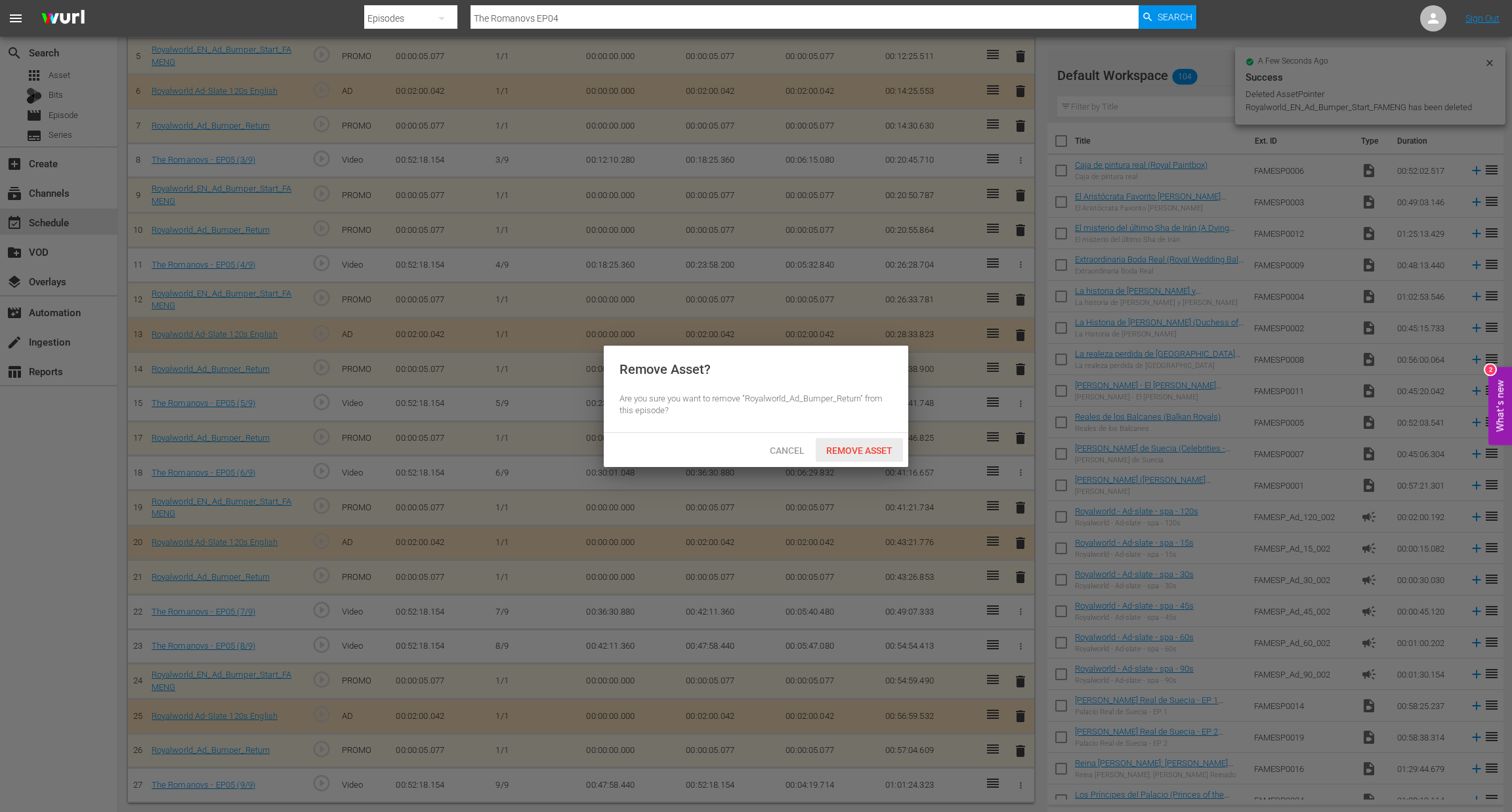
click at [865, 448] on span "Remove Asset" at bounding box center [859, 451] width 87 height 11
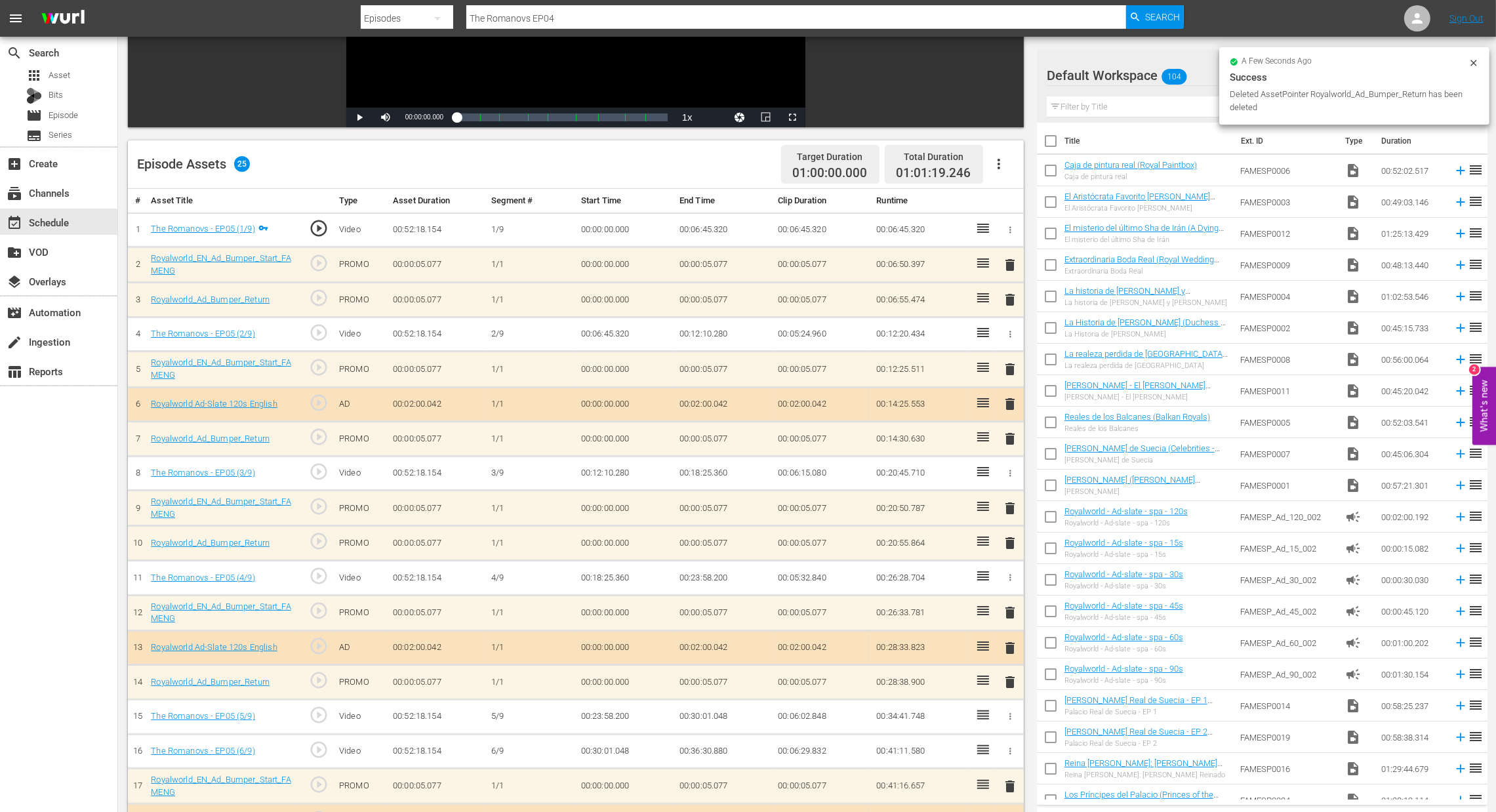
scroll to position [225, 0]
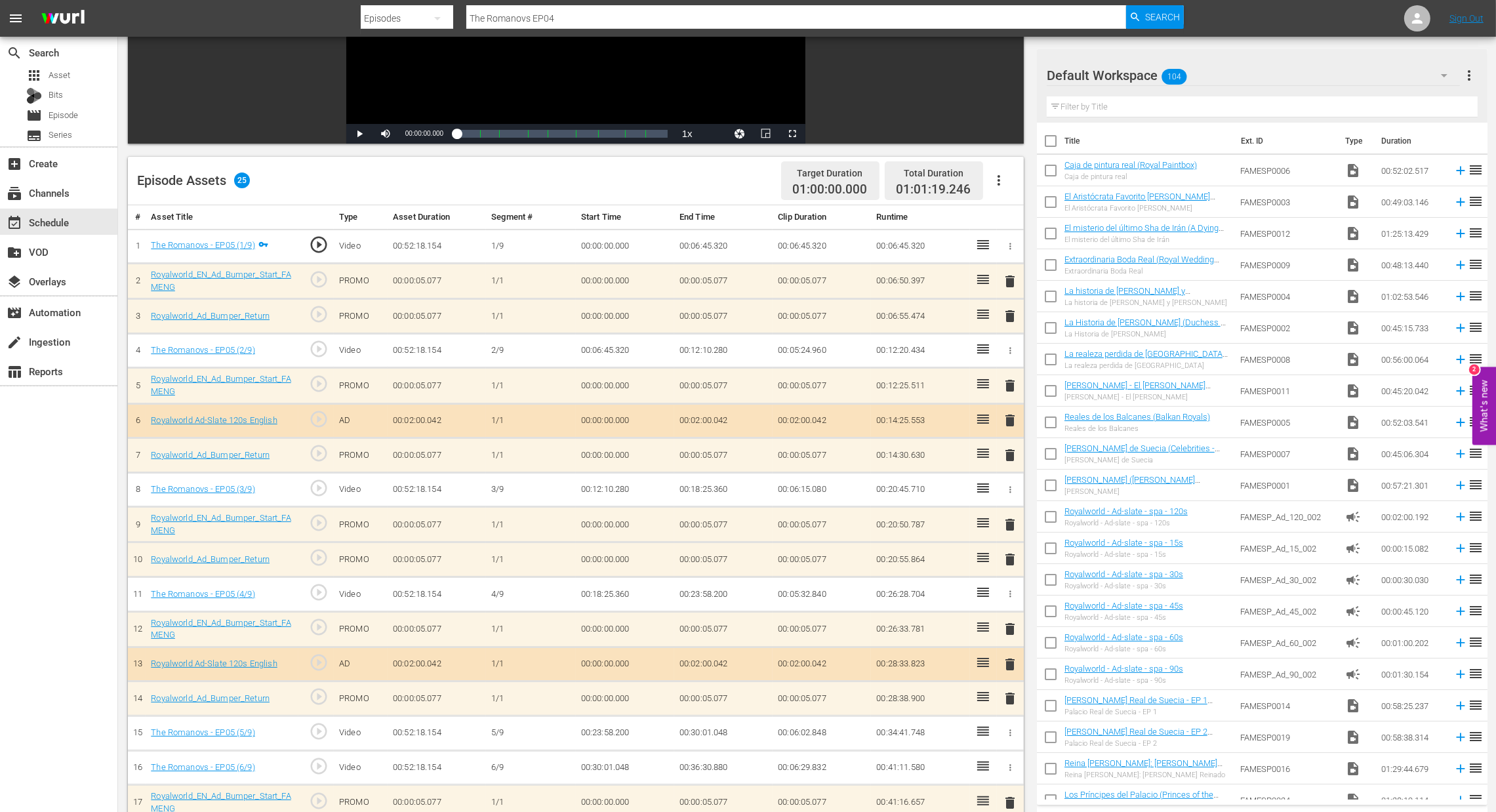
click at [1007, 560] on span "delete" at bounding box center [1010, 559] width 16 height 16
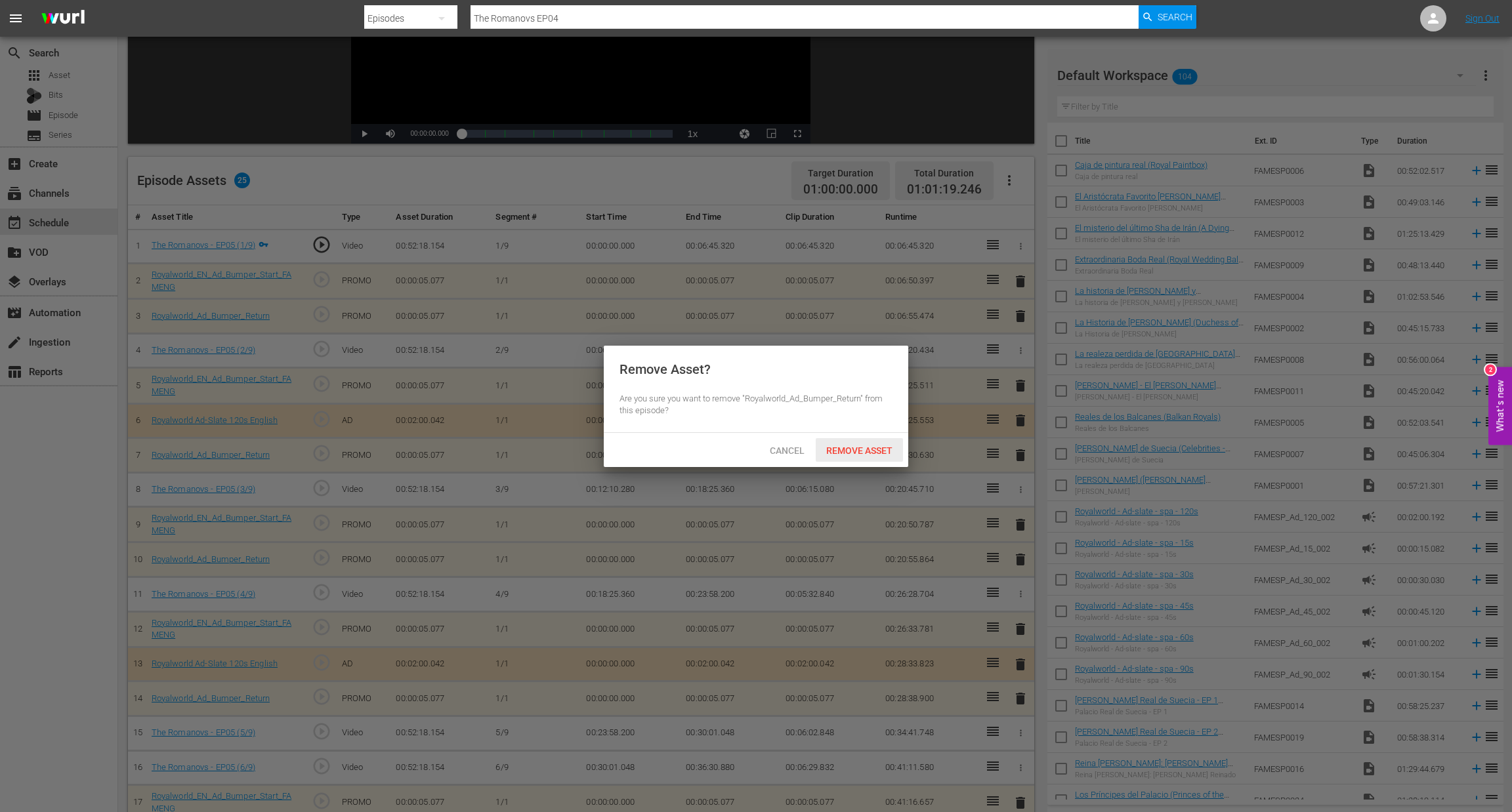
click at [850, 446] on span "Remove Asset" at bounding box center [859, 451] width 87 height 11
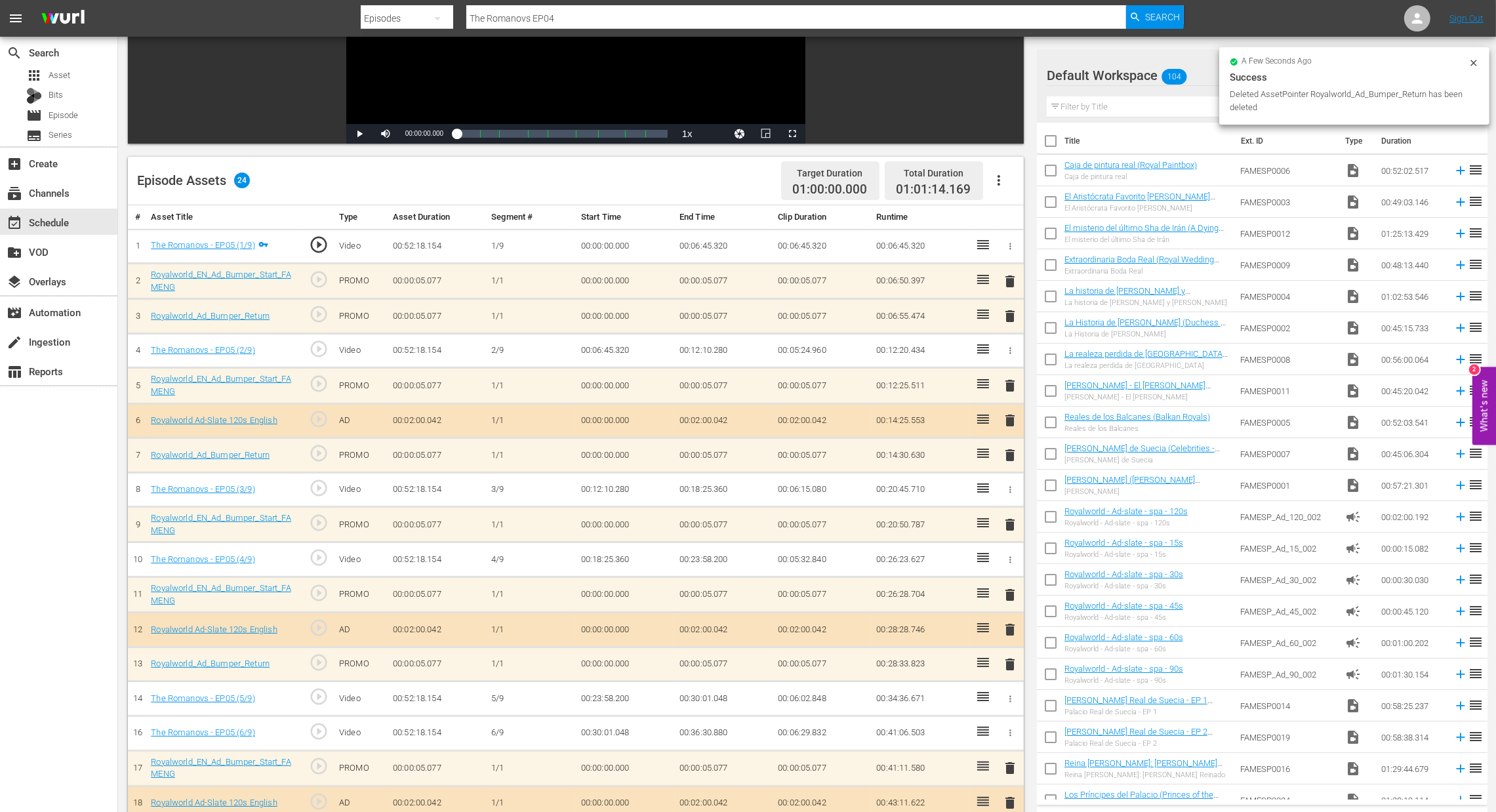
click at [1008, 529] on span "delete" at bounding box center [1010, 524] width 16 height 16
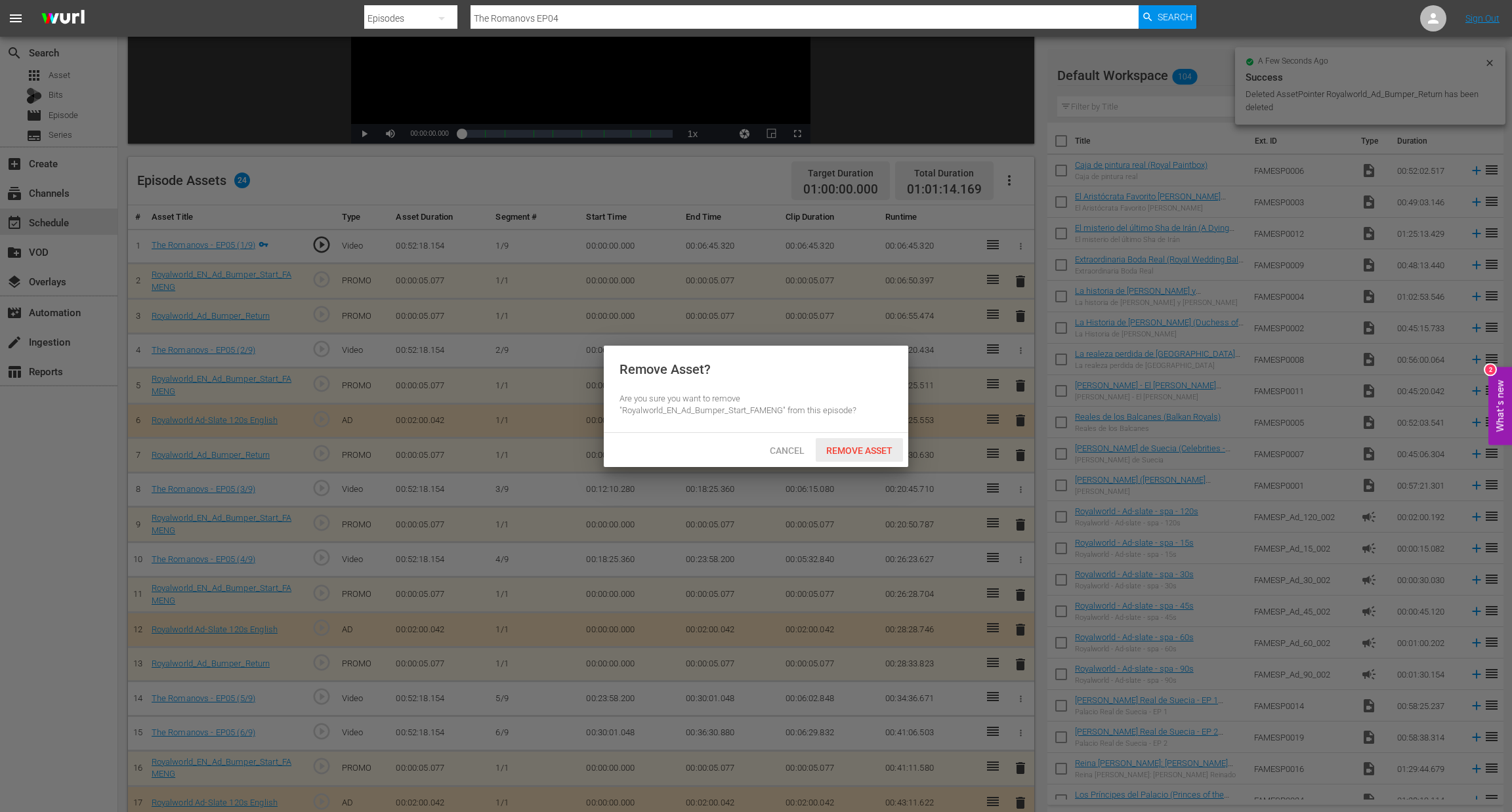
click at [851, 450] on span "Remove Asset" at bounding box center [859, 451] width 87 height 11
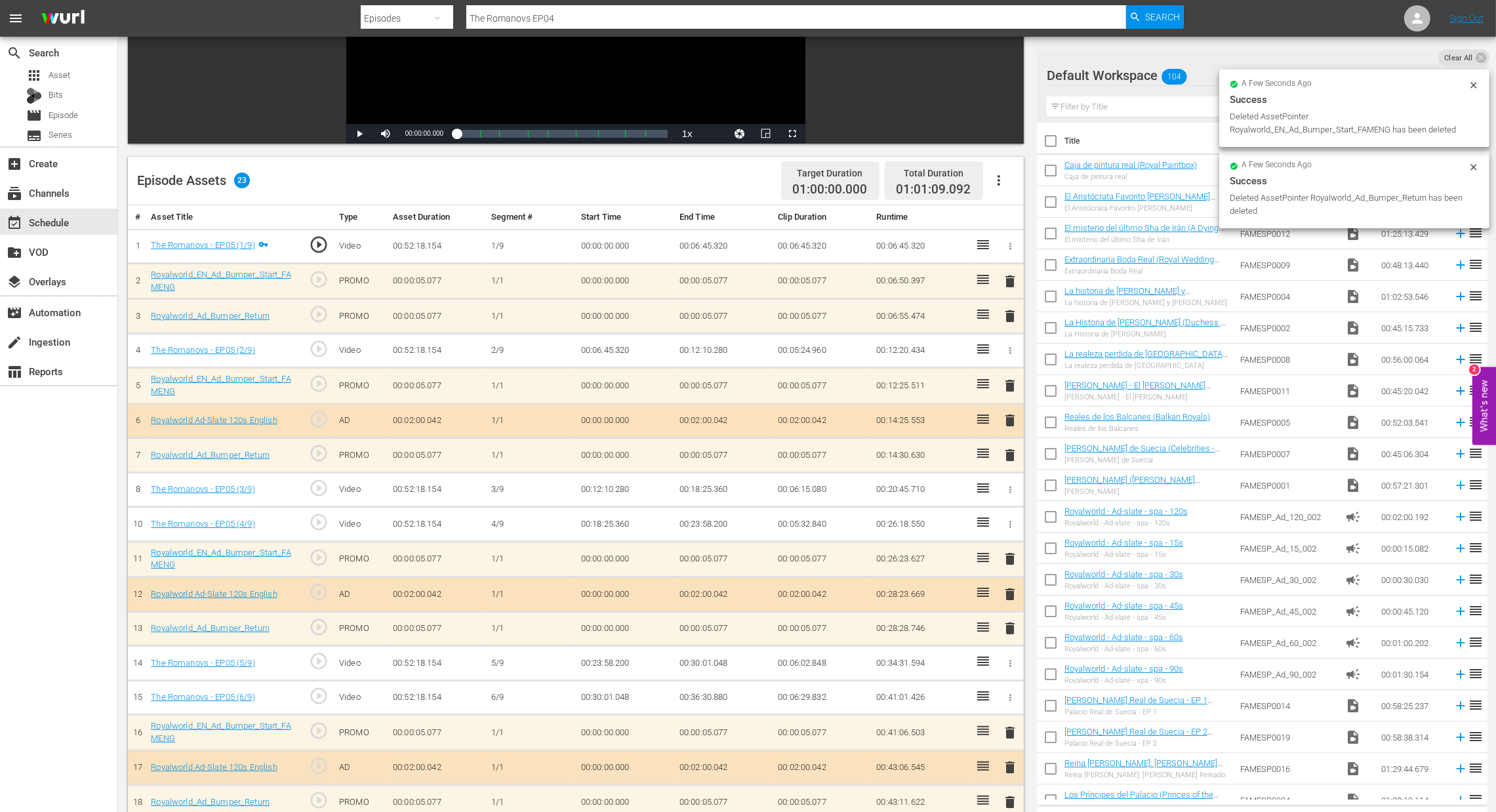
click at [1010, 313] on span "delete" at bounding box center [1010, 316] width 16 height 16
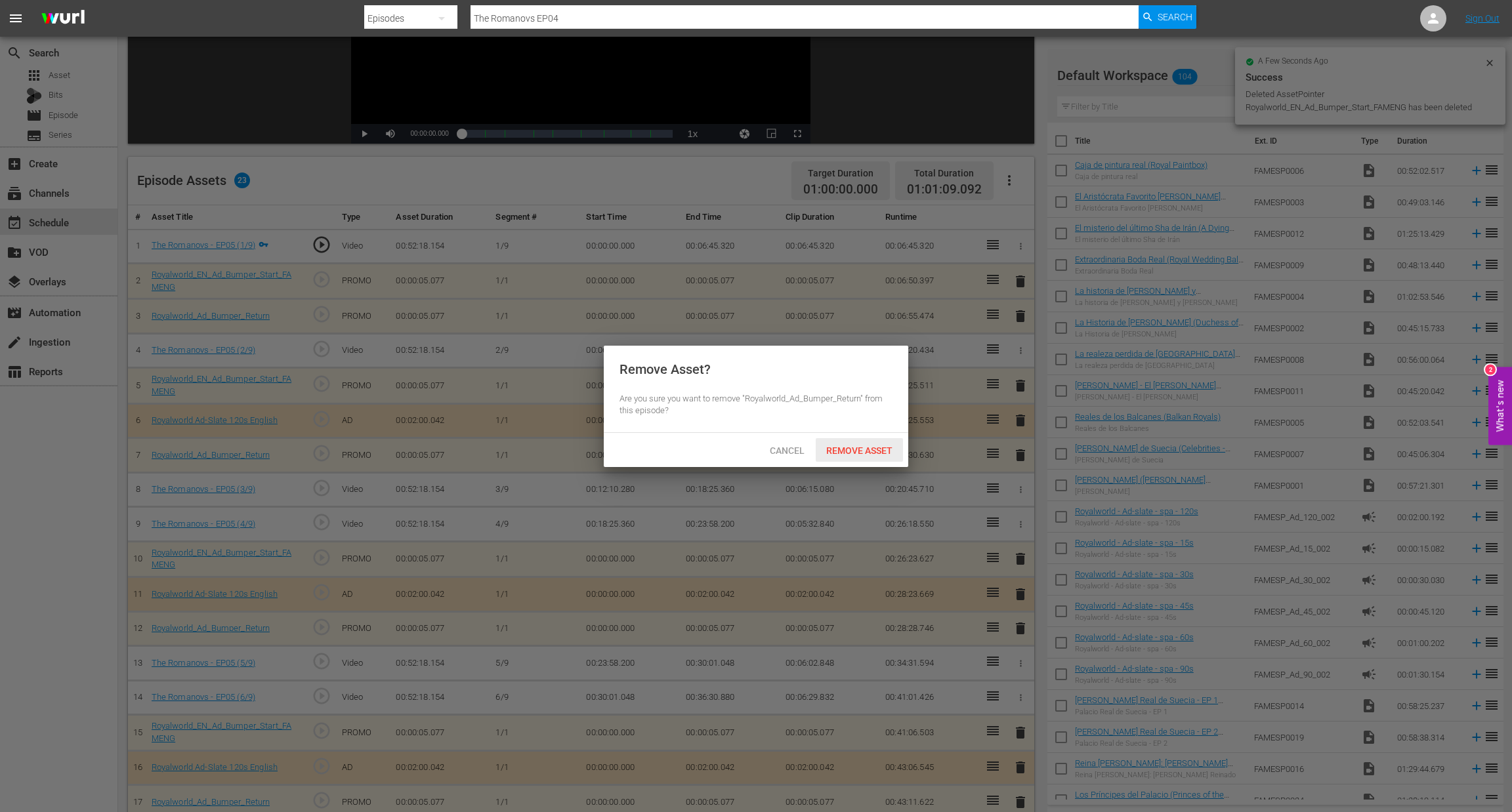
click at [869, 445] on div "Remove Asset" at bounding box center [859, 450] width 87 height 24
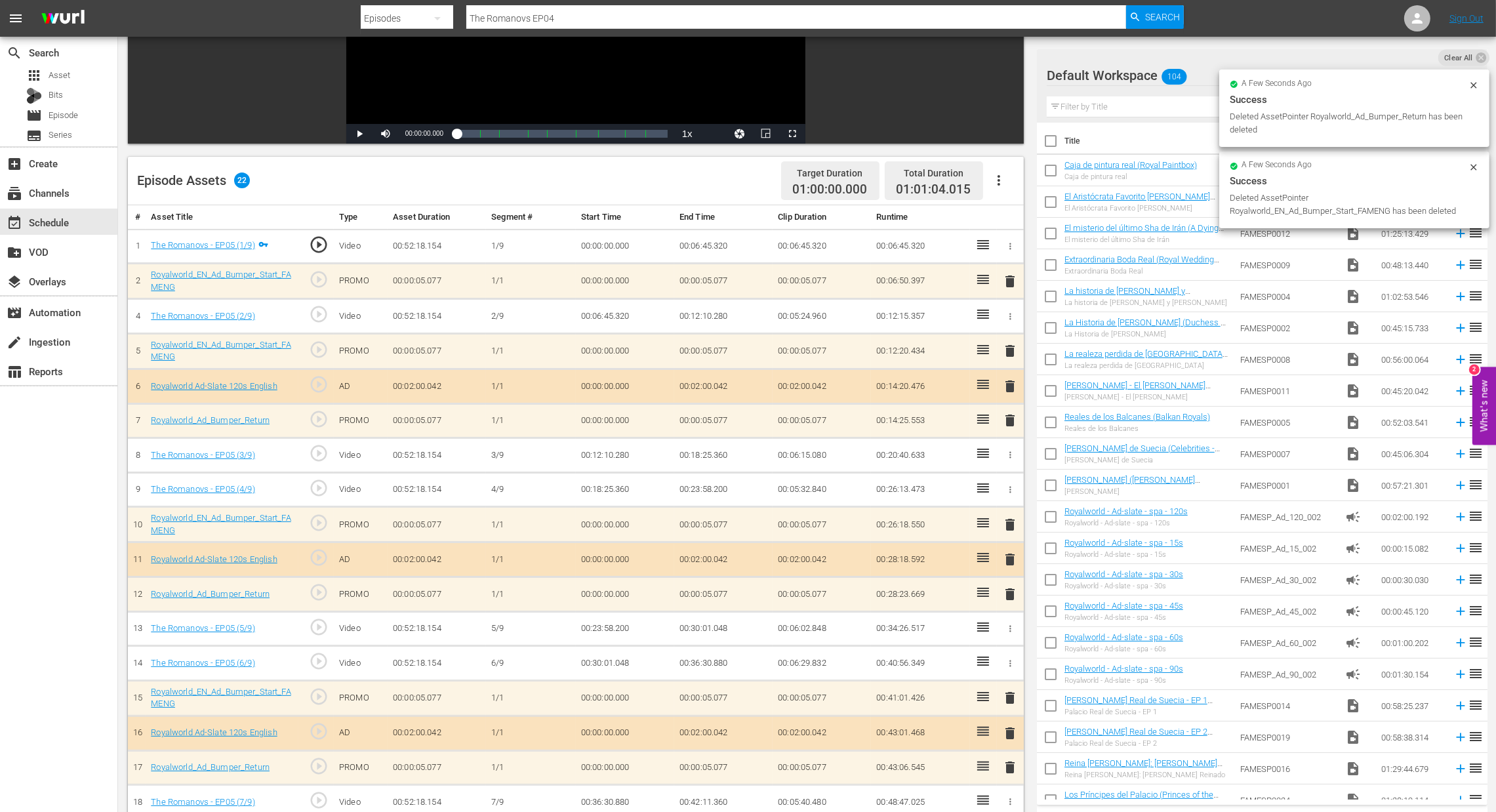
click at [1014, 281] on span "delete" at bounding box center [1010, 281] width 16 height 16
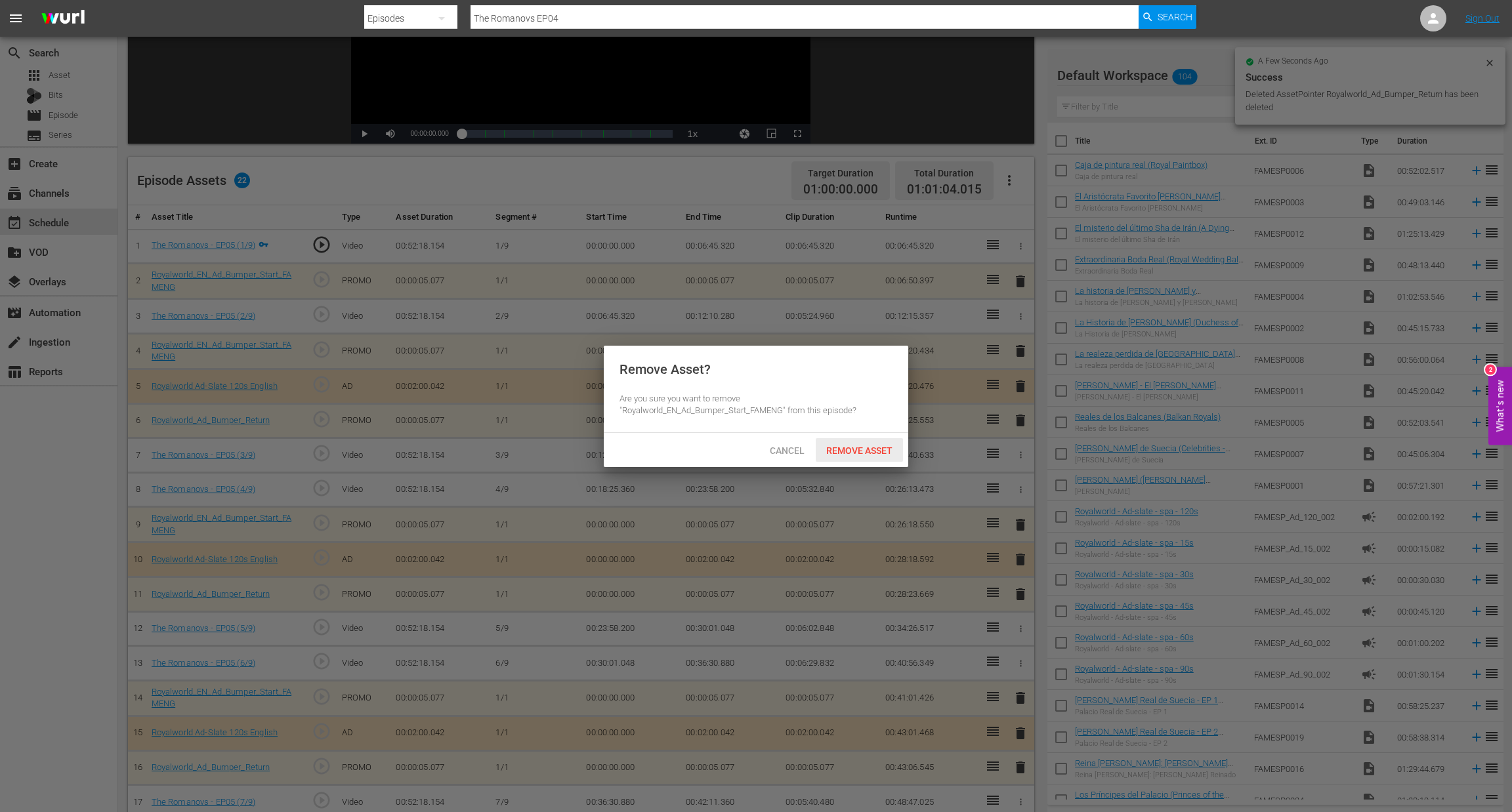
click at [873, 449] on span "Remove Asset" at bounding box center [859, 451] width 87 height 11
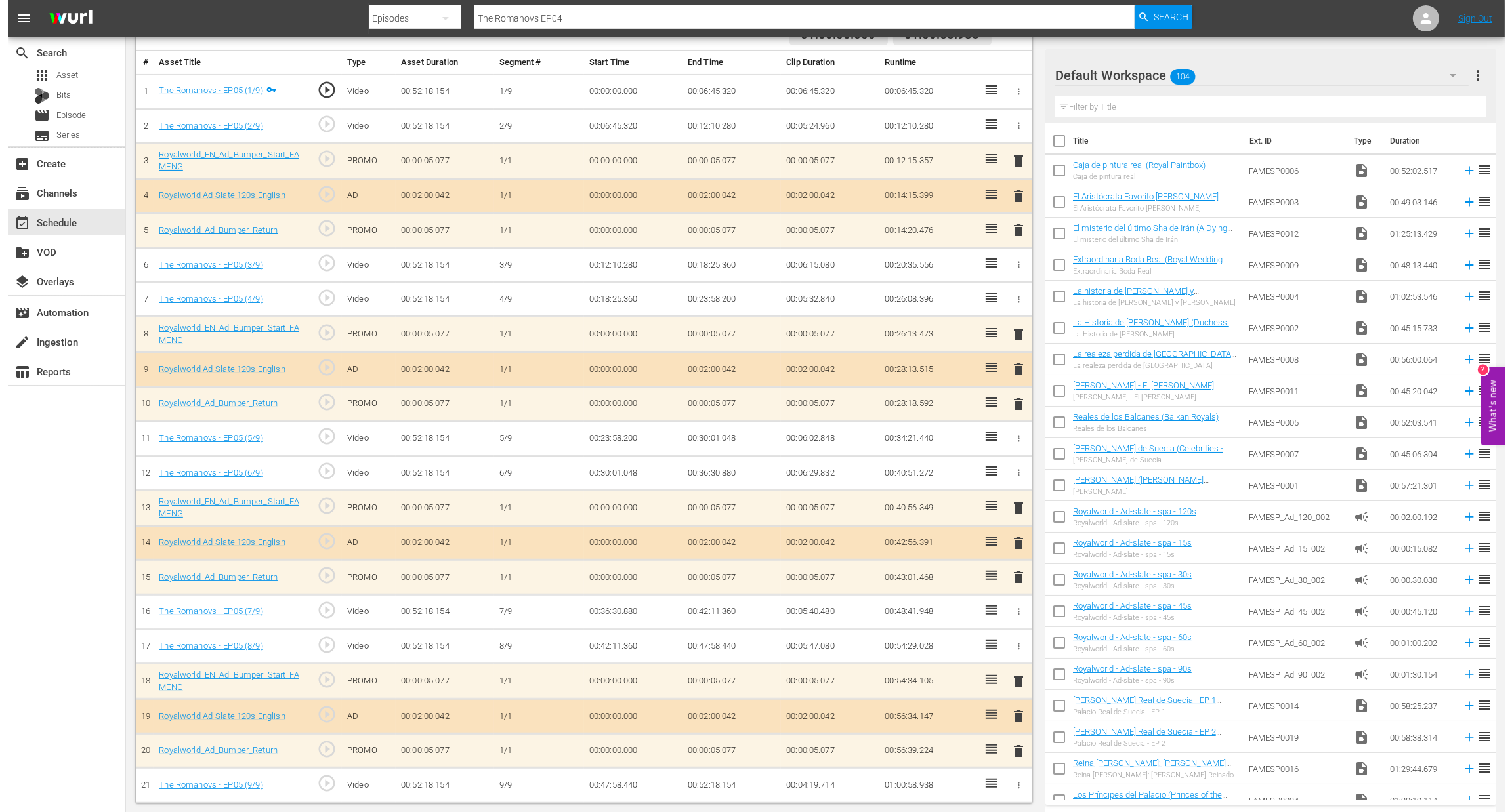
scroll to position [0, 0]
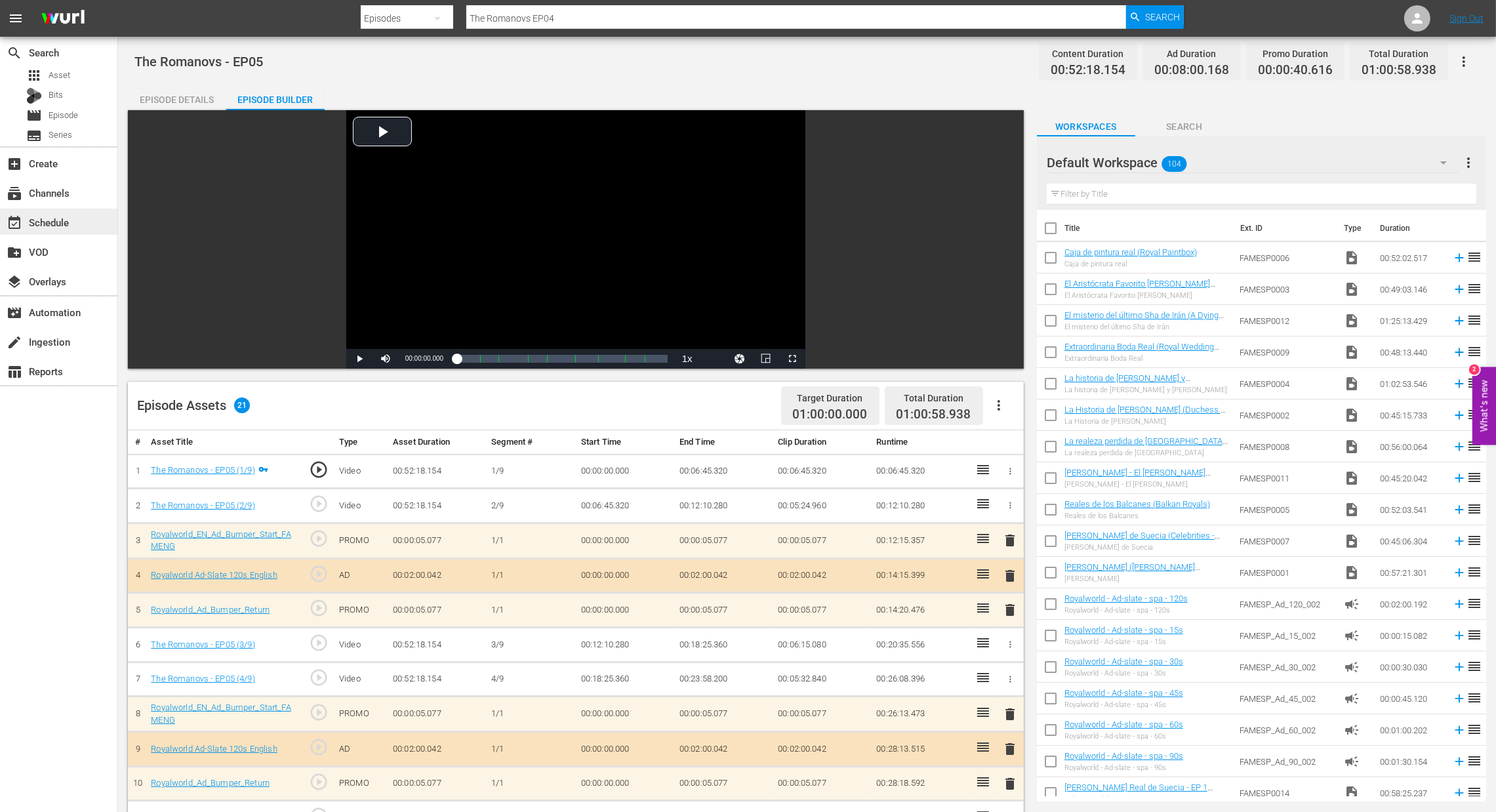
click at [58, 226] on div "event_available Schedule" at bounding box center [37, 220] width 74 height 12
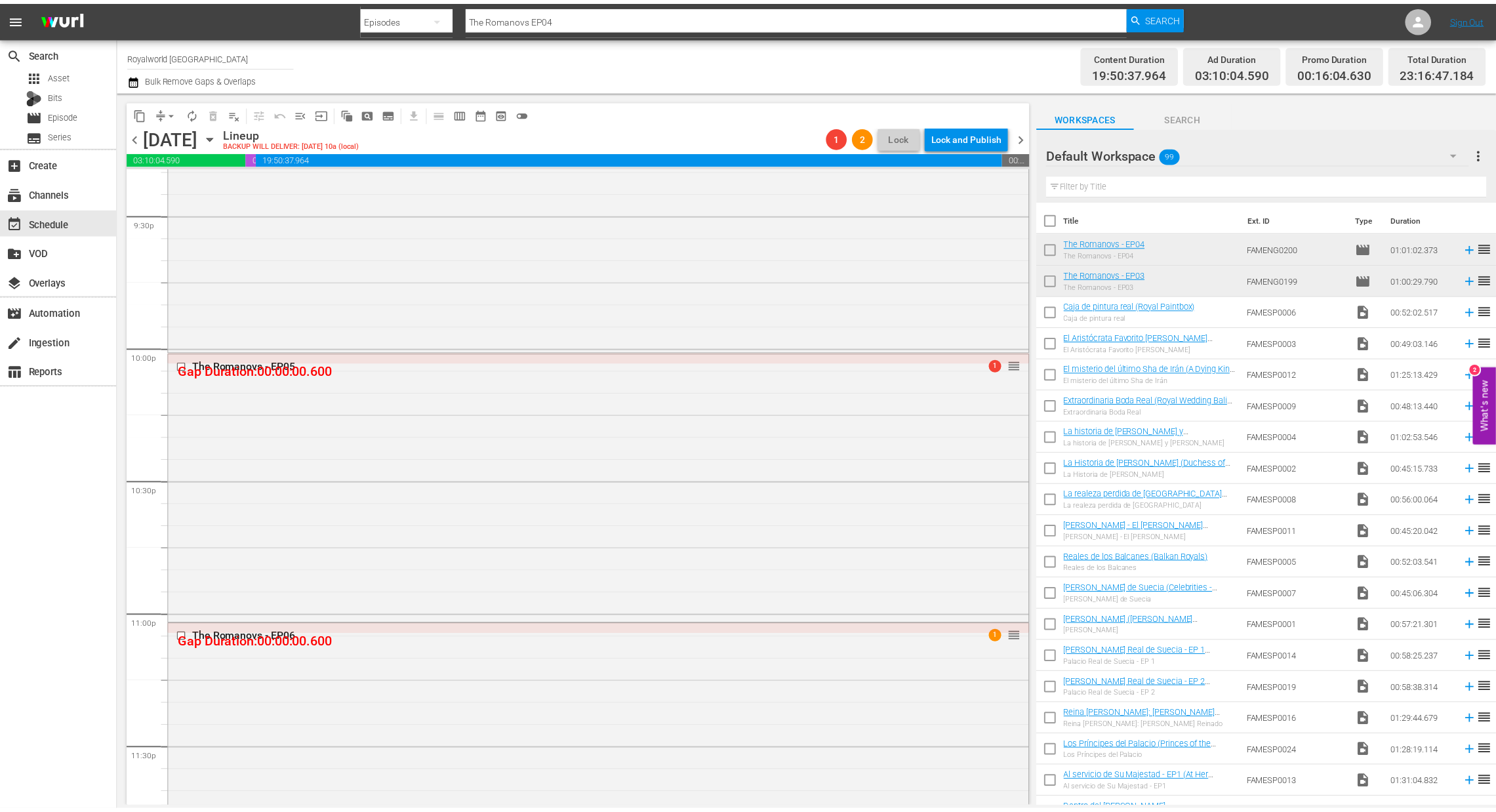
scroll to position [5791, 0]
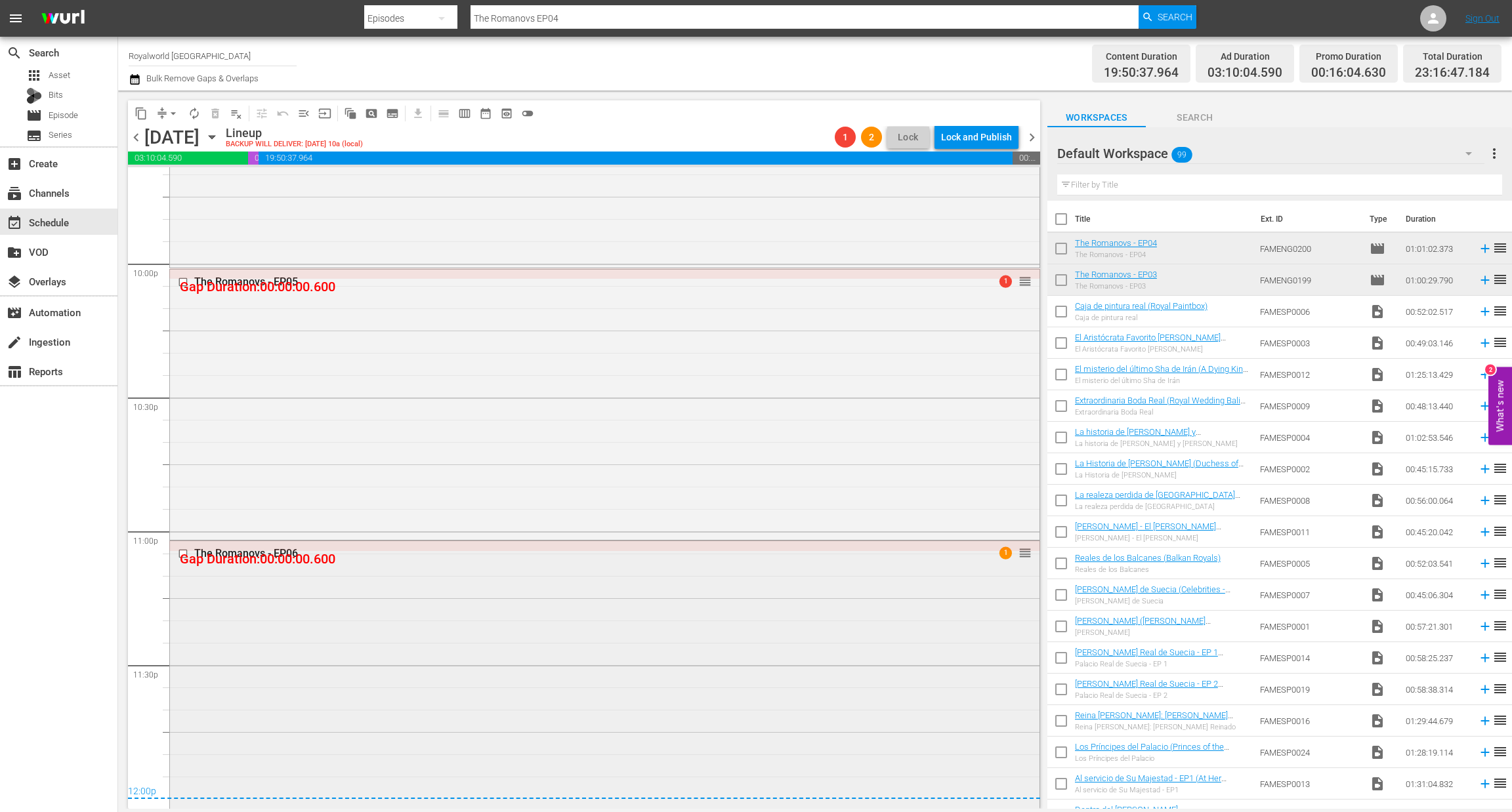
click at [246, 554] on div "The Romanovs - EP06" at bounding box center [580, 553] width 771 height 13
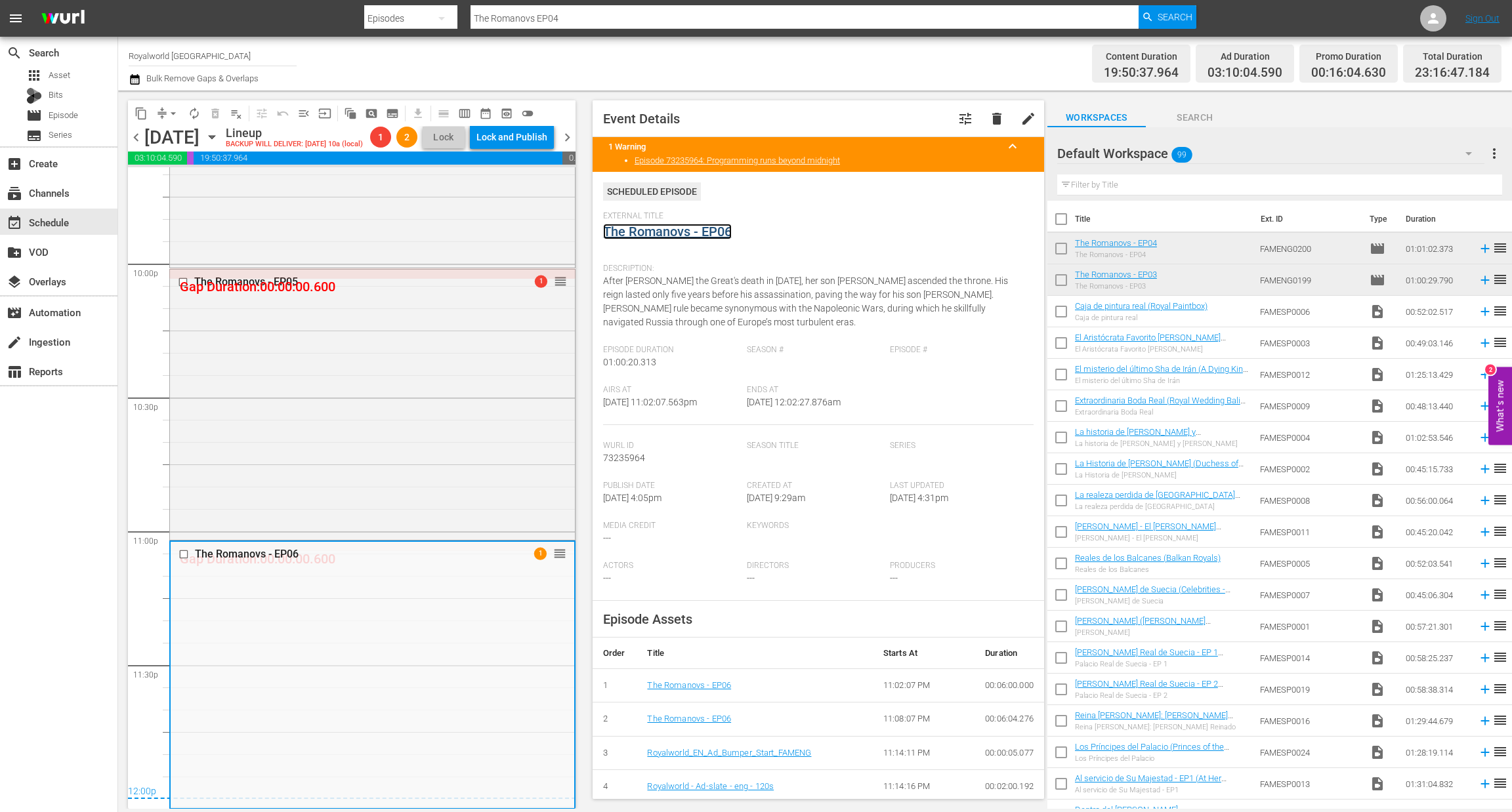
click at [714, 230] on link "The Romanovs - EP06" at bounding box center [668, 231] width 129 height 16
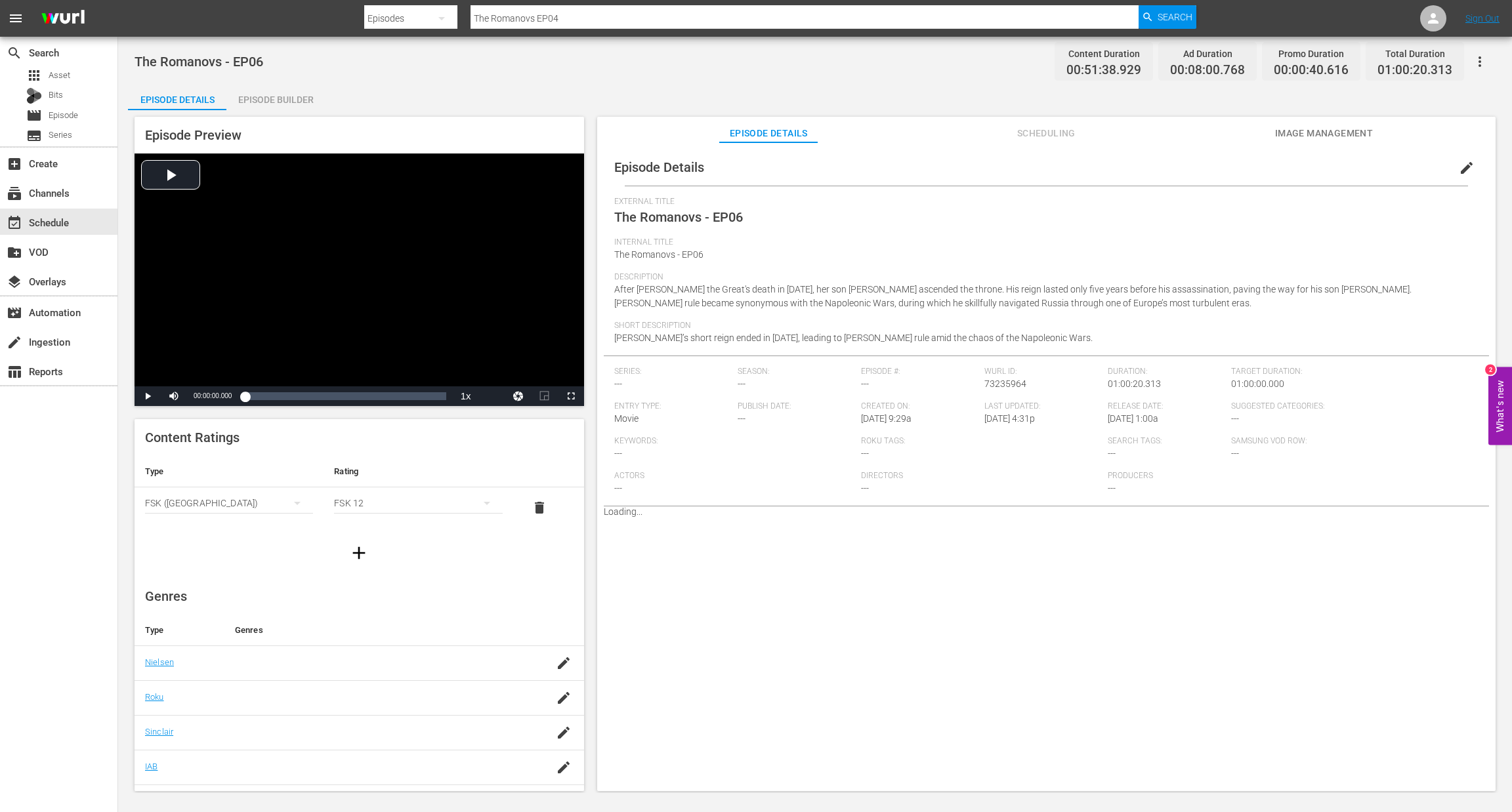
click at [285, 98] on div "Episode Builder" at bounding box center [276, 100] width 99 height 32
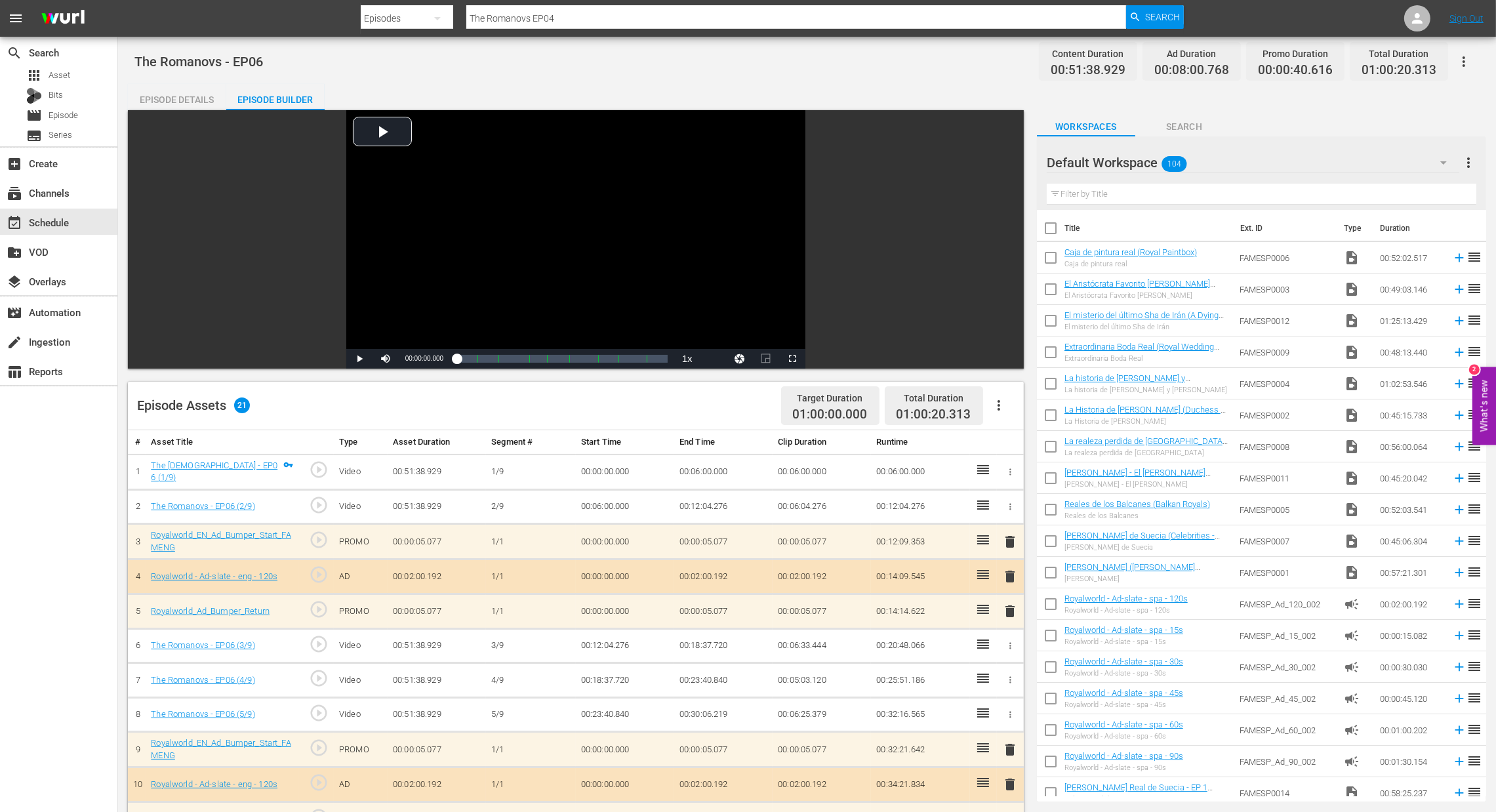
click at [1007, 403] on button "button" at bounding box center [999, 406] width 32 height 32
click at [1028, 434] on div "Clear Ads" at bounding box center [1038, 442] width 89 height 32
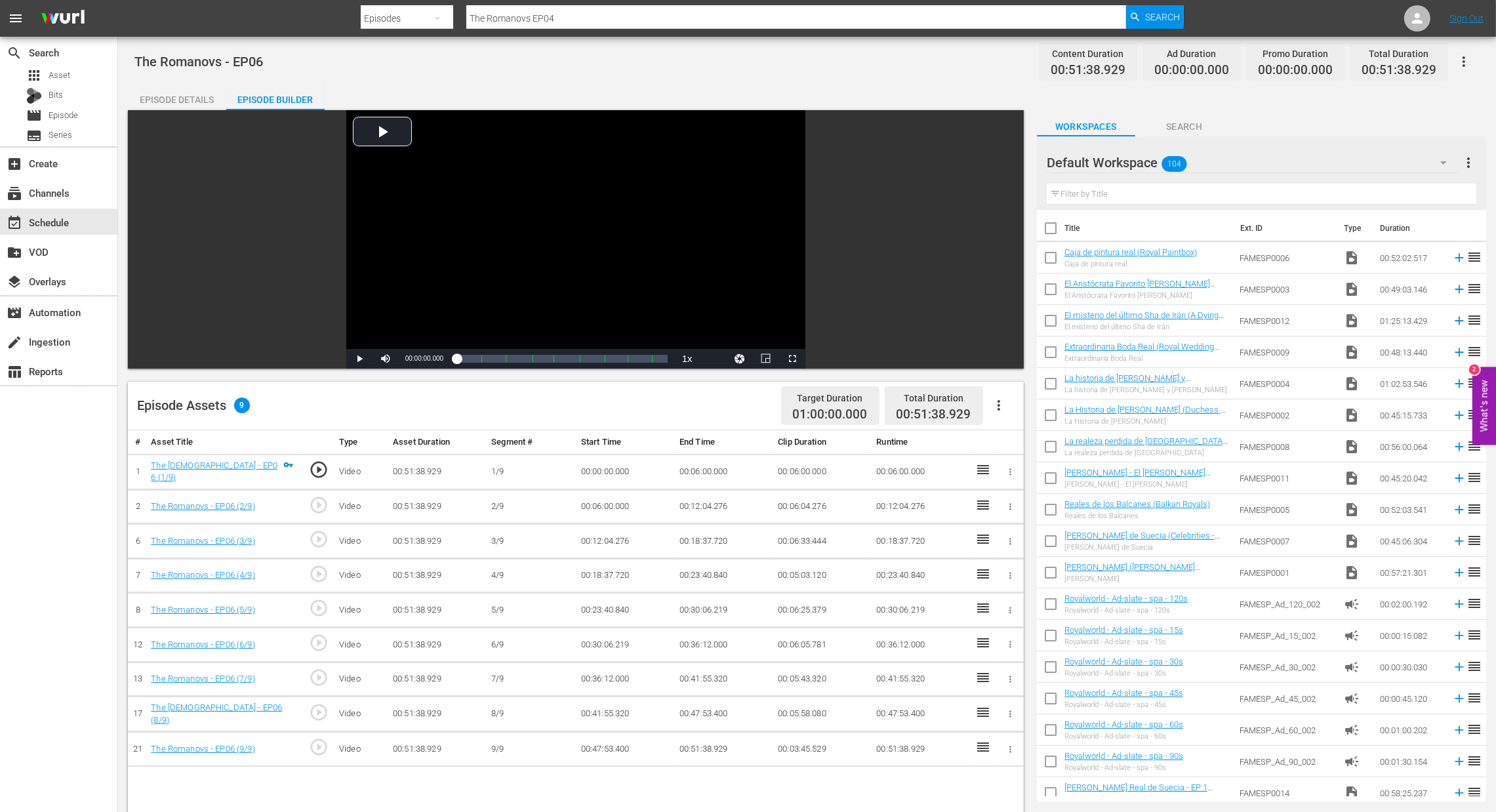
click at [1001, 409] on icon "button" at bounding box center [998, 405] width 16 height 16
click at [1001, 409] on div "Fill with Ads" at bounding box center [1038, 411] width 89 height 32
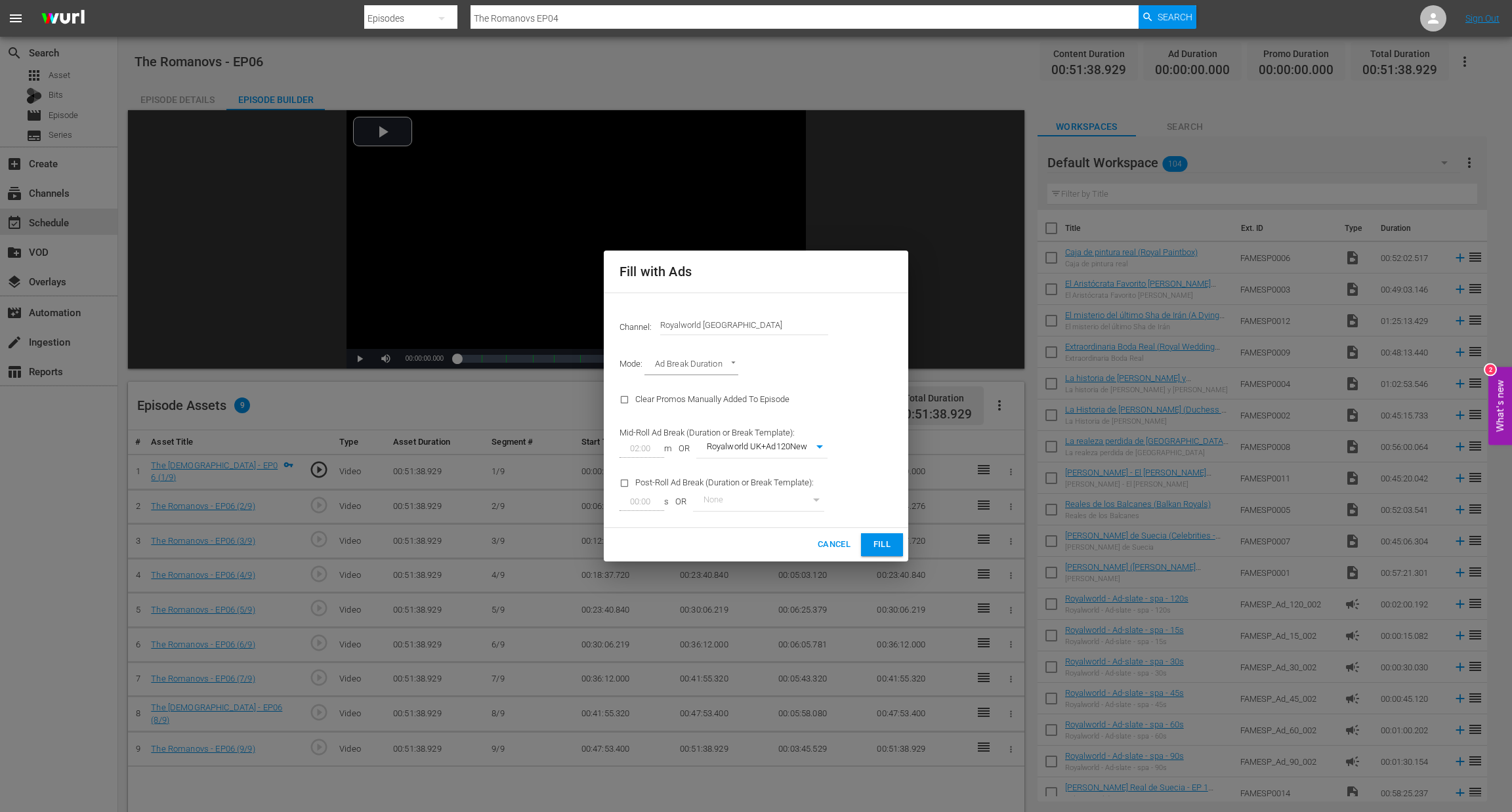
click at [889, 544] on span "Fill" at bounding box center [882, 544] width 21 height 15
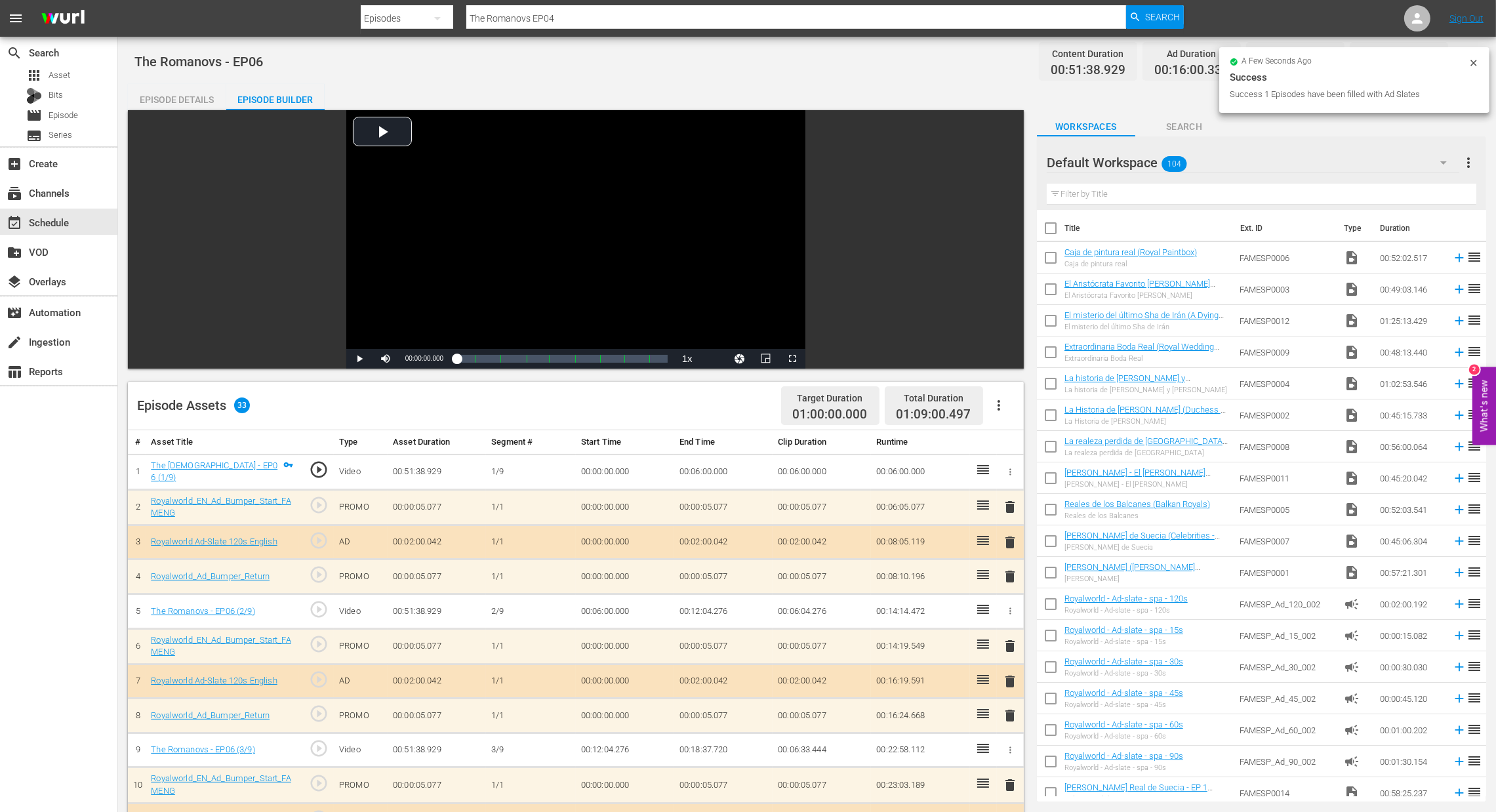
click at [1012, 543] on span "delete" at bounding box center [1010, 542] width 16 height 16
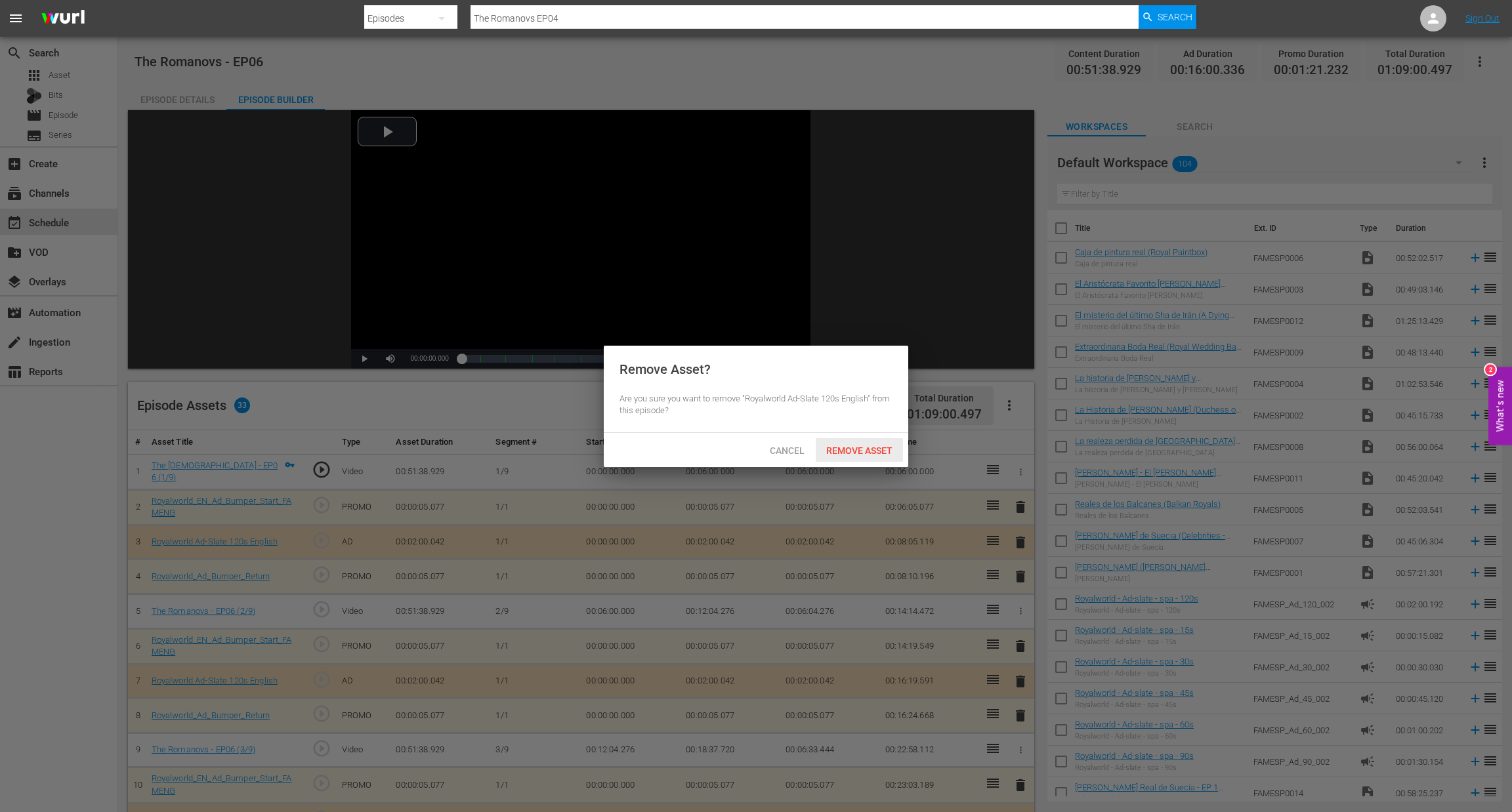
click at [868, 454] on span "Remove Asset" at bounding box center [859, 451] width 87 height 11
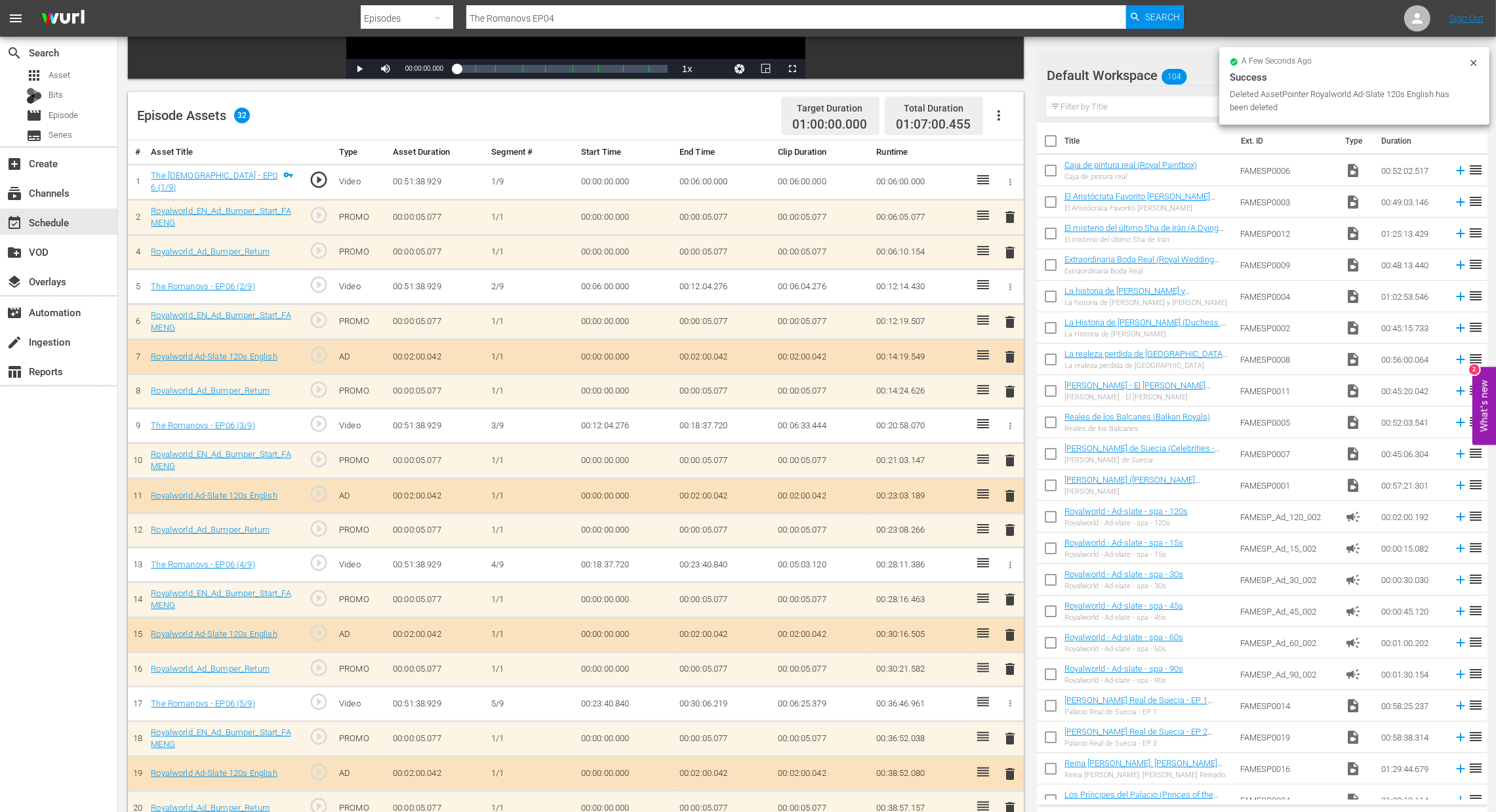
scroll to position [294, 0]
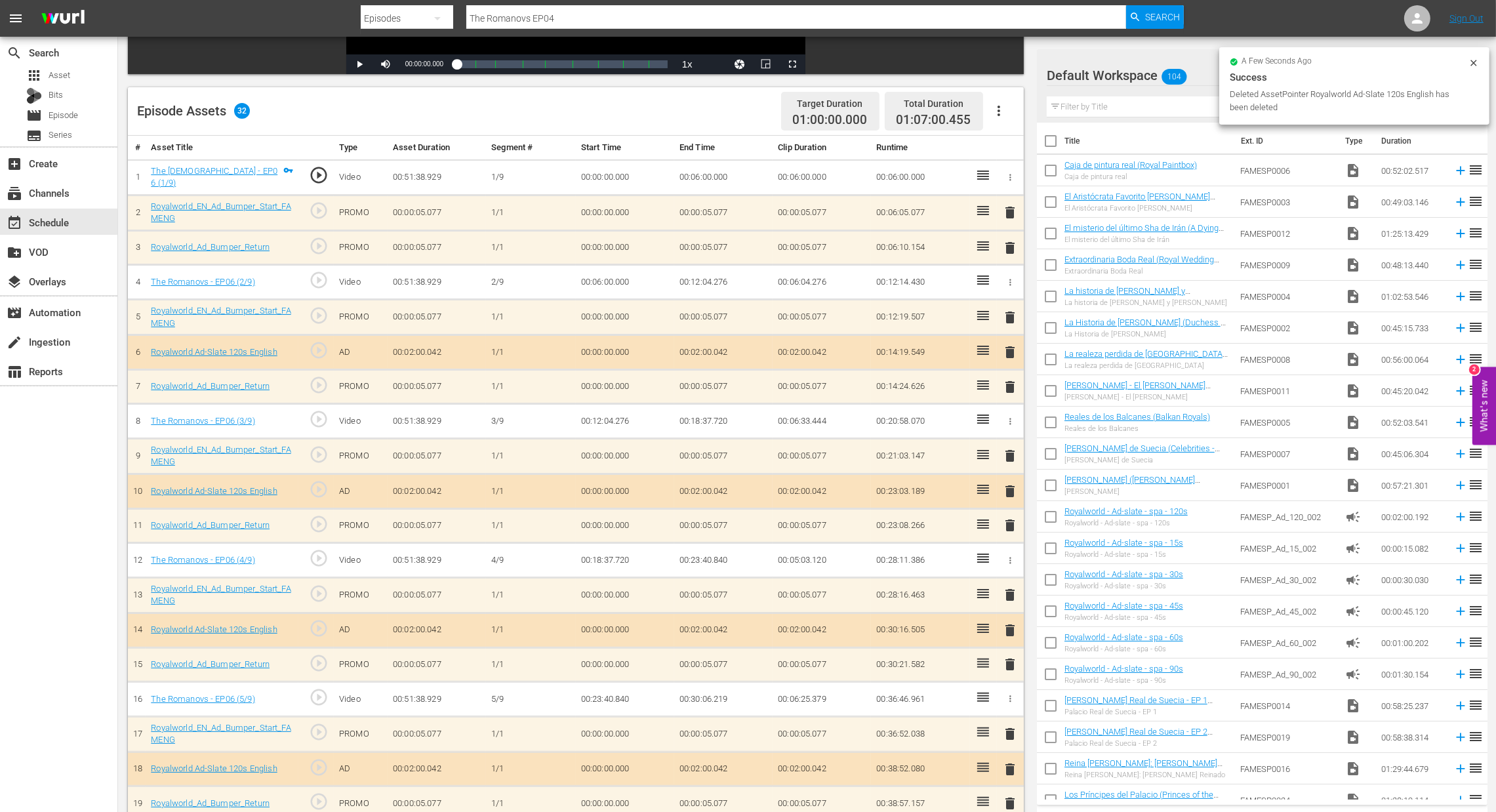
click at [1014, 498] on div "delete" at bounding box center [1011, 491] width 17 height 19
click at [1014, 497] on span "delete" at bounding box center [1010, 491] width 16 height 16
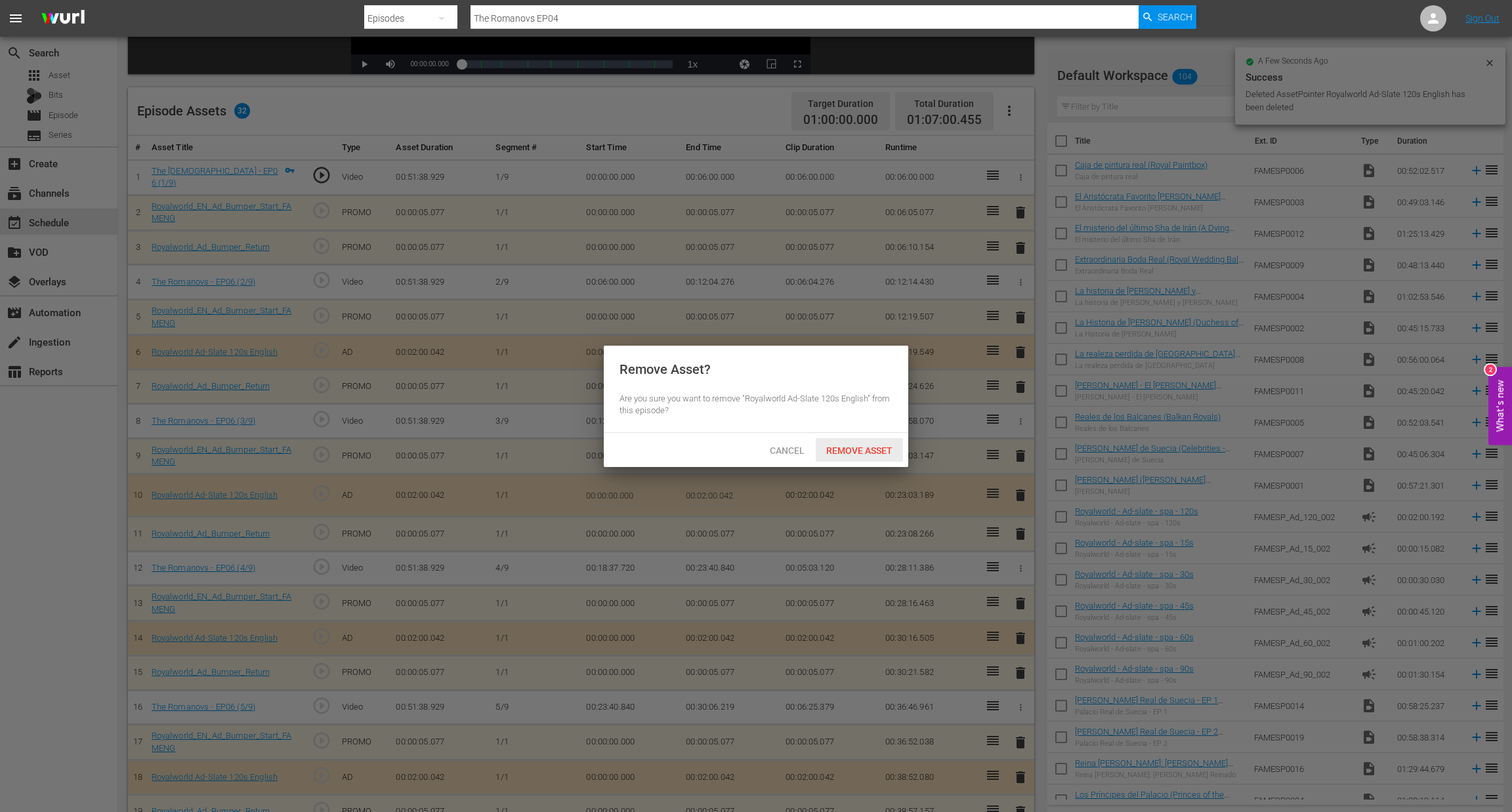
click at [866, 453] on span "Remove Asset" at bounding box center [859, 451] width 87 height 11
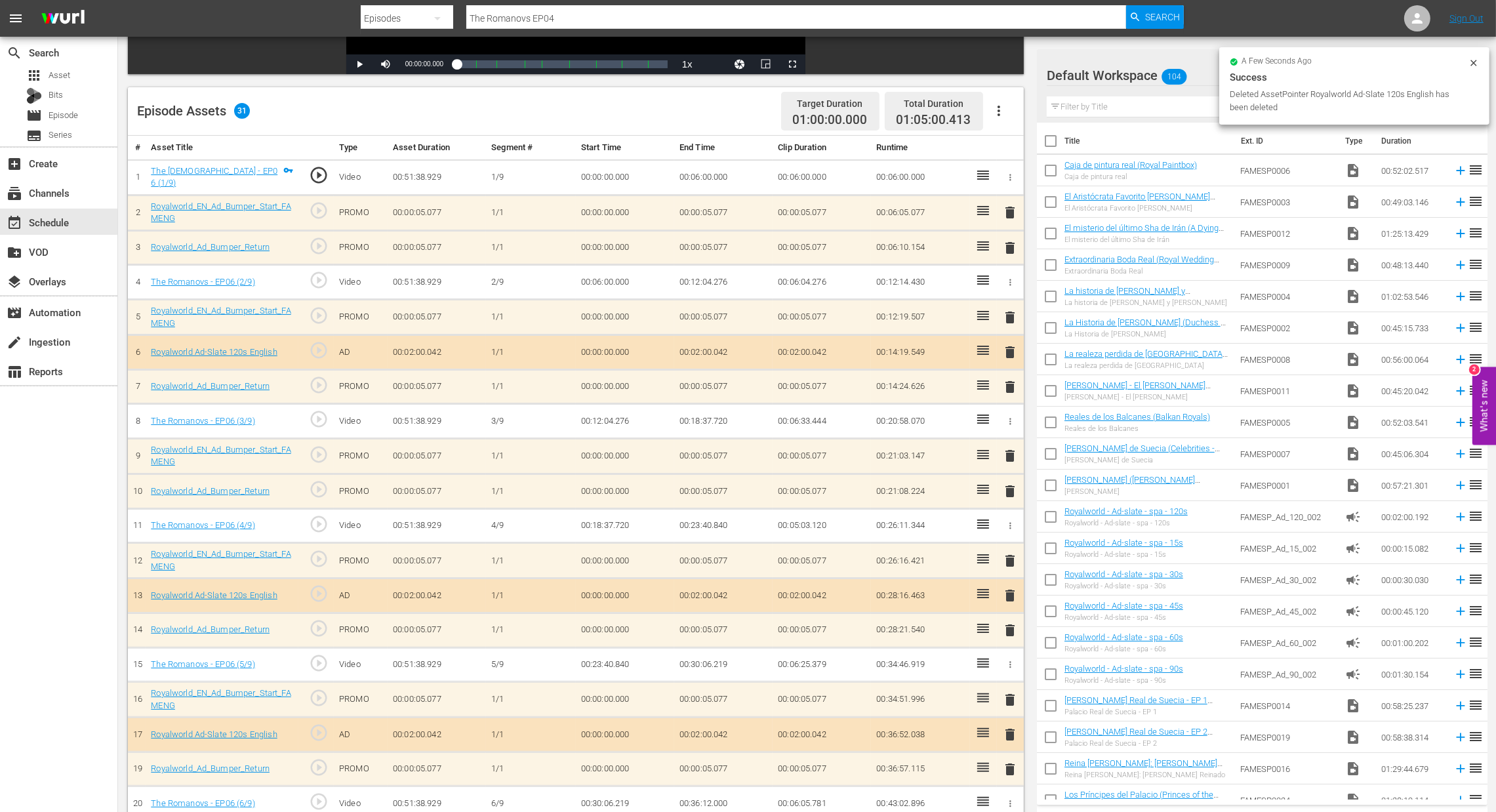
scroll to position [492, 0]
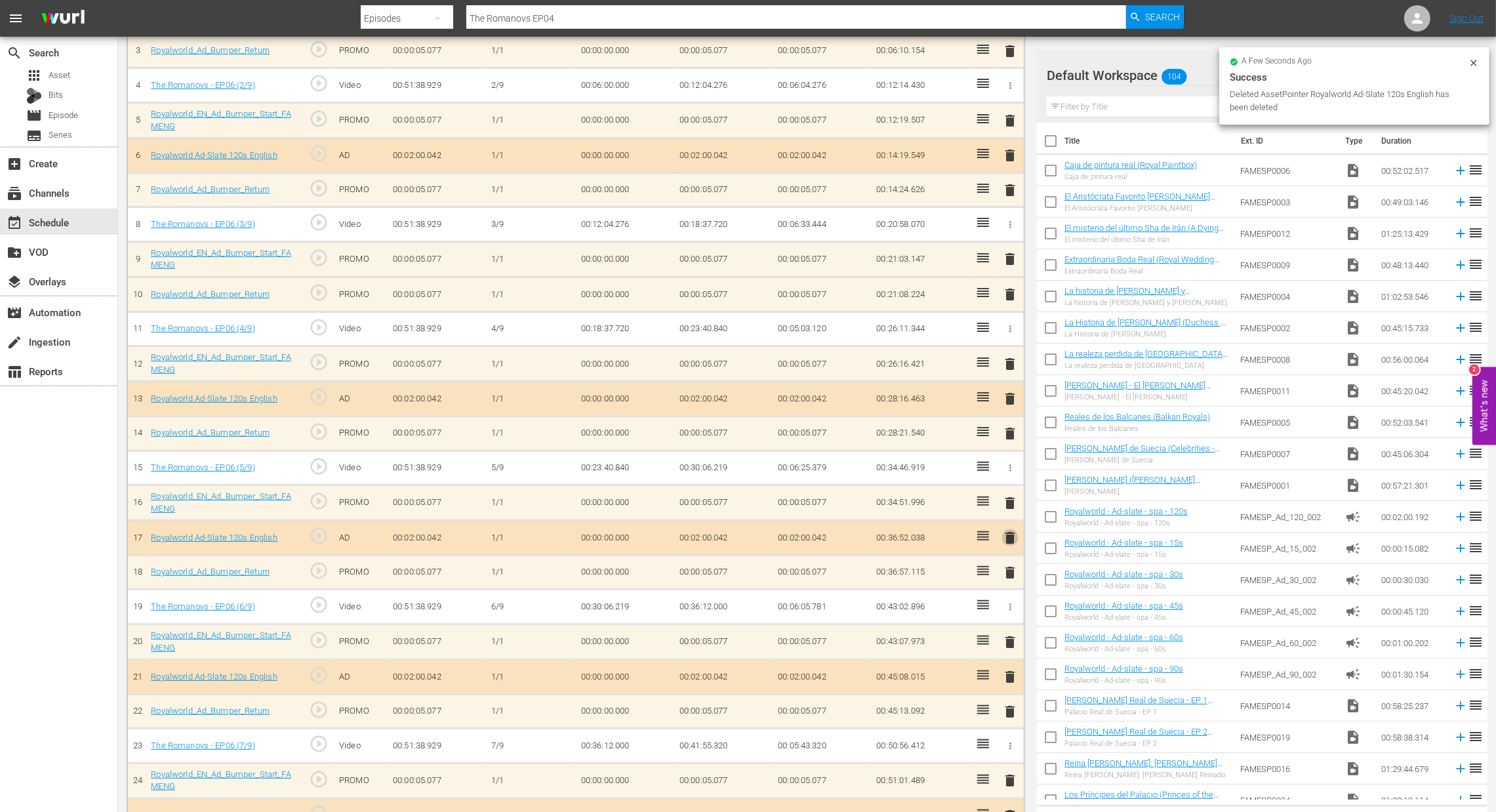
click at [1006, 537] on span "delete" at bounding box center [1010, 538] width 16 height 16
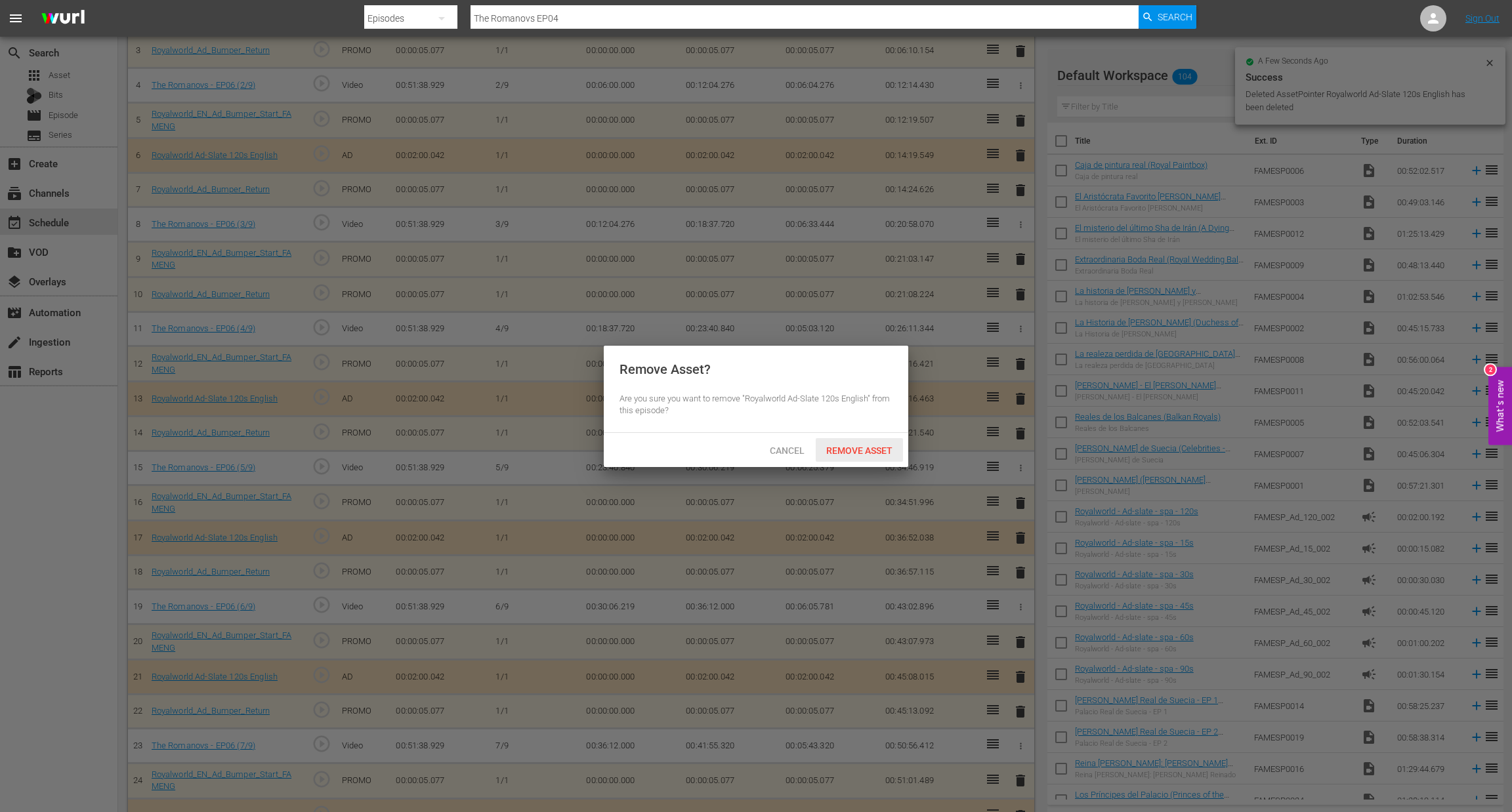
click at [862, 460] on div "Remove Asset" at bounding box center [859, 450] width 87 height 24
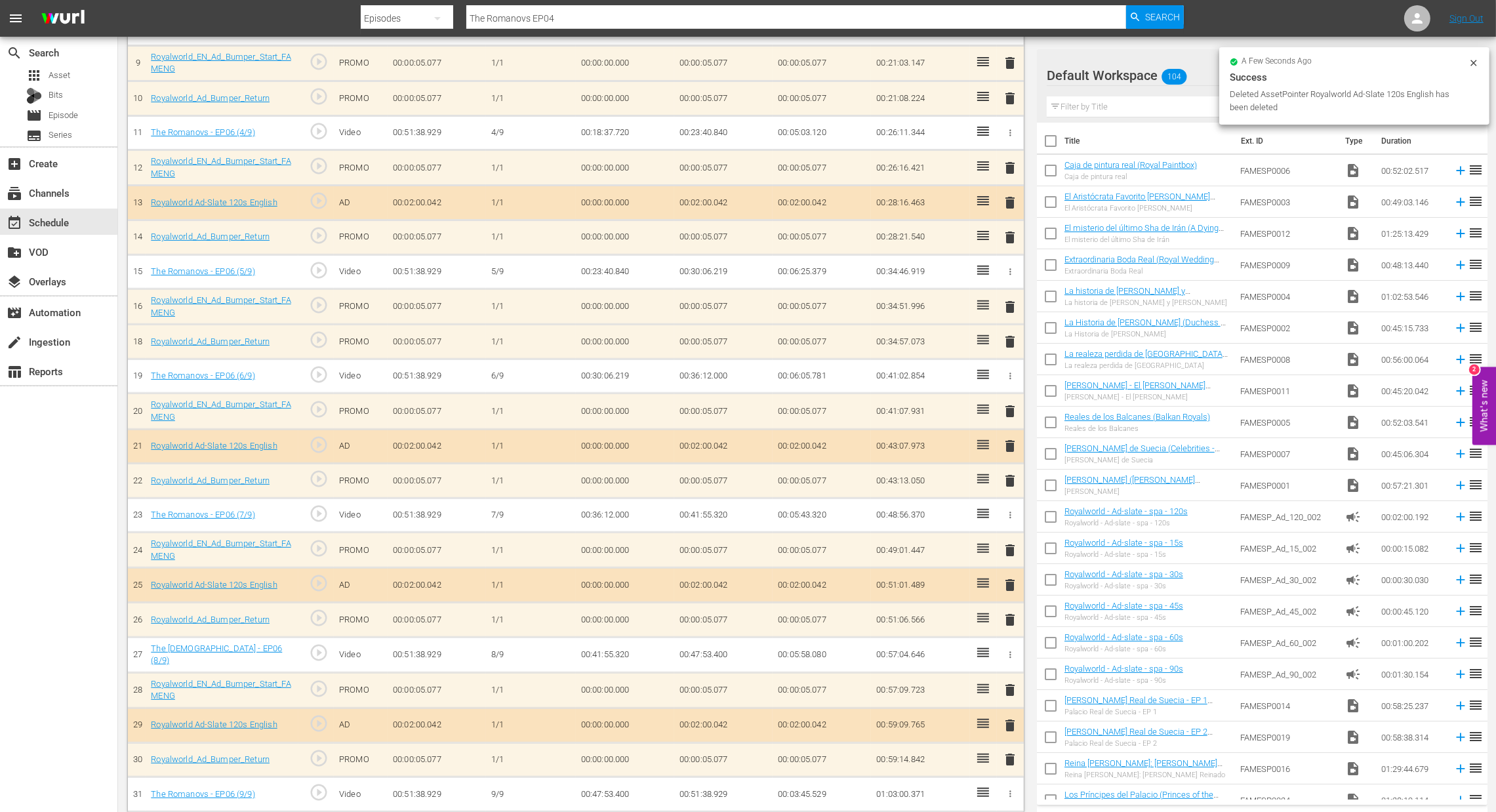
scroll to position [689, 0]
click at [1007, 583] on span "delete" at bounding box center [1010, 584] width 16 height 16
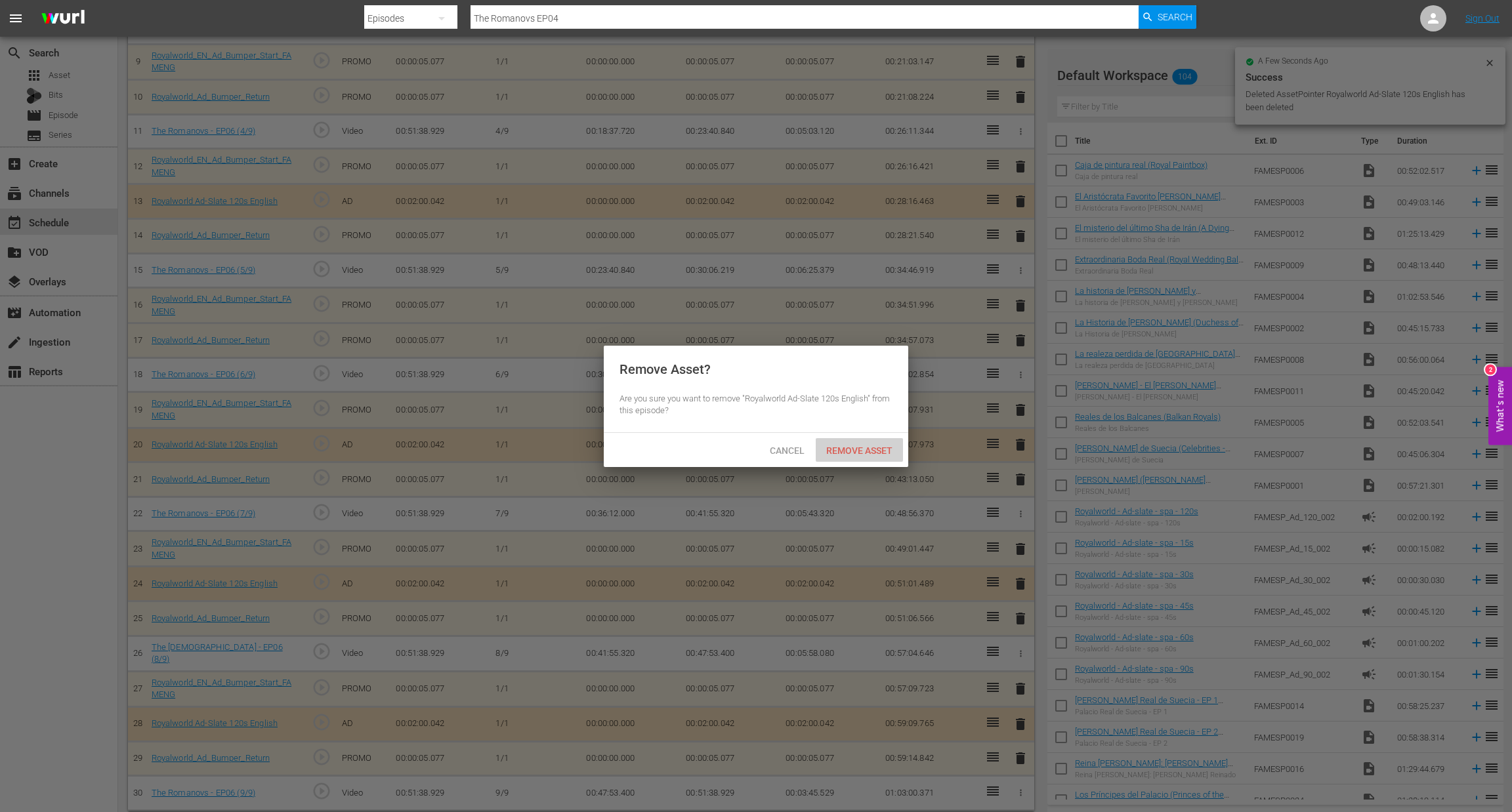
click at [855, 452] on span "Remove Asset" at bounding box center [859, 451] width 87 height 11
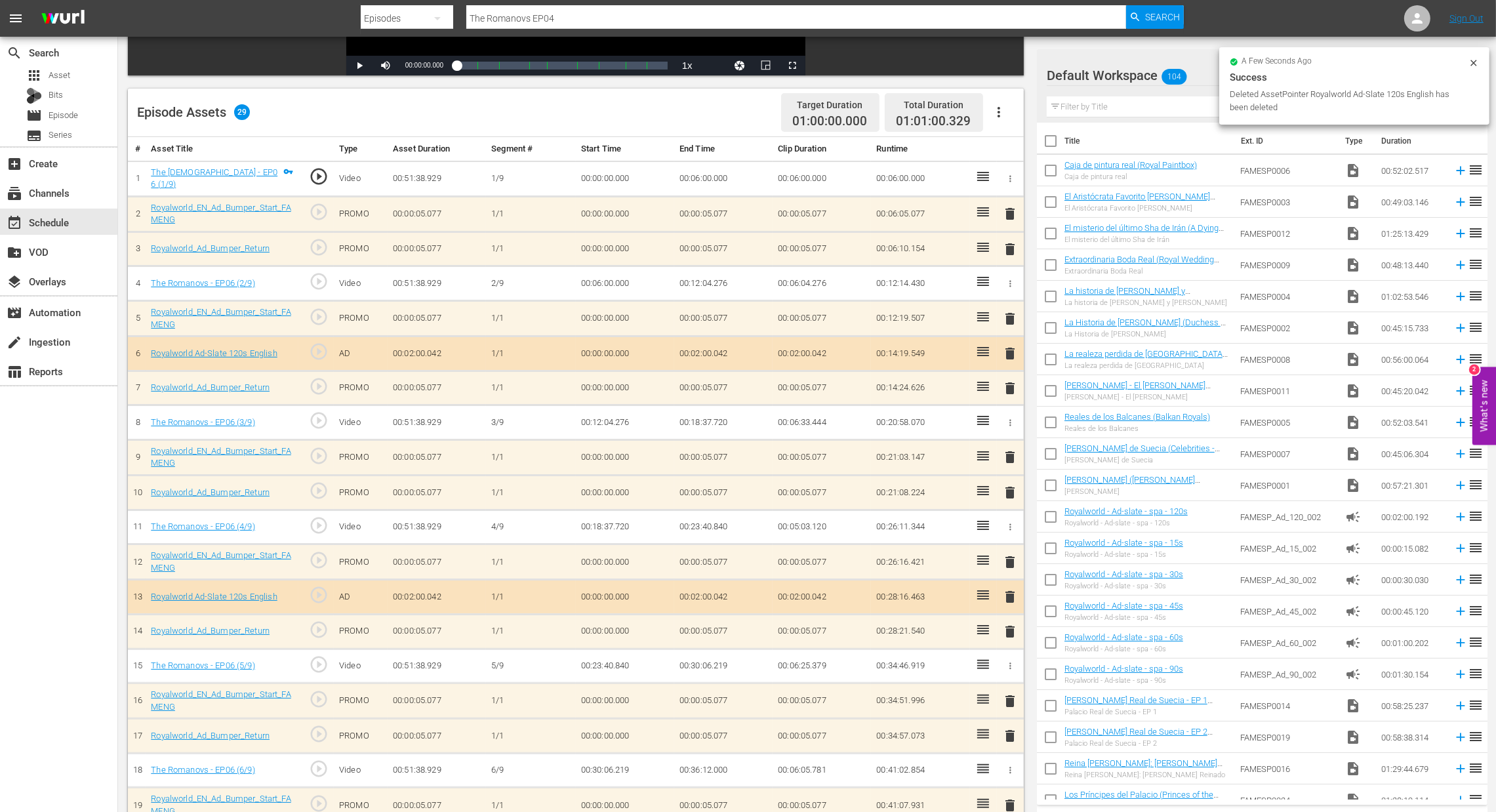
scroll to position [0, 0]
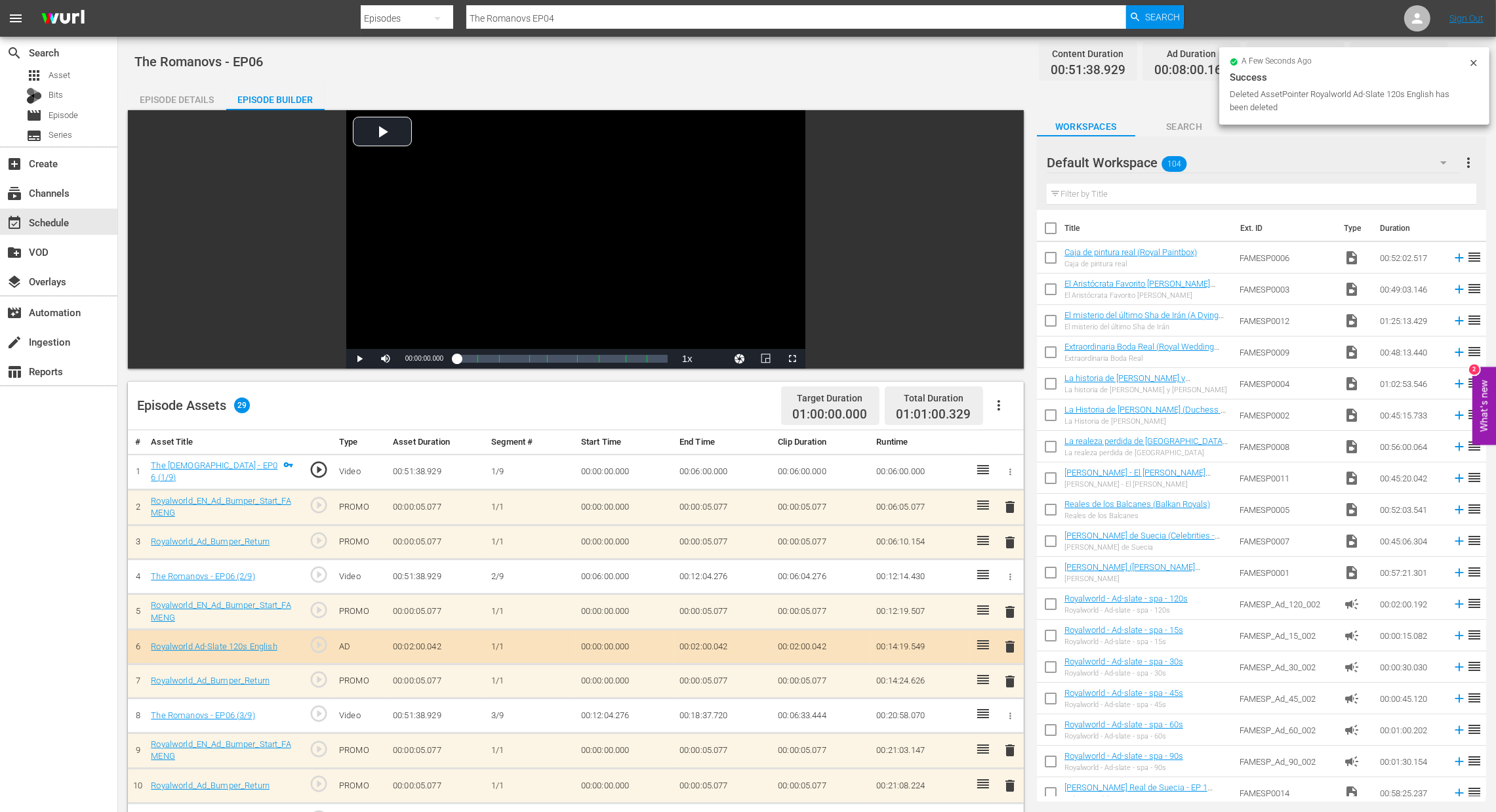
click at [1011, 506] on span "delete" at bounding box center [1010, 507] width 16 height 16
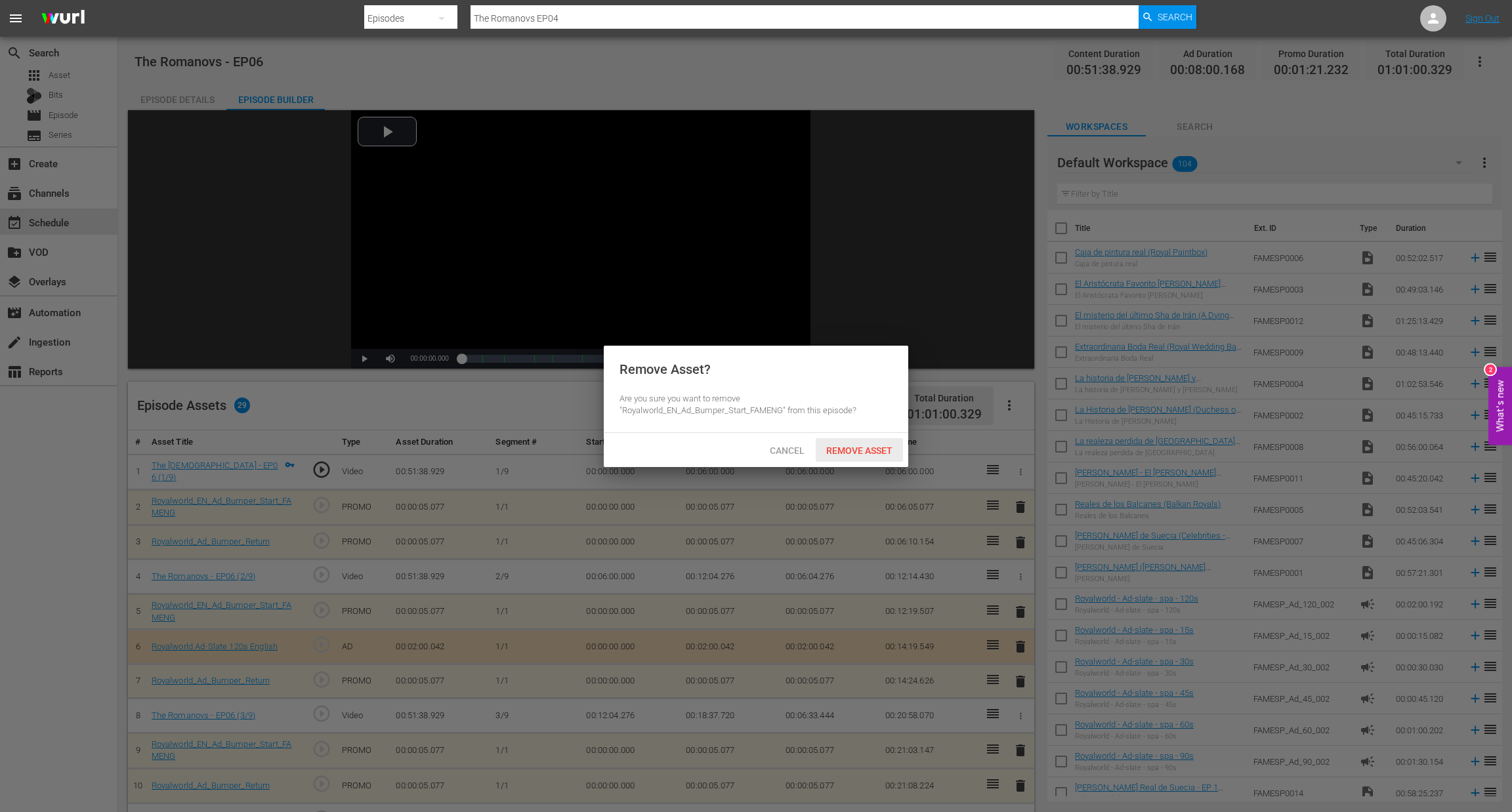
click at [869, 452] on span "Remove Asset" at bounding box center [859, 451] width 87 height 11
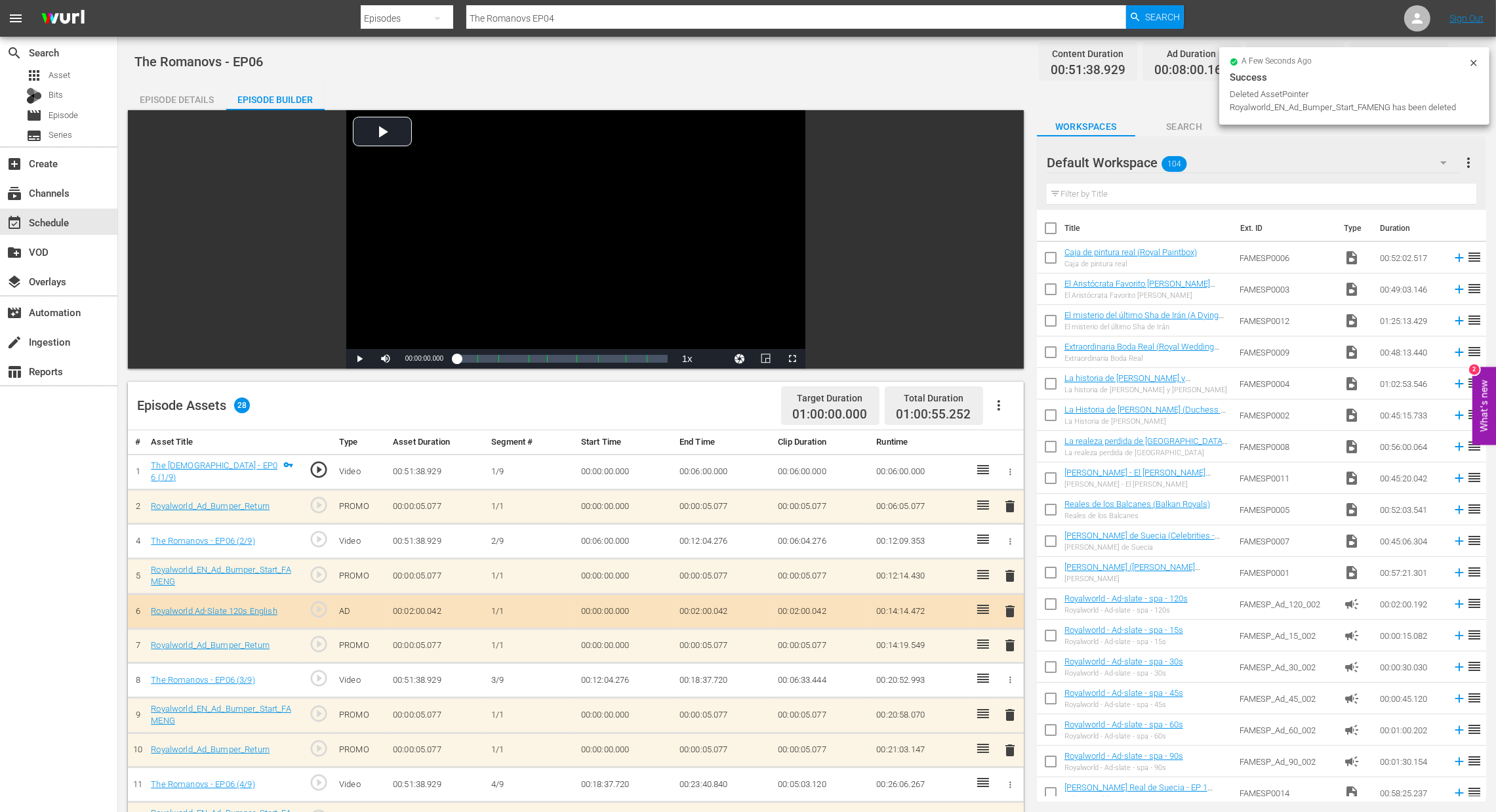
click at [1010, 508] on span "delete" at bounding box center [1010, 506] width 16 height 16
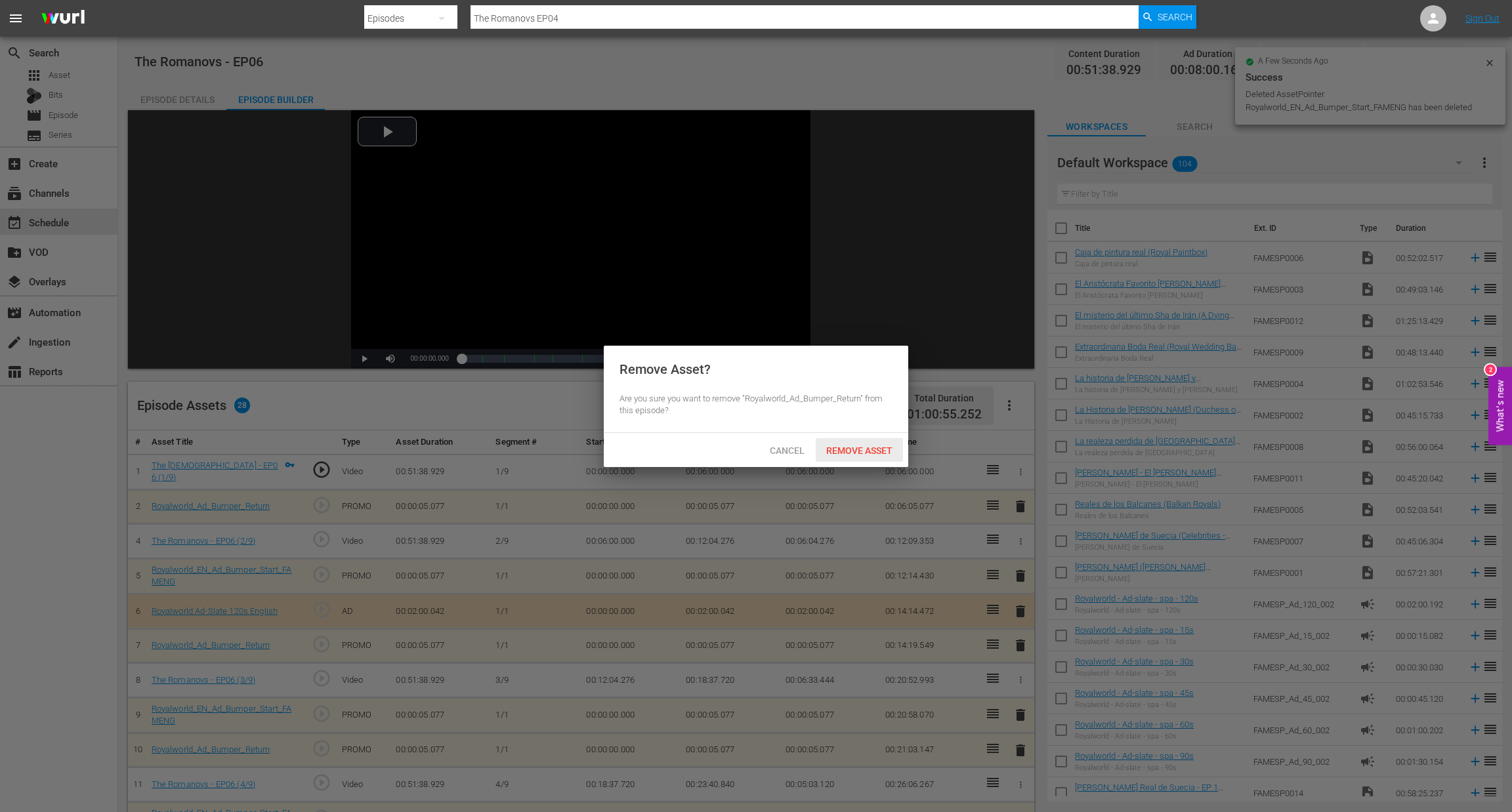
click at [875, 450] on span "Remove Asset" at bounding box center [859, 451] width 87 height 11
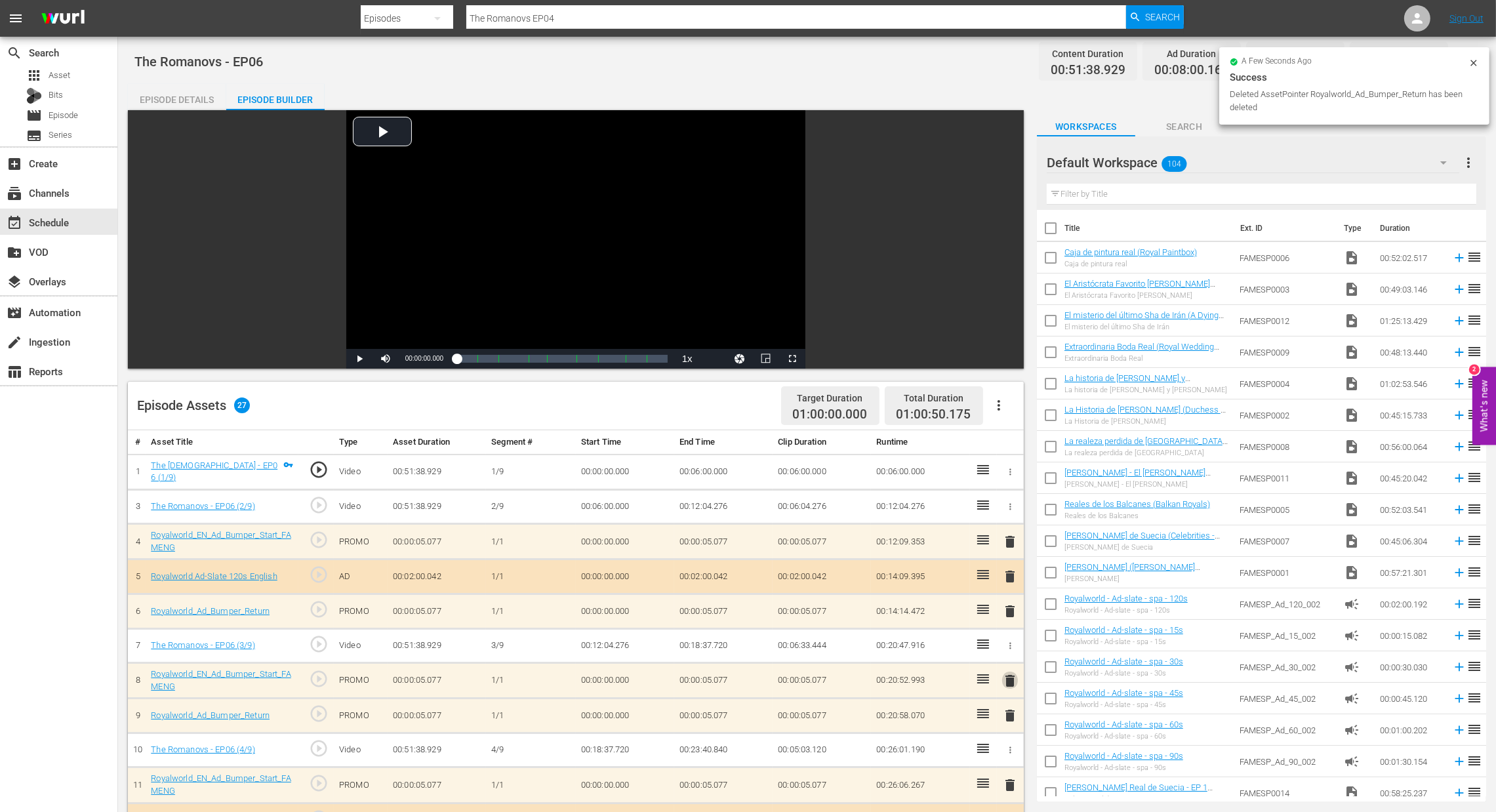
click at [1007, 683] on span "delete" at bounding box center [1010, 681] width 16 height 16
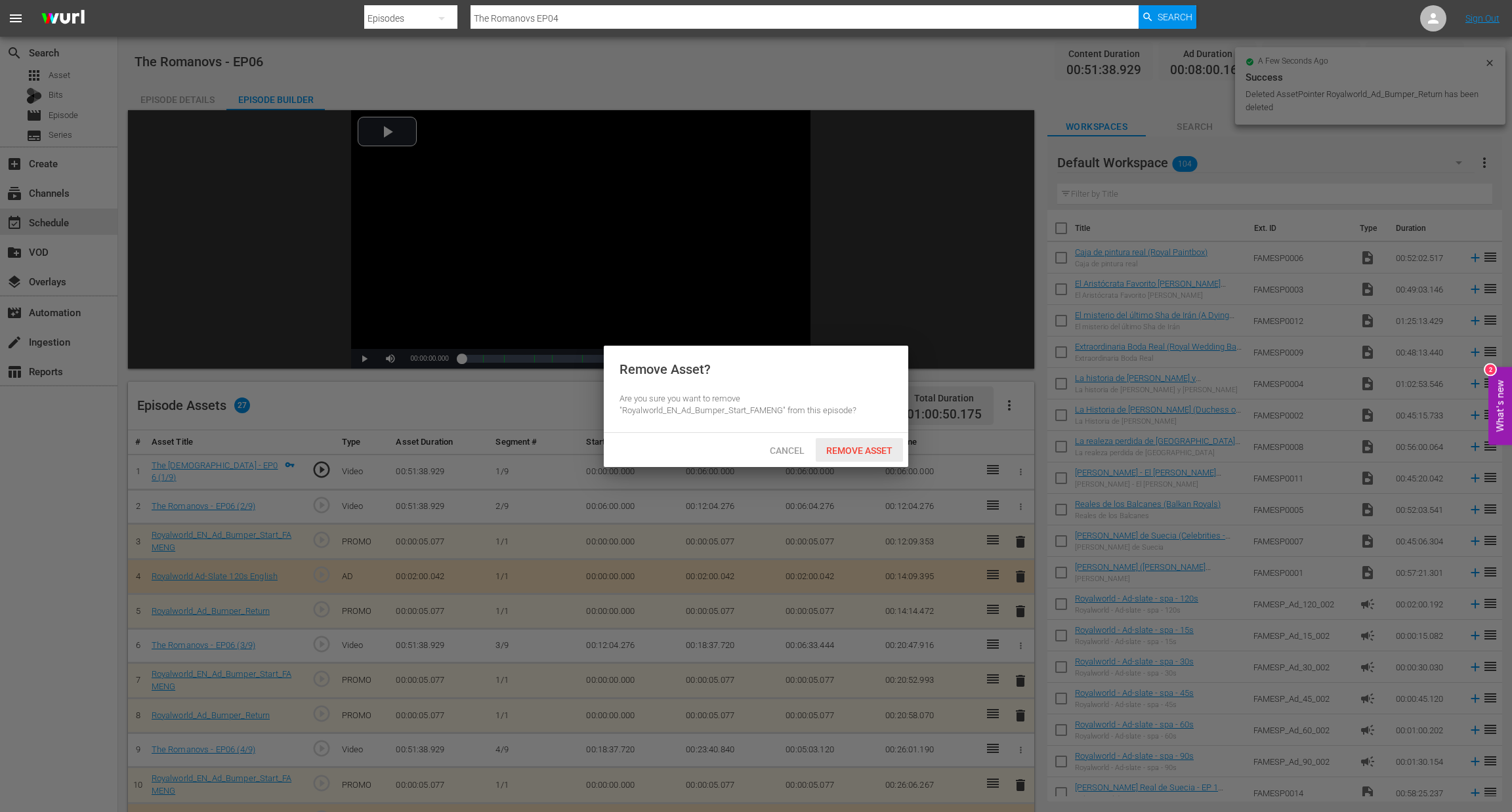
click at [875, 453] on span "Remove Asset" at bounding box center [859, 451] width 87 height 11
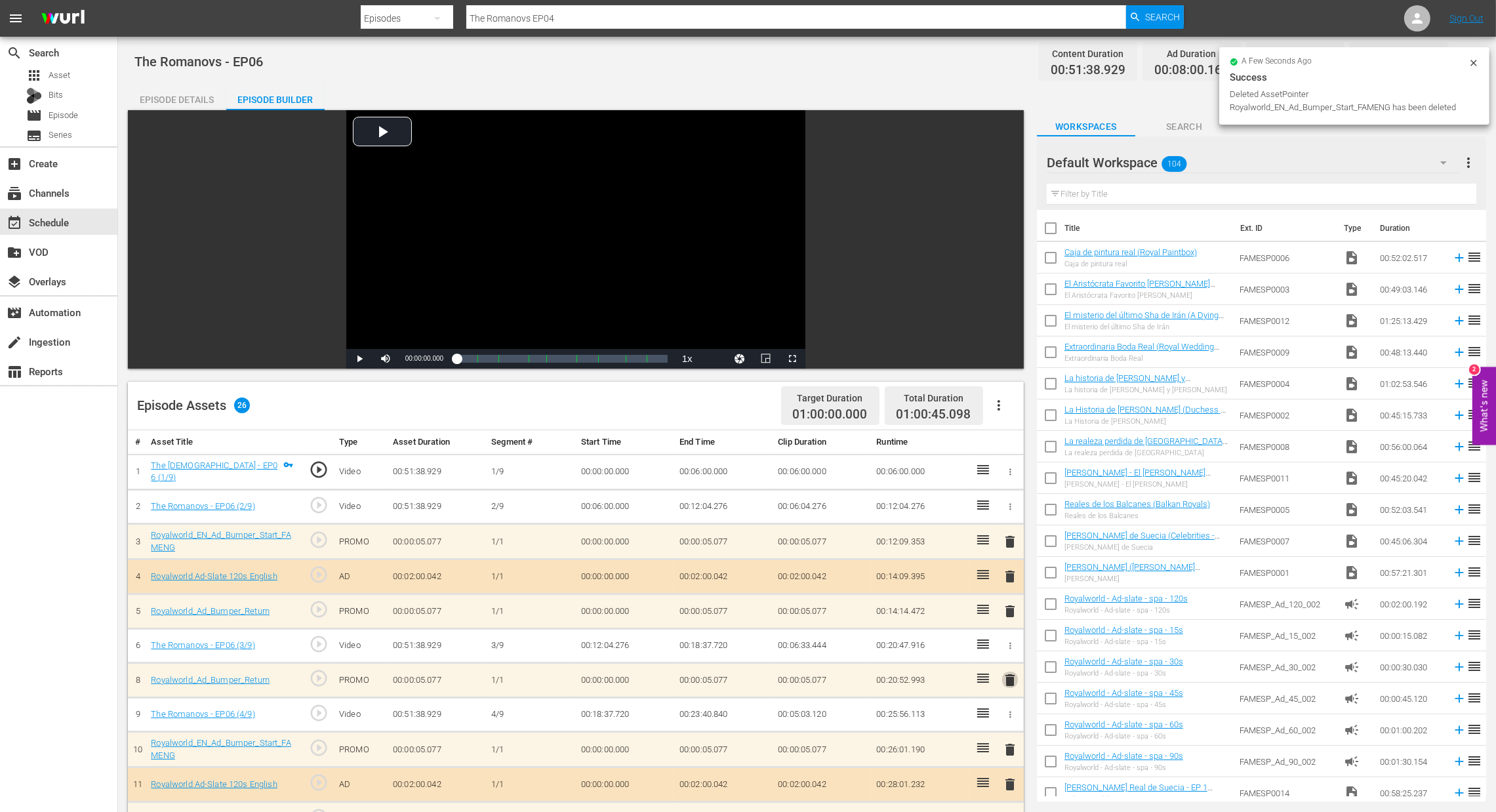
click at [1012, 686] on span "delete" at bounding box center [1010, 680] width 16 height 16
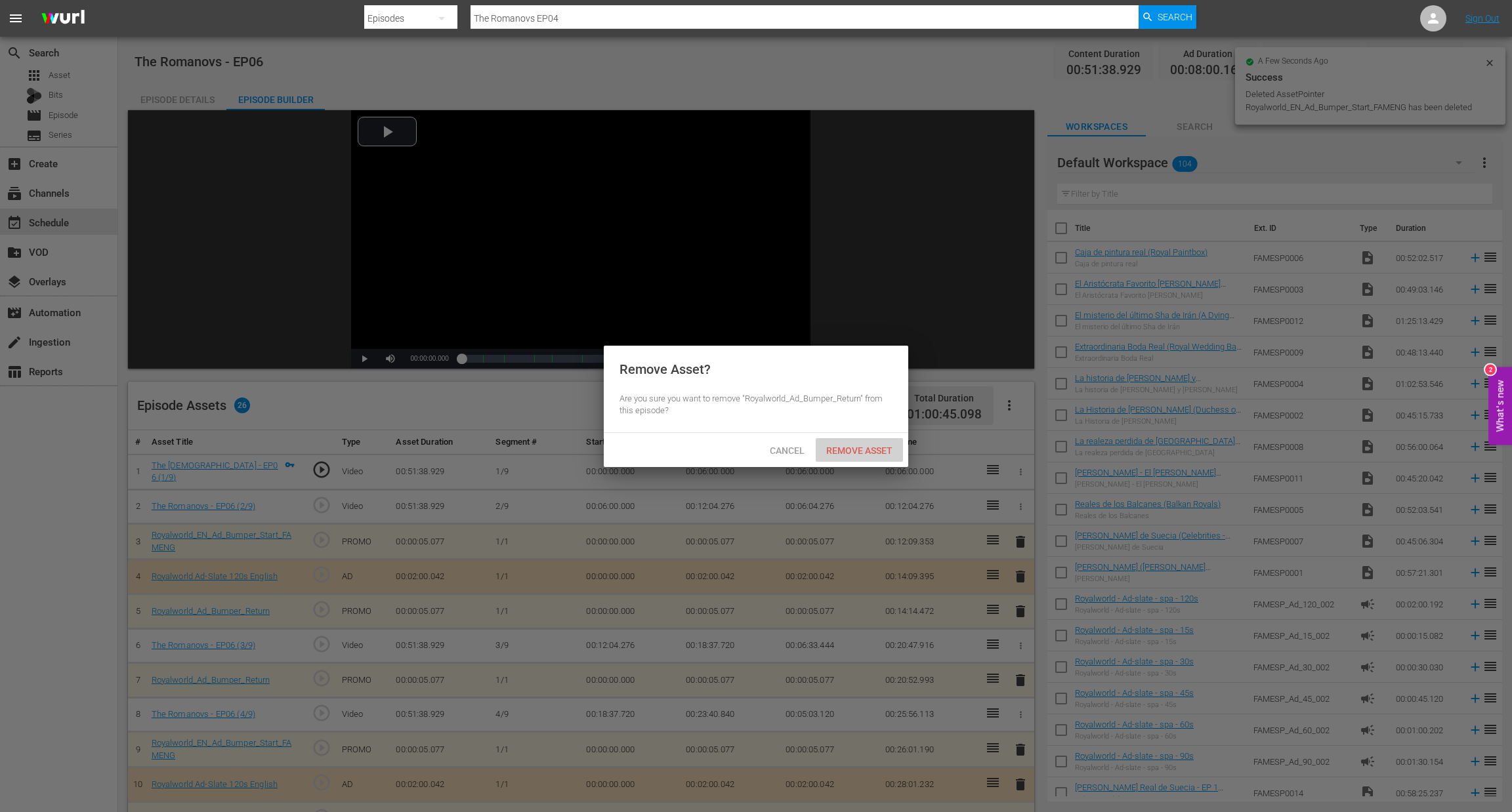
click at [875, 449] on span "Remove Asset" at bounding box center [859, 451] width 87 height 11
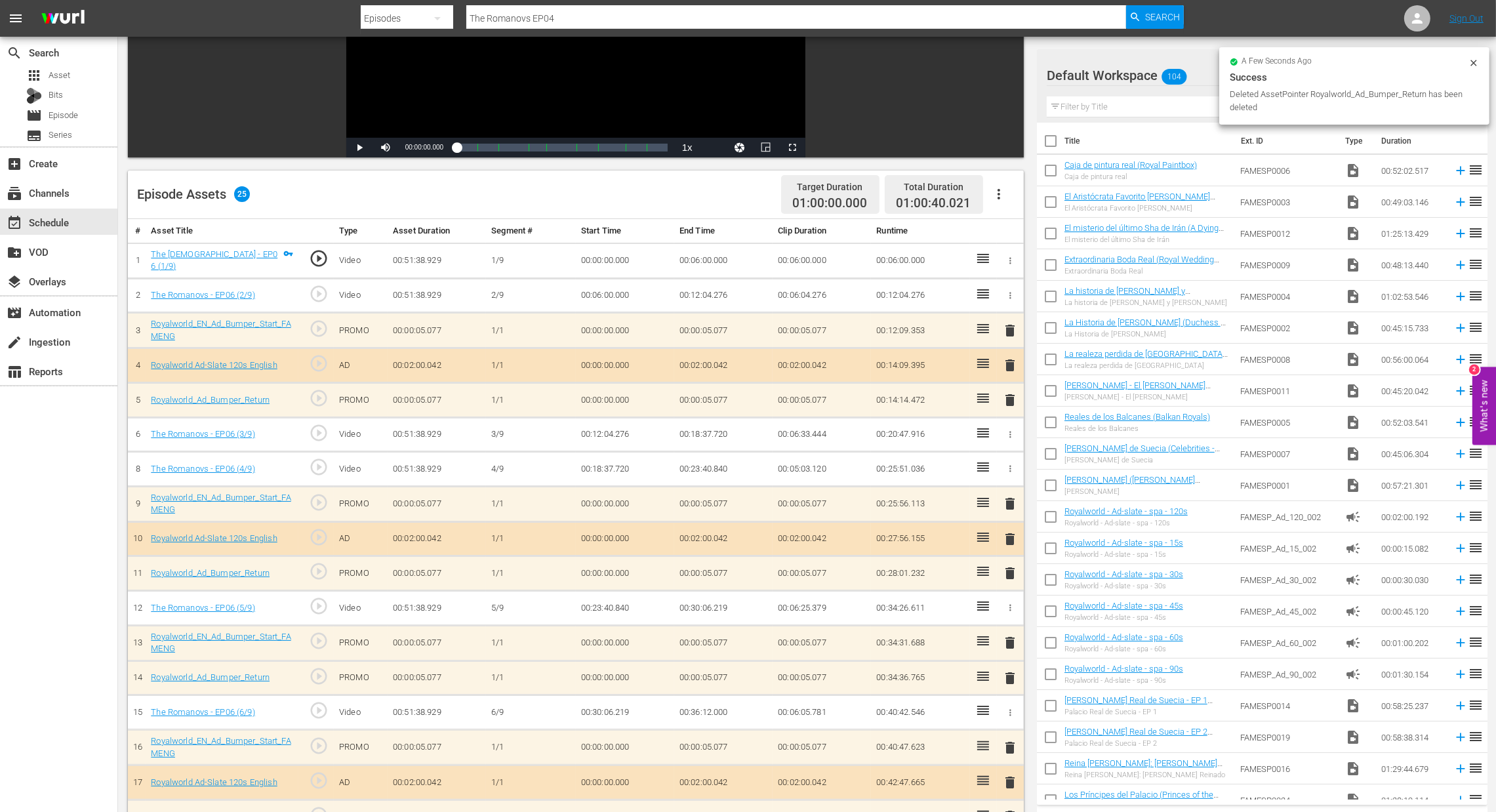
scroll to position [294, 0]
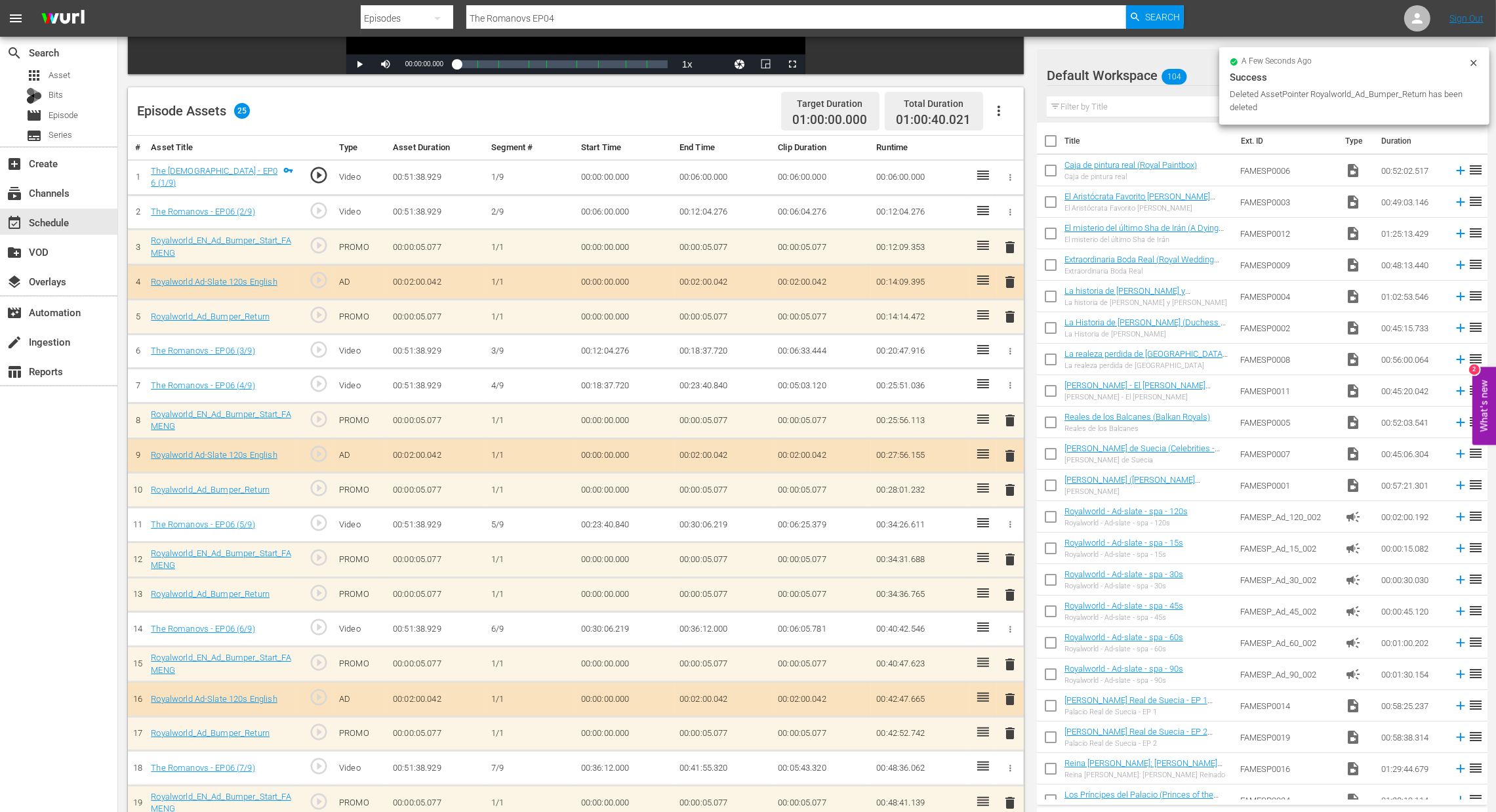
click at [1010, 556] on span "delete" at bounding box center [1010, 559] width 16 height 16
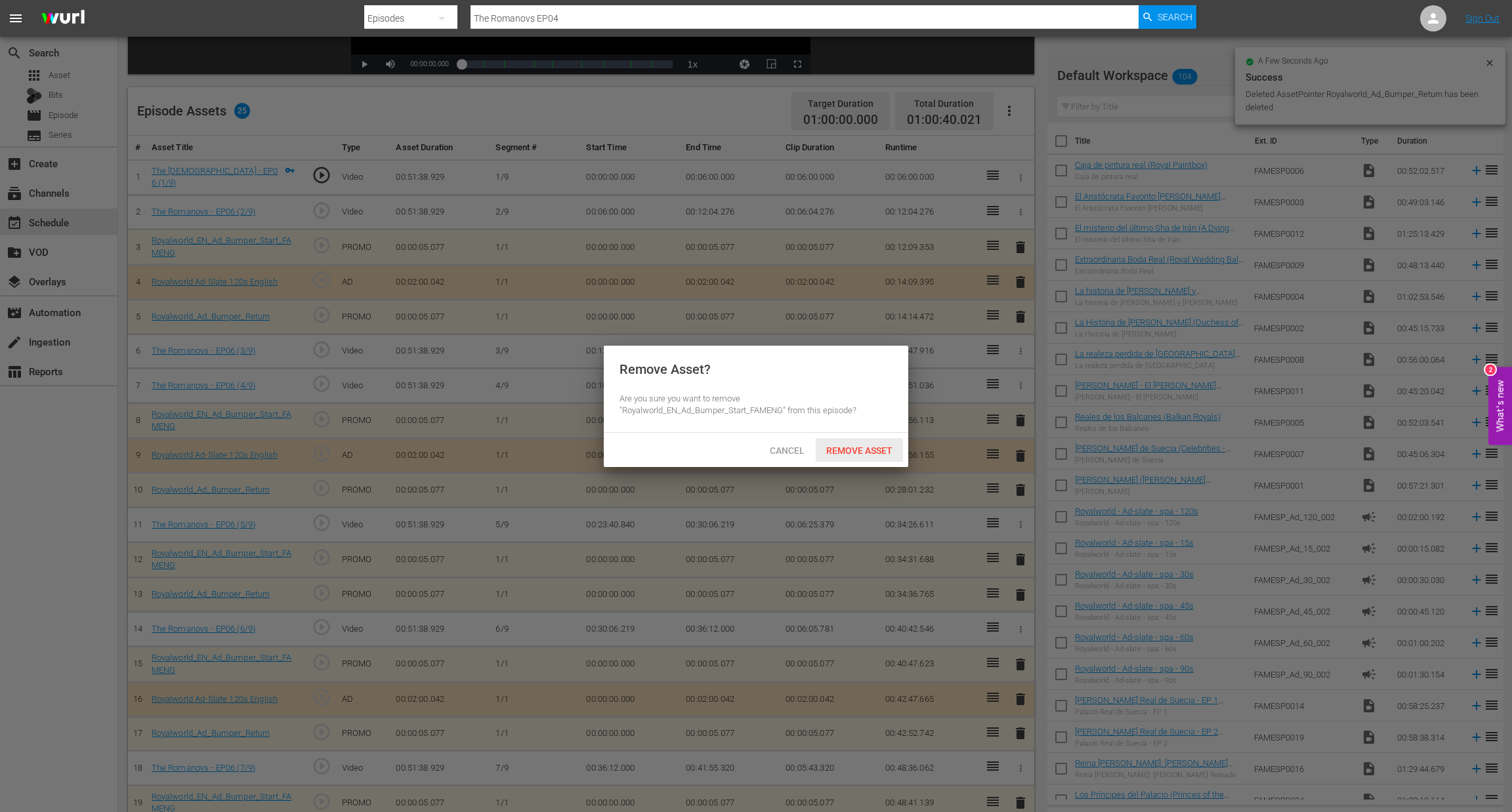
click at [852, 452] on span "Remove Asset" at bounding box center [859, 451] width 87 height 11
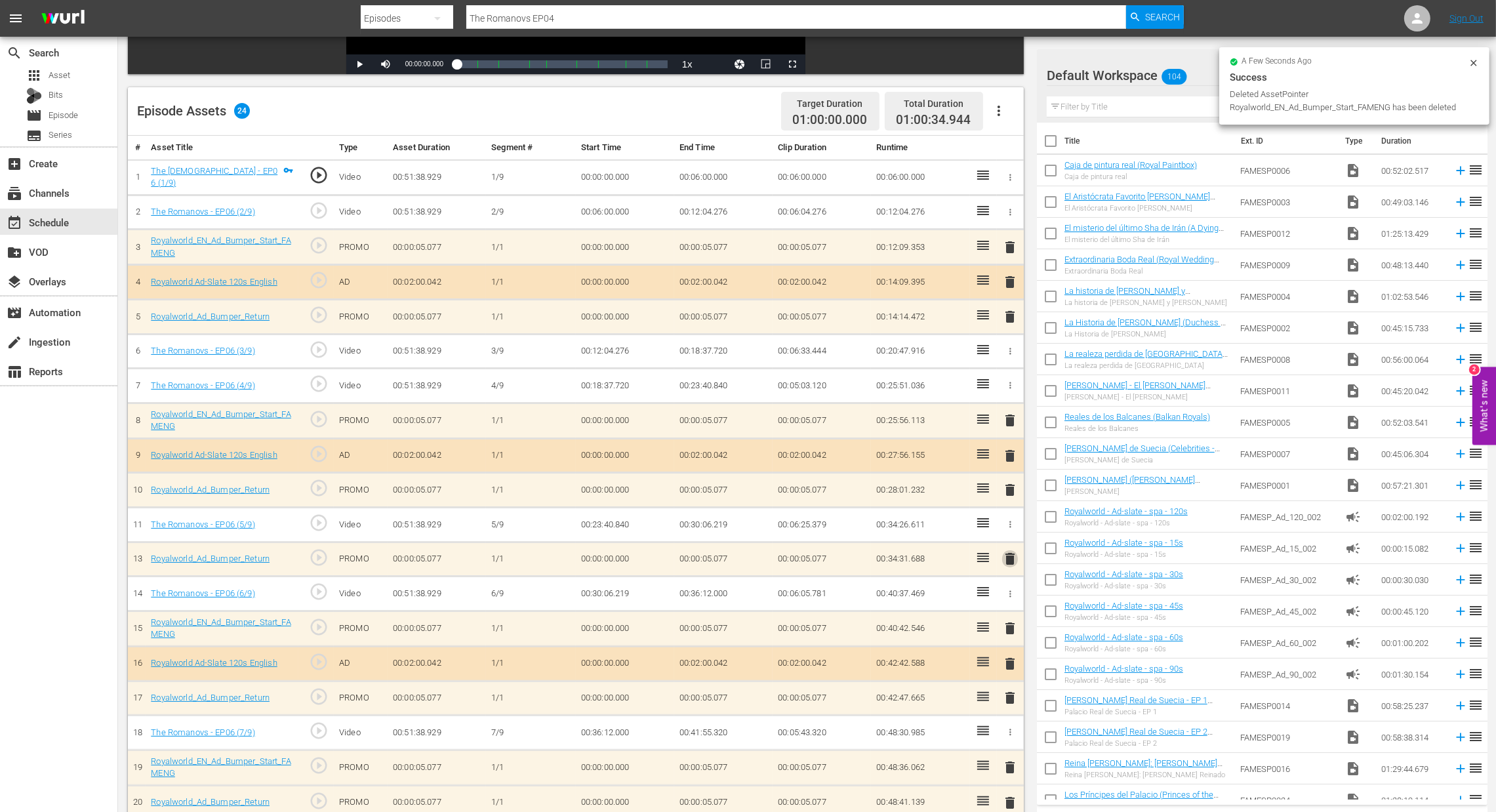
click at [1010, 551] on span "delete" at bounding box center [1010, 559] width 16 height 16
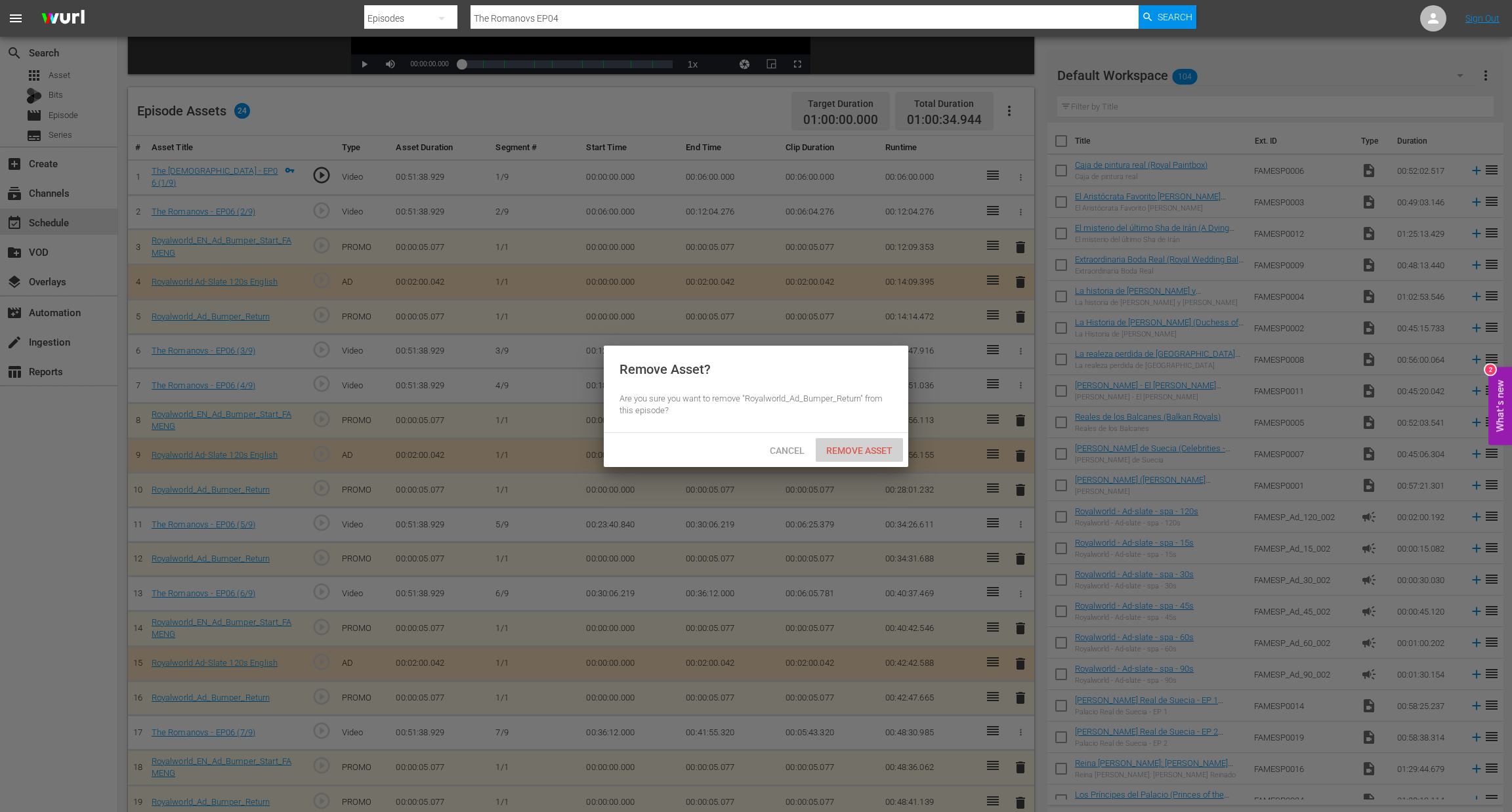
click at [865, 454] on span "Remove Asset" at bounding box center [859, 451] width 87 height 11
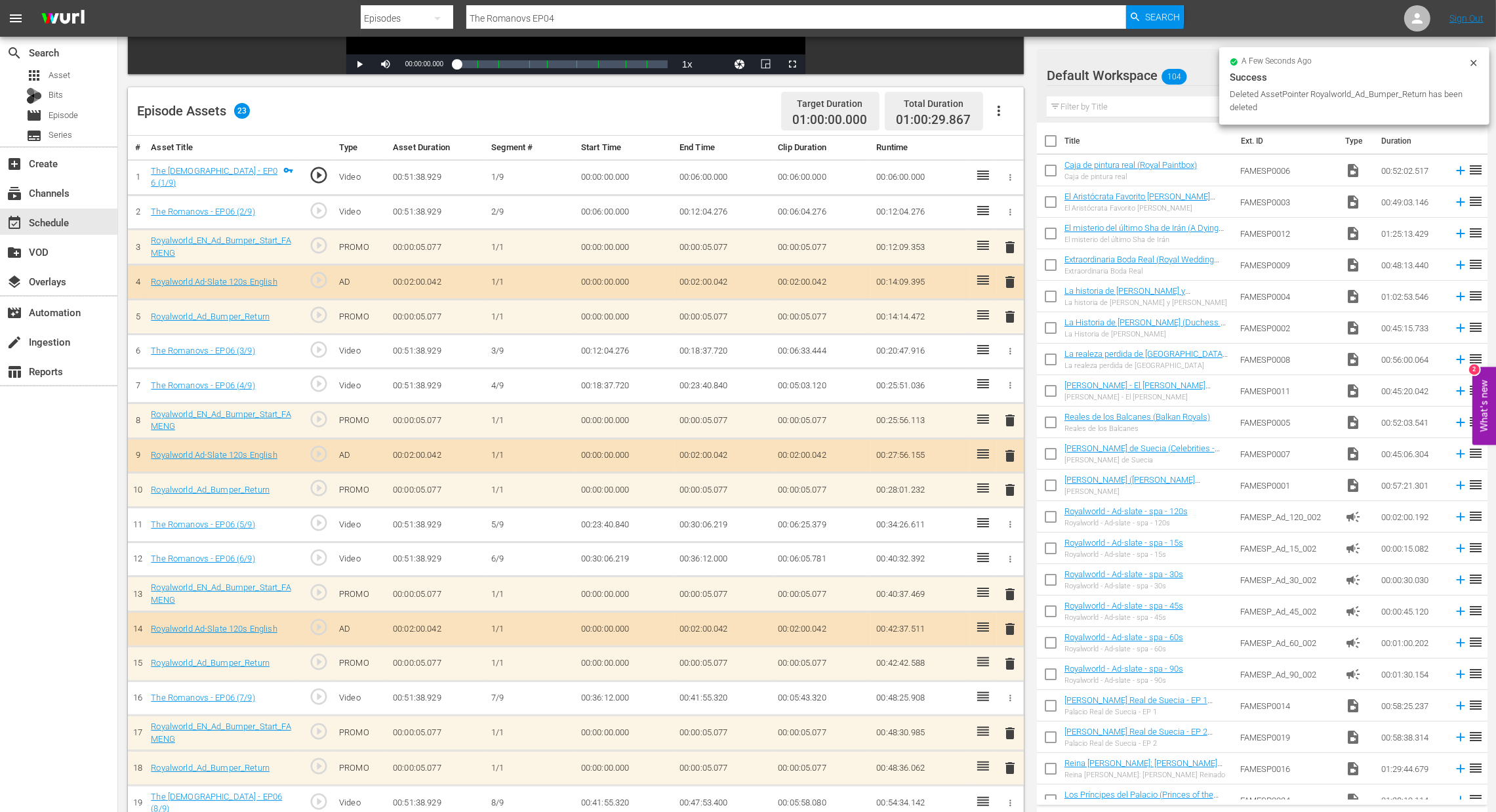
click at [1009, 733] on span "delete" at bounding box center [1010, 733] width 16 height 16
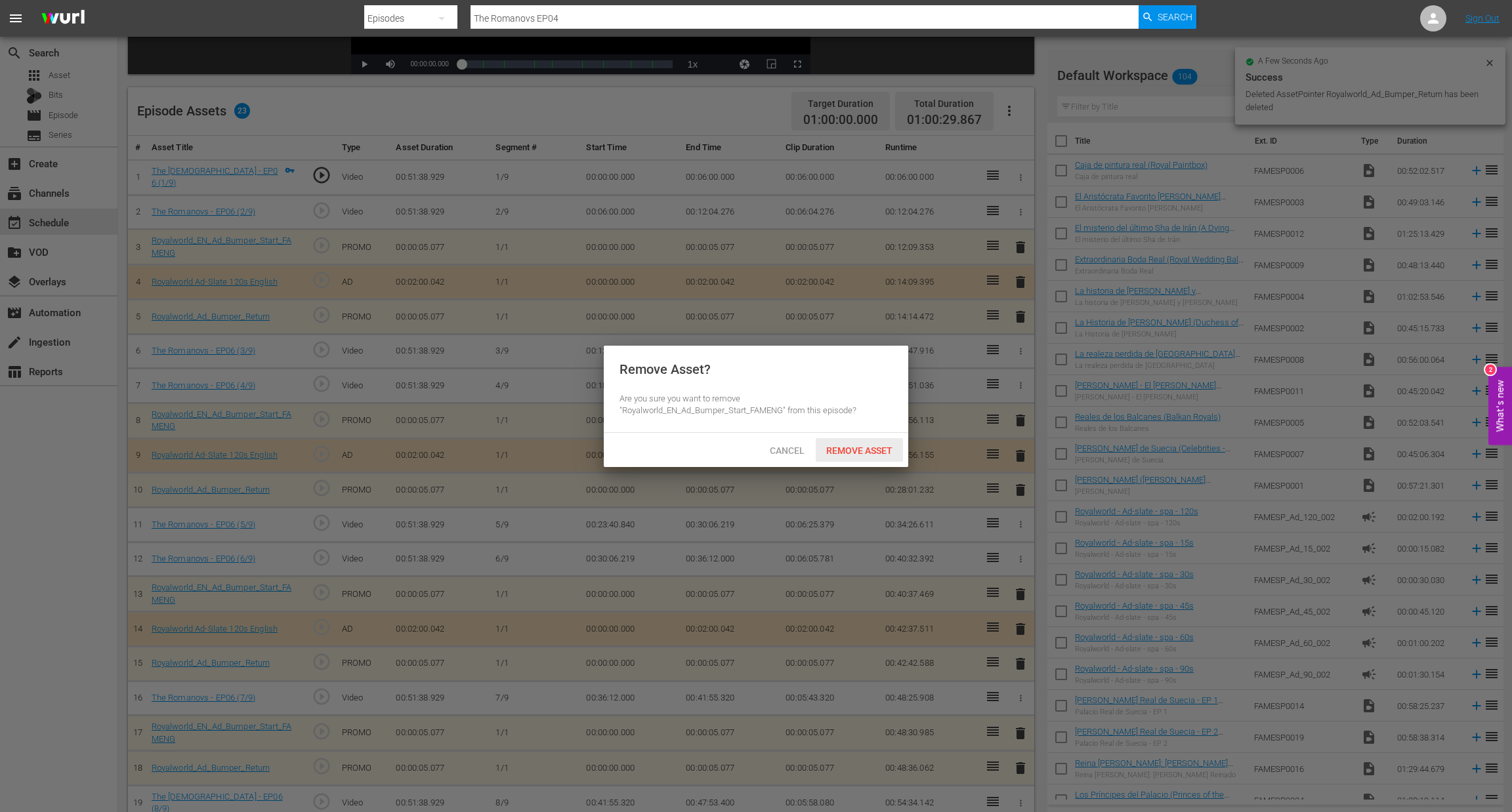
click at [856, 450] on span "Remove Asset" at bounding box center [859, 451] width 87 height 11
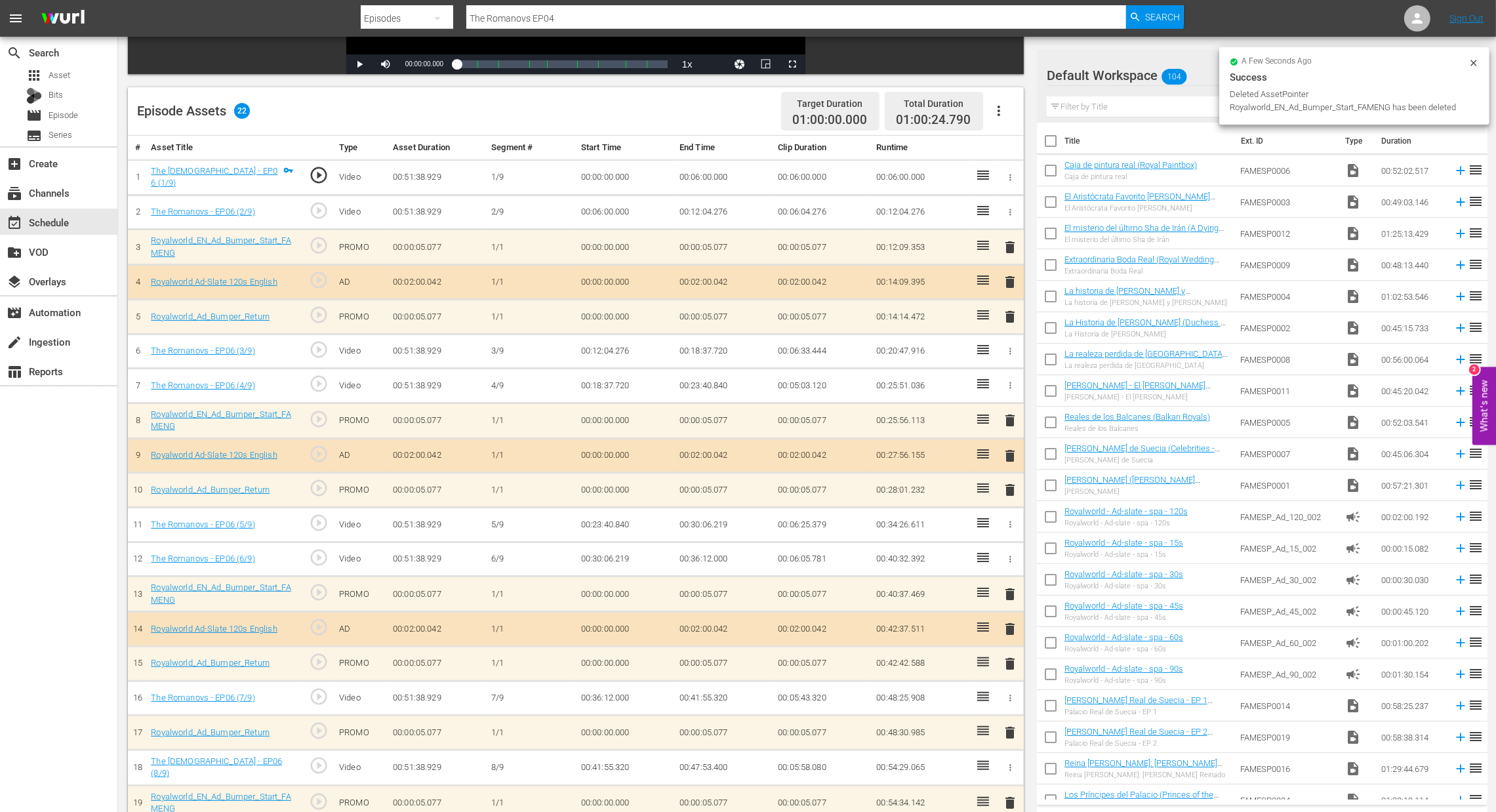
click at [1005, 726] on span "delete" at bounding box center [1010, 733] width 16 height 16
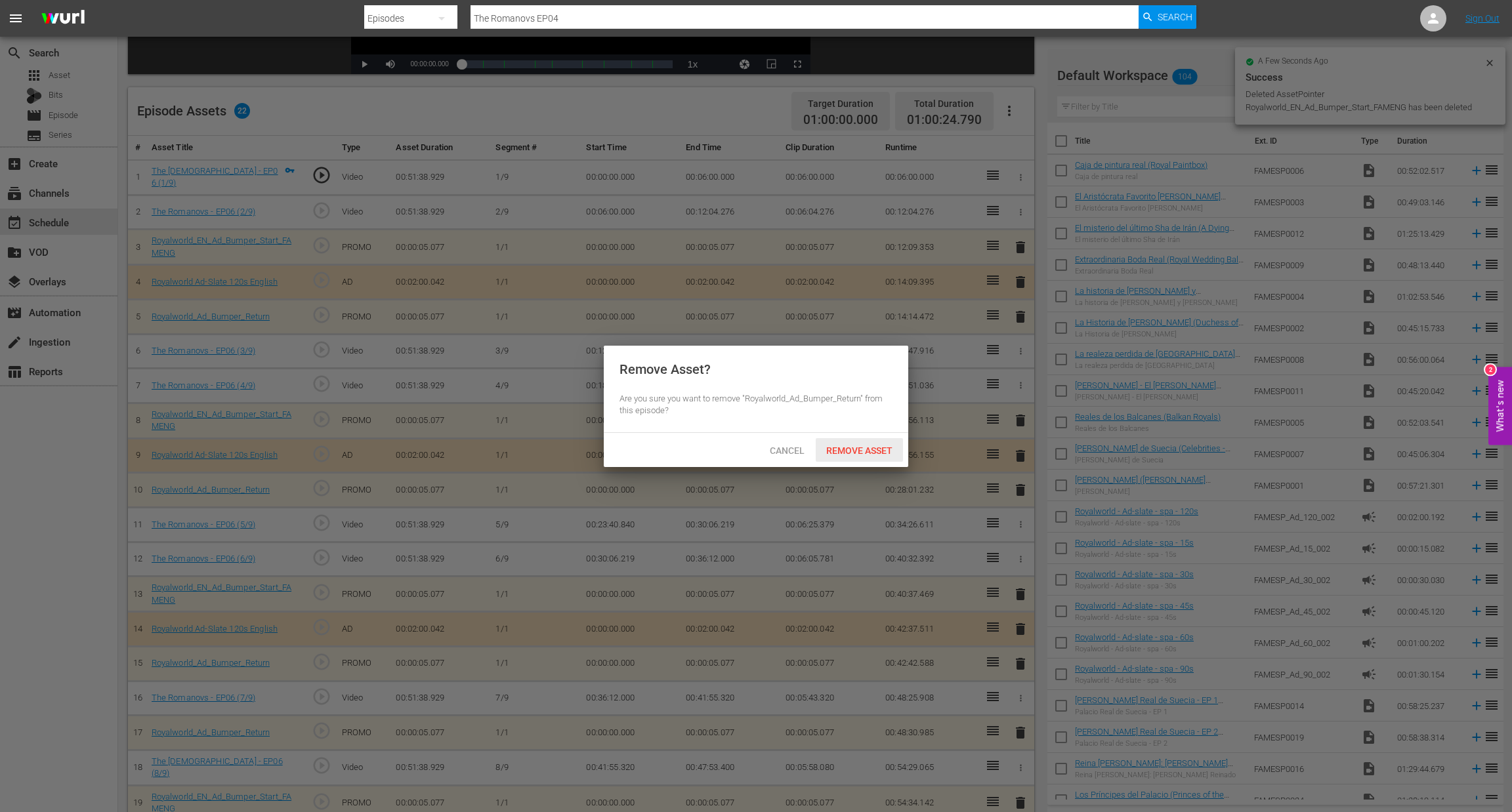
click at [872, 454] on span "Remove Asset" at bounding box center [859, 451] width 87 height 11
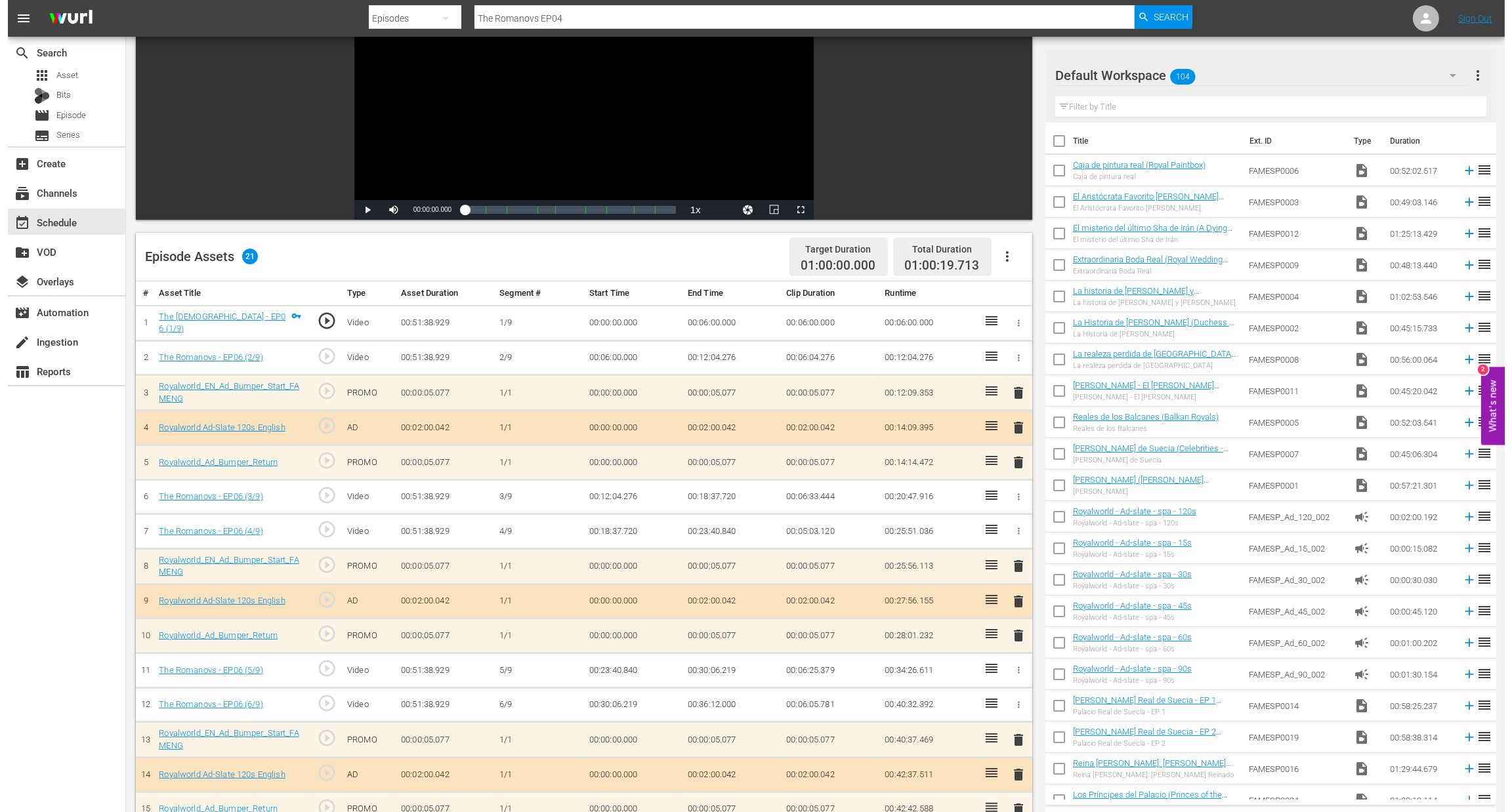
scroll to position [0, 0]
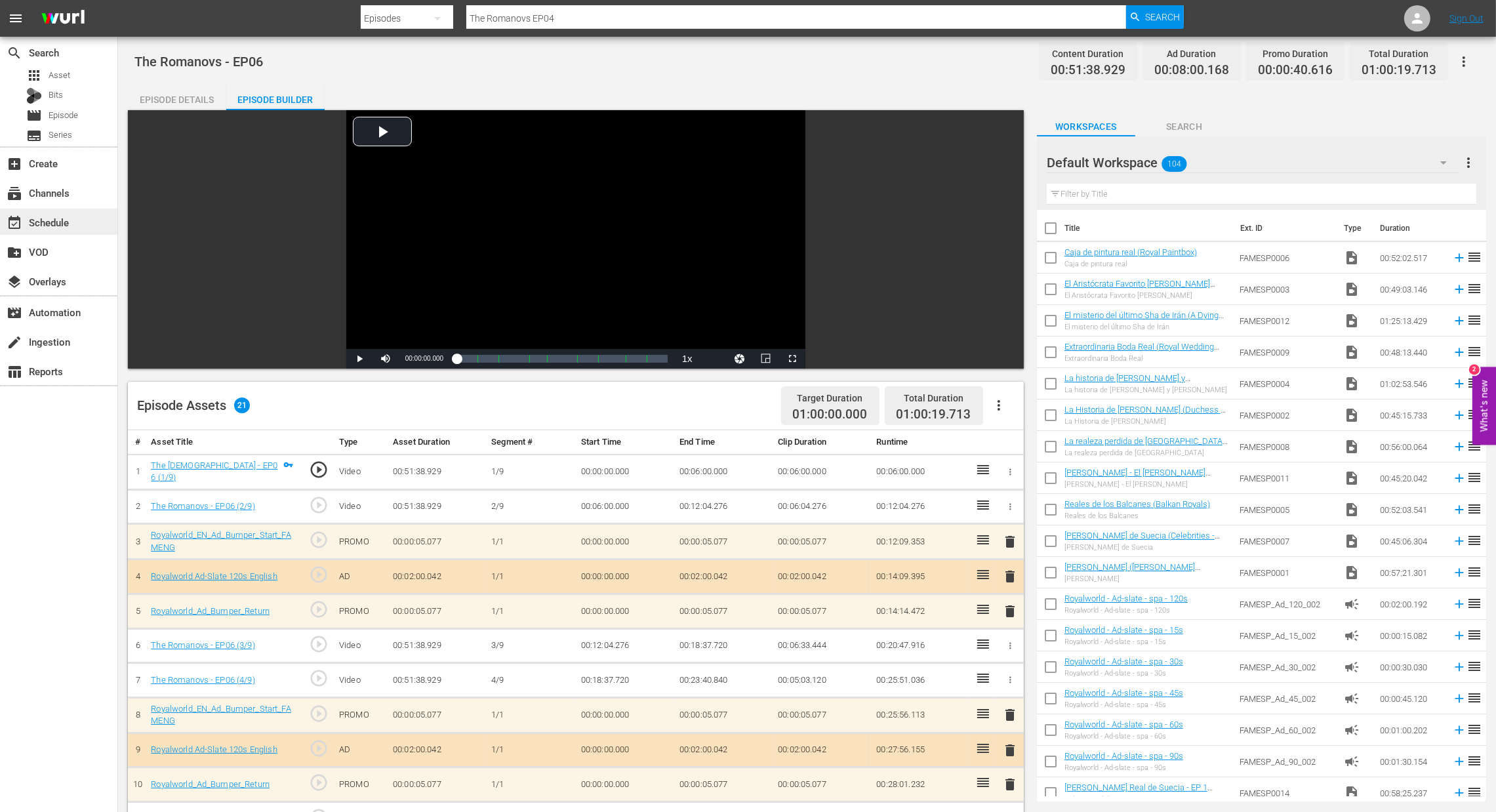
click at [48, 224] on div "event_available Schedule" at bounding box center [37, 220] width 74 height 12
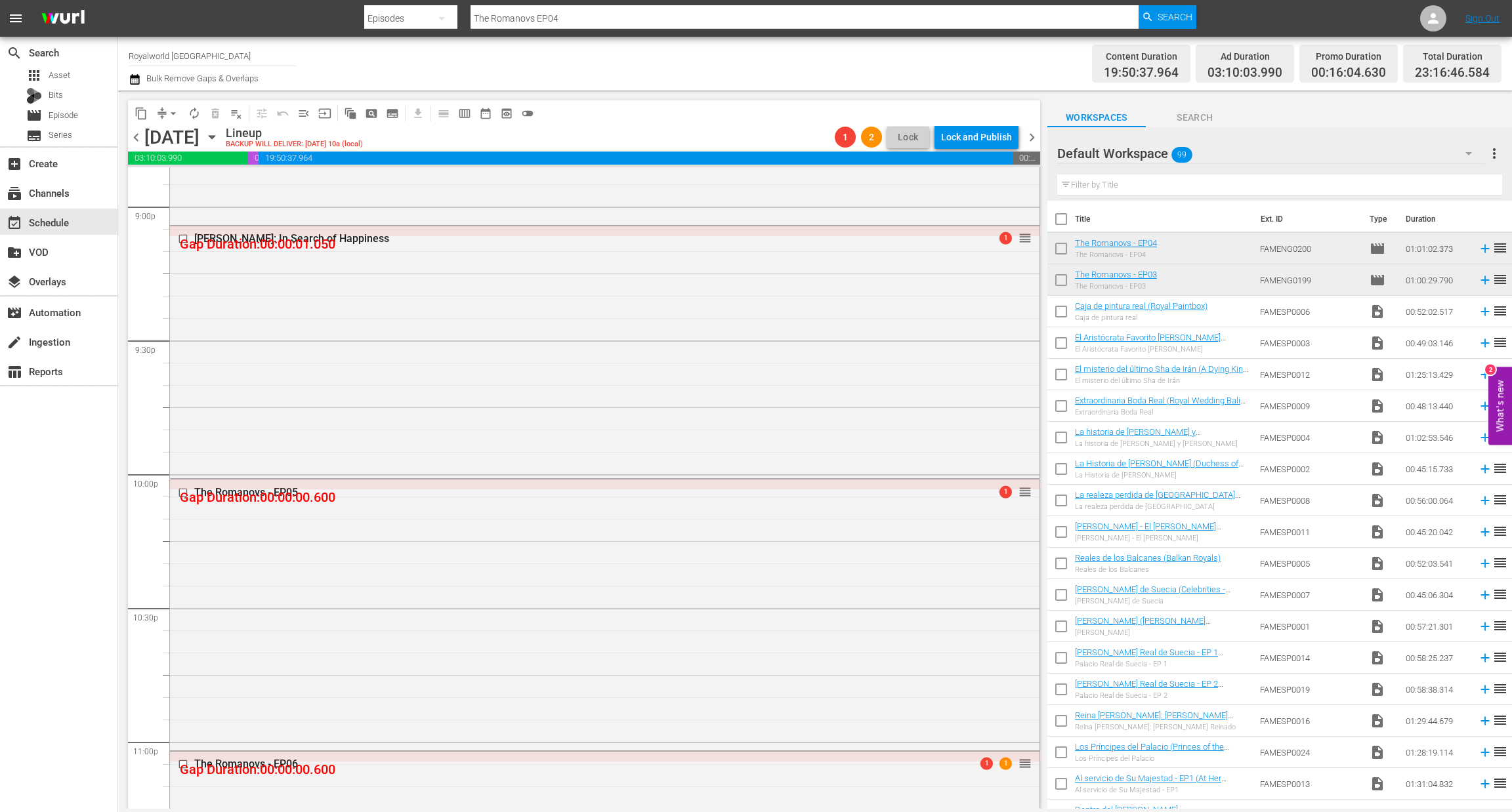
scroll to position [5791, 0]
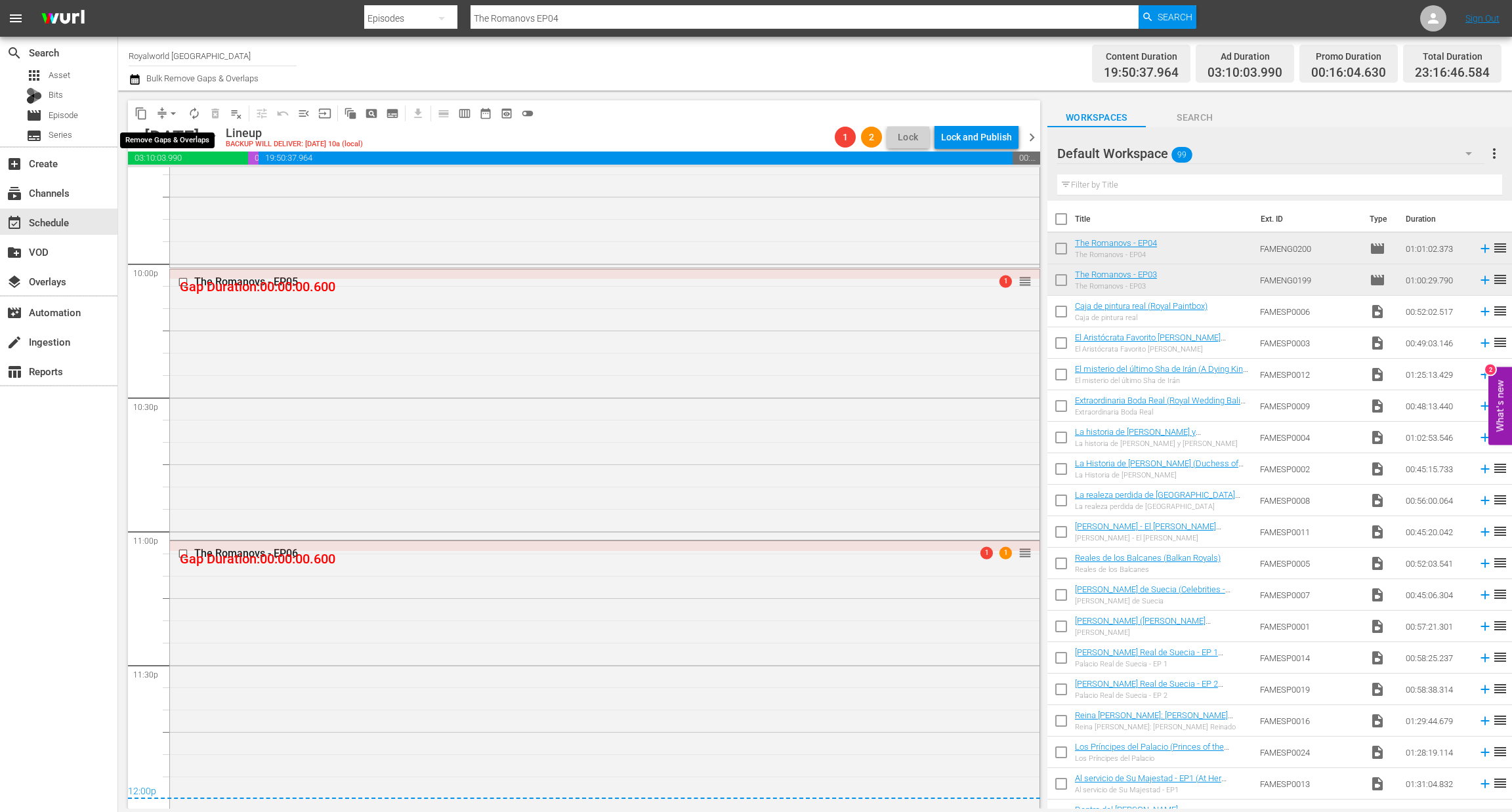
click at [172, 110] on span "arrow_drop_down" at bounding box center [173, 114] width 13 height 13
click at [184, 184] on li "Align to End of Previous Day" at bounding box center [174, 183] width 138 height 22
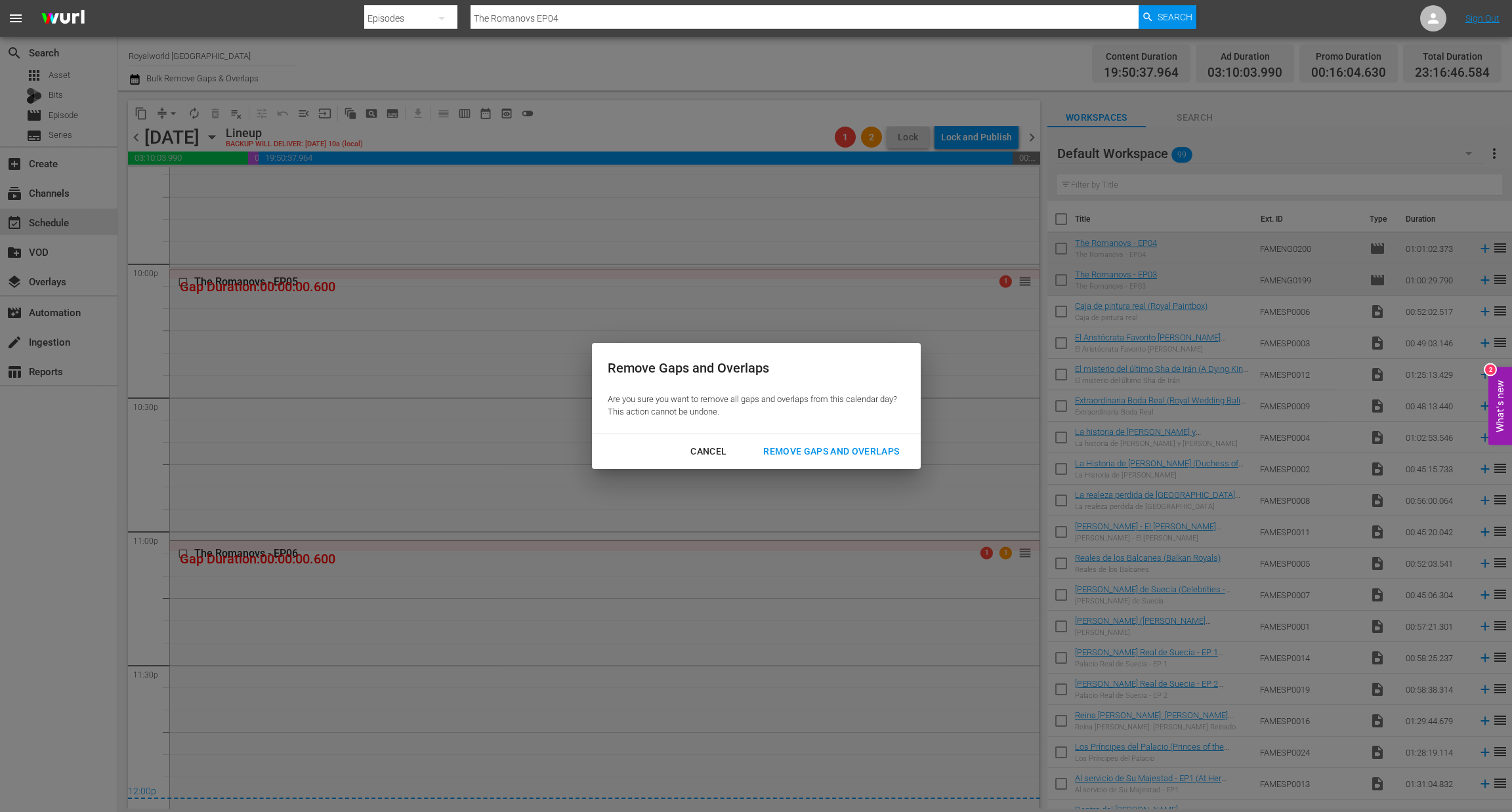
click at [864, 455] on div "Remove Gaps and Overlaps" at bounding box center [831, 452] width 156 height 17
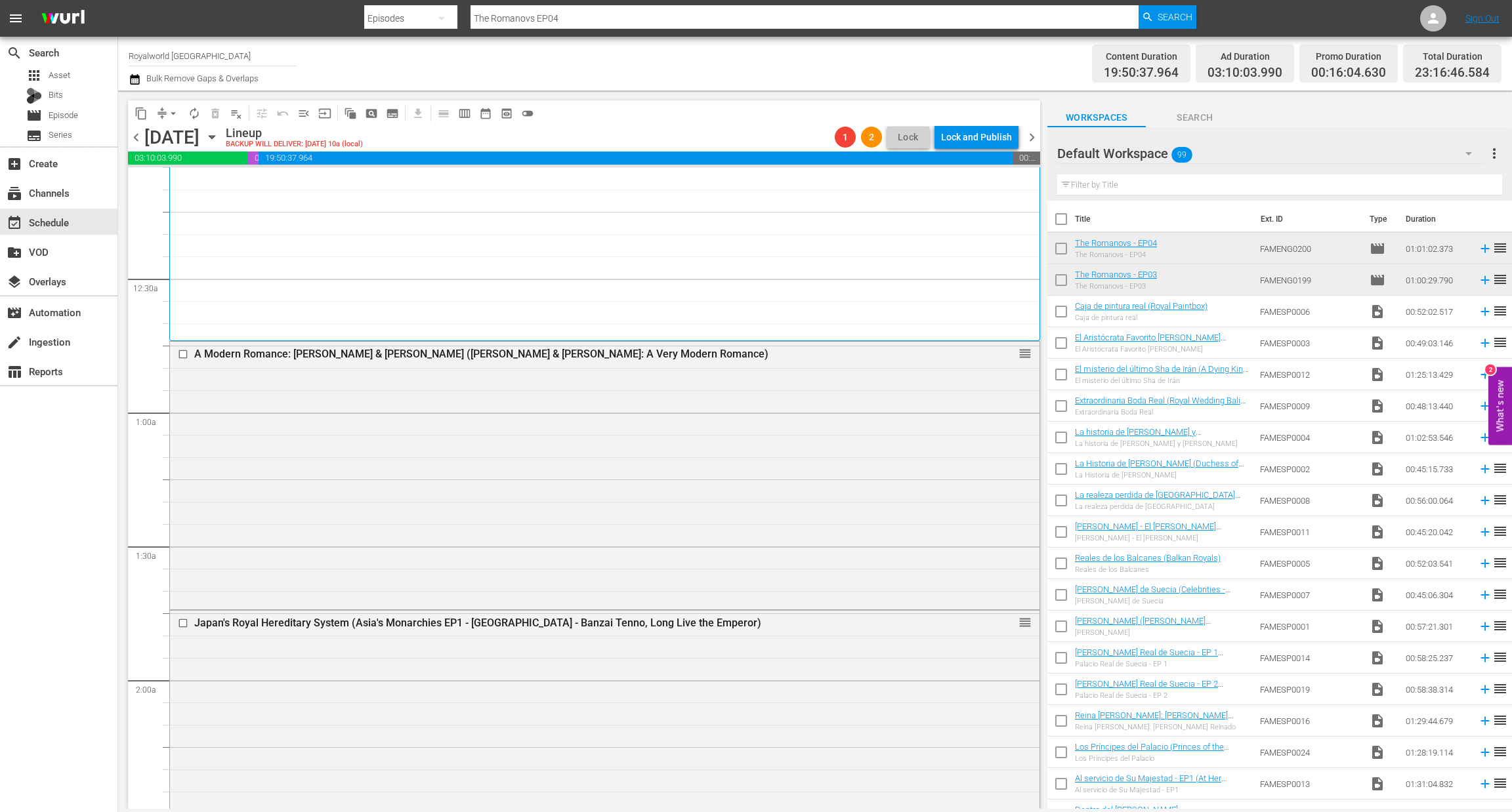
scroll to position [0, 0]
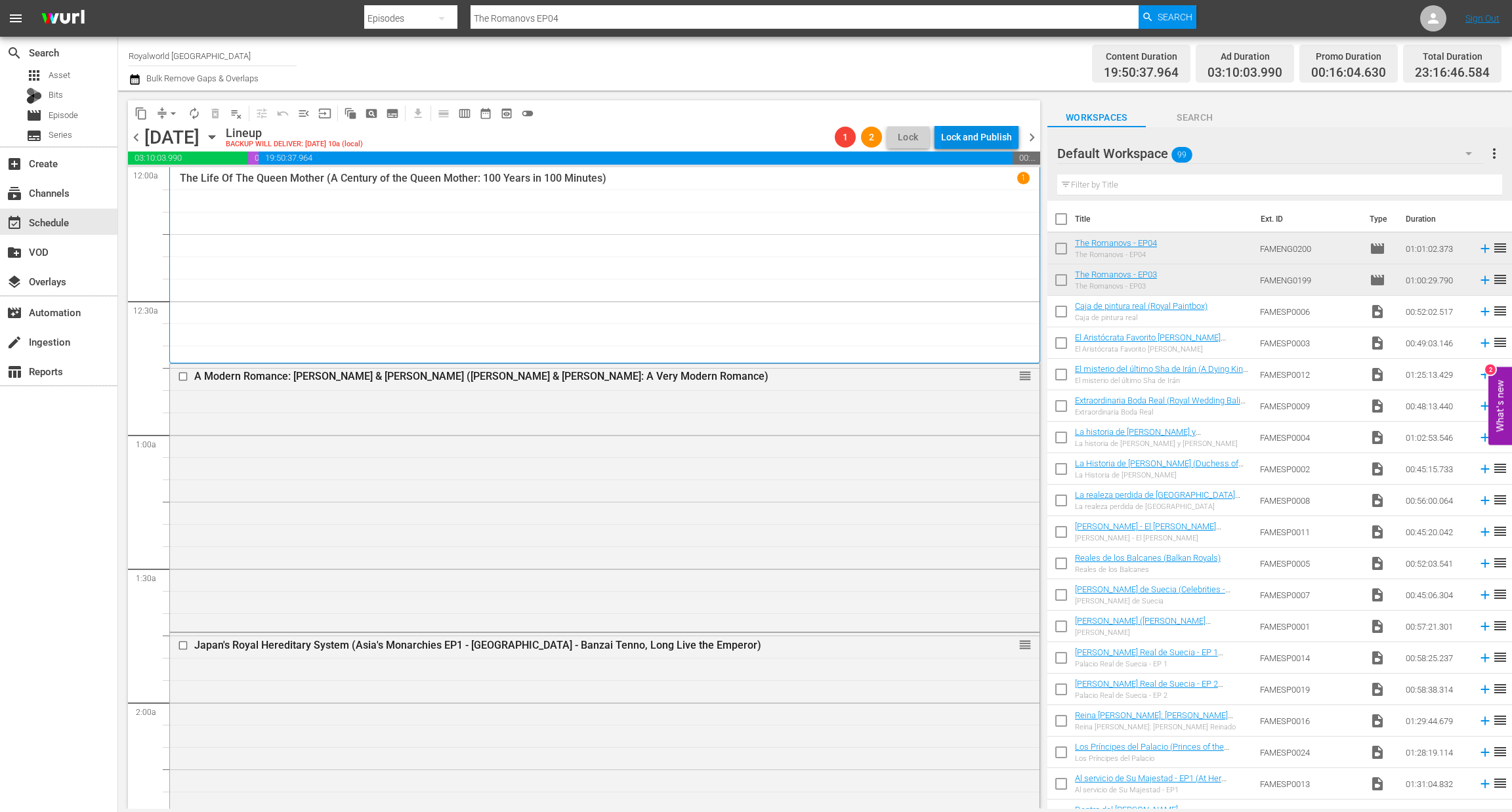
click at [982, 135] on div "Lock and Publish" at bounding box center [976, 137] width 71 height 23
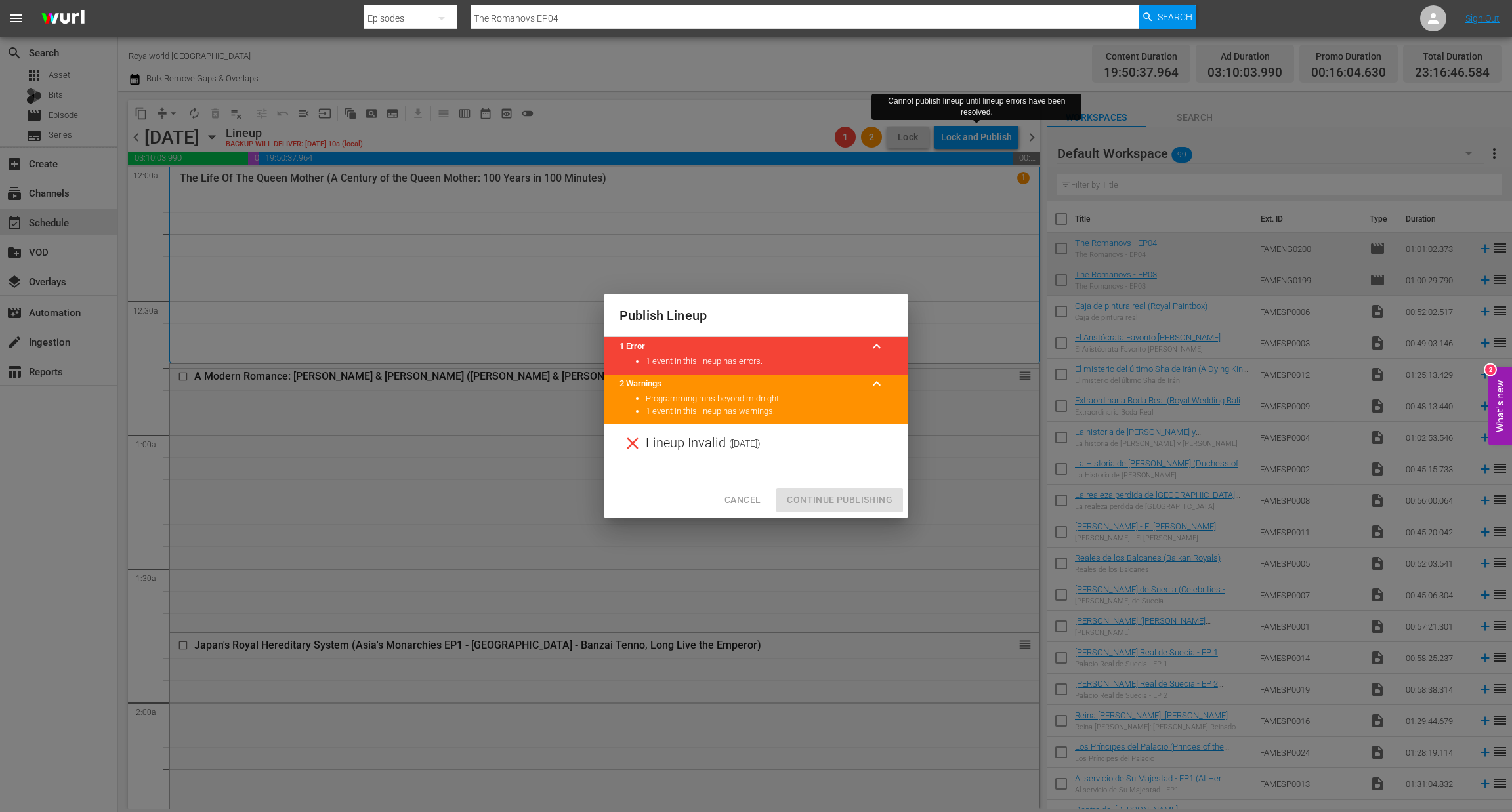
drag, startPoint x: 749, startPoint y: 507, endPoint x: 781, endPoint y: 462, distance: 55.2
click at [747, 506] on span "Cancel" at bounding box center [742, 500] width 36 height 17
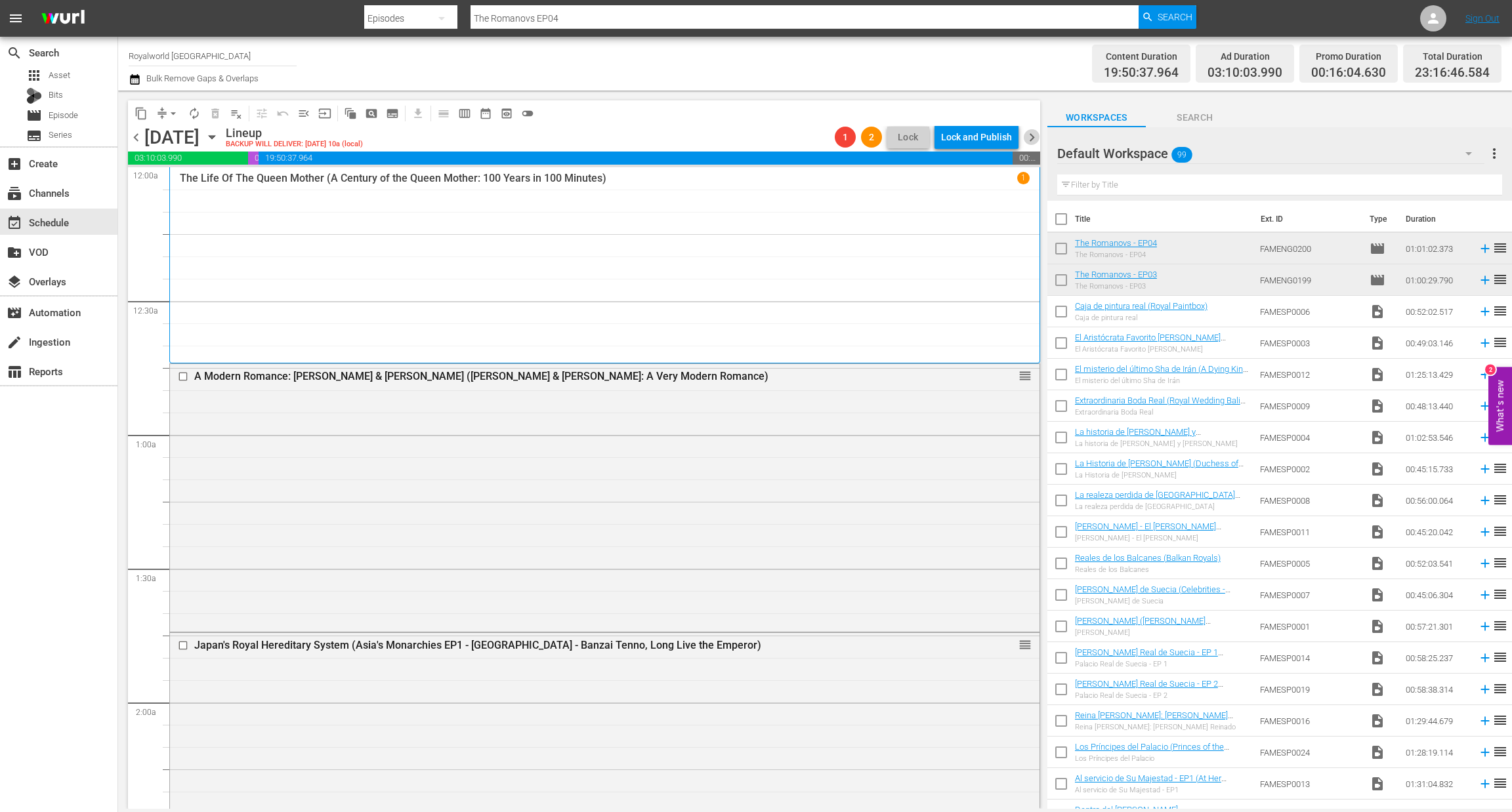
click at [1034, 138] on span "chevron_right" at bounding box center [1033, 138] width 17 height 17
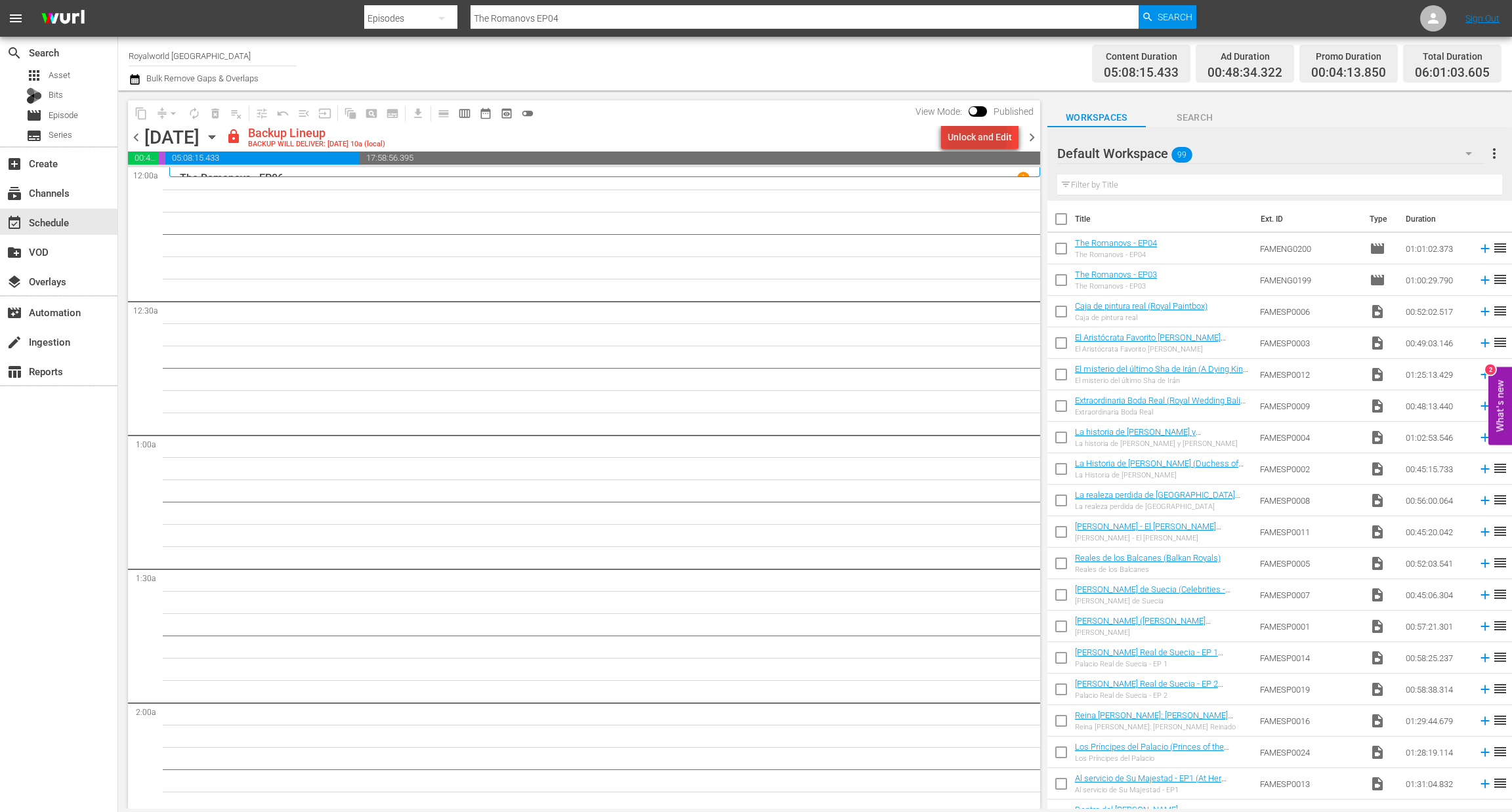
click at [971, 134] on div "Unlock and Edit" at bounding box center [980, 137] width 64 height 23
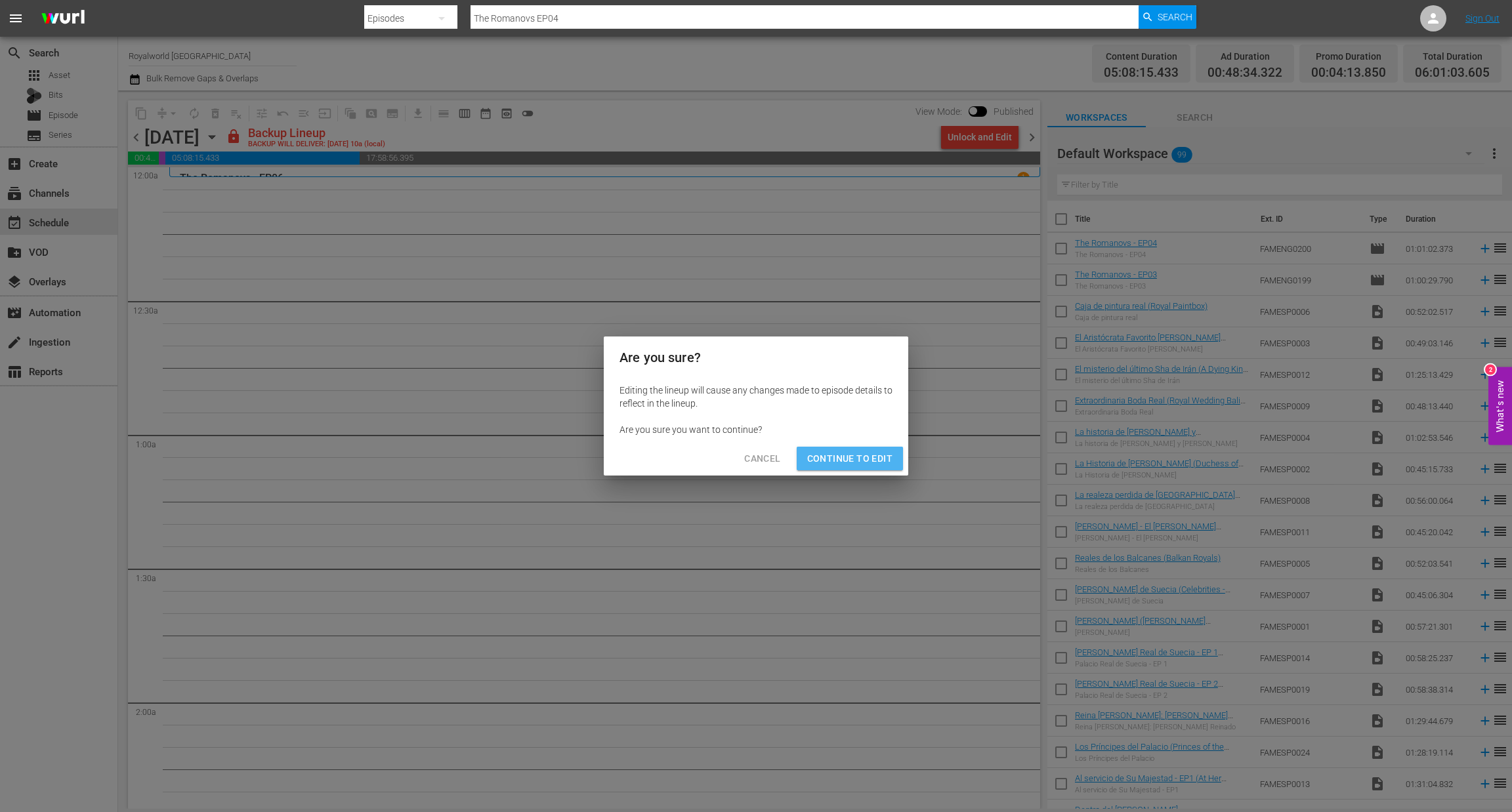
click at [864, 453] on span "Continue to Edit" at bounding box center [850, 459] width 85 height 17
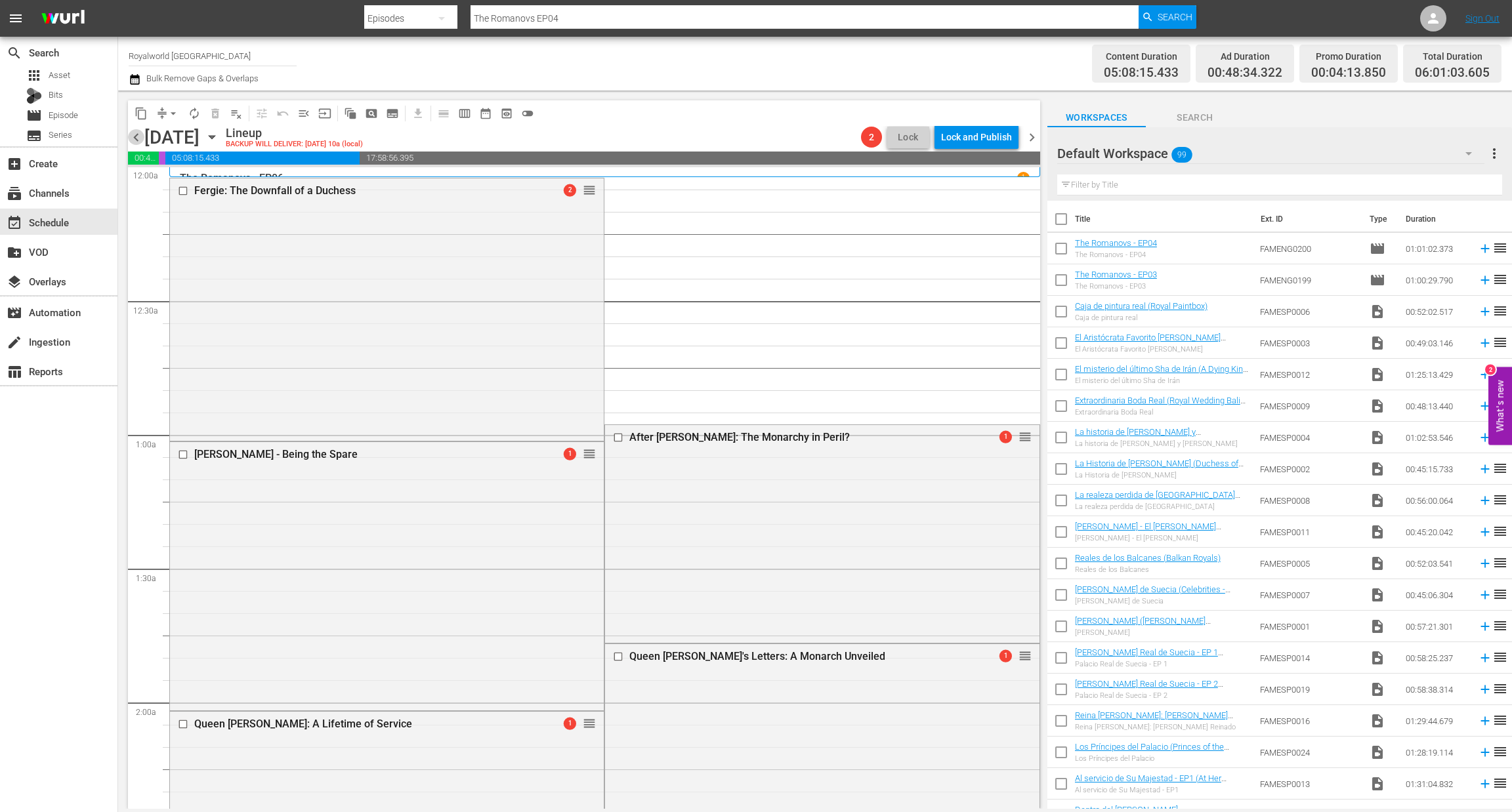
click at [144, 134] on span "chevron_left" at bounding box center [136, 138] width 17 height 17
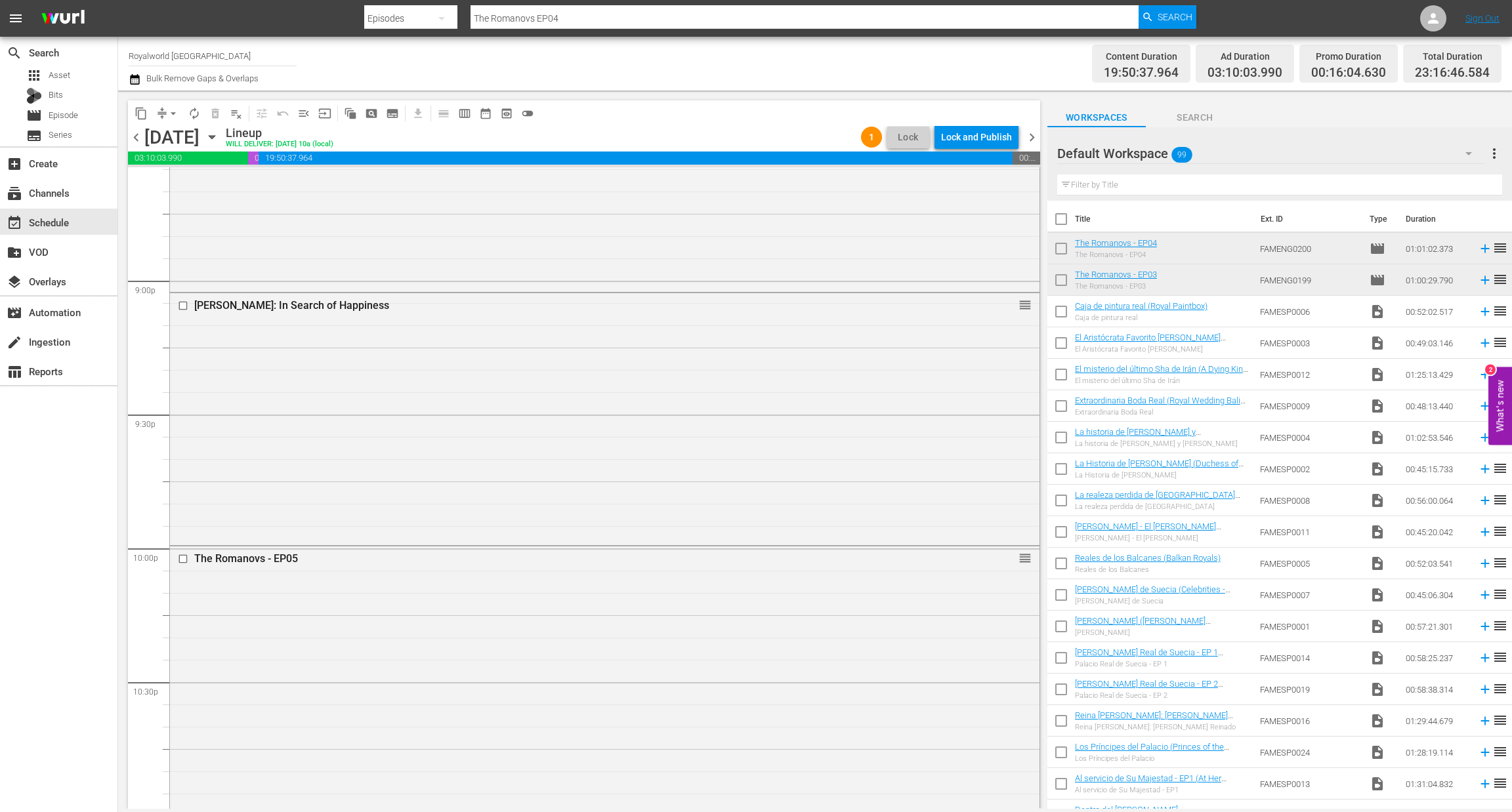
scroll to position [5784, 0]
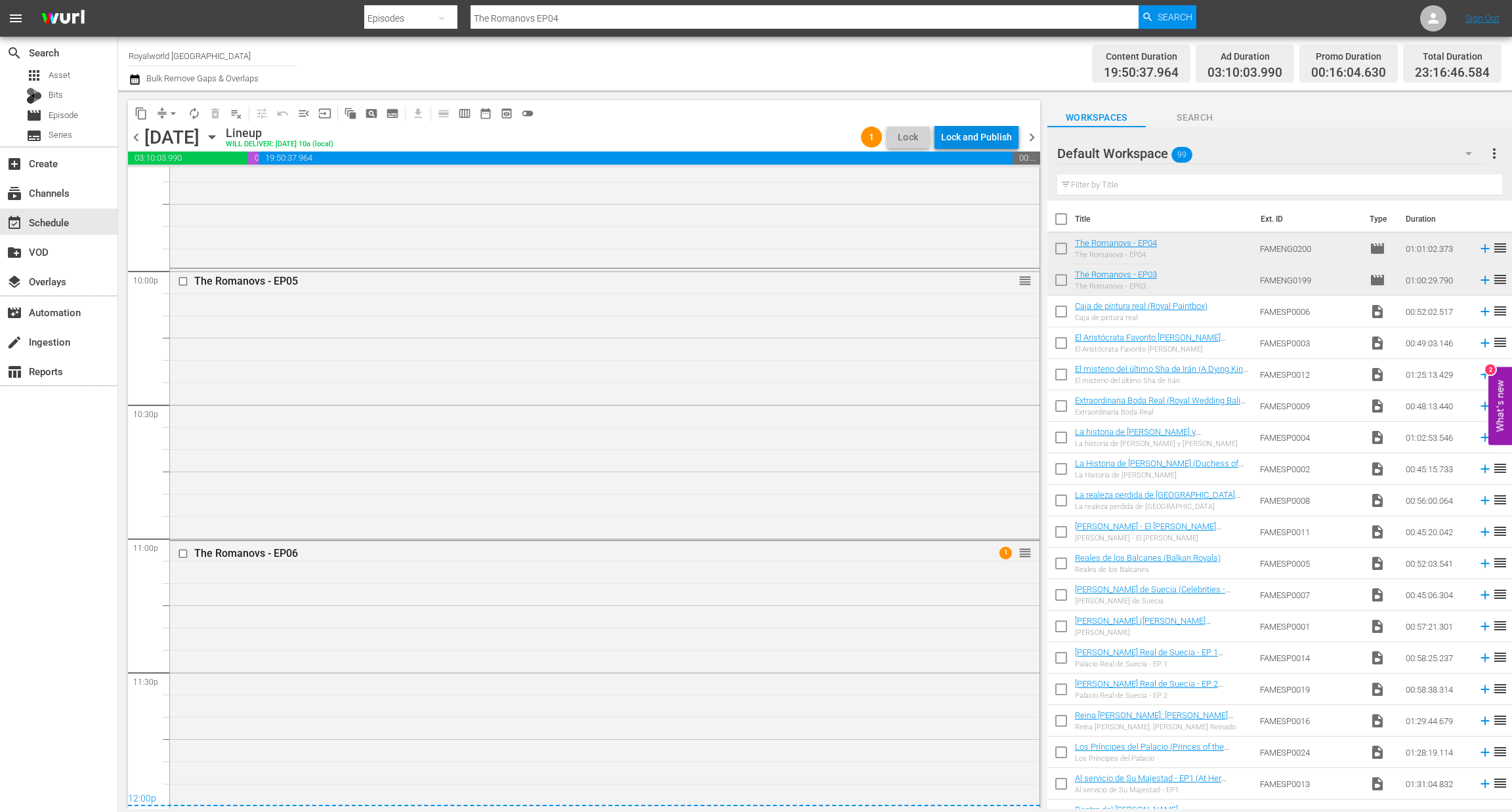
click at [968, 143] on div "Lock and Publish" at bounding box center [976, 137] width 71 height 23
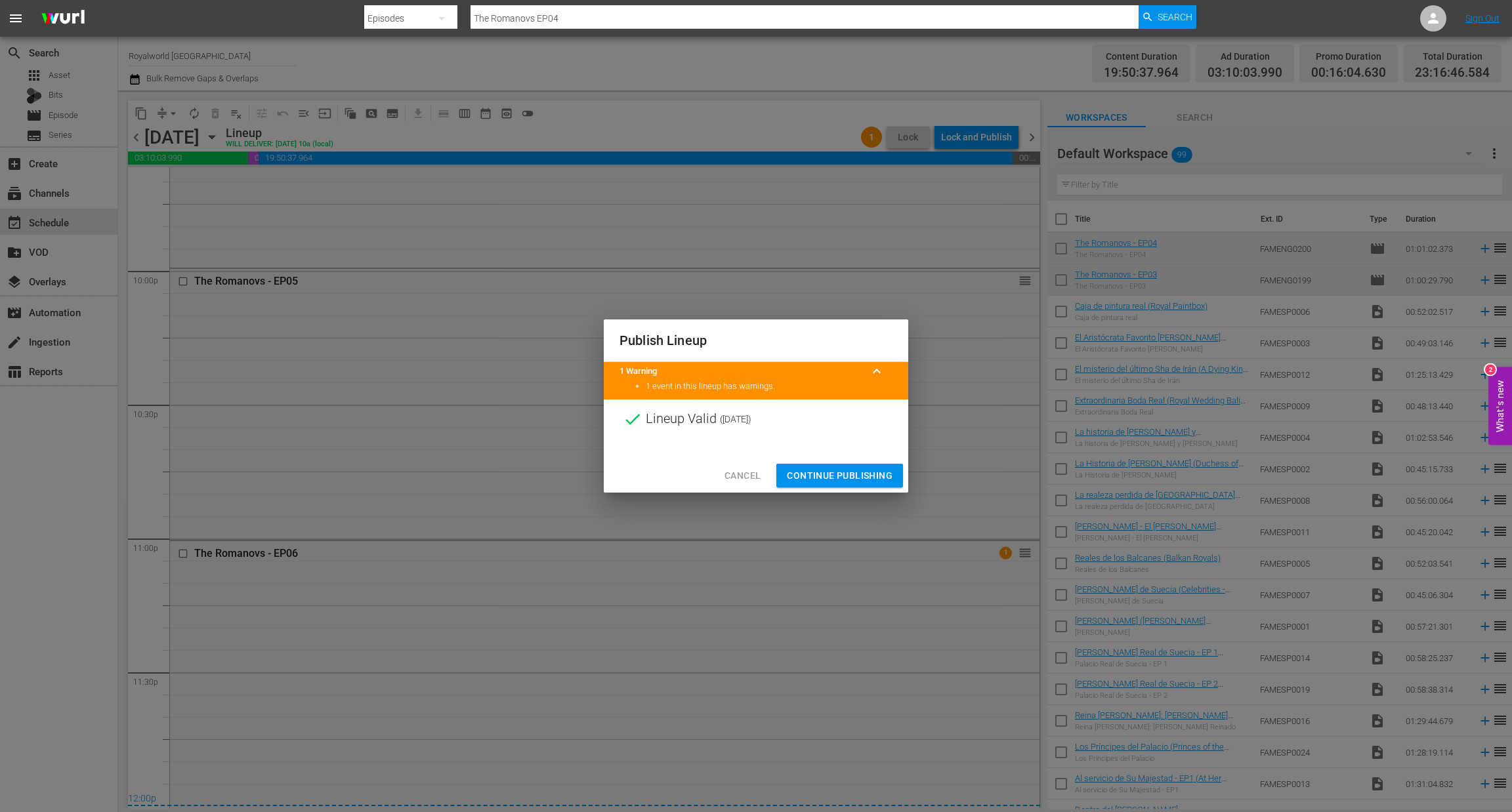
drag, startPoint x: 839, startPoint y: 485, endPoint x: 852, endPoint y: 470, distance: 19.8
click at [841, 485] on button "Continue Publishing" at bounding box center [839, 476] width 126 height 24
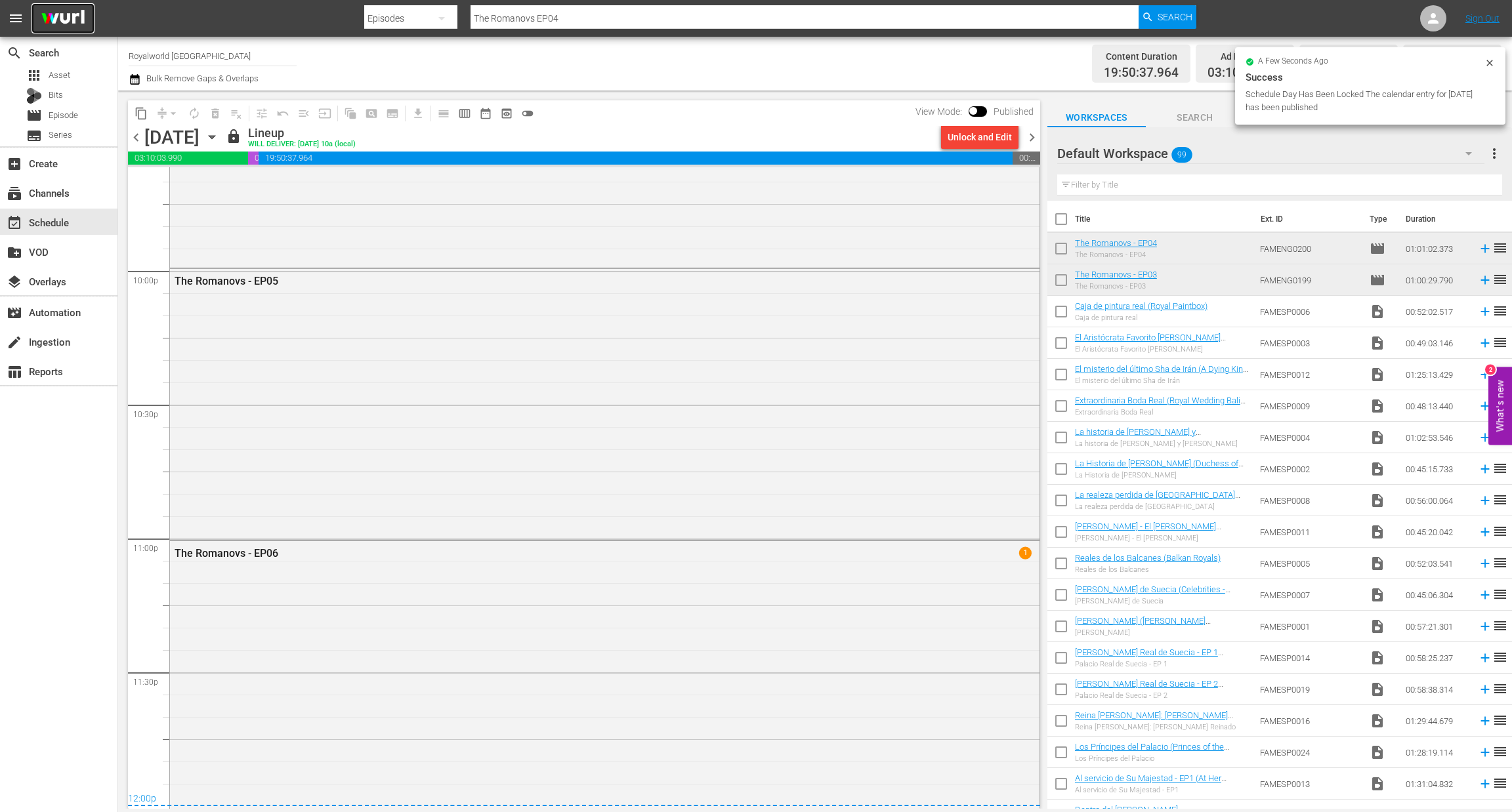
click at [64, 22] on img at bounding box center [63, 18] width 63 height 31
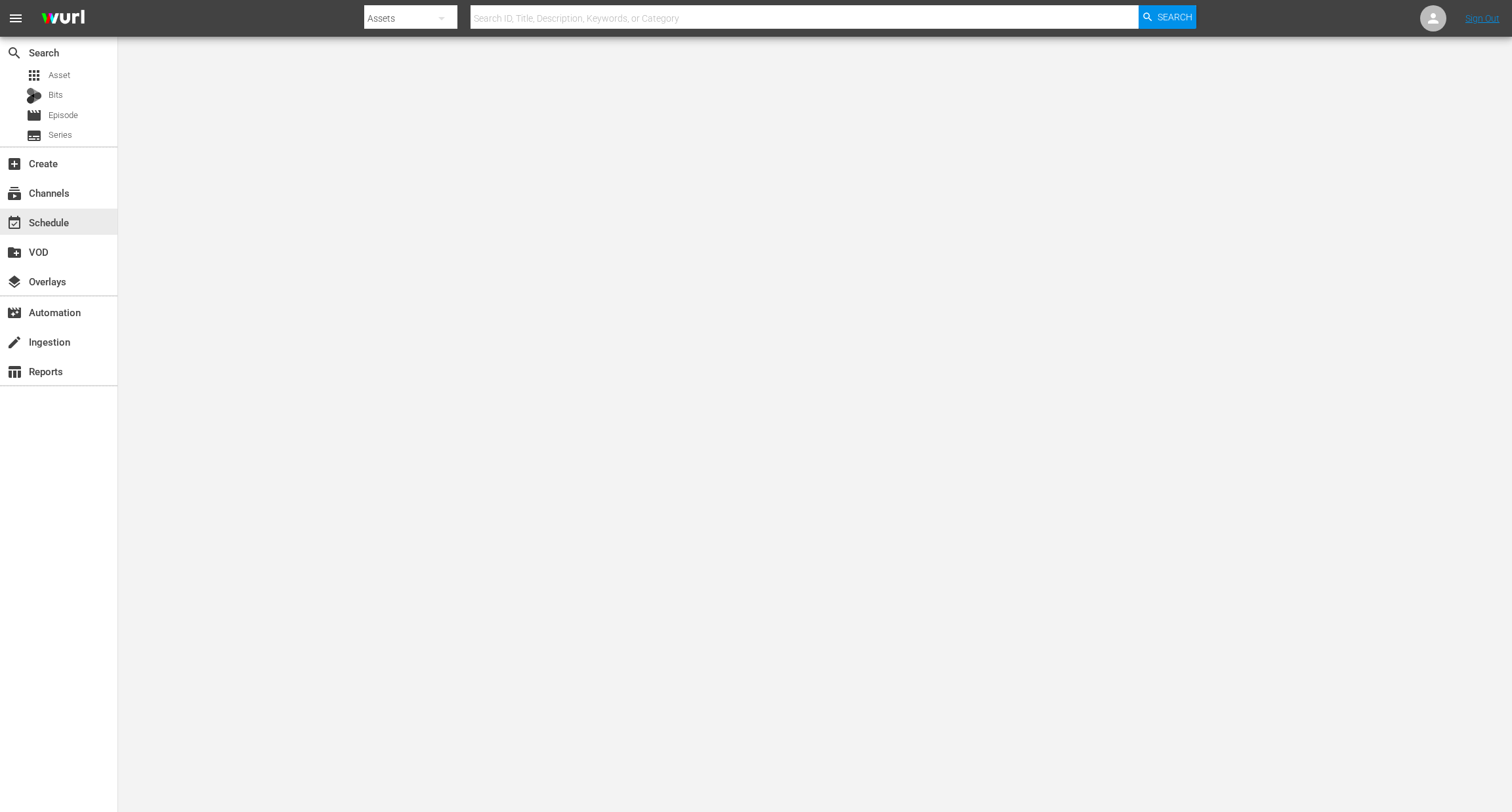
click at [56, 223] on div "event_available Schedule" at bounding box center [37, 220] width 74 height 12
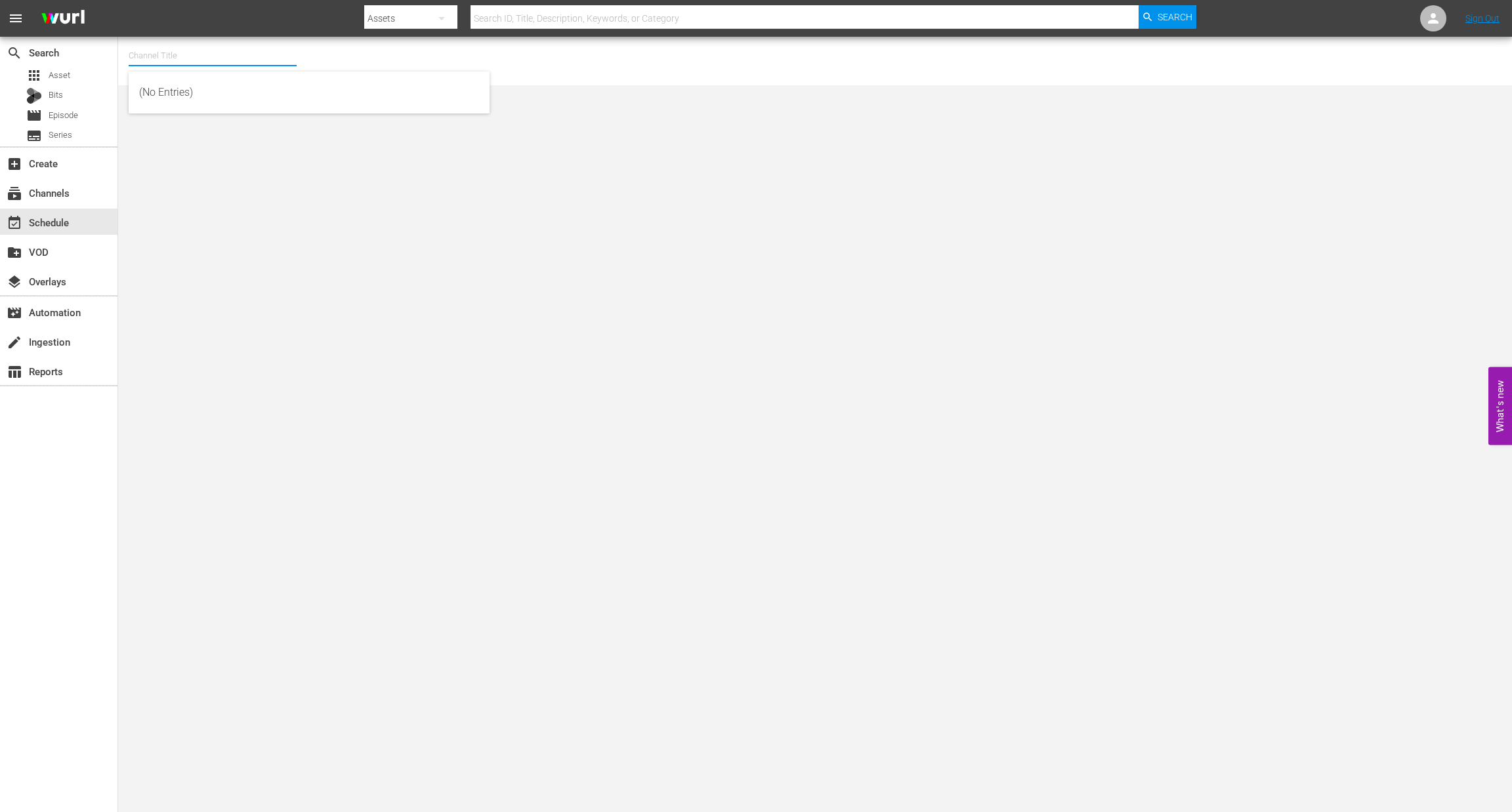
click at [178, 50] on input "text" at bounding box center [213, 56] width 168 height 32
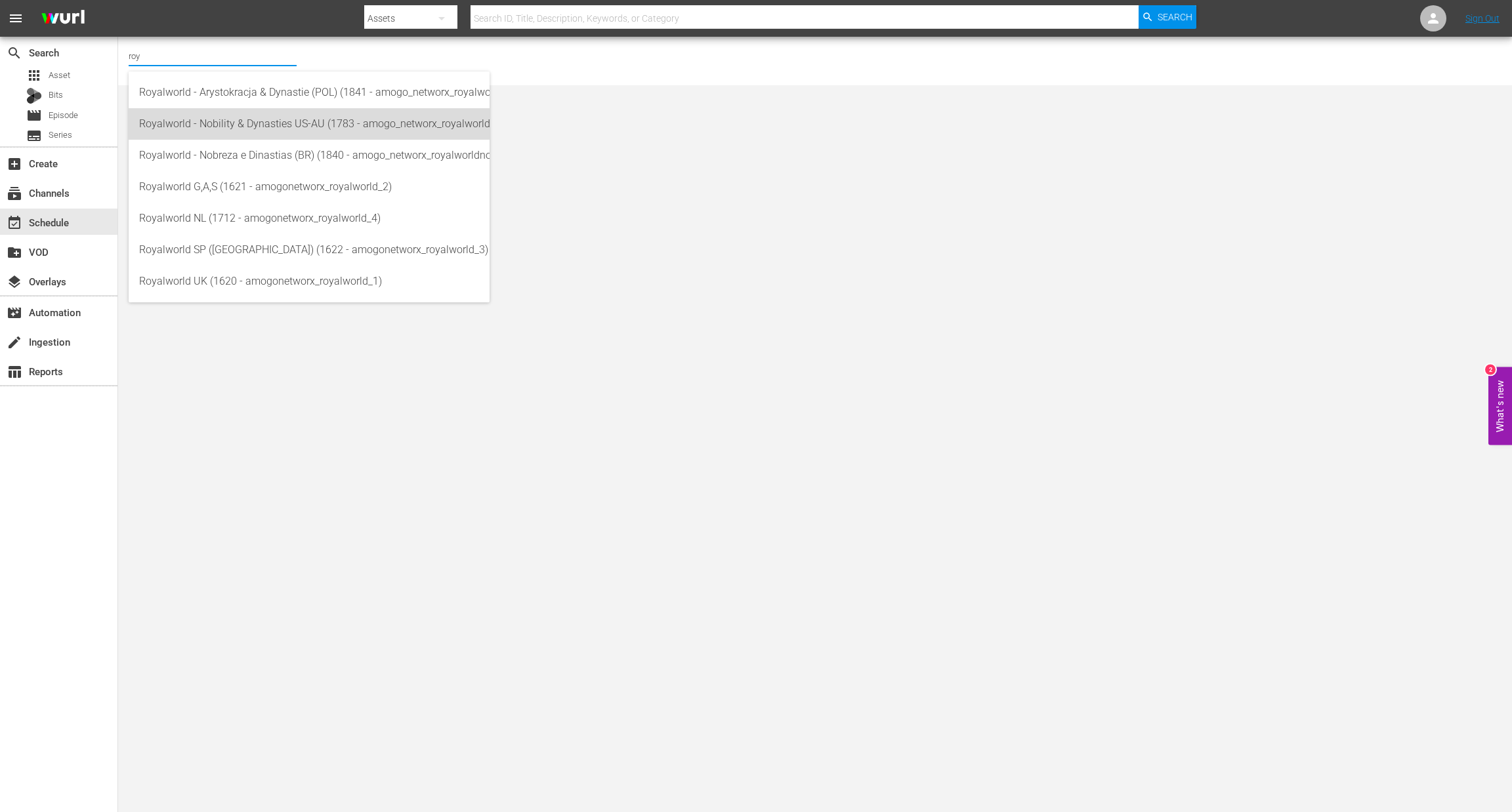
click at [284, 130] on div "Royalworld - Nobility & Dynasties US-AU (1783 - amogo_networx_royalworldnobilit…" at bounding box center [309, 124] width 340 height 32
type input "Royalworld - Nobility & Dynasties US-AU (1783 - amogo_networx_royalworldnobilit…"
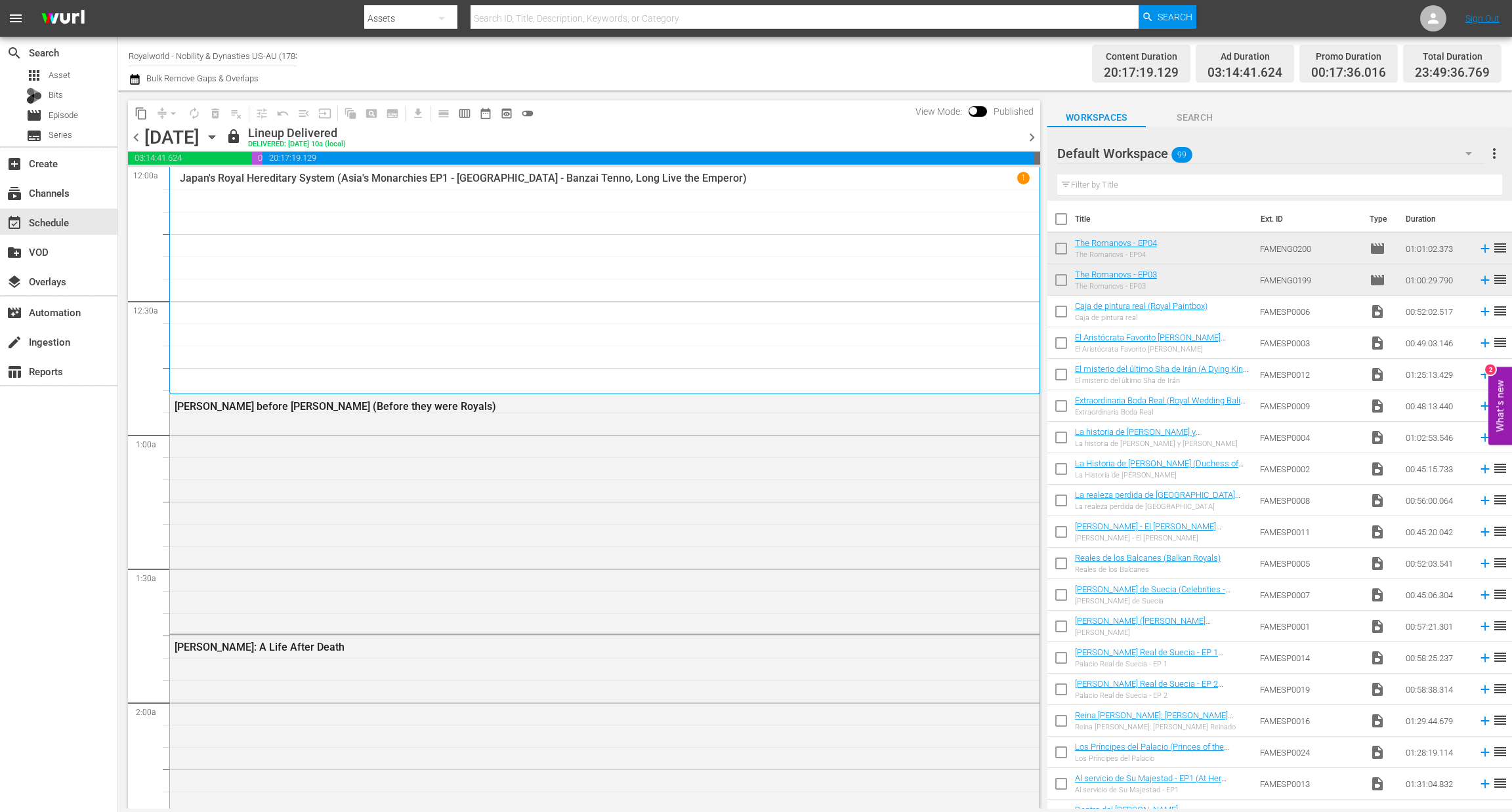
click at [1030, 141] on span "chevron_right" at bounding box center [1033, 138] width 17 height 17
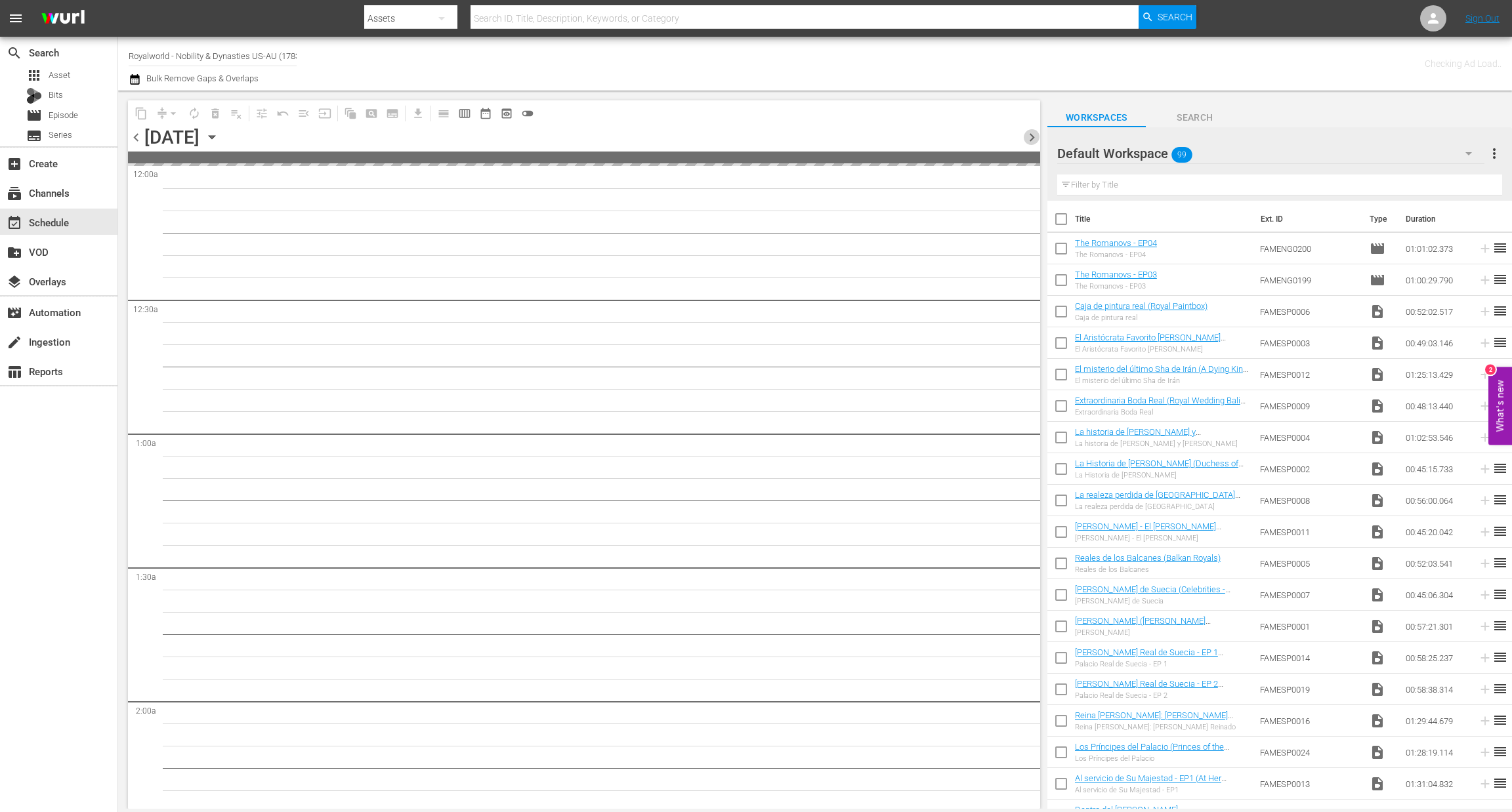
click at [1030, 141] on span "chevron_right" at bounding box center [1033, 138] width 17 height 17
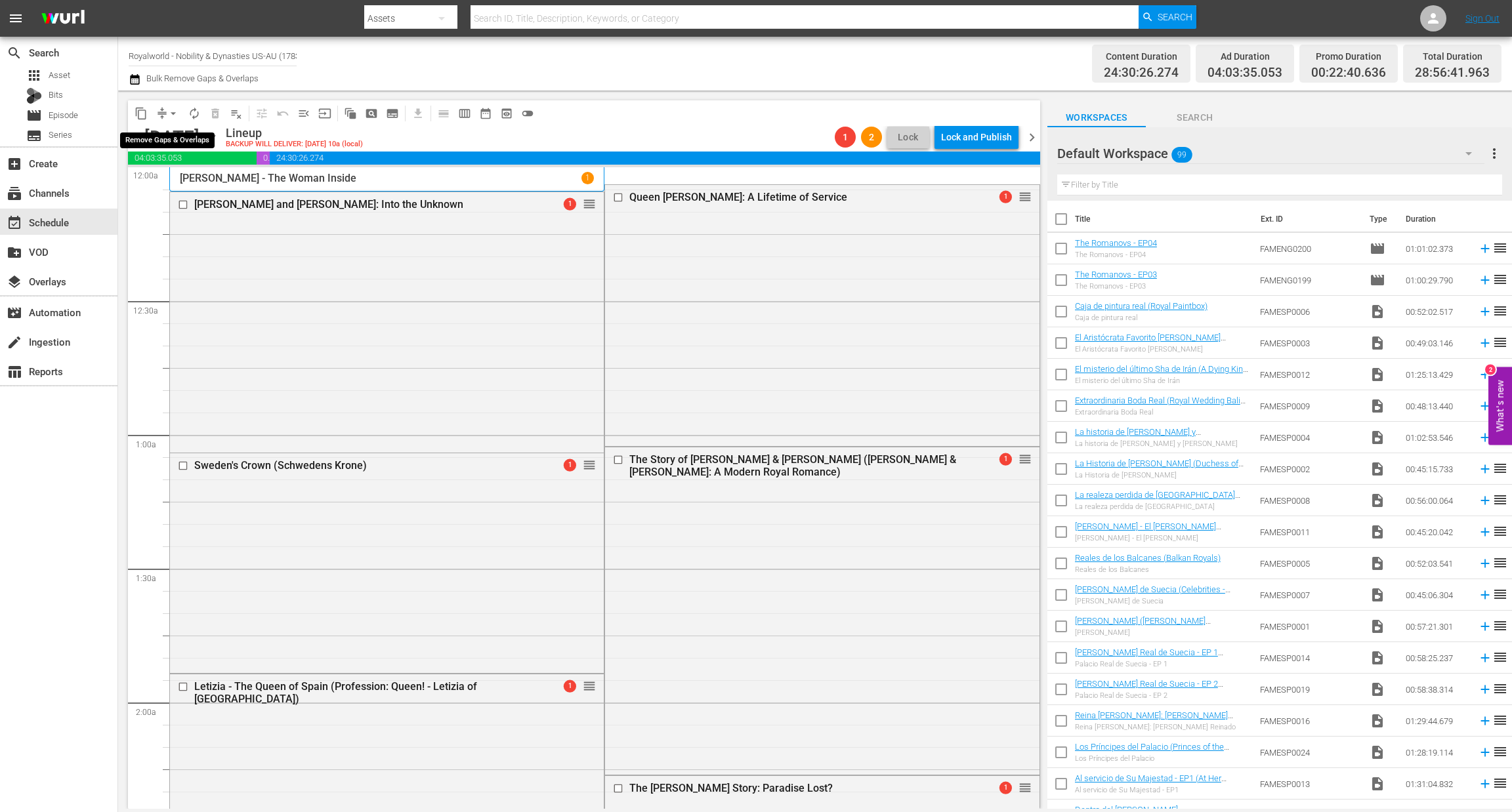
click at [175, 111] on span "arrow_drop_down" at bounding box center [173, 114] width 13 height 13
click at [190, 177] on li "Align to End of Previous Day" at bounding box center [174, 183] width 138 height 22
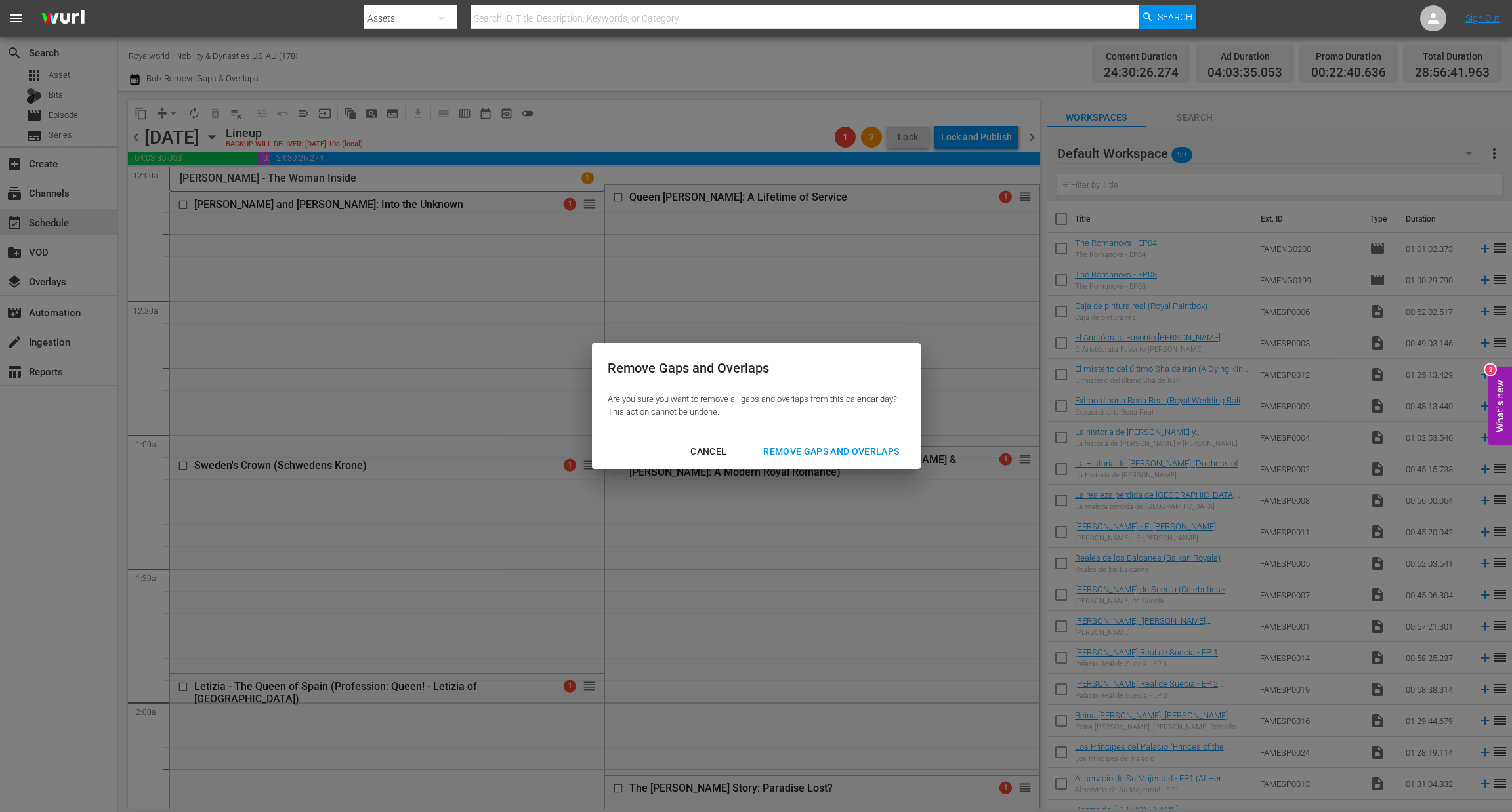
click at [839, 446] on div "Remove Gaps and Overlaps" at bounding box center [831, 452] width 156 height 17
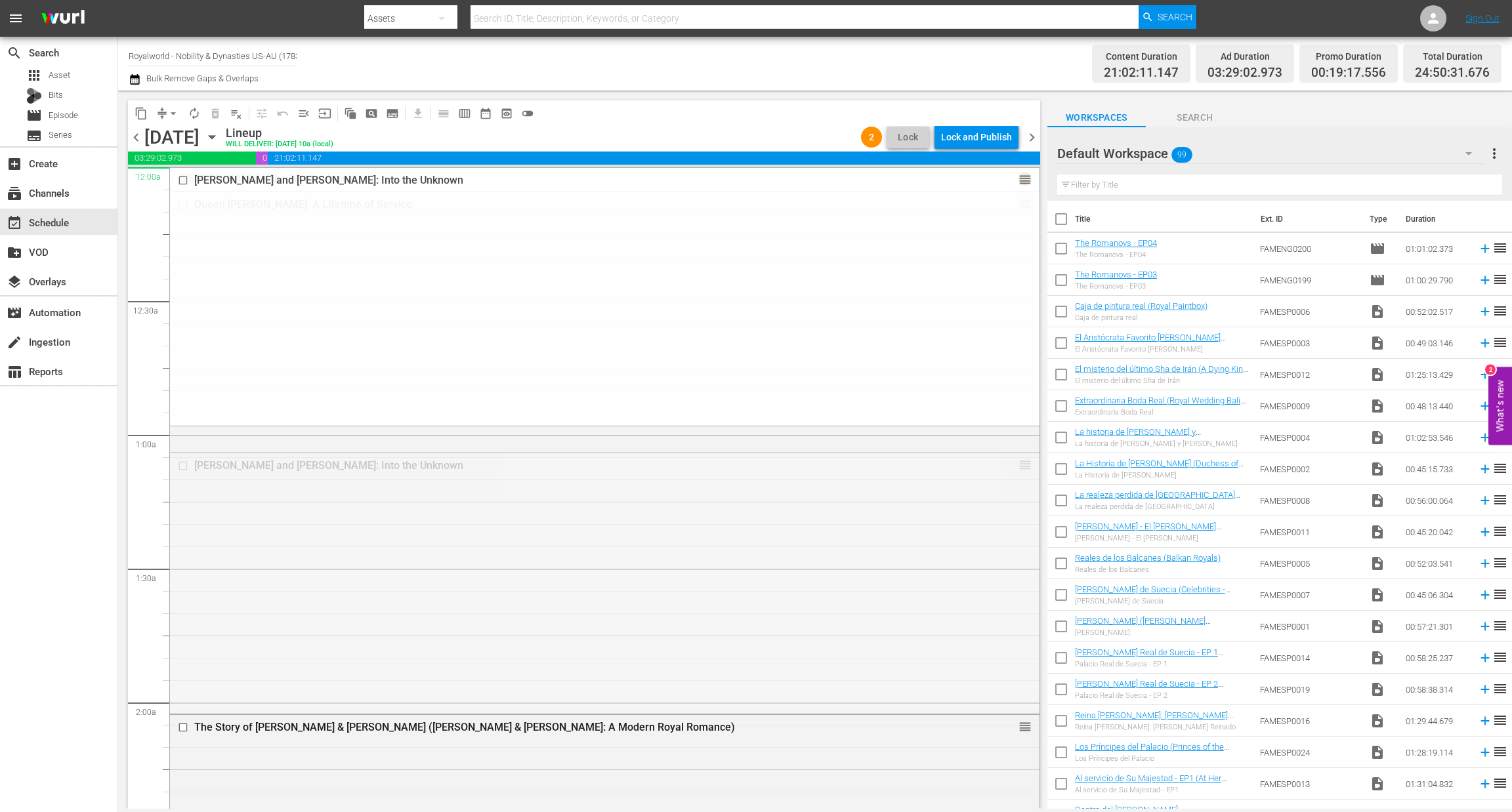
drag, startPoint x: 1006, startPoint y: 465, endPoint x: 801, endPoint y: 189, distance: 343.8
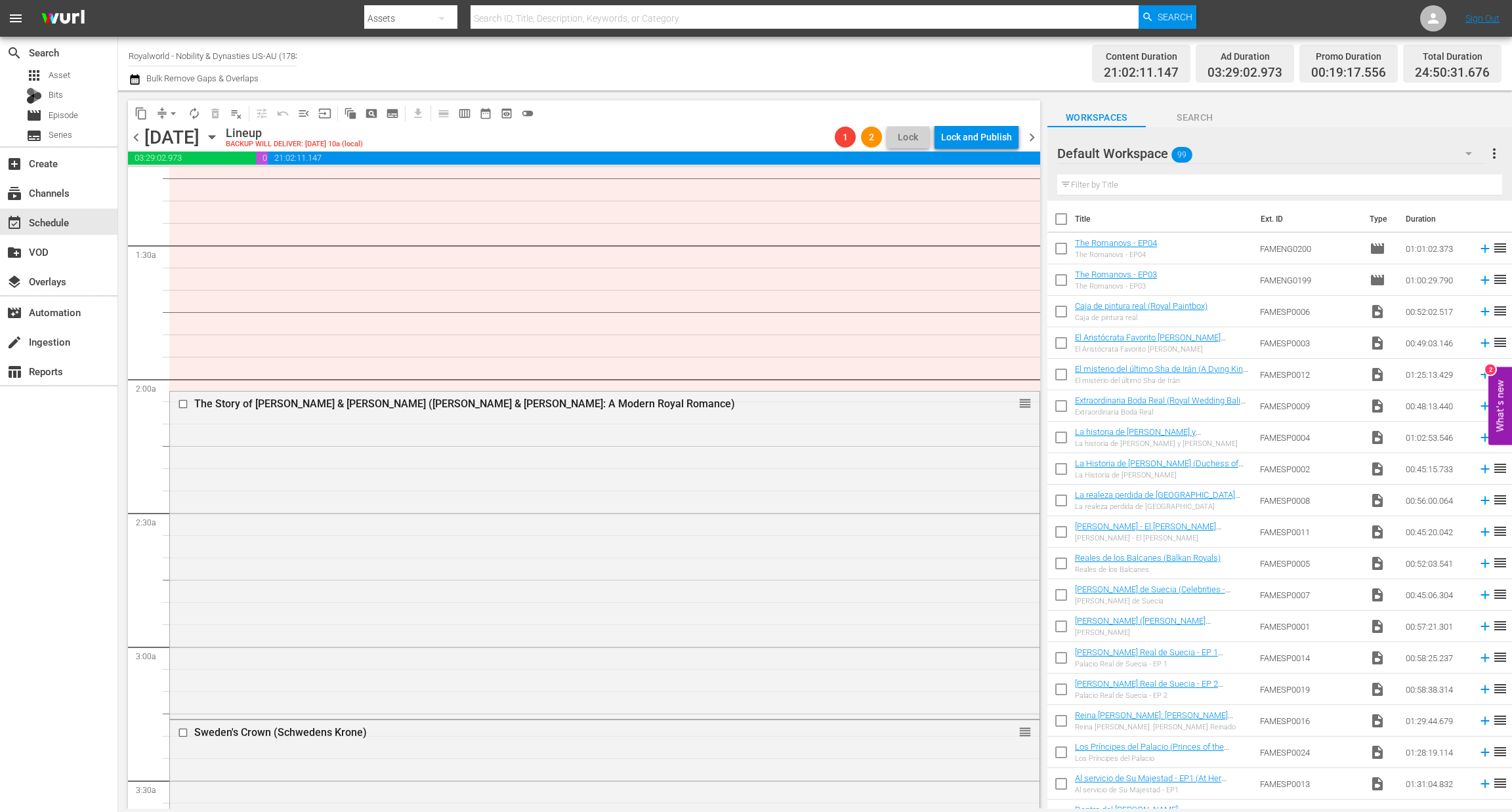
scroll to position [394, 0]
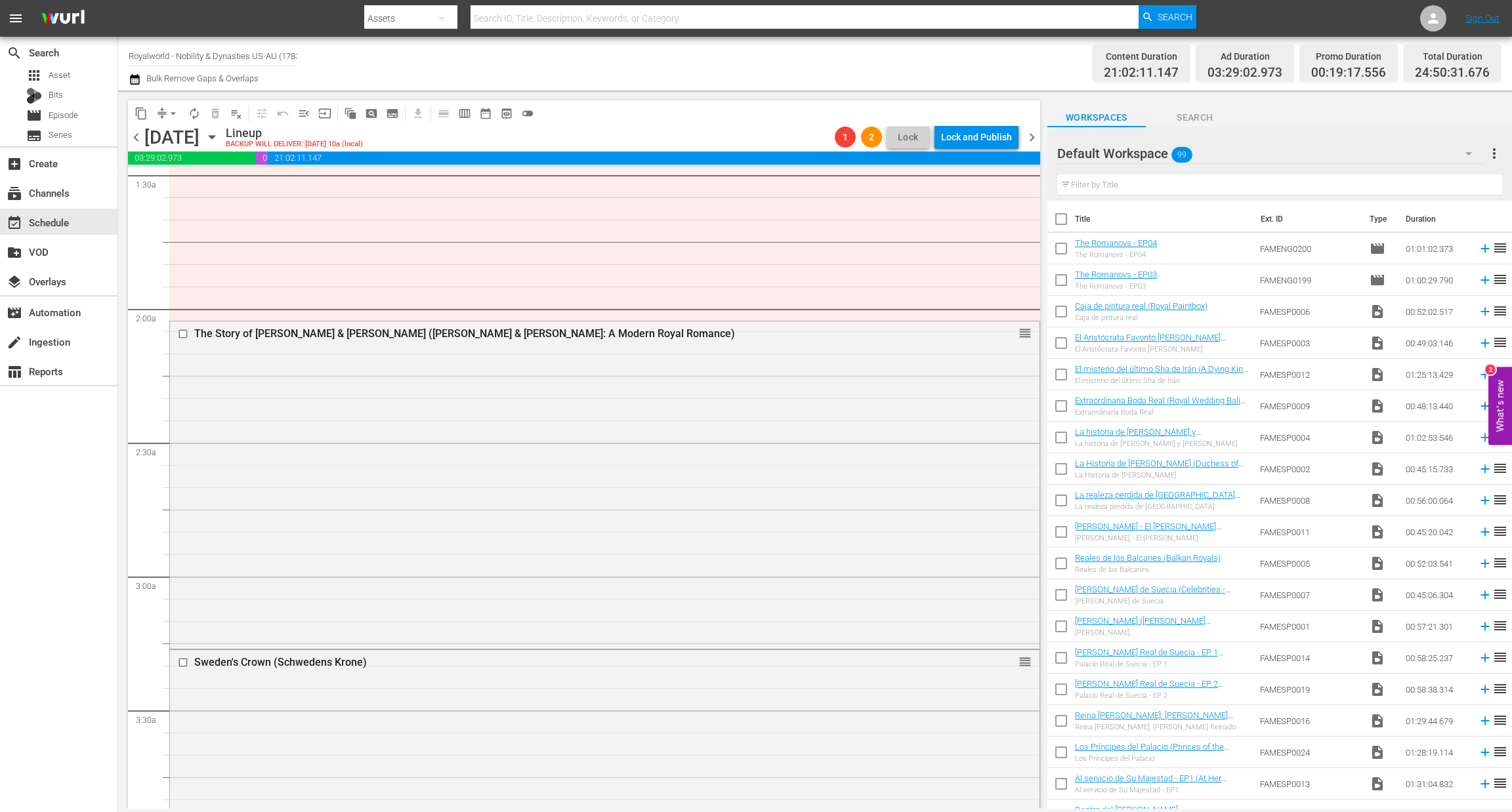
drag, startPoint x: 586, startPoint y: 204, endPoint x: 603, endPoint y: 742, distance: 538.3
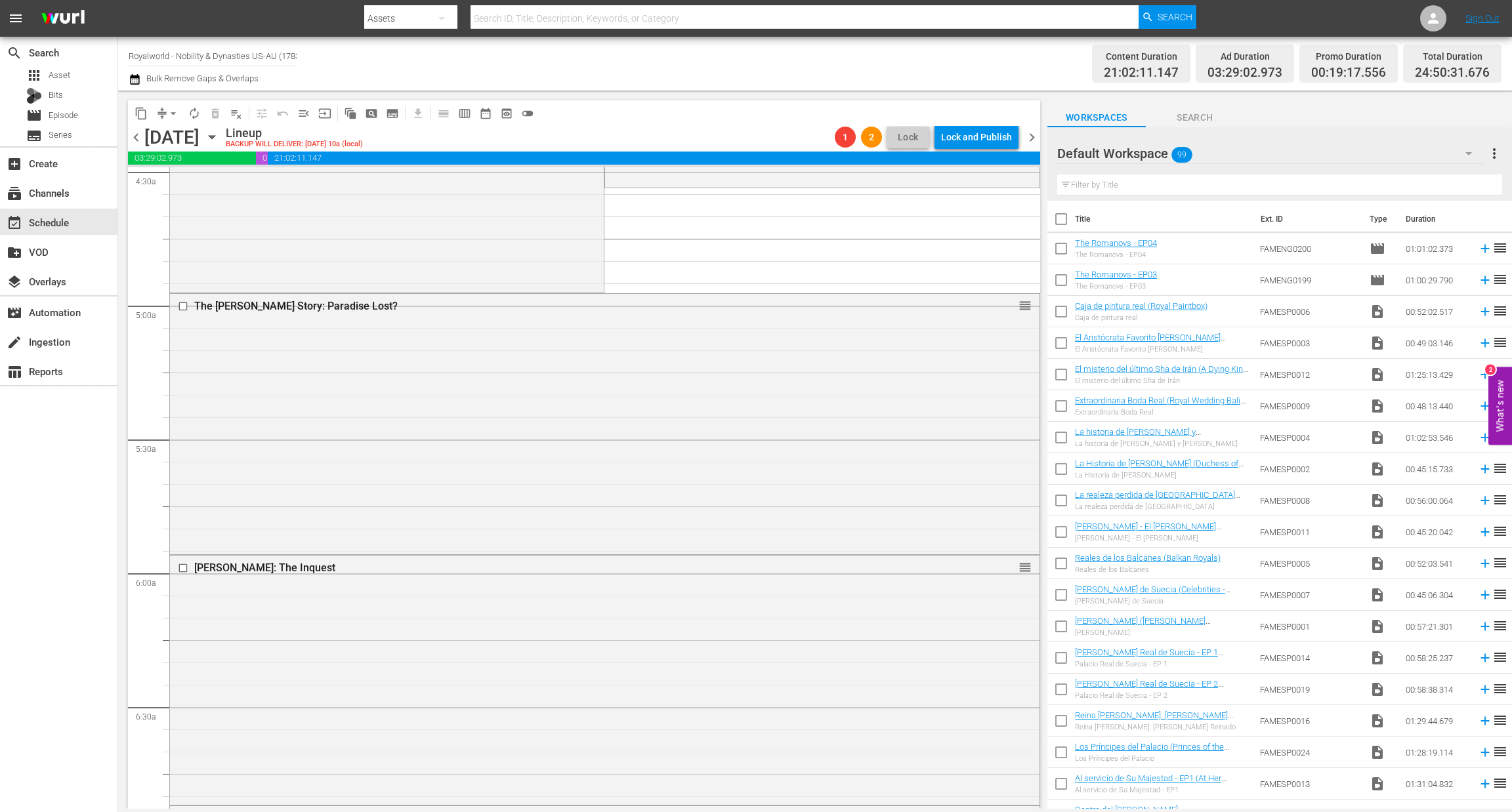
scroll to position [1377, 0]
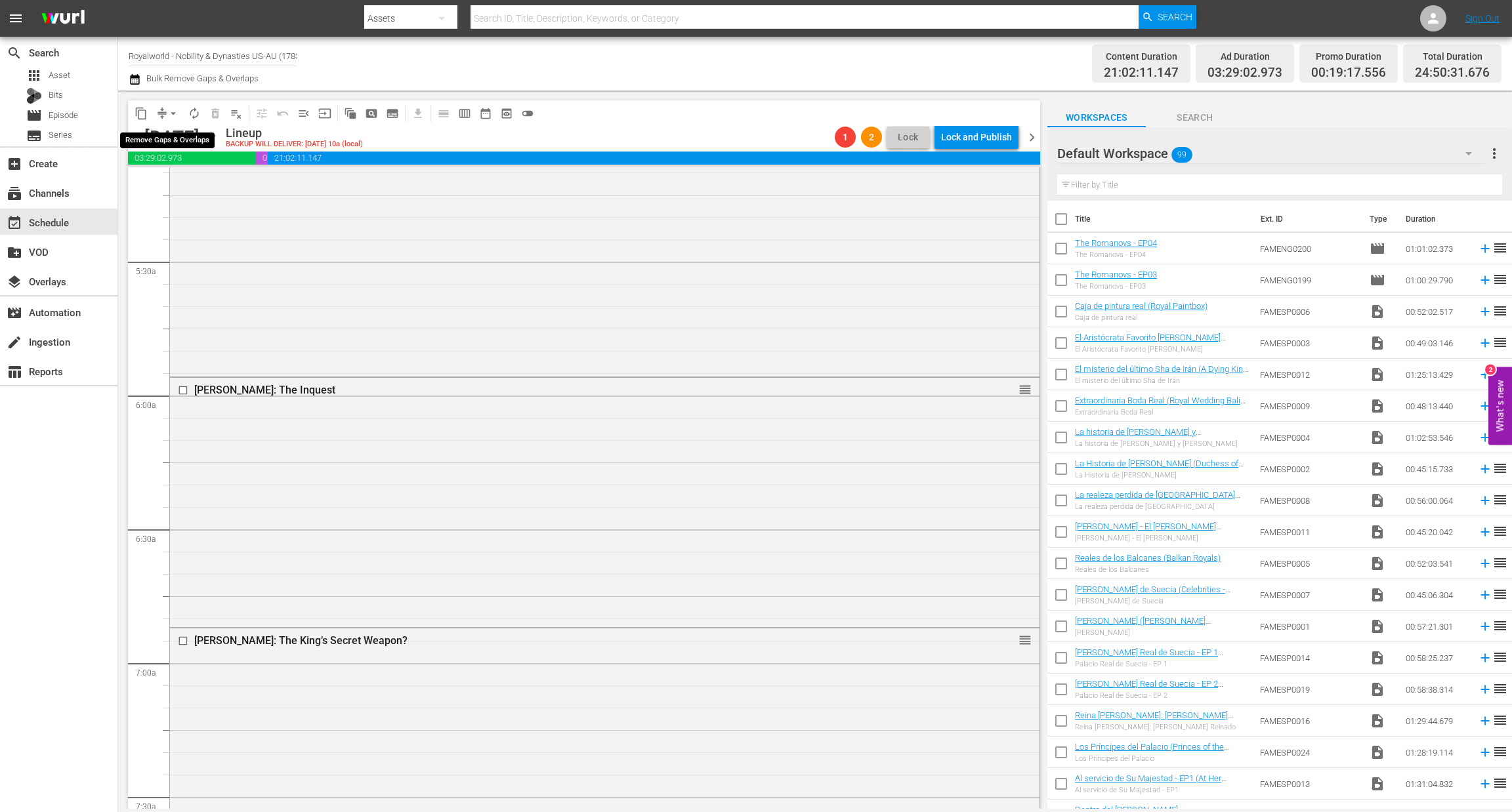
click at [169, 111] on span "arrow_drop_down" at bounding box center [173, 114] width 13 height 13
click at [179, 186] on li "Align to End of Previous Day" at bounding box center [174, 183] width 138 height 22
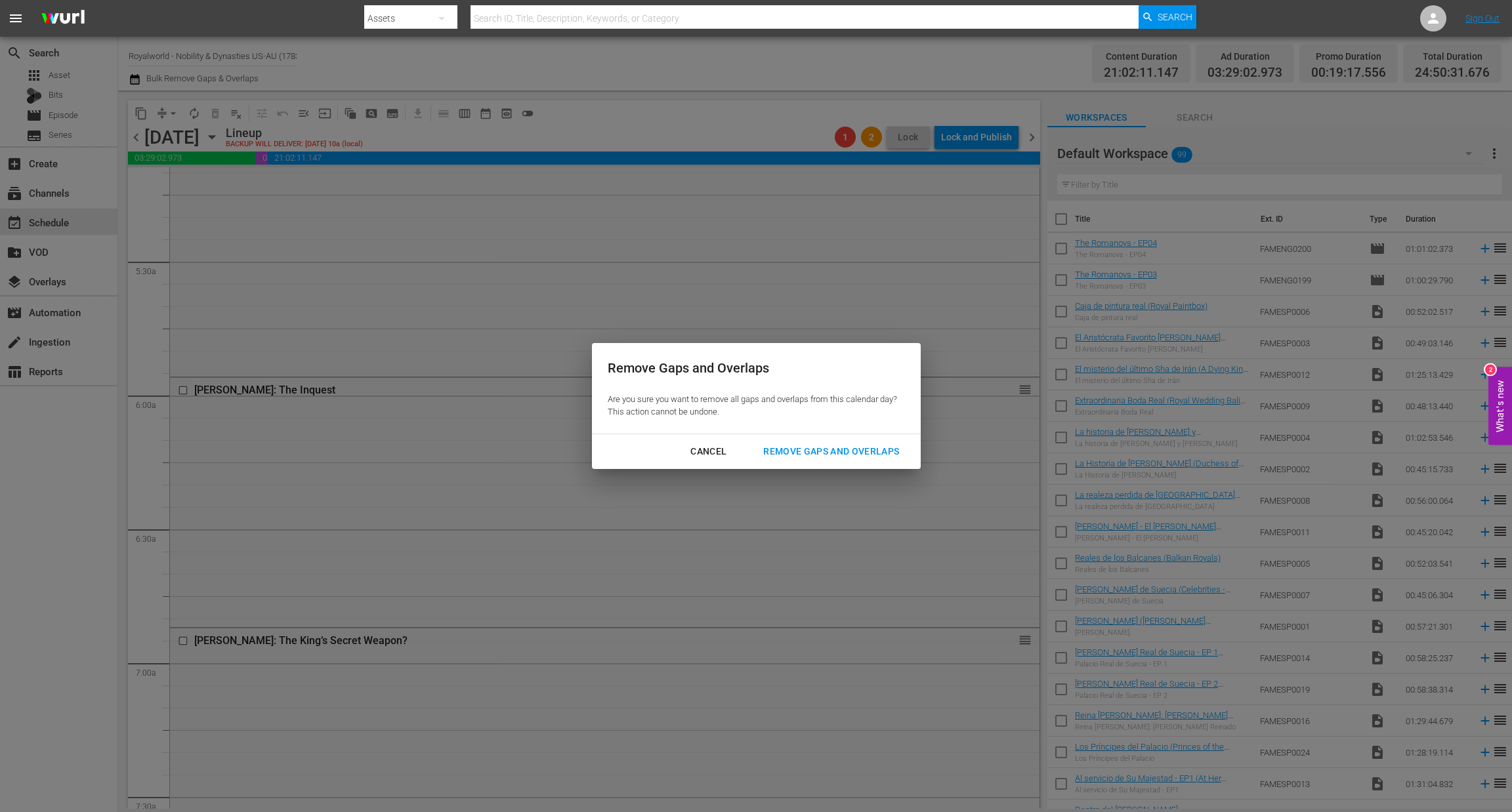
click at [786, 452] on div "Remove Gaps and Overlaps" at bounding box center [831, 452] width 156 height 17
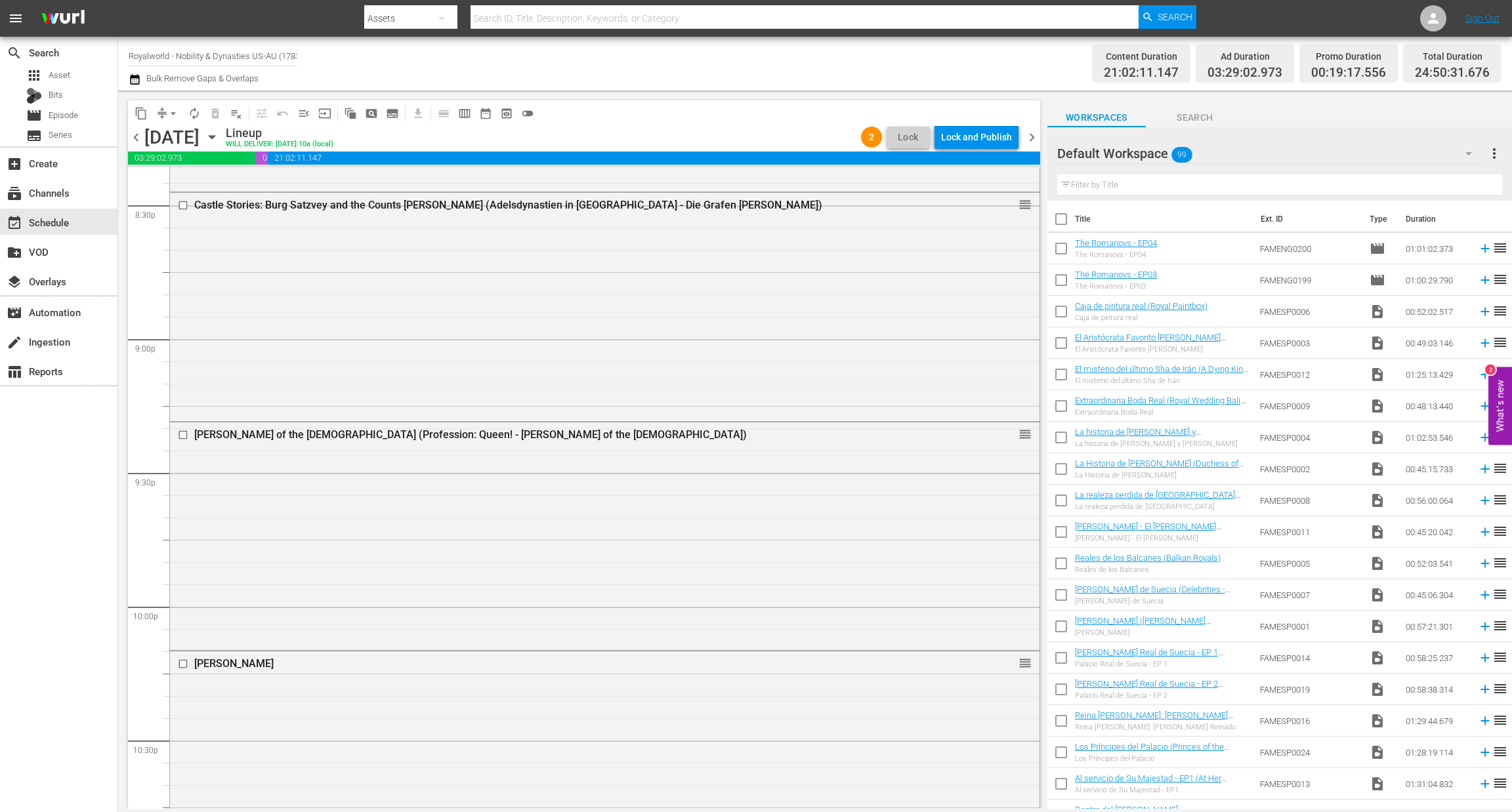
scroll to position [6030, 0]
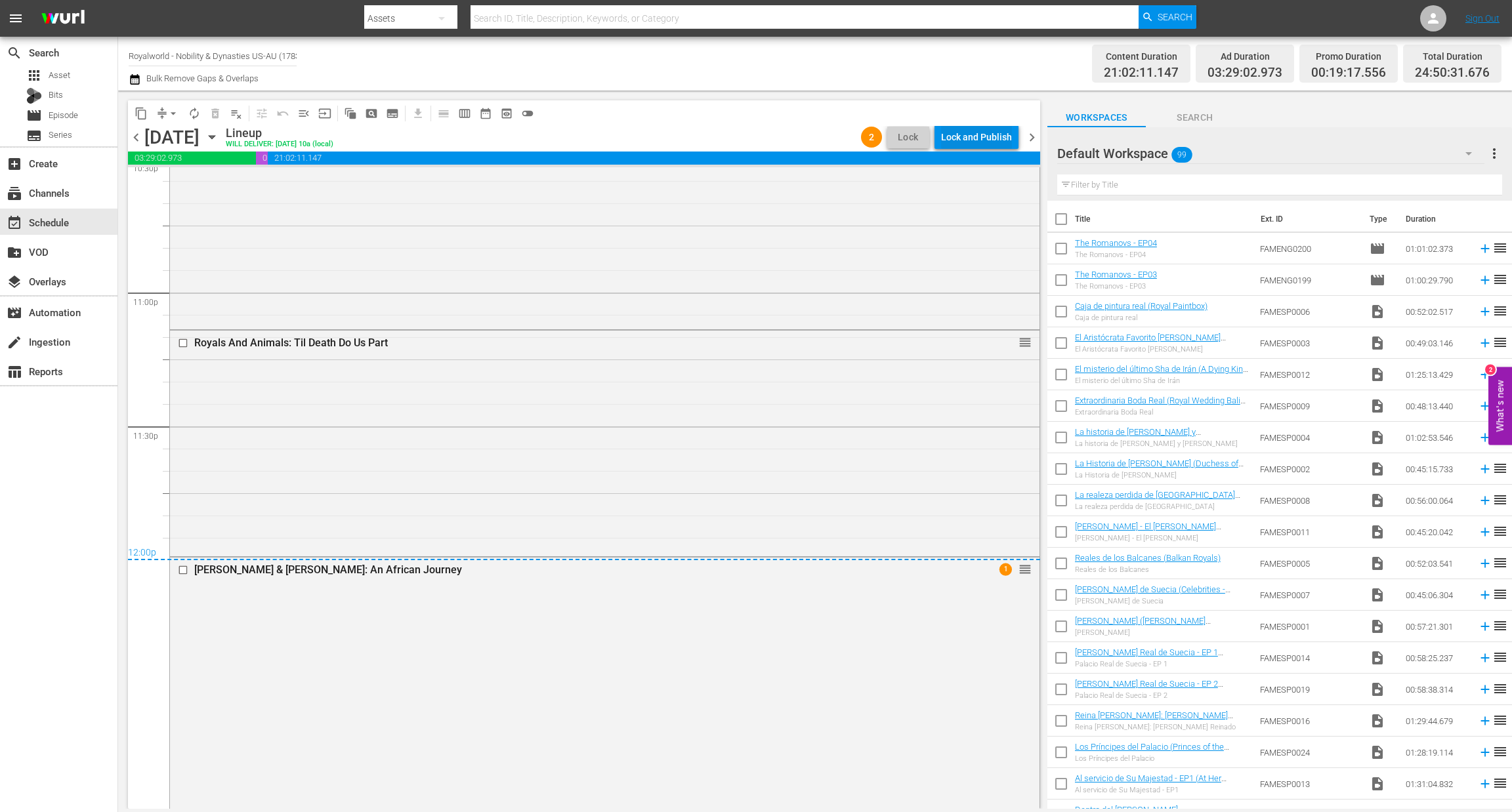
click at [959, 139] on div "Lock and Publish" at bounding box center [976, 137] width 71 height 23
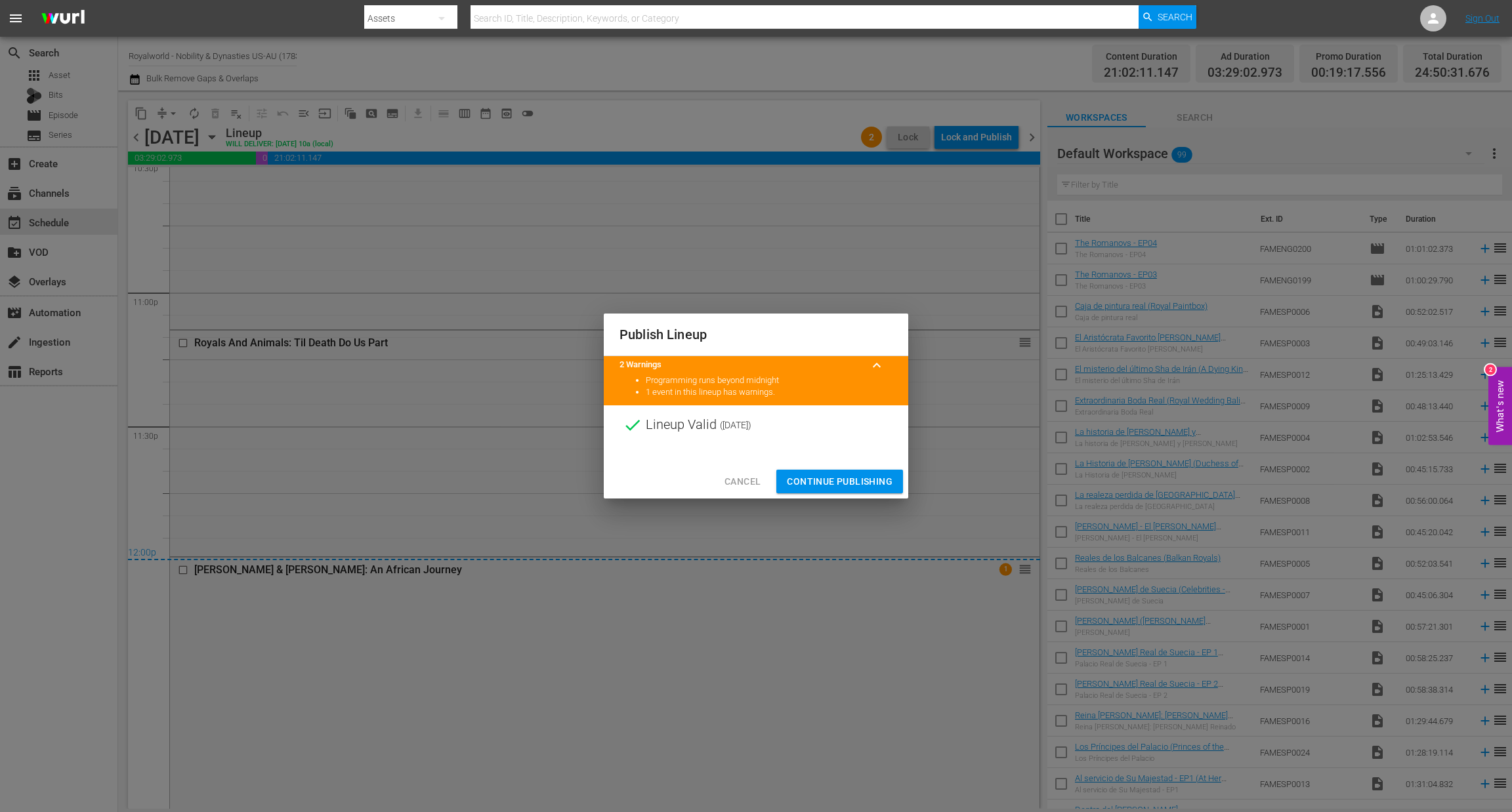
click at [838, 474] on span "Continue Publishing" at bounding box center [839, 482] width 105 height 17
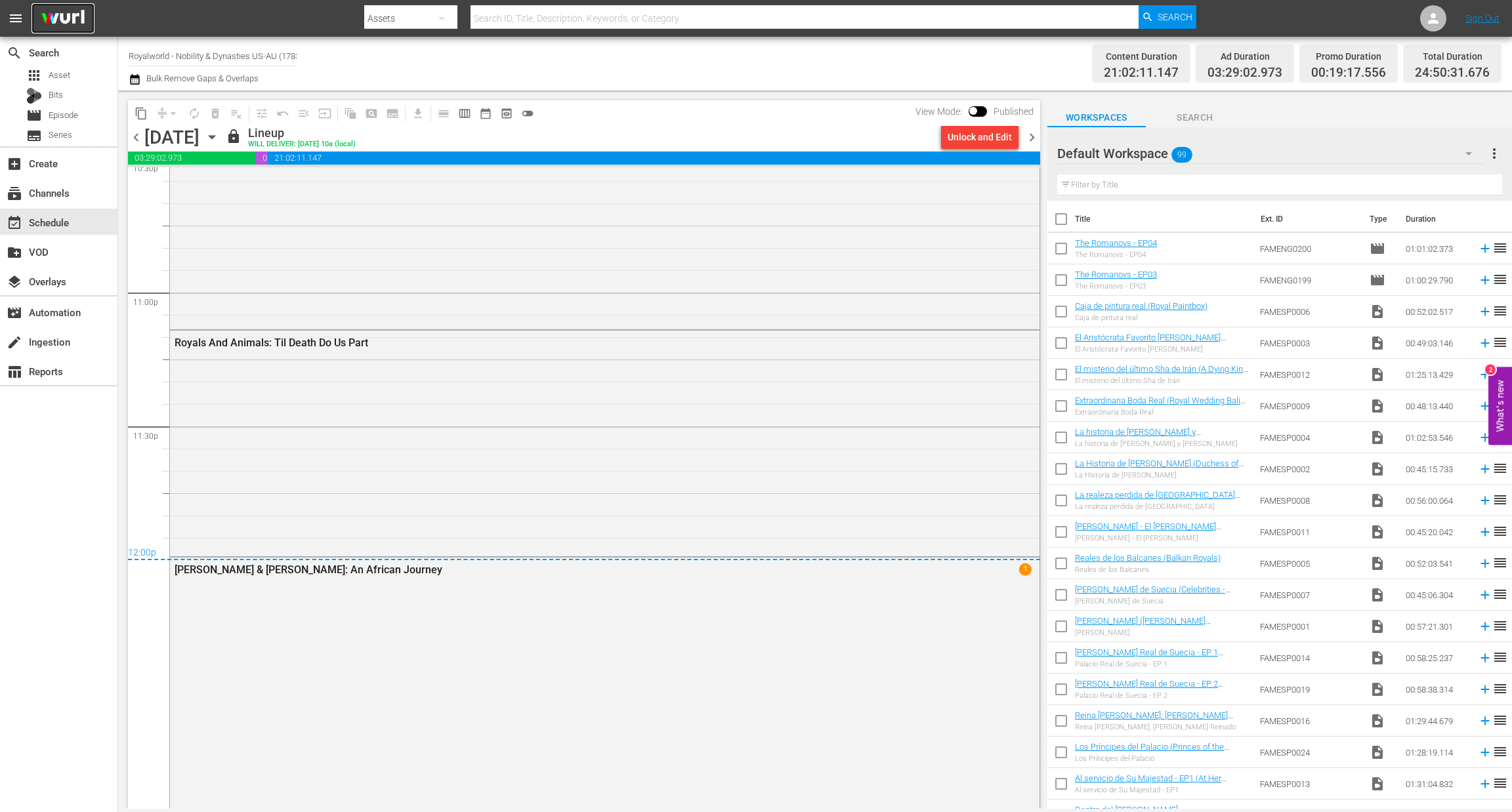
click at [48, 19] on img at bounding box center [63, 18] width 63 height 31
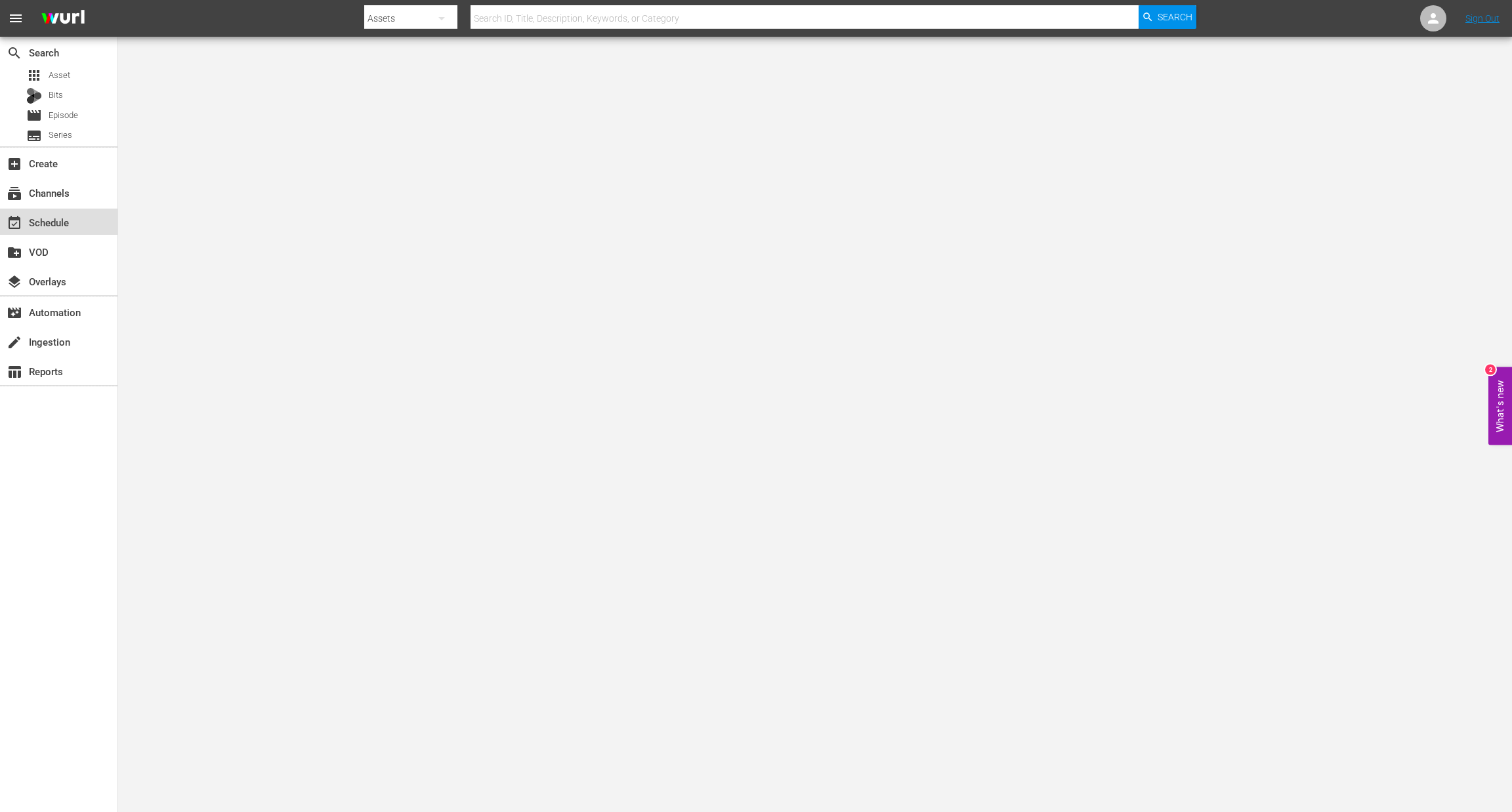
click at [81, 221] on div "event_available Schedule" at bounding box center [59, 221] width 117 height 26
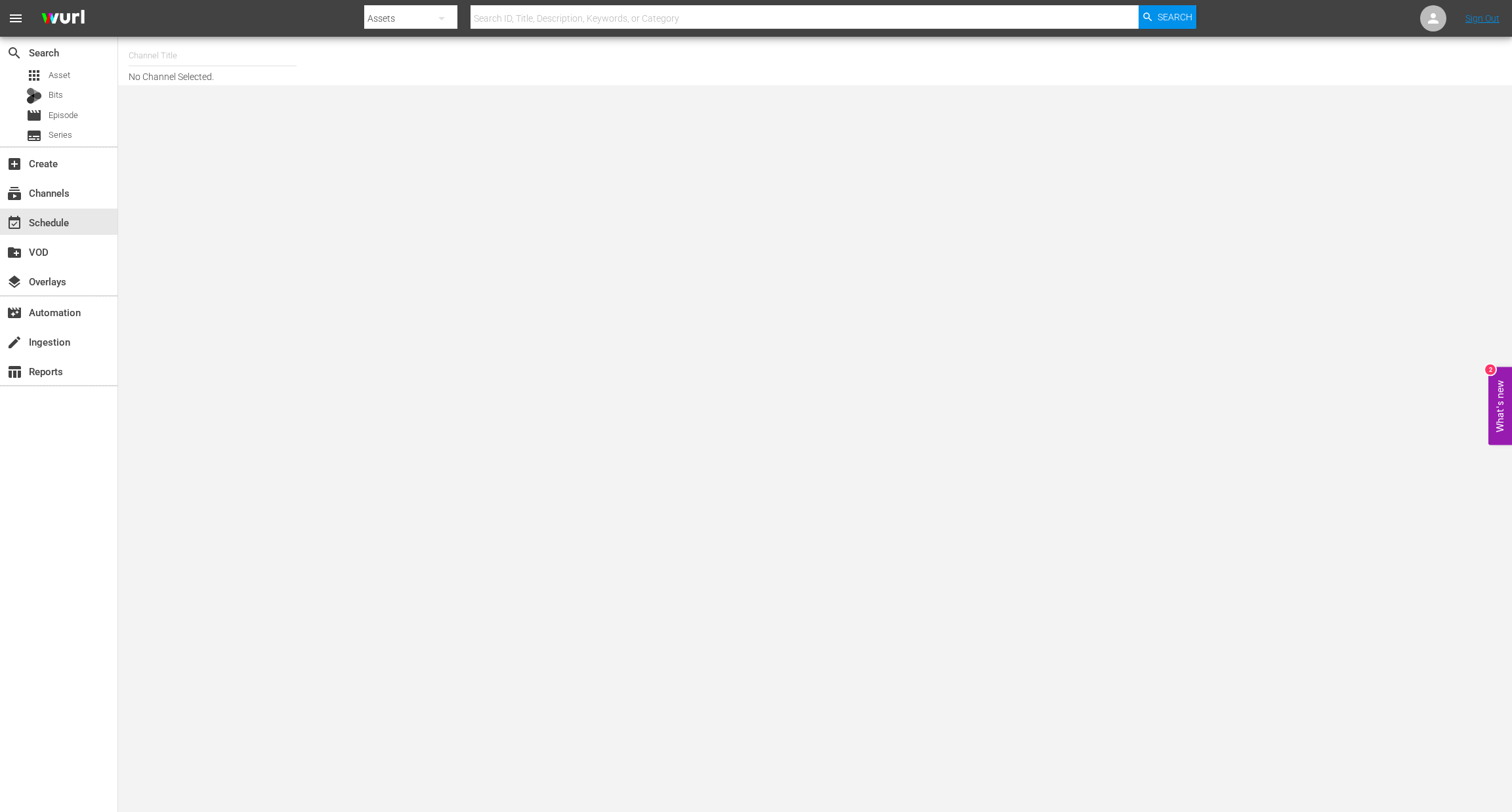
click at [187, 59] on input "text" at bounding box center [213, 56] width 168 height 32
click at [264, 185] on div "Royalworld G,A,S (1621 - amogonetworx_royalworld_2)" at bounding box center [309, 187] width 340 height 32
type input "Royalworld G,A,S (1621 - amogonetworx_royalworld_2)"
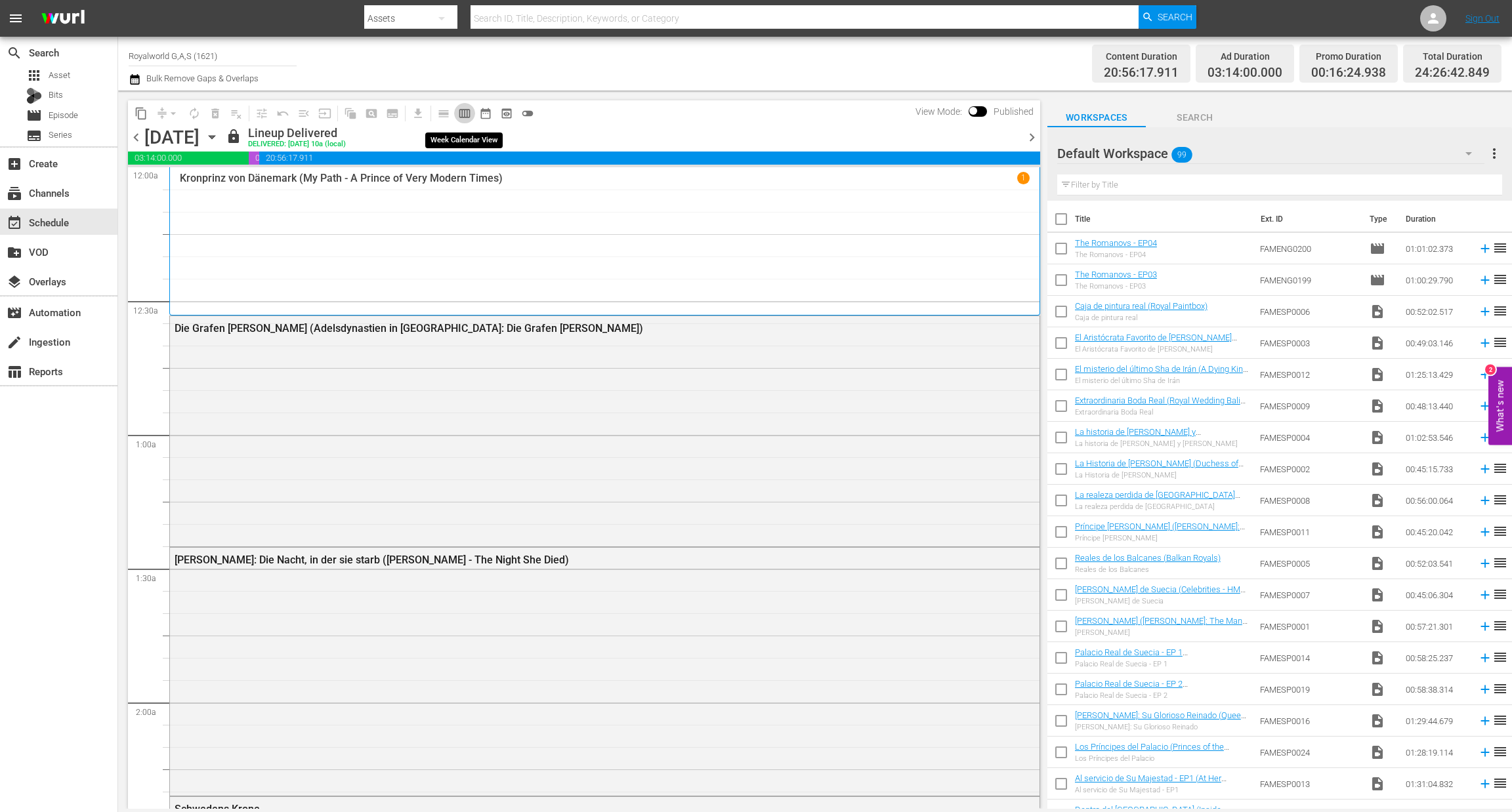
click at [464, 112] on span "calendar_view_week_outlined" at bounding box center [465, 114] width 13 height 13
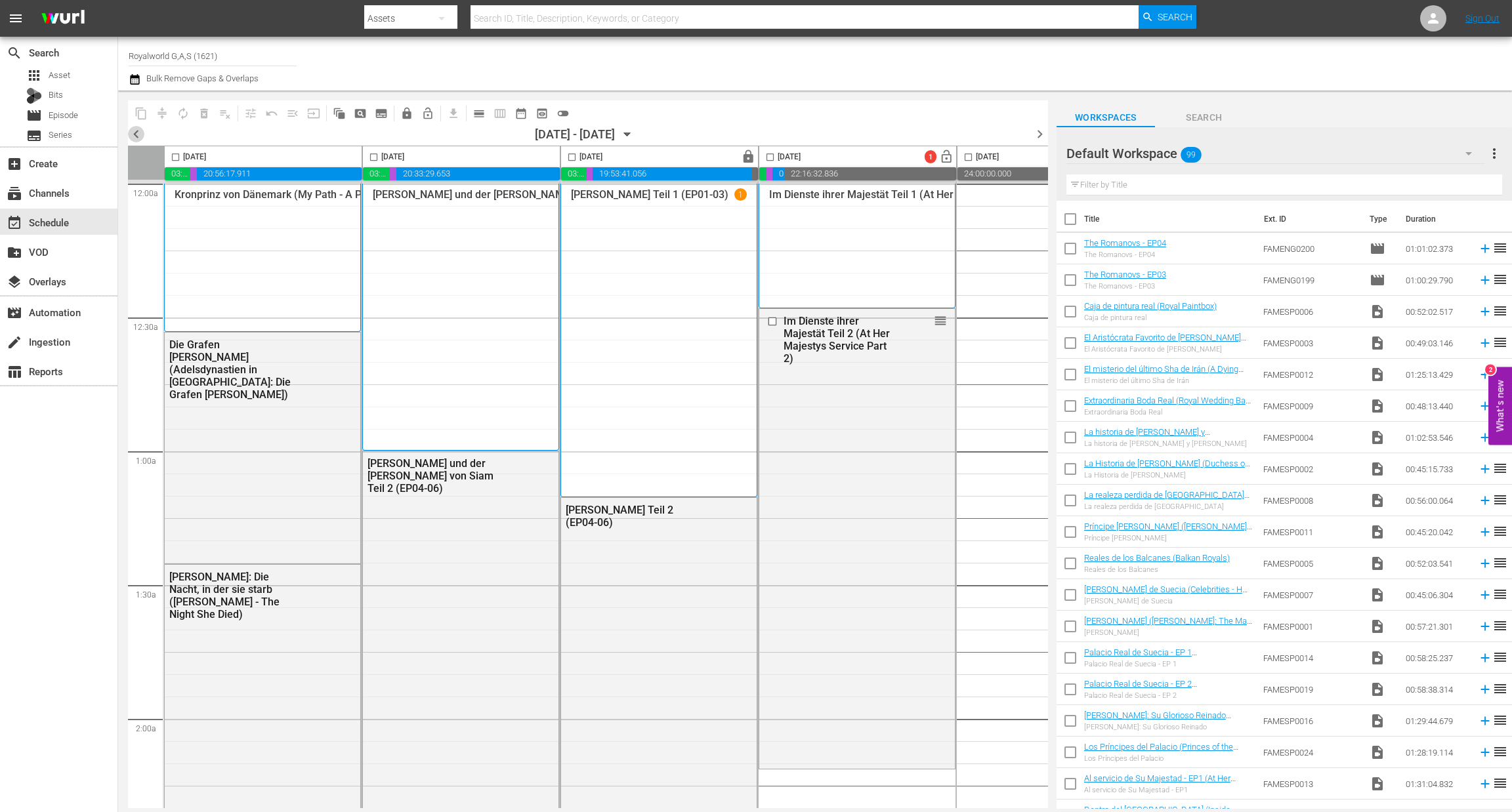
click at [139, 134] on span "chevron_left" at bounding box center [136, 135] width 17 height 17
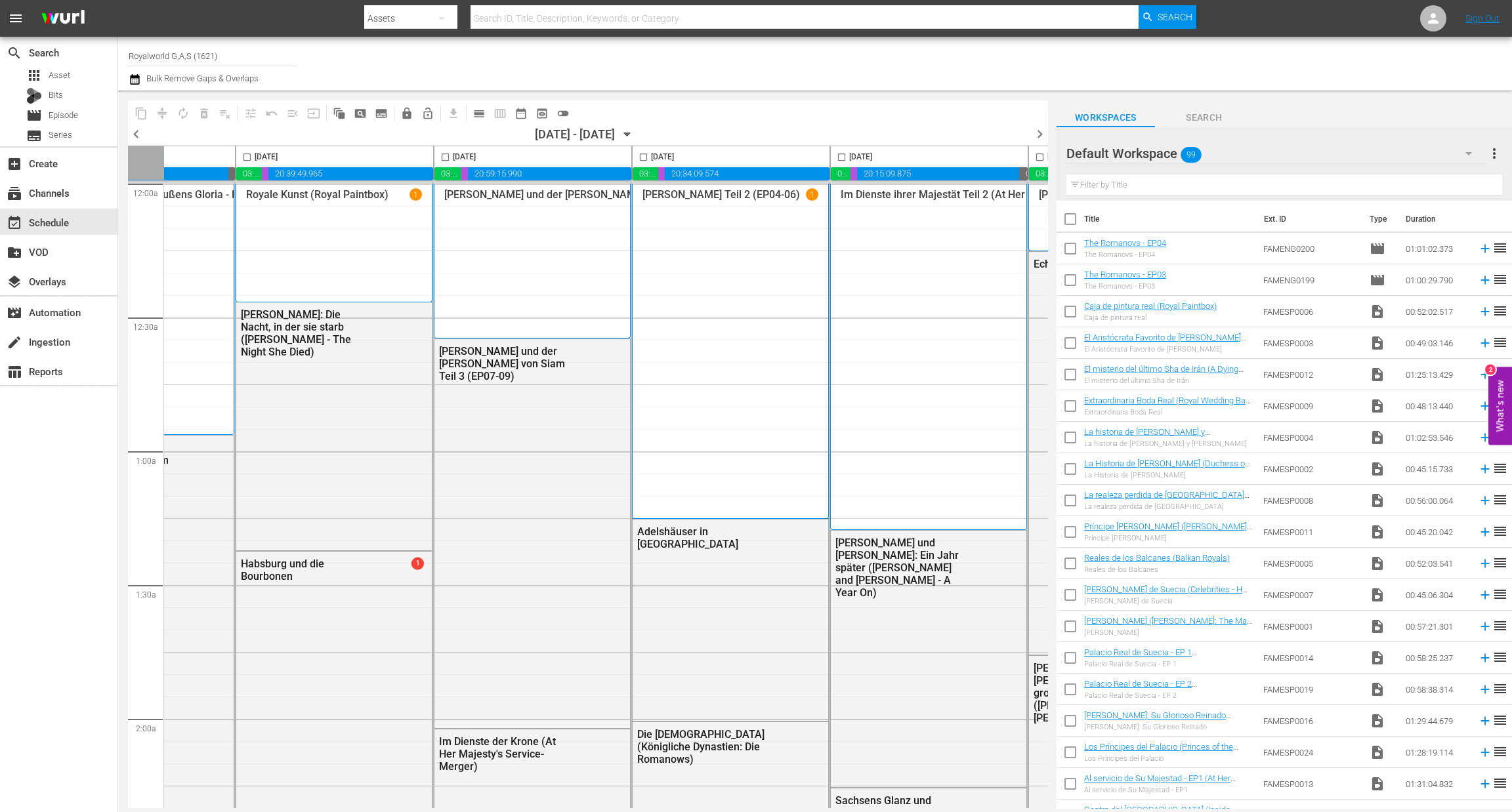
scroll to position [0, 339]
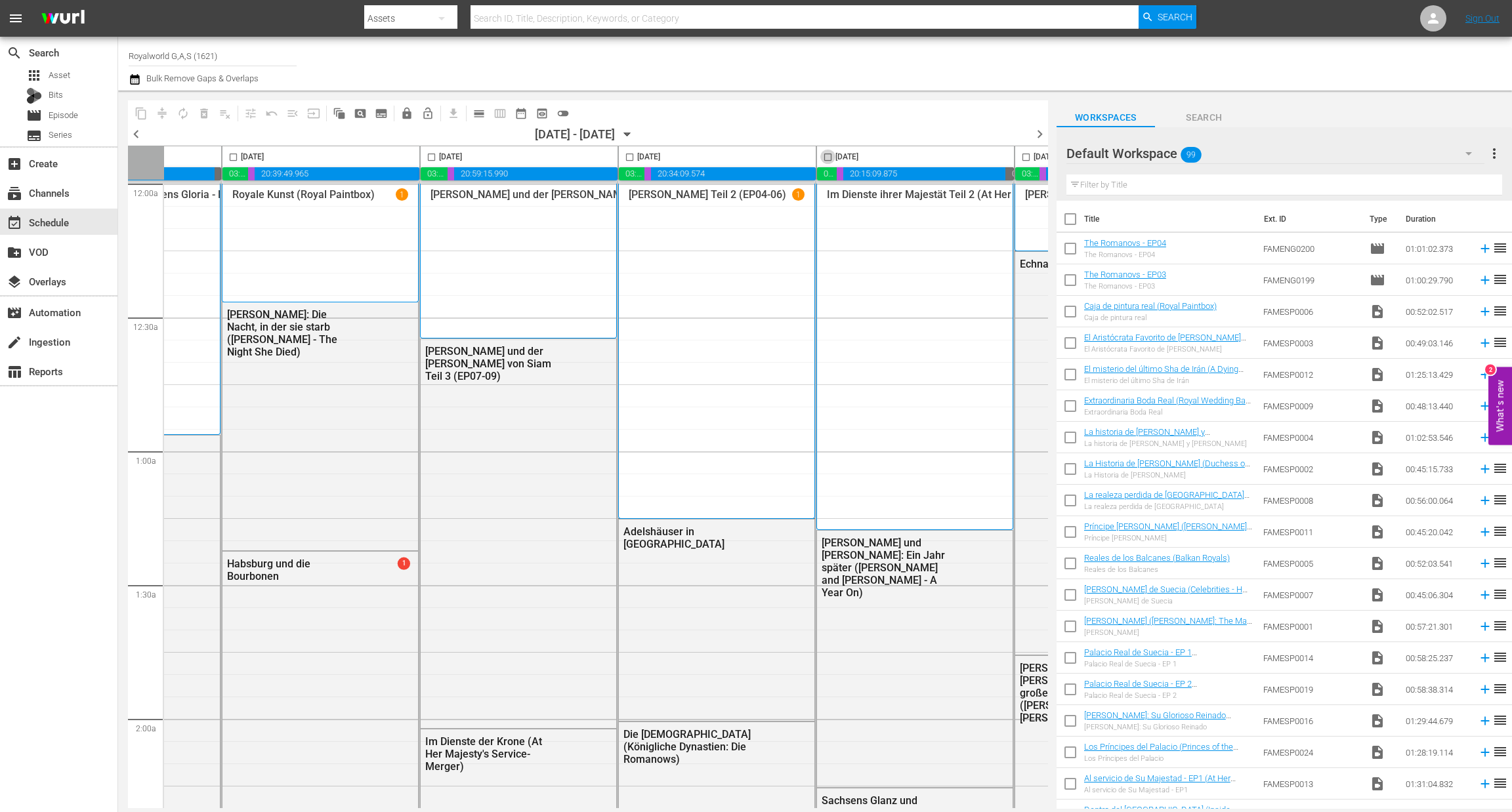
click at [829, 155] on input "checkbox" at bounding box center [828, 160] width 15 height 15
checkbox input "true"
click at [142, 114] on span "content_copy" at bounding box center [141, 114] width 13 height 13
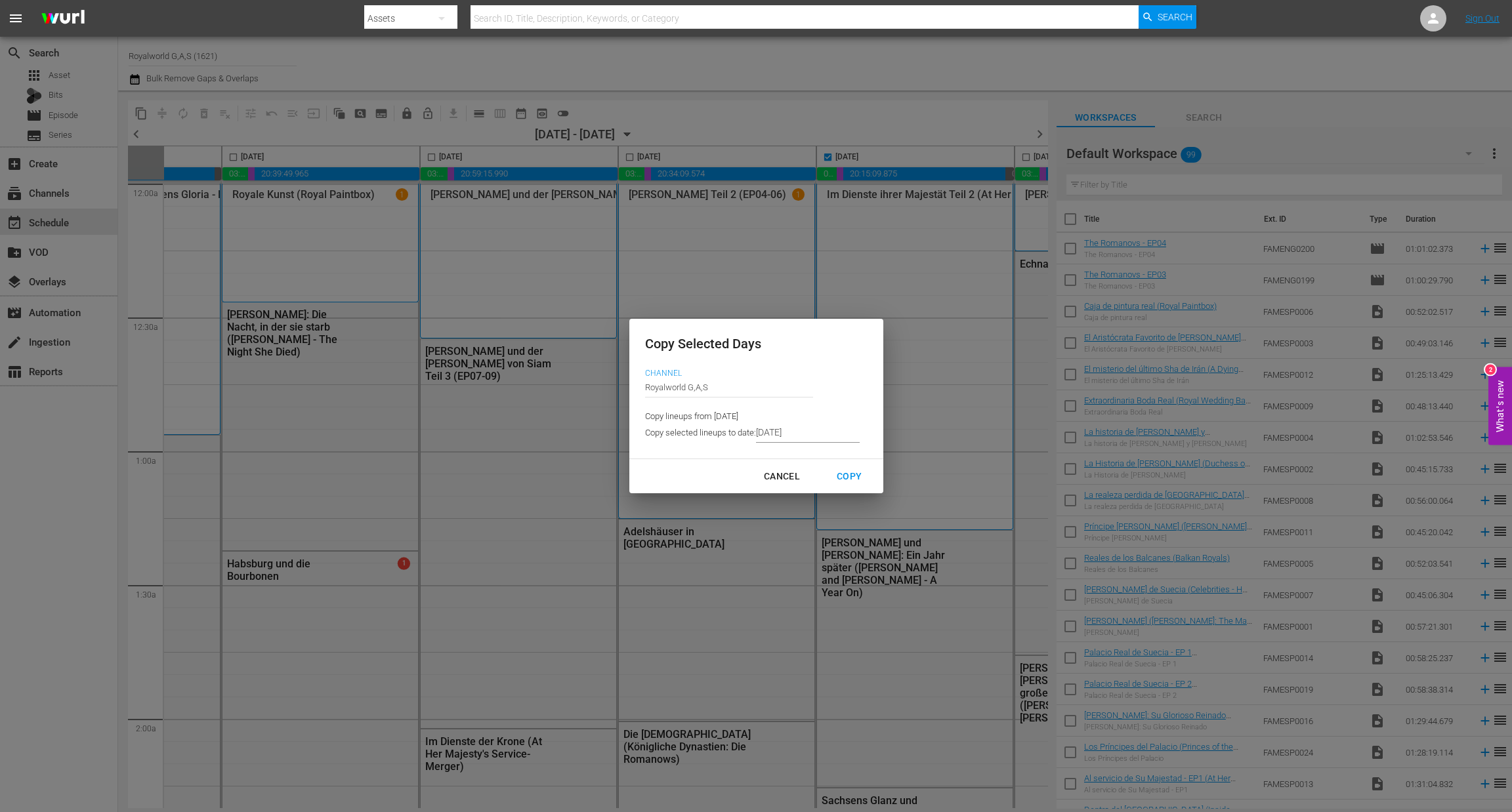
click at [818, 434] on input "[DATE]" at bounding box center [808, 433] width 104 height 20
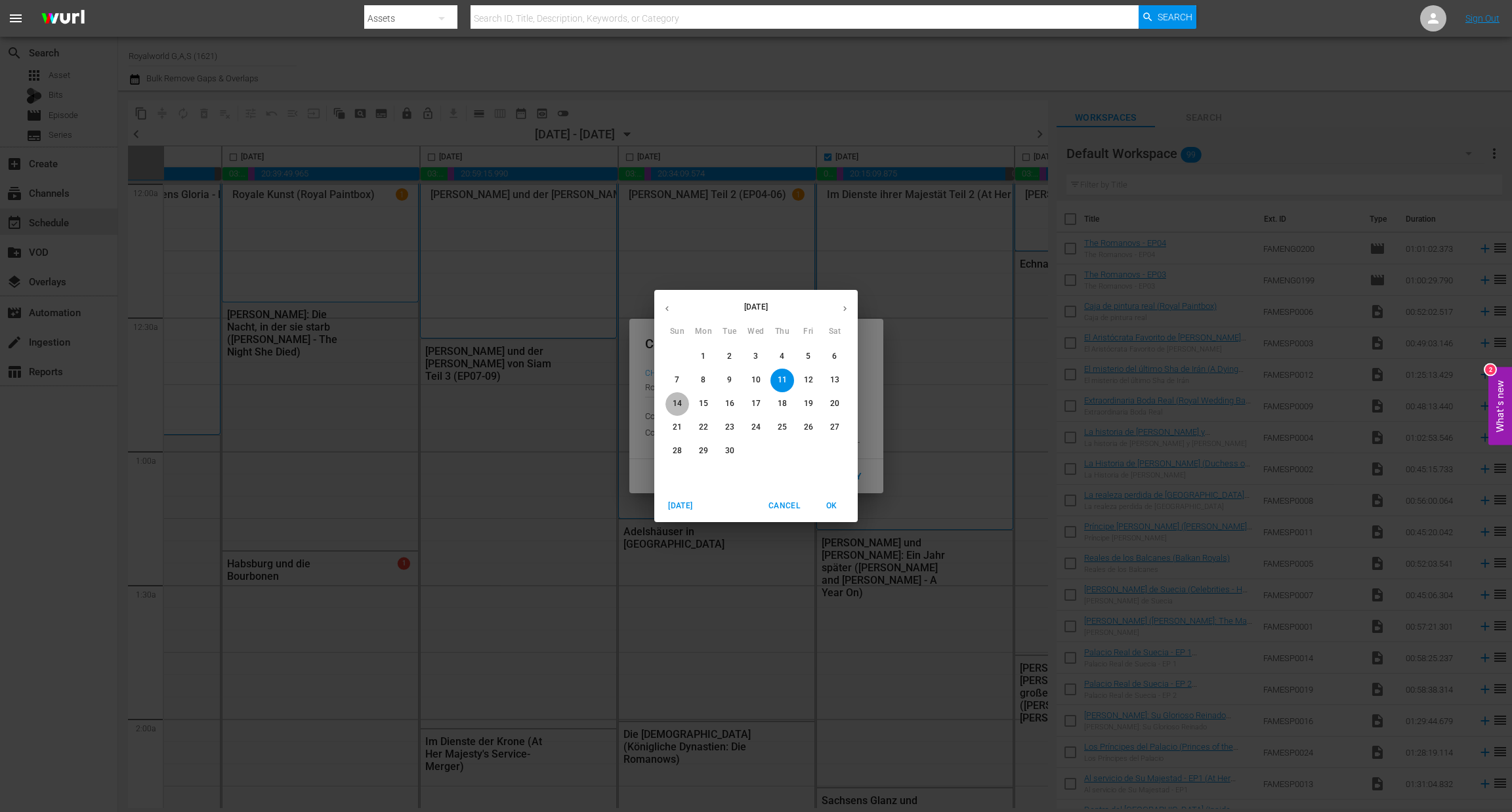
click at [671, 406] on span "14" at bounding box center [677, 403] width 23 height 11
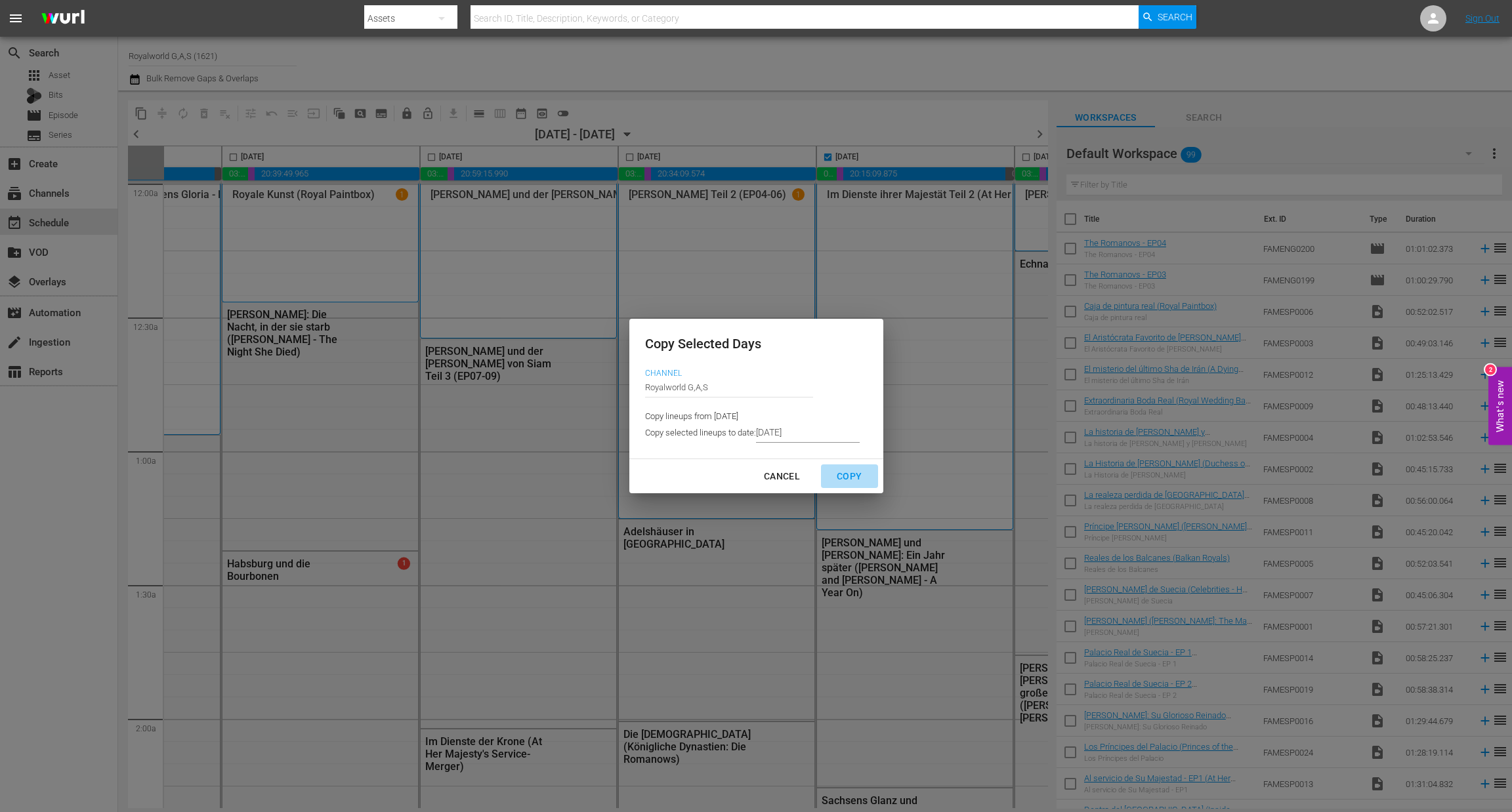
click at [853, 476] on div "Copy" at bounding box center [849, 477] width 46 height 17
type input "[DATE]"
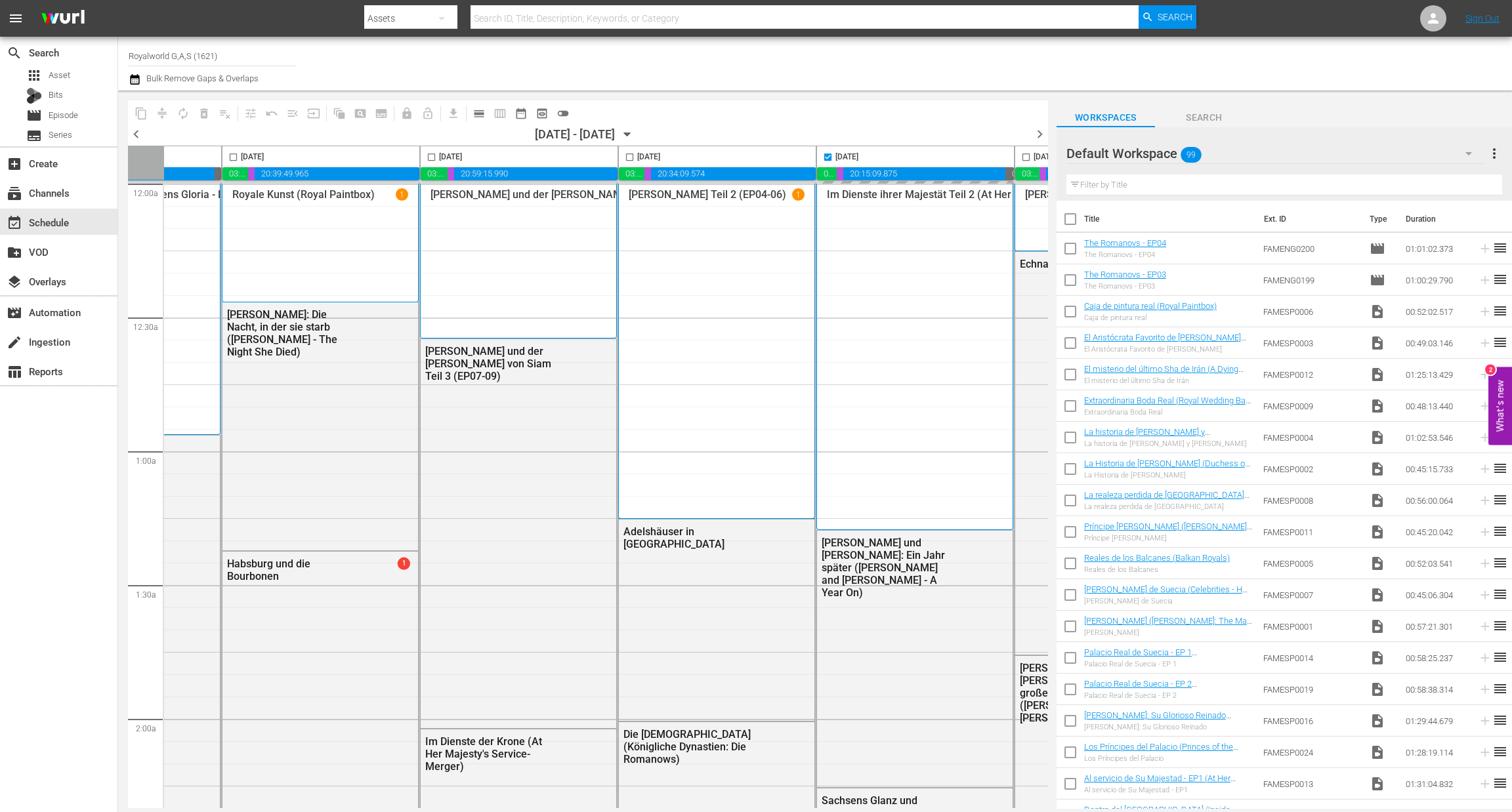
checkbox input "false"
click at [1037, 133] on span "chevron_right" at bounding box center [1040, 135] width 17 height 17
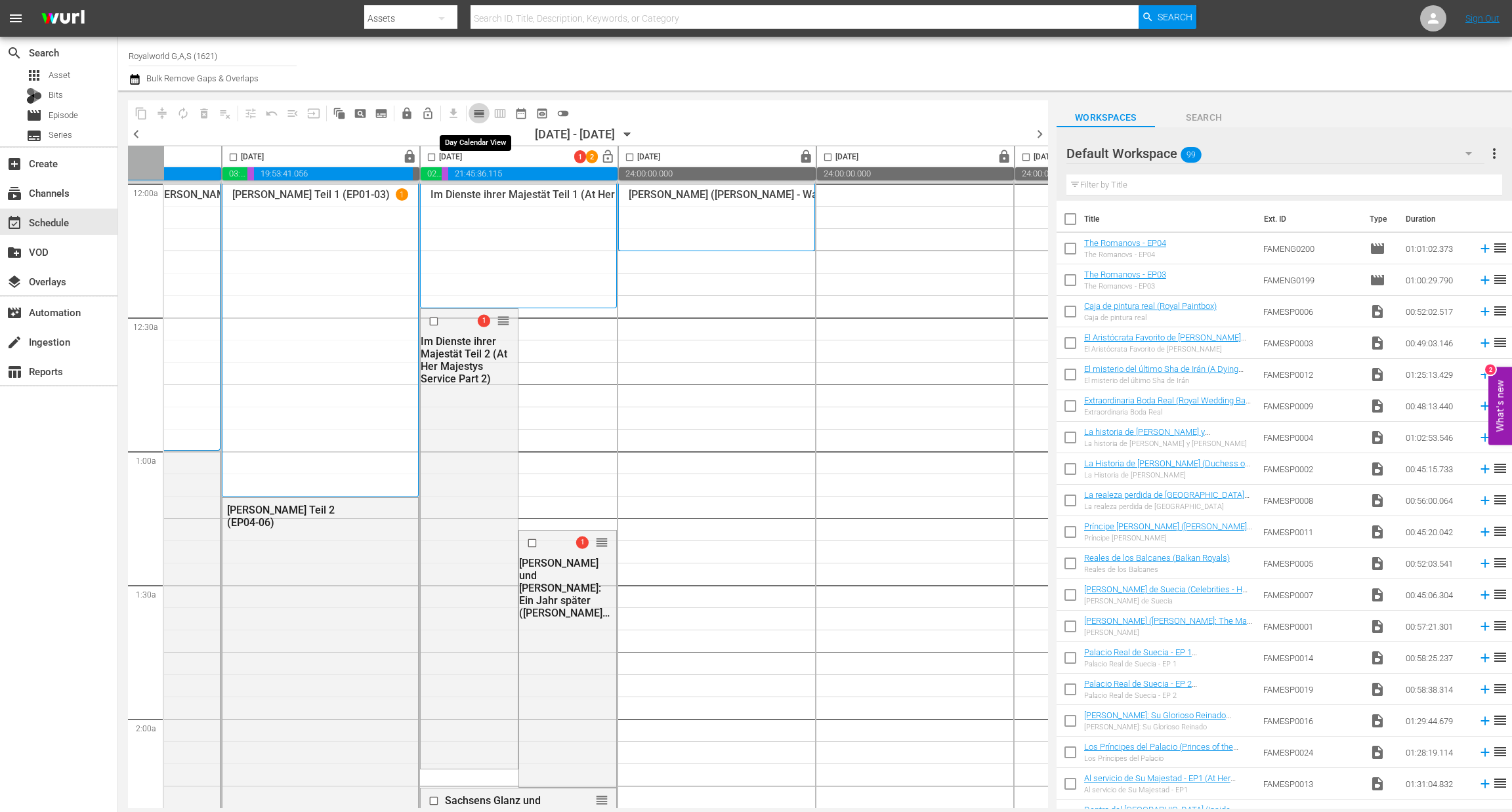
click at [479, 110] on span "calendar_view_day_outlined" at bounding box center [479, 114] width 13 height 13
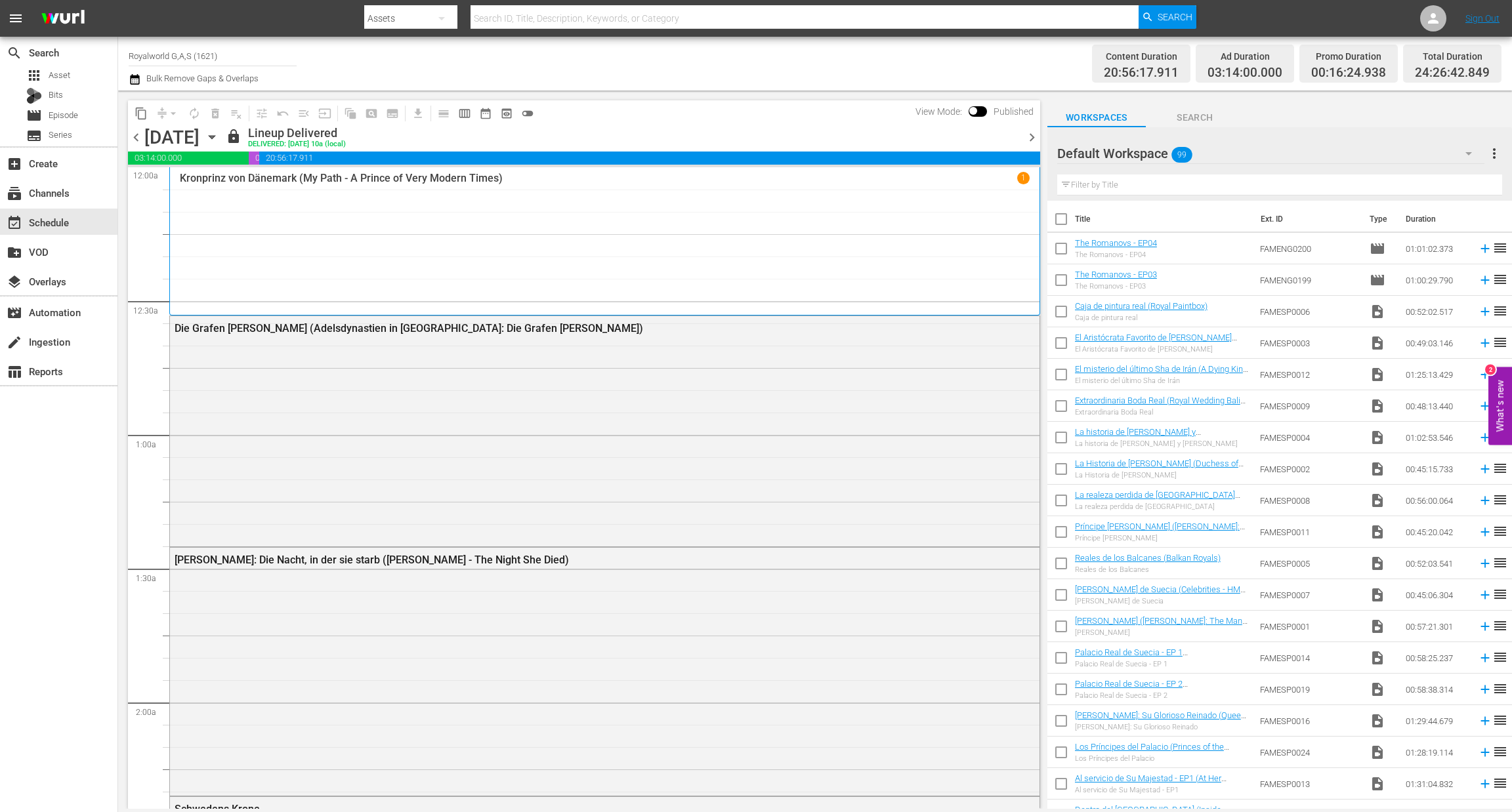
click at [1033, 135] on span "chevron_right" at bounding box center [1033, 138] width 17 height 17
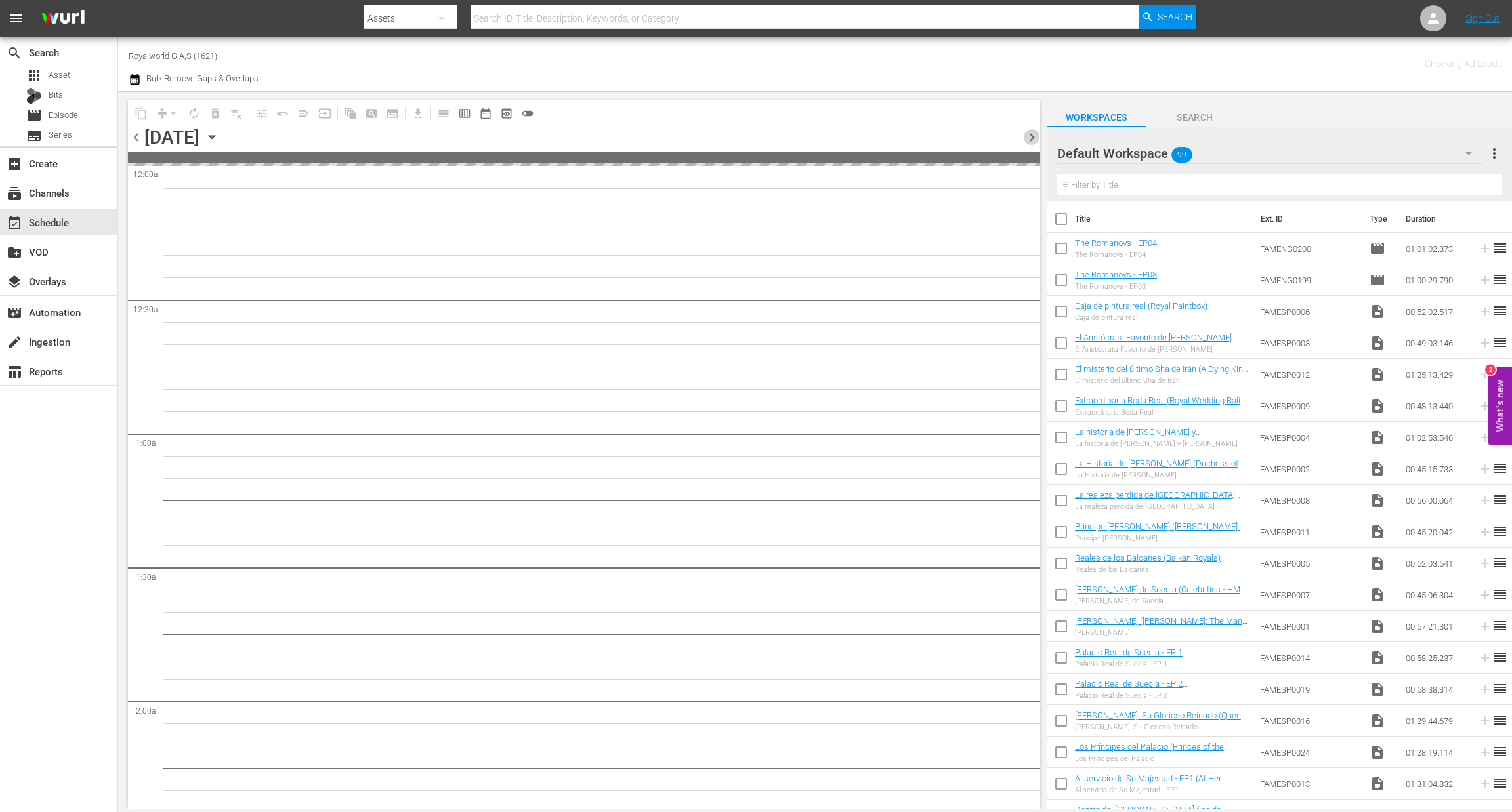
click at [1033, 135] on span "chevron_right" at bounding box center [1033, 138] width 17 height 17
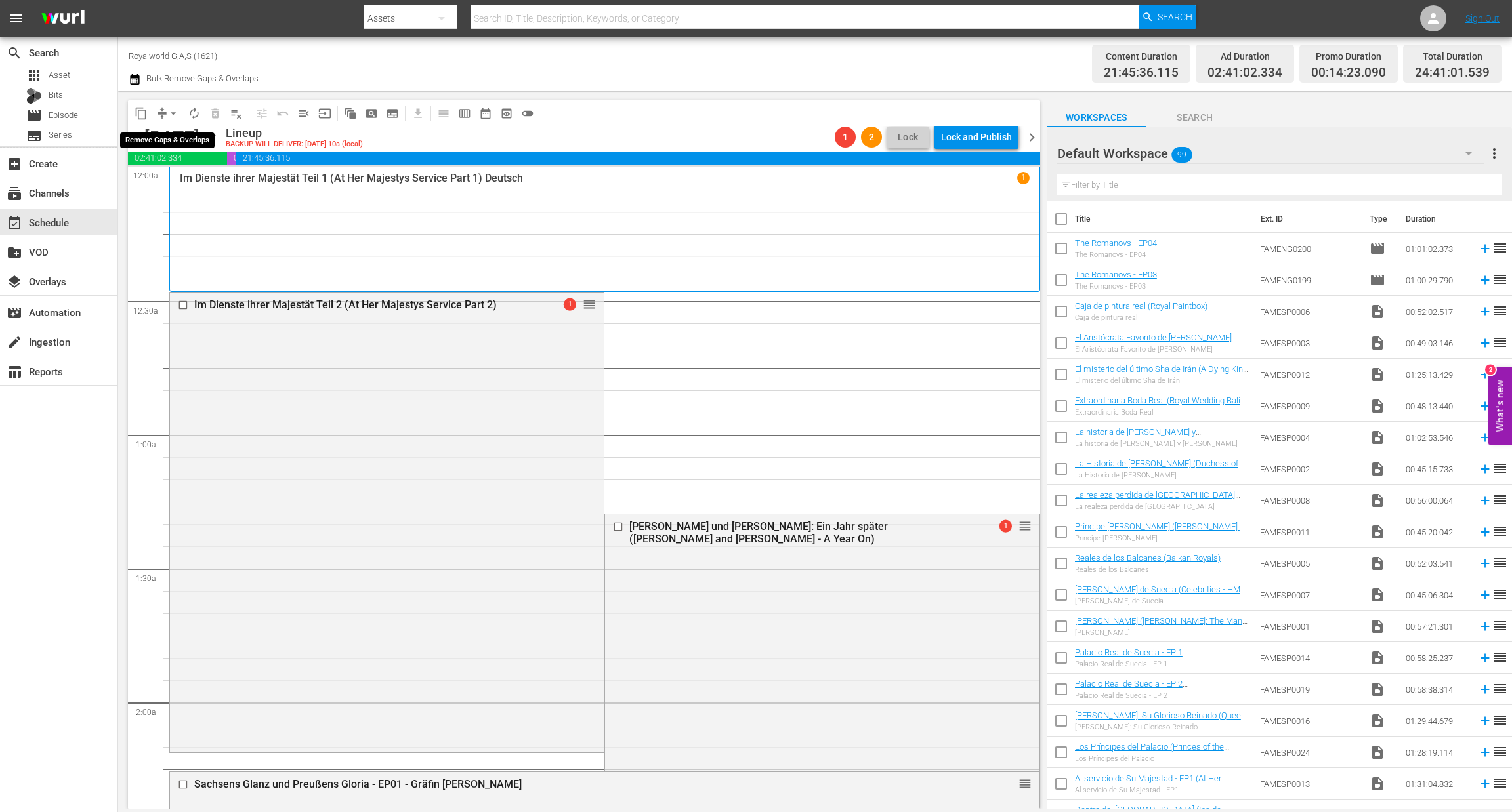
click at [178, 110] on span "arrow_drop_down" at bounding box center [173, 114] width 13 height 13
click at [172, 115] on span "arrow_drop_down" at bounding box center [173, 114] width 13 height 13
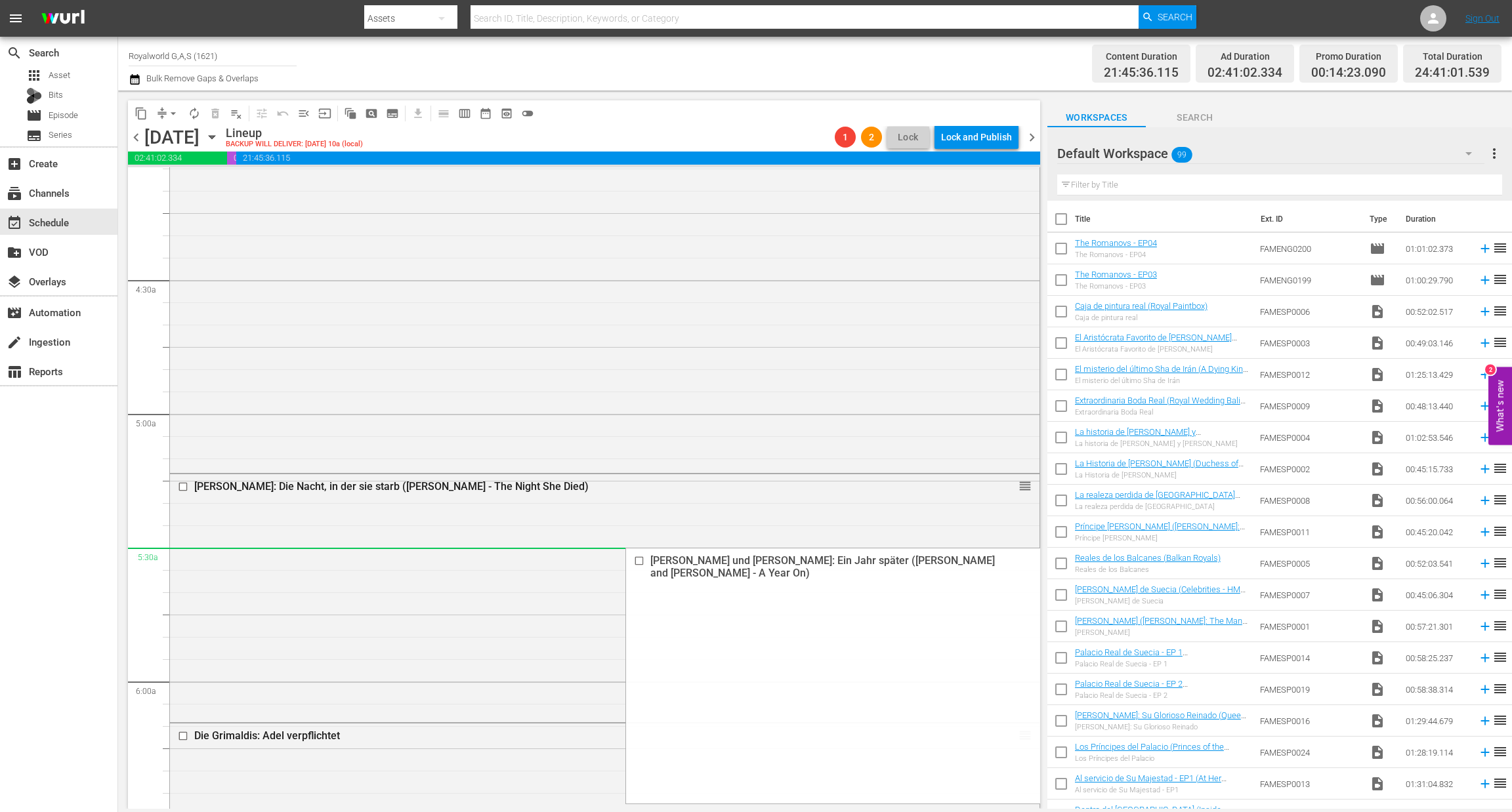
scroll to position [1180, 0]
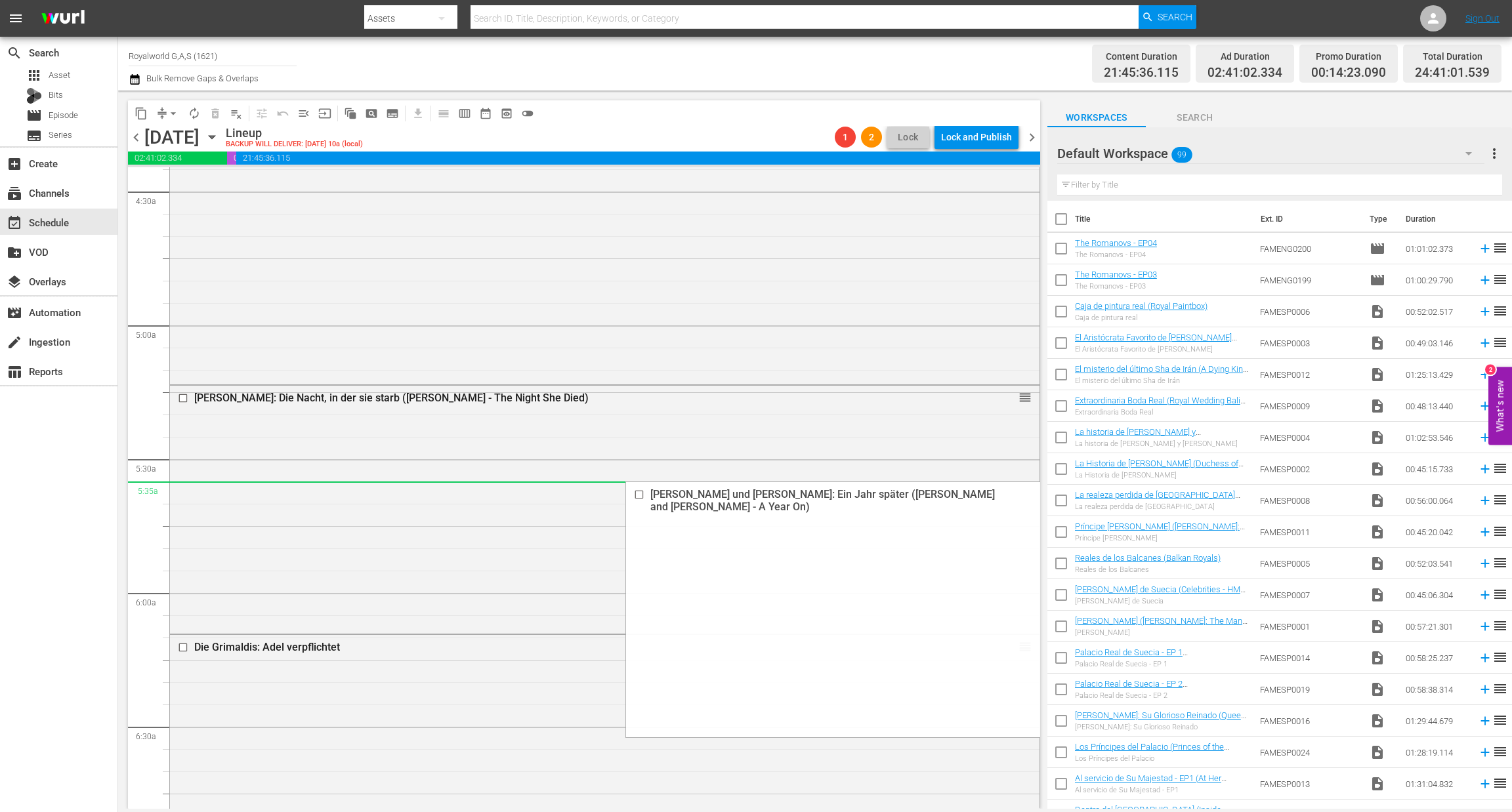
drag, startPoint x: 1006, startPoint y: 328, endPoint x: 848, endPoint y: 488, distance: 224.9
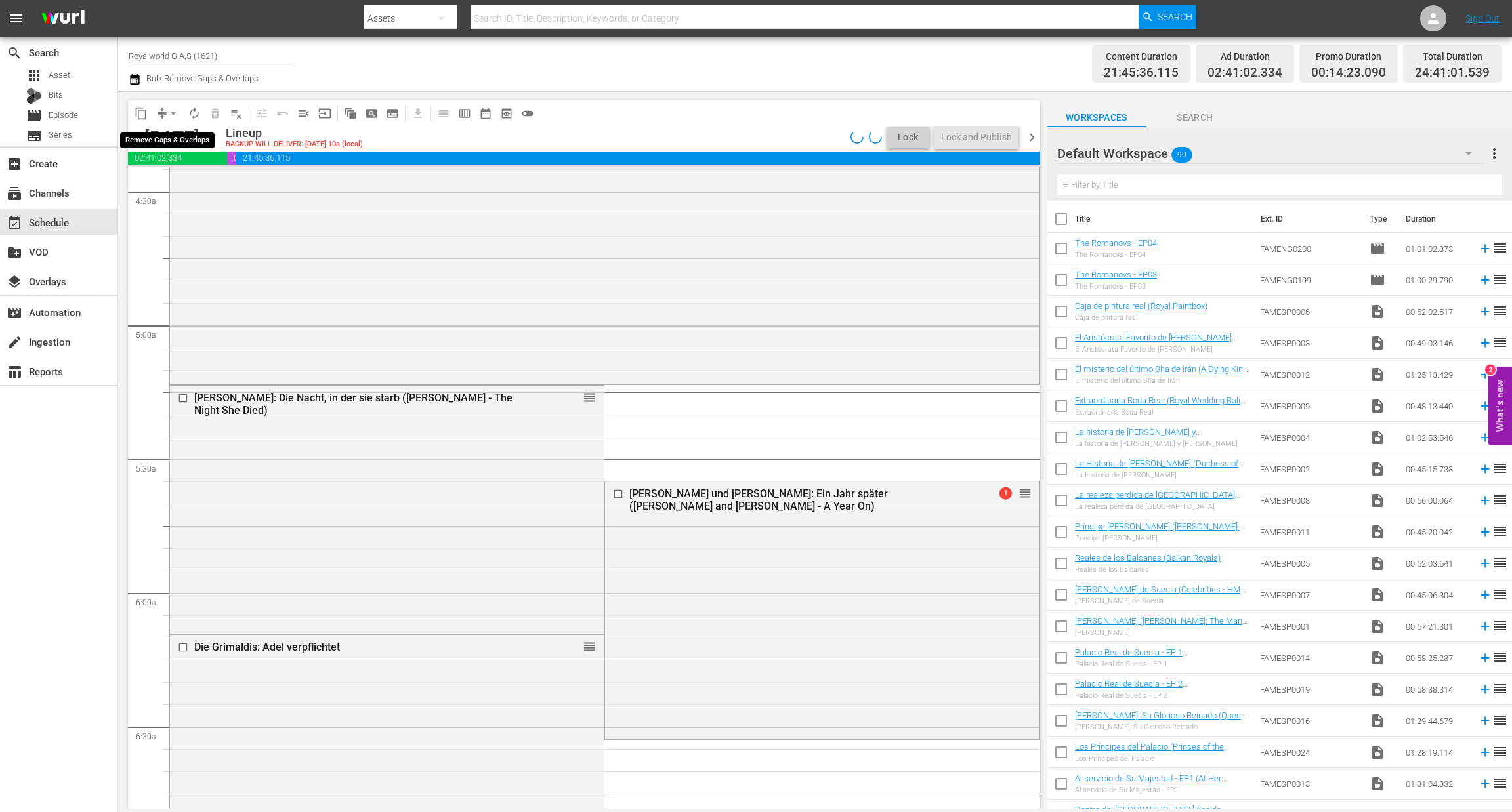
click at [172, 112] on span "arrow_drop_down" at bounding box center [173, 114] width 13 height 13
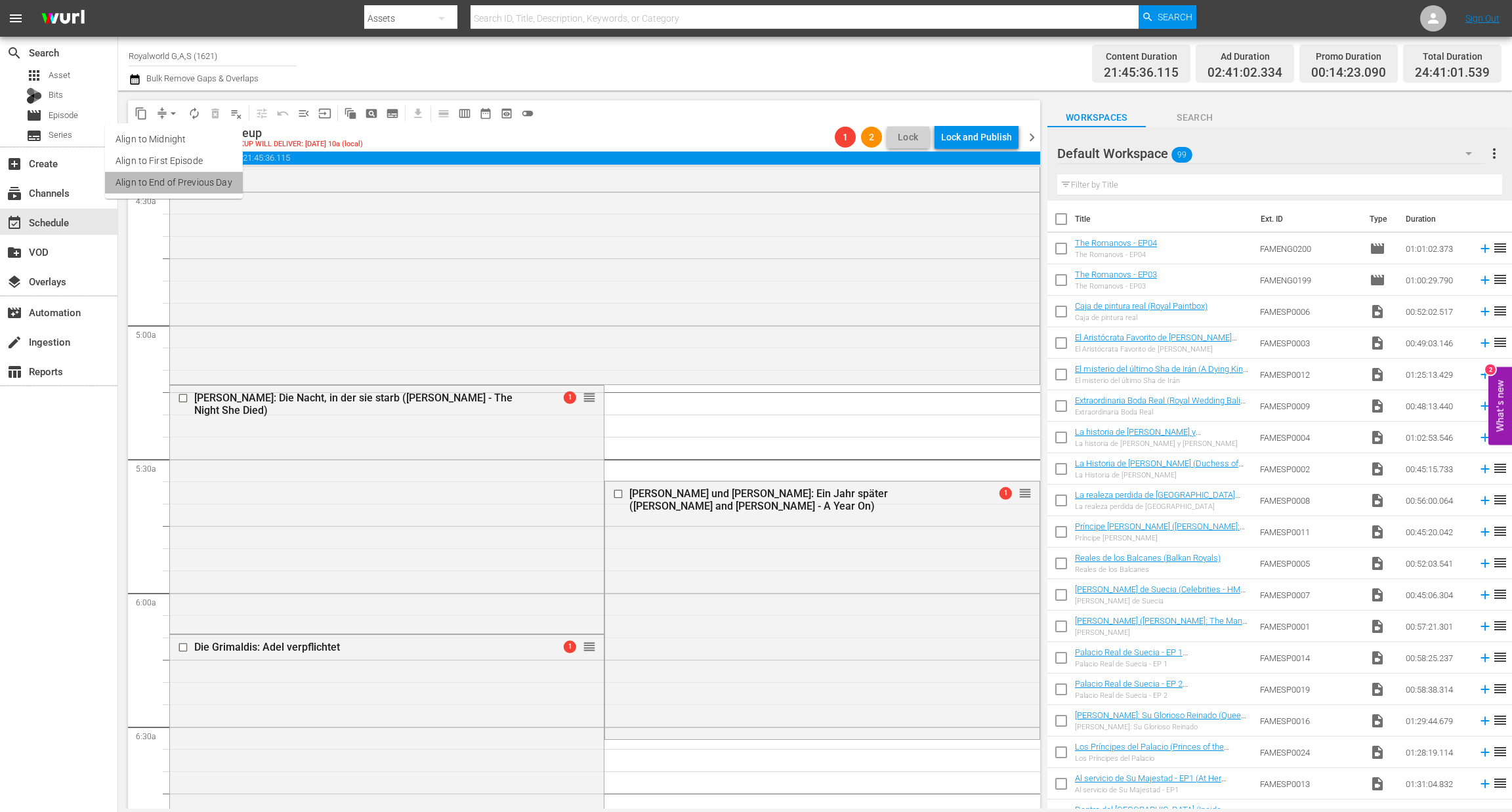
click at [208, 181] on li "Align to End of Previous Day" at bounding box center [174, 183] width 138 height 22
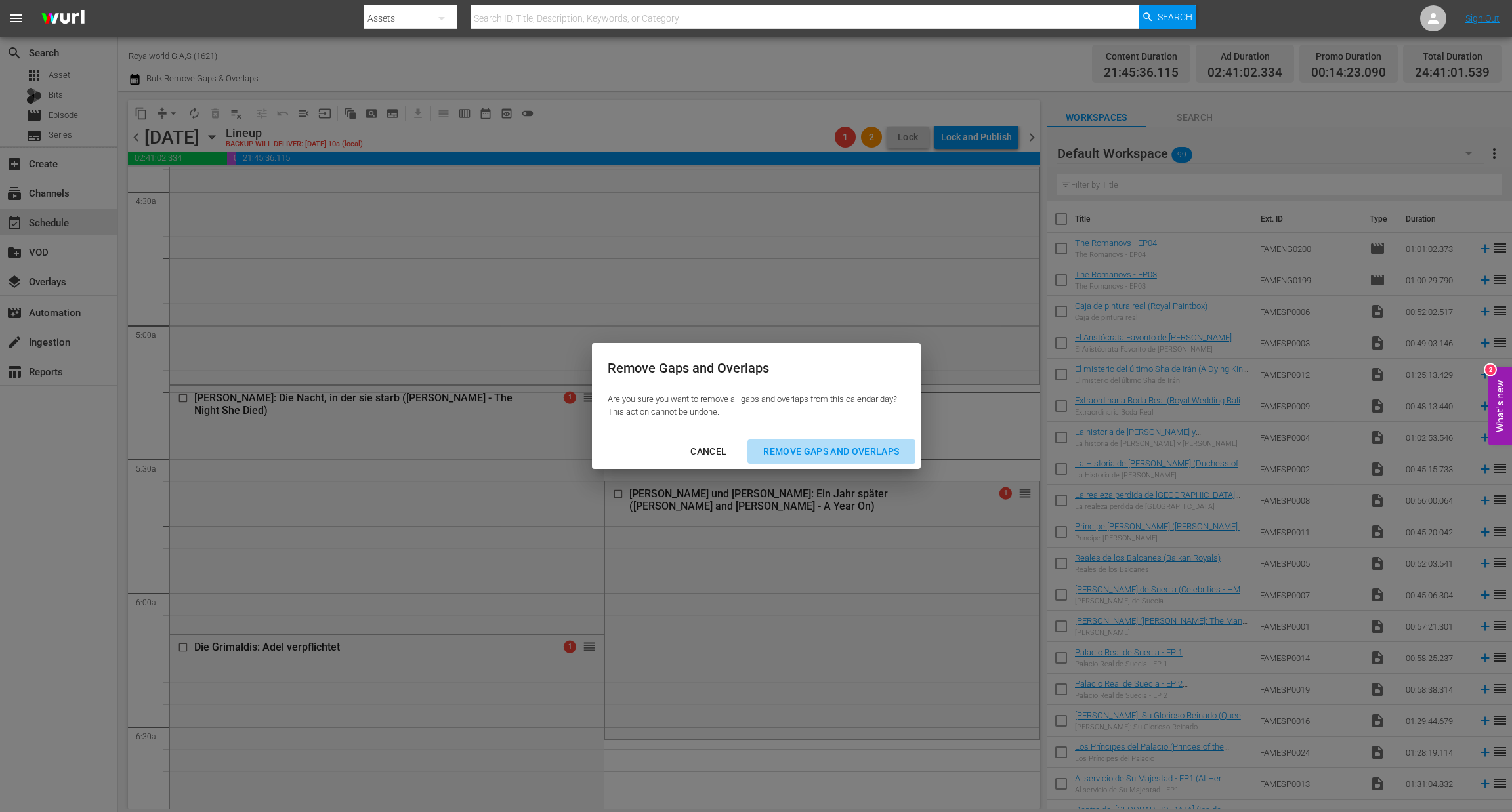
click at [836, 450] on div "Remove Gaps and Overlaps" at bounding box center [831, 452] width 156 height 17
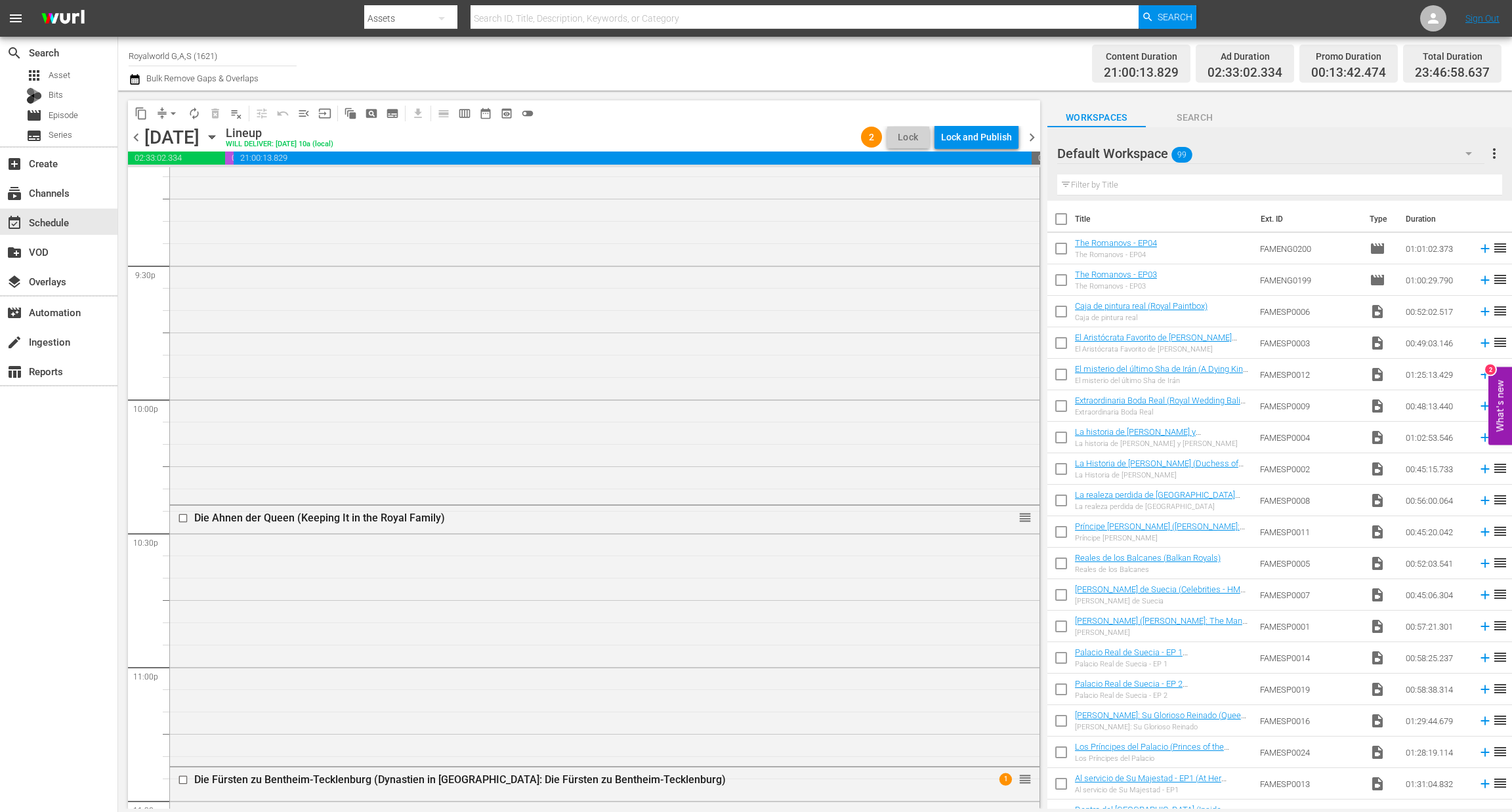
scroll to position [5846, 0]
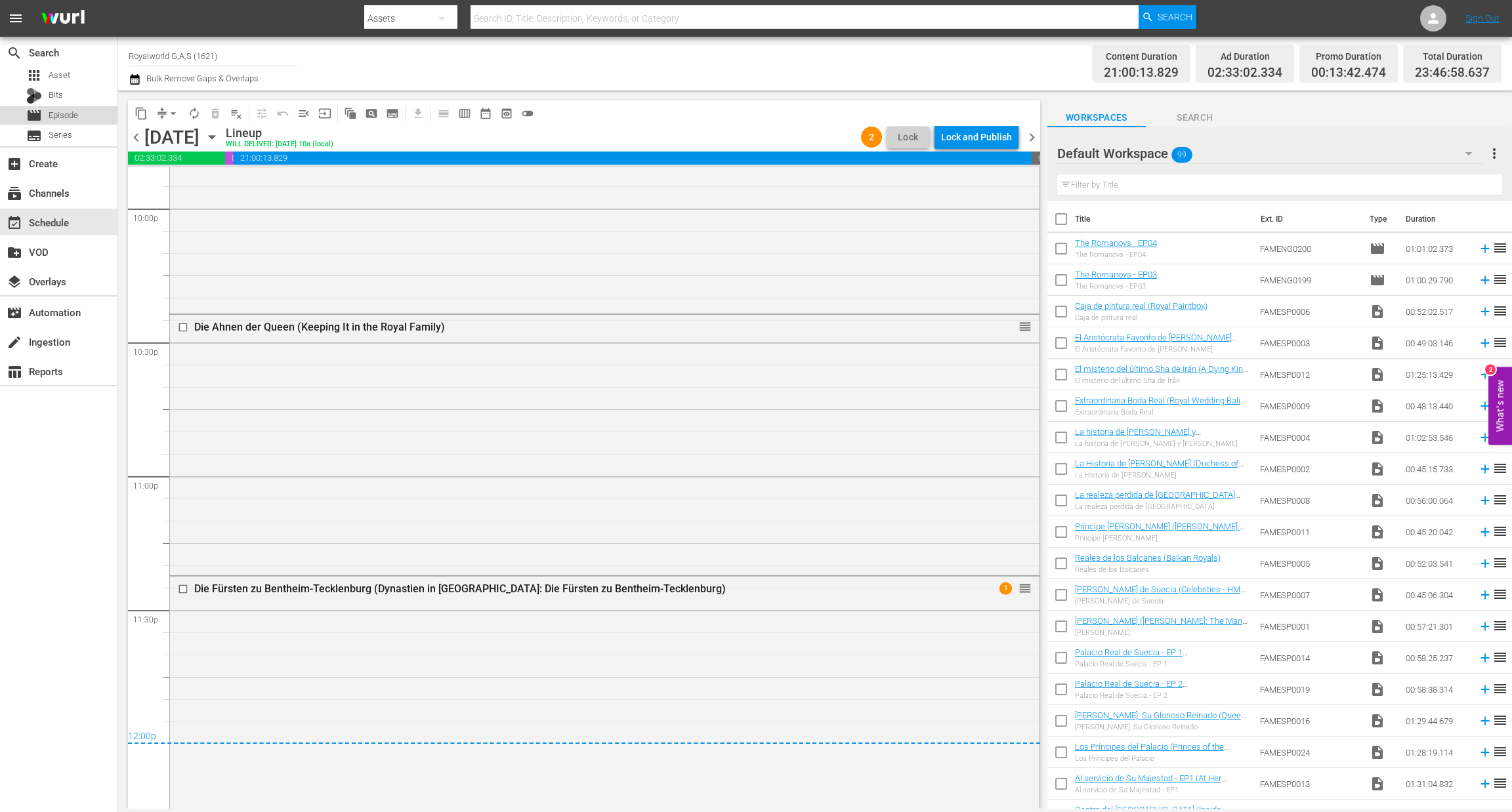
click at [69, 117] on span "Episode" at bounding box center [63, 115] width 29 height 13
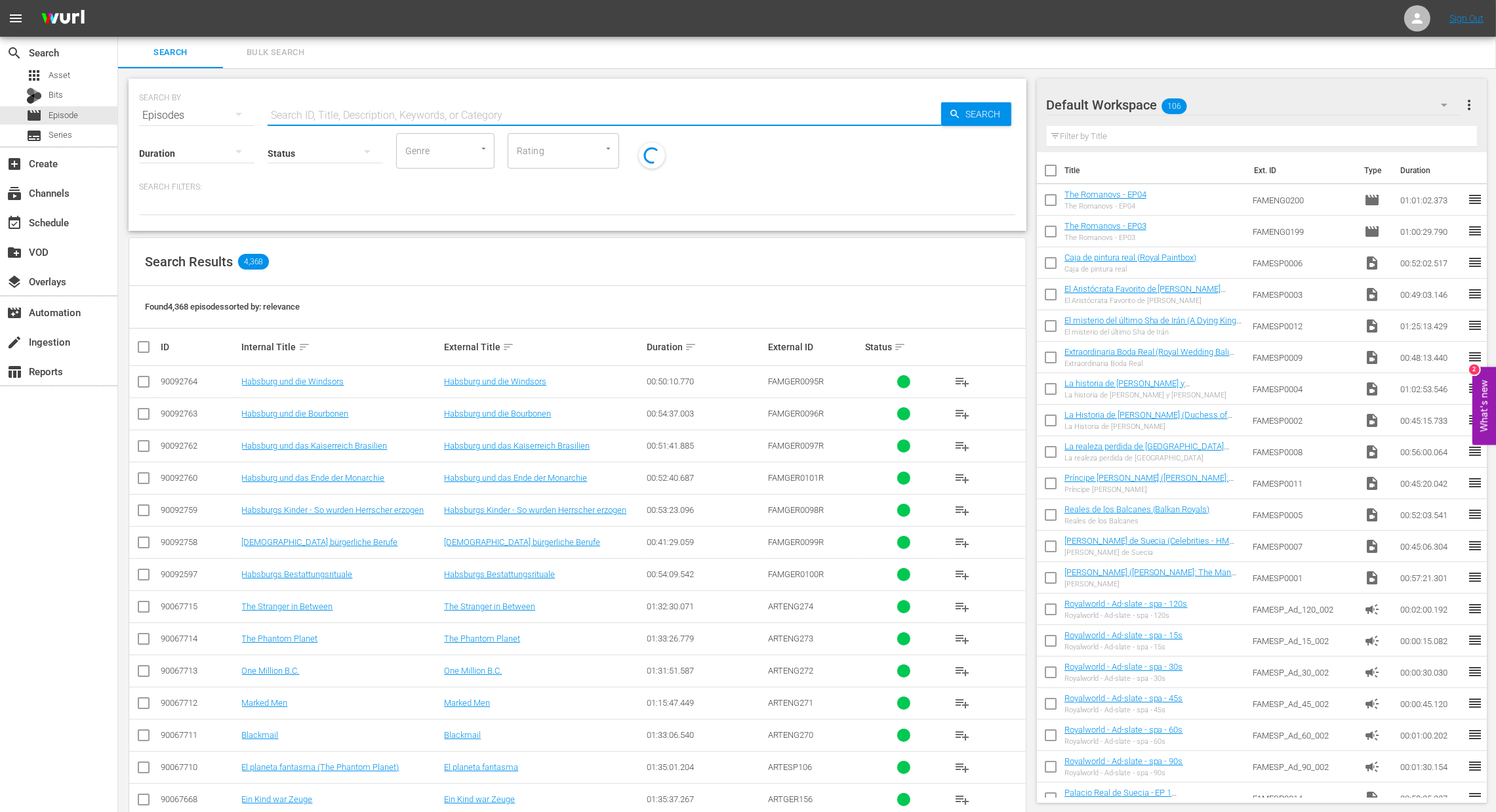
click at [305, 110] on input "text" at bounding box center [605, 115] width 674 height 32
type input "famger"
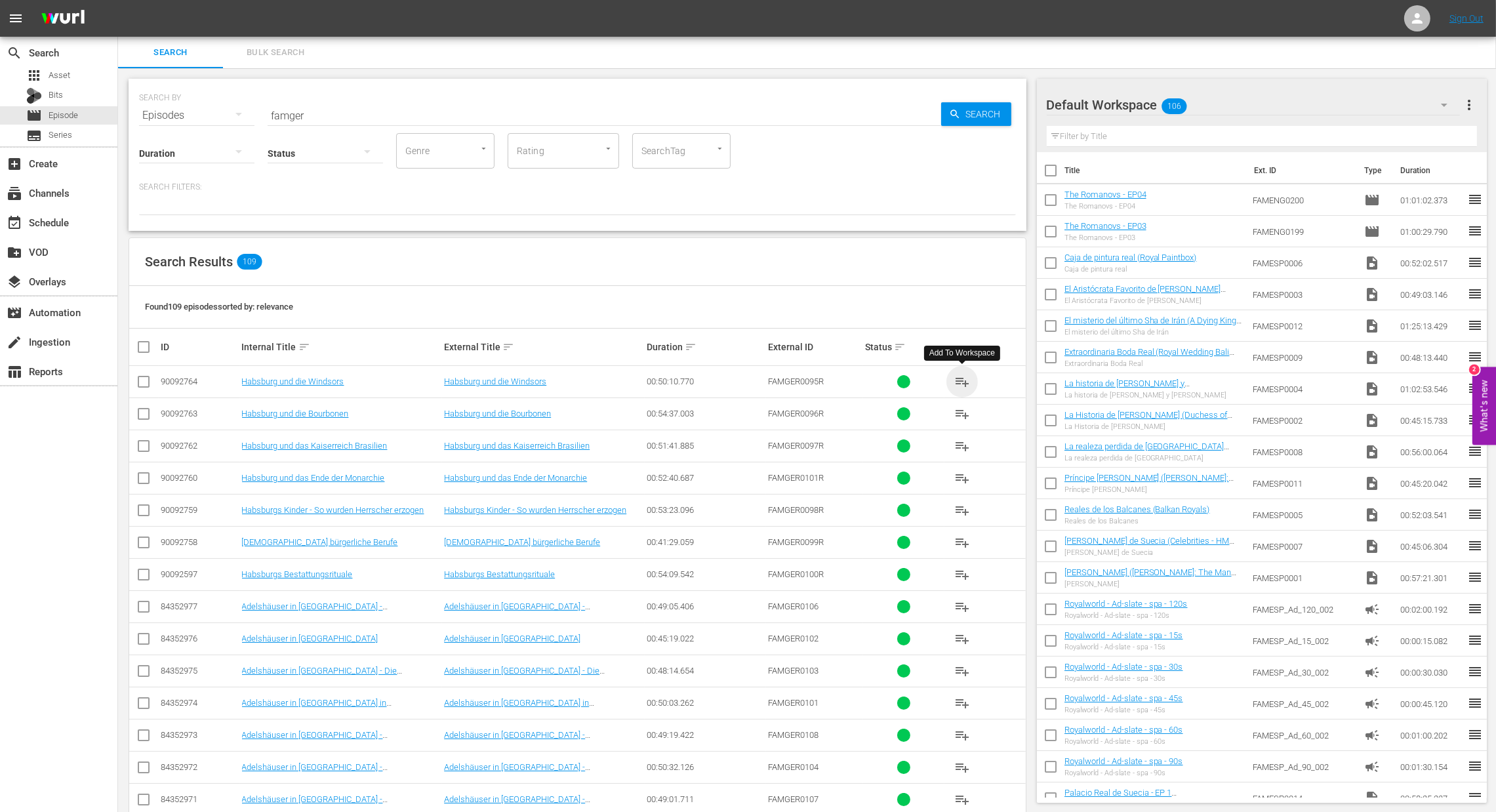
click at [966, 382] on span "playlist_add" at bounding box center [962, 381] width 16 height 16
click at [963, 418] on span "playlist_add" at bounding box center [962, 414] width 16 height 16
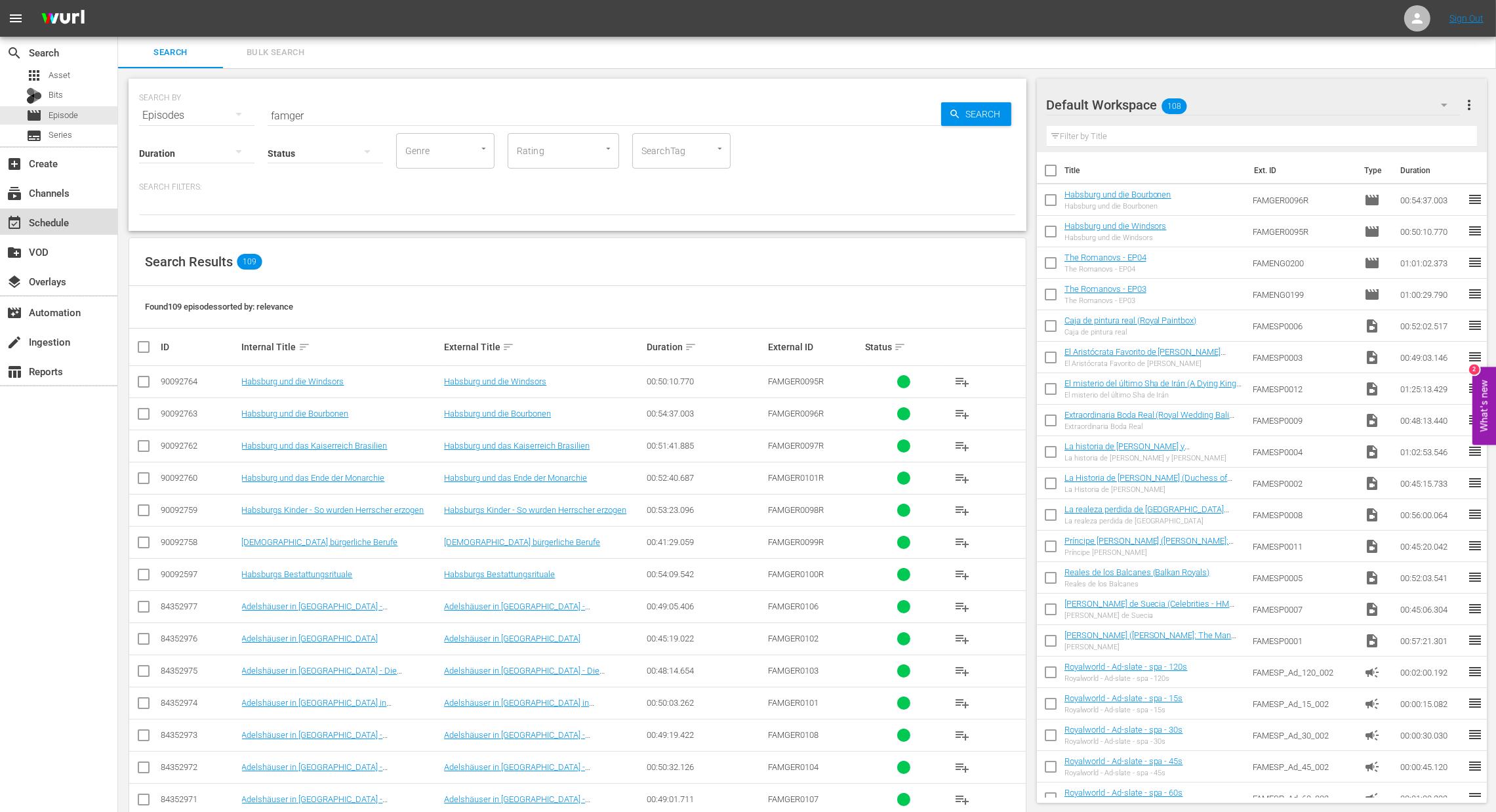
click at [72, 227] on div "event_available Schedule" at bounding box center [59, 221] width 117 height 26
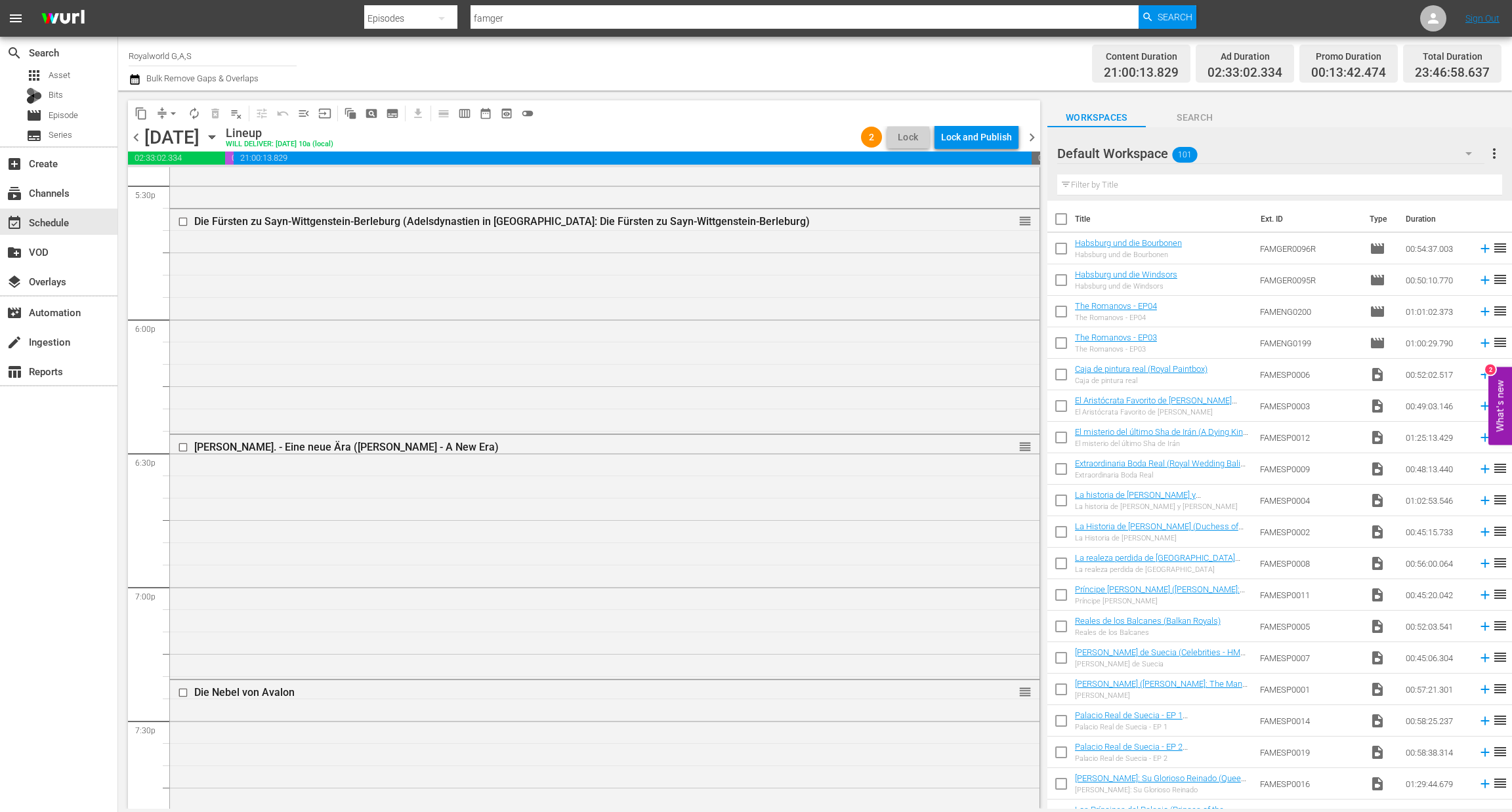
scroll to position [4623, 0]
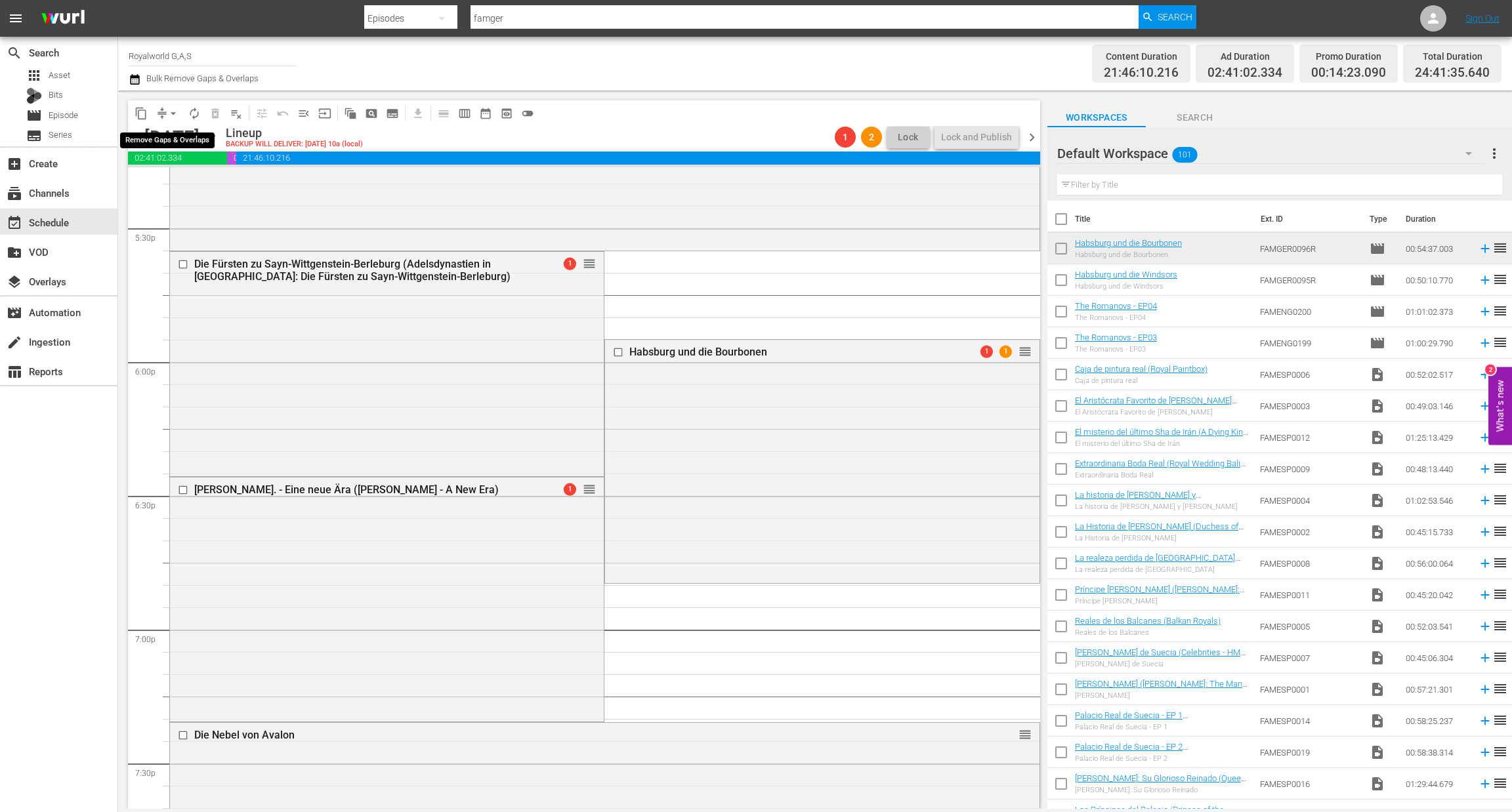
click at [172, 116] on span "arrow_drop_down" at bounding box center [173, 114] width 13 height 13
click at [182, 175] on li "Align to End of Previous Day" at bounding box center [174, 183] width 138 height 22
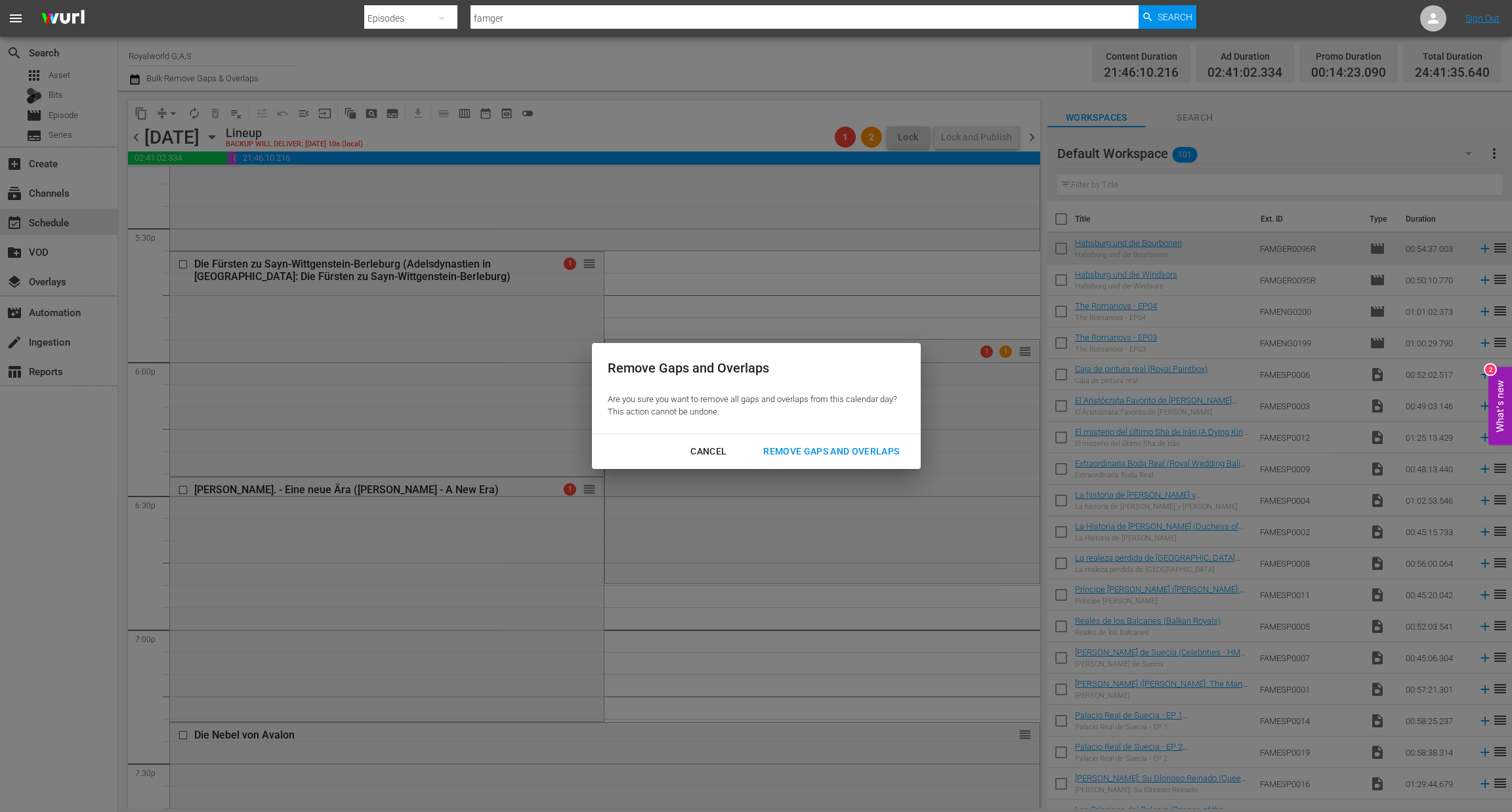
click at [822, 445] on div "Remove Gaps and Overlaps" at bounding box center [831, 452] width 156 height 17
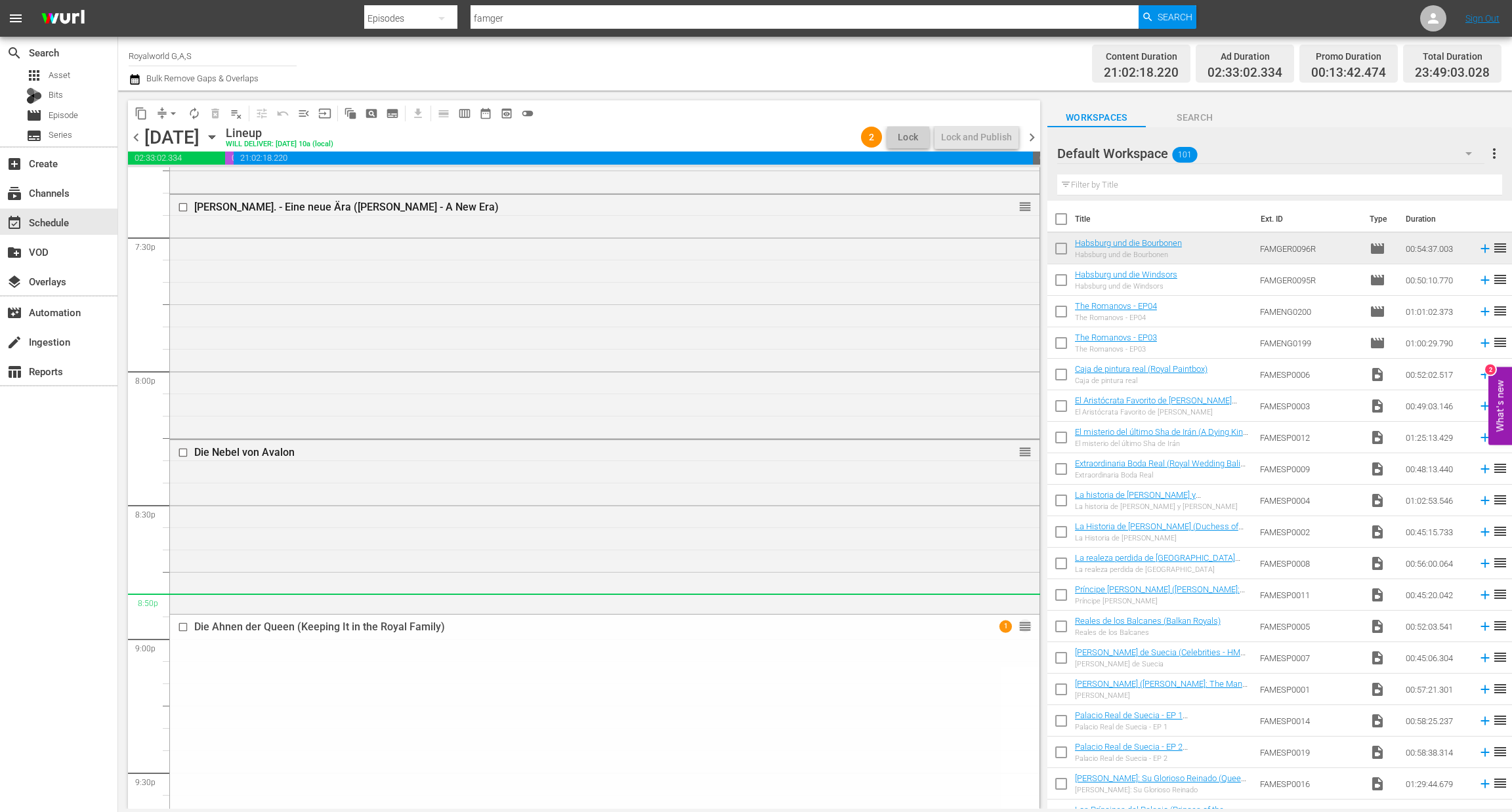
scroll to position [4970, 0]
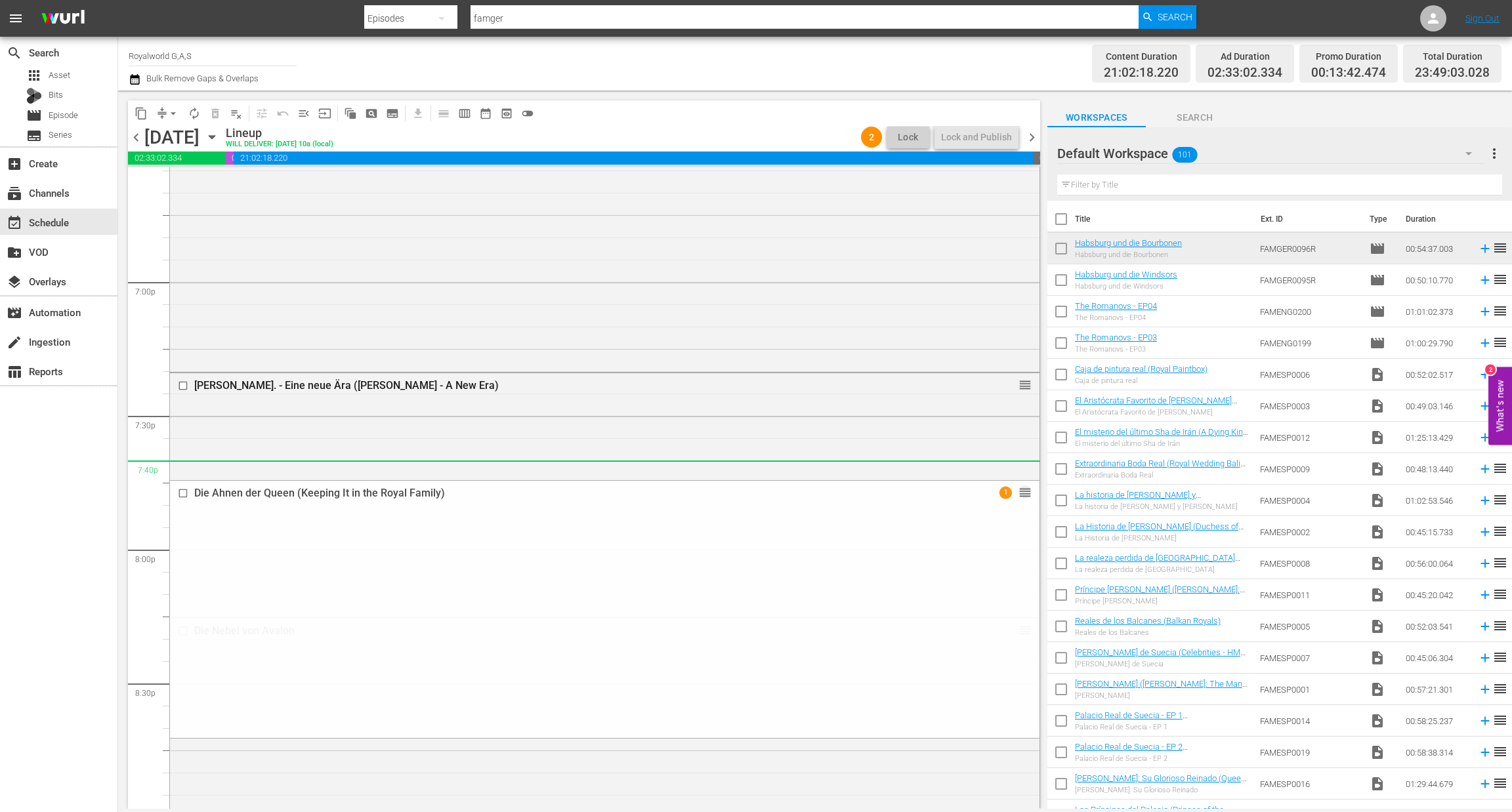
drag, startPoint x: 1003, startPoint y: 559, endPoint x: 770, endPoint y: 462, distance: 252.4
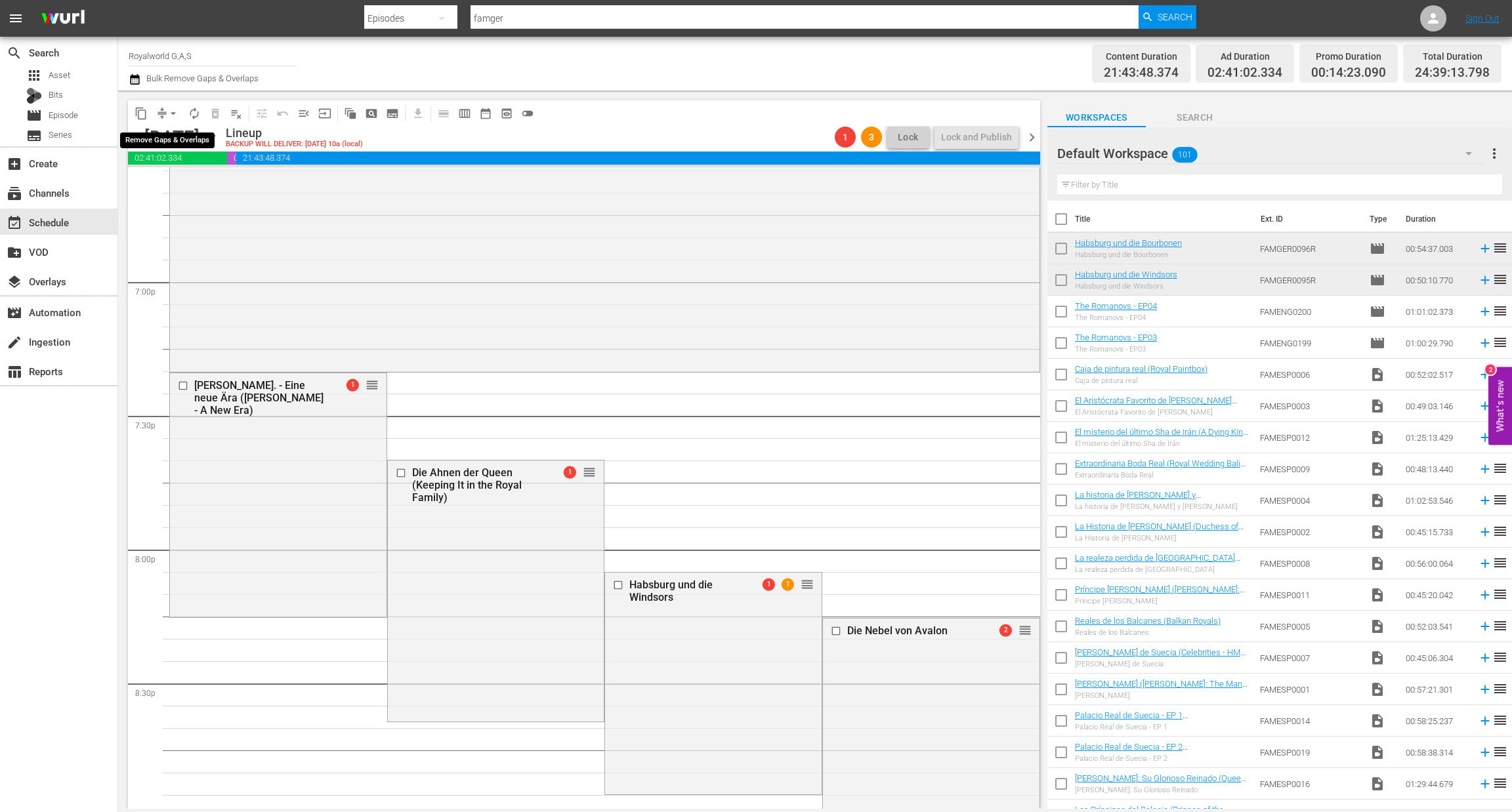
click at [174, 115] on span "arrow_drop_down" at bounding box center [173, 114] width 13 height 13
click at [172, 186] on li "Align to End of Previous Day" at bounding box center [174, 183] width 138 height 22
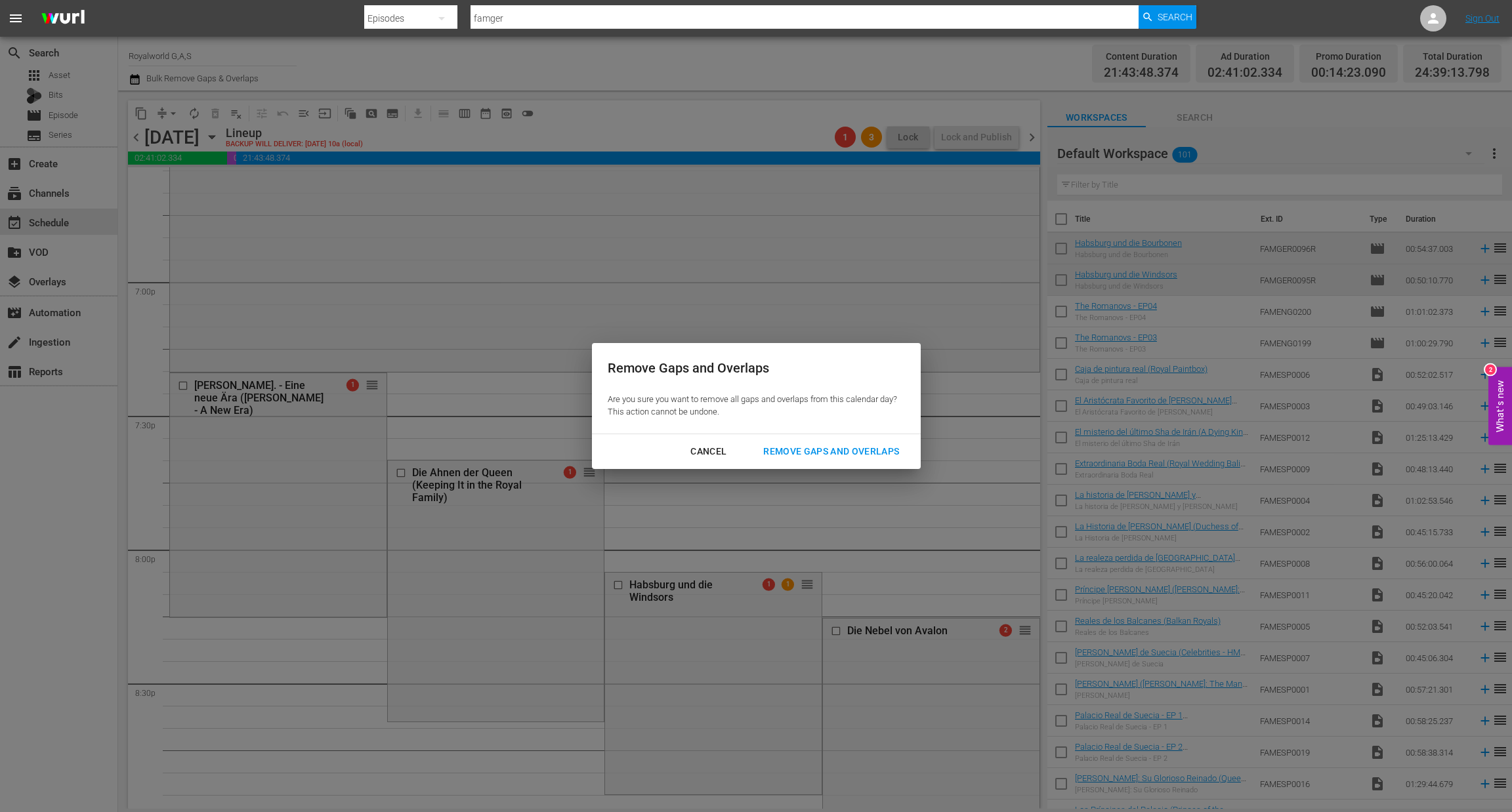
click at [833, 446] on div "Remove Gaps and Overlaps" at bounding box center [831, 452] width 156 height 17
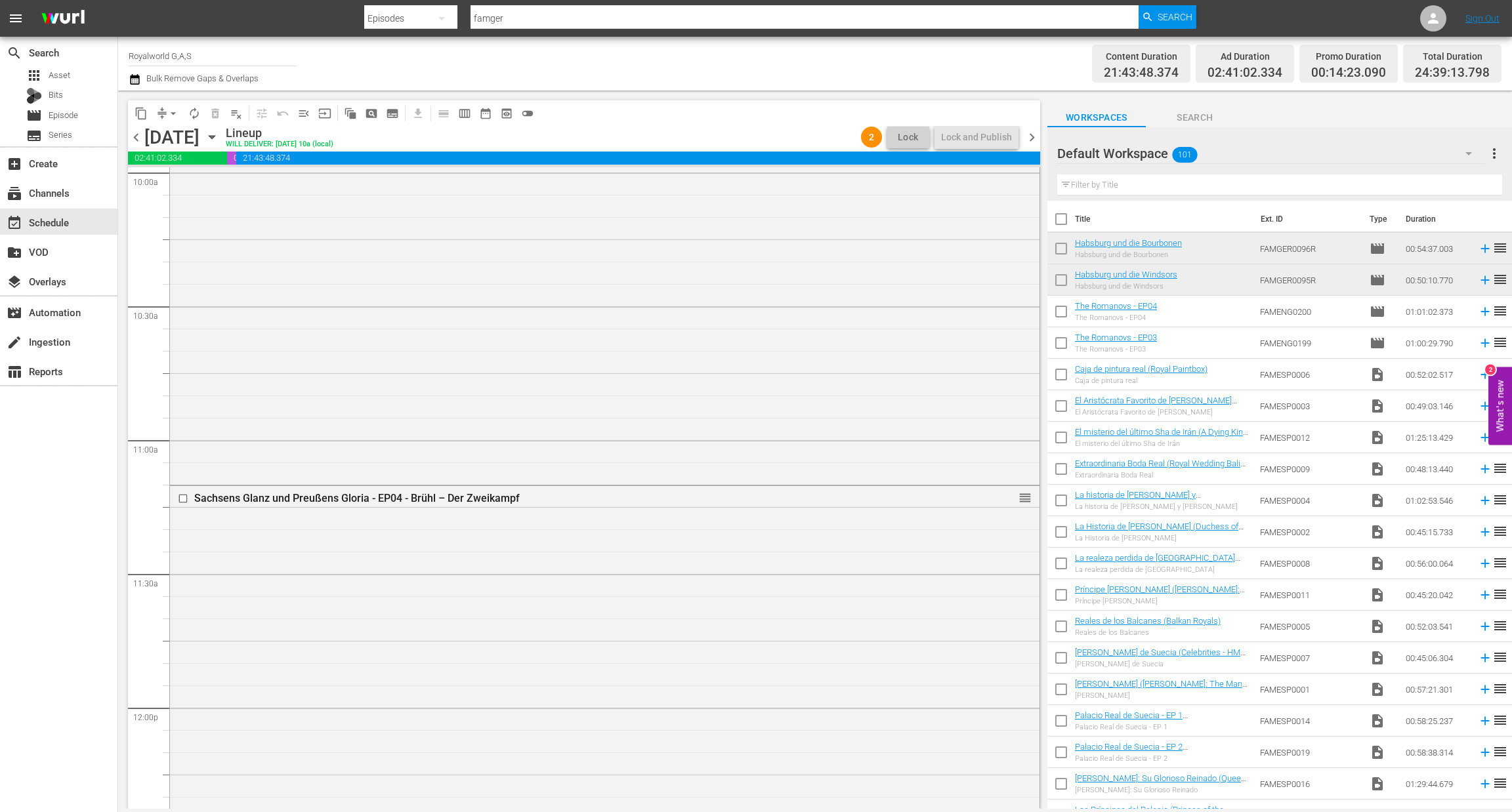
scroll to position [0, 0]
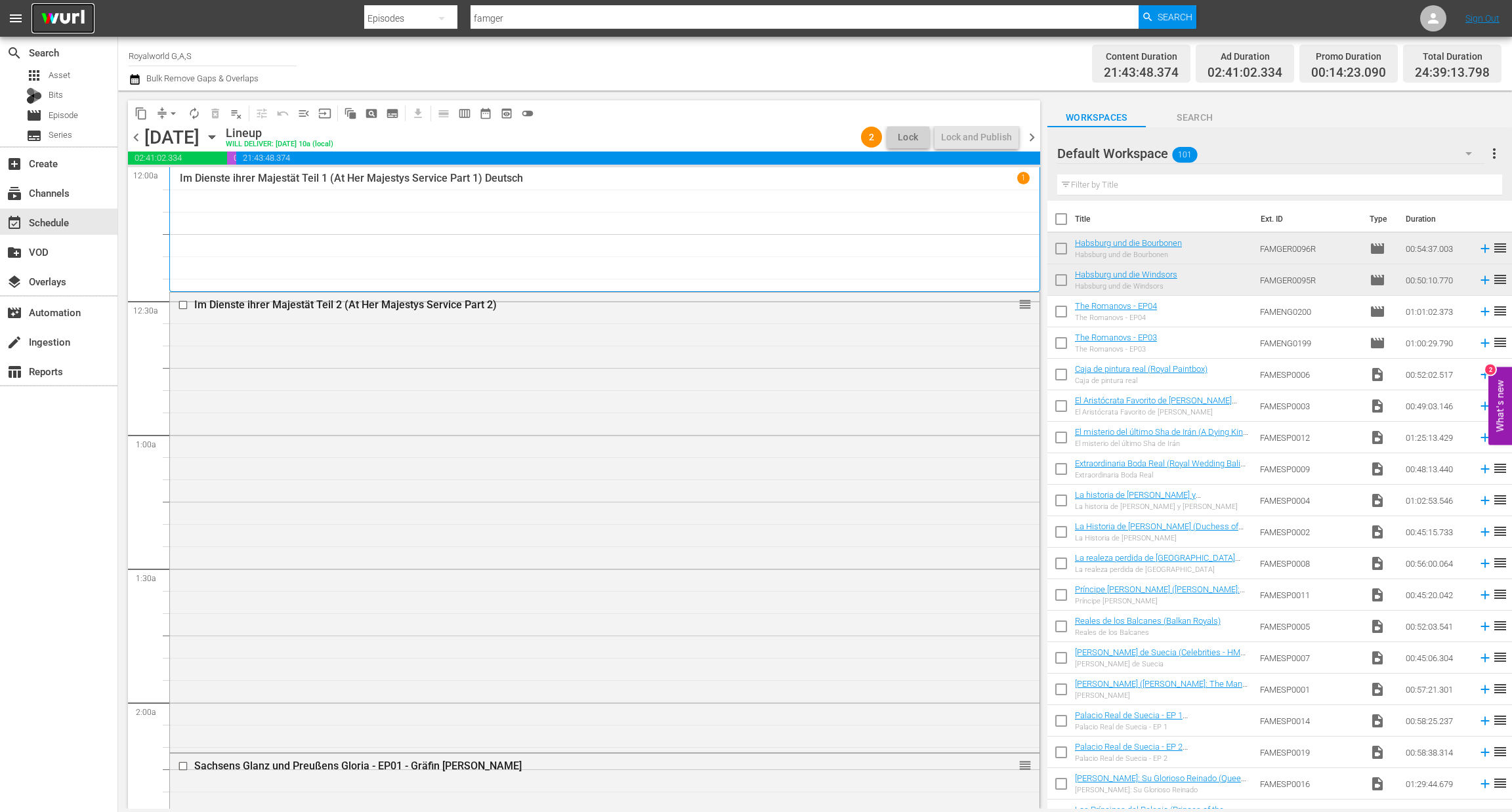
click at [78, 16] on img at bounding box center [63, 18] width 63 height 31
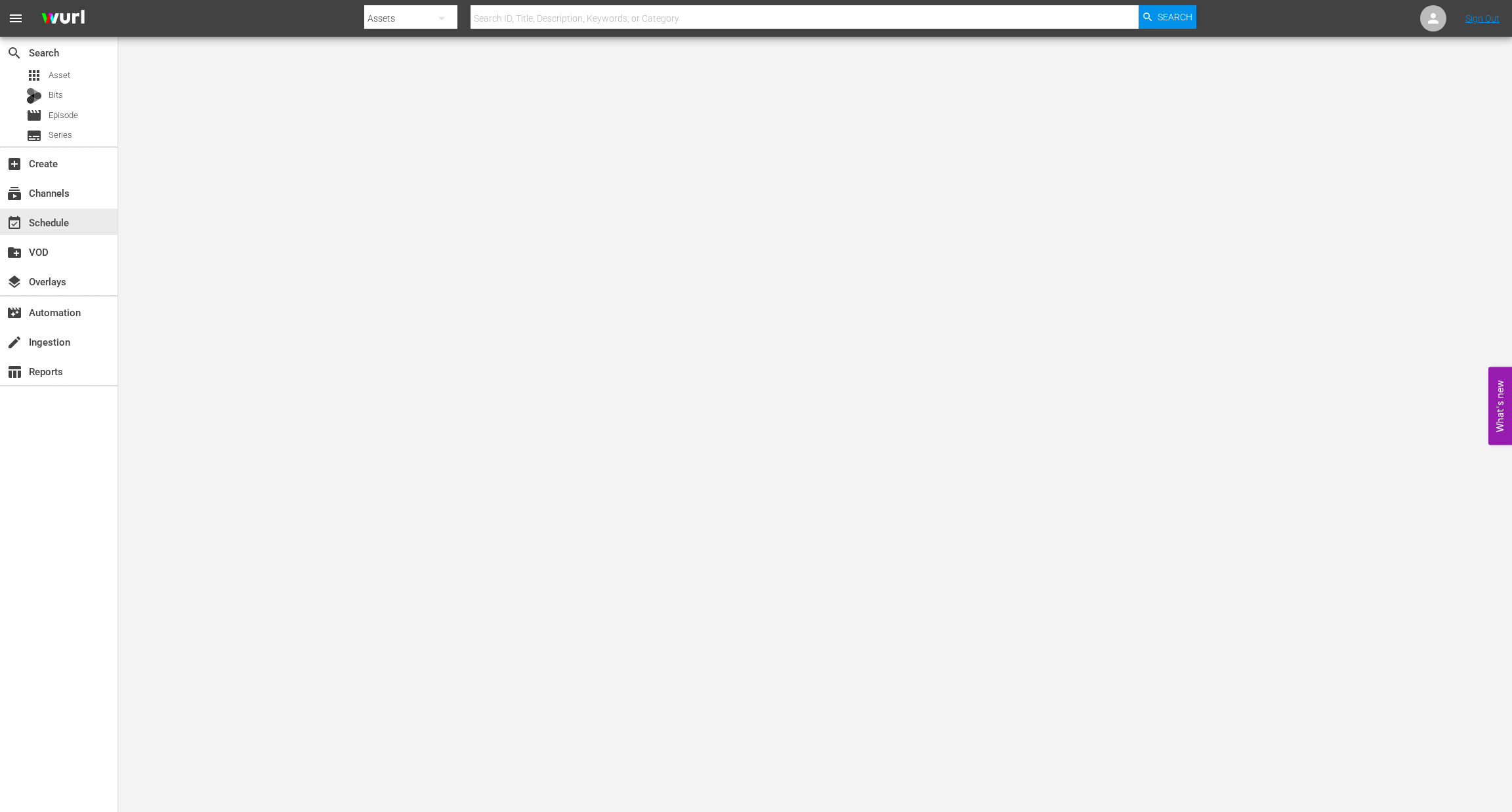
click at [53, 221] on div "event_available Schedule" at bounding box center [37, 220] width 74 height 12
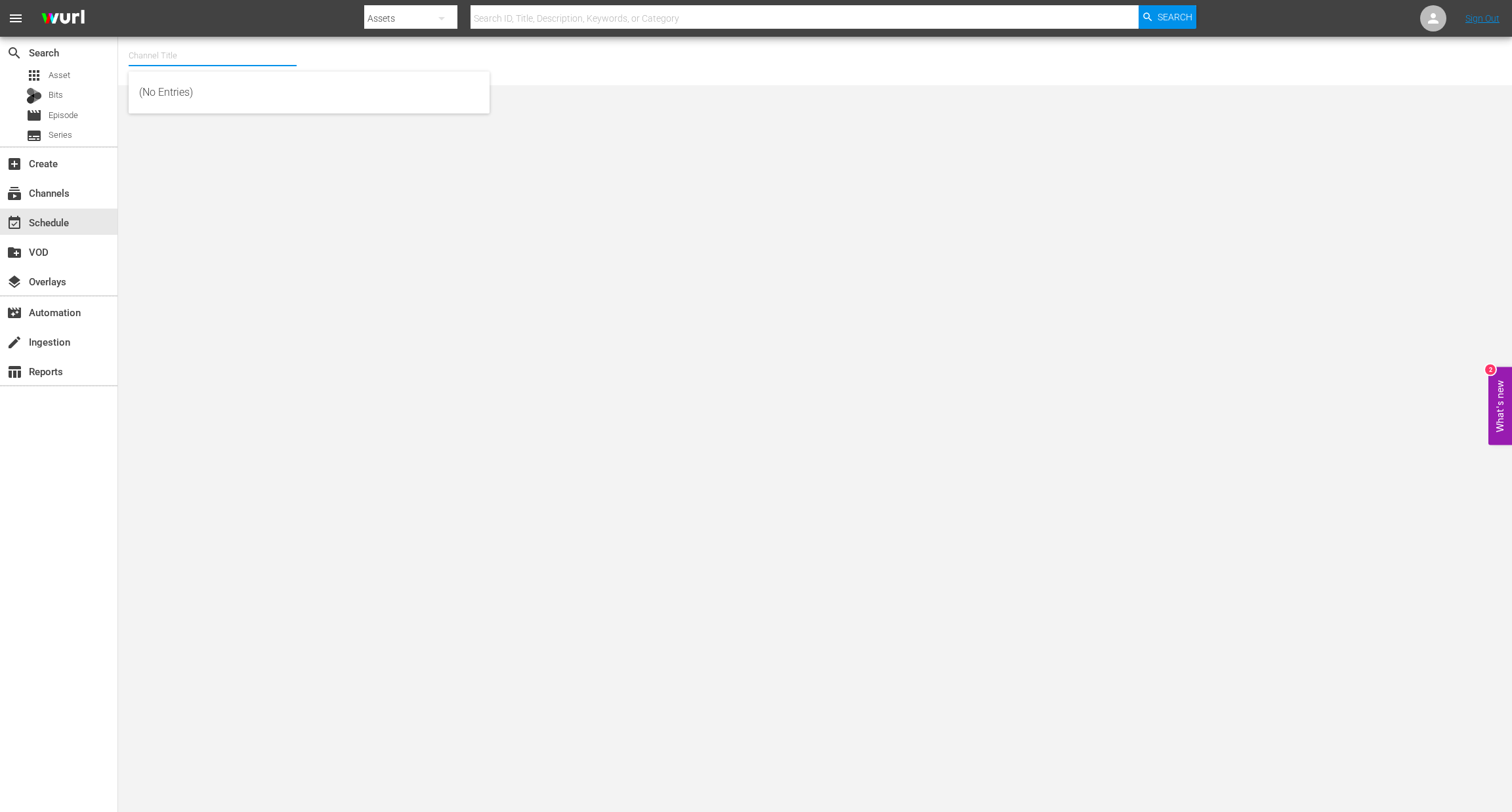
click at [153, 43] on input "text" at bounding box center [213, 56] width 168 height 32
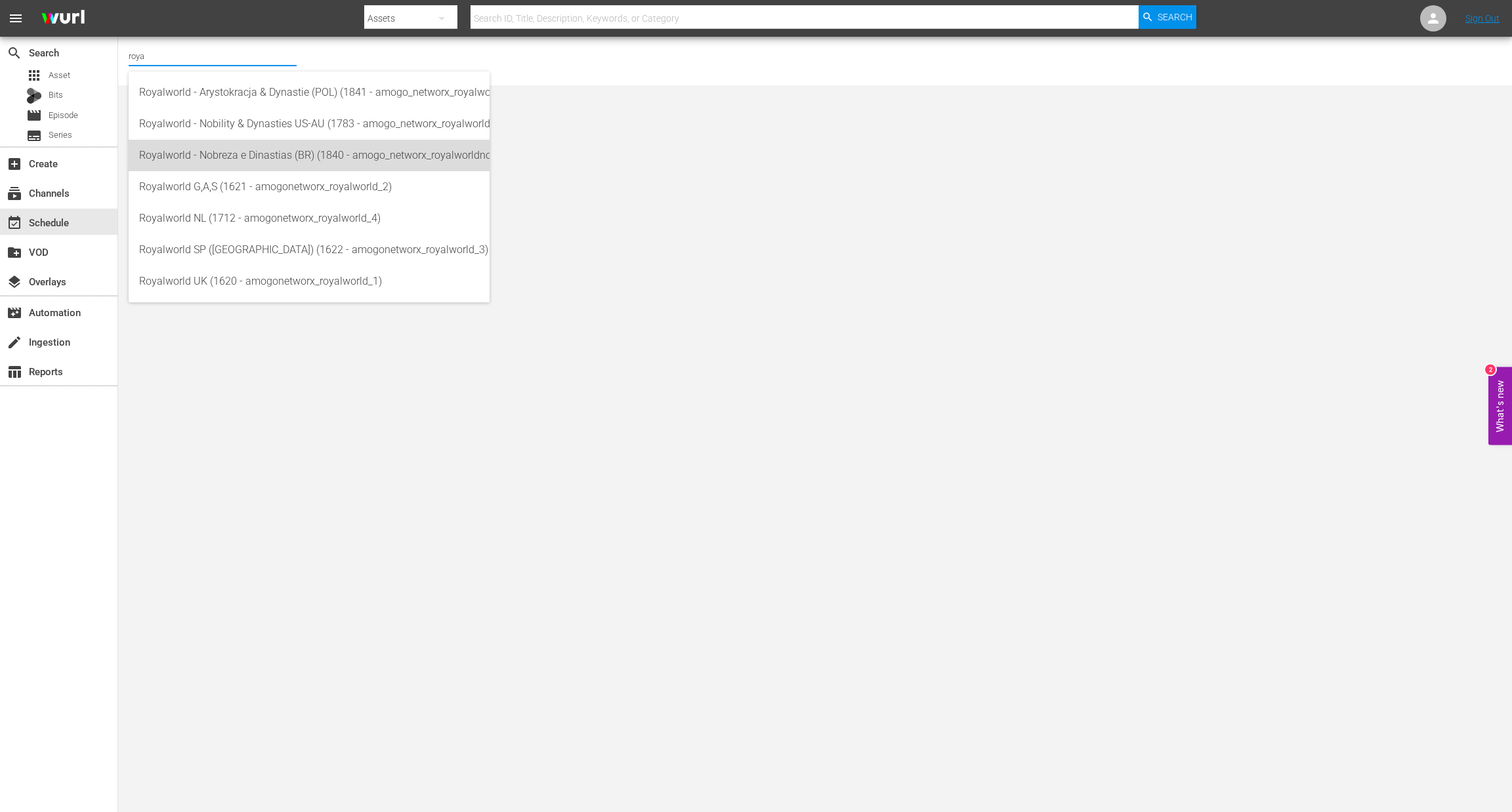
click at [265, 165] on div "Royalworld - Nobreza e Dinastias (BR) (1840 - amogo_networx_royalworldnobrezaed…" at bounding box center [309, 156] width 340 height 32
type input "Royalworld - Nobreza e Dinastias (BR) (1840 - amogo_networx_royalworldnobrezaed…"
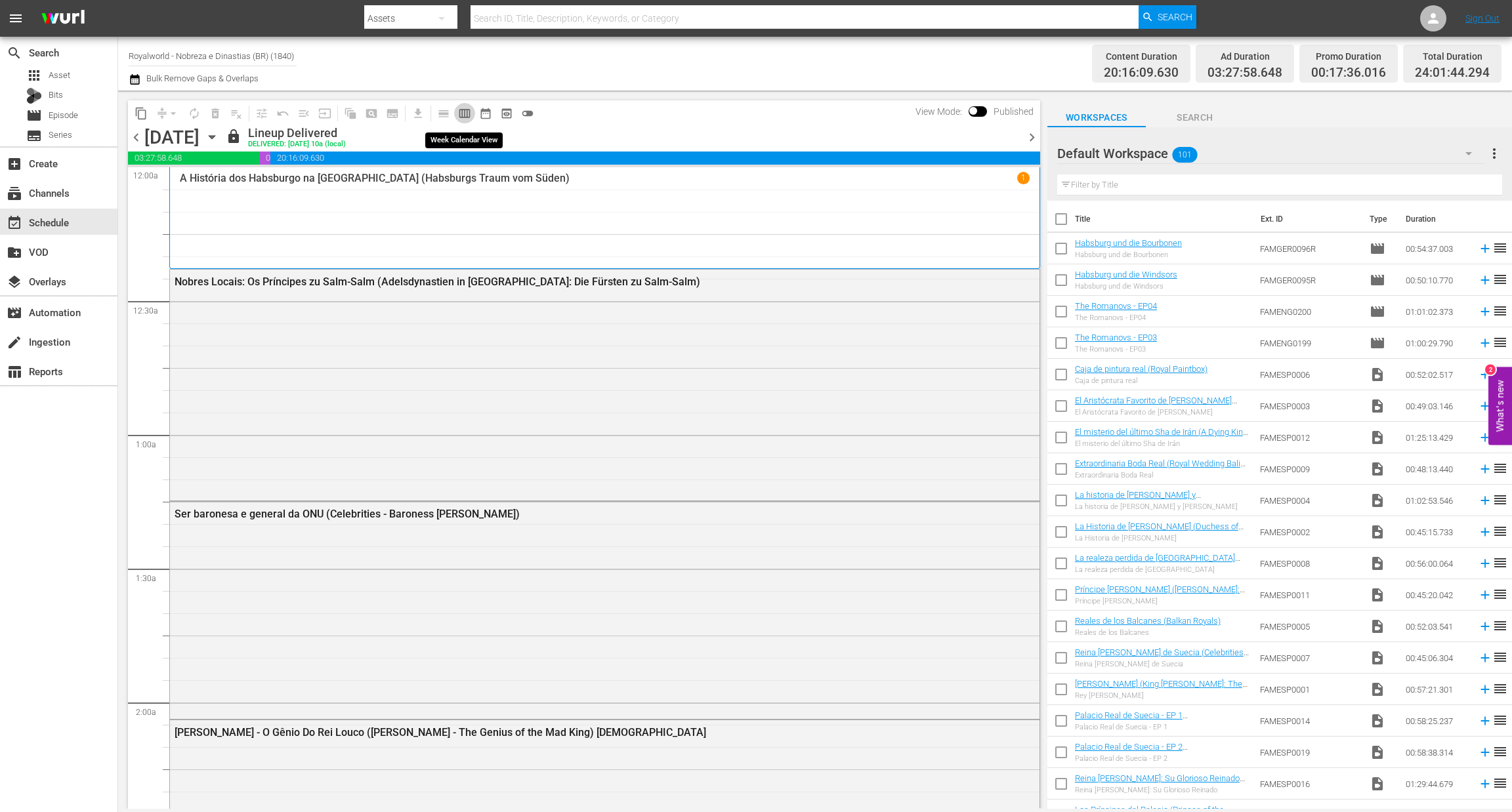
click at [467, 111] on span "calendar_view_week_outlined" at bounding box center [465, 114] width 13 height 13
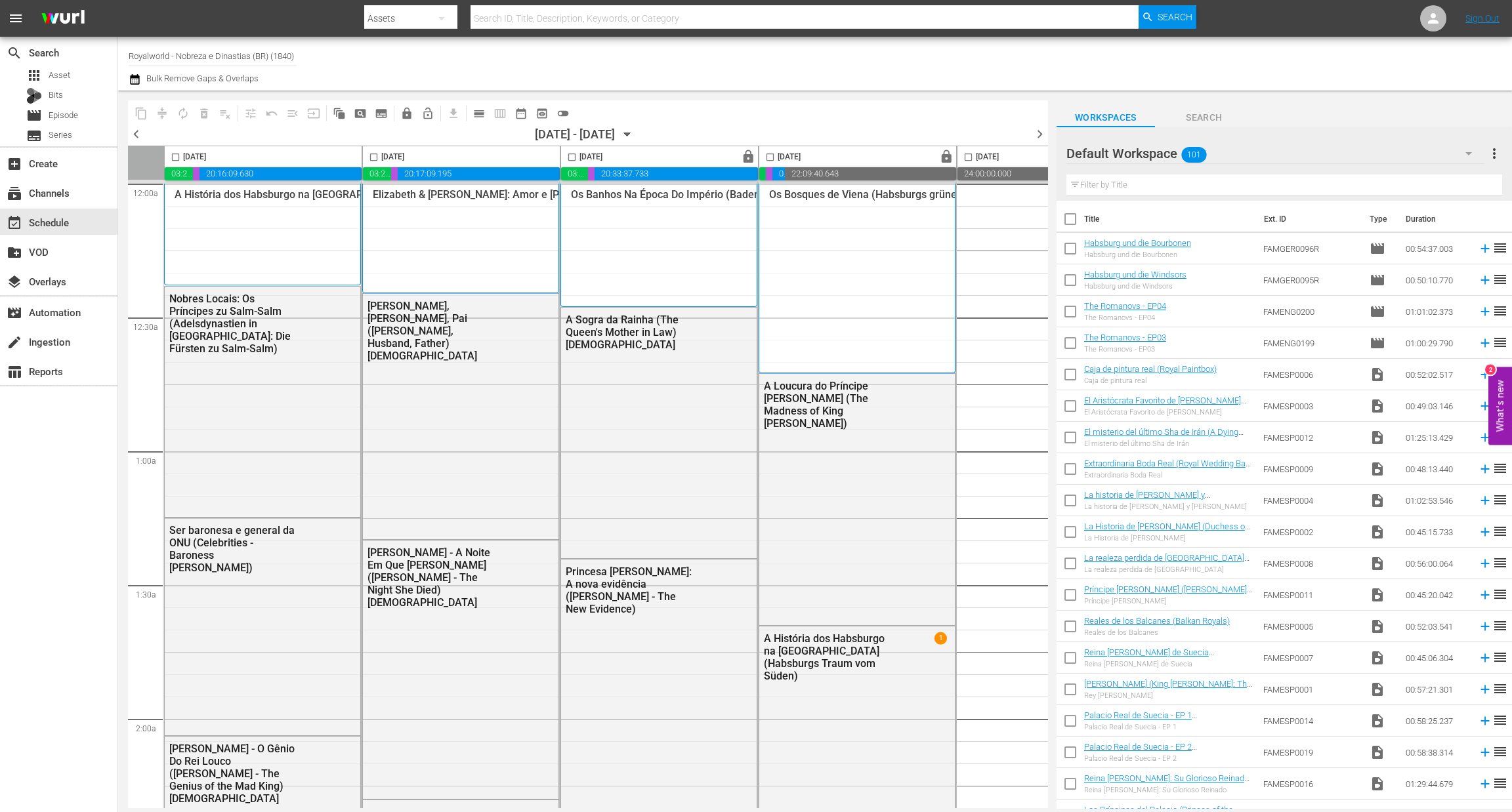
click at [174, 156] on input "checkbox" at bounding box center [176, 160] width 15 height 15
checkbox input "true"
click at [139, 110] on span "content_copy" at bounding box center [141, 114] width 13 height 13
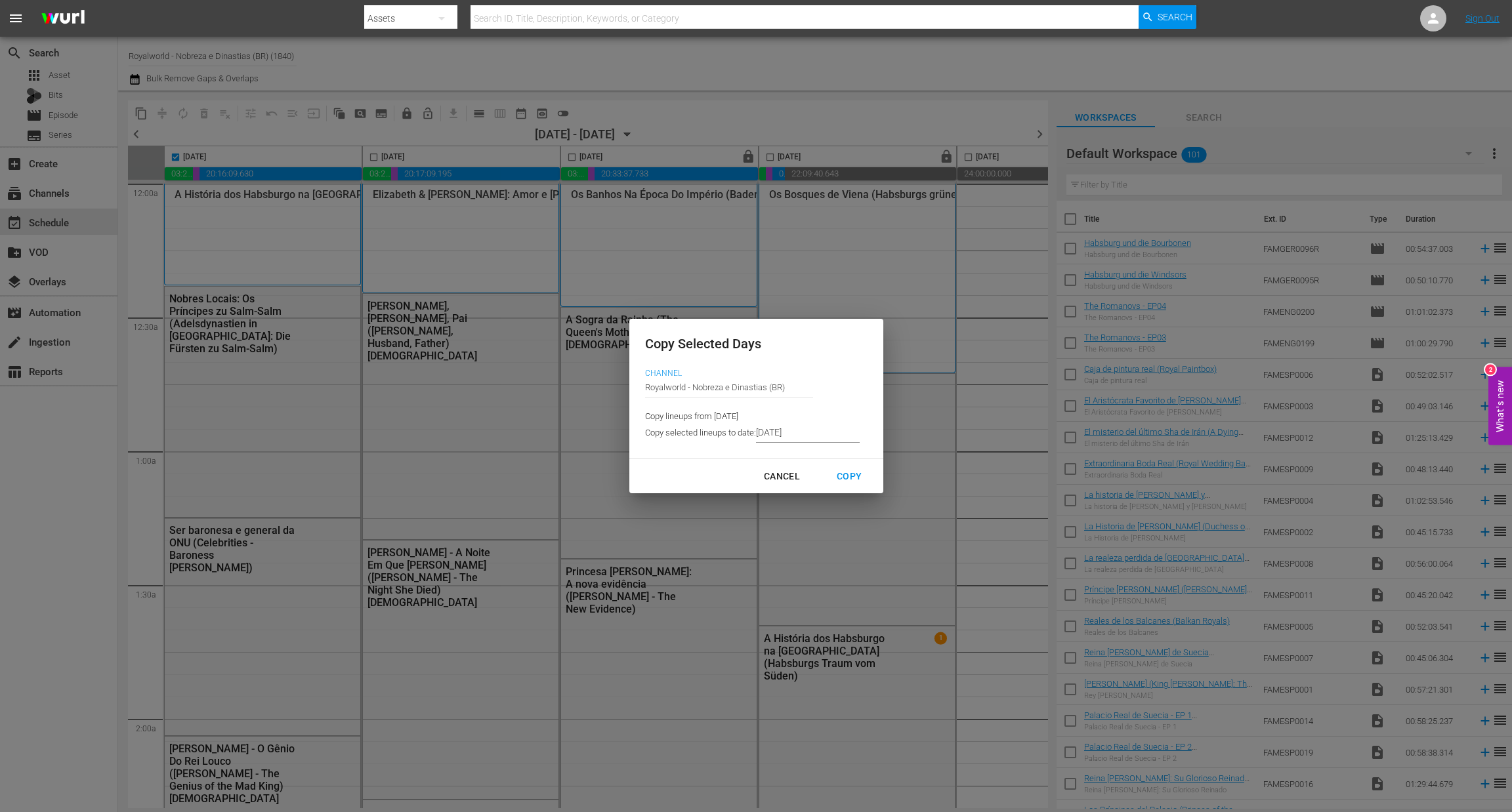
click at [782, 432] on input "9/11/2025" at bounding box center [808, 433] width 104 height 20
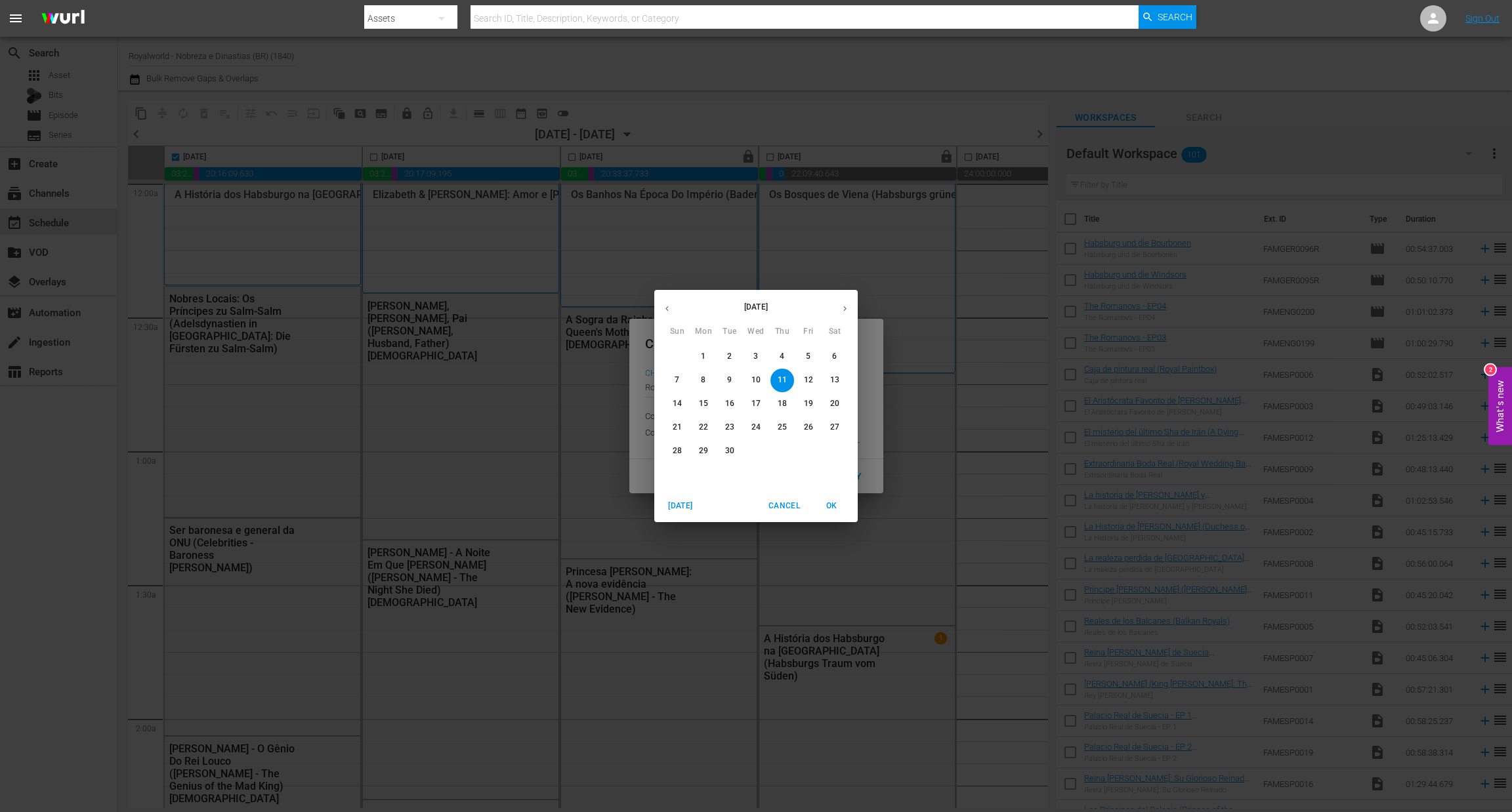
click at [674, 406] on p "14" at bounding box center [677, 403] width 9 height 11
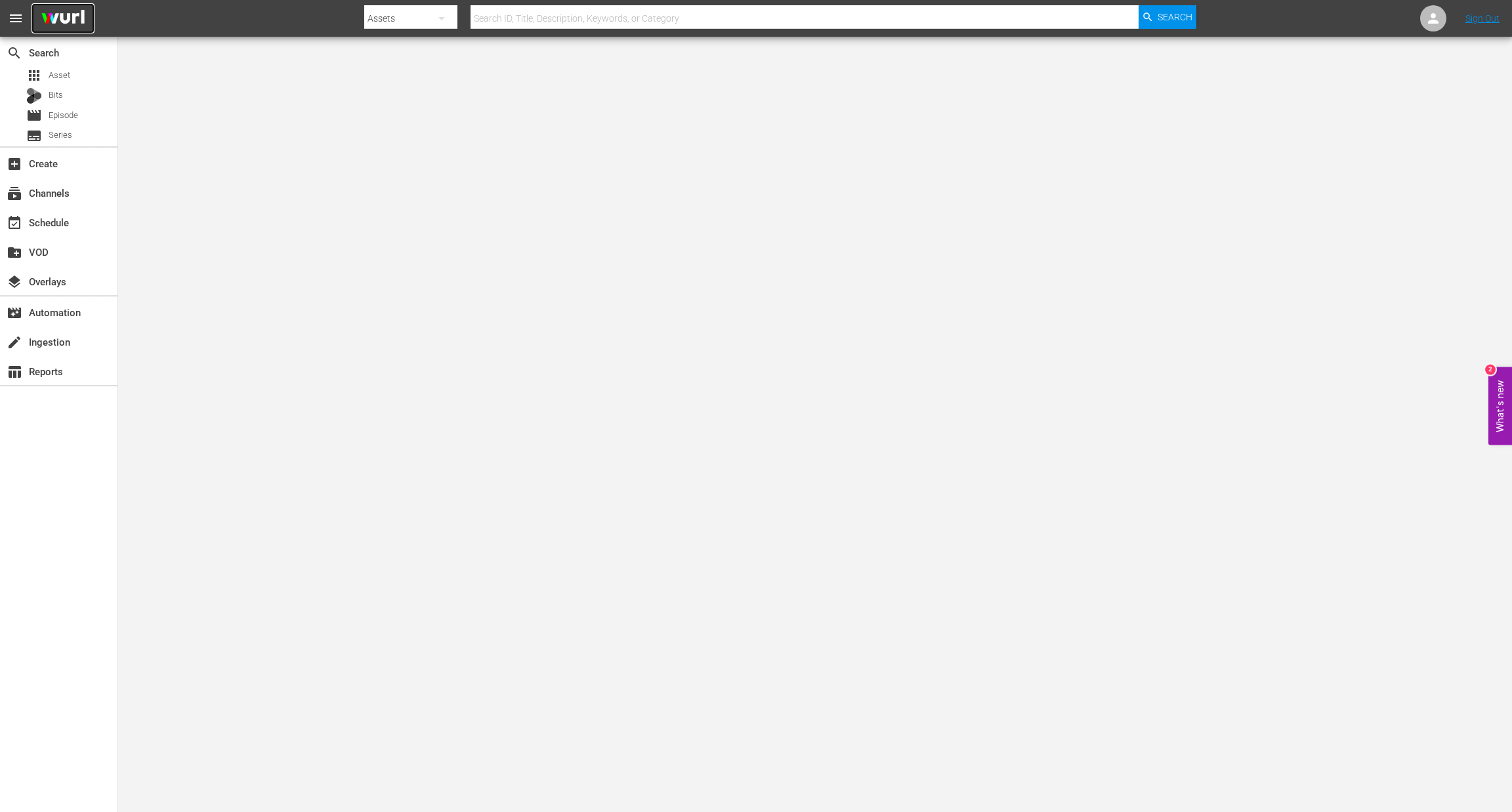
click at [66, 13] on img at bounding box center [63, 18] width 63 height 31
click at [59, 220] on div "event_available Schedule" at bounding box center [37, 220] width 74 height 12
click at [56, 232] on div "event_available Schedule" at bounding box center [59, 221] width 117 height 26
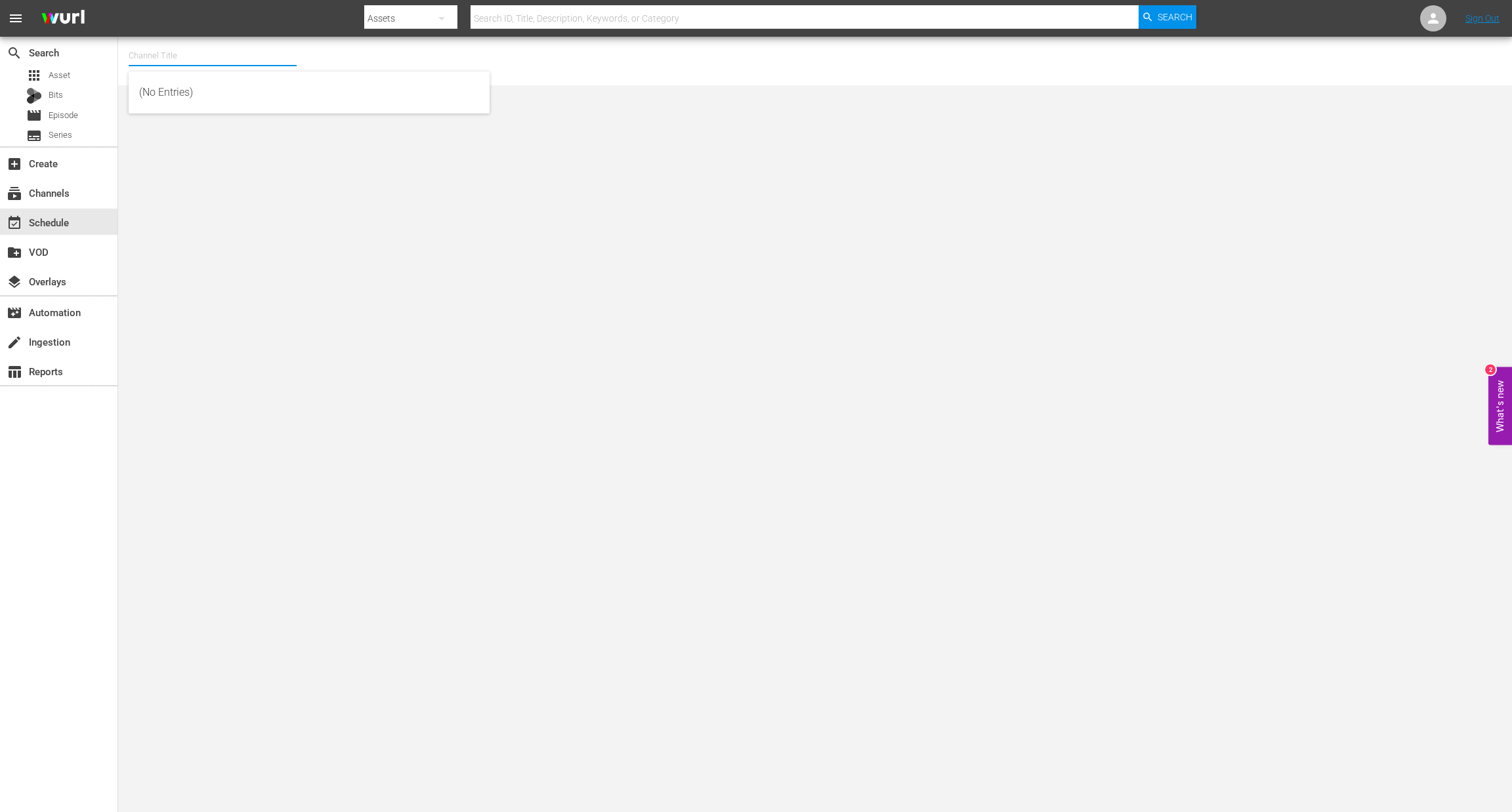
click at [163, 59] on input "text" at bounding box center [213, 56] width 168 height 32
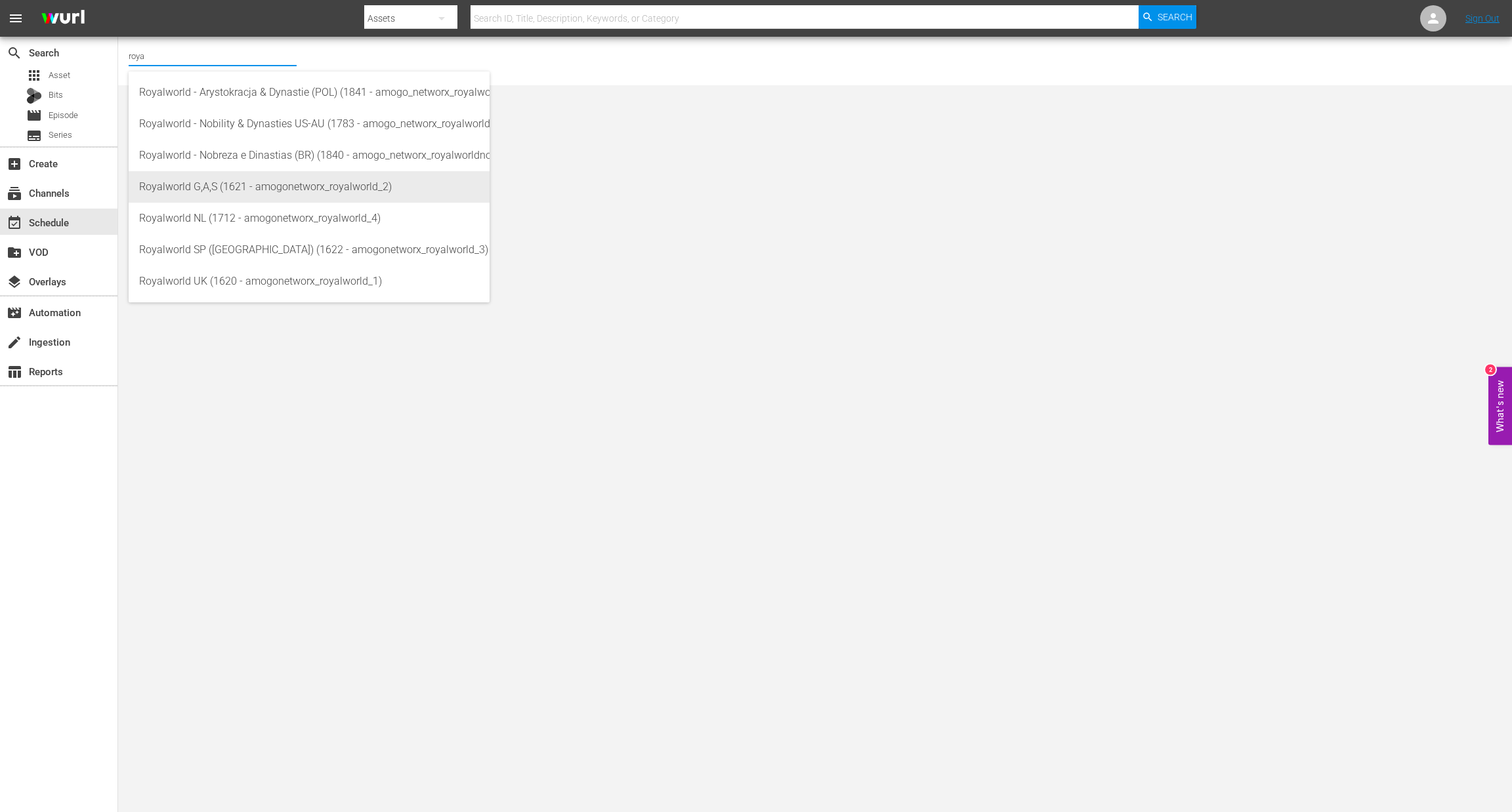
click at [202, 187] on div "Royalworld G,A,S (1621 - amogonetworx_royalworld_2)" at bounding box center [309, 187] width 340 height 32
type input "Royalworld G,A,S (1621 - amogonetworx_royalworld_2)"
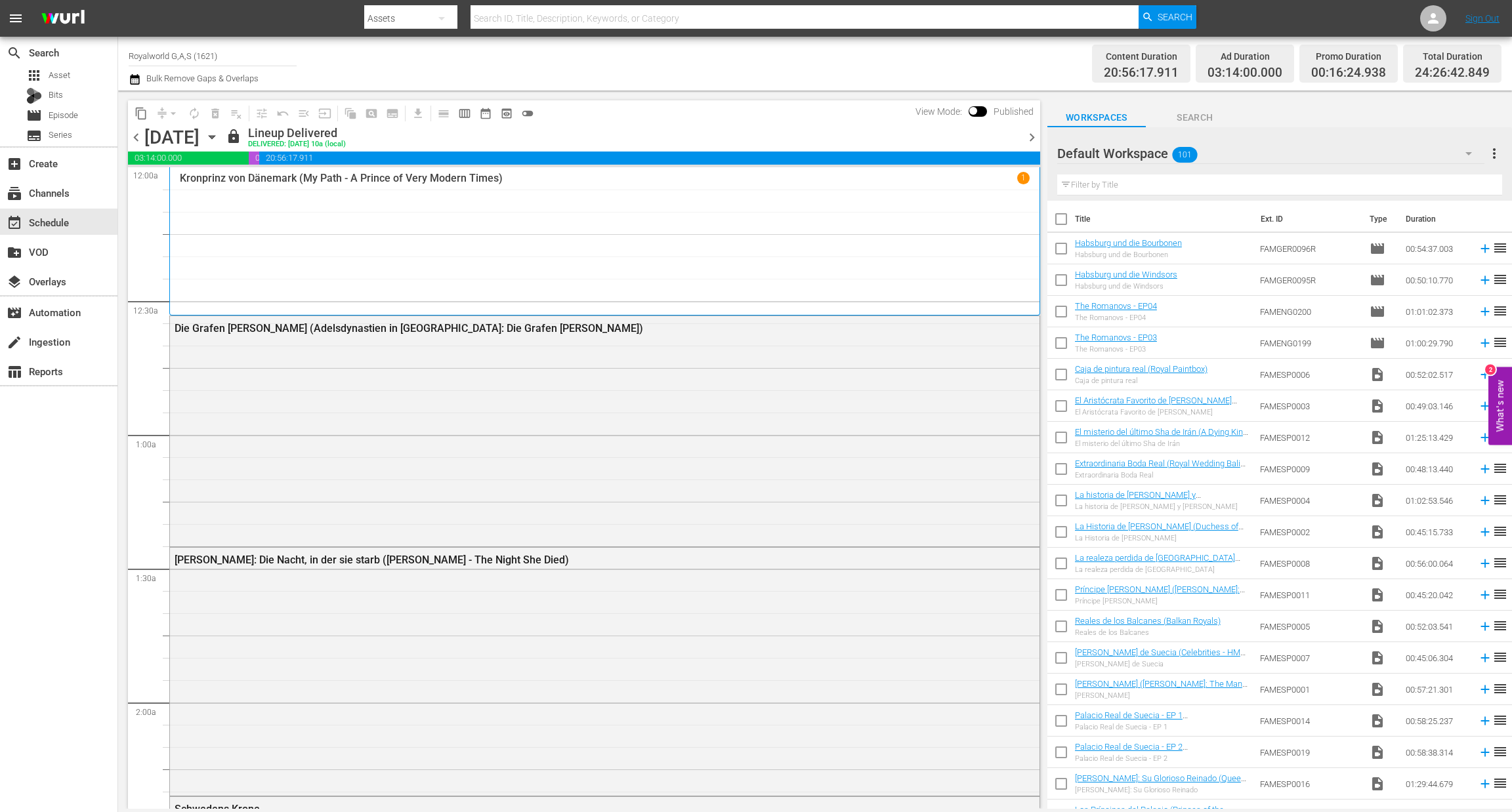
click at [1033, 139] on span "chevron_right" at bounding box center [1033, 138] width 17 height 17
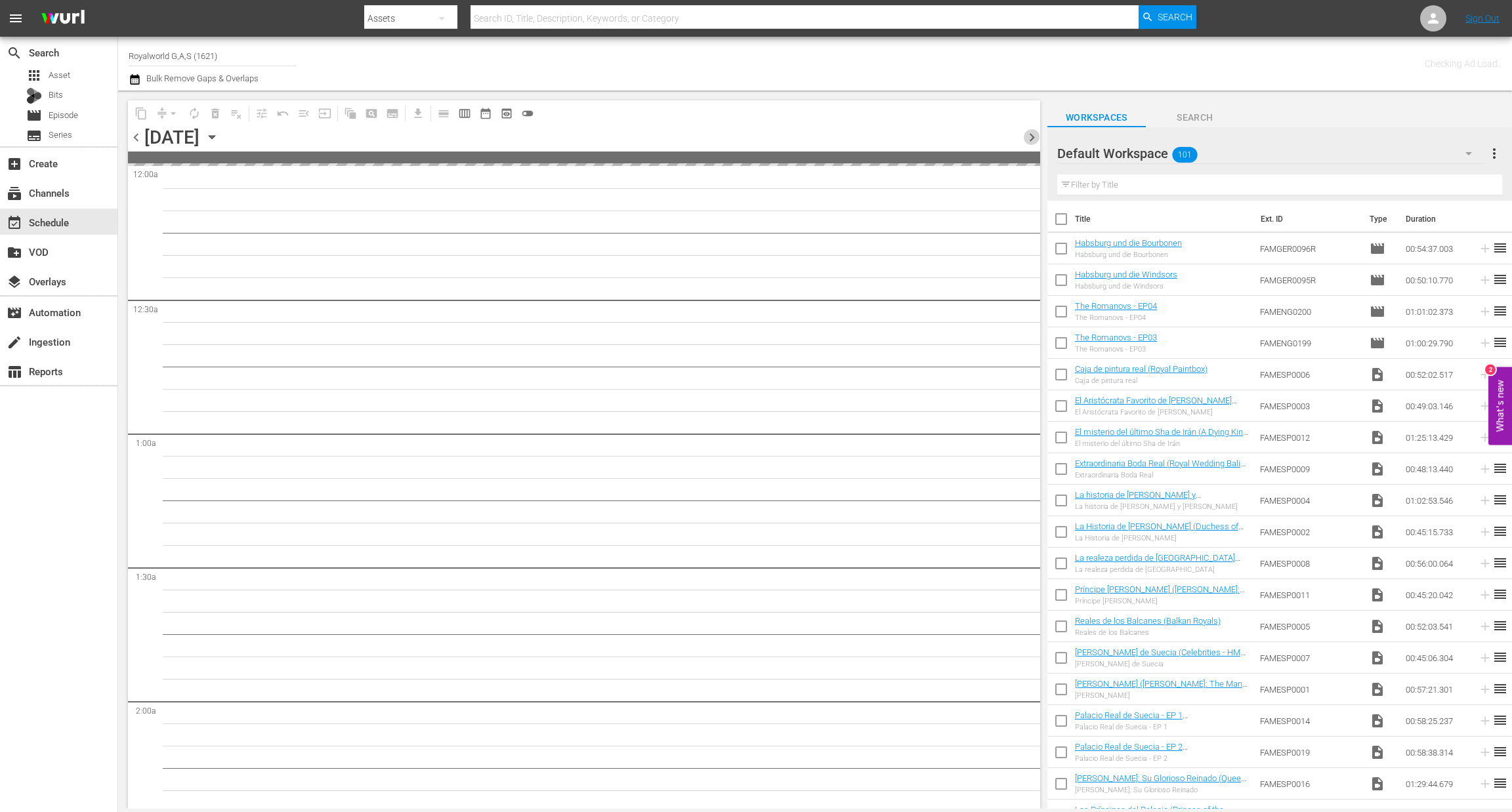
click at [1033, 139] on span "chevron_right" at bounding box center [1033, 138] width 17 height 17
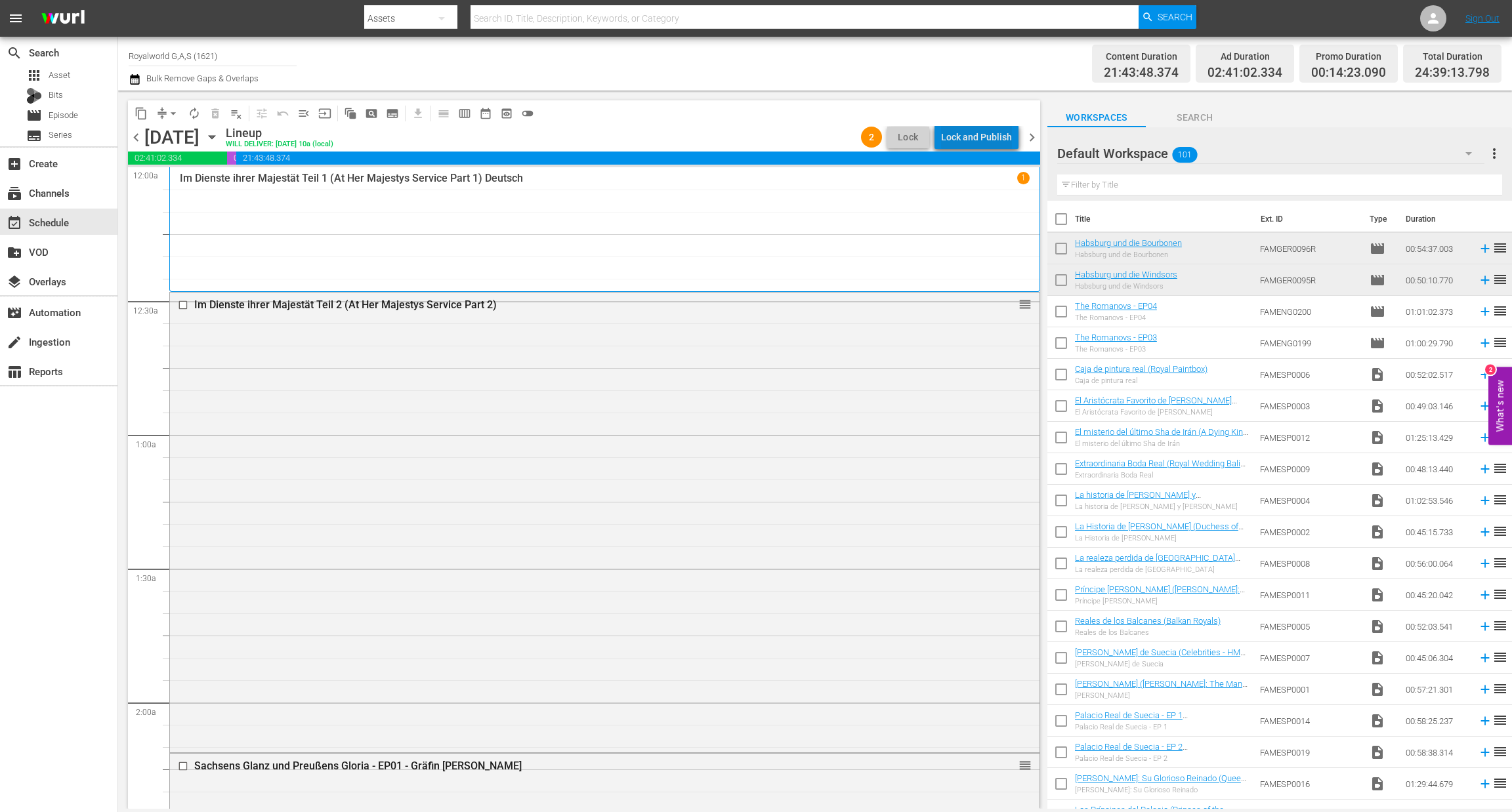
click at [988, 135] on div "Lock and Publish" at bounding box center [976, 137] width 71 height 23
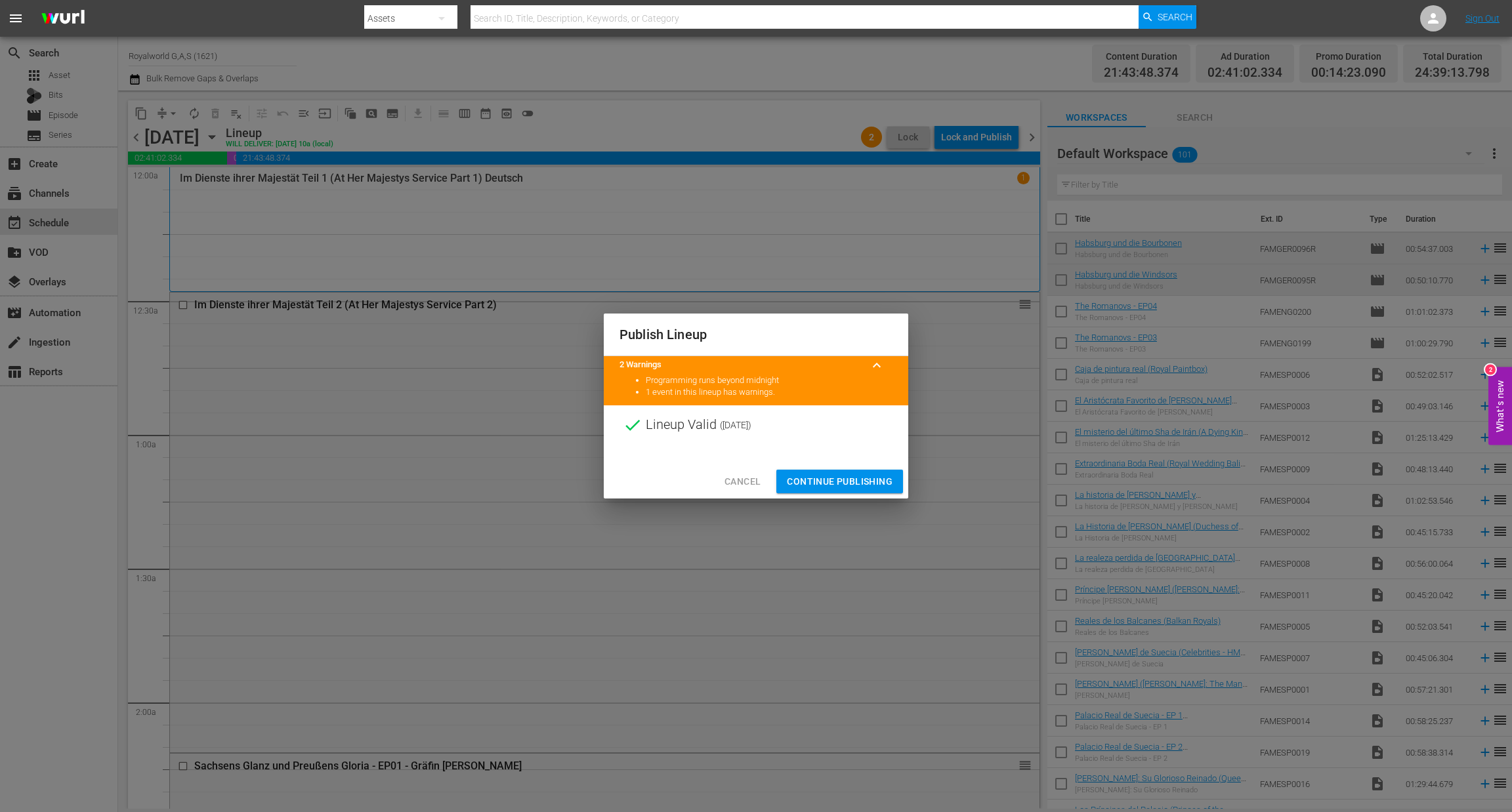
click at [853, 485] on span "Continue Publishing" at bounding box center [839, 482] width 105 height 17
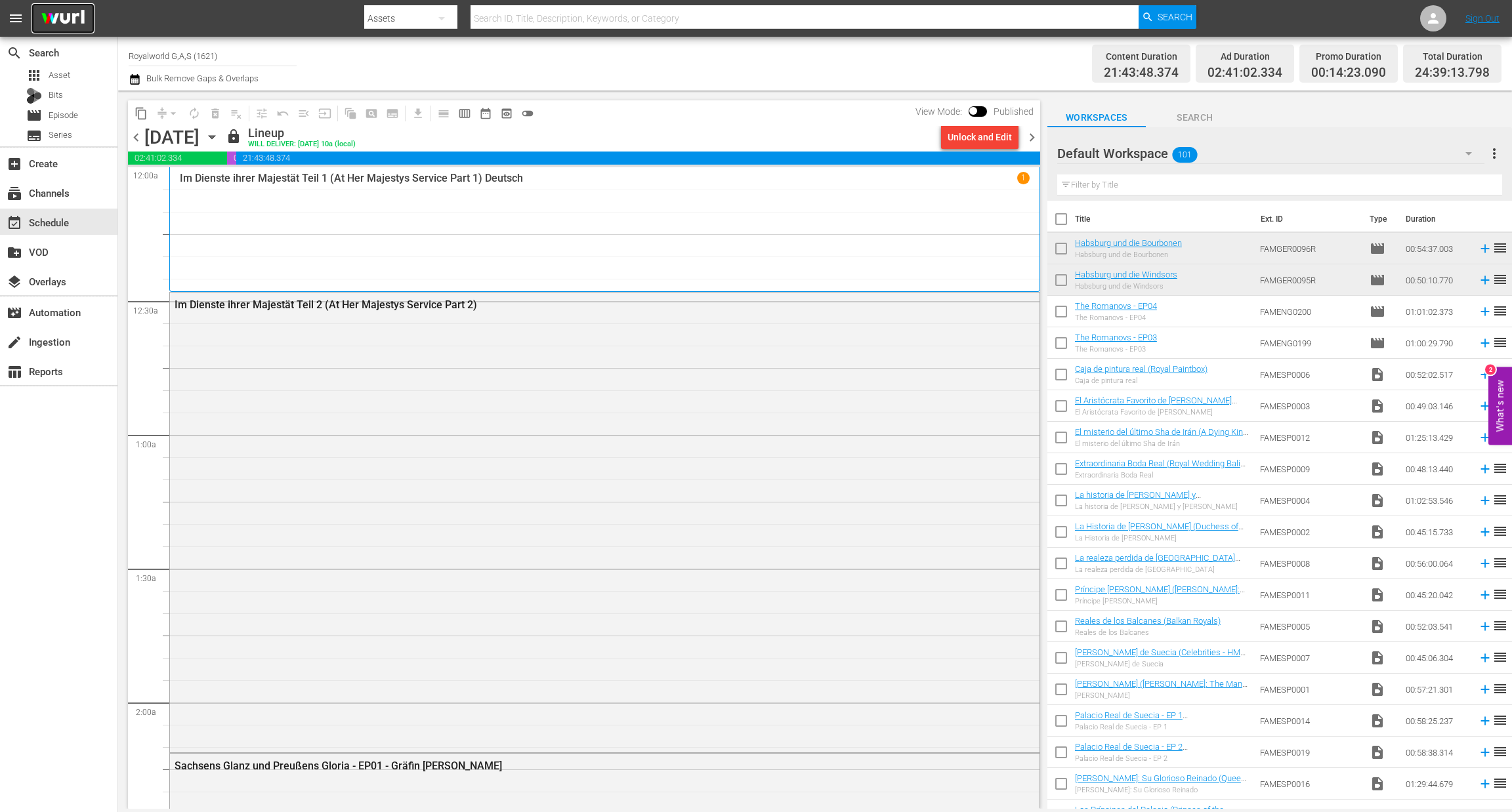
click at [54, 13] on img at bounding box center [63, 18] width 63 height 31
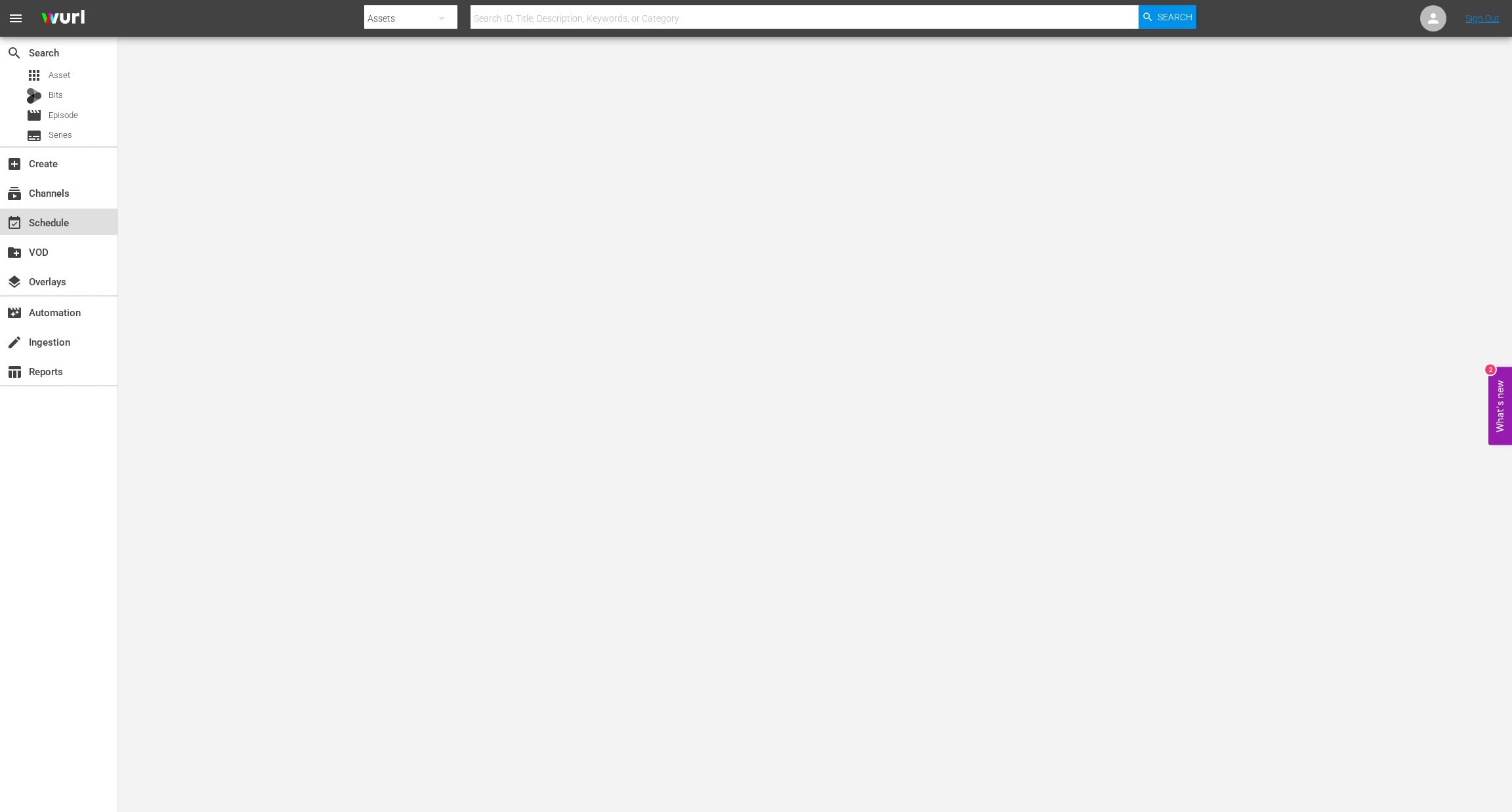
click at [60, 220] on div "event_available Schedule" at bounding box center [37, 220] width 74 height 12
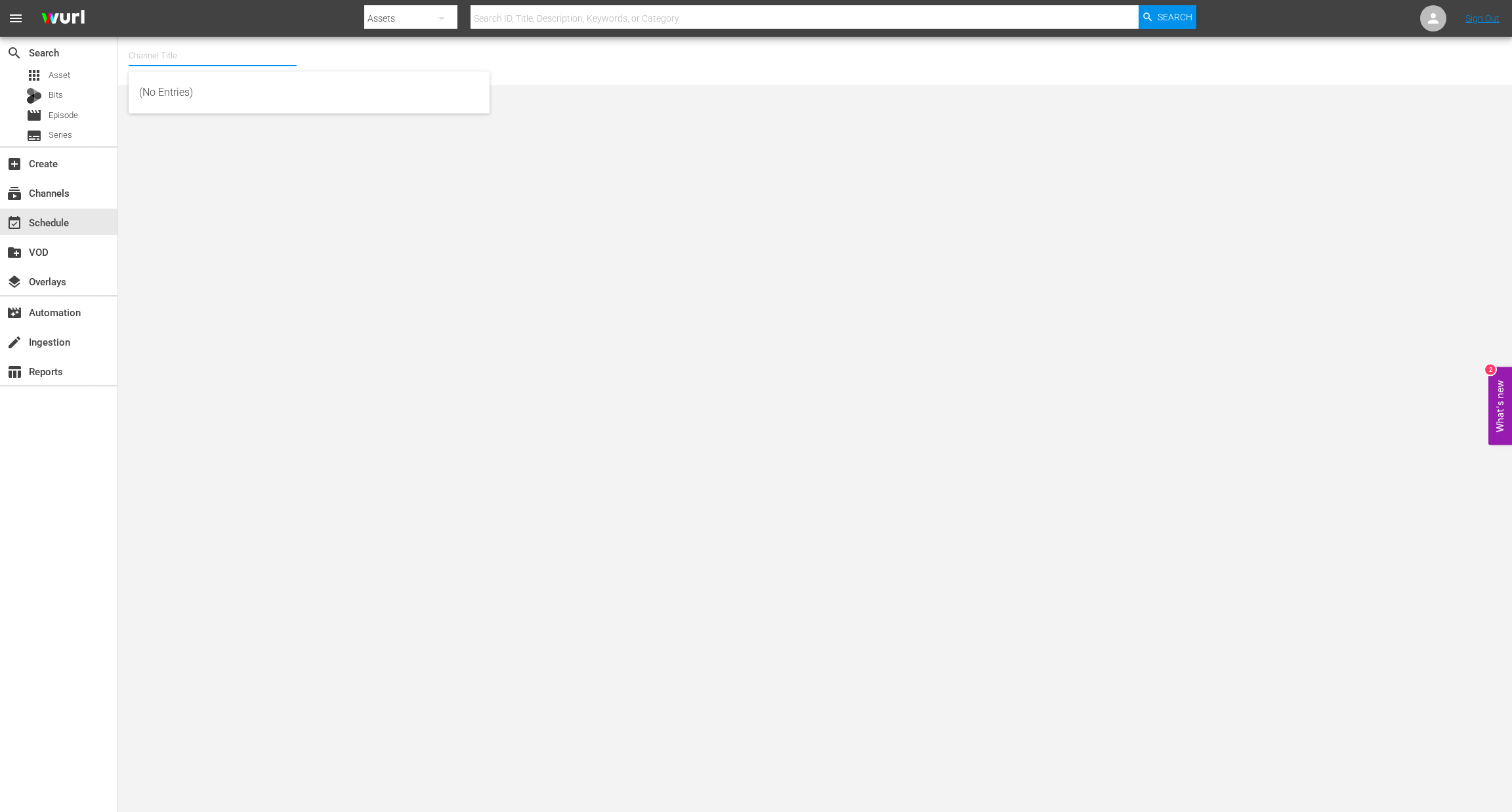
click at [162, 63] on input "text" at bounding box center [213, 56] width 168 height 32
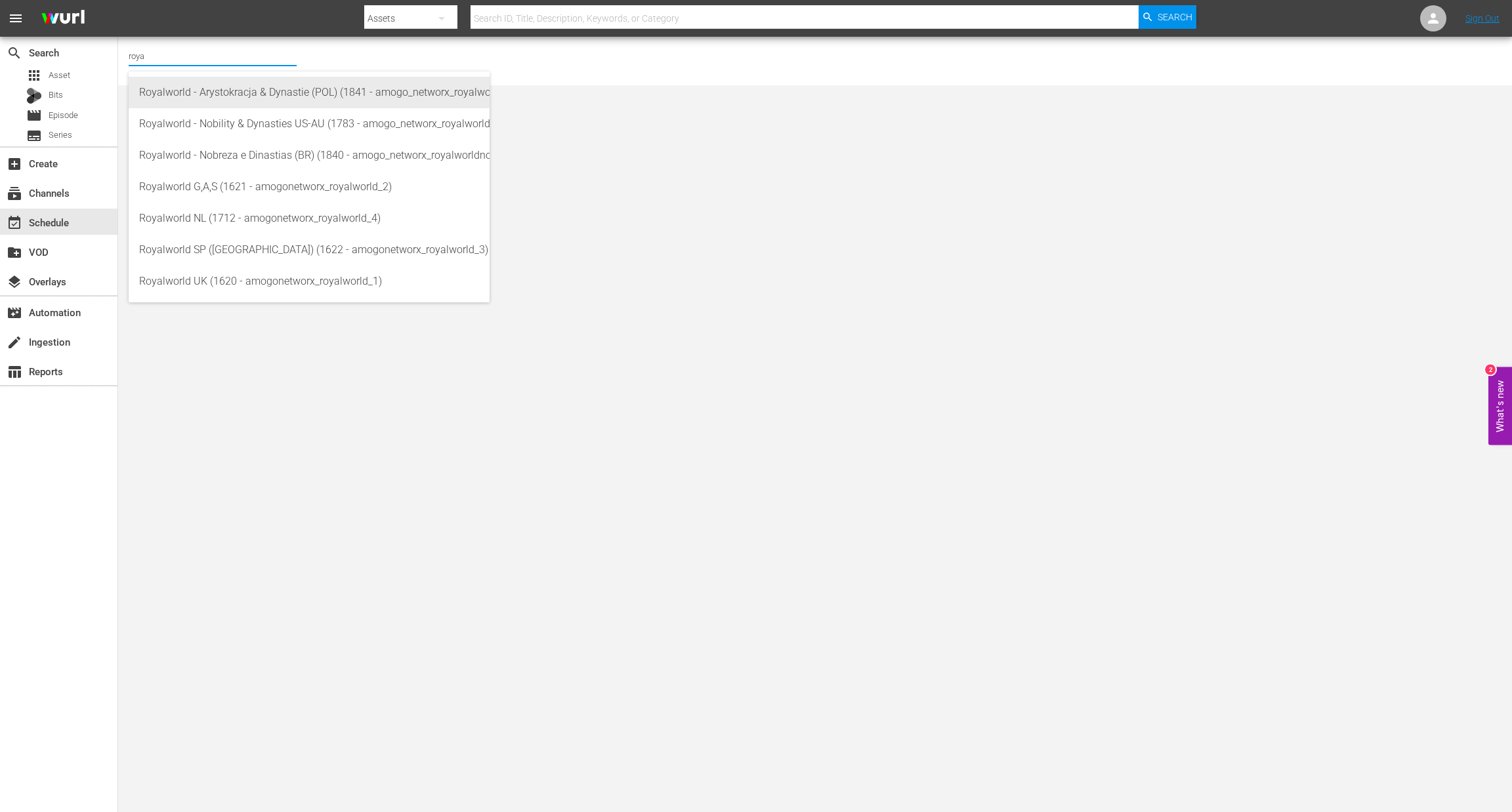
click at [275, 94] on div "Royalworld - Arystokracja & Dynastie (POL) (1841 - amogo_networx_royalworldarys…" at bounding box center [309, 93] width 340 height 32
type input "Royalworld - Arystokracja & Dynastie (POL) (1841 - amogo_networx_royalworldarys…"
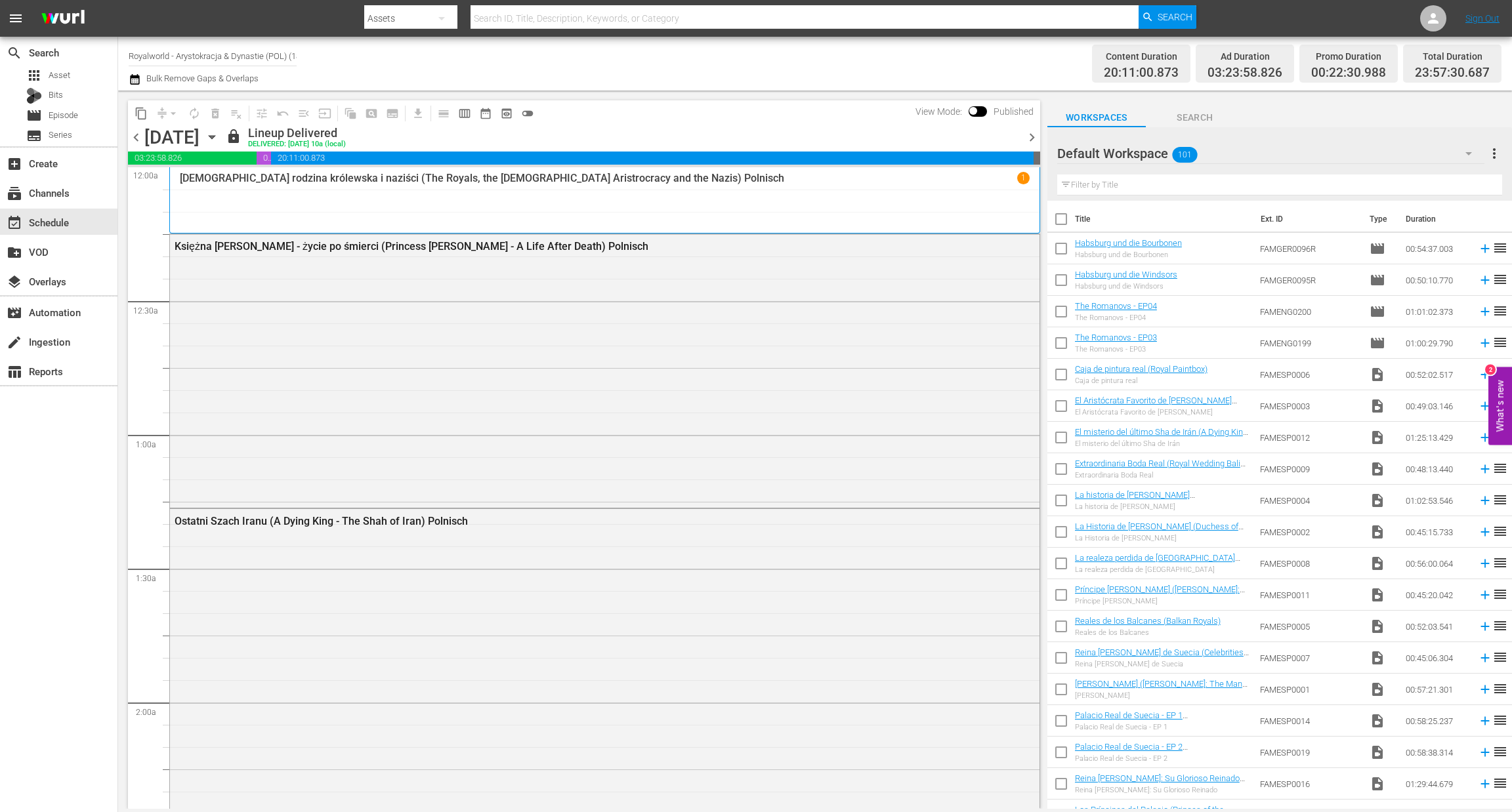
click at [131, 83] on icon "button" at bounding box center [134, 79] width 9 height 11
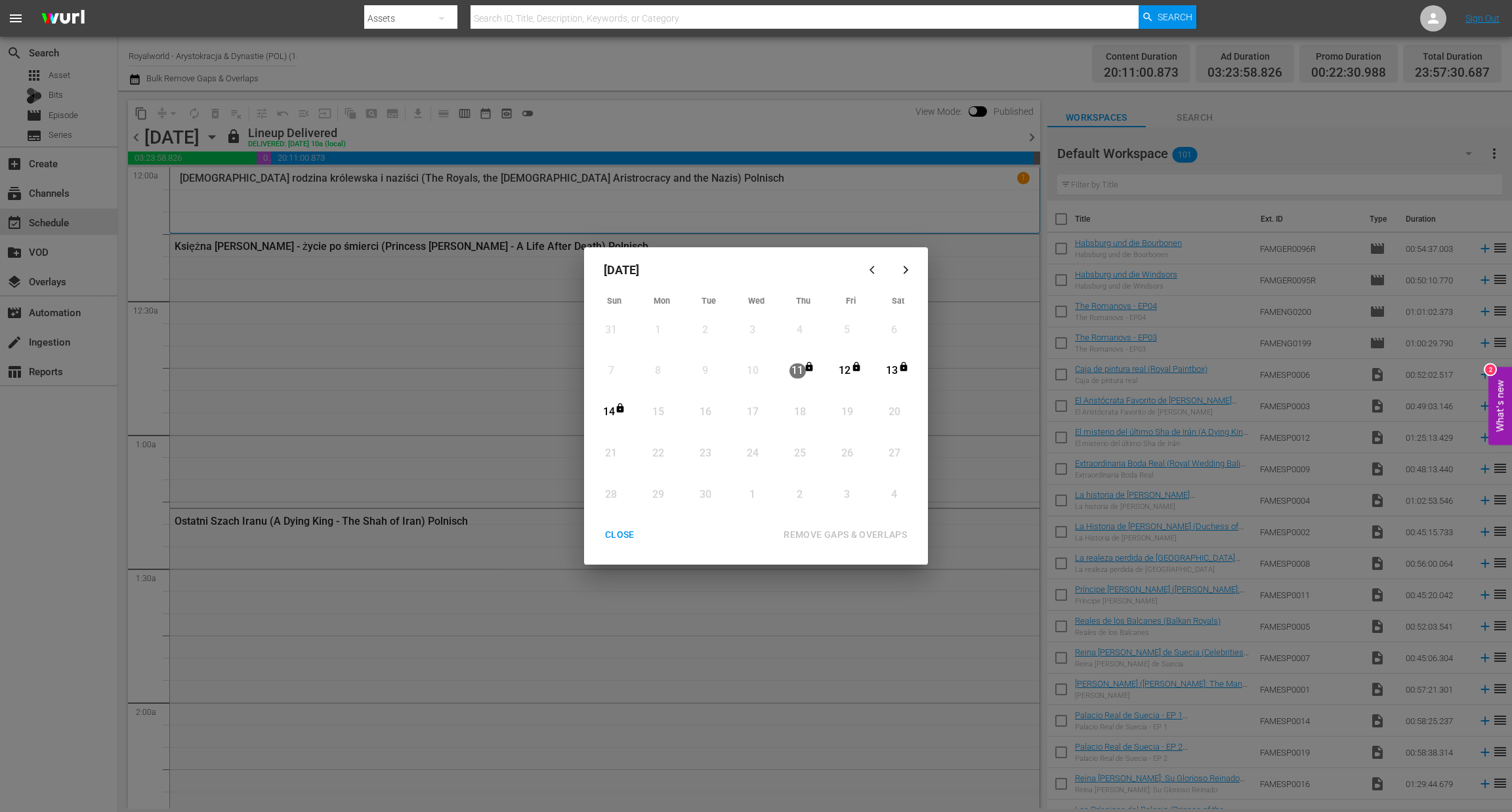
click at [624, 534] on div "CLOSE" at bounding box center [620, 535] width 50 height 17
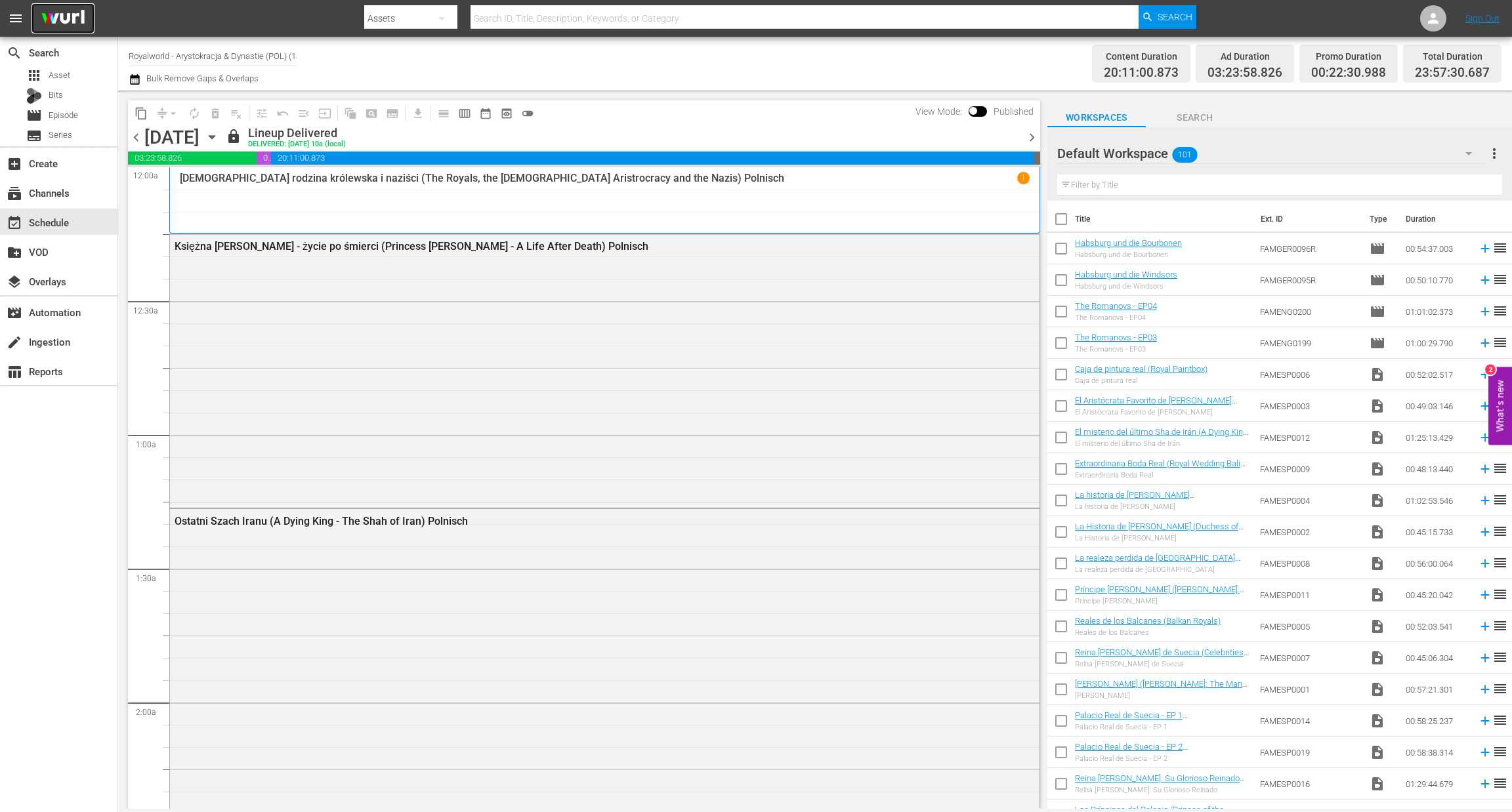
click at [81, 21] on img at bounding box center [63, 18] width 63 height 31
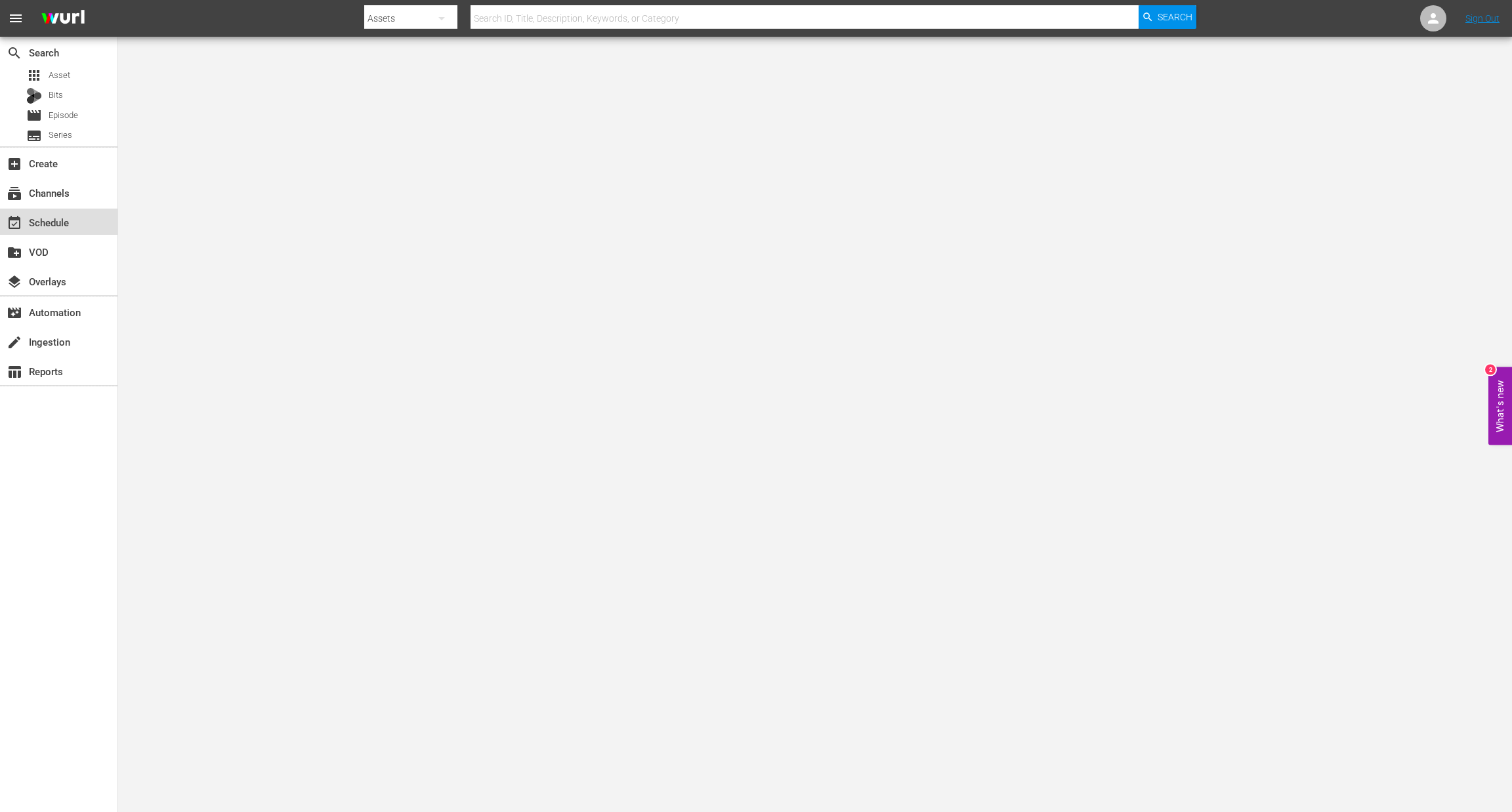
click at [59, 224] on div "event_available Schedule" at bounding box center [37, 220] width 74 height 12
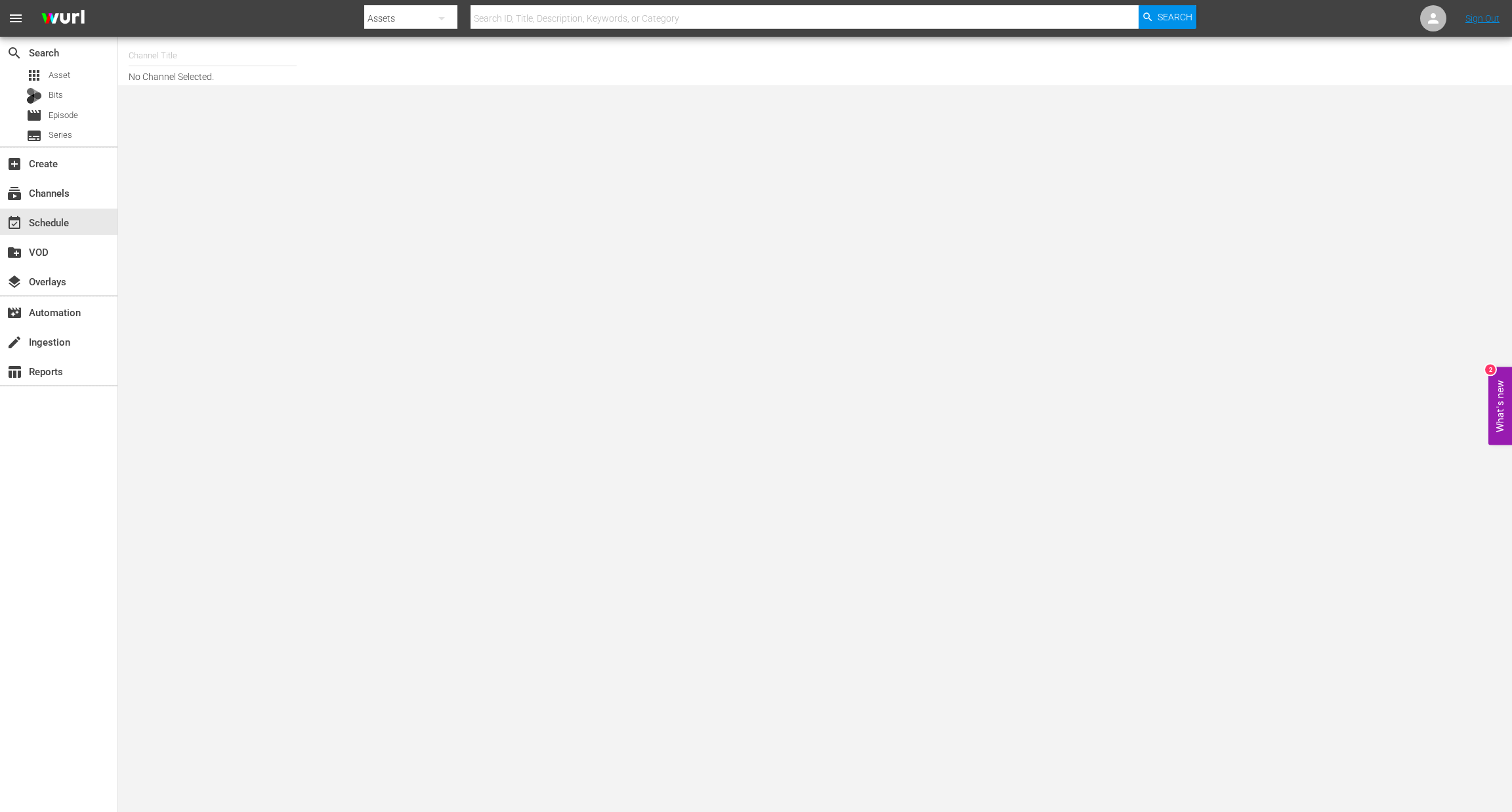
click at [172, 56] on input "text" at bounding box center [213, 56] width 168 height 32
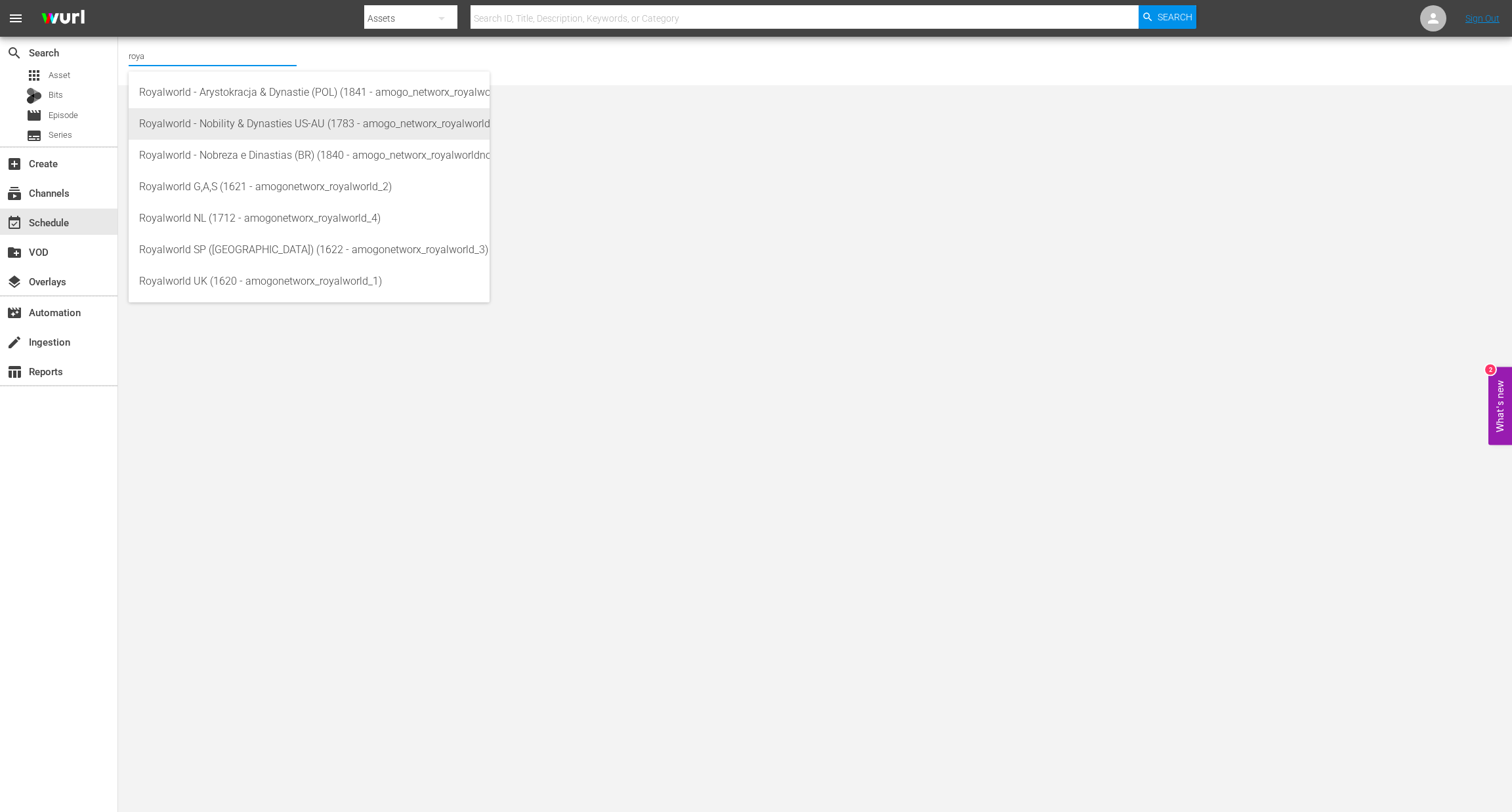
click at [275, 127] on div "Royalworld - Nobility & Dynasties US-AU (1783 - amogo_networx_royalworldnobilit…" at bounding box center [309, 124] width 340 height 32
type input "Royalworld - Nobility & Dynasties US-AU (1783 - amogo_networx_royalworldnobilit…"
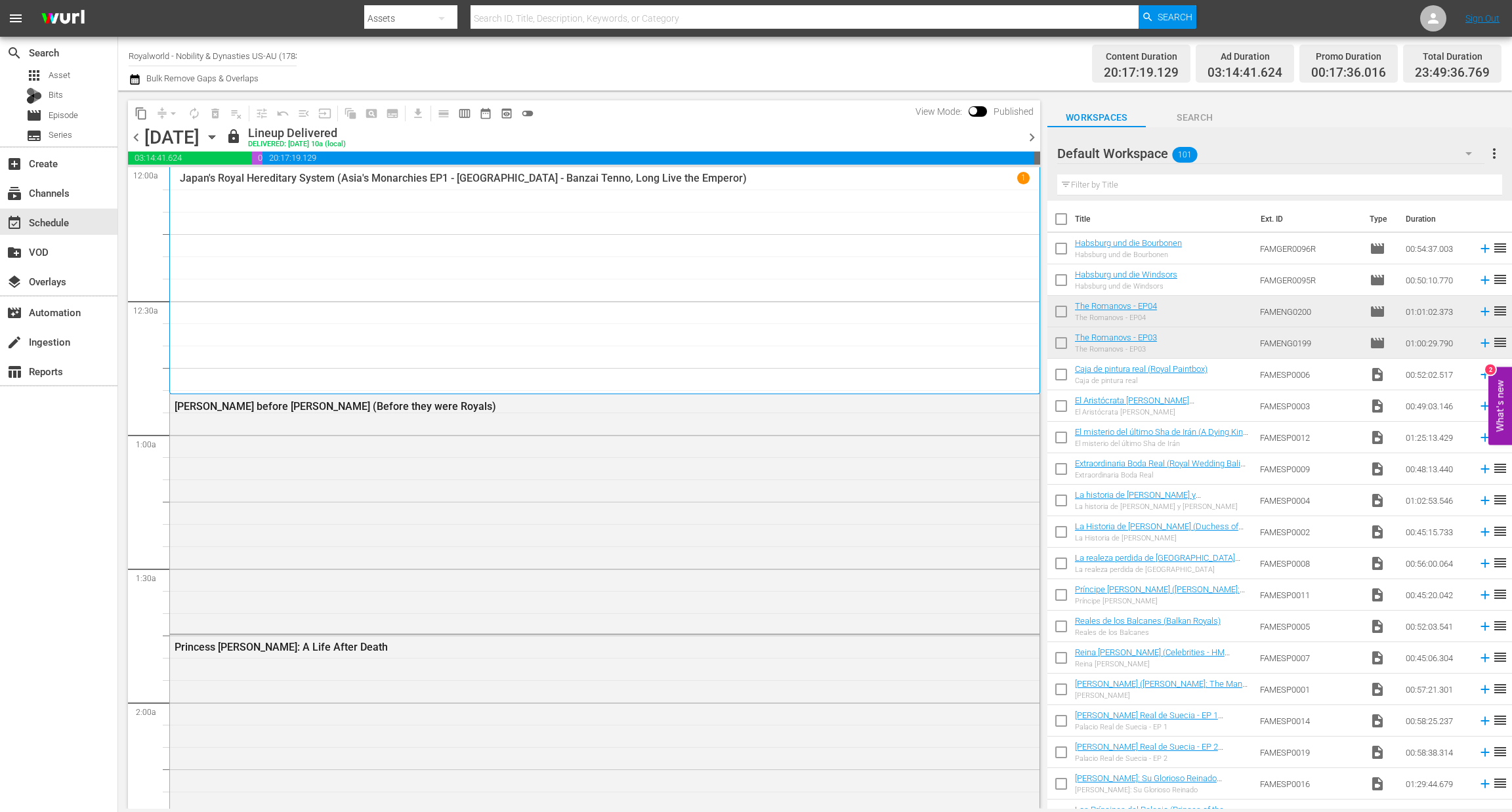
click at [136, 77] on icon "button" at bounding box center [134, 79] width 9 height 11
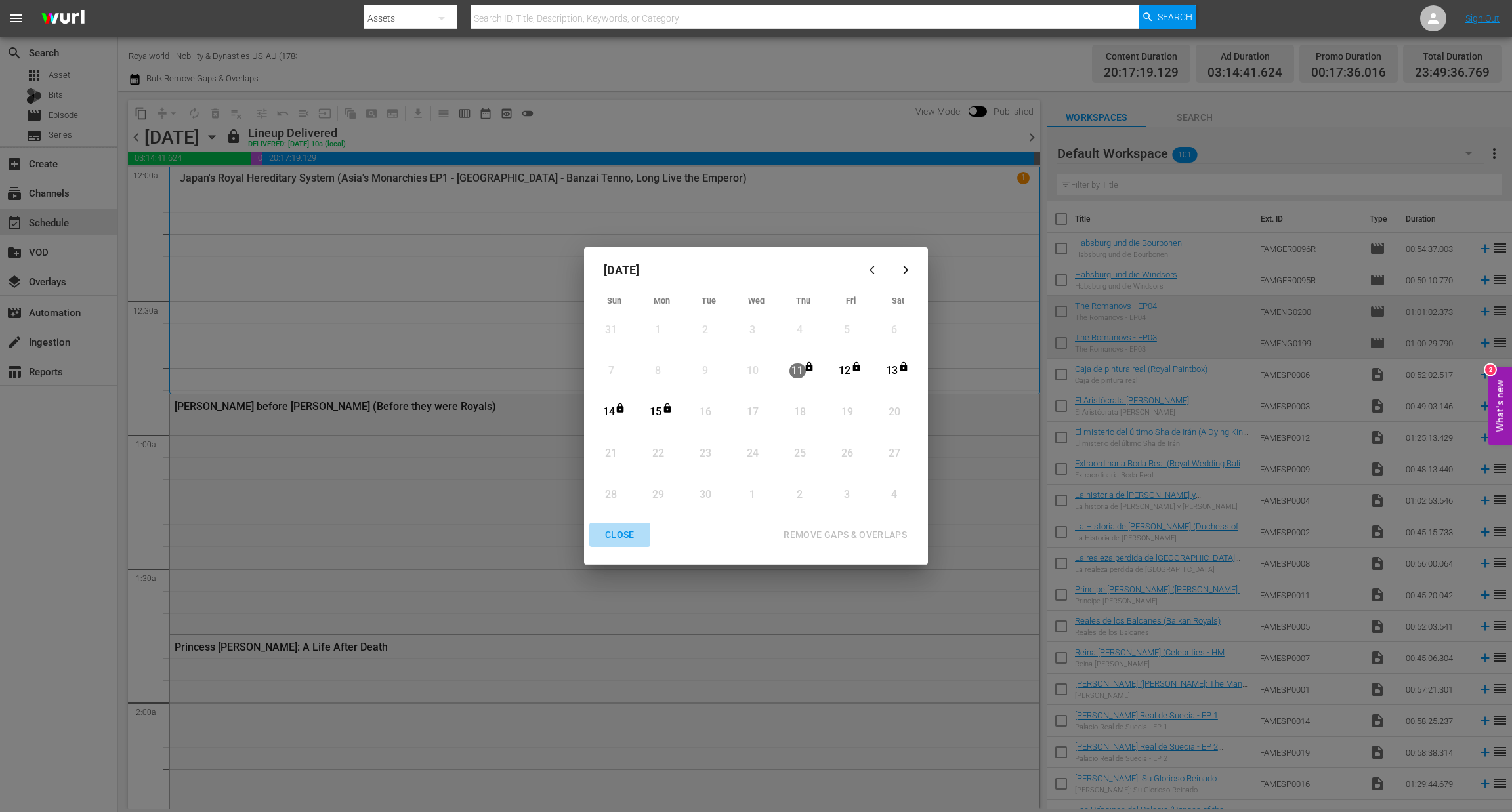
click at [619, 539] on div "CLOSE" at bounding box center [620, 535] width 50 height 17
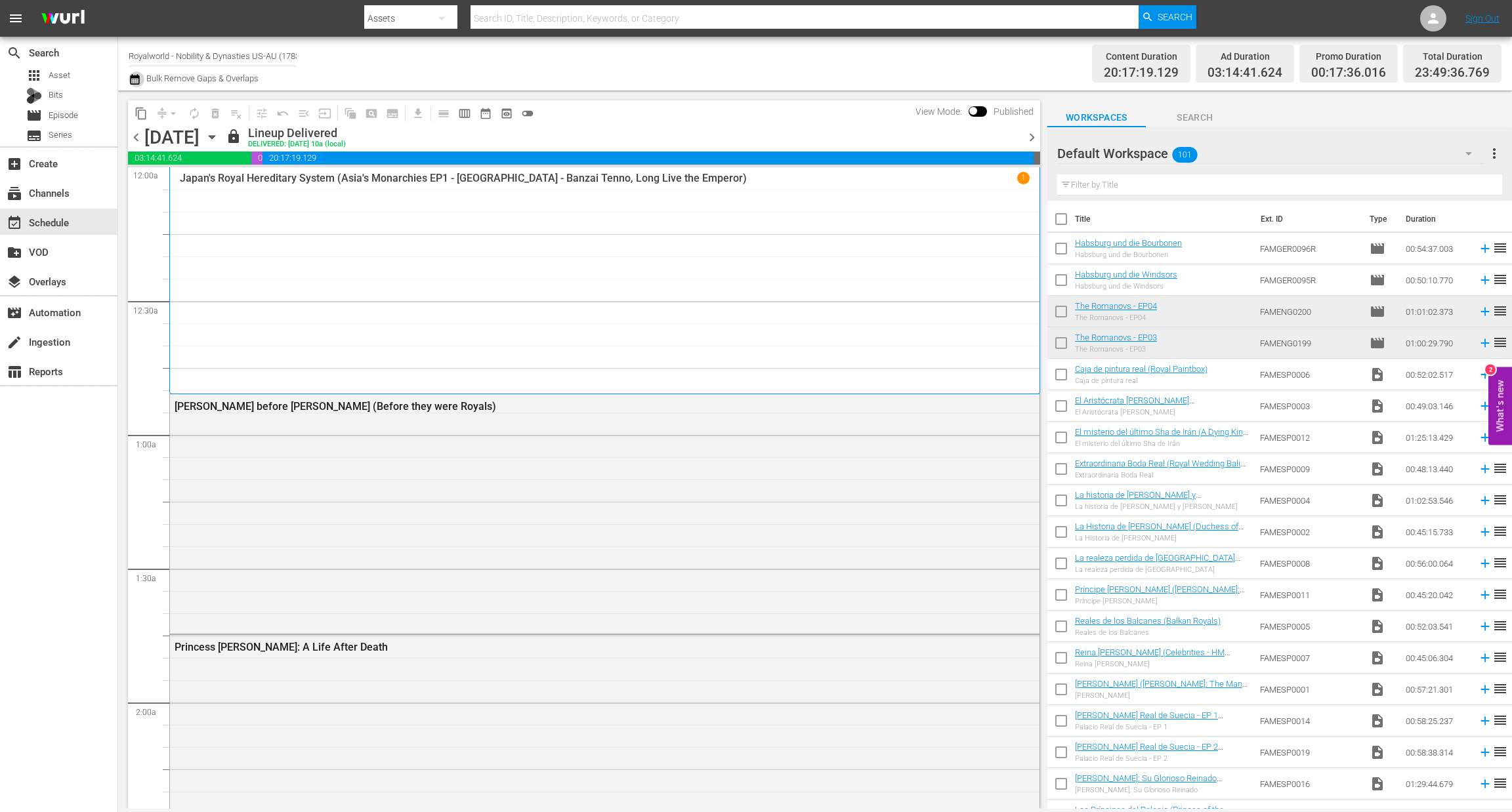
click at [133, 80] on icon "button" at bounding box center [135, 79] width 13 height 16
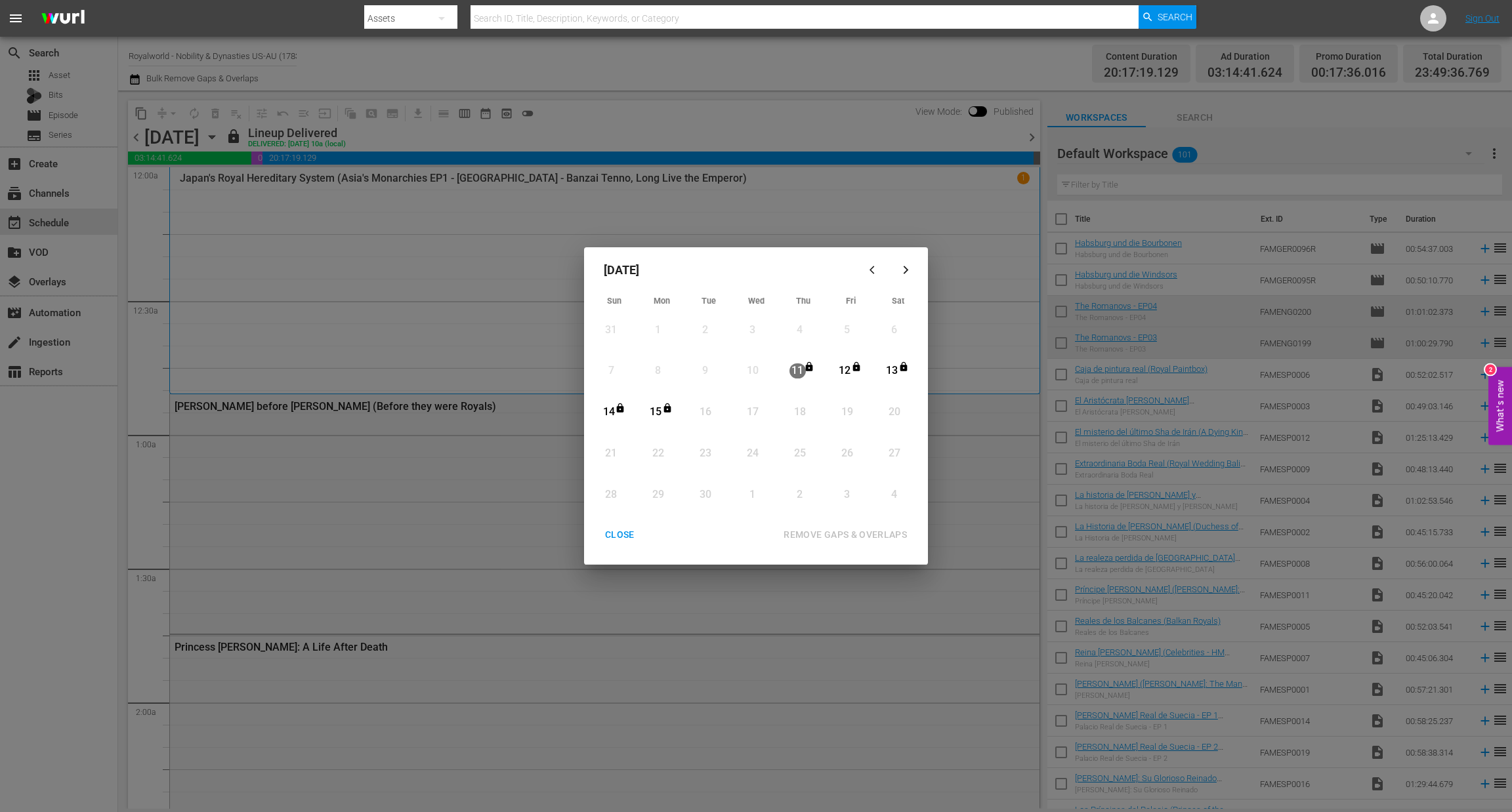
click at [604, 535] on div "CLOSE" at bounding box center [620, 535] width 50 height 17
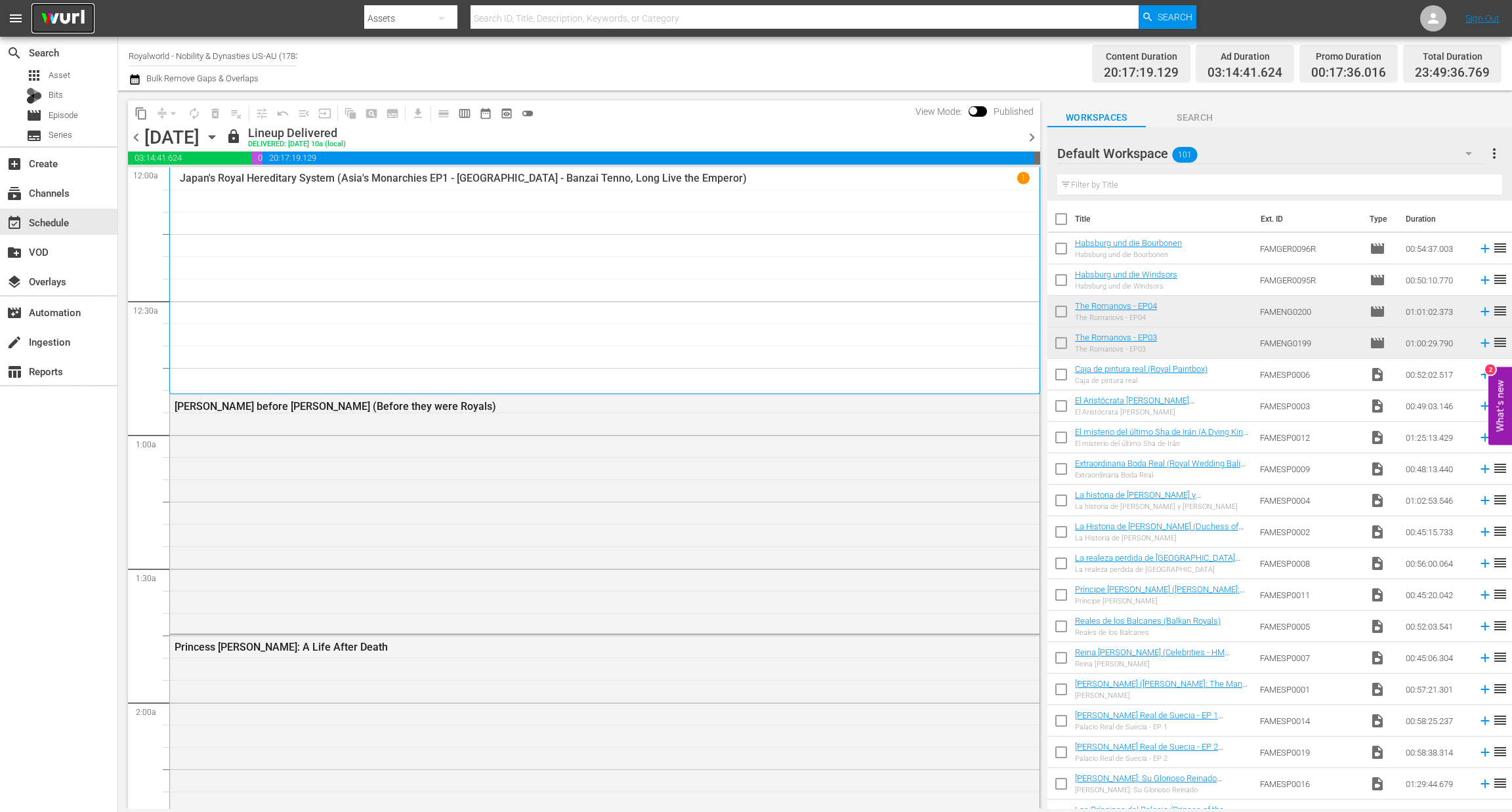
click at [58, 8] on img at bounding box center [63, 18] width 63 height 31
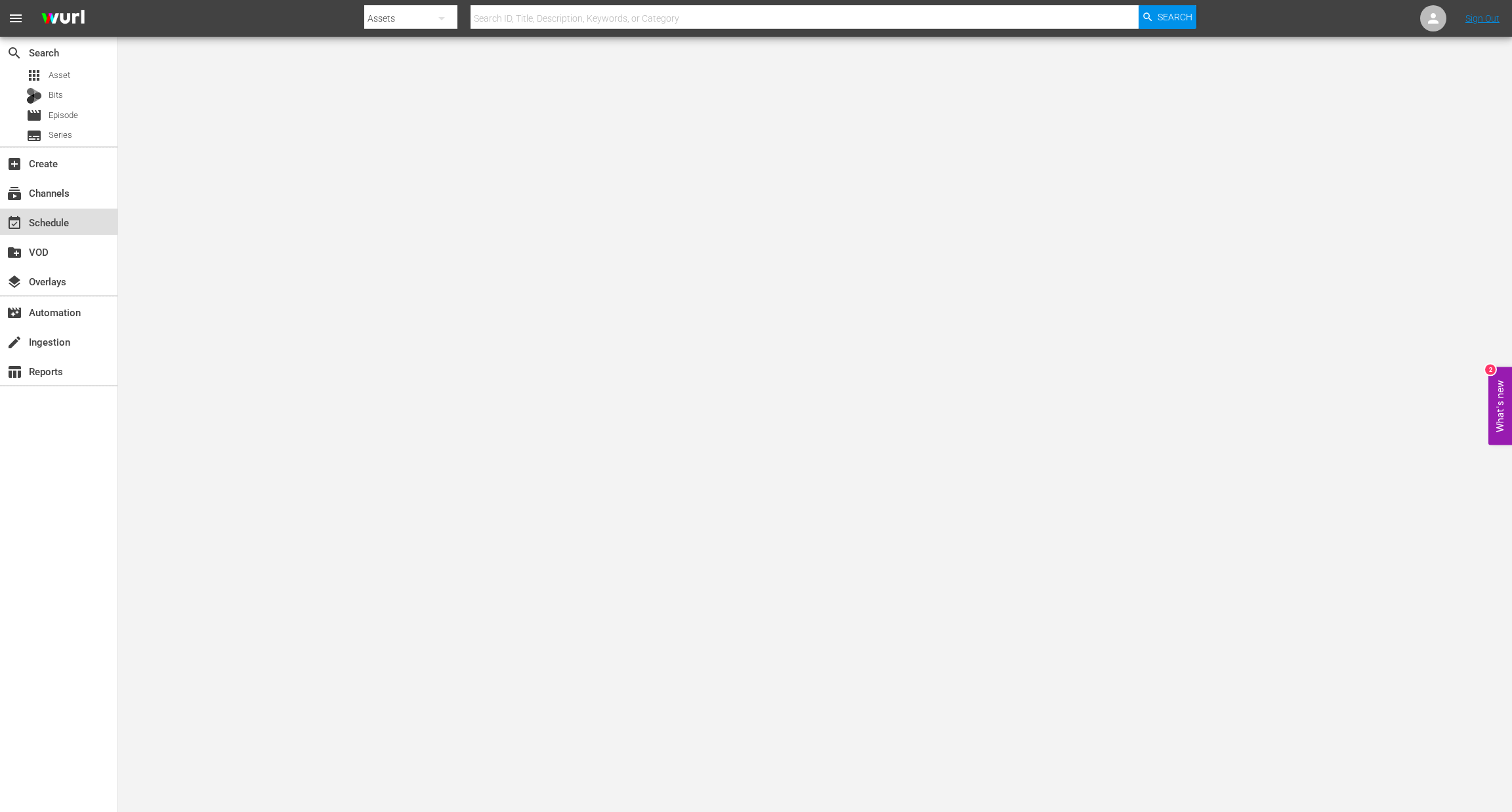
click at [56, 214] on div "event_available Schedule" at bounding box center [37, 220] width 74 height 12
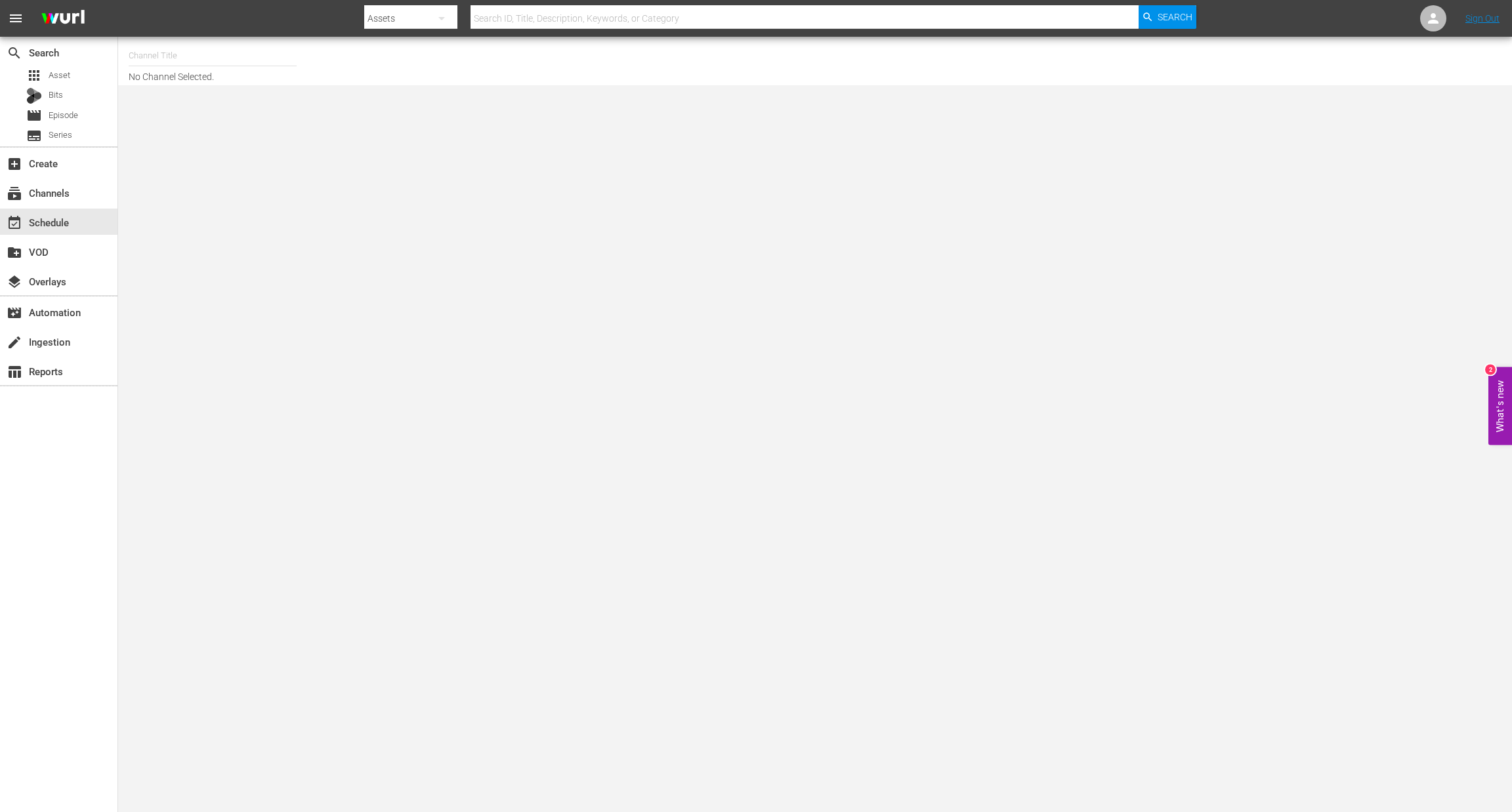
click at [161, 54] on input "text" at bounding box center [213, 56] width 168 height 32
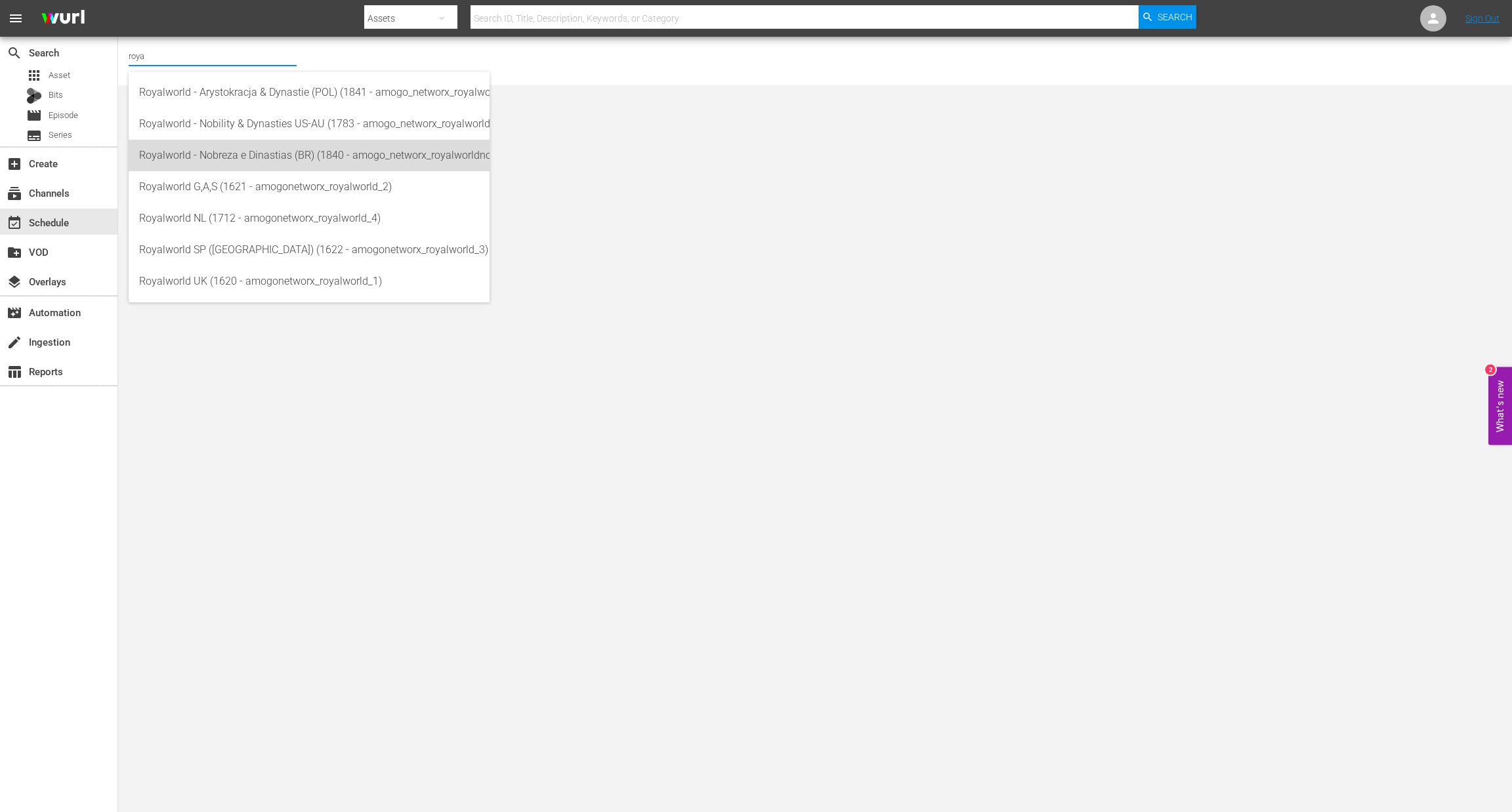
click at [288, 159] on div "Royalworld - Nobreza e Dinastias (BR) (1840 - amogo_networx_royalworldnobrezaed…" at bounding box center [309, 156] width 340 height 32
type input "Royalworld - Nobreza e Dinastias (BR) (1840 - amogo_networx_royalworldnobrezaed…"
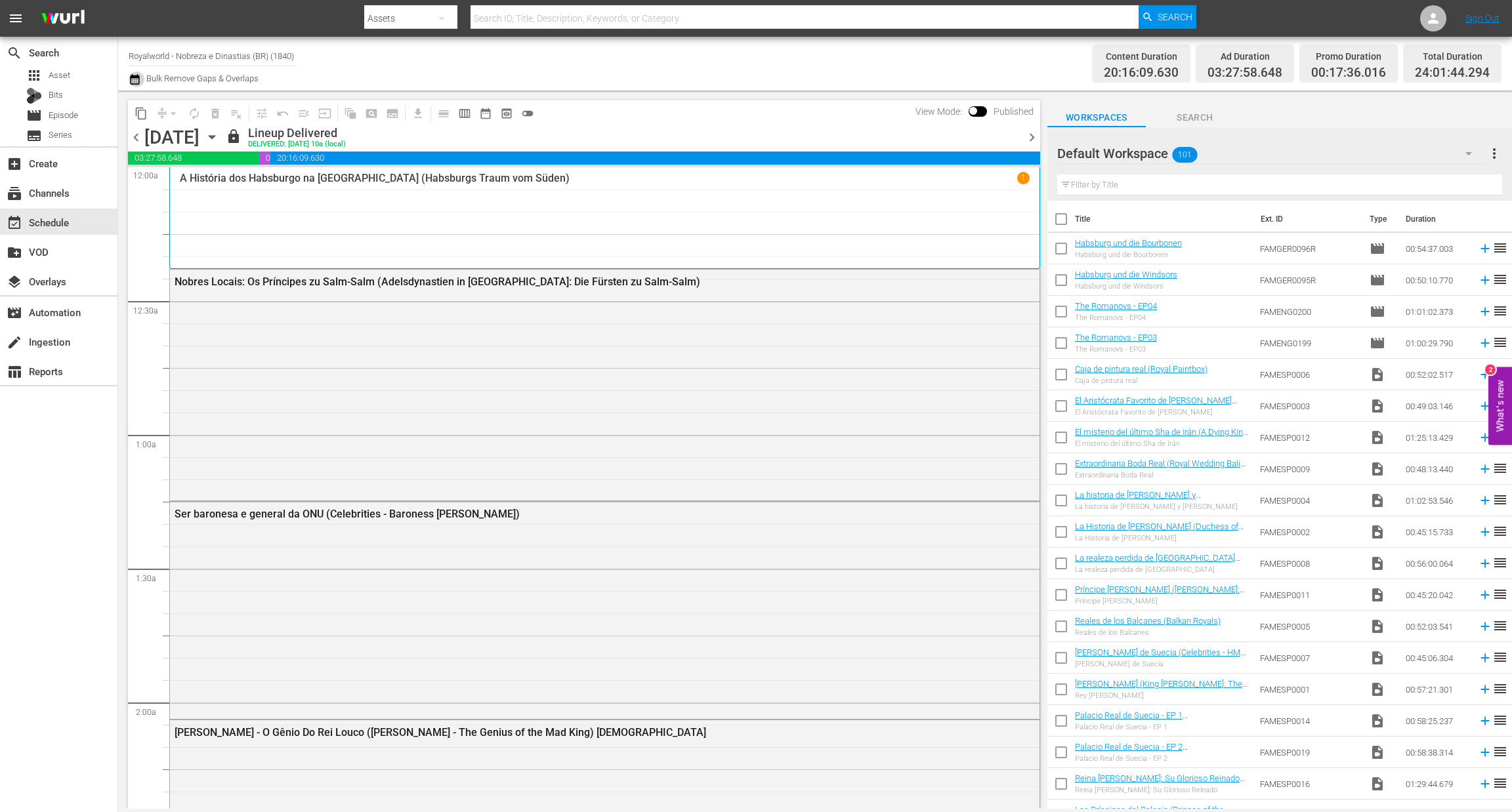
click at [132, 78] on icon "button" at bounding box center [134, 79] width 9 height 11
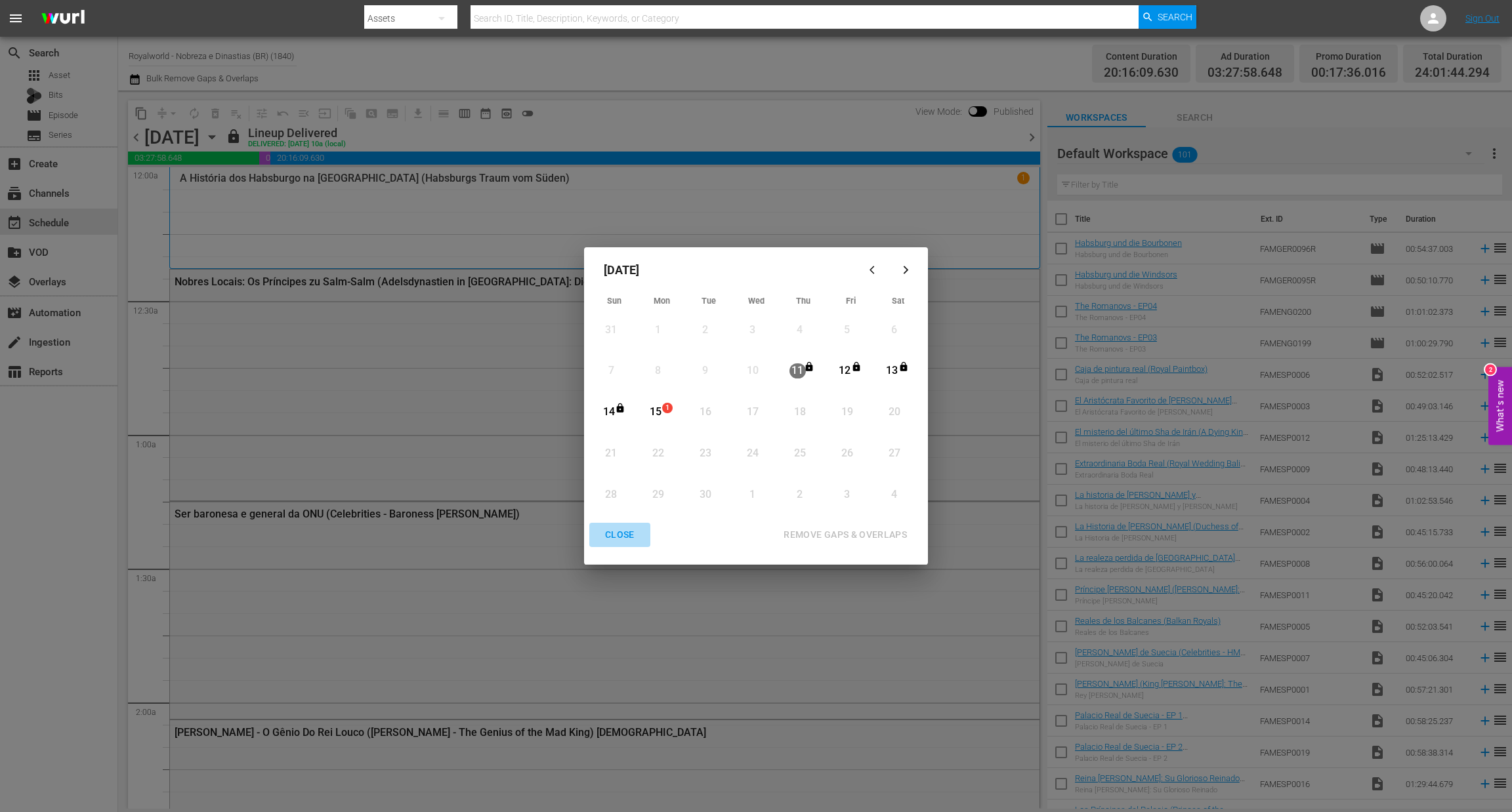
click at [616, 534] on div "CLOSE" at bounding box center [620, 535] width 50 height 17
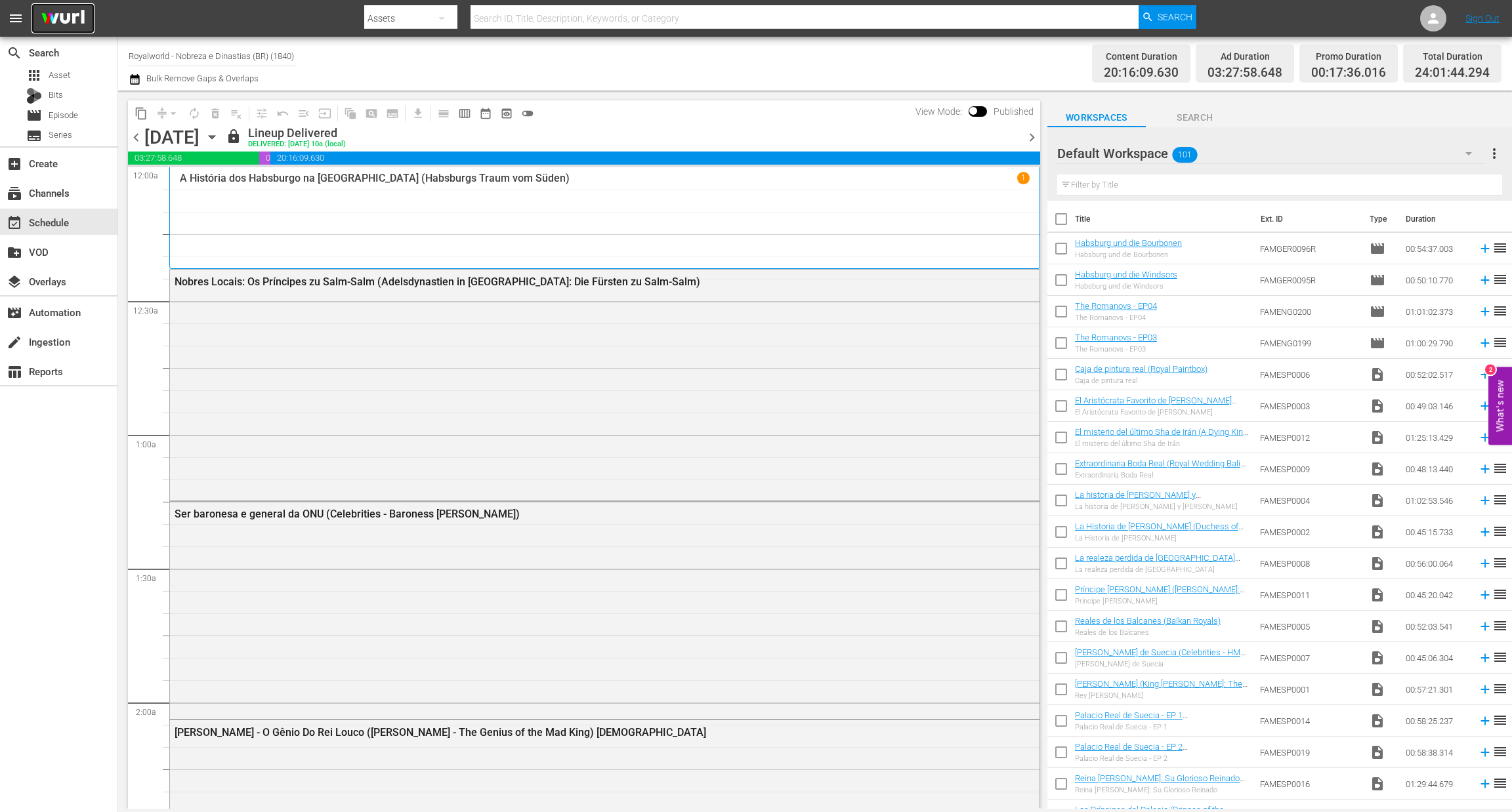
click at [69, 19] on img at bounding box center [63, 18] width 63 height 31
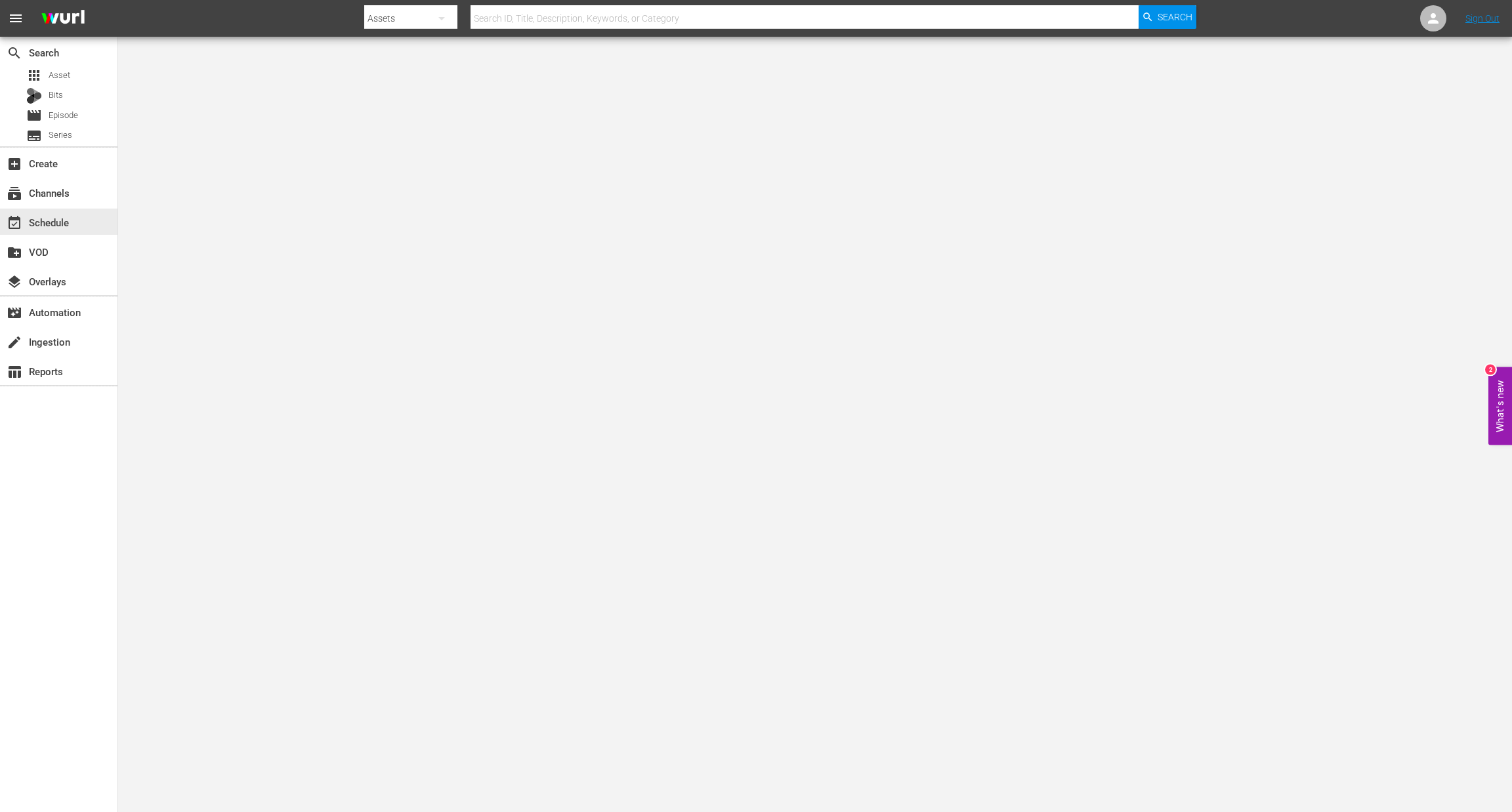
click at [72, 224] on div "event_available Schedule" at bounding box center [37, 220] width 74 height 12
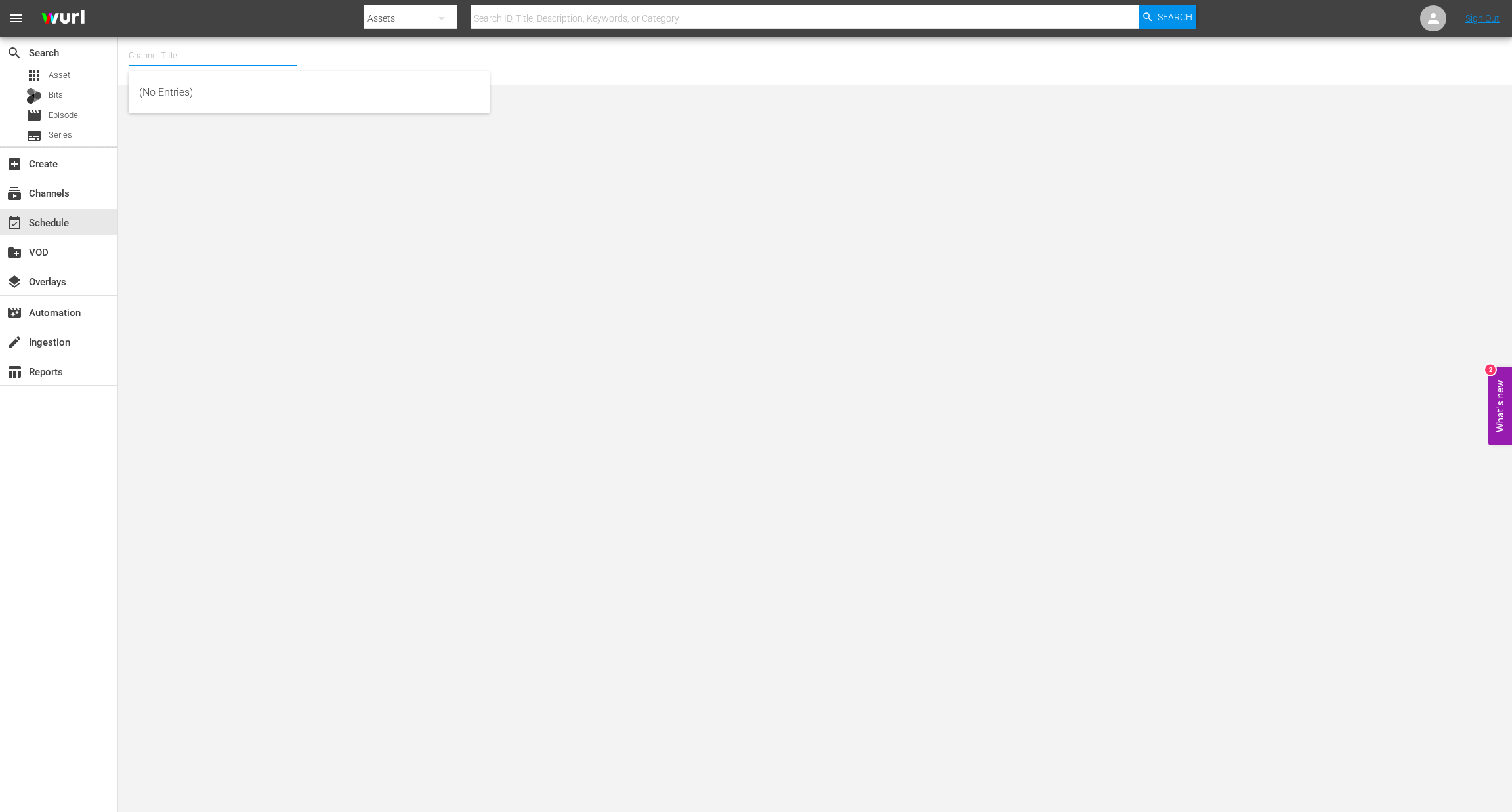
click at [151, 52] on input "text" at bounding box center [213, 56] width 168 height 32
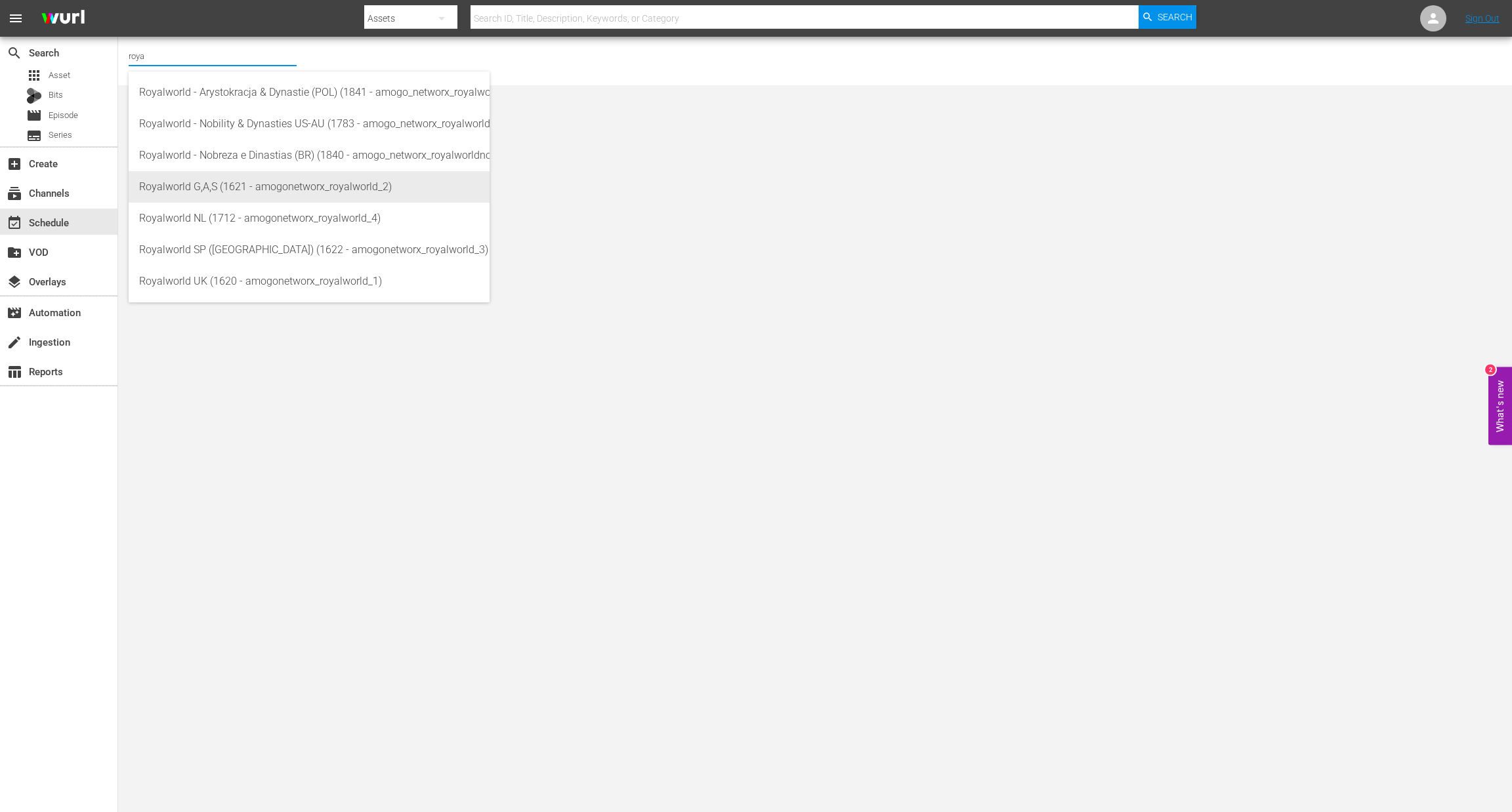
click at [223, 200] on div "Royalworld G,A,S (1621 - amogonetworx_royalworld_2)" at bounding box center [309, 187] width 340 height 32
type input "Royalworld G,A,S (1621 - amogonetworx_royalworld_2)"
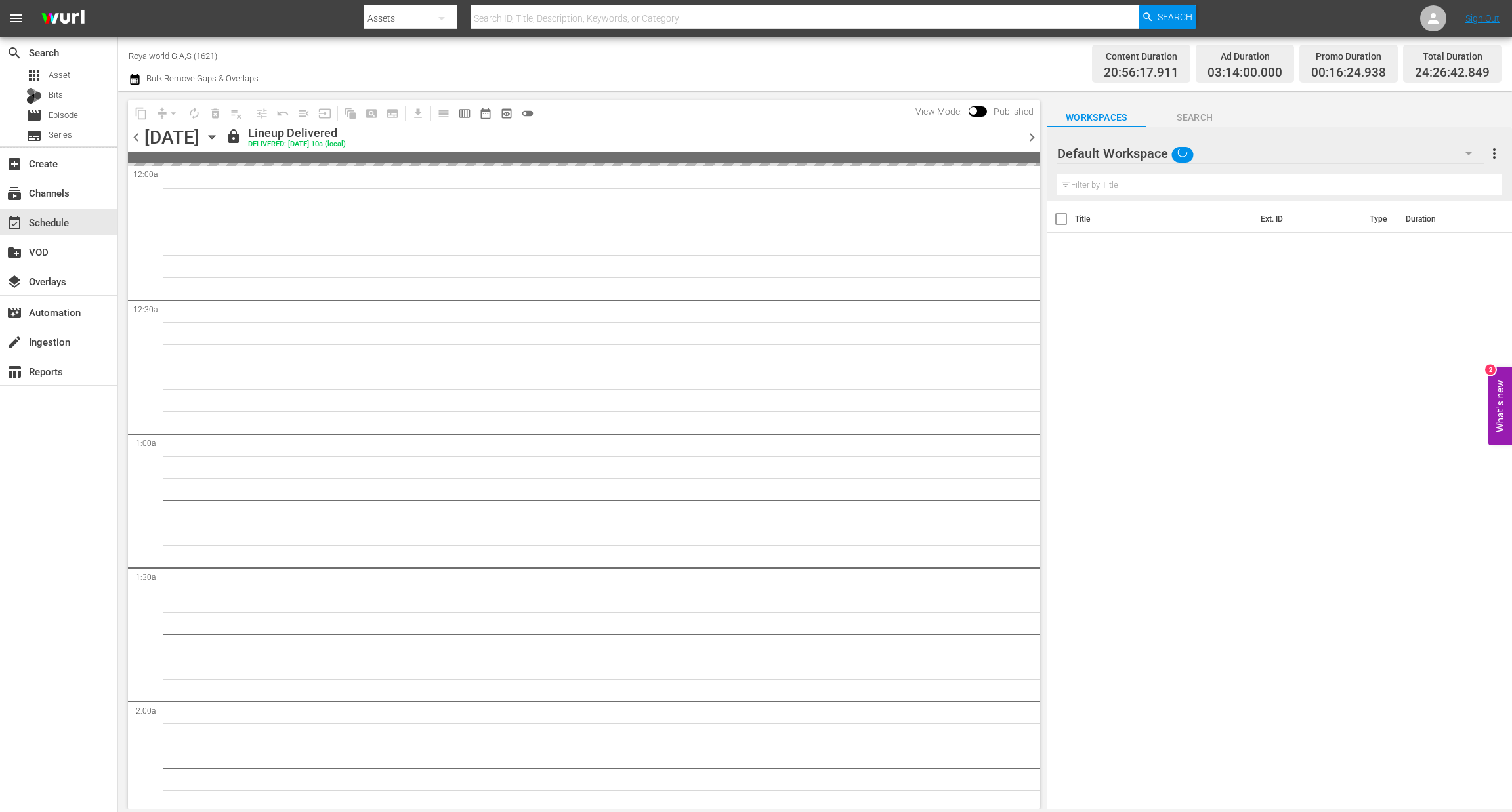
click at [136, 80] on icon "button" at bounding box center [135, 79] width 13 height 16
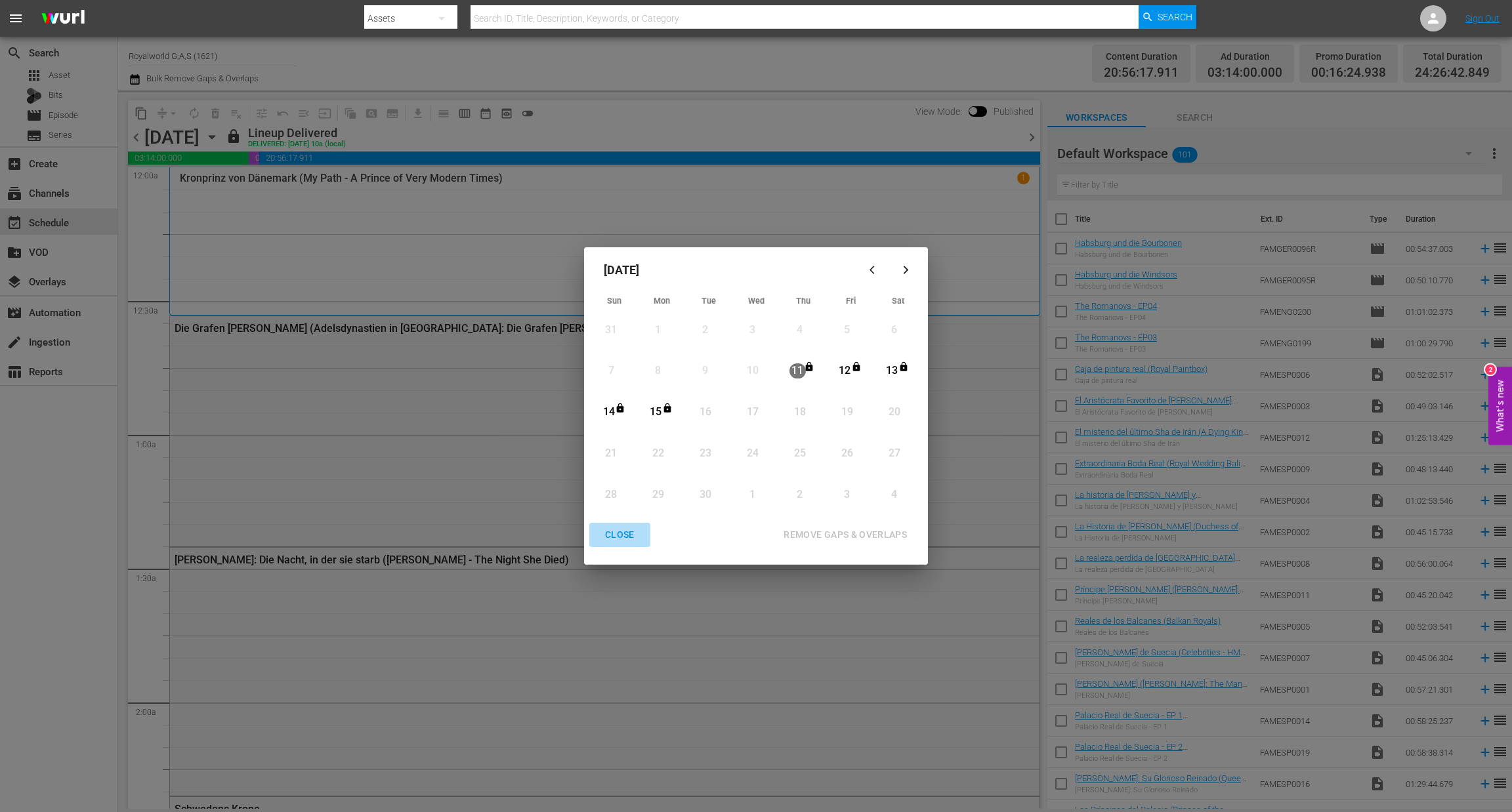
click at [615, 535] on div "CLOSE" at bounding box center [620, 535] width 50 height 17
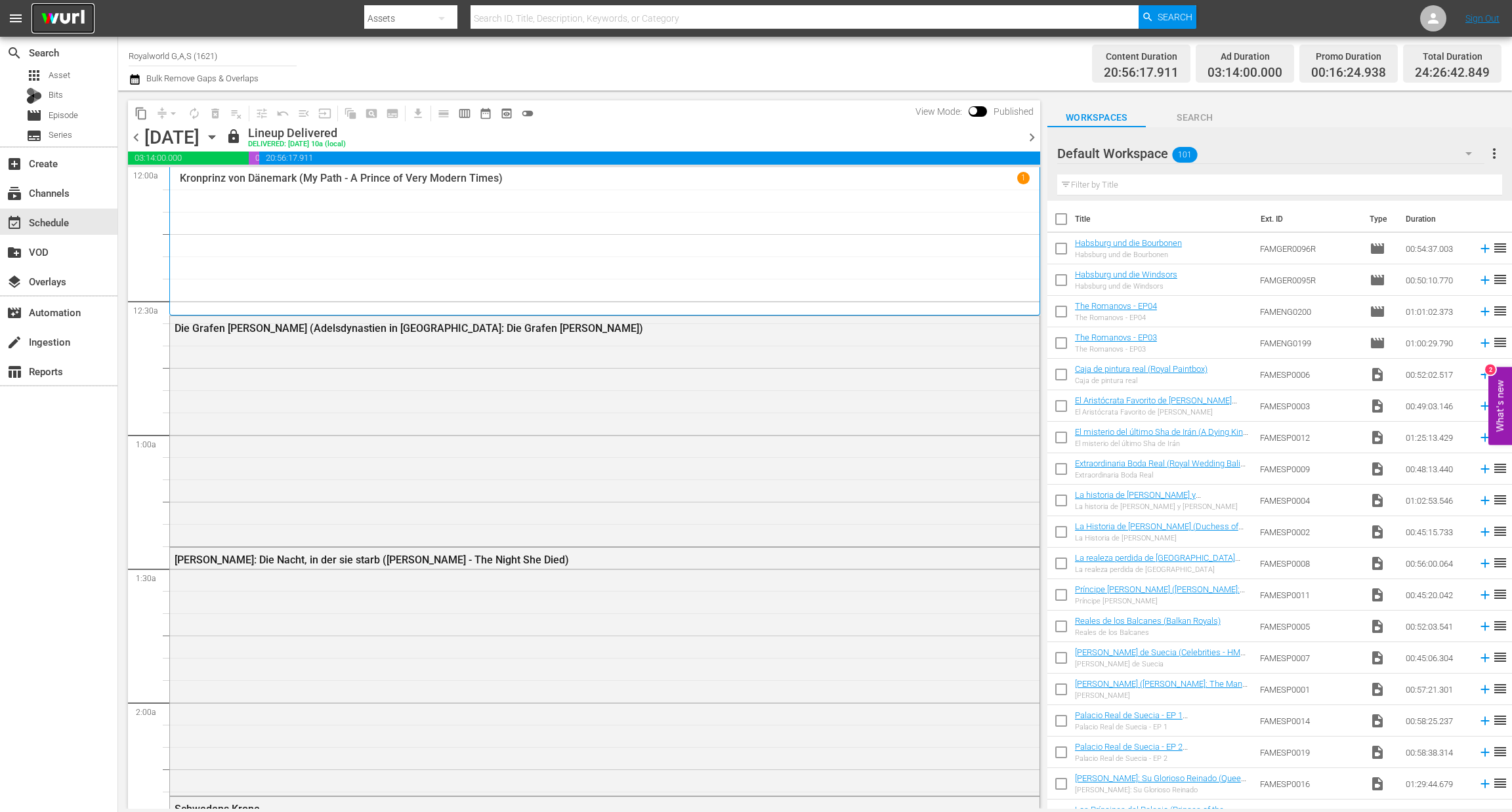
click at [60, 20] on img at bounding box center [63, 18] width 63 height 31
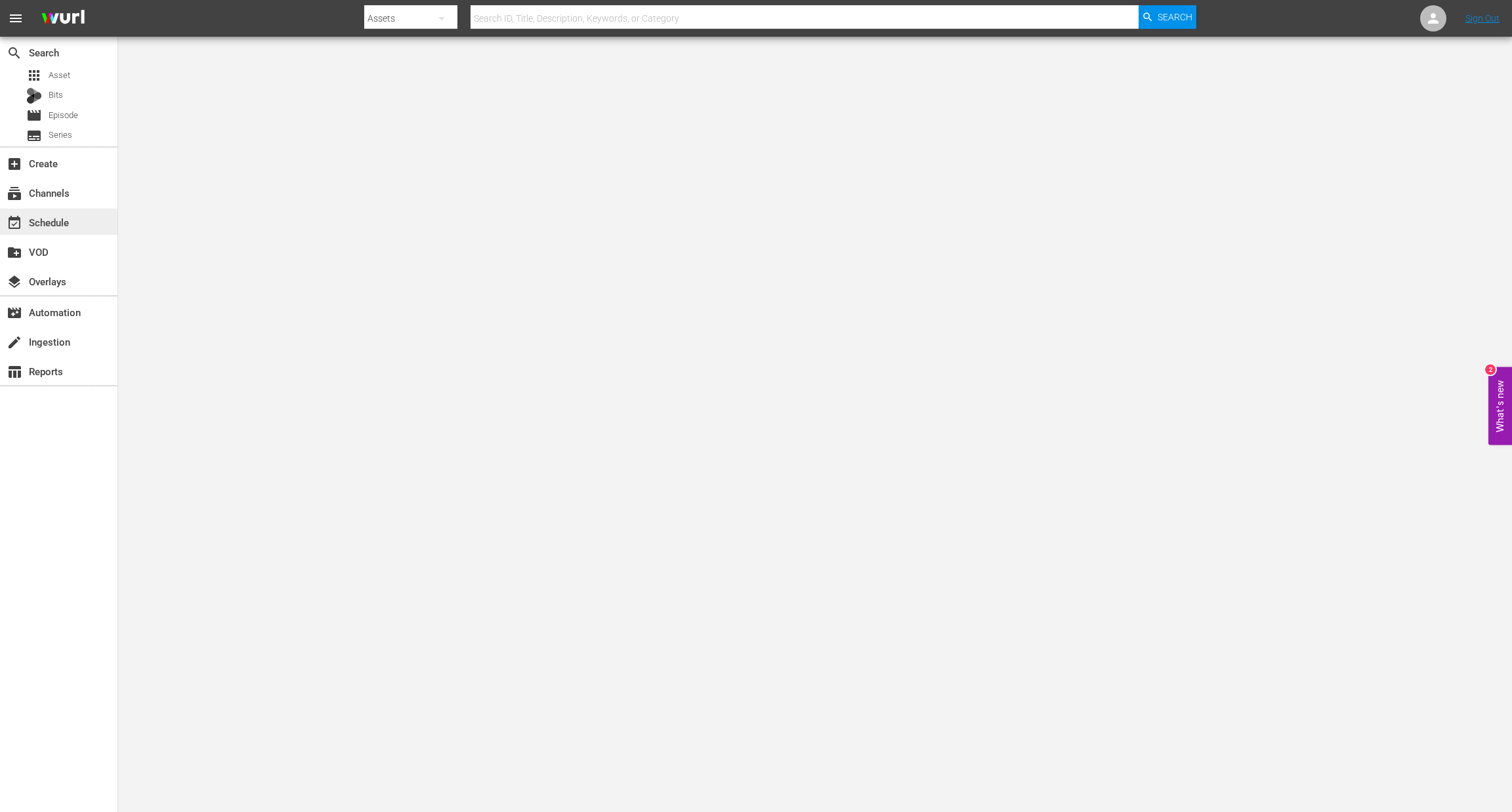
click at [38, 216] on div "event_available Schedule" at bounding box center [37, 220] width 74 height 12
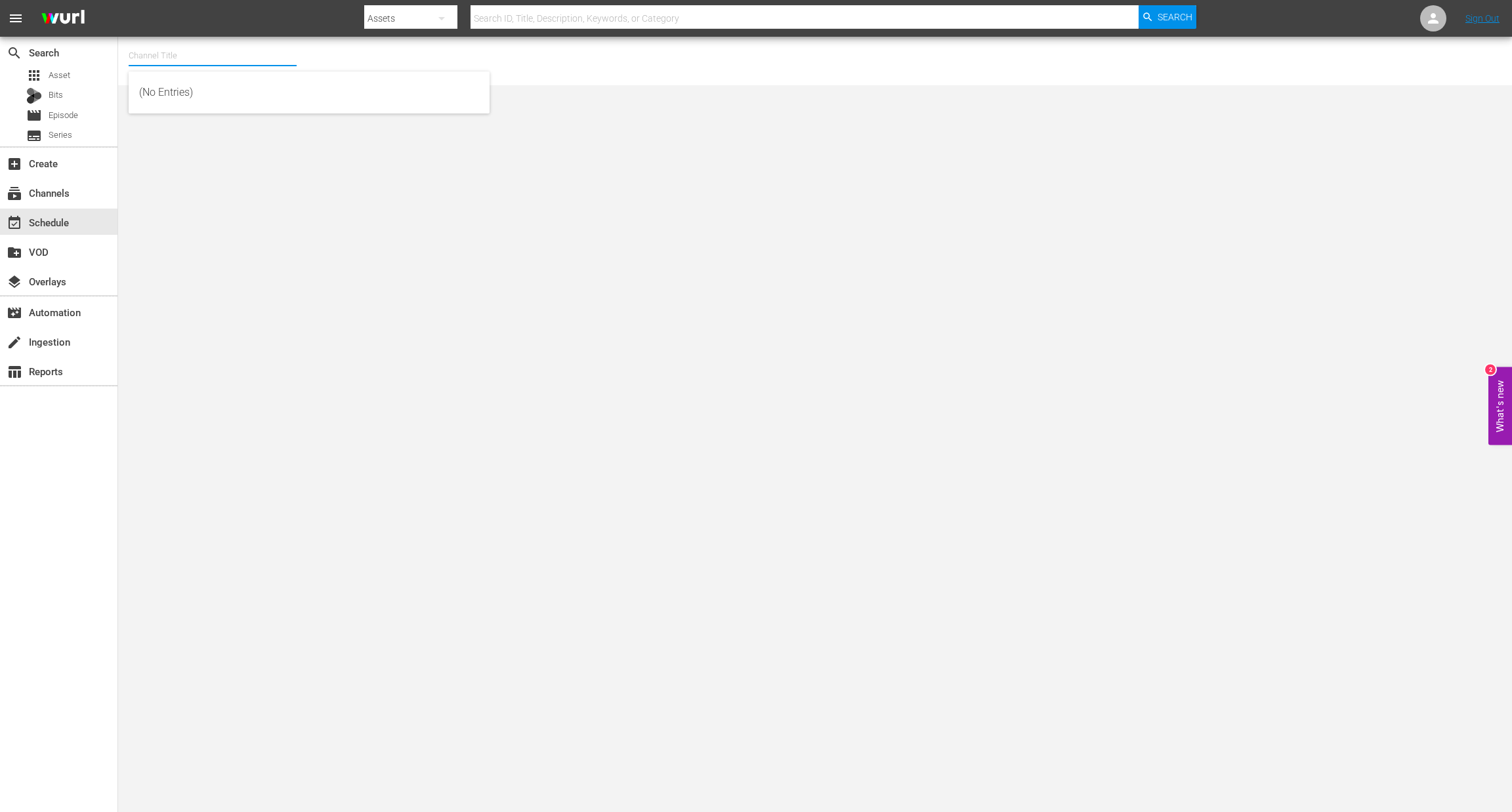
click at [176, 56] on input "text" at bounding box center [213, 56] width 168 height 32
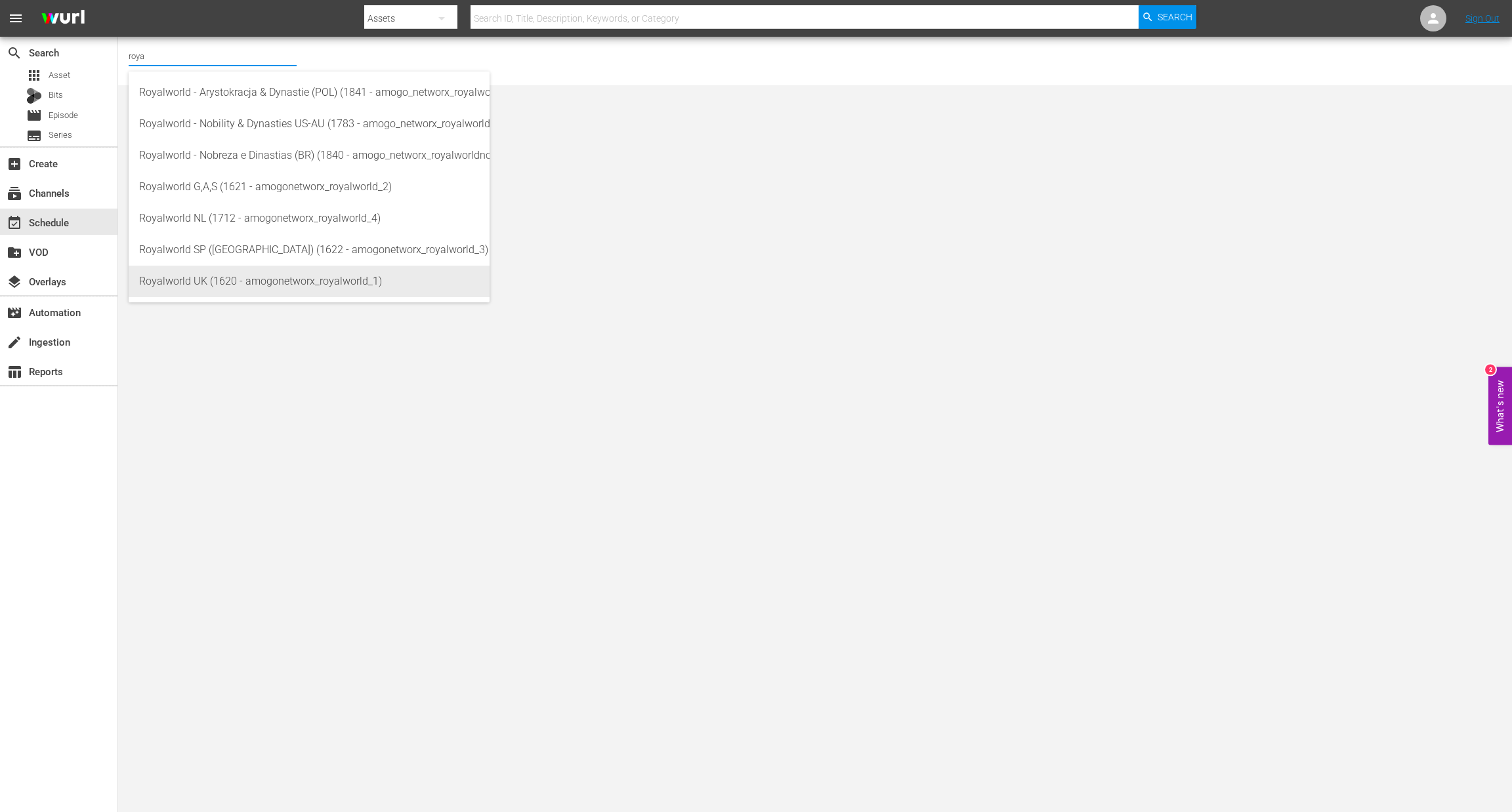
click at [227, 291] on div "Royalworld UK (1620 - amogonetworx_royalworld_1)" at bounding box center [309, 282] width 340 height 32
type input "Royalworld UK (1620 - amogonetworx_royalworld_1)"
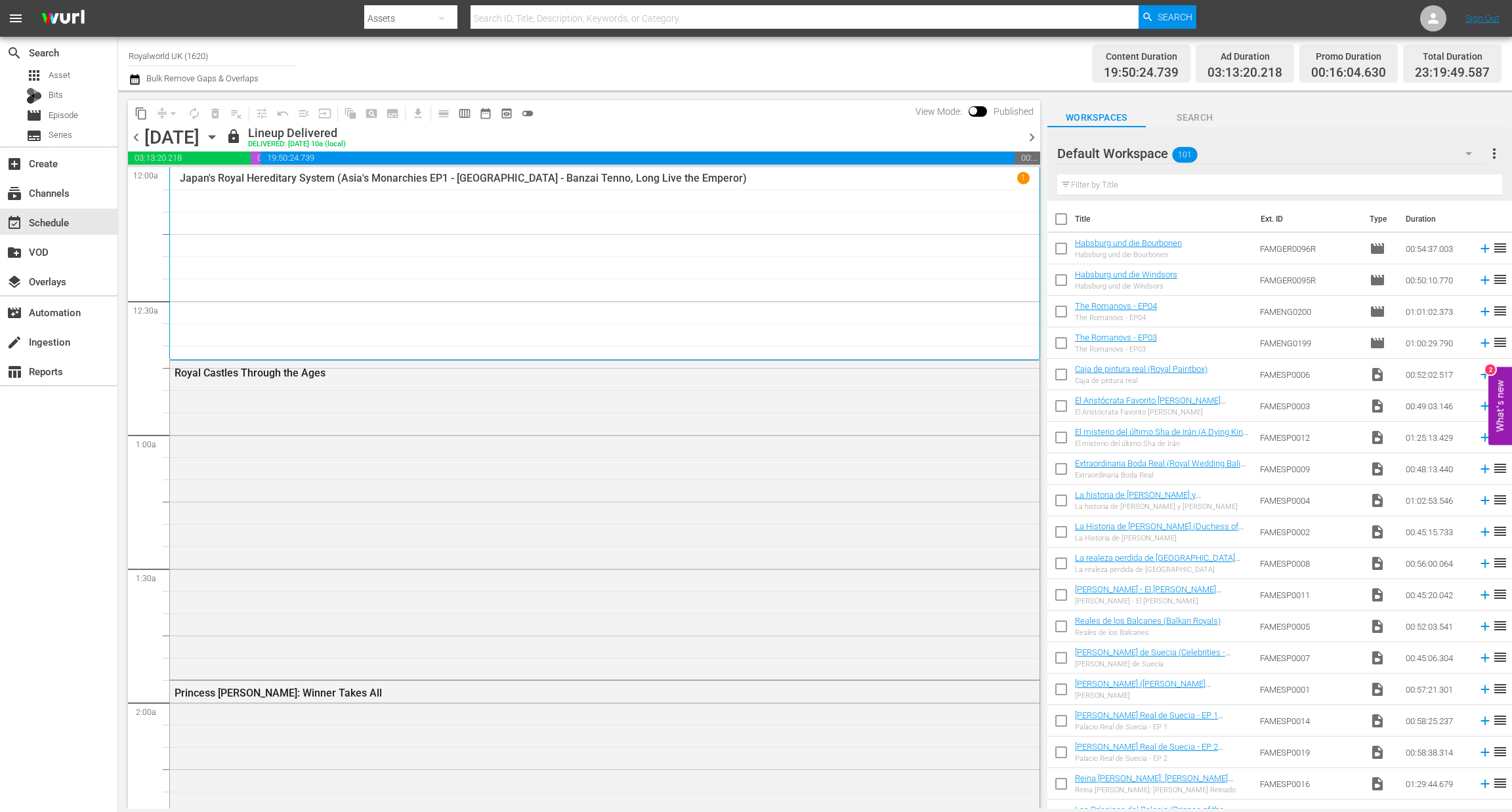
click at [132, 80] on icon "button" at bounding box center [135, 79] width 13 height 16
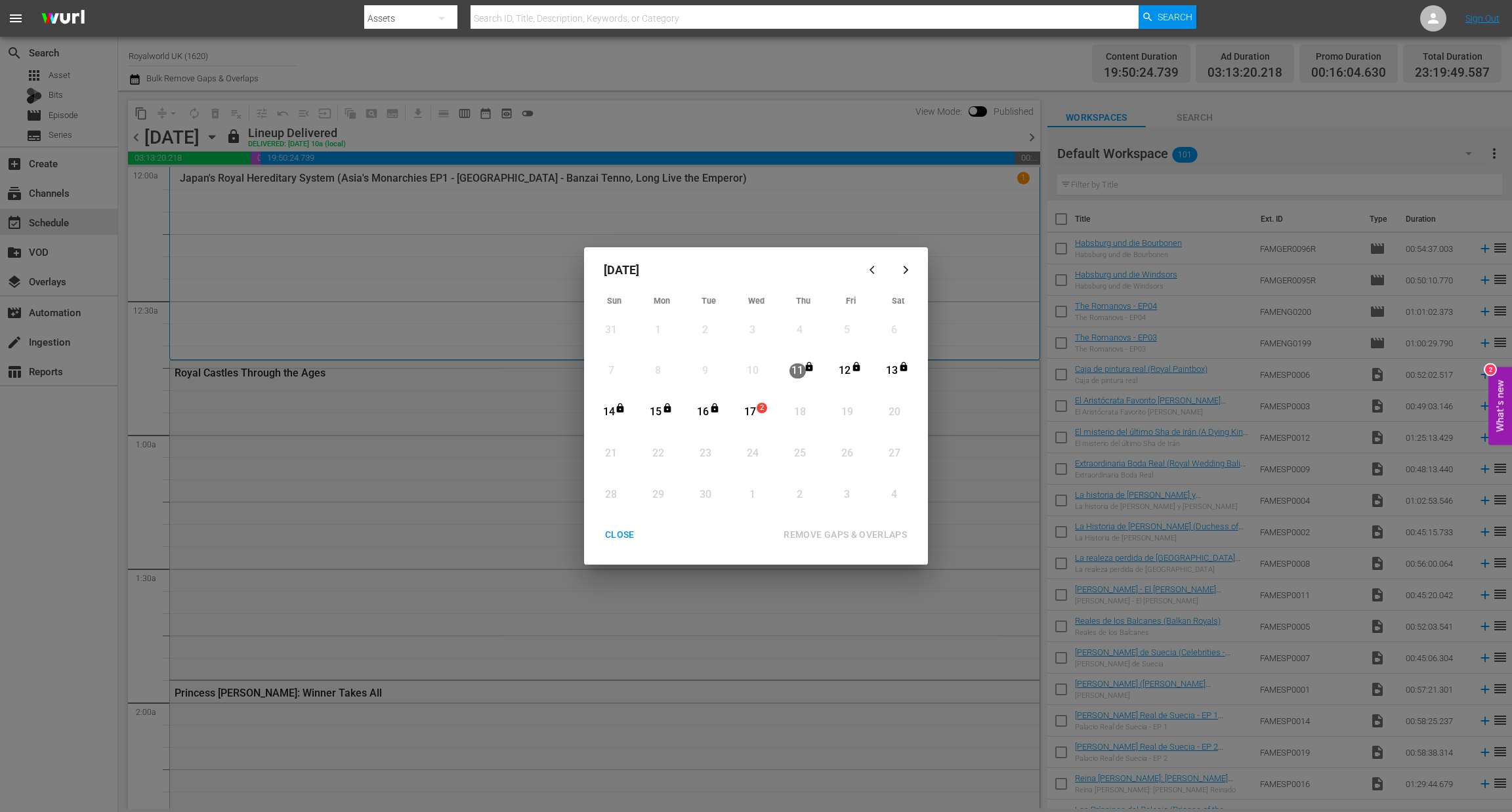
click at [635, 528] on div "CLOSE" at bounding box center [620, 535] width 50 height 17
